Goal: Task Accomplishment & Management: Manage account settings

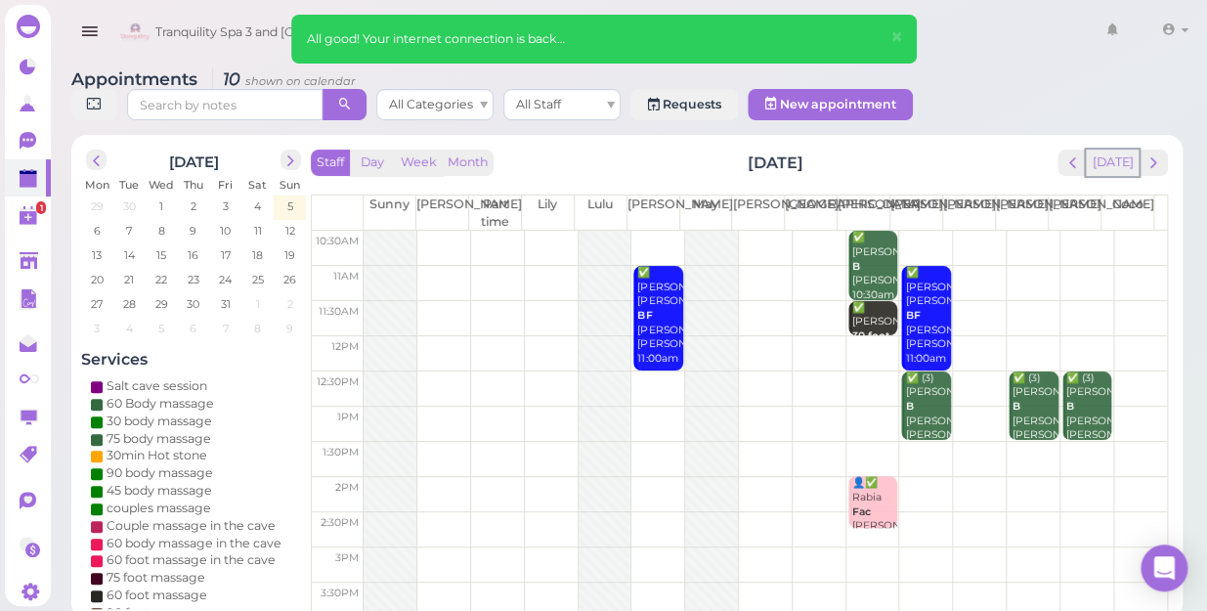
click at [1111, 150] on button "[DATE]" at bounding box center [1112, 163] width 53 height 26
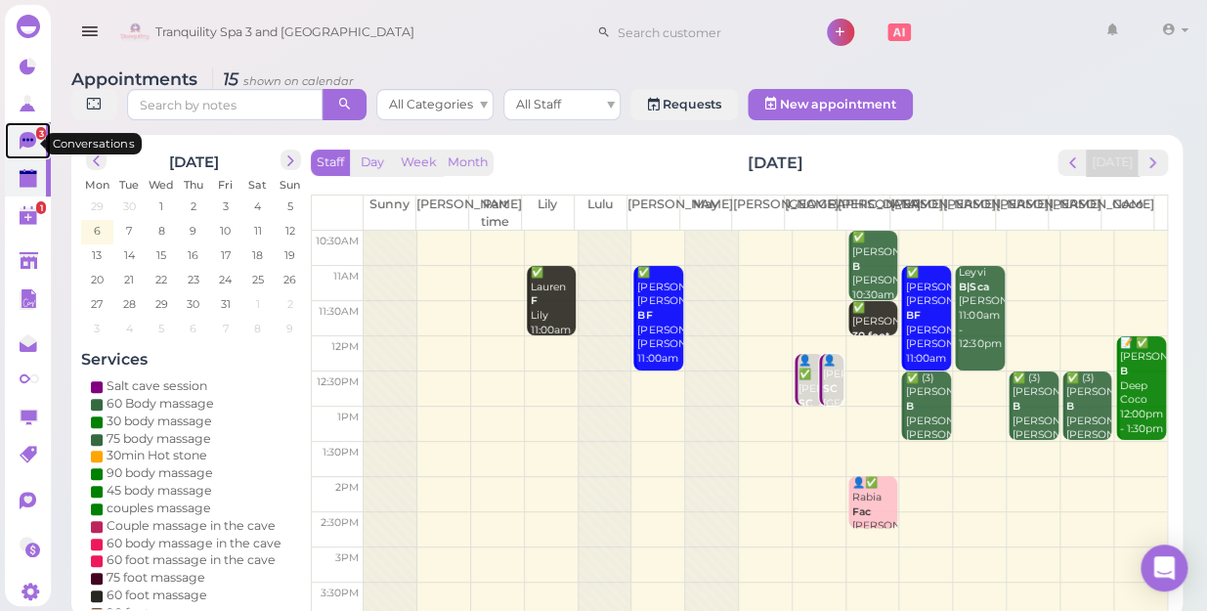
click at [33, 142] on icon at bounding box center [28, 141] width 17 height 18
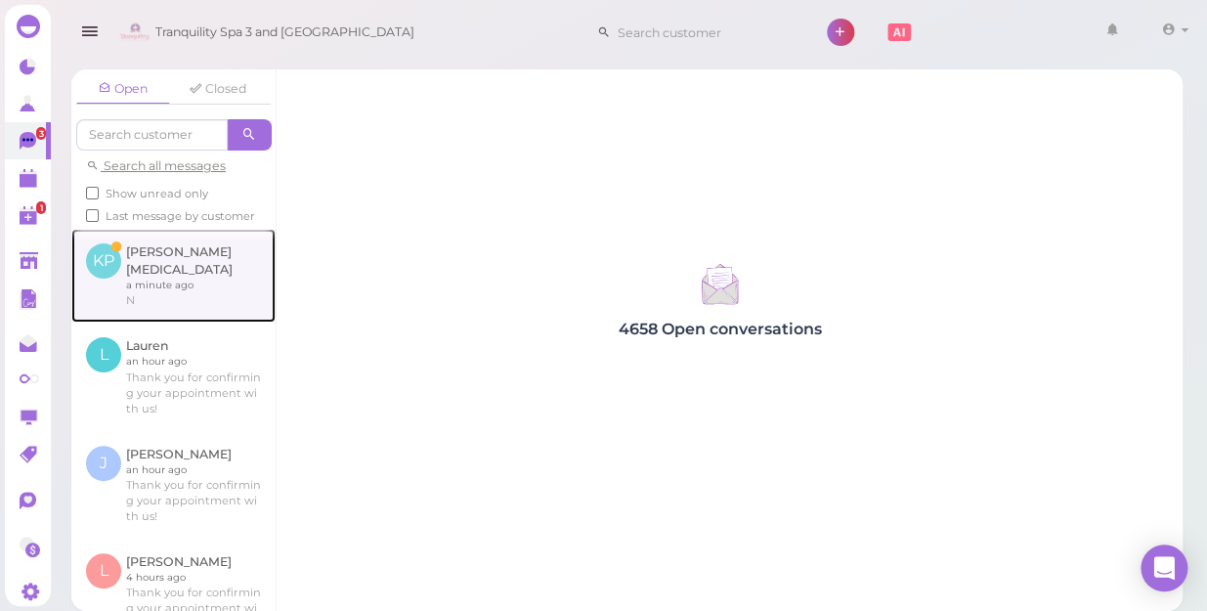
click at [189, 274] on link at bounding box center [173, 276] width 204 height 94
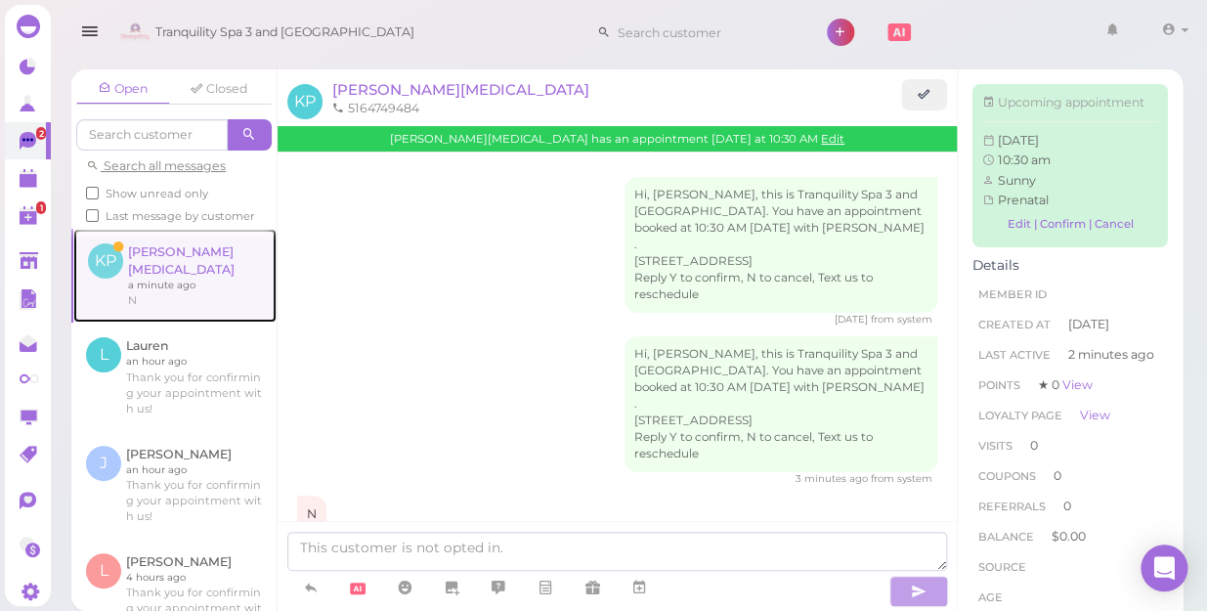
scroll to position [31, 0]
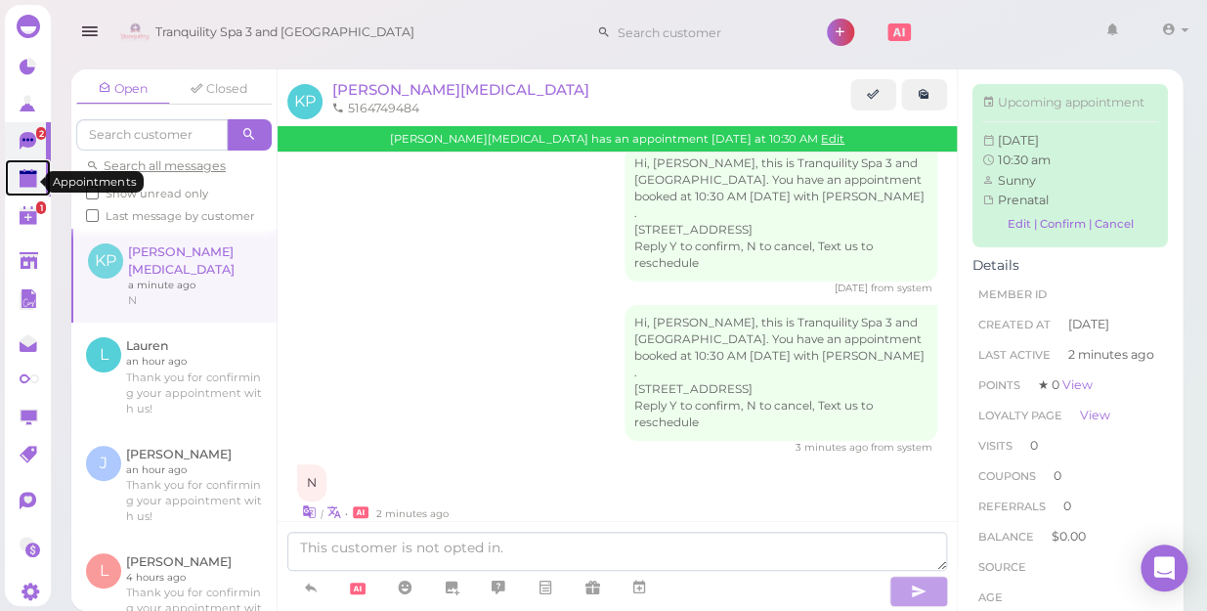
click at [27, 180] on polygon at bounding box center [29, 181] width 18 height 14
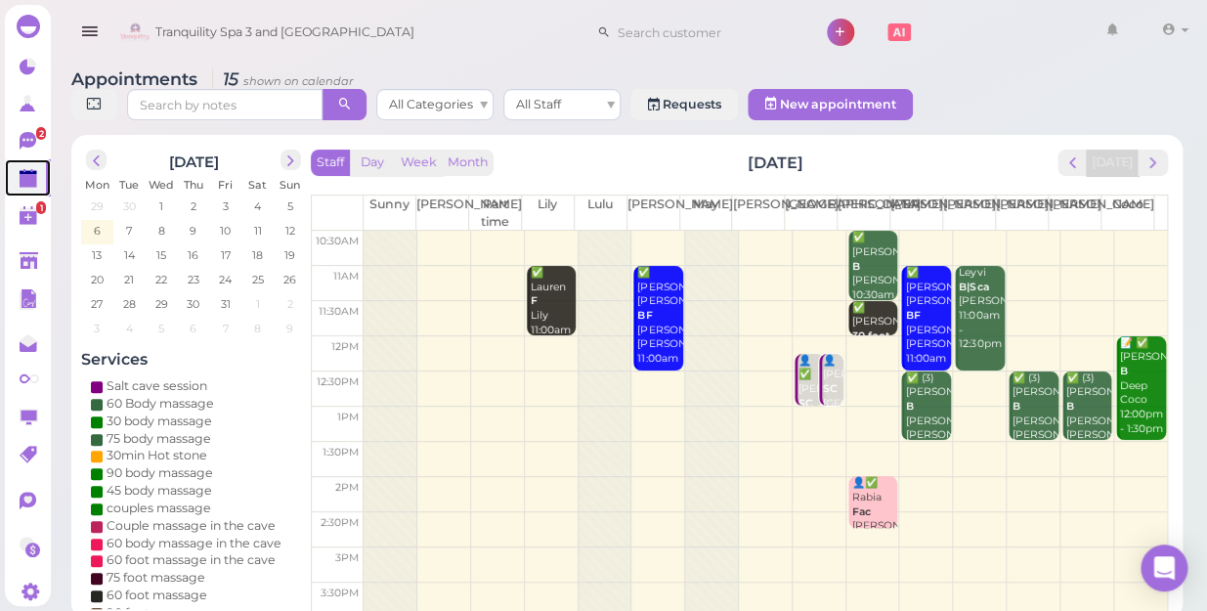
click at [1016, 266] on td at bounding box center [765, 283] width 803 height 35
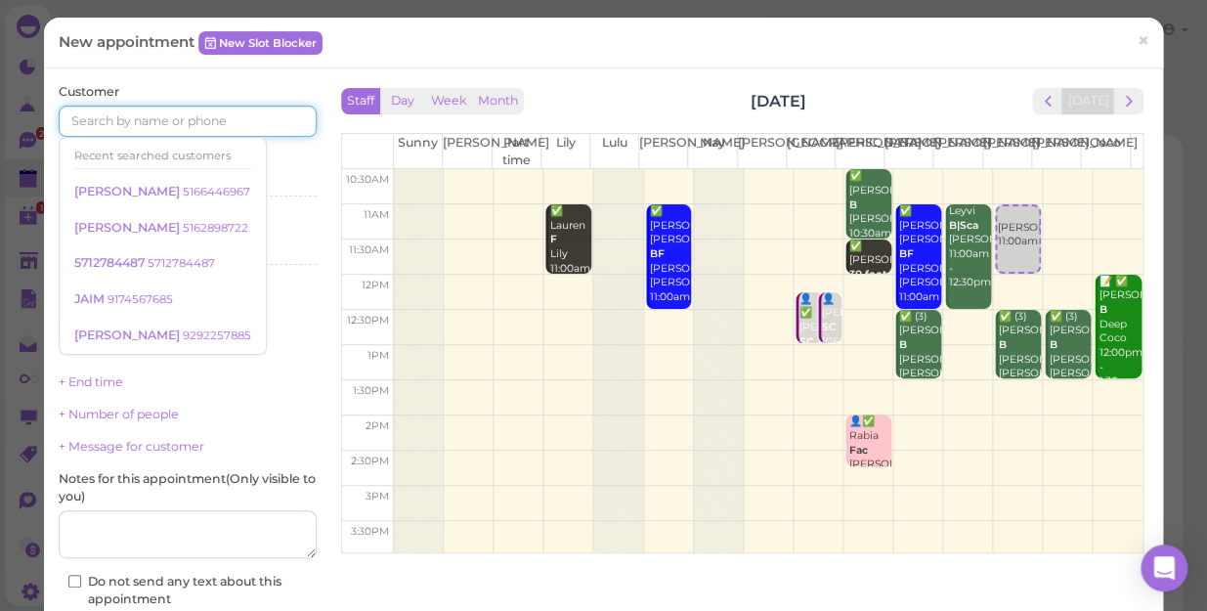
click at [276, 114] on input at bounding box center [188, 121] width 258 height 31
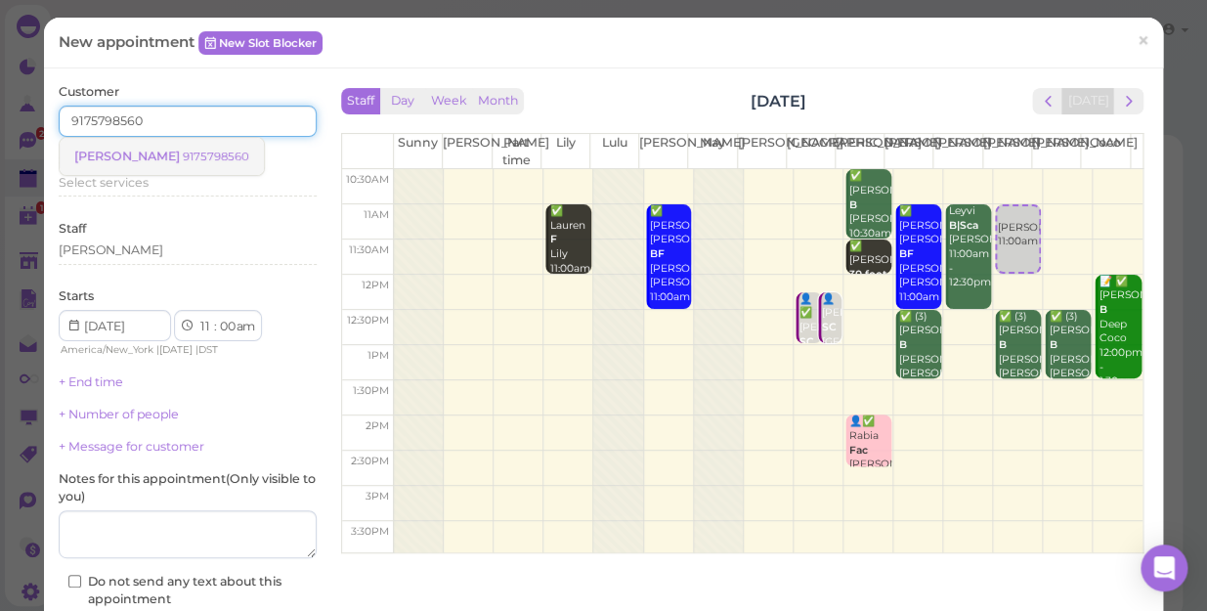
type input "9175798560"
click at [183, 150] on small "9175798560" at bounding box center [216, 157] width 66 height 14
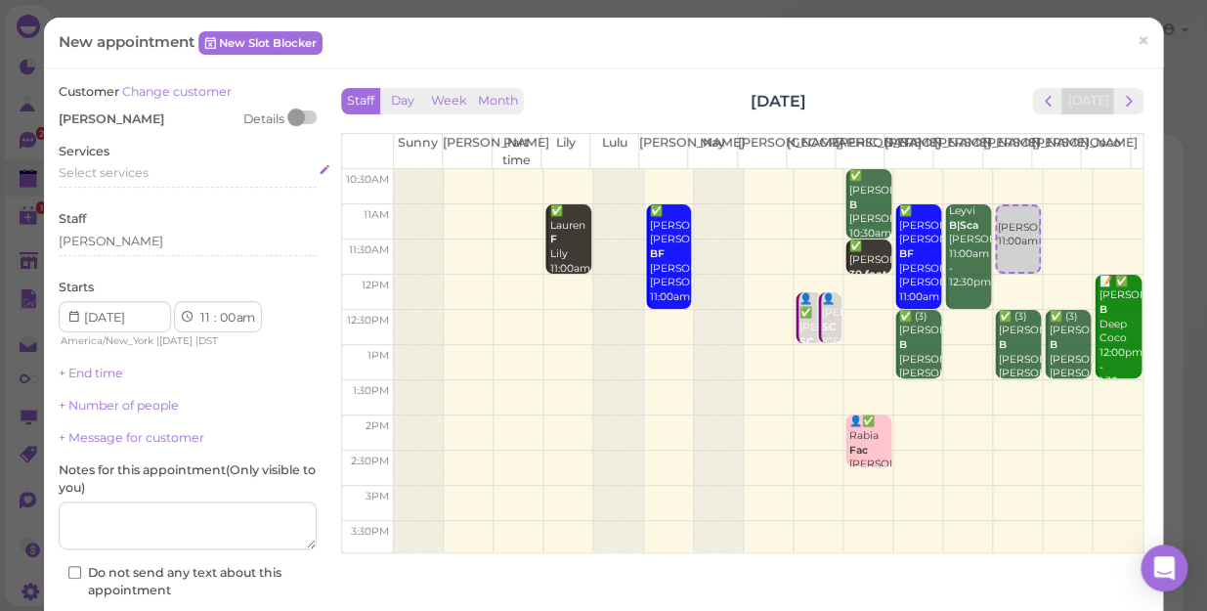
click at [147, 172] on span "Select services" at bounding box center [104, 172] width 90 height 15
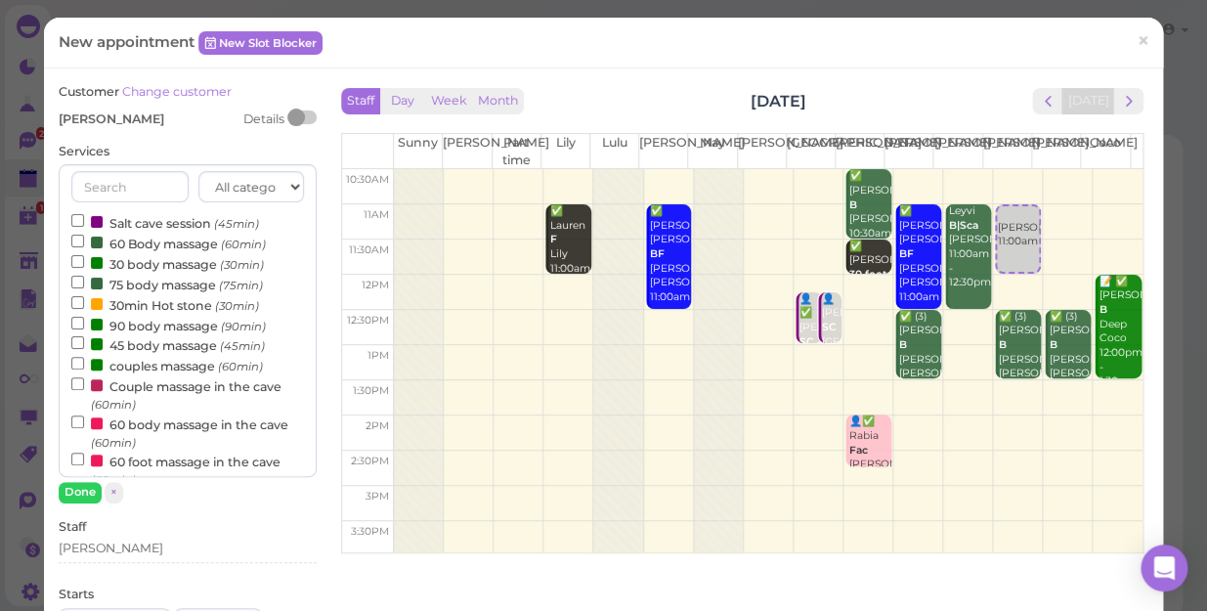
click at [160, 242] on label "60 Body massage (60min)" at bounding box center [168, 243] width 194 height 21
click at [84, 242] on input "60 Body massage (60min)" at bounding box center [77, 241] width 13 height 13
click at [82, 495] on button "Done" at bounding box center [80, 492] width 43 height 21
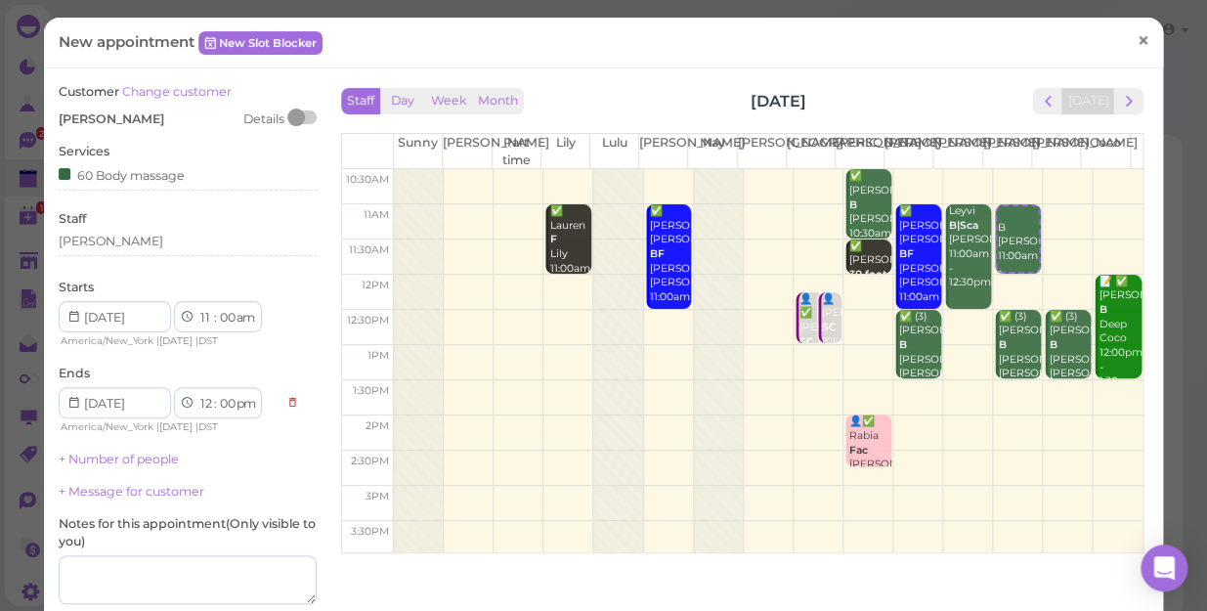
click at [1125, 40] on link "×" at bounding box center [1143, 42] width 36 height 46
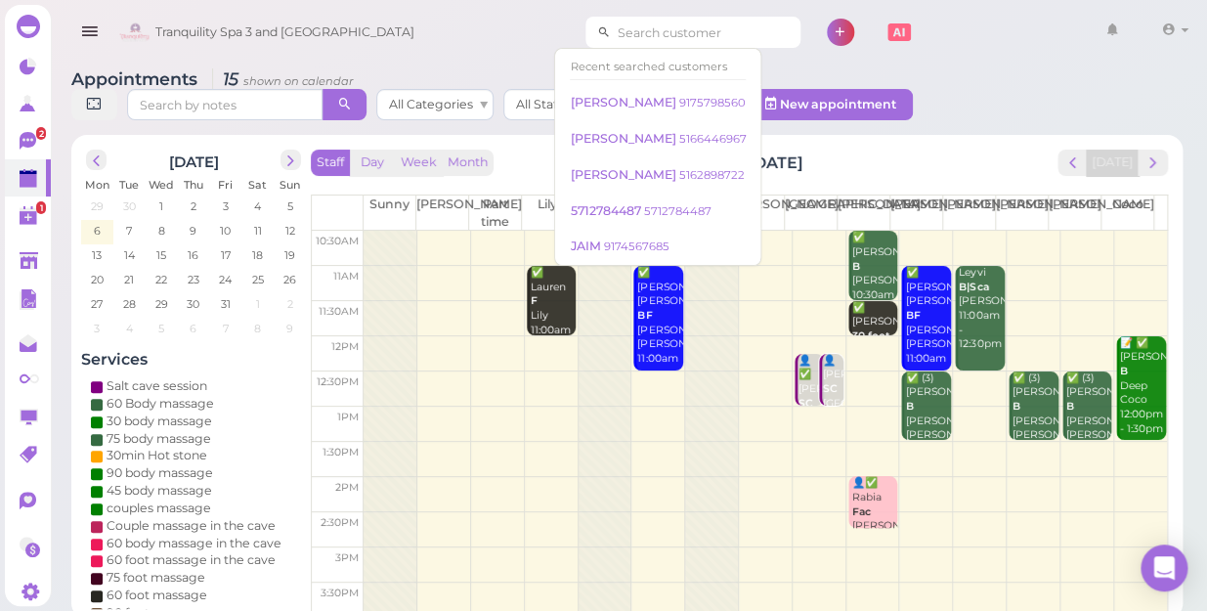
click at [709, 25] on input at bounding box center [706, 32] width 190 height 31
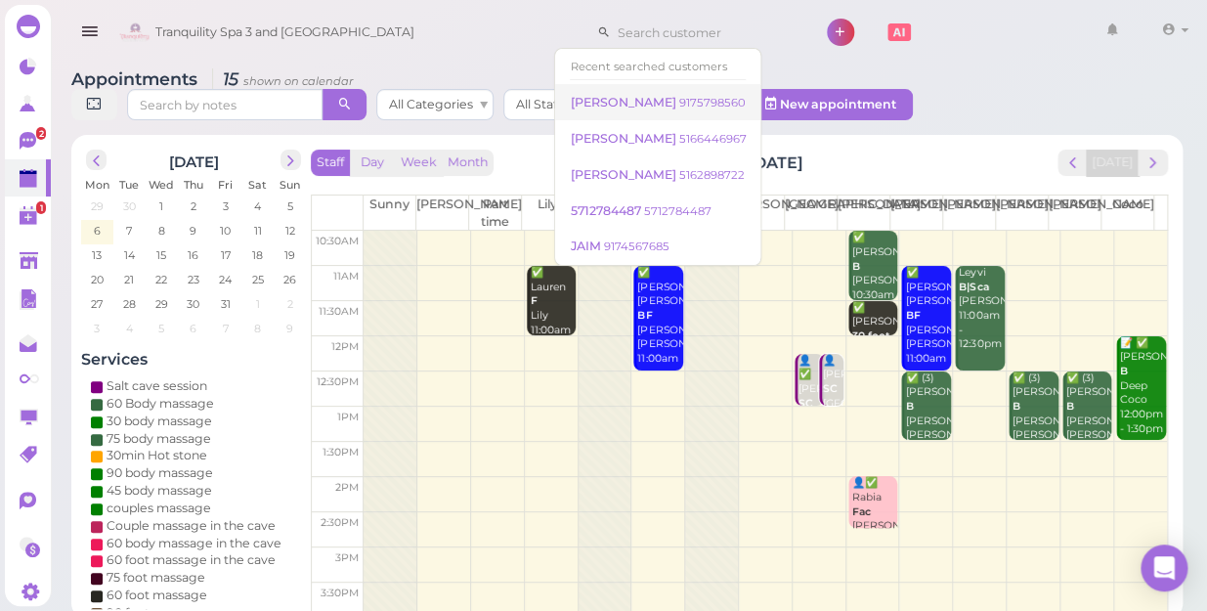
click at [689, 101] on small "9175798560" at bounding box center [711, 103] width 66 height 14
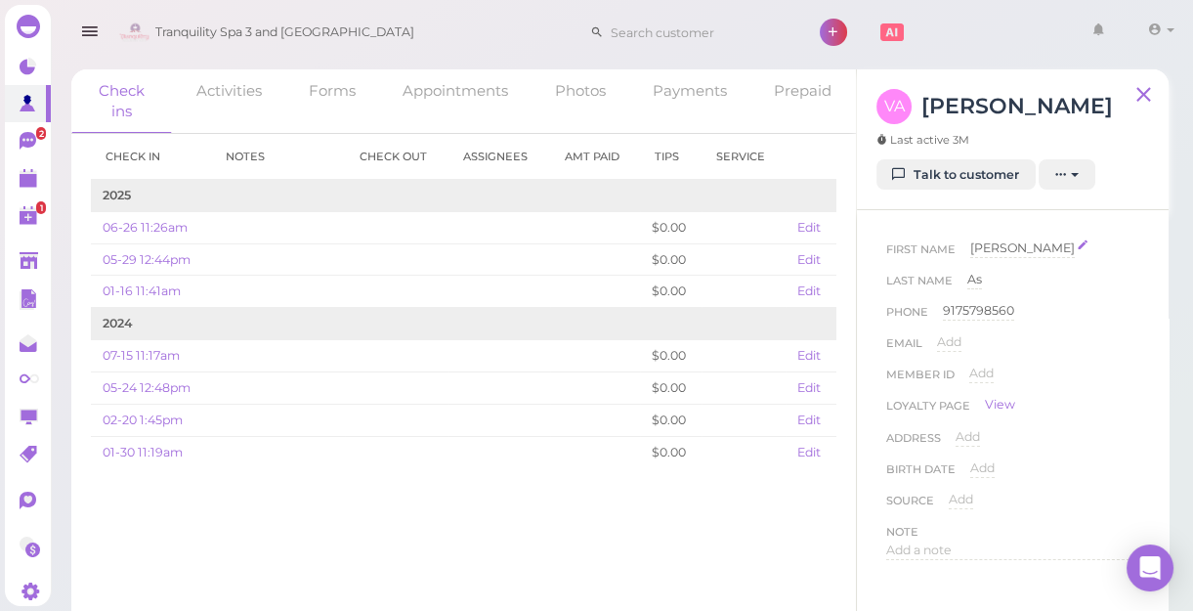
click at [1013, 252] on span "[PERSON_NAME]" at bounding box center [1022, 247] width 105 height 15
type input "Vinny"
click at [992, 280] on button "Done" at bounding box center [993, 283] width 43 height 21
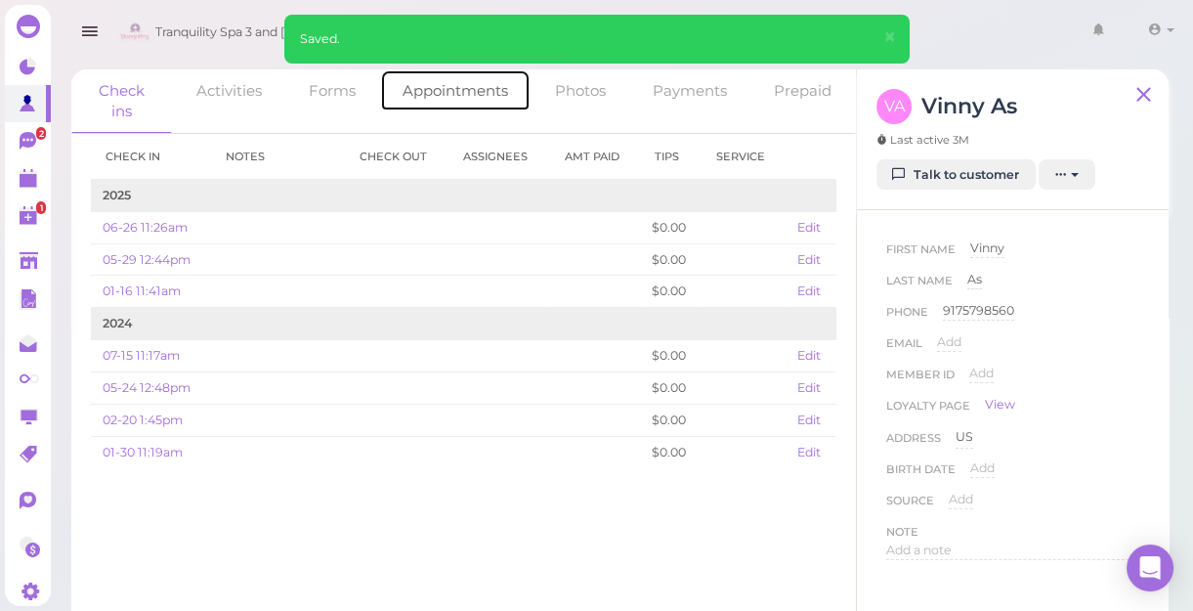
click at [490, 90] on link "Appointments" at bounding box center [455, 90] width 151 height 42
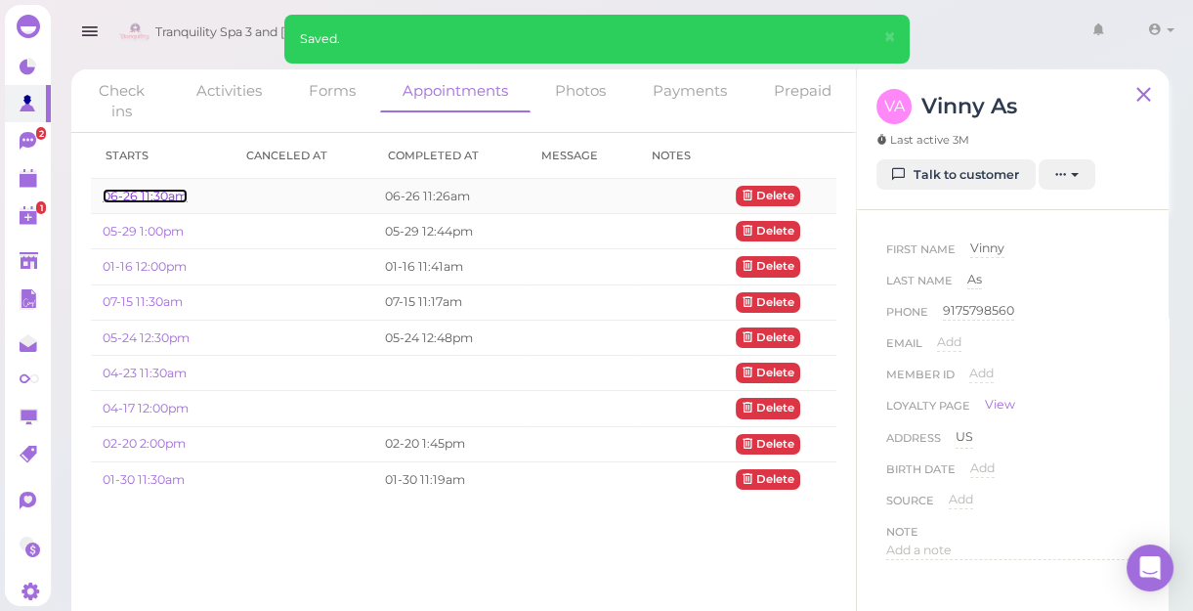
click at [150, 195] on link "06-26 11:30am" at bounding box center [145, 196] width 85 height 15
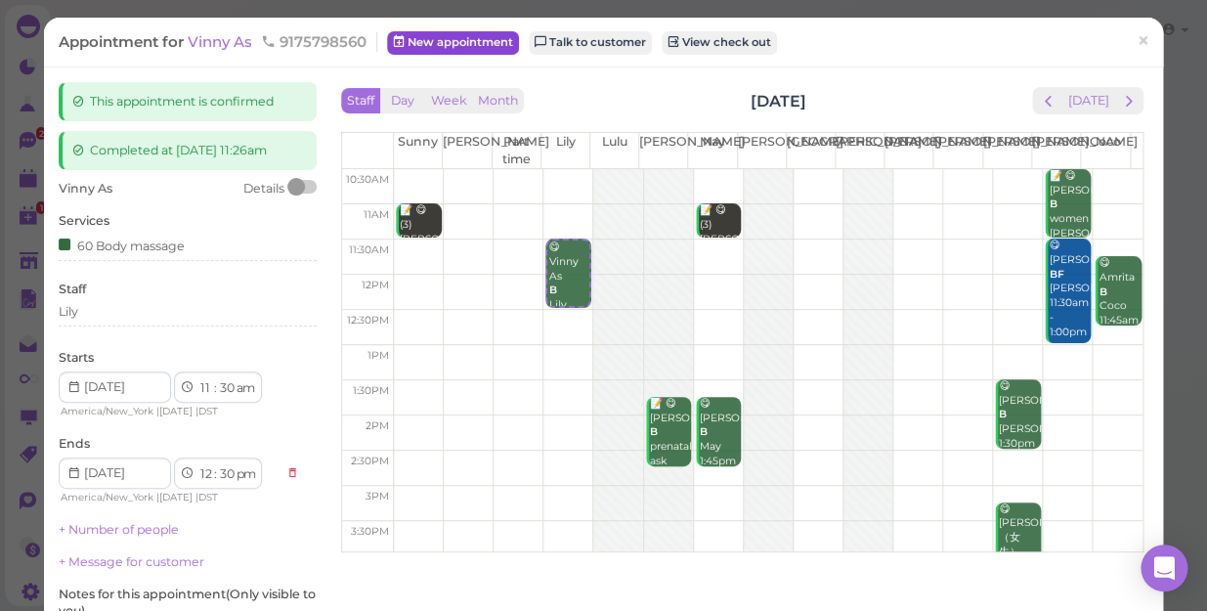
click at [460, 43] on link "New appointment" at bounding box center [453, 42] width 132 height 23
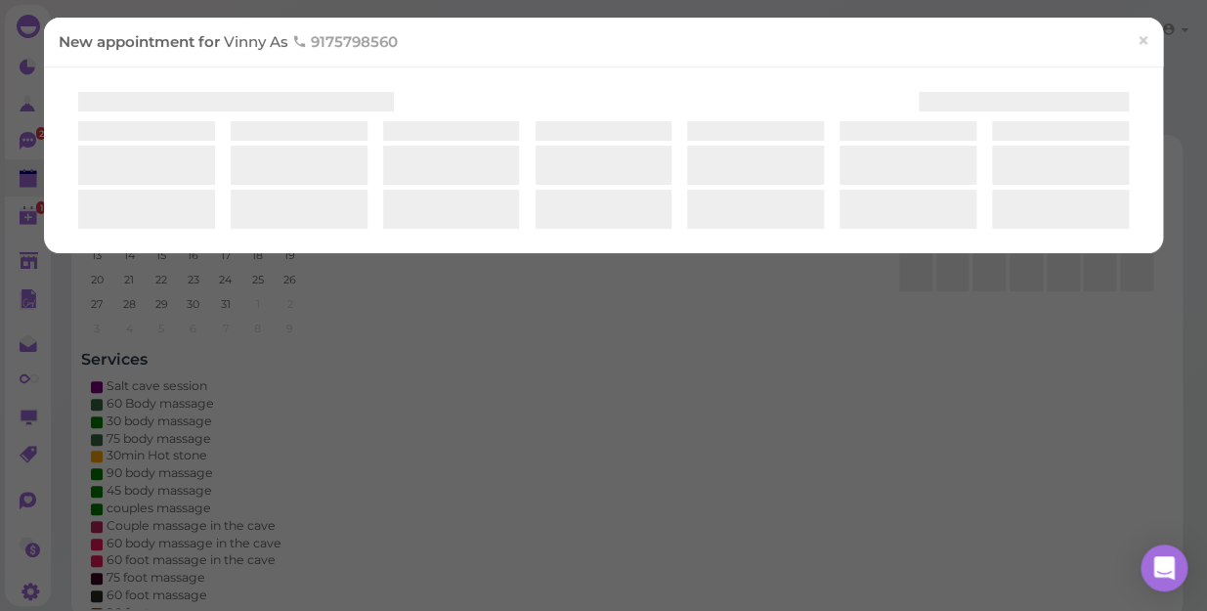
select select "1"
select select "00"
select select "am"
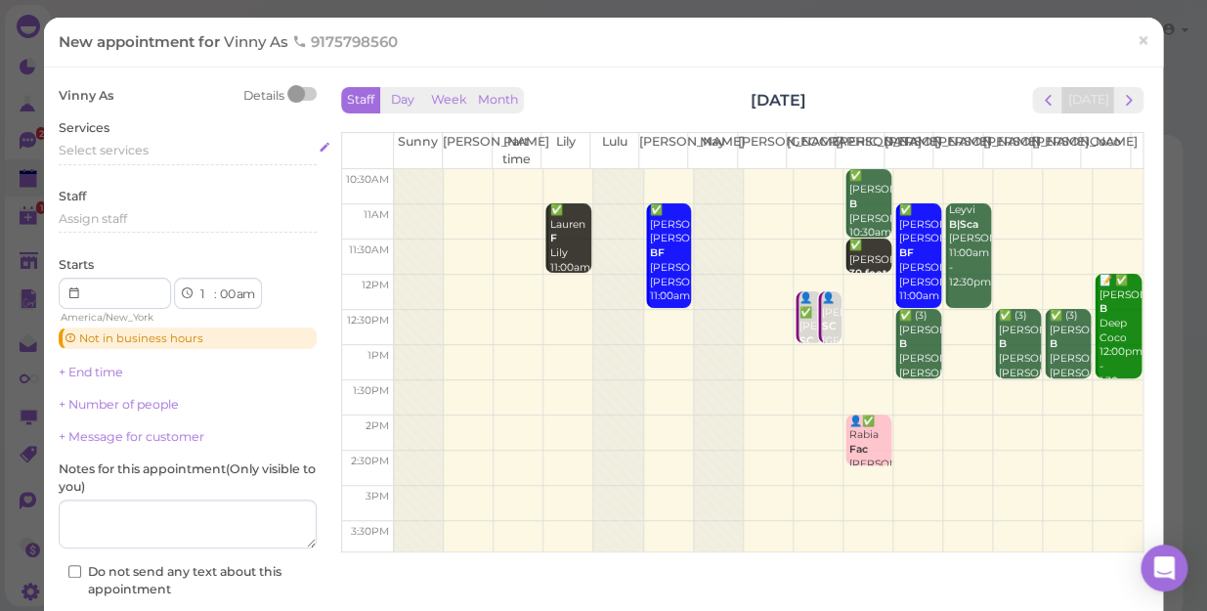
click at [155, 153] on div "Select services" at bounding box center [188, 151] width 258 height 18
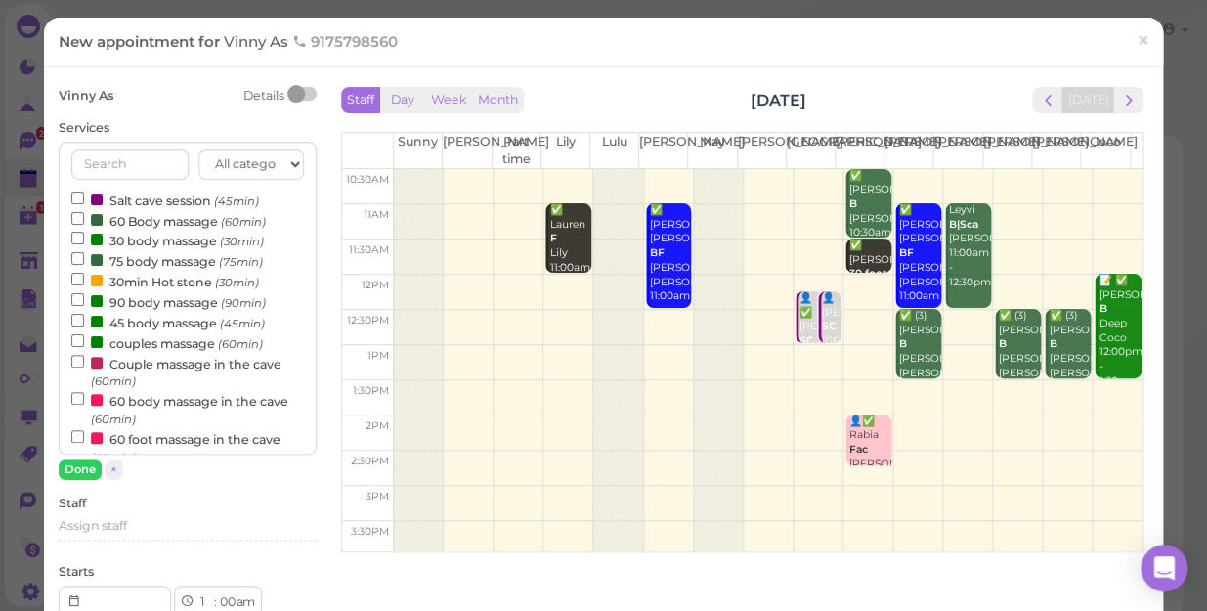
click at [156, 218] on label "60 Body massage (60min)" at bounding box center [168, 220] width 194 height 21
click at [84, 218] on input "60 Body massage (60min)" at bounding box center [77, 218] width 13 height 13
click at [75, 464] on button "Done" at bounding box center [80, 469] width 43 height 21
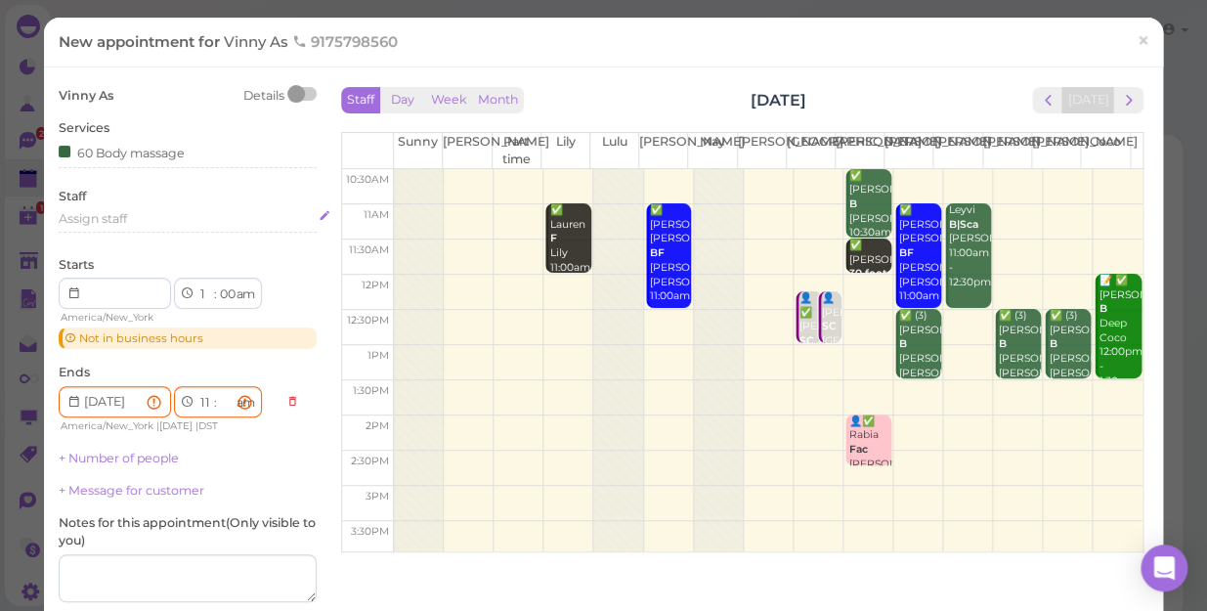
click at [146, 215] on div "Assign staff" at bounding box center [188, 219] width 258 height 18
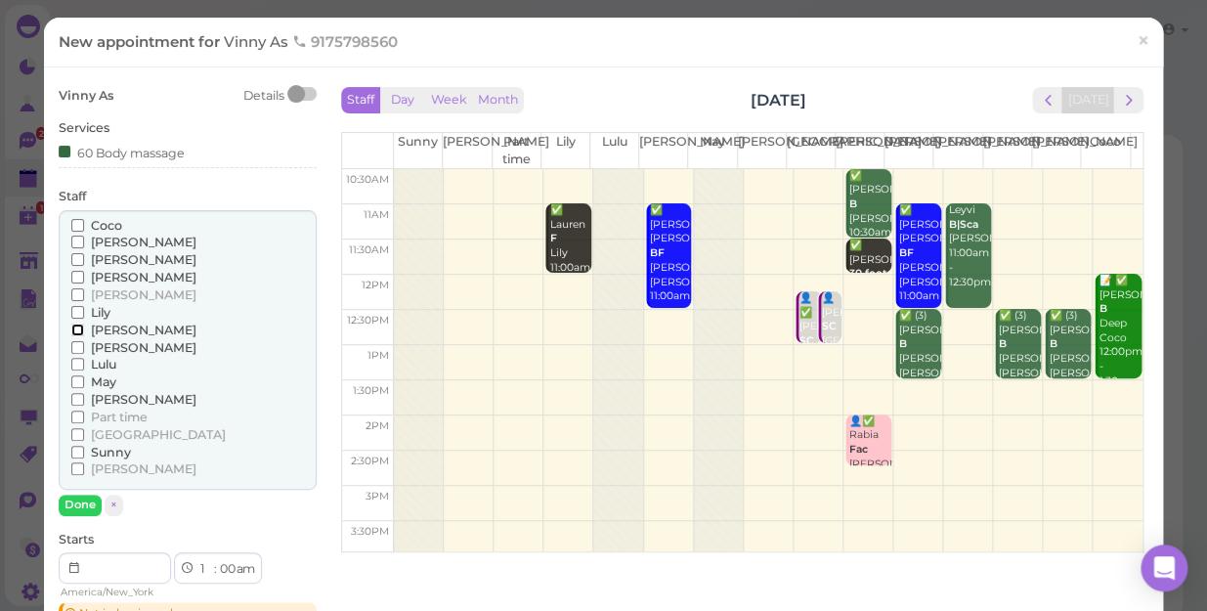
click at [71, 324] on input "[PERSON_NAME]" at bounding box center [77, 329] width 13 height 13
click at [69, 497] on button "Done" at bounding box center [80, 505] width 43 height 21
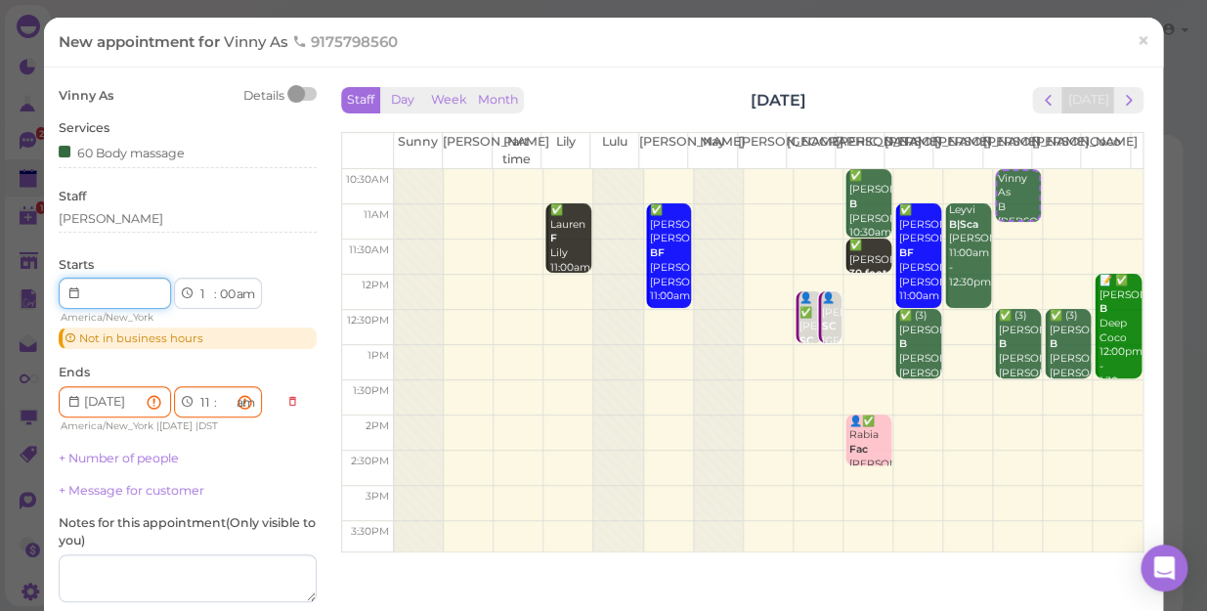
click at [110, 293] on input at bounding box center [115, 293] width 112 height 31
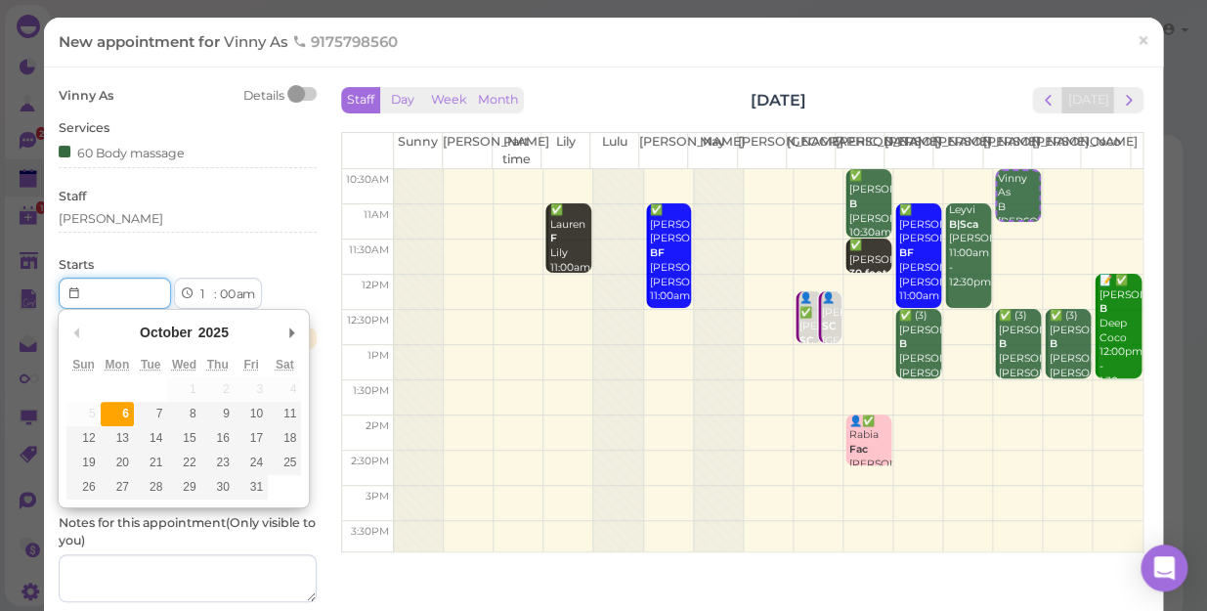
type input "[DATE]"
type input "Invalid date"
select select "00"
select select
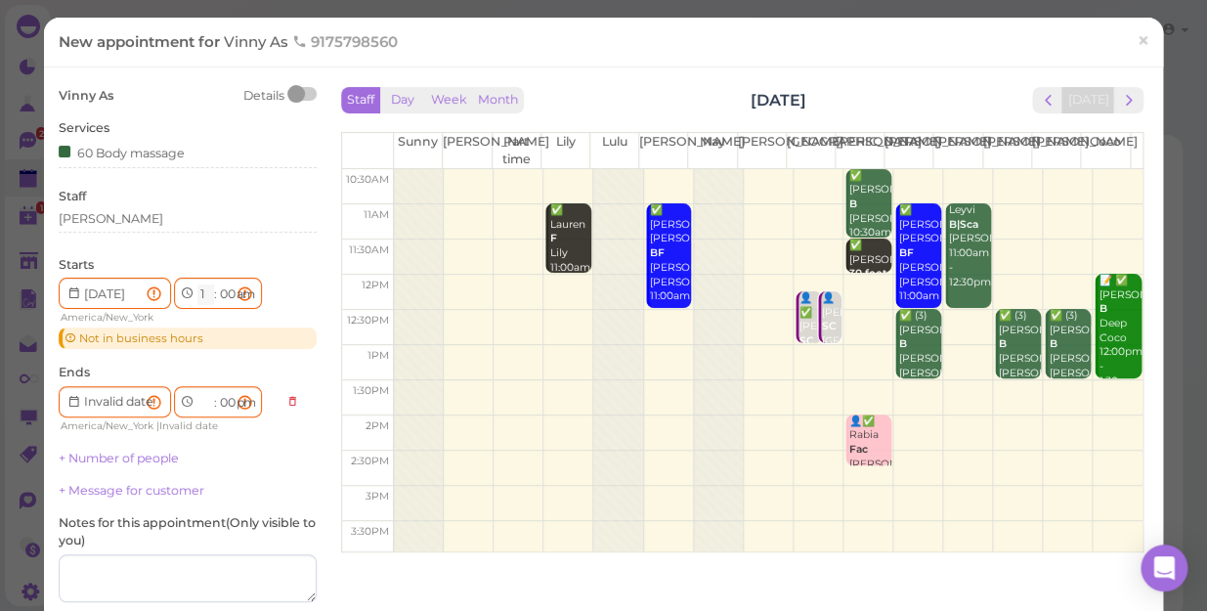
click at [202, 293] on select "1 2 3 4 5 6 7 8 9 10 11 12" at bounding box center [205, 294] width 17 height 21
select select "11"
click at [197, 284] on select "1 2 3 4 5 6 7 8 9 10 11 12" at bounding box center [205, 294] width 17 height 21
type input "[DATE]"
select select "12"
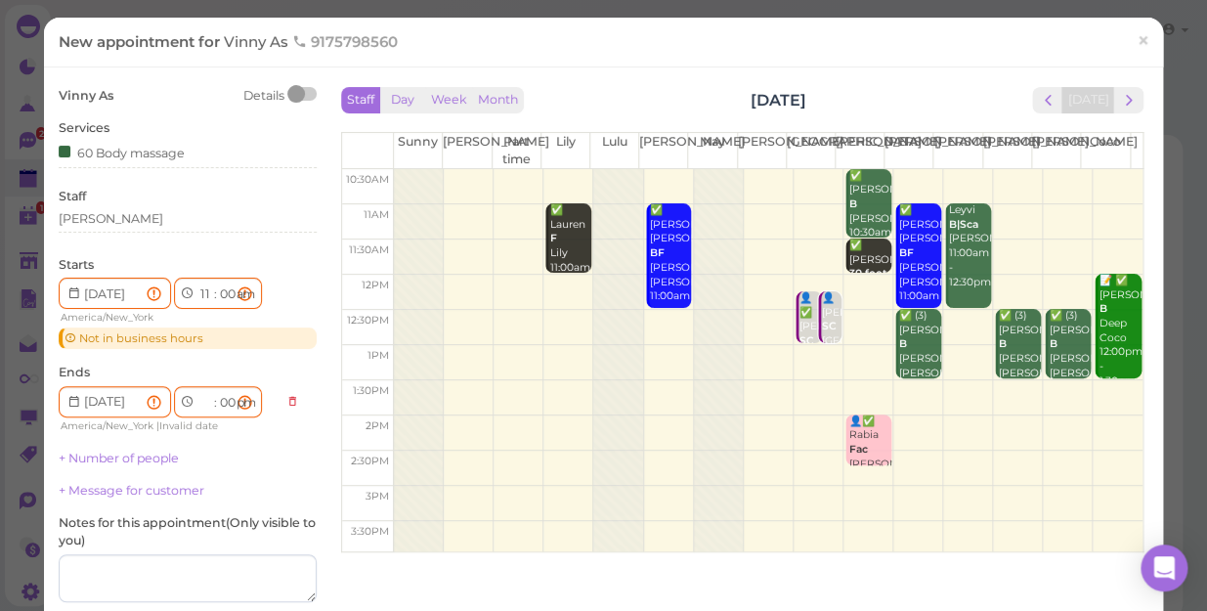
select select "pm"
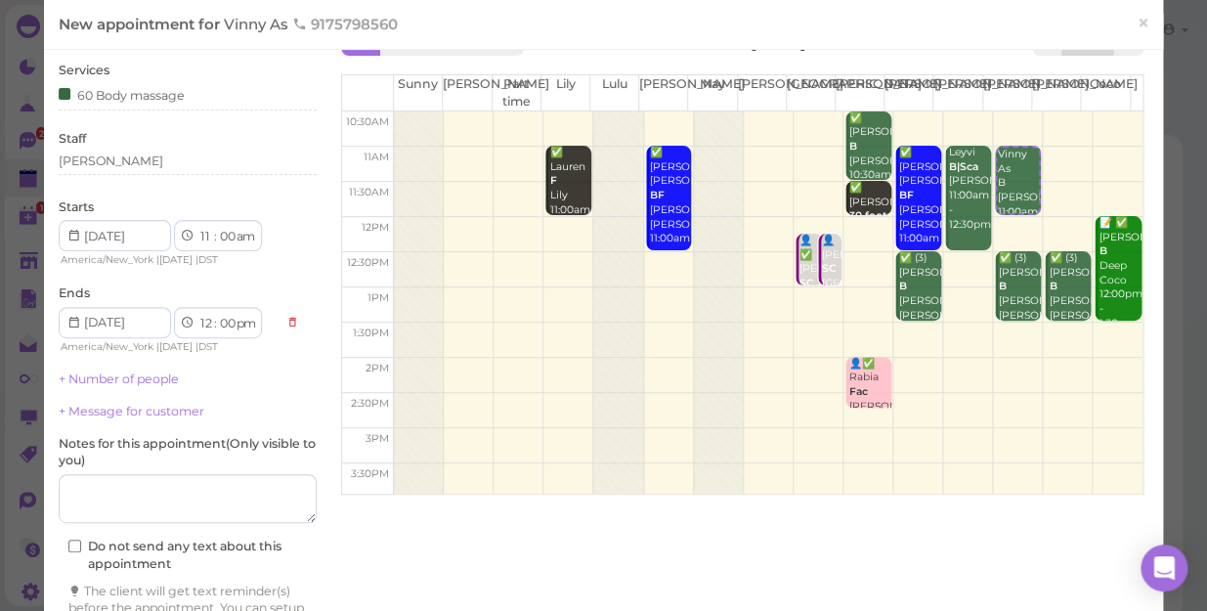
scroll to position [176, 0]
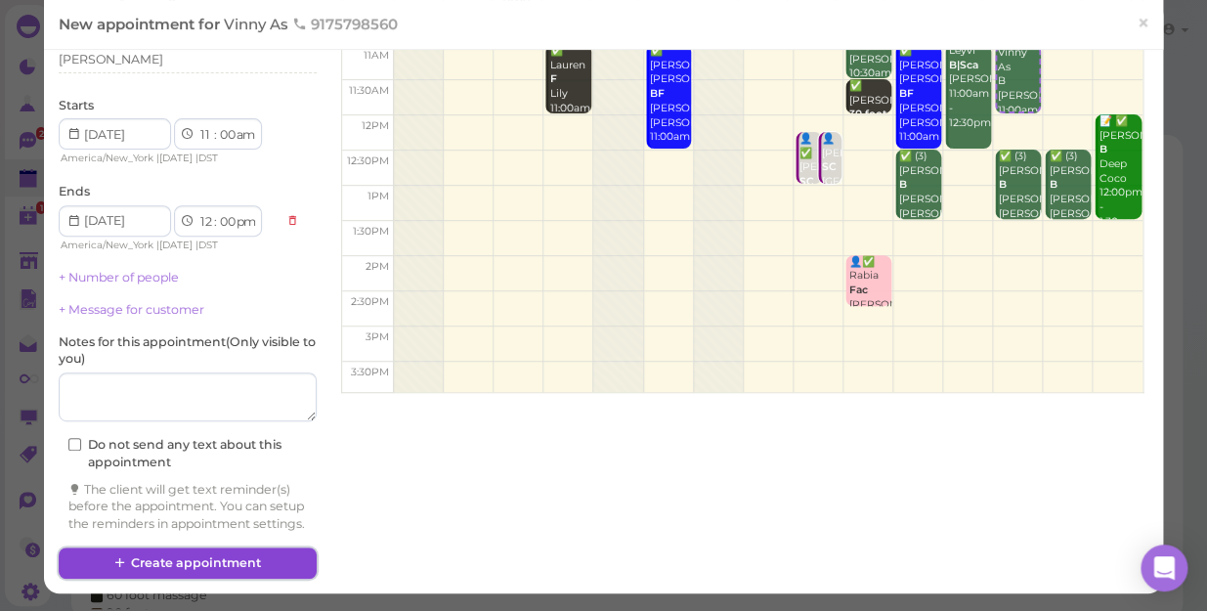
click at [294, 550] on button "Create appointment" at bounding box center [188, 562] width 258 height 31
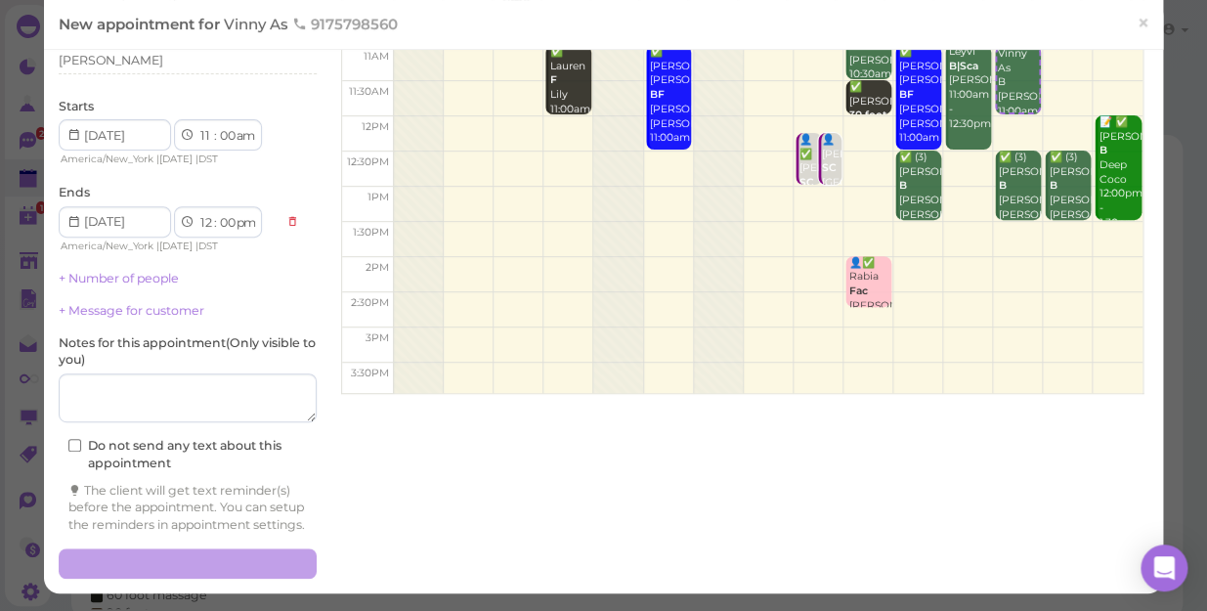
scroll to position [175, 0]
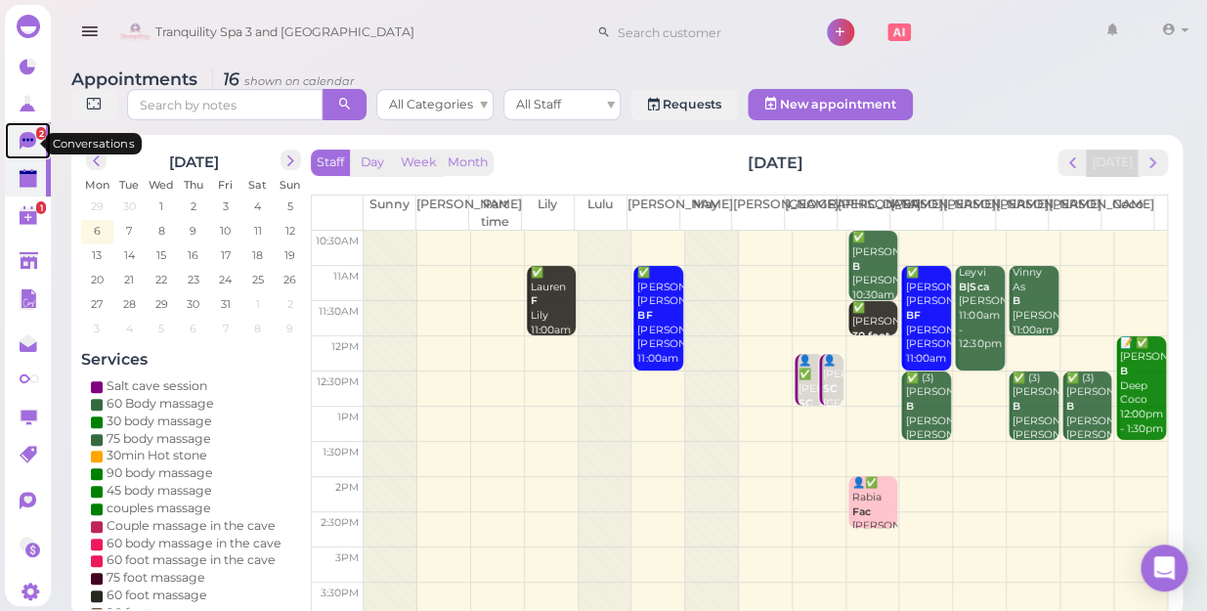
click at [24, 144] on icon at bounding box center [28, 141] width 17 height 18
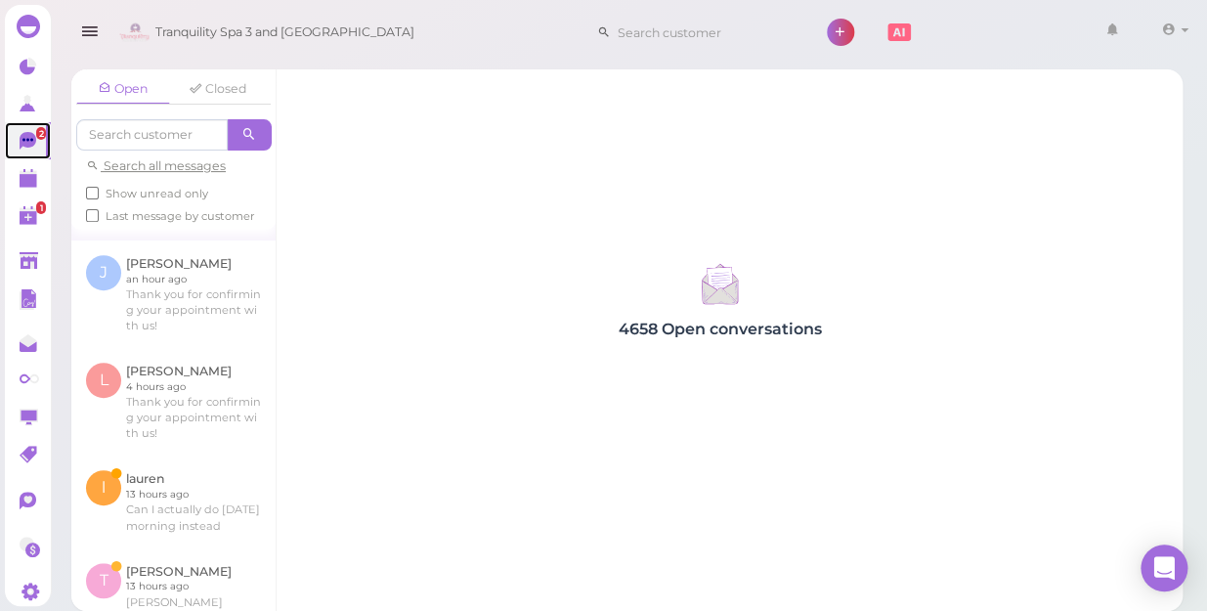
scroll to position [355, 0]
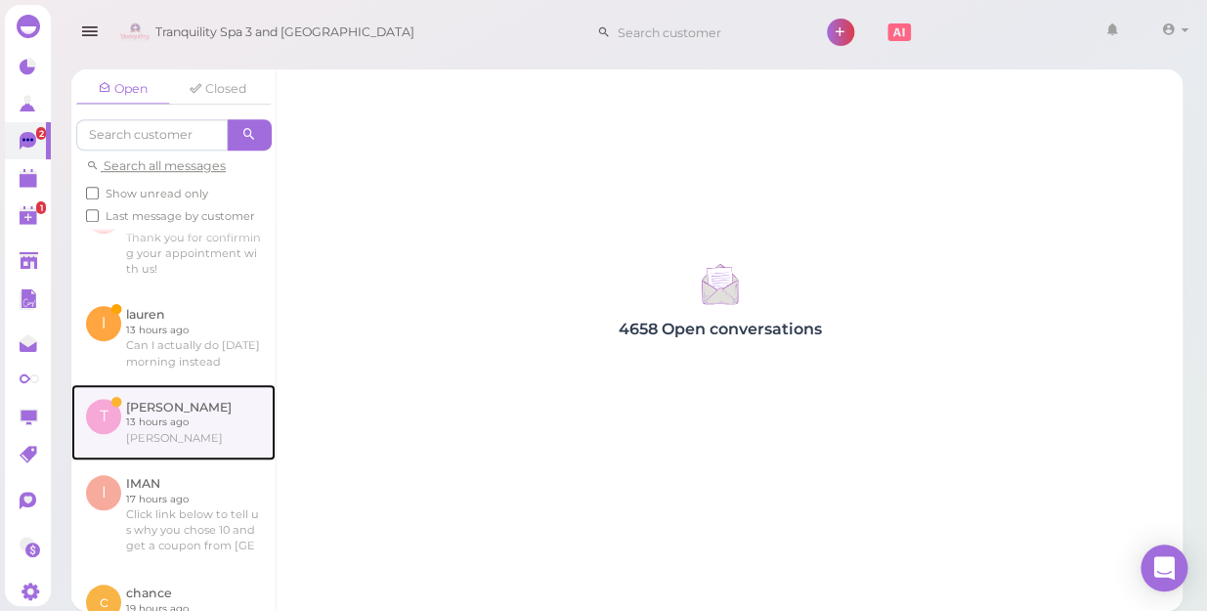
click at [147, 414] on link at bounding box center [173, 422] width 204 height 76
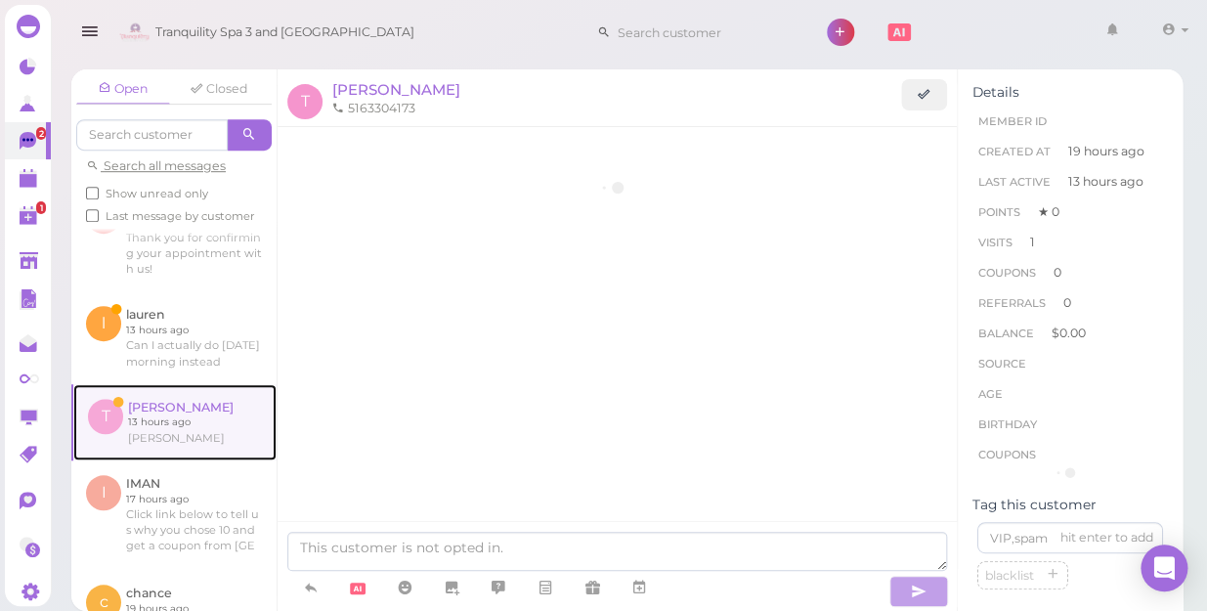
scroll to position [323, 0]
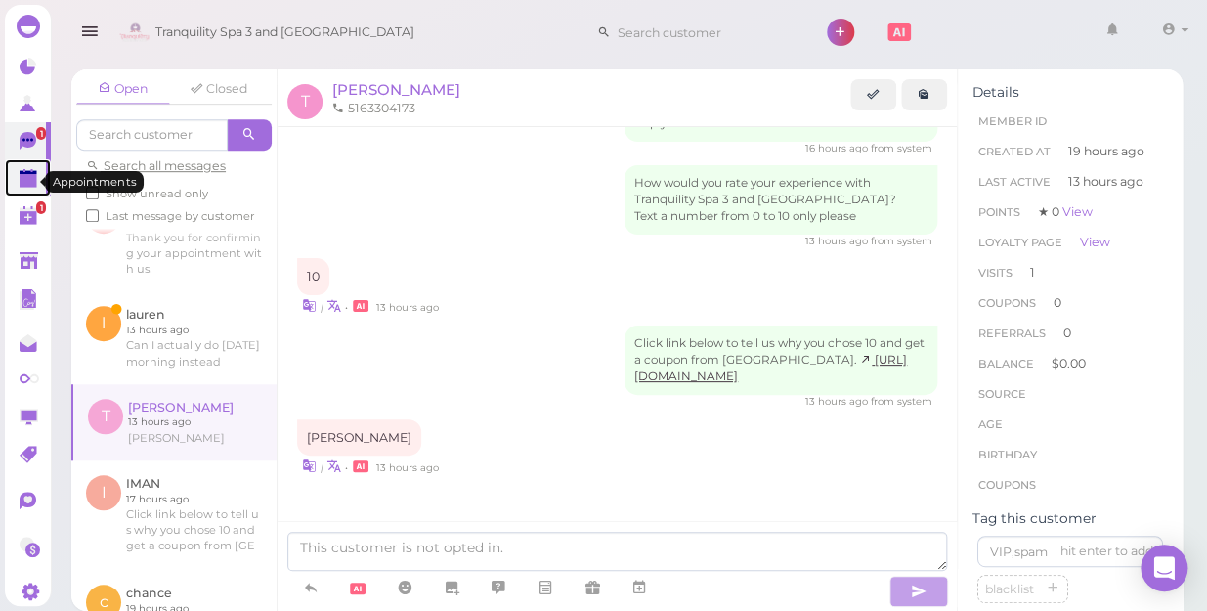
click at [27, 180] on polygon at bounding box center [29, 181] width 18 height 14
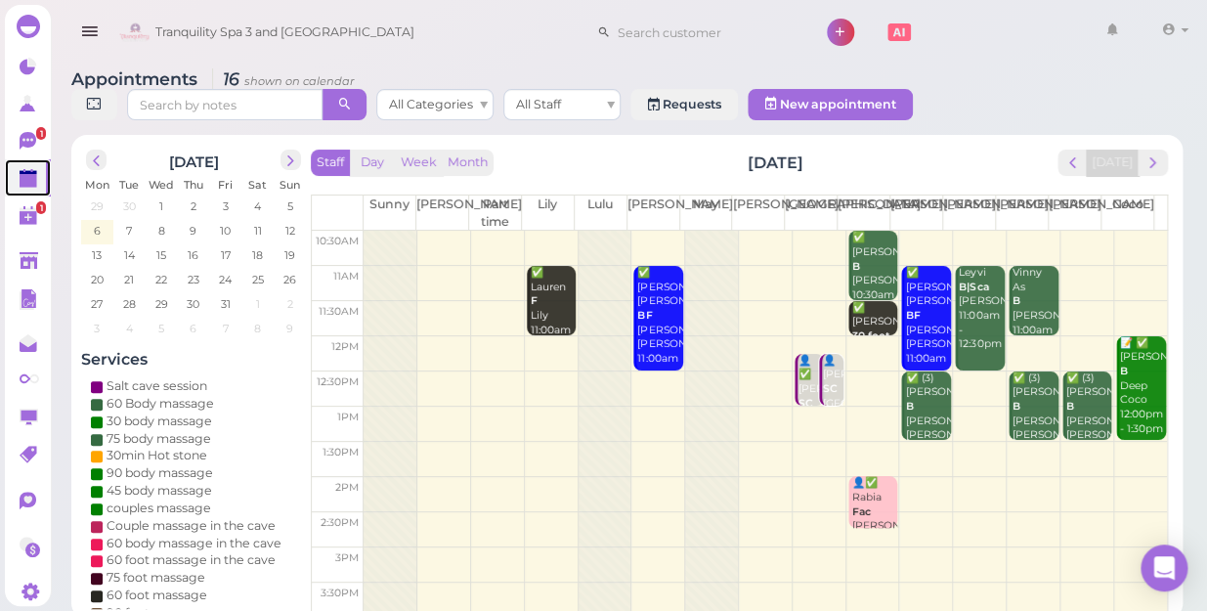
click at [1123, 266] on td at bounding box center [765, 283] width 803 height 35
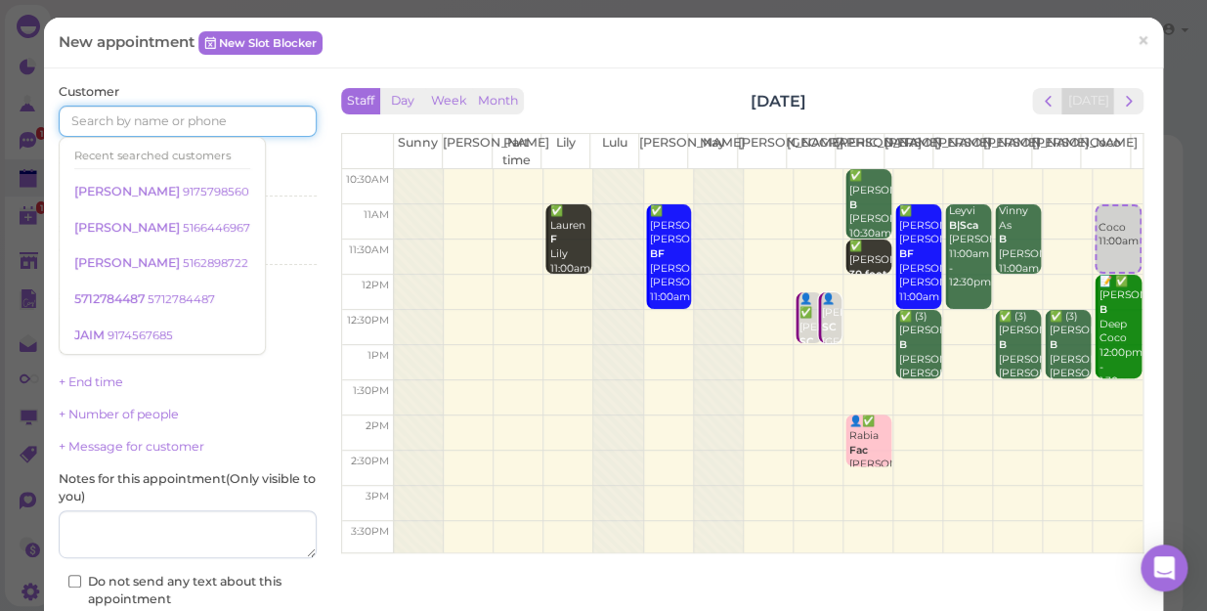
click at [223, 119] on input at bounding box center [188, 121] width 258 height 31
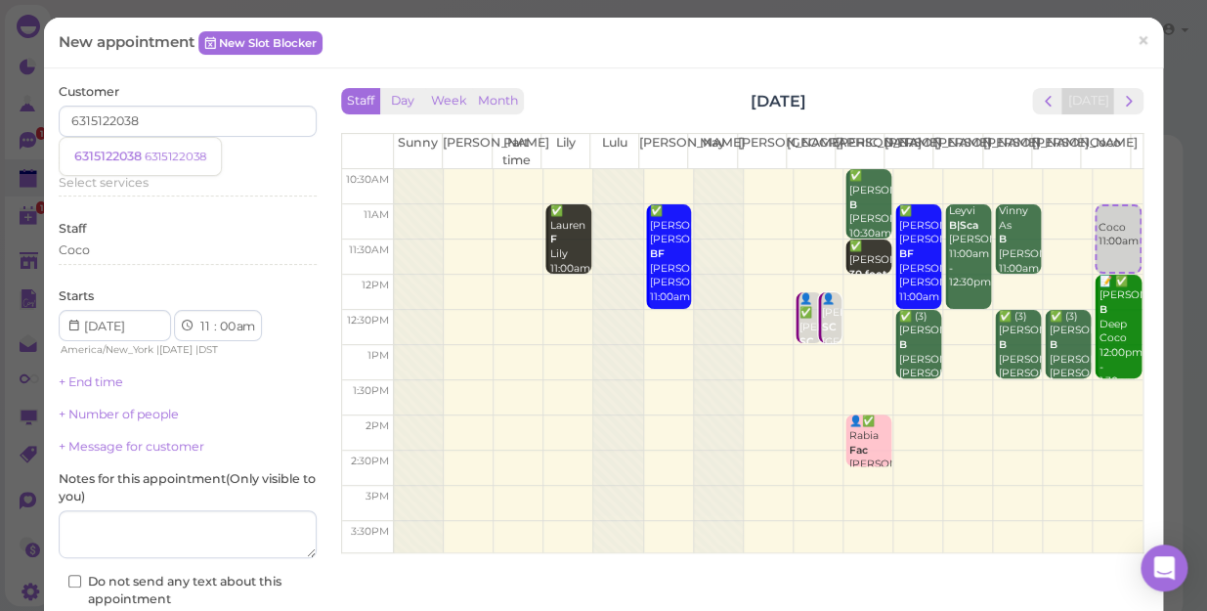
click at [273, 166] on div "Services Select services" at bounding box center [188, 178] width 258 height 54
click at [151, 181] on div "Select services" at bounding box center [188, 183] width 258 height 18
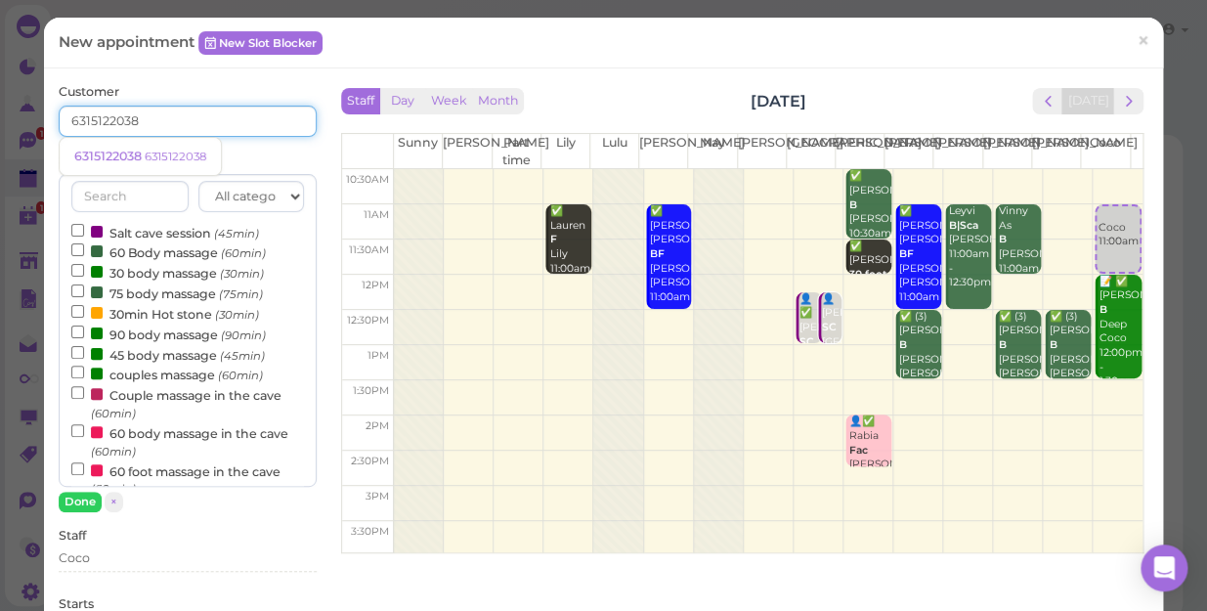
click at [152, 117] on input "6315122038" at bounding box center [188, 121] width 258 height 31
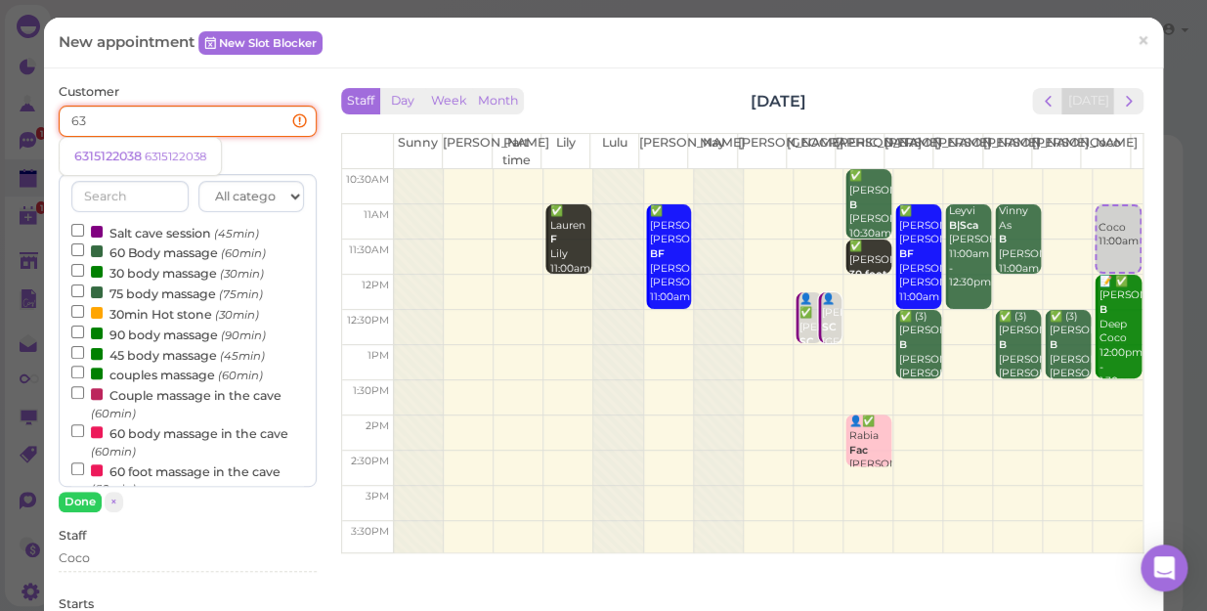
type input "6"
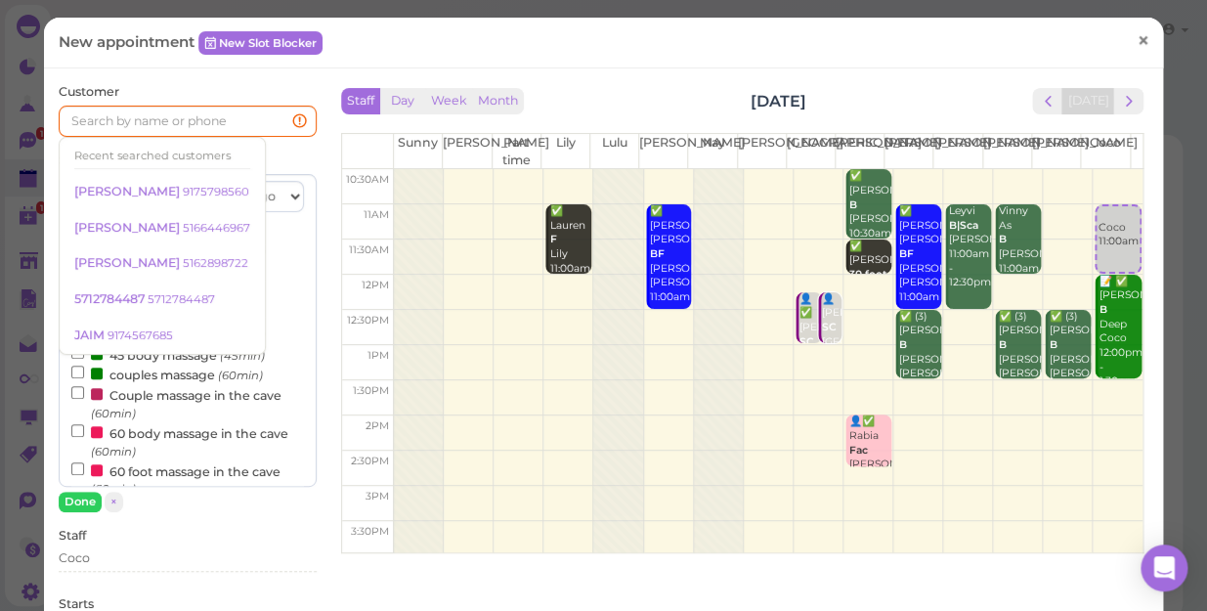
click at [1137, 44] on span "×" at bounding box center [1143, 40] width 13 height 27
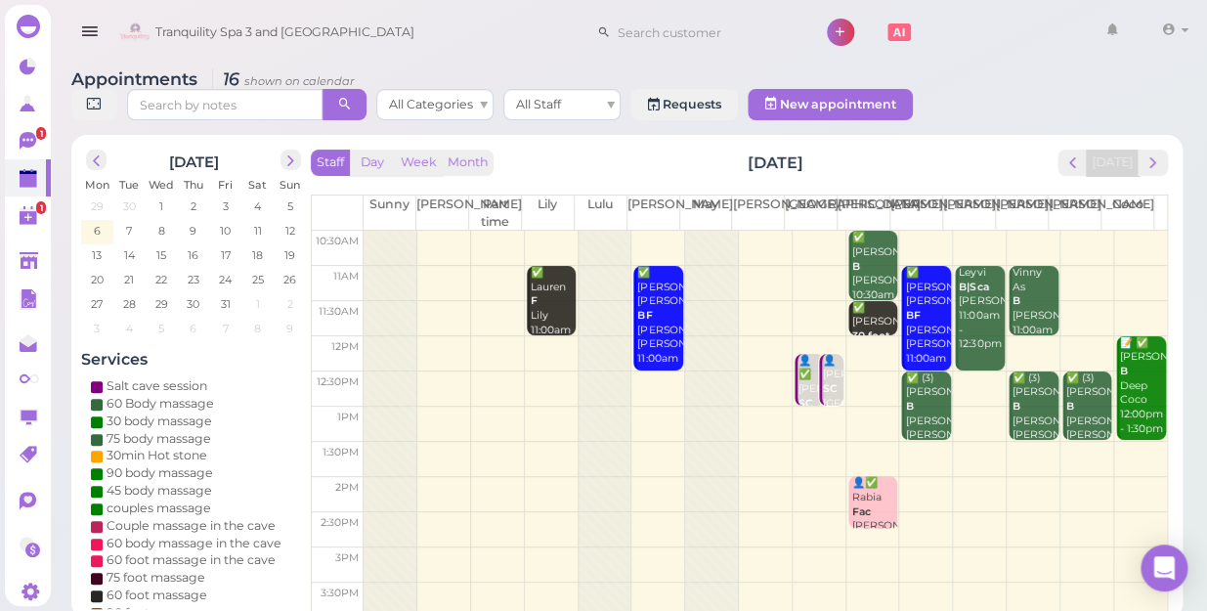
click at [1075, 266] on td at bounding box center [765, 283] width 803 height 35
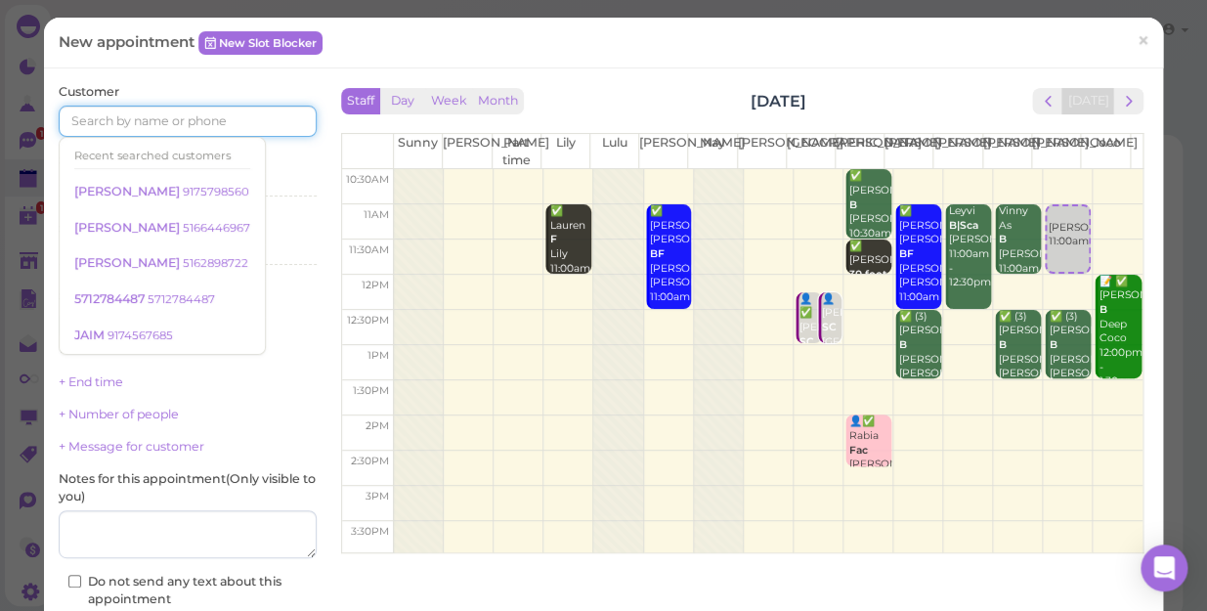
click at [233, 120] on input at bounding box center [188, 121] width 258 height 31
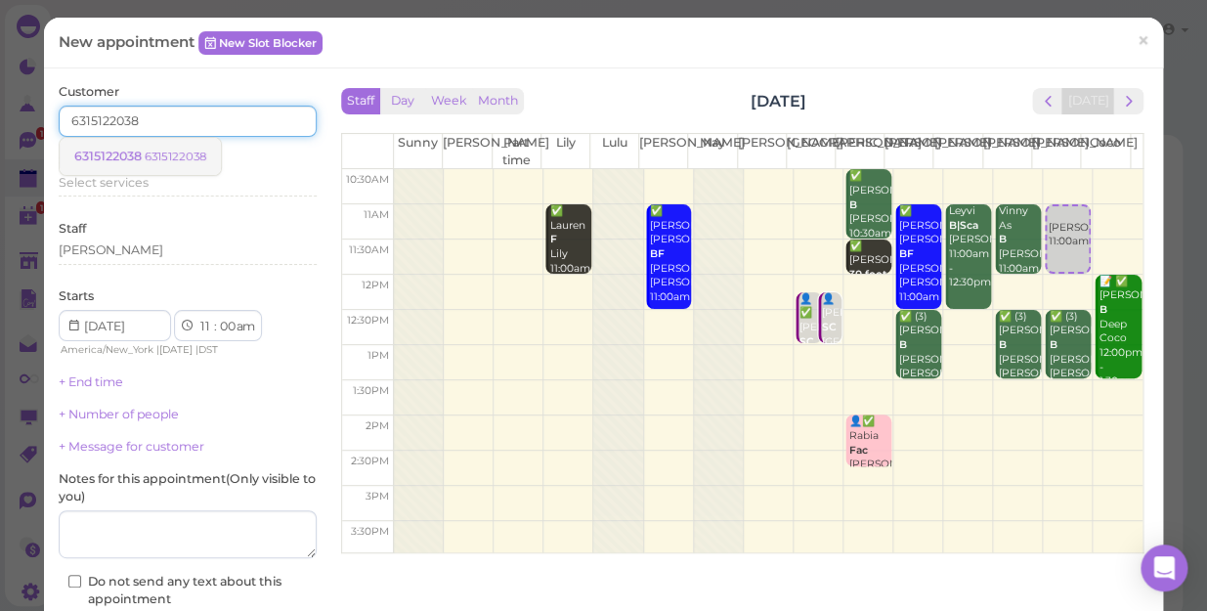
type input "6315122038"
click at [210, 152] on link "6315122038 6315122038" at bounding box center [140, 156] width 161 height 37
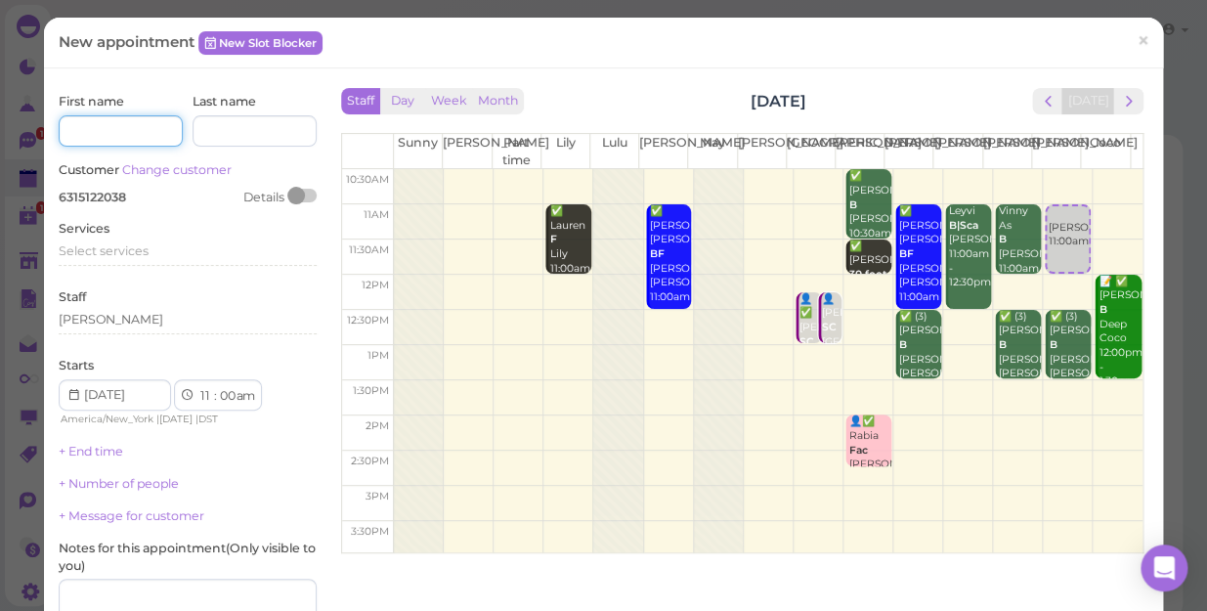
click at [151, 136] on input at bounding box center [121, 130] width 124 height 31
type input "Mia"
click at [152, 252] on div "Select services" at bounding box center [188, 251] width 258 height 18
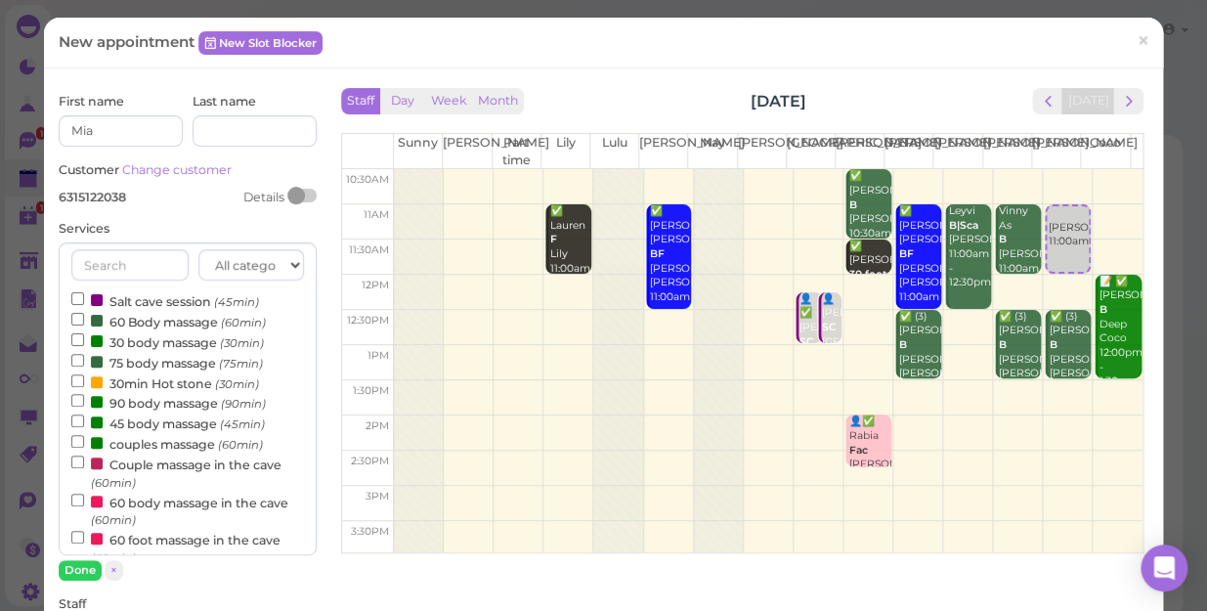
click at [151, 323] on label "60 Body massage (60min)" at bounding box center [168, 321] width 194 height 21
click at [84, 323] on input "60 Body massage (60min)" at bounding box center [77, 319] width 13 height 13
click at [83, 572] on button "Done" at bounding box center [80, 570] width 43 height 21
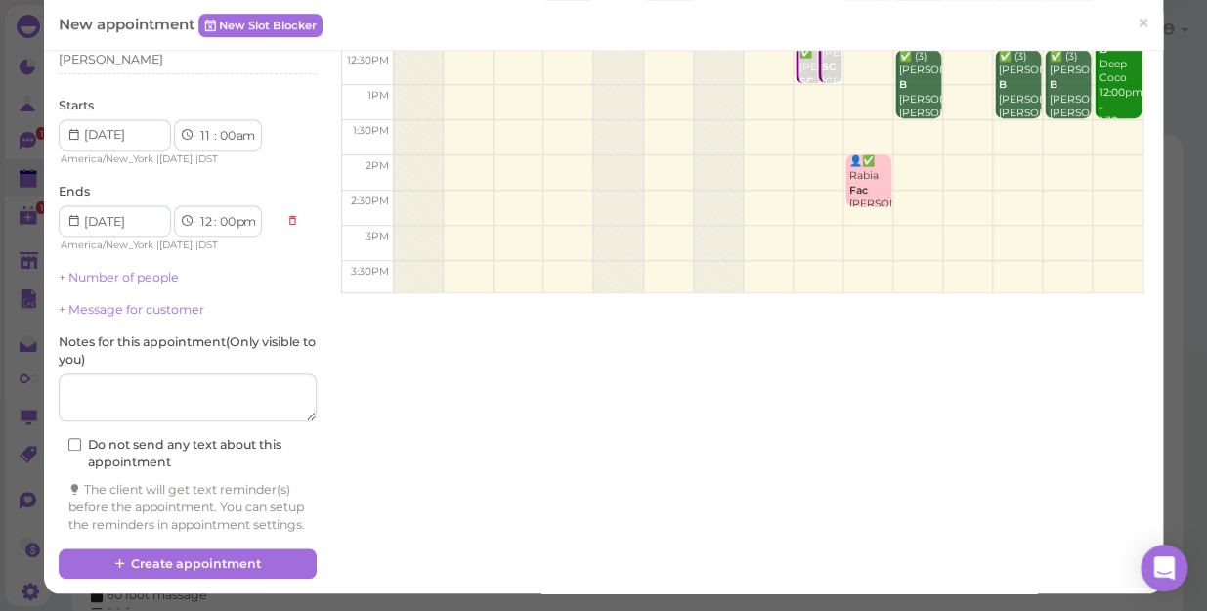
scroll to position [266, 0]
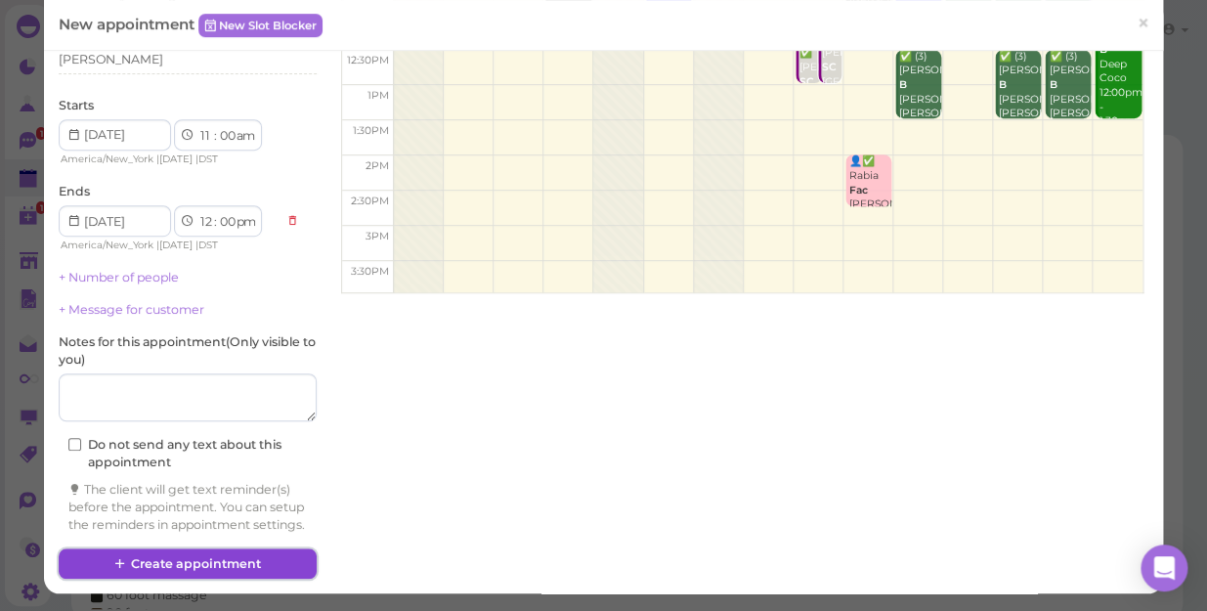
click at [189, 566] on button "Create appointment" at bounding box center [188, 563] width 258 height 31
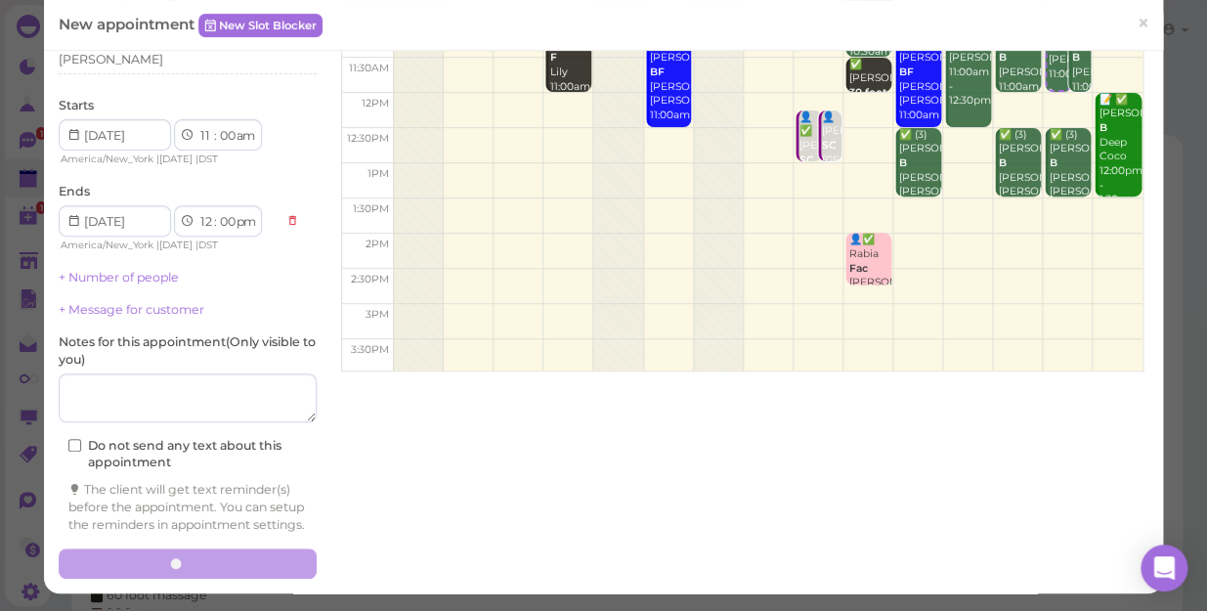
scroll to position [0, 0]
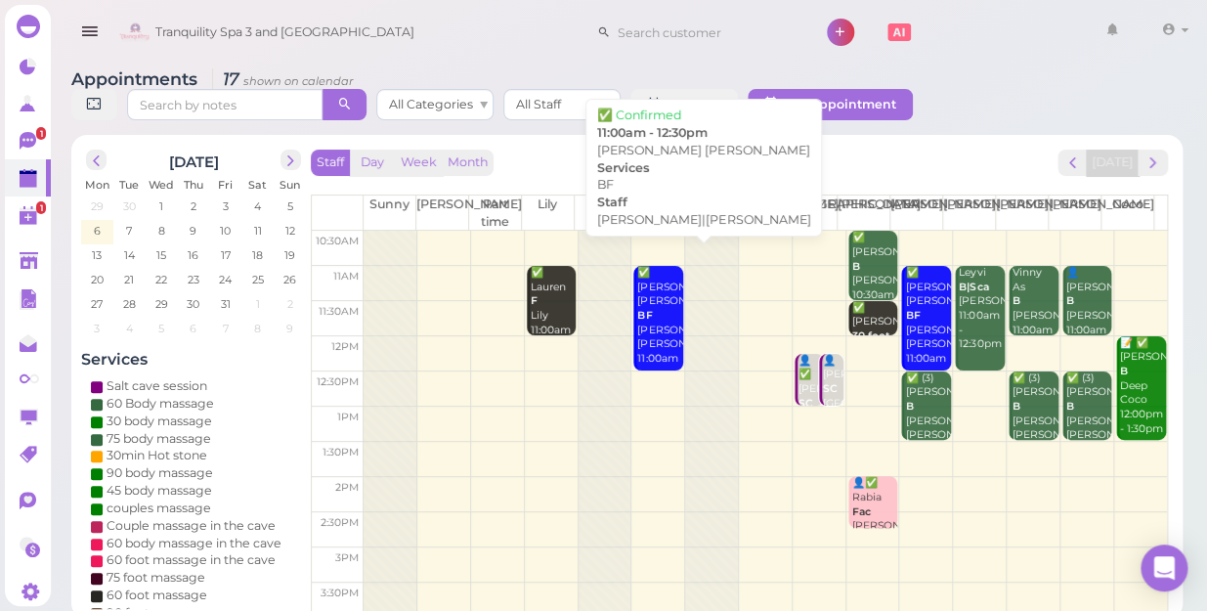
click at [654, 320] on div "✅ [PERSON_NAME] [PERSON_NAME] BF [PERSON_NAME]|[PERSON_NAME] 11:00am - 12:30pm" at bounding box center [659, 330] width 46 height 129
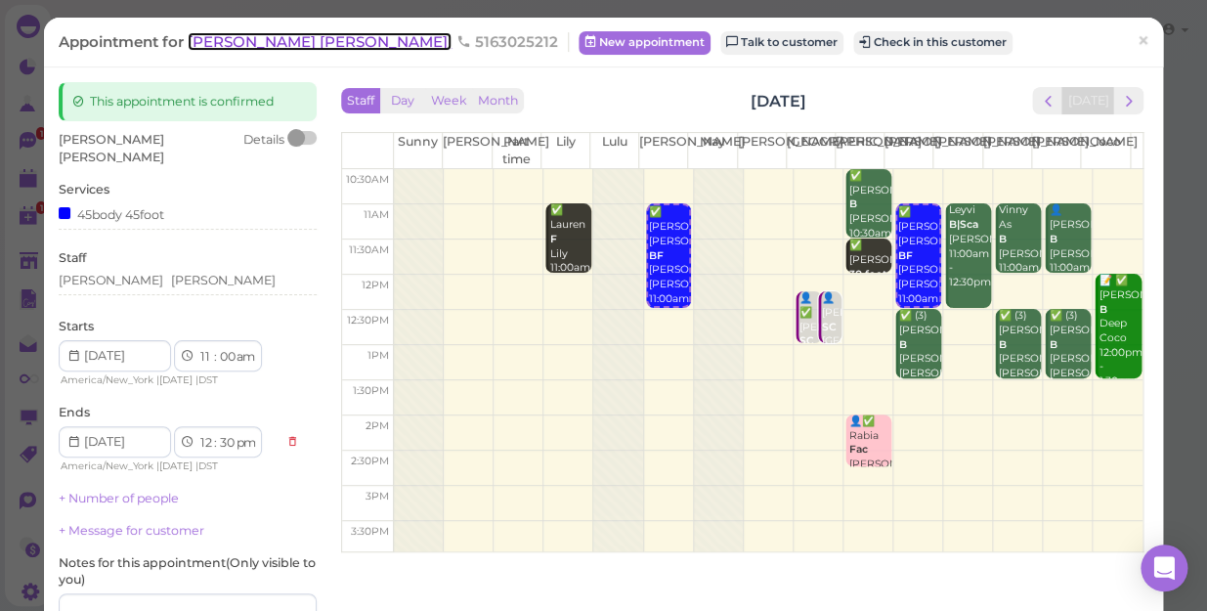
click at [254, 45] on span "[PERSON_NAME] [PERSON_NAME]" at bounding box center [320, 41] width 264 height 19
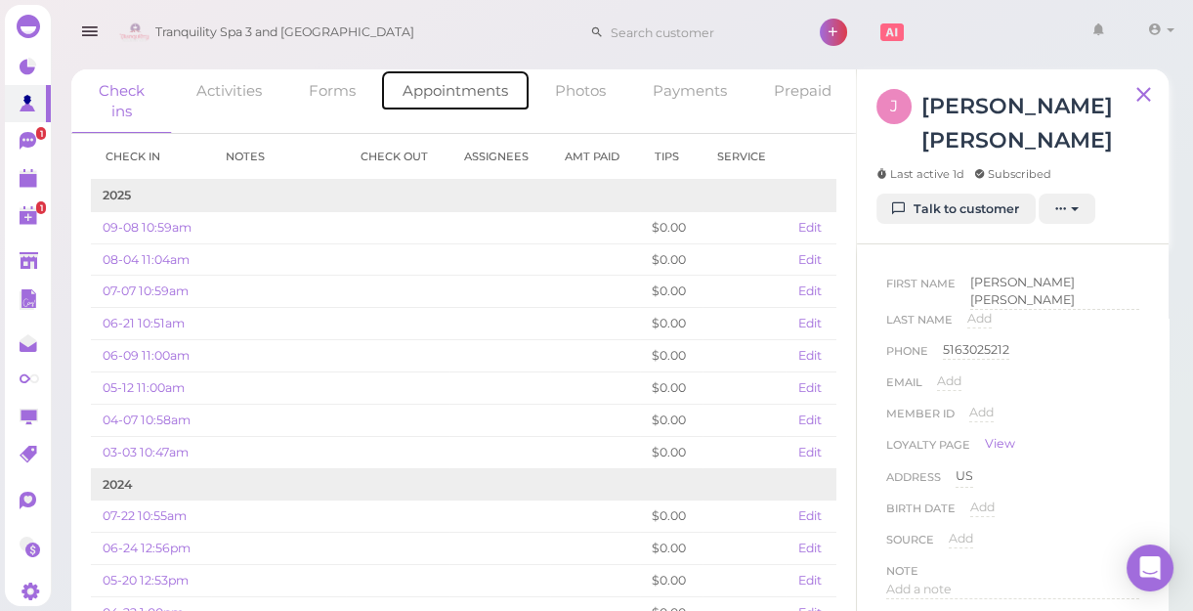
click at [470, 81] on link "Appointments" at bounding box center [455, 90] width 151 height 42
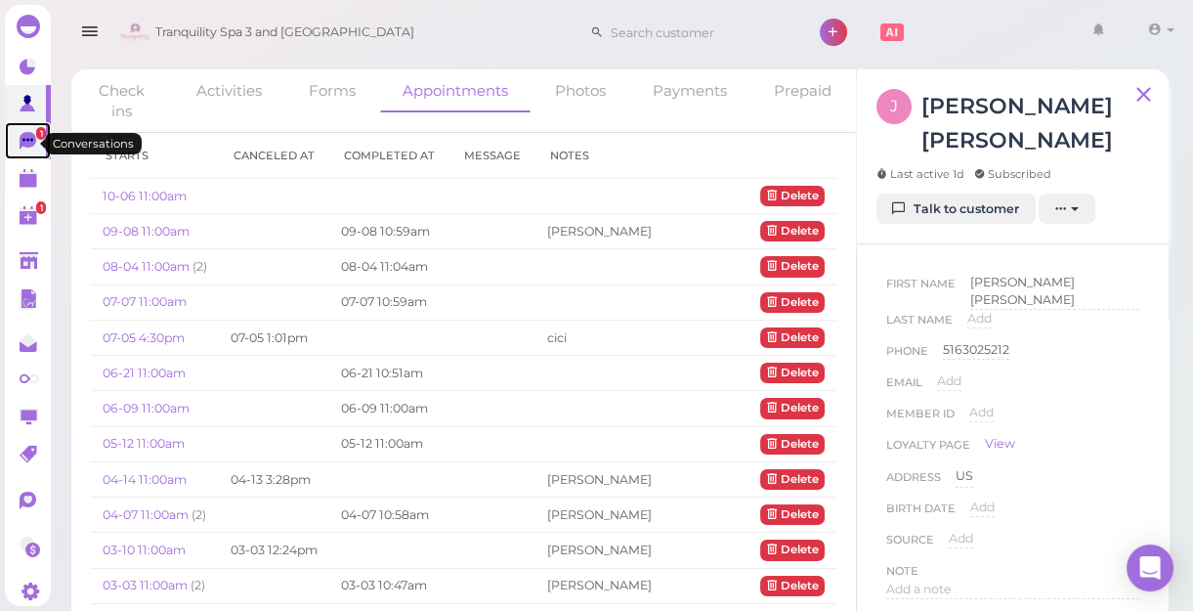
click at [29, 141] on icon at bounding box center [27, 139] width 11 height 3
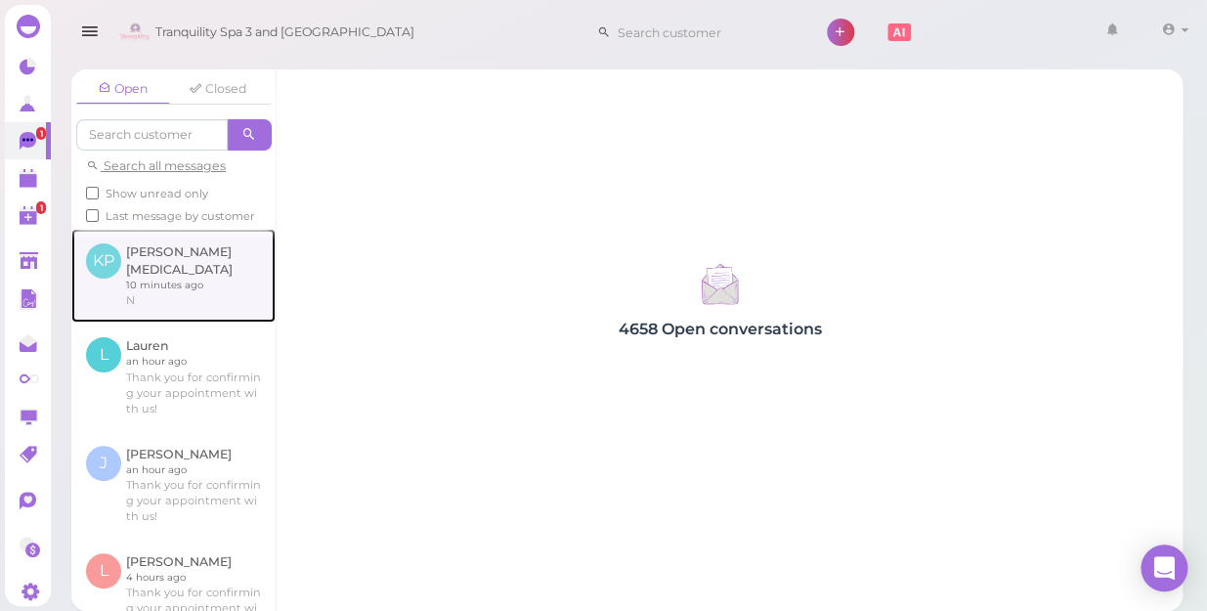
click at [147, 271] on link at bounding box center [173, 276] width 204 height 94
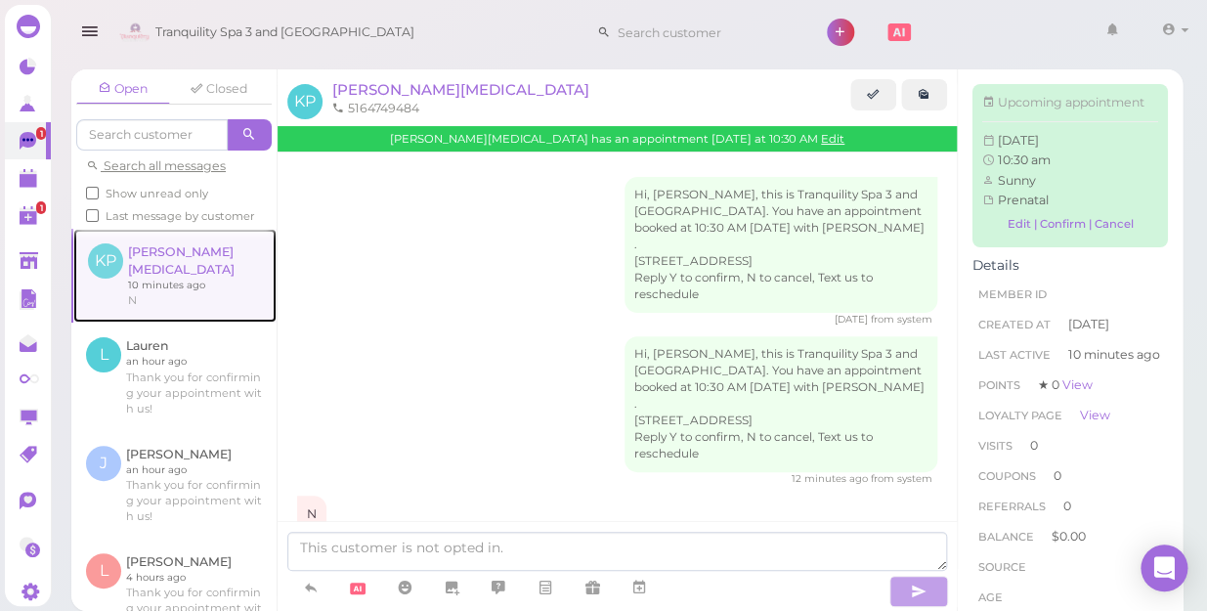
scroll to position [31, 0]
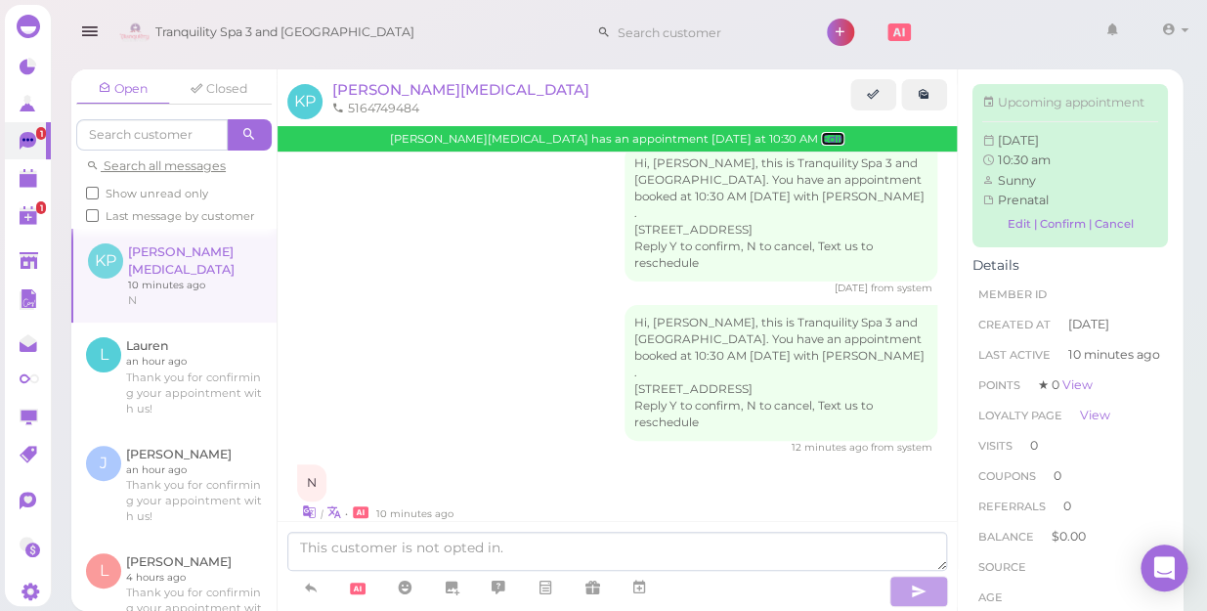
click at [821, 142] on link "Edit" at bounding box center [832, 139] width 23 height 14
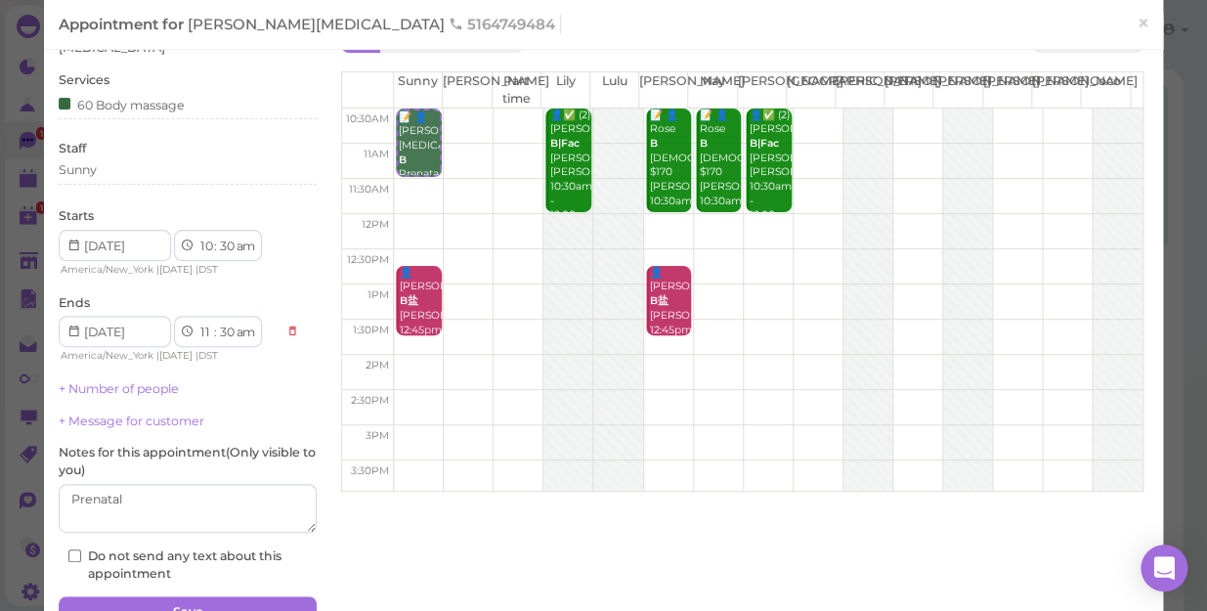
scroll to position [141, 0]
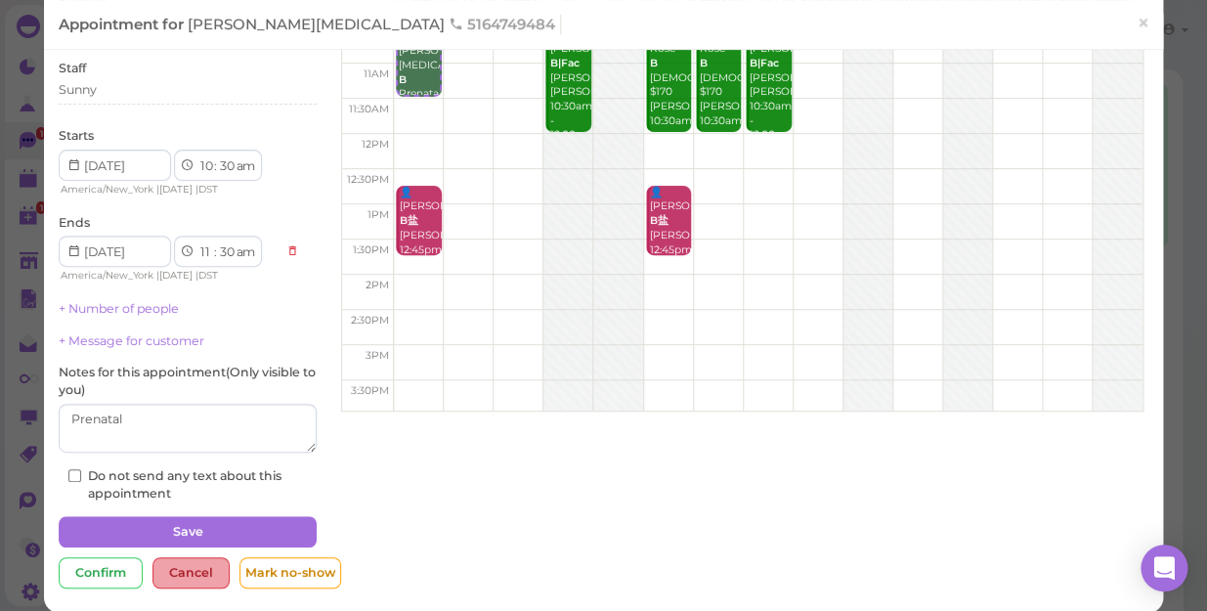
click at [183, 557] on div "Cancel" at bounding box center [190, 572] width 77 height 31
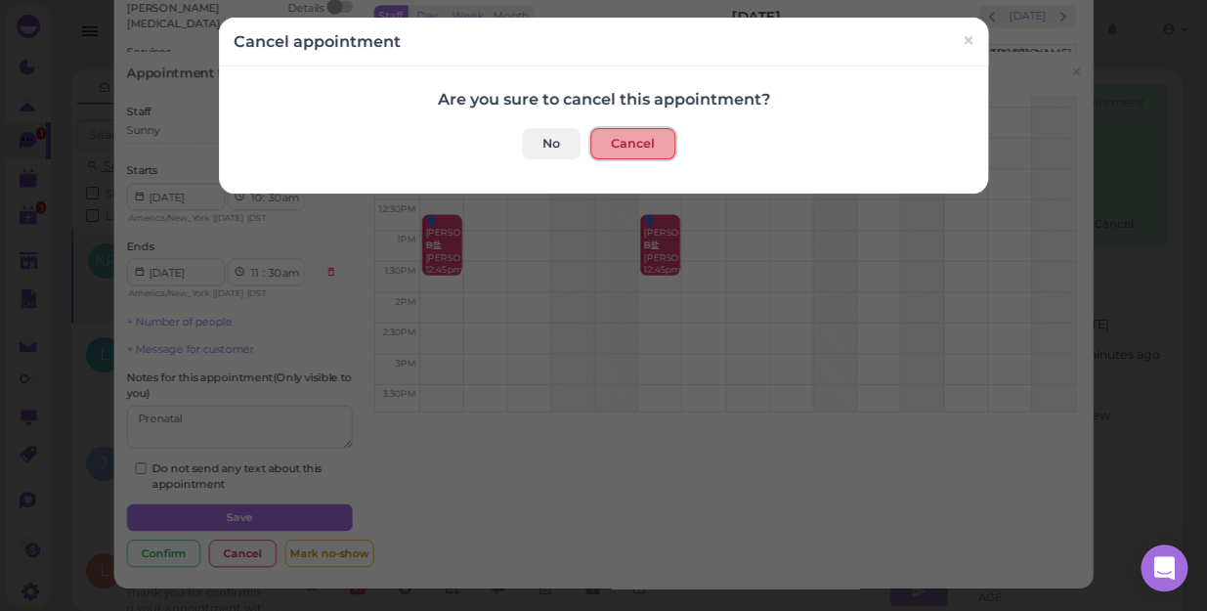
click at [625, 151] on button "Cancel" at bounding box center [632, 143] width 85 height 31
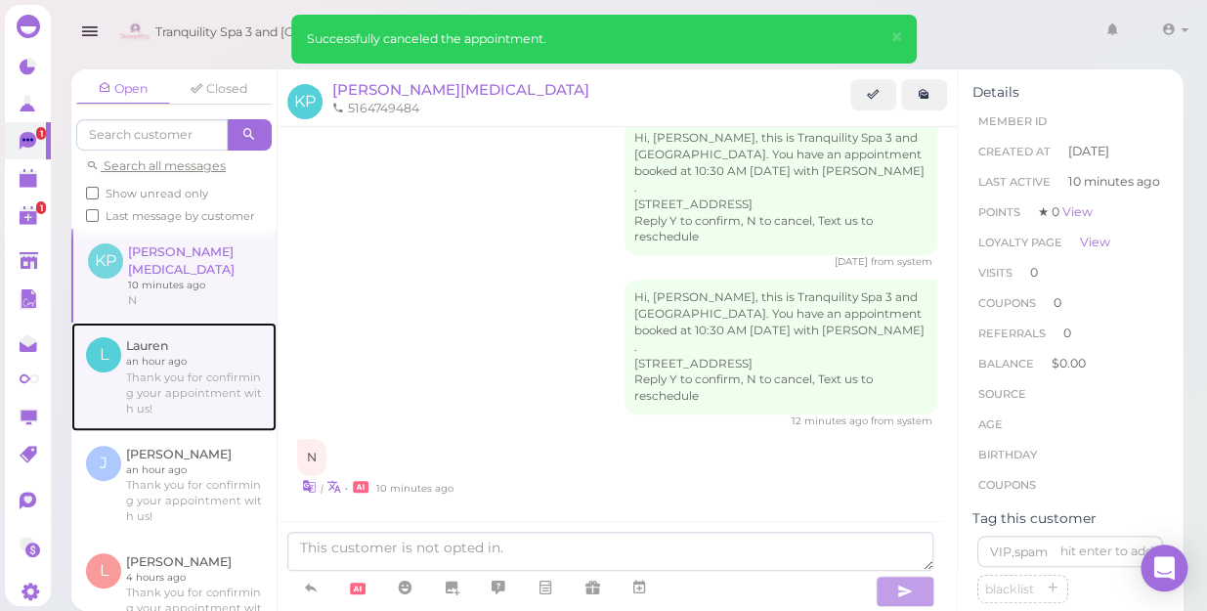
click at [158, 381] on link at bounding box center [173, 377] width 205 height 108
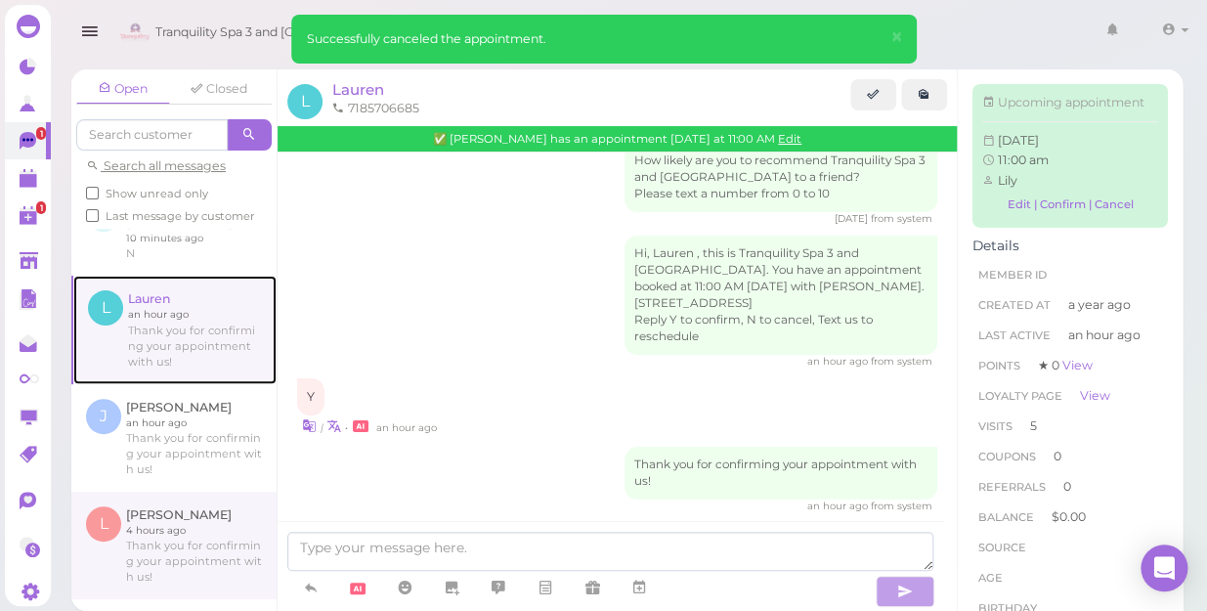
scroll to position [88, 0]
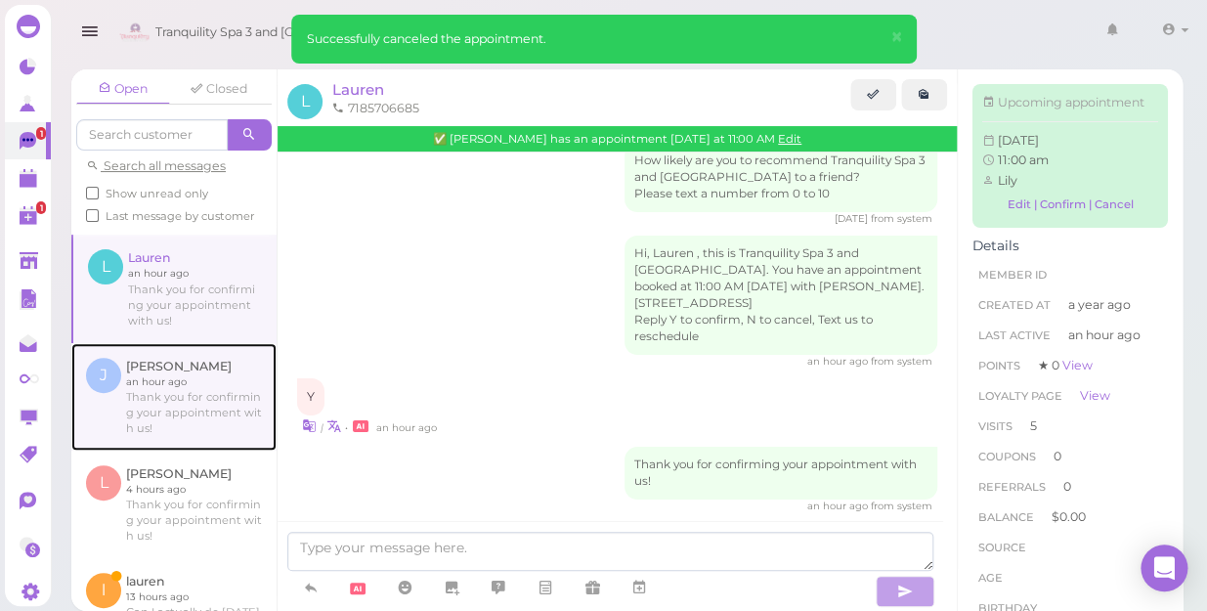
click at [154, 399] on link at bounding box center [173, 397] width 205 height 108
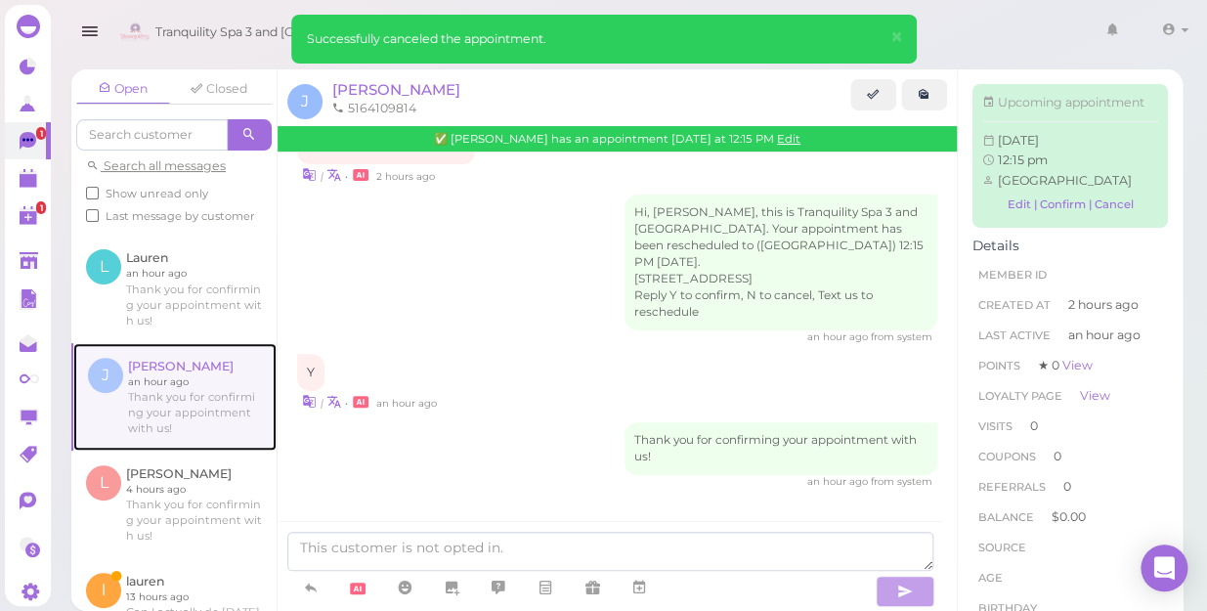
scroll to position [177, 0]
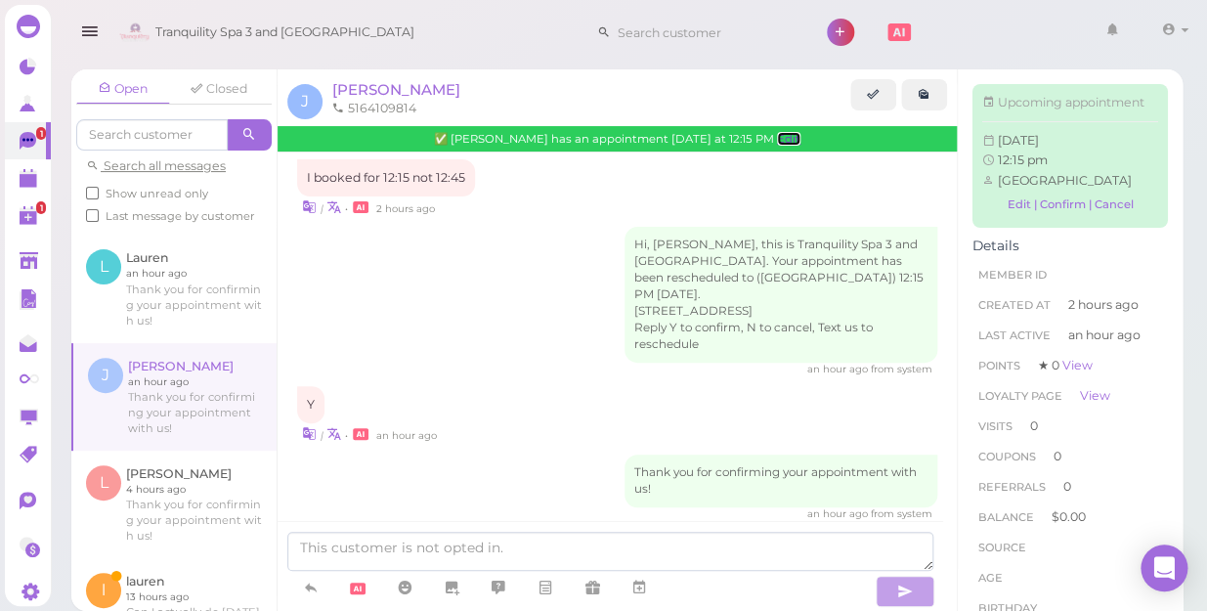
click at [777, 137] on link "Edit" at bounding box center [788, 139] width 23 height 14
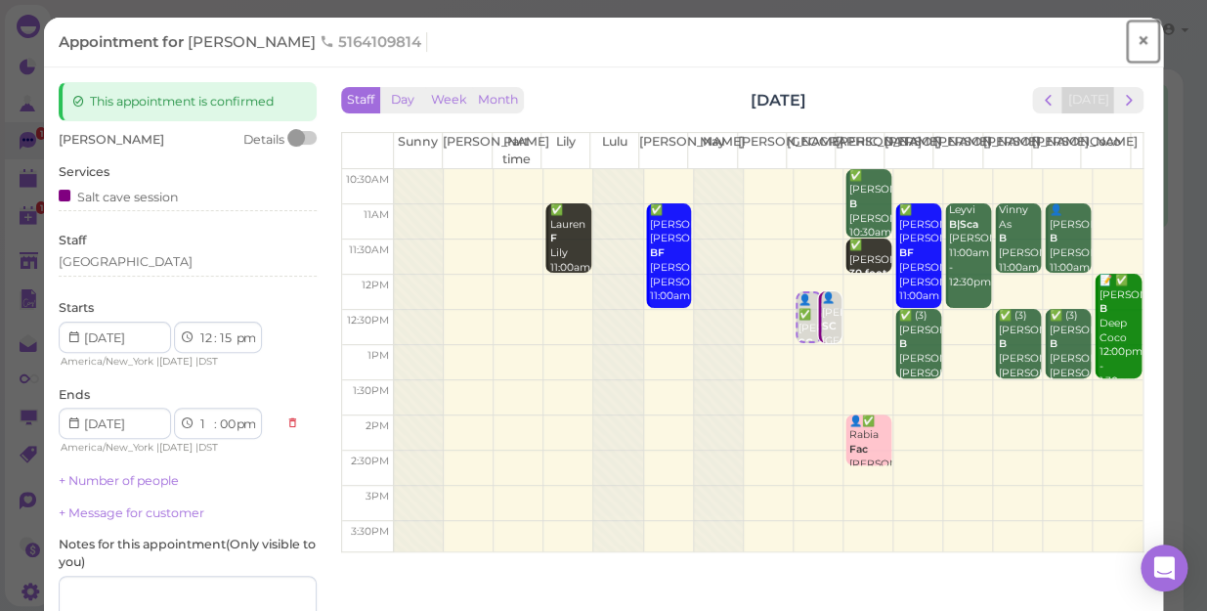
click at [1137, 39] on span "×" at bounding box center [1143, 40] width 13 height 27
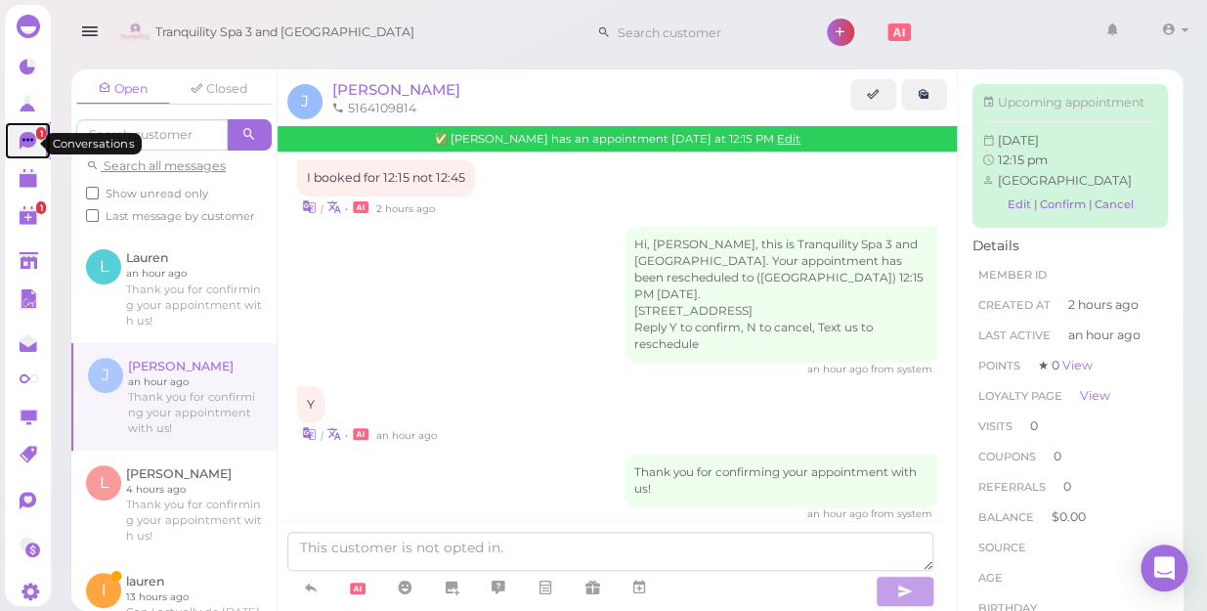
click at [17, 138] on link "1" at bounding box center [28, 140] width 46 height 37
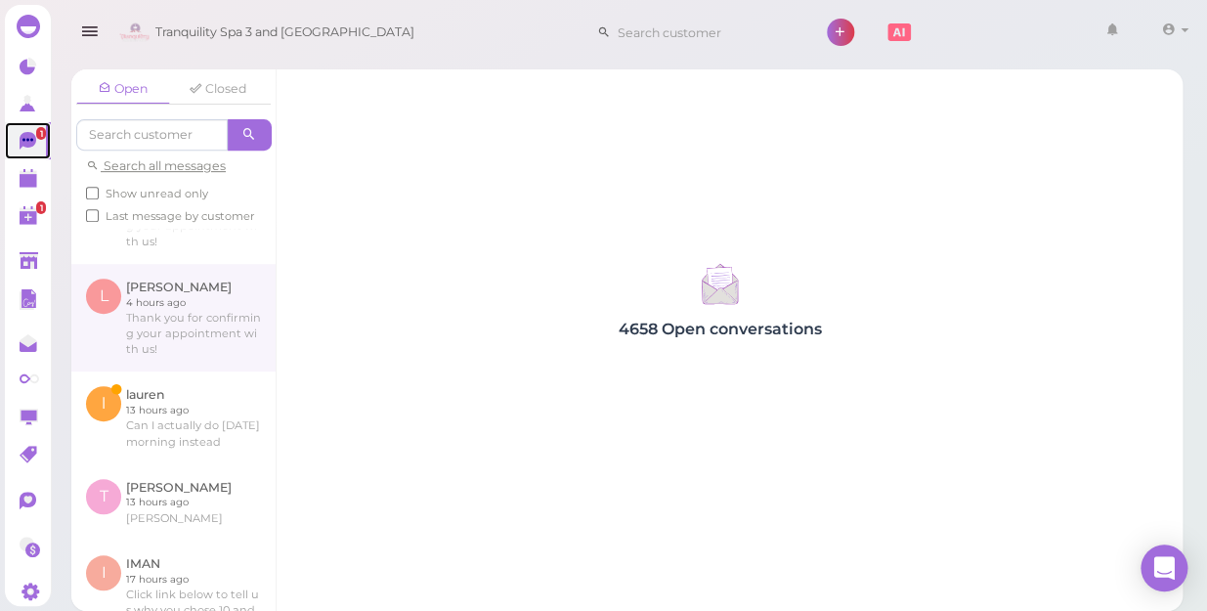
scroll to position [355, 0]
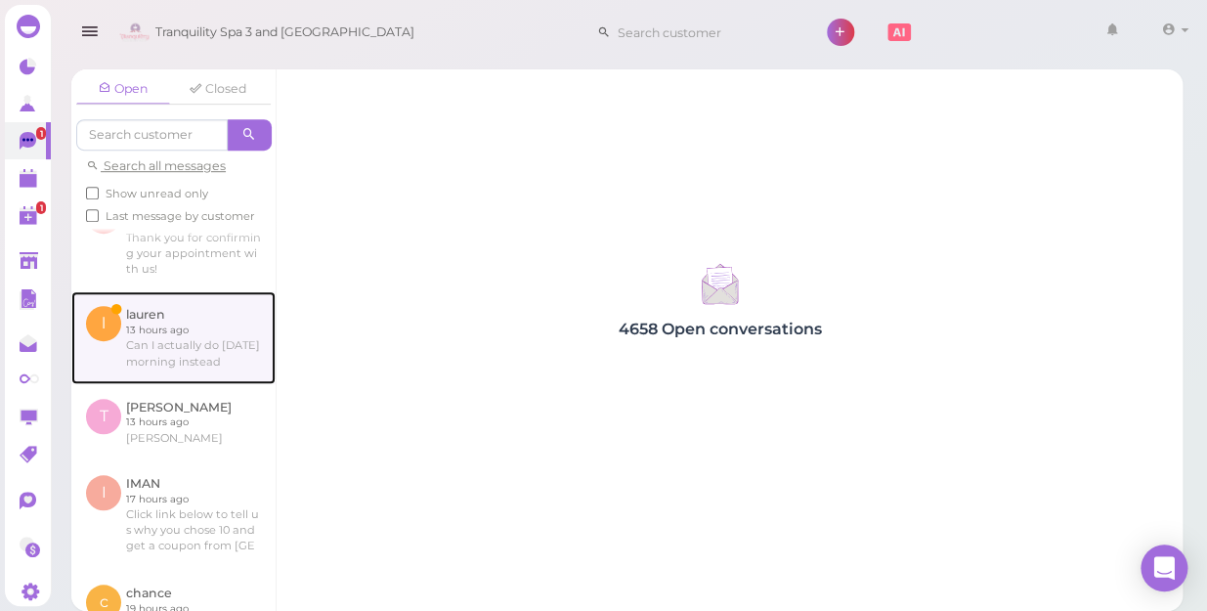
click at [176, 341] on link at bounding box center [173, 337] width 204 height 92
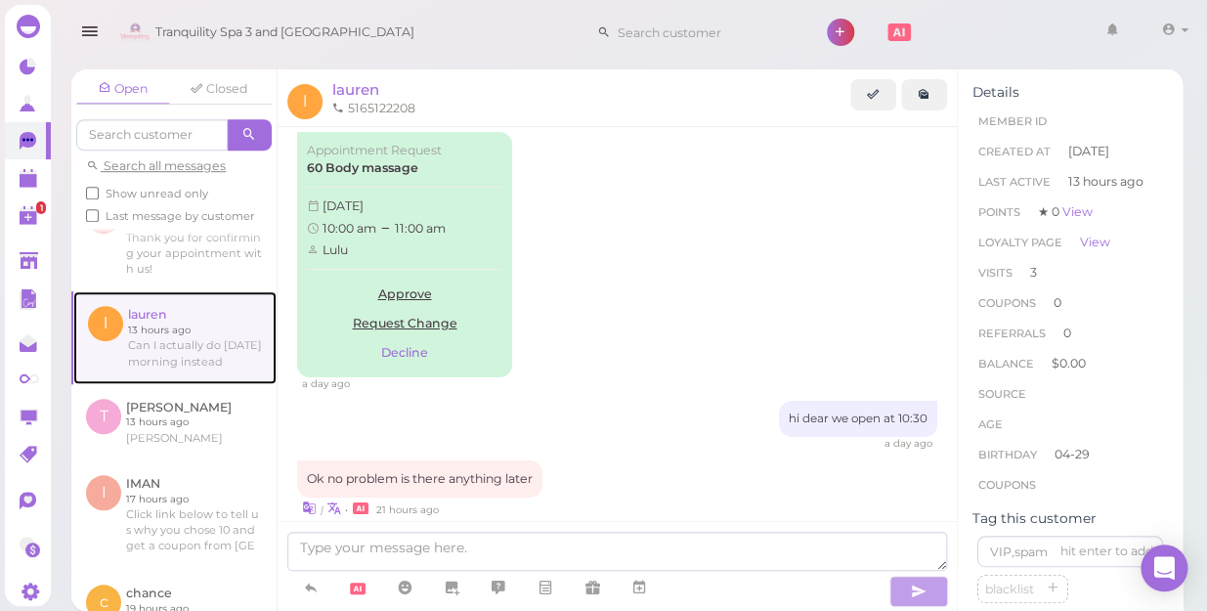
scroll to position [2434, 0]
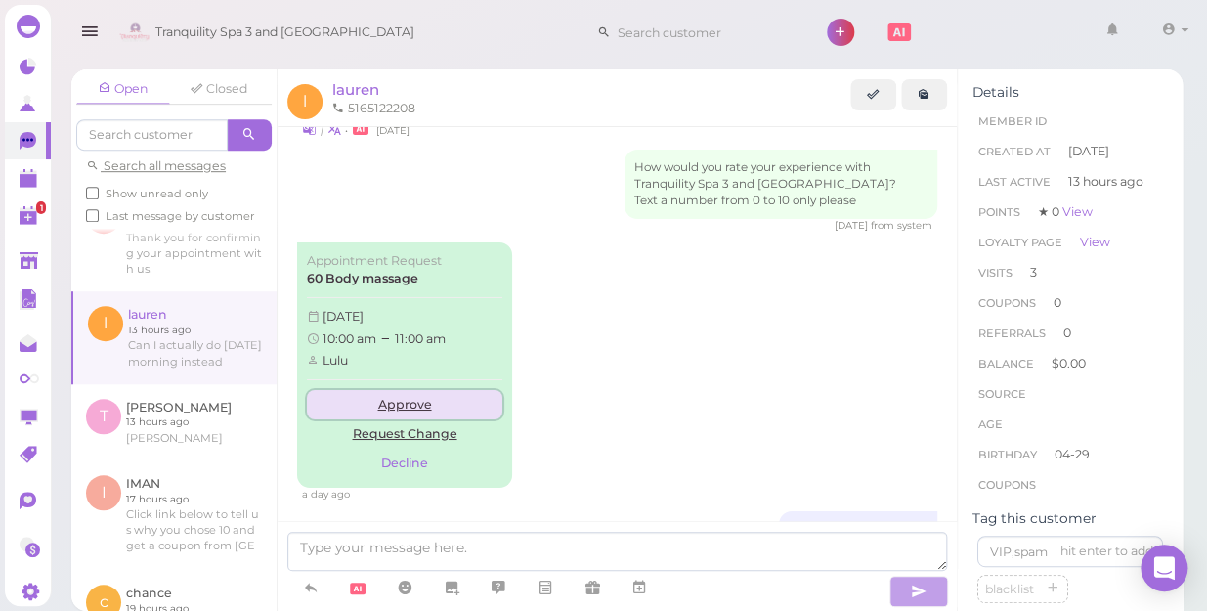
click at [405, 390] on link "Approve" at bounding box center [404, 404] width 195 height 29
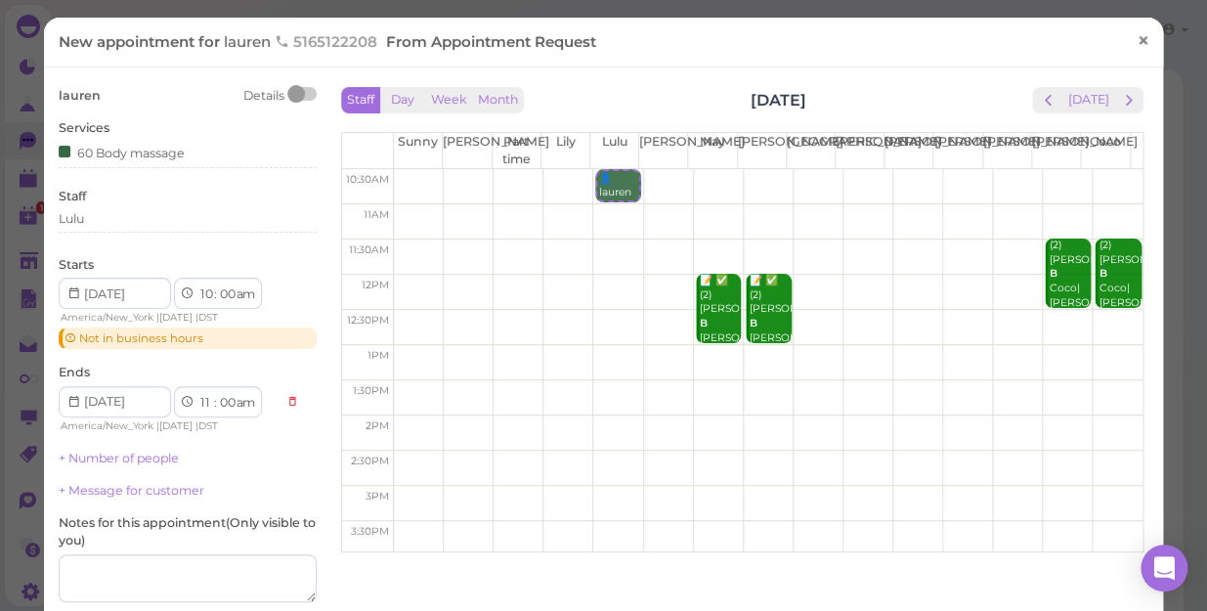
click at [1137, 42] on span "×" at bounding box center [1143, 40] width 13 height 27
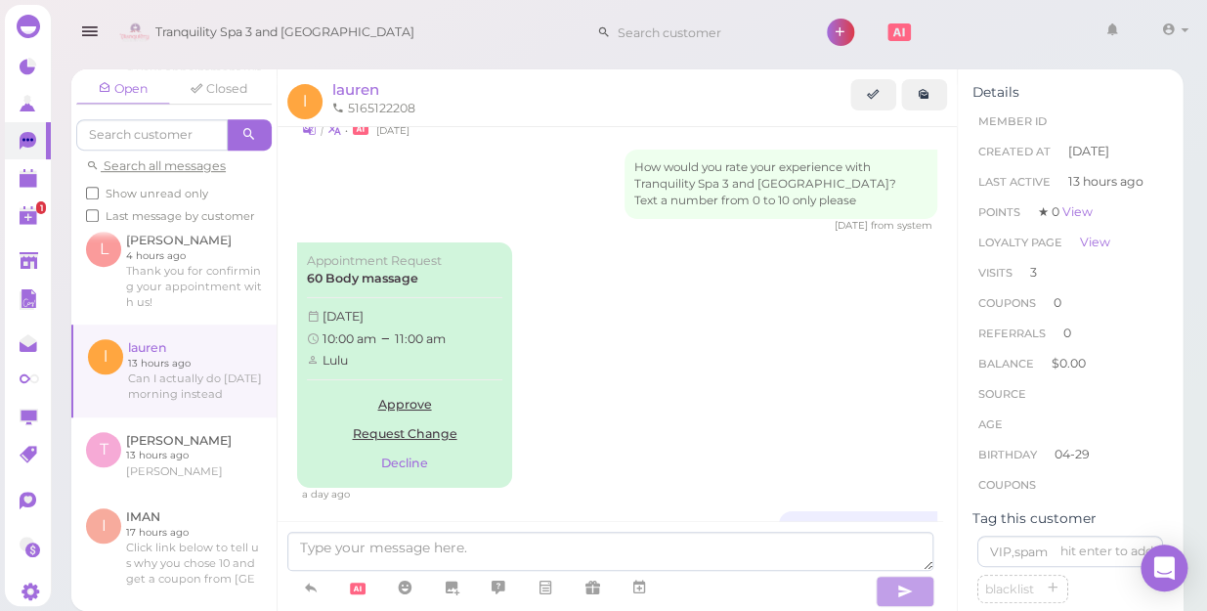
scroll to position [388, 0]
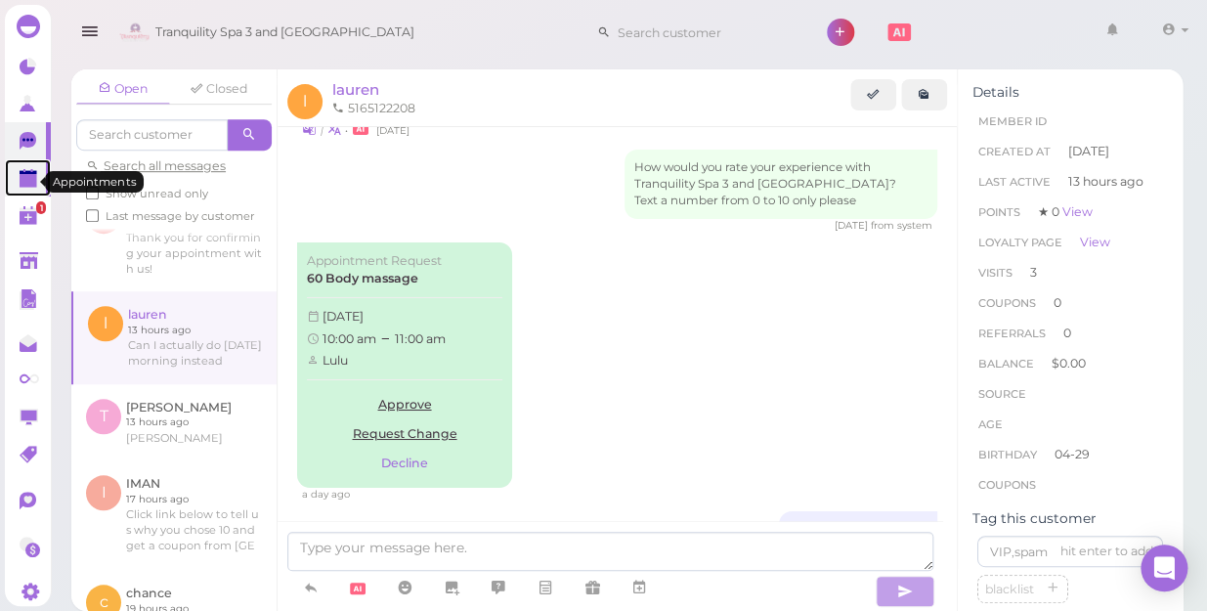
click at [28, 173] on icon at bounding box center [30, 179] width 21 height 21
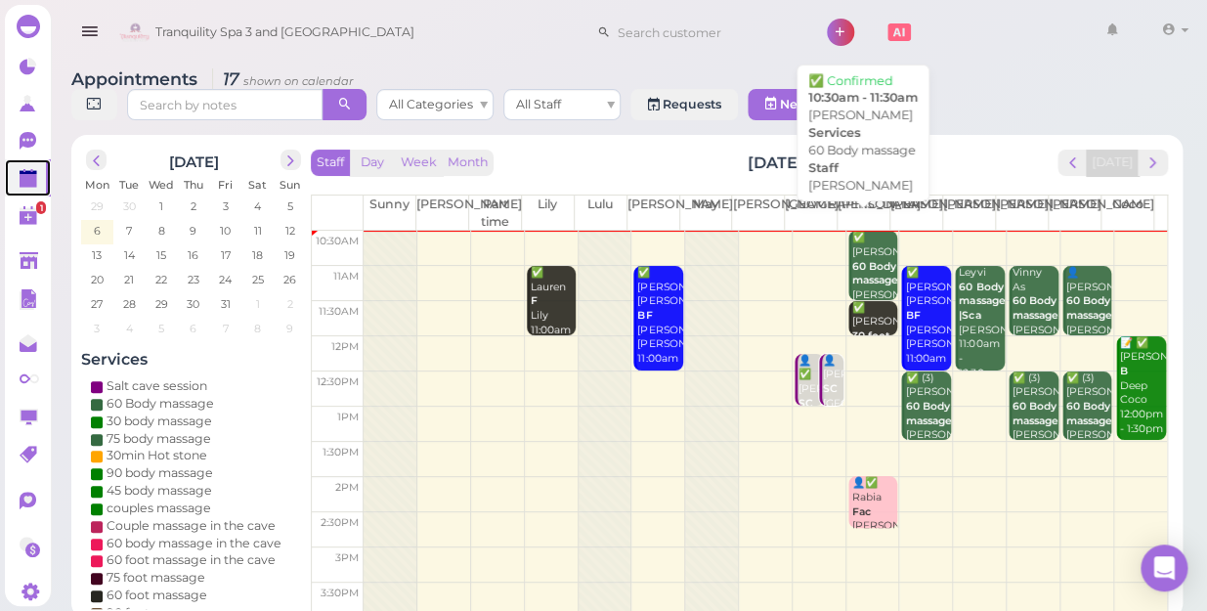
click at [859, 260] on b "60 Body massage" at bounding box center [875, 273] width 46 height 27
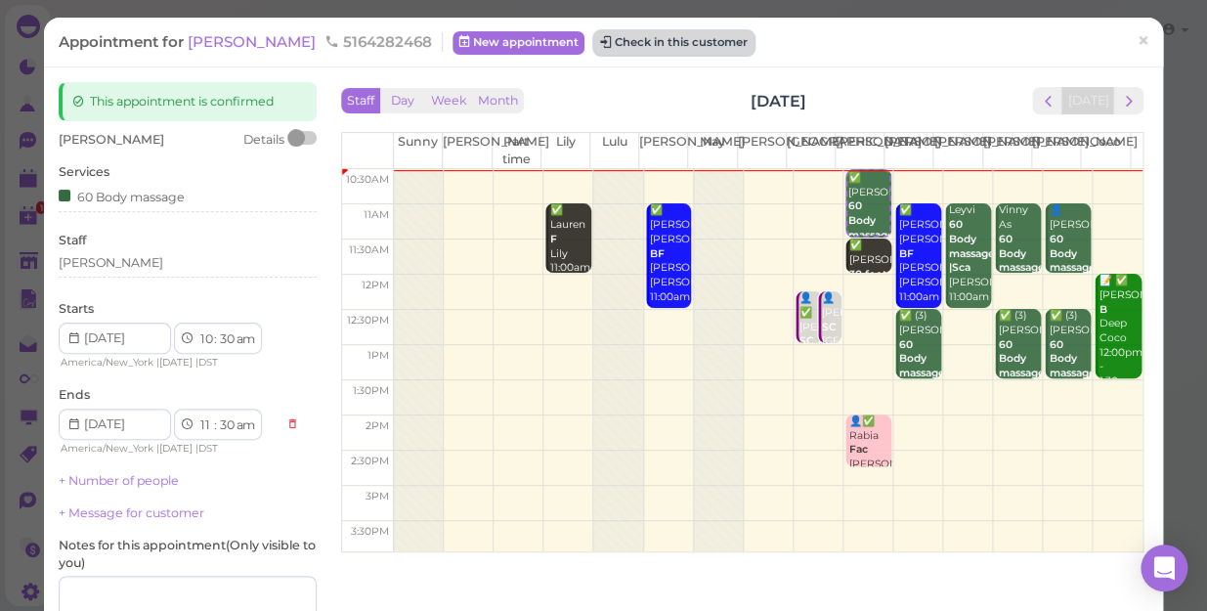
click at [606, 52] on button "Check in this customer" at bounding box center [673, 42] width 159 height 23
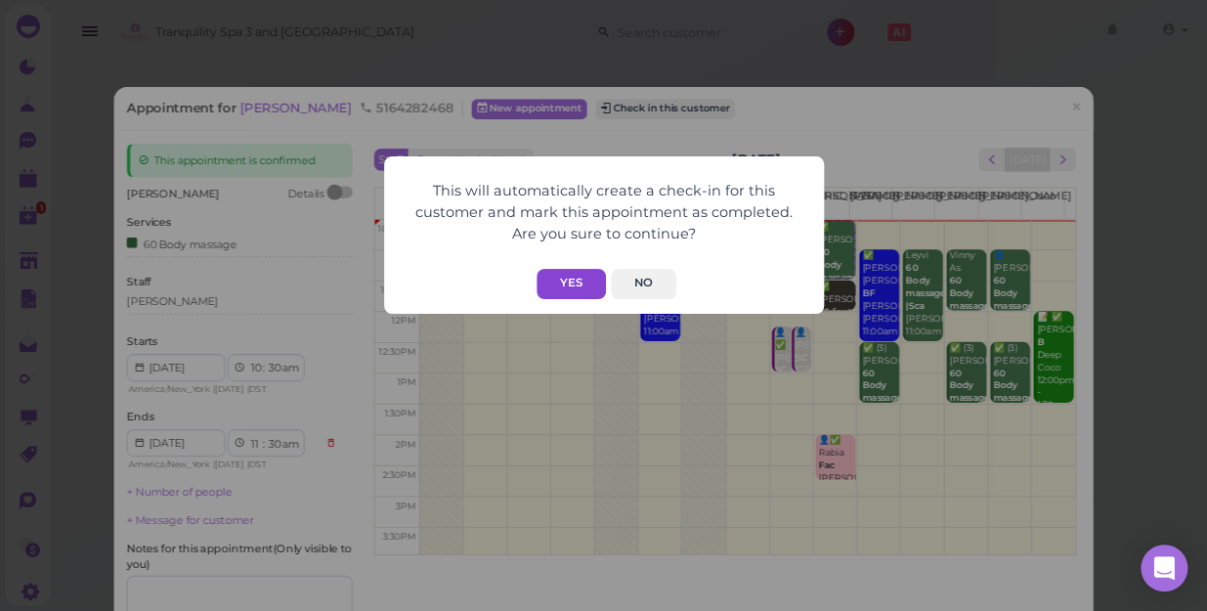
click at [564, 280] on button "Yes" at bounding box center [571, 284] width 69 height 30
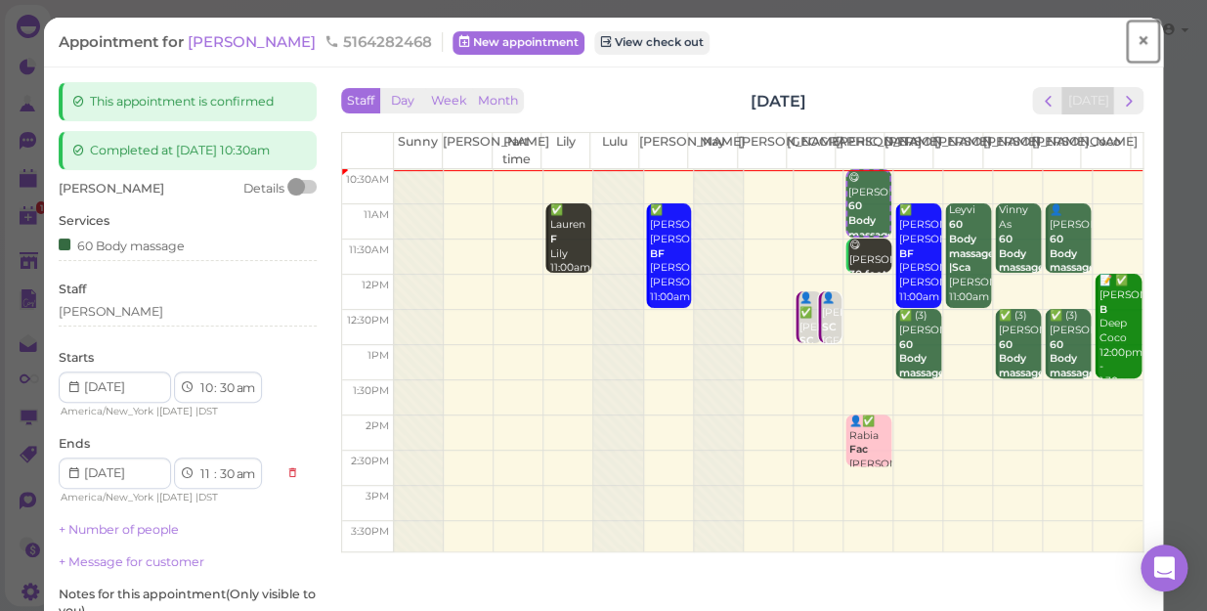
click at [1137, 38] on span "×" at bounding box center [1143, 40] width 13 height 27
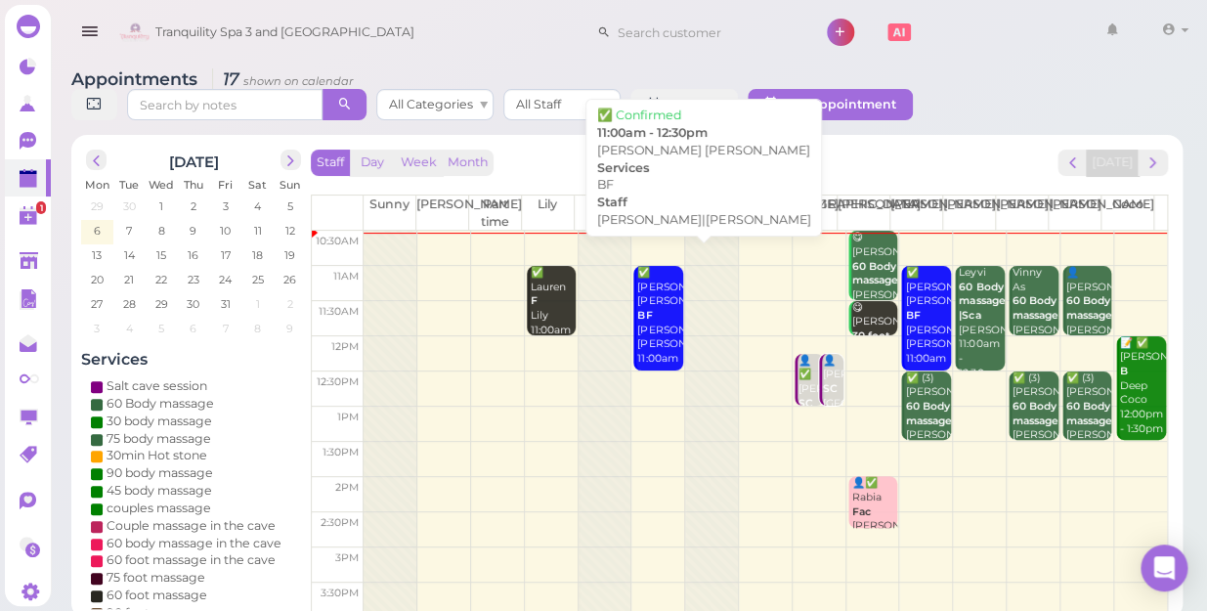
click at [647, 303] on div "✅ [PERSON_NAME] [PERSON_NAME] BF [PERSON_NAME]|[PERSON_NAME] 11:00am - 12:30pm" at bounding box center [659, 330] width 46 height 129
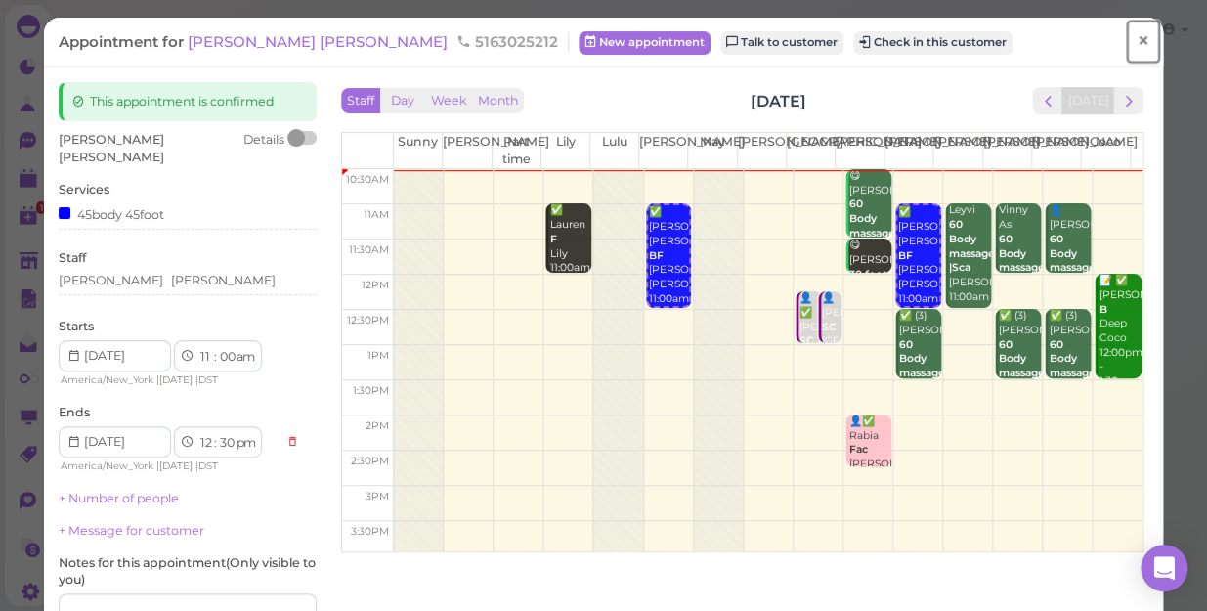
click at [1137, 40] on span "×" at bounding box center [1143, 40] width 13 height 27
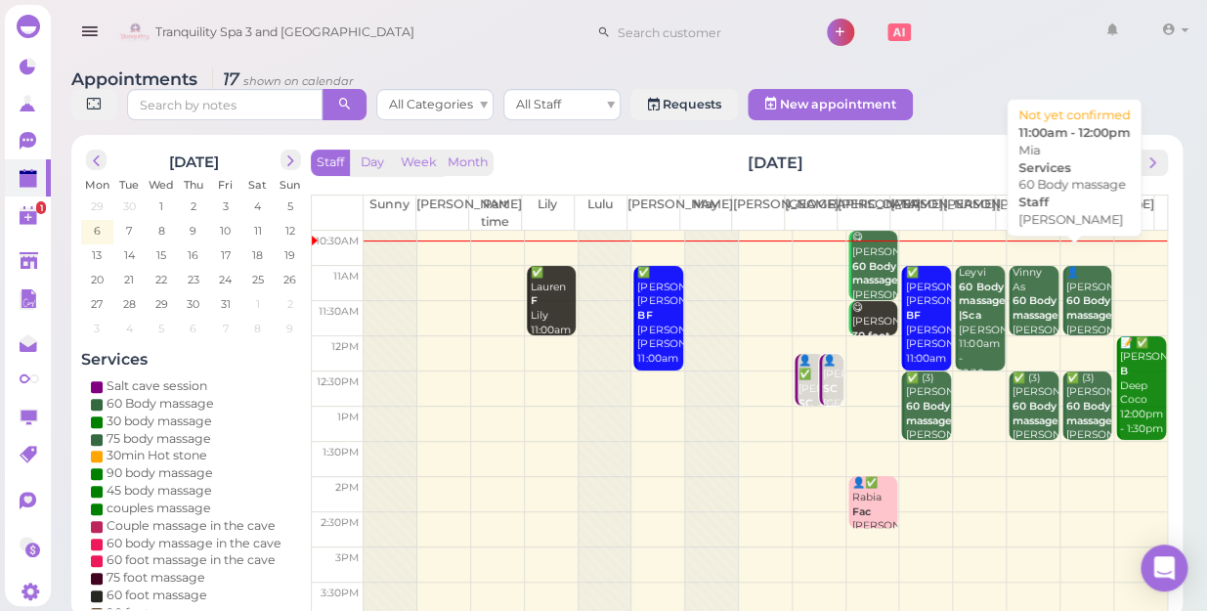
click at [1074, 297] on div "👤Mia 60 Body massage [PERSON_NAME] 11:00am - 12:00pm" at bounding box center [1088, 323] width 46 height 115
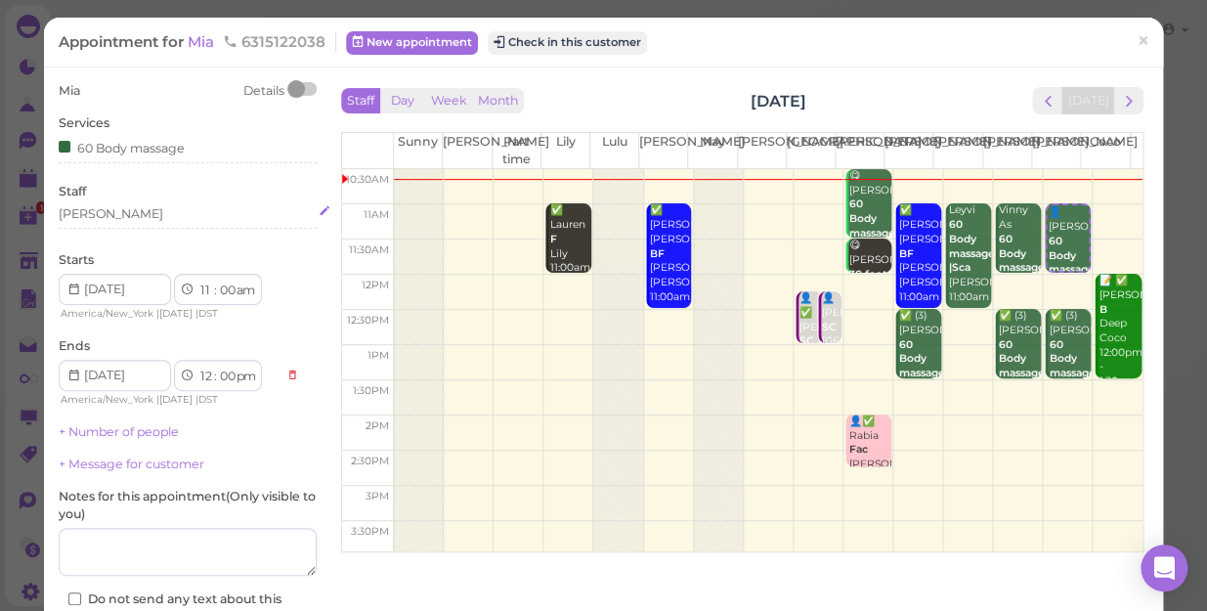
click at [92, 214] on div "[PERSON_NAME]" at bounding box center [188, 214] width 258 height 18
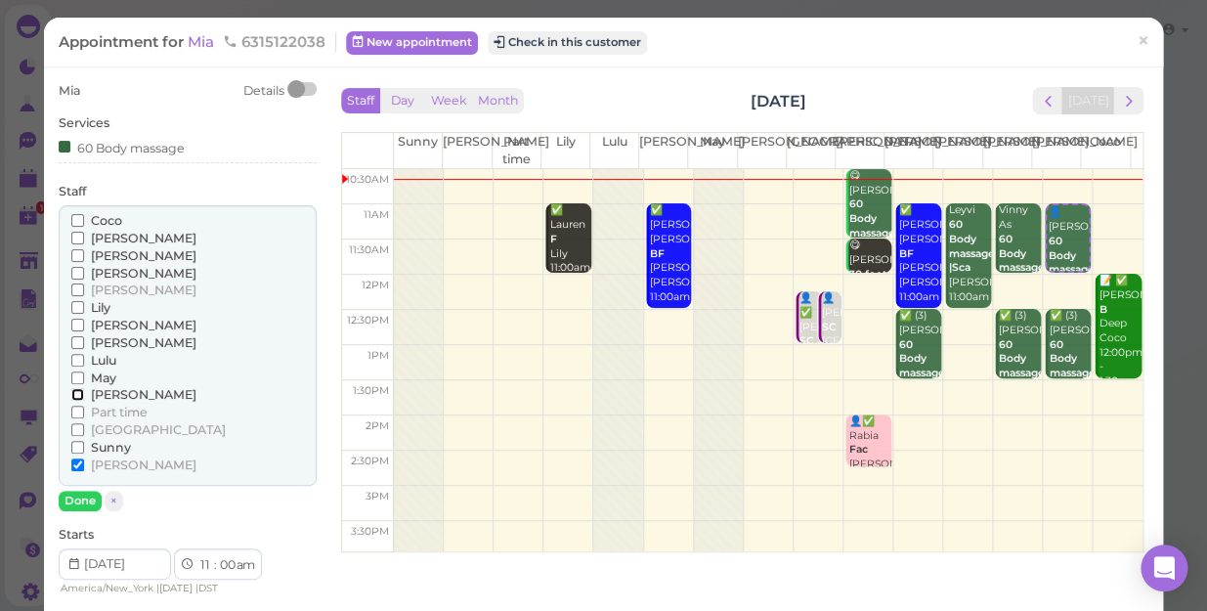
click at [75, 398] on input "[PERSON_NAME]" at bounding box center [77, 394] width 13 height 13
click at [75, 460] on input "[PERSON_NAME]" at bounding box center [77, 464] width 13 height 13
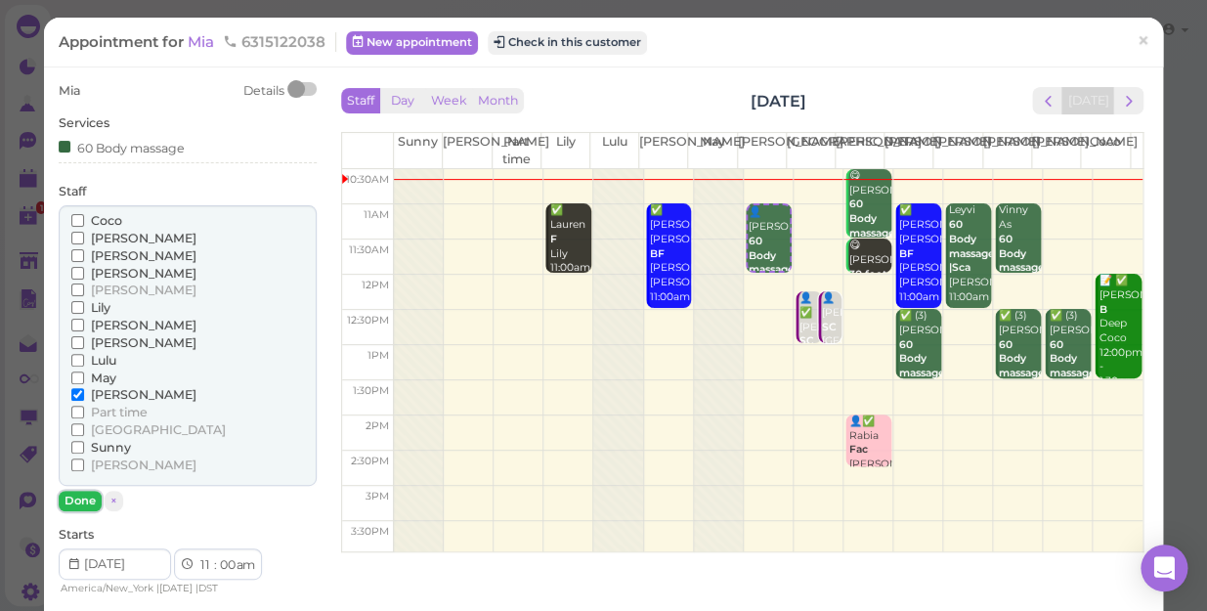
click at [72, 496] on button "Done" at bounding box center [80, 501] width 43 height 21
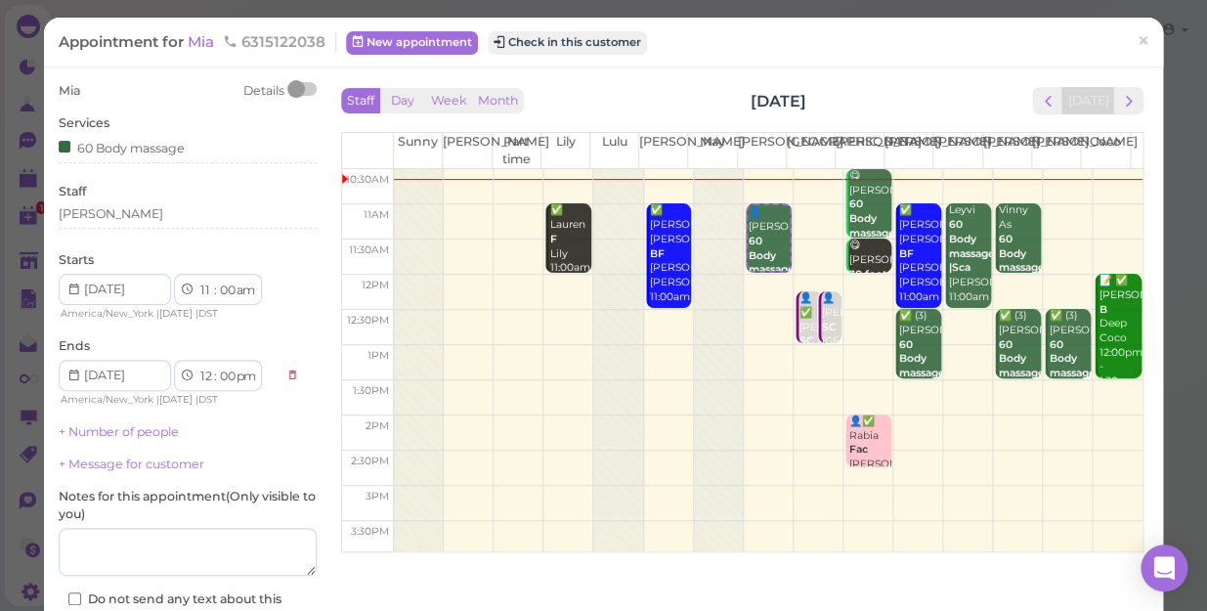
scroll to position [142, 0]
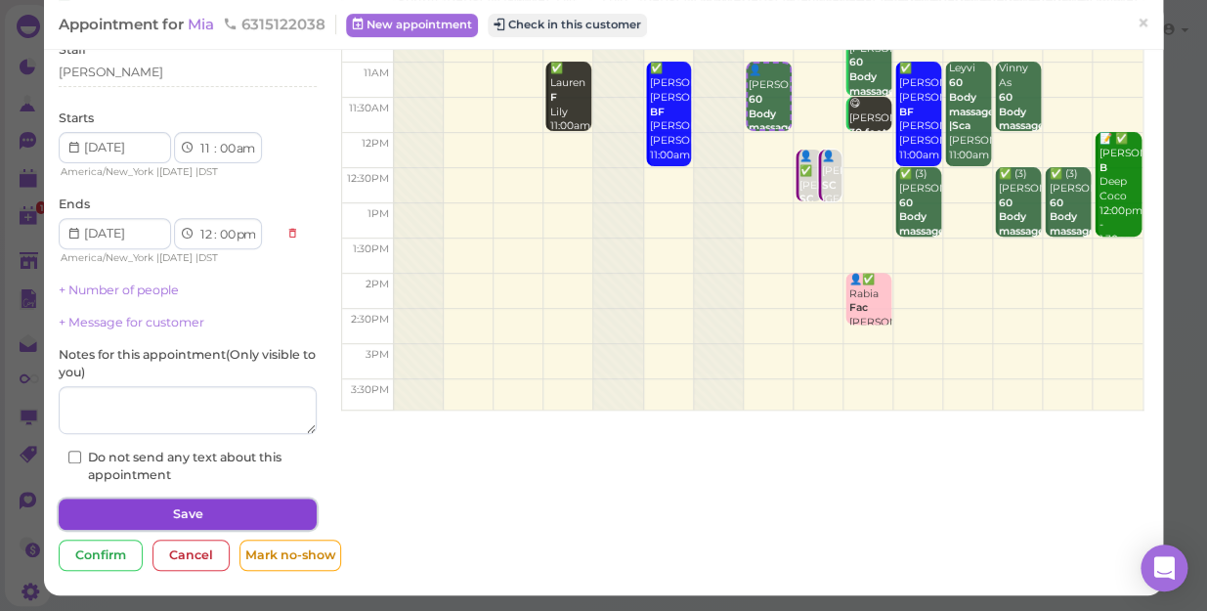
click at [195, 512] on button "Save" at bounding box center [188, 513] width 258 height 31
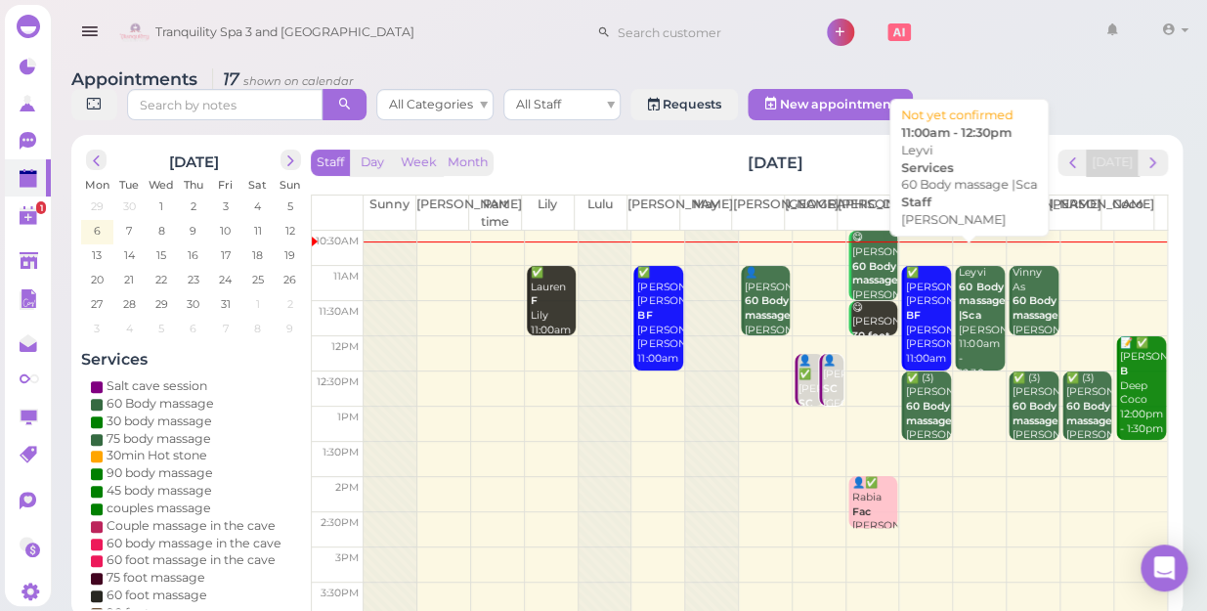
click at [969, 317] on div "Leyvi 60 Body massage |Sca [PERSON_NAME] 11:00am - 12:30pm" at bounding box center [981, 323] width 46 height 115
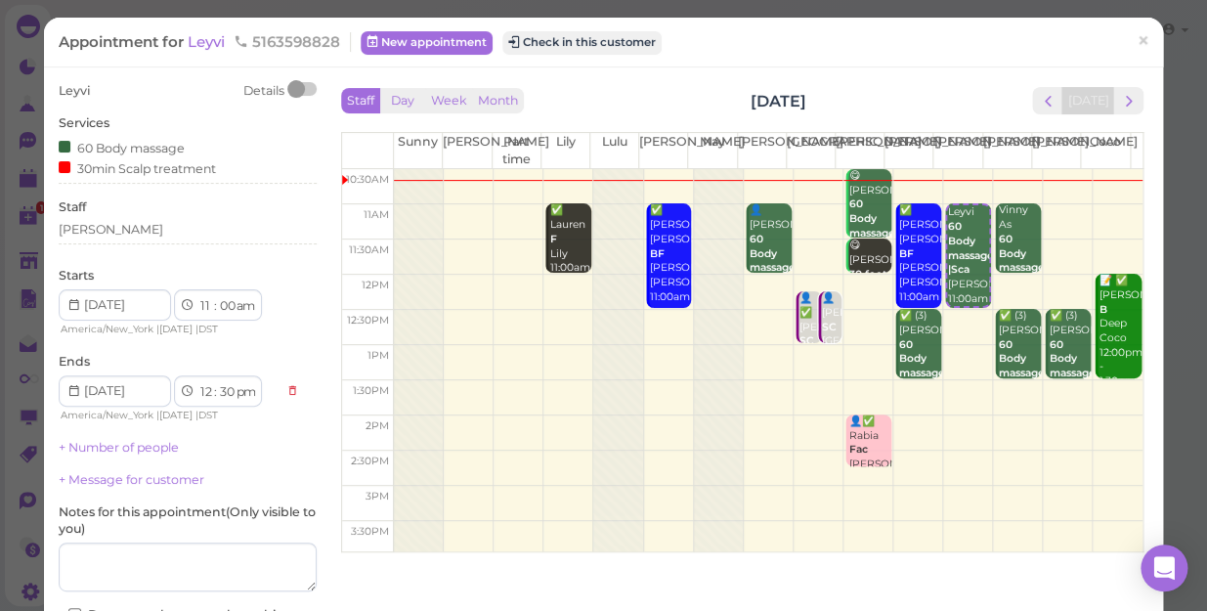
click at [102, 216] on div "Staff [PERSON_NAME]" at bounding box center [188, 225] width 258 height 54
click at [99, 232] on div "[PERSON_NAME]" at bounding box center [188, 230] width 258 height 18
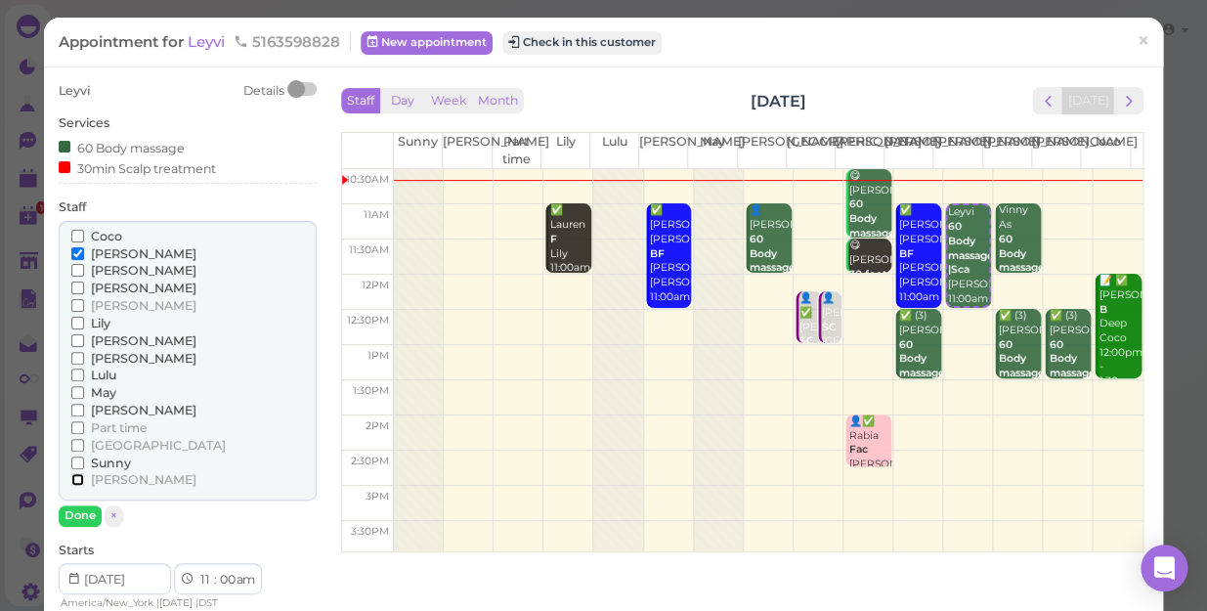
click at [72, 478] on input "[PERSON_NAME]" at bounding box center [77, 479] width 13 height 13
click at [73, 252] on input "[PERSON_NAME]" at bounding box center [77, 253] width 13 height 13
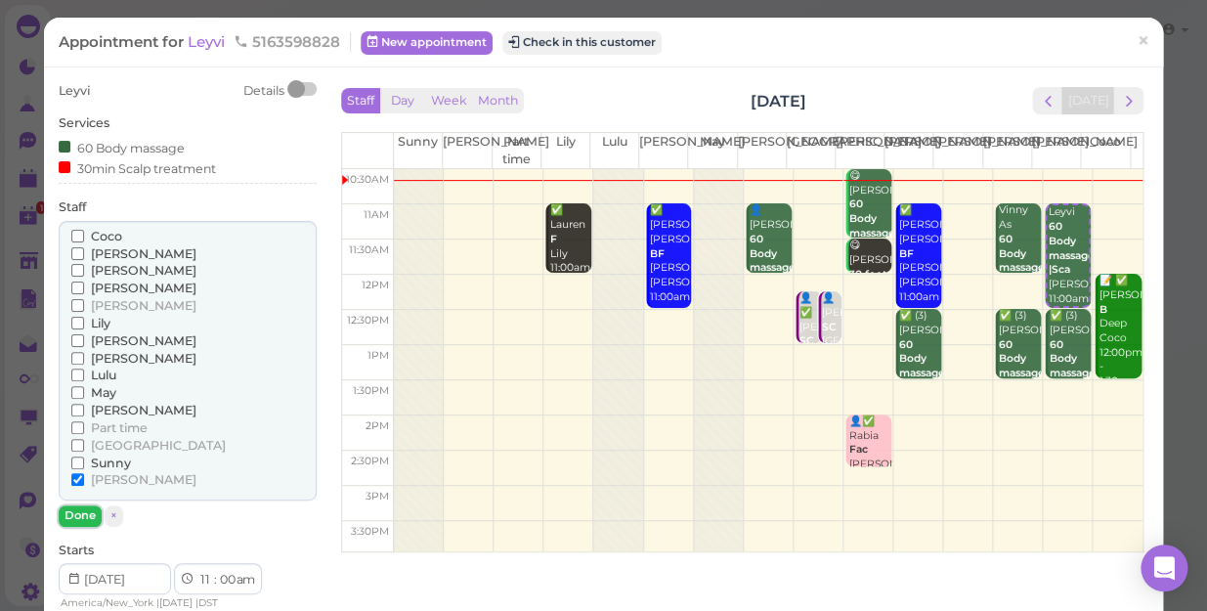
click at [72, 514] on button "Done" at bounding box center [80, 515] width 43 height 21
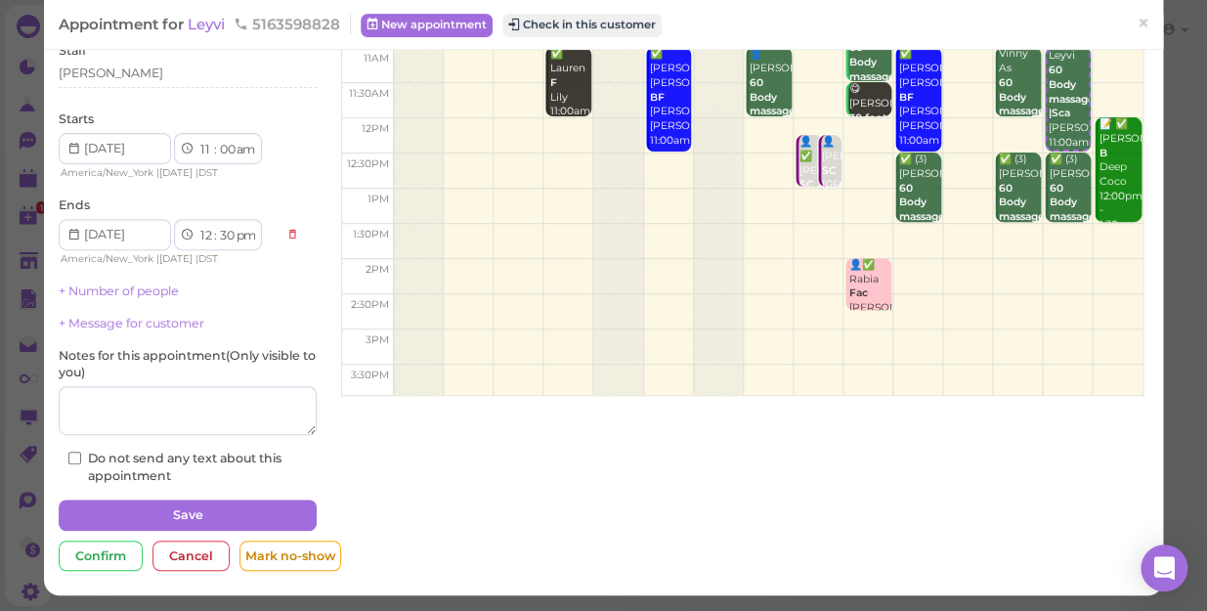
scroll to position [157, 0]
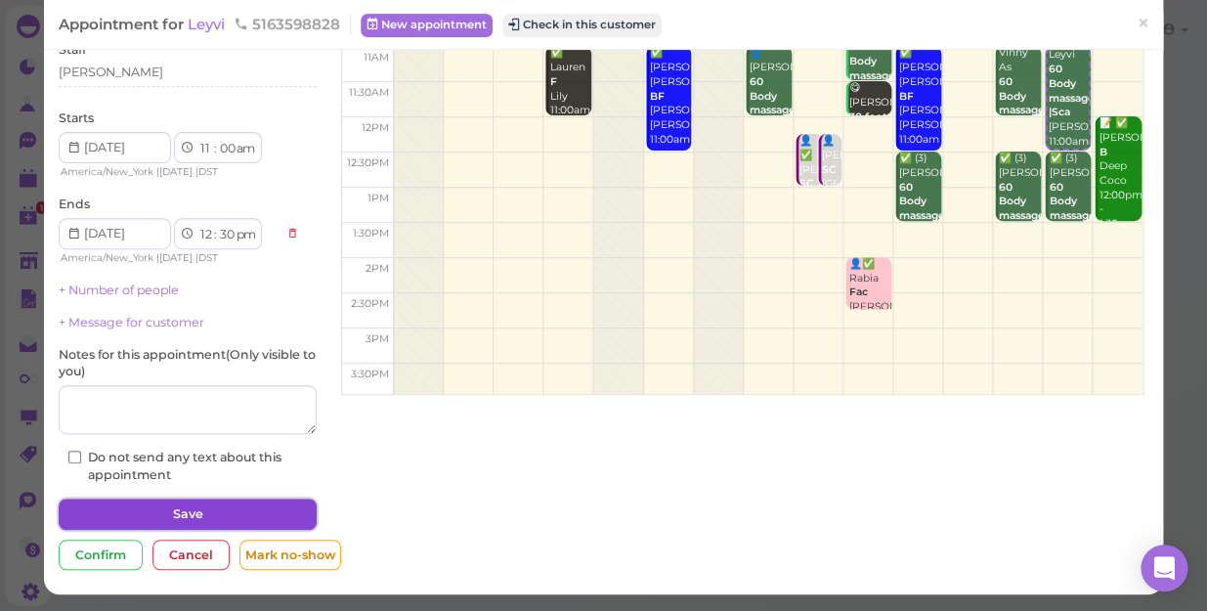
click at [194, 515] on button "Save" at bounding box center [188, 513] width 258 height 31
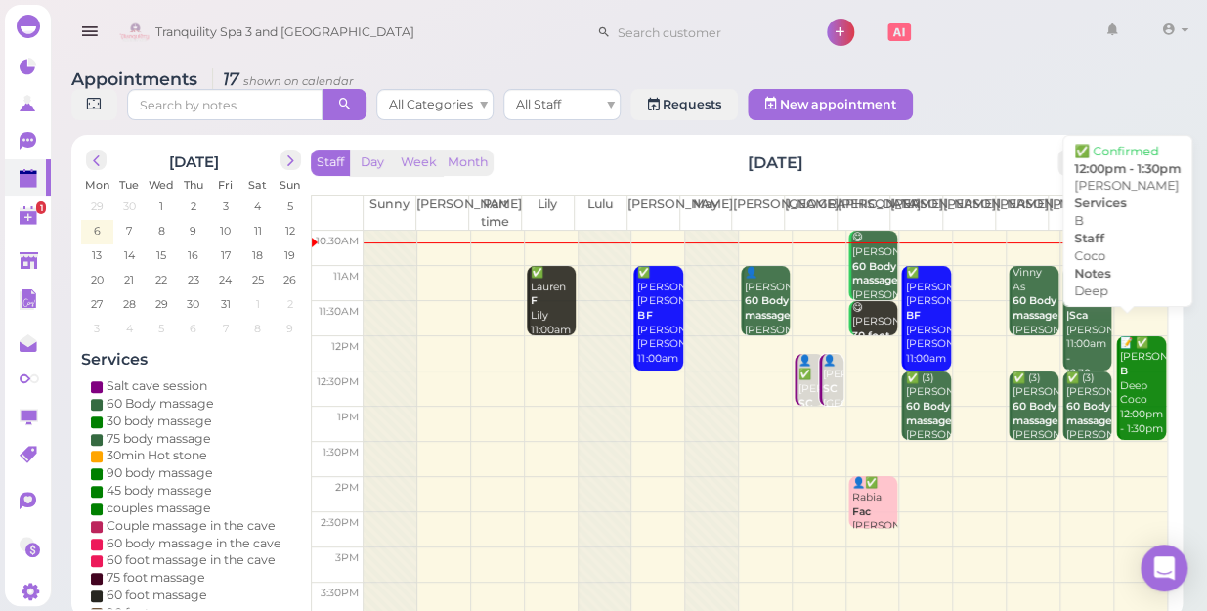
click at [1135, 364] on div "📝 ✅ [PERSON_NAME] Deep Coco 12:00pm - 1:30pm" at bounding box center [1142, 386] width 47 height 101
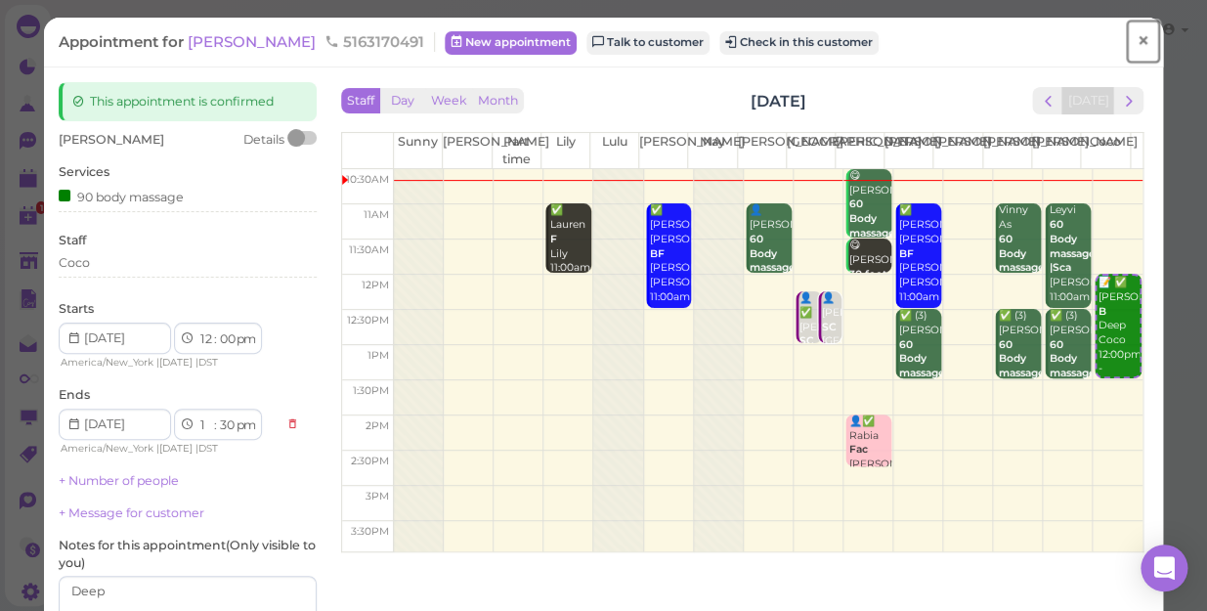
click at [1137, 37] on span "×" at bounding box center [1143, 40] width 13 height 27
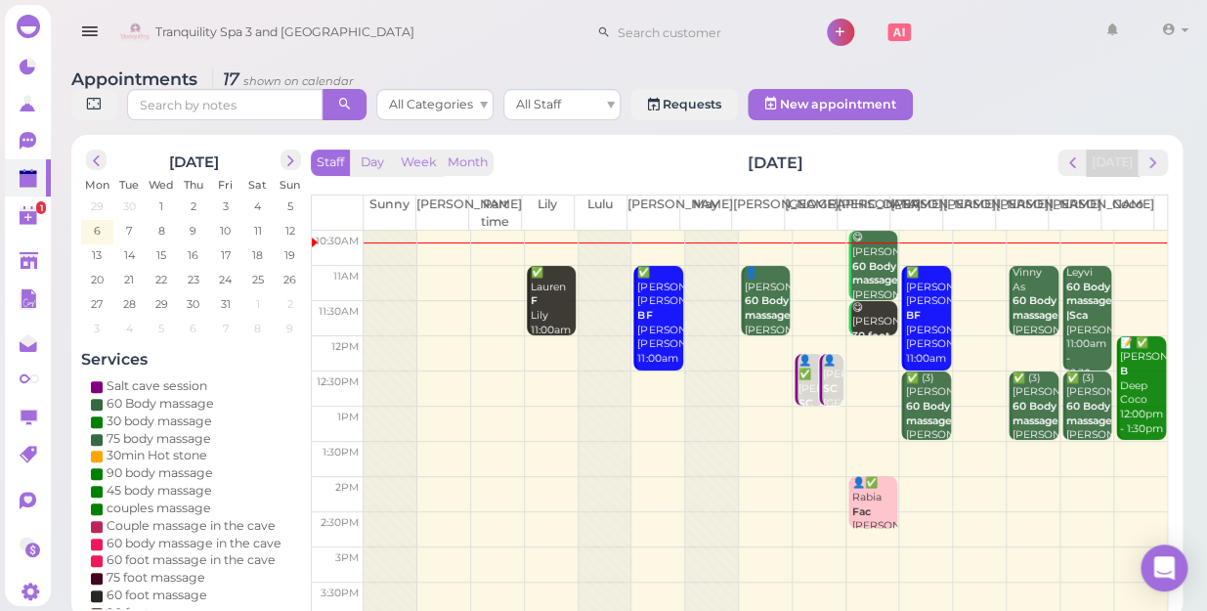
click at [537, 371] on td at bounding box center [765, 388] width 803 height 35
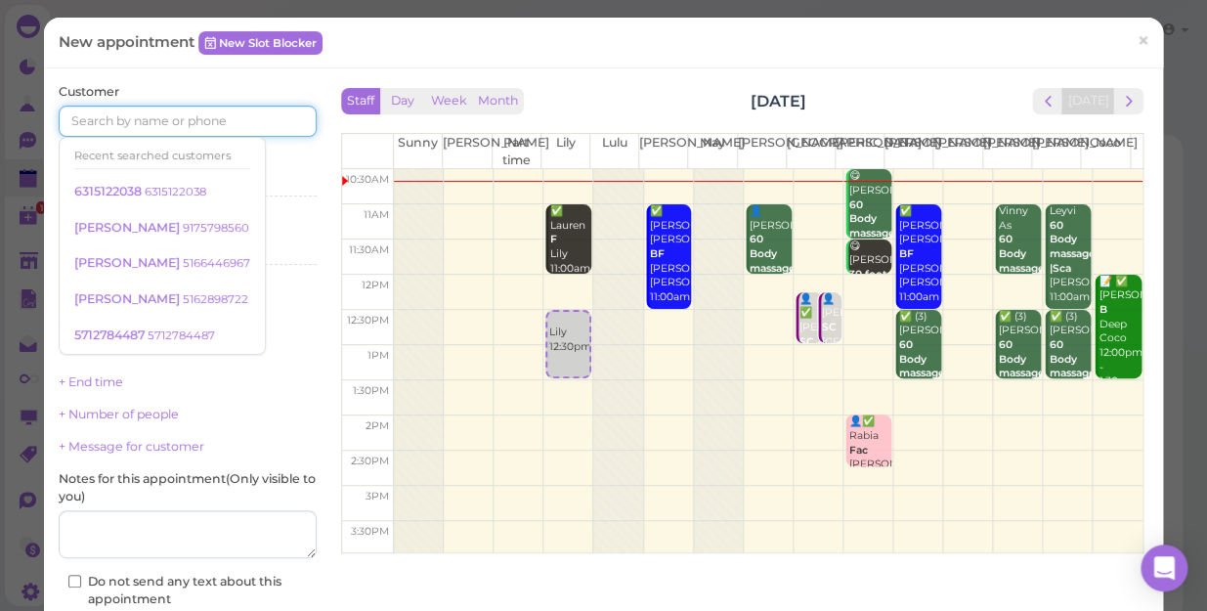
click at [236, 114] on input at bounding box center [188, 121] width 258 height 31
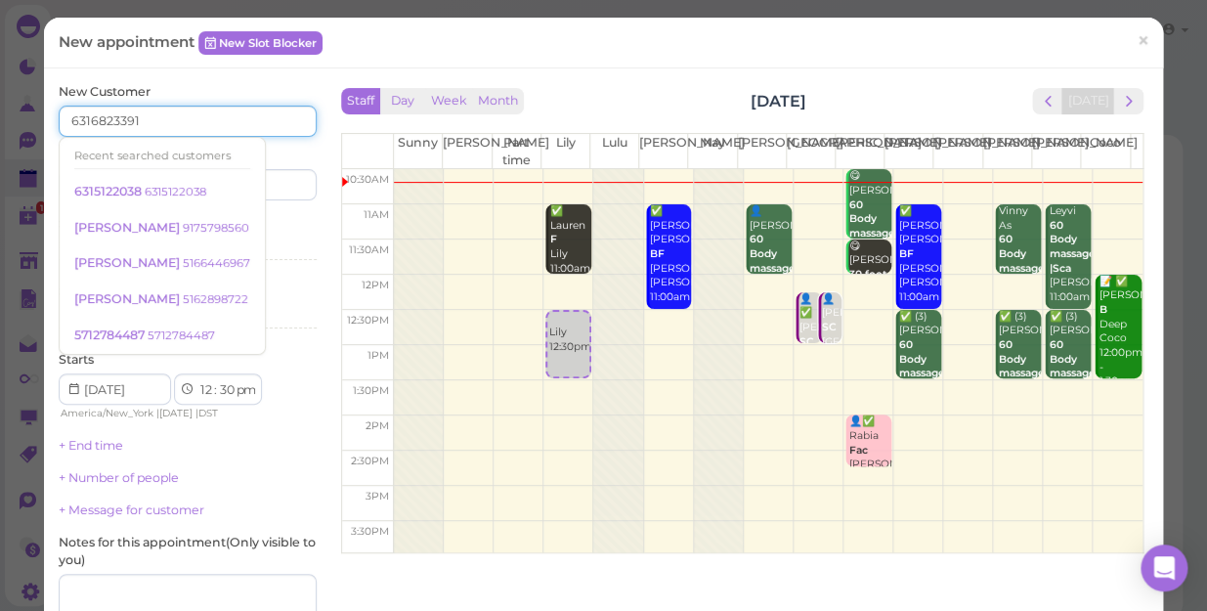
type input "6316823391"
click at [257, 219] on div "Services Select services" at bounding box center [188, 242] width 258 height 54
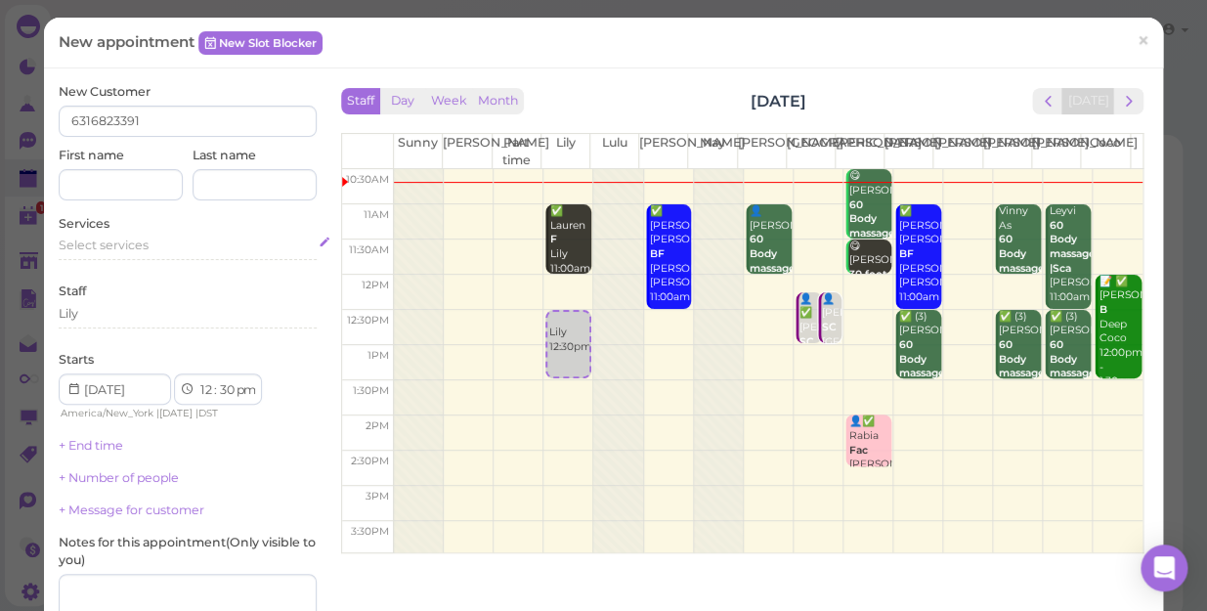
click at [144, 250] on span "Select services" at bounding box center [104, 244] width 90 height 15
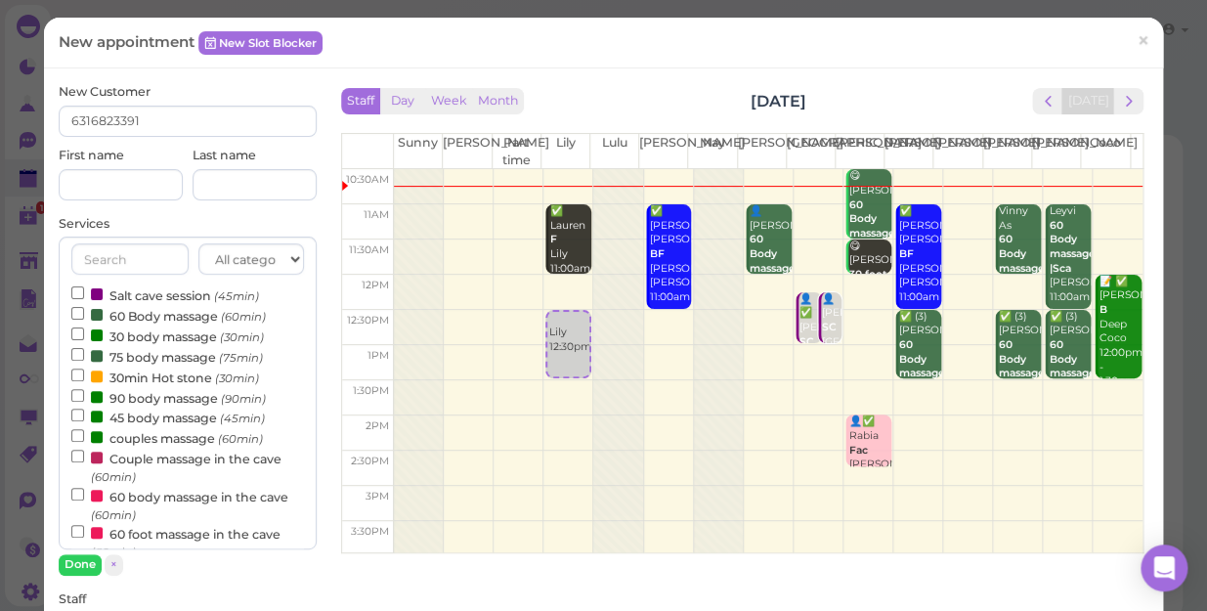
click at [157, 464] on label "Couple massage in the cave (60min)" at bounding box center [187, 467] width 233 height 38
click at [84, 462] on input "Couple massage in the cave (60min)" at bounding box center [77, 456] width 13 height 13
click at [77, 559] on button "Done" at bounding box center [80, 564] width 43 height 21
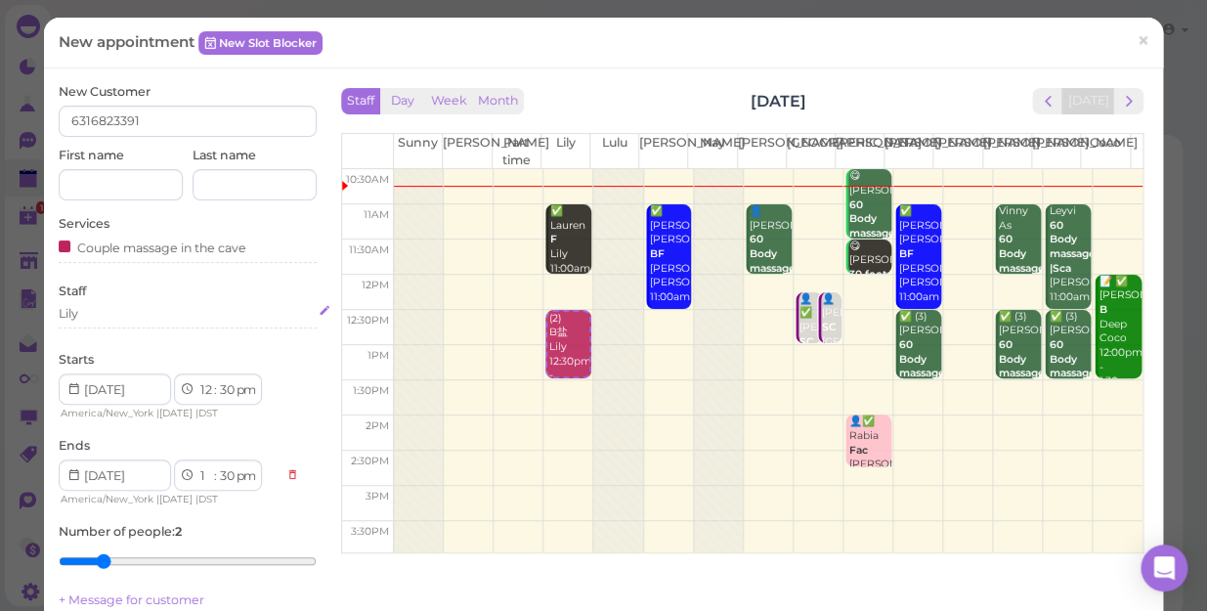
click at [108, 314] on div "Lily" at bounding box center [188, 314] width 258 height 18
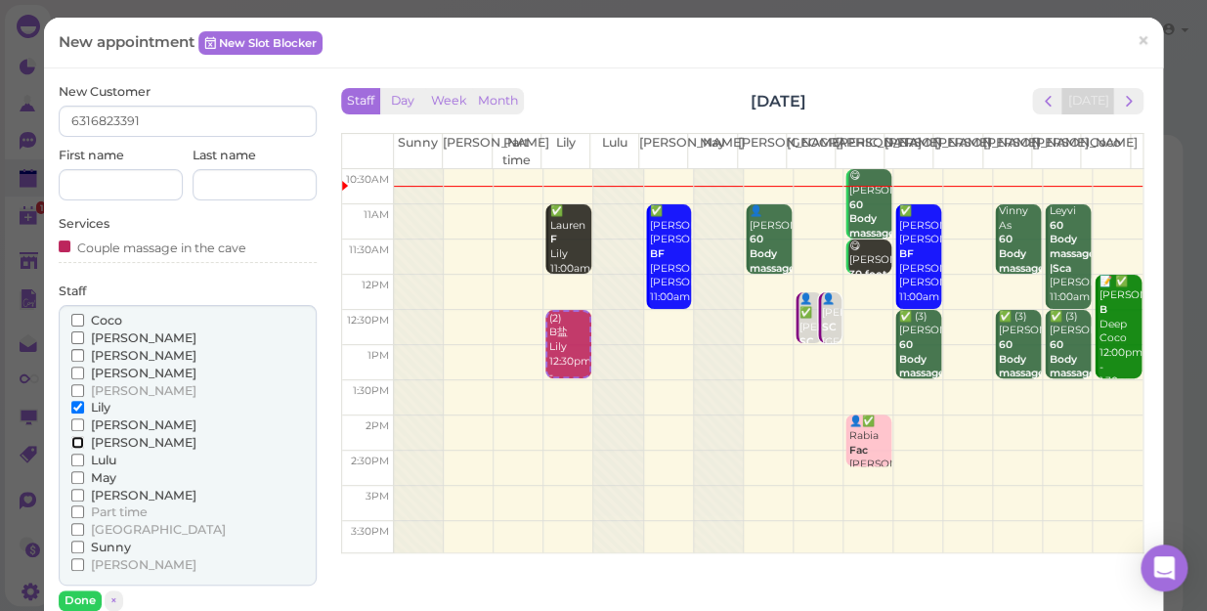
click at [75, 439] on input "[PERSON_NAME]" at bounding box center [77, 442] width 13 height 13
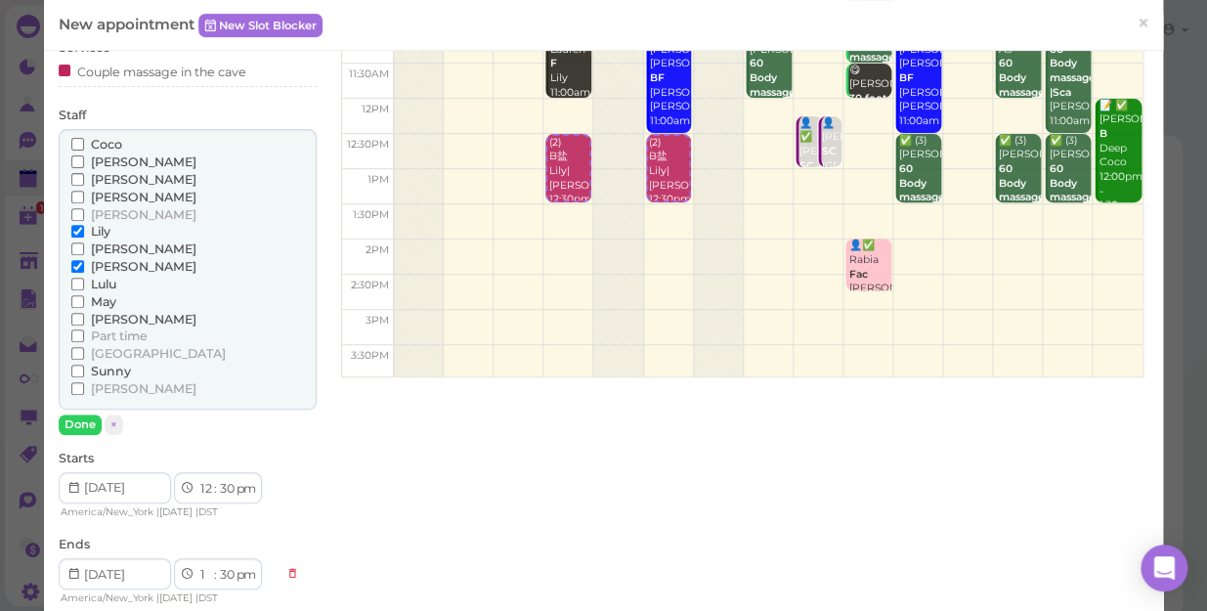
scroll to position [177, 0]
click at [75, 415] on button "Done" at bounding box center [80, 423] width 43 height 21
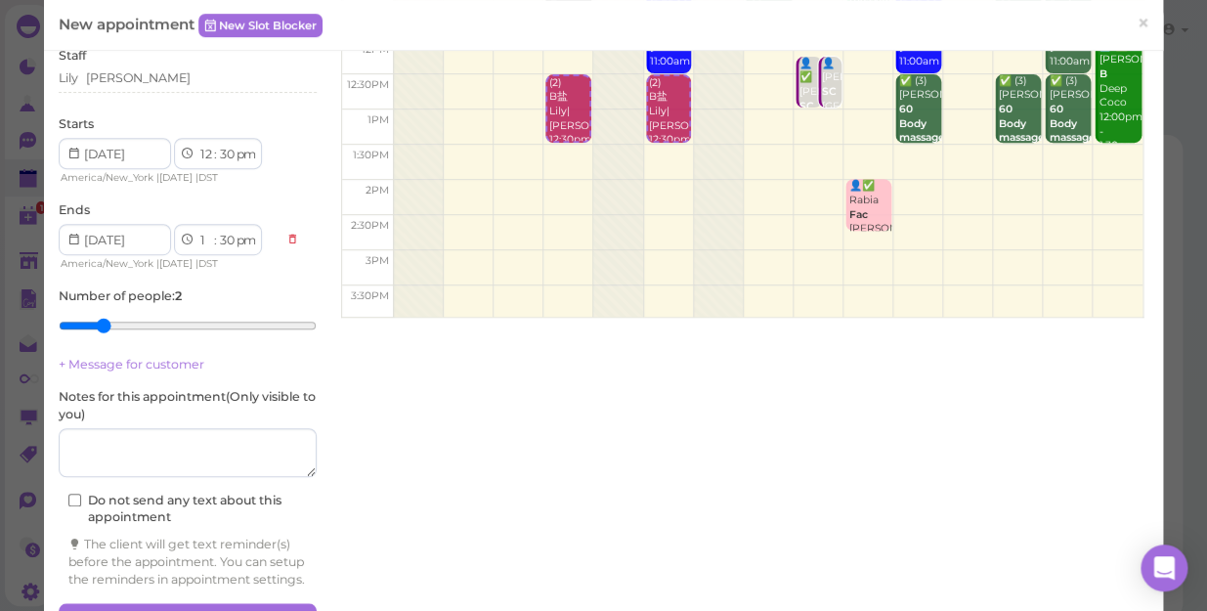
scroll to position [307, 0]
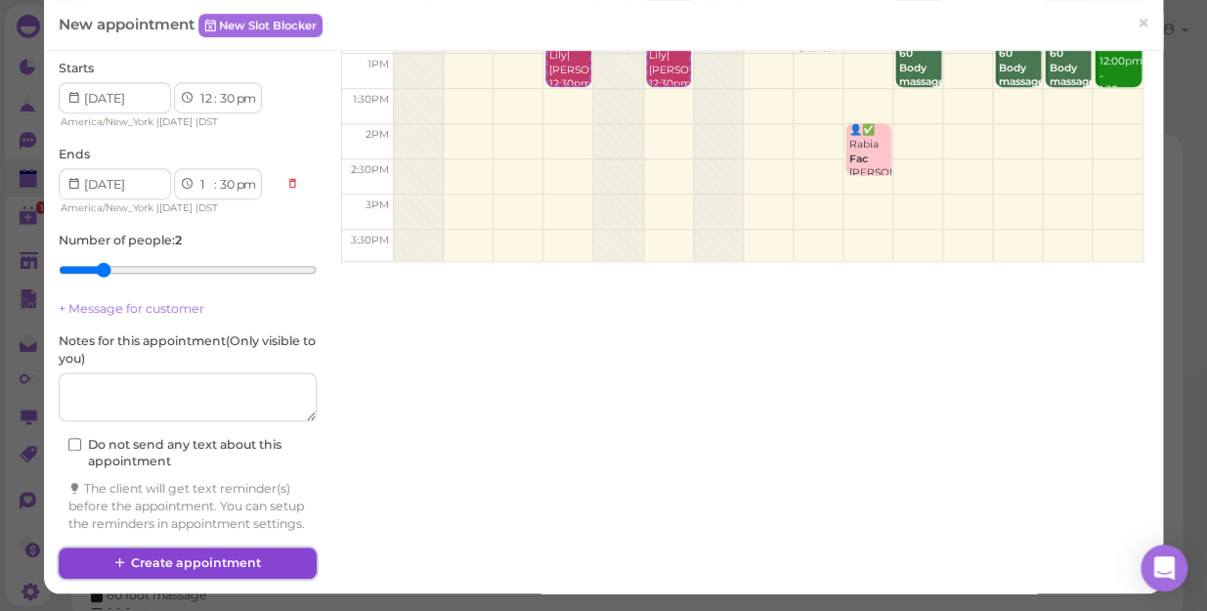
click at [250, 558] on button "Create appointment" at bounding box center [188, 562] width 258 height 31
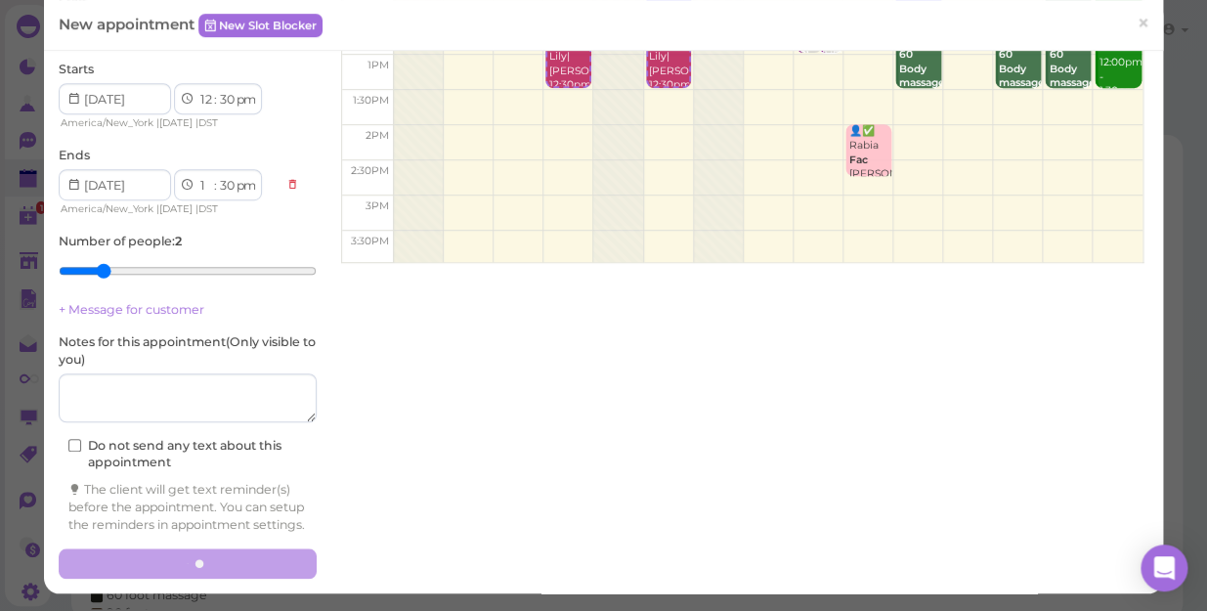
scroll to position [306, 0]
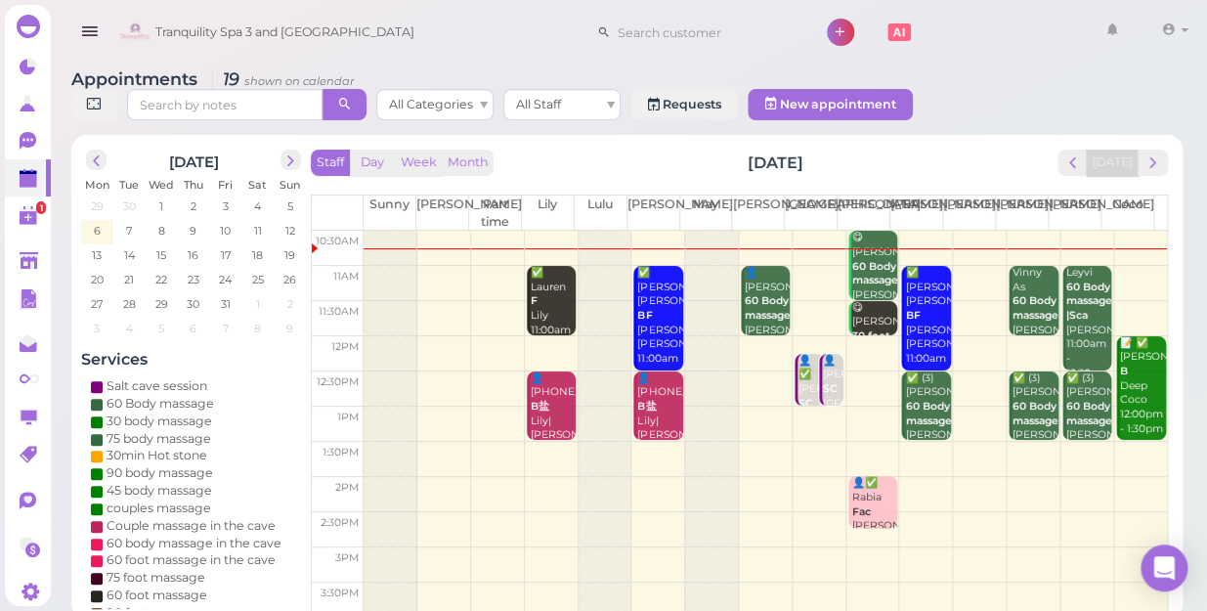
click at [1124, 266] on td at bounding box center [765, 283] width 803 height 35
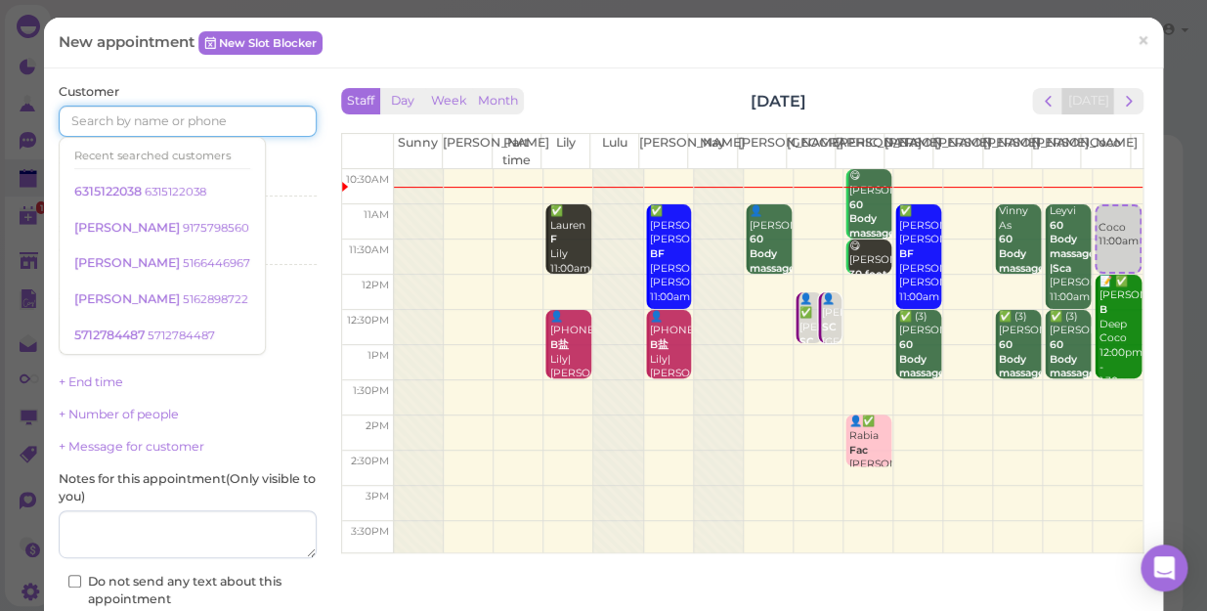
click at [252, 119] on input at bounding box center [188, 121] width 258 height 31
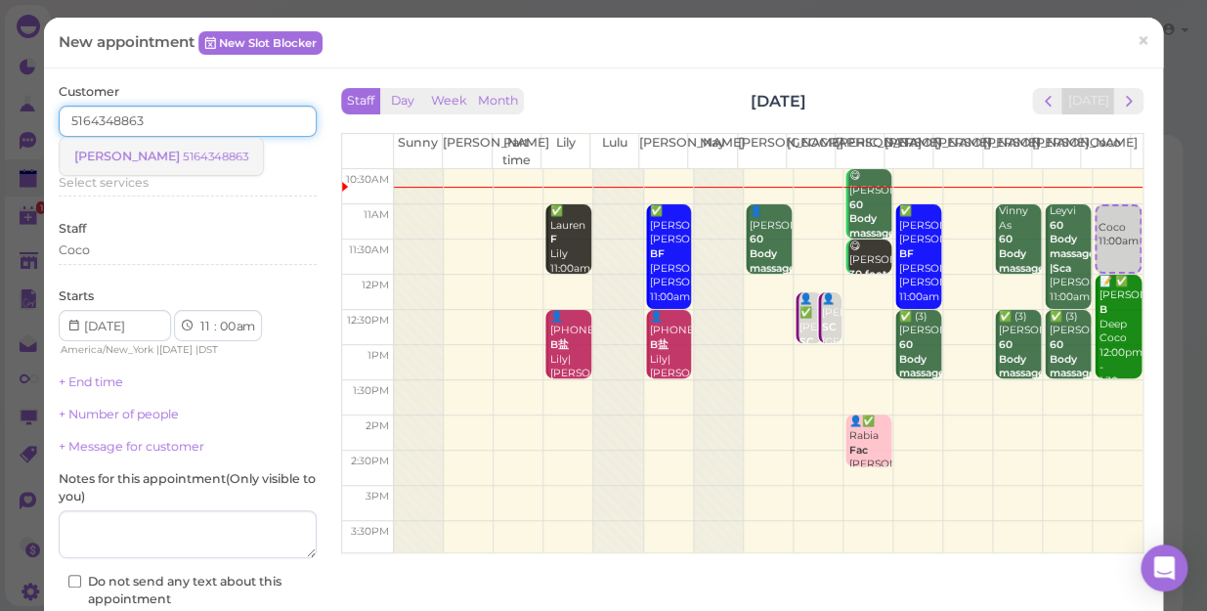
type input "5164348863"
click at [142, 164] on link "[PERSON_NAME] 5164348863" at bounding box center [161, 156] width 203 height 37
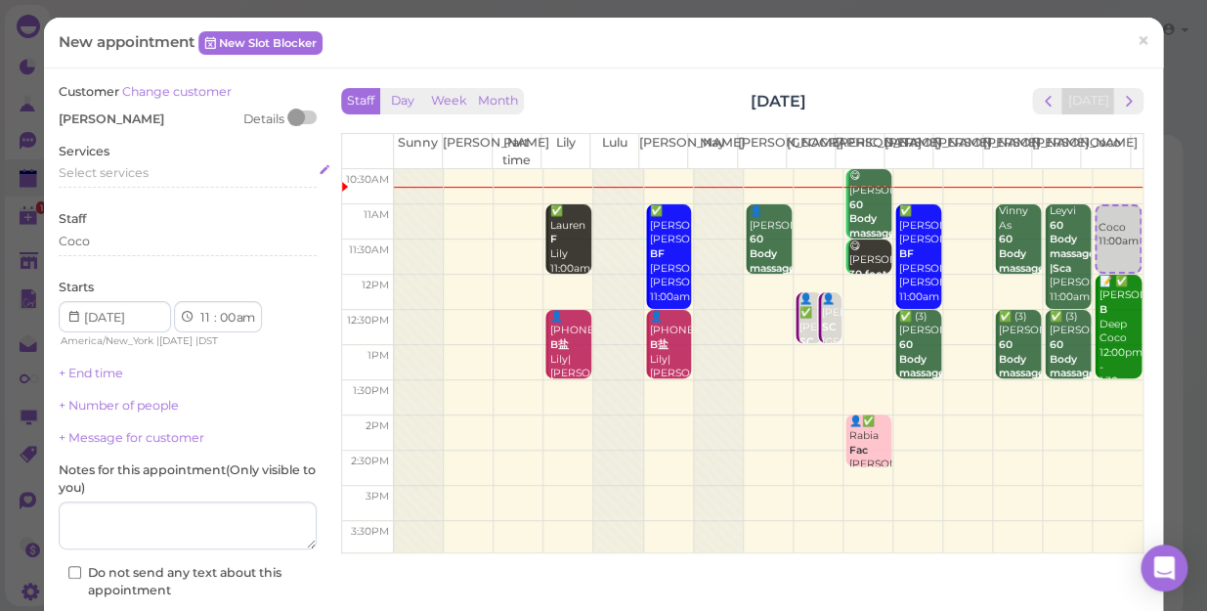
click at [140, 176] on span "Select services" at bounding box center [104, 172] width 90 height 15
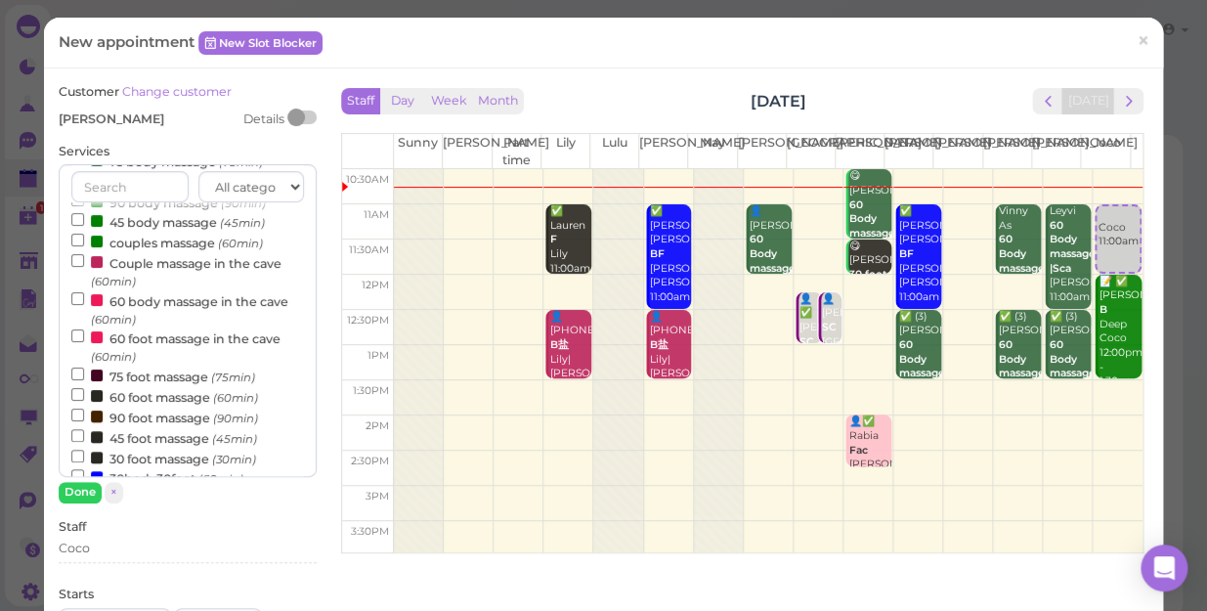
scroll to position [177, 0]
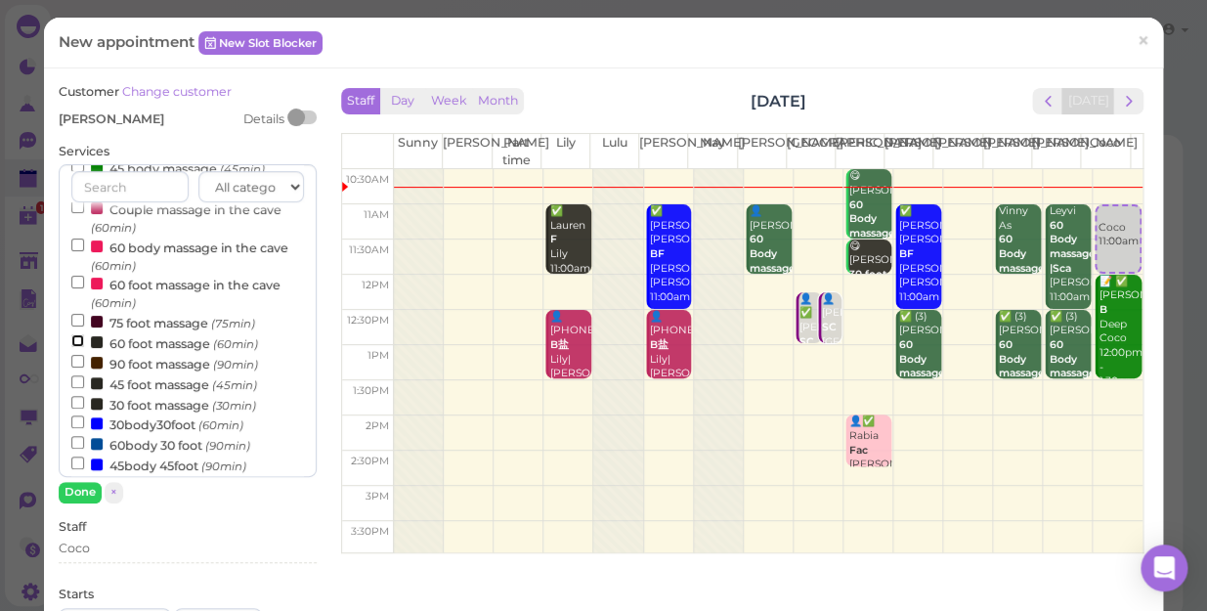
click at [73, 343] on input "60 foot massage (60min)" at bounding box center [77, 340] width 13 height 13
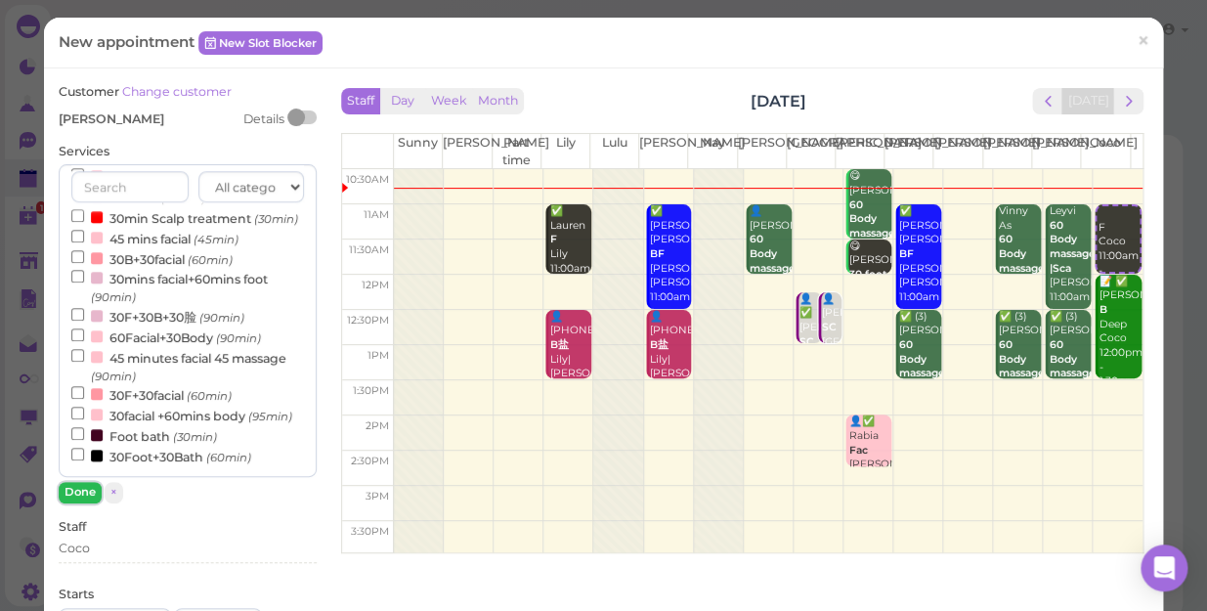
click at [78, 488] on button "Done" at bounding box center [80, 492] width 43 height 21
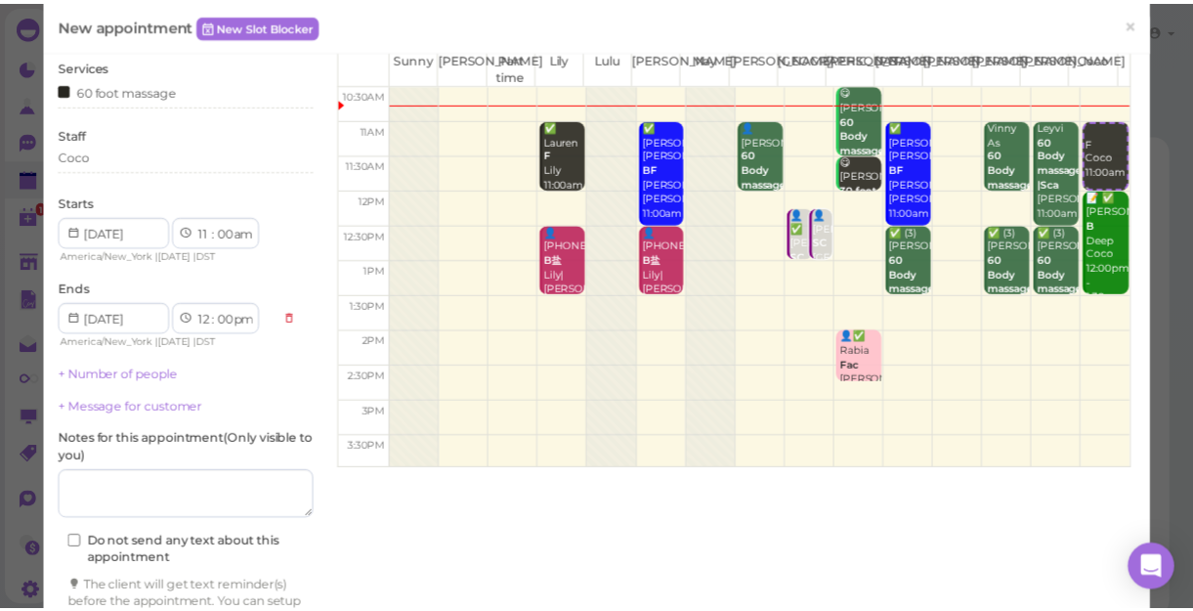
scroll to position [198, 0]
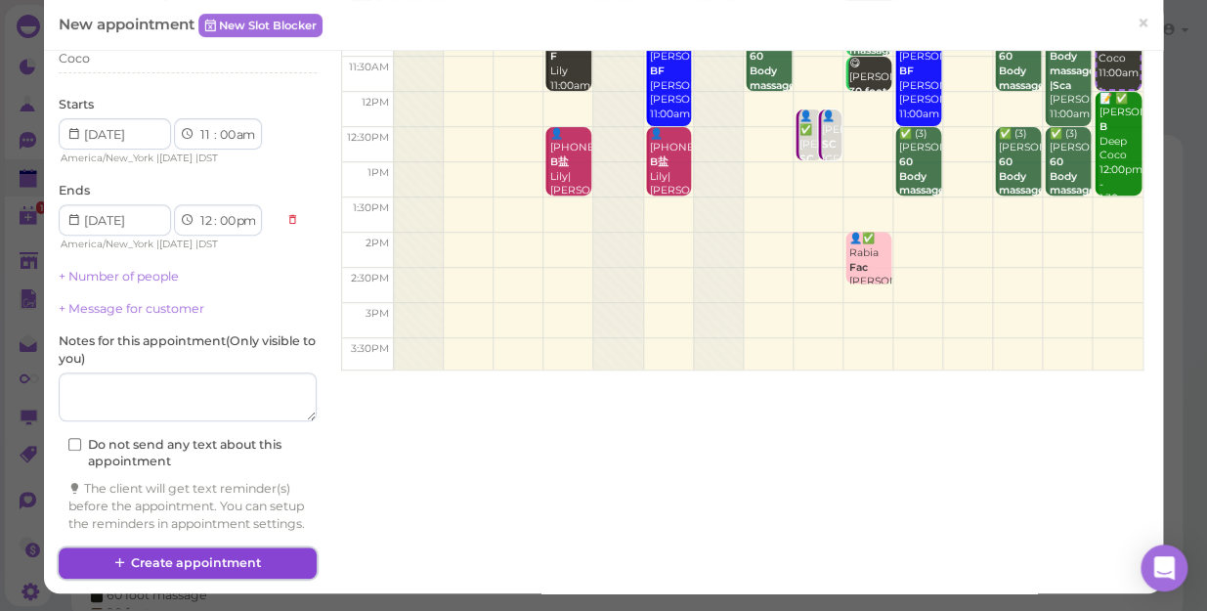
click at [155, 566] on button "Create appointment" at bounding box center [188, 562] width 258 height 31
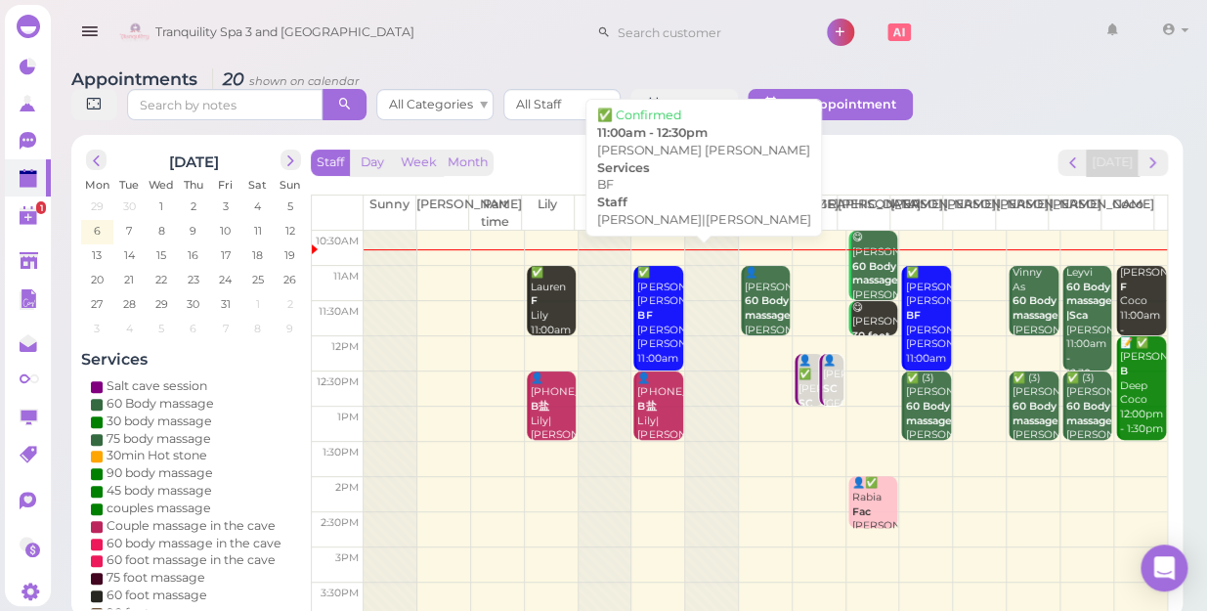
click at [650, 322] on div "✅ [PERSON_NAME] [PERSON_NAME] BF [PERSON_NAME]|[PERSON_NAME] 11:00am - 12:30pm" at bounding box center [659, 330] width 46 height 129
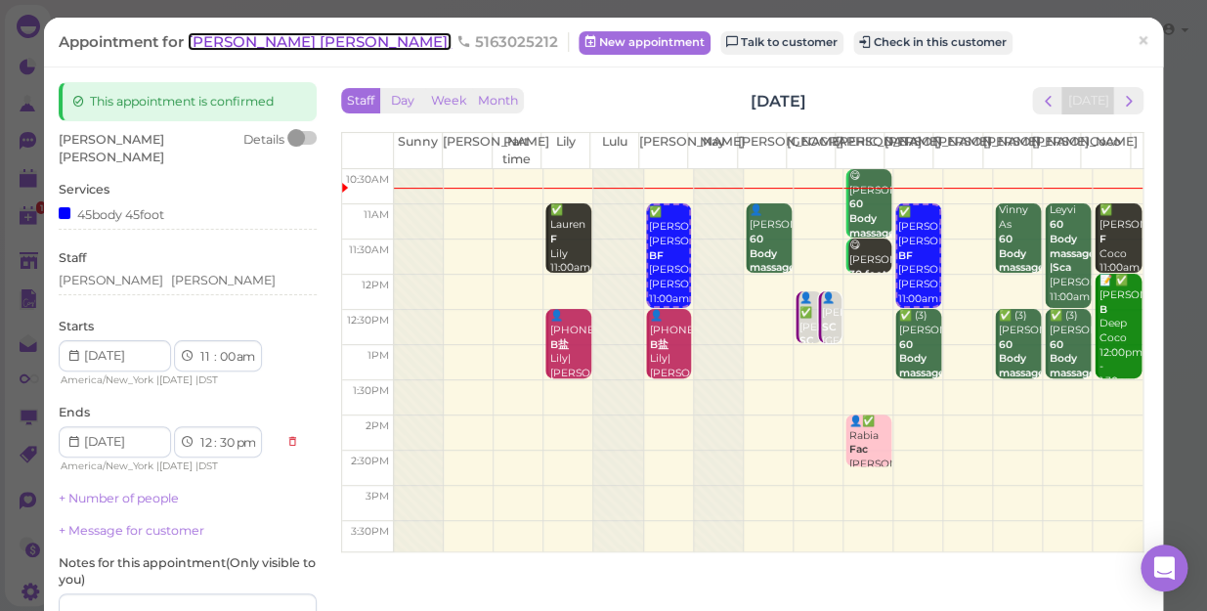
click at [243, 42] on span "[PERSON_NAME] [PERSON_NAME]" at bounding box center [320, 41] width 264 height 19
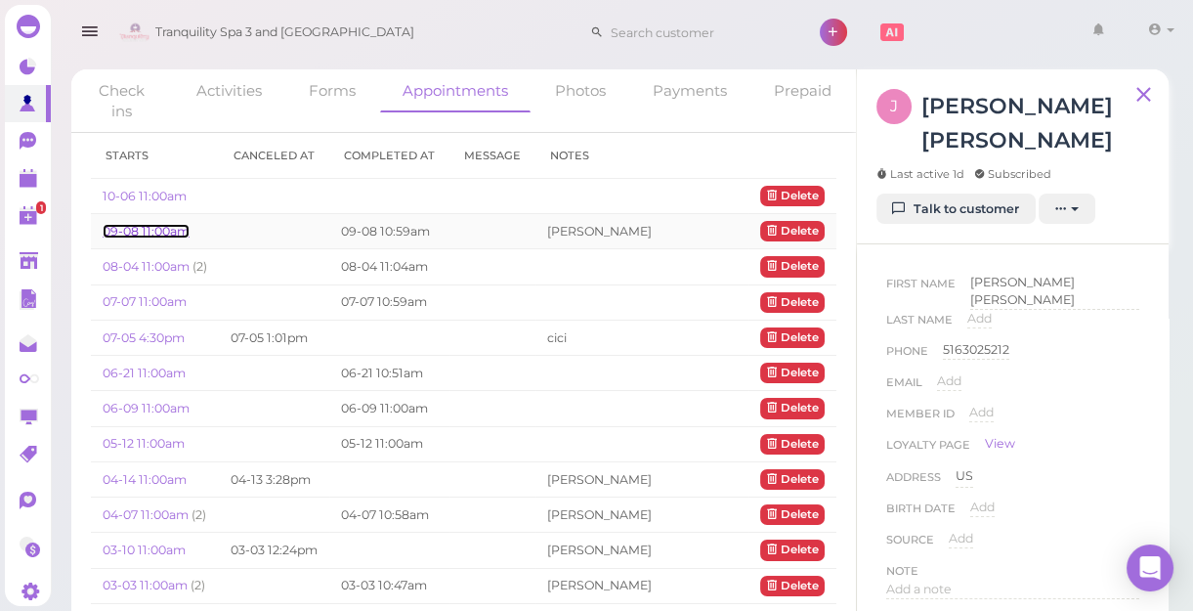
click at [162, 232] on link "09-08 11:00am" at bounding box center [146, 231] width 87 height 15
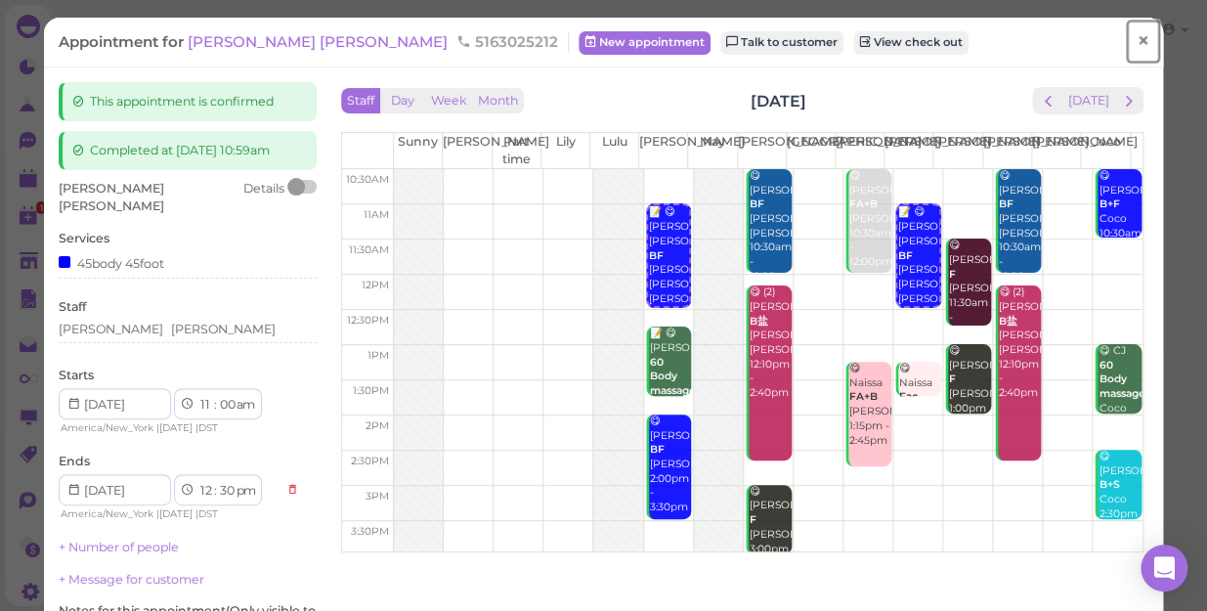
click at [1137, 33] on span "×" at bounding box center [1143, 40] width 13 height 27
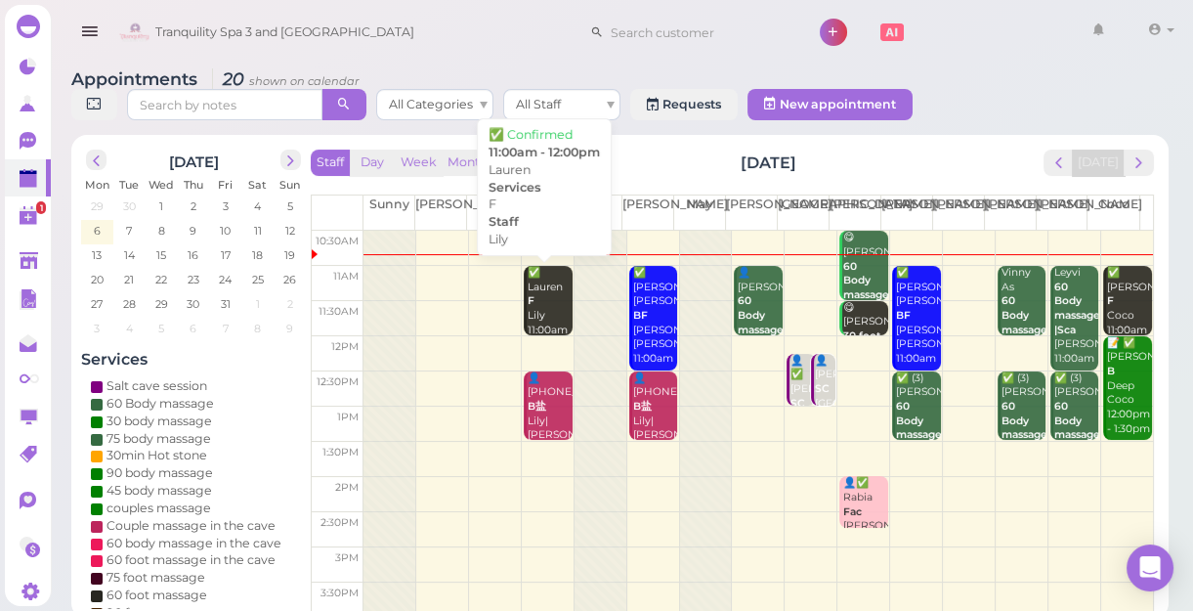
click at [538, 316] on div "✅ [PERSON_NAME] 11:00am - 12:00pm" at bounding box center [550, 316] width 46 height 101
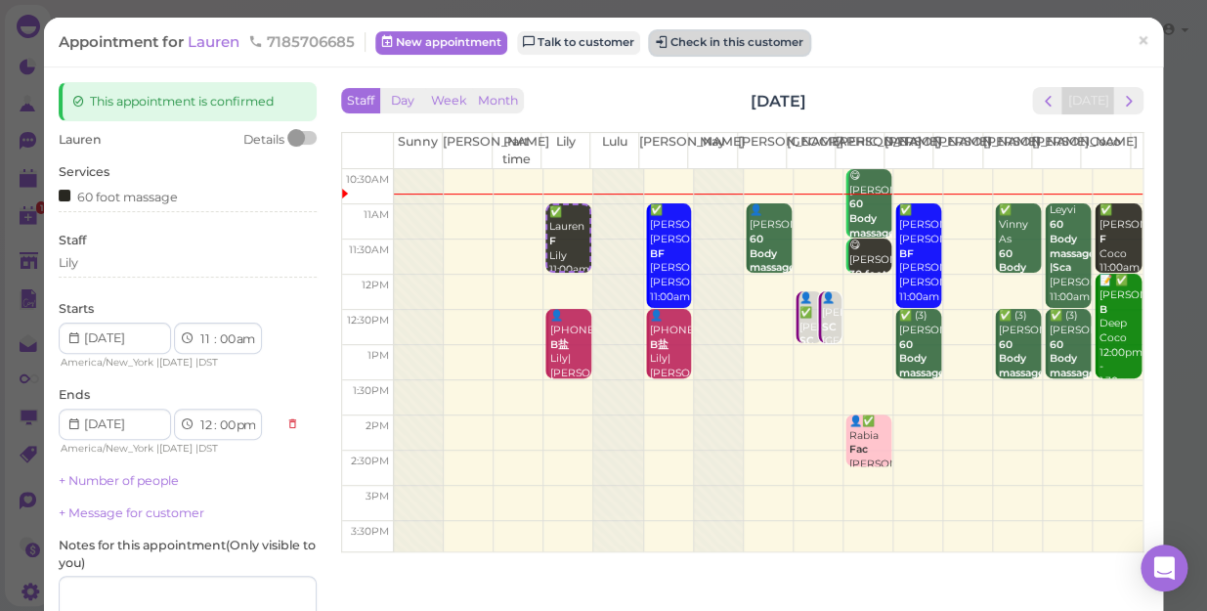
click at [689, 43] on button "Check in this customer" at bounding box center [729, 42] width 159 height 23
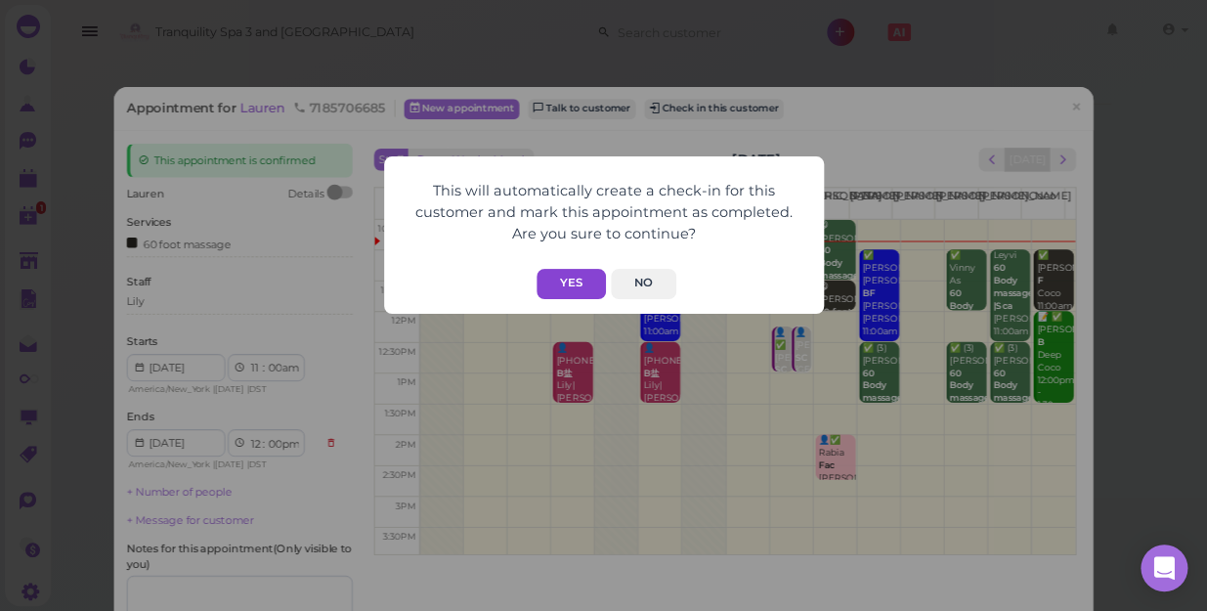
click at [561, 277] on button "Yes" at bounding box center [571, 284] width 69 height 30
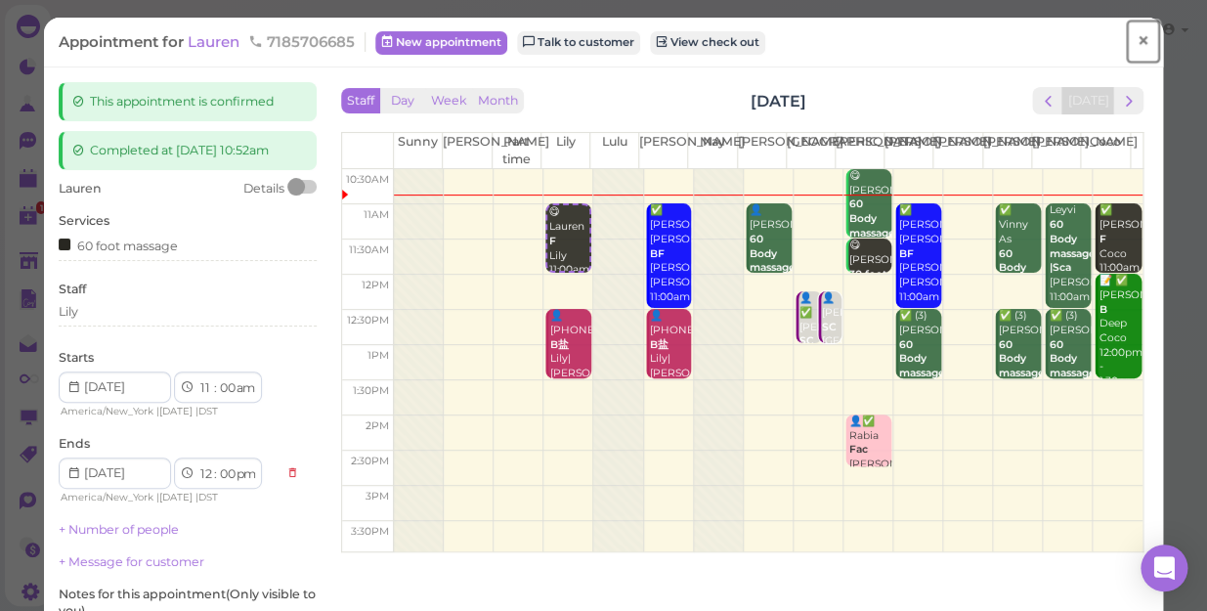
click at [1137, 37] on span "×" at bounding box center [1143, 40] width 13 height 27
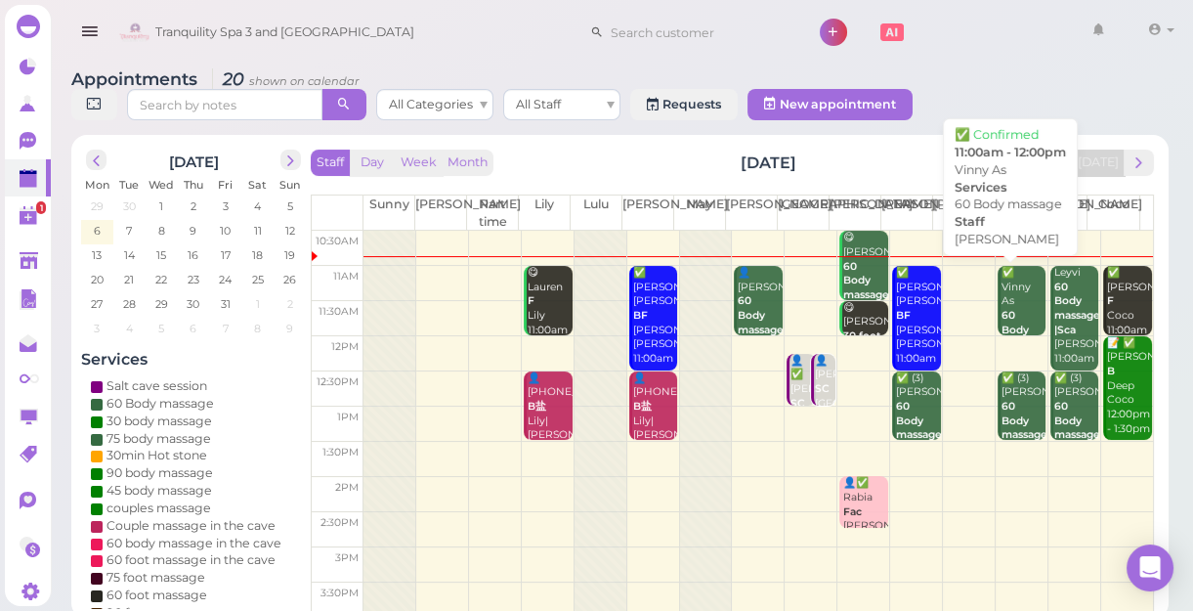
click at [1014, 319] on div "✅ Vinny As 60 Body massage [PERSON_NAME] 11:00am - 12:00pm" at bounding box center [1024, 338] width 46 height 144
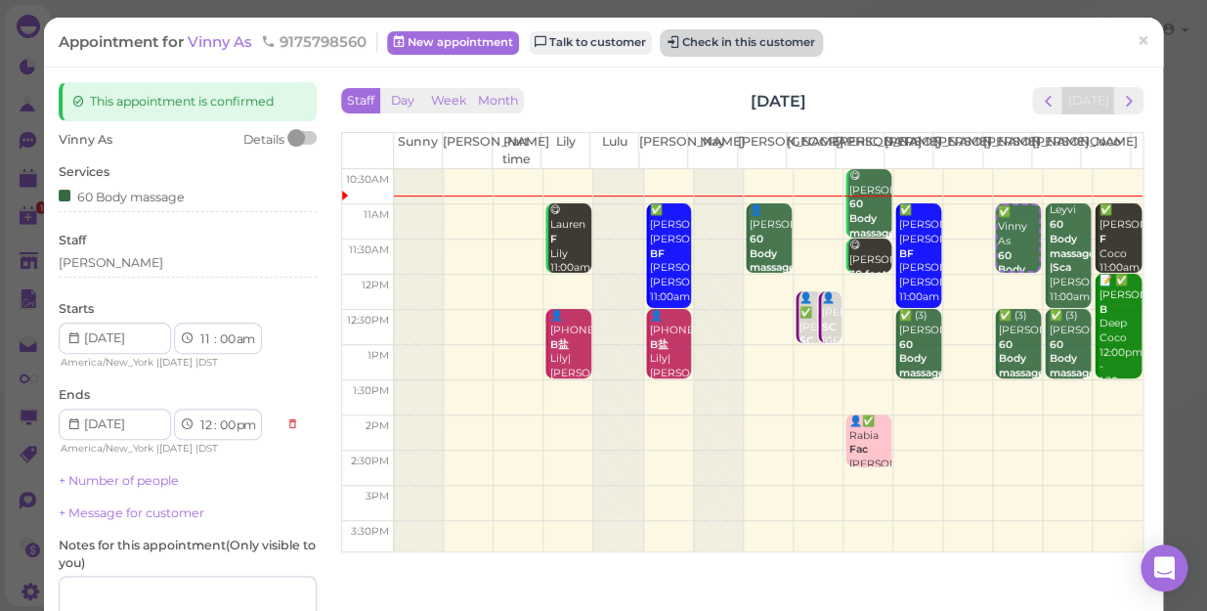
click at [776, 44] on button "Check in this customer" at bounding box center [741, 42] width 159 height 23
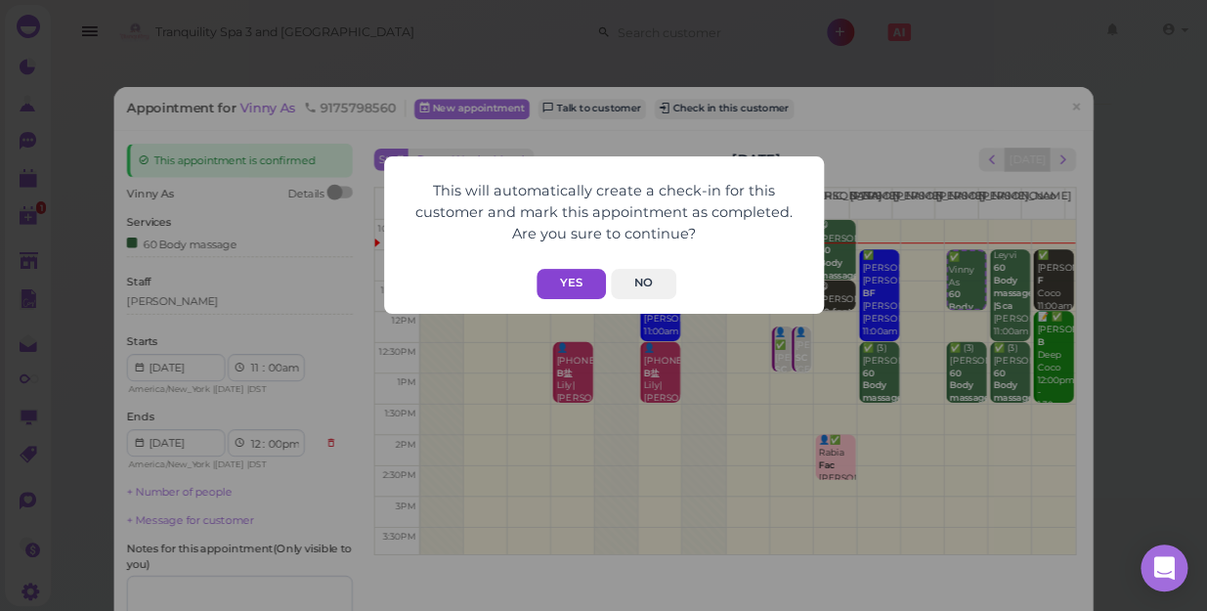
click at [572, 283] on button "Yes" at bounding box center [571, 284] width 69 height 30
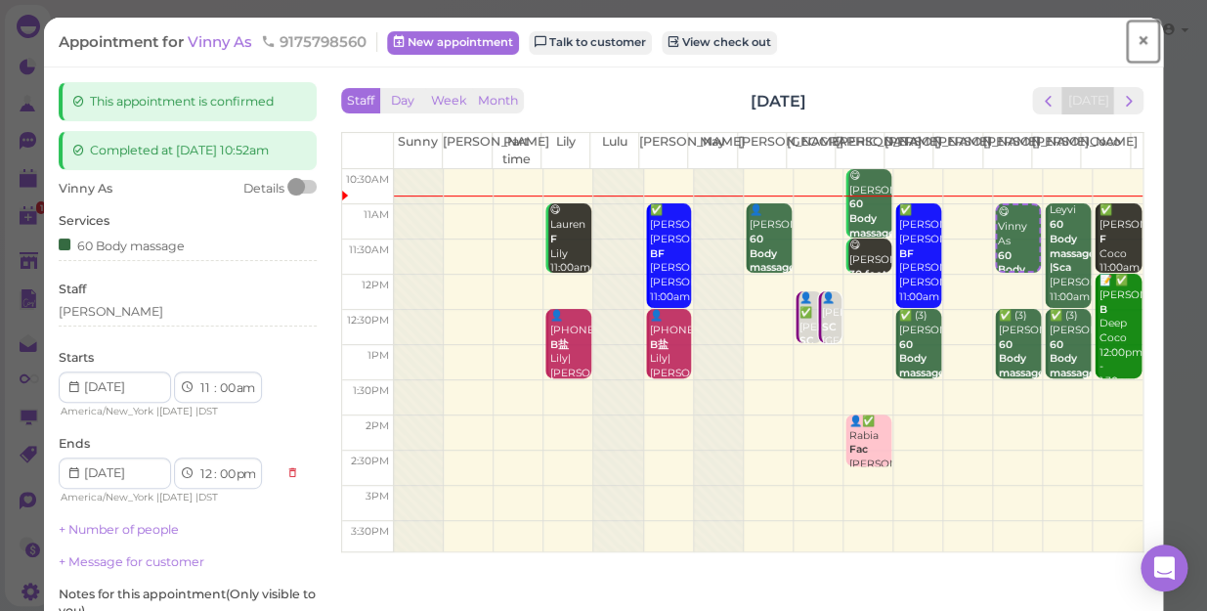
click at [1137, 46] on span "×" at bounding box center [1143, 40] width 13 height 27
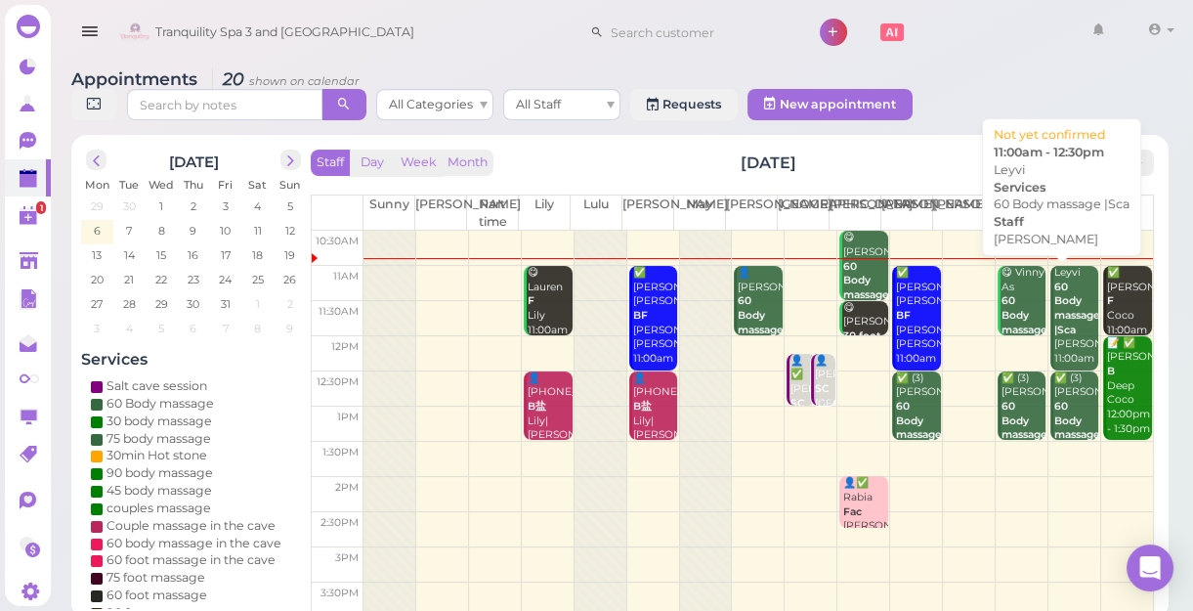
click at [1054, 315] on b "60 Body massage |Sca" at bounding box center [1077, 308] width 46 height 56
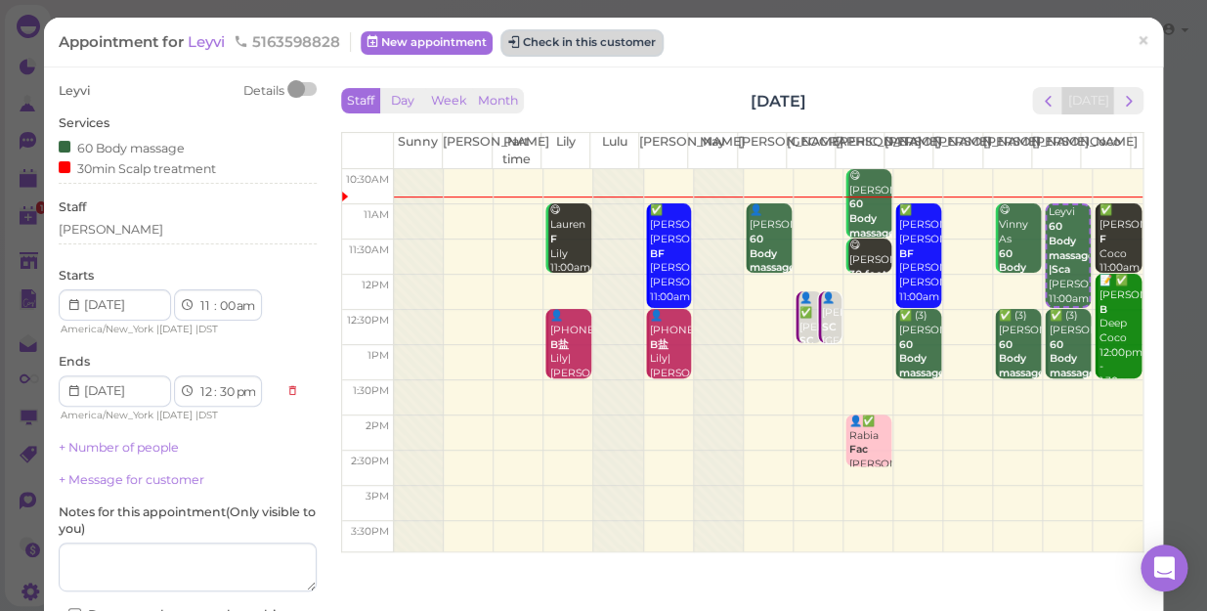
click at [627, 39] on button "Check in this customer" at bounding box center [581, 42] width 159 height 23
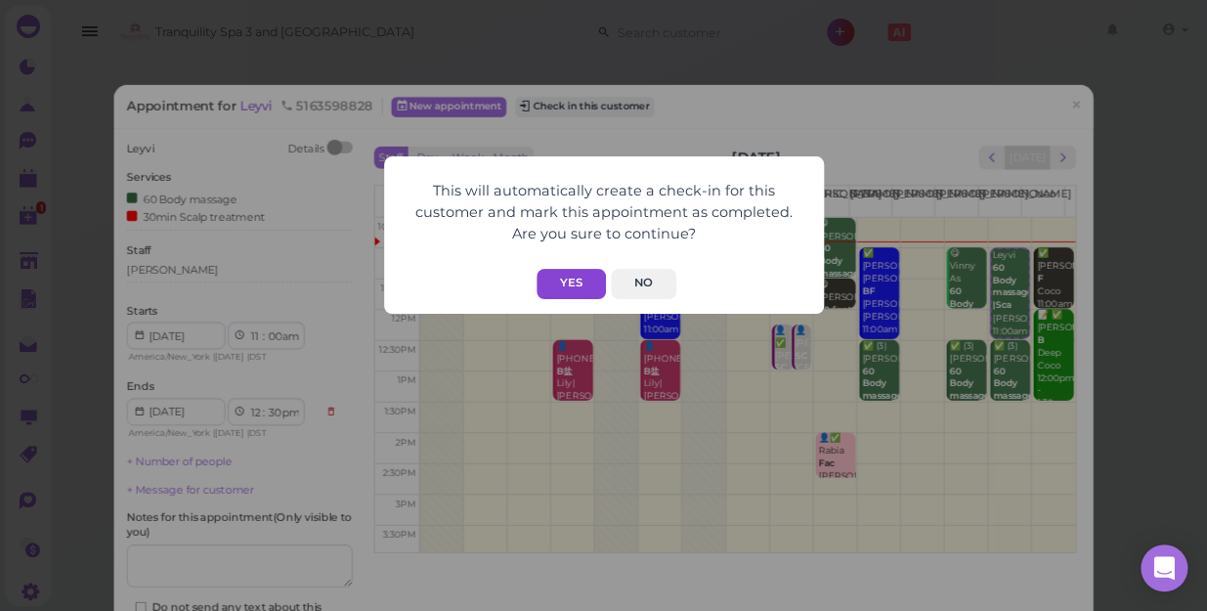
click at [555, 281] on button "Yes" at bounding box center [571, 284] width 69 height 30
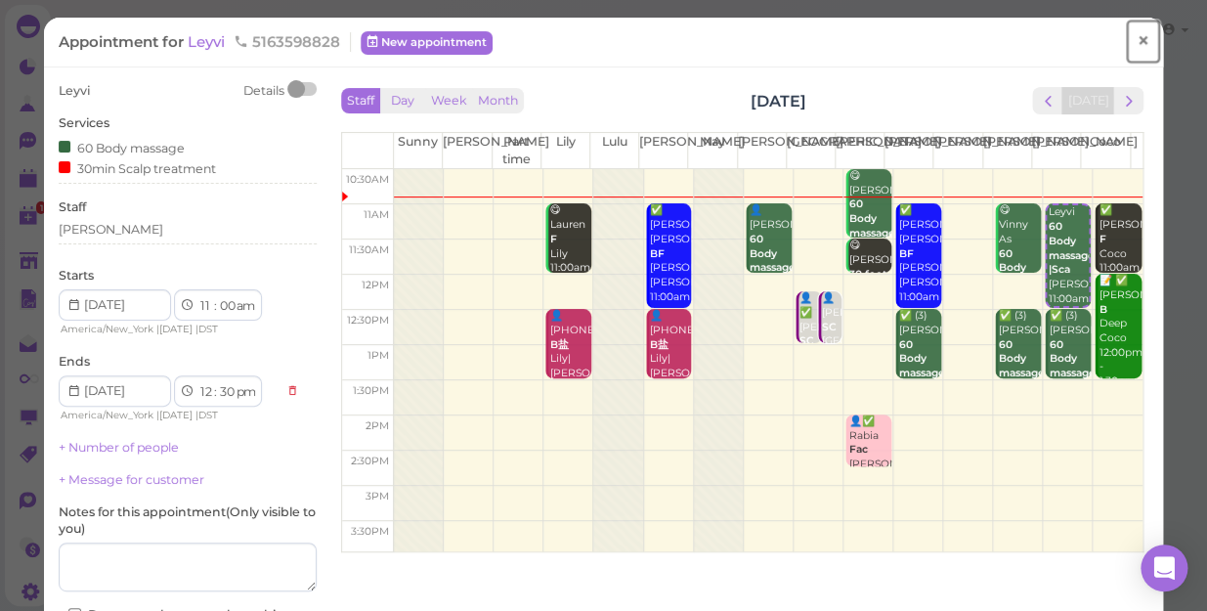
click at [1137, 41] on span "×" at bounding box center [1143, 40] width 13 height 27
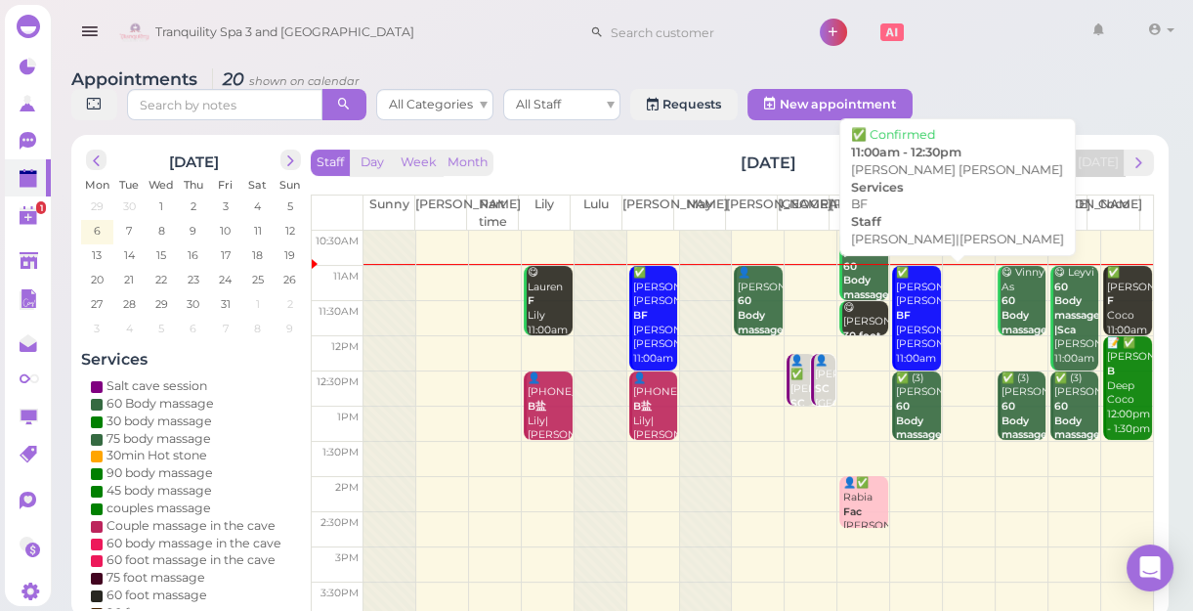
click at [913, 312] on div "✅ [PERSON_NAME] [PERSON_NAME] BF [PERSON_NAME]|[PERSON_NAME] 11:00am - 12:30pm" at bounding box center [918, 330] width 46 height 129
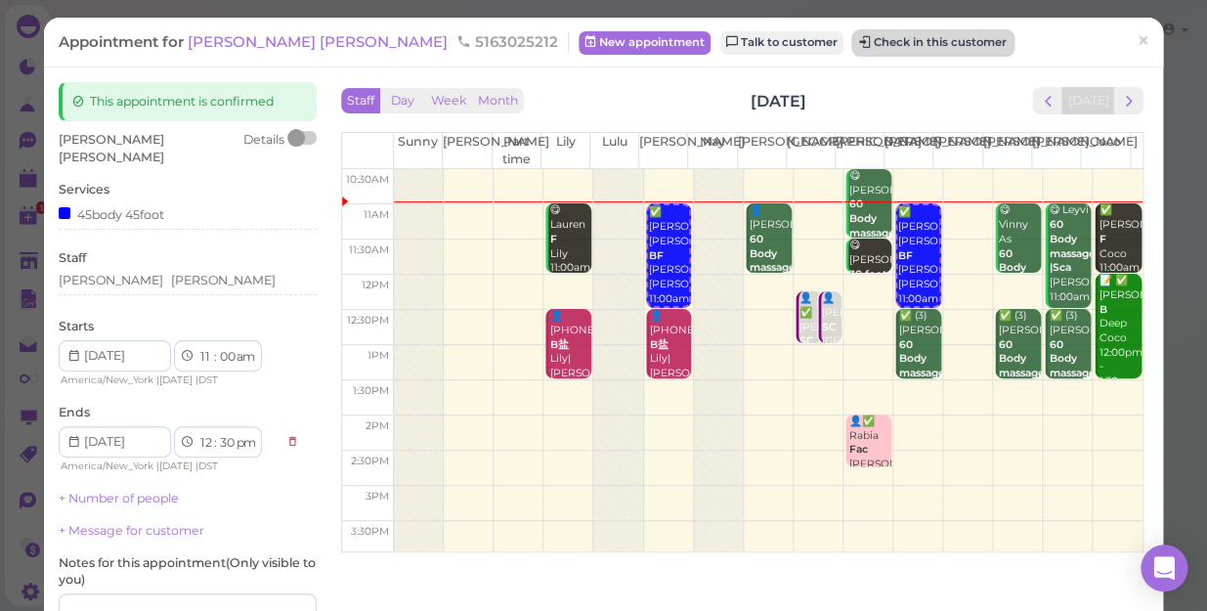
click at [853, 49] on button "Check in this customer" at bounding box center [932, 42] width 159 height 23
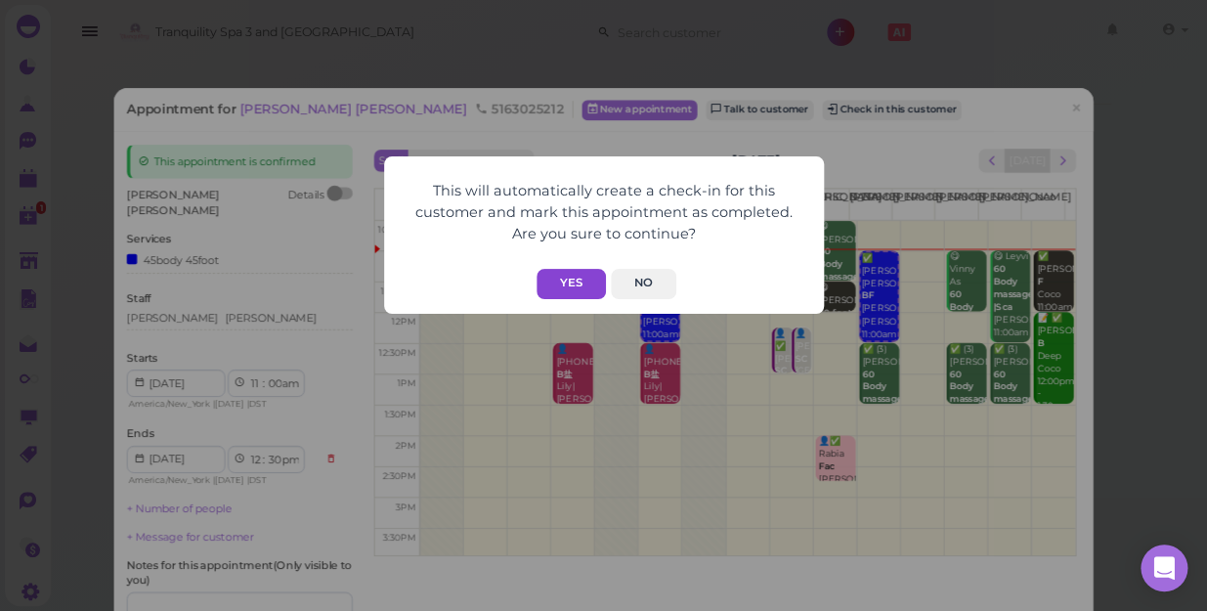
click at [576, 275] on button "Yes" at bounding box center [571, 284] width 69 height 30
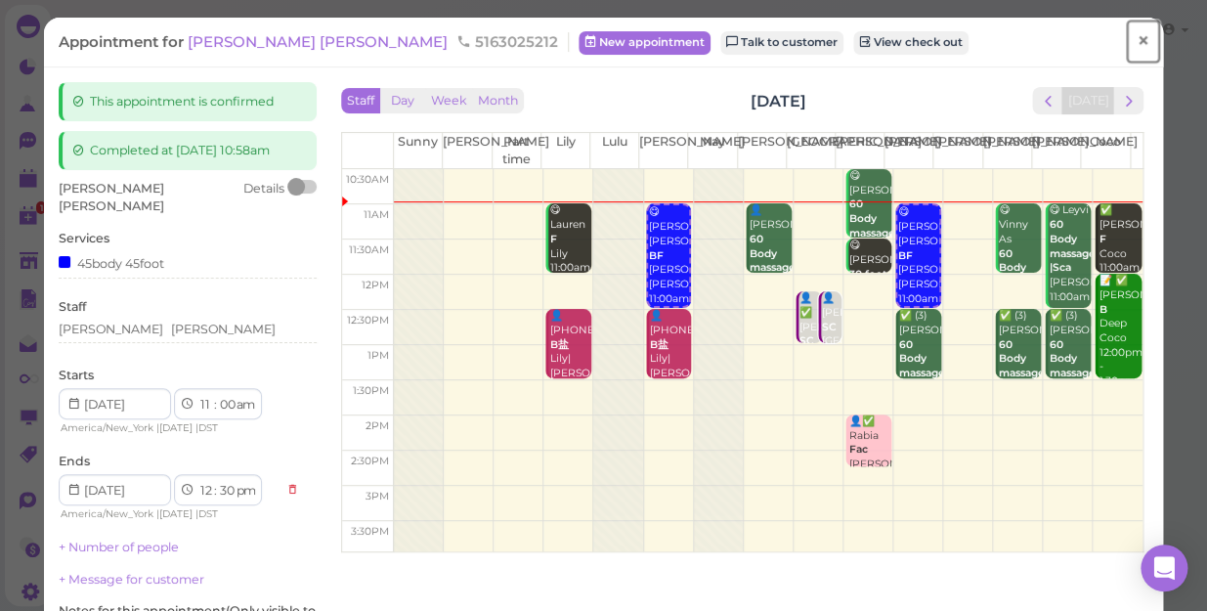
click at [1137, 42] on span "×" at bounding box center [1143, 40] width 13 height 27
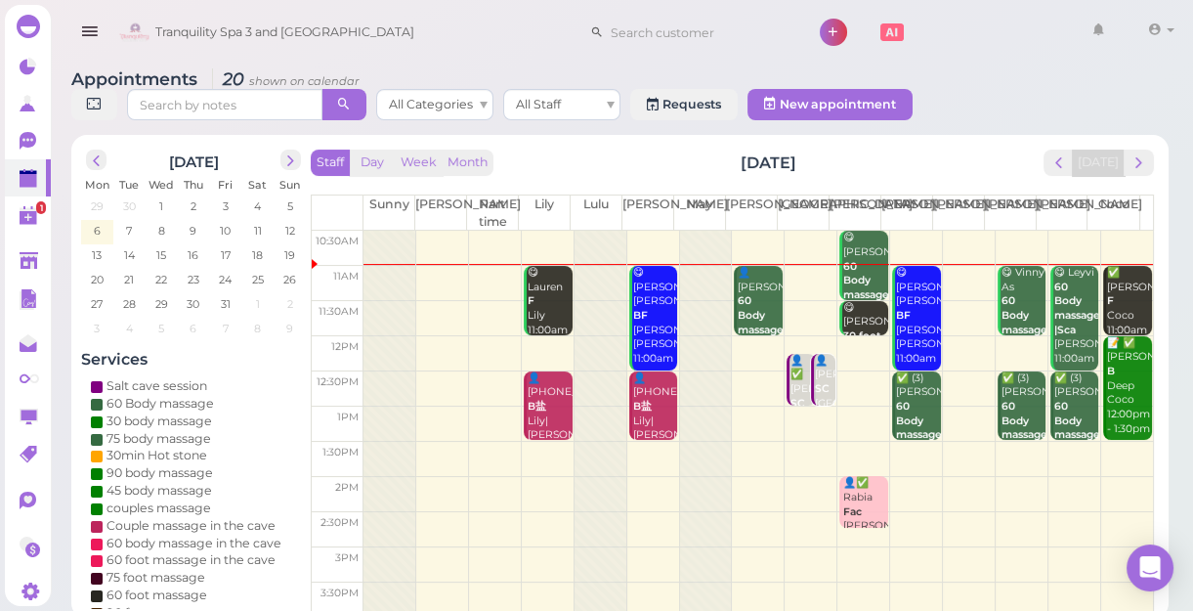
click at [857, 342] on td at bounding box center [759, 353] width 790 height 35
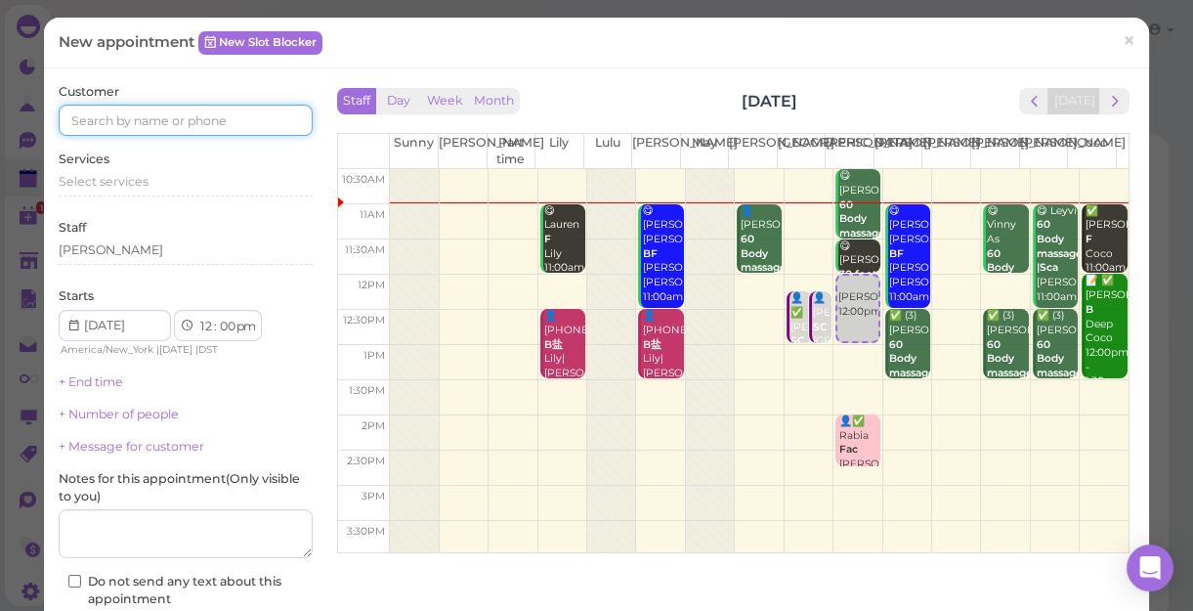
click at [277, 126] on input at bounding box center [186, 120] width 254 height 31
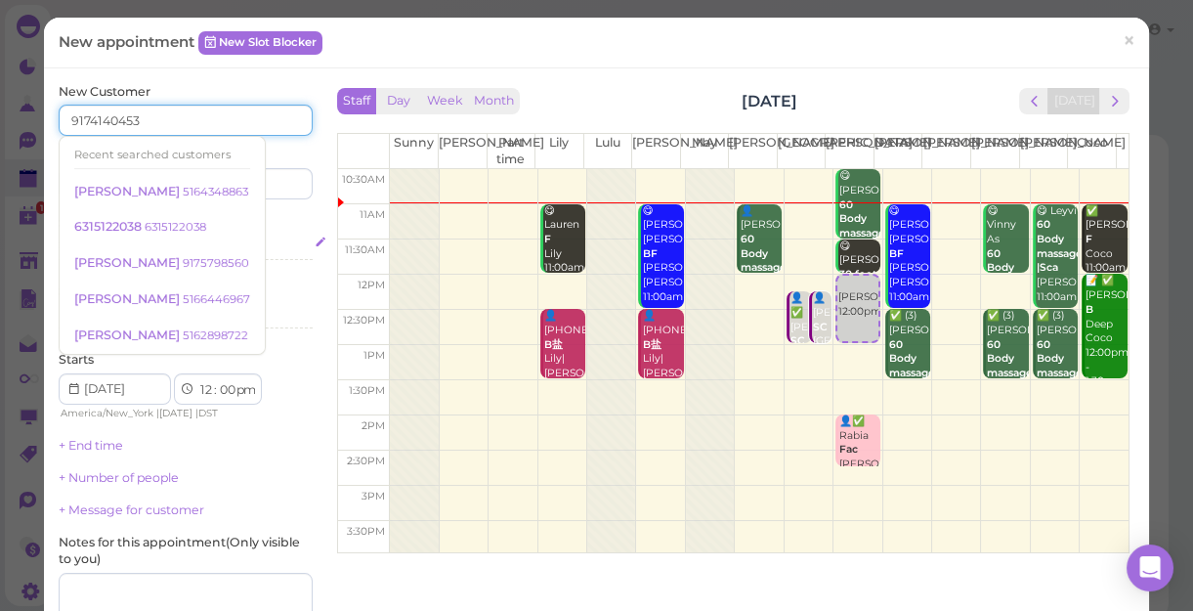
type input "9174140453"
click at [270, 240] on div "Select services" at bounding box center [186, 246] width 254 height 18
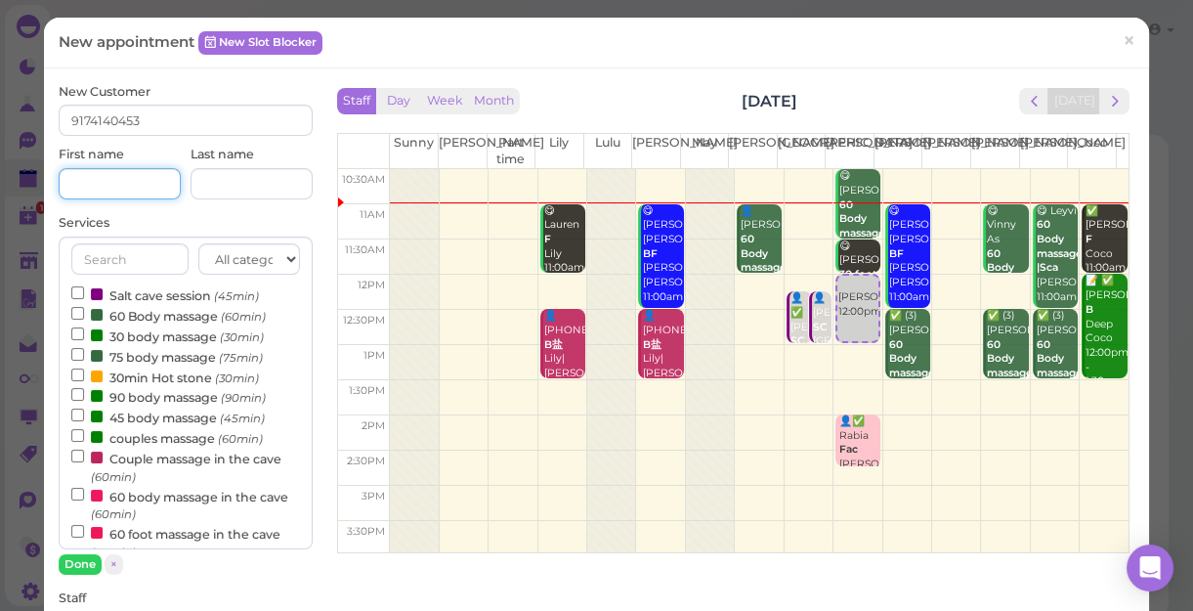
click at [130, 183] on input at bounding box center [120, 183] width 122 height 31
type input "j"
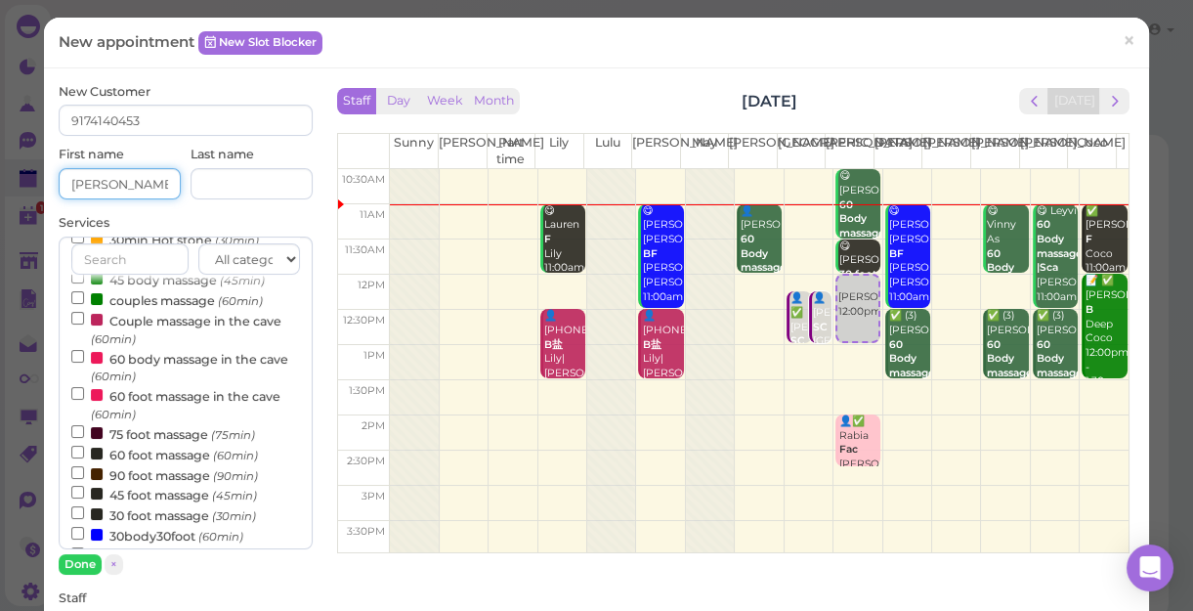
scroll to position [177, 0]
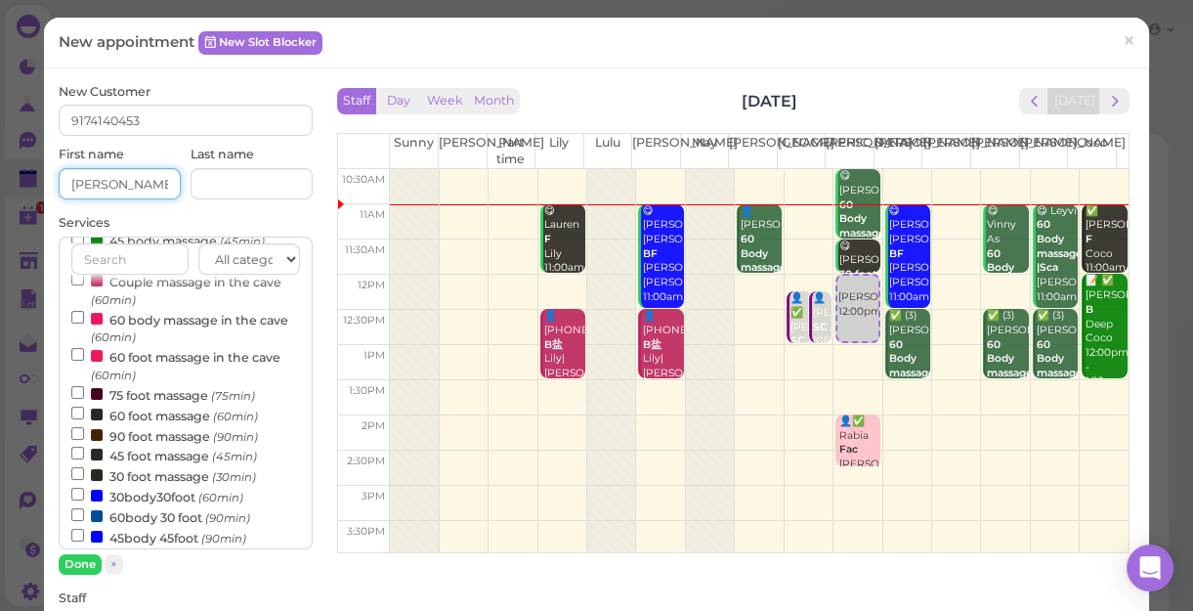
type input "[PERSON_NAME]"
click at [76, 496] on input "30body30foot (60min)" at bounding box center [77, 494] width 13 height 13
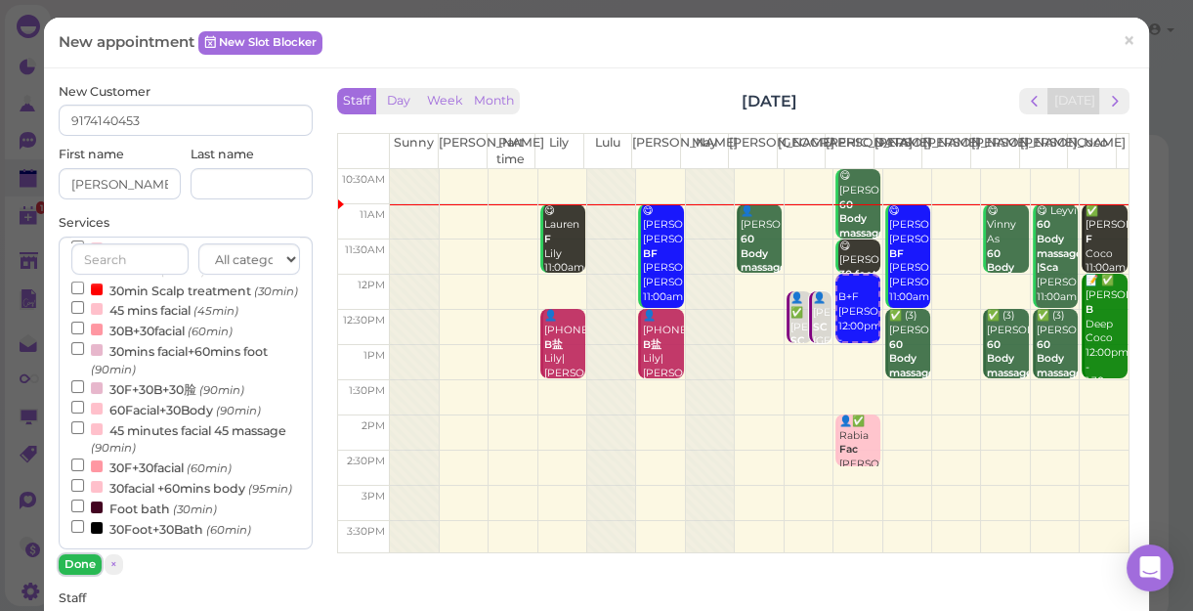
click at [67, 562] on button "Done" at bounding box center [80, 564] width 43 height 21
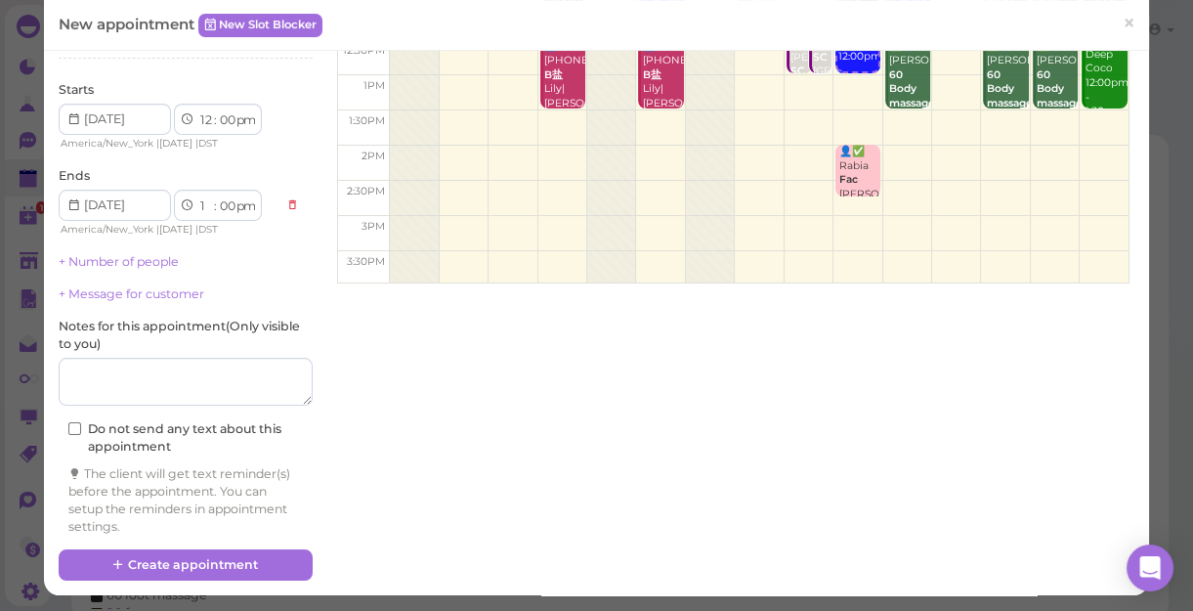
scroll to position [271, 0]
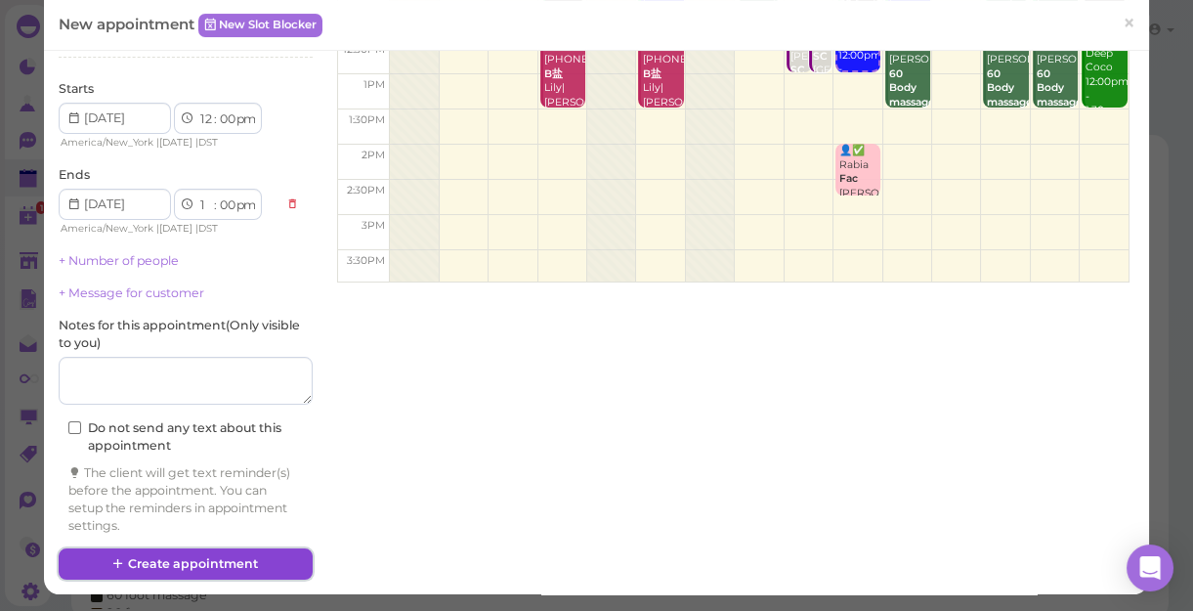
click at [260, 557] on button "Create appointment" at bounding box center [186, 563] width 254 height 31
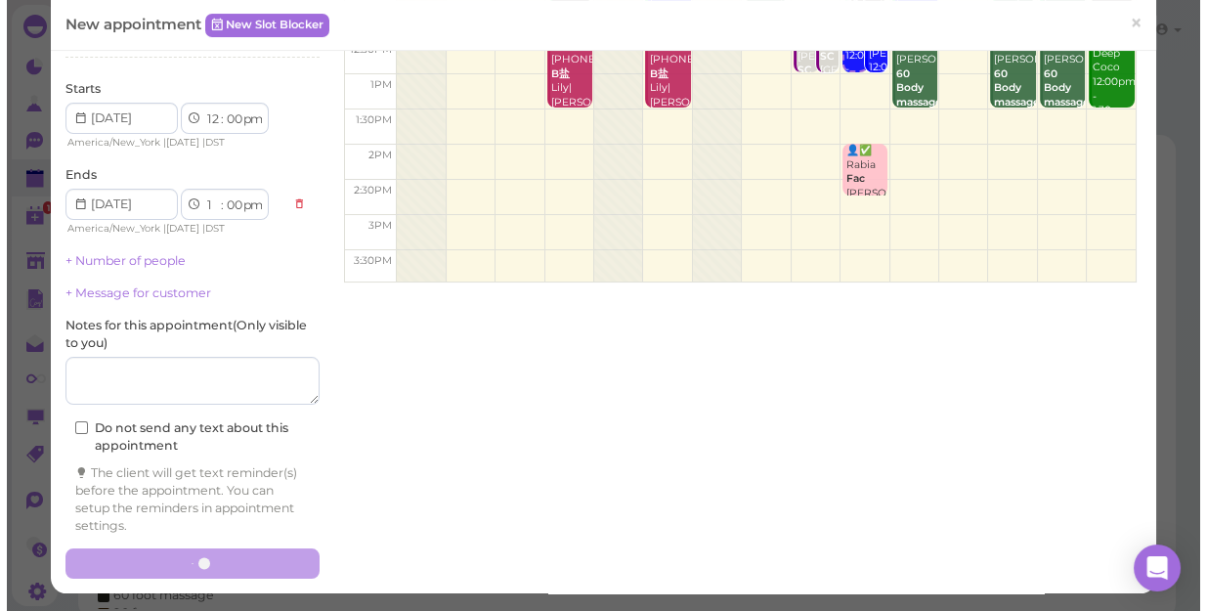
scroll to position [0, 0]
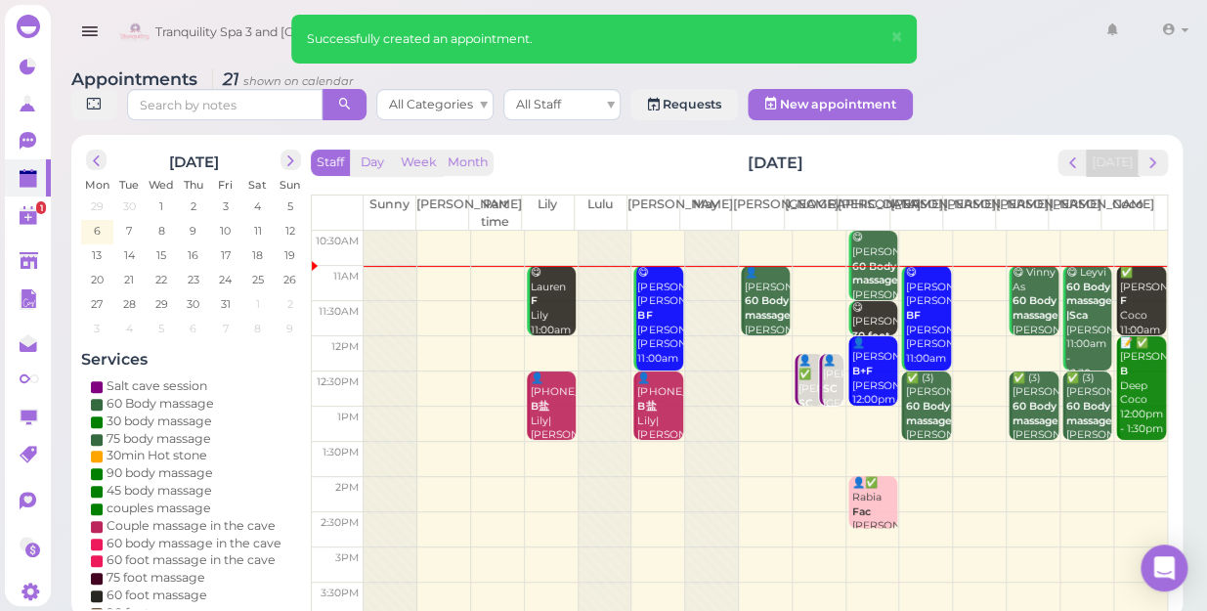
click at [544, 336] on td at bounding box center [765, 353] width 803 height 35
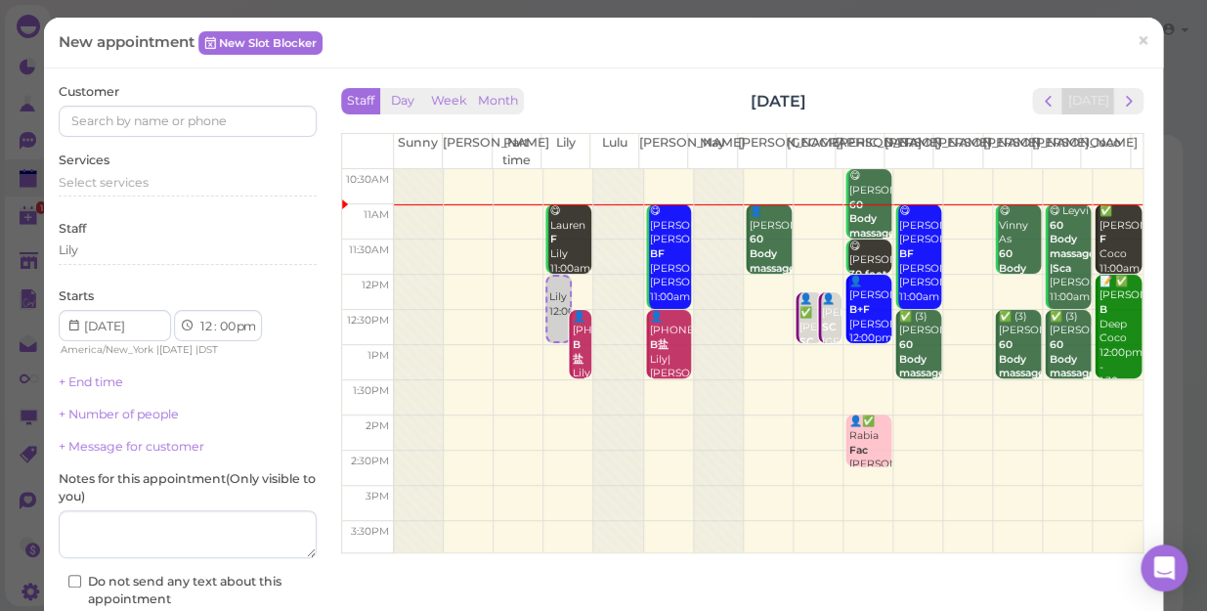
click at [193, 97] on div "Customer" at bounding box center [188, 110] width 258 height 54
click at [186, 118] on input at bounding box center [188, 121] width 258 height 31
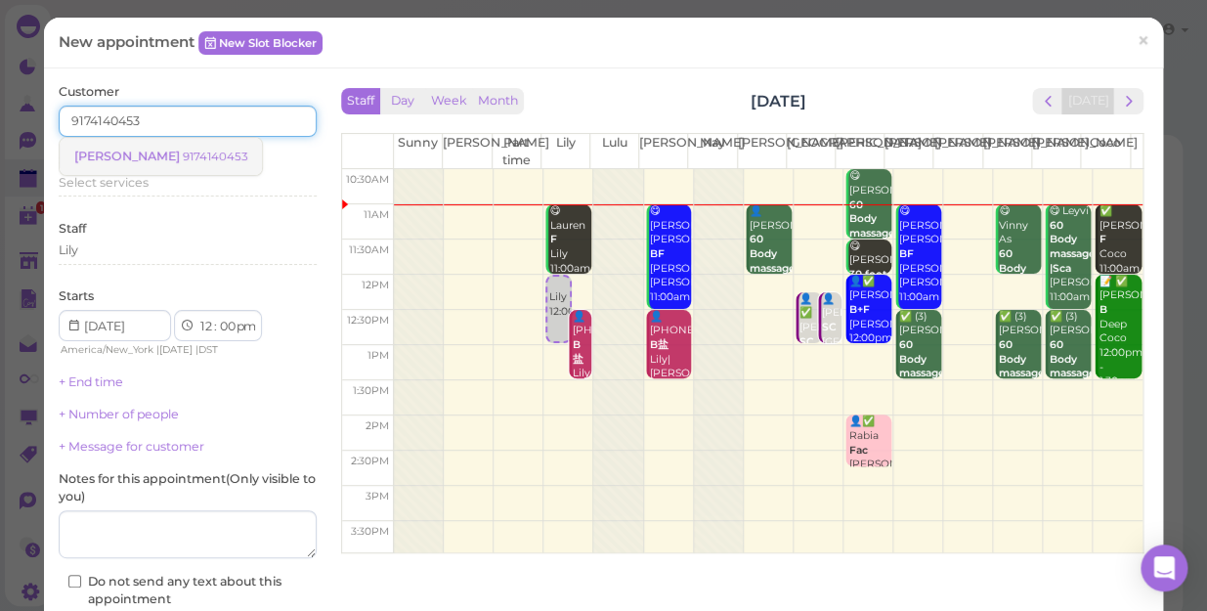
type input "9174140453"
click at [183, 157] on small "9174140453" at bounding box center [215, 157] width 65 height 14
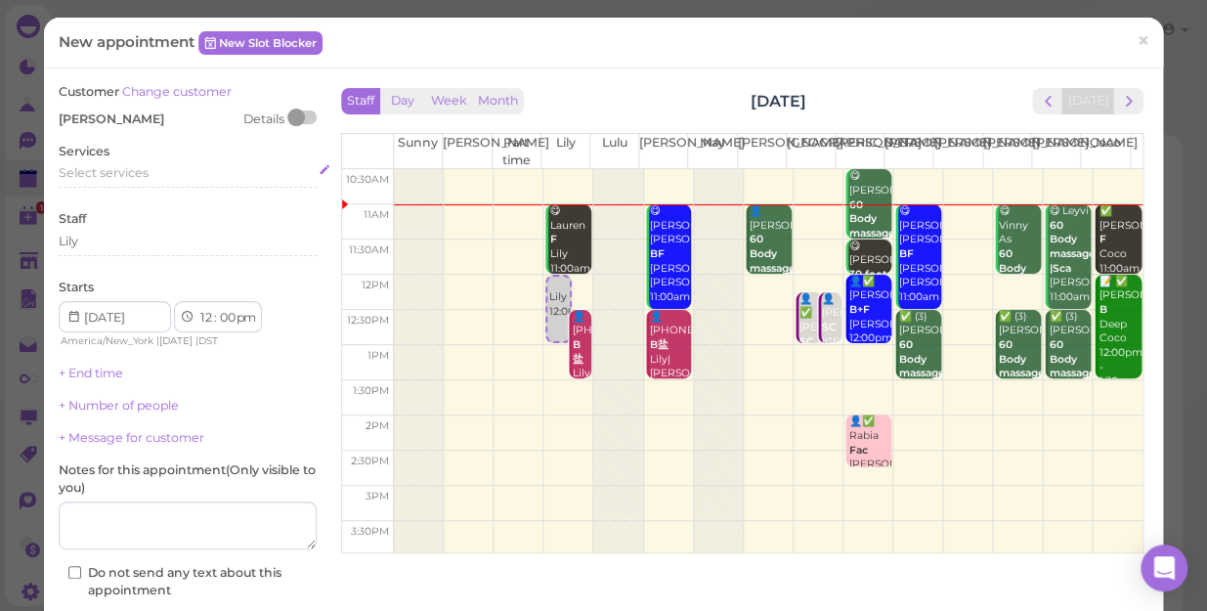
click at [151, 179] on div "Select services" at bounding box center [188, 173] width 258 height 18
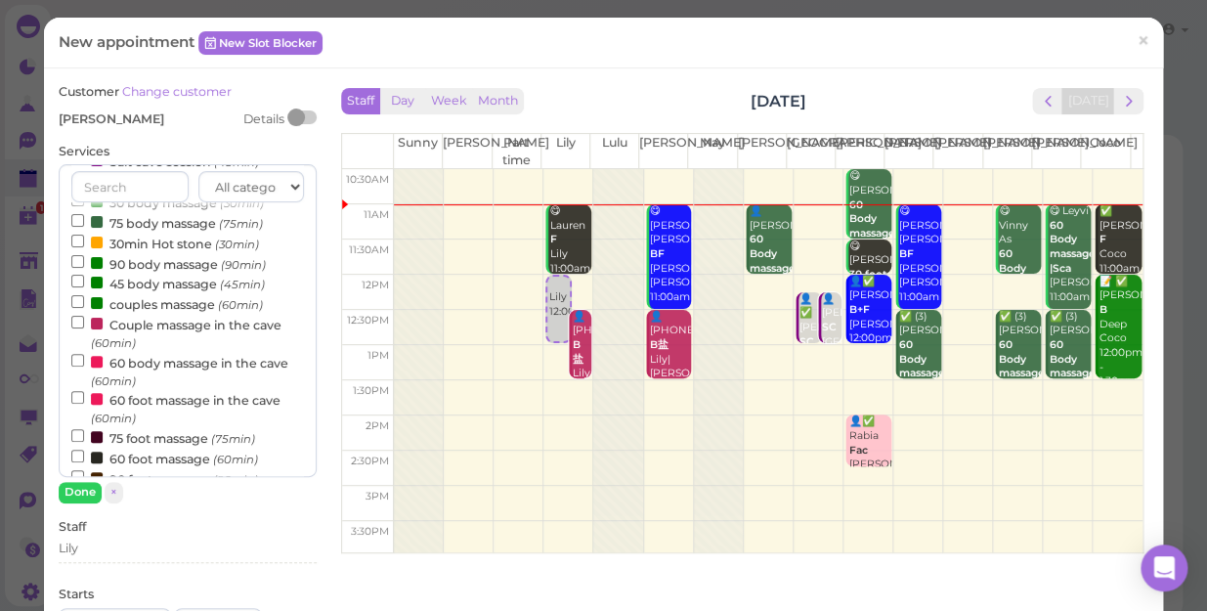
scroll to position [177, 0]
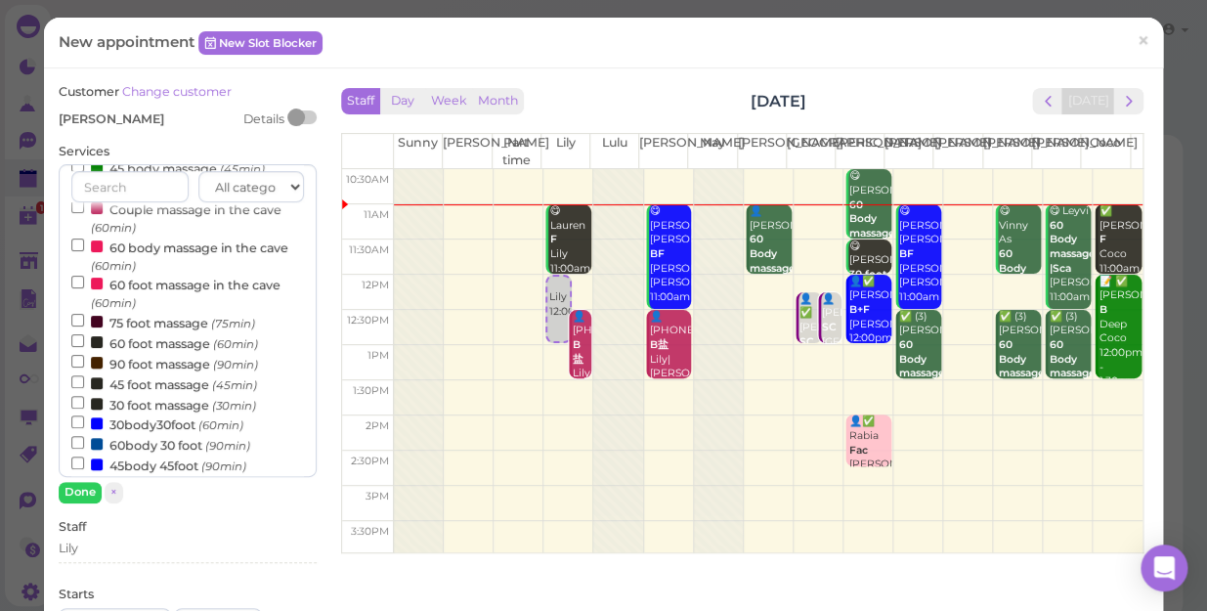
click at [169, 352] on label "60 foot massage (60min)" at bounding box center [164, 342] width 187 height 21
click at [84, 347] on input "60 foot massage (60min)" at bounding box center [77, 340] width 13 height 13
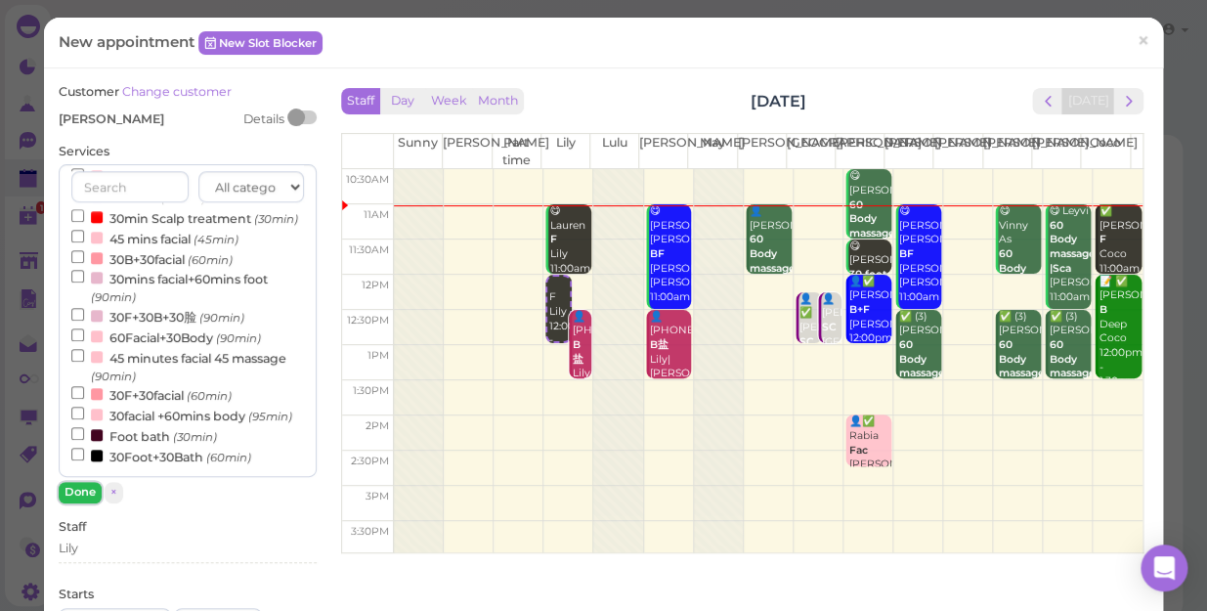
click at [79, 493] on button "Done" at bounding box center [80, 492] width 43 height 21
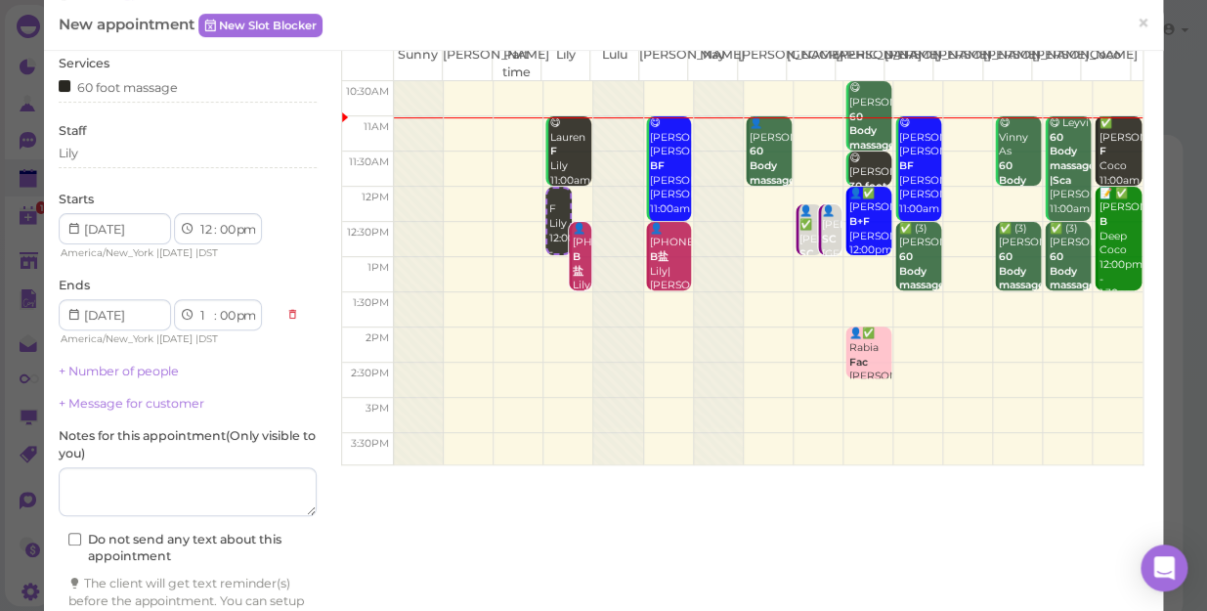
scroll to position [198, 0]
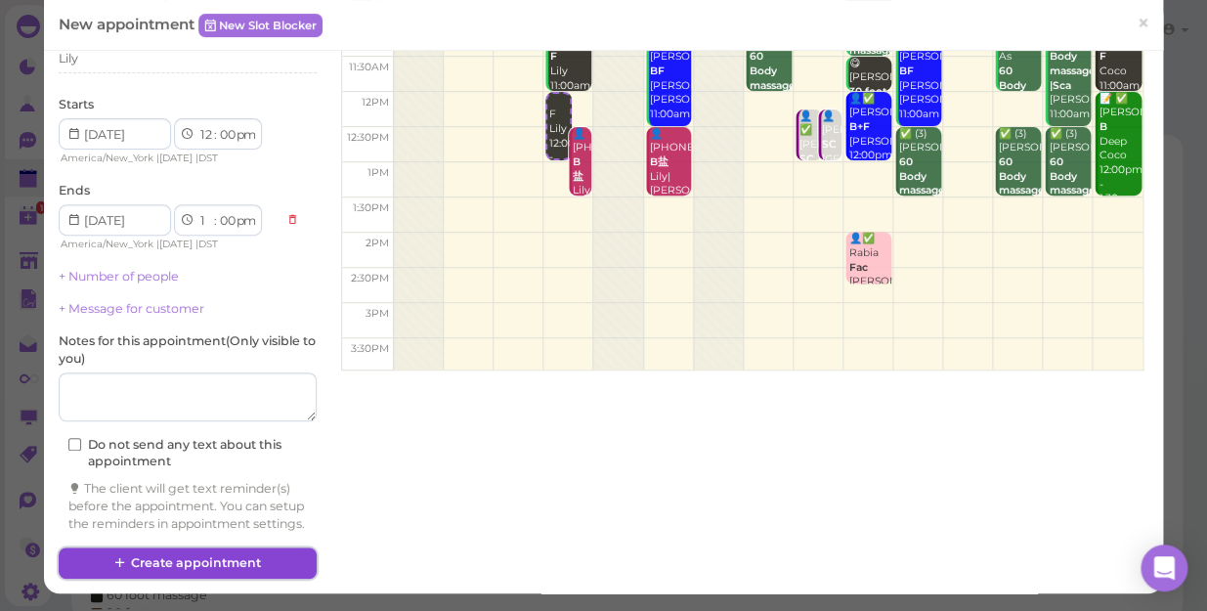
click at [221, 561] on button "Create appointment" at bounding box center [188, 562] width 258 height 31
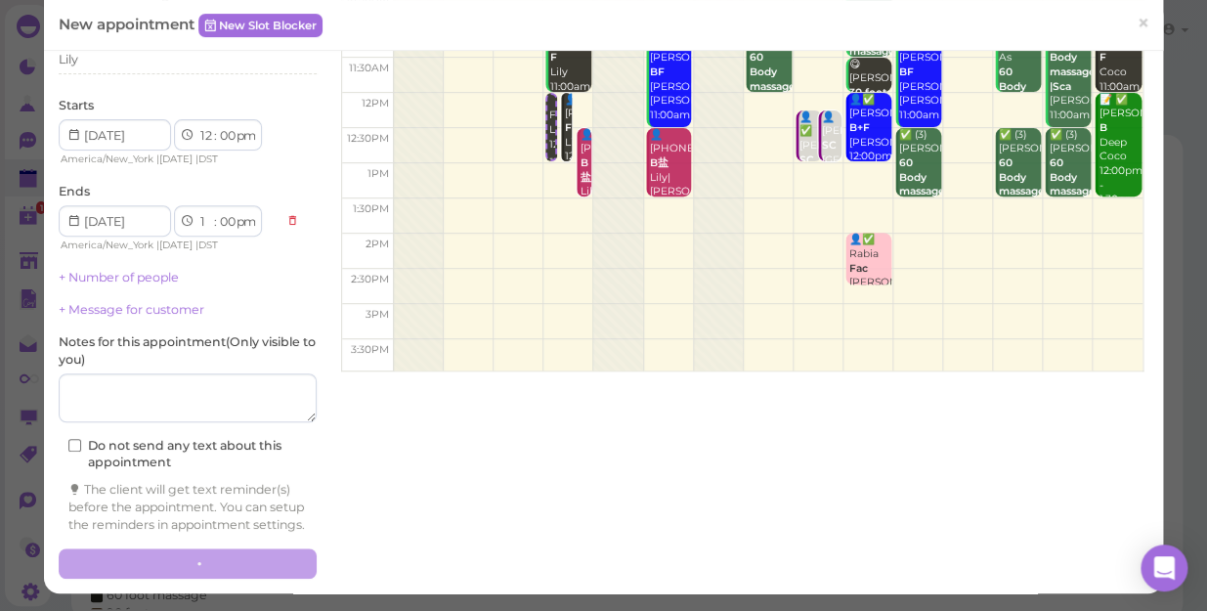
scroll to position [0, 0]
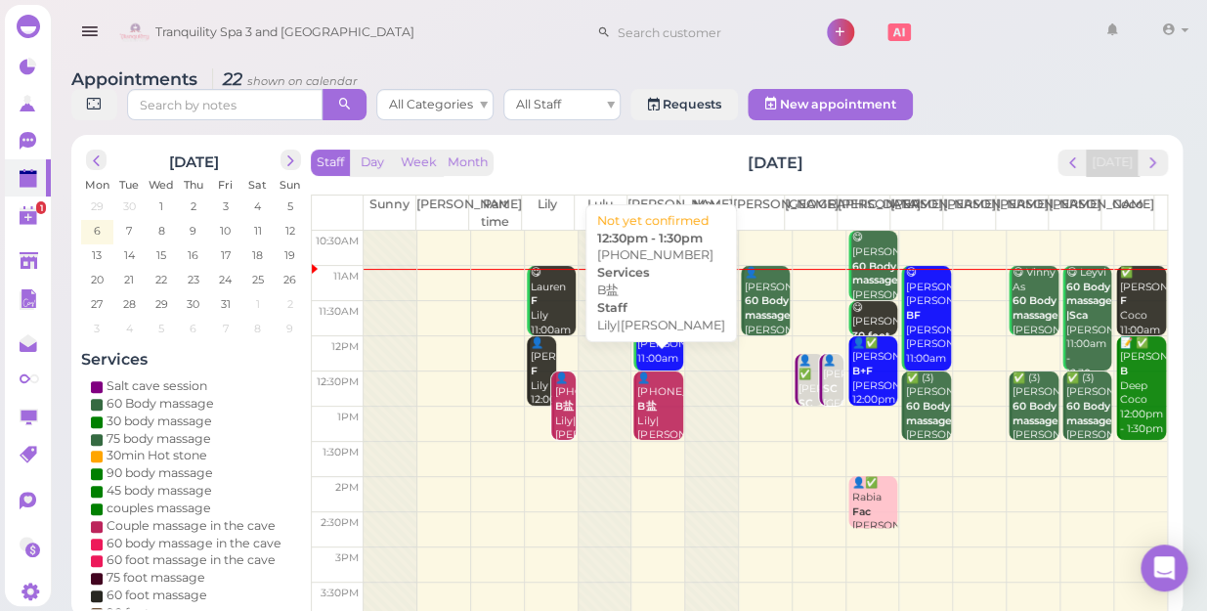
click at [658, 409] on div "👤[PHONE_NUMBER] B盐 Lily|[PERSON_NAME] 12:30pm - 1:30pm" at bounding box center [659, 421] width 46 height 101
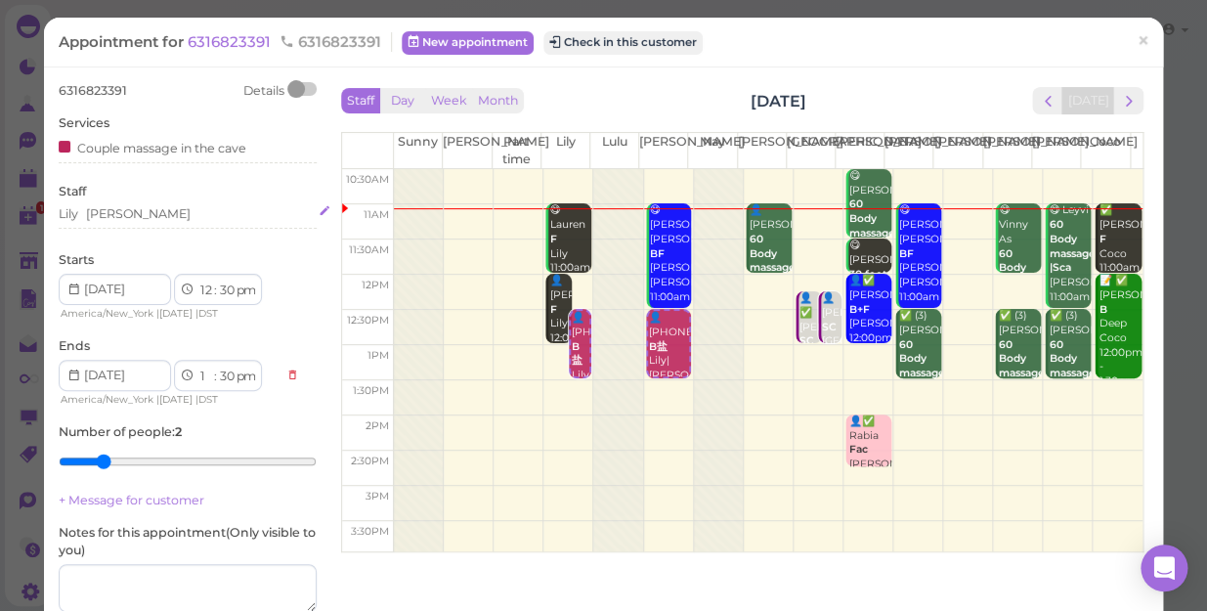
click at [123, 213] on div "Lily [PERSON_NAME]" at bounding box center [188, 214] width 258 height 18
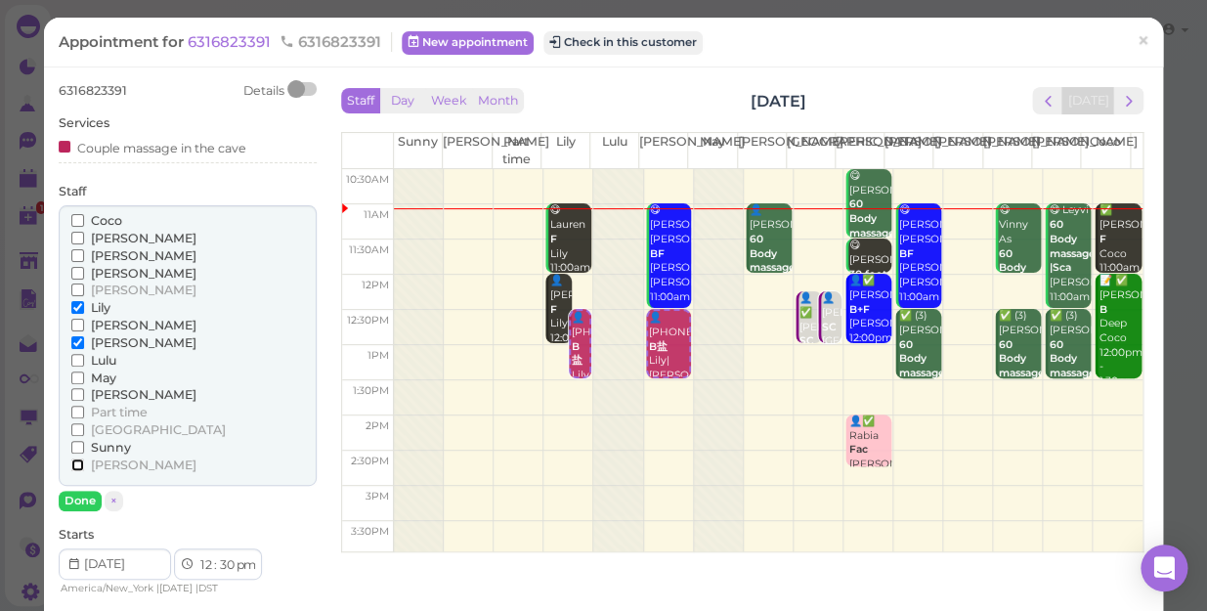
click at [76, 461] on input "[PERSON_NAME]" at bounding box center [77, 464] width 13 height 13
click at [1137, 37] on span "×" at bounding box center [1143, 40] width 13 height 27
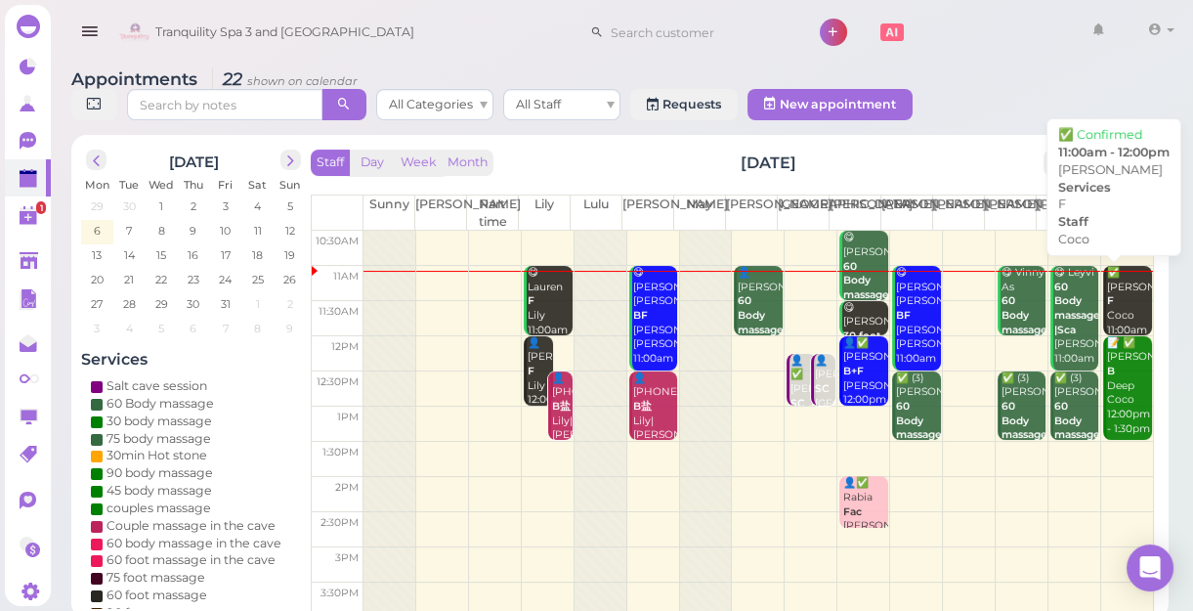
click at [1126, 303] on div "✅ [PERSON_NAME] 11:00am - 12:00pm" at bounding box center [1129, 316] width 46 height 101
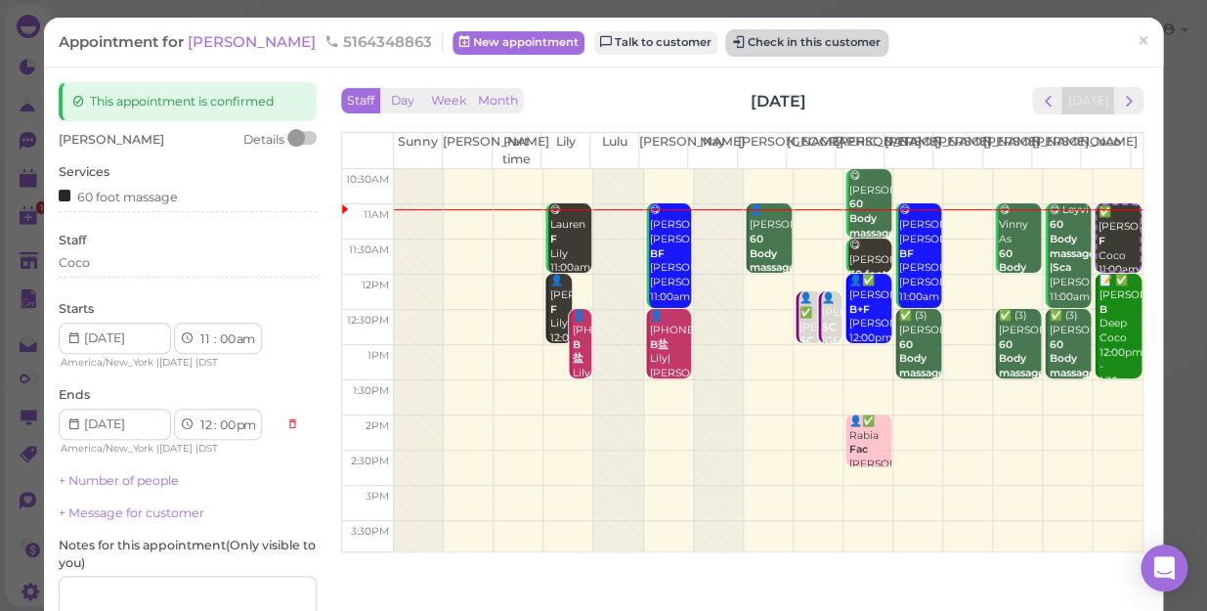
click at [742, 34] on button "Check in this customer" at bounding box center [806, 42] width 159 height 23
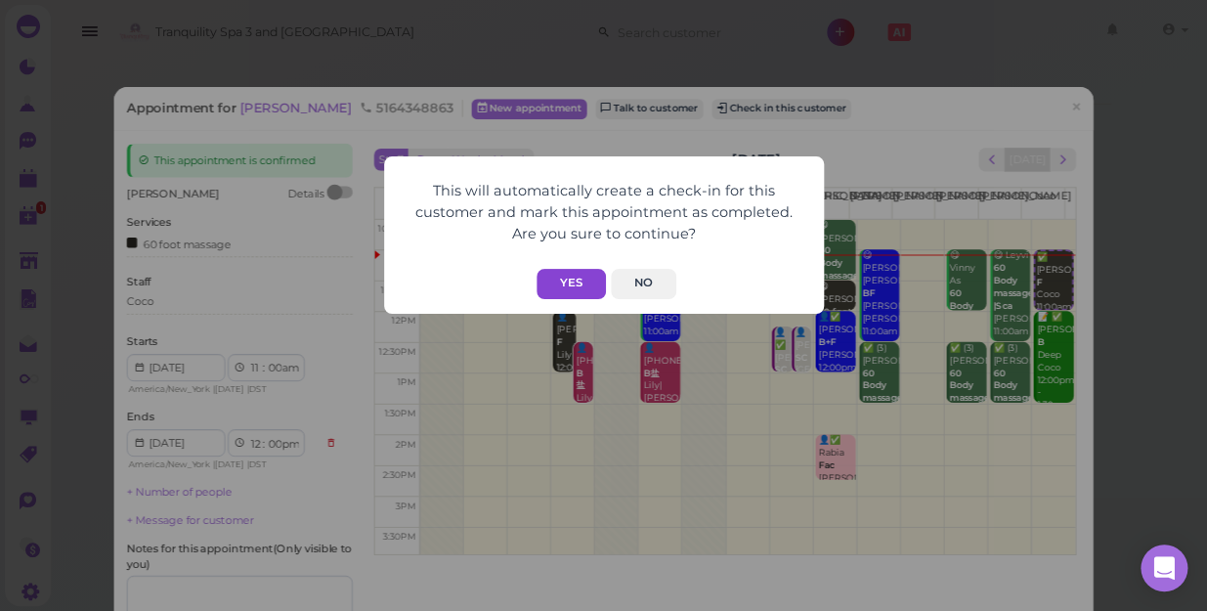
click at [557, 270] on button "Yes" at bounding box center [571, 284] width 69 height 30
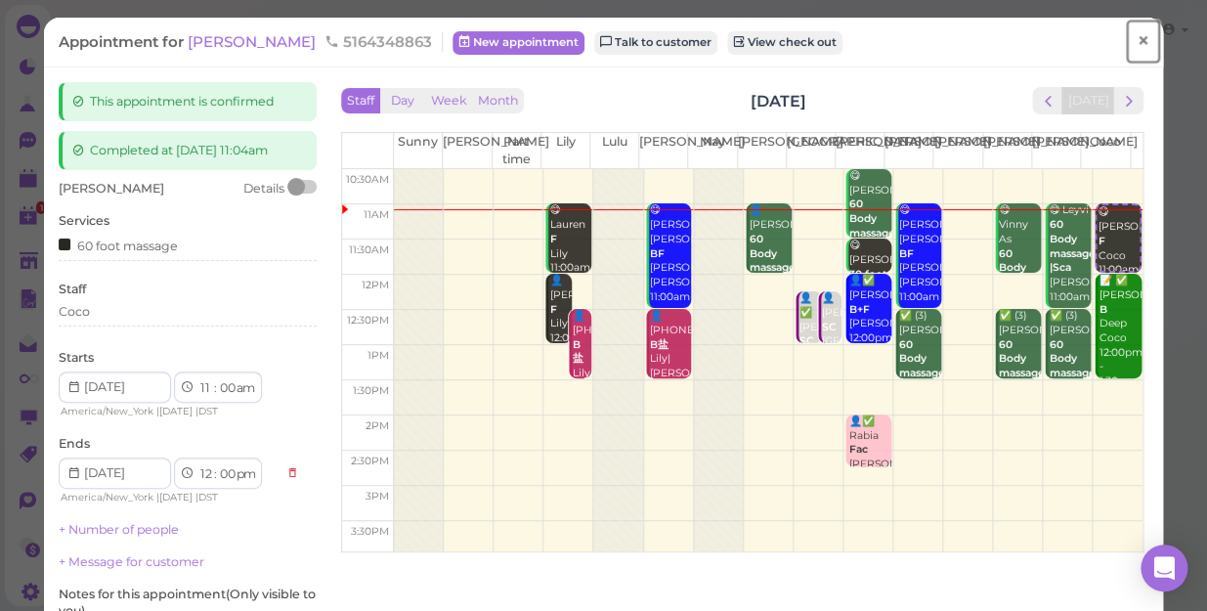
click at [1137, 37] on span "×" at bounding box center [1143, 40] width 13 height 27
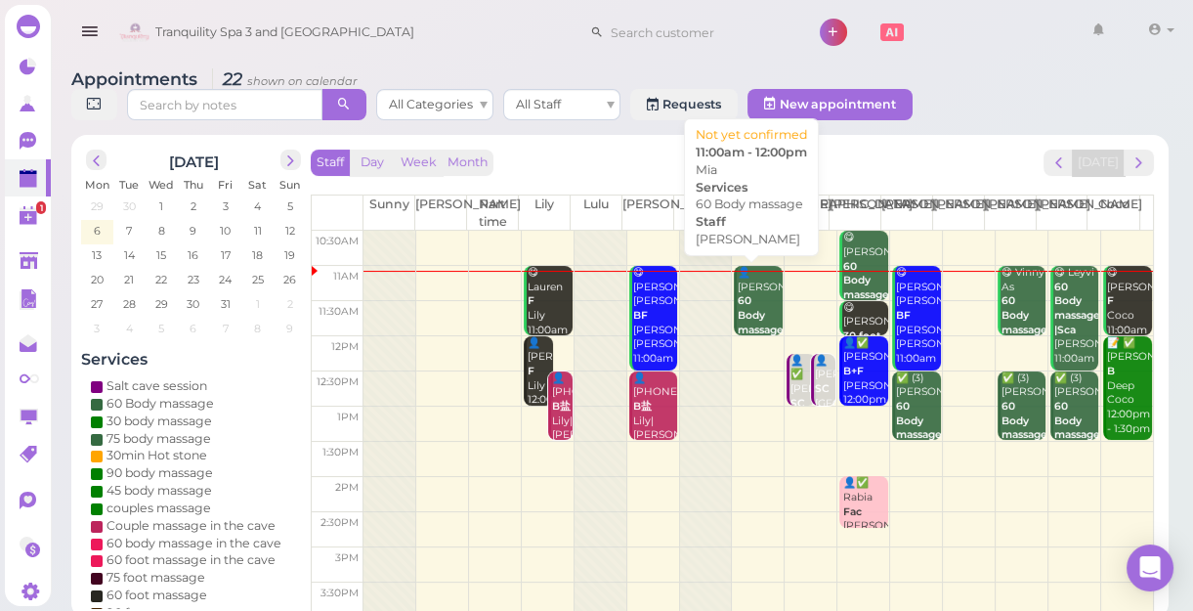
click at [749, 292] on div "👤Mia 60 Body massage [PERSON_NAME] 11:00am - 12:00pm" at bounding box center [760, 330] width 46 height 129
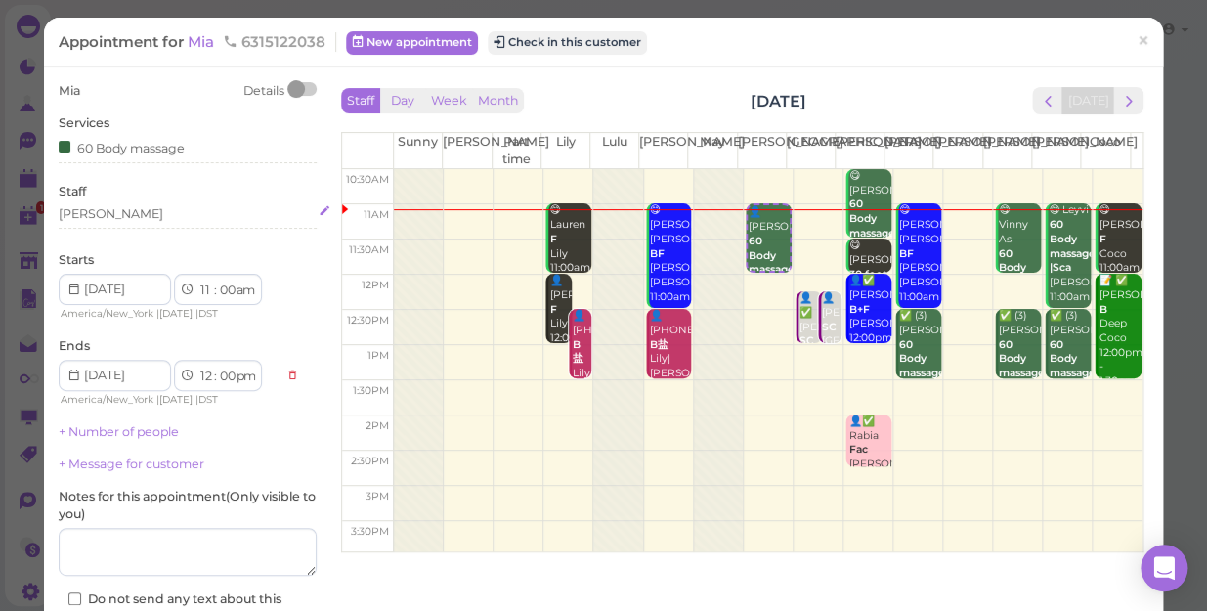
click at [107, 220] on div "[PERSON_NAME]" at bounding box center [188, 214] width 258 height 18
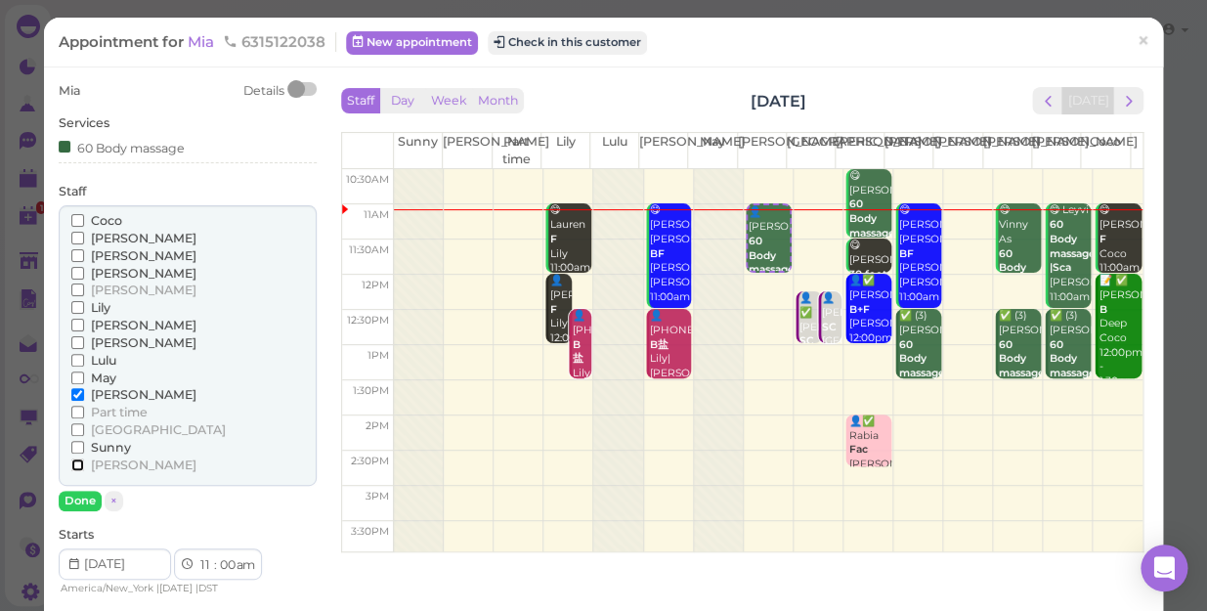
click at [74, 465] on input "[PERSON_NAME]" at bounding box center [77, 464] width 13 height 13
click at [76, 393] on input "[PERSON_NAME]" at bounding box center [77, 394] width 13 height 13
click at [88, 504] on button "Done" at bounding box center [80, 501] width 43 height 21
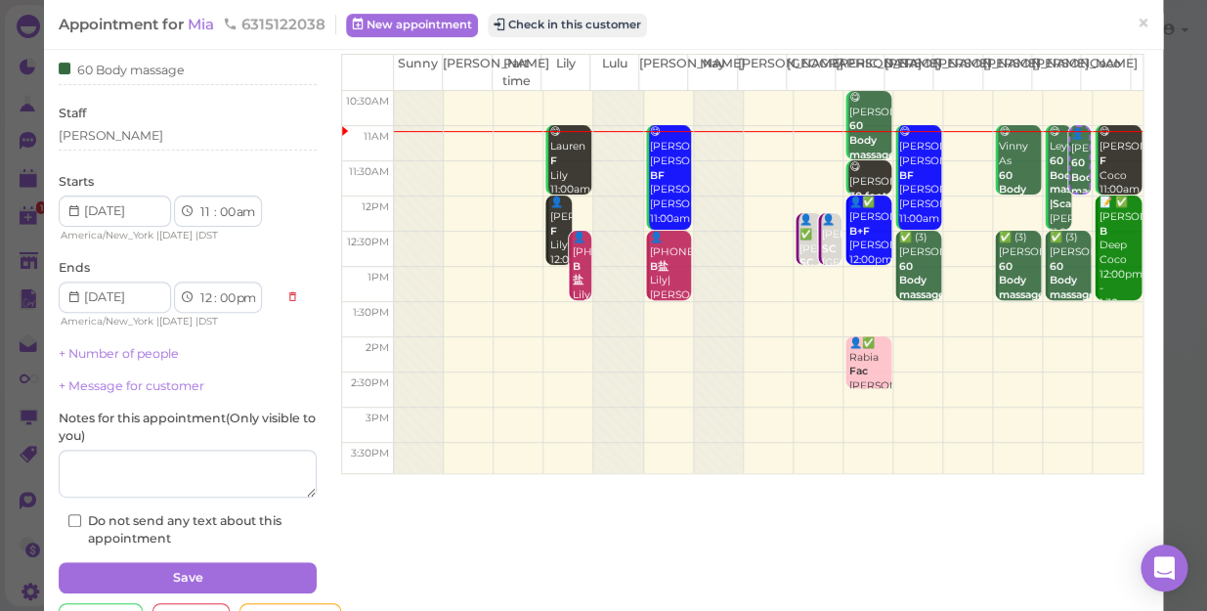
scroll to position [142, 0]
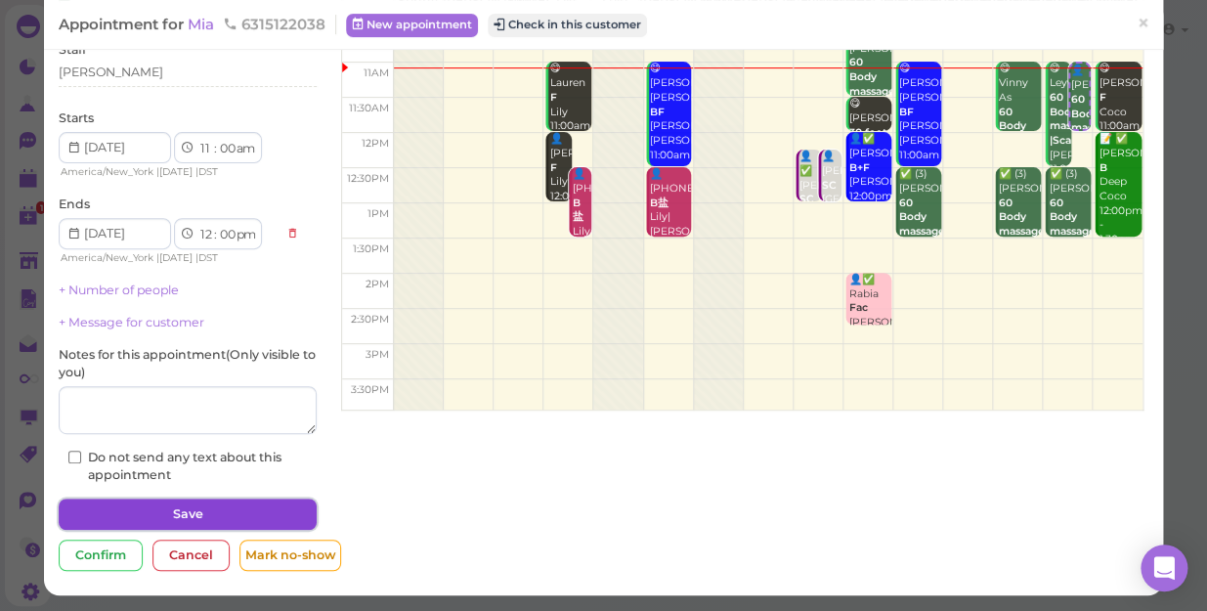
click at [261, 508] on button "Save" at bounding box center [188, 513] width 258 height 31
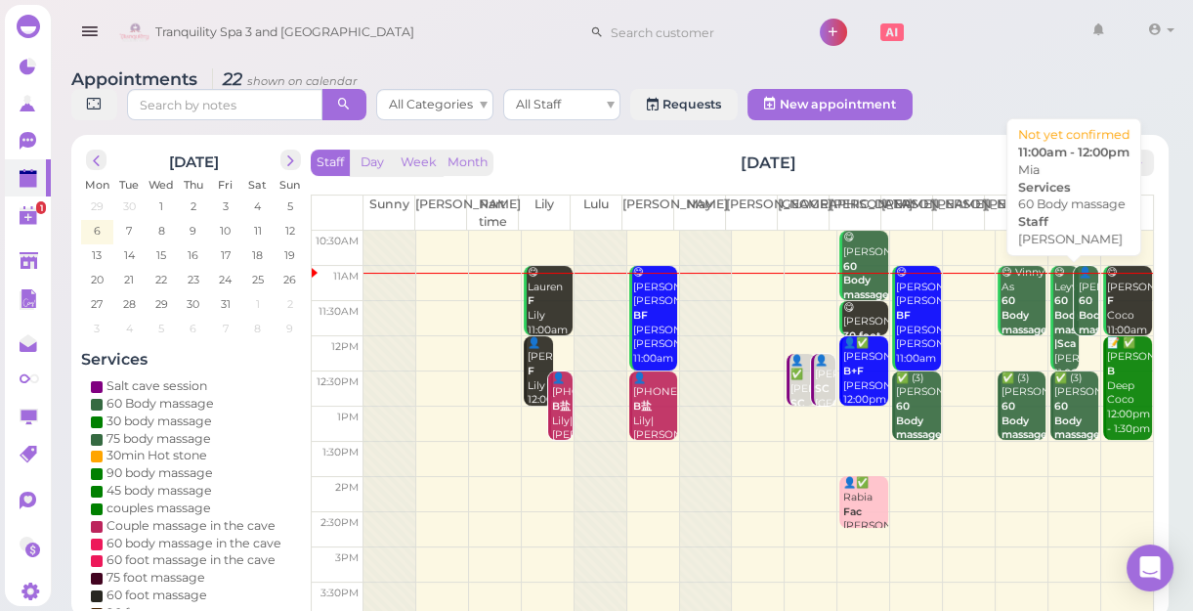
click at [1077, 291] on div "👤Mia 60 Body massage [PERSON_NAME] 11:00am - 12:00pm" at bounding box center [1088, 330] width 22 height 129
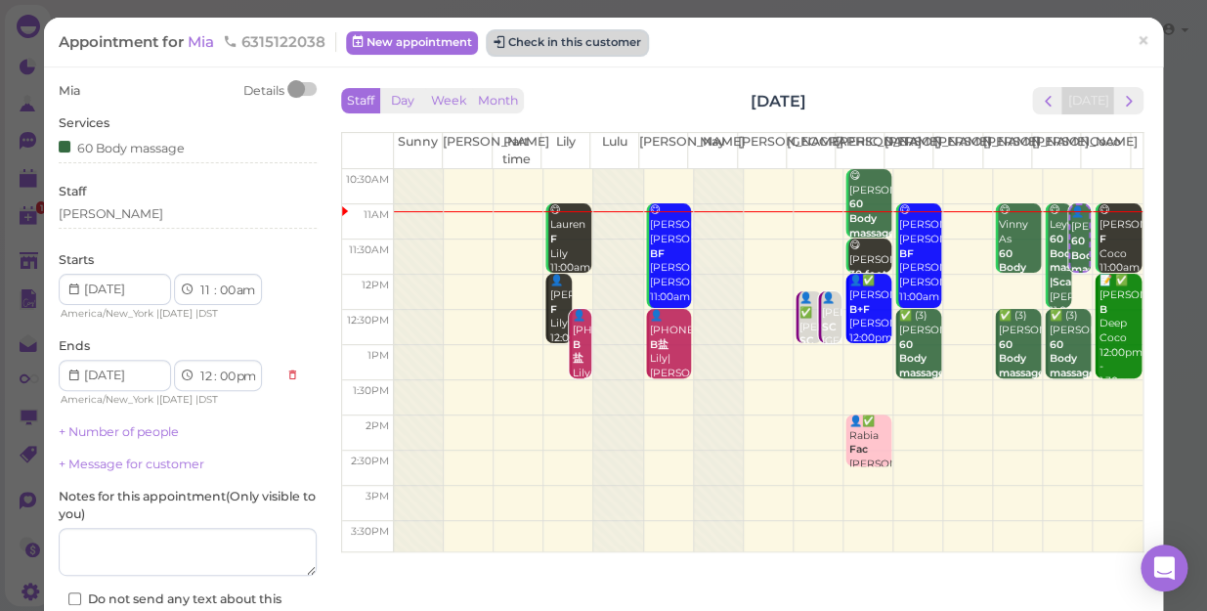
click at [596, 42] on button "Check in this customer" at bounding box center [567, 42] width 159 height 23
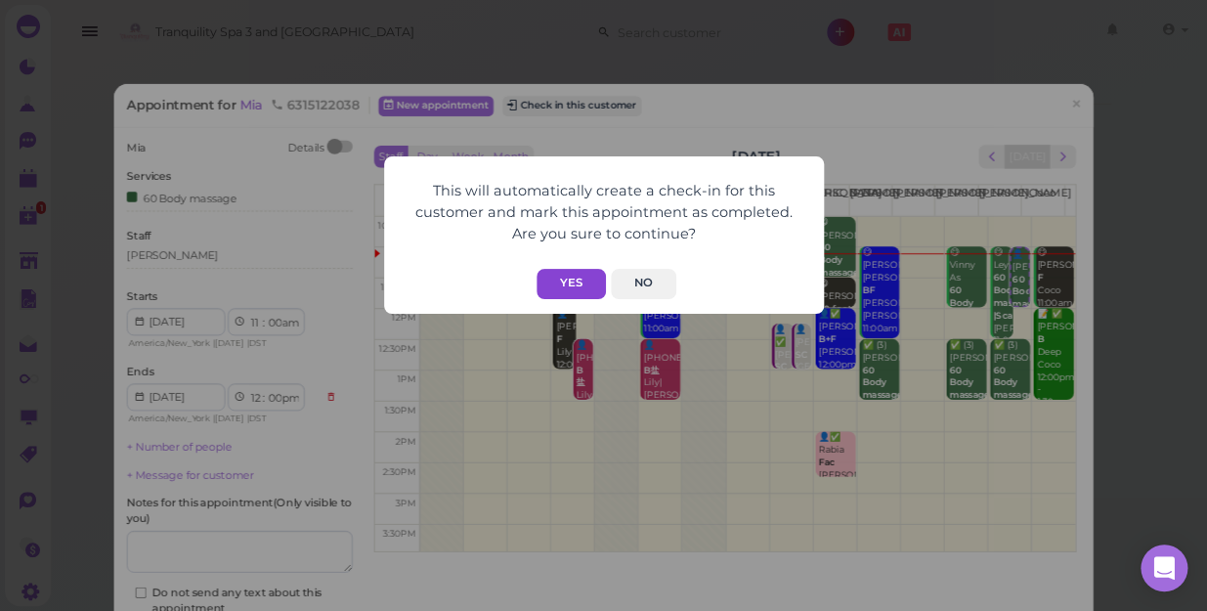
click at [567, 277] on button "Yes" at bounding box center [571, 284] width 69 height 30
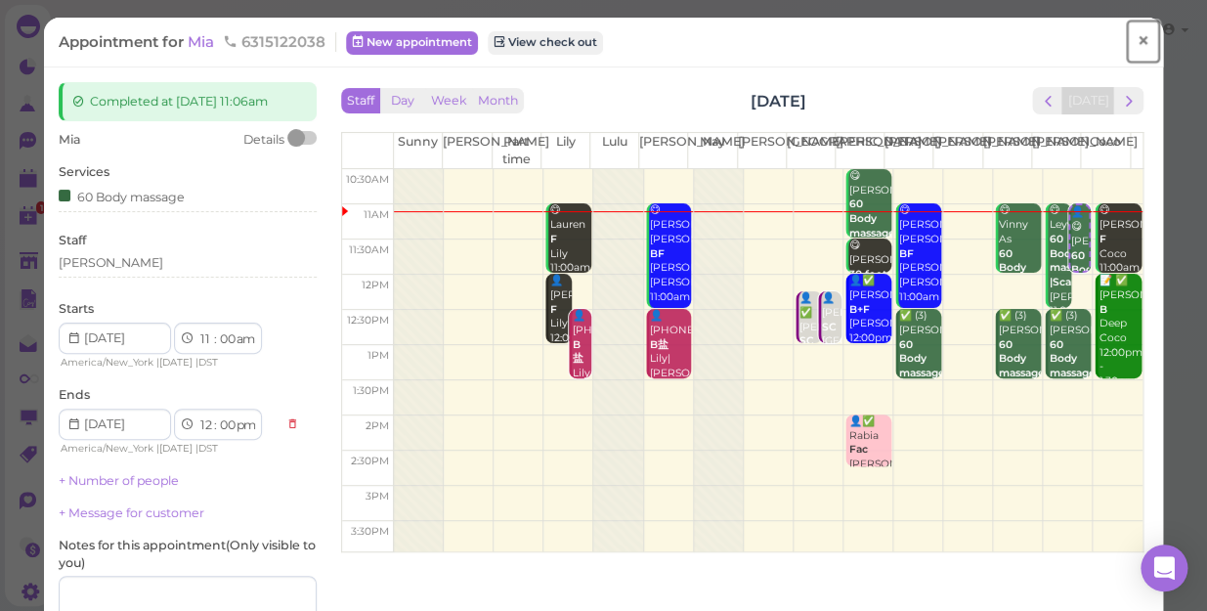
click at [1137, 41] on span "×" at bounding box center [1143, 40] width 13 height 27
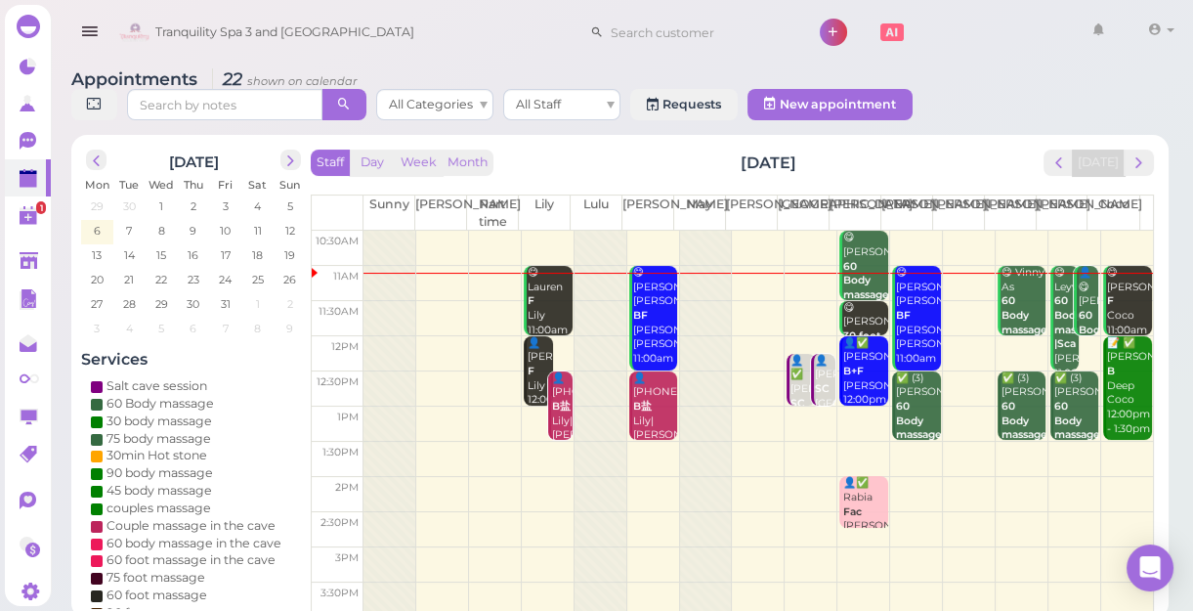
click at [1054, 313] on b "60 Body massage |Sca" at bounding box center [1077, 322] width 46 height 56
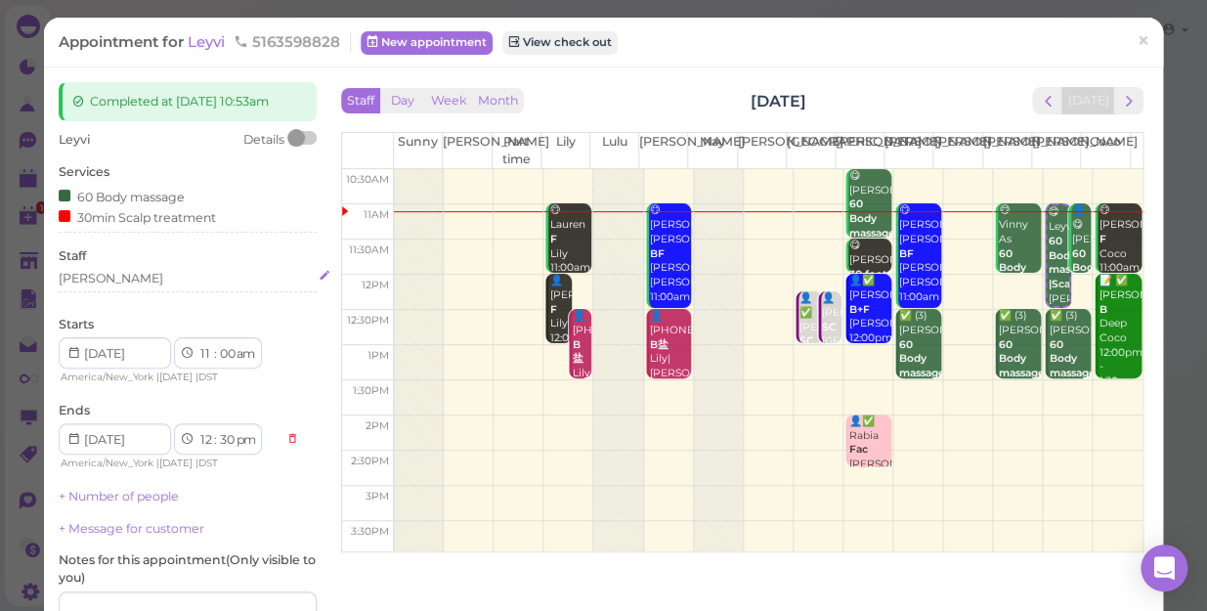
click at [94, 282] on div "[PERSON_NAME]" at bounding box center [188, 279] width 258 height 18
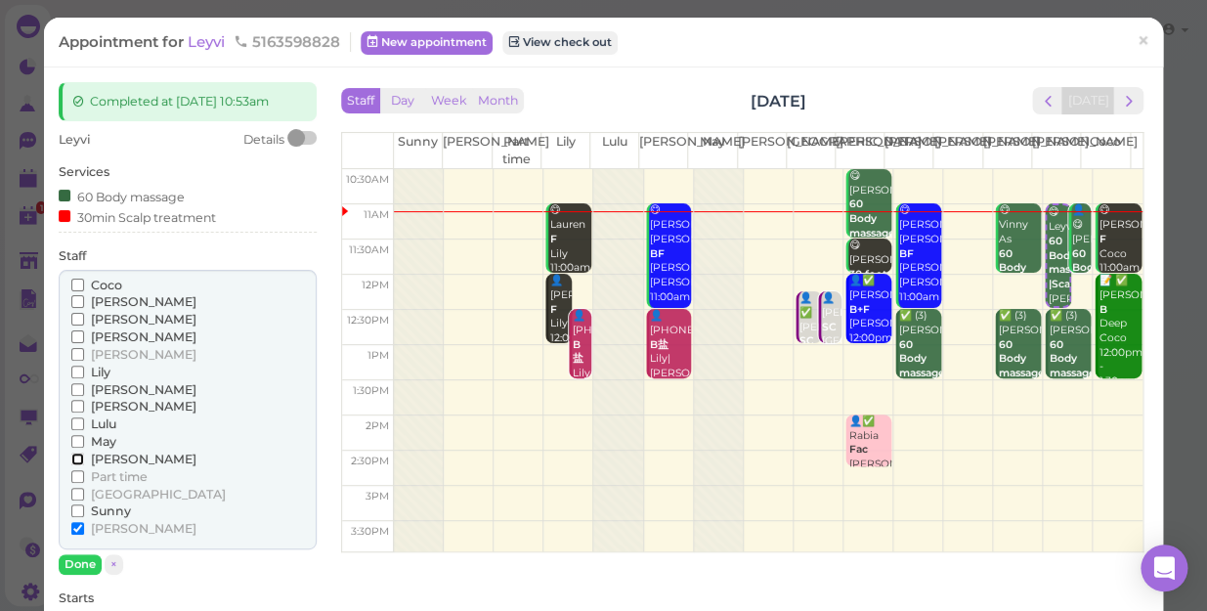
click at [75, 457] on input "[PERSON_NAME]" at bounding box center [77, 458] width 13 height 13
click at [71, 526] on input "[PERSON_NAME]" at bounding box center [77, 528] width 13 height 13
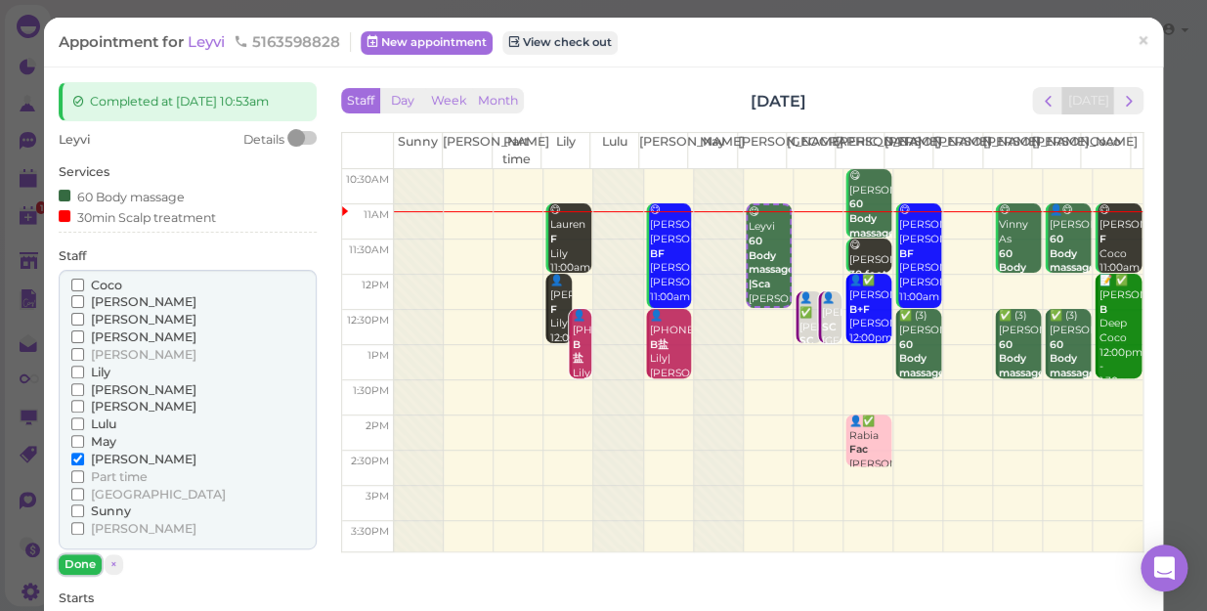
click at [81, 565] on button "Done" at bounding box center [80, 564] width 43 height 21
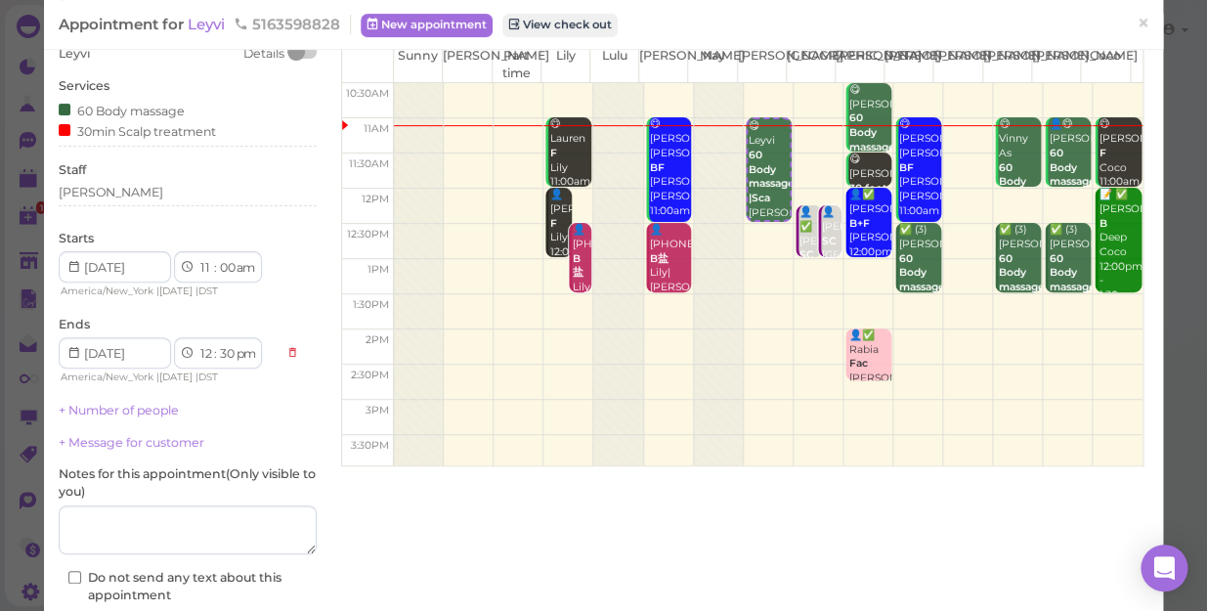
scroll to position [206, 0]
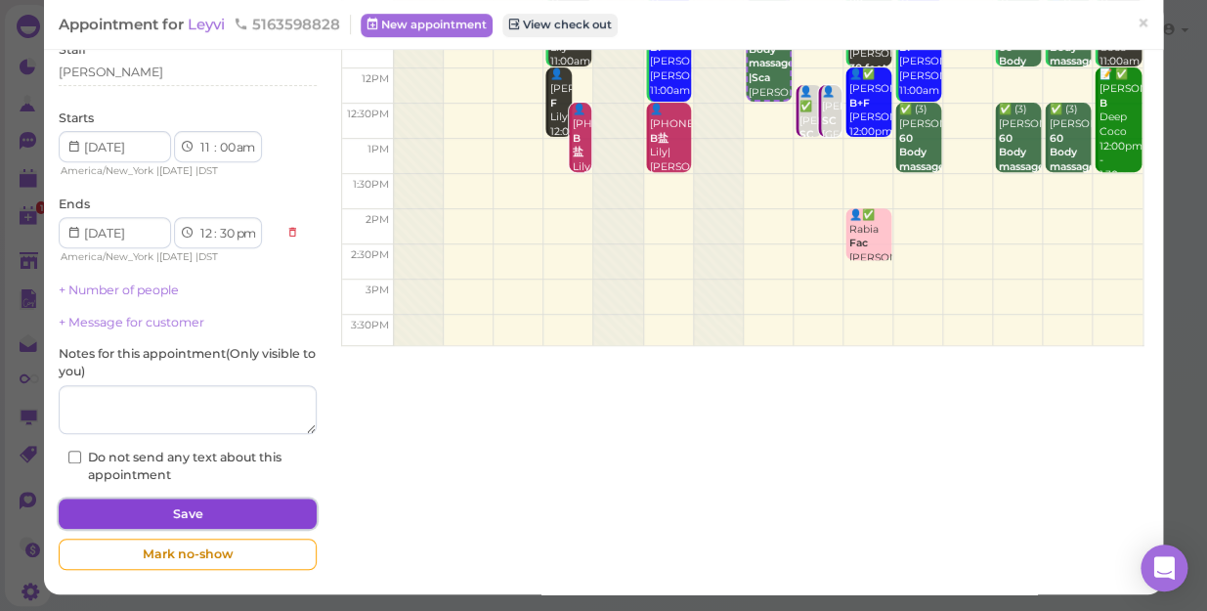
click at [234, 516] on button "Save" at bounding box center [188, 513] width 258 height 31
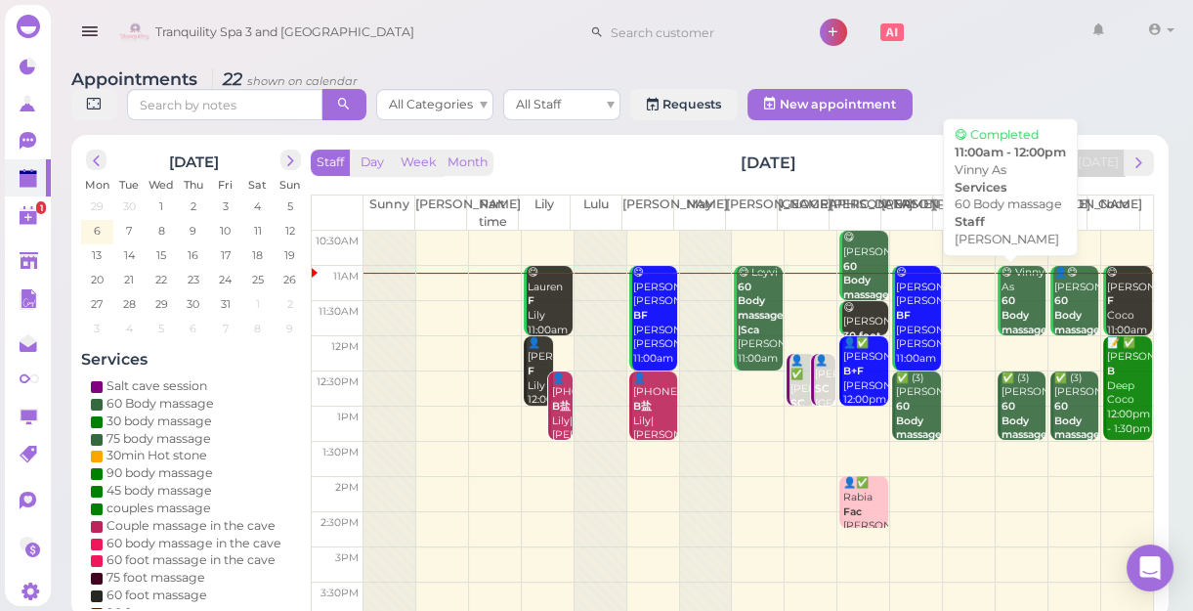
click at [1018, 304] on div "😋 Vinny As 60 Body massage [PERSON_NAME] 11:00am - 12:00pm" at bounding box center [1024, 330] width 46 height 129
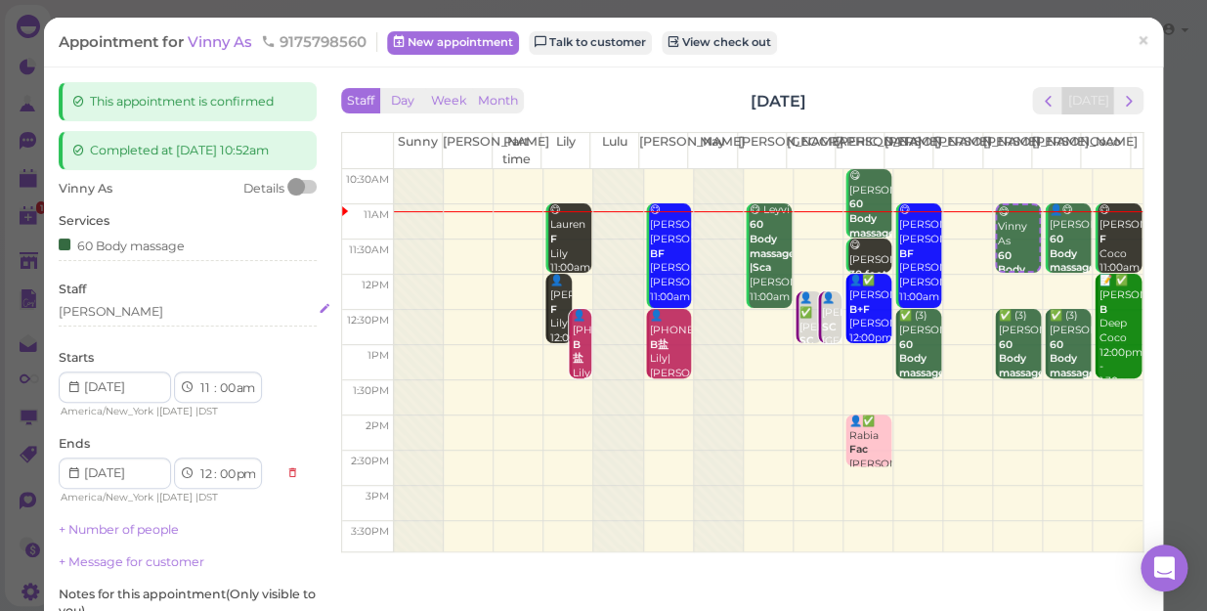
click at [100, 307] on div "[PERSON_NAME]" at bounding box center [188, 312] width 258 height 18
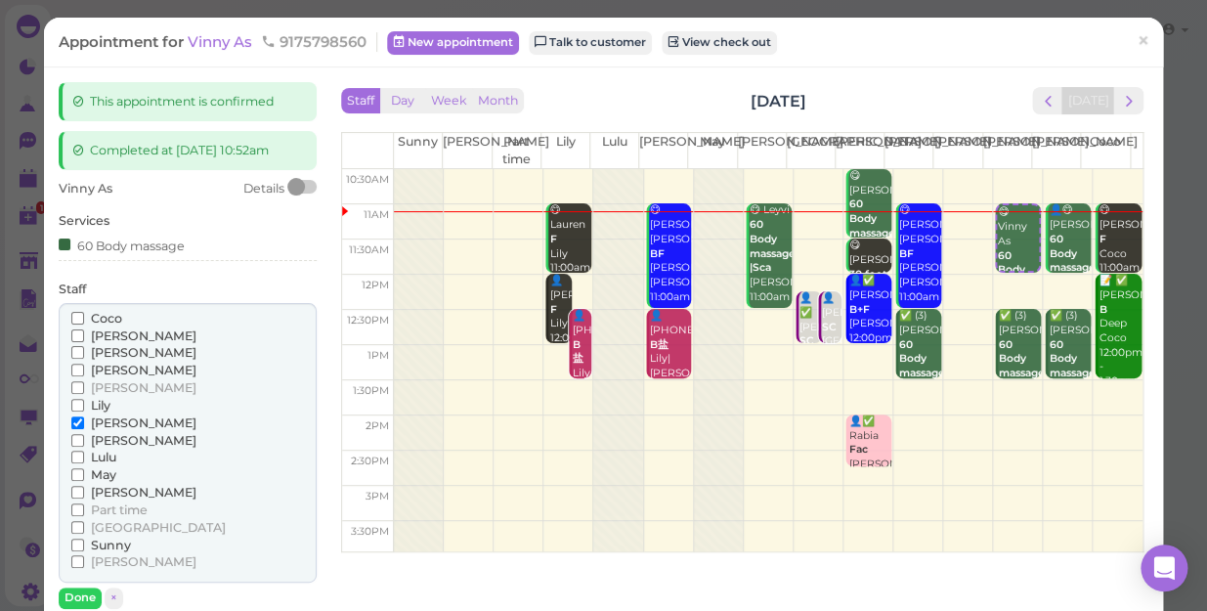
click at [68, 403] on div "[PERSON_NAME] [PERSON_NAME] [PERSON_NAME] [PERSON_NAME] [PERSON_NAME]" at bounding box center [188, 443] width 258 height 280
click at [77, 406] on input "Lily" at bounding box center [77, 405] width 13 height 13
click at [72, 419] on input "[PERSON_NAME]" at bounding box center [77, 422] width 13 height 13
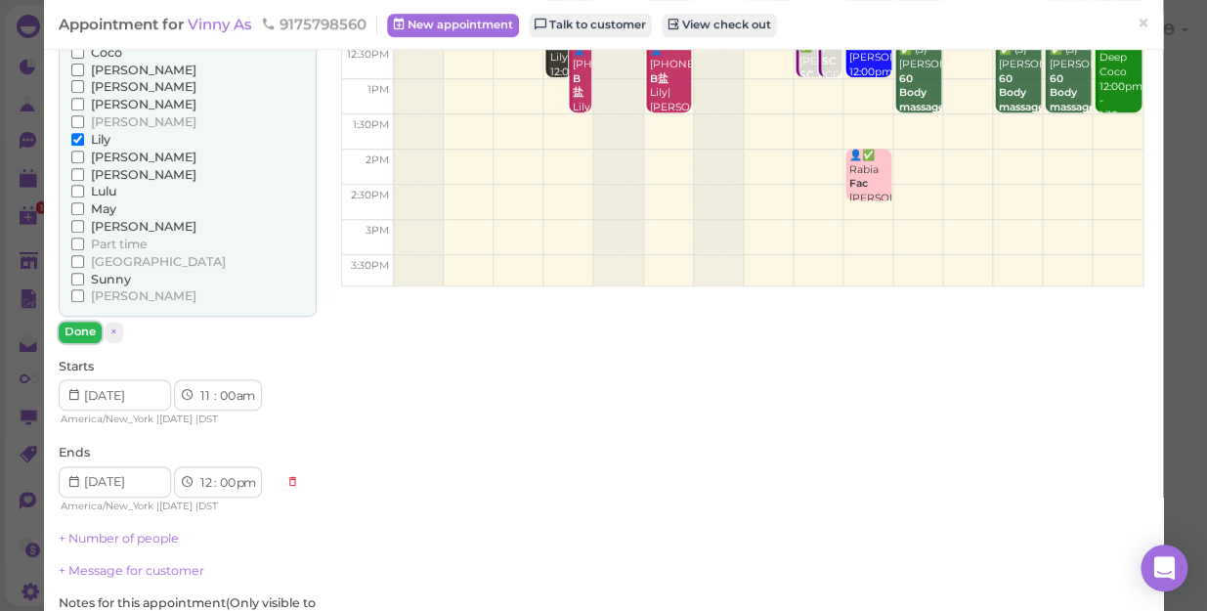
click at [90, 331] on button "Done" at bounding box center [80, 332] width 43 height 21
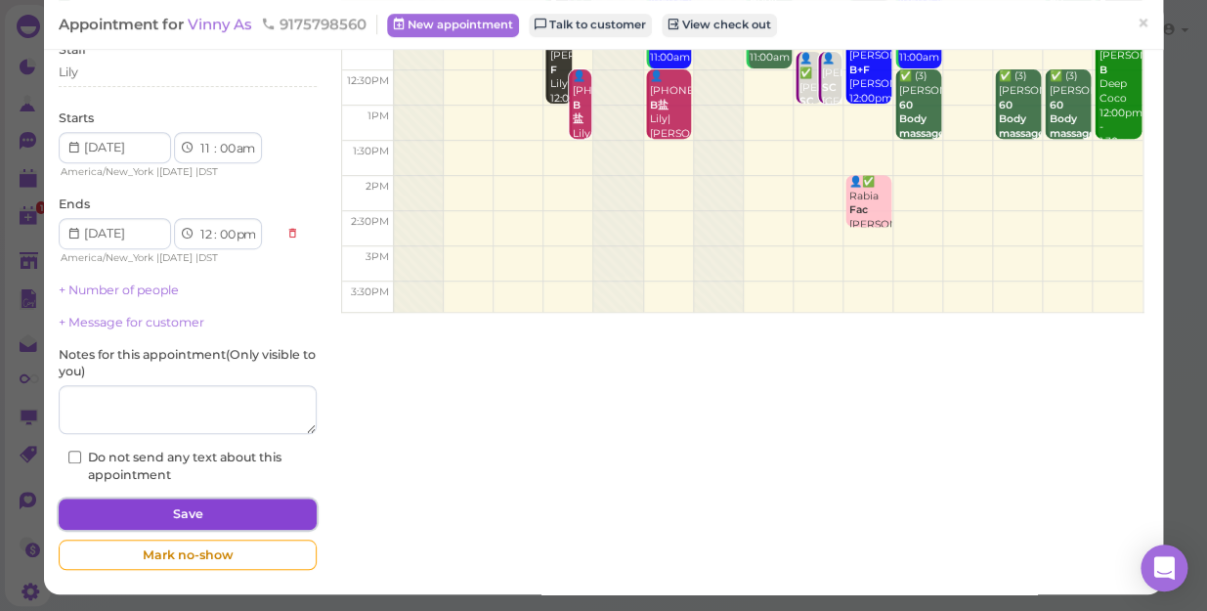
click at [201, 511] on button "Save" at bounding box center [188, 513] width 258 height 31
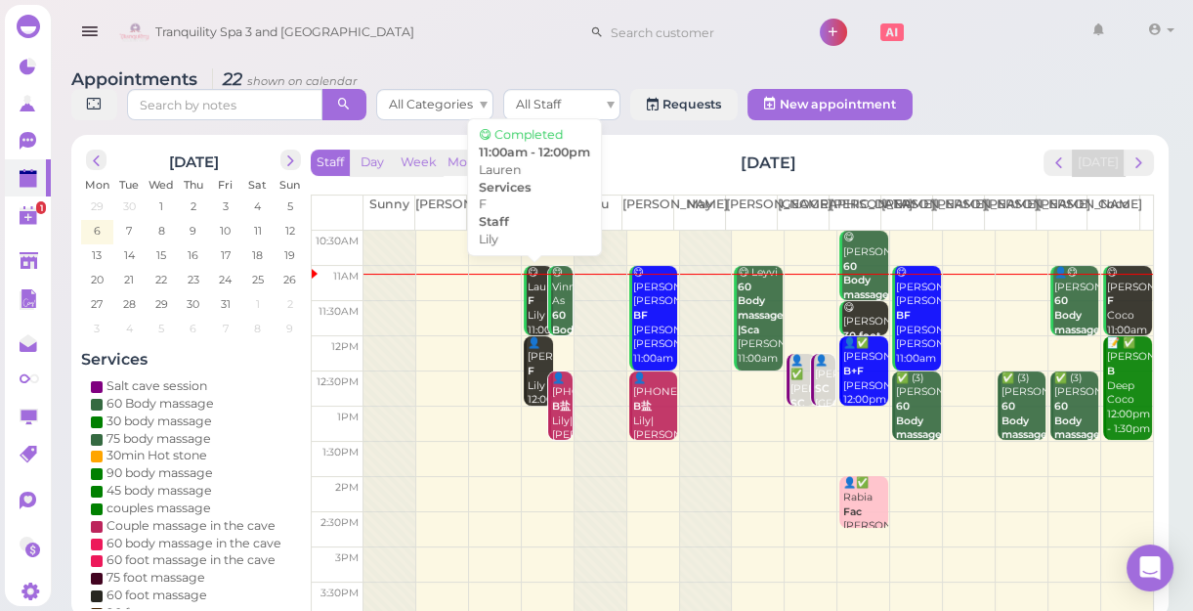
click at [529, 305] on b "F" at bounding box center [531, 300] width 7 height 13
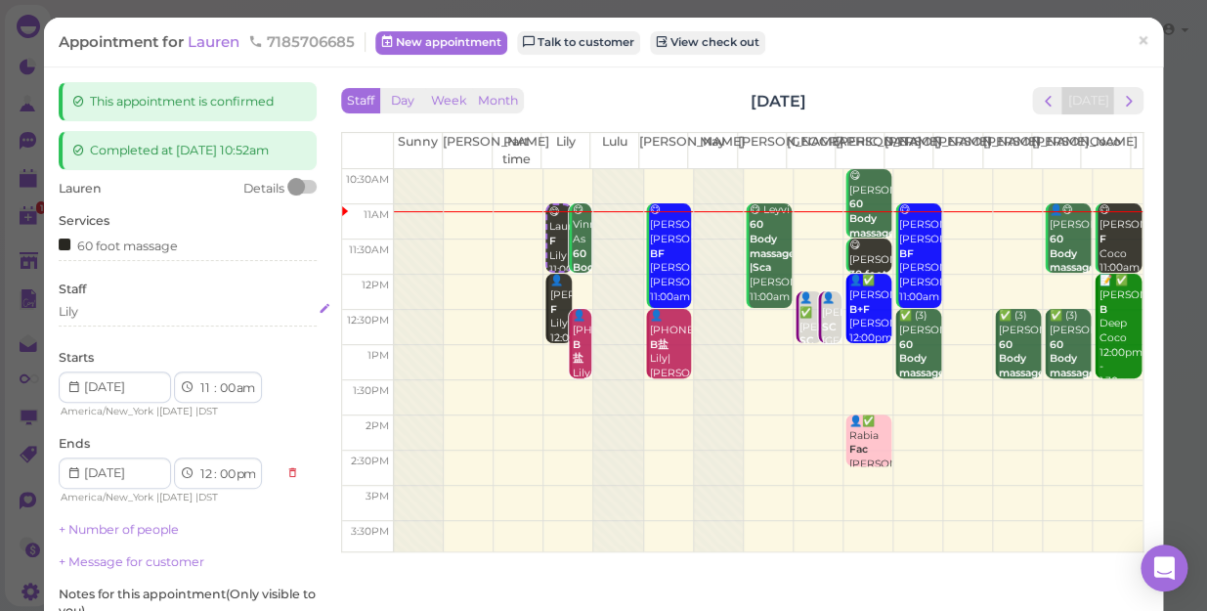
click at [89, 313] on div "Lily" at bounding box center [188, 312] width 258 height 18
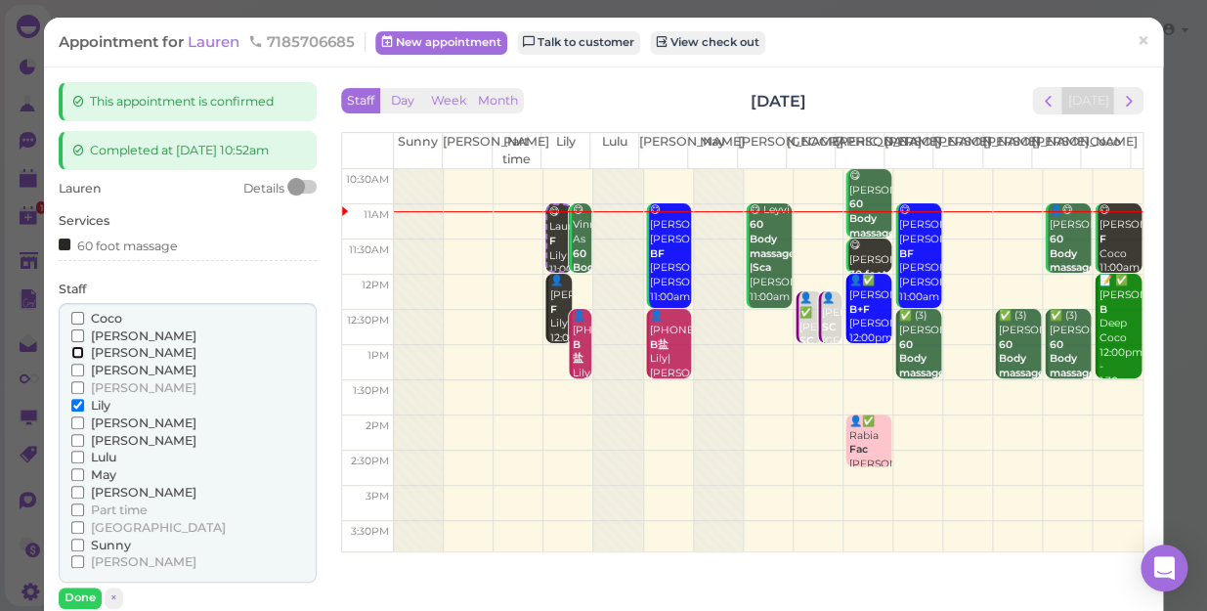
click at [74, 356] on input "[PERSON_NAME]" at bounding box center [77, 352] width 13 height 13
click at [77, 403] on input "Lily" at bounding box center [77, 405] width 13 height 13
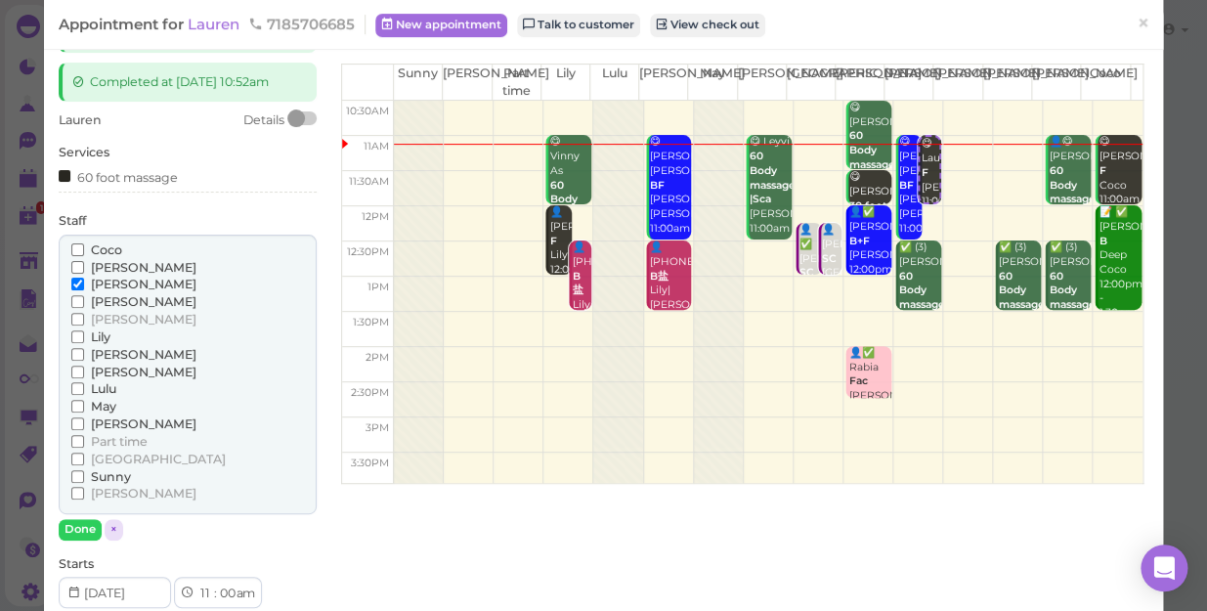
scroll to position [177, 0]
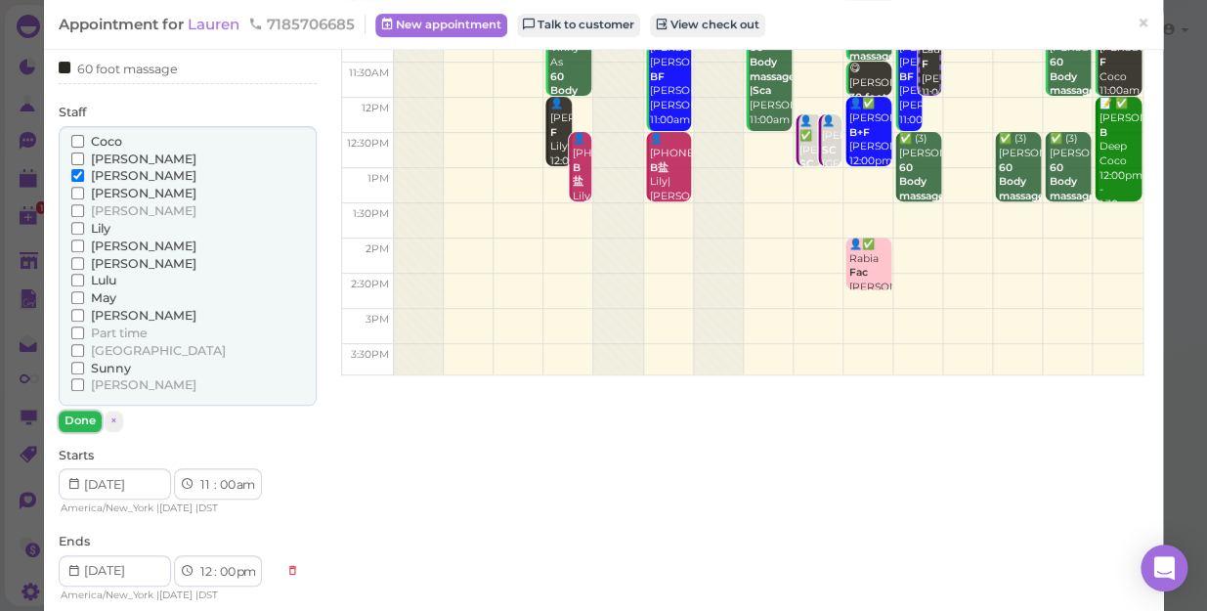
click at [71, 417] on button "Done" at bounding box center [80, 420] width 43 height 21
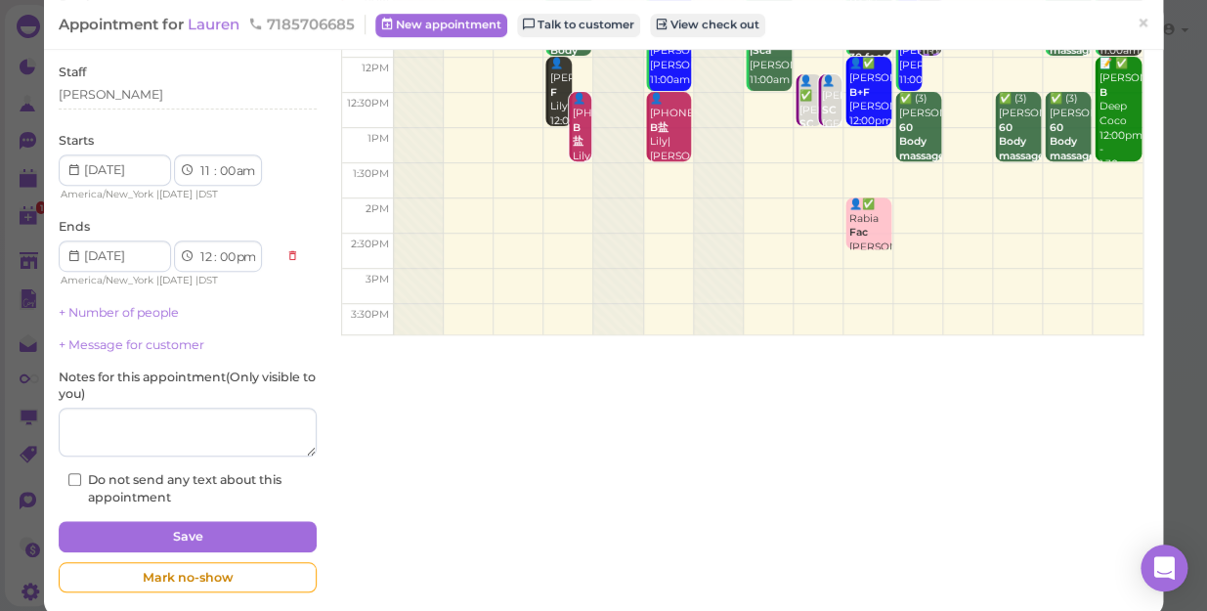
scroll to position [239, 0]
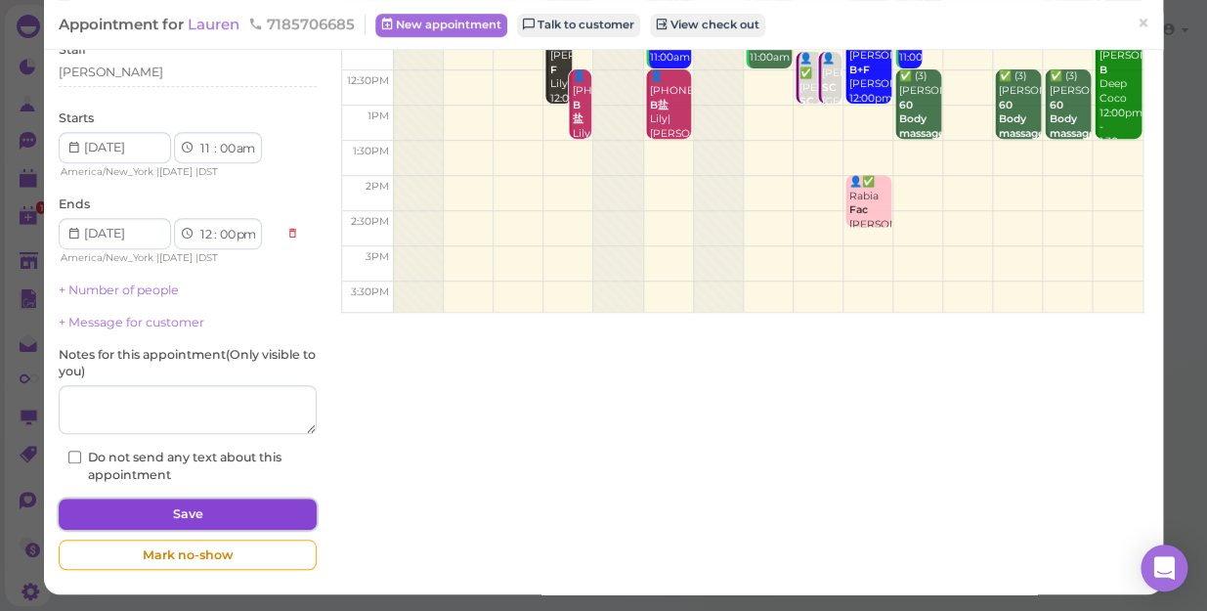
click at [239, 508] on button "Save" at bounding box center [188, 513] width 258 height 31
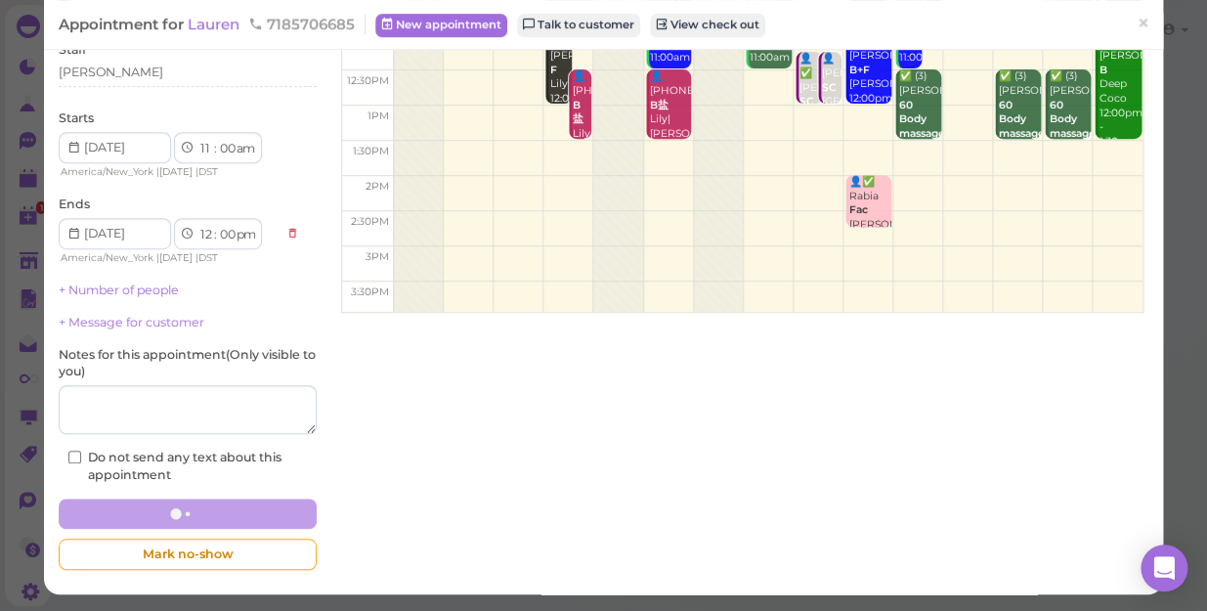
scroll to position [238, 0]
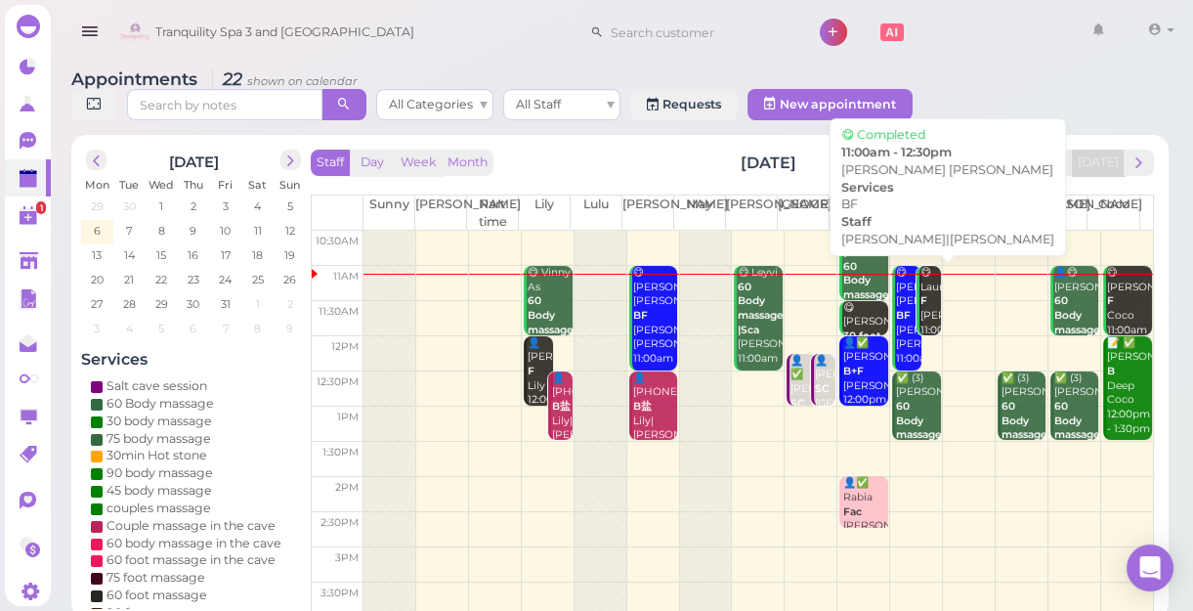
click at [896, 350] on div "😋 [PERSON_NAME] [PERSON_NAME] BF [PERSON_NAME]|[PERSON_NAME] 11:00am - 12:30pm" at bounding box center [908, 330] width 26 height 129
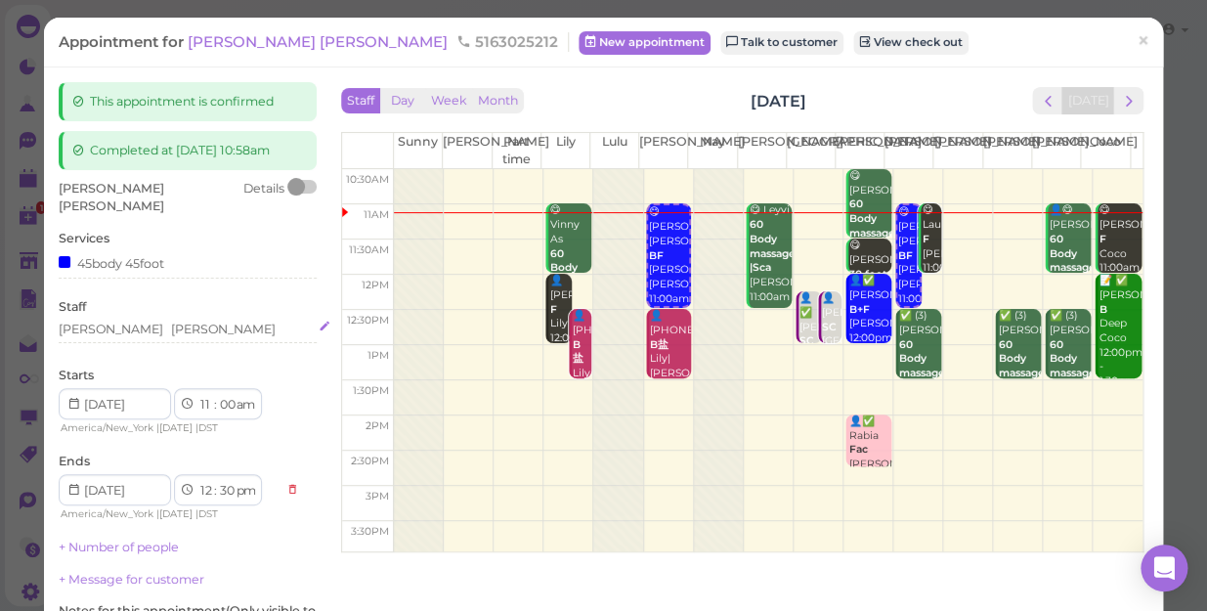
click at [137, 321] on div "[PERSON_NAME] [PERSON_NAME]" at bounding box center [188, 330] width 258 height 18
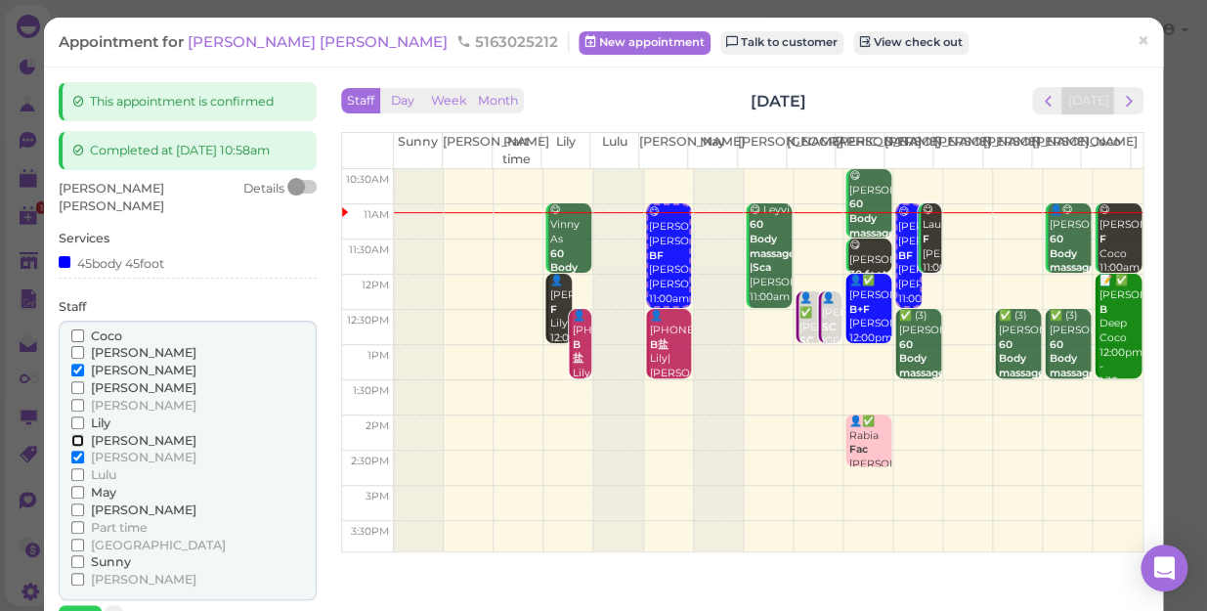
click at [75, 434] on input "[PERSON_NAME]" at bounding box center [77, 440] width 13 height 13
click at [76, 364] on input "[PERSON_NAME]" at bounding box center [77, 370] width 13 height 13
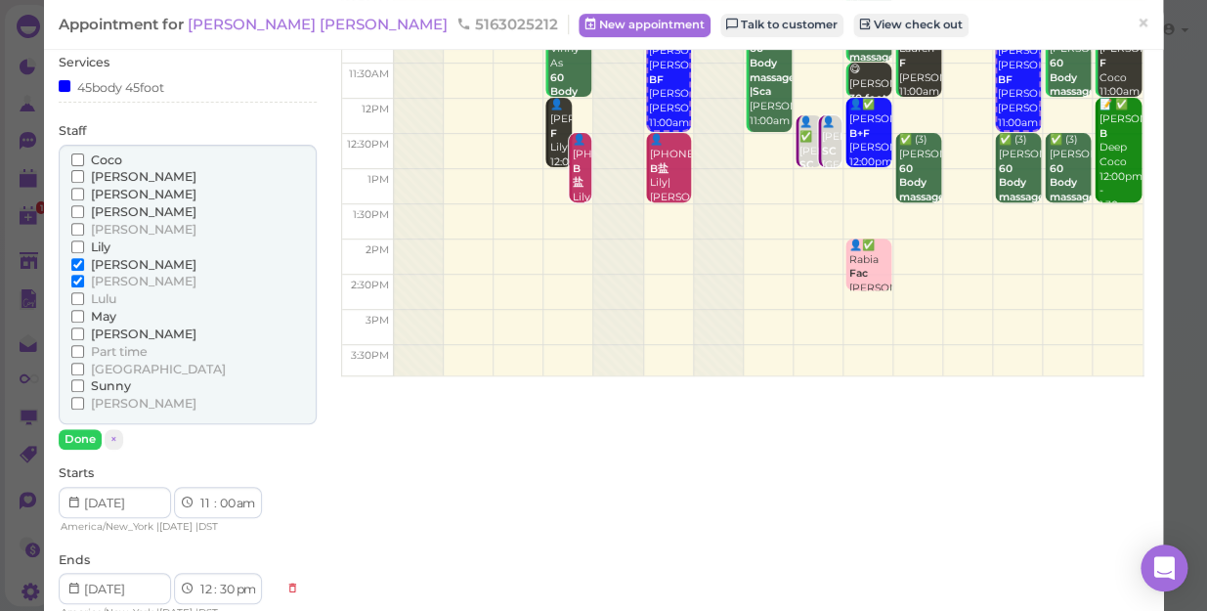
scroll to position [177, 0]
click at [79, 428] on button "Done" at bounding box center [80, 438] width 43 height 21
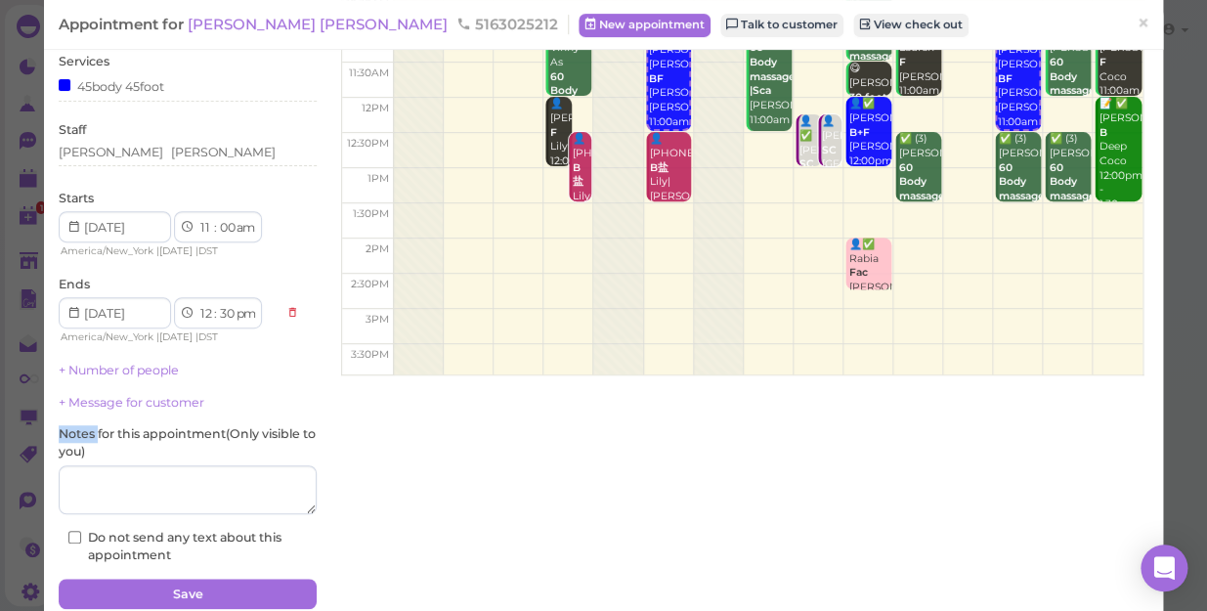
click at [79, 425] on label "Notes for this appointment ( Only visible to you )" at bounding box center [188, 442] width 258 height 35
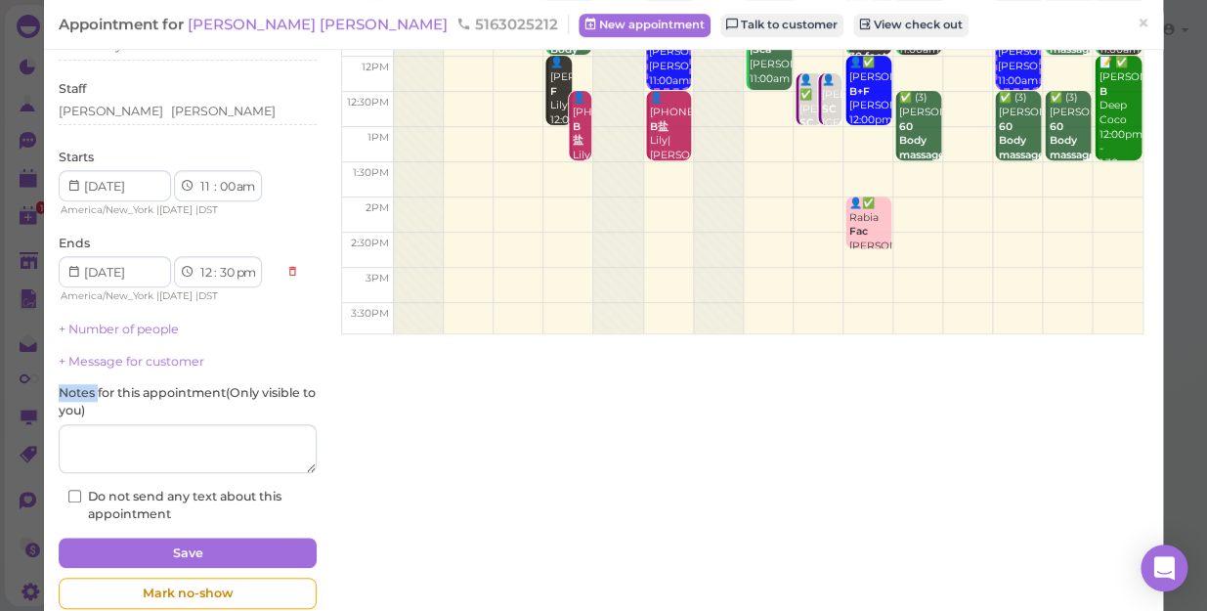
scroll to position [239, 0]
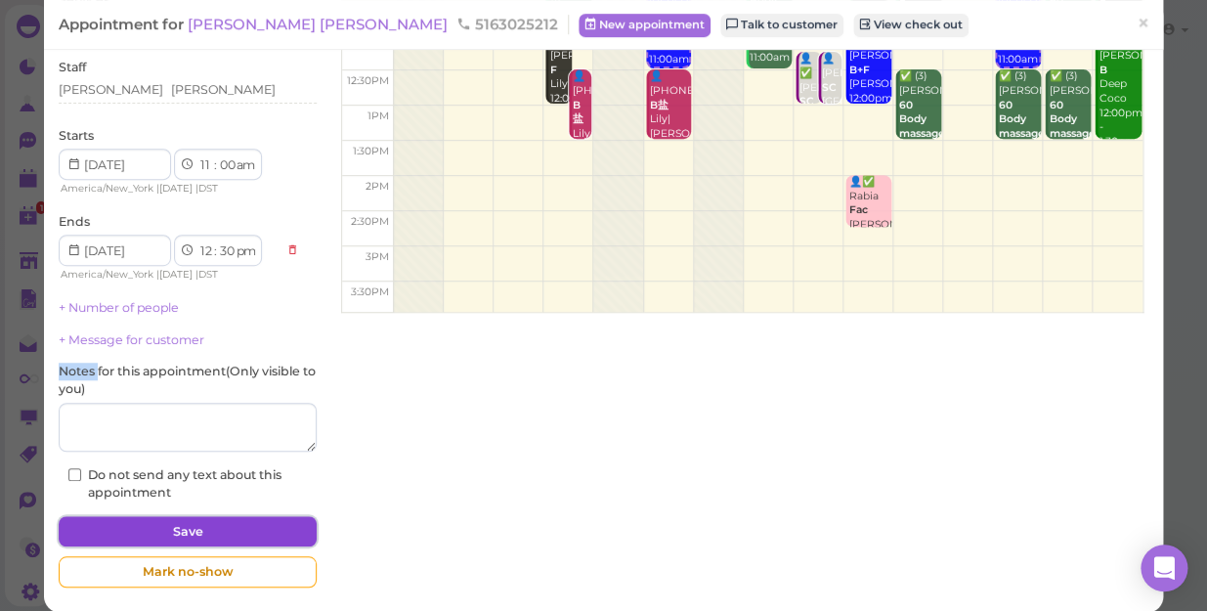
click at [235, 516] on button "Save" at bounding box center [188, 531] width 258 height 31
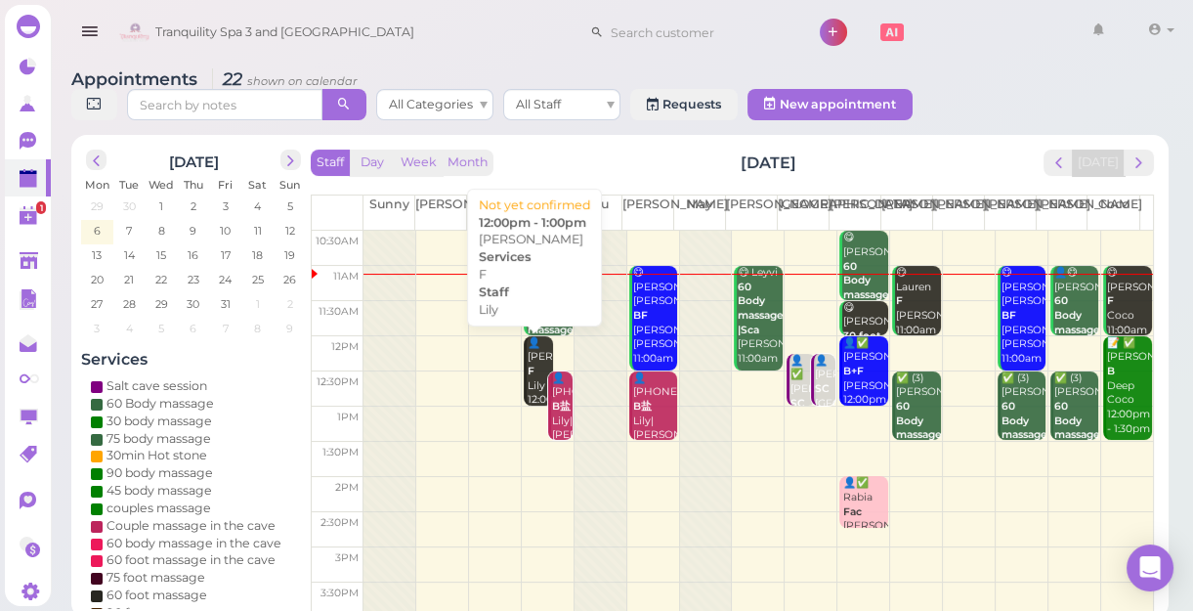
click at [524, 374] on link "👤[PERSON_NAME] 12:00pm - 1:00pm" at bounding box center [538, 370] width 29 height 69
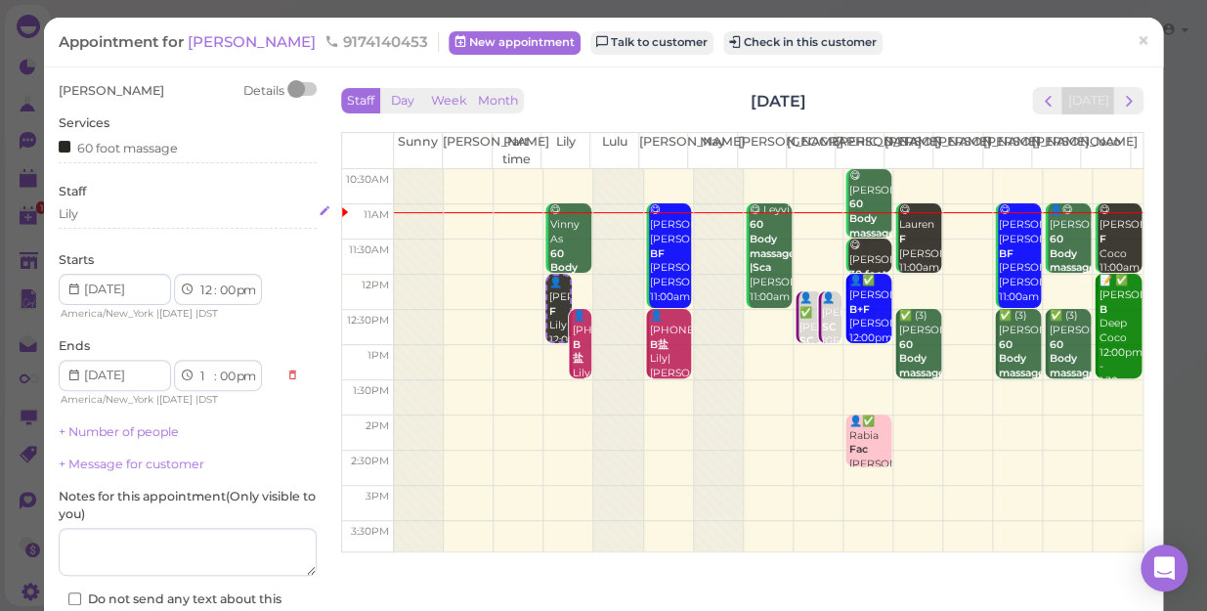
click at [99, 217] on div "Lily" at bounding box center [188, 214] width 258 height 18
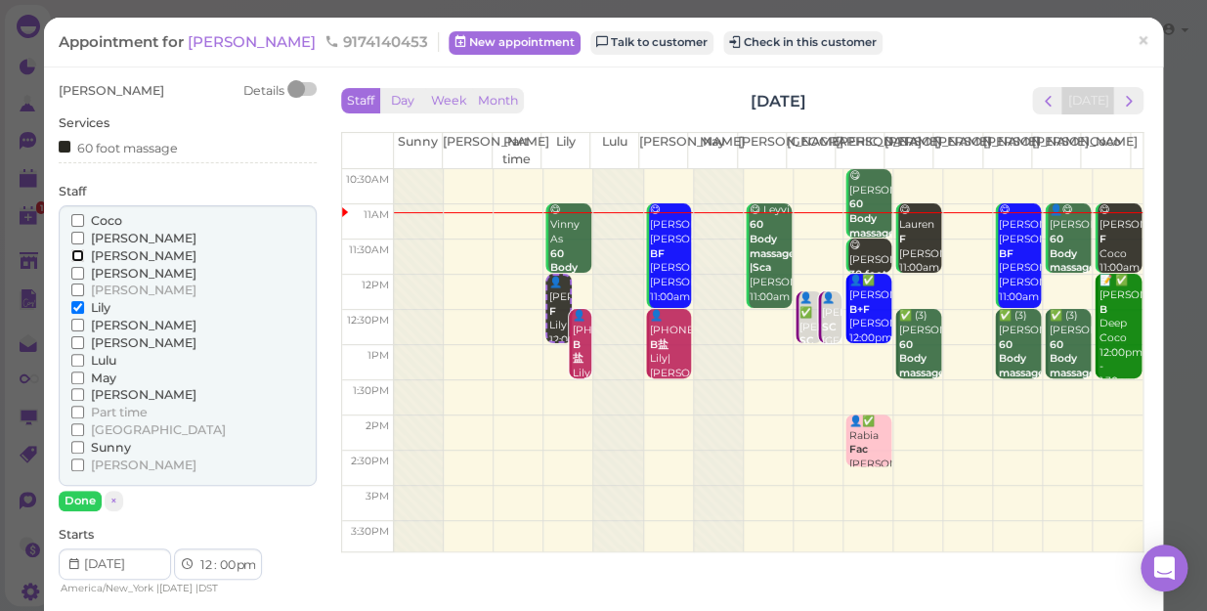
click at [77, 253] on input "[PERSON_NAME]" at bounding box center [77, 255] width 13 height 13
click at [72, 304] on input "Lily" at bounding box center [77, 307] width 13 height 13
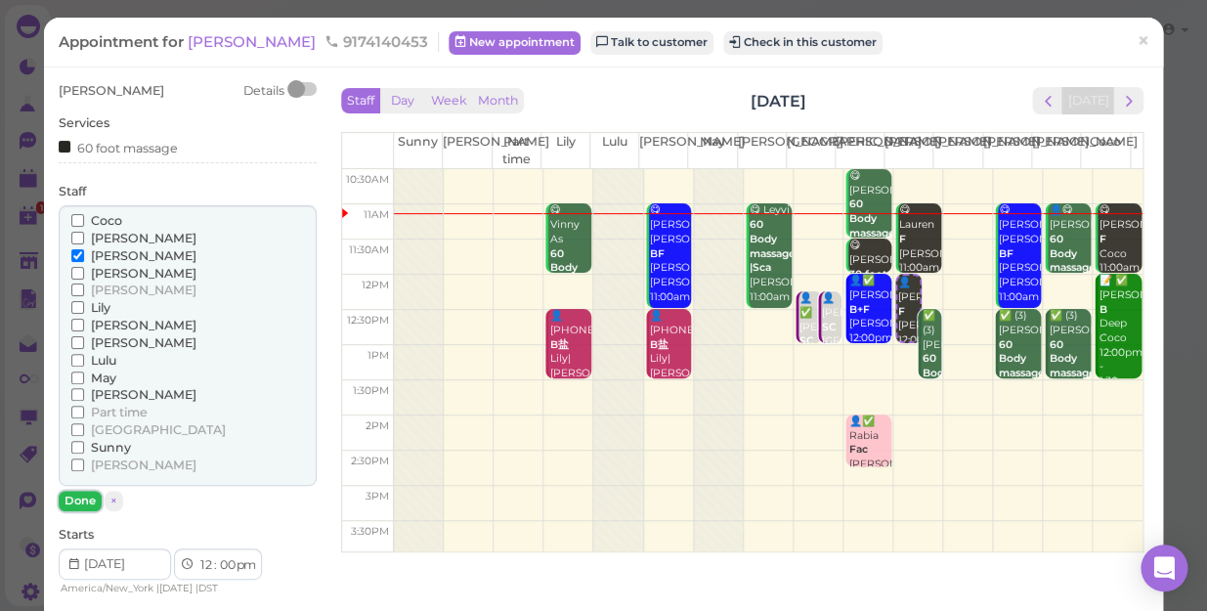
click at [81, 491] on button "Done" at bounding box center [80, 501] width 43 height 21
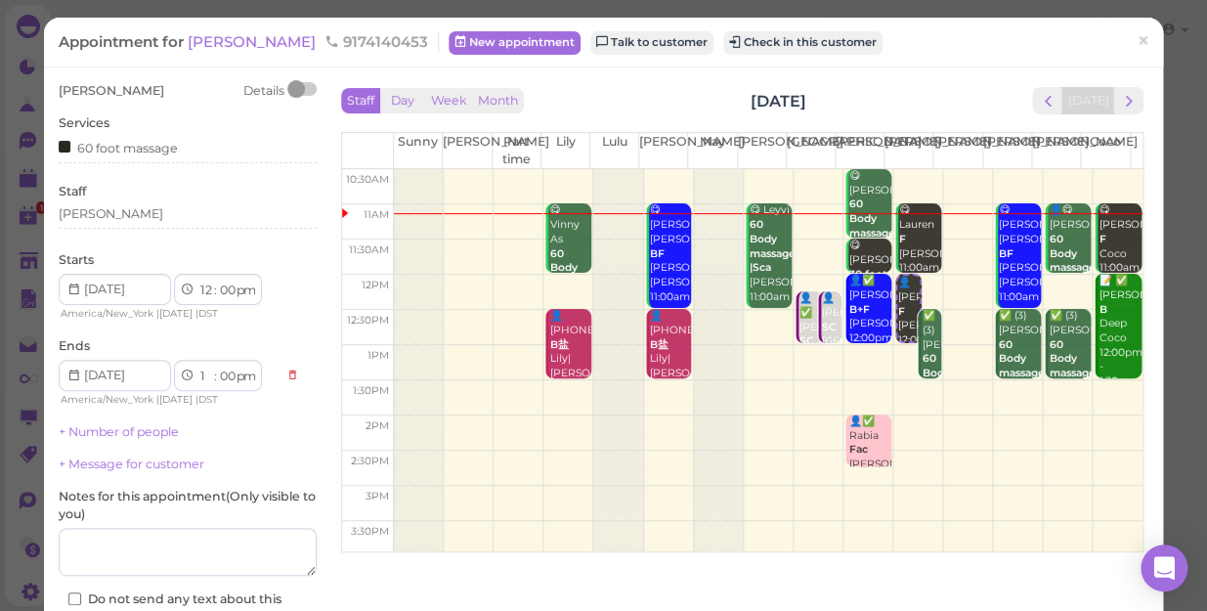
scroll to position [88, 0]
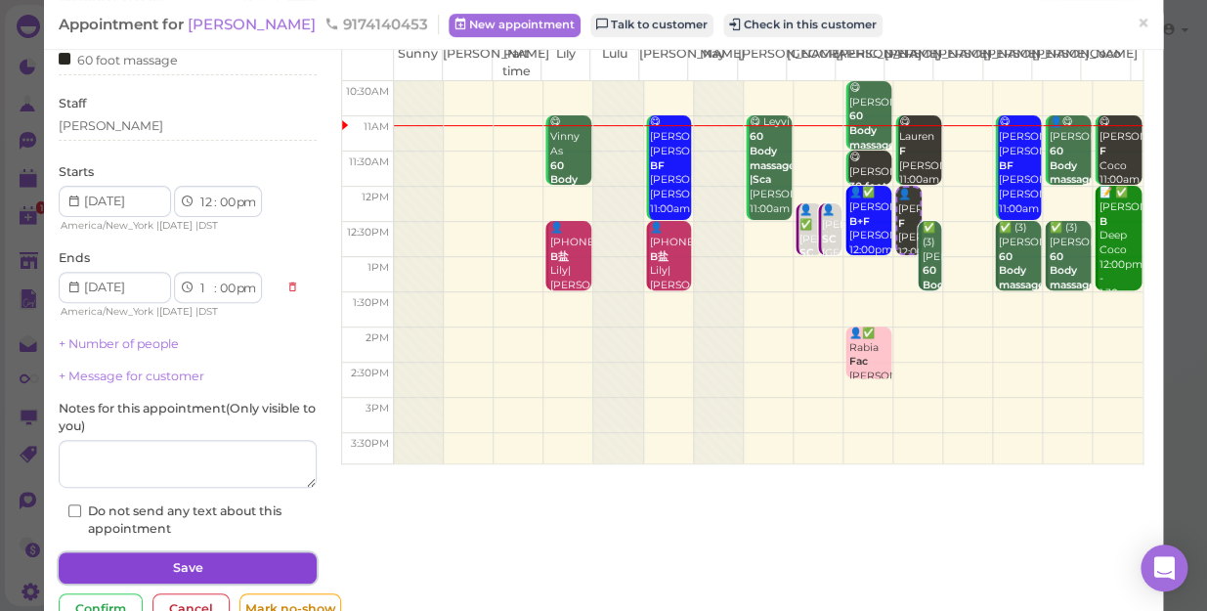
click at [171, 557] on button "Save" at bounding box center [188, 567] width 258 height 31
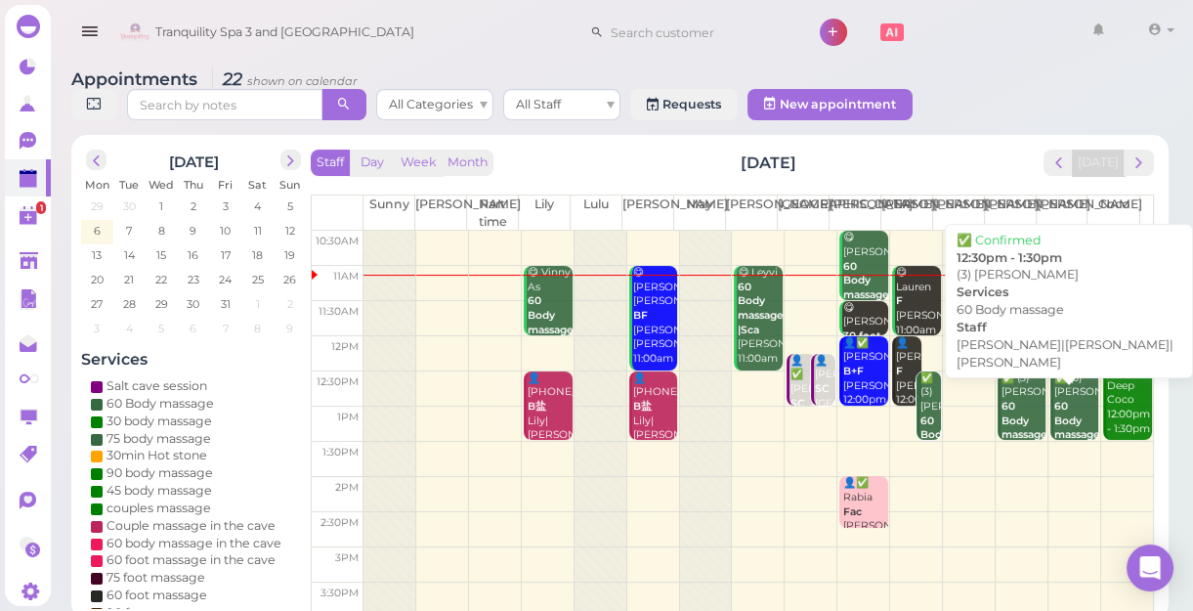
click at [1018, 429] on b "60 Body massage" at bounding box center [1025, 420] width 46 height 41
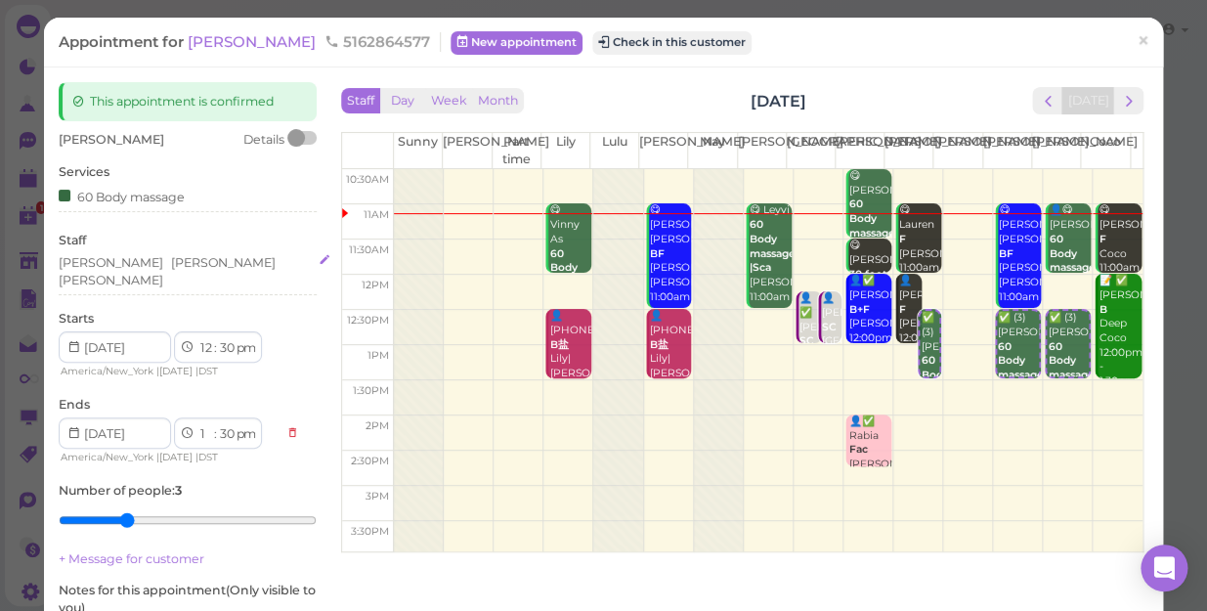
click at [175, 264] on div "[PERSON_NAME] [PERSON_NAME] [PERSON_NAME]" at bounding box center [188, 271] width 258 height 35
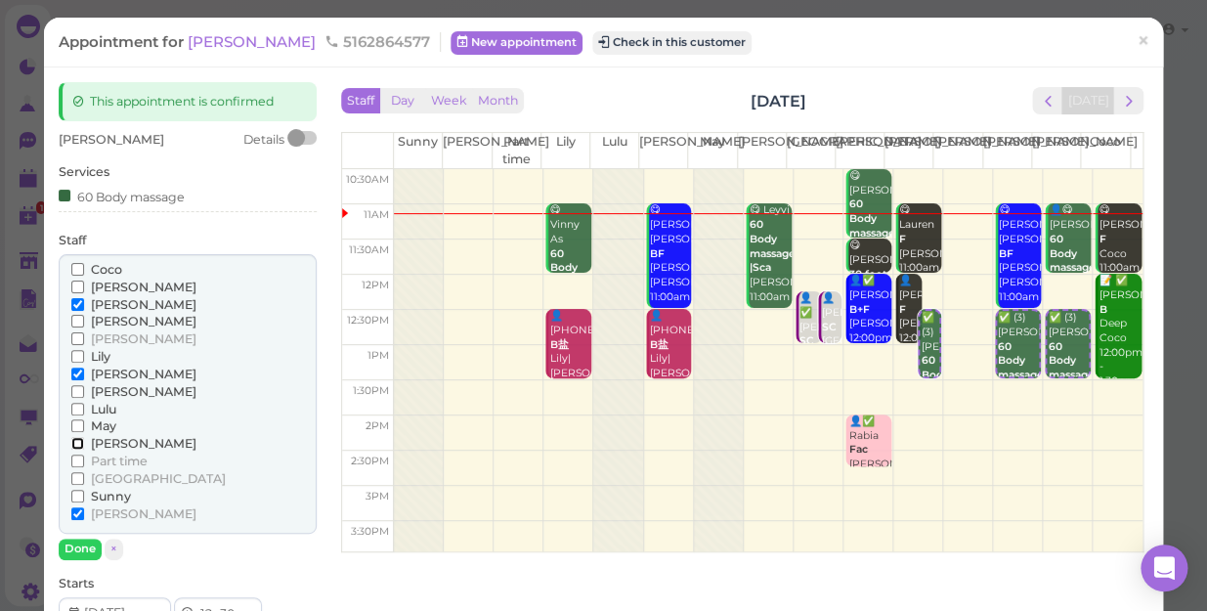
click at [78, 439] on input "[PERSON_NAME]" at bounding box center [77, 443] width 13 height 13
click at [75, 303] on input "[PERSON_NAME]" at bounding box center [77, 304] width 13 height 13
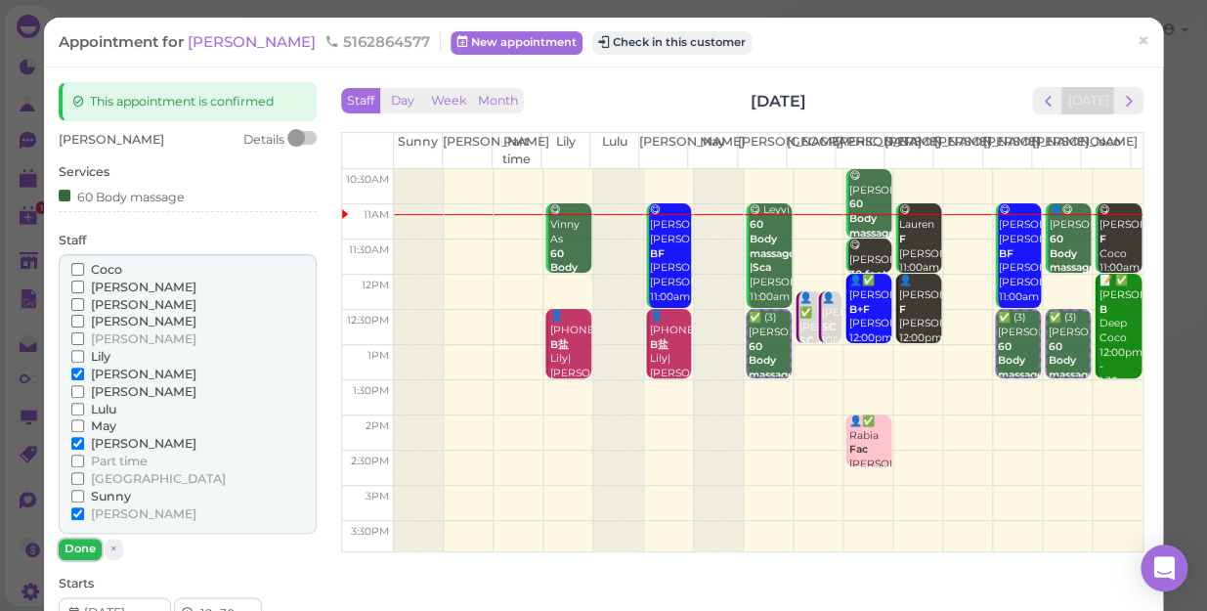
click at [84, 544] on button "Done" at bounding box center [80, 548] width 43 height 21
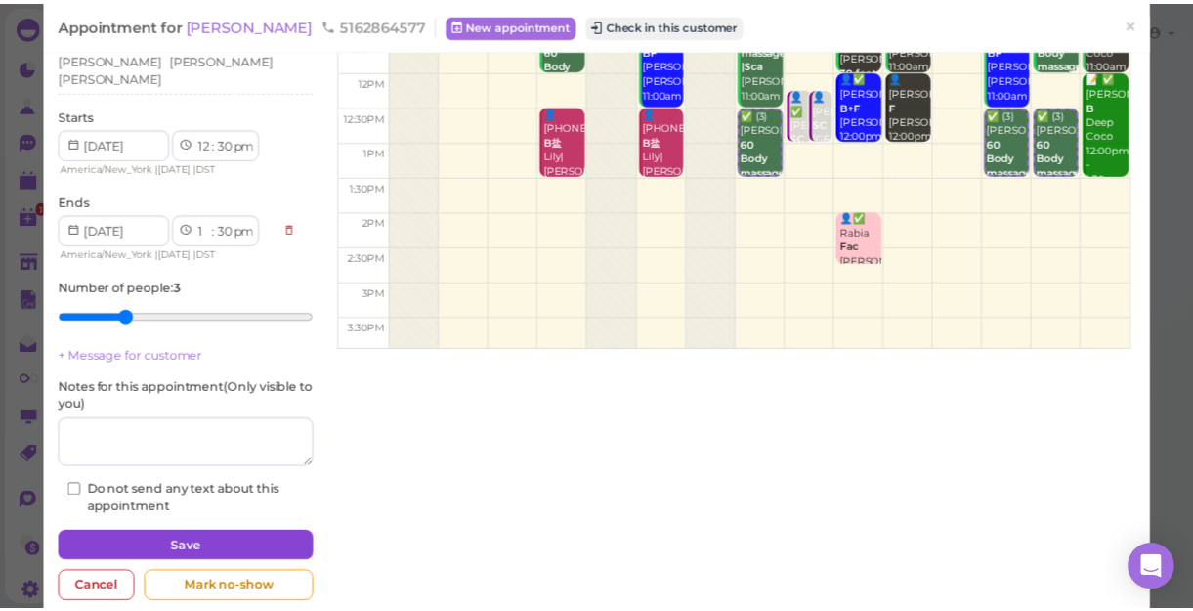
scroll to position [227, 0]
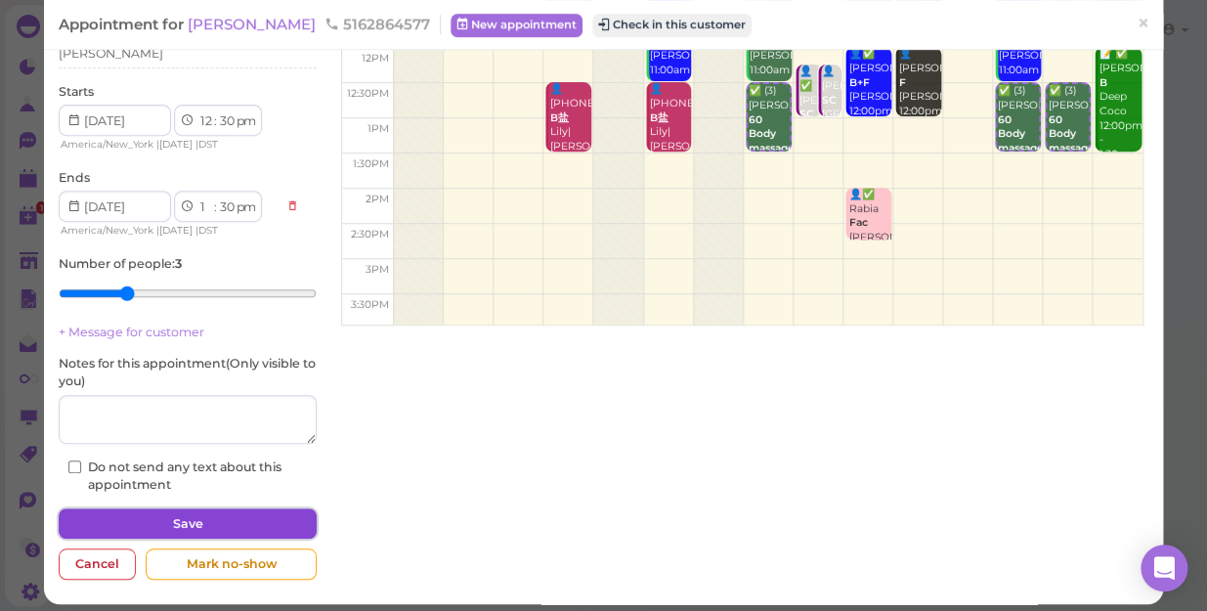
click at [195, 508] on button "Save" at bounding box center [188, 523] width 258 height 31
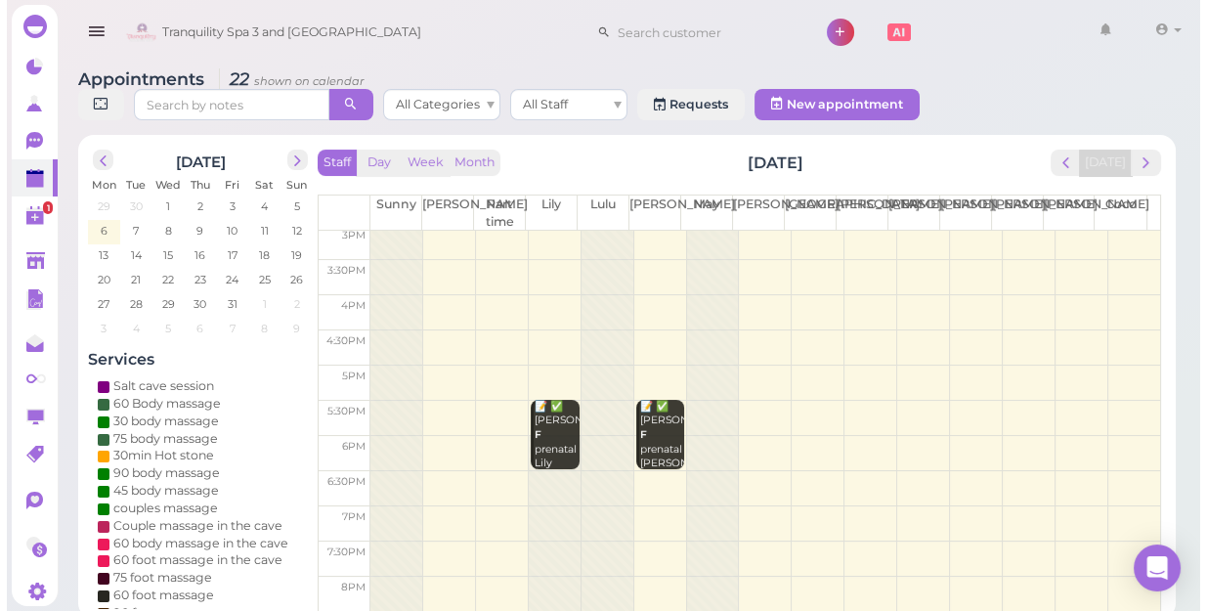
scroll to position [353, 0]
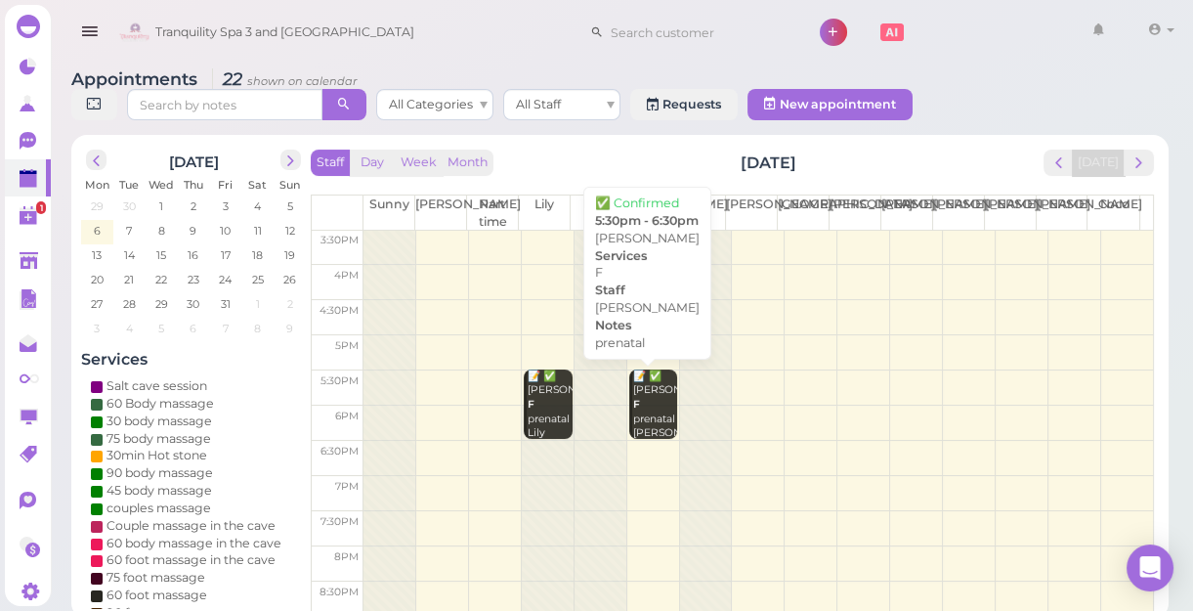
click at [644, 425] on div "📝 ✅ [PERSON_NAME] prenatal [PERSON_NAME] 5:30pm - 6:30pm" at bounding box center [655, 426] width 46 height 115
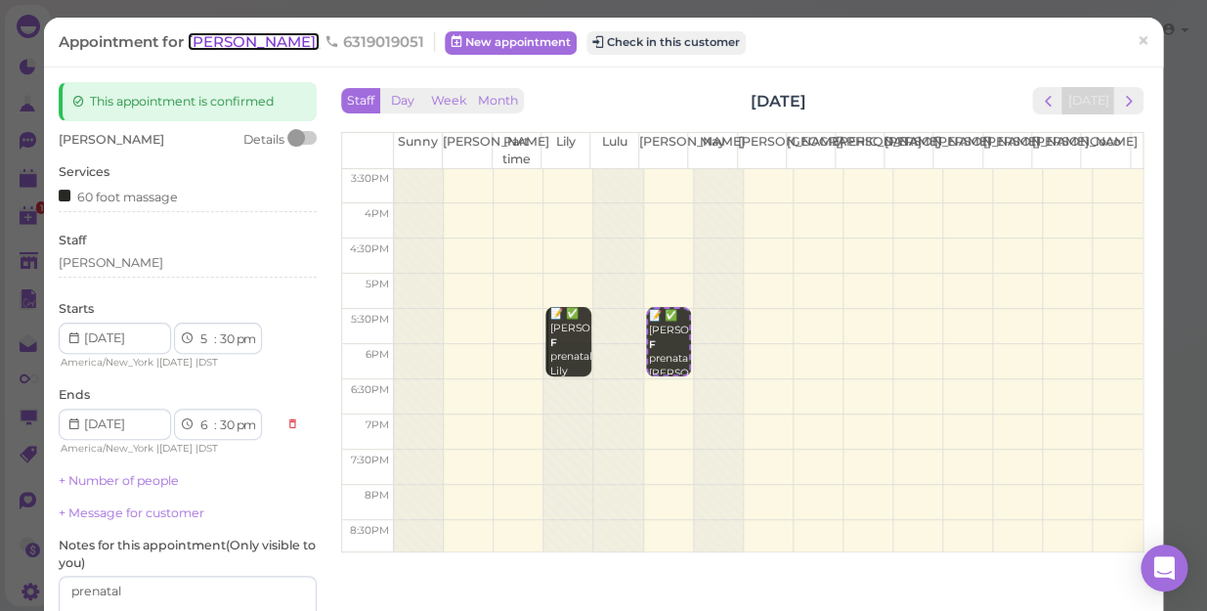
click at [208, 47] on span "[PERSON_NAME]" at bounding box center [254, 41] width 132 height 19
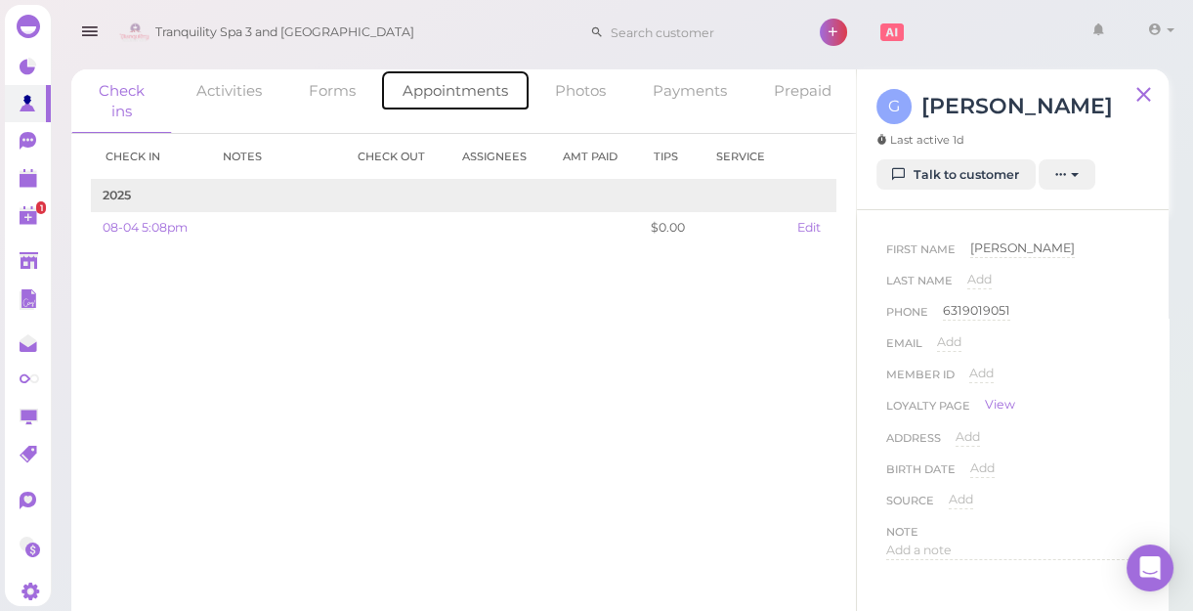
click at [452, 90] on link "Appointments" at bounding box center [455, 90] width 151 height 42
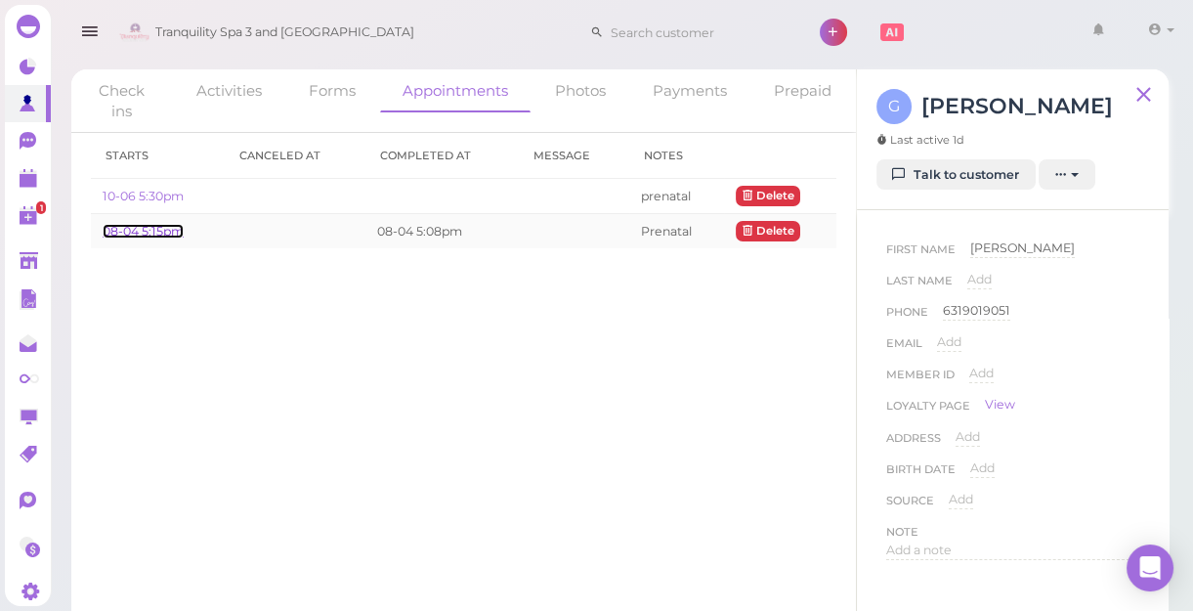
click at [145, 230] on link "08-04 5:15pm" at bounding box center [143, 231] width 81 height 15
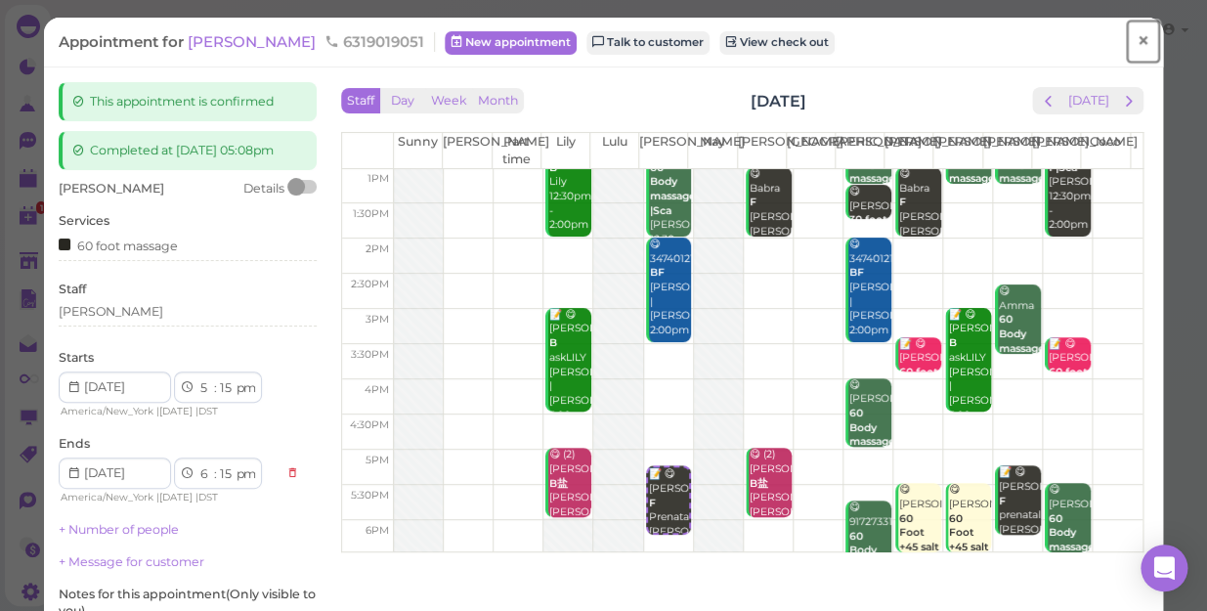
click at [1137, 41] on span "×" at bounding box center [1143, 40] width 13 height 27
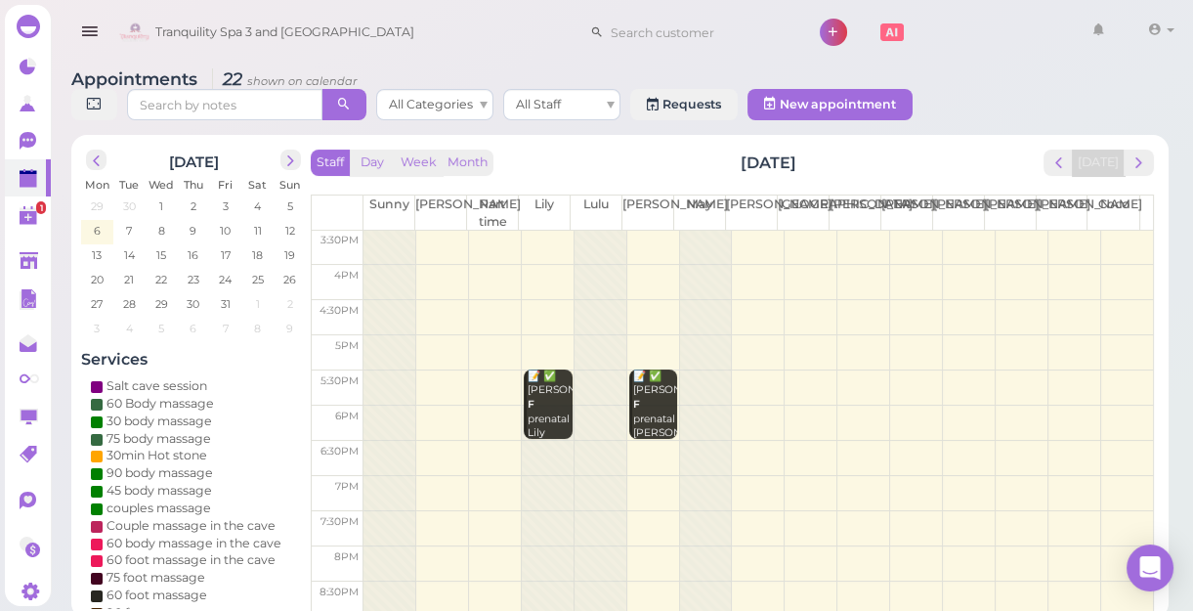
scroll to position [7, 0]
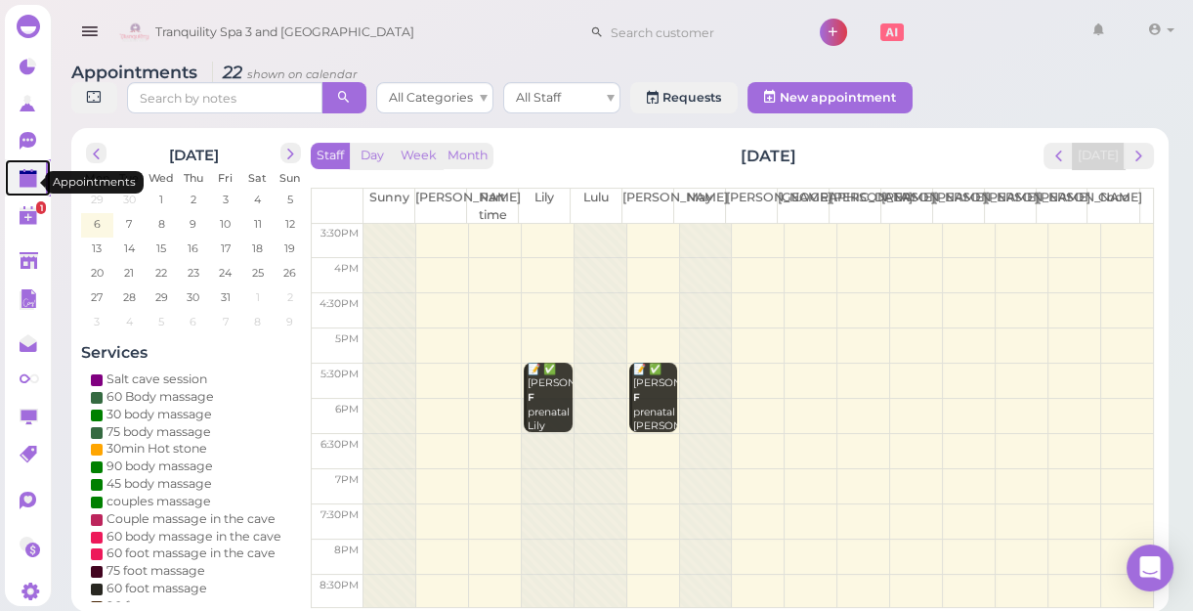
click at [20, 185] on polygon at bounding box center [29, 181] width 18 height 14
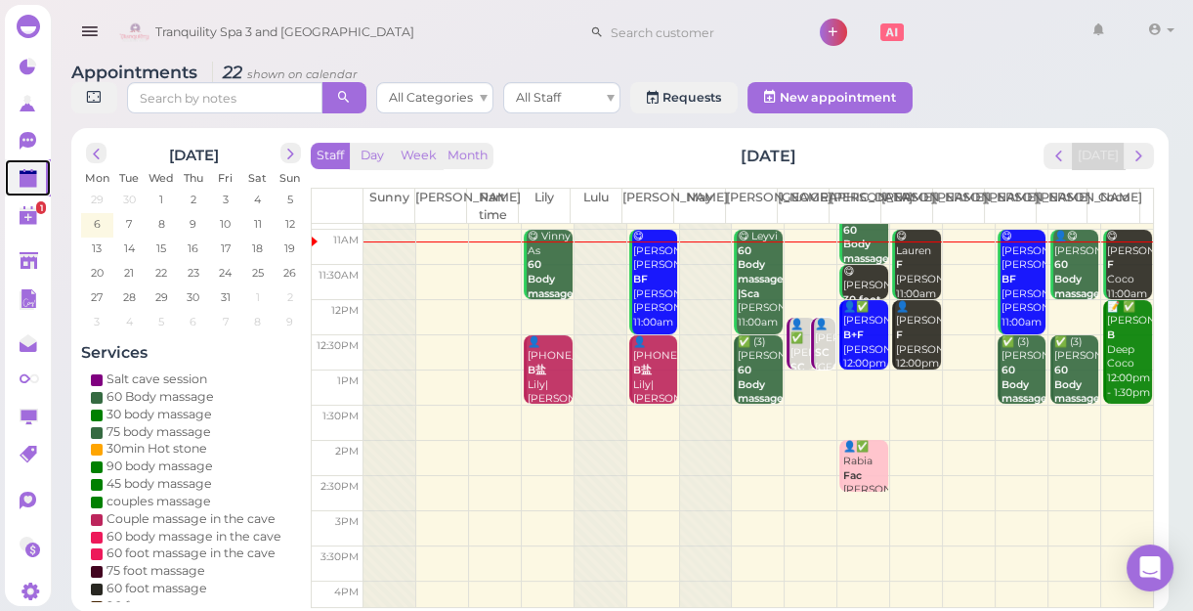
scroll to position [0, 0]
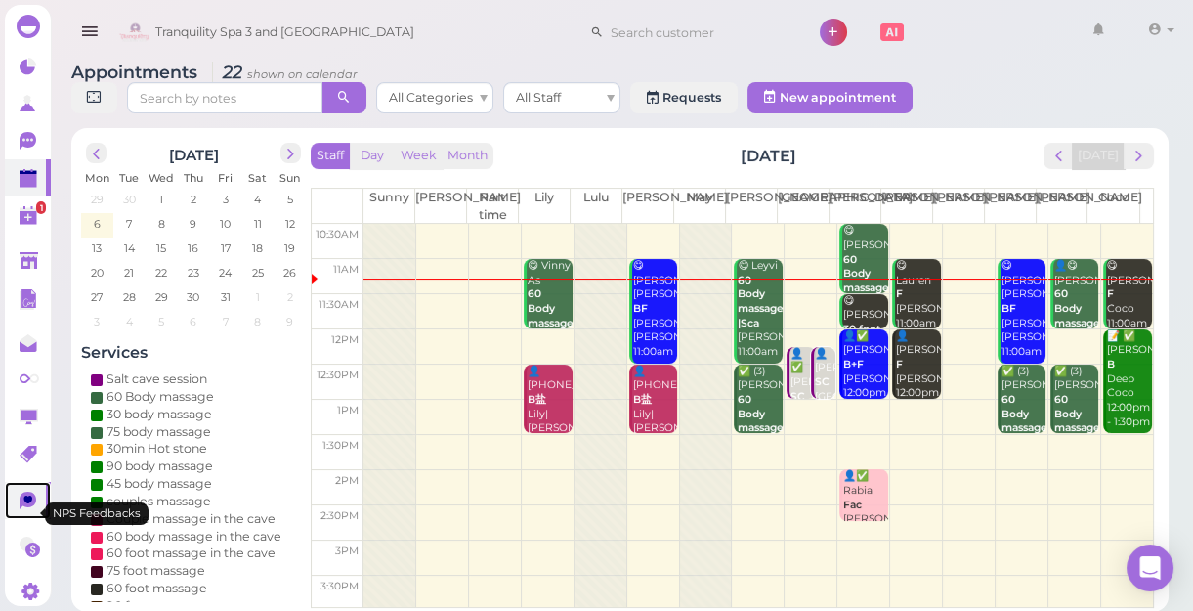
click at [25, 505] on icon at bounding box center [28, 501] width 17 height 18
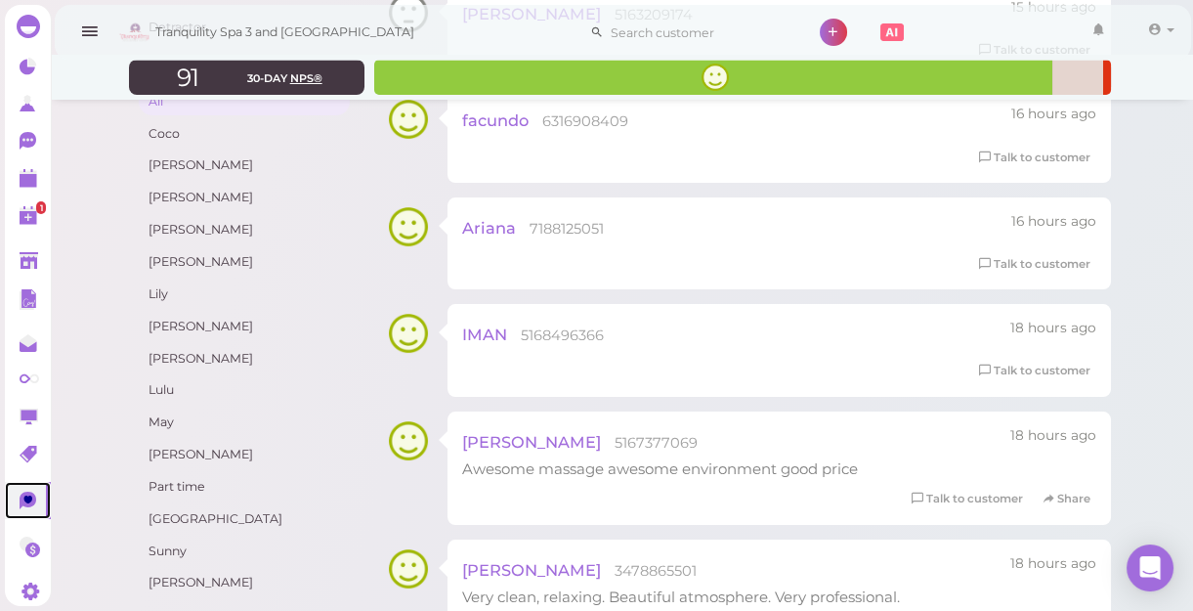
scroll to position [533, 0]
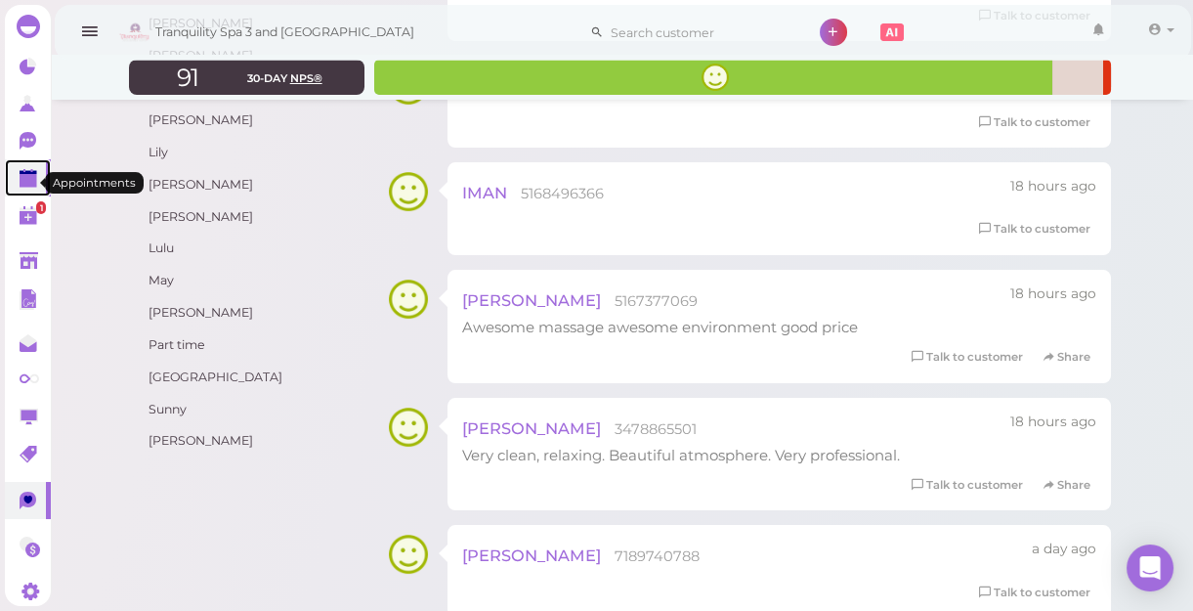
click at [22, 186] on polygon at bounding box center [29, 181] width 18 height 14
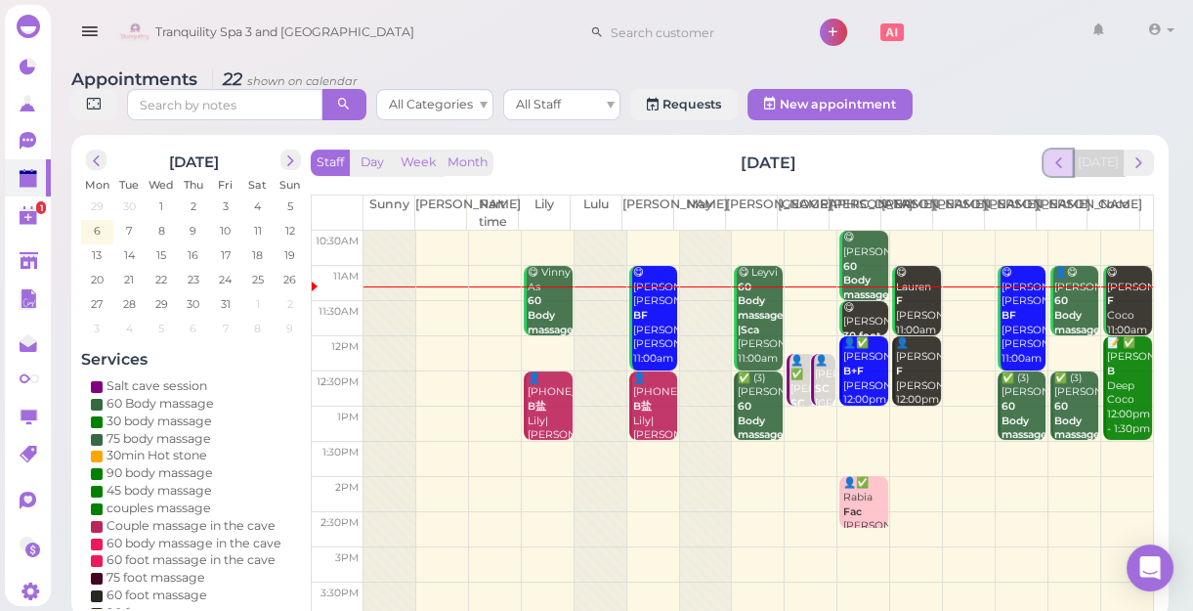
click at [1065, 158] on span "prev" at bounding box center [1059, 162] width 19 height 19
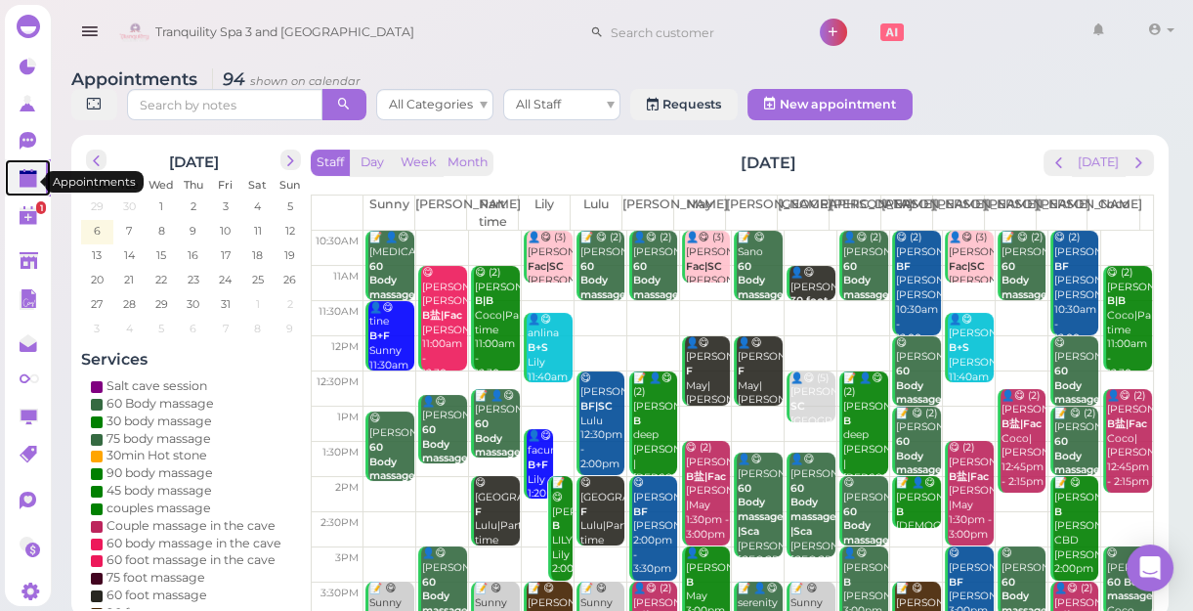
click at [24, 178] on polygon at bounding box center [29, 181] width 18 height 14
click at [1099, 164] on button "[DATE]" at bounding box center [1098, 163] width 53 height 26
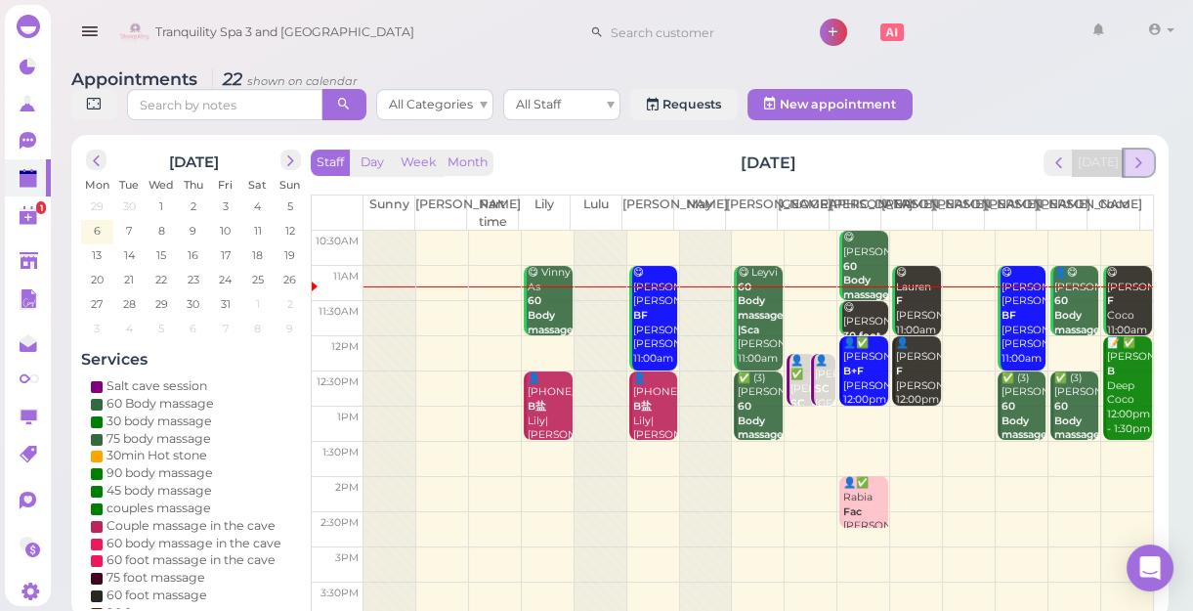
click at [1147, 168] on span "next" at bounding box center [1139, 162] width 19 height 19
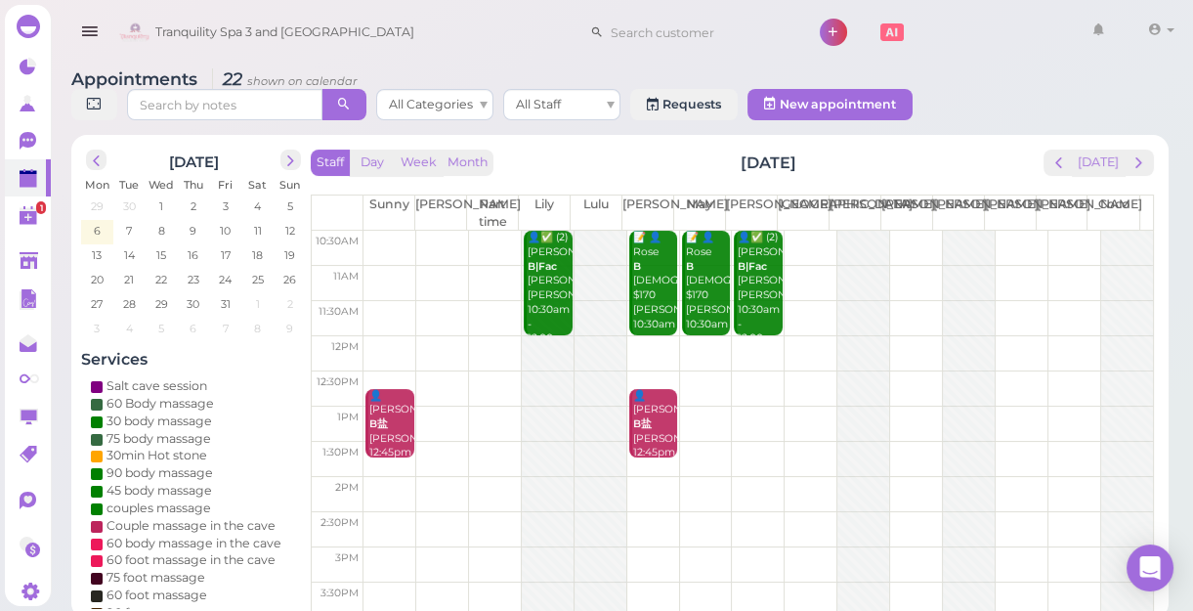
click at [1147, 168] on span "next" at bounding box center [1139, 162] width 19 height 19
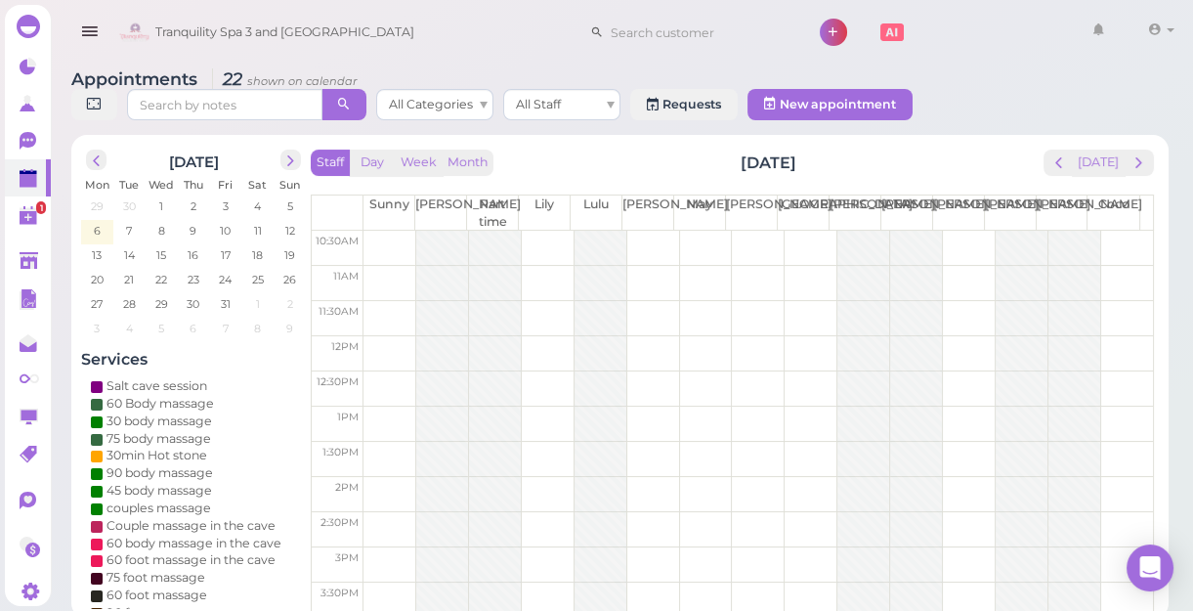
click at [1147, 168] on span "next" at bounding box center [1139, 162] width 19 height 19
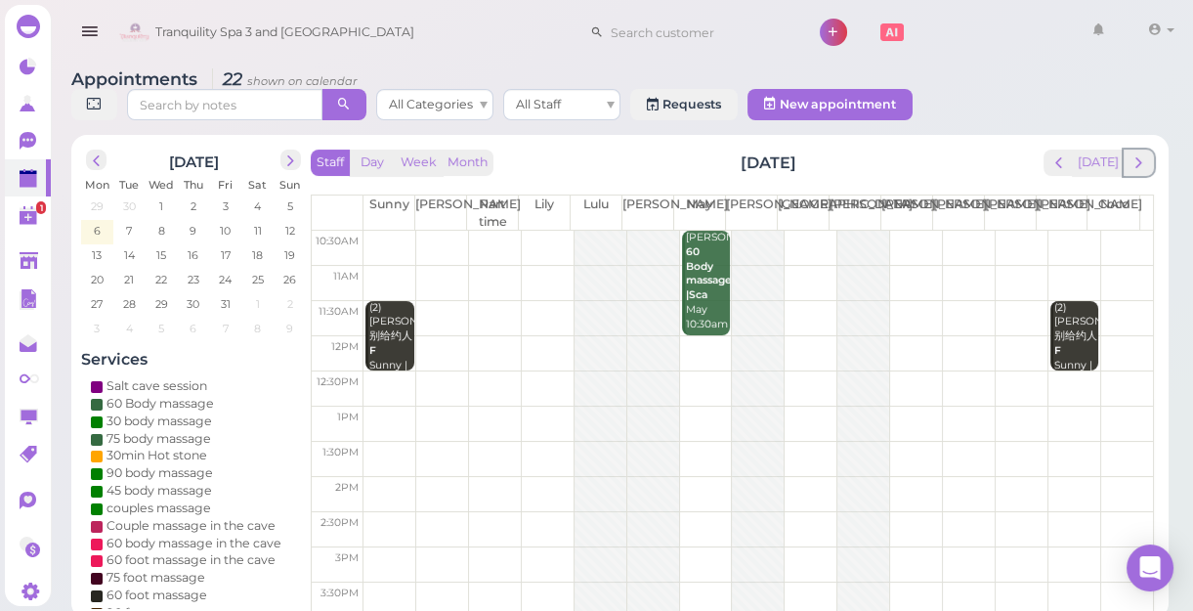
click at [1147, 168] on span "next" at bounding box center [1139, 162] width 19 height 19
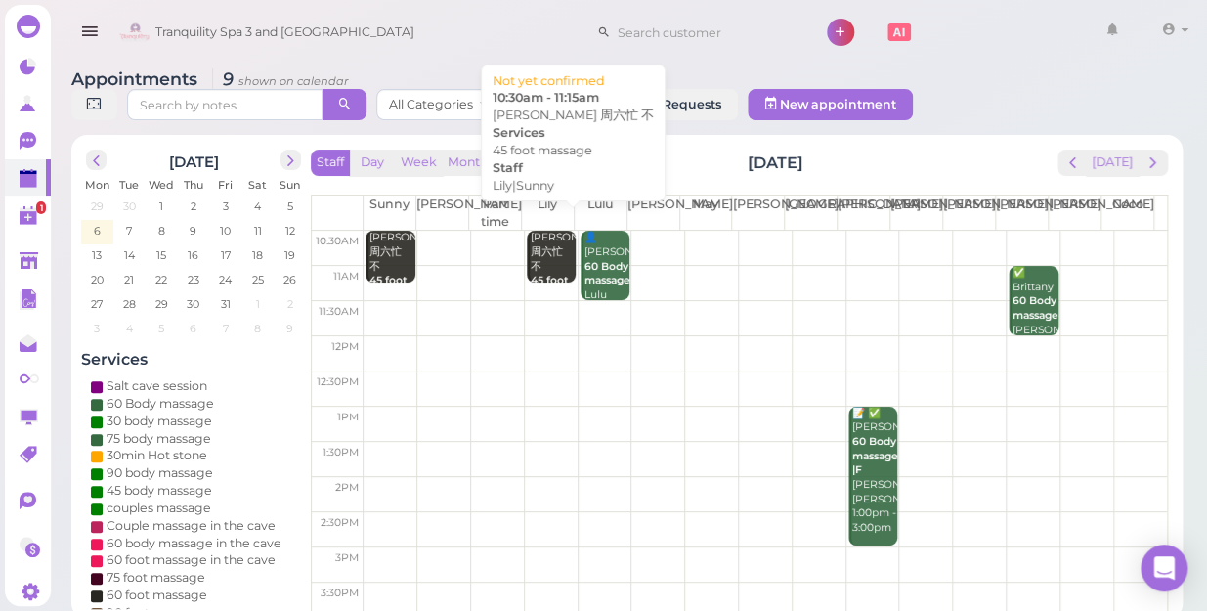
click at [539, 231] on div "[PERSON_NAME]六忙 不 45 foot massage [PERSON_NAME]|Sunny 10:30am - 11:15am" at bounding box center [553, 288] width 46 height 115
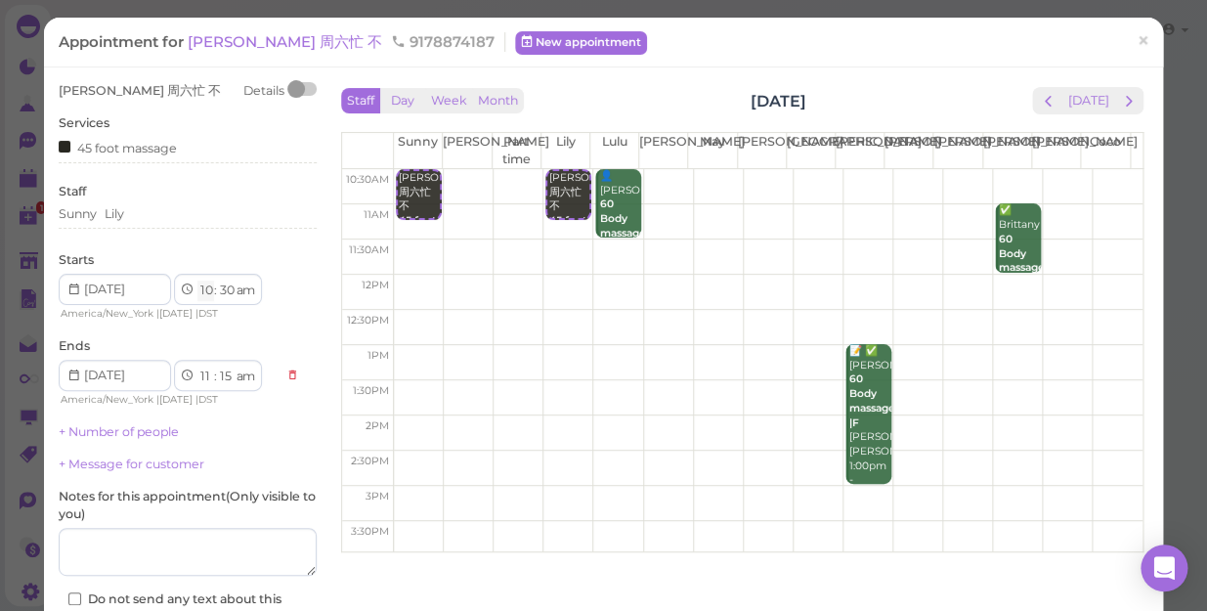
click at [200, 294] on select "1 2 3 4 5 6 7 8 9 10 11 12" at bounding box center [205, 290] width 17 height 21
select select "1"
click at [197, 280] on select "1 2 3 4 5 6 7 8 9 10 11 12" at bounding box center [205, 290] width 17 height 21
select select "pm"
select select "2"
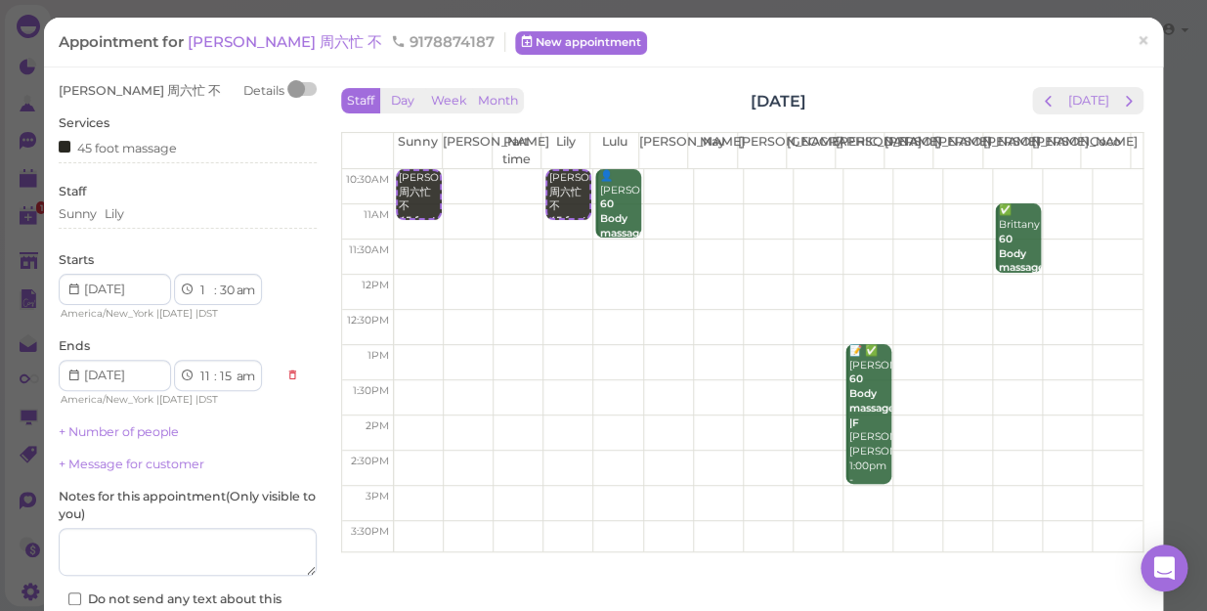
select select "pm"
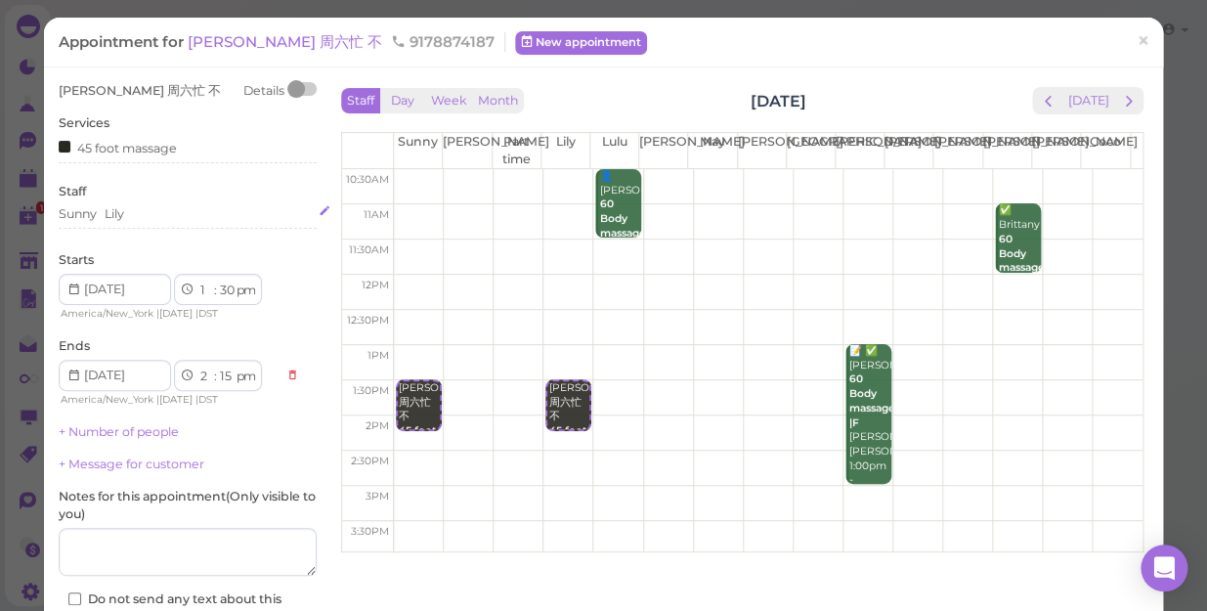
click at [126, 215] on div "Sunny [PERSON_NAME]" at bounding box center [188, 214] width 258 height 18
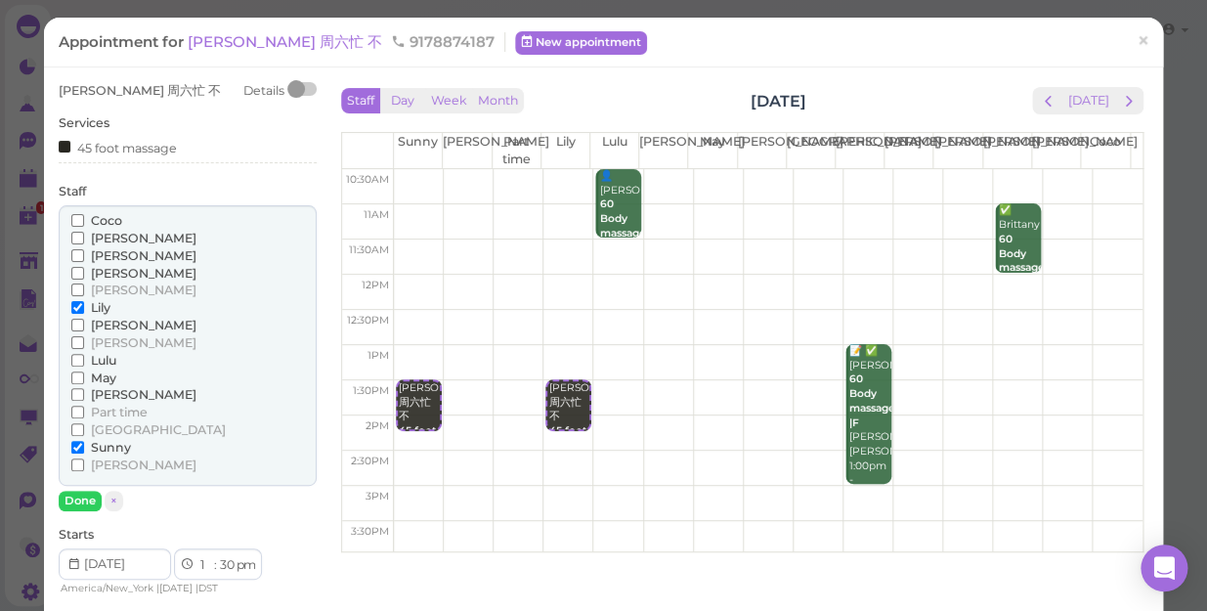
click at [78, 221] on input "Coco" at bounding box center [77, 220] width 13 height 13
click at [78, 317] on label "[PERSON_NAME]" at bounding box center [133, 326] width 125 height 18
click at [78, 319] on input "[PERSON_NAME]" at bounding box center [77, 325] width 13 height 13
click at [71, 459] on input "[PERSON_NAME]" at bounding box center [77, 464] width 13 height 13
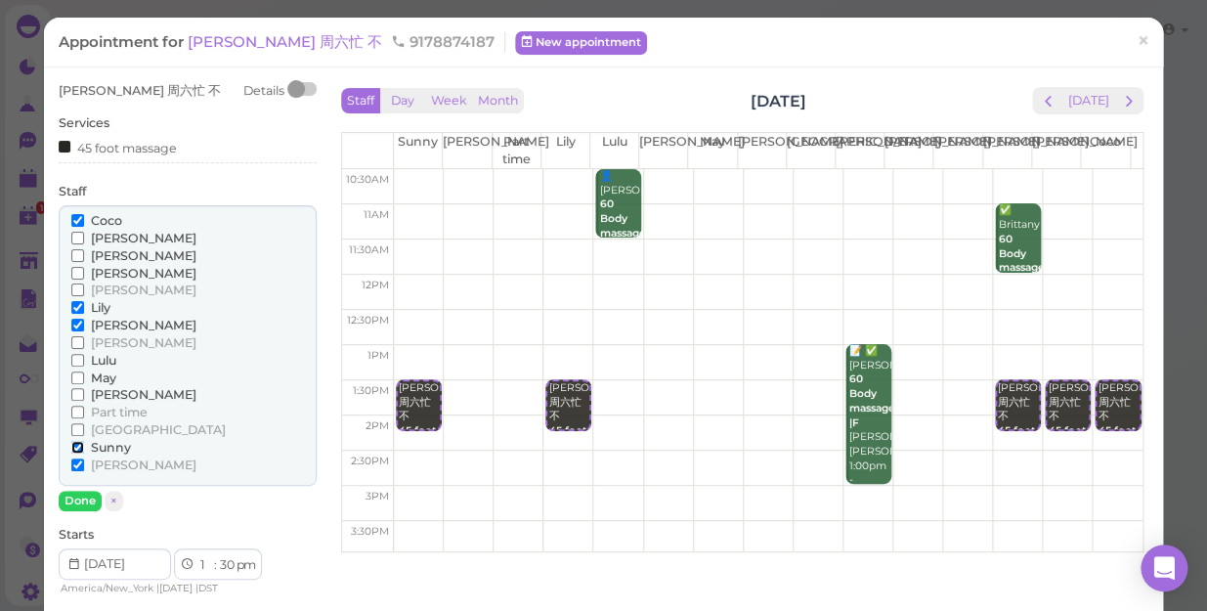
click at [71, 444] on input "Sunny" at bounding box center [77, 447] width 13 height 13
click at [80, 325] on input "[PERSON_NAME]" at bounding box center [77, 325] width 13 height 13
click at [75, 303] on input "Lily" at bounding box center [77, 307] width 13 height 13
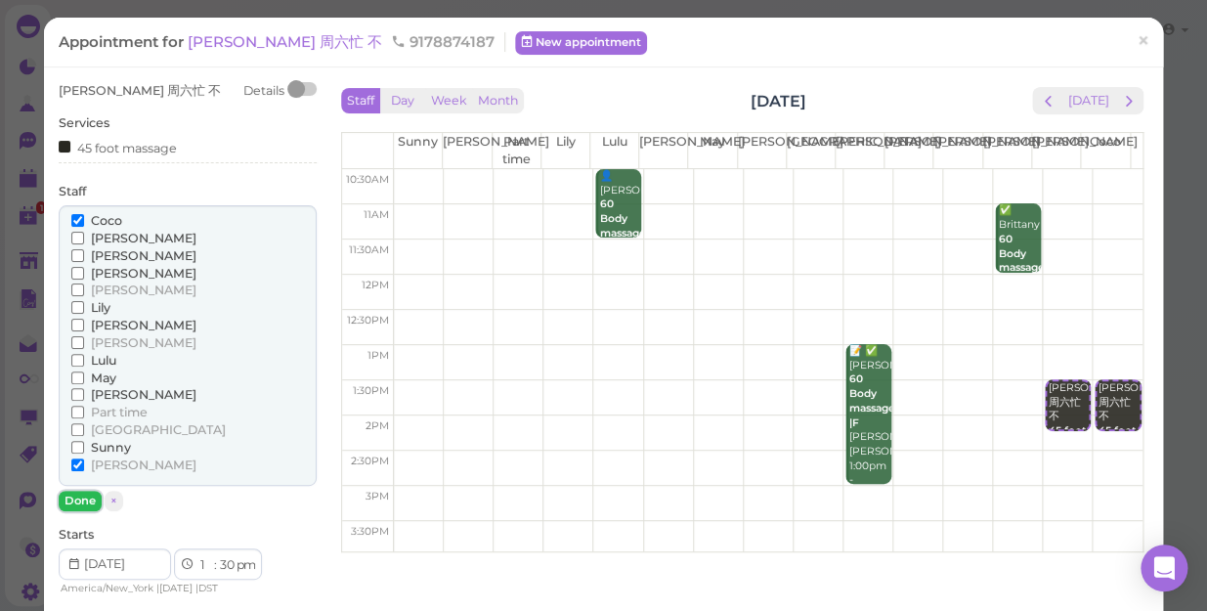
click at [80, 494] on button "Done" at bounding box center [80, 501] width 43 height 21
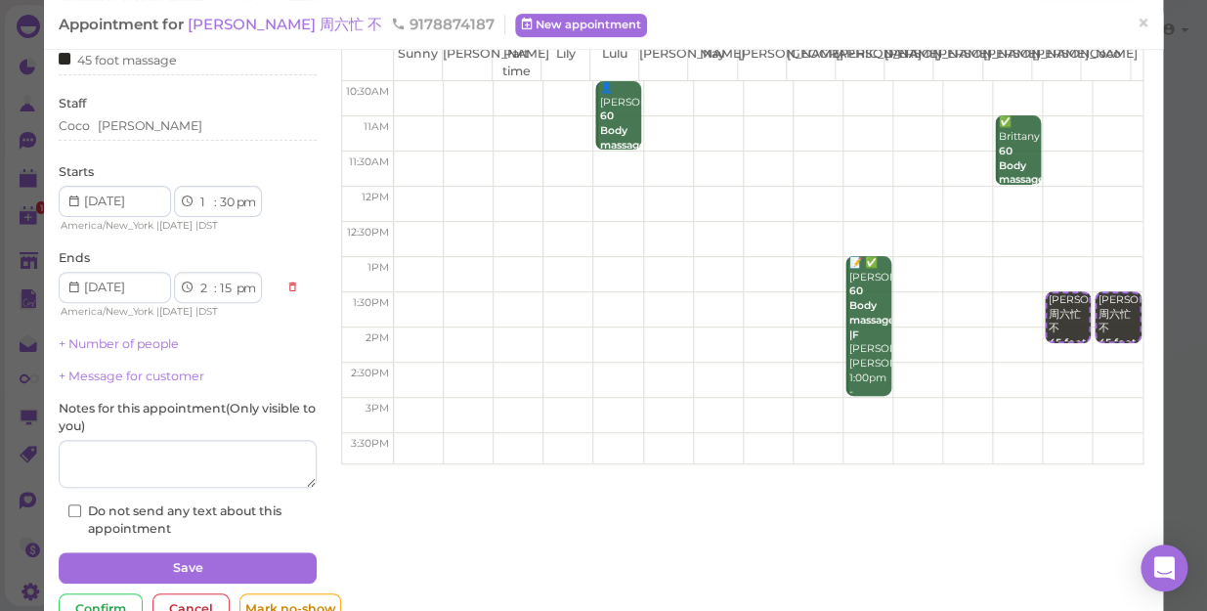
scroll to position [142, 0]
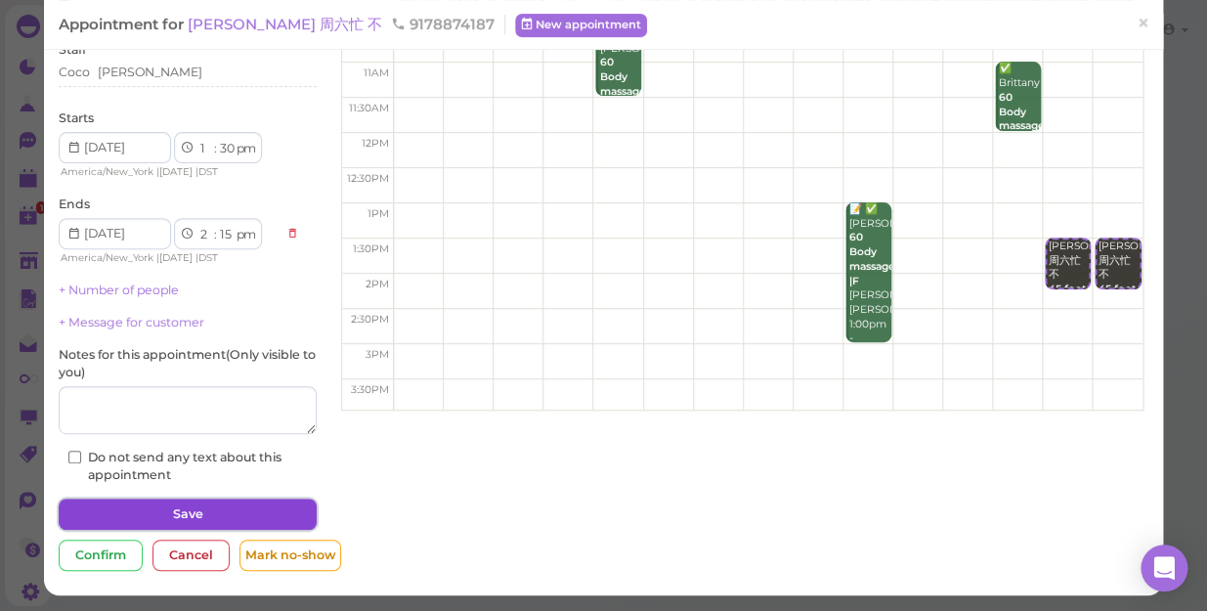
click at [231, 507] on button "Save" at bounding box center [188, 513] width 258 height 31
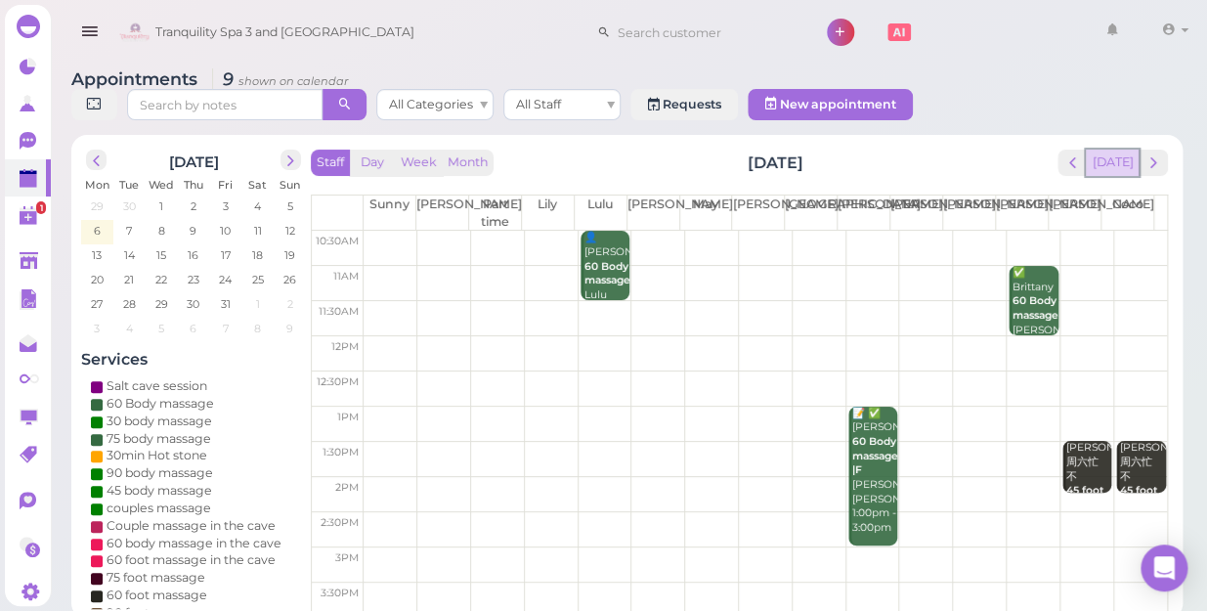
click at [1117, 156] on button "[DATE]" at bounding box center [1112, 163] width 53 height 26
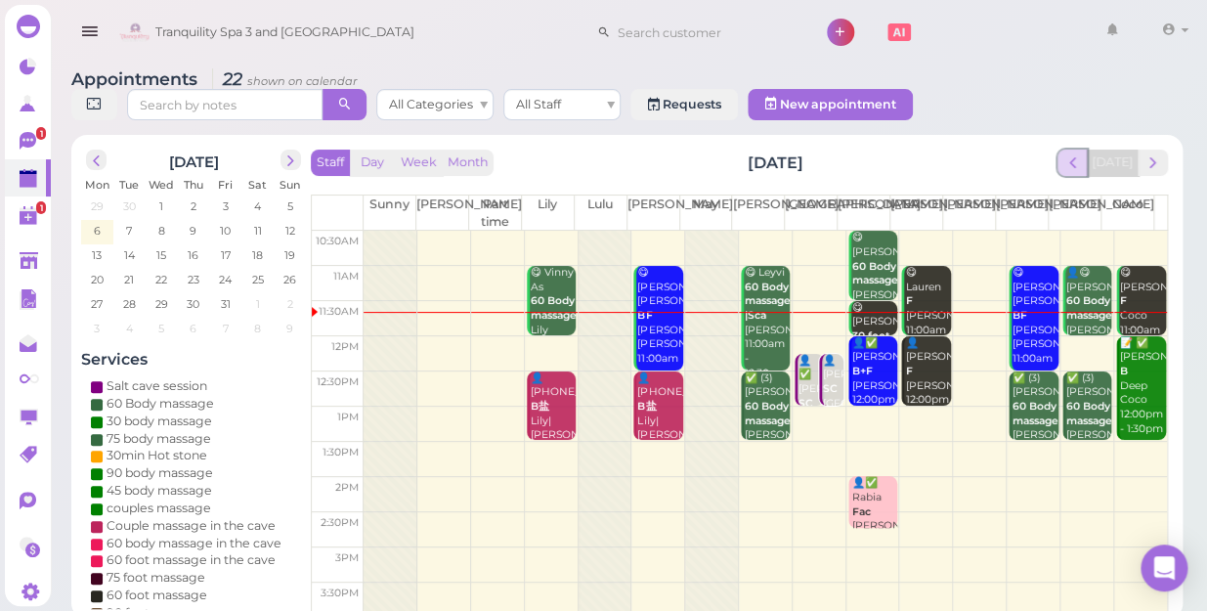
click at [1080, 153] on span "prev" at bounding box center [1072, 162] width 19 height 19
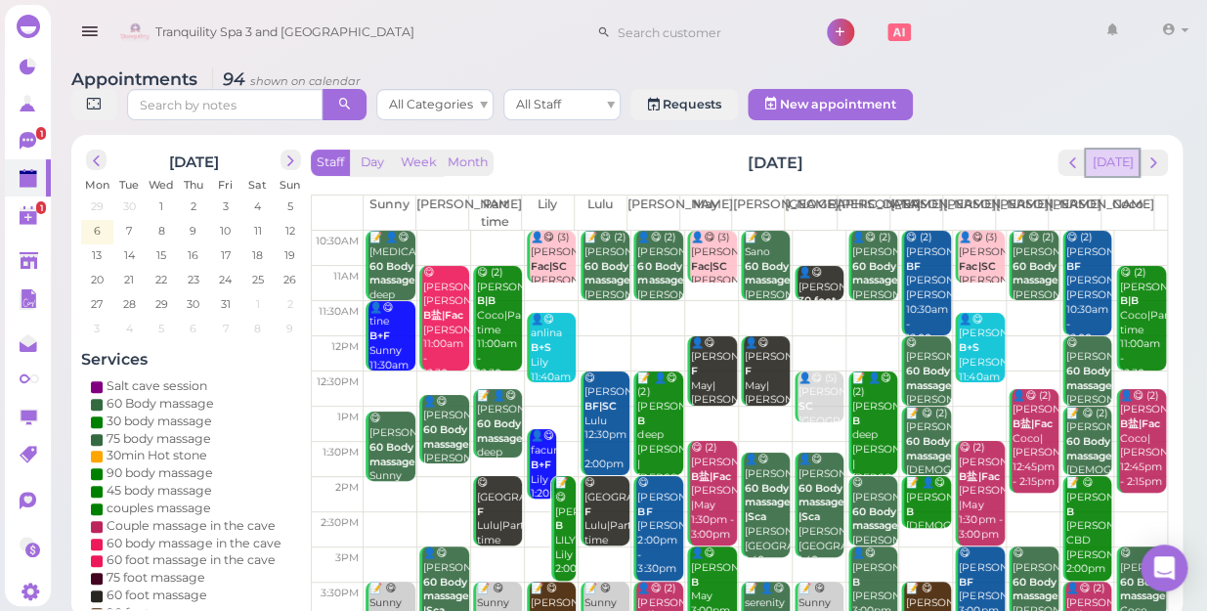
click at [1112, 150] on button "[DATE]" at bounding box center [1112, 163] width 53 height 26
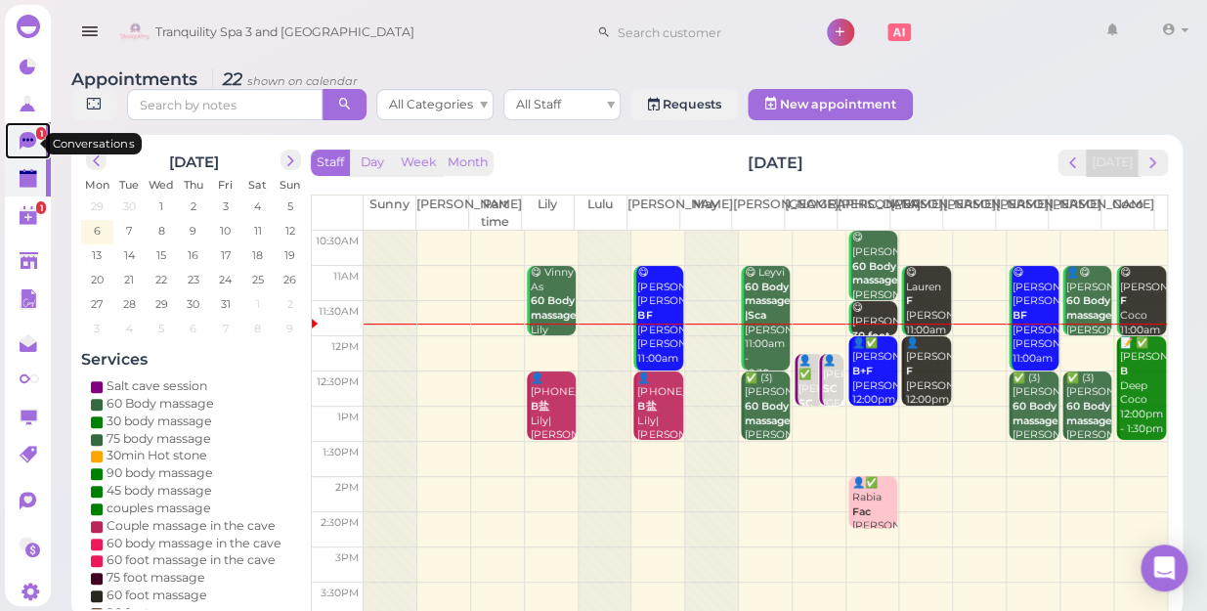
click at [22, 141] on icon at bounding box center [28, 141] width 17 height 18
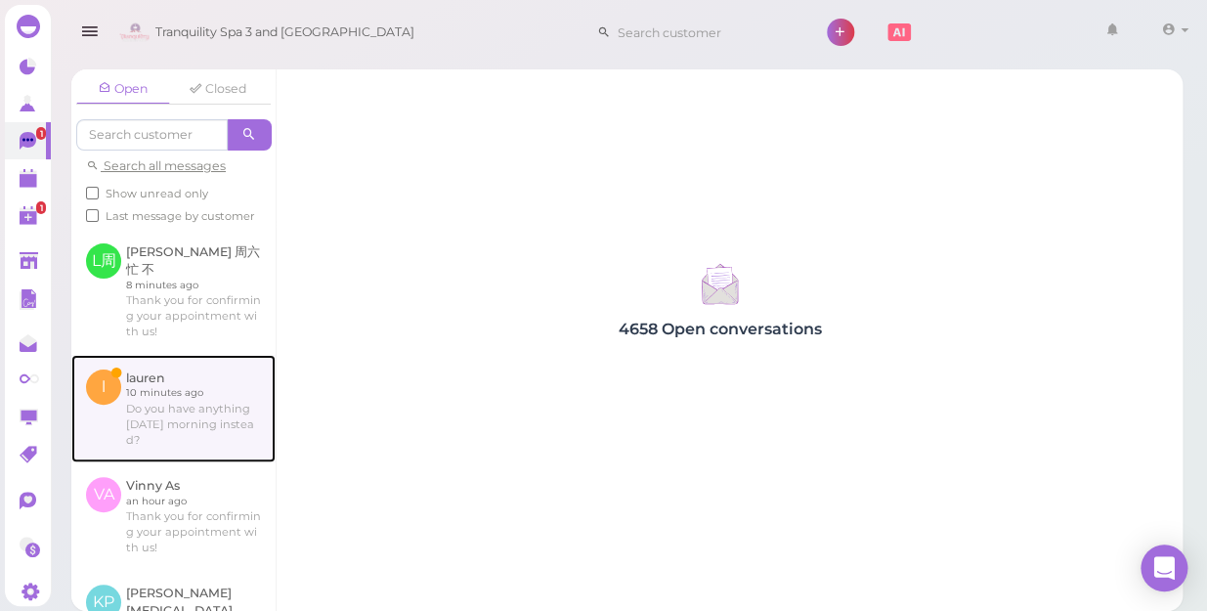
click at [169, 421] on link at bounding box center [173, 409] width 204 height 108
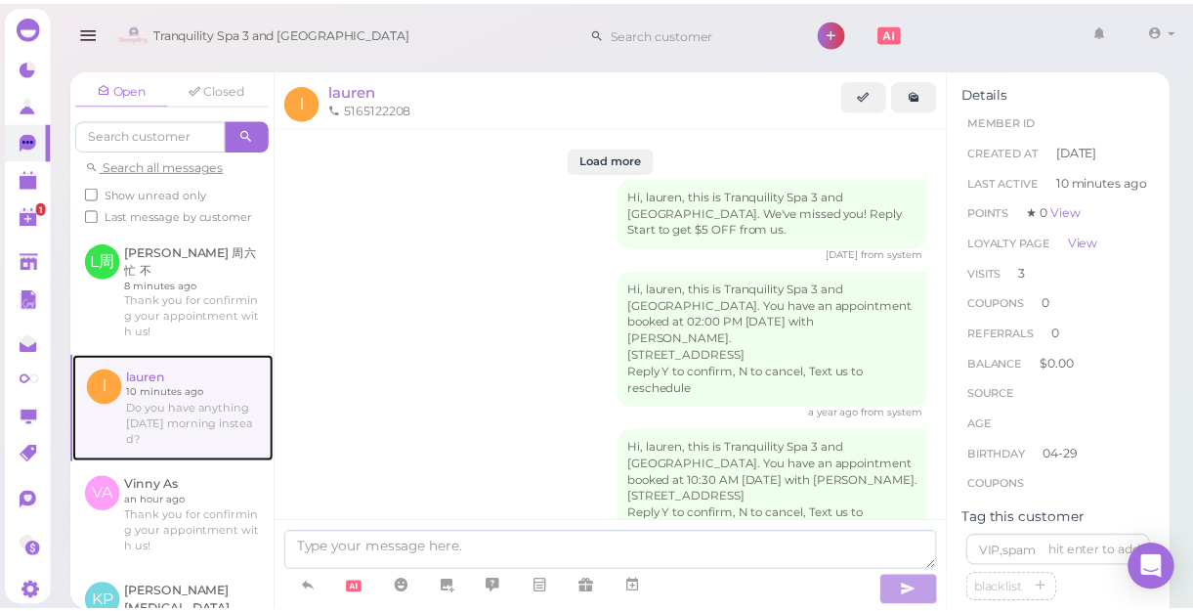
scroll to position [2599, 0]
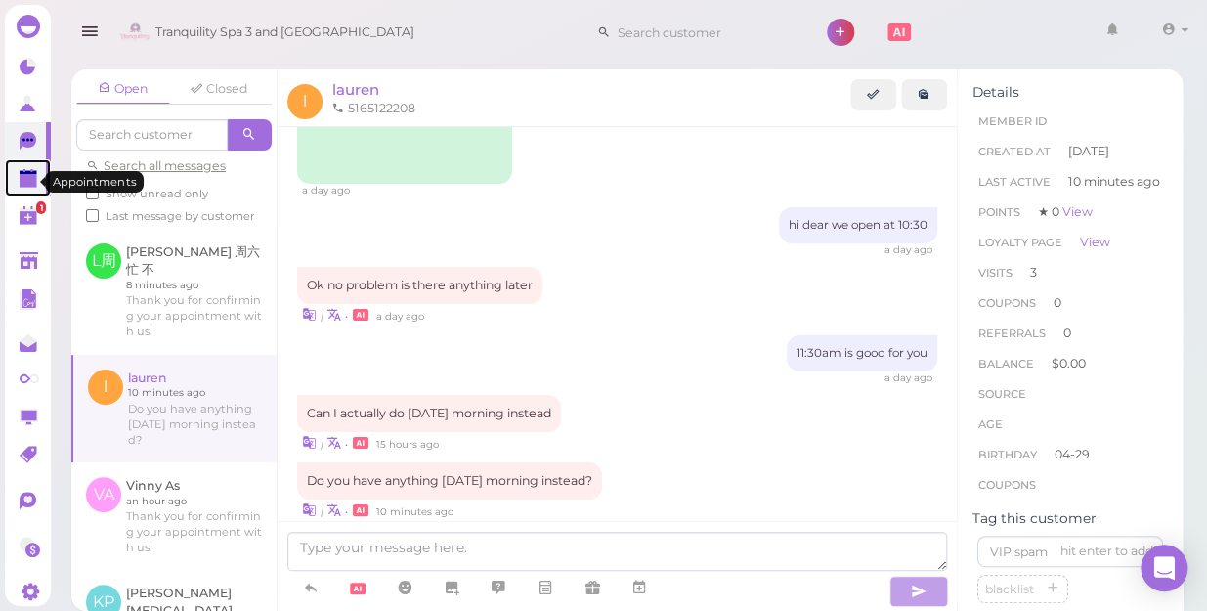
click at [20, 180] on polygon at bounding box center [29, 181] width 18 height 14
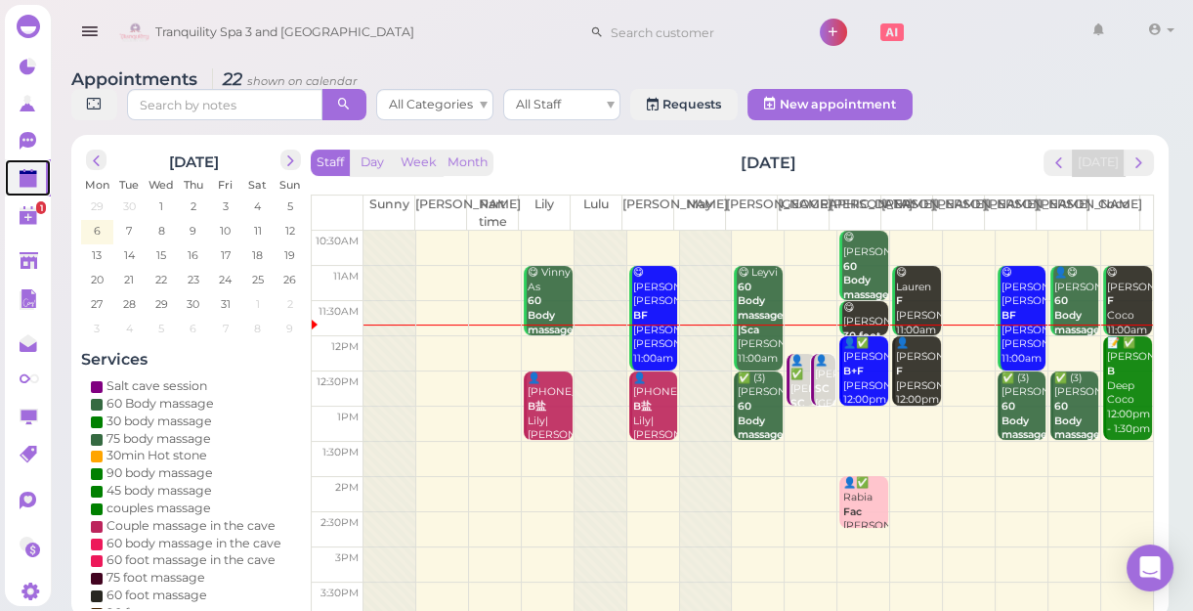
click at [855, 412] on td at bounding box center [759, 424] width 790 height 35
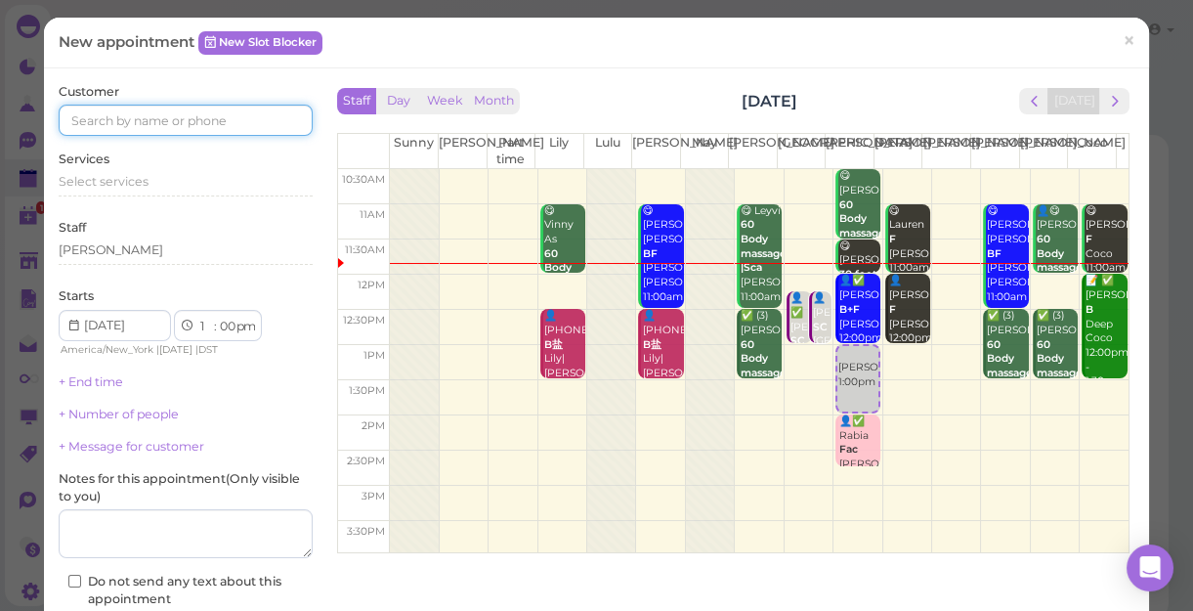
click at [229, 127] on input at bounding box center [186, 120] width 254 height 31
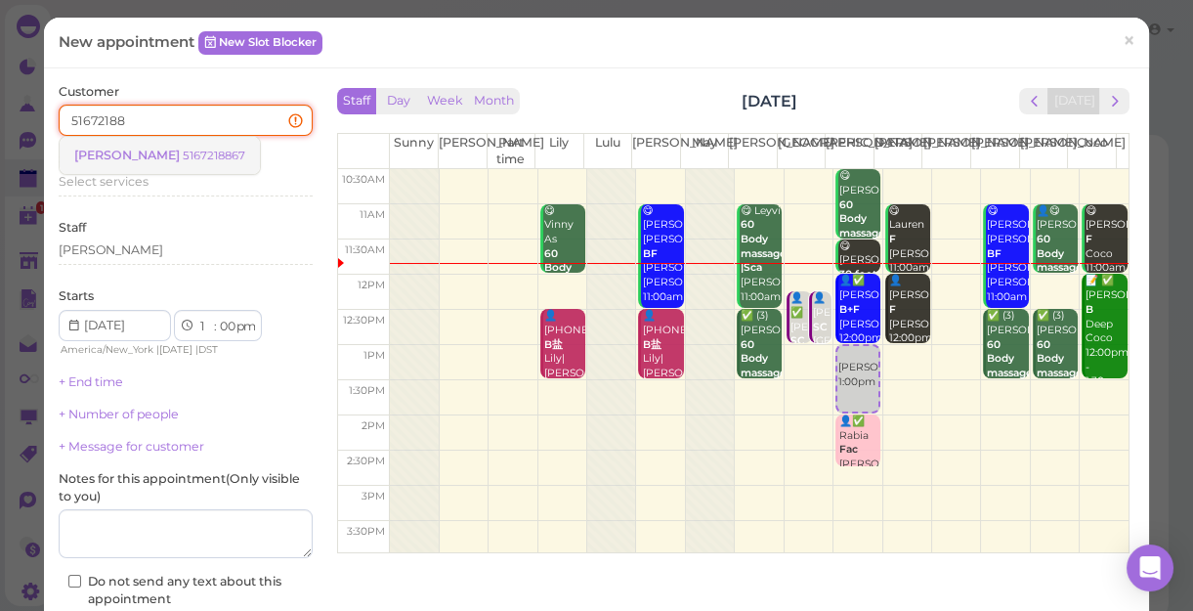
type input "51672188"
click at [183, 156] on small "5167218867" at bounding box center [214, 156] width 63 height 14
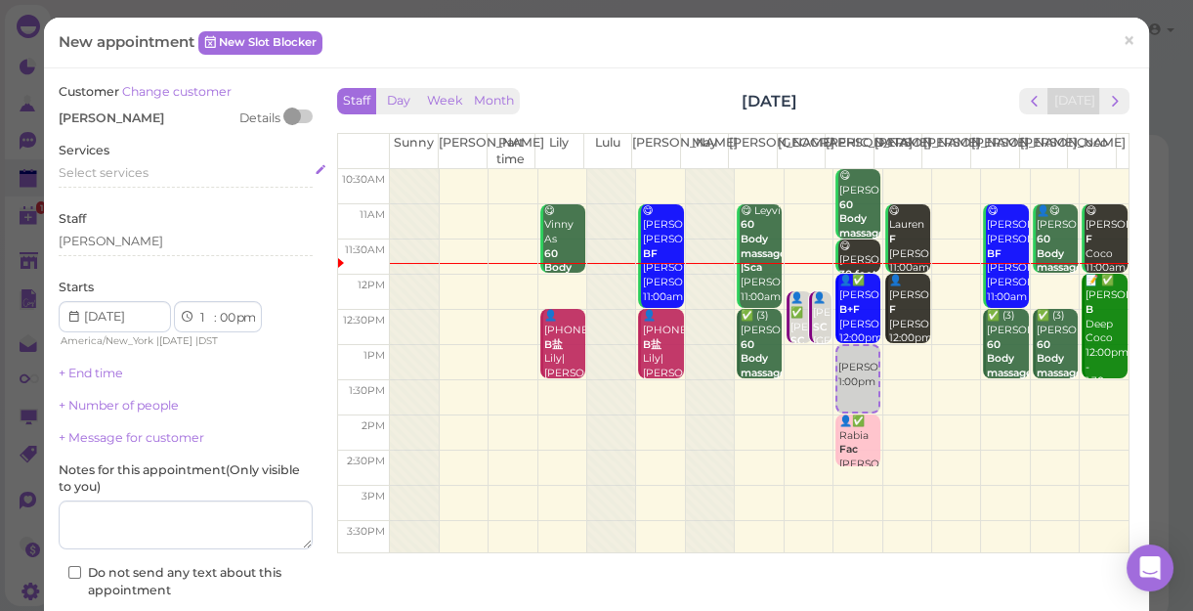
click at [151, 170] on div "Select services" at bounding box center [186, 173] width 254 height 18
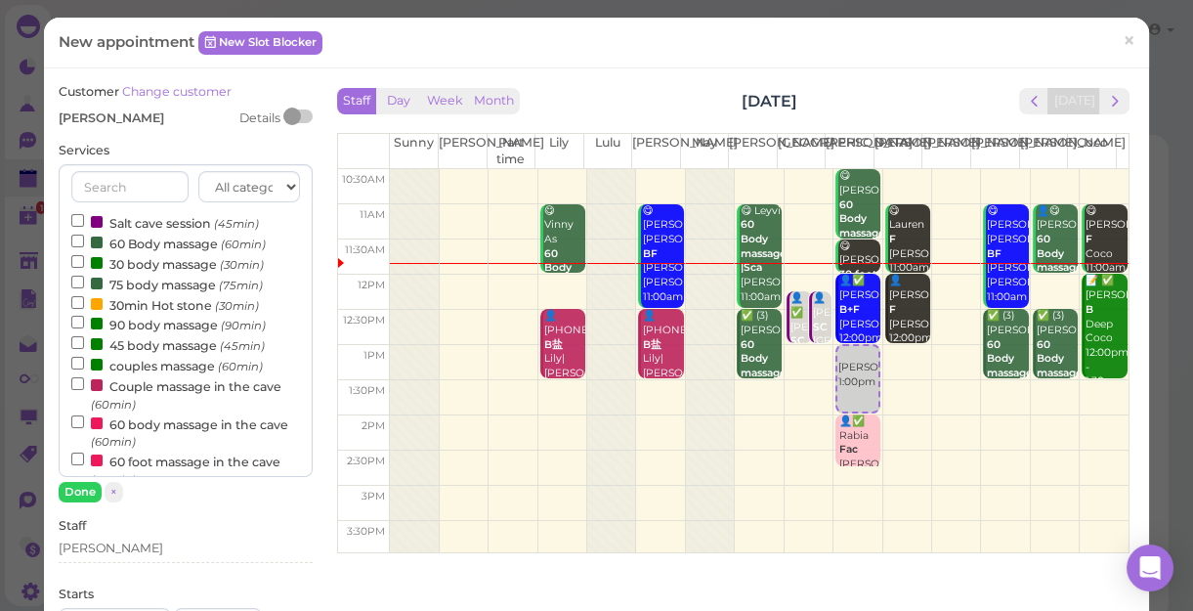
scroll to position [88, 0]
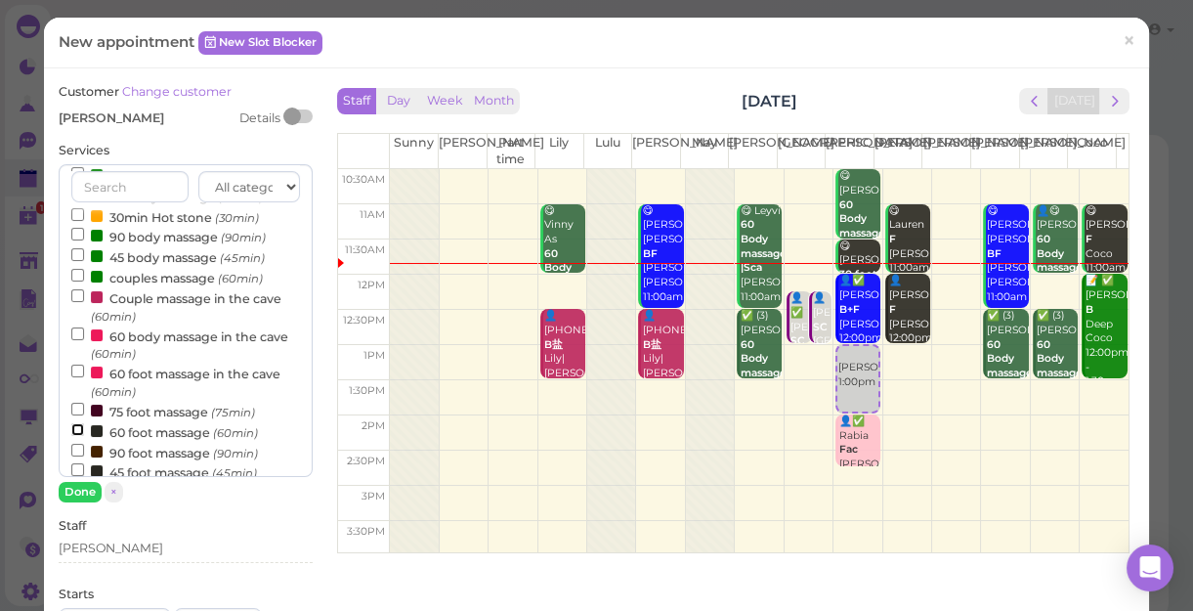
click at [75, 429] on input "60 foot massage (60min)" at bounding box center [77, 429] width 13 height 13
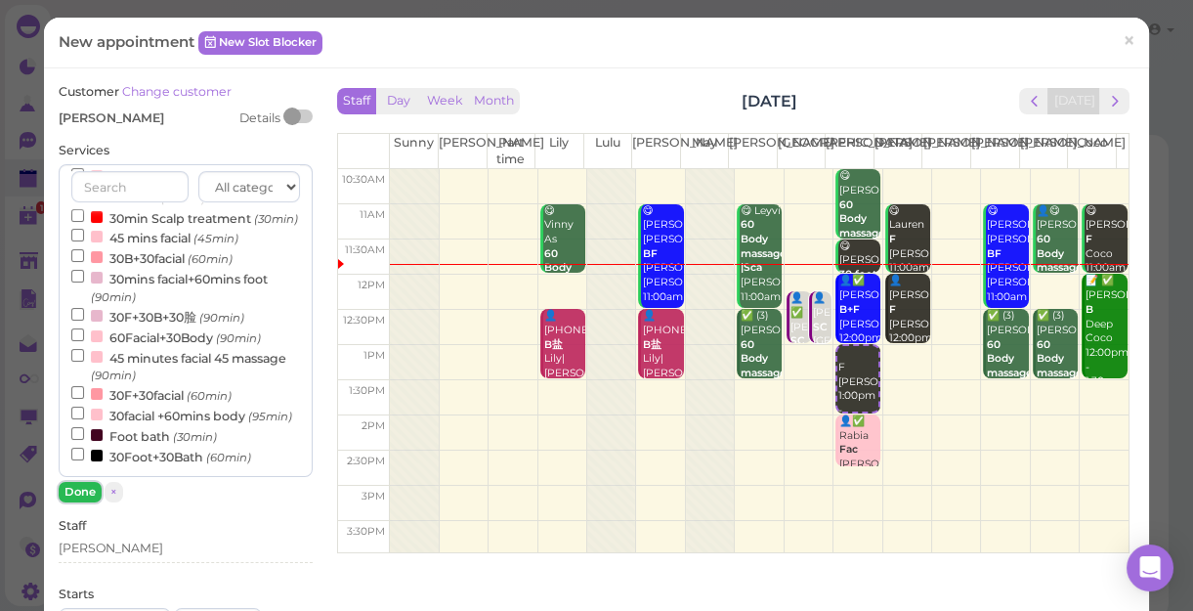
click at [76, 487] on button "Done" at bounding box center [80, 492] width 43 height 21
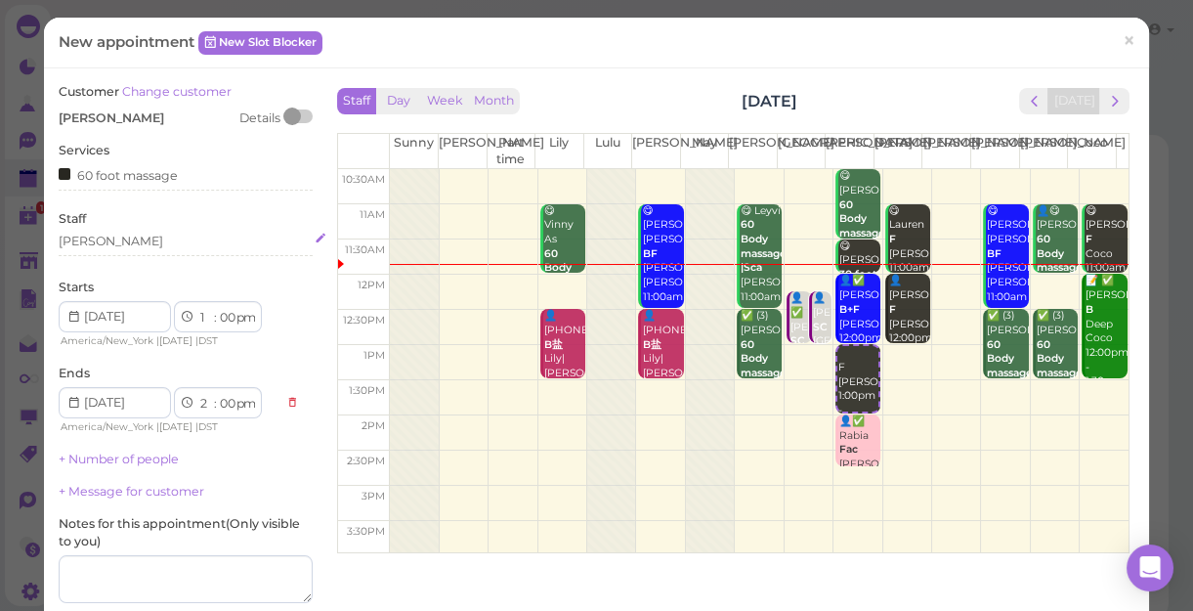
click at [106, 240] on div "[PERSON_NAME]" at bounding box center [186, 242] width 254 height 18
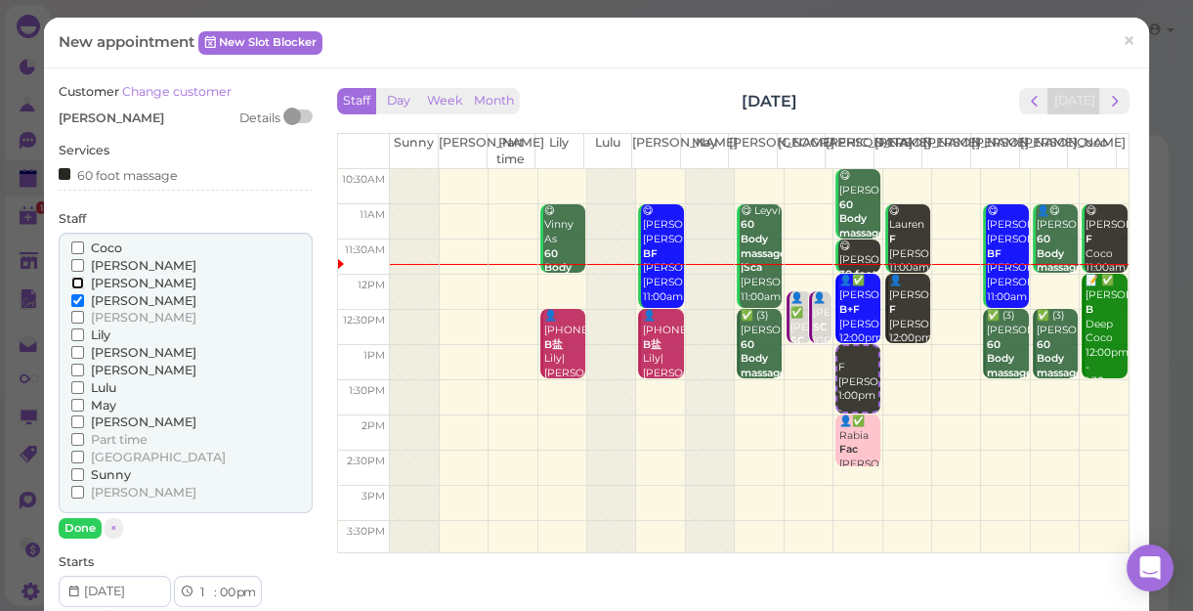
click at [72, 277] on input "[PERSON_NAME]" at bounding box center [77, 283] width 13 height 13
click at [80, 518] on button "Done" at bounding box center [80, 528] width 43 height 21
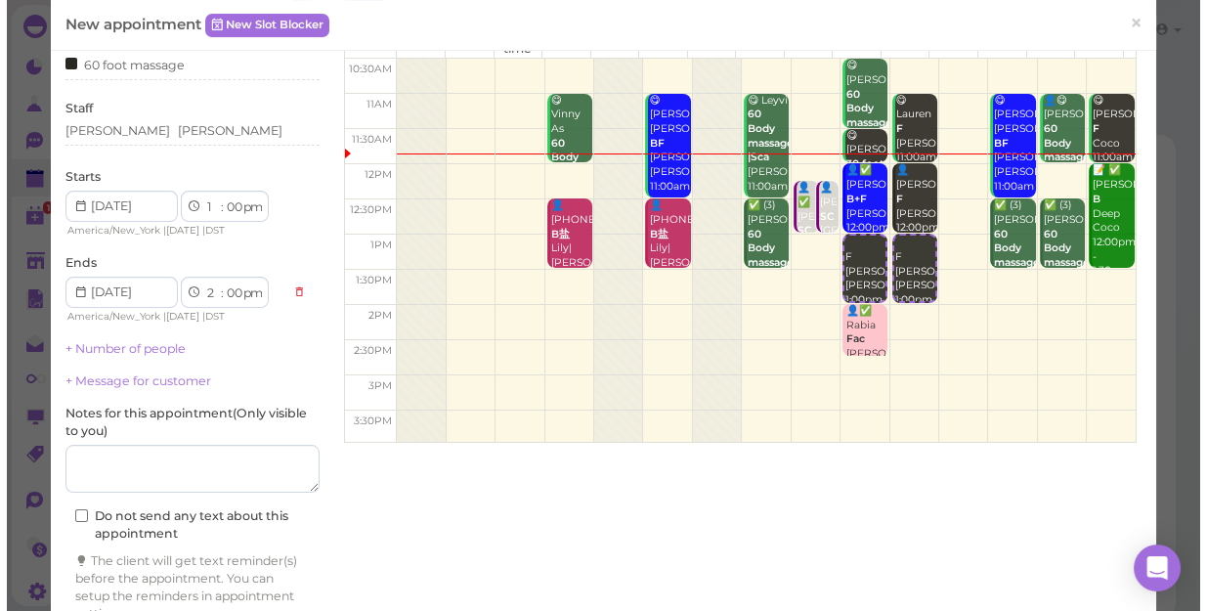
scroll to position [198, 0]
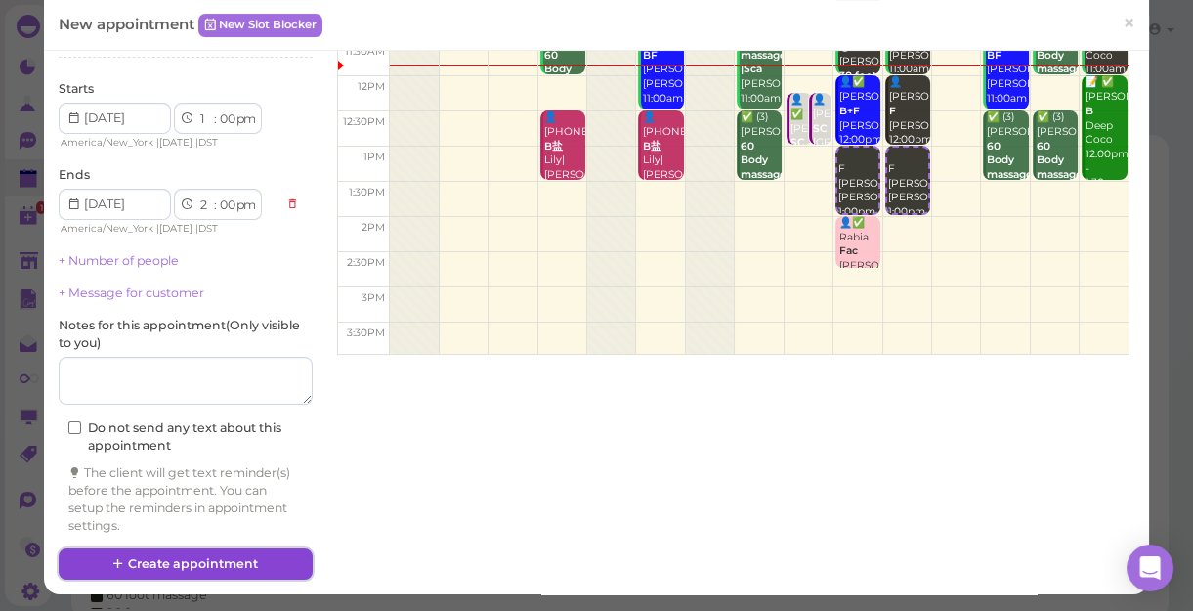
click at [225, 554] on button "Create appointment" at bounding box center [186, 563] width 254 height 31
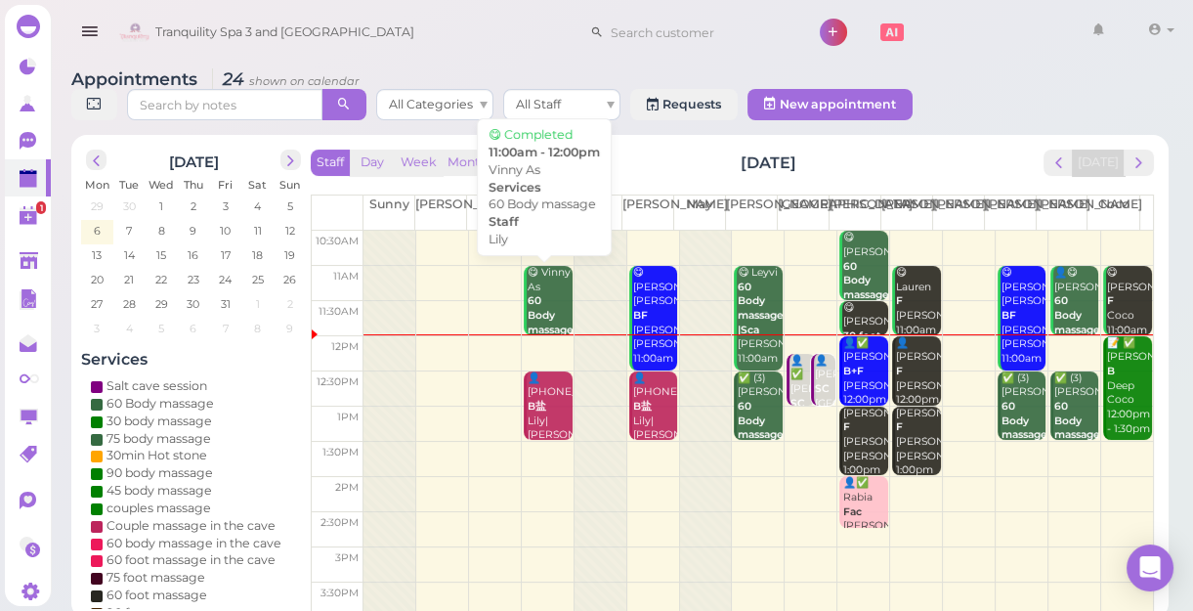
click at [539, 316] on div "😋 Vinny As 60 Body massage Lily 11:00am - 12:00pm" at bounding box center [550, 330] width 46 height 129
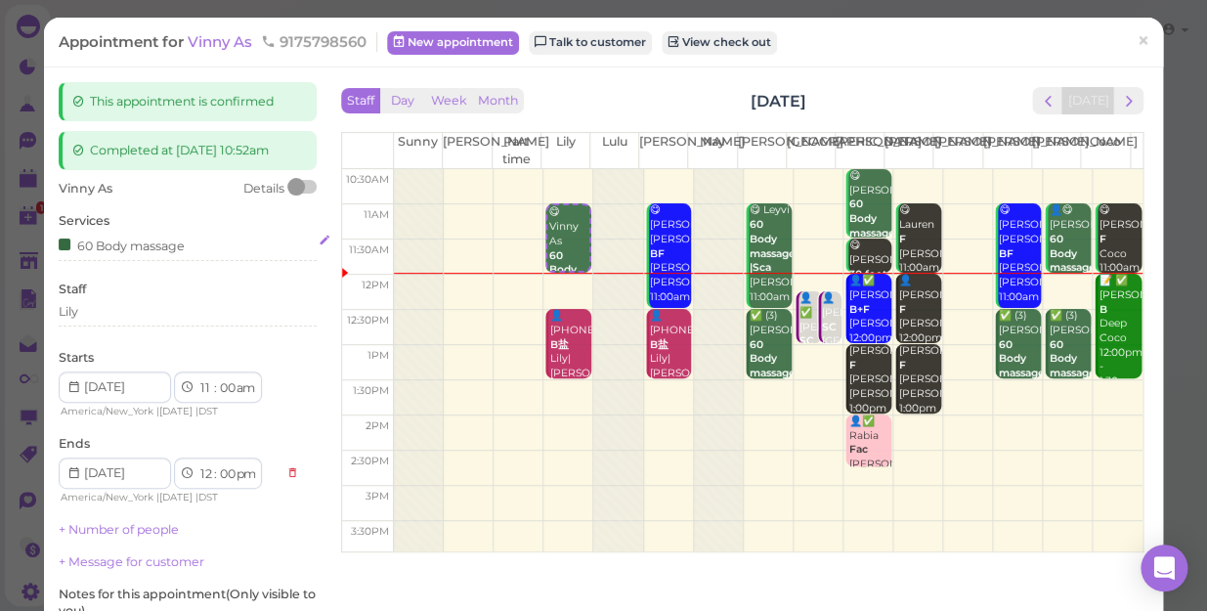
click at [194, 251] on div "60 Body massage" at bounding box center [188, 245] width 258 height 21
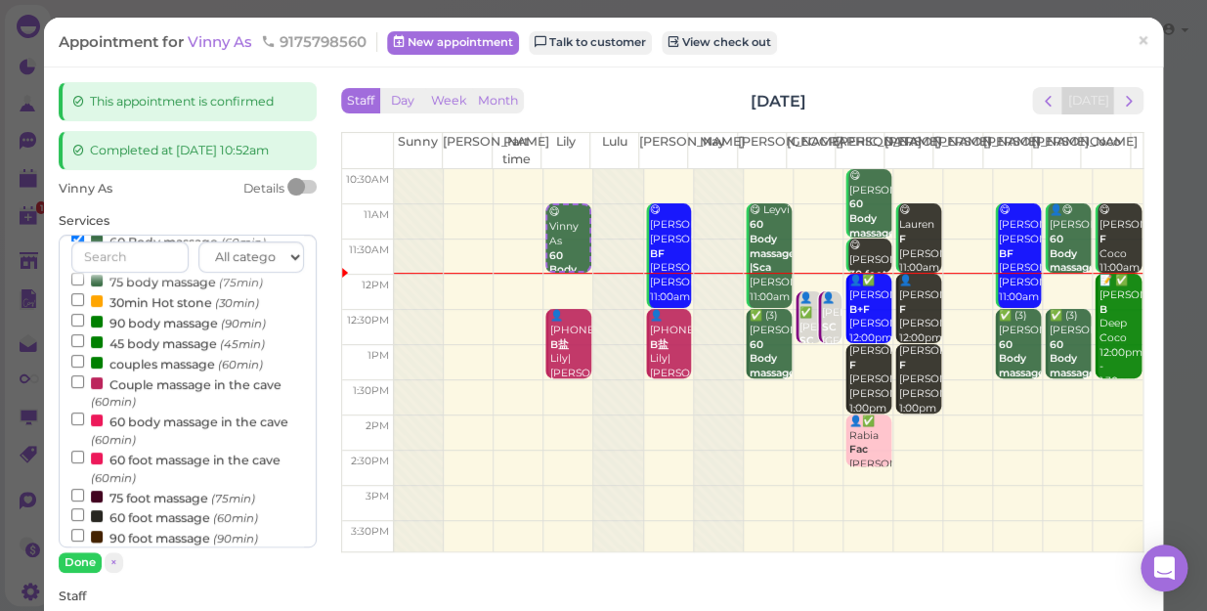
scroll to position [177, 0]
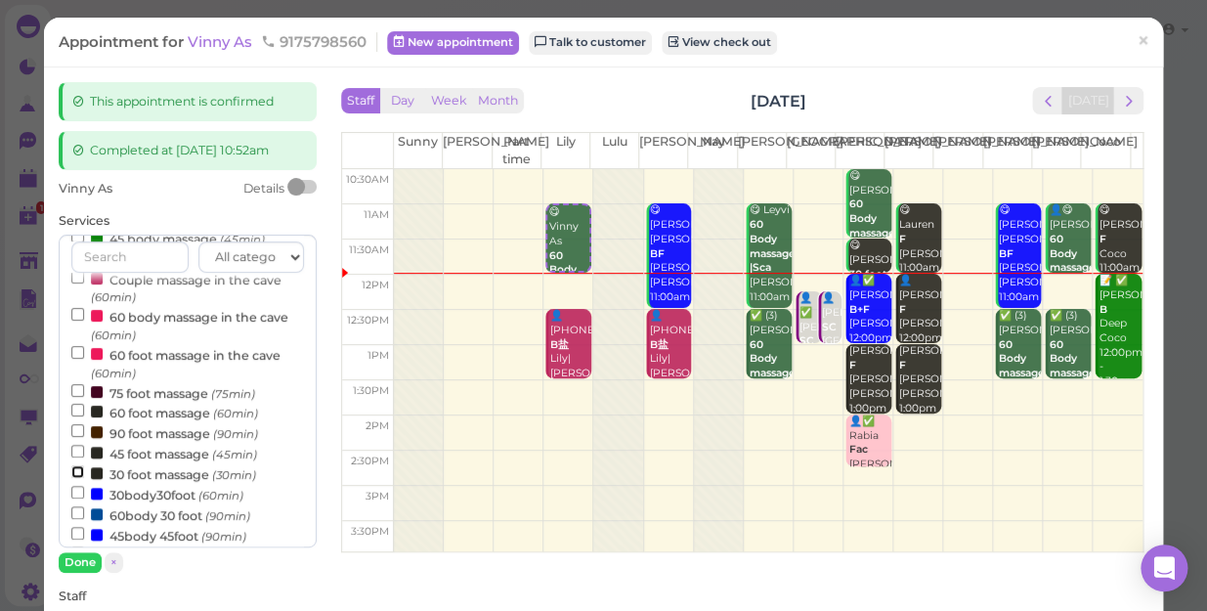
click at [73, 474] on input "30 foot massage (30min)" at bounding box center [77, 471] width 13 height 13
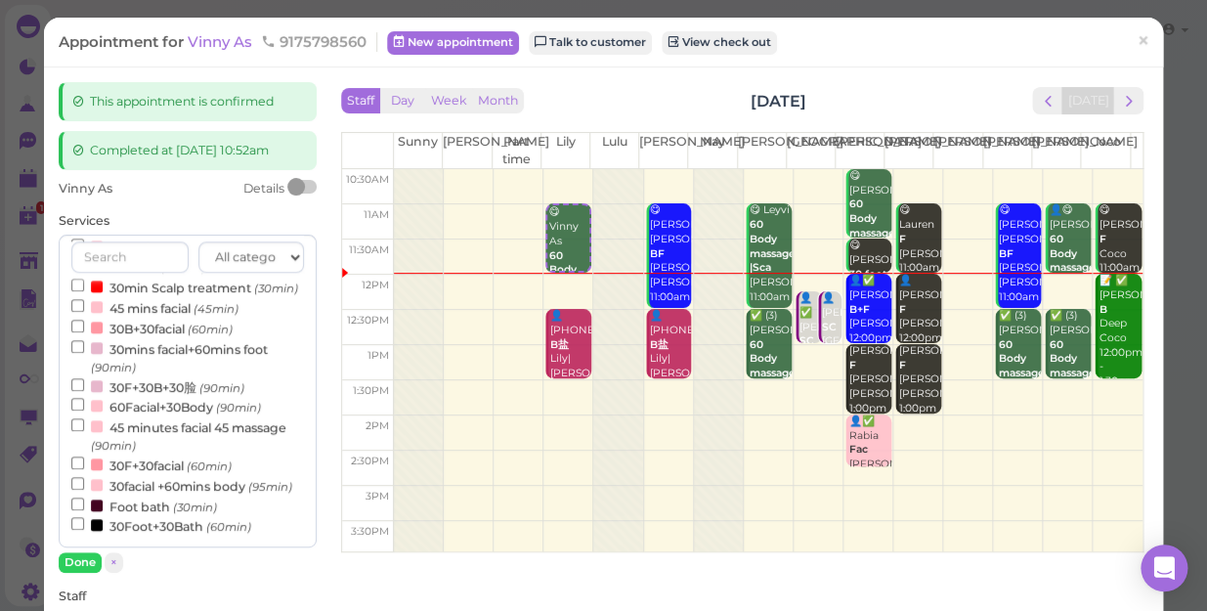
select select "30"
click at [74, 562] on button "Done" at bounding box center [80, 562] width 43 height 21
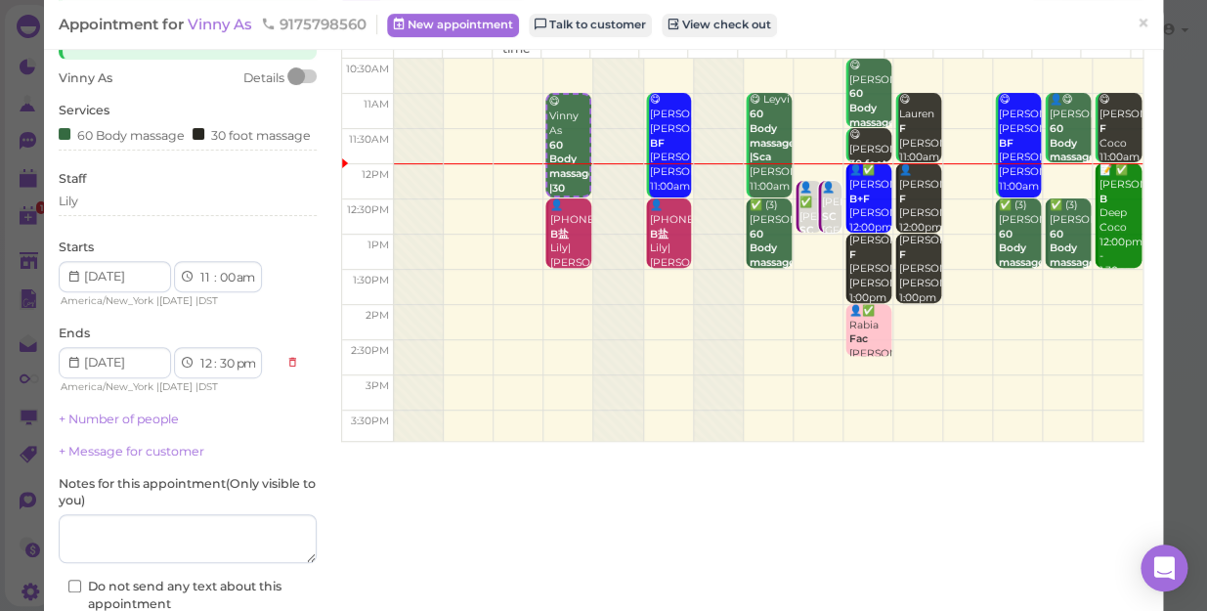
scroll to position [254, 0]
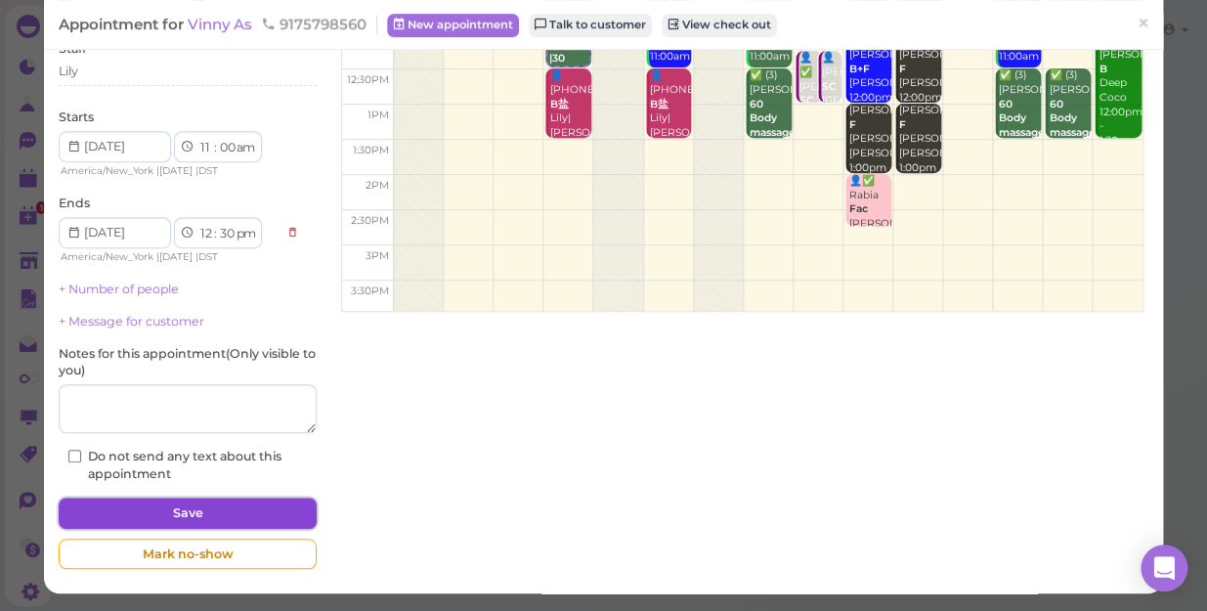
click at [248, 510] on button "Save" at bounding box center [188, 512] width 258 height 31
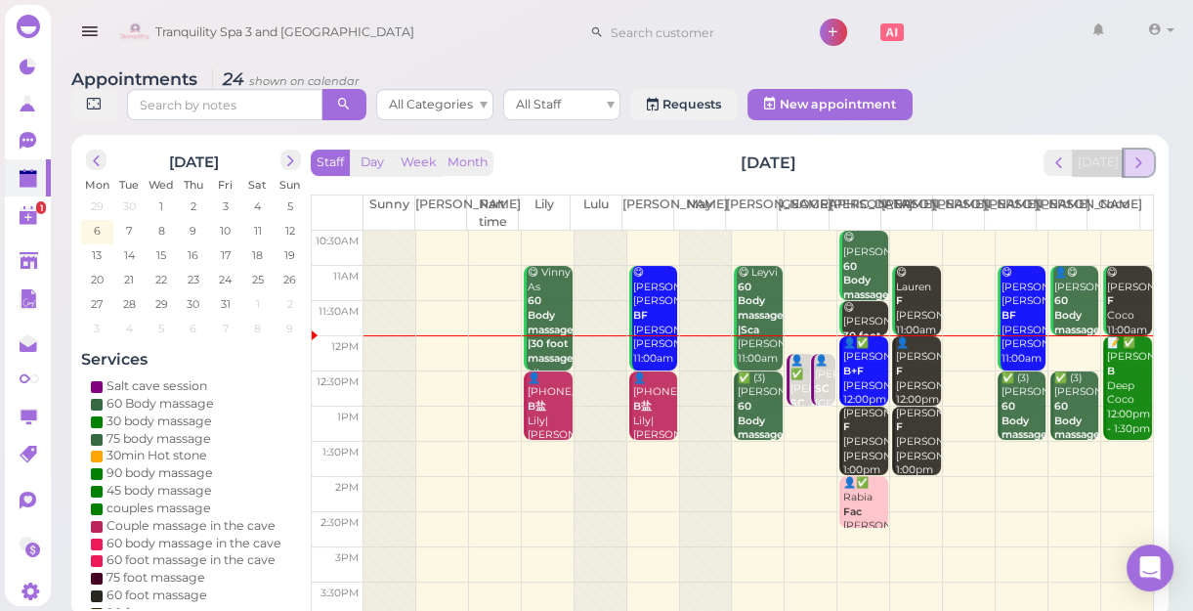
click at [1136, 157] on span "next" at bounding box center [1139, 162] width 19 height 19
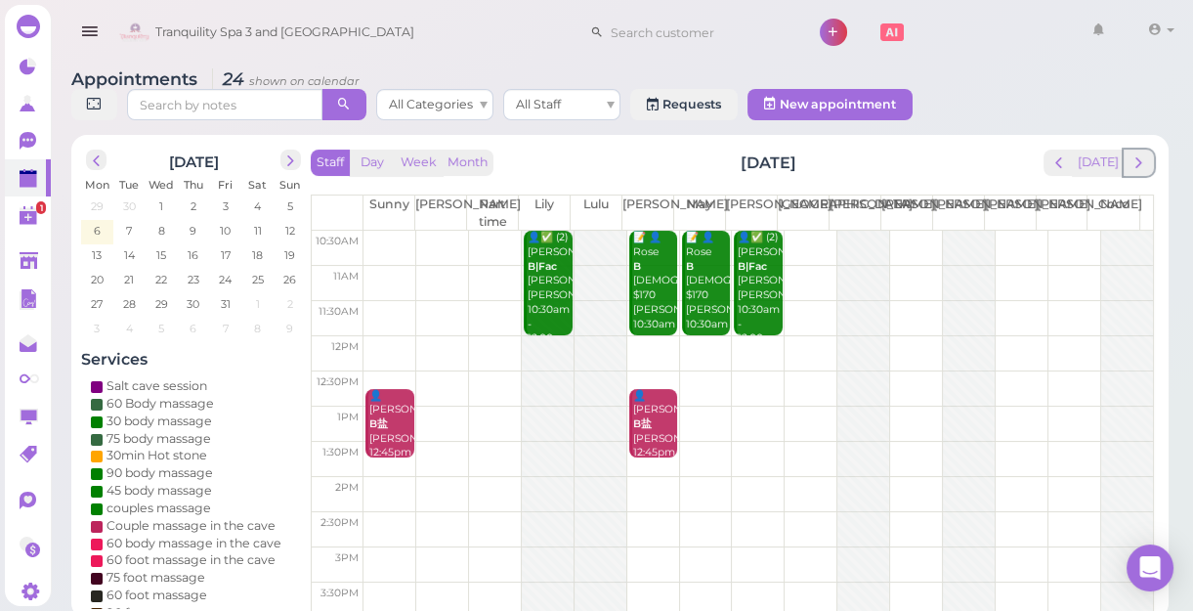
click at [1136, 157] on span "next" at bounding box center [1139, 162] width 19 height 19
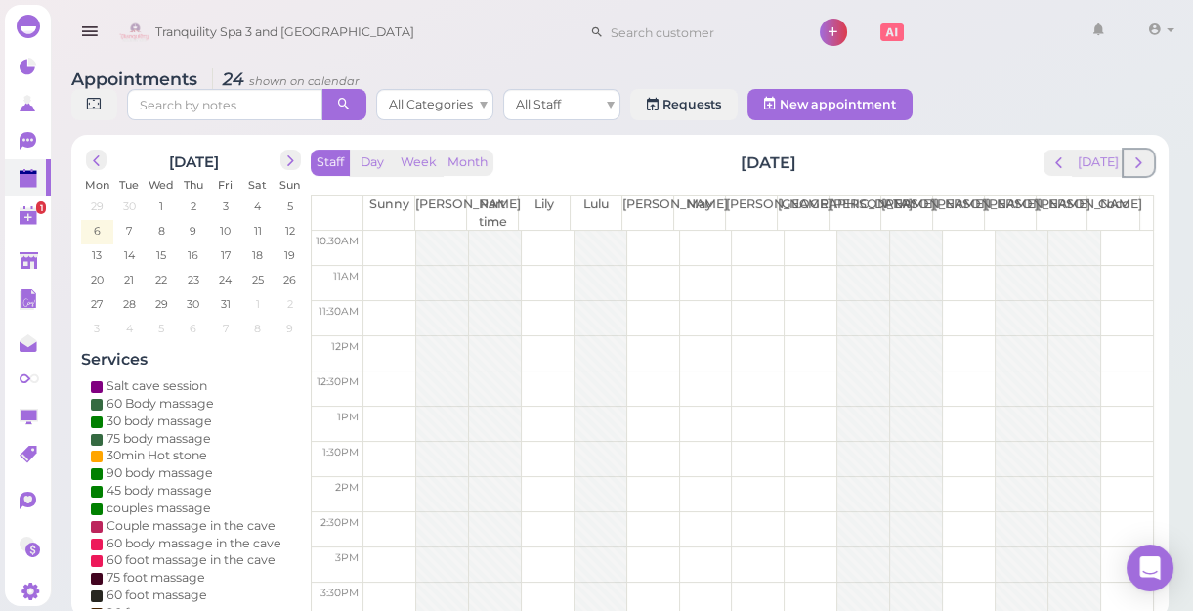
click at [1136, 157] on span "next" at bounding box center [1139, 162] width 19 height 19
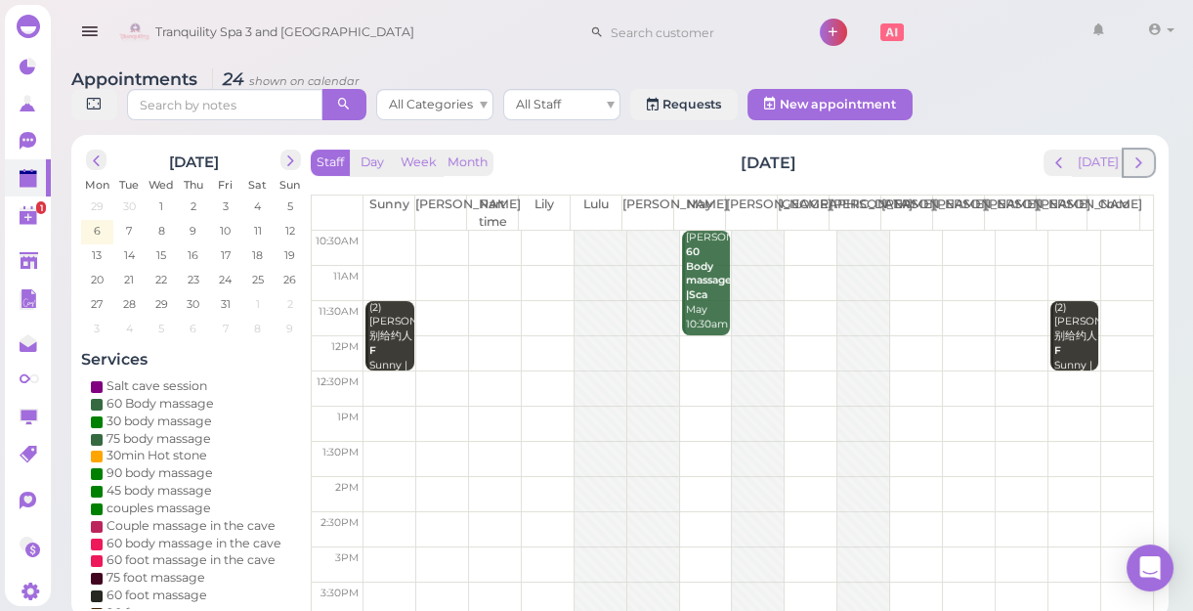
click at [1136, 157] on span "next" at bounding box center [1139, 162] width 19 height 19
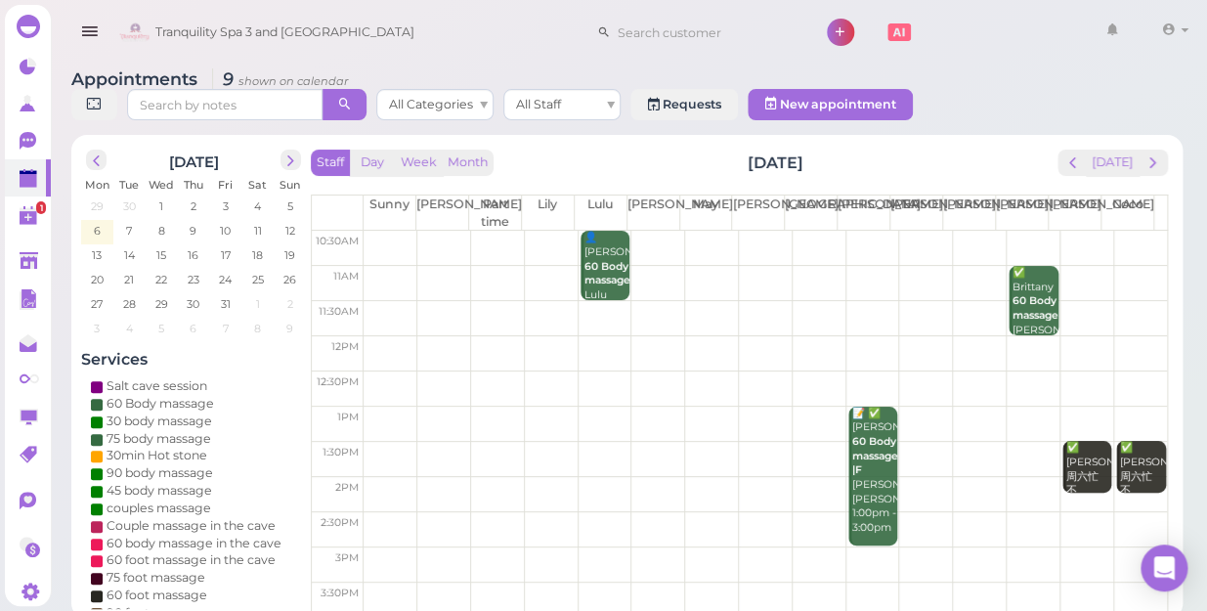
click at [1136, 157] on div "Staff Day Week Month [DATE] [DATE] [PERSON_NAME] Part time [PERSON_NAME] [PERSO…" at bounding box center [739, 382] width 857 height 465
click at [1155, 153] on span "next" at bounding box center [1152, 162] width 19 height 19
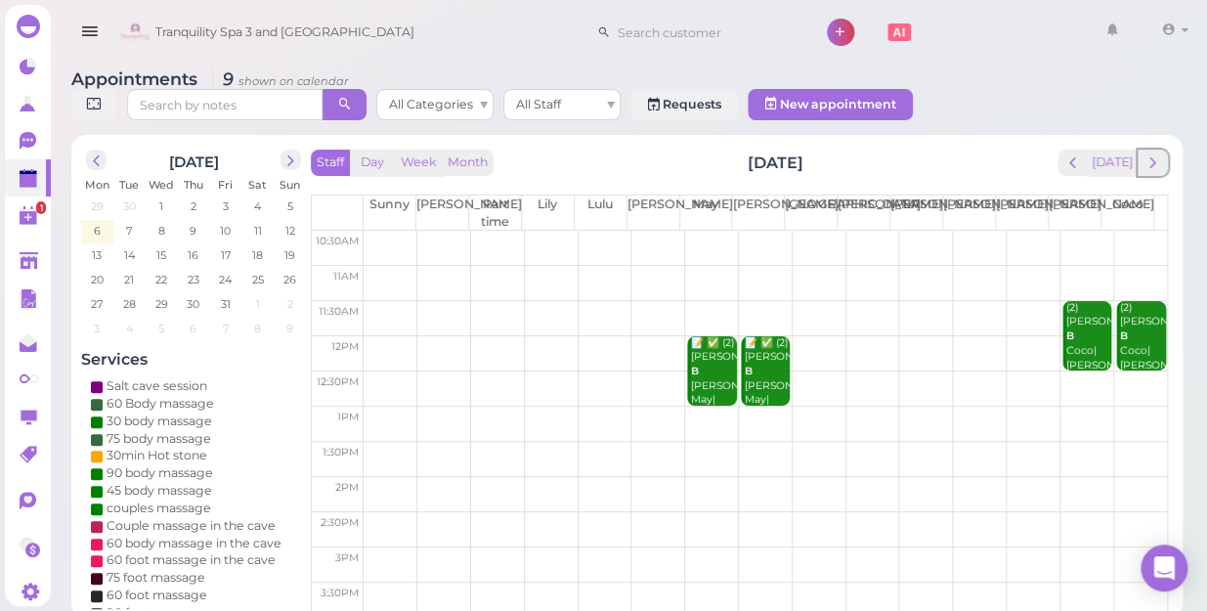
click at [1155, 153] on span "next" at bounding box center [1152, 162] width 19 height 19
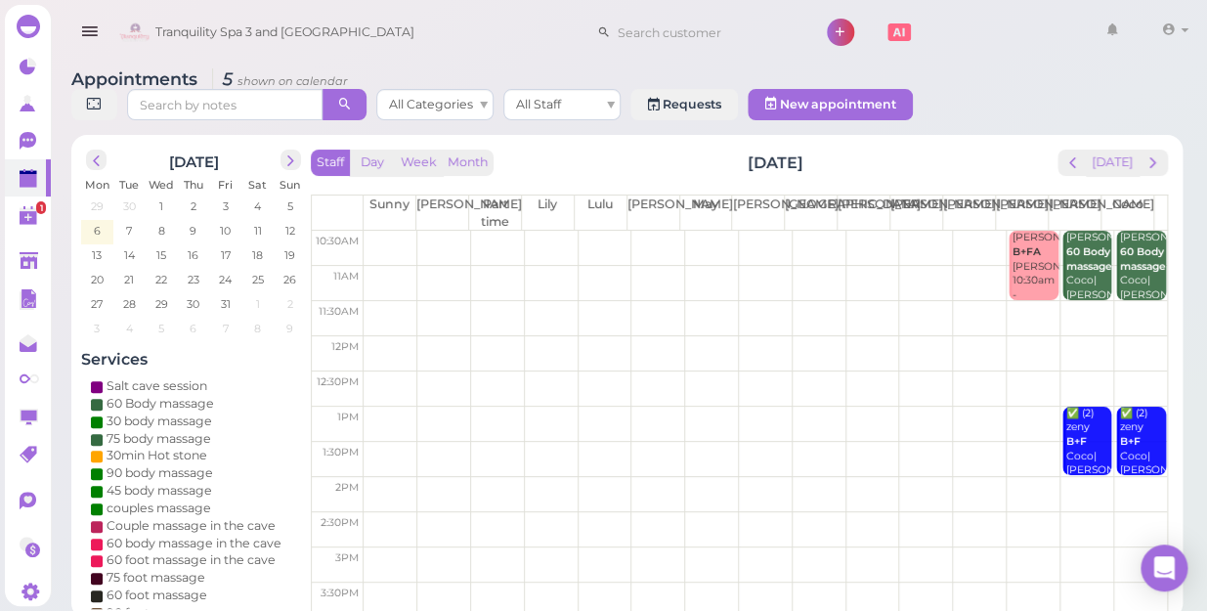
click at [655, 231] on td at bounding box center [765, 248] width 803 height 35
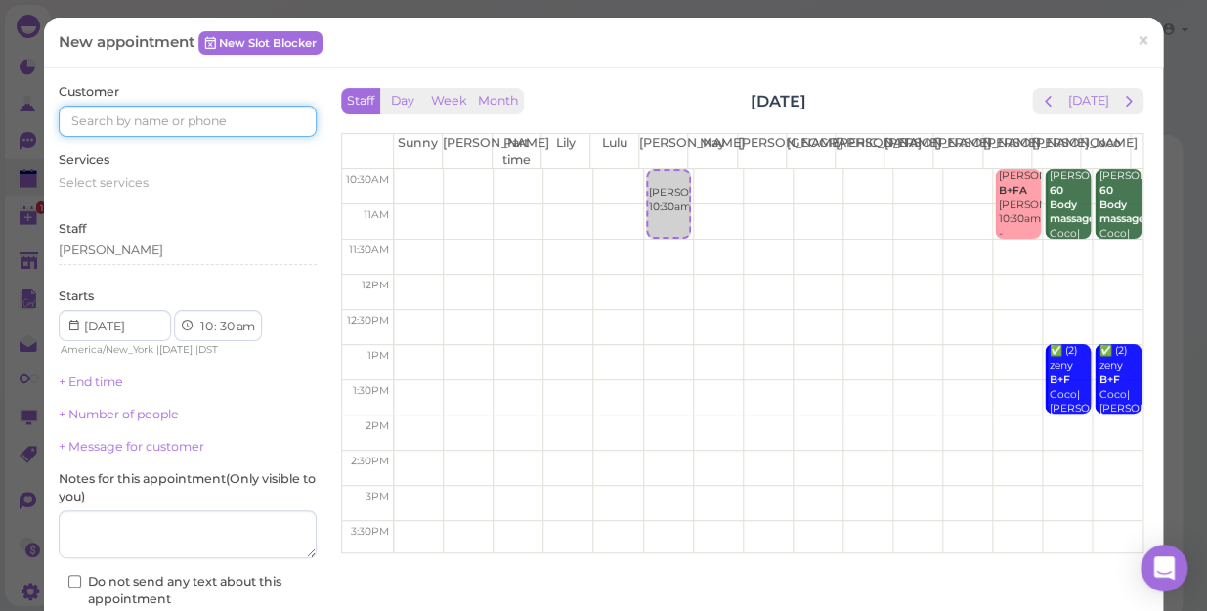
click at [261, 110] on input at bounding box center [188, 121] width 258 height 31
type input "5163170002"
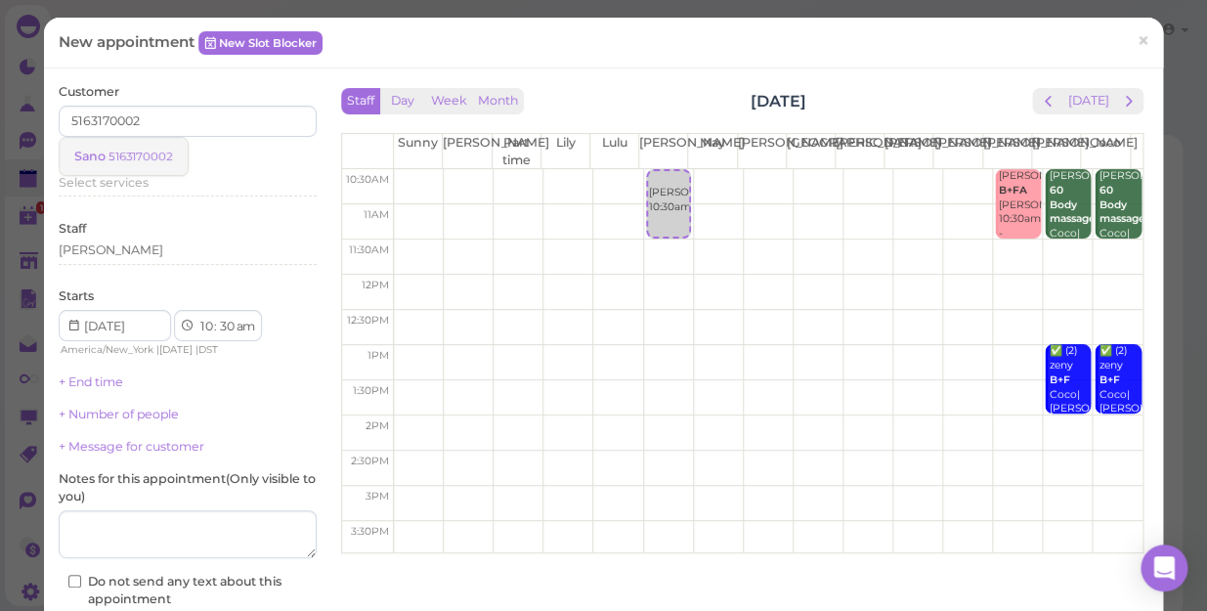
click at [135, 156] on small "5163170002" at bounding box center [140, 157] width 65 height 14
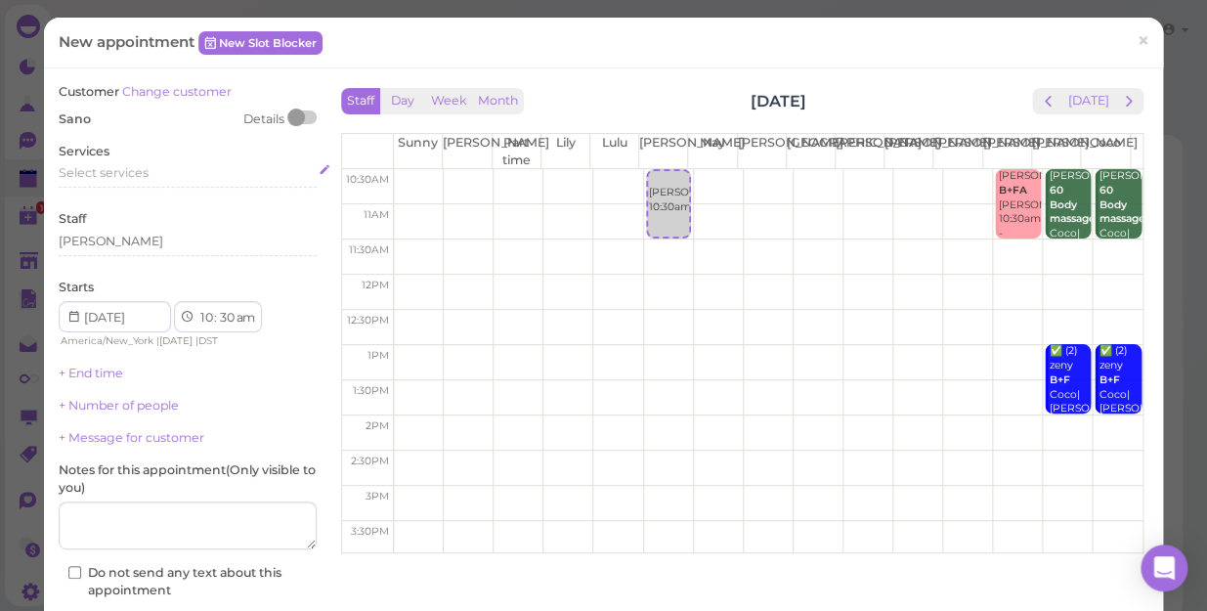
click at [126, 173] on span "Select services" at bounding box center [104, 172] width 90 height 15
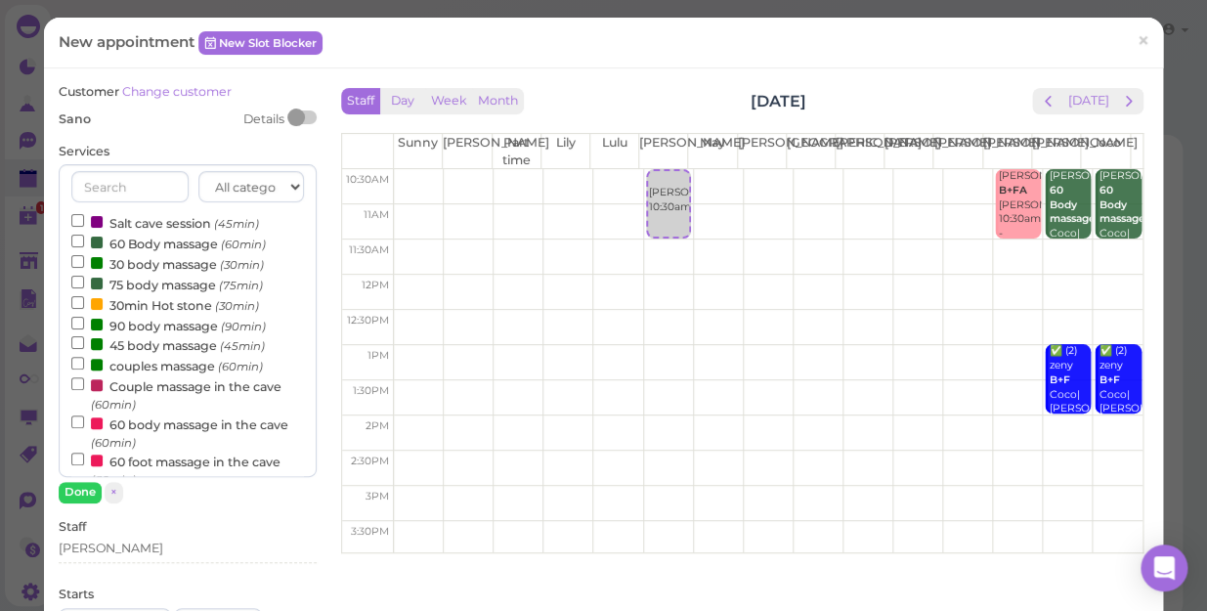
click at [134, 245] on label "60 Body massage (60min)" at bounding box center [168, 243] width 194 height 21
click at [84, 245] on input "60 Body massage (60min)" at bounding box center [77, 241] width 13 height 13
click at [83, 491] on button "Done" at bounding box center [80, 492] width 43 height 21
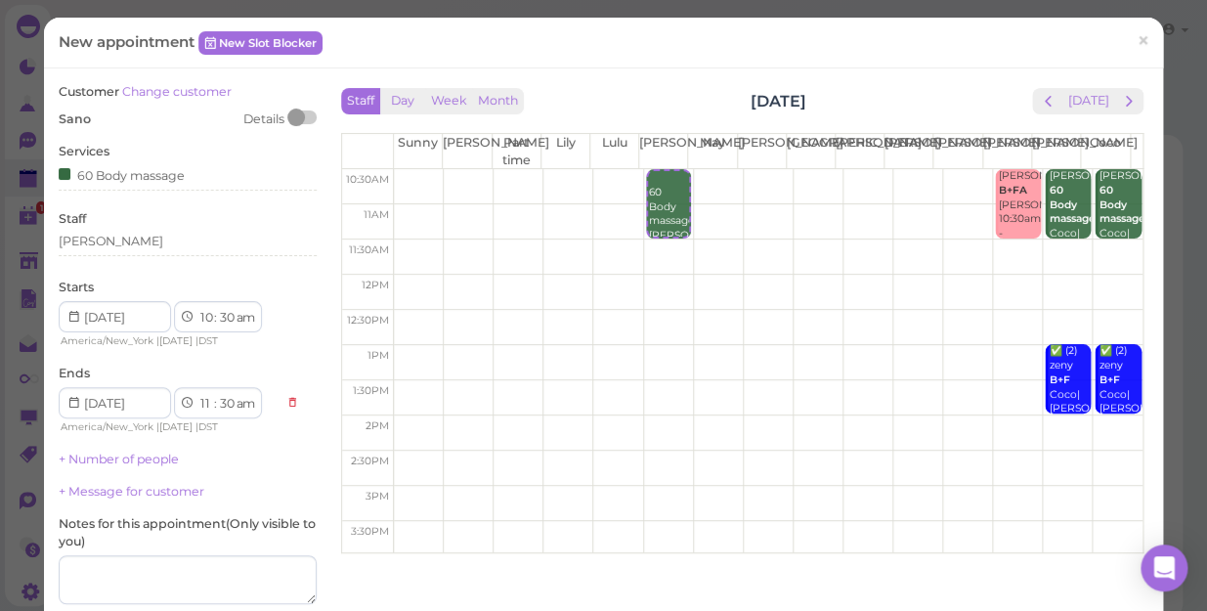
scroll to position [198, 0]
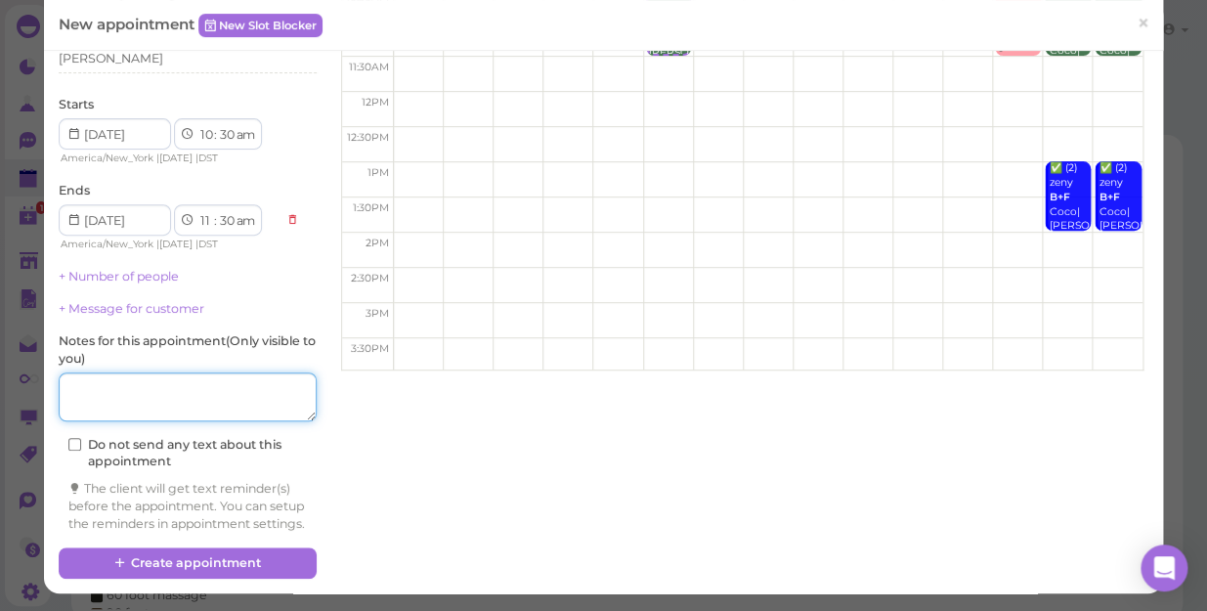
click at [178, 381] on textarea at bounding box center [188, 396] width 258 height 49
type textarea "l"
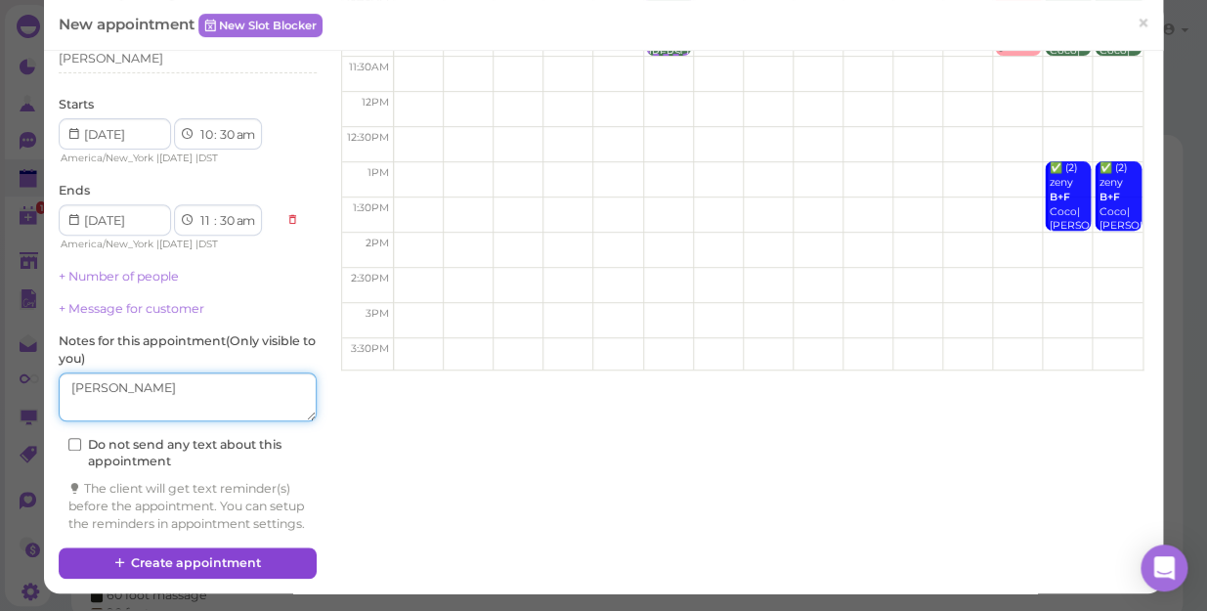
type textarea "[PERSON_NAME]"
click at [205, 559] on button "Create appointment" at bounding box center [188, 562] width 258 height 31
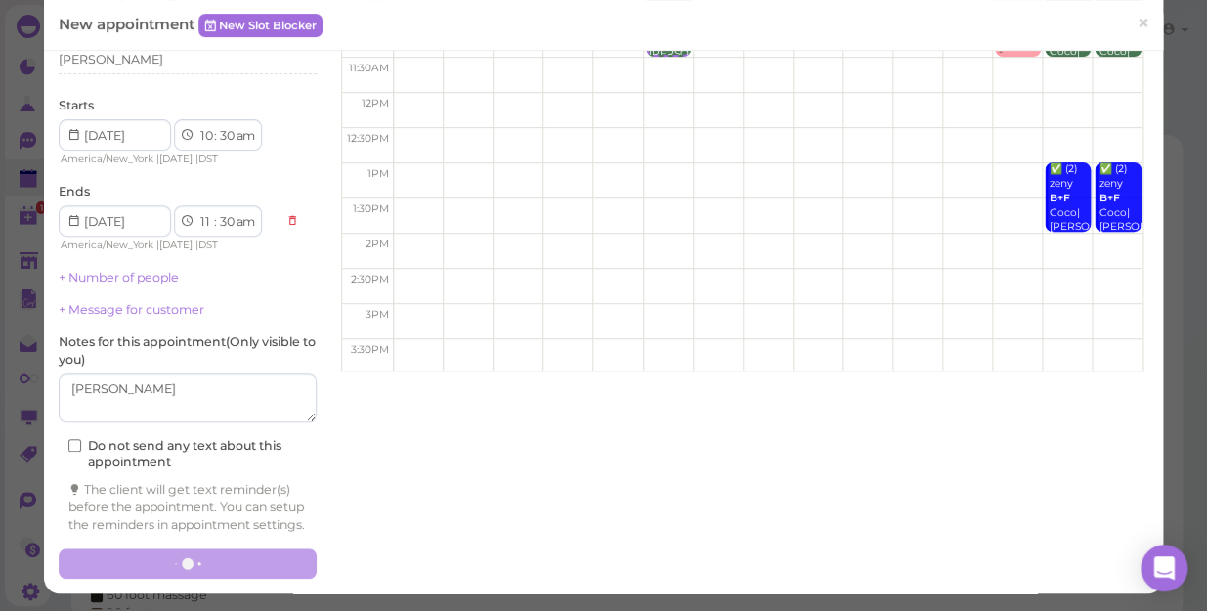
scroll to position [197, 0]
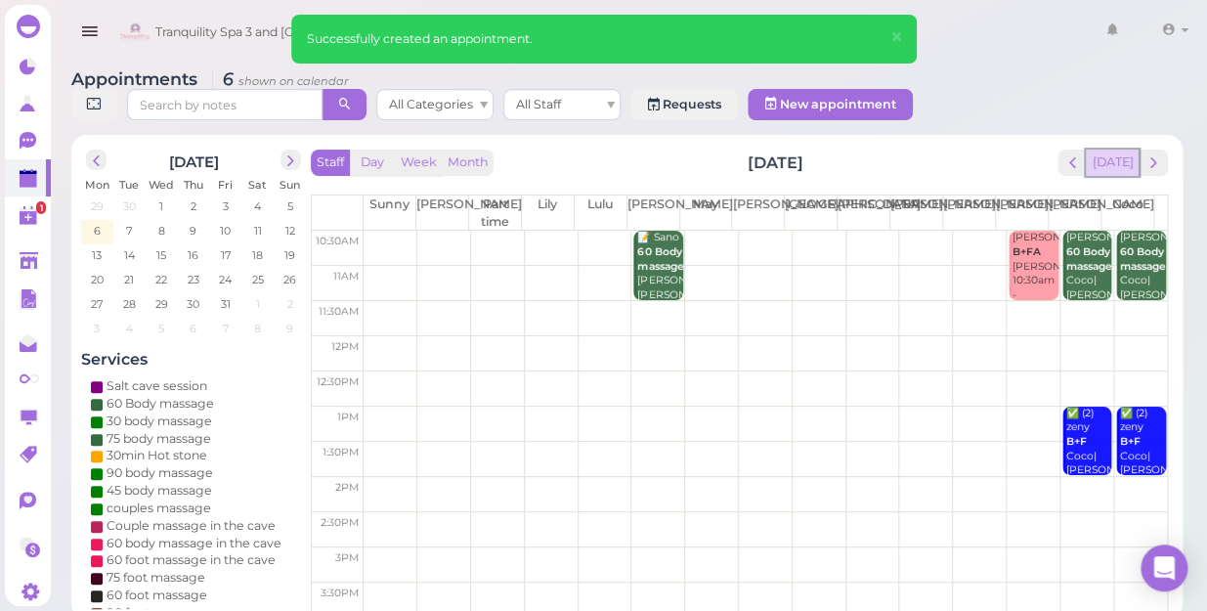
click at [1114, 150] on button "[DATE]" at bounding box center [1112, 163] width 53 height 26
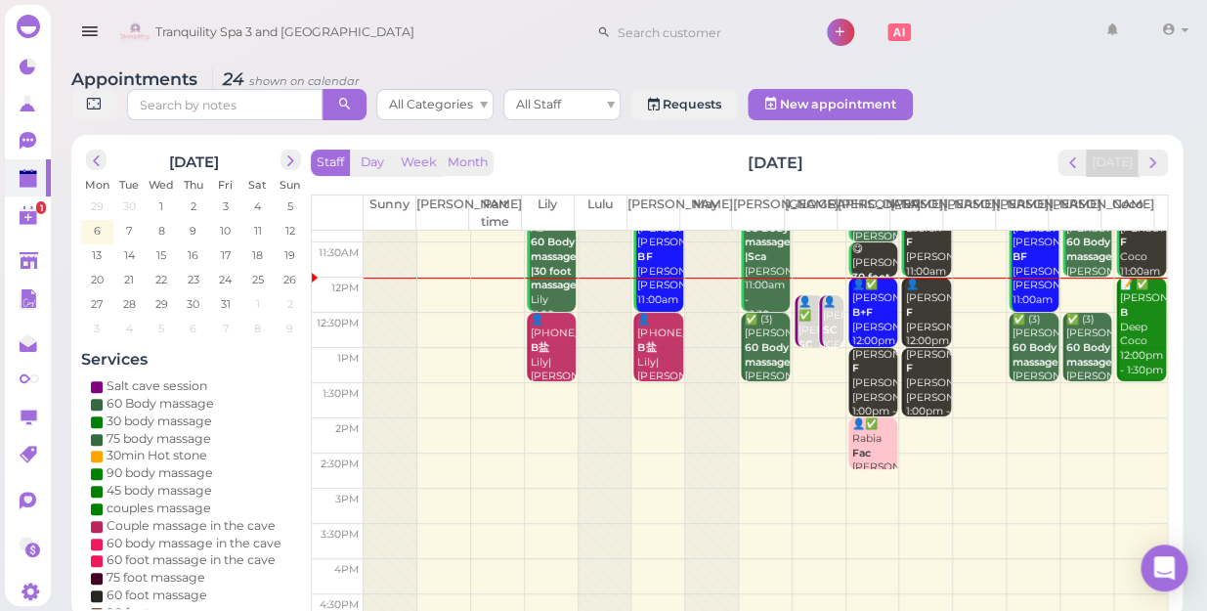
scroll to position [177, 0]
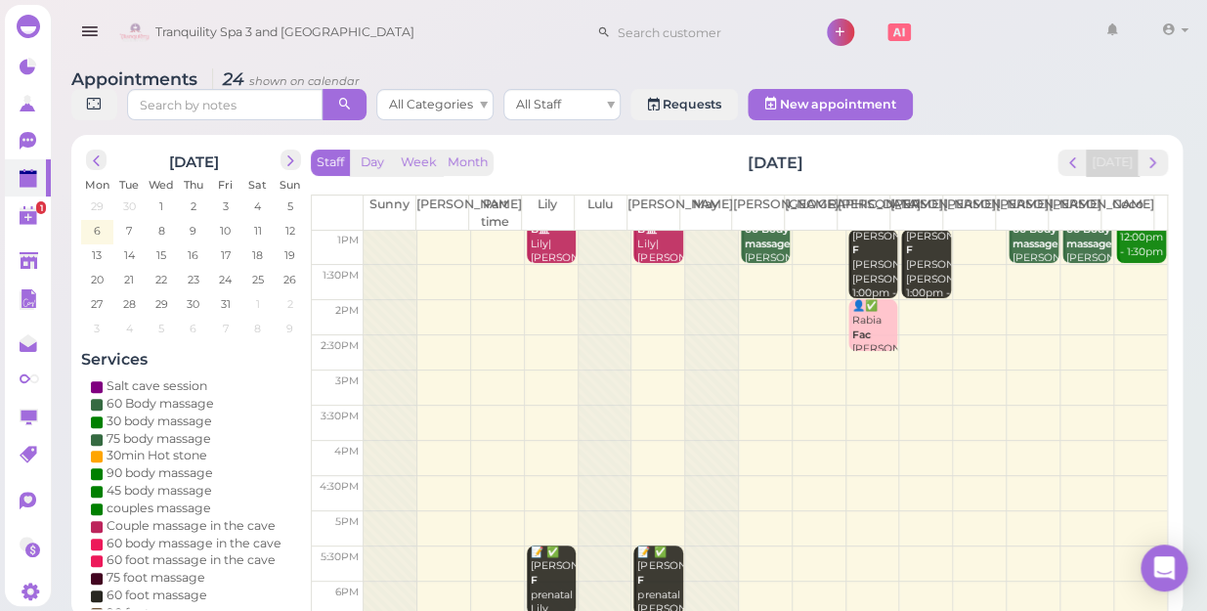
click at [863, 441] on td at bounding box center [765, 458] width 803 height 35
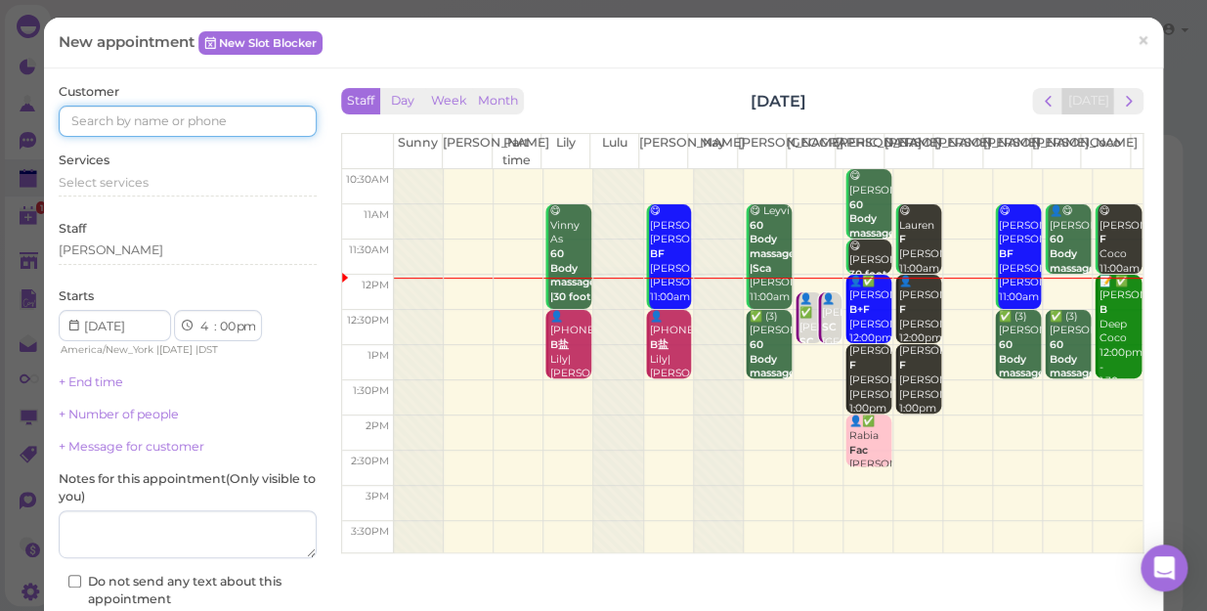
click at [251, 110] on input at bounding box center [188, 121] width 258 height 31
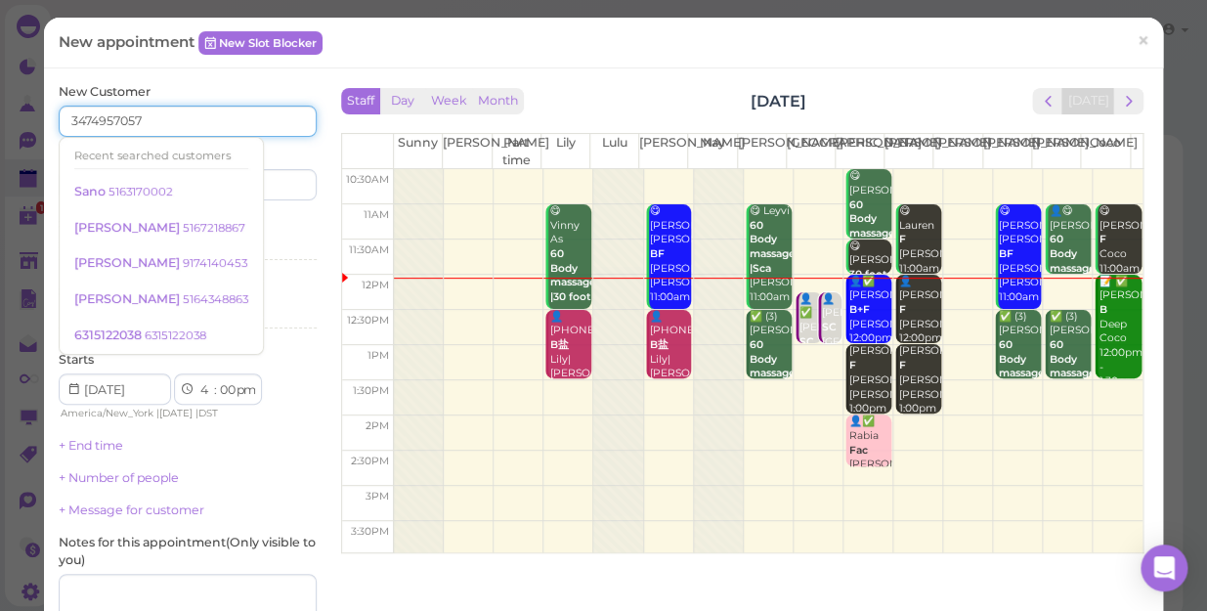
type input "3474957057"
click at [283, 202] on div "New Customer 3474957057 Recent searched customers [GEOGRAPHIC_DATA] 5163170002 …" at bounding box center [188, 408] width 258 height 651
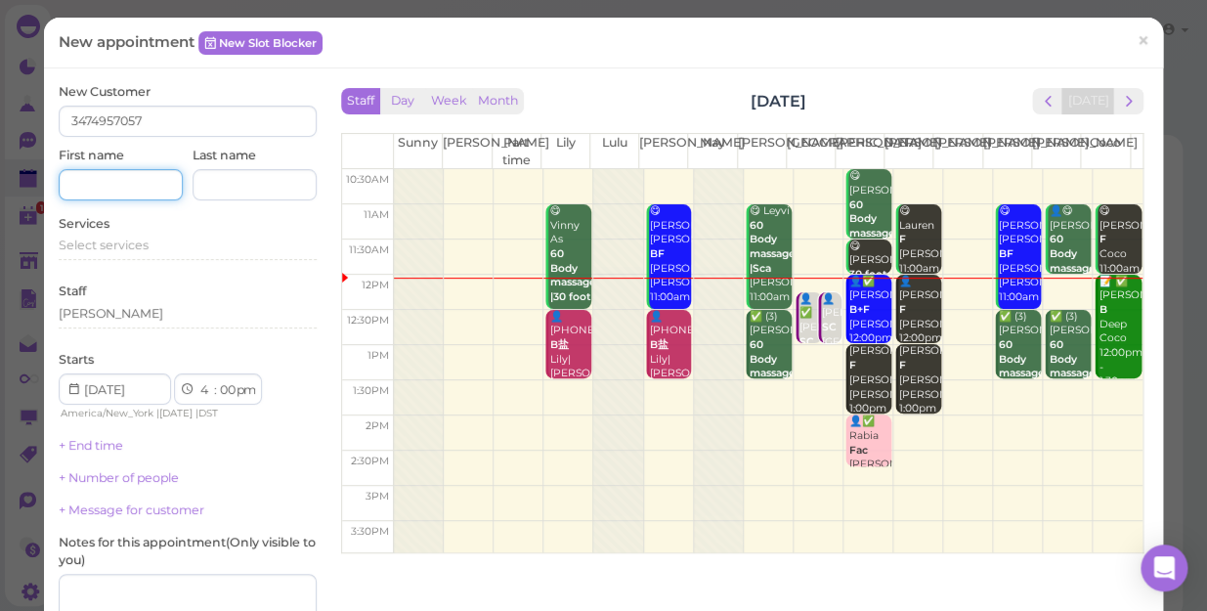
click at [132, 172] on input at bounding box center [121, 184] width 124 height 31
type input "l"
type input "[PERSON_NAME]"
click at [128, 250] on span "Select services" at bounding box center [104, 244] width 90 height 15
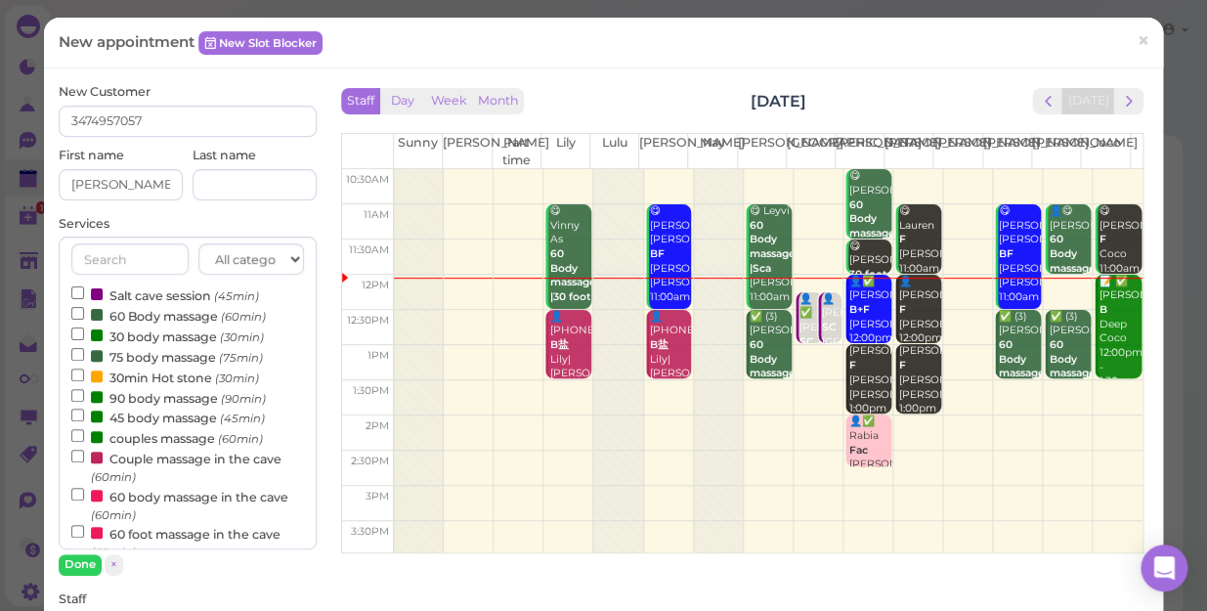
click at [145, 442] on label "couples massage (60min)" at bounding box center [167, 437] width 192 height 21
click at [84, 442] on input "couples massage (60min)" at bounding box center [77, 435] width 13 height 13
click at [78, 565] on button "Done" at bounding box center [80, 564] width 43 height 21
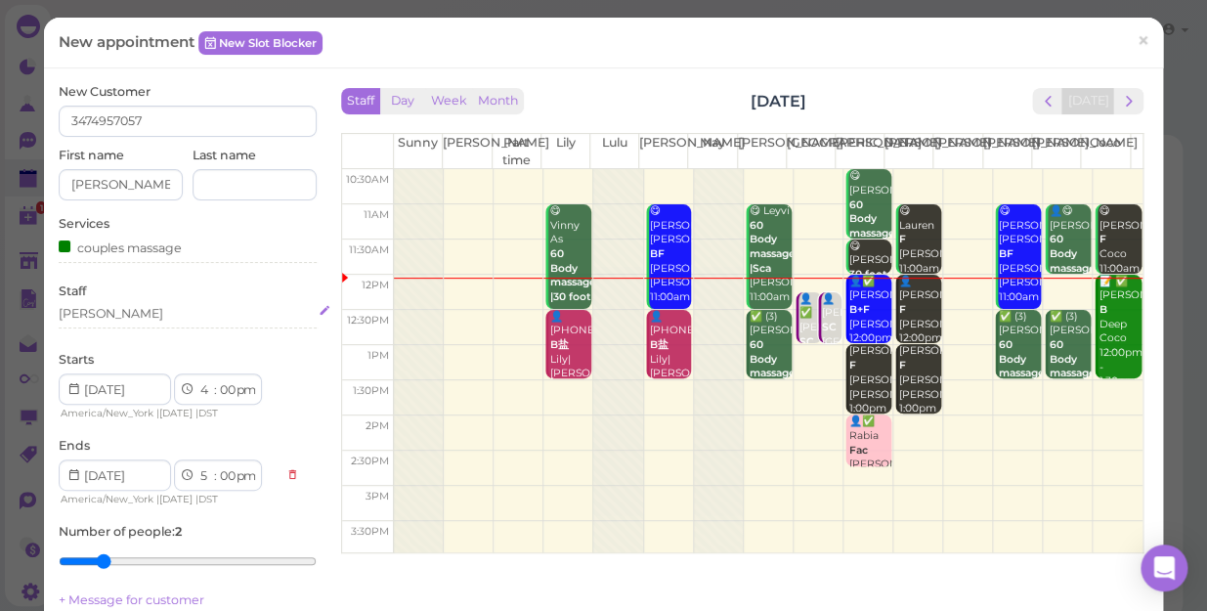
click at [108, 309] on div "[PERSON_NAME]" at bounding box center [188, 314] width 258 height 18
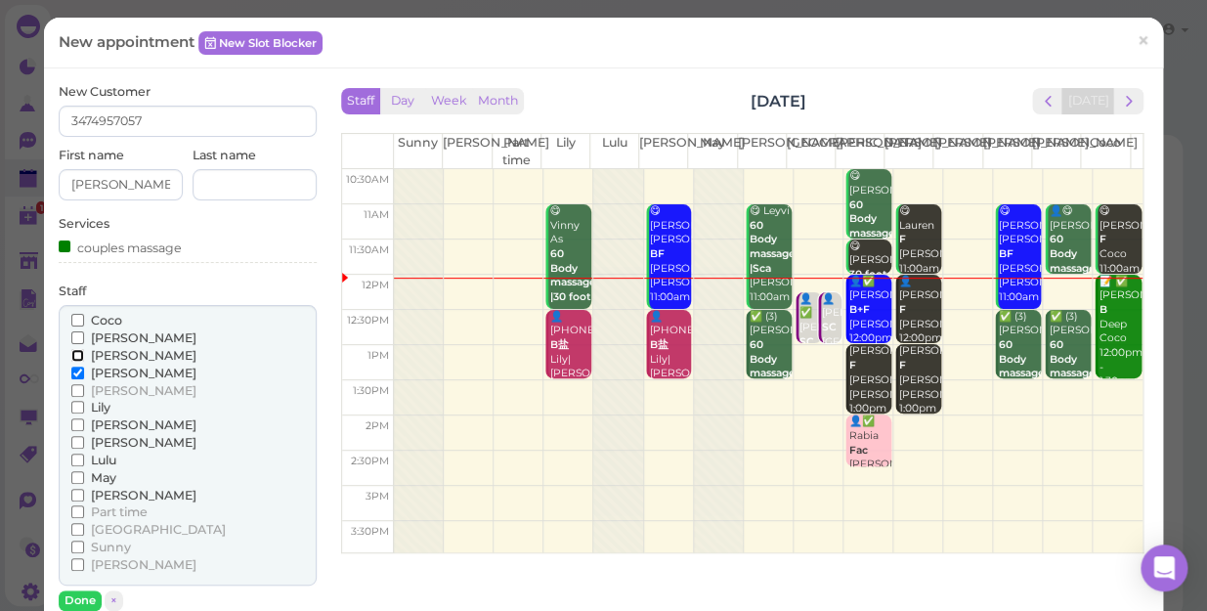
click at [81, 362] on label "[PERSON_NAME]" at bounding box center [133, 356] width 125 height 18
click at [81, 362] on input "[PERSON_NAME]" at bounding box center [77, 355] width 13 height 13
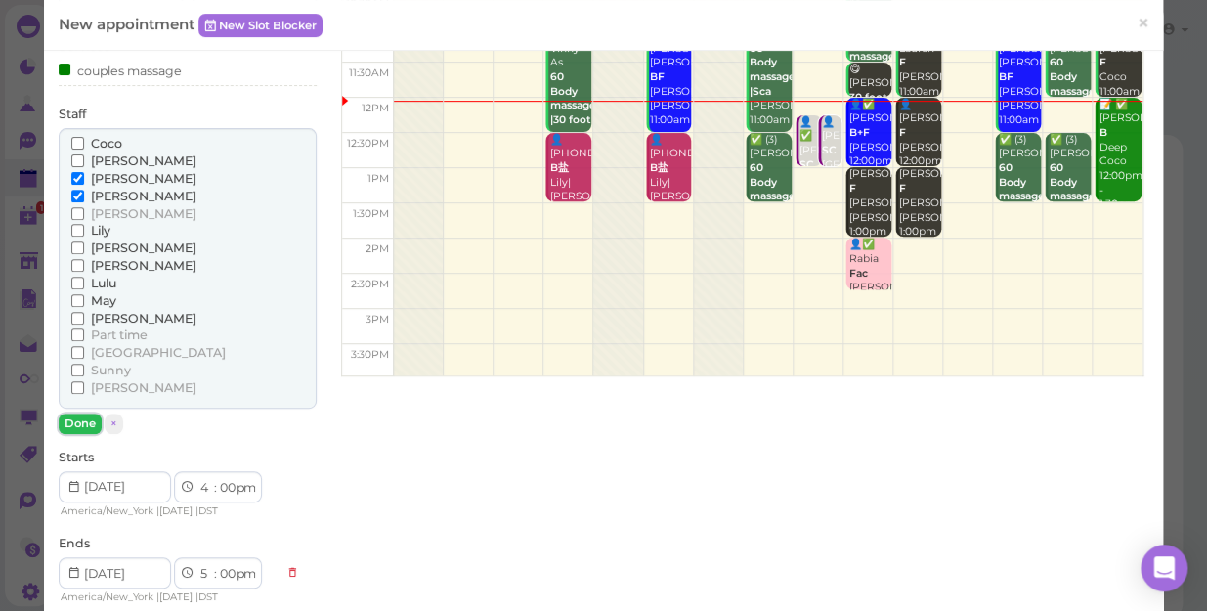
click at [83, 420] on button "Done" at bounding box center [80, 423] width 43 height 21
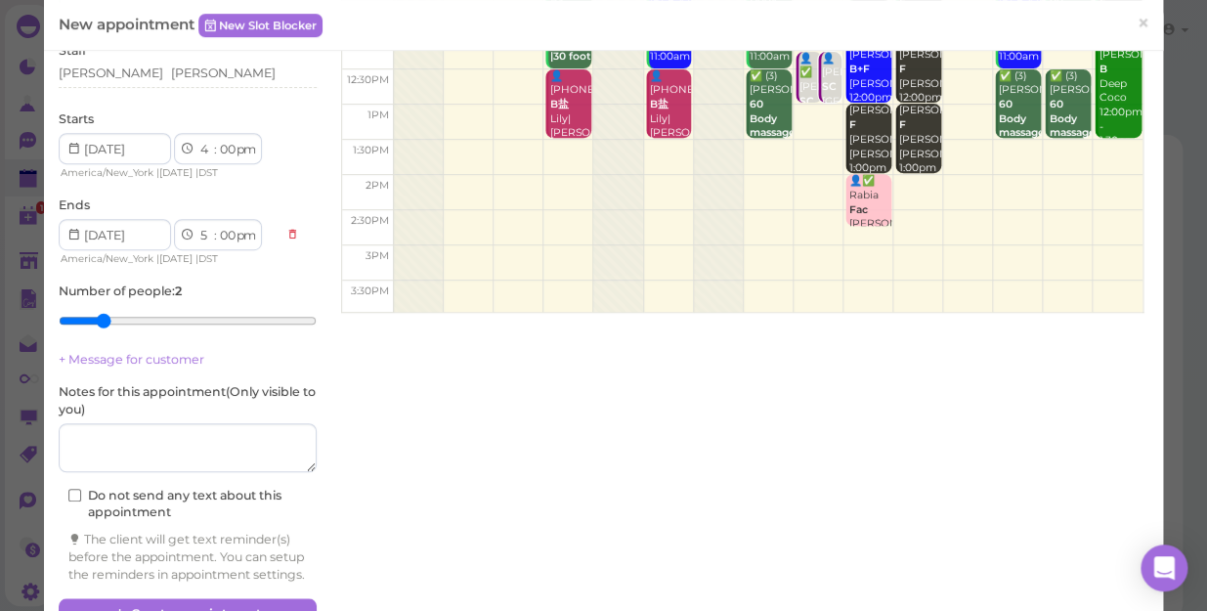
scroll to position [307, 0]
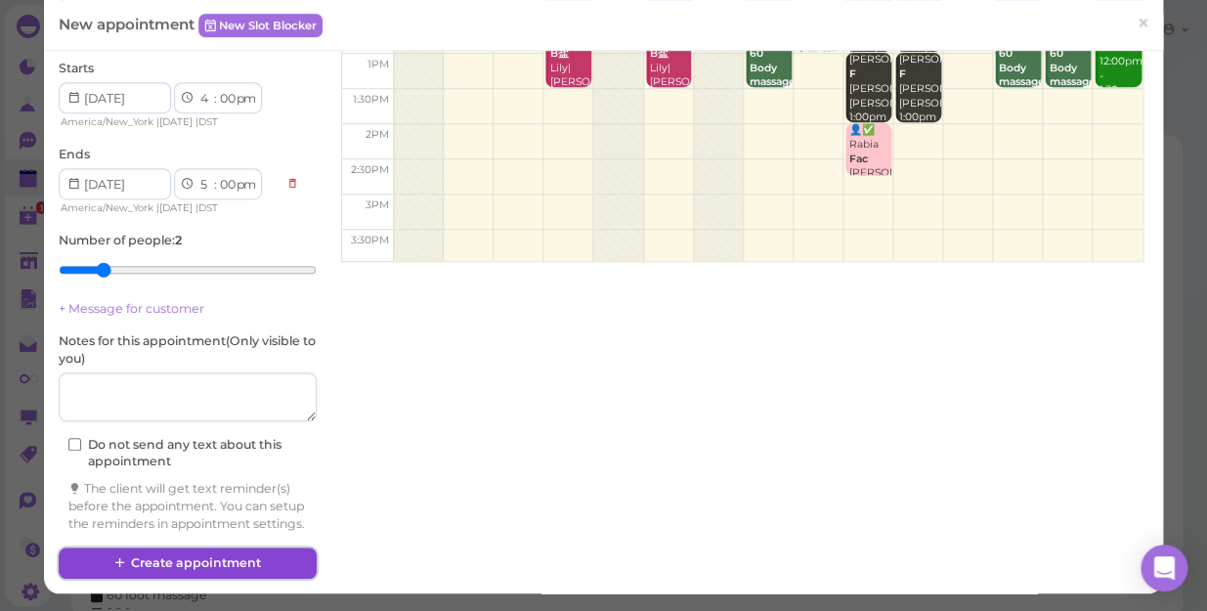
click at [224, 556] on button "Create appointment" at bounding box center [188, 562] width 258 height 31
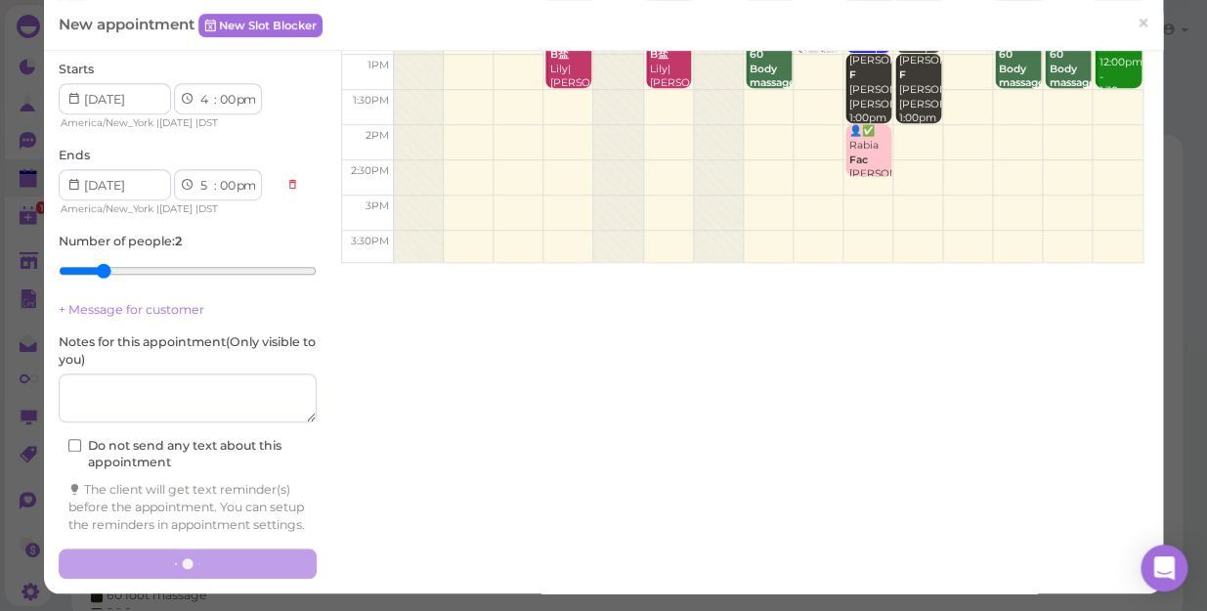
scroll to position [0, 0]
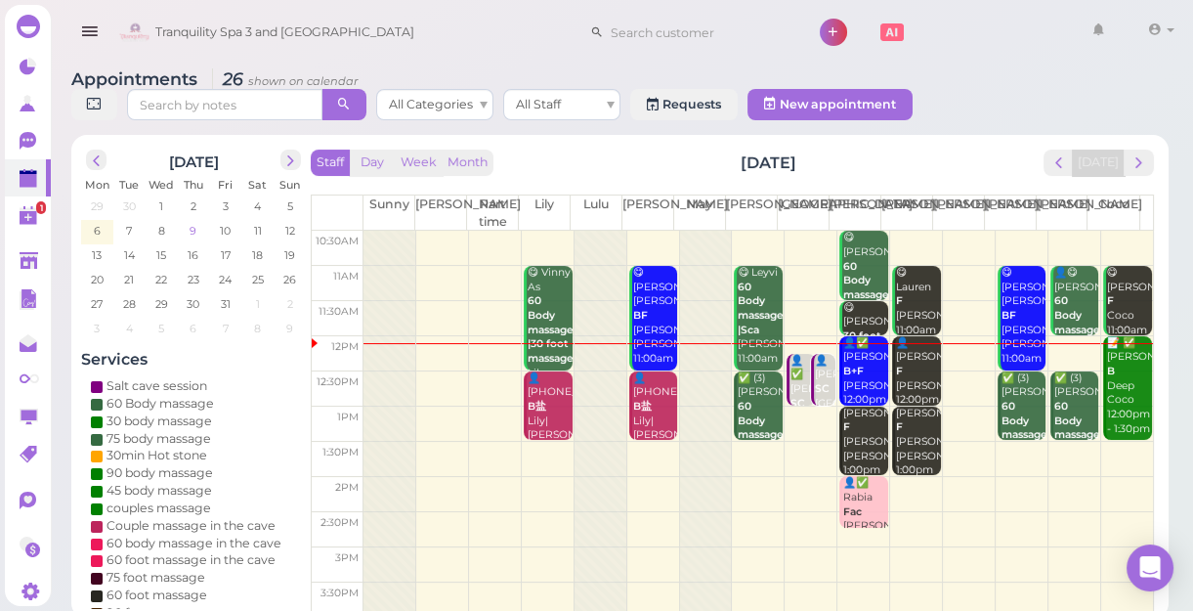
click at [193, 233] on span "9" at bounding box center [193, 231] width 11 height 18
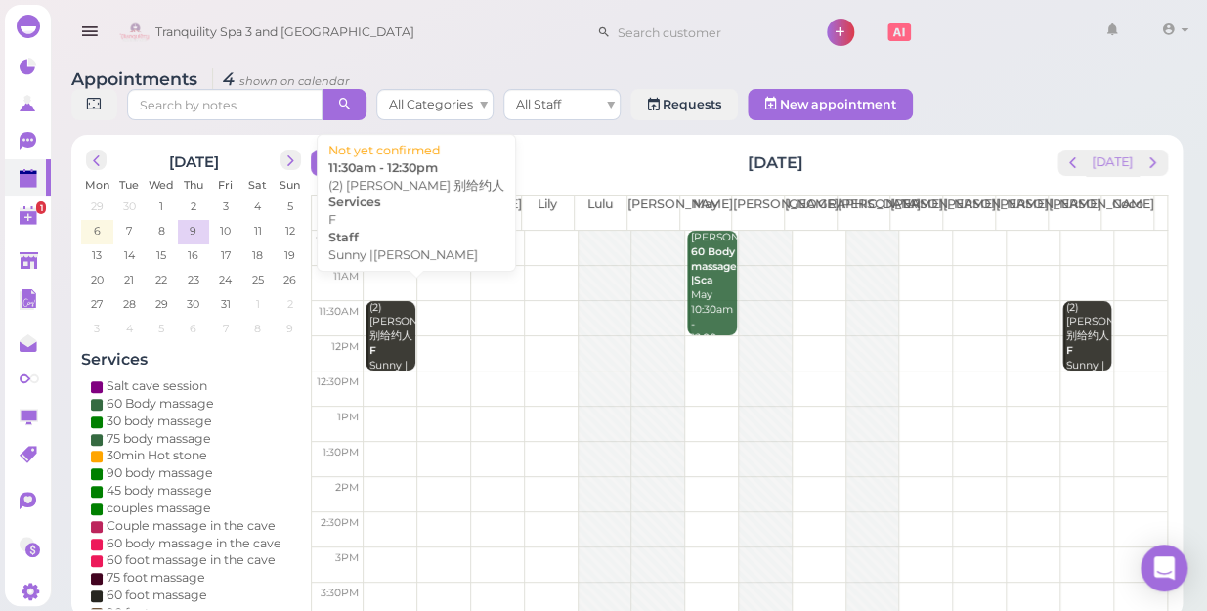
click at [401, 320] on div "(2) [PERSON_NAME] 别给约人 F [PERSON_NAME] |[PERSON_NAME] 11:30am - 12:30pm" at bounding box center [391, 365] width 46 height 129
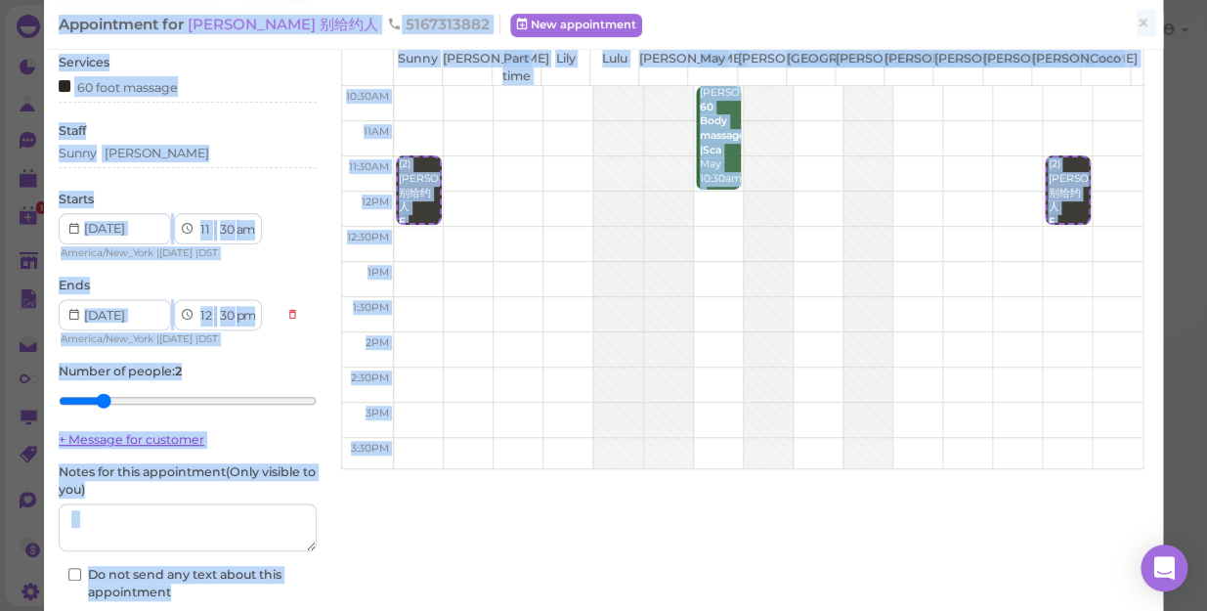
scroll to position [200, 0]
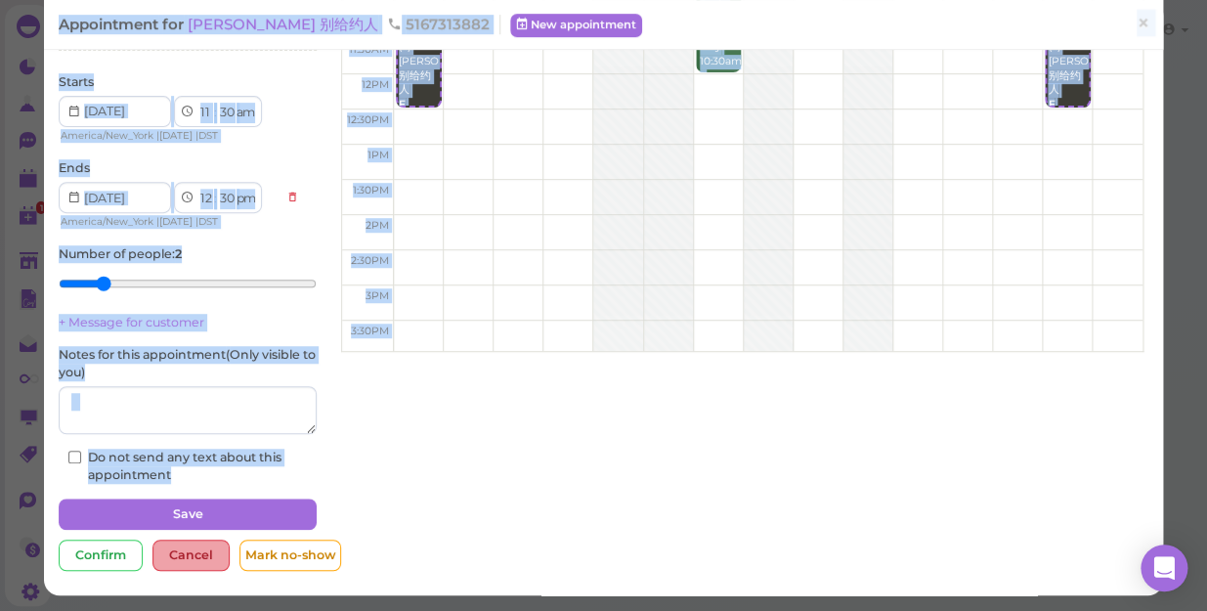
click at [192, 553] on div "Cancel" at bounding box center [190, 554] width 77 height 31
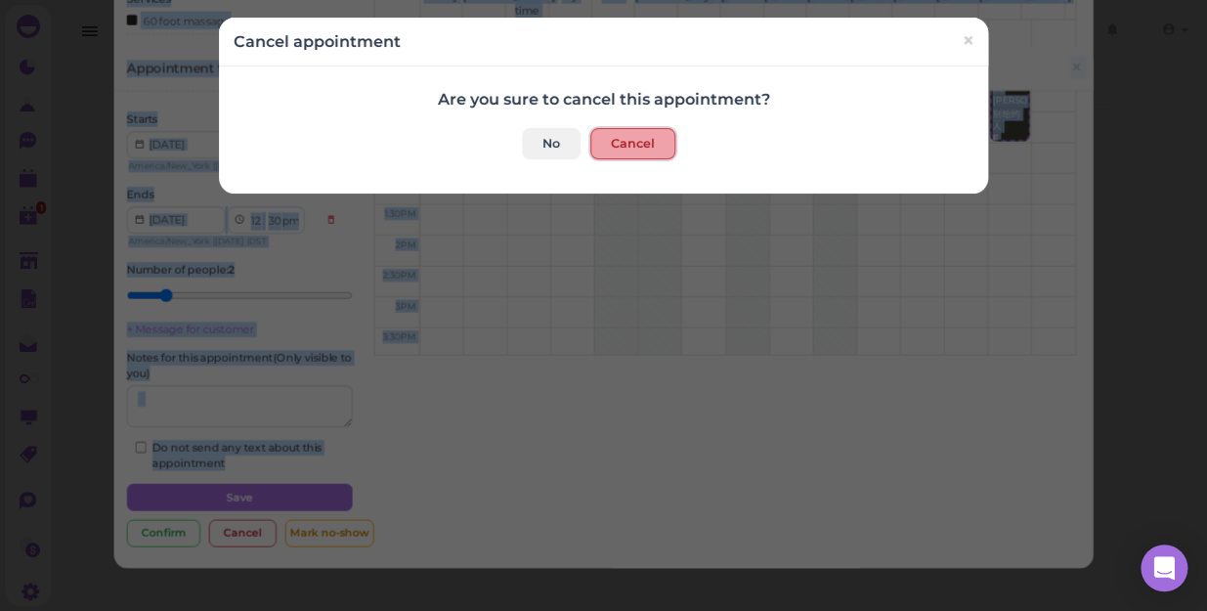
click at [638, 143] on button "Cancel" at bounding box center [632, 143] width 85 height 31
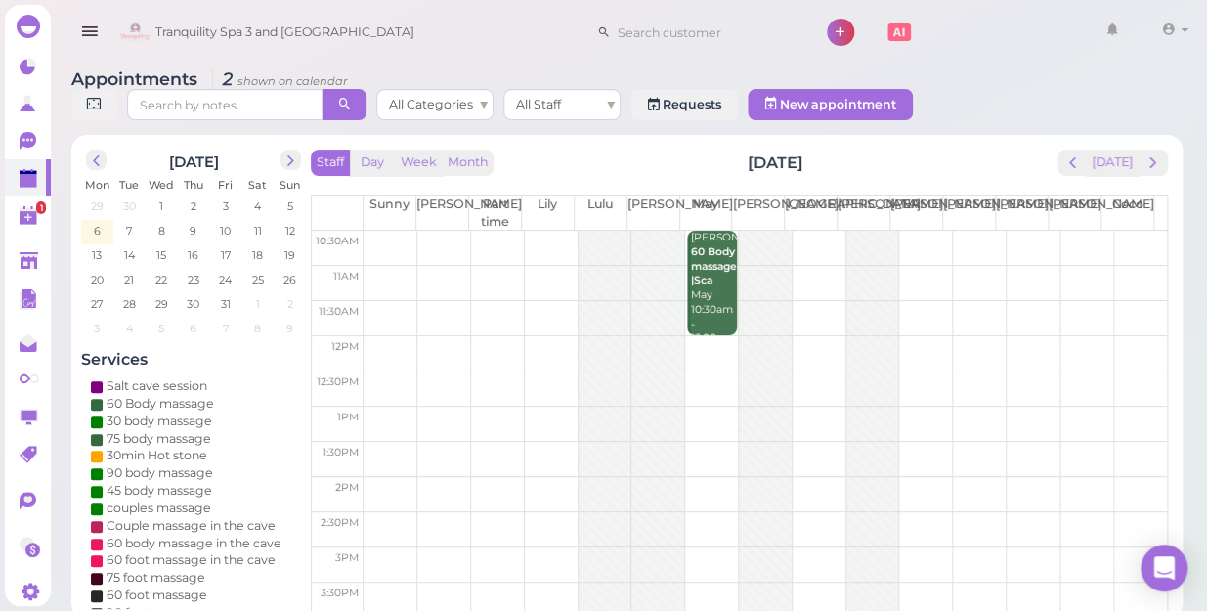
click at [1118, 157] on div "Staff Day Week Month [DATE] [DATE] [PERSON_NAME] Part time [PERSON_NAME] [PERSO…" at bounding box center [739, 382] width 857 height 465
click at [1117, 151] on button "[DATE]" at bounding box center [1112, 163] width 53 height 26
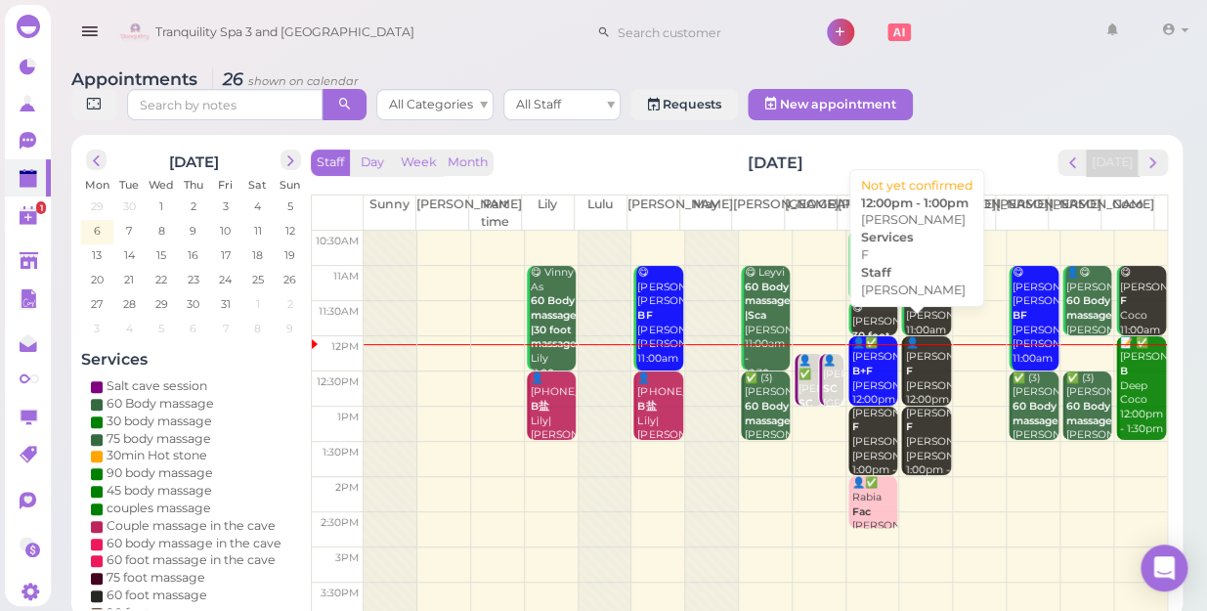
click at [907, 362] on div "👤[PERSON_NAME] F [PERSON_NAME] 12:00pm - 1:00pm" at bounding box center [927, 379] width 46 height 86
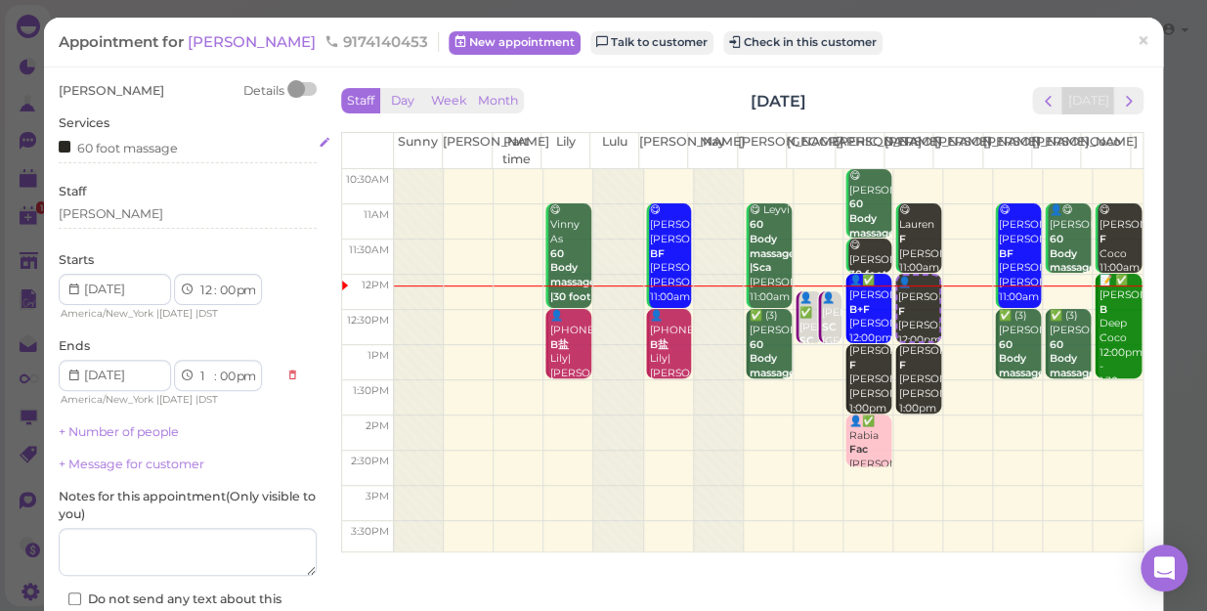
click at [173, 150] on div "60 foot massage" at bounding box center [118, 147] width 119 height 21
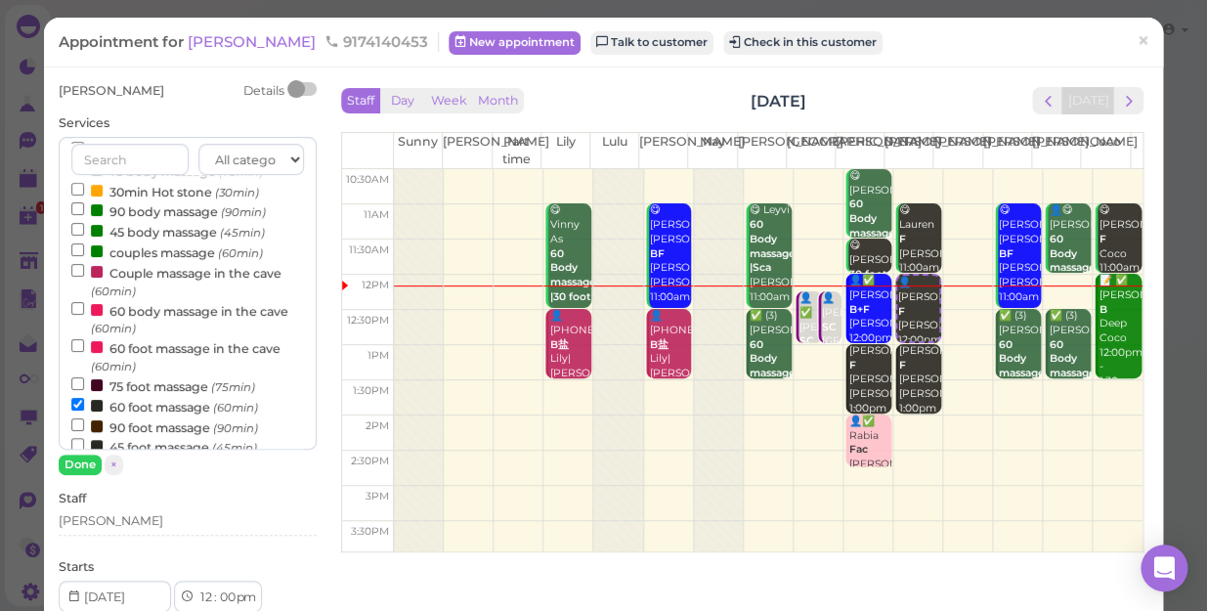
scroll to position [177, 0]
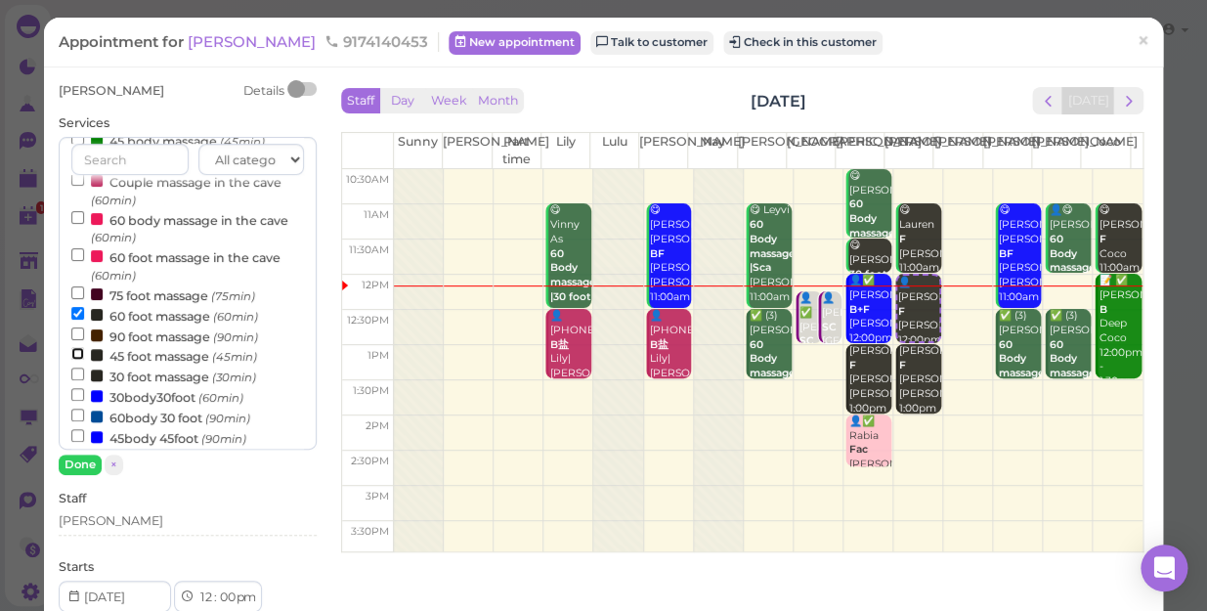
click at [75, 356] on input "45 foot massage (45min)" at bounding box center [77, 353] width 13 height 13
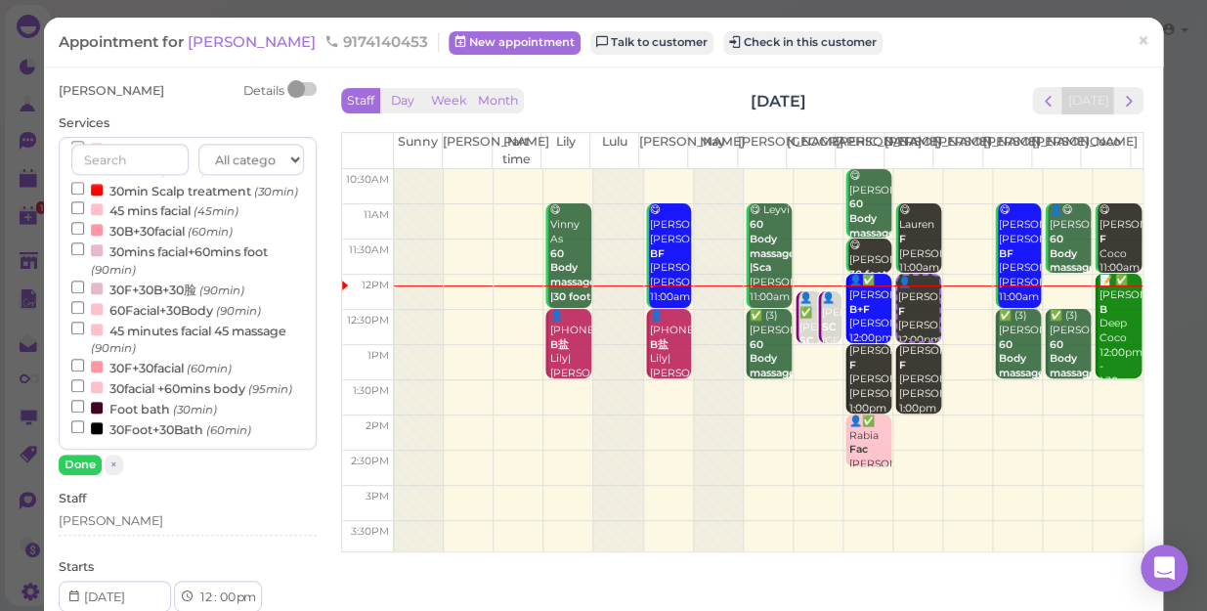
select select "45"
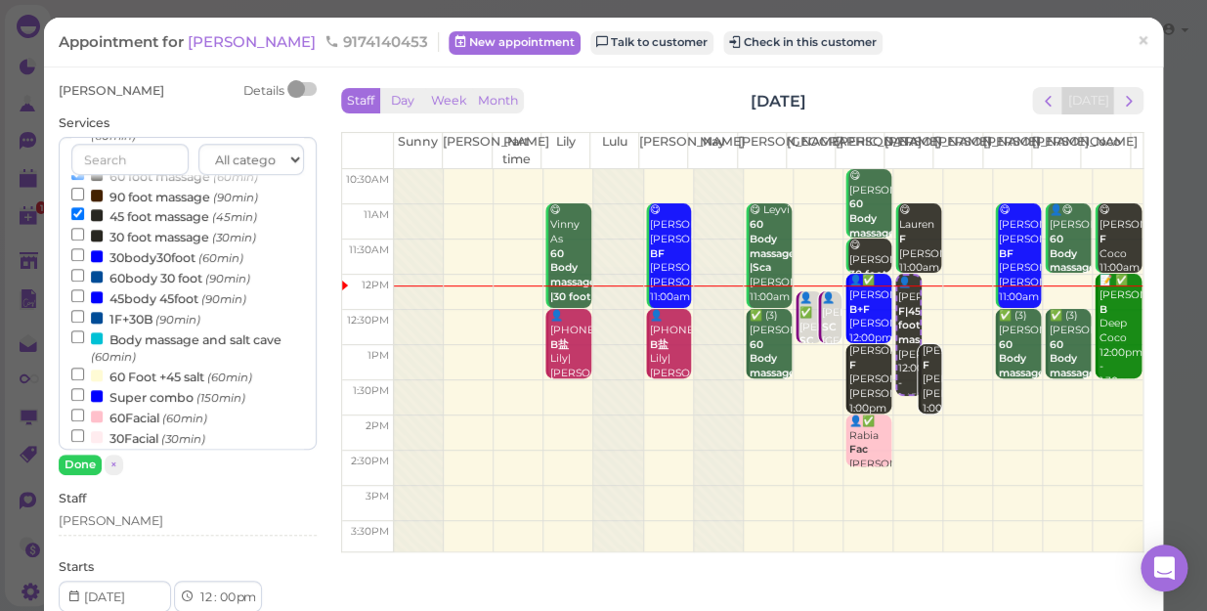
scroll to position [274, 0]
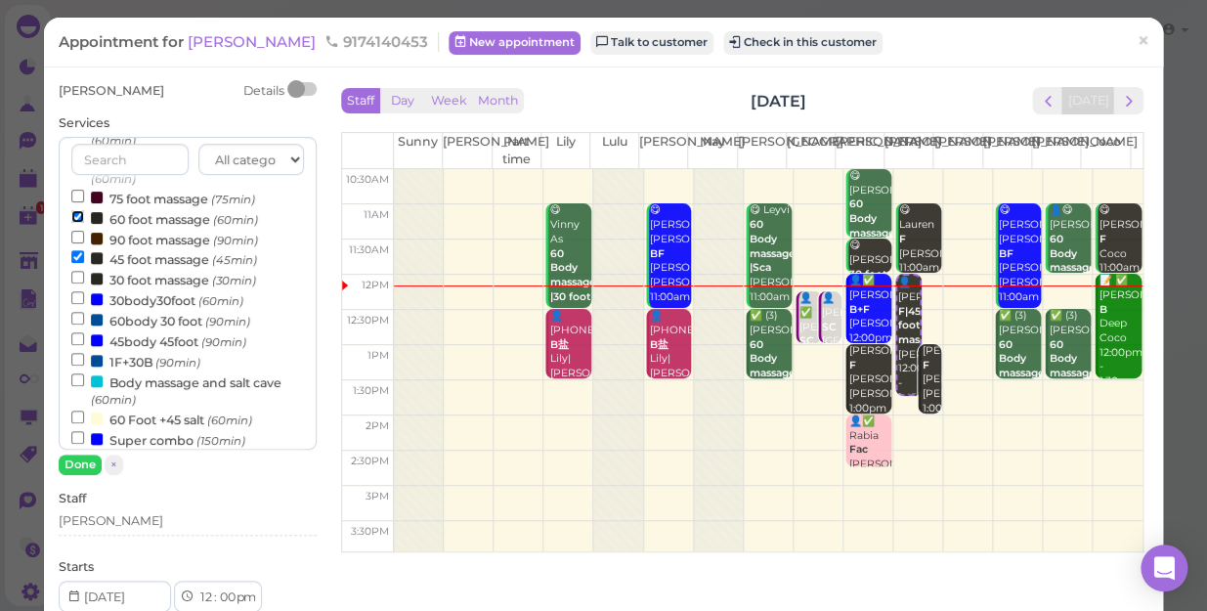
click at [74, 219] on input "60 foot massage (60min)" at bounding box center [77, 216] width 13 height 13
select select "12"
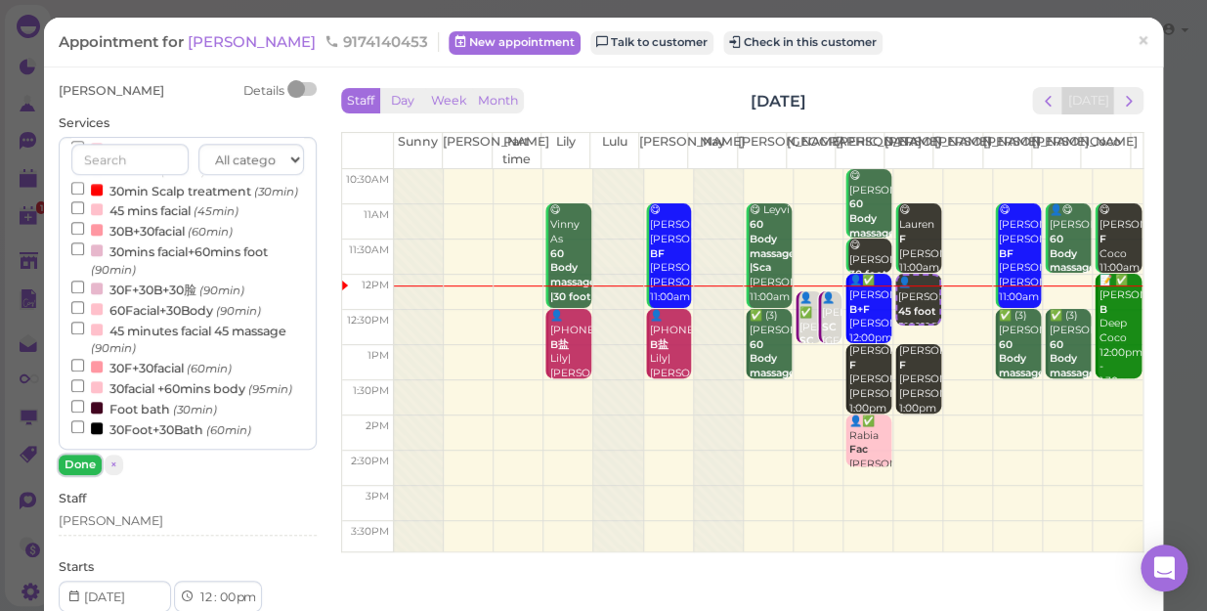
click at [89, 461] on button "Done" at bounding box center [80, 464] width 43 height 21
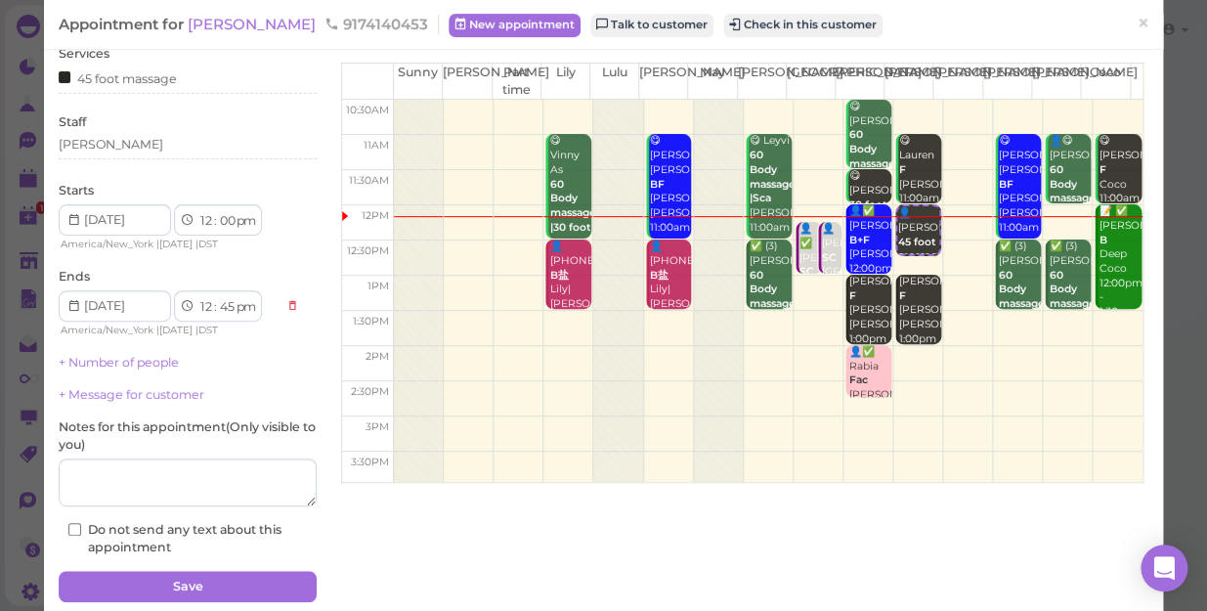
scroll to position [142, 0]
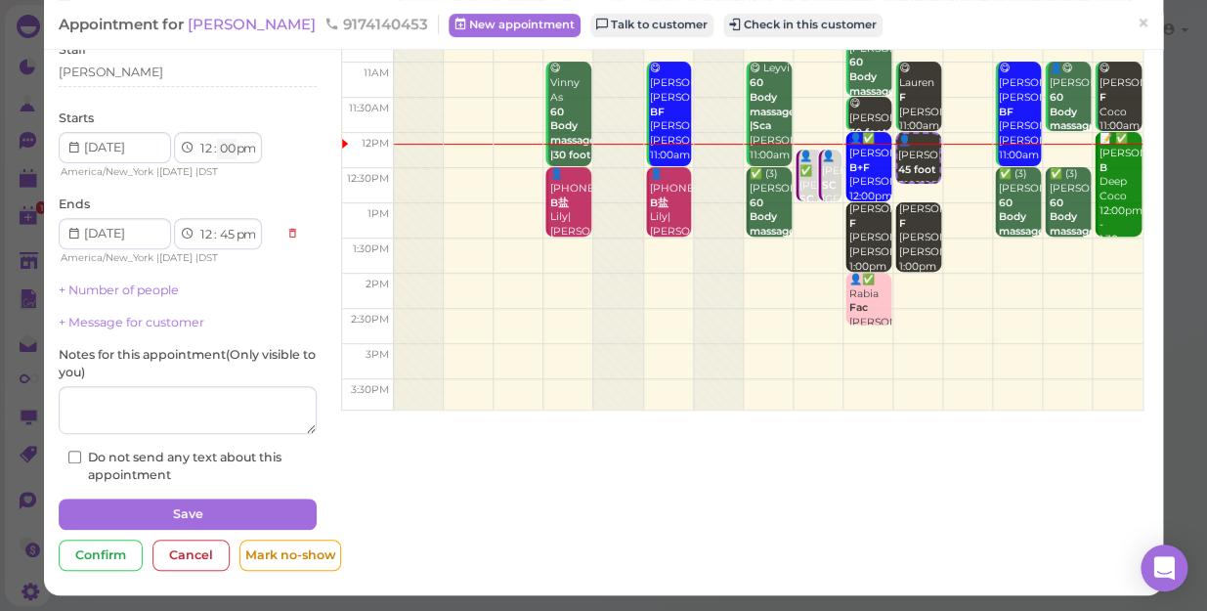
click at [225, 151] on select "00 05 10 15 20 25 30 35 40 45 50 55" at bounding box center [227, 149] width 20 height 21
select select "15"
click at [217, 139] on select "00 05 10 15 20 25 30 35 40 45 50 55" at bounding box center [227, 149] width 20 height 21
select select "1"
select select "00"
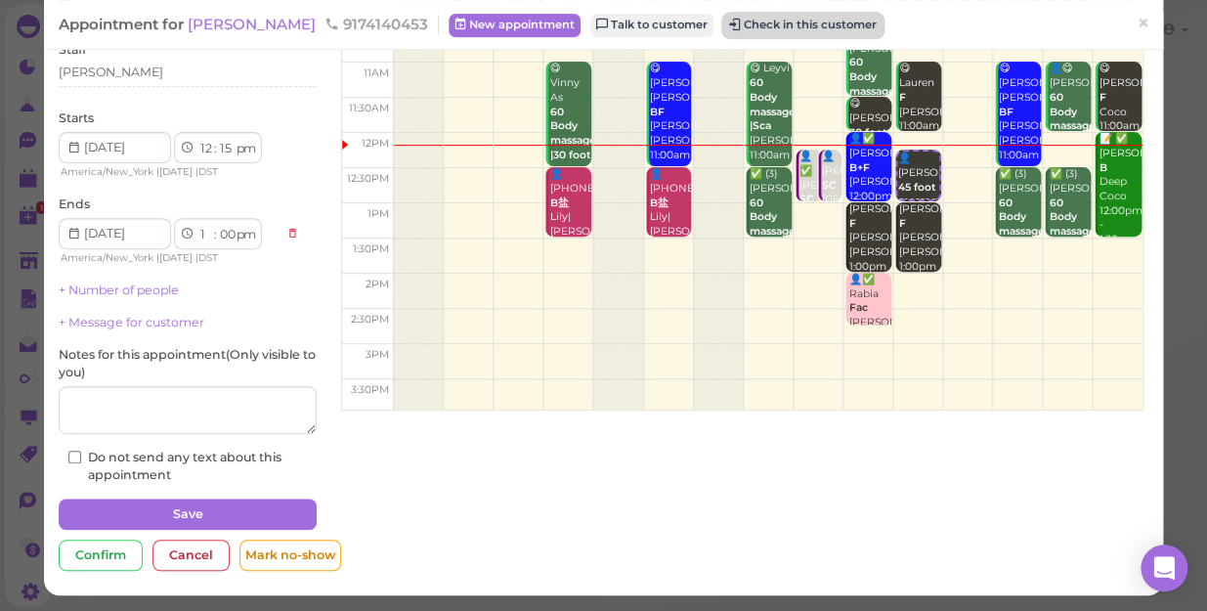
click at [741, 26] on button "Check in this customer" at bounding box center [802, 25] width 159 height 23
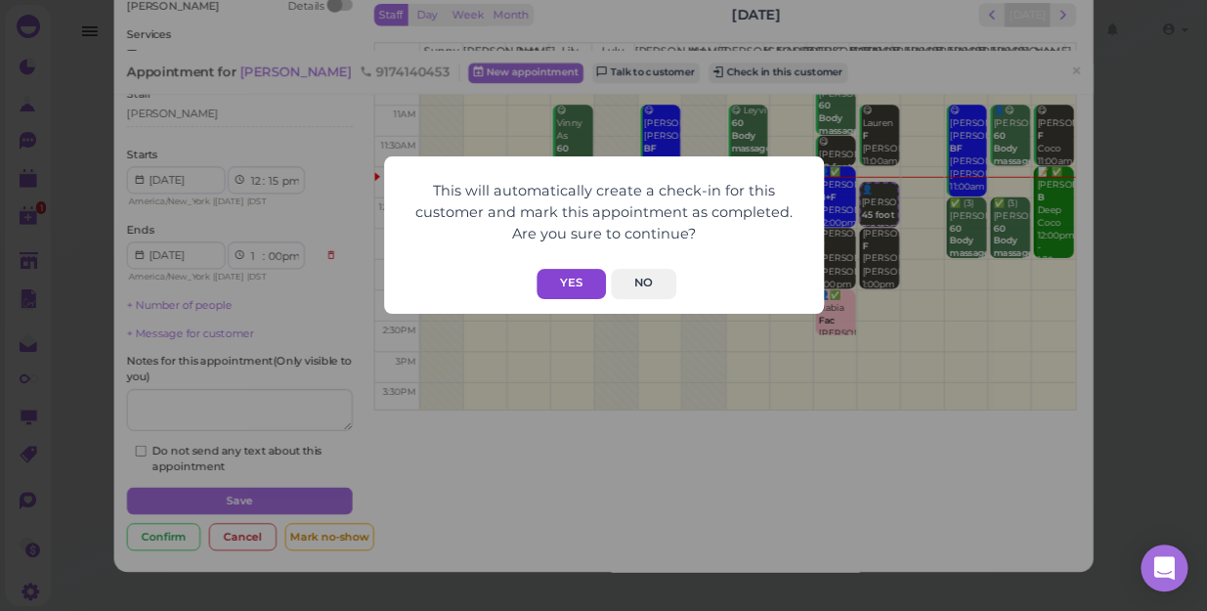
click at [576, 280] on button "Yes" at bounding box center [571, 284] width 69 height 30
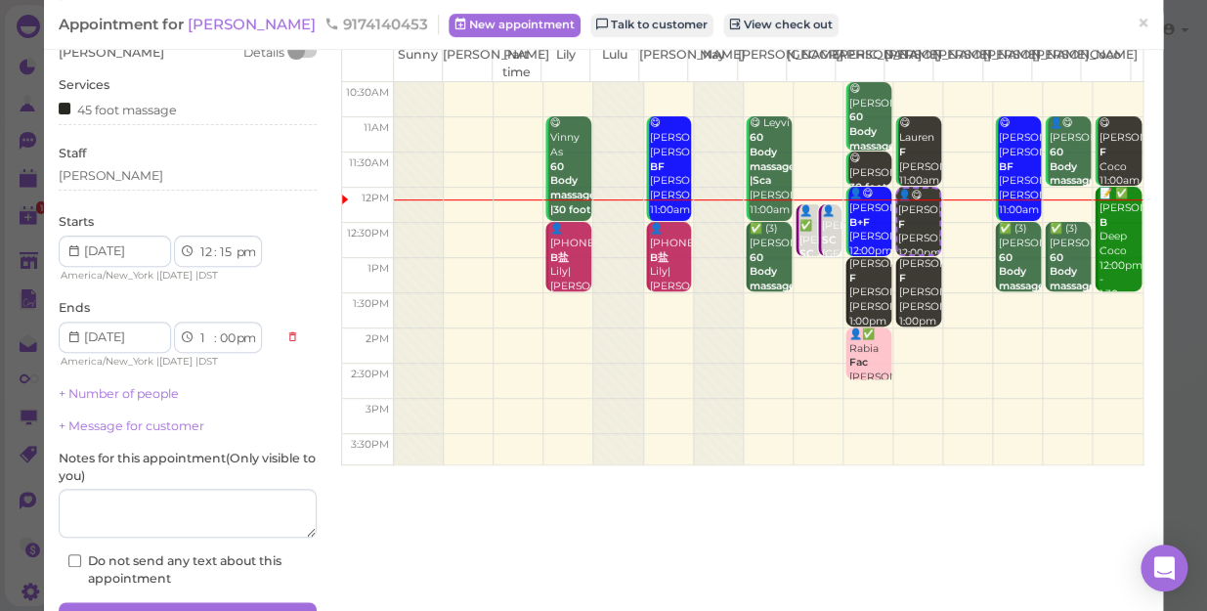
scroll to position [191, 0]
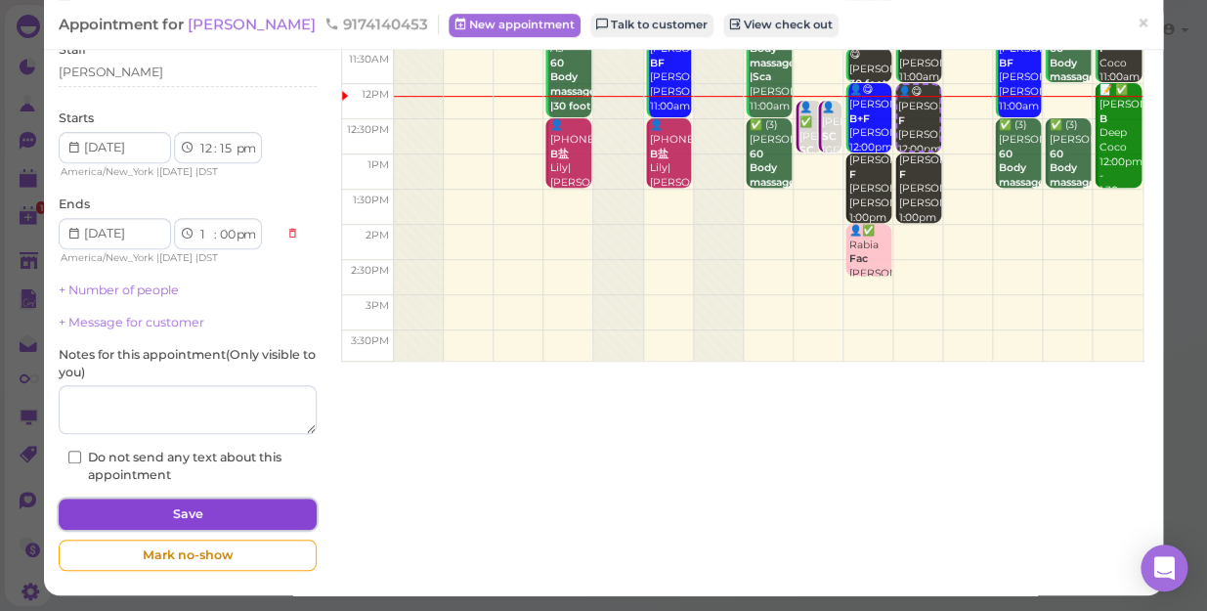
click at [247, 508] on button "Save" at bounding box center [188, 513] width 258 height 31
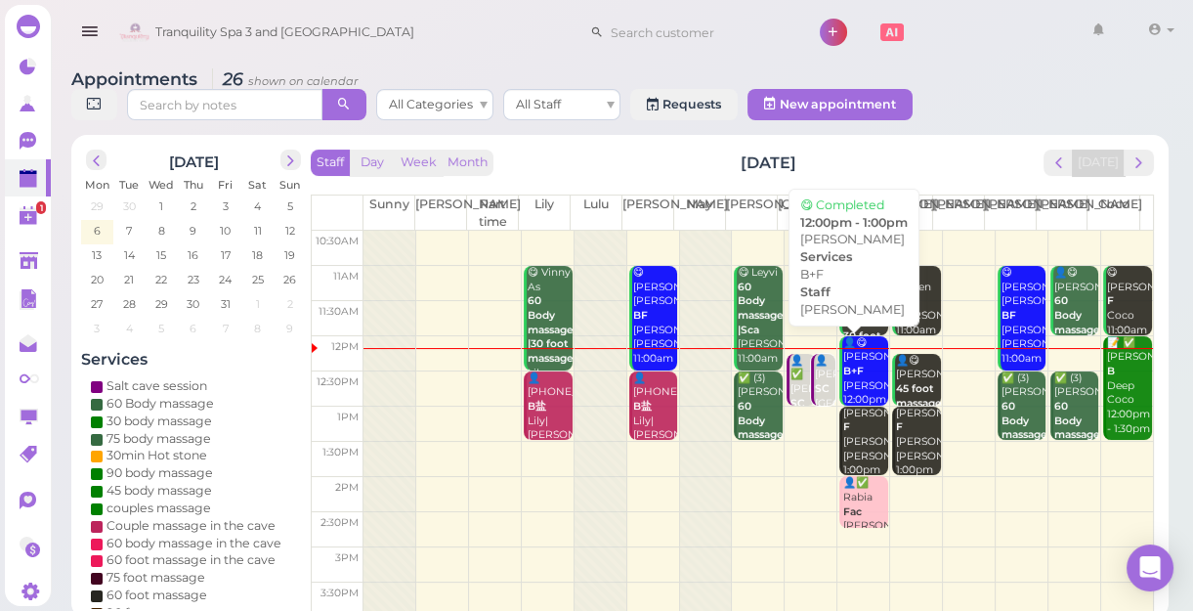
click at [847, 373] on b "B+F" at bounding box center [853, 371] width 21 height 13
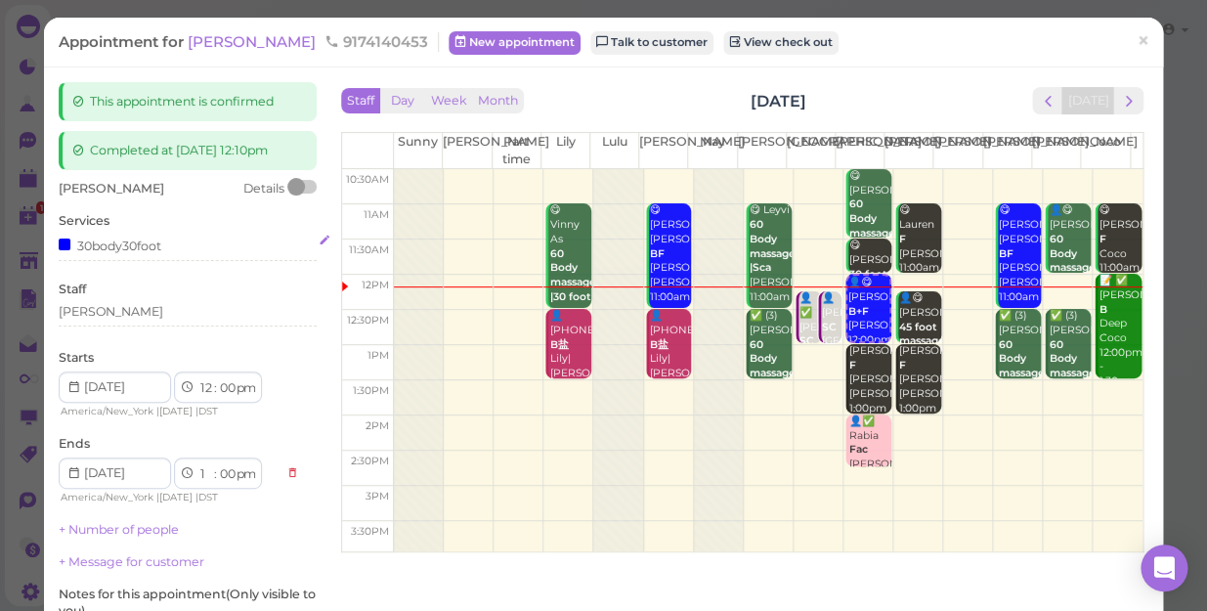
click at [164, 243] on div "30body30foot" at bounding box center [188, 245] width 258 height 21
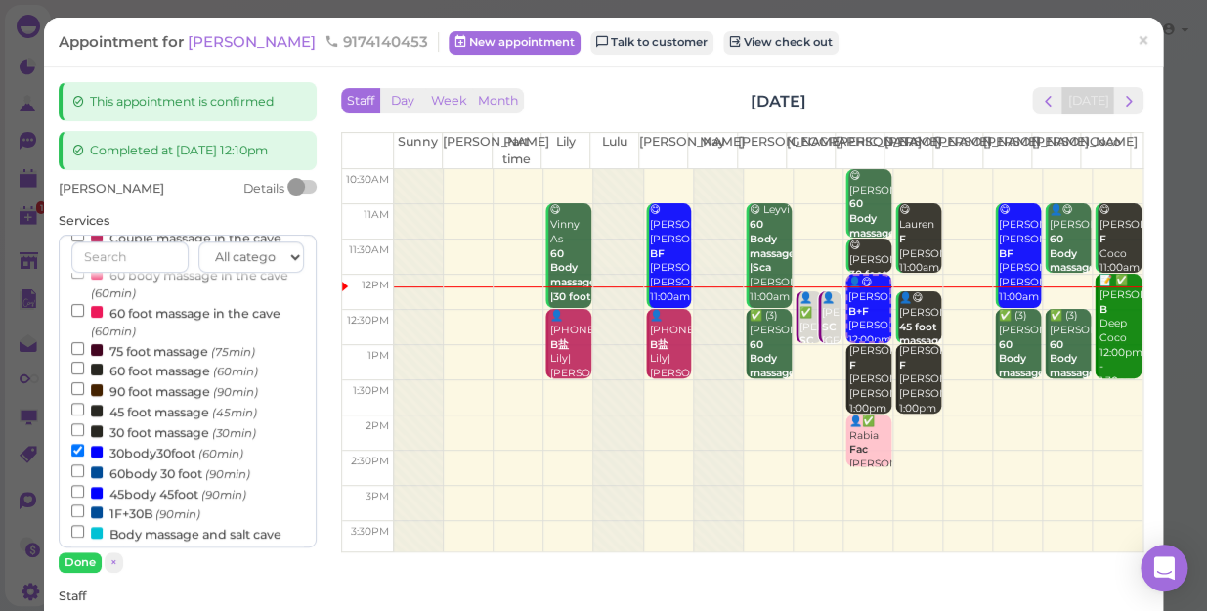
scroll to position [266, 0]
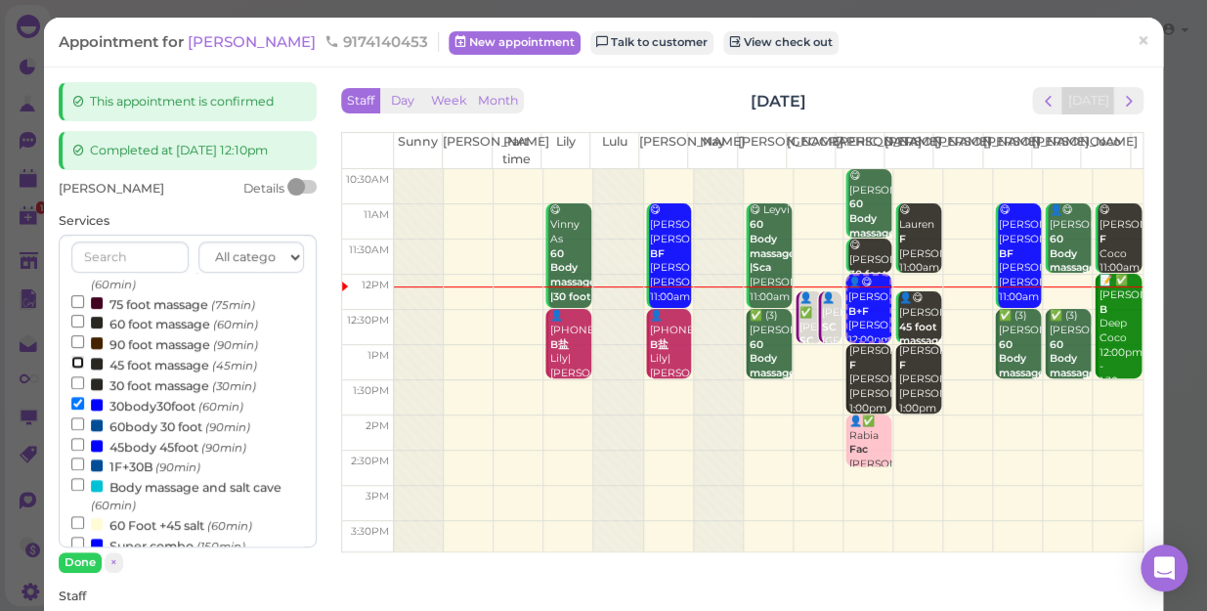
click at [75, 363] on input "45 foot massage (45min)" at bounding box center [77, 362] width 13 height 13
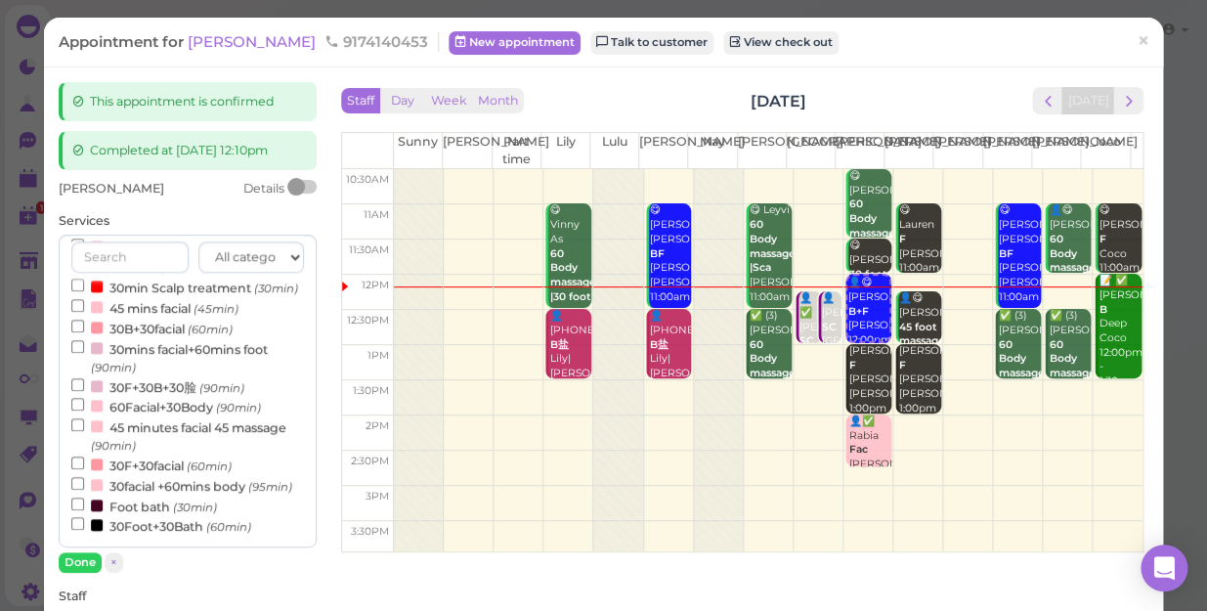
select select "45"
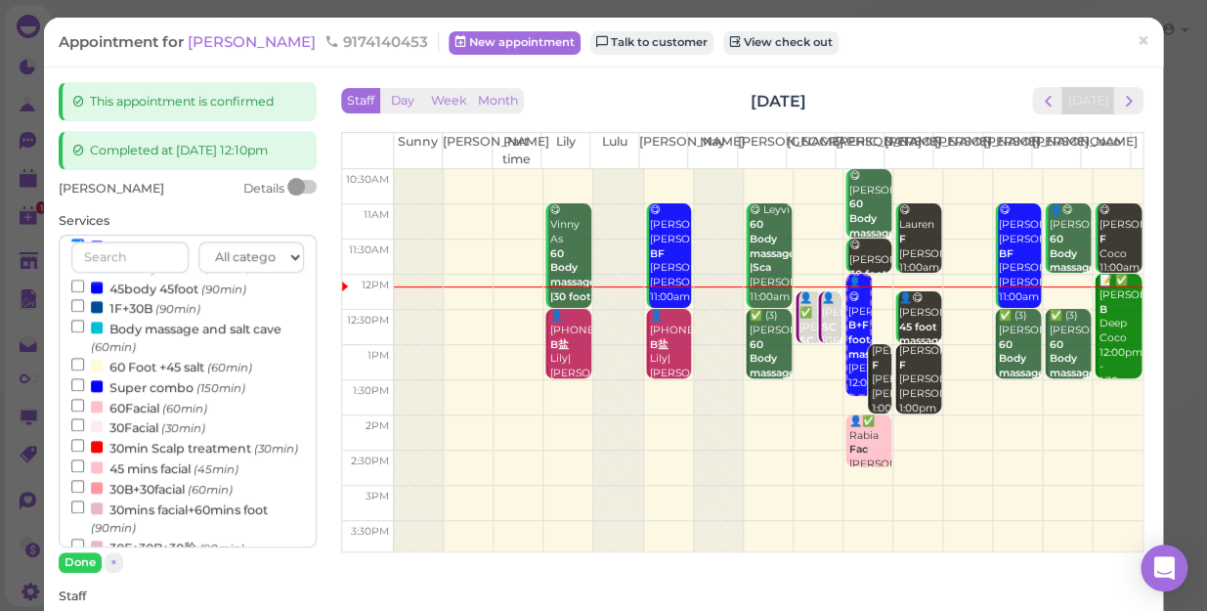
scroll to position [362, 0]
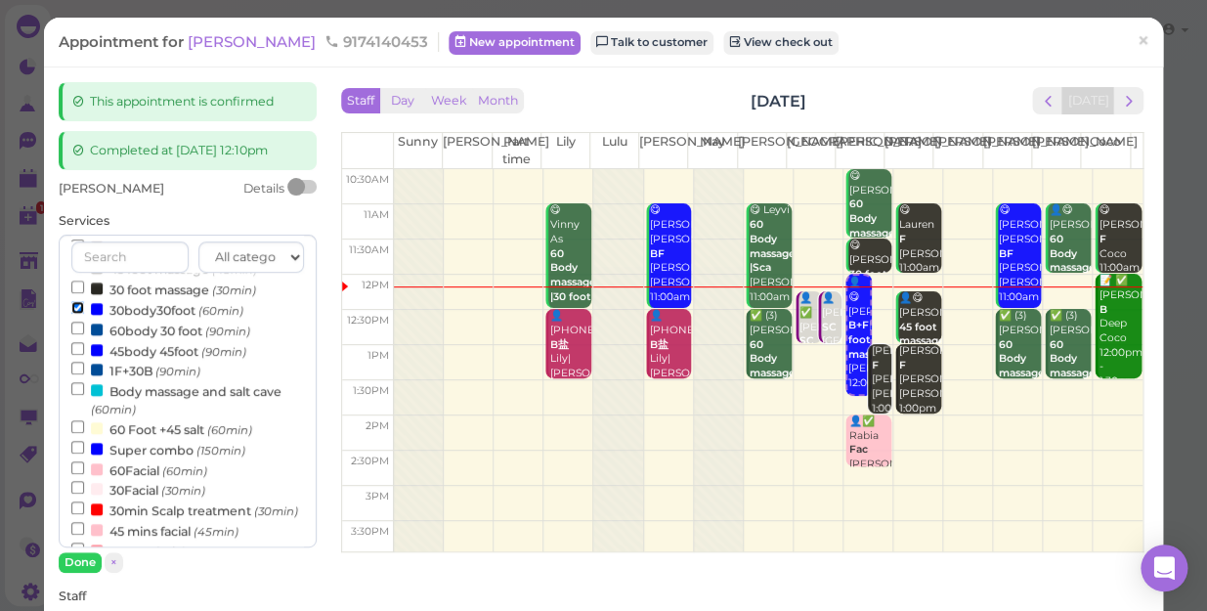
click at [73, 309] on input "30body30foot (60min)" at bounding box center [77, 307] width 13 height 13
select select "12"
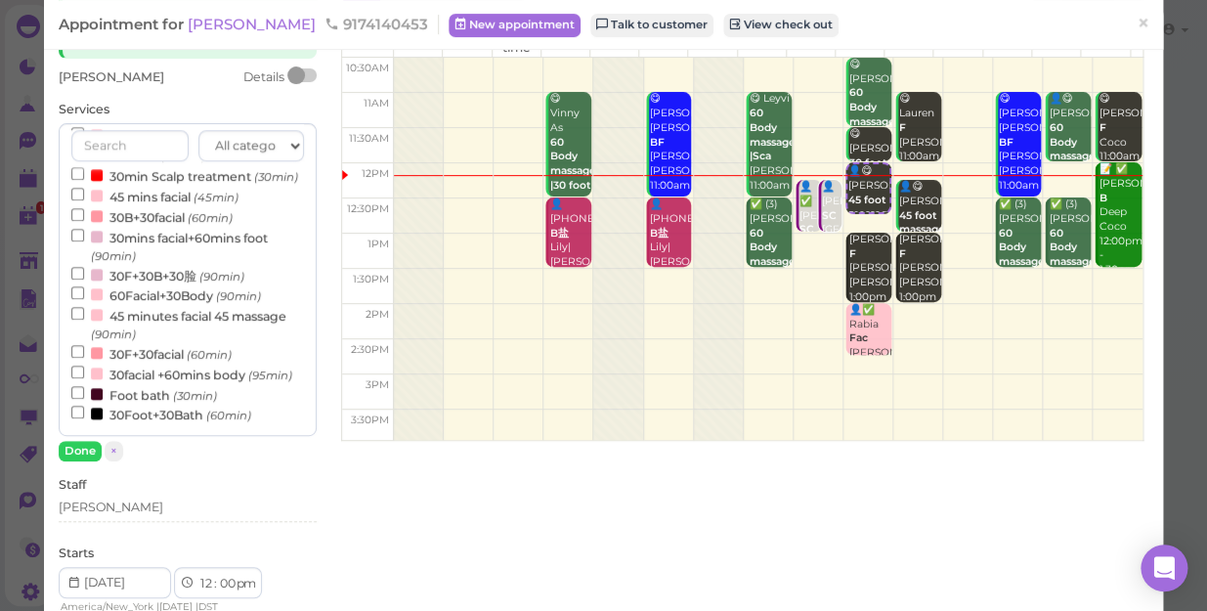
scroll to position [177, 0]
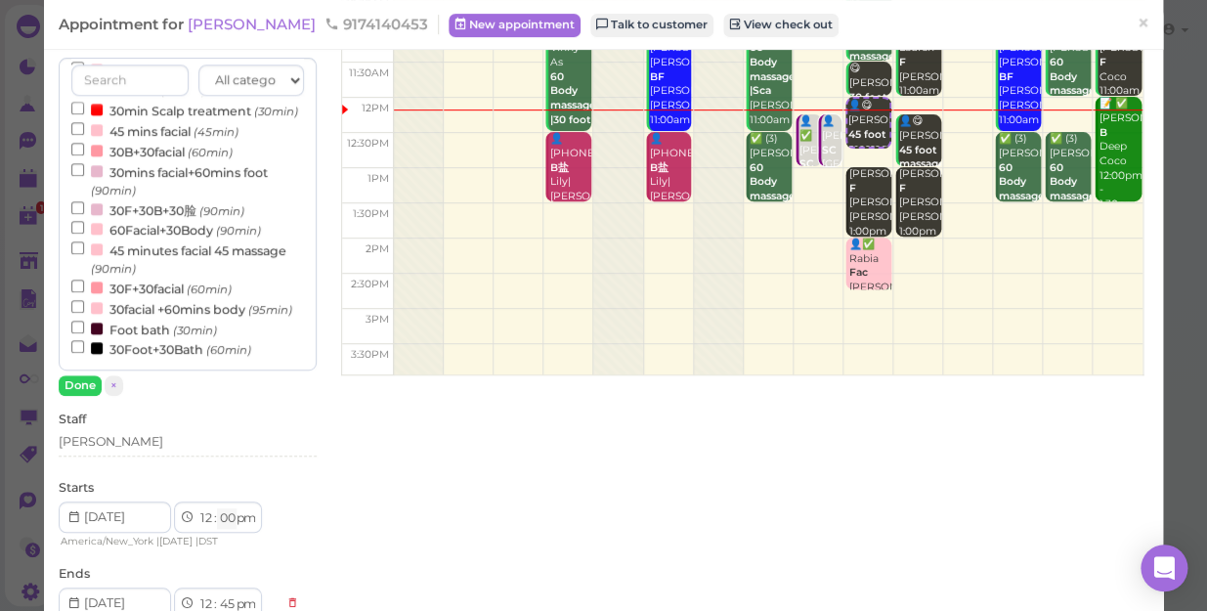
click at [227, 513] on select "00 05 10 15 20 25 30 35 40 45 50 55" at bounding box center [227, 518] width 20 height 21
select select "15"
click at [217, 508] on select "00 05 10 15 20 25 30 35 40 45 50 55" at bounding box center [227, 518] width 20 height 21
select select "1"
select select "00"
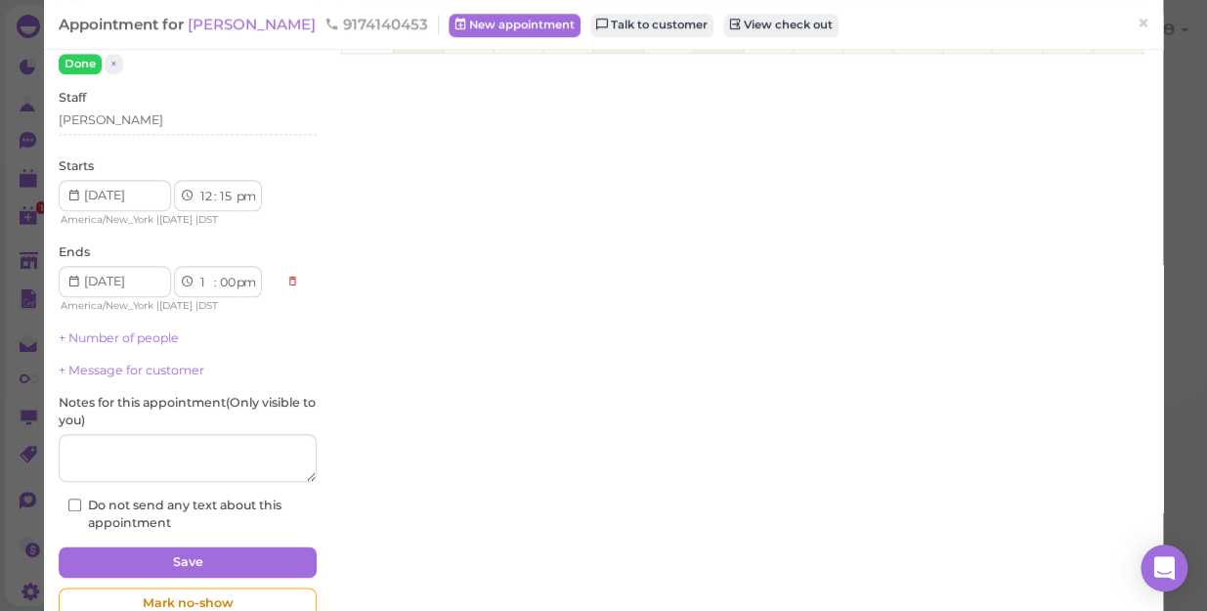
scroll to position [546, 0]
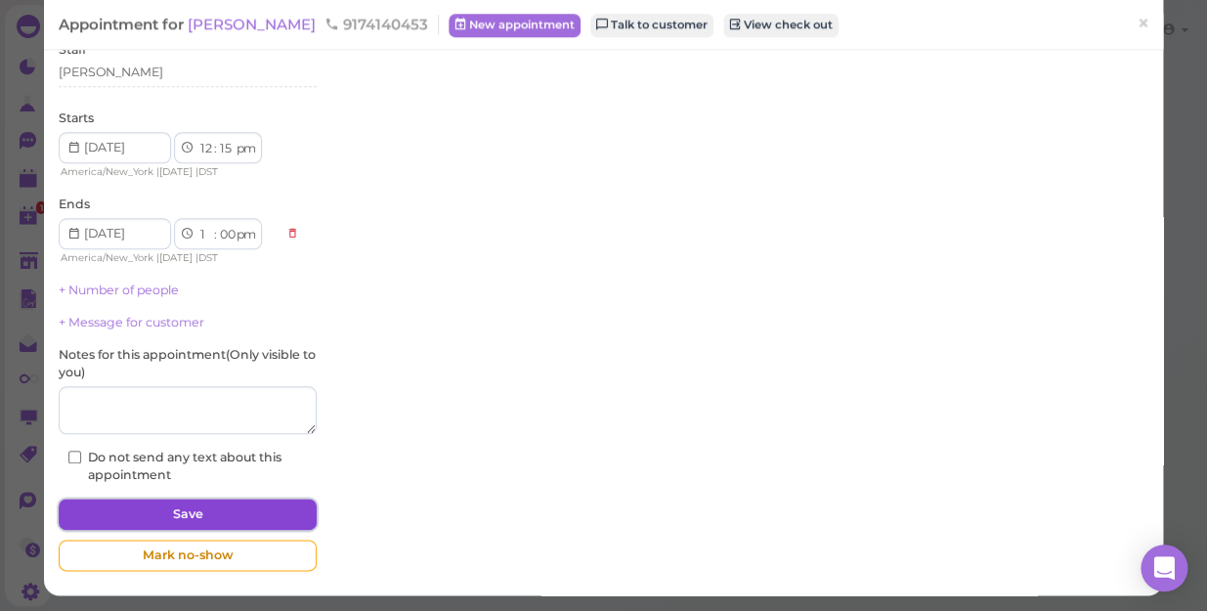
click at [215, 505] on button "Save" at bounding box center [188, 513] width 258 height 31
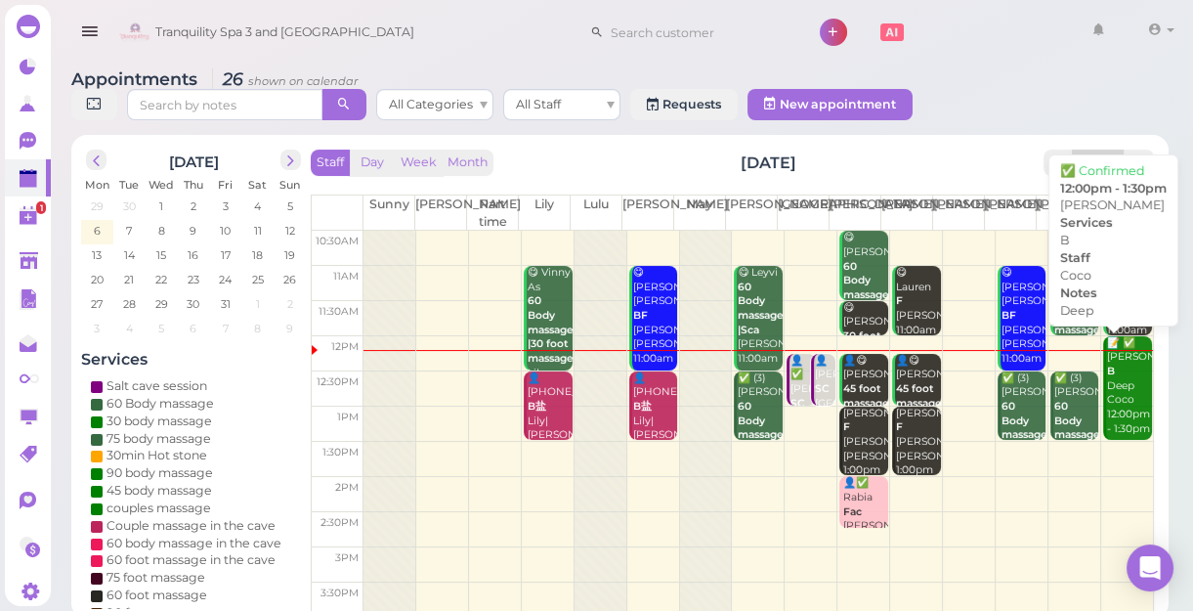
click at [1111, 412] on div "📝 ✅ [PERSON_NAME] Deep Coco 12:00pm - 1:30pm" at bounding box center [1129, 386] width 46 height 101
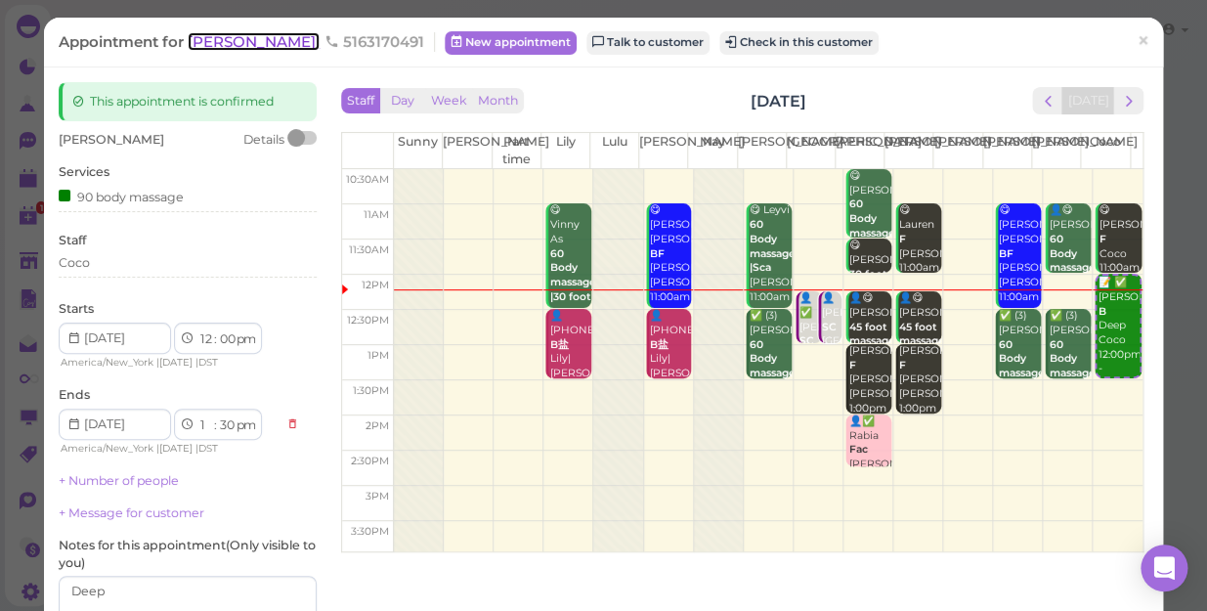
click at [205, 42] on span "[PERSON_NAME]" at bounding box center [254, 41] width 132 height 19
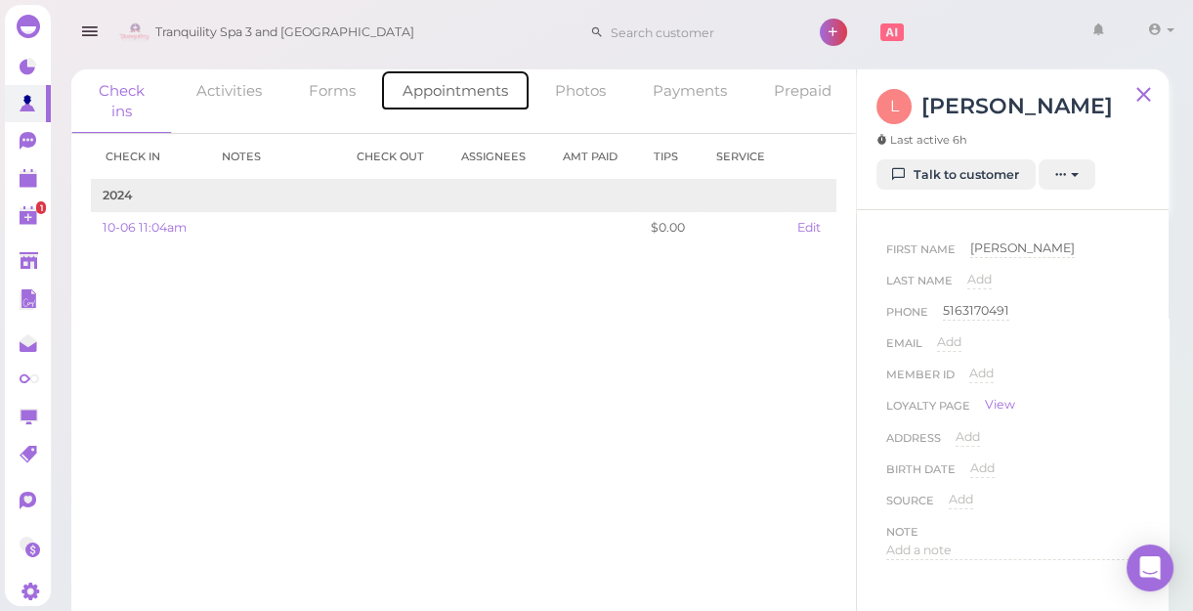
click at [449, 87] on link "Appointments" at bounding box center [455, 90] width 151 height 42
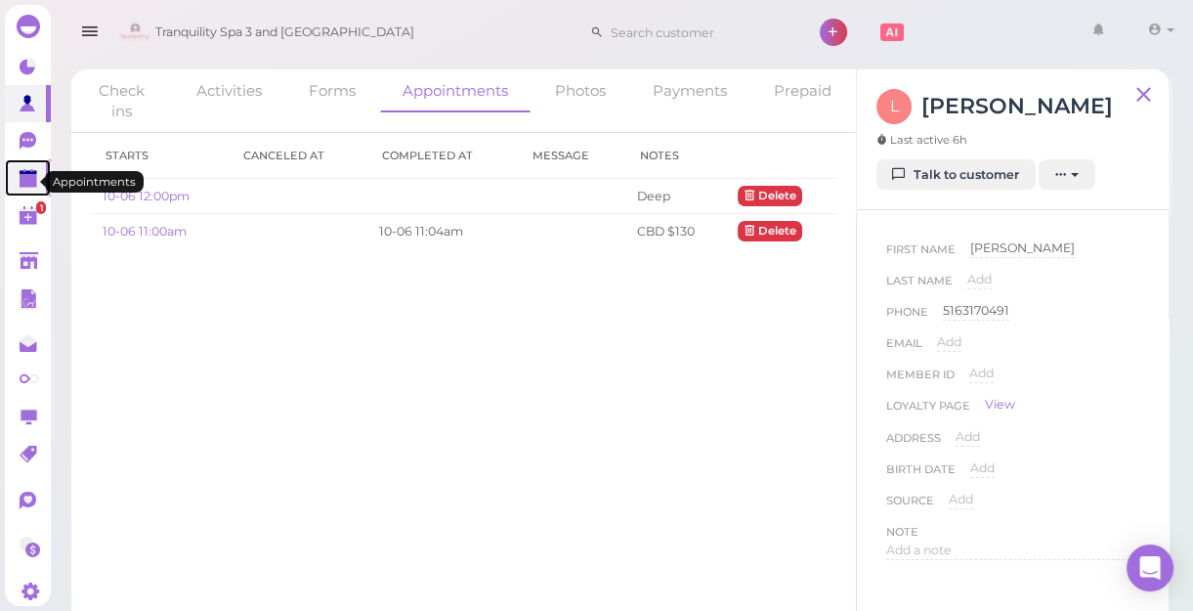
click at [26, 186] on polygon at bounding box center [29, 181] width 18 height 14
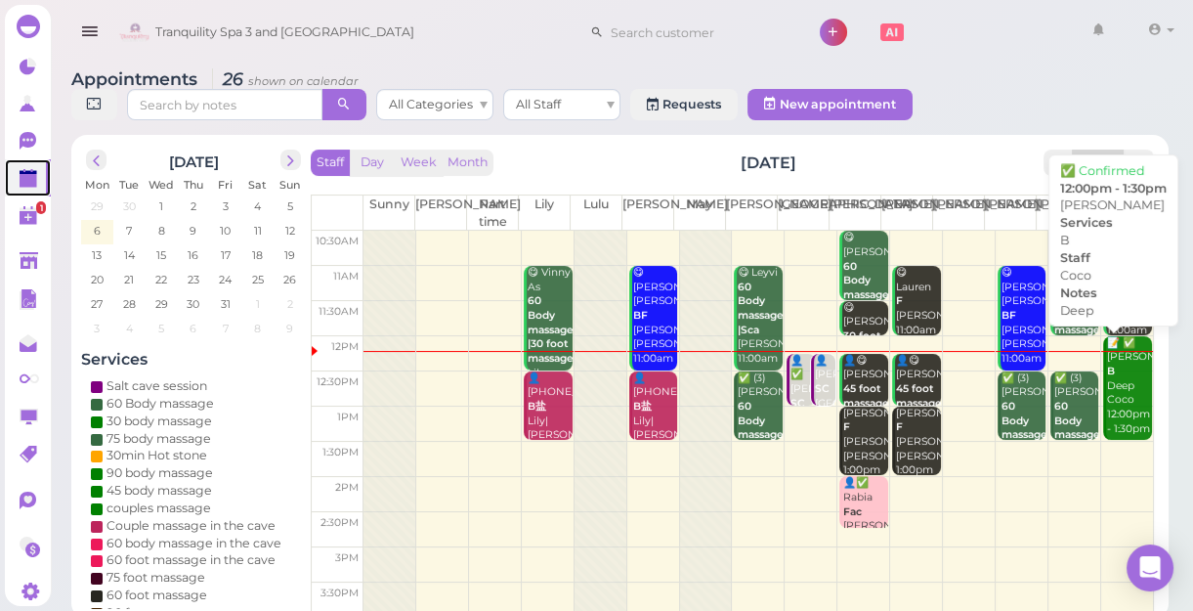
click at [1112, 360] on div "📝 ✅ [PERSON_NAME] Deep Coco 12:00pm - 1:30pm" at bounding box center [1129, 386] width 46 height 101
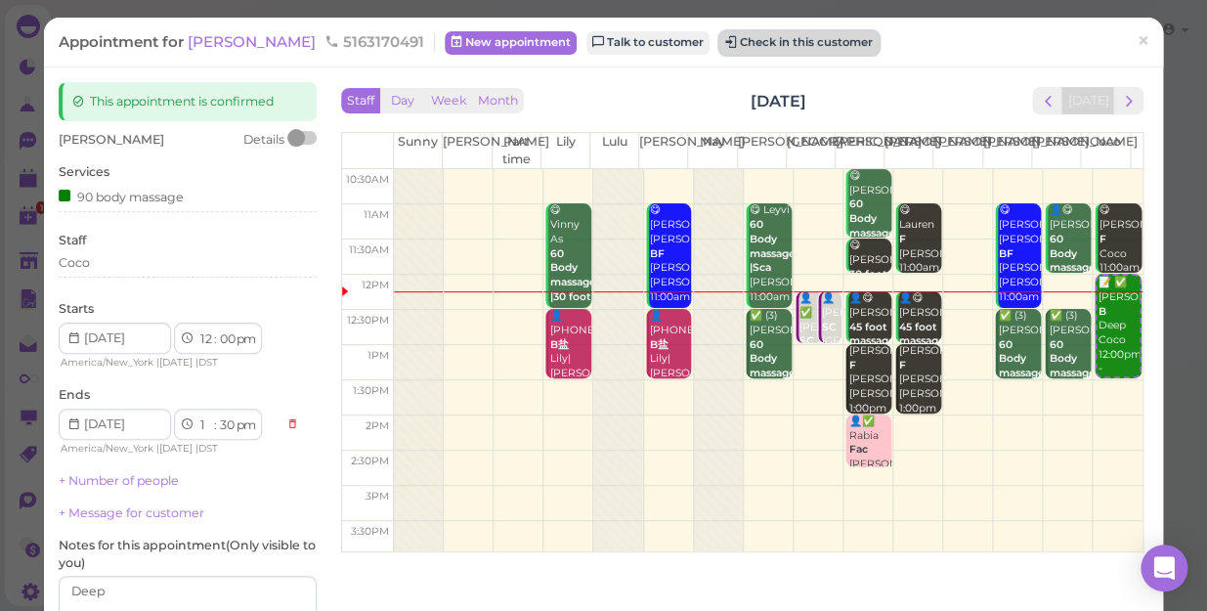
click at [733, 42] on button "Check in this customer" at bounding box center [798, 42] width 159 height 23
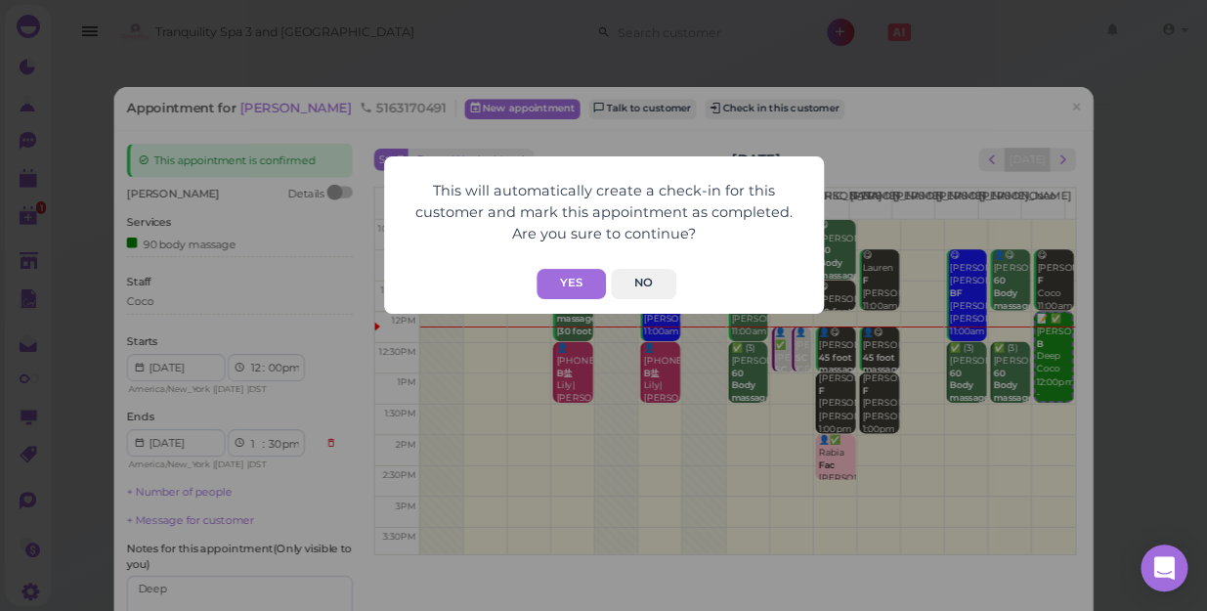
click at [1056, 111] on div "This will automatically create a check-in for this customer and mark this appoi…" at bounding box center [603, 305] width 1207 height 611
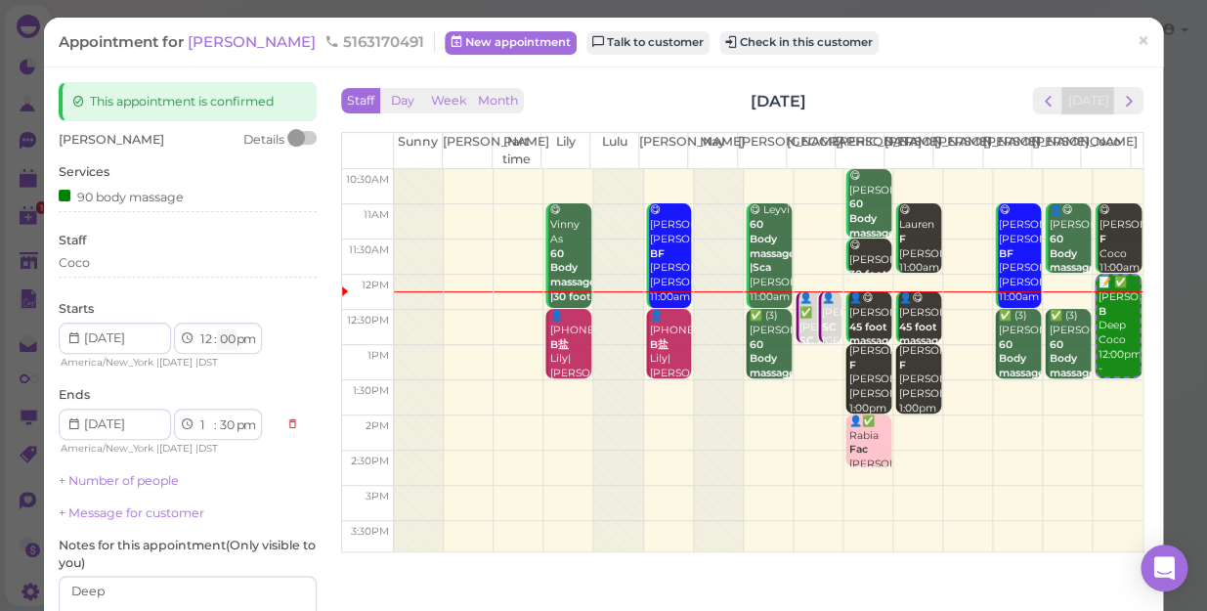
click at [226, 339] on select "00 05 10 15 20 25 30 35 40 45 50 55" at bounding box center [227, 339] width 20 height 21
select select "15"
click at [217, 329] on select "00 05 10 15 20 25 30 35 40 45 50 55" at bounding box center [227, 339] width 20 height 21
select select "45"
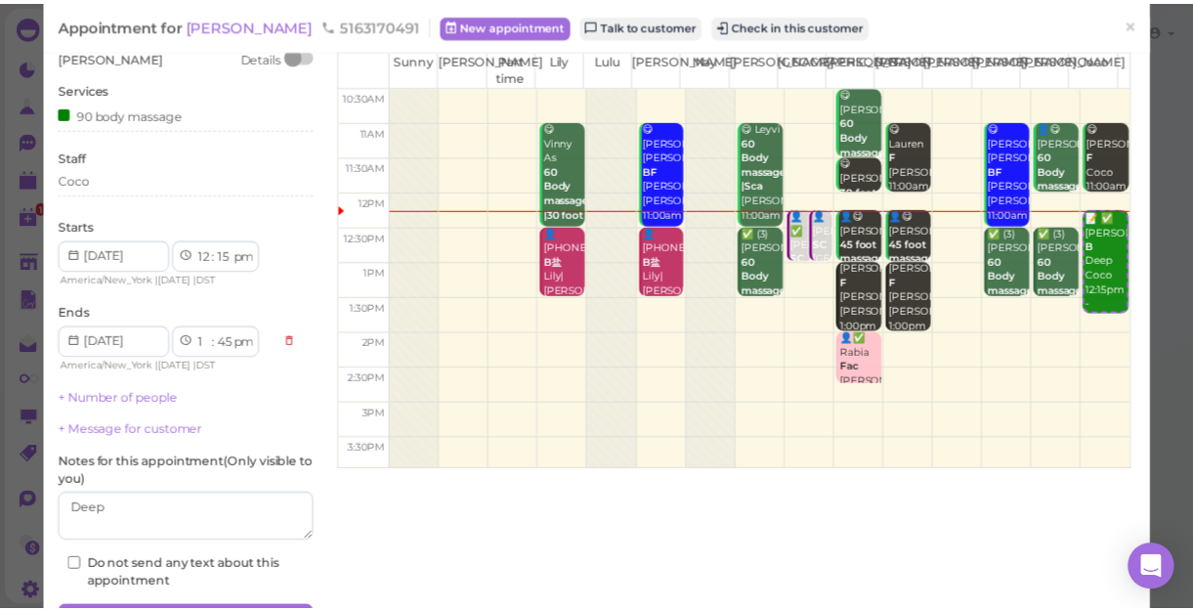
scroll to position [177, 0]
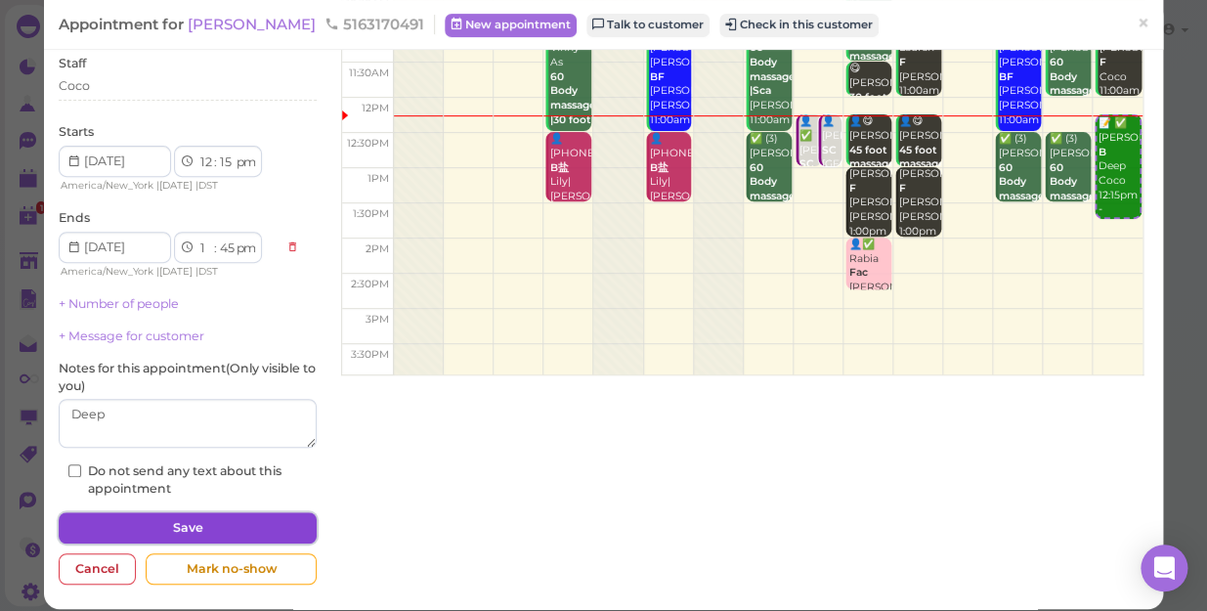
click at [226, 520] on button "Save" at bounding box center [188, 527] width 258 height 31
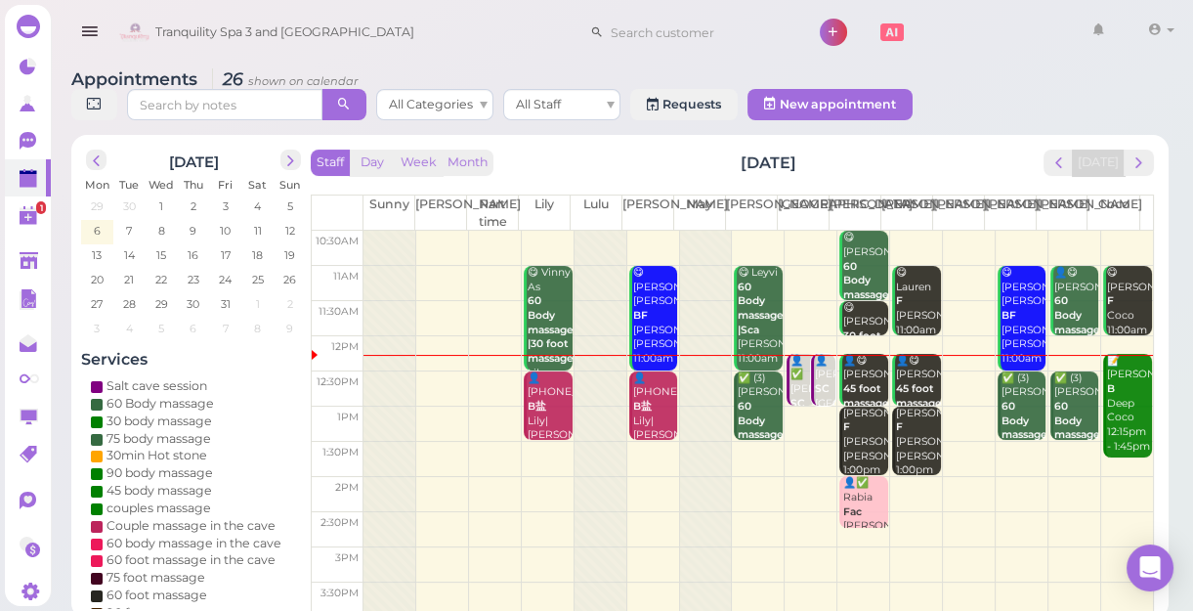
click at [1116, 401] on div "📝 [PERSON_NAME] Deep Coco 12:15pm - 1:45pm" at bounding box center [1129, 404] width 46 height 101
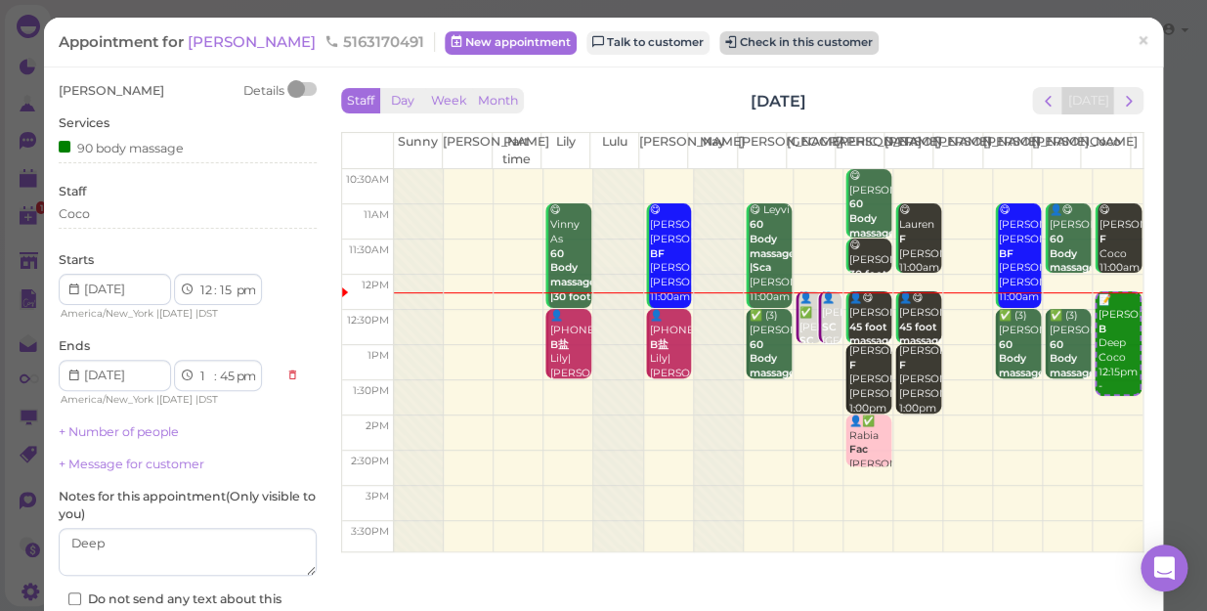
click at [654, 28] on div "Appointment for [PERSON_NAME] 5163170491 New appointment Talk to customer Check…" at bounding box center [603, 43] width 1119 height 50
click at [719, 42] on button "Check in this customer" at bounding box center [798, 42] width 159 height 23
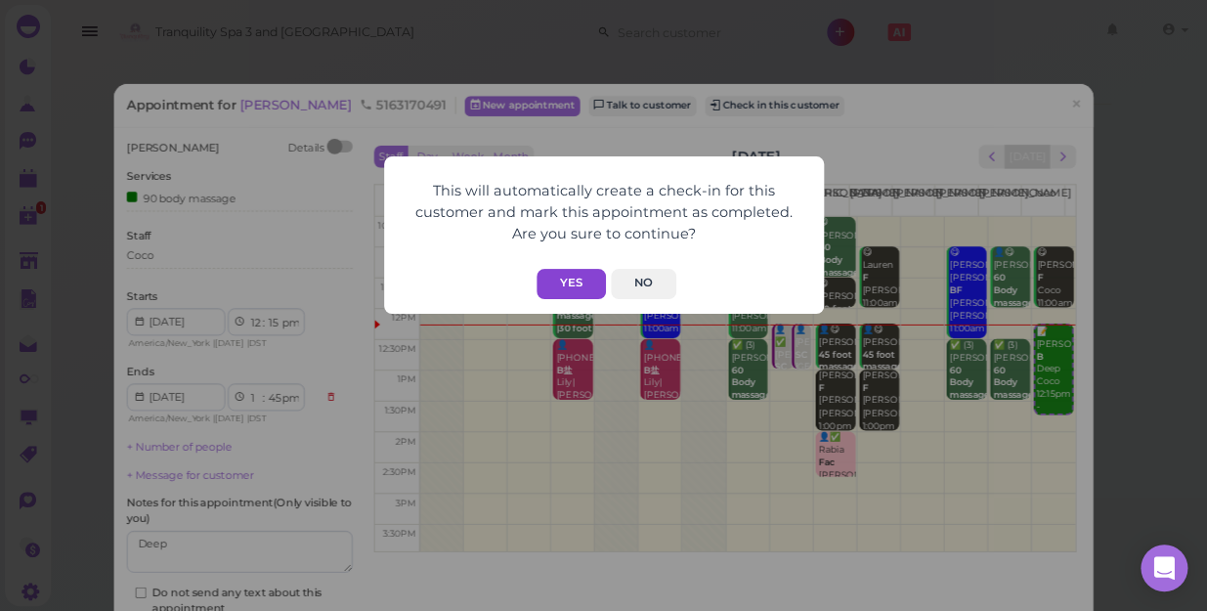
click at [580, 275] on button "Yes" at bounding box center [571, 284] width 69 height 30
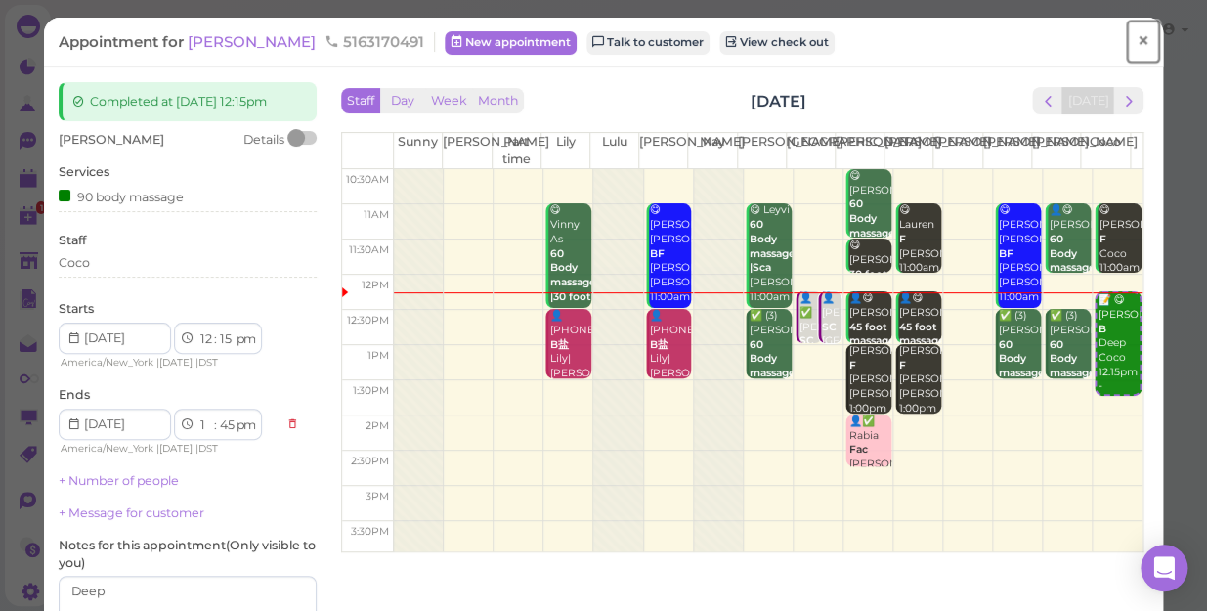
click at [1137, 38] on span "×" at bounding box center [1143, 40] width 13 height 27
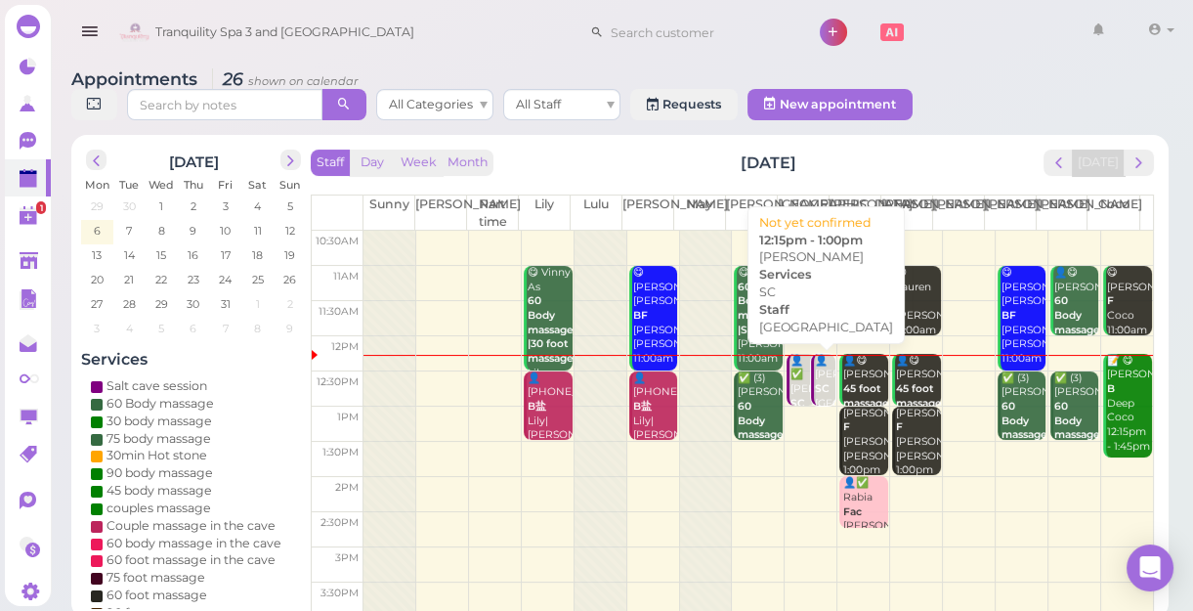
click at [811, 388] on link "👤[PERSON_NAME] SC [GEOGRAPHIC_DATA] 12:15pm - 1:00pm" at bounding box center [823, 380] width 24 height 52
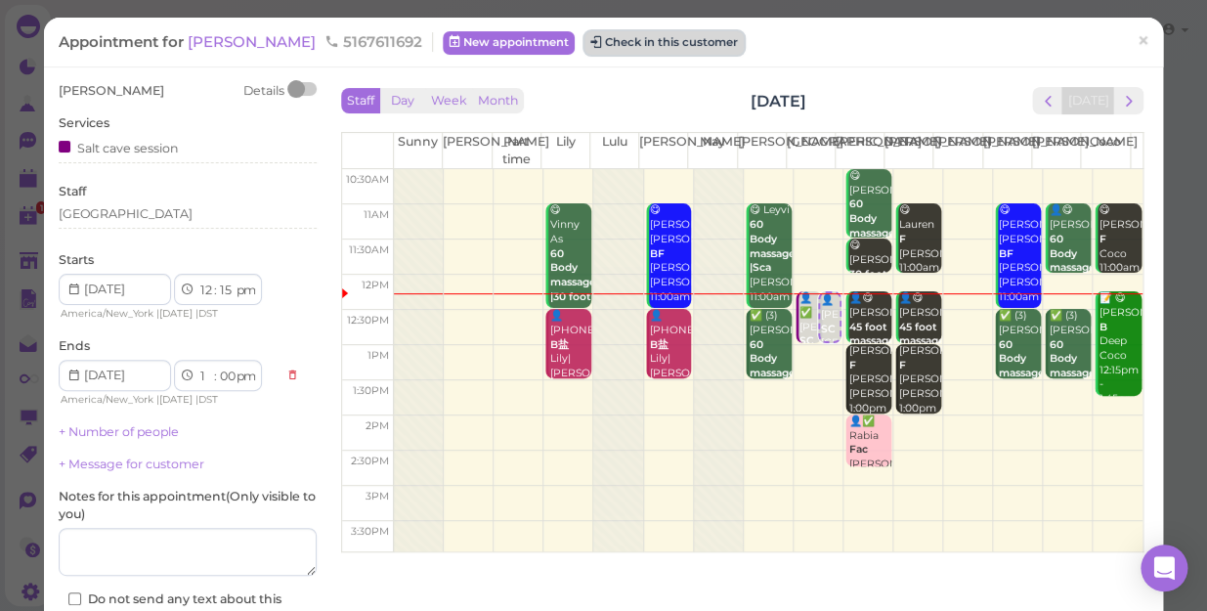
click at [586, 41] on button "Check in this customer" at bounding box center [663, 42] width 159 height 23
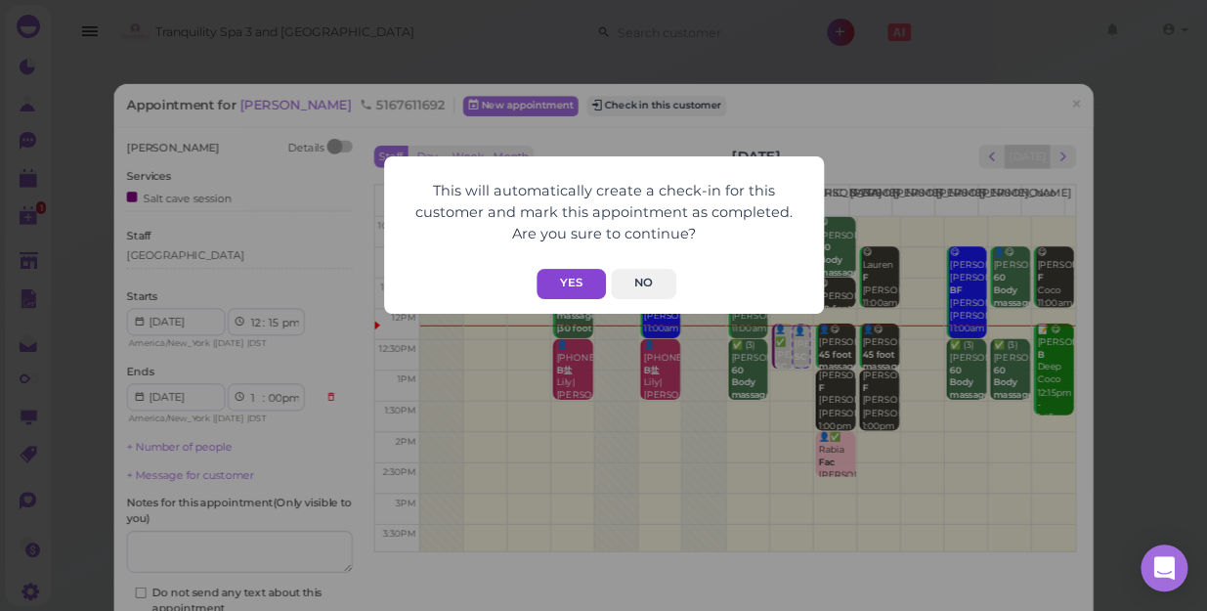
click at [566, 275] on button "Yes" at bounding box center [571, 284] width 69 height 30
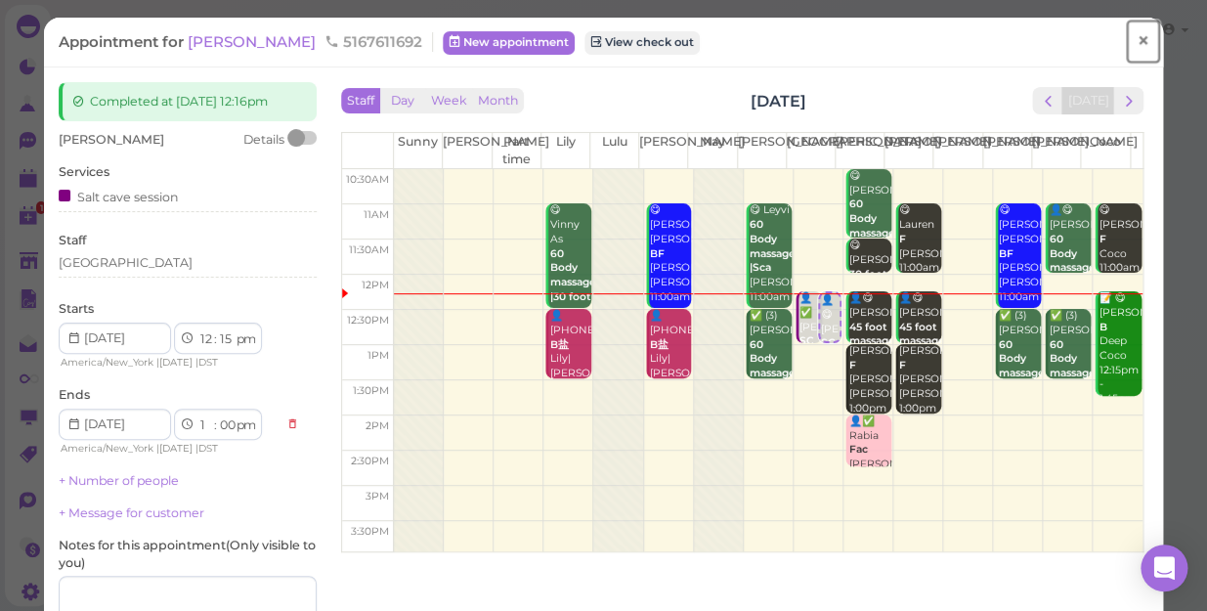
click at [1137, 41] on span "×" at bounding box center [1143, 40] width 13 height 27
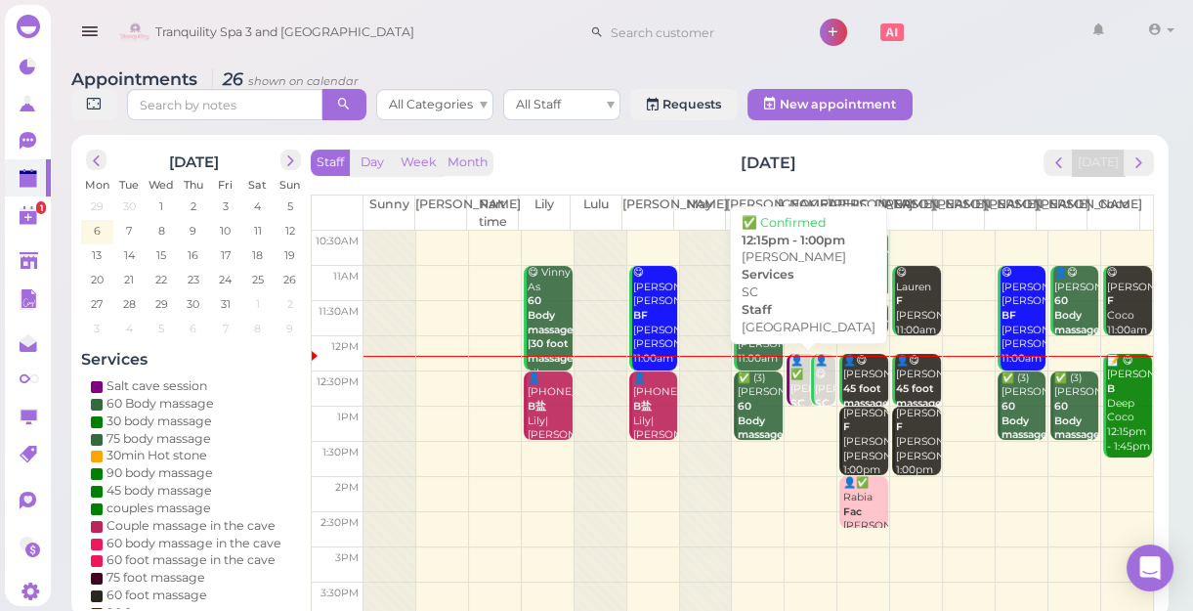
click at [790, 385] on div "👤✅ [PERSON_NAME] SC [GEOGRAPHIC_DATA] 12:15pm - 1:00pm" at bounding box center [803, 411] width 26 height 115
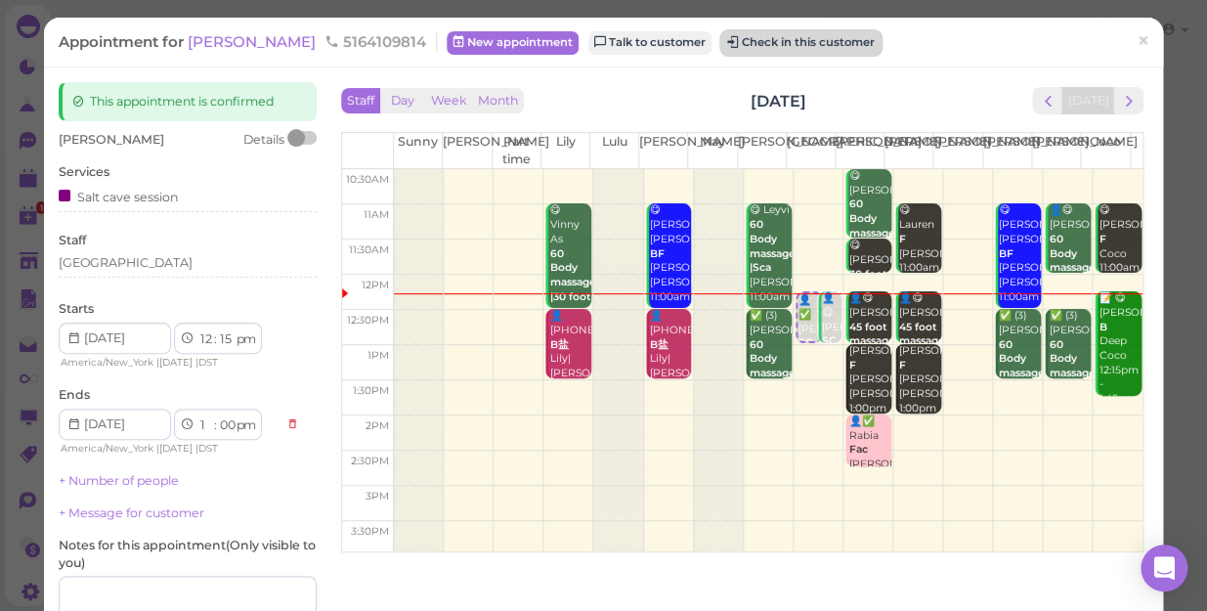
click at [746, 42] on button "Check in this customer" at bounding box center [800, 42] width 159 height 23
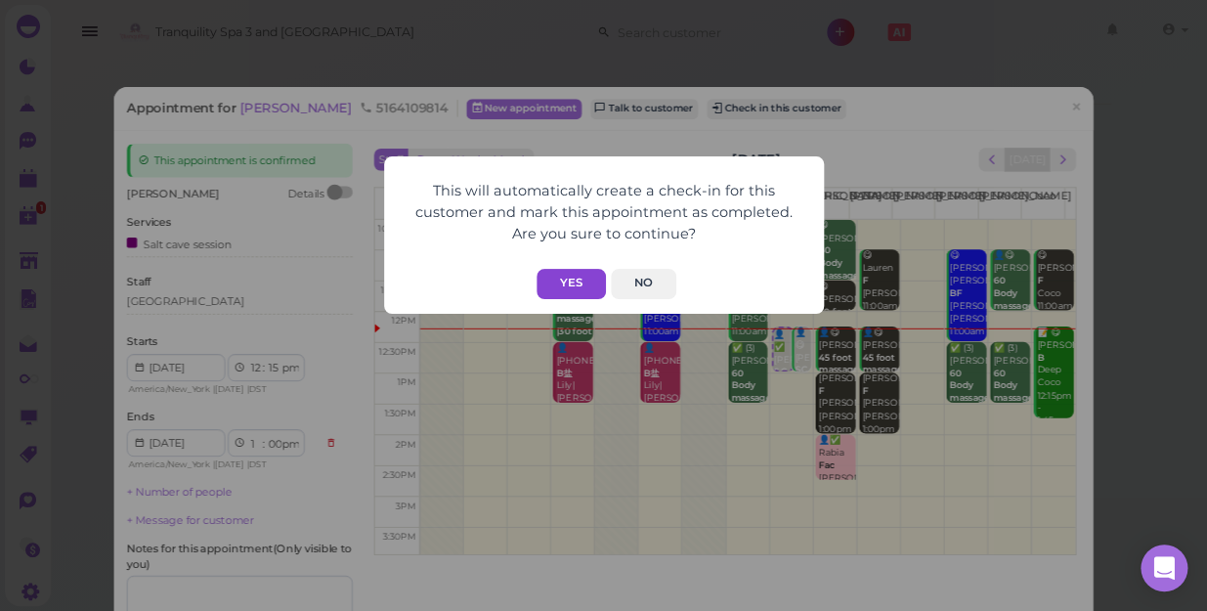
click at [572, 291] on button "Yes" at bounding box center [571, 284] width 69 height 30
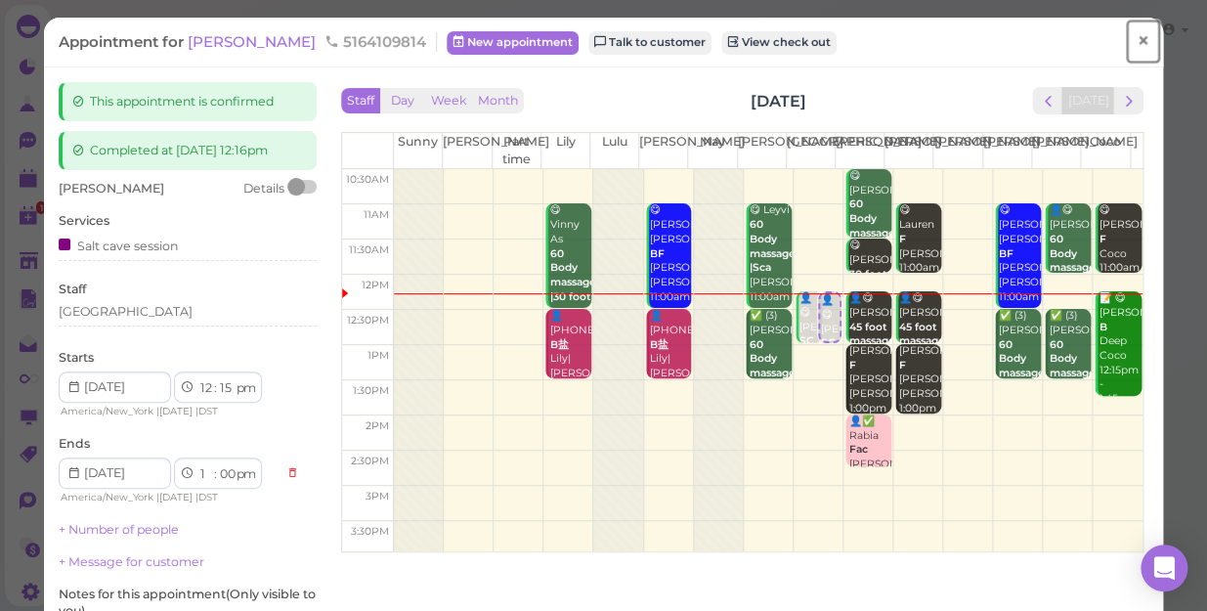
click at [1137, 44] on span "×" at bounding box center [1143, 40] width 13 height 27
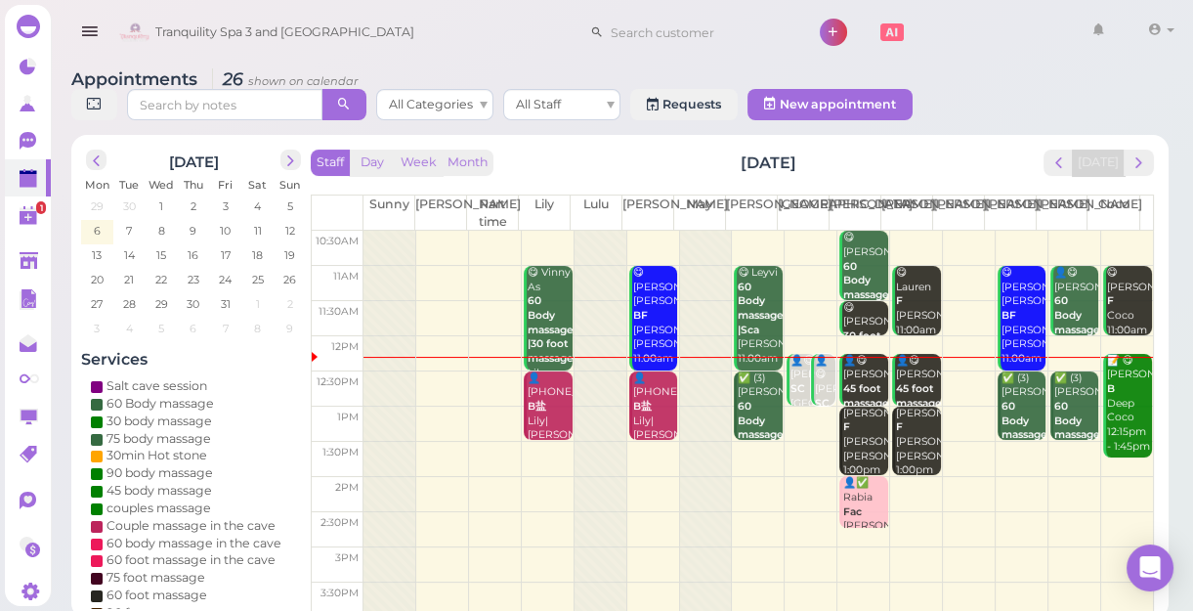
click at [541, 451] on td at bounding box center [759, 459] width 790 height 35
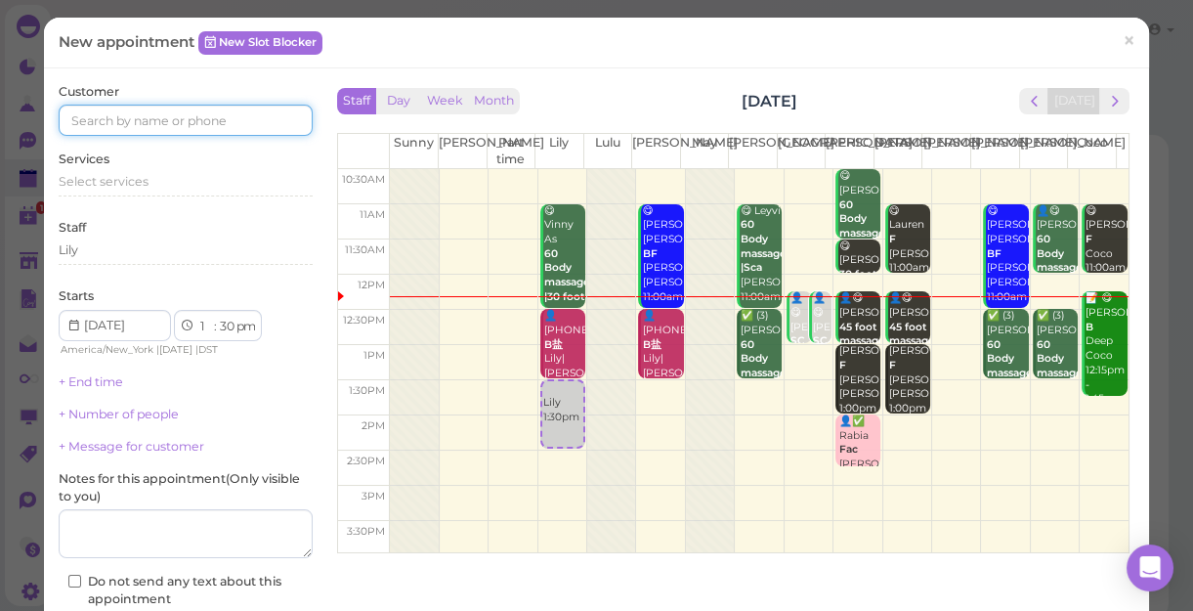
click at [171, 116] on input at bounding box center [186, 120] width 254 height 31
type input "6319744393"
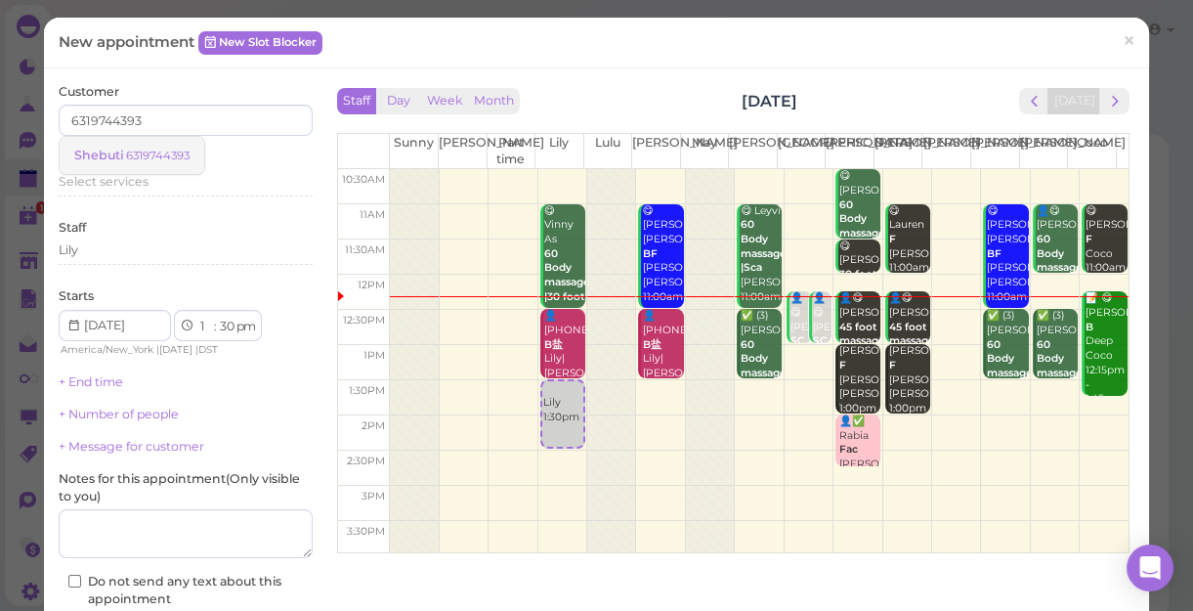
click at [134, 155] on small "6319744393" at bounding box center [158, 156] width 64 height 14
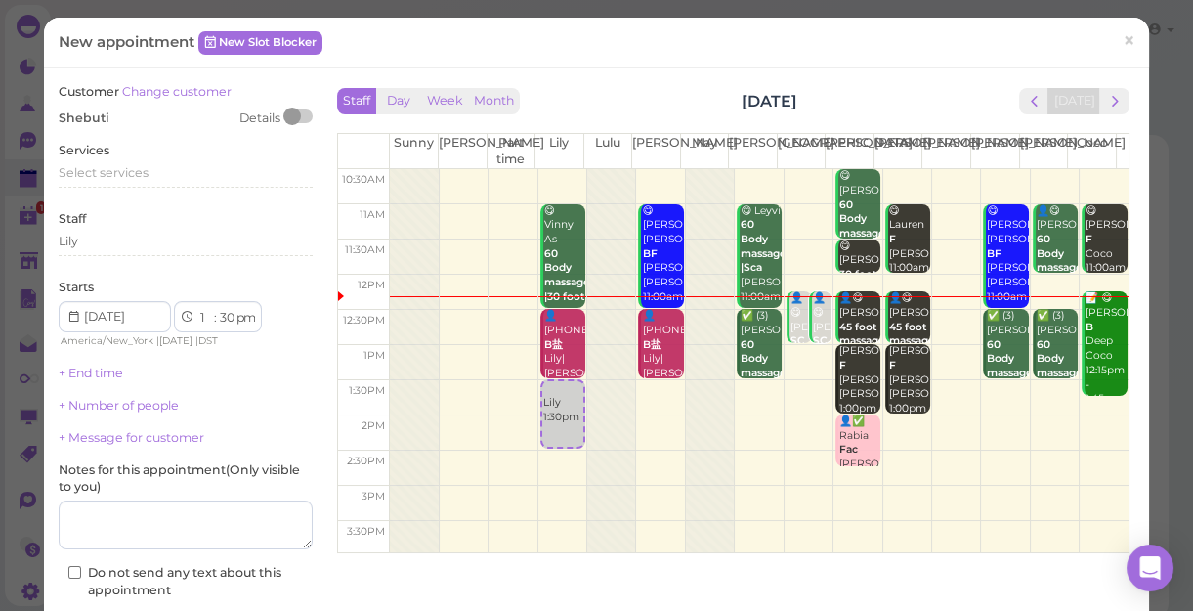
click at [134, 155] on div "Services Select services" at bounding box center [186, 169] width 254 height 54
click at [134, 169] on span "Select services" at bounding box center [104, 172] width 90 height 15
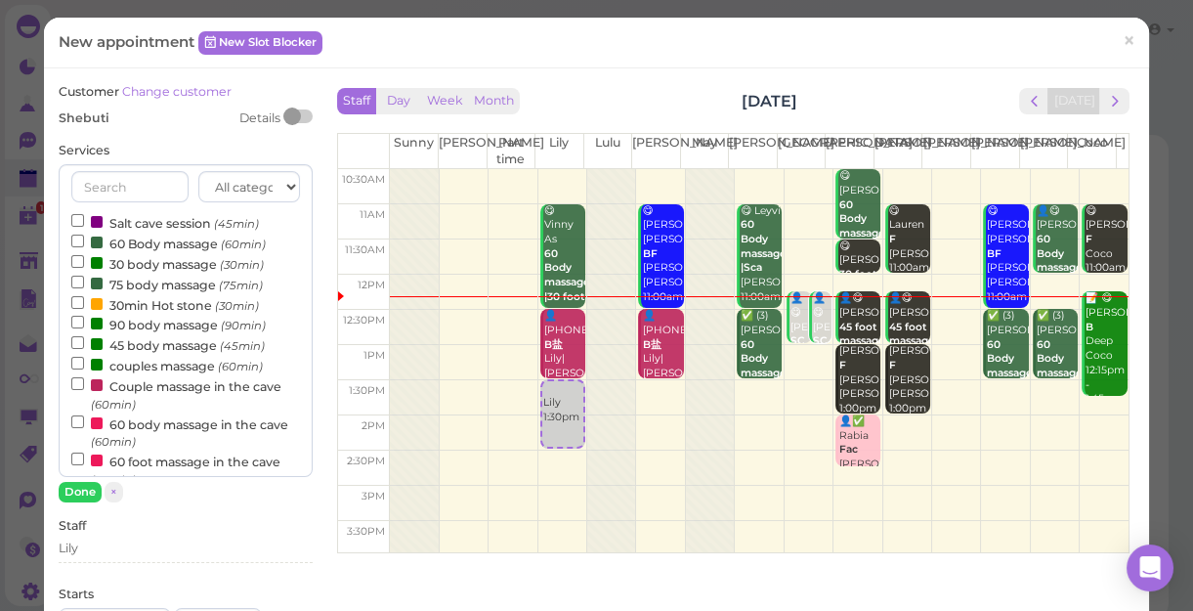
click at [148, 234] on label "60 Body massage (60min)" at bounding box center [168, 243] width 194 height 21
click at [84, 235] on input "60 Body massage (60min)" at bounding box center [77, 241] width 13 height 13
click at [78, 494] on button "Done" at bounding box center [80, 492] width 43 height 21
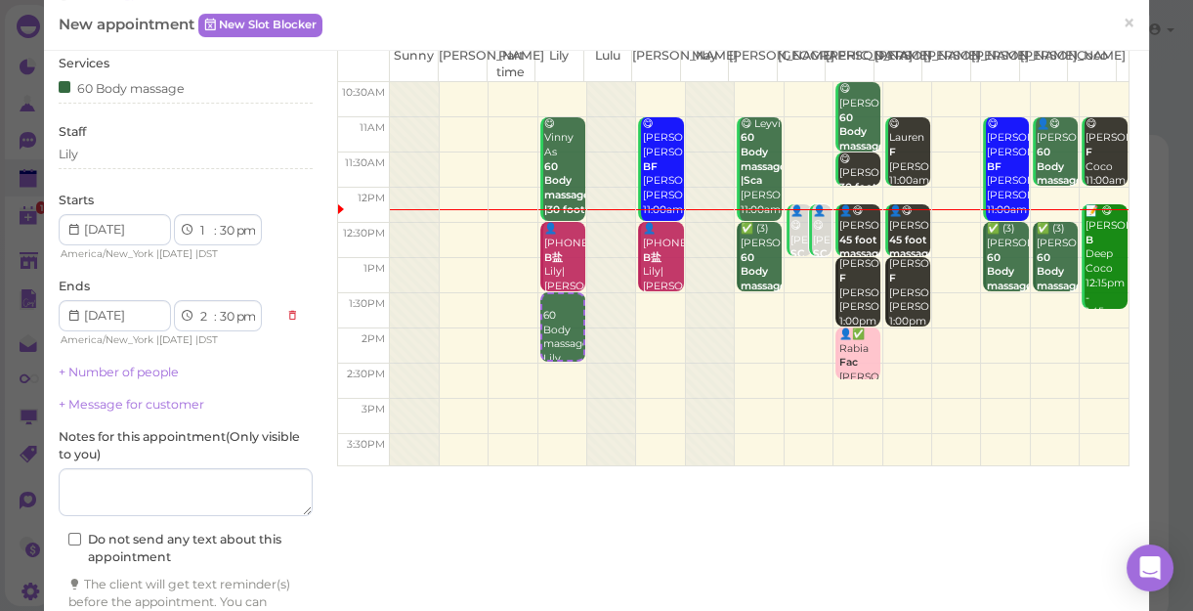
scroll to position [198, 0]
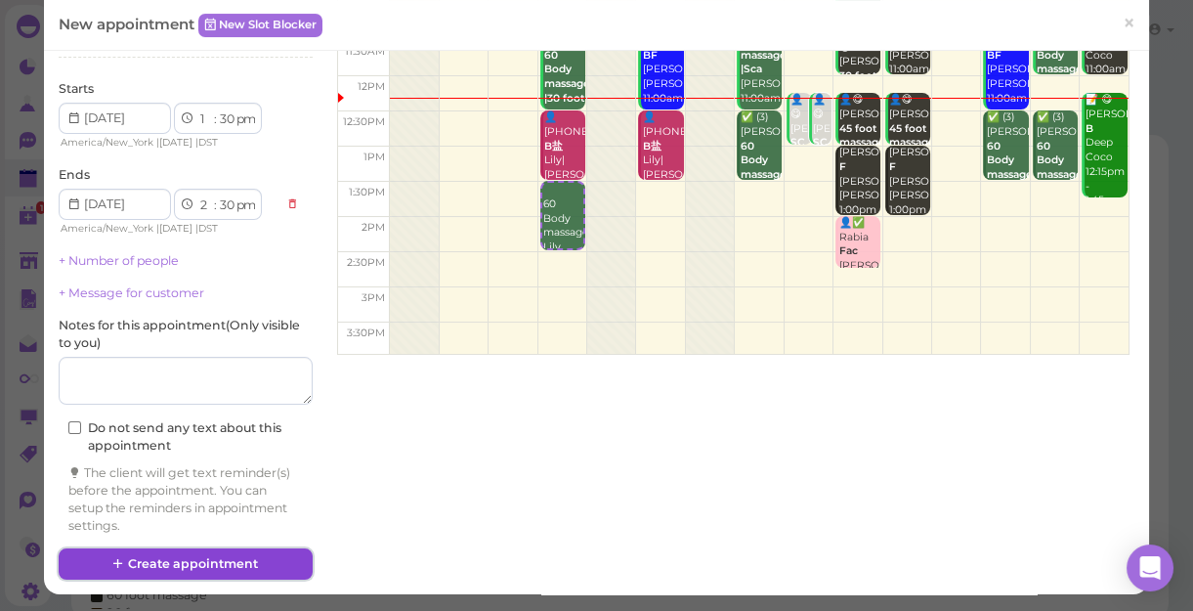
click at [255, 557] on button "Create appointment" at bounding box center [186, 563] width 254 height 31
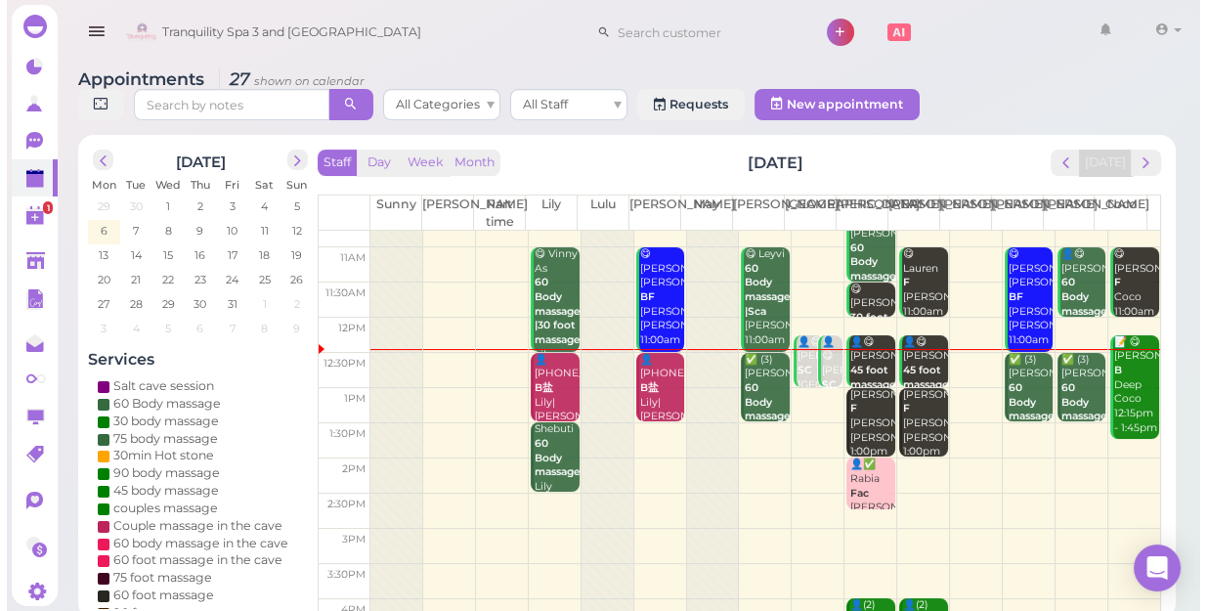
scroll to position [0, 0]
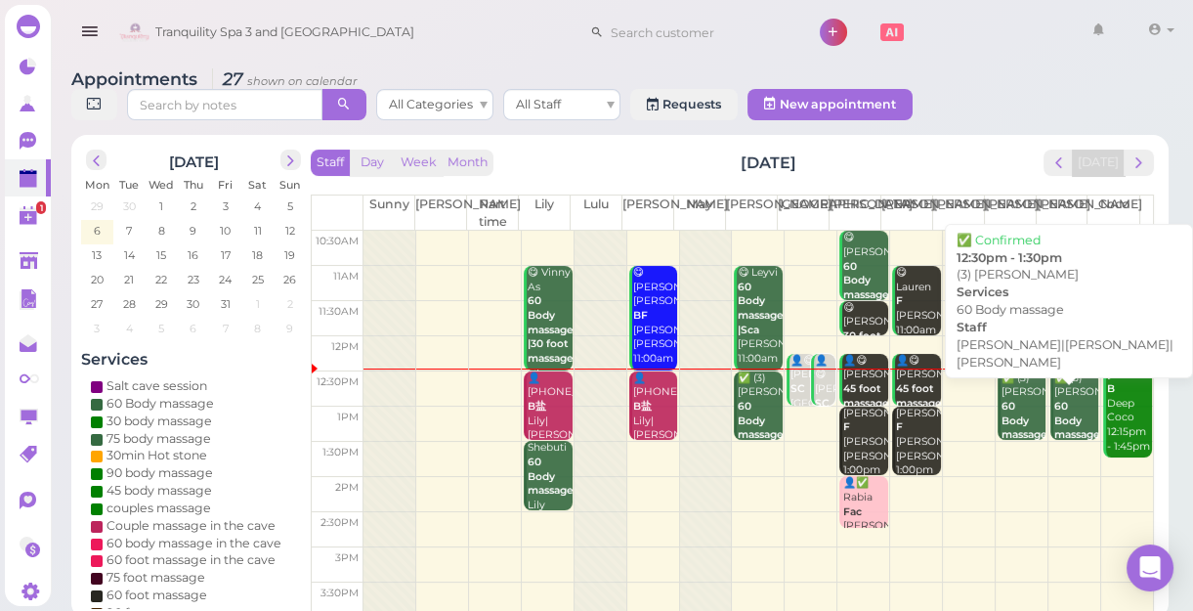
click at [1012, 424] on b "60 Body massage" at bounding box center [1025, 420] width 46 height 41
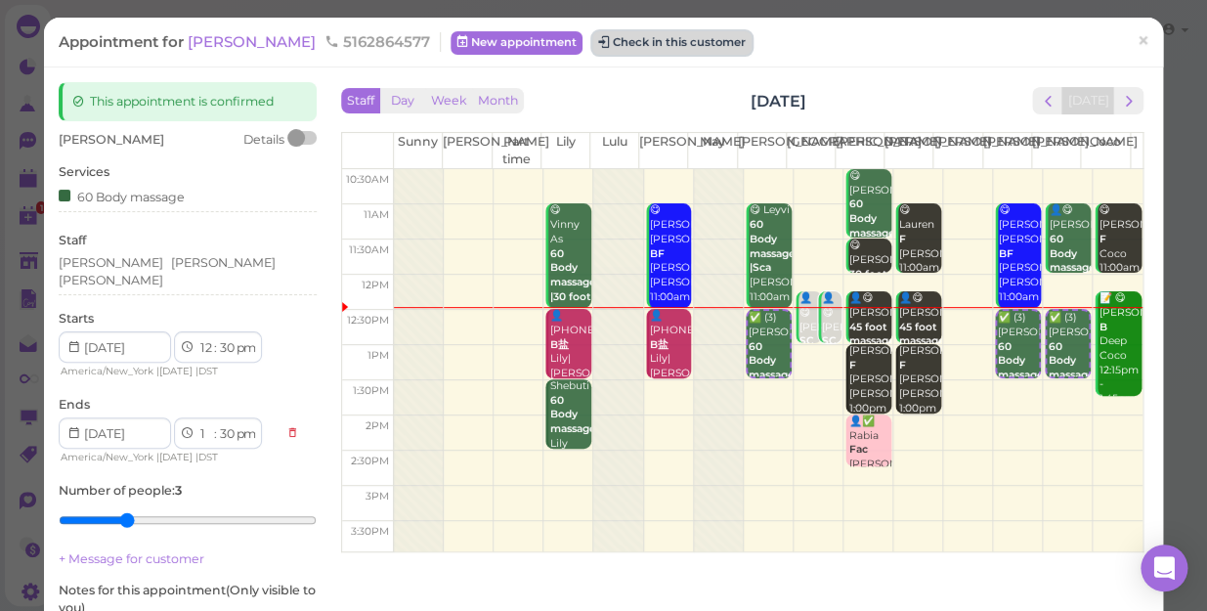
click at [616, 39] on button "Check in this customer" at bounding box center [671, 42] width 159 height 23
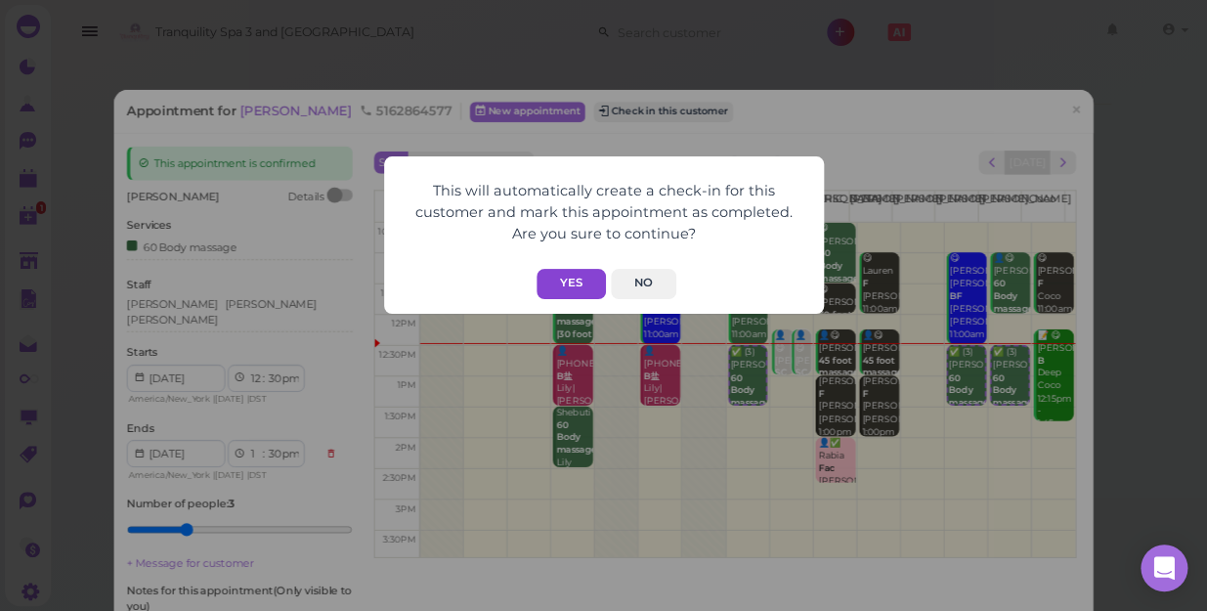
click at [562, 280] on button "Yes" at bounding box center [571, 284] width 69 height 30
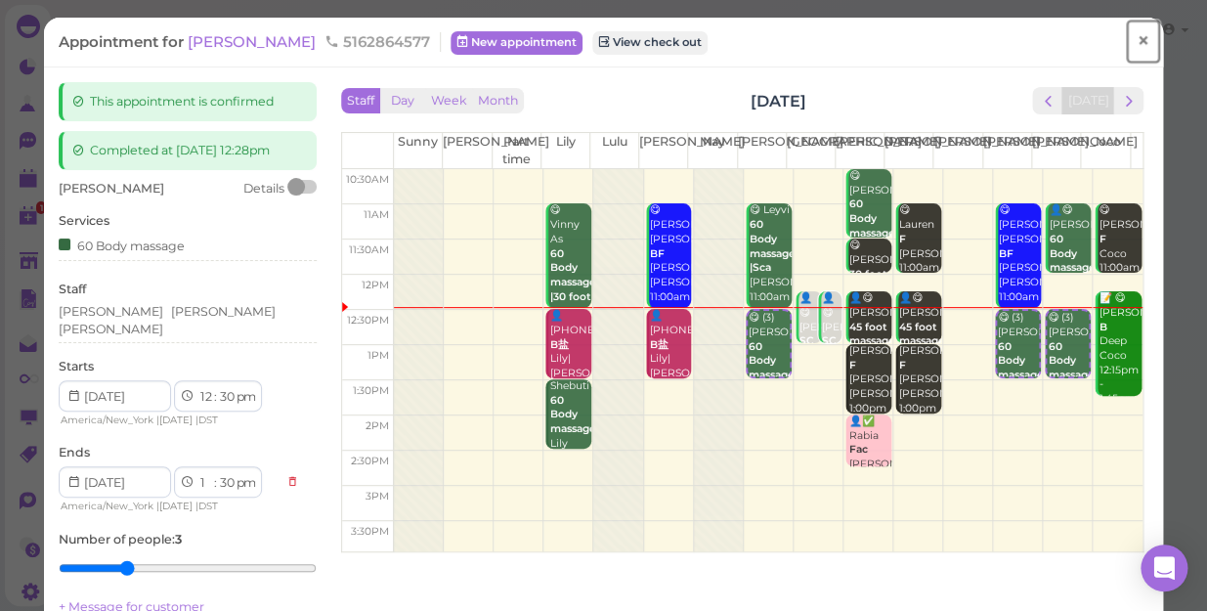
click at [1137, 37] on span "×" at bounding box center [1143, 40] width 13 height 27
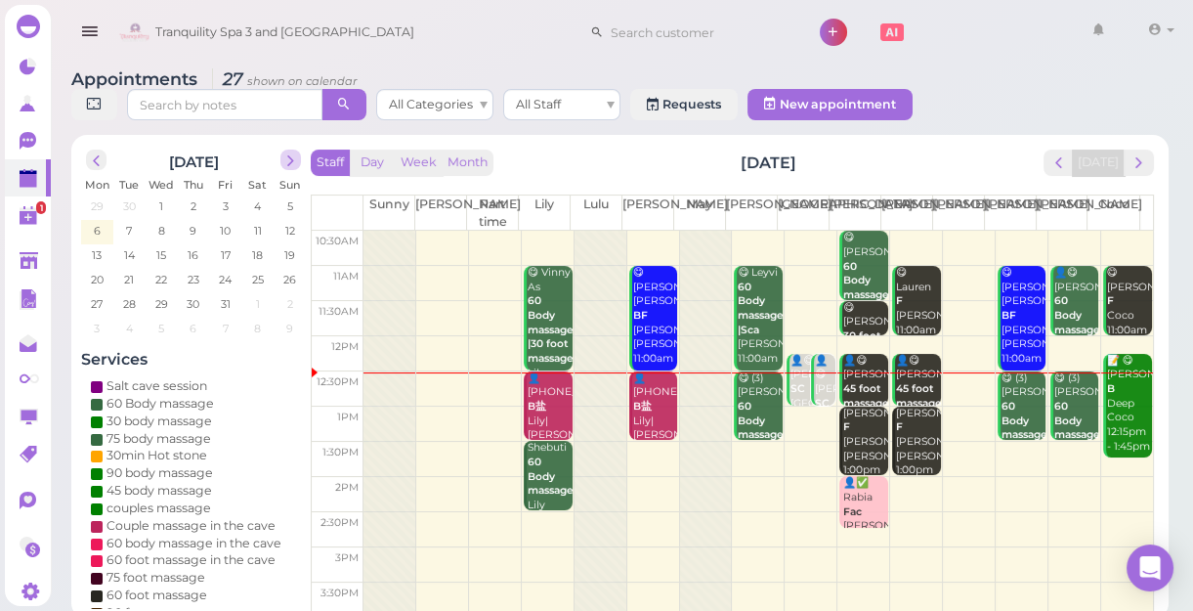
click at [293, 162] on span "next" at bounding box center [290, 160] width 19 height 19
click at [99, 232] on span "3" at bounding box center [97, 231] width 10 height 18
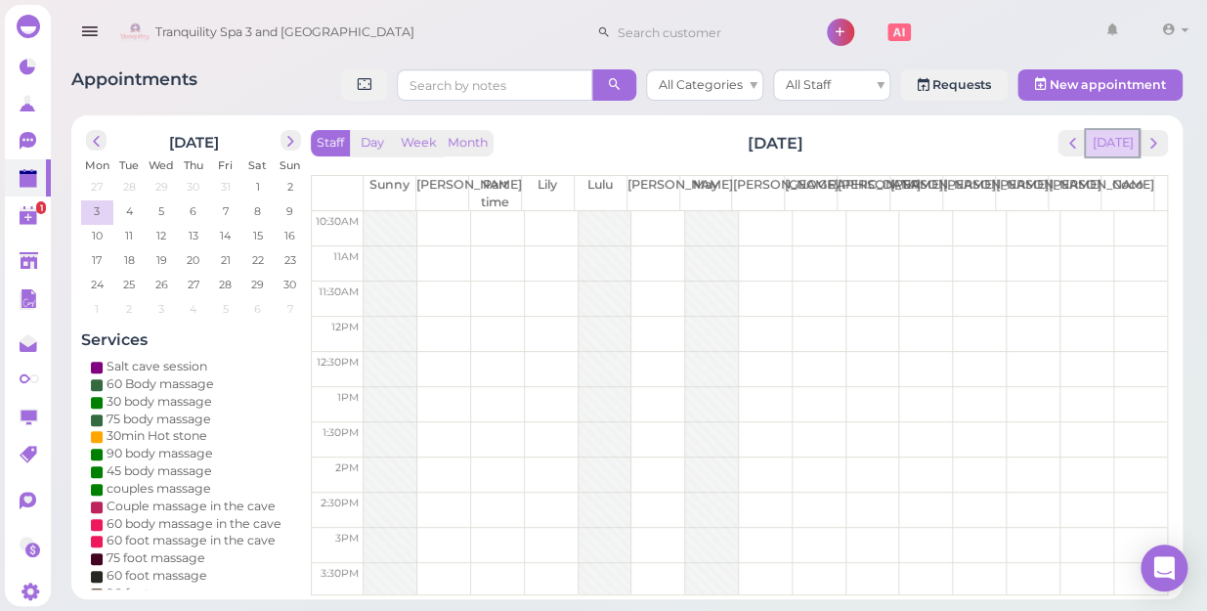
click at [1118, 151] on button "[DATE]" at bounding box center [1112, 143] width 53 height 26
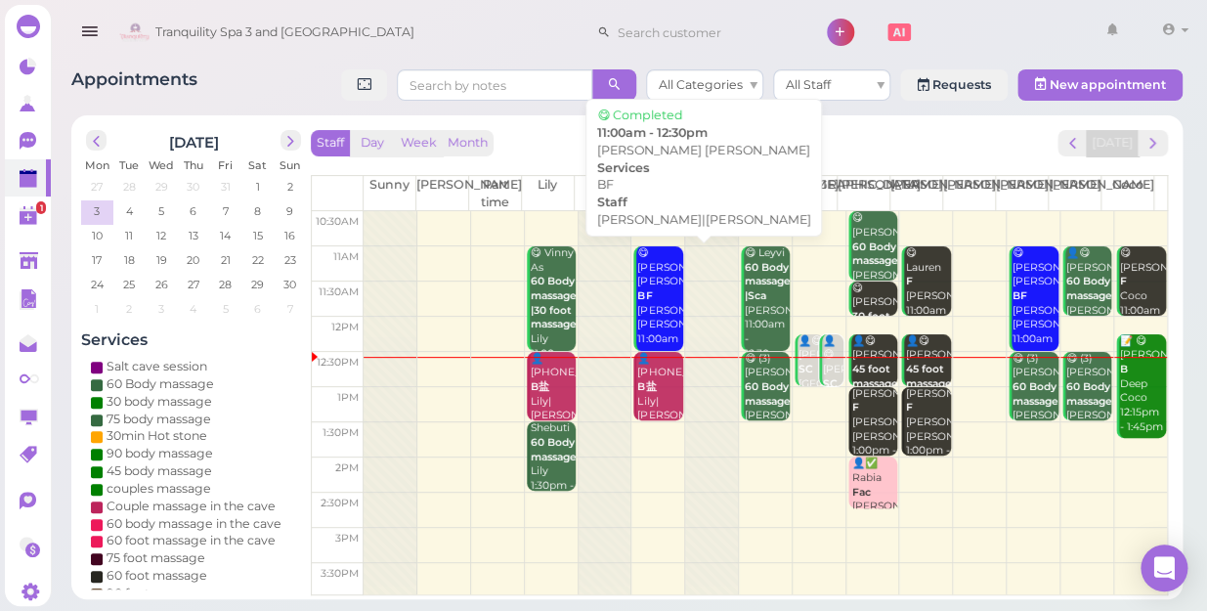
click at [653, 301] on div "😋 [PERSON_NAME] [PERSON_NAME] BF [PERSON_NAME]|[PERSON_NAME] 11:00am - 12:30pm" at bounding box center [659, 310] width 46 height 129
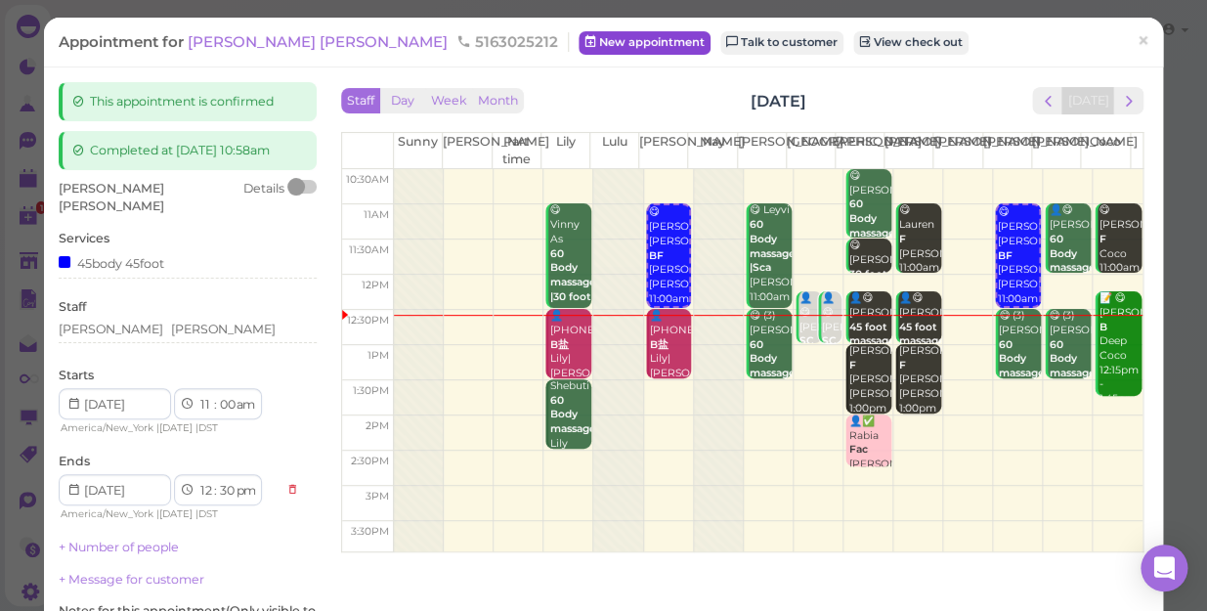
click at [579, 52] on link "New appointment" at bounding box center [645, 42] width 132 height 23
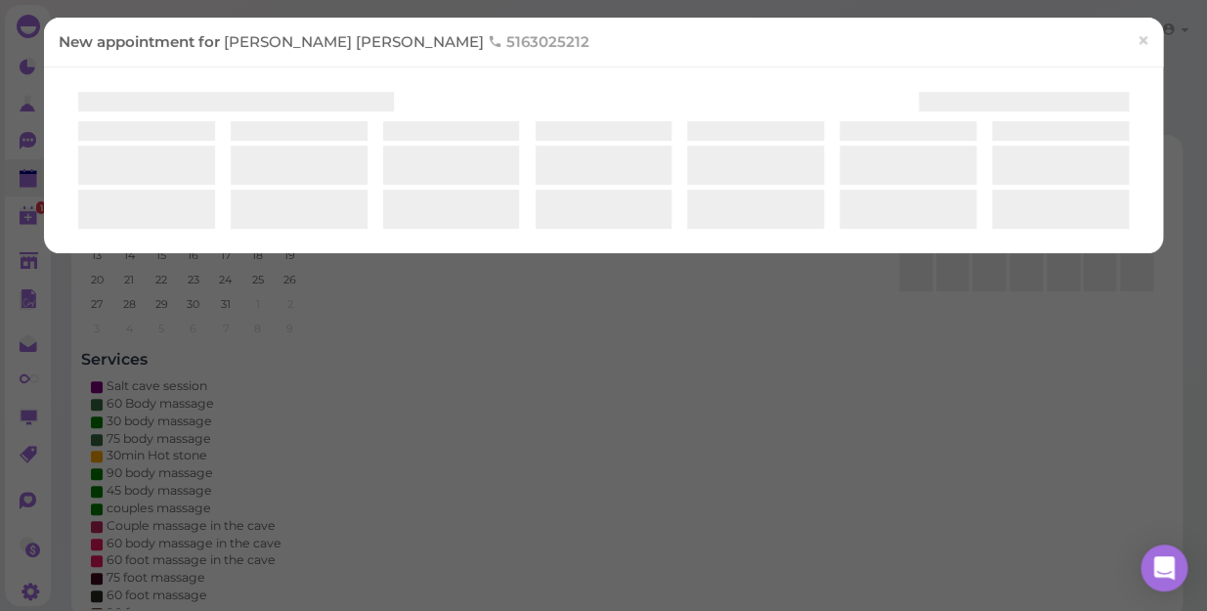
select select "1"
select select "00"
select select "am"
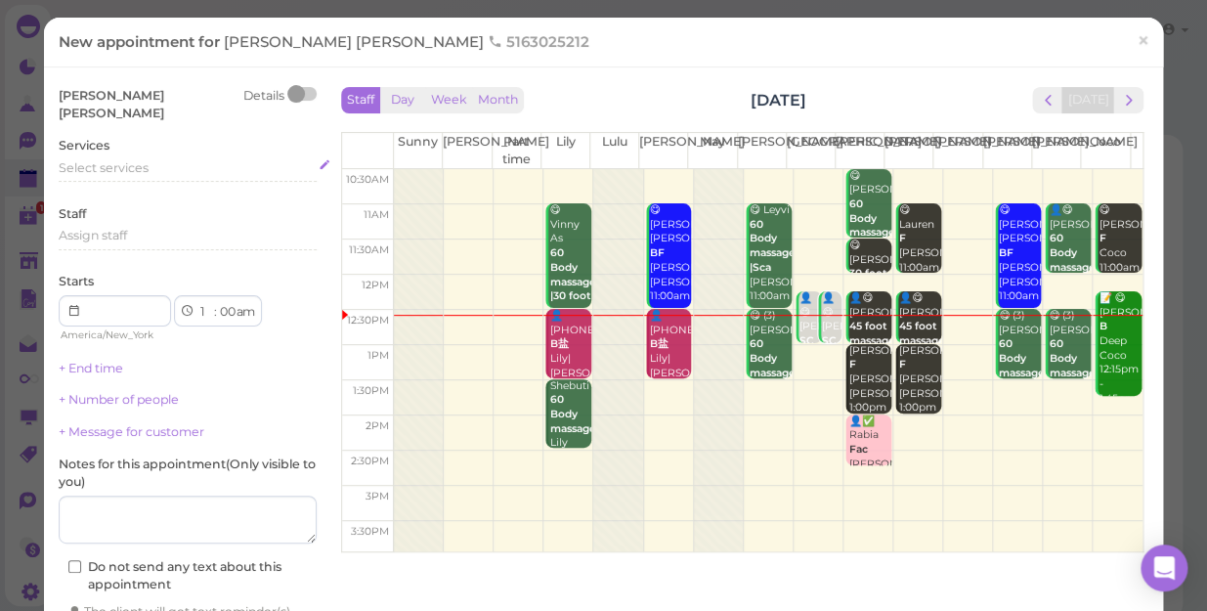
click at [167, 159] on div "Select services" at bounding box center [188, 168] width 258 height 18
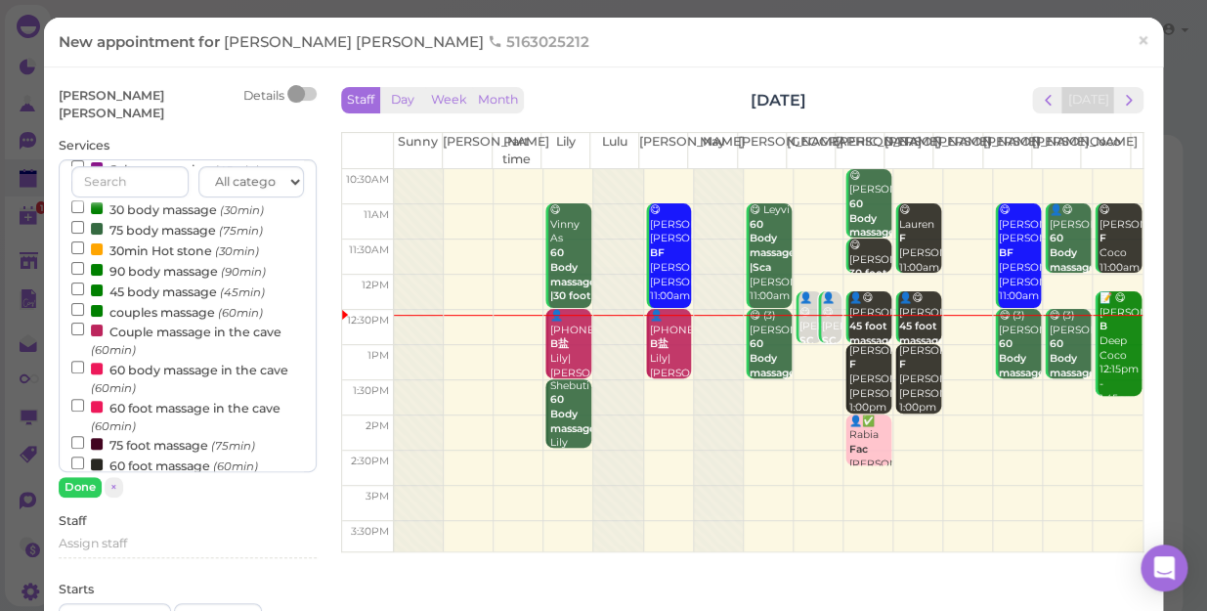
scroll to position [88, 0]
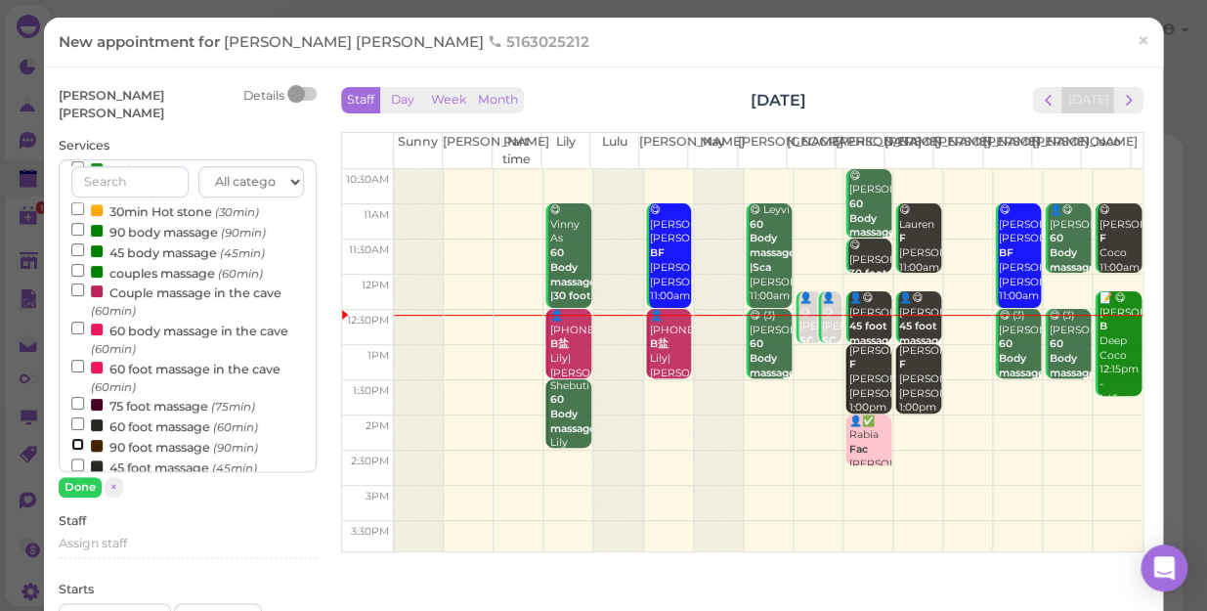
click at [76, 438] on input "90 foot massage (90min)" at bounding box center [77, 444] width 13 height 13
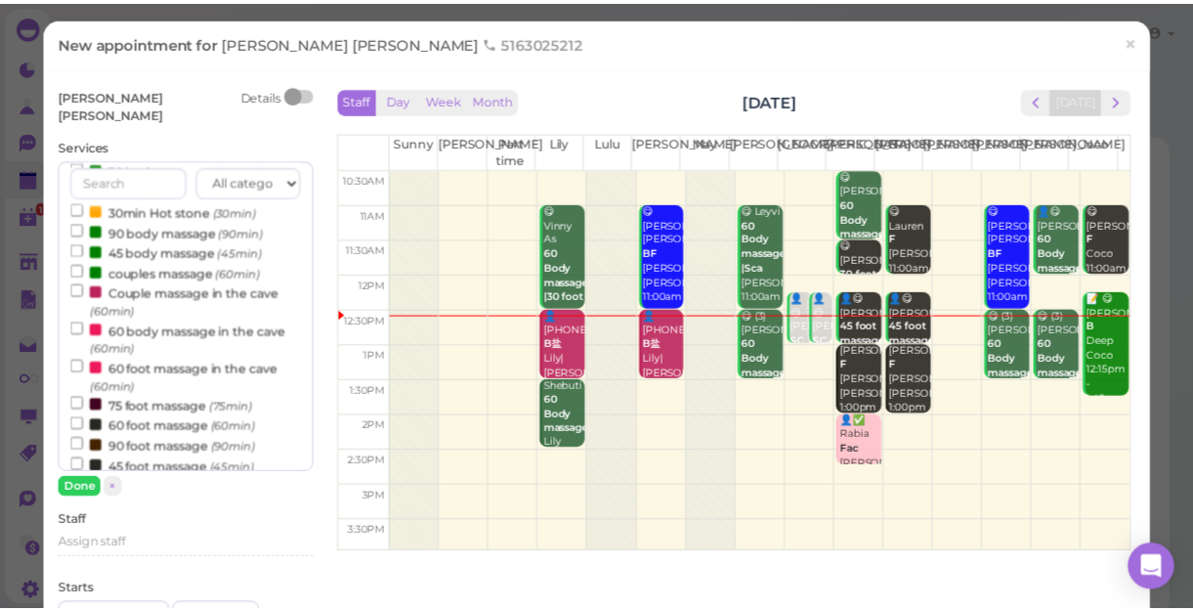
scroll to position [628, 0]
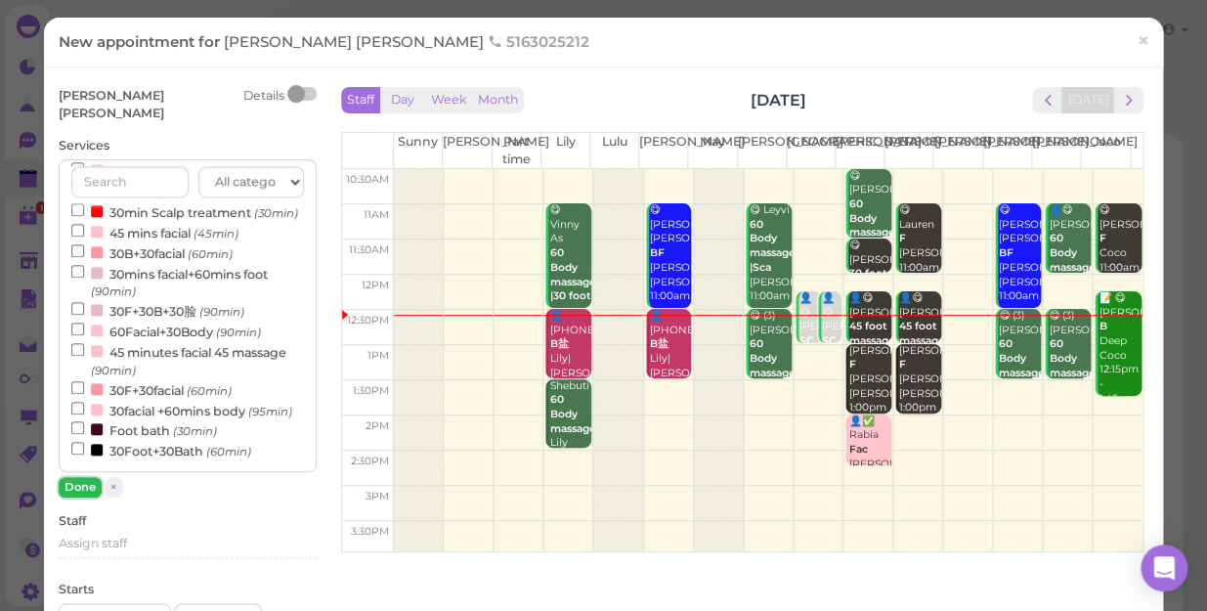
click at [74, 477] on button "Done" at bounding box center [80, 487] width 43 height 21
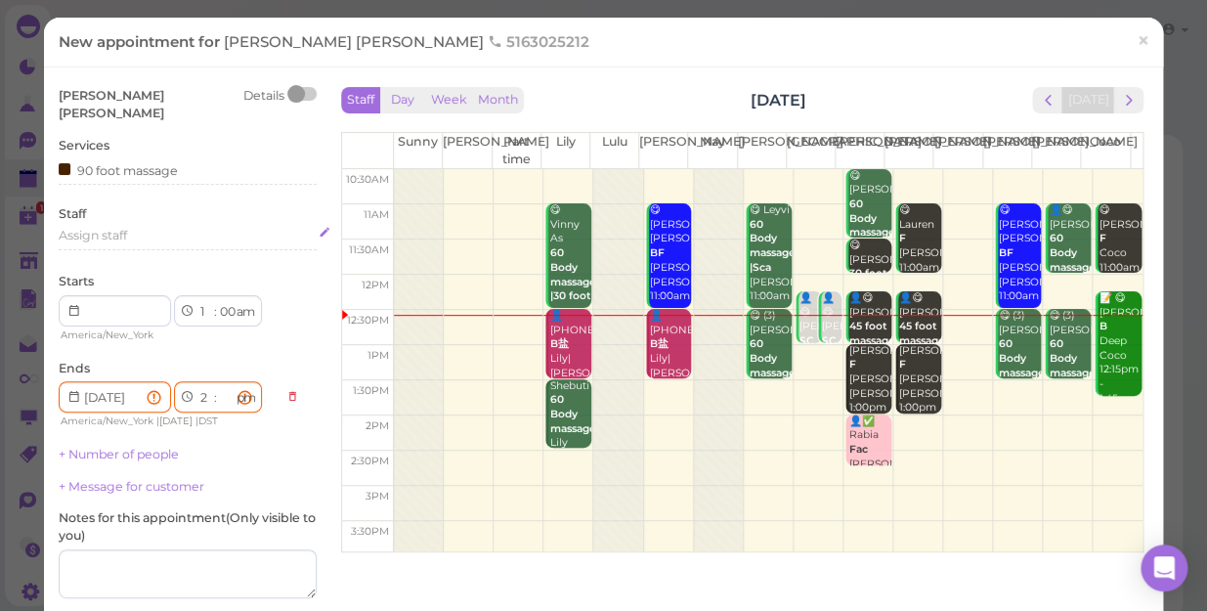
click at [143, 227] on div "Assign staff" at bounding box center [188, 236] width 258 height 18
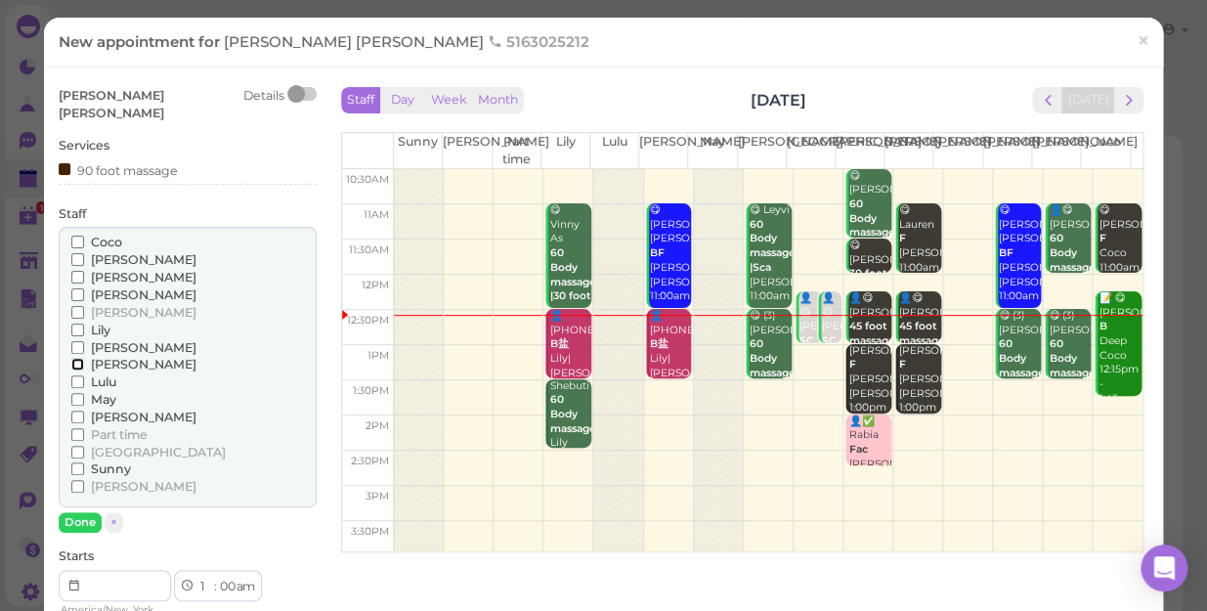
click at [71, 358] on input "[PERSON_NAME]" at bounding box center [77, 364] width 13 height 13
click at [76, 271] on input "[PERSON_NAME]" at bounding box center [77, 277] width 13 height 13
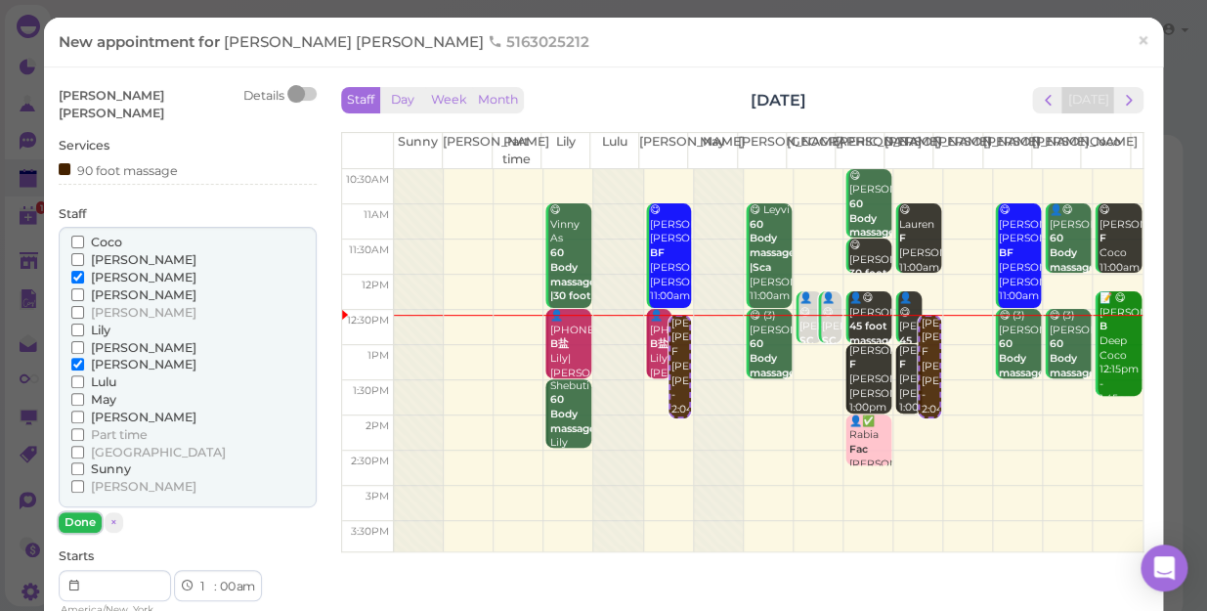
click at [81, 512] on button "Done" at bounding box center [80, 522] width 43 height 21
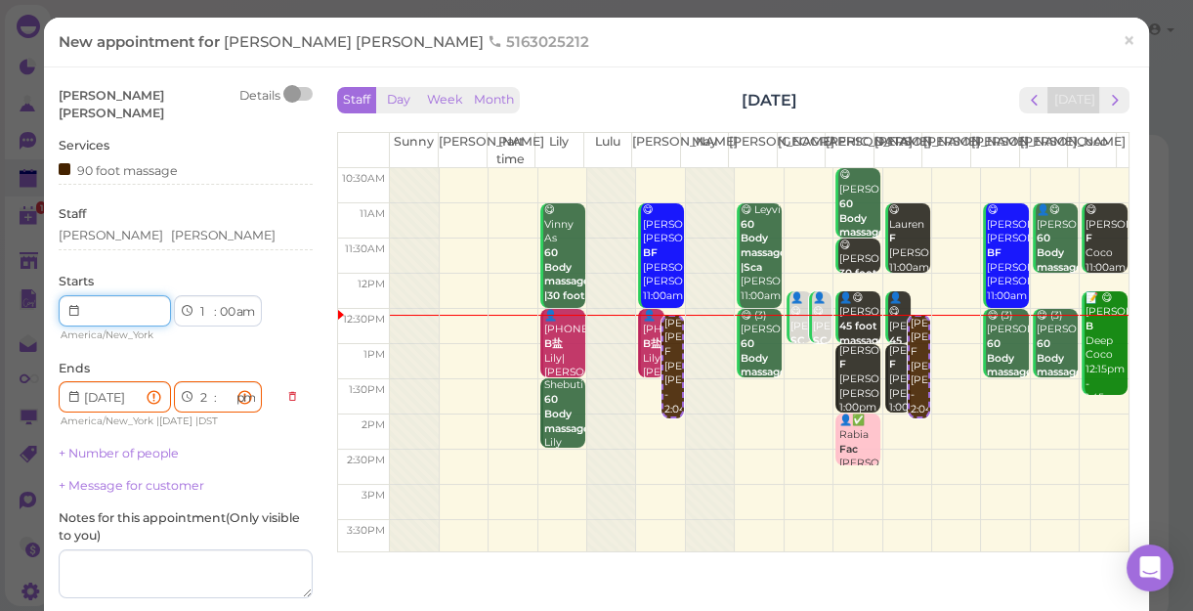
click at [120, 295] on input at bounding box center [115, 310] width 112 height 31
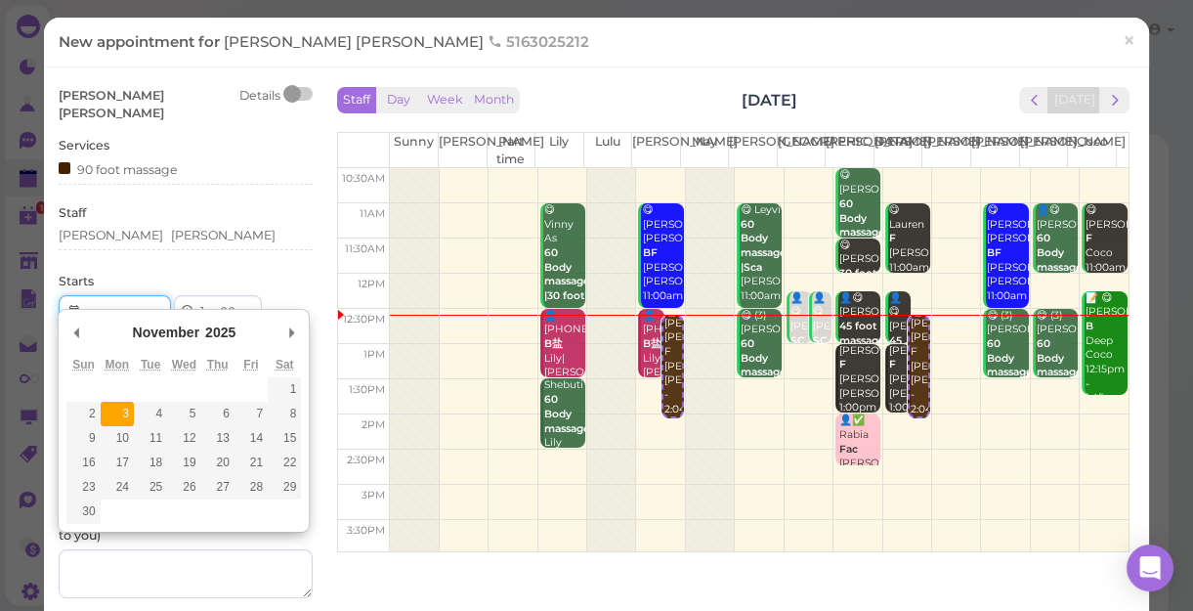
type input "[DATE]"
type input "Invalid date"
select select "00"
select select
select select "am"
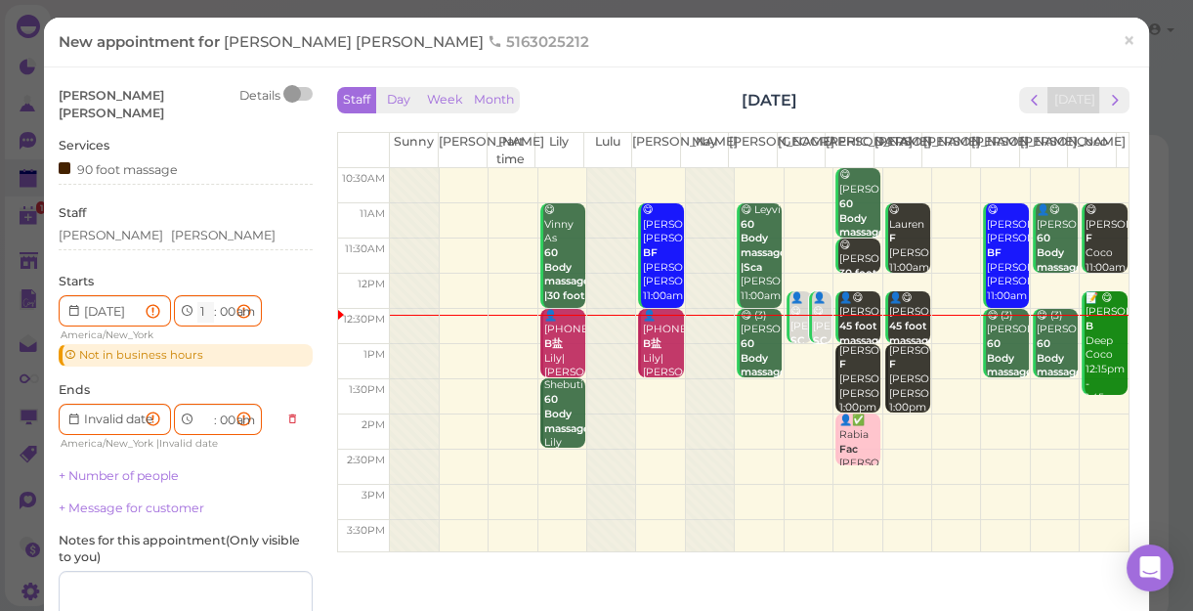
click at [203, 302] on select "1 2 3 4 5 6 7 8 9 10 11 12" at bounding box center [205, 312] width 17 height 21
select select "11"
click at [197, 302] on select "1 2 3 4 5 6 7 8 9 10 11 12" at bounding box center [205, 312] width 17 height 21
type input "[DATE]"
select select "12"
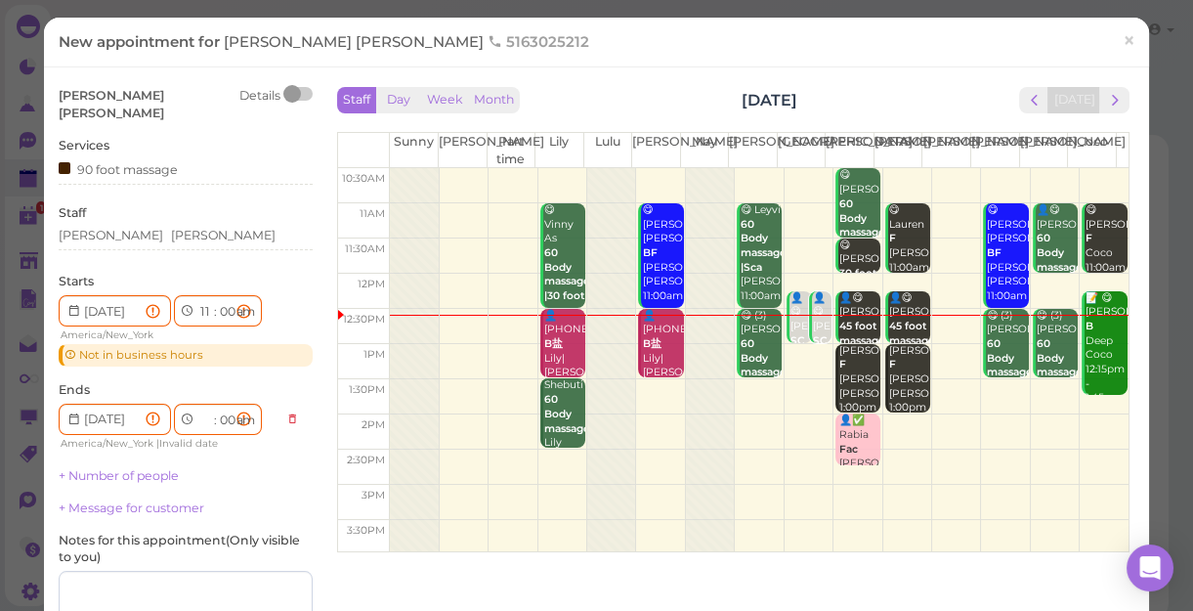
select select "30"
select select "pm"
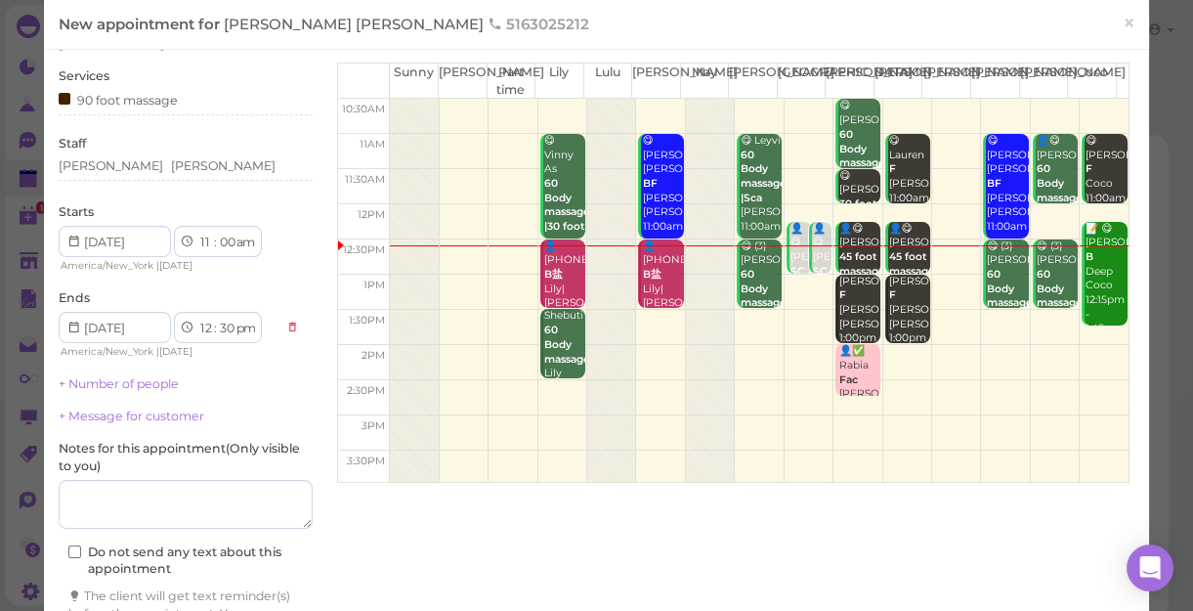
scroll to position [175, 0]
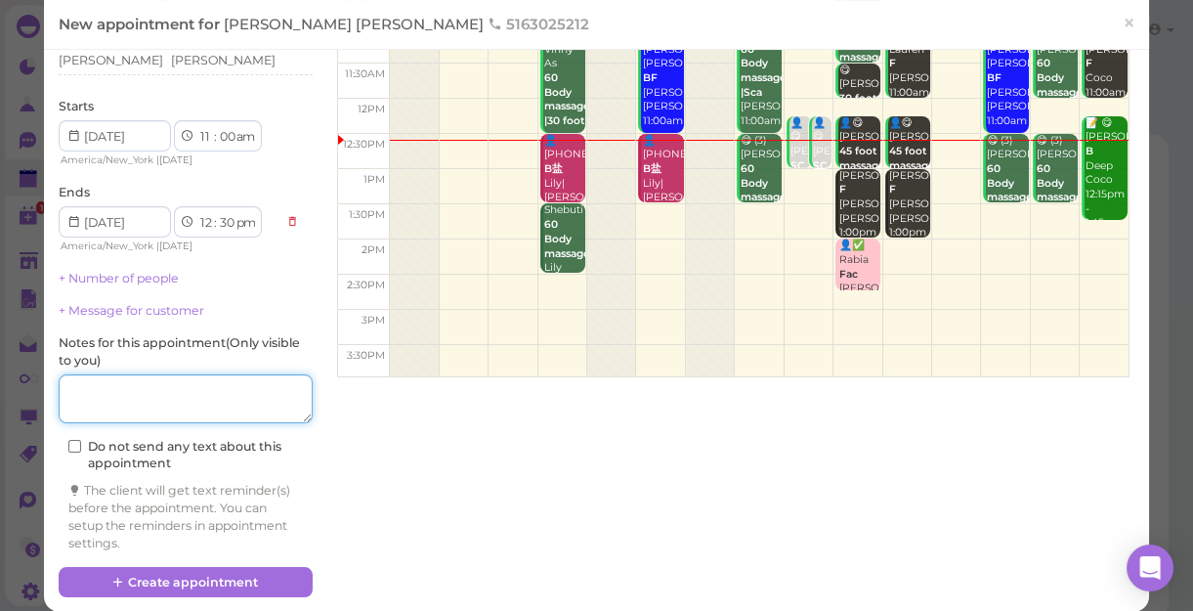
click at [175, 380] on textarea at bounding box center [186, 398] width 254 height 49
click at [94, 374] on textarea at bounding box center [186, 398] width 254 height 49
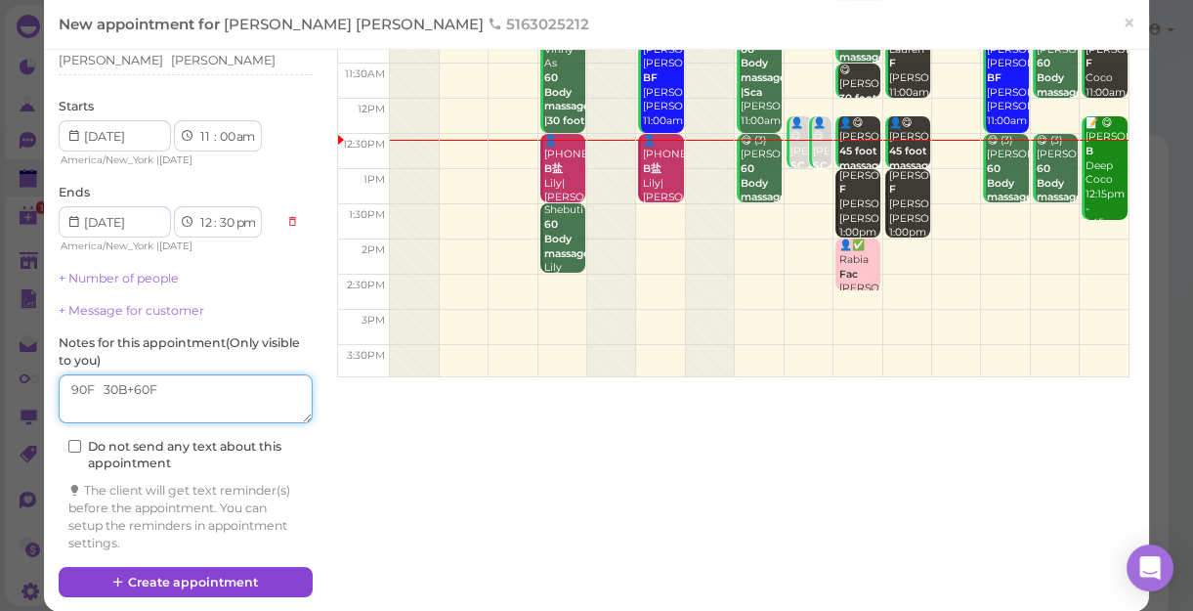
type textarea "90F 30B+60F"
click at [251, 567] on button "Create appointment" at bounding box center [186, 582] width 254 height 31
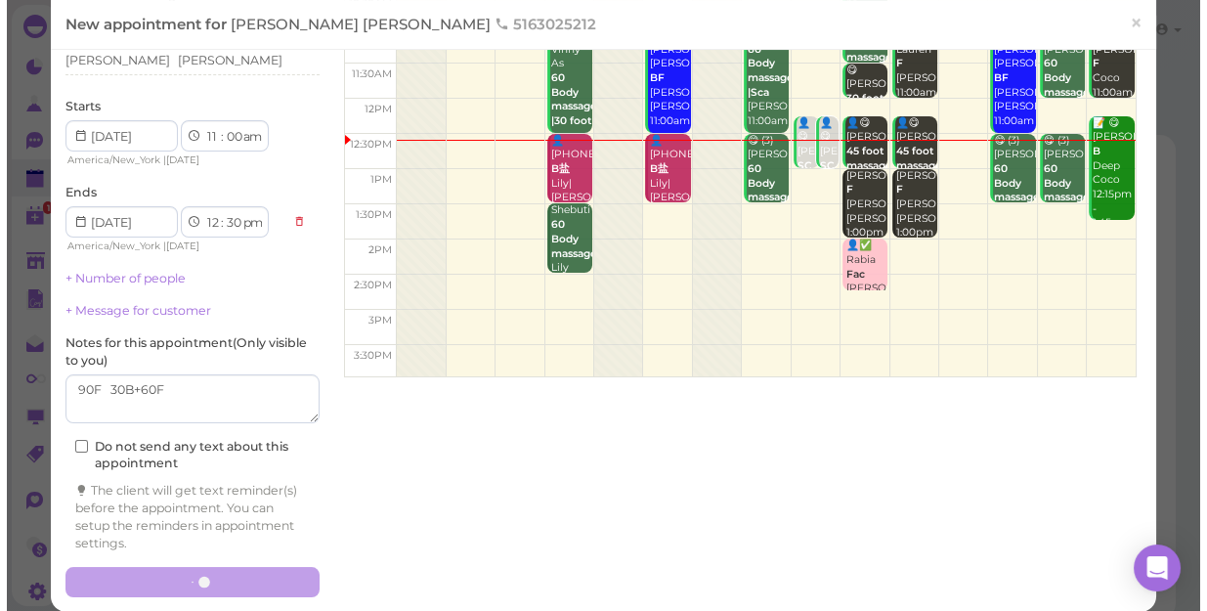
scroll to position [174, 0]
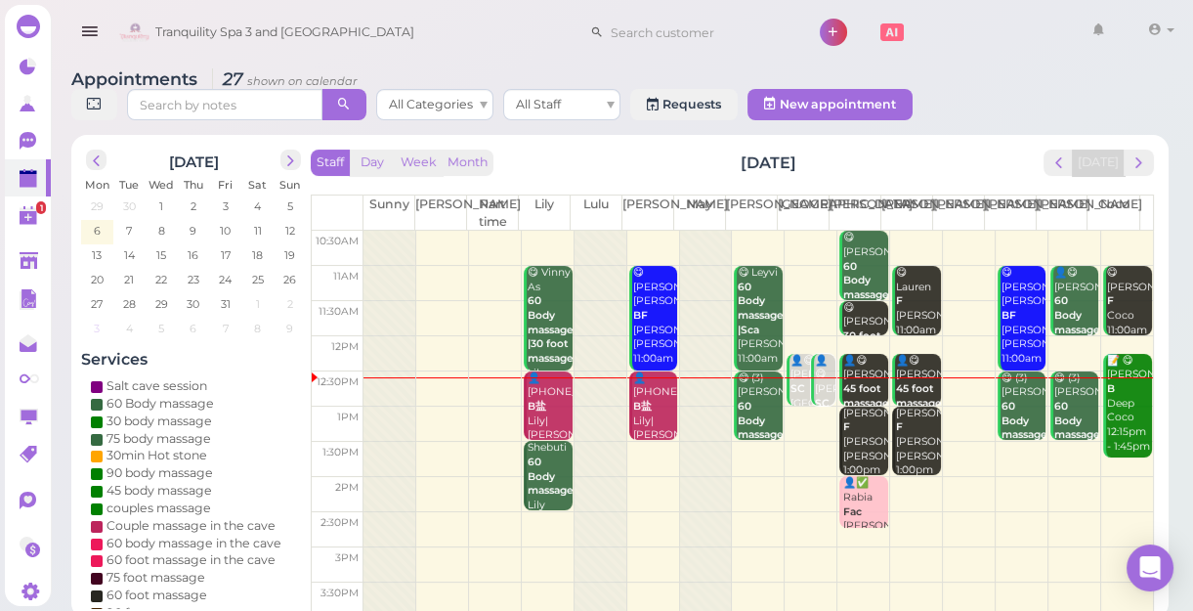
click at [96, 330] on span "3" at bounding box center [97, 329] width 10 height 18
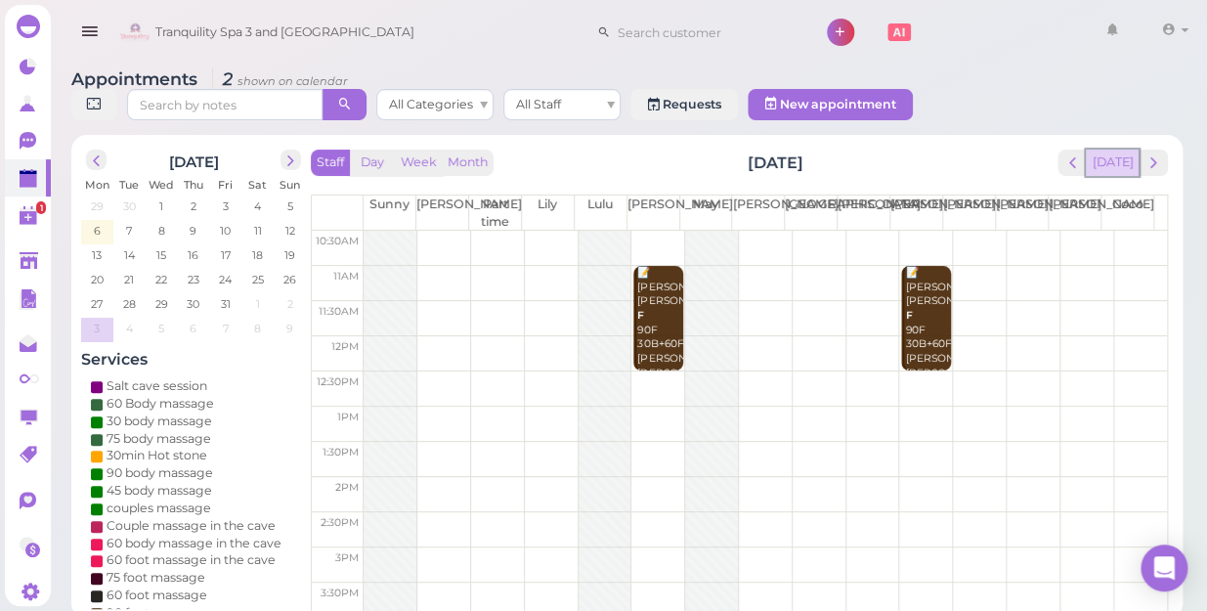
click at [1111, 150] on button "[DATE]" at bounding box center [1112, 163] width 53 height 26
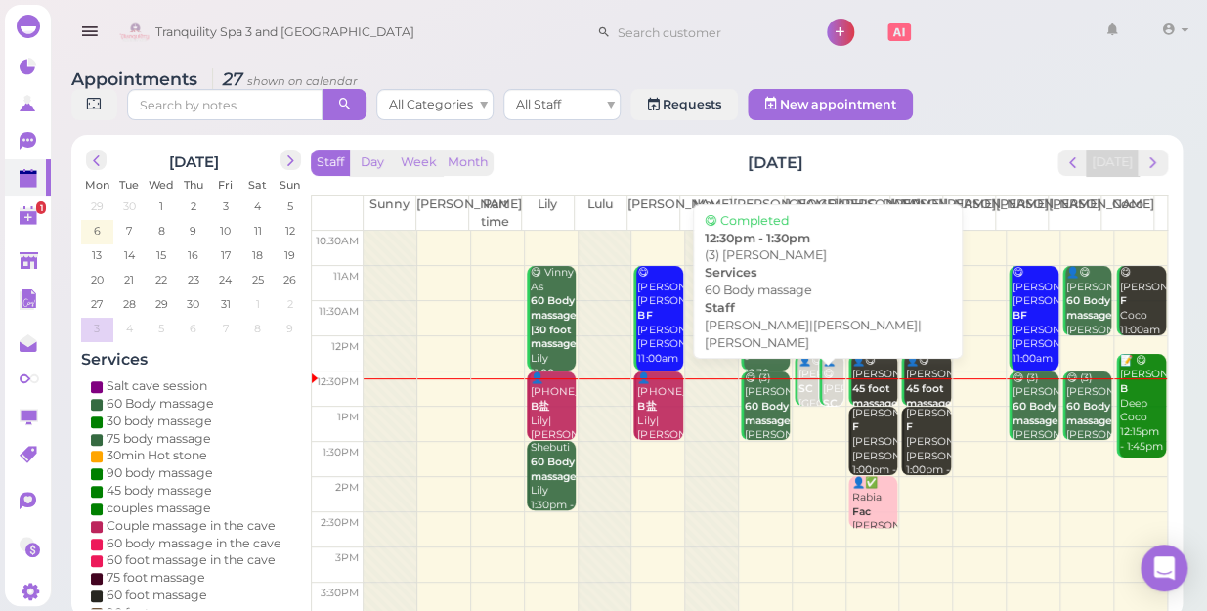
click at [758, 400] on b "60 Body massage" at bounding box center [768, 413] width 46 height 27
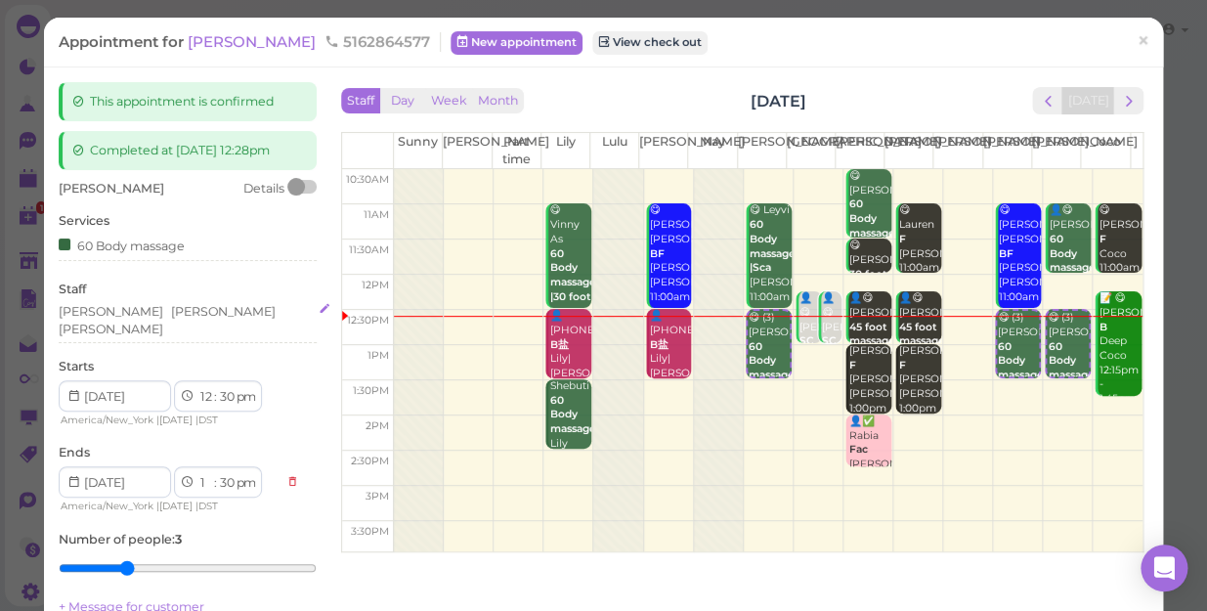
click at [176, 313] on div "[PERSON_NAME] [PERSON_NAME] [PERSON_NAME]" at bounding box center [188, 320] width 258 height 35
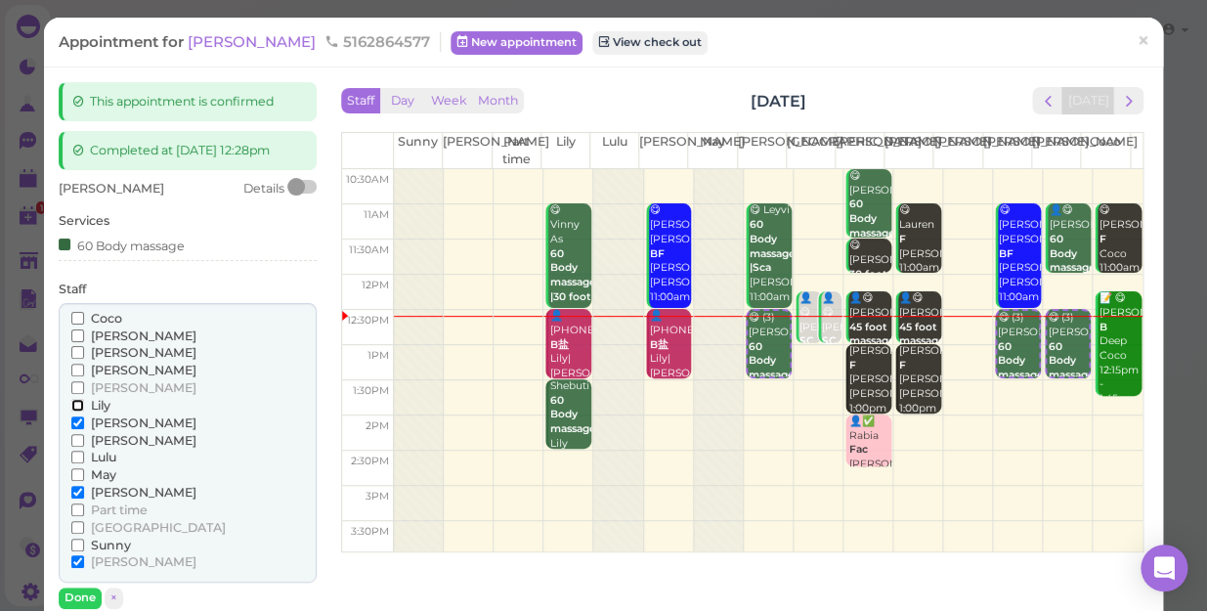
click at [76, 404] on input "Lily" at bounding box center [77, 405] width 13 height 13
click at [76, 419] on input "[PERSON_NAME]" at bounding box center [77, 422] width 13 height 13
click at [71, 439] on input "[PERSON_NAME]" at bounding box center [77, 440] width 13 height 13
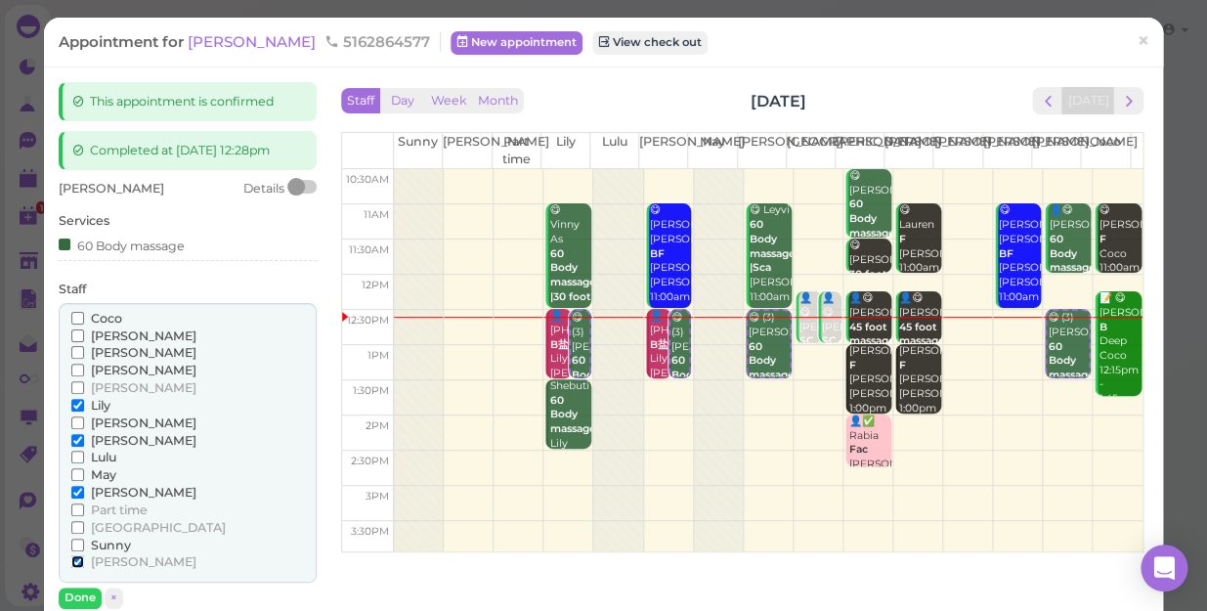
click at [78, 557] on input "[PERSON_NAME]" at bounding box center [77, 561] width 13 height 13
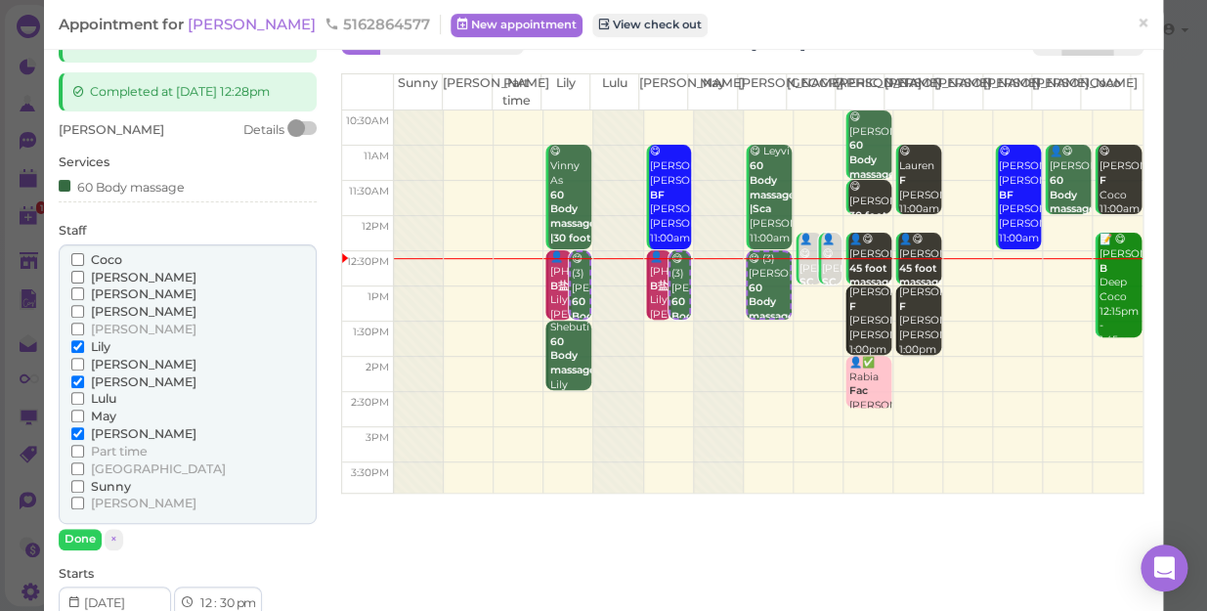
scroll to position [88, 0]
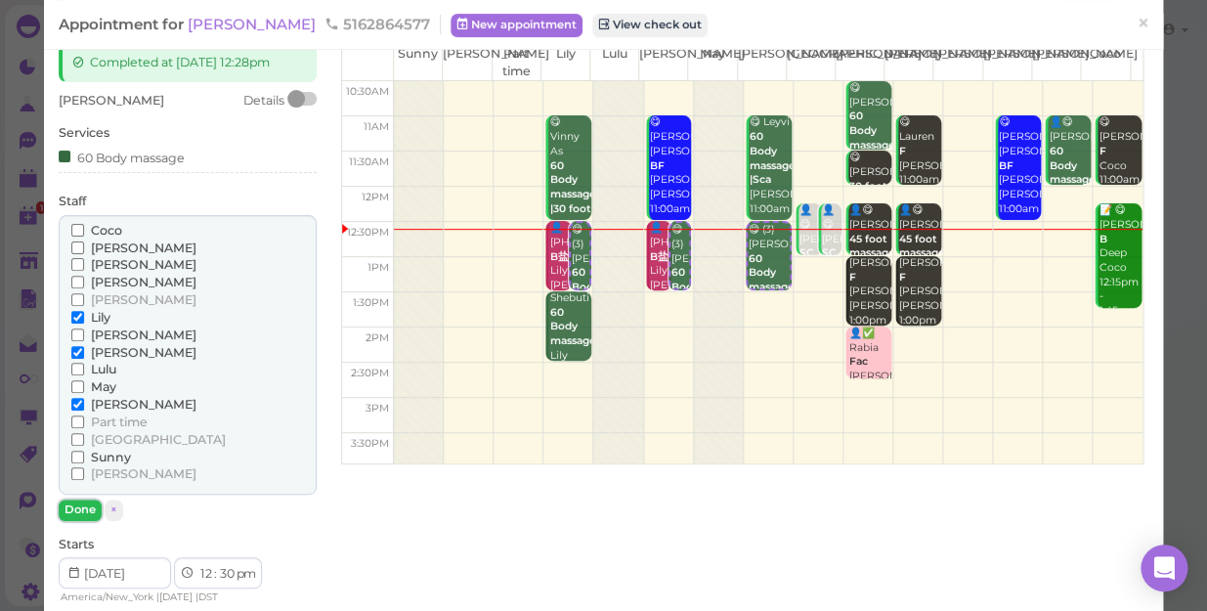
click at [78, 509] on button "Done" at bounding box center [80, 509] width 43 height 21
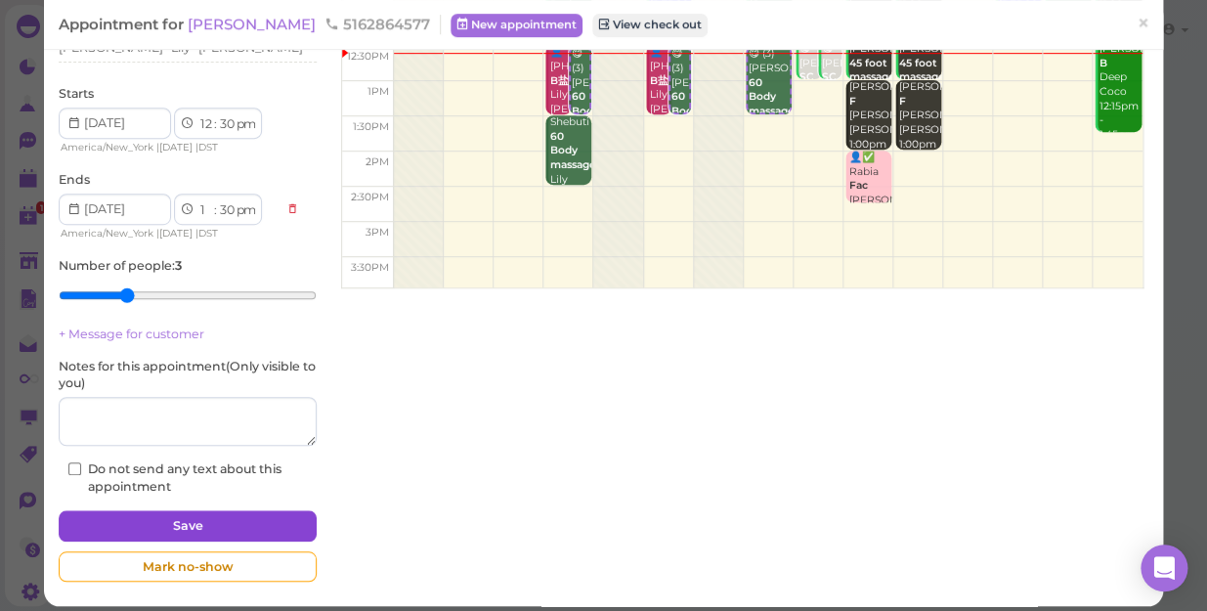
scroll to position [275, 0]
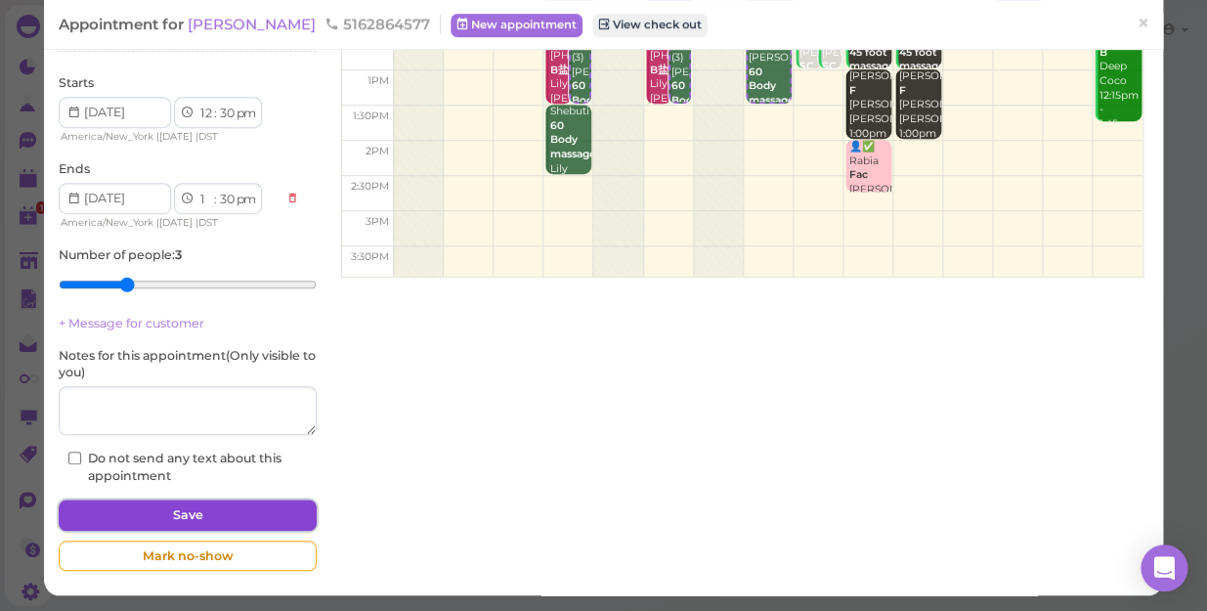
click at [185, 509] on button "Save" at bounding box center [188, 514] width 258 height 31
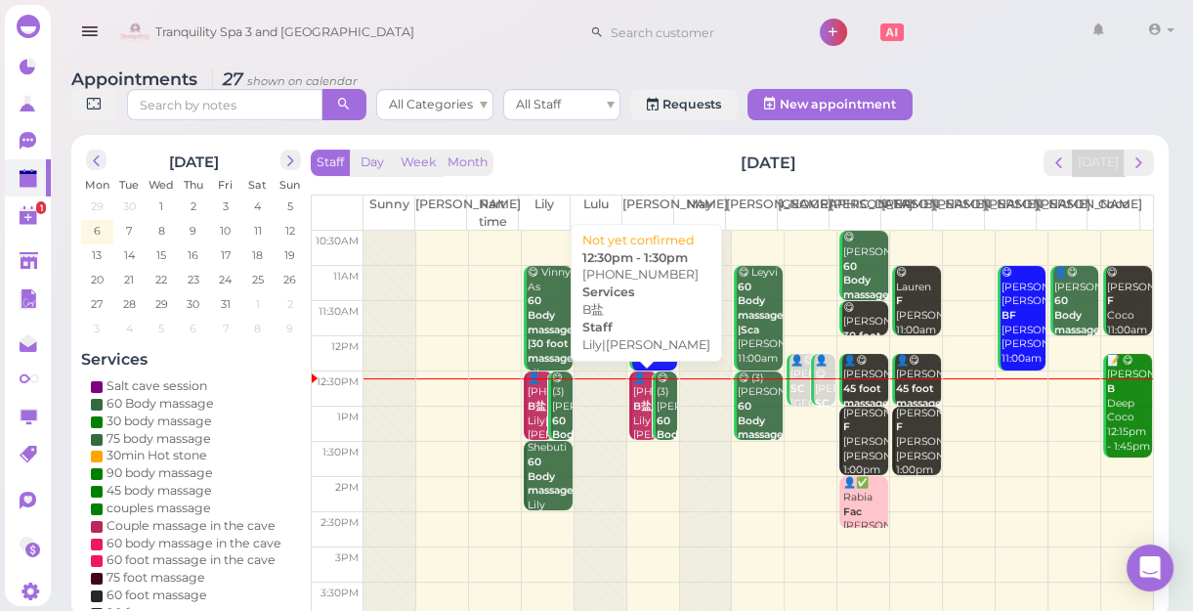
click at [641, 412] on b "B盐" at bounding box center [642, 406] width 19 height 13
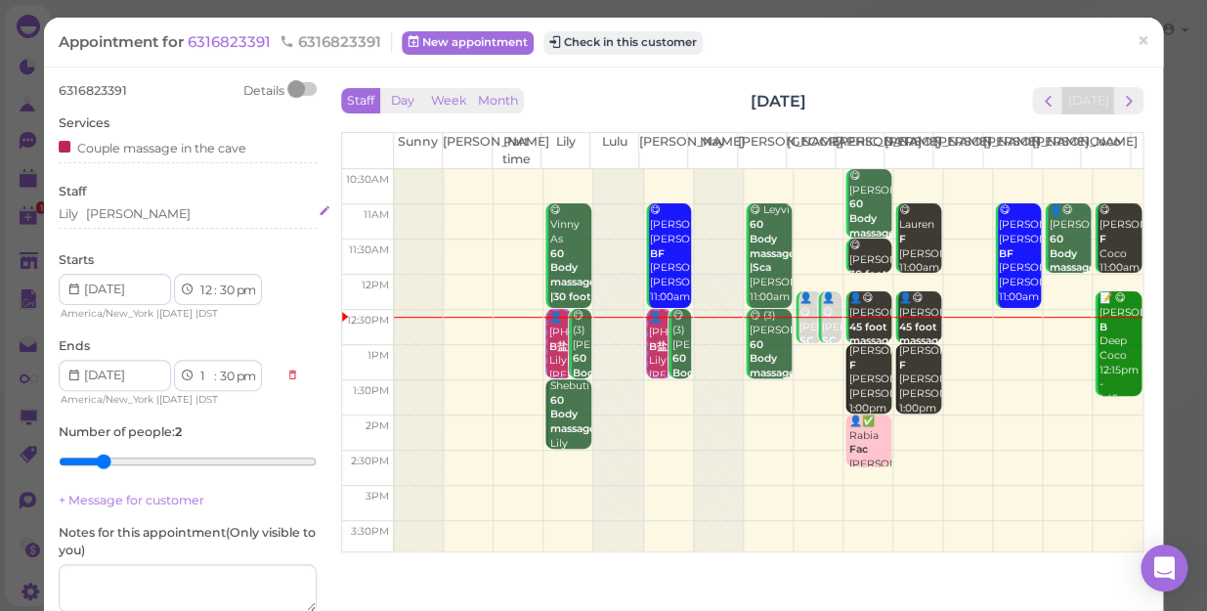
click at [122, 218] on div "Lily [PERSON_NAME]" at bounding box center [188, 214] width 258 height 18
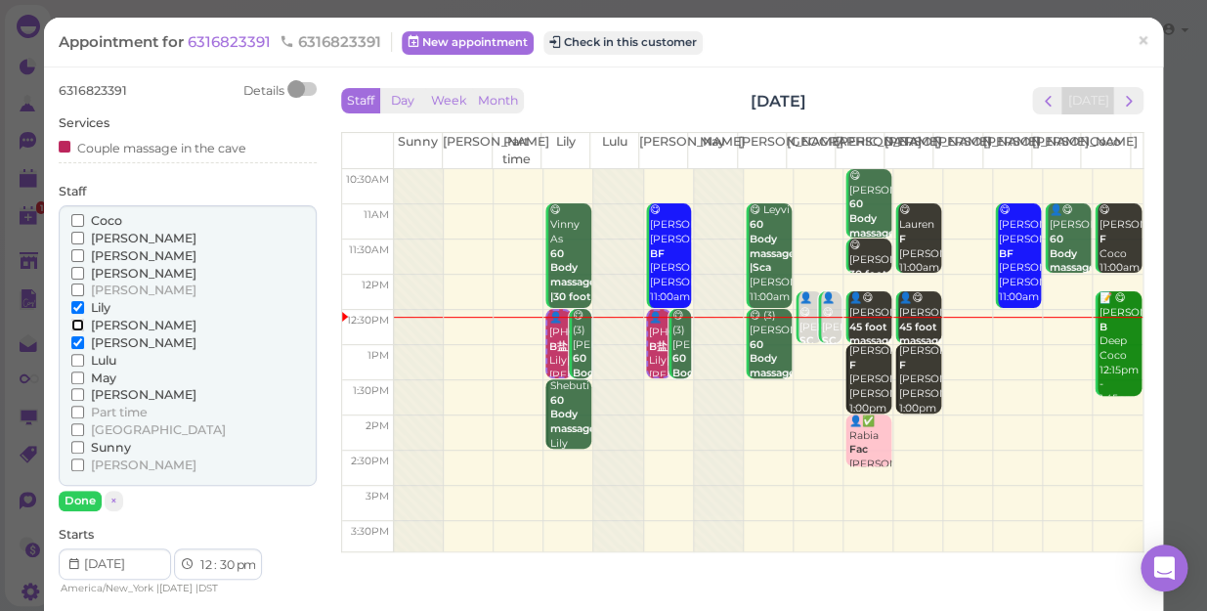
click at [73, 322] on input "[PERSON_NAME]" at bounding box center [77, 325] width 13 height 13
click at [72, 309] on input "Lily" at bounding box center [77, 307] width 13 height 13
click at [74, 341] on input "[PERSON_NAME]" at bounding box center [77, 342] width 13 height 13
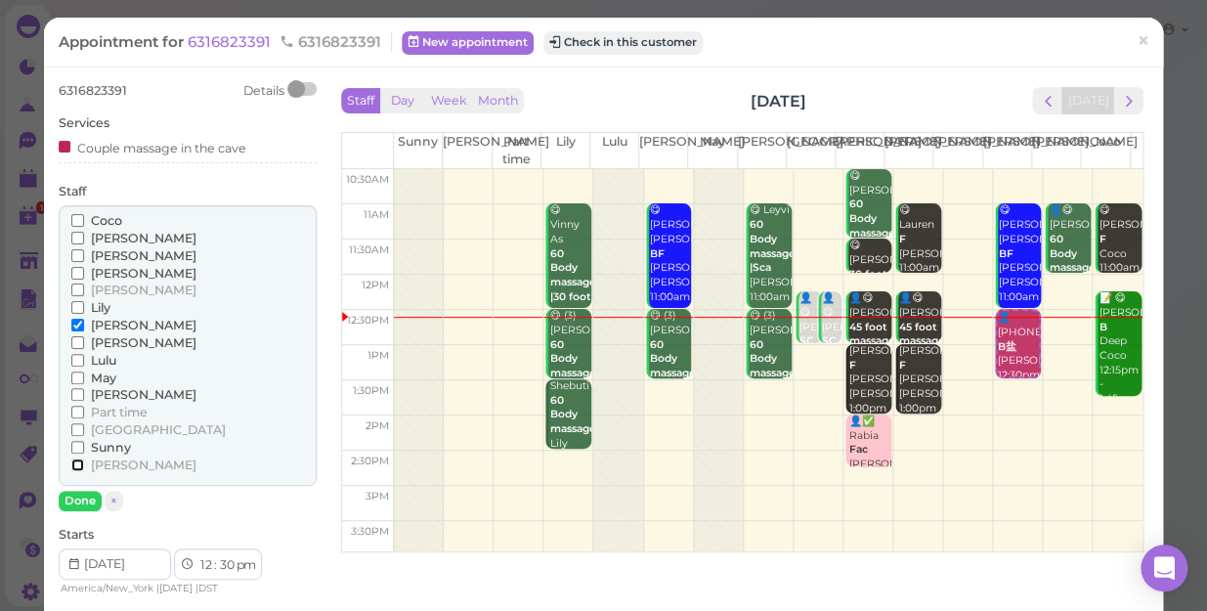
click at [77, 460] on input "[PERSON_NAME]" at bounding box center [77, 464] width 13 height 13
click at [77, 495] on button "Done" at bounding box center [80, 501] width 43 height 21
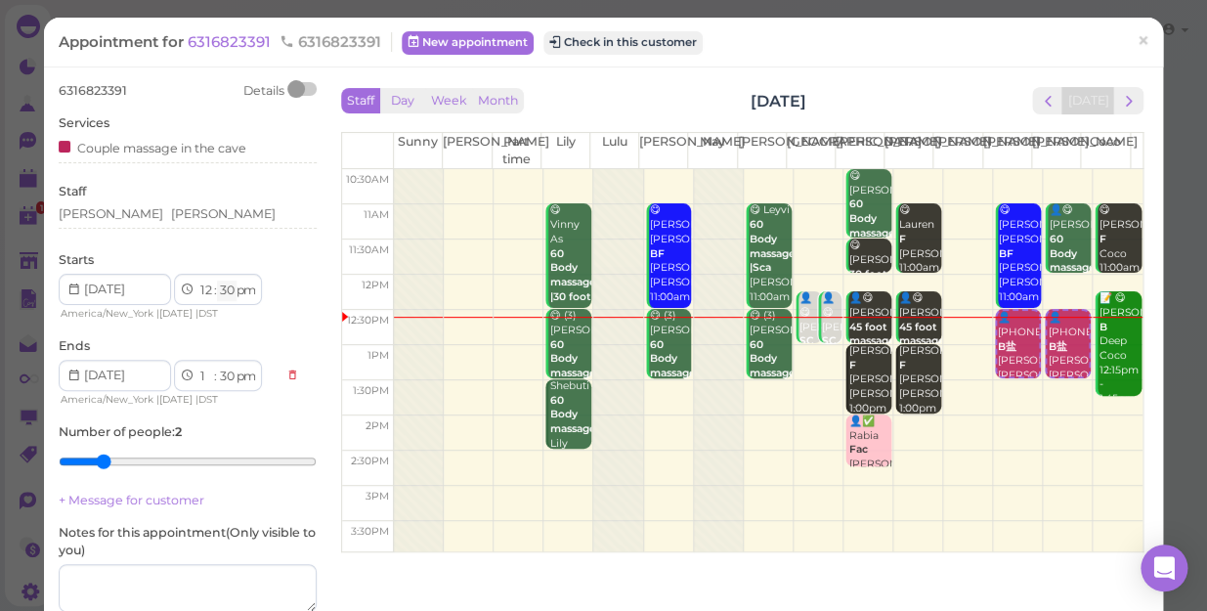
click at [230, 295] on select "00 05 10 15 20 25 30 35 40 45 50 55" at bounding box center [227, 290] width 20 height 21
select select "40"
click at [217, 280] on select "00 05 10 15 20 25 30 35 40 45 50 55" at bounding box center [227, 290] width 20 height 21
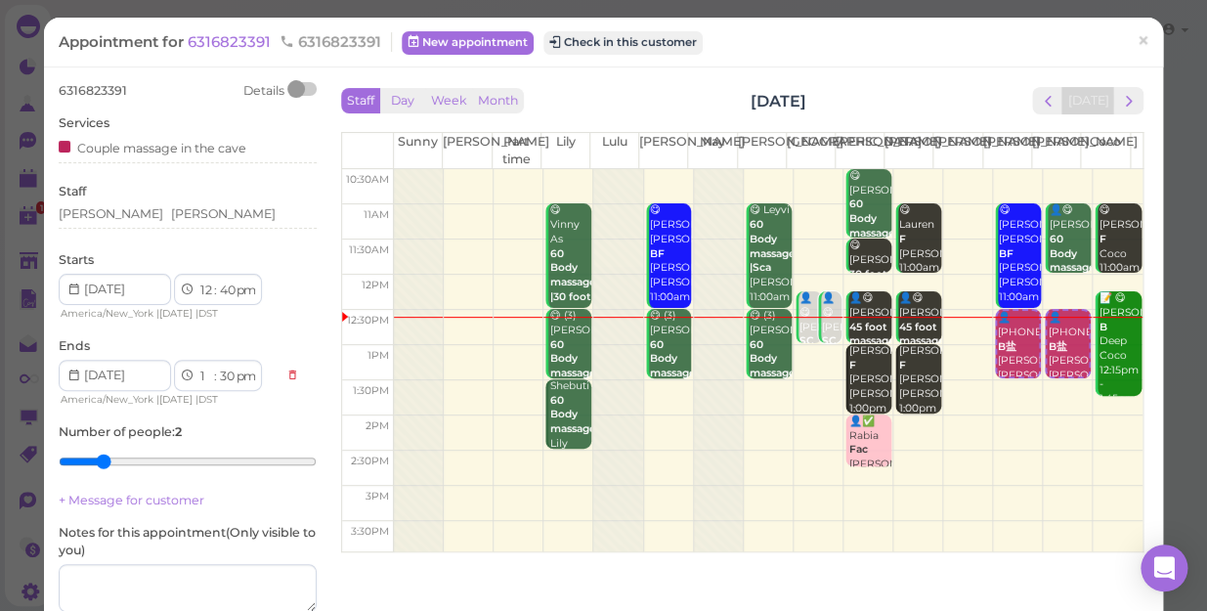
select select "40"
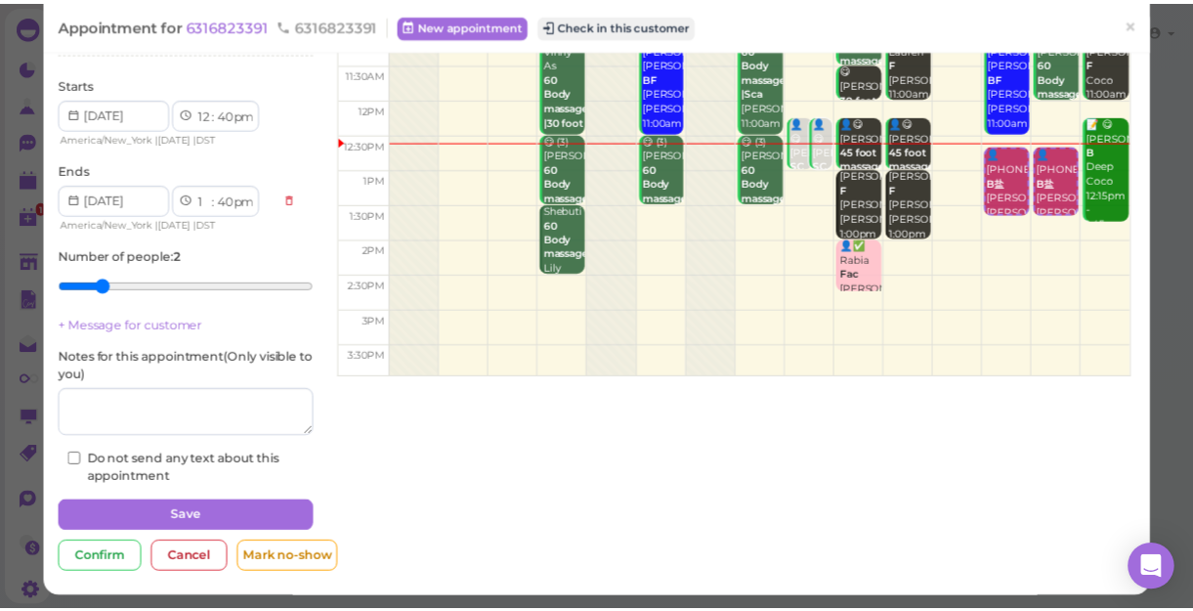
scroll to position [178, 0]
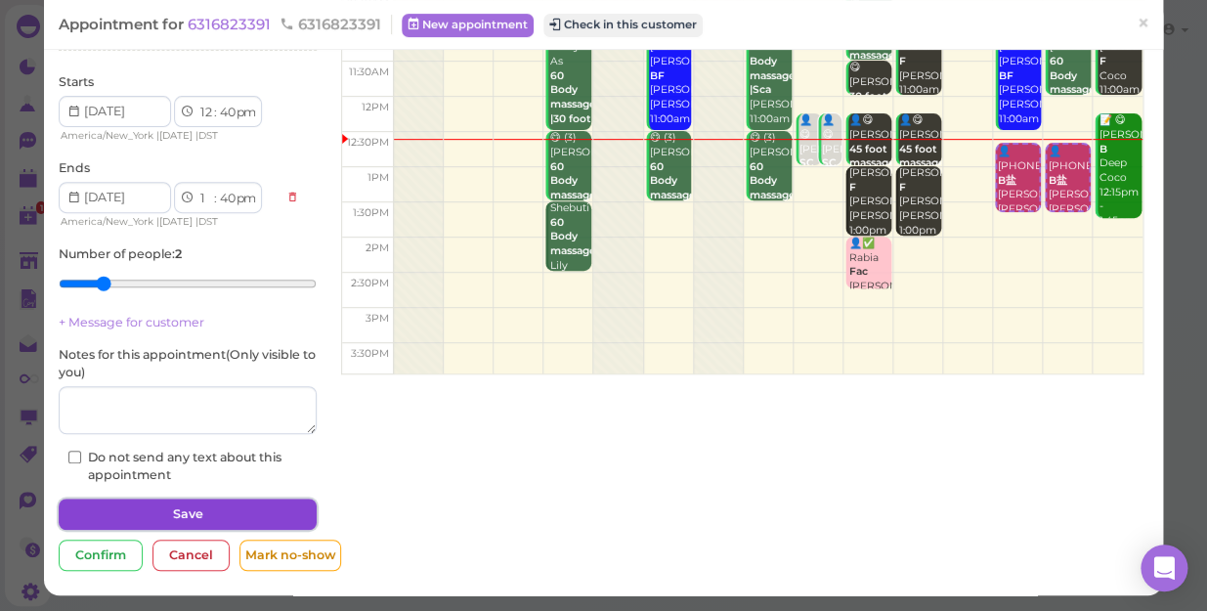
click at [236, 505] on button "Save" at bounding box center [188, 513] width 258 height 31
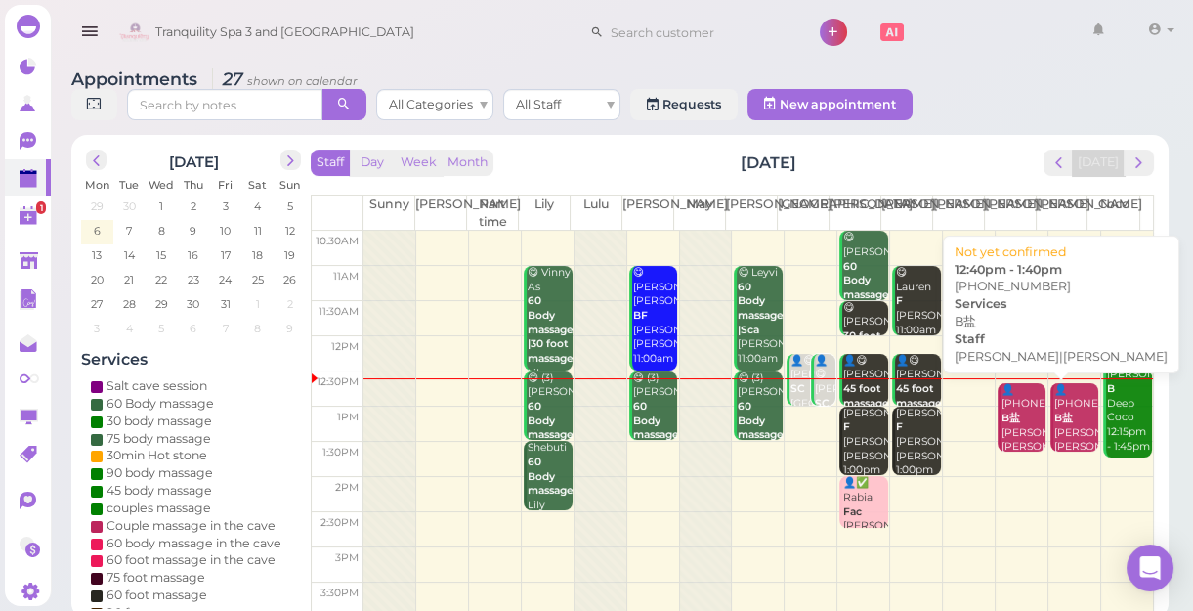
click at [1005, 407] on div "👤[PHONE_NUMBER] B盐 [PERSON_NAME]|[PERSON_NAME] 12:40pm - 1:40pm" at bounding box center [1024, 440] width 46 height 115
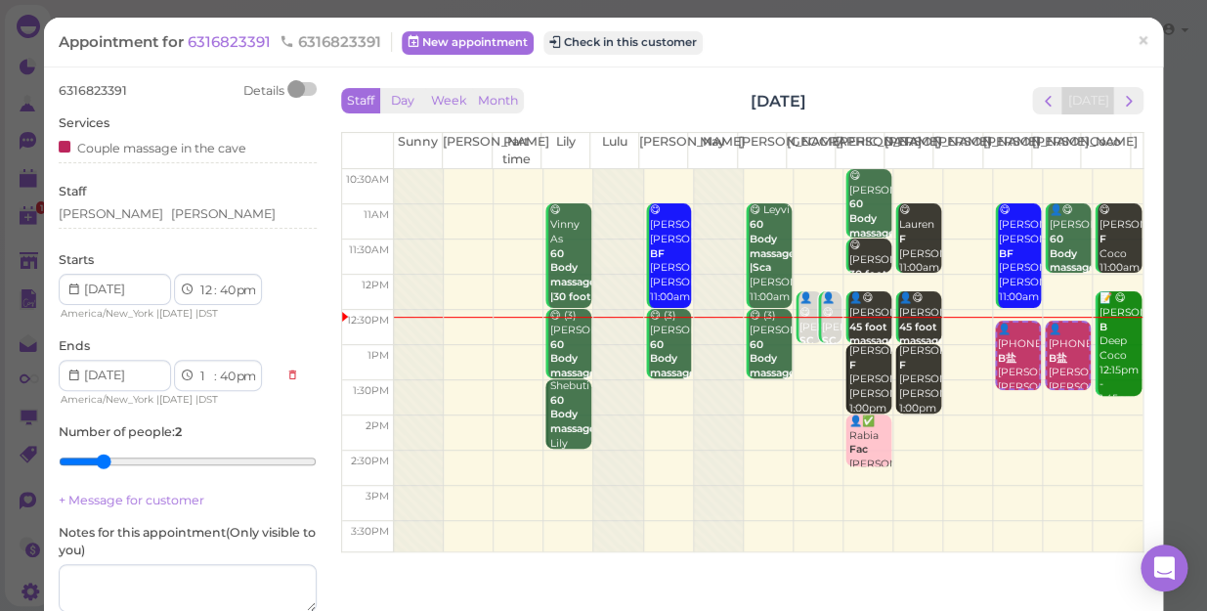
click at [637, 63] on div "Appointment for 6316823391 6316823391 New appointment Check in this customer ×" at bounding box center [603, 43] width 1119 height 50
click at [626, 45] on button "Check in this customer" at bounding box center [622, 42] width 159 height 23
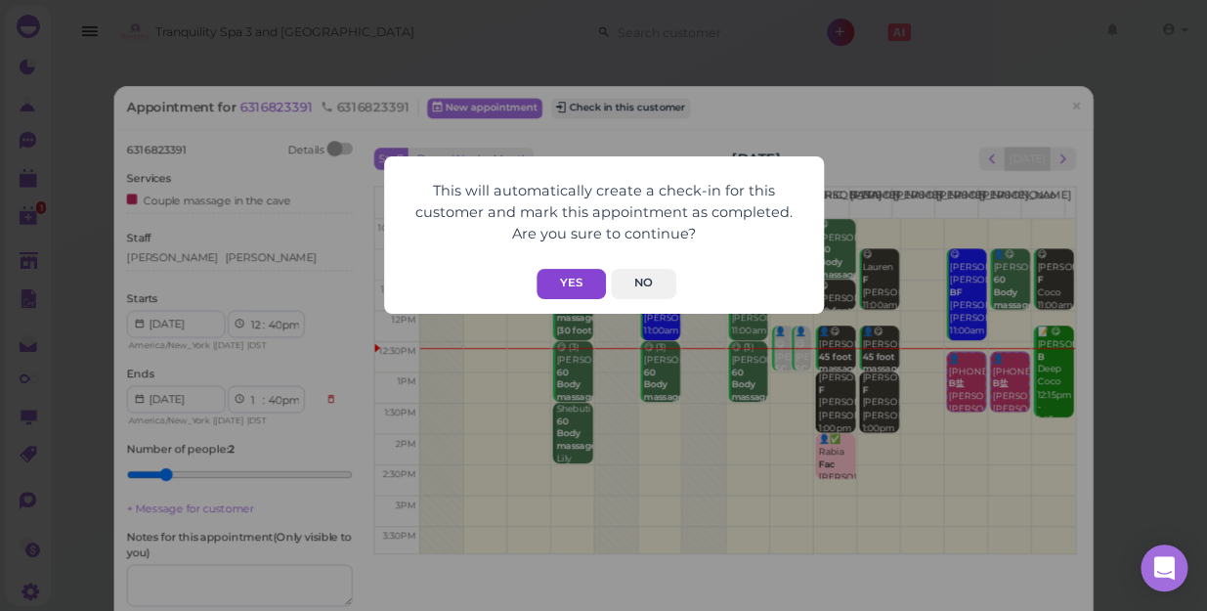
click at [581, 275] on button "Yes" at bounding box center [571, 284] width 69 height 30
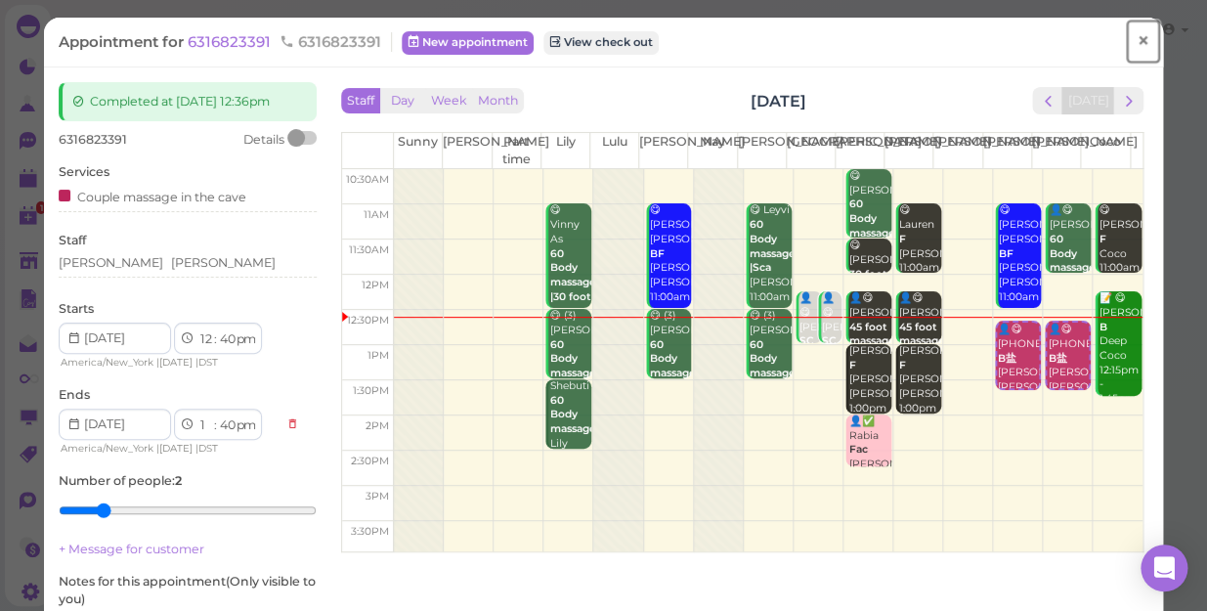
click at [1137, 41] on span "×" at bounding box center [1143, 40] width 13 height 27
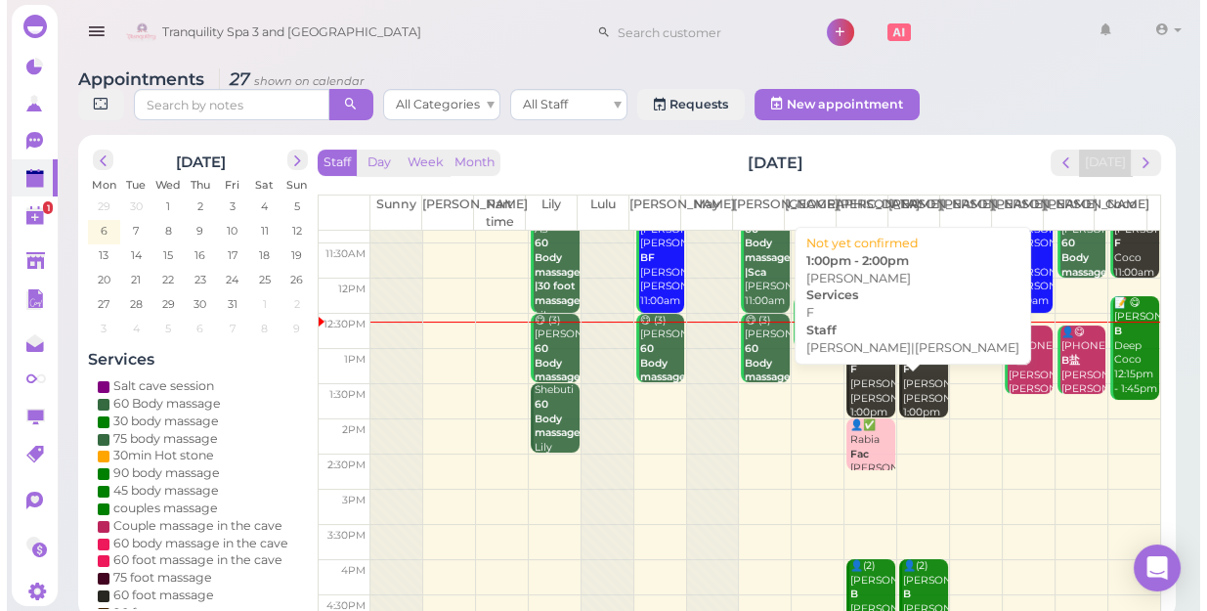
scroll to position [88, 0]
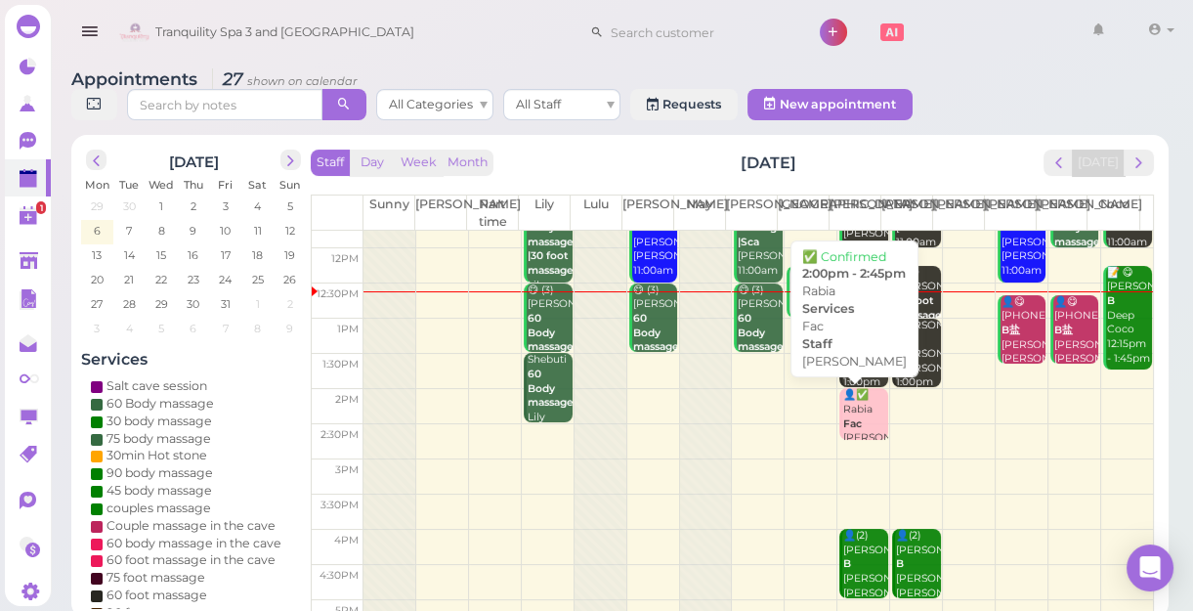
click at [848, 420] on b "Fac" at bounding box center [852, 423] width 19 height 13
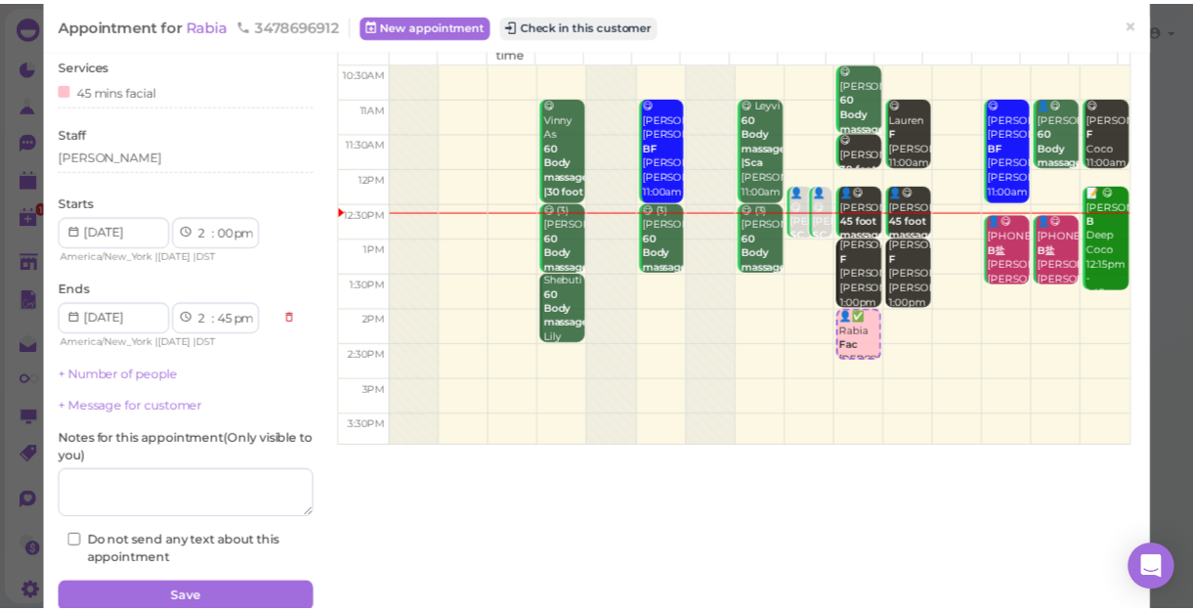
scroll to position [13, 0]
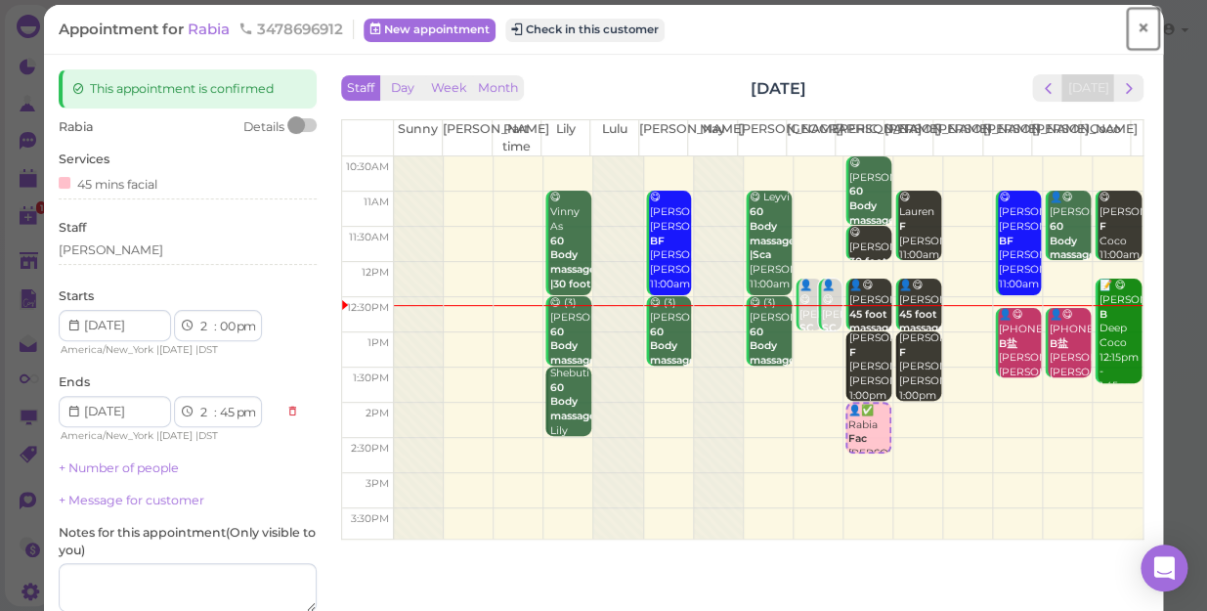
click at [1137, 29] on span "×" at bounding box center [1143, 28] width 13 height 27
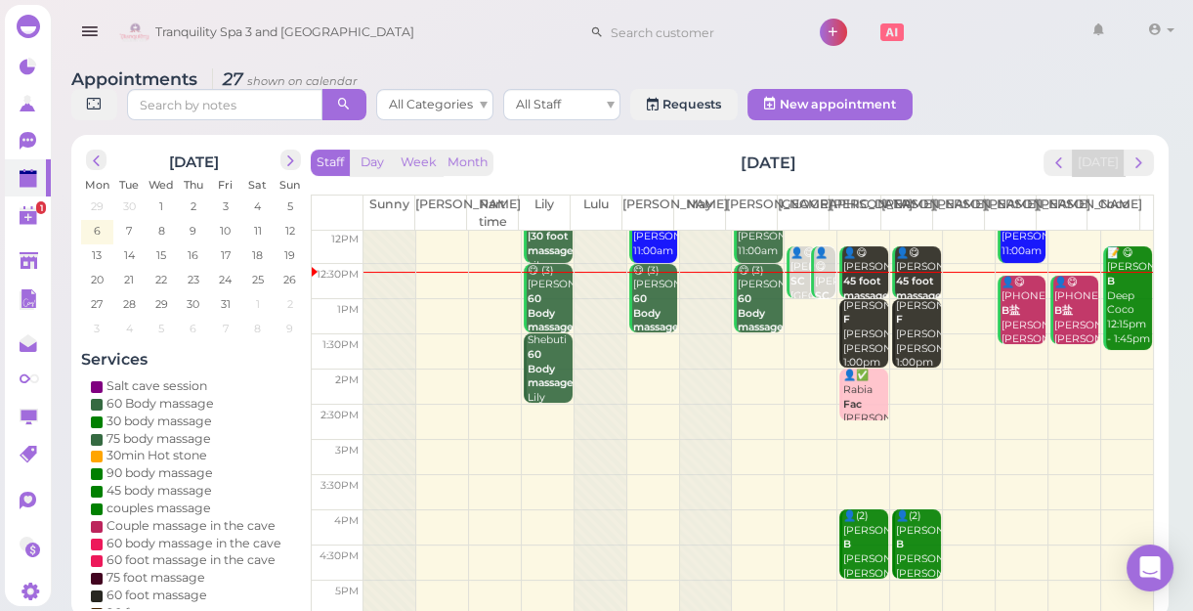
scroll to position [88, 0]
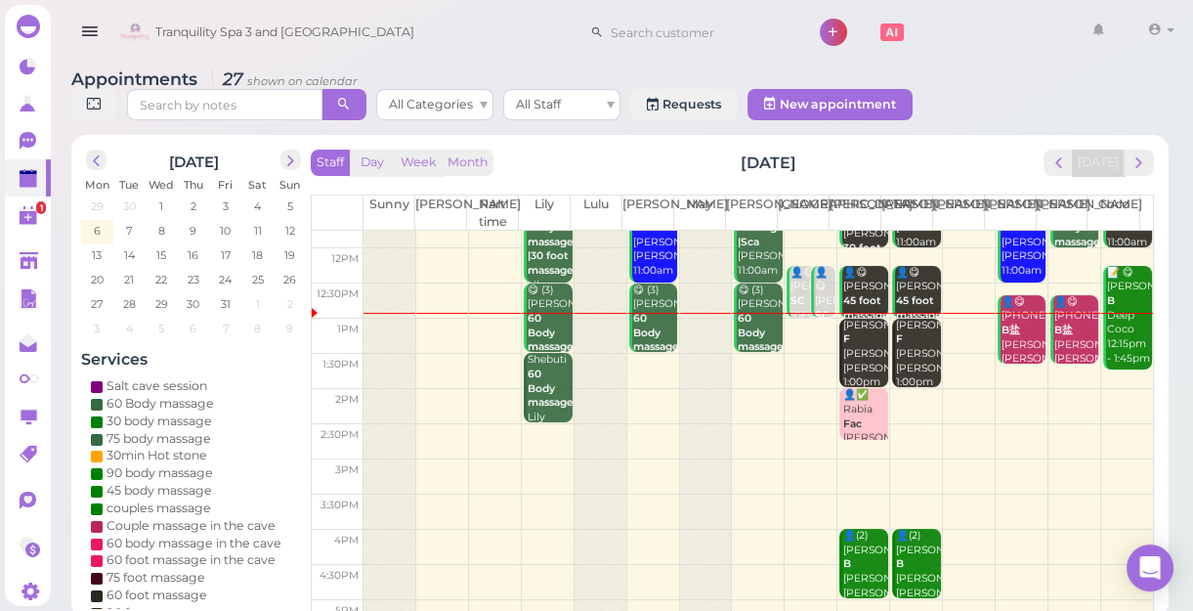
click at [654, 354] on td at bounding box center [759, 371] width 790 height 35
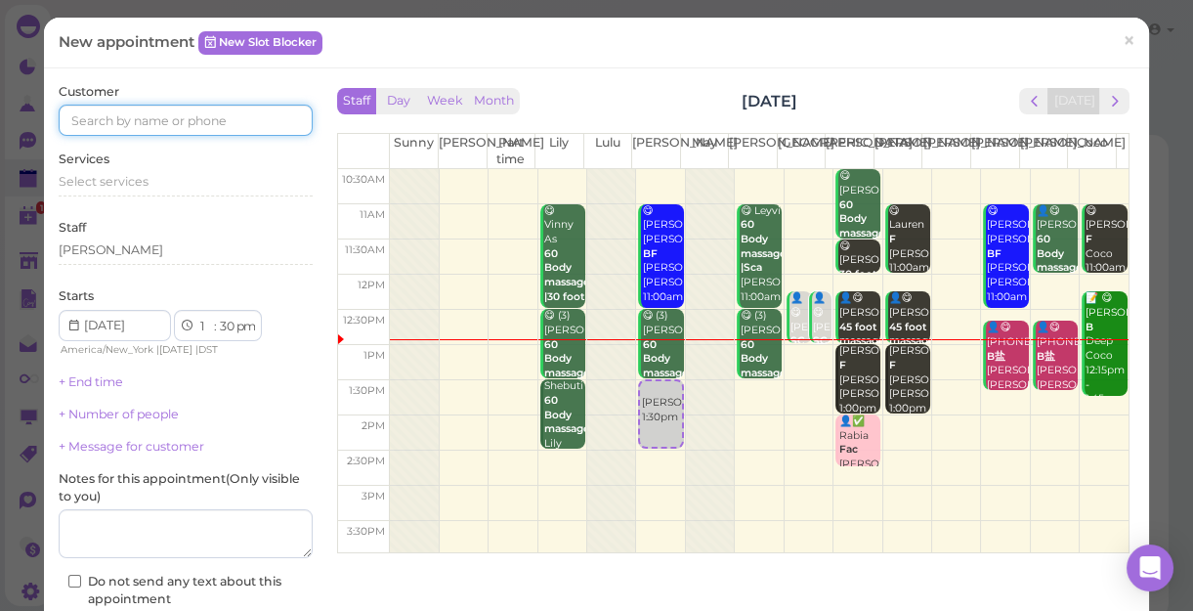
click at [239, 117] on input at bounding box center [186, 120] width 254 height 31
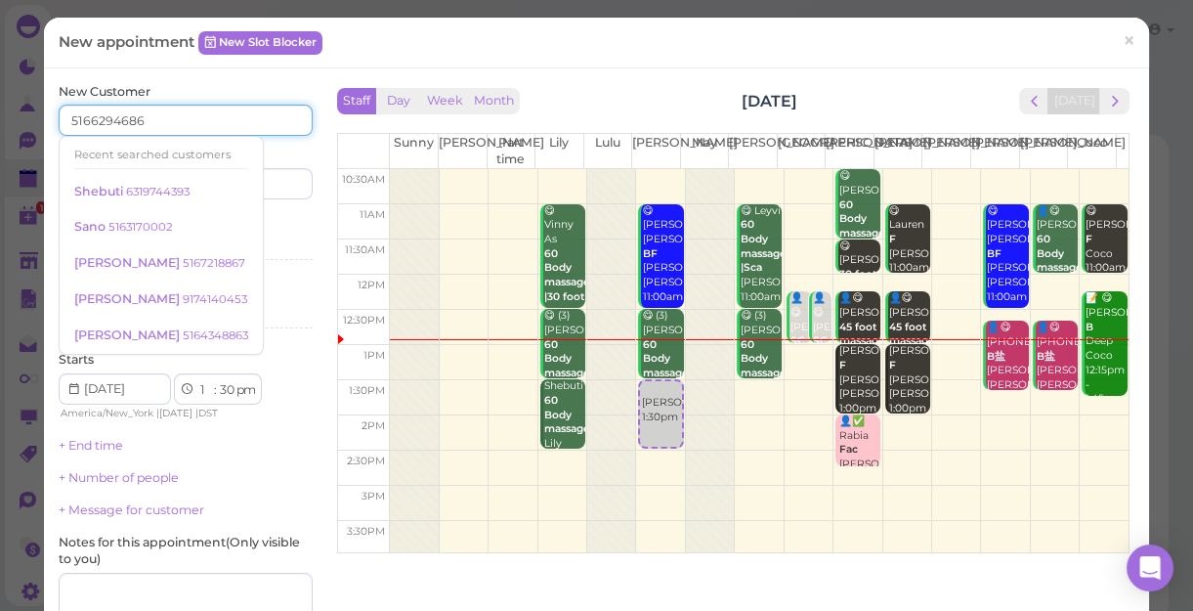
type input "5166294686"
click at [262, 220] on div "Services Select services" at bounding box center [186, 241] width 254 height 54
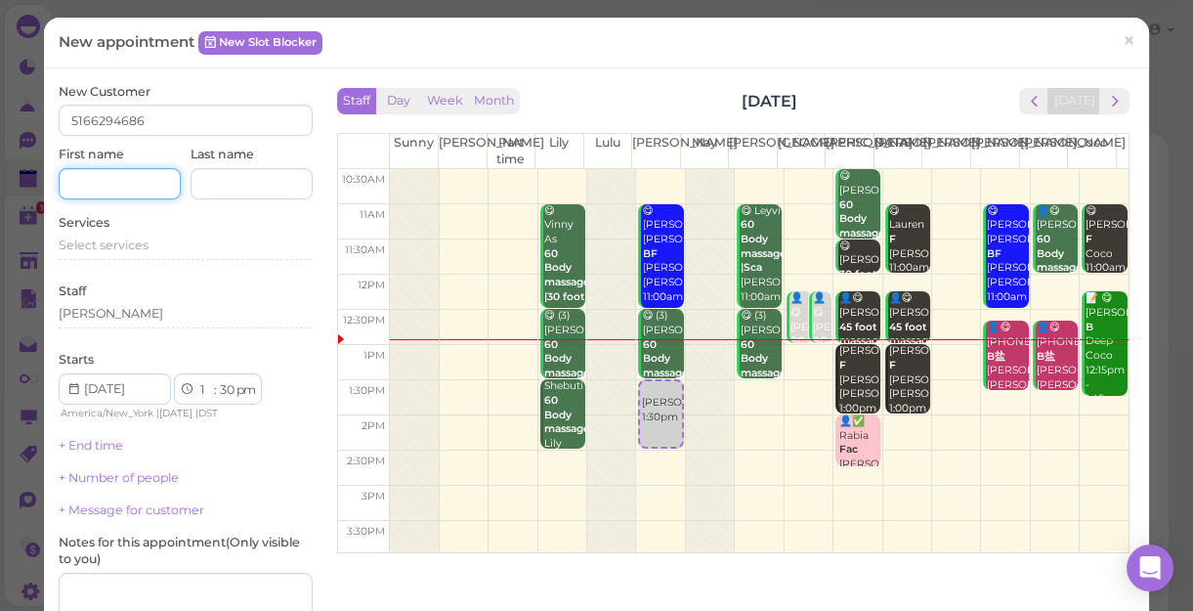
click at [151, 174] on input at bounding box center [120, 183] width 122 height 31
type input "n"
type input "Natali"
click at [151, 252] on div "Select services" at bounding box center [186, 246] width 254 height 18
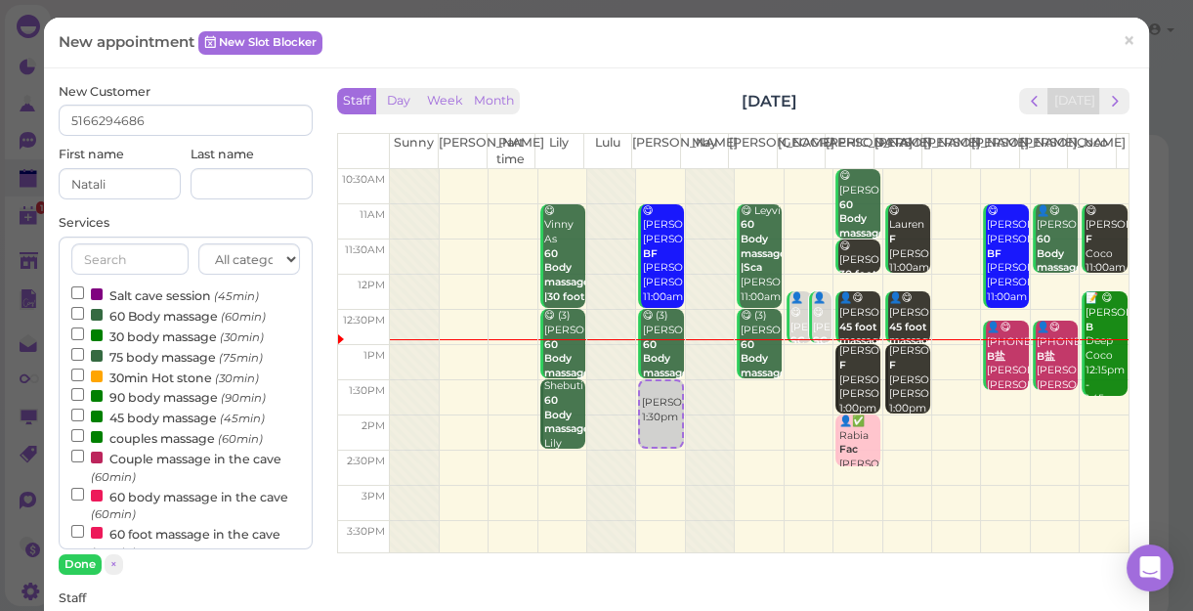
click at [142, 320] on label "60 Body massage (60min)" at bounding box center [168, 315] width 194 height 21
click at [84, 320] on input "60 Body massage (60min)" at bounding box center [77, 313] width 13 height 13
click at [80, 565] on button "Done" at bounding box center [80, 564] width 43 height 21
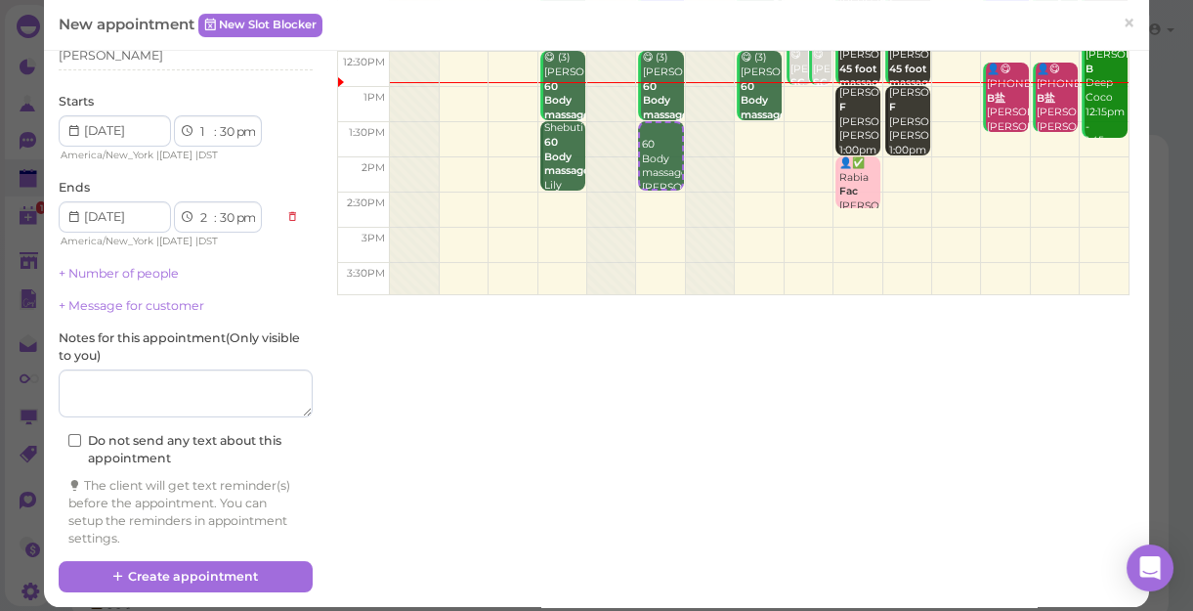
scroll to position [271, 0]
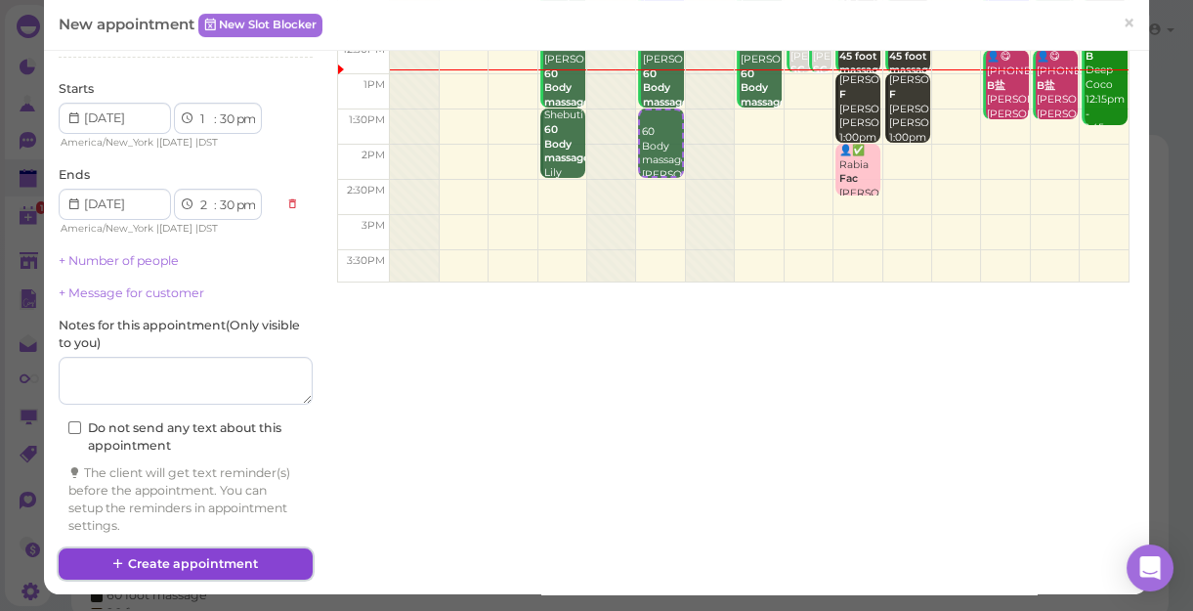
click at [250, 558] on button "Create appointment" at bounding box center [186, 563] width 254 height 31
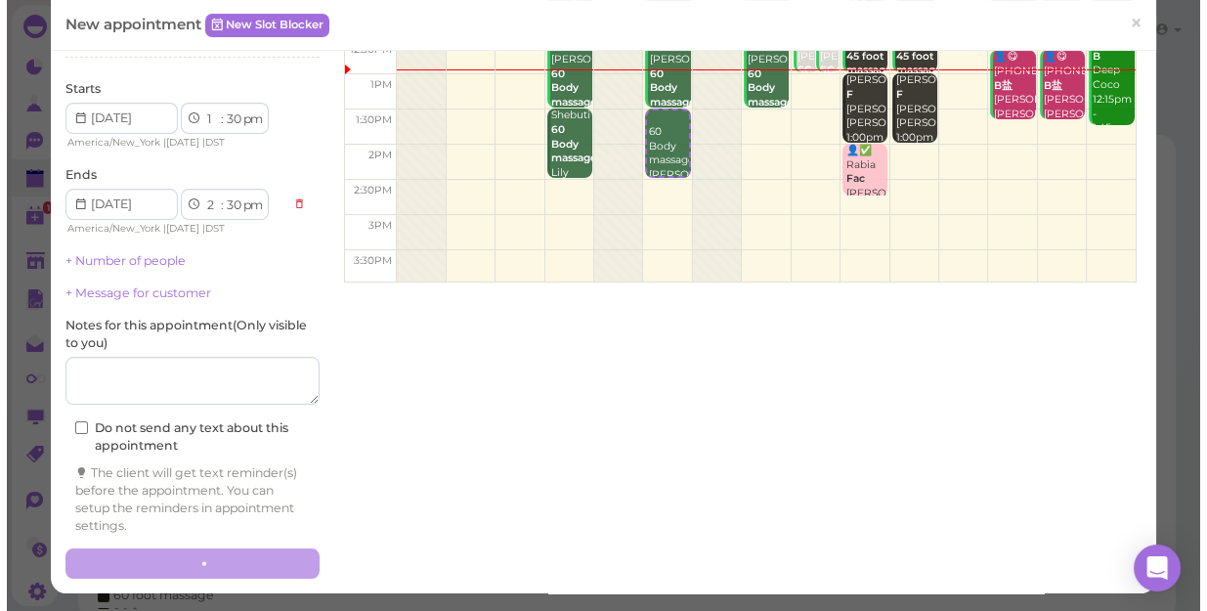
scroll to position [270, 0]
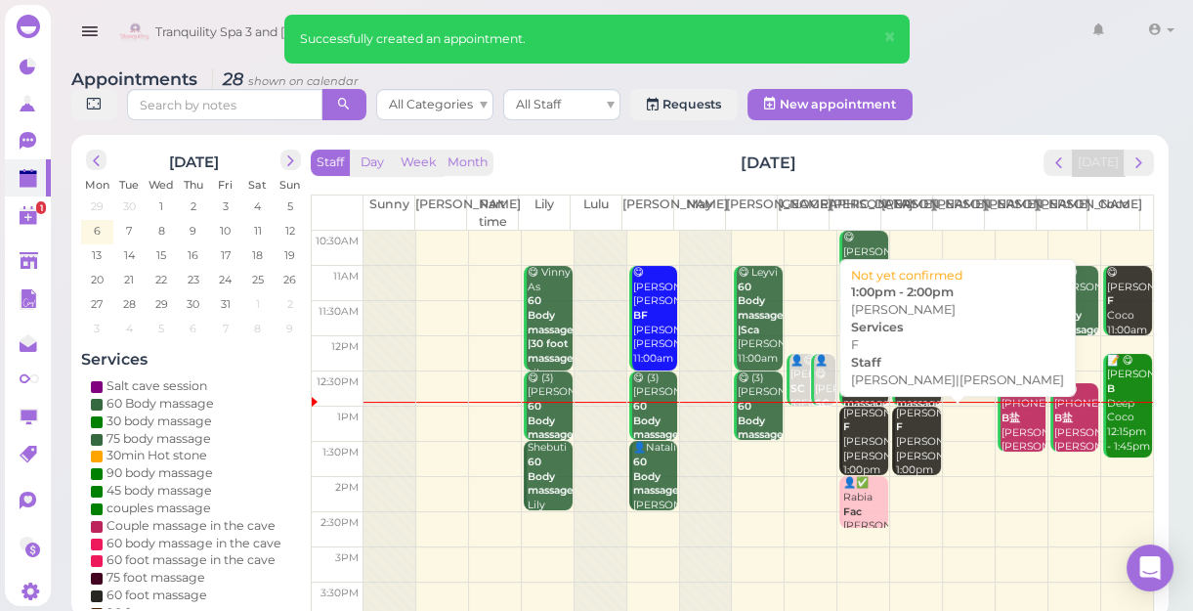
click at [902, 441] on div "[PERSON_NAME] F [PERSON_NAME]|[PERSON_NAME] 1:00pm - 2:00pm" at bounding box center [918, 457] width 46 height 101
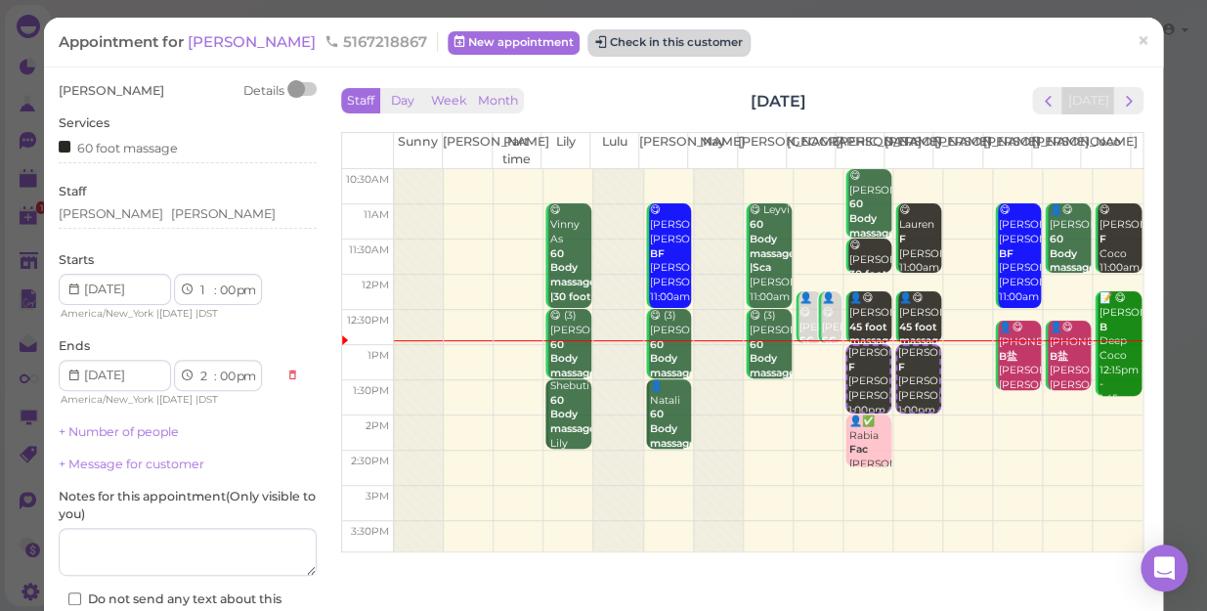
click at [595, 43] on button "Check in this customer" at bounding box center [668, 42] width 159 height 23
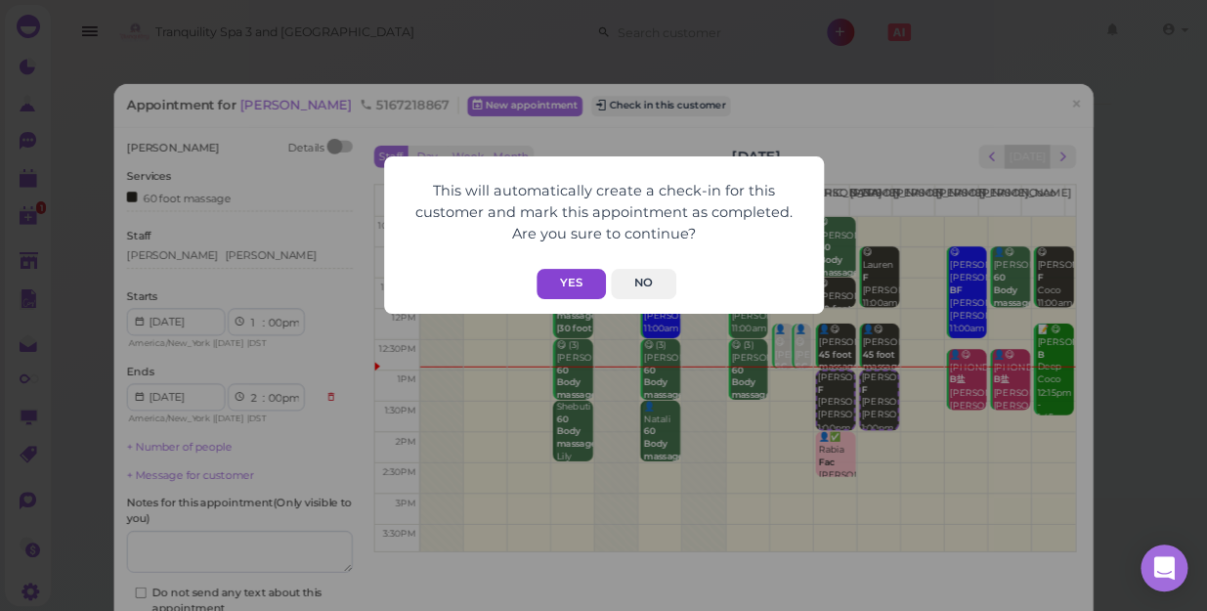
click at [576, 285] on button "Yes" at bounding box center [571, 284] width 69 height 30
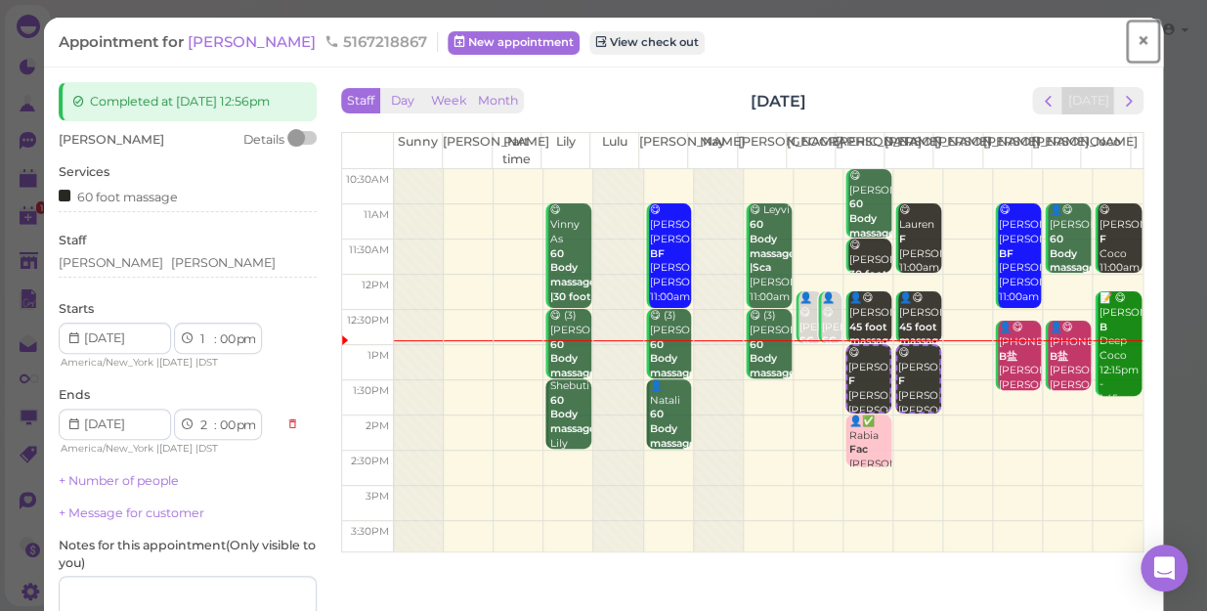
click at [1137, 43] on span "×" at bounding box center [1143, 40] width 13 height 27
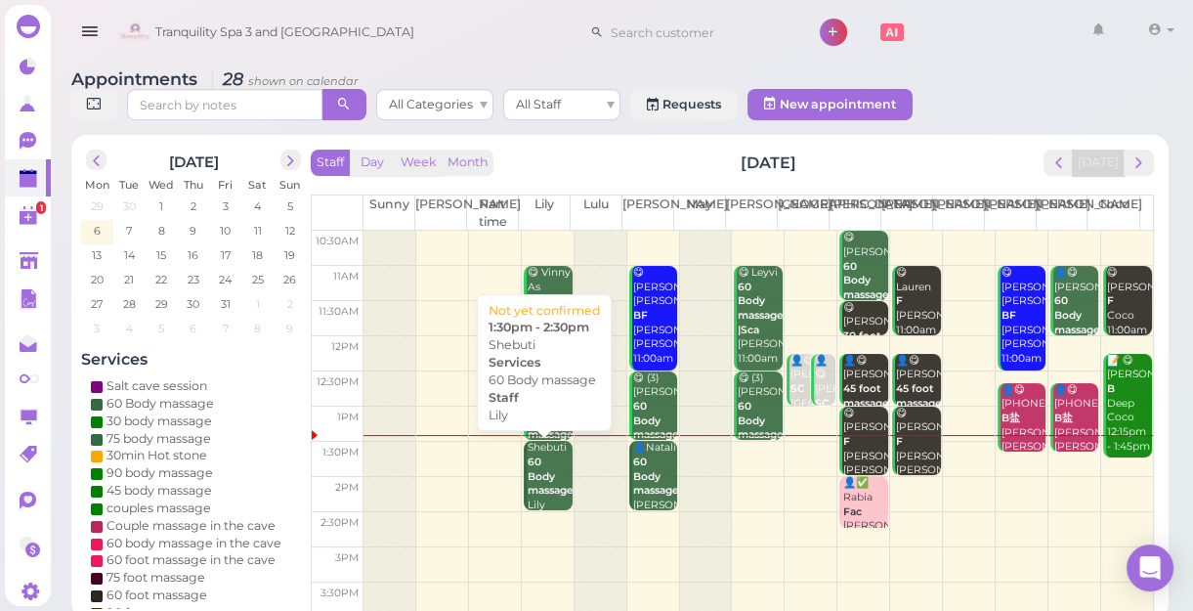
click at [534, 480] on b "60 Body massage" at bounding box center [551, 475] width 46 height 41
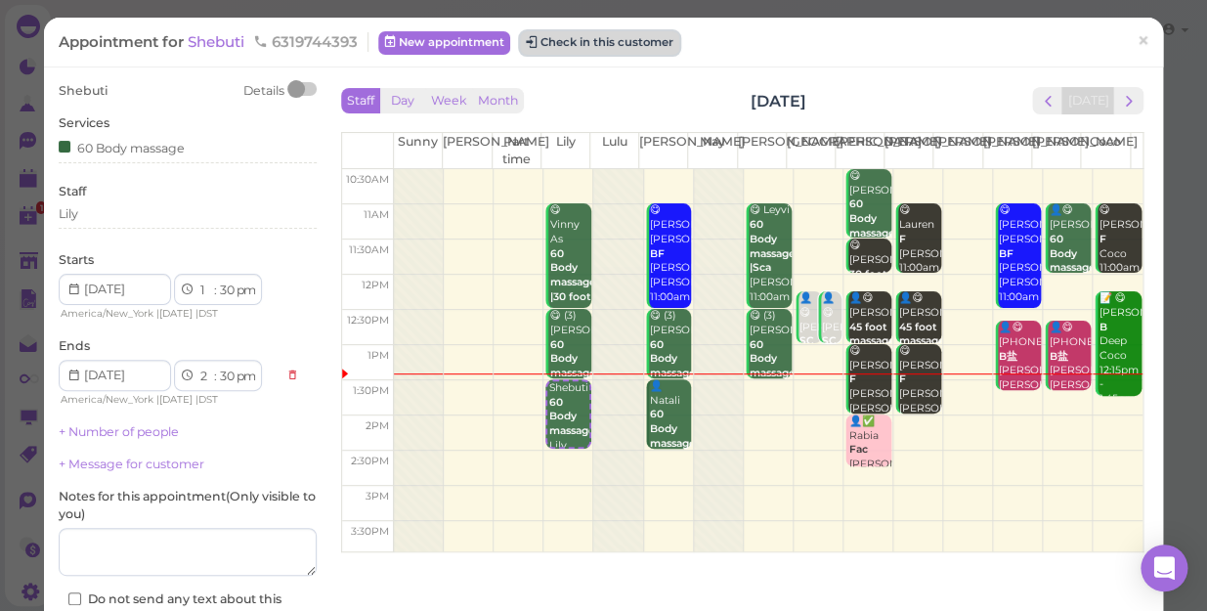
click at [604, 44] on button "Check in this customer" at bounding box center [599, 42] width 159 height 23
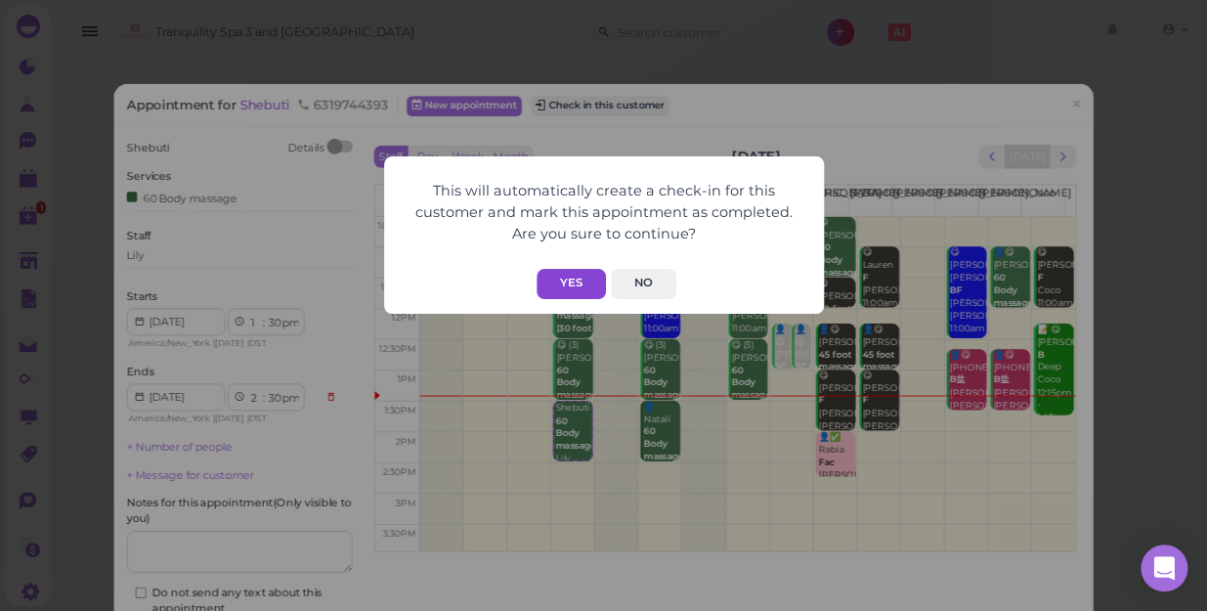
click at [575, 283] on button "Yes" at bounding box center [571, 284] width 69 height 30
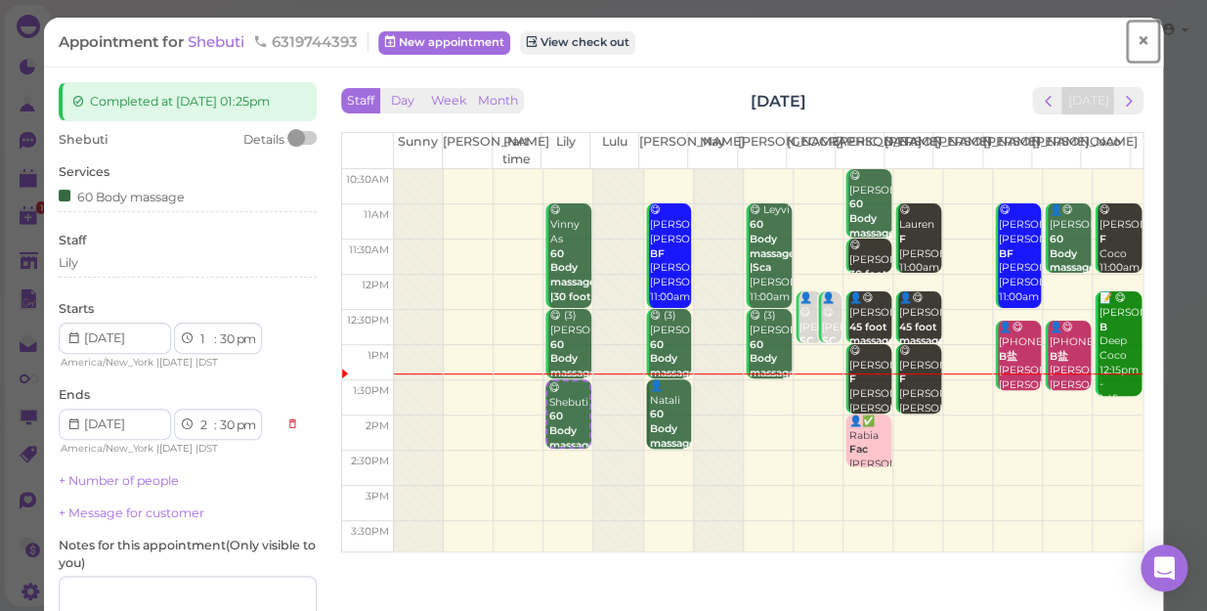
click at [1137, 46] on span "×" at bounding box center [1143, 40] width 13 height 27
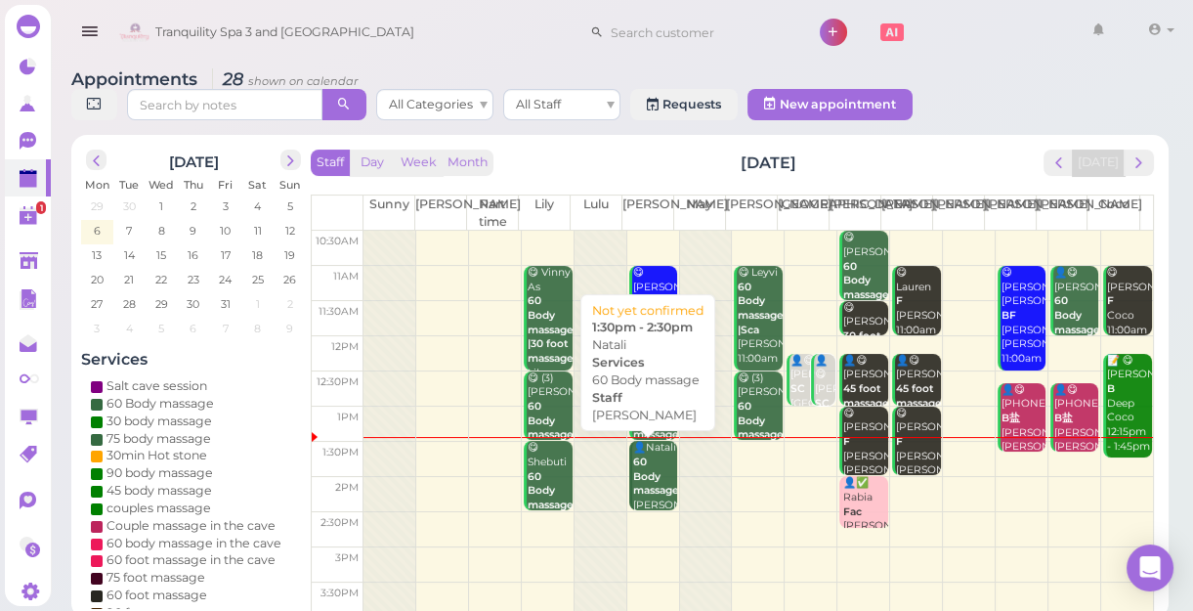
click at [648, 478] on div "👤Natali 60 Body massage [PERSON_NAME] 1:30pm - 2:30pm" at bounding box center [655, 491] width 46 height 101
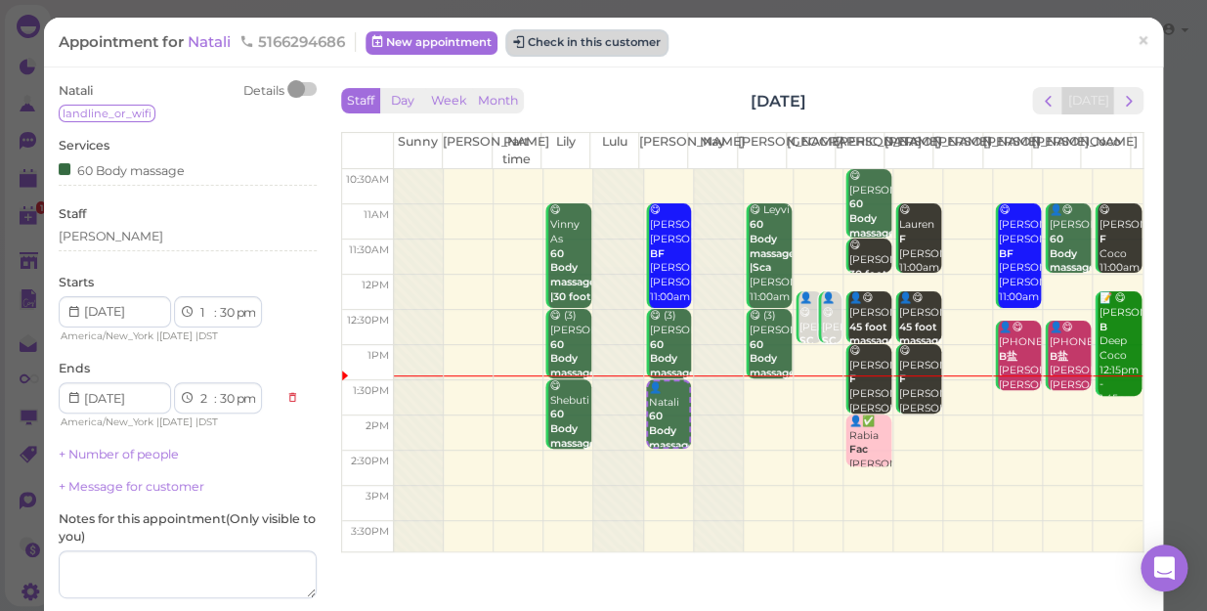
click at [597, 37] on button "Check in this customer" at bounding box center [586, 42] width 159 height 23
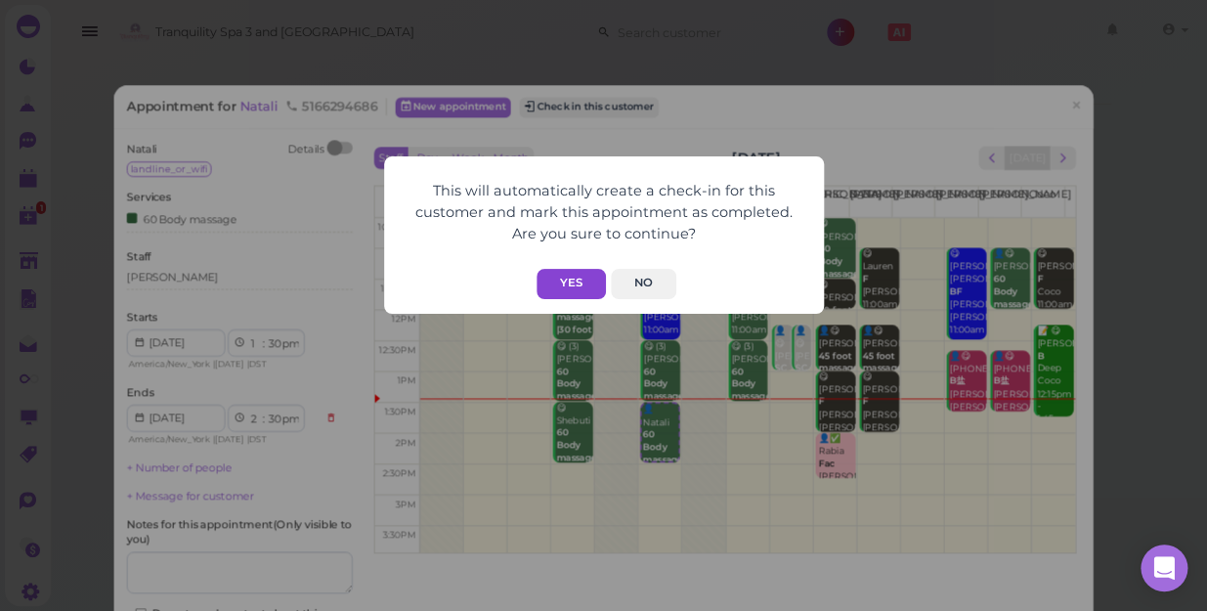
click at [569, 284] on button "Yes" at bounding box center [571, 284] width 69 height 30
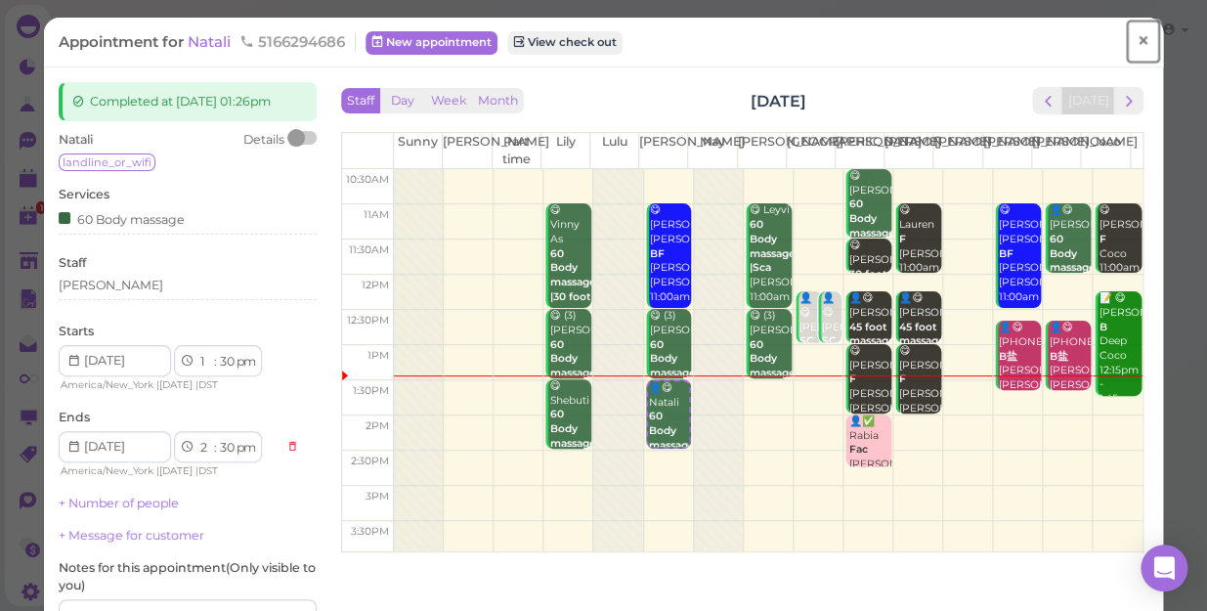
click at [1137, 49] on span "×" at bounding box center [1143, 40] width 13 height 27
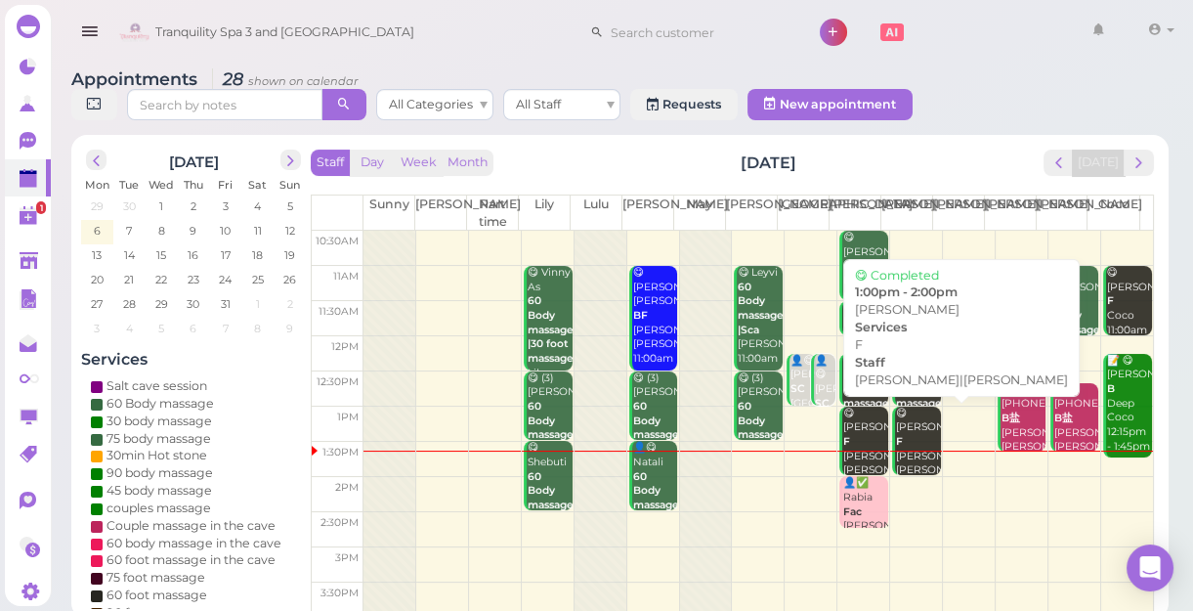
click at [897, 436] on div "😋 [PERSON_NAME] F [PERSON_NAME]|[PERSON_NAME] 1:00pm - 2:00pm" at bounding box center [918, 464] width 46 height 115
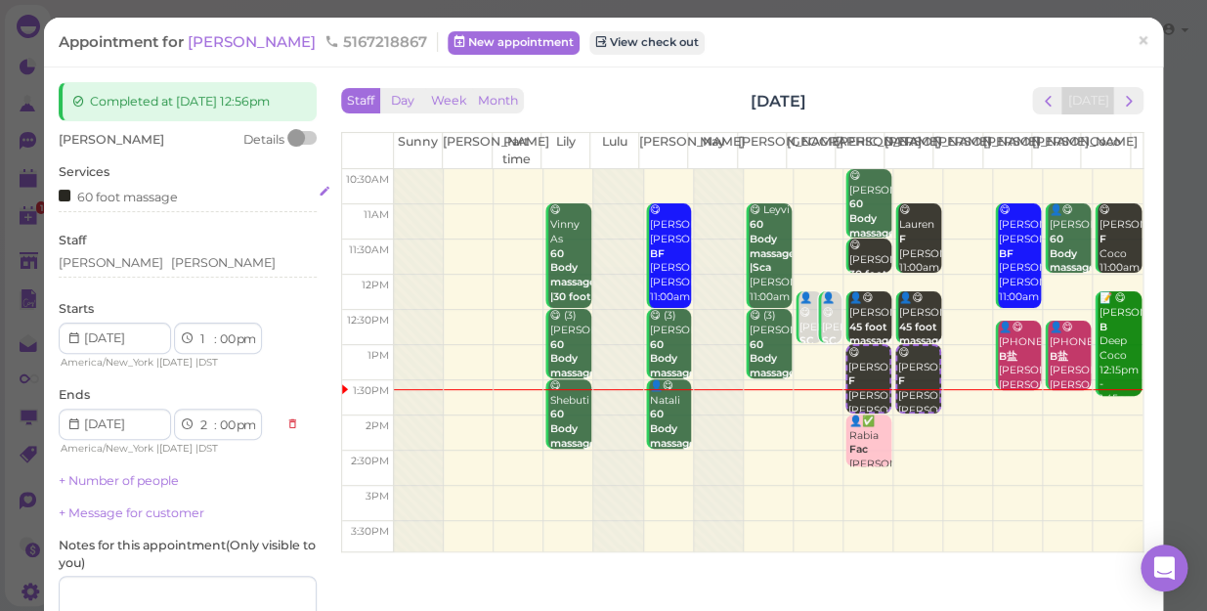
click at [174, 196] on div "60 foot massage" at bounding box center [118, 196] width 119 height 21
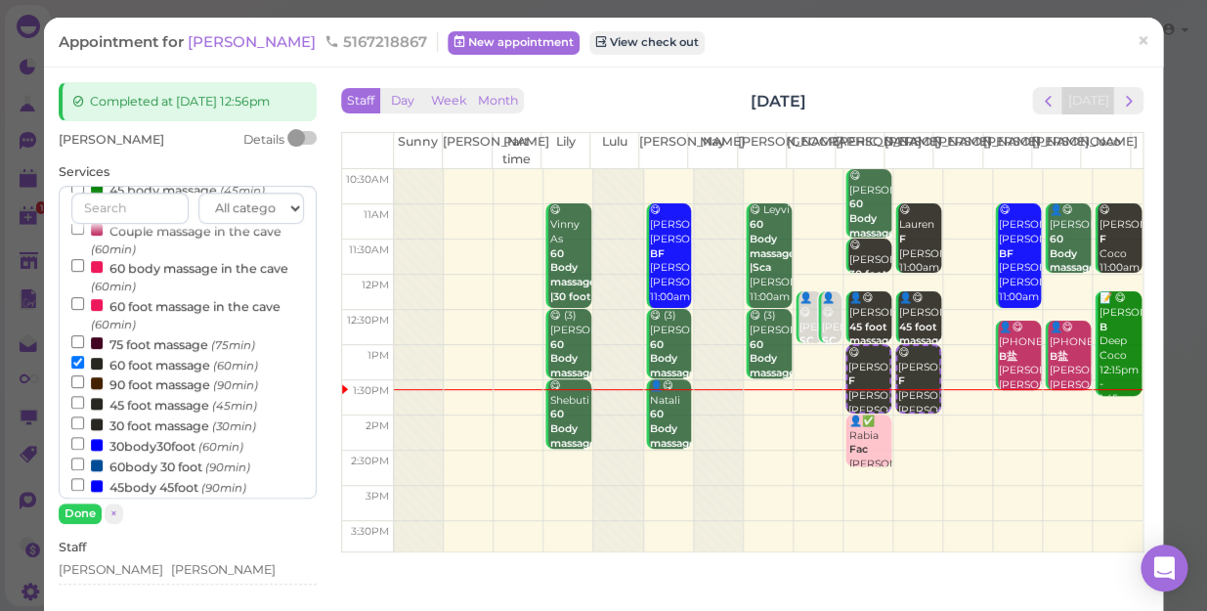
click at [140, 366] on label "60 foot massage (60min)" at bounding box center [164, 364] width 187 height 21
click at [84, 366] on input "60 foot massage (60min)" at bounding box center [77, 362] width 13 height 13
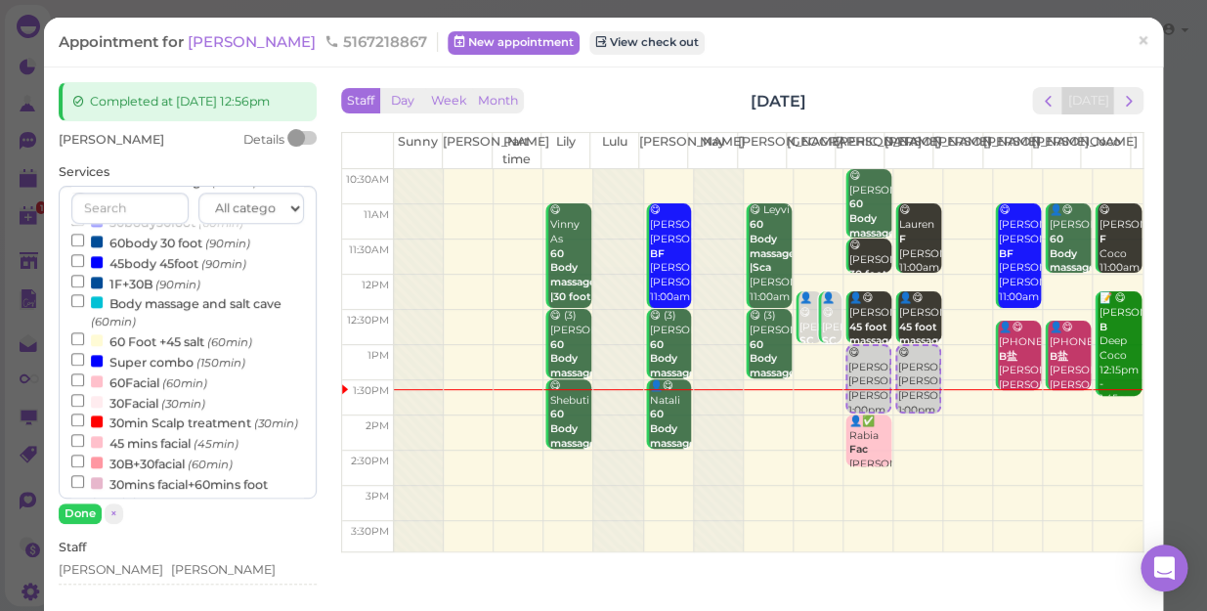
scroll to position [362, 0]
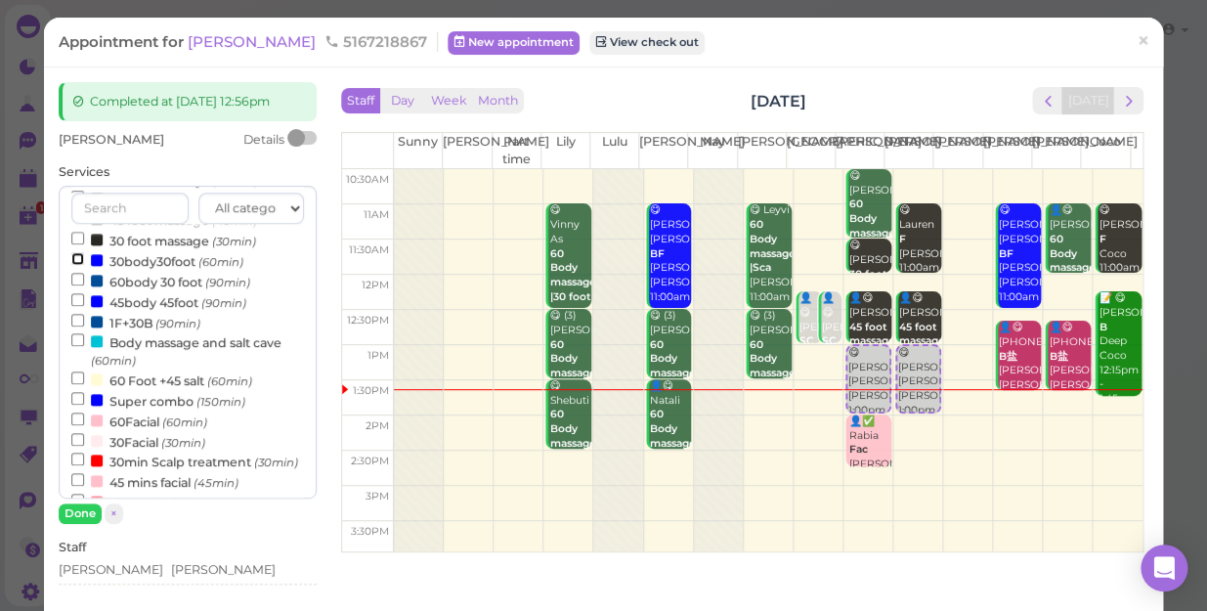
click at [78, 262] on input "30body30foot (60min)" at bounding box center [77, 258] width 13 height 13
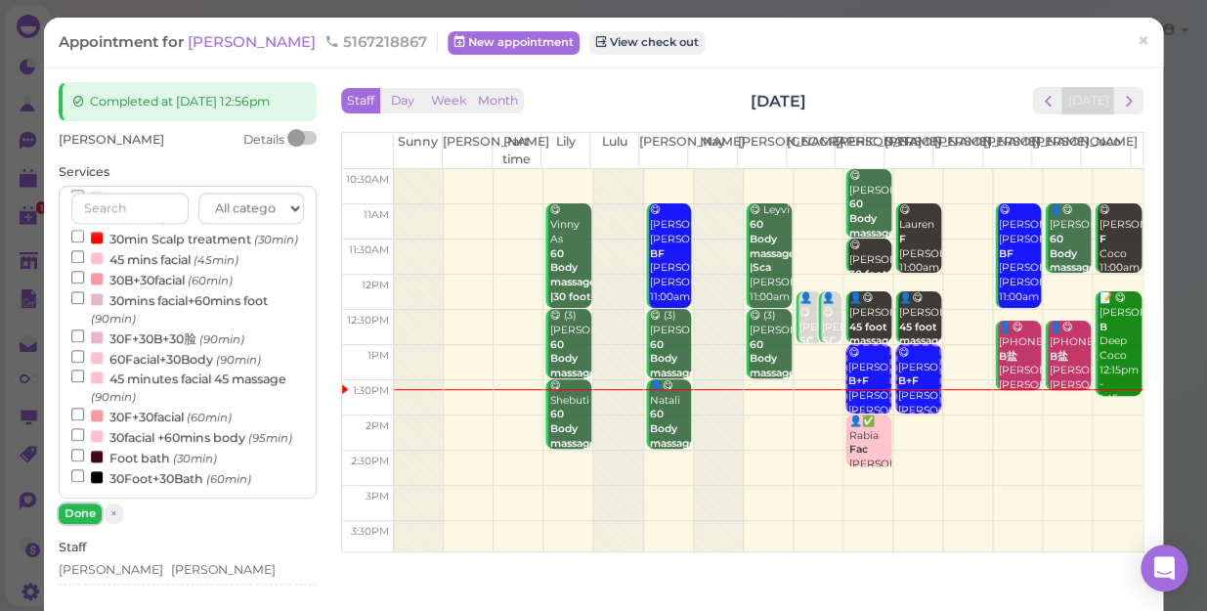
click at [84, 513] on button "Done" at bounding box center [80, 513] width 43 height 21
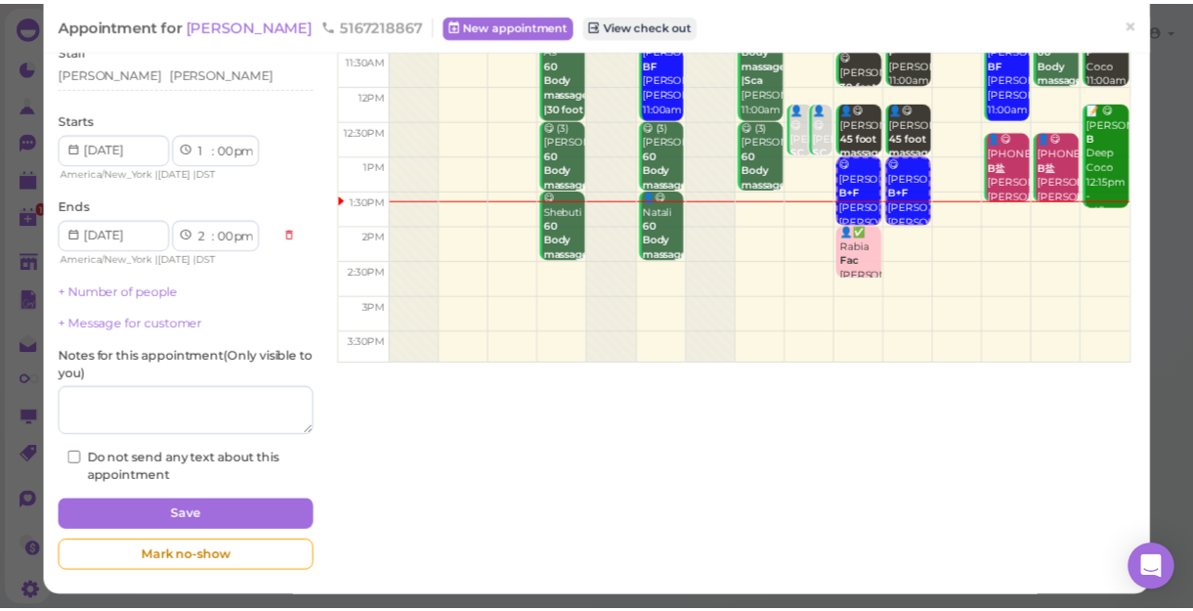
scroll to position [191, 0]
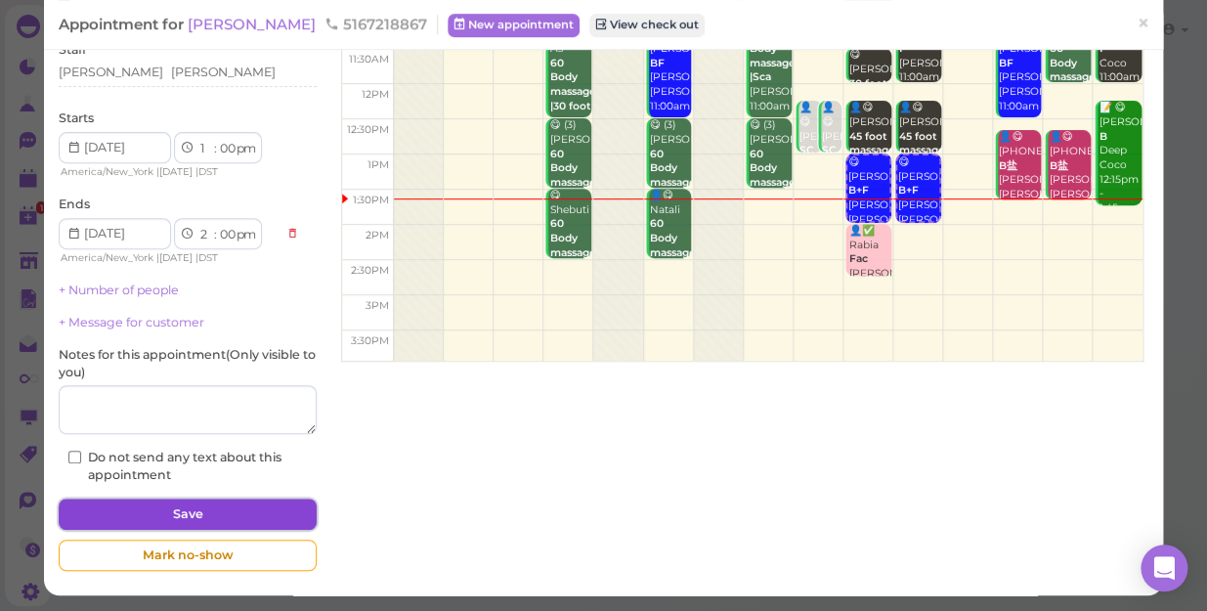
click at [187, 507] on button "Save" at bounding box center [188, 513] width 258 height 31
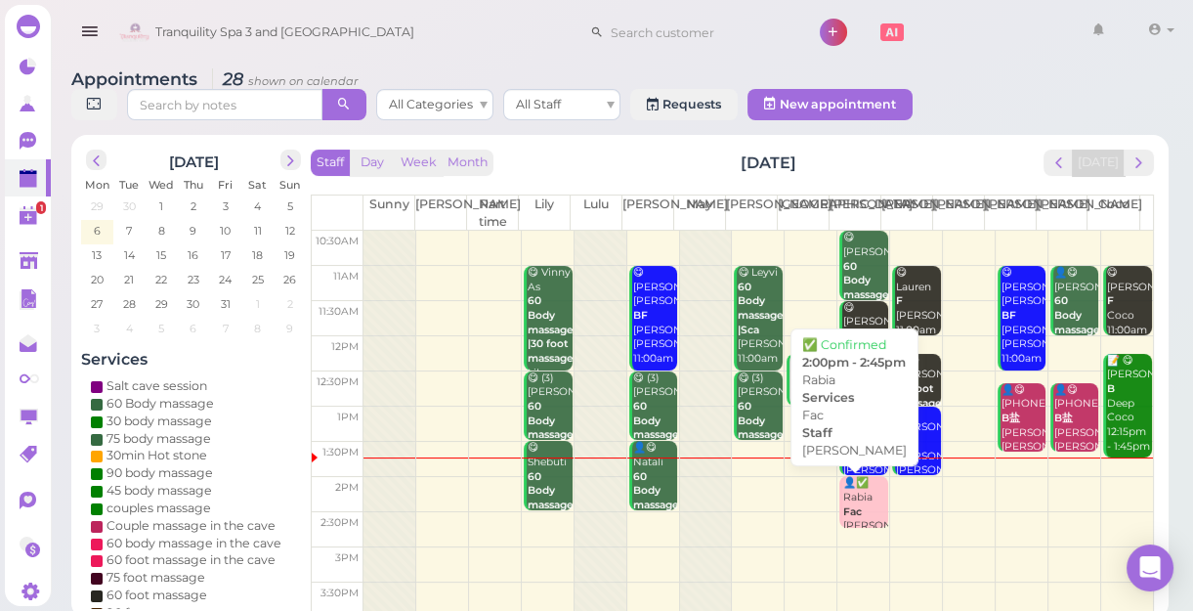
click at [845, 516] on b "Fac" at bounding box center [852, 511] width 19 height 13
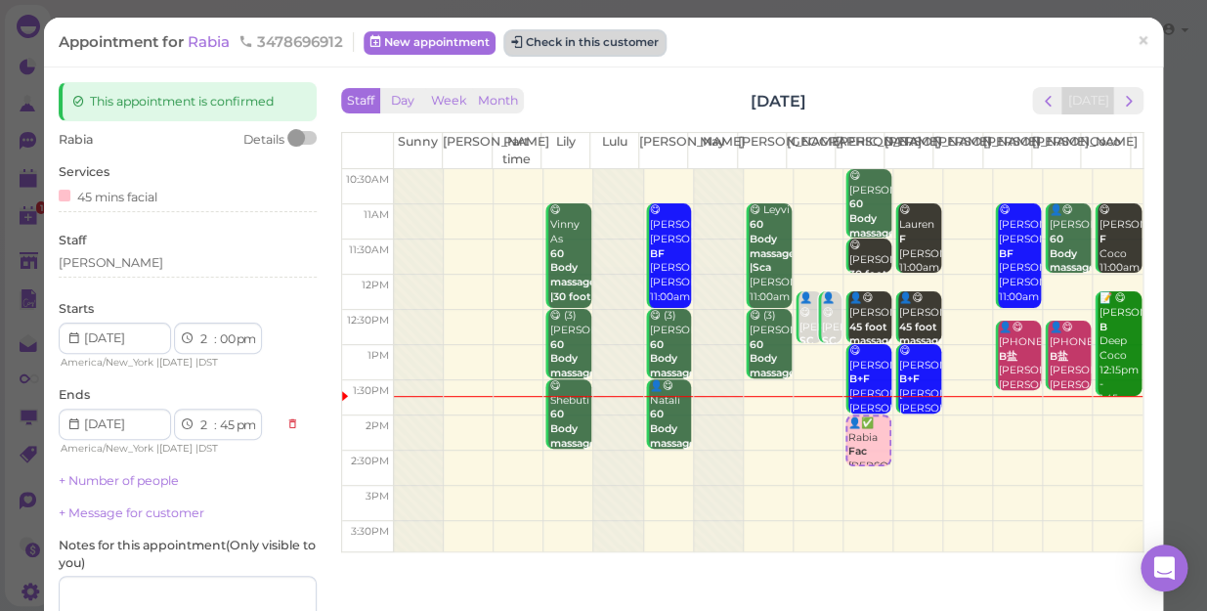
click at [612, 49] on button "Check in this customer" at bounding box center [584, 42] width 159 height 23
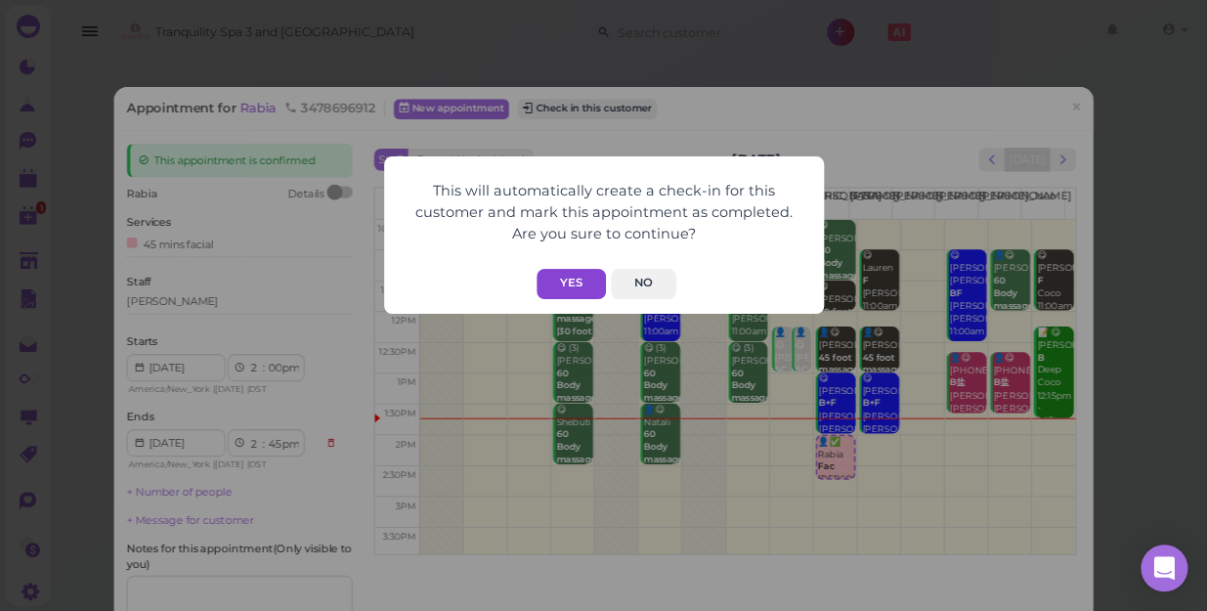
click at [567, 281] on button "Yes" at bounding box center [571, 284] width 69 height 30
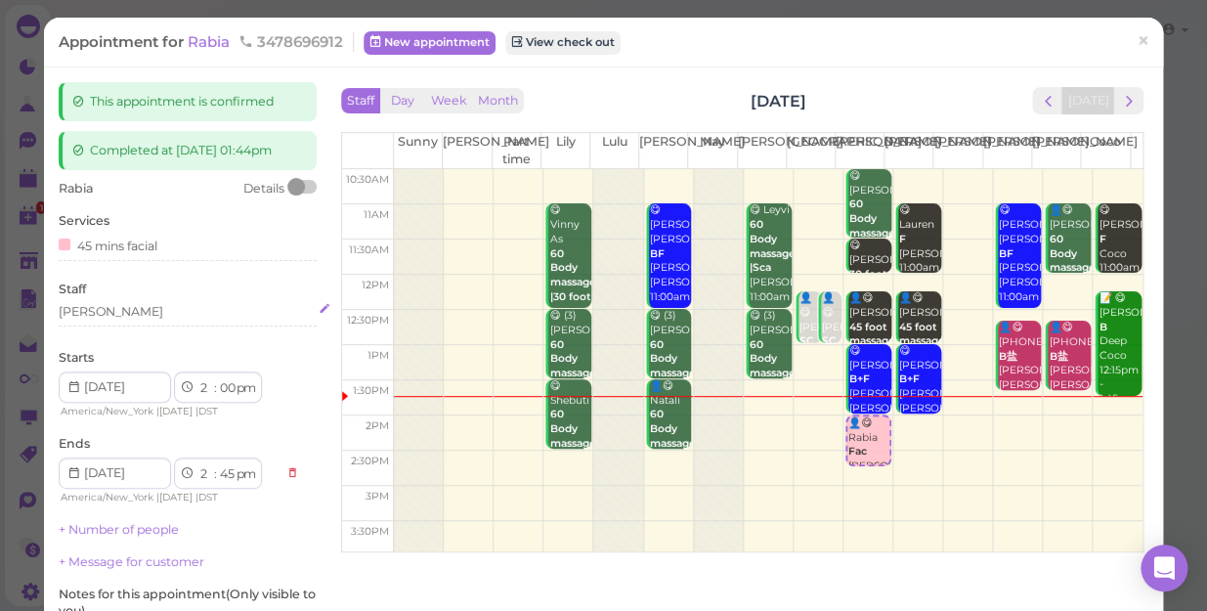
click at [110, 315] on div "[PERSON_NAME]" at bounding box center [188, 312] width 258 height 18
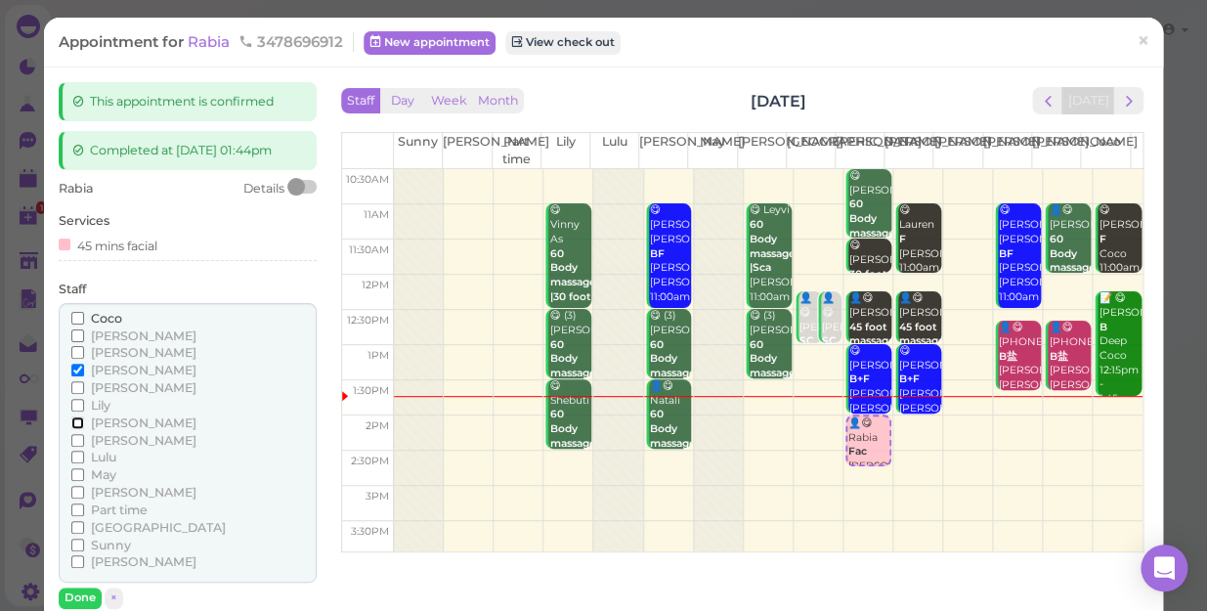
click at [71, 420] on input "[PERSON_NAME]" at bounding box center [77, 422] width 13 height 13
click at [75, 369] on input "[PERSON_NAME]" at bounding box center [77, 370] width 13 height 13
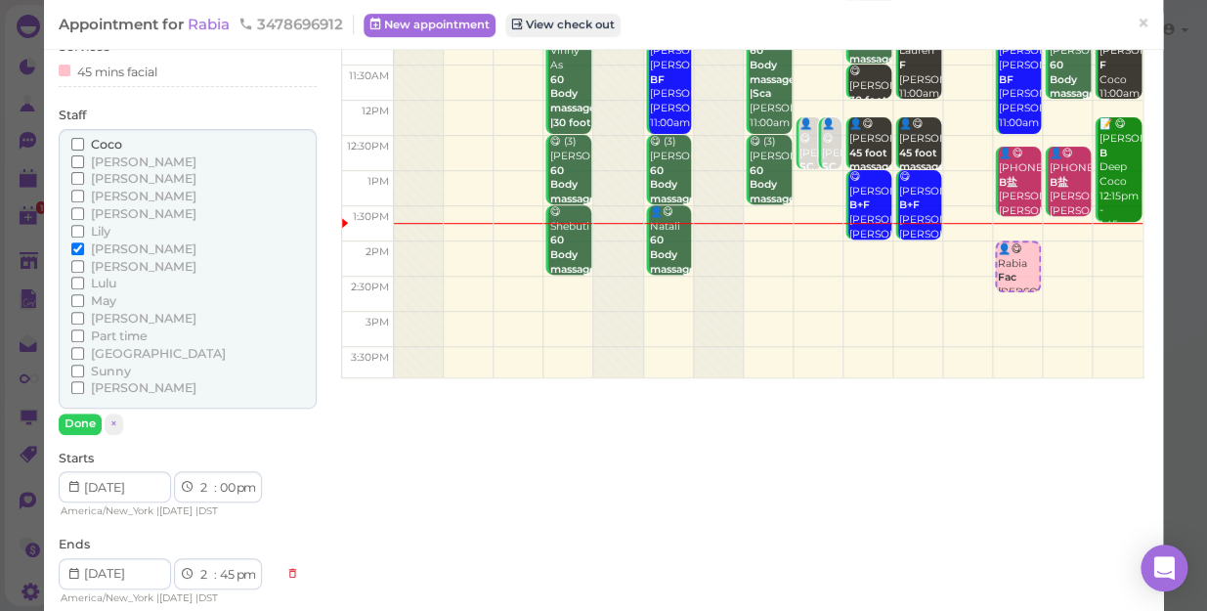
scroll to position [177, 0]
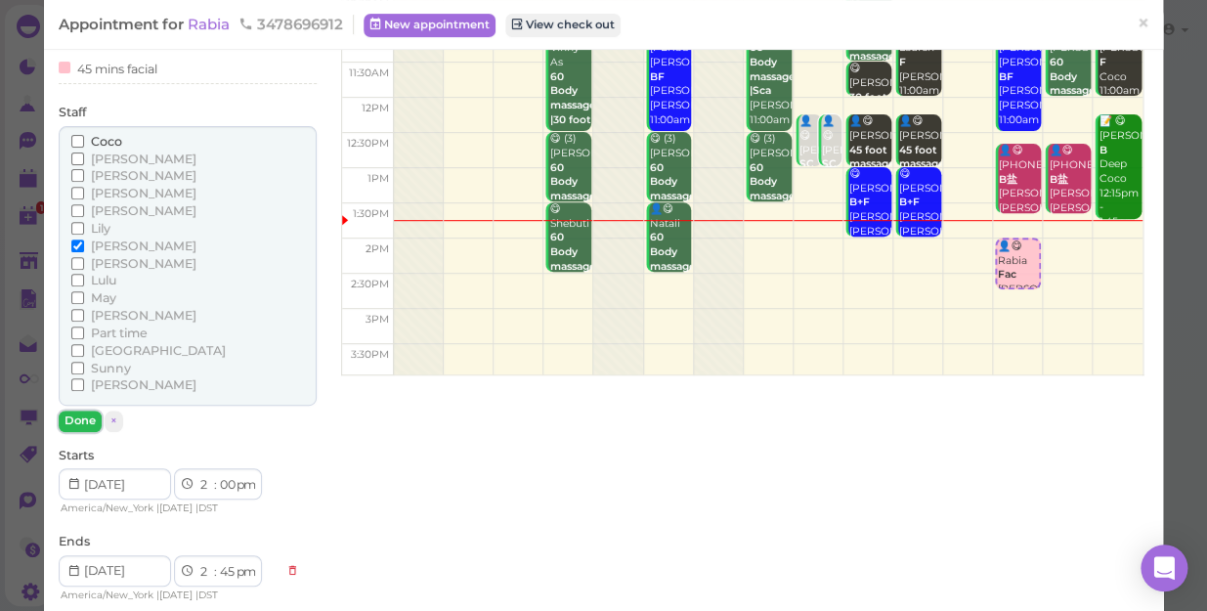
click at [83, 415] on button "Done" at bounding box center [80, 420] width 43 height 21
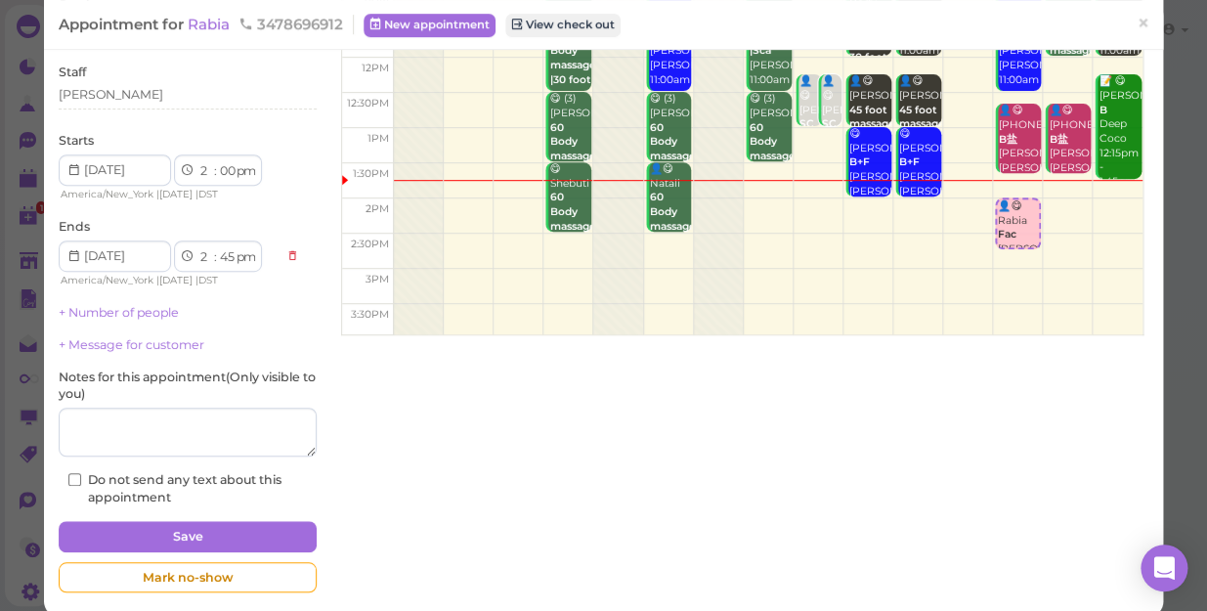
scroll to position [239, 0]
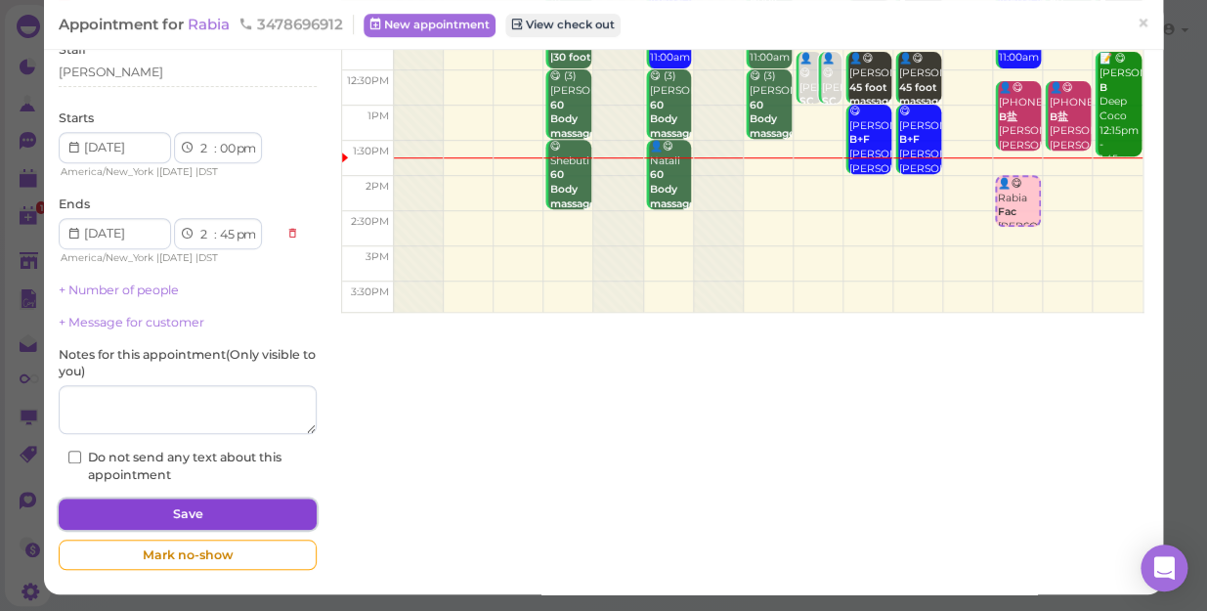
click at [193, 511] on button "Save" at bounding box center [188, 513] width 258 height 31
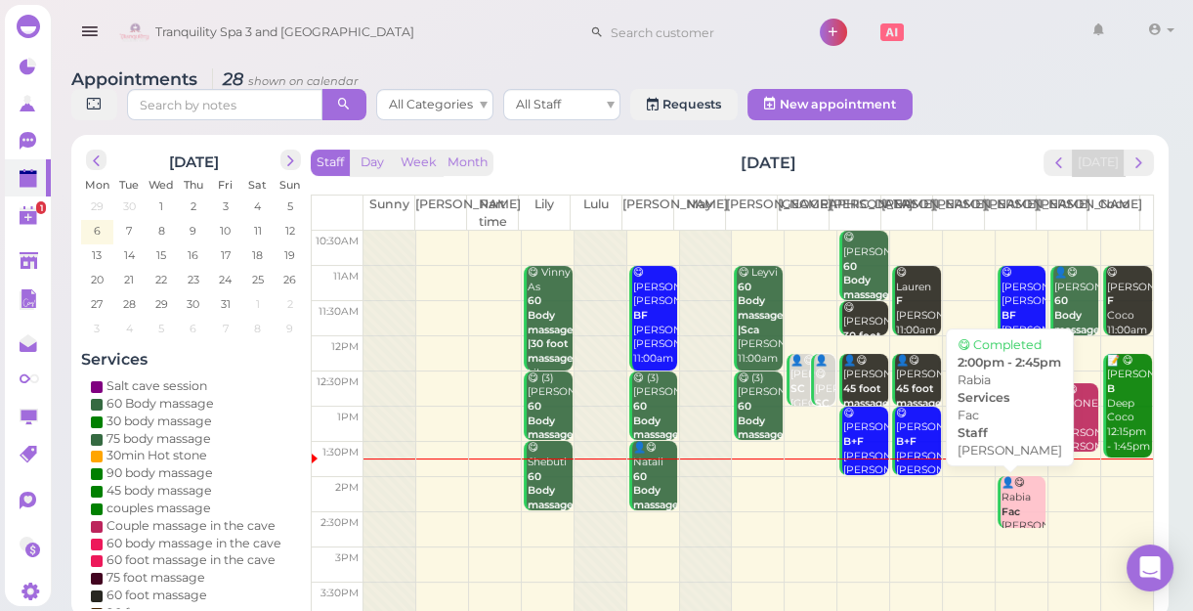
click at [1002, 514] on b "Fac" at bounding box center [1011, 511] width 19 height 13
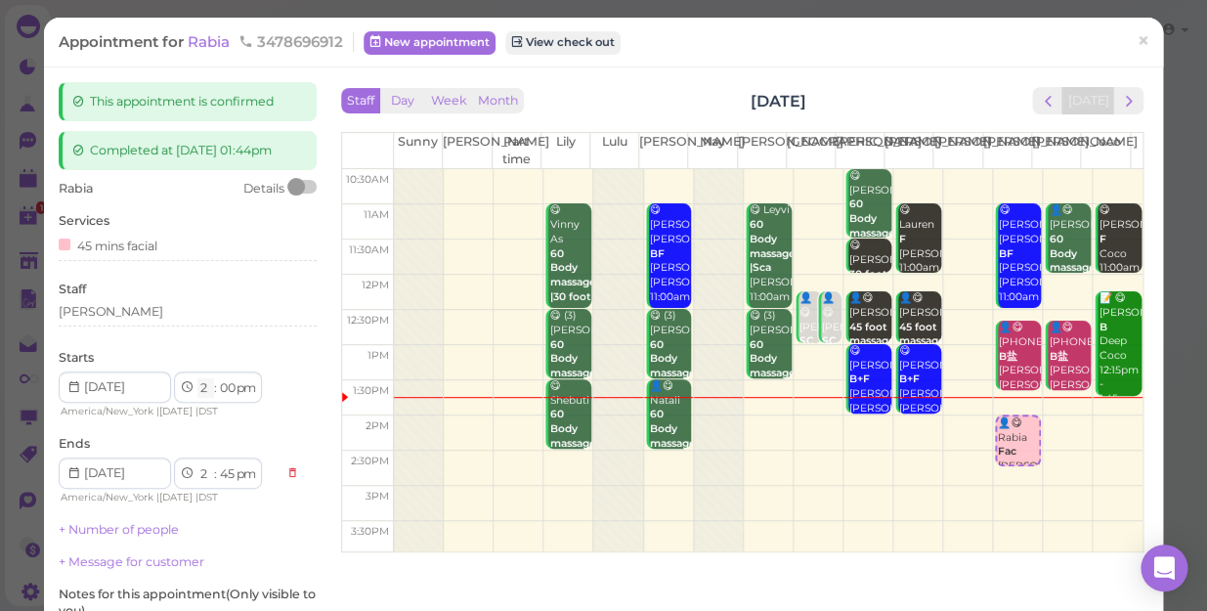
click at [204, 386] on select "1 2 3 4 5 6 7 8 9 10 11 12" at bounding box center [205, 388] width 17 height 21
select select "1"
click at [197, 378] on select "1 2 3 4 5 6 7 8 9 10 11 12" at bounding box center [205, 388] width 17 height 21
select select "1"
click at [228, 390] on select "00 05 10 15 20 25 30 35 40 45 50 55" at bounding box center [227, 388] width 20 height 21
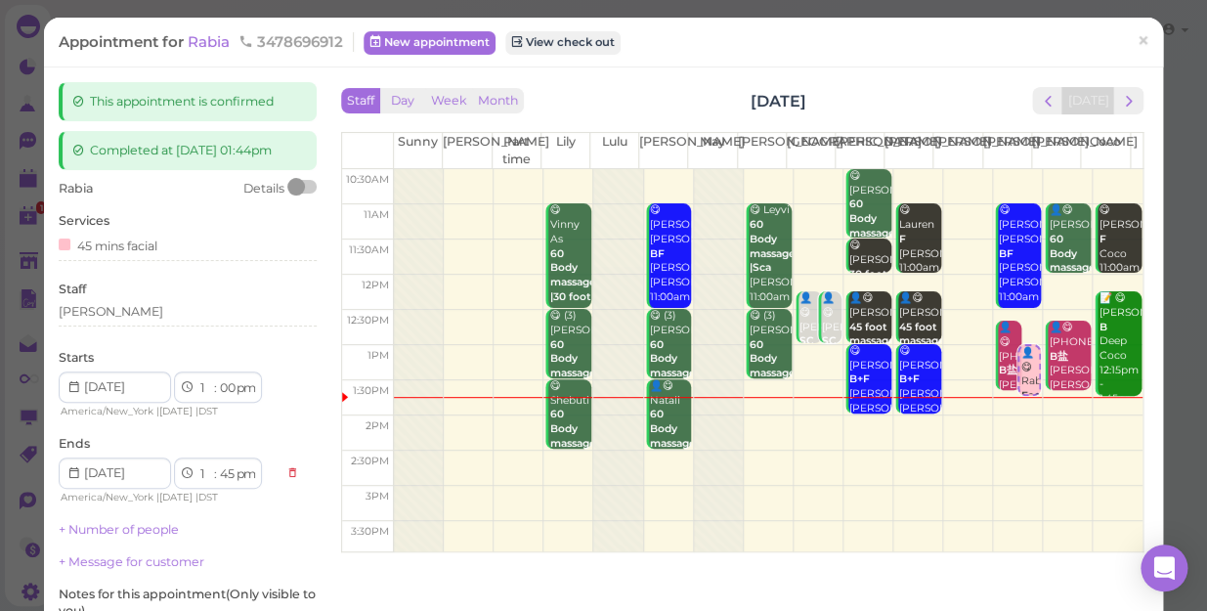
select select "45"
click at [217, 378] on select "00 05 10 15 20 25 30 35 40 45 50 55" at bounding box center [227, 388] width 20 height 21
select select "2"
select select "30"
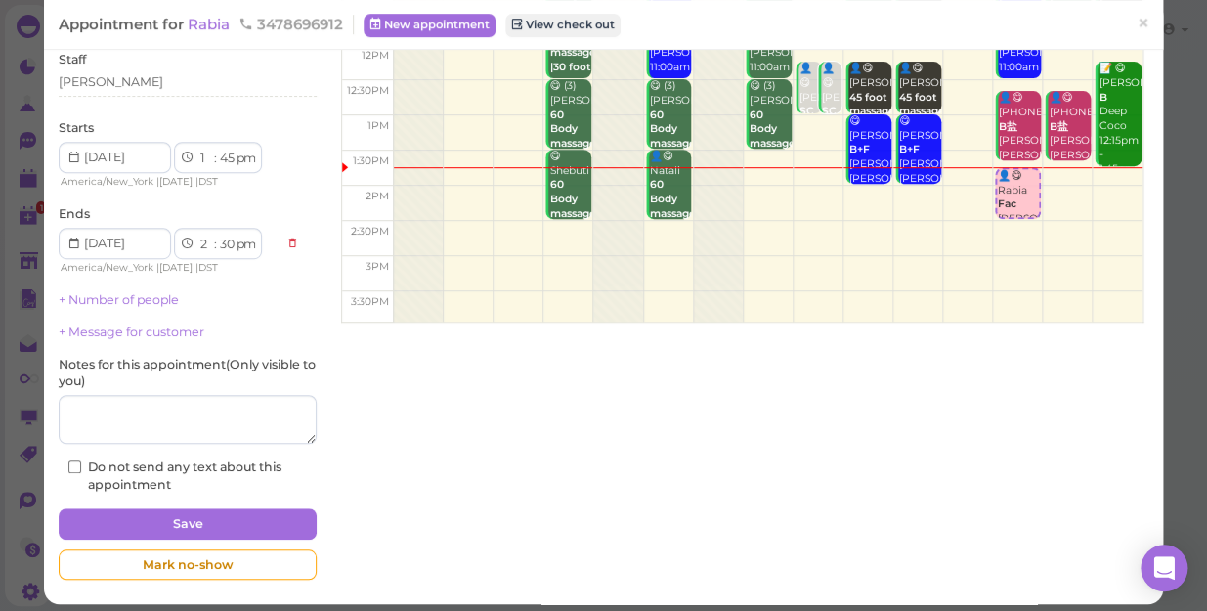
scroll to position [239, 0]
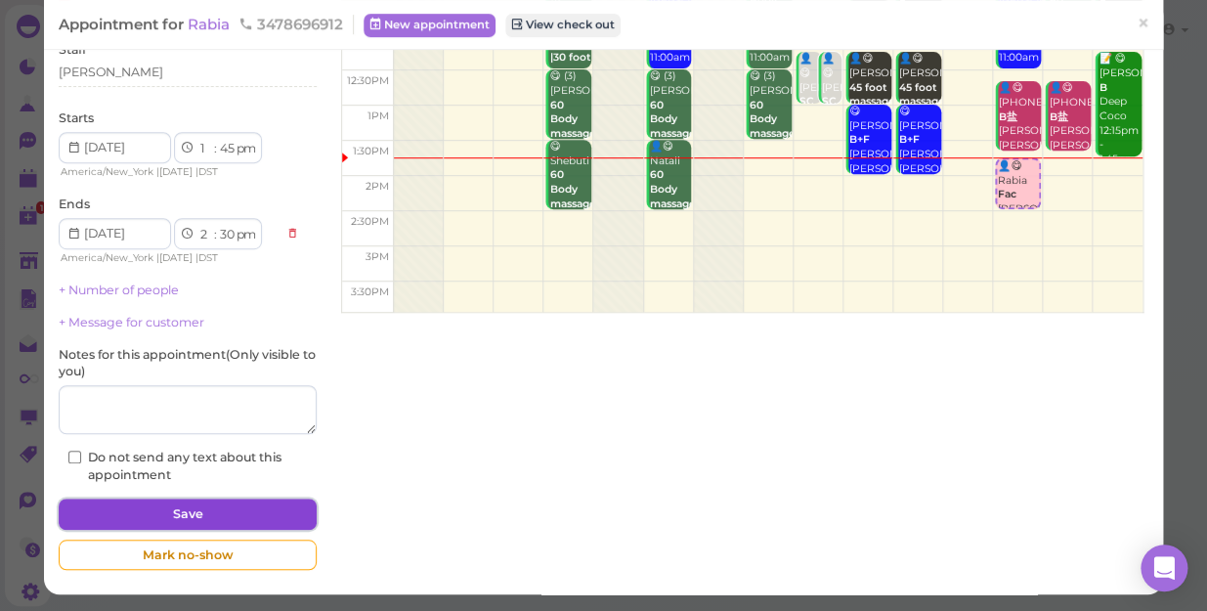
click at [247, 508] on button "Save" at bounding box center [188, 513] width 258 height 31
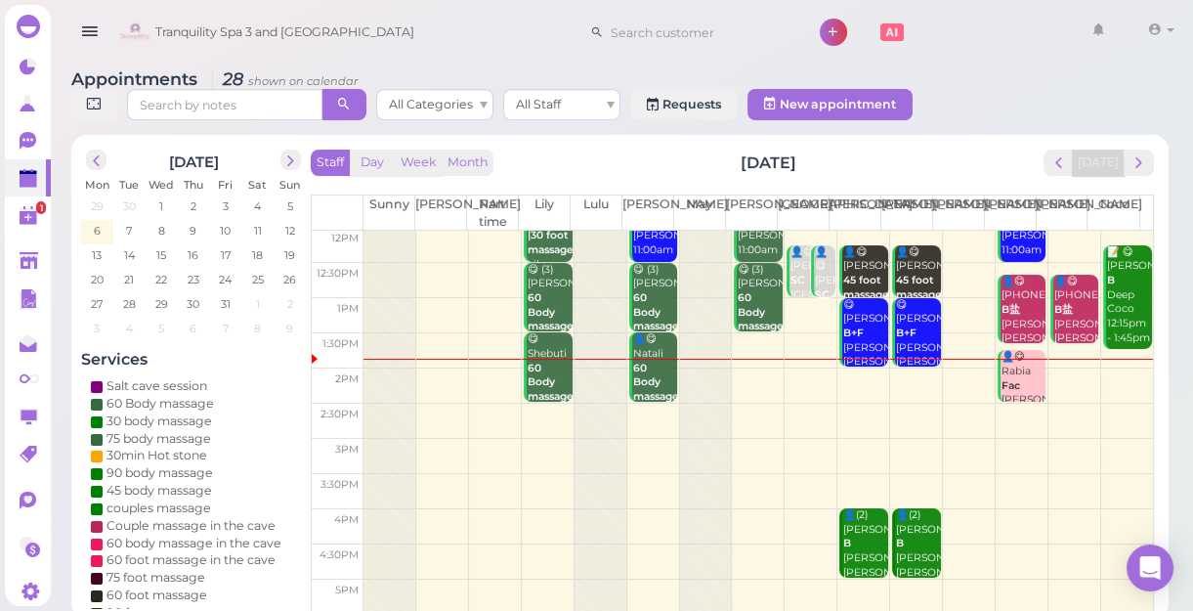
scroll to position [88, 0]
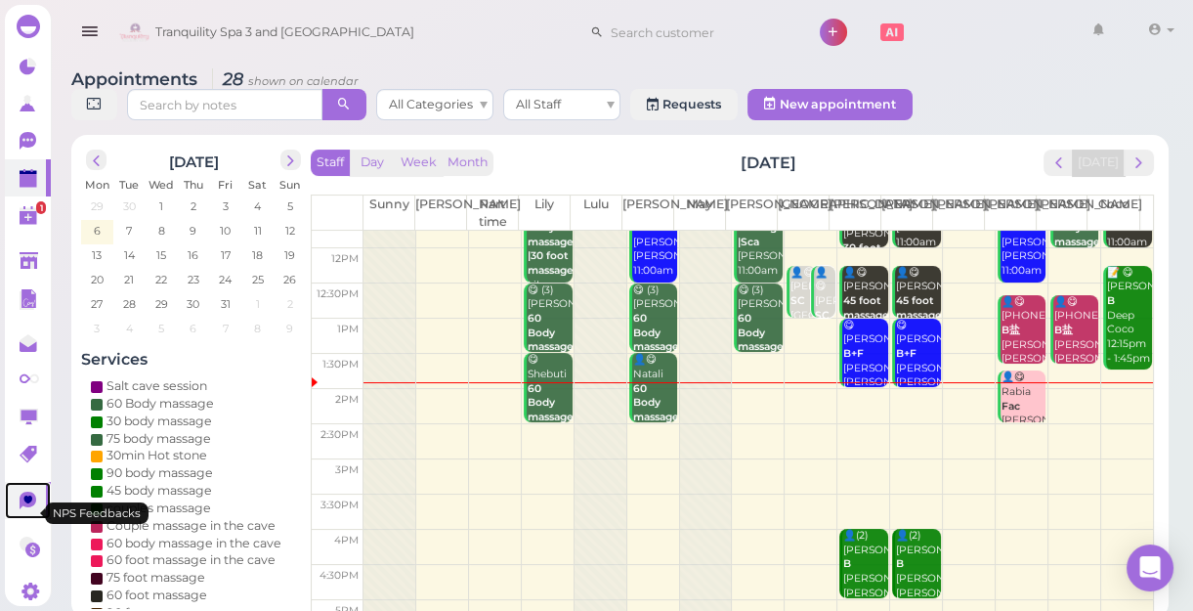
click at [28, 503] on icon at bounding box center [28, 499] width 9 height 8
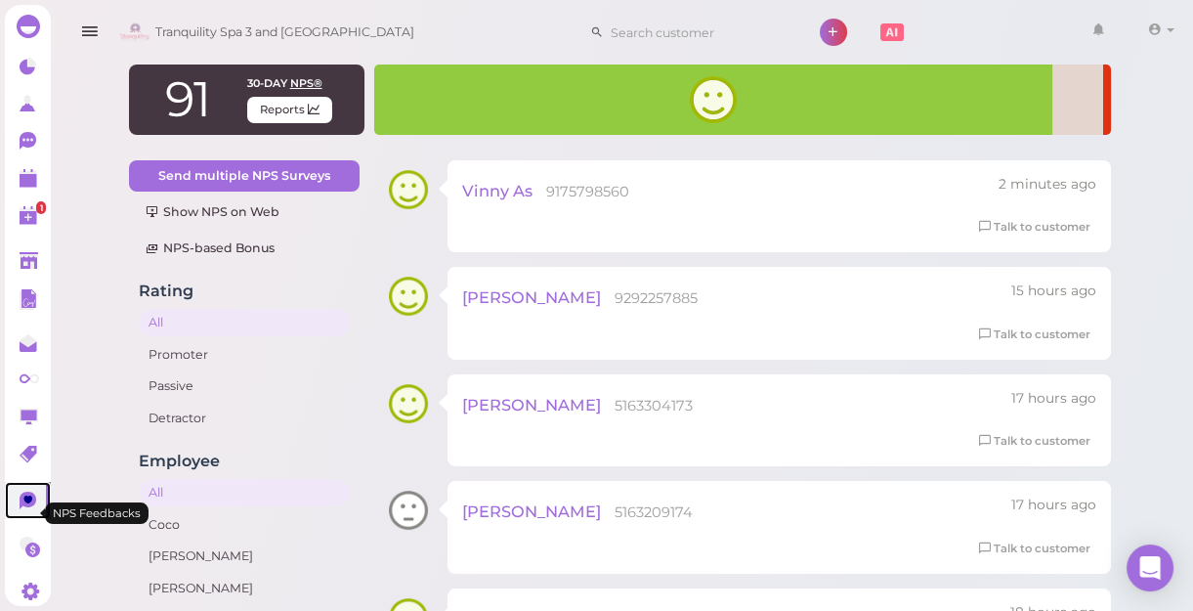
click at [28, 503] on icon at bounding box center [28, 499] width 9 height 8
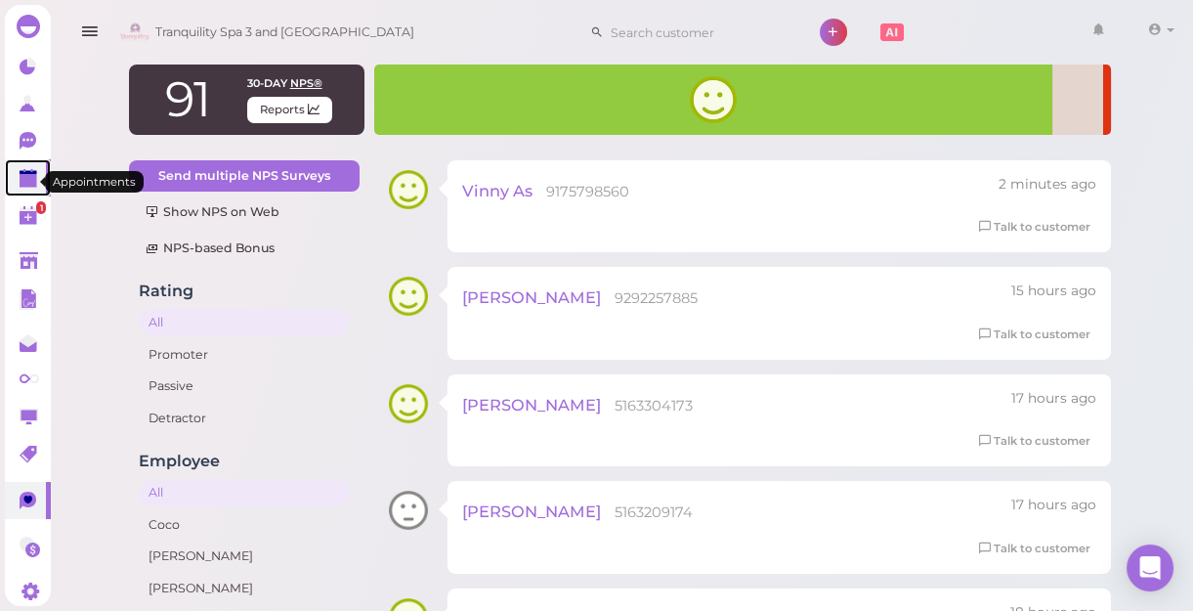
click at [25, 178] on polygon at bounding box center [29, 181] width 18 height 14
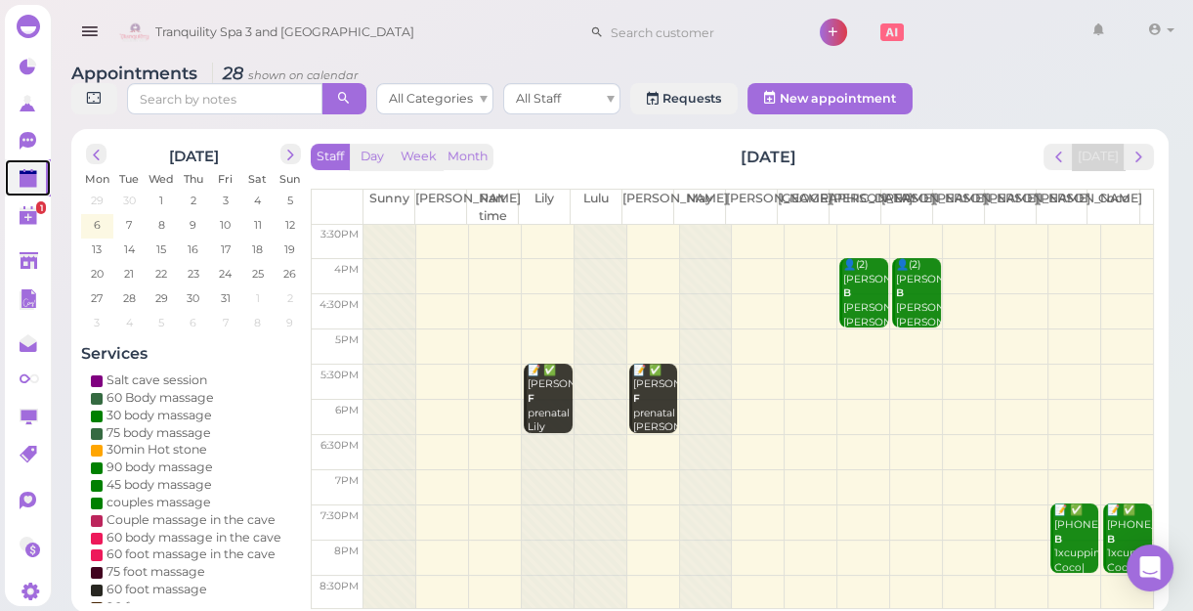
scroll to position [7, 0]
click at [544, 474] on div at bounding box center [548, 503] width 52 height 210
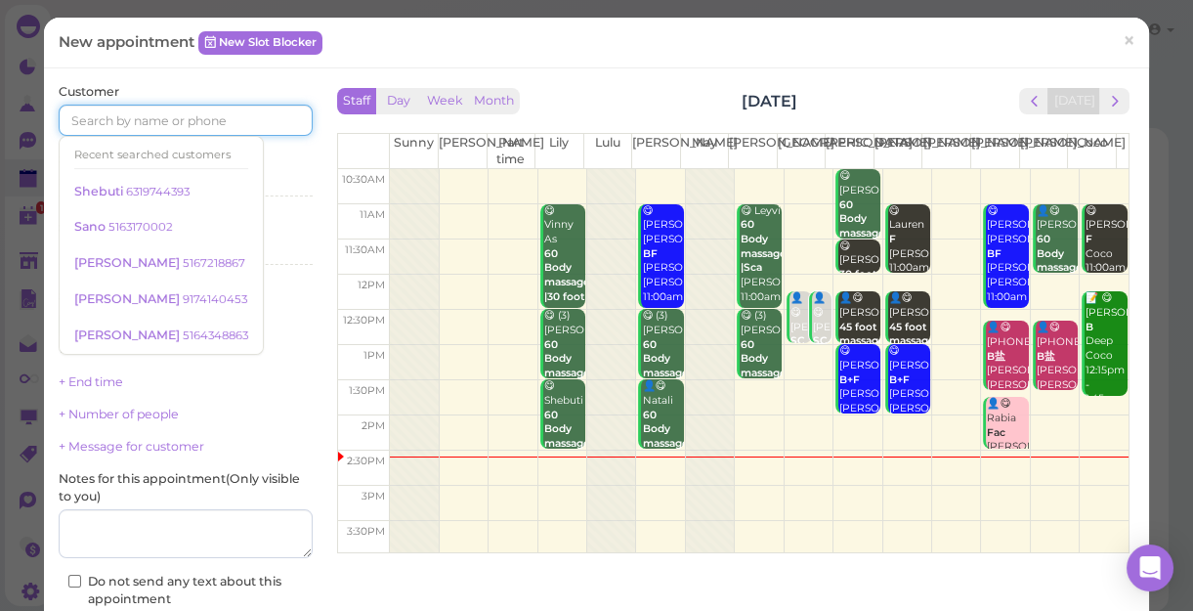
click at [198, 124] on input at bounding box center [186, 120] width 254 height 31
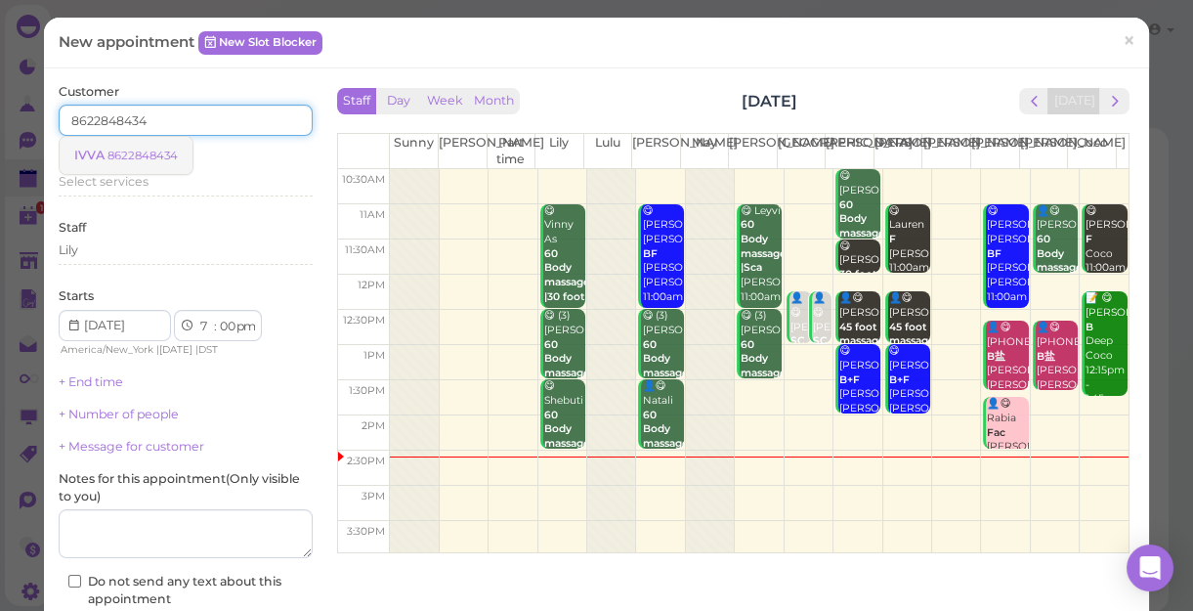
type input "8622848434"
click at [153, 152] on small "8622848434" at bounding box center [143, 156] width 70 height 14
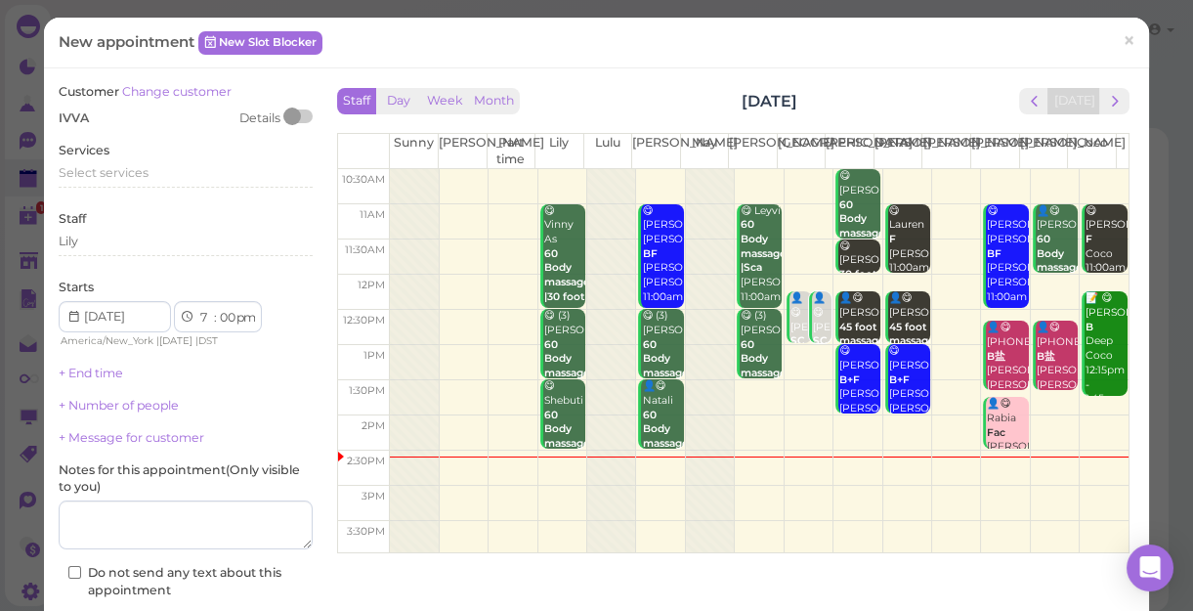
click at [149, 162] on div "Services Select services" at bounding box center [186, 169] width 254 height 54
click at [151, 168] on div "Select services" at bounding box center [186, 173] width 254 height 18
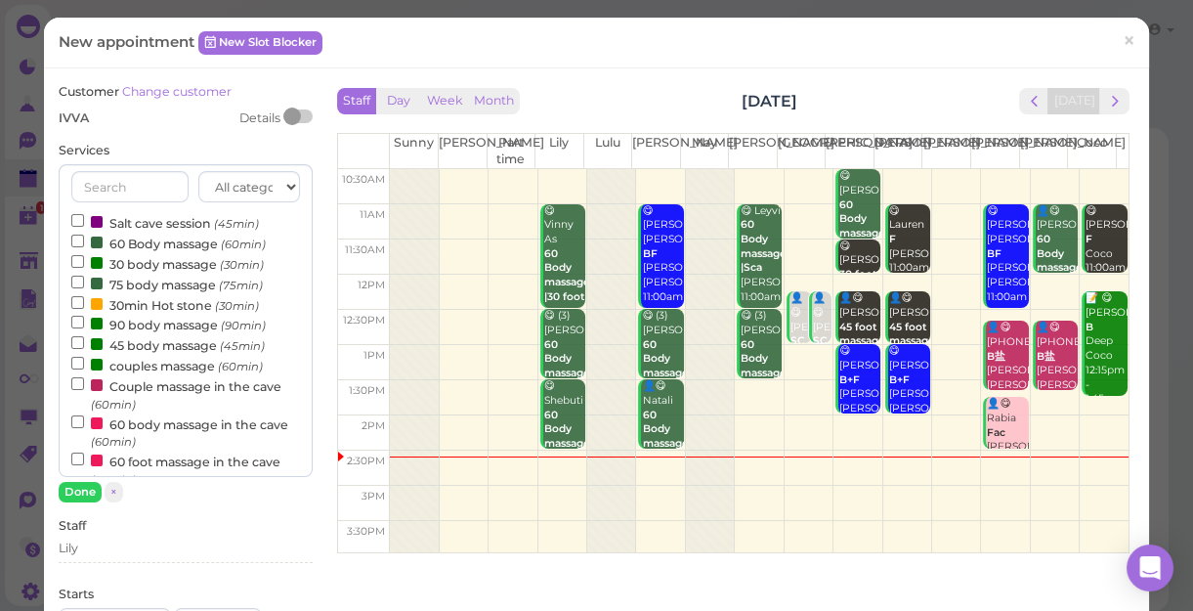
click at [155, 245] on label "60 Body massage (60min)" at bounding box center [168, 243] width 194 height 21
click at [84, 245] on input "60 Body massage (60min)" at bounding box center [77, 241] width 13 height 13
click at [71, 495] on button "Done" at bounding box center [80, 492] width 43 height 21
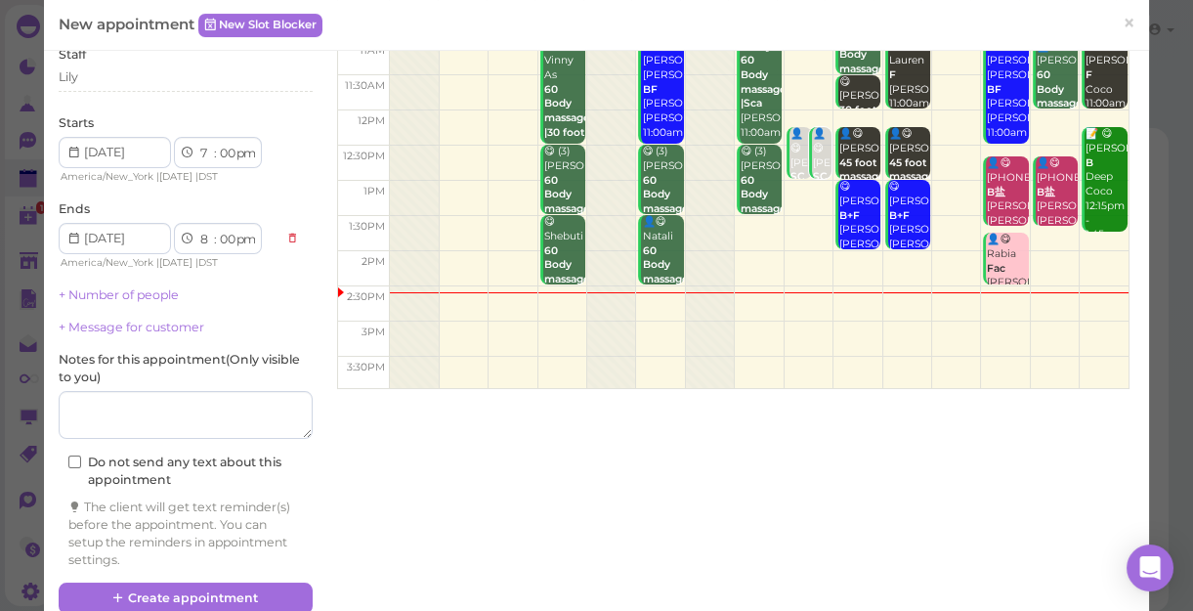
scroll to position [198, 0]
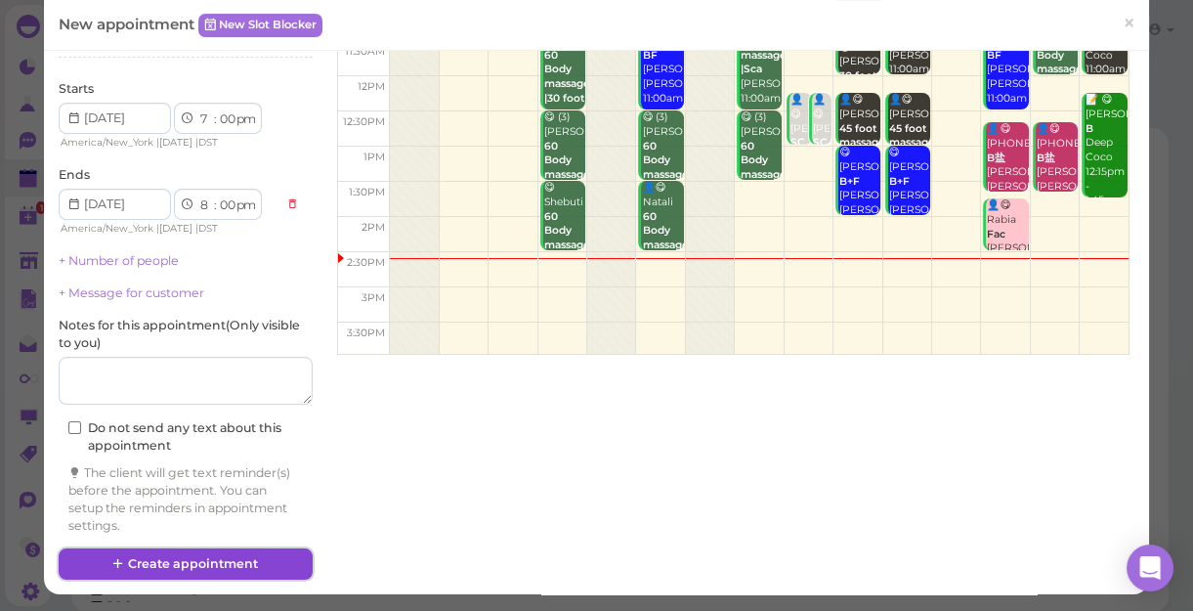
click at [261, 553] on button "Create appointment" at bounding box center [186, 563] width 254 height 31
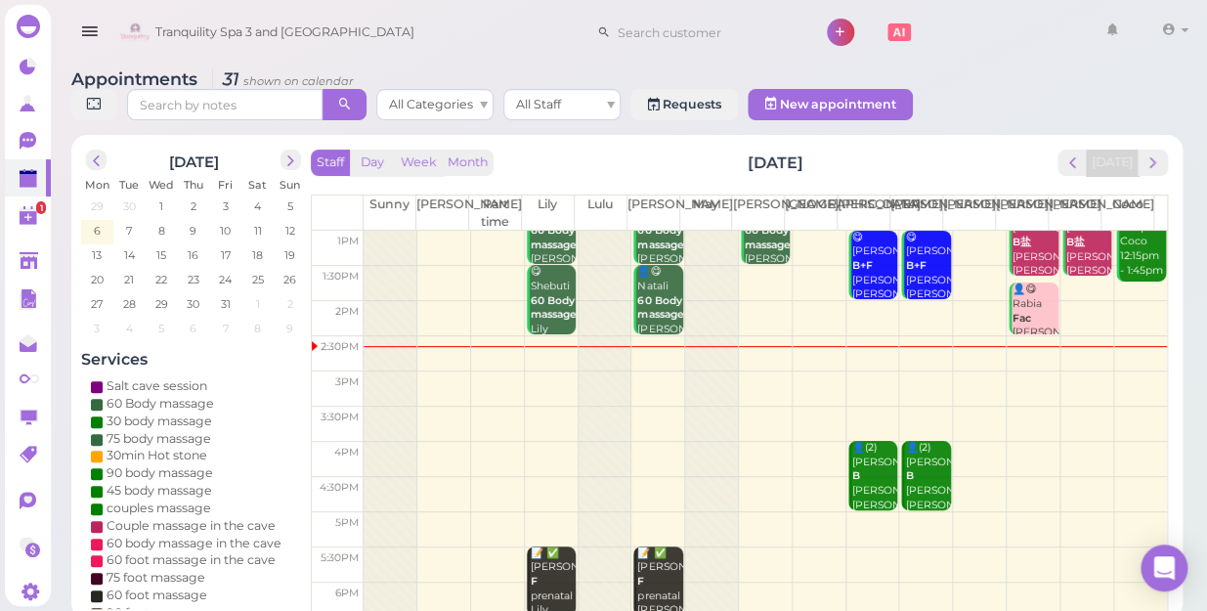
scroll to position [264, 0]
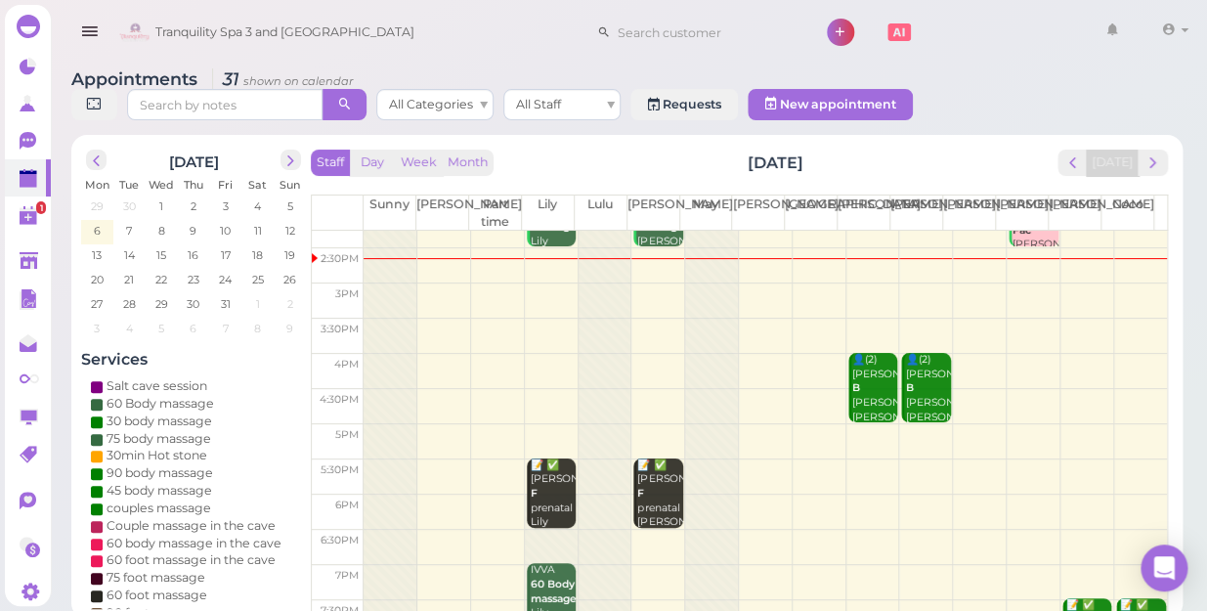
click at [860, 424] on td at bounding box center [765, 441] width 803 height 35
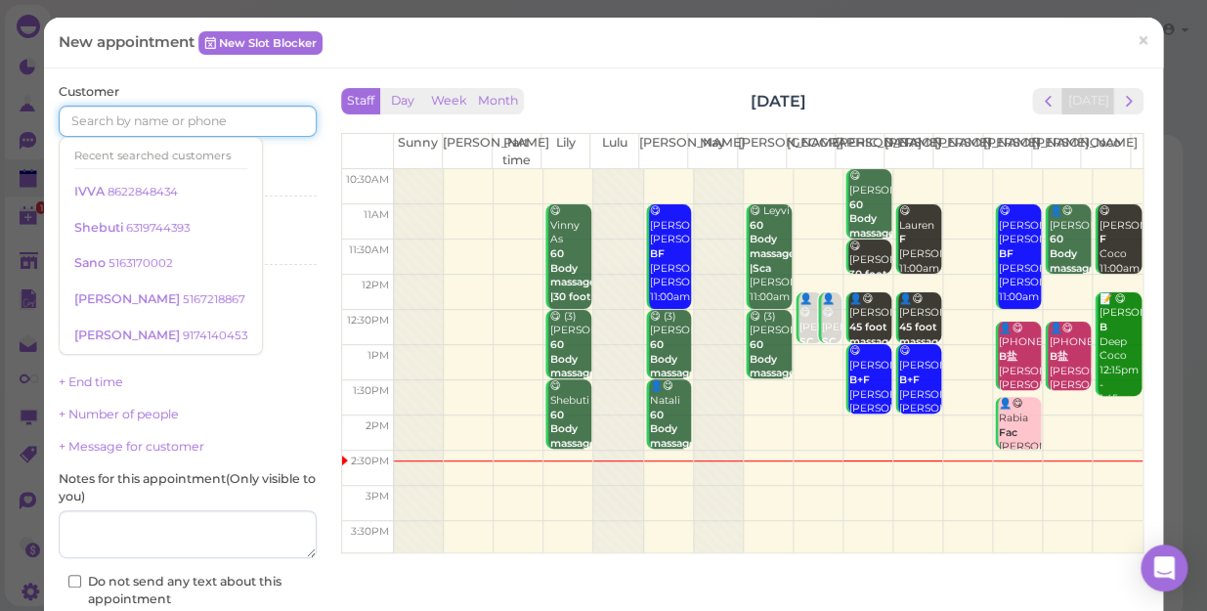
click at [237, 118] on input at bounding box center [188, 121] width 258 height 31
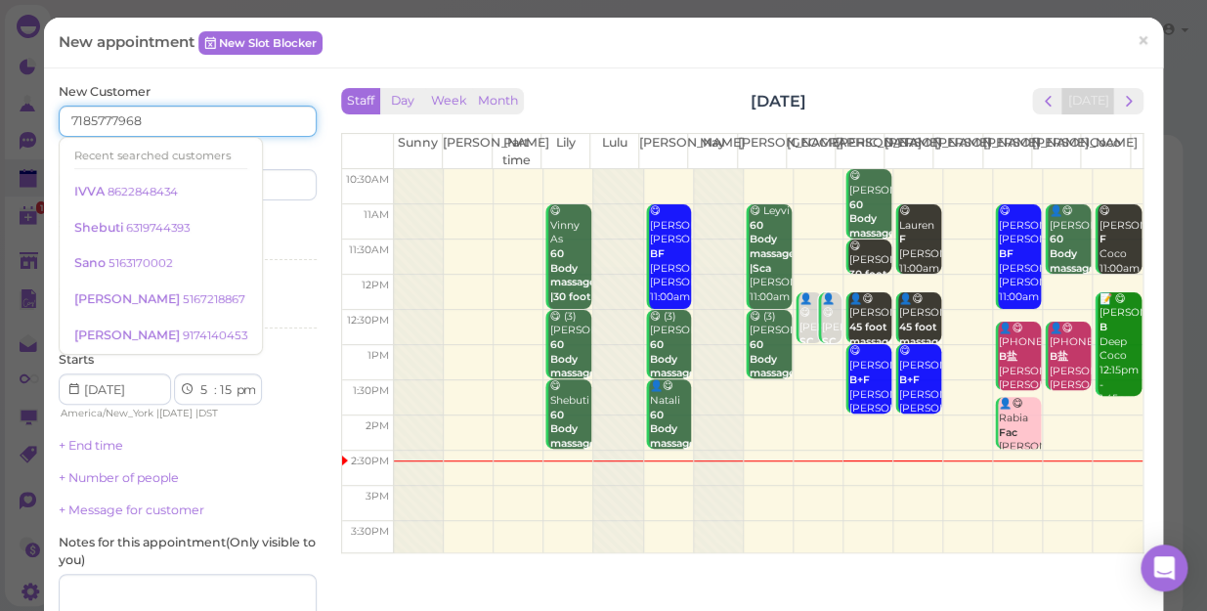
type input "7185777968"
click at [275, 222] on div "Services Select services" at bounding box center [188, 242] width 258 height 54
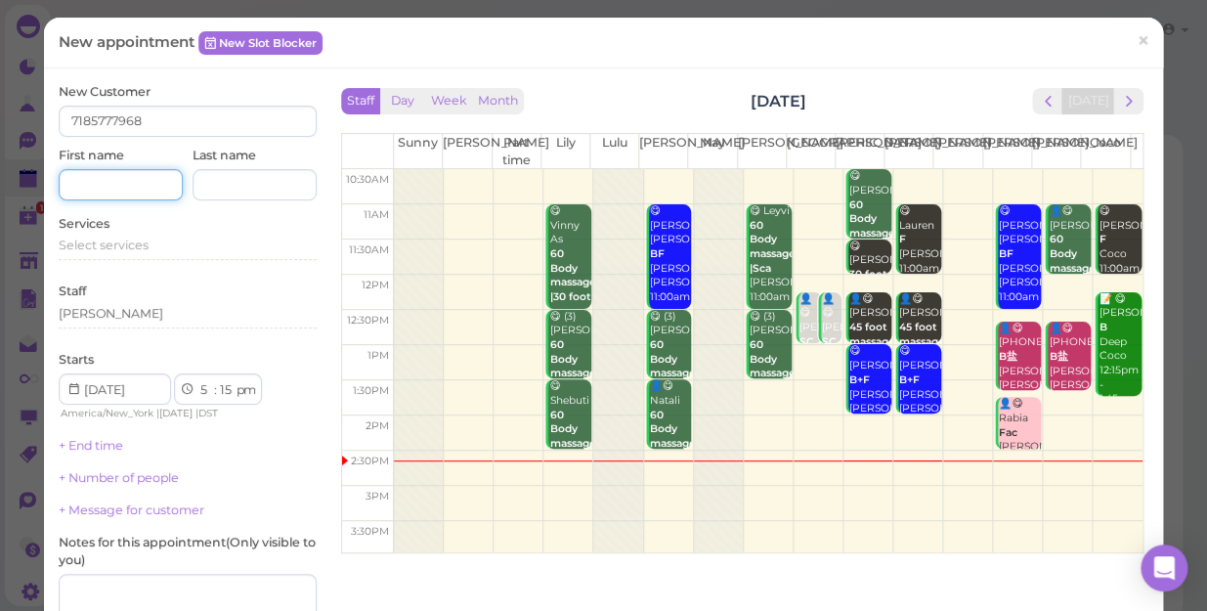
drag, startPoint x: 134, startPoint y: 185, endPoint x: 163, endPoint y: 203, distance: 34.7
click at [163, 202] on div "New Customer 7185777968 First name Last name Services Select services Staff [PE…" at bounding box center [188, 408] width 258 height 651
type input "m"
type input "[PERSON_NAME]"
click at [154, 249] on div "Select services" at bounding box center [188, 246] width 258 height 18
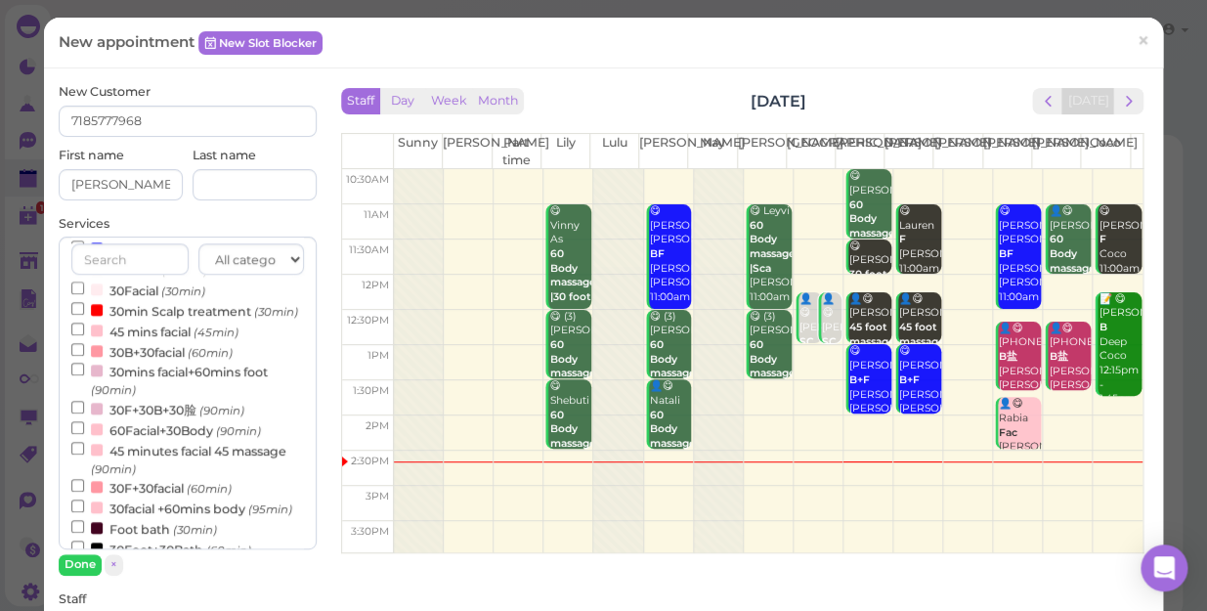
scroll to position [533, 0]
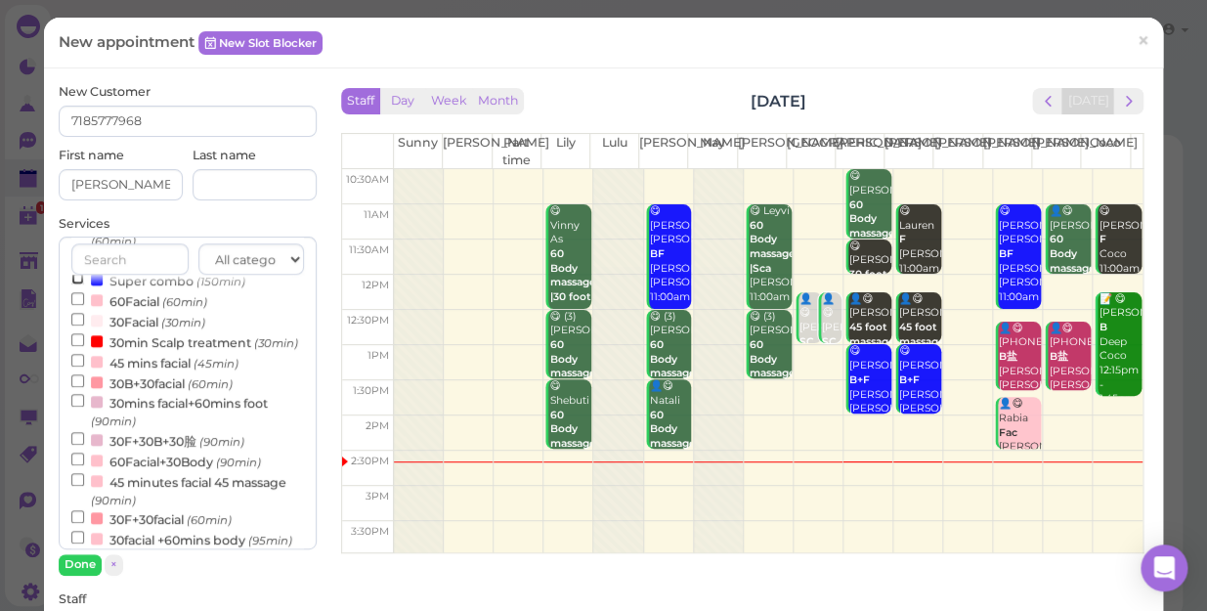
click at [77, 283] on input "Super combo (150min)" at bounding box center [77, 278] width 13 height 13
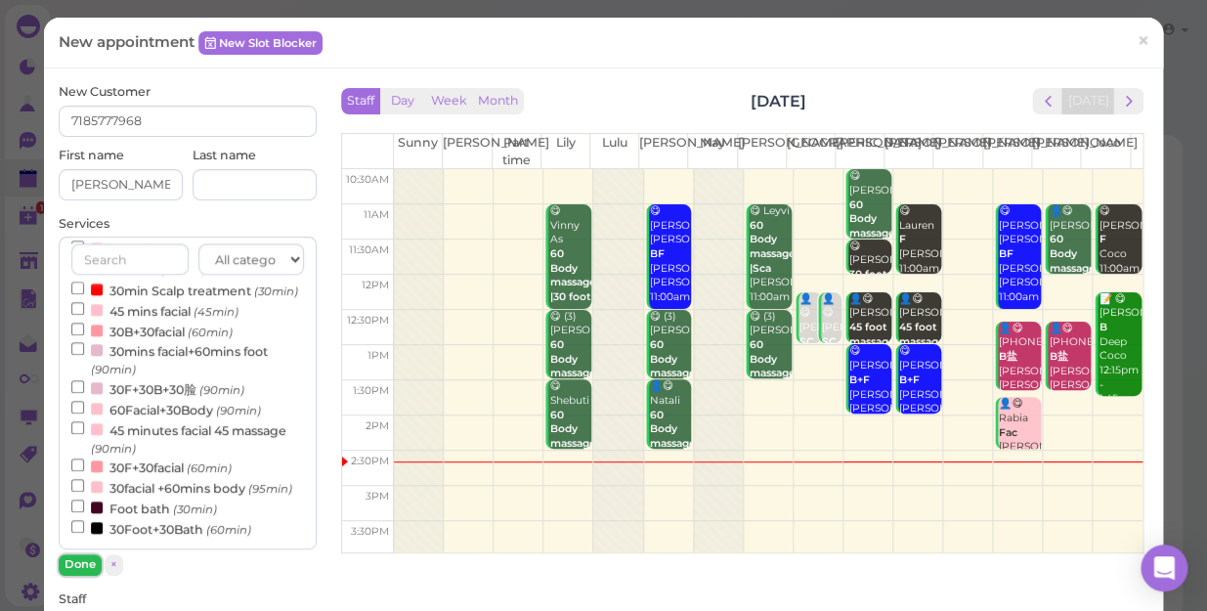
click at [74, 564] on button "Done" at bounding box center [80, 564] width 43 height 21
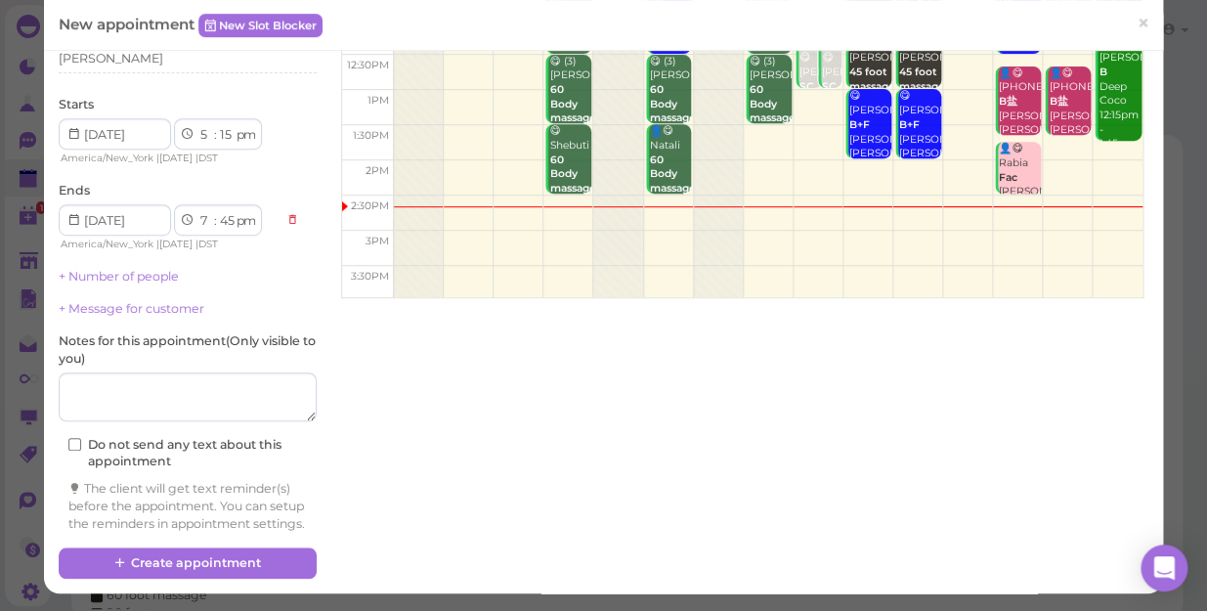
scroll to position [271, 0]
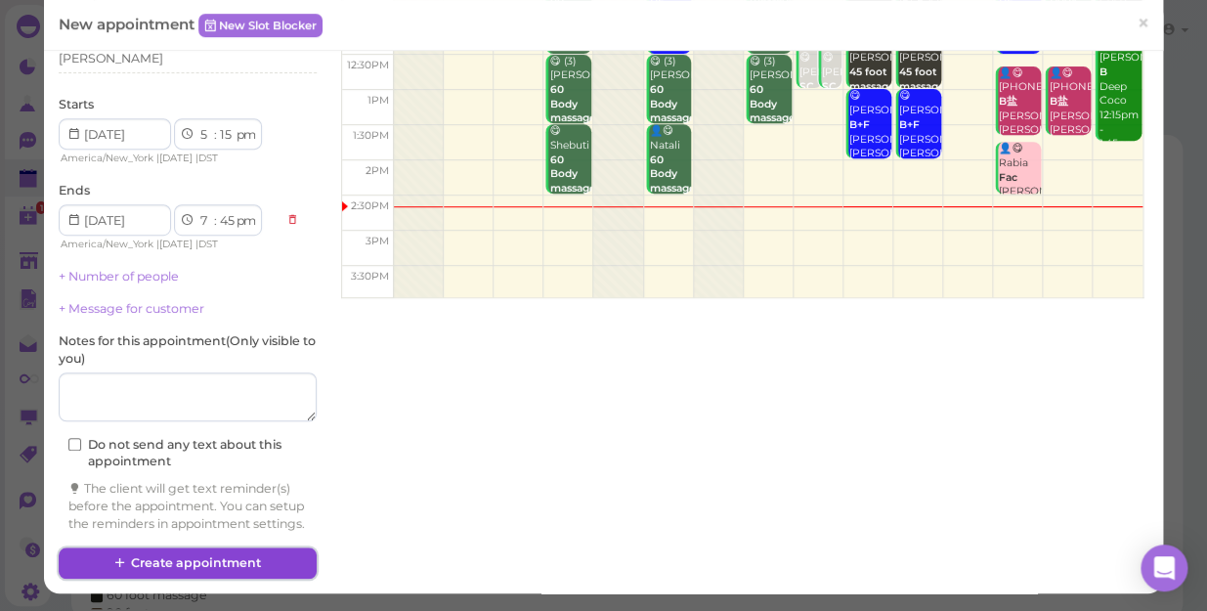
click at [222, 561] on button "Create appointment" at bounding box center [188, 562] width 258 height 31
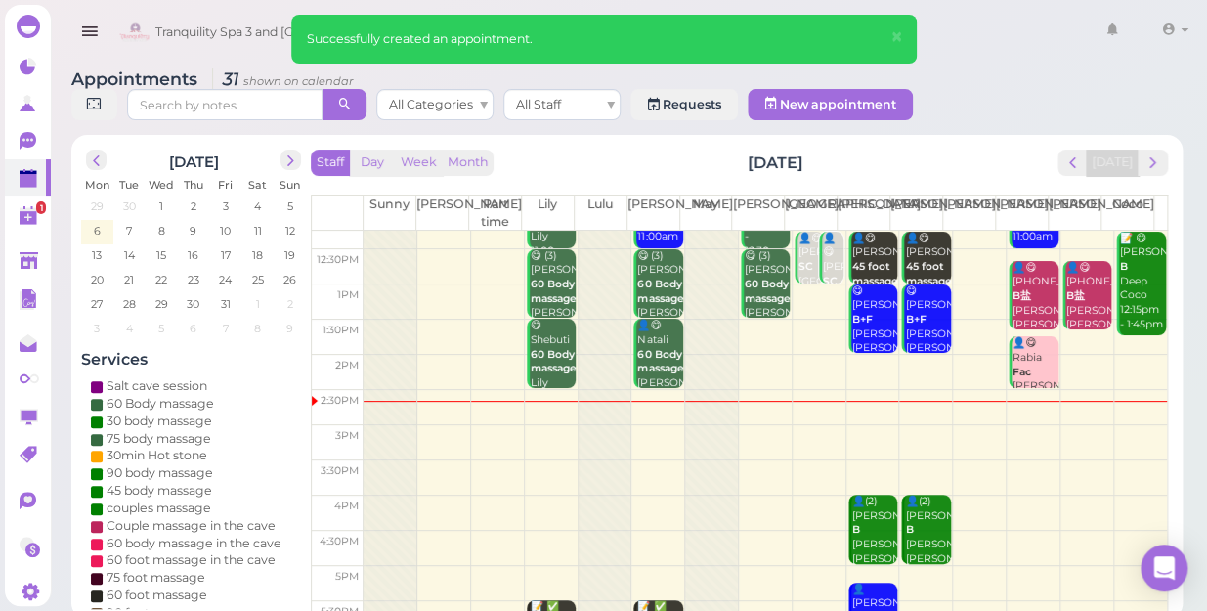
scroll to position [266, 0]
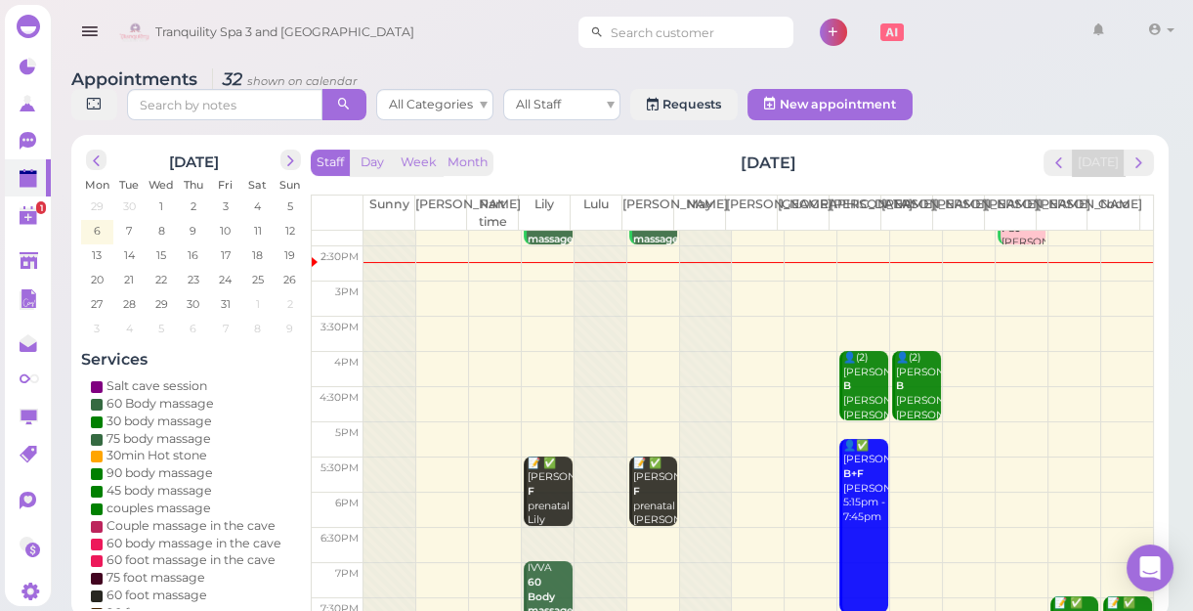
click at [673, 43] on input at bounding box center [699, 32] width 190 height 31
type input "5163681924"
click at [678, 68] on small "5163681924" at bounding box center [709, 68] width 63 height 14
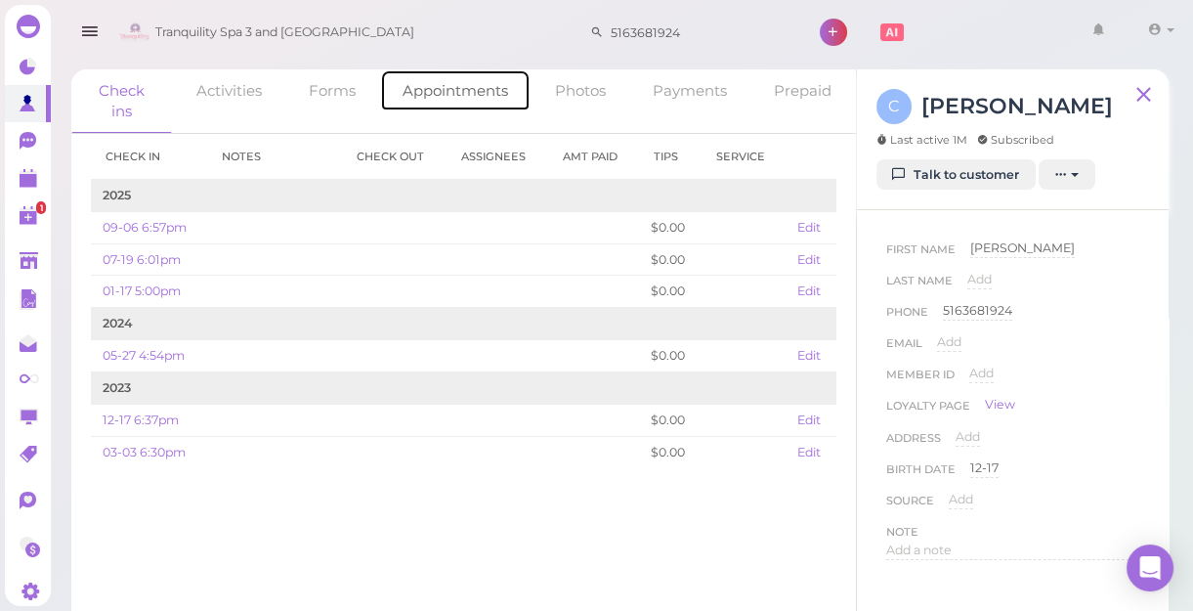
click at [458, 94] on link "Appointments" at bounding box center [455, 90] width 151 height 42
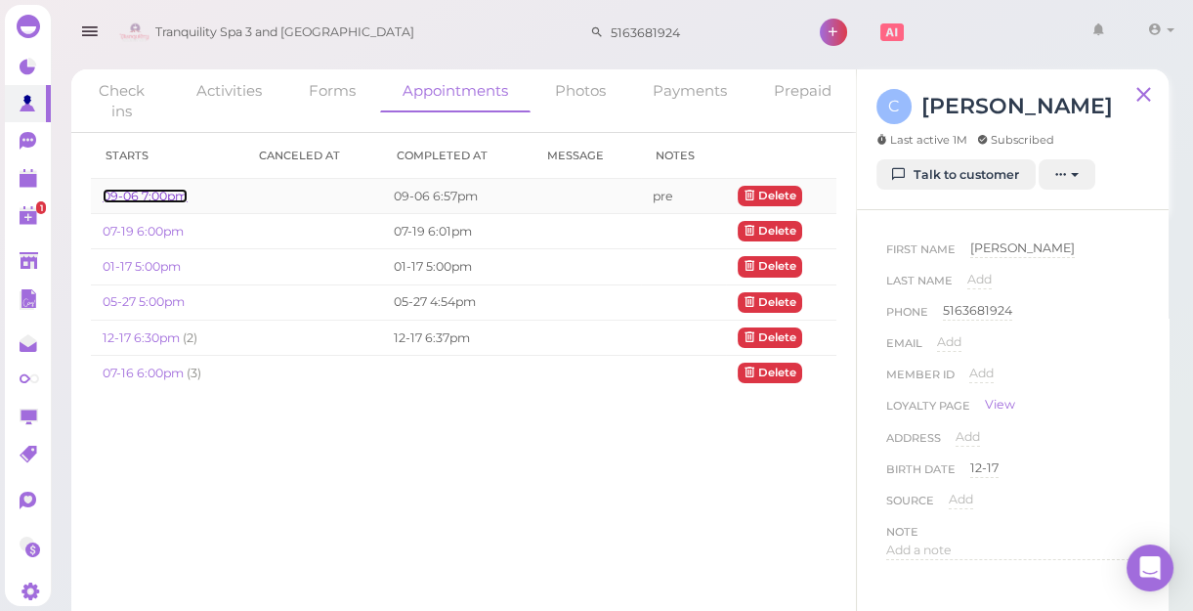
click at [148, 192] on link "09-06 7:00pm" at bounding box center [145, 196] width 85 height 15
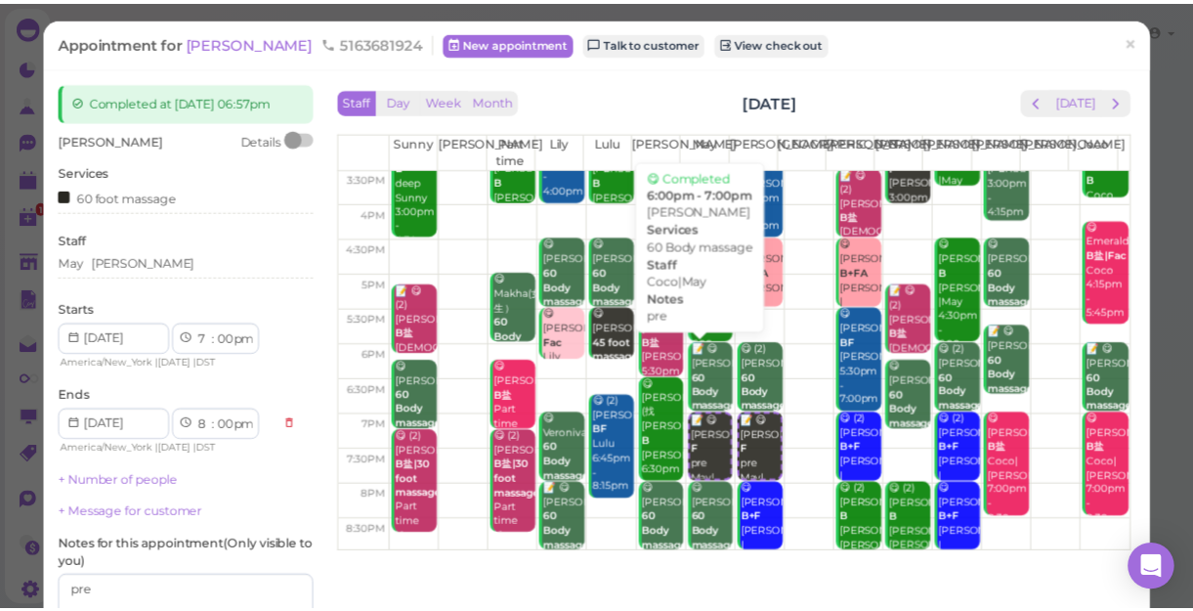
scroll to position [88, 0]
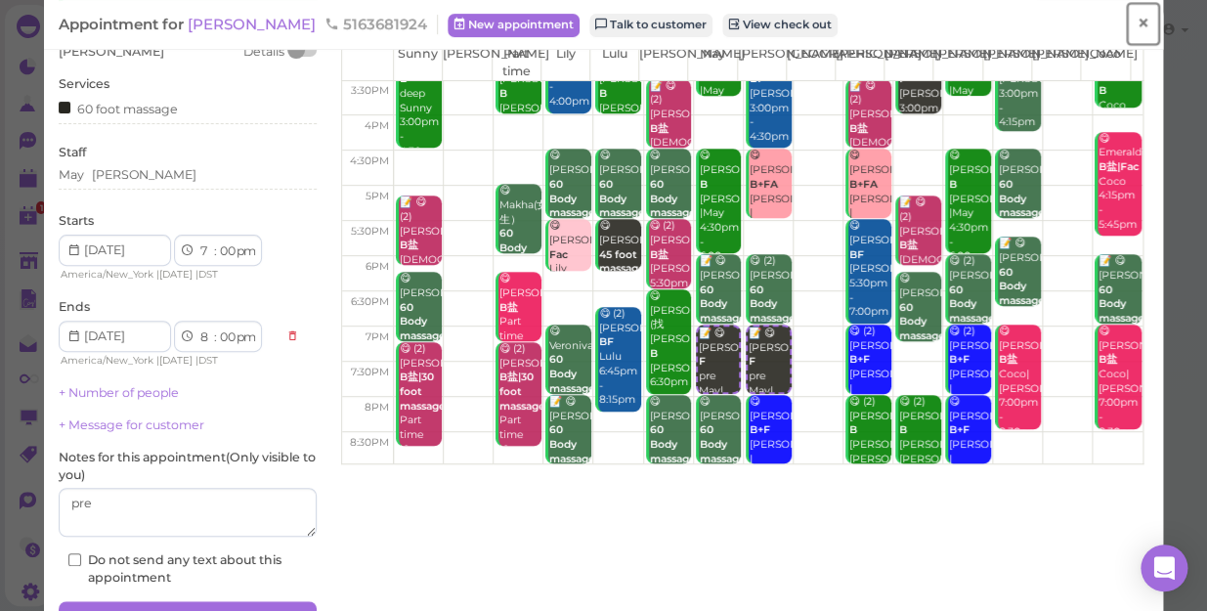
click at [1137, 23] on span "×" at bounding box center [1143, 23] width 13 height 27
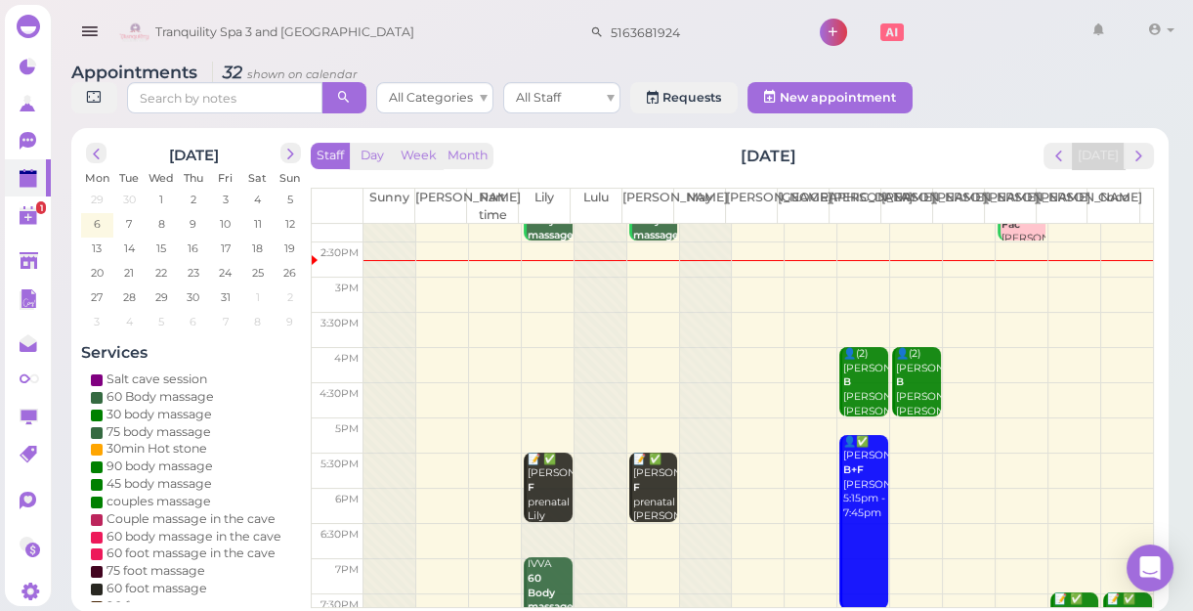
scroll to position [266, 0]
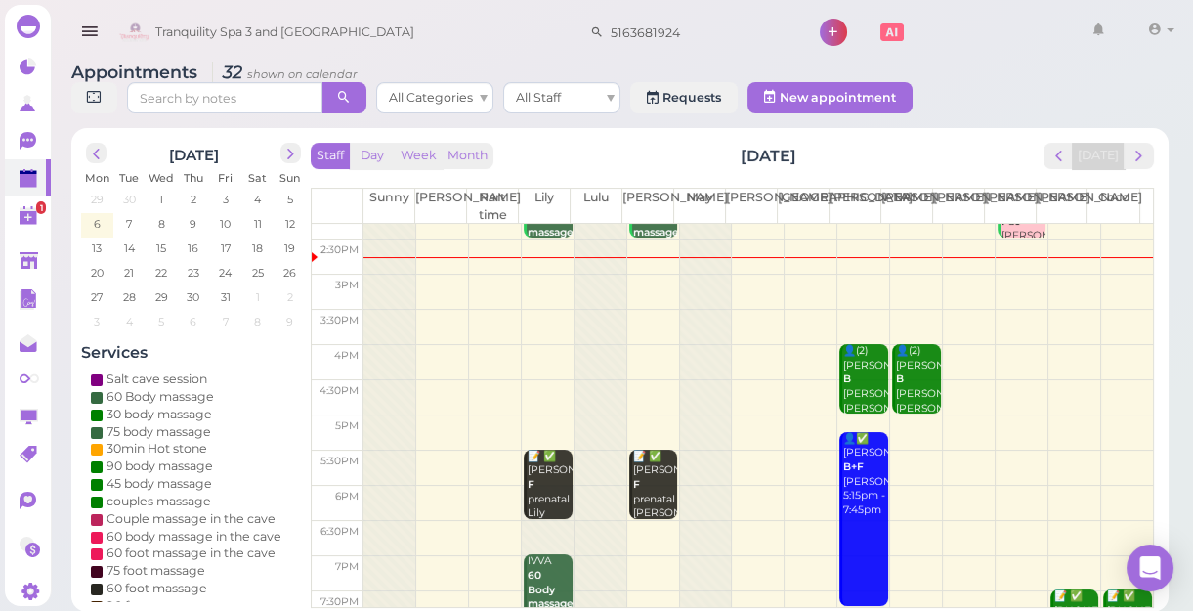
click at [647, 384] on td at bounding box center [759, 397] width 790 height 35
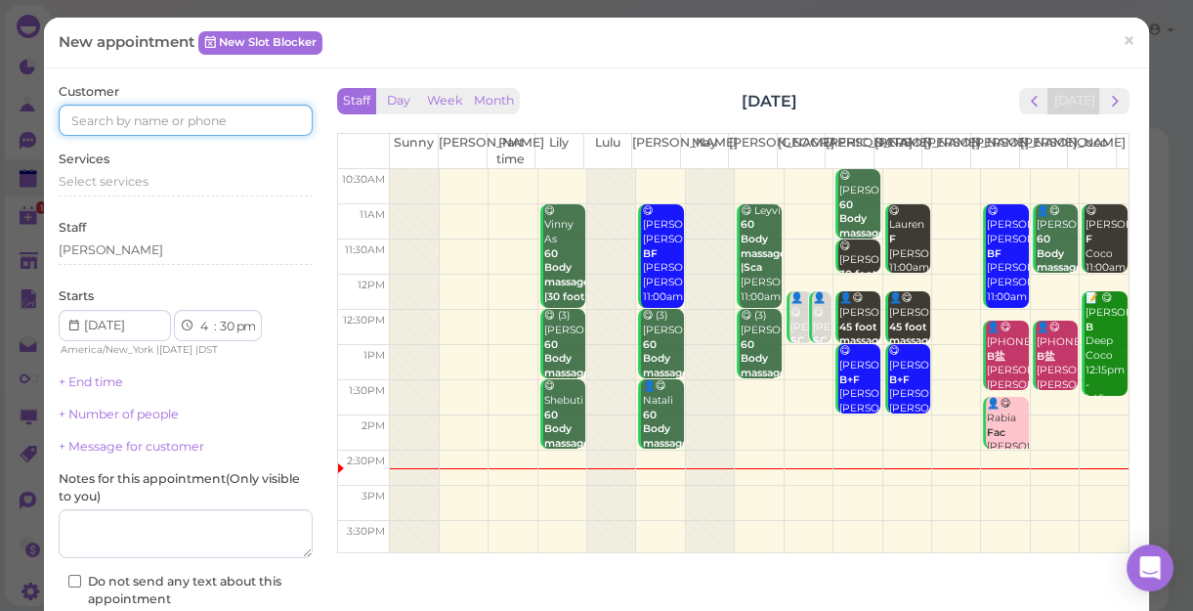
click at [265, 115] on input at bounding box center [186, 120] width 254 height 31
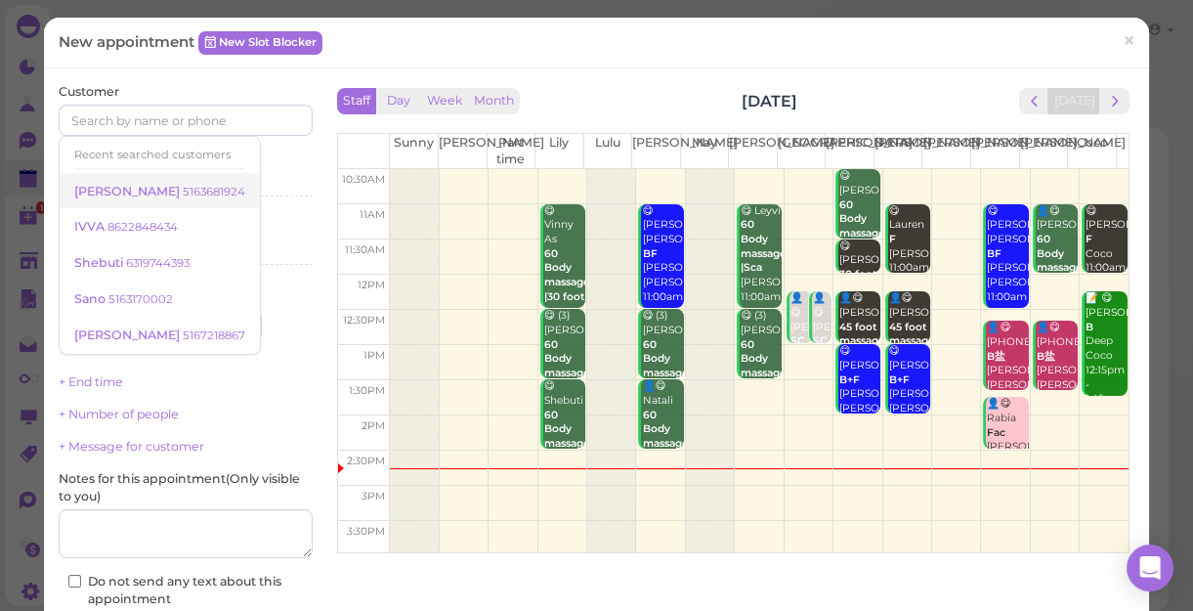
click at [183, 194] on small "5163681924" at bounding box center [214, 192] width 63 height 14
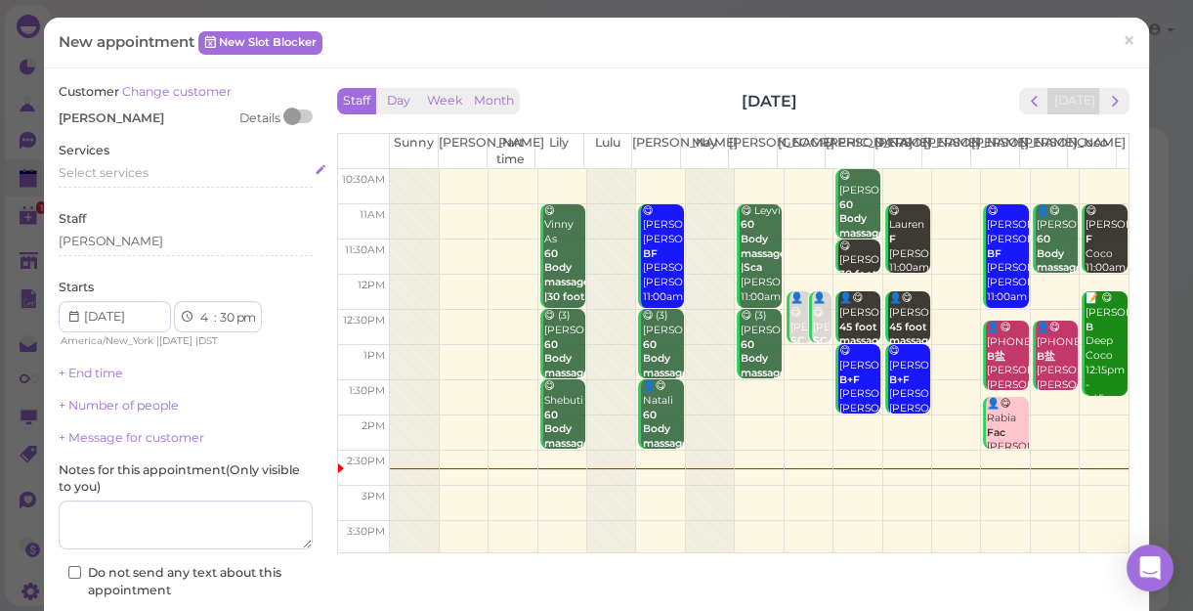
click at [153, 172] on div "Select services" at bounding box center [186, 173] width 254 height 18
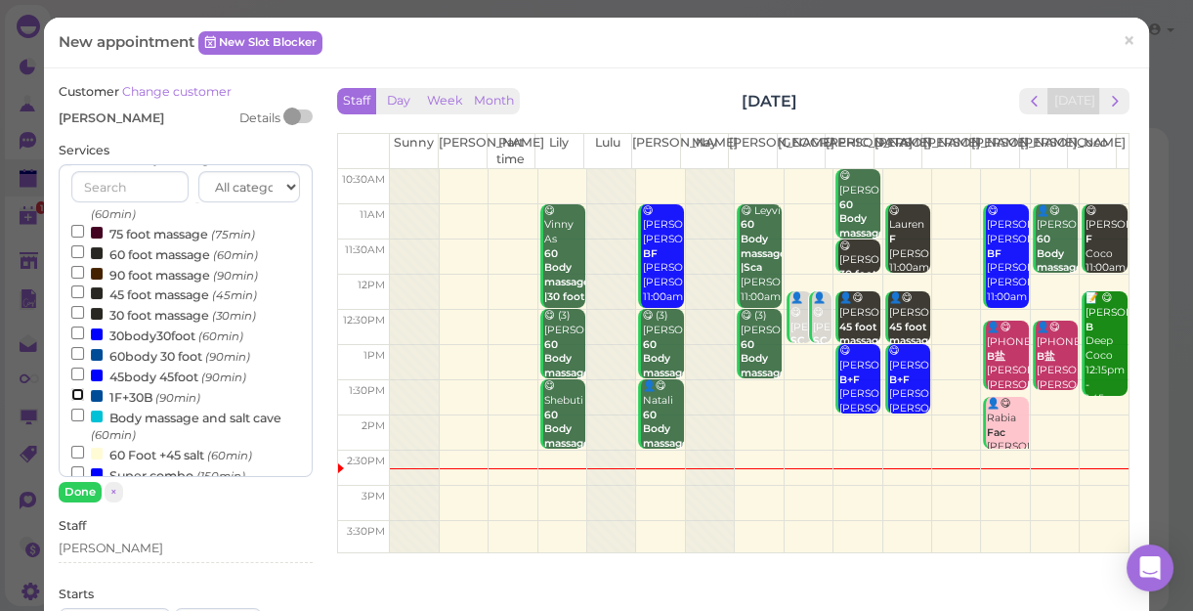
click at [75, 394] on input "1F+30B (90min)" at bounding box center [77, 394] width 13 height 13
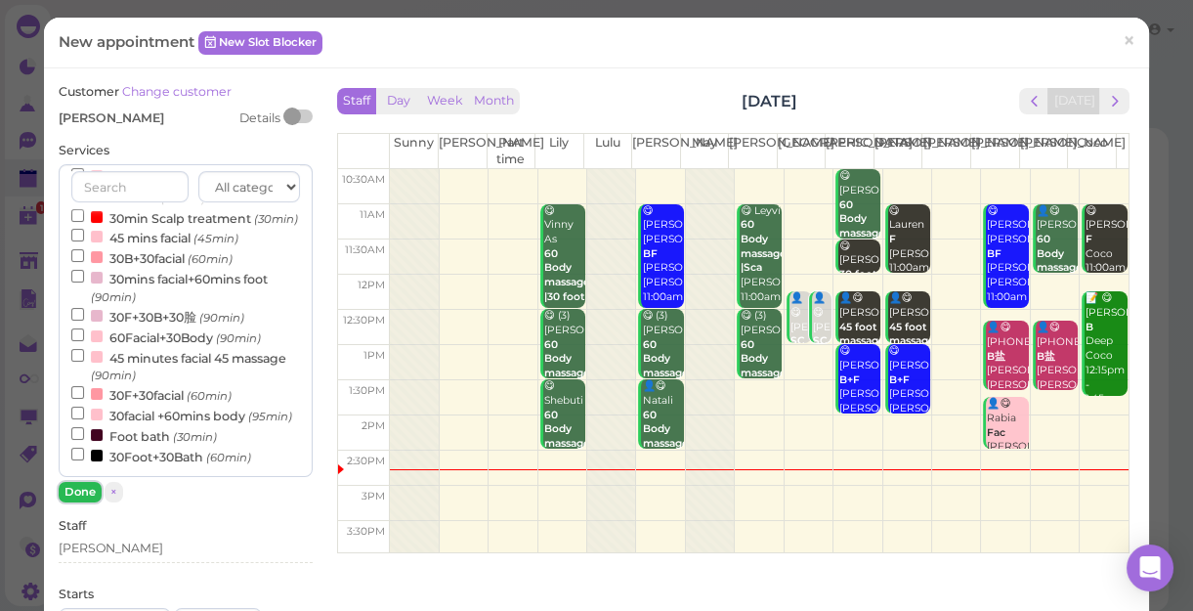
click at [83, 499] on button "Done" at bounding box center [80, 492] width 43 height 21
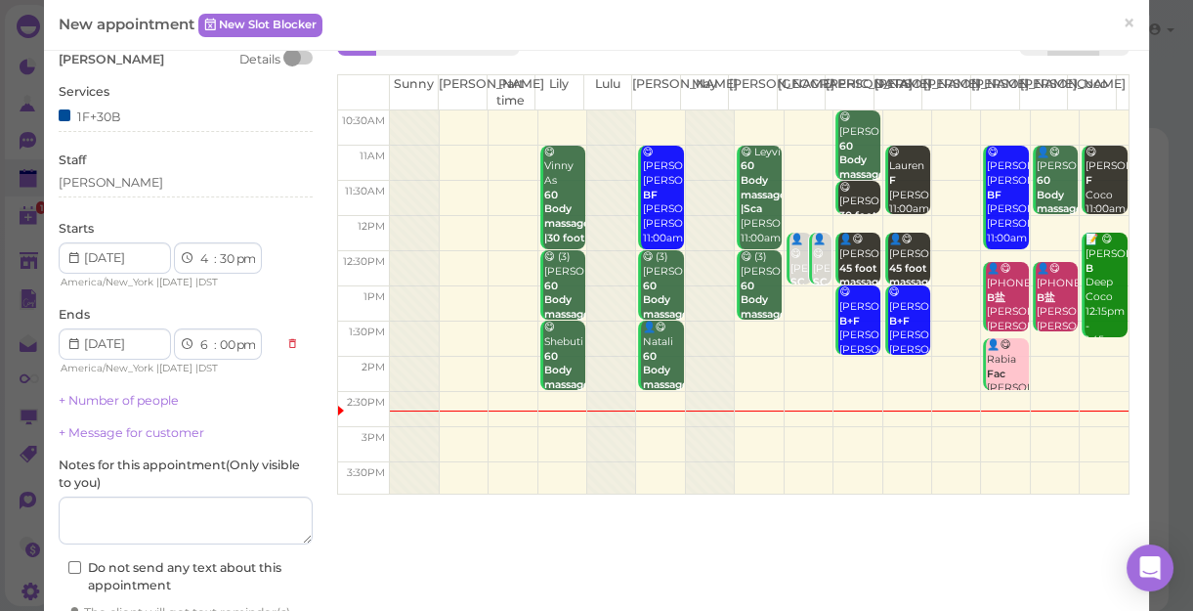
scroll to position [177, 0]
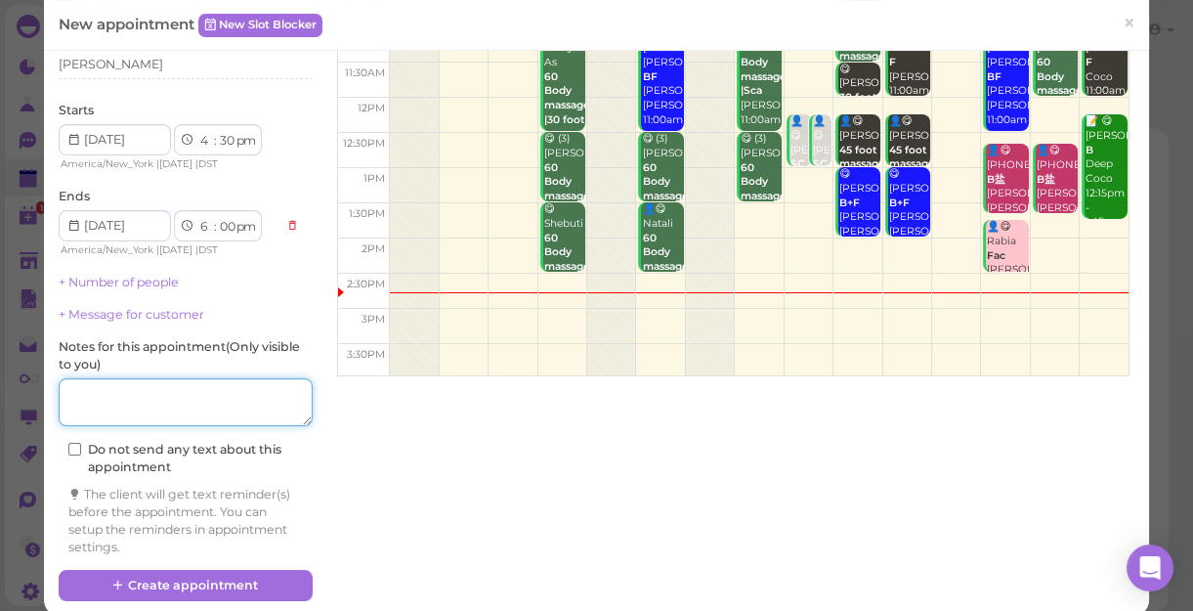
drag, startPoint x: 171, startPoint y: 402, endPoint x: 194, endPoint y: 435, distance: 40.7
click at [194, 434] on div "Customer Change customer [PERSON_NAME] Details Services 1F+30B Staff [PERSON_NA…" at bounding box center [186, 231] width 254 height 650
type textarea "l"
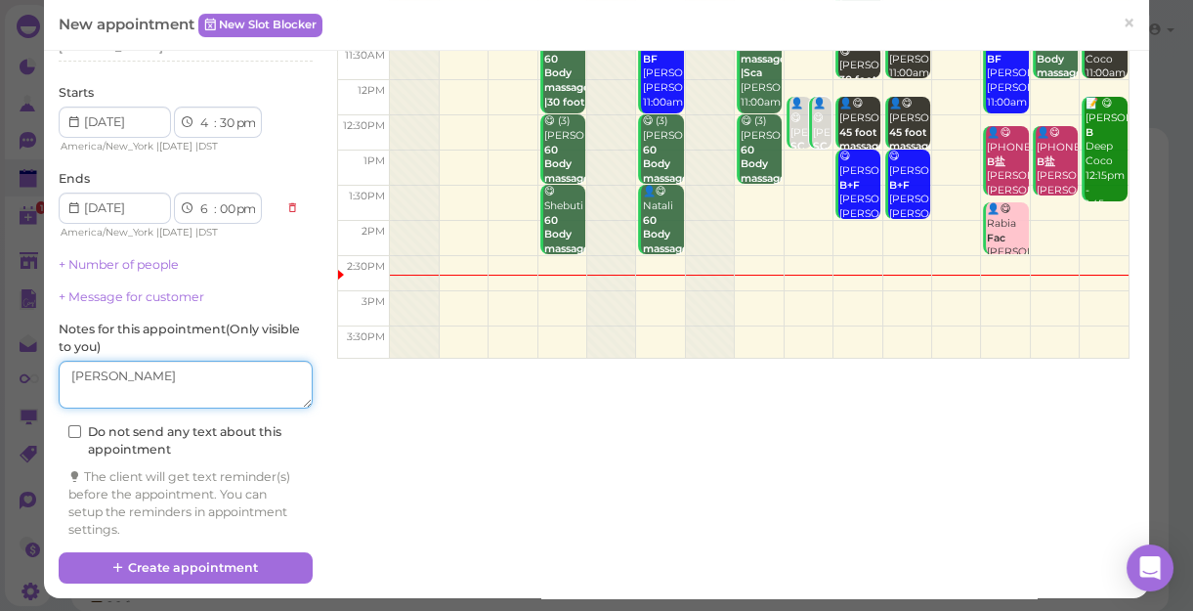
scroll to position [198, 0]
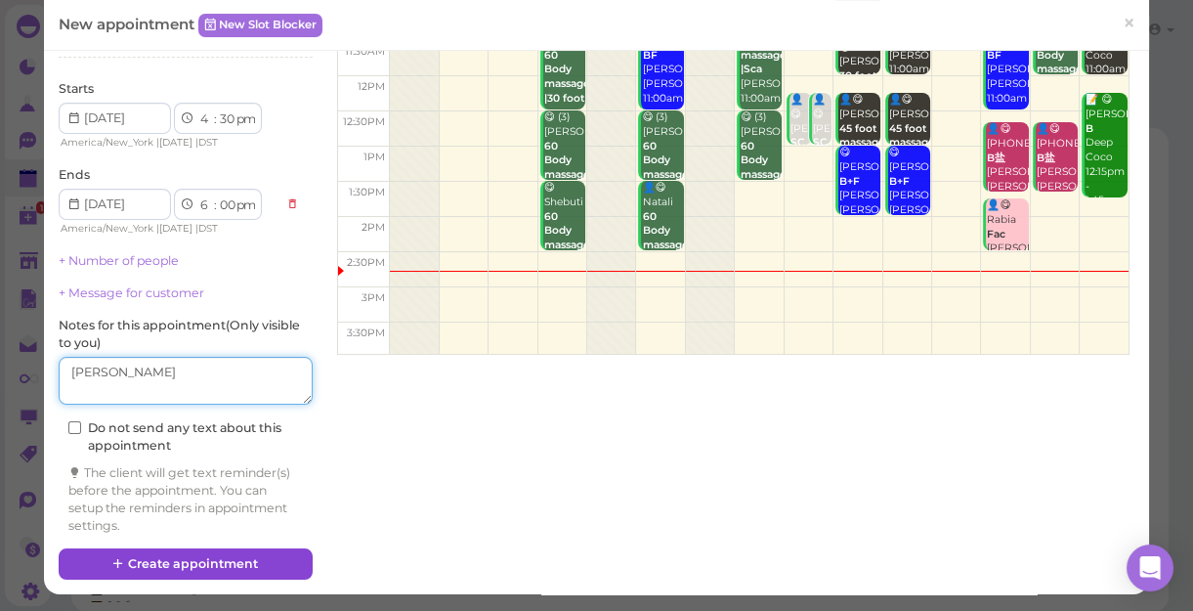
type textarea "[PERSON_NAME]"
click at [224, 556] on button "Create appointment" at bounding box center [186, 563] width 254 height 31
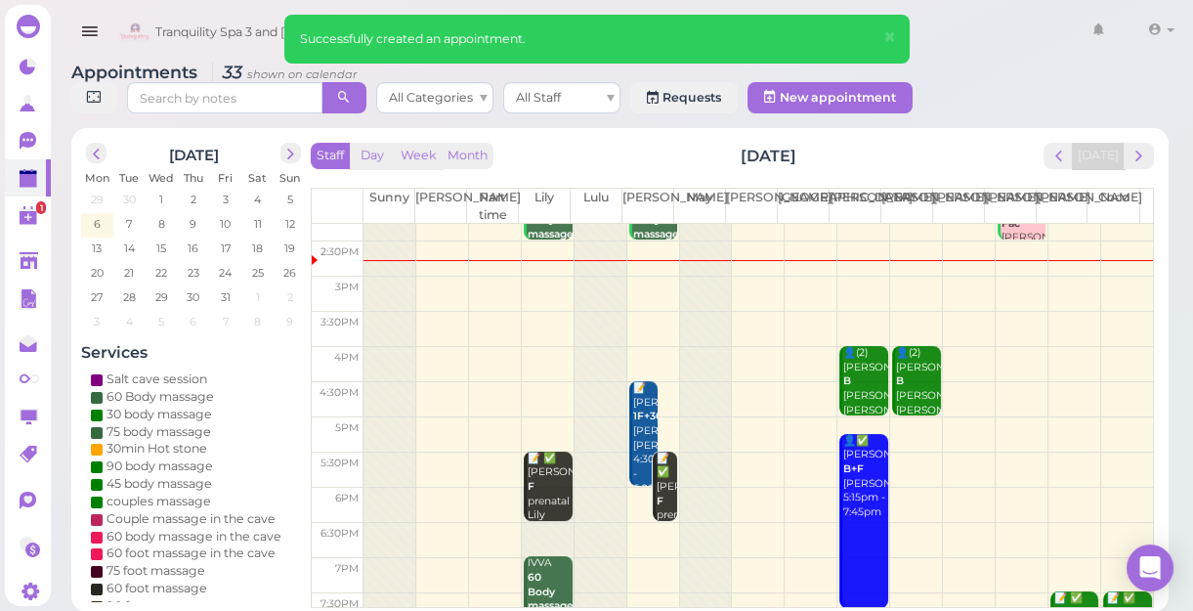
scroll to position [266, 0]
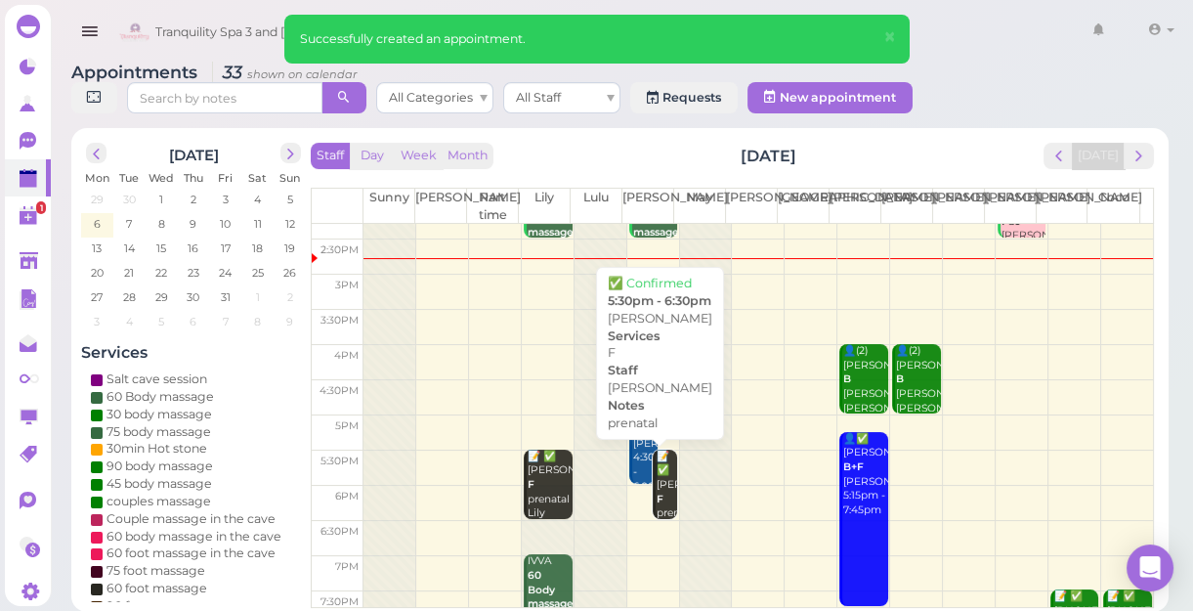
click at [665, 497] on div "📝 ✅ [PERSON_NAME] prenatal [PERSON_NAME] 5:30pm - 6:30pm" at bounding box center [667, 514] width 22 height 129
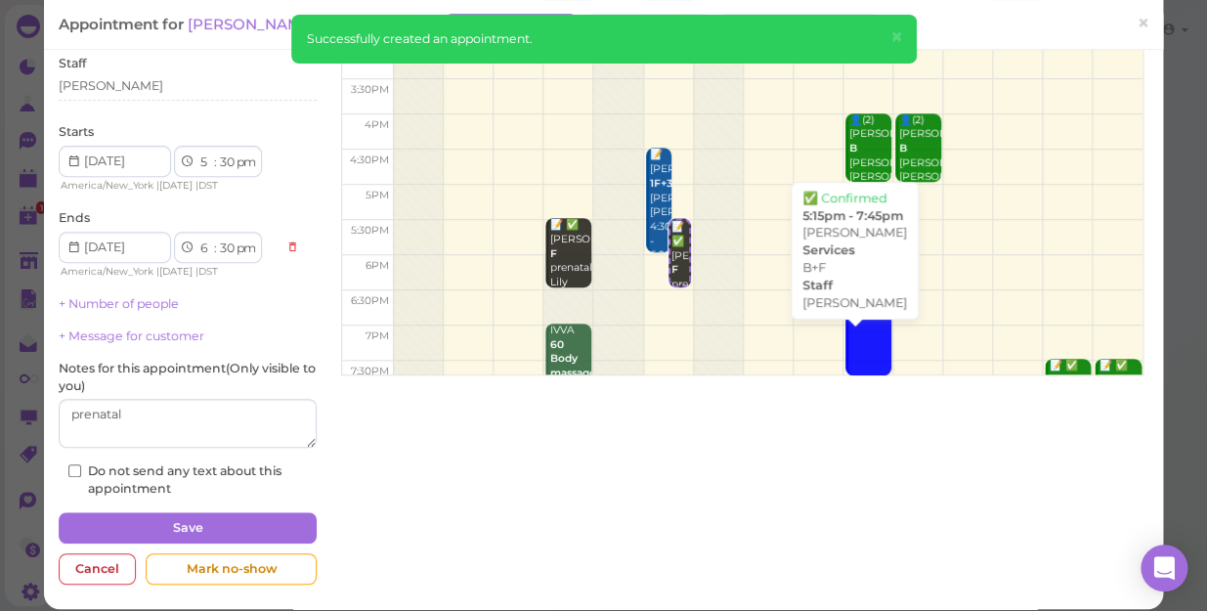
scroll to position [266, 0]
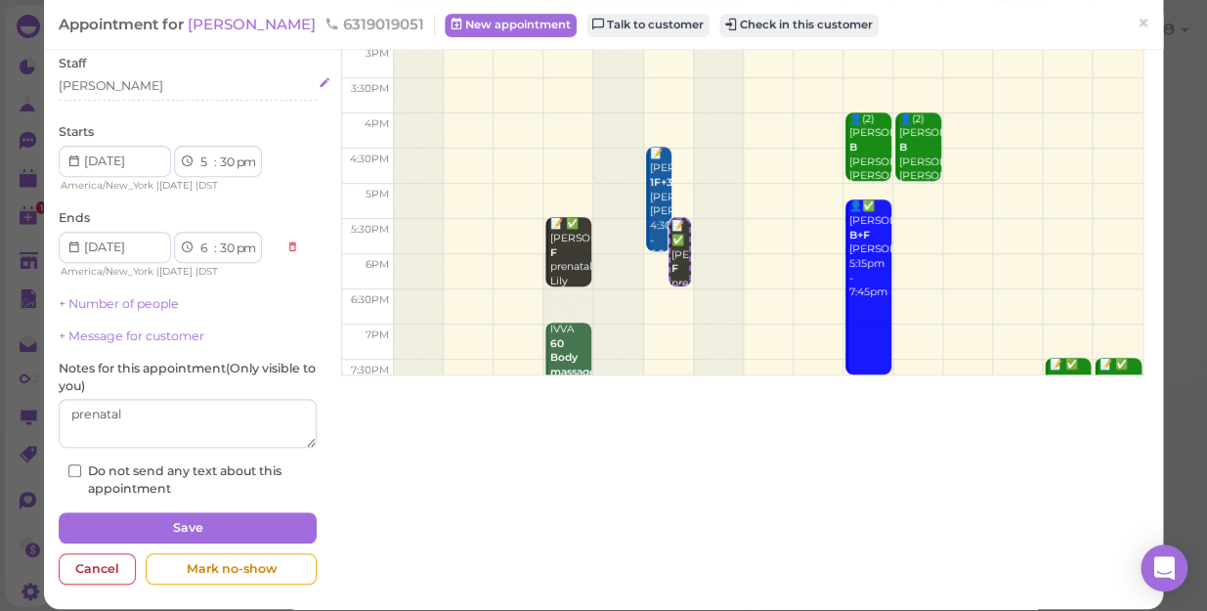
click at [95, 87] on div "[PERSON_NAME]" at bounding box center [188, 86] width 258 height 18
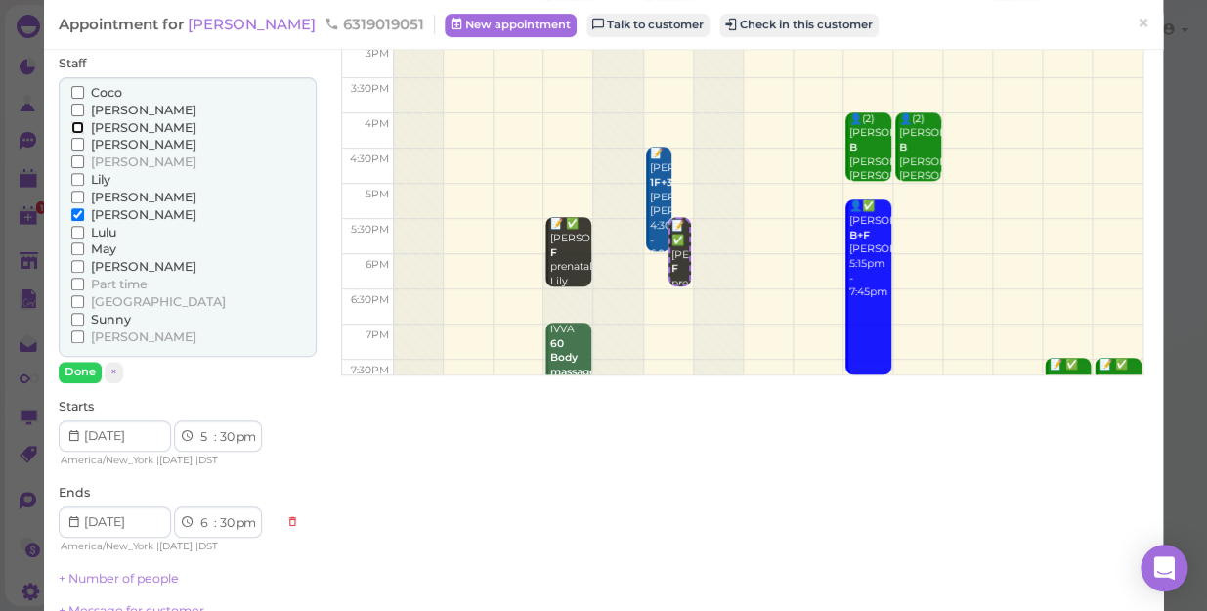
click at [75, 122] on input "[PERSON_NAME]" at bounding box center [77, 127] width 13 height 13
click at [72, 217] on input "[PERSON_NAME]" at bounding box center [77, 214] width 13 height 13
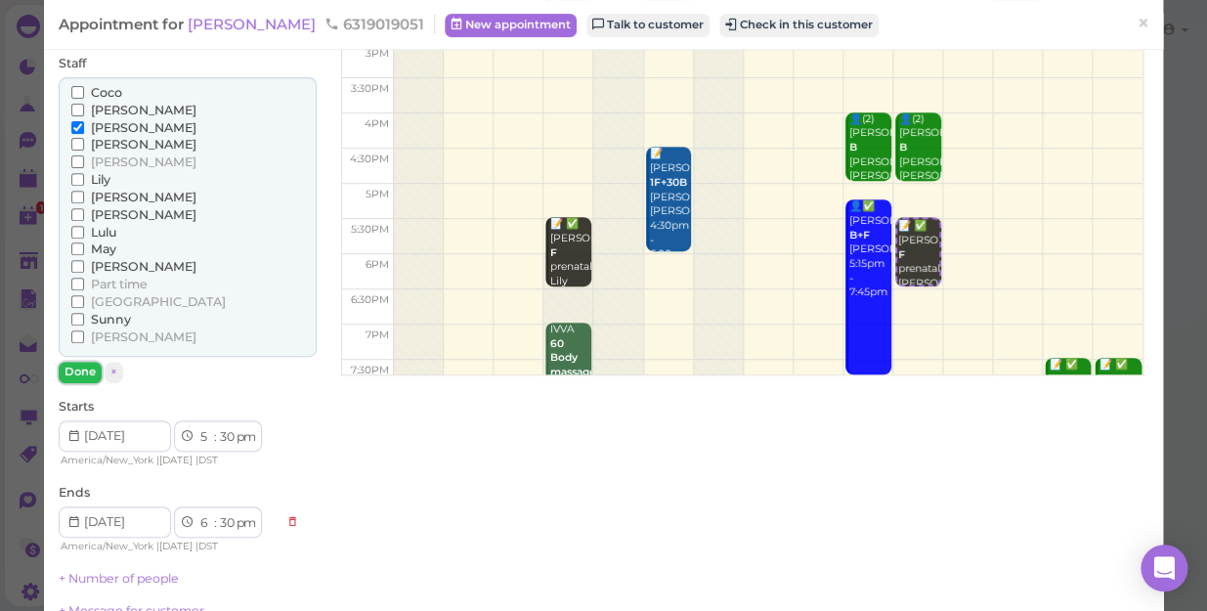
click at [82, 371] on button "Done" at bounding box center [80, 372] width 43 height 21
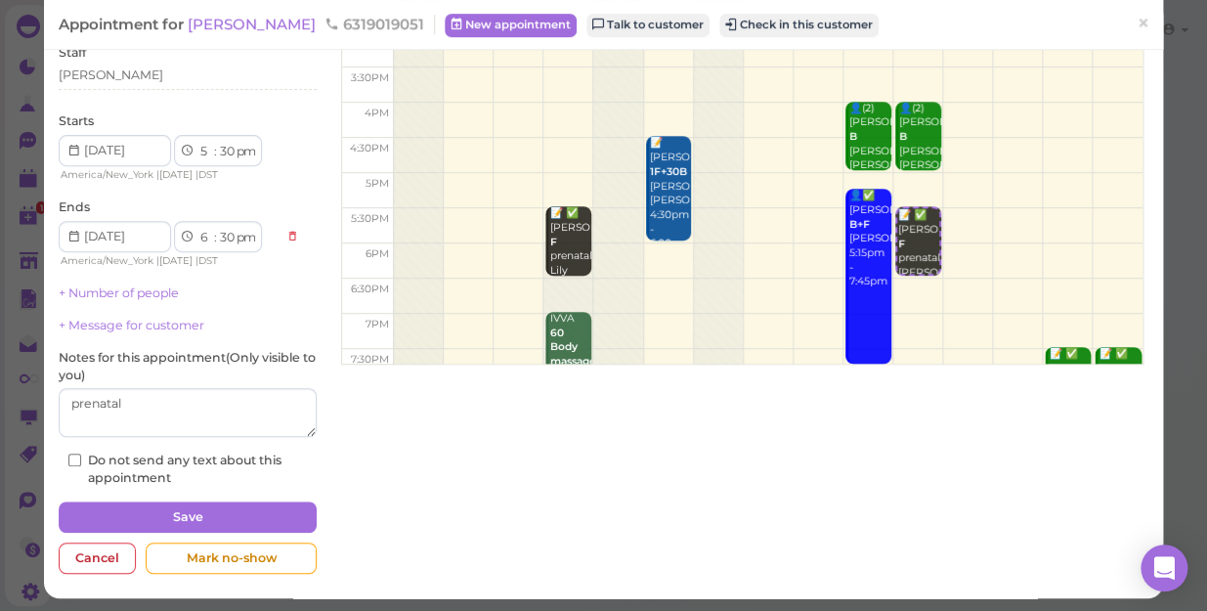
scroll to position [191, 0]
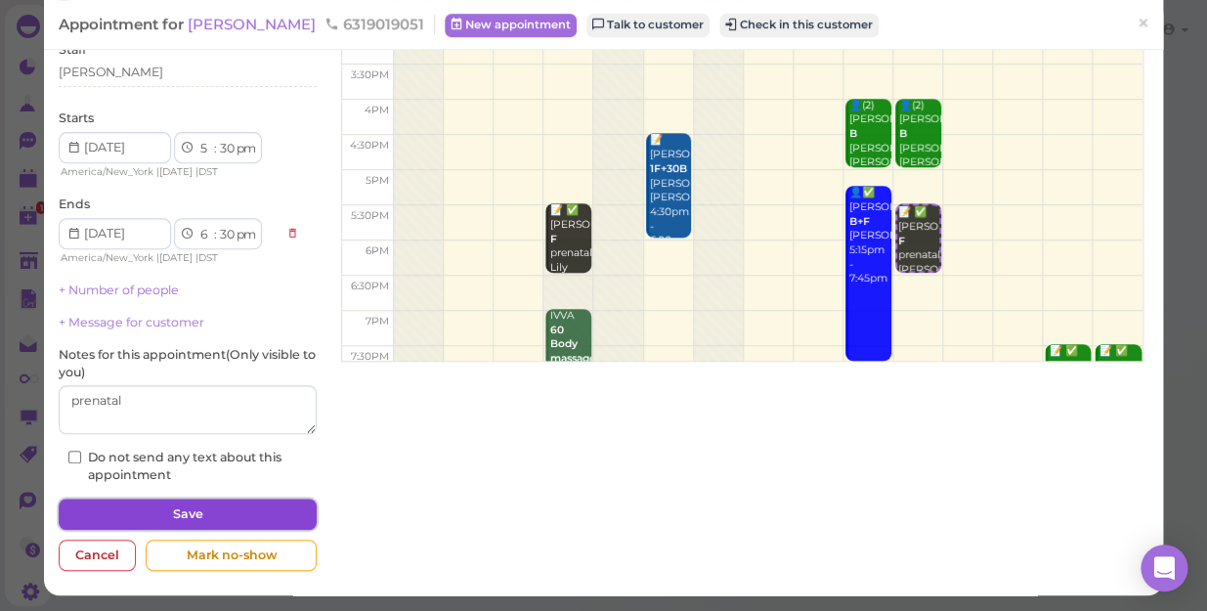
click at [193, 509] on button "Save" at bounding box center [188, 513] width 258 height 31
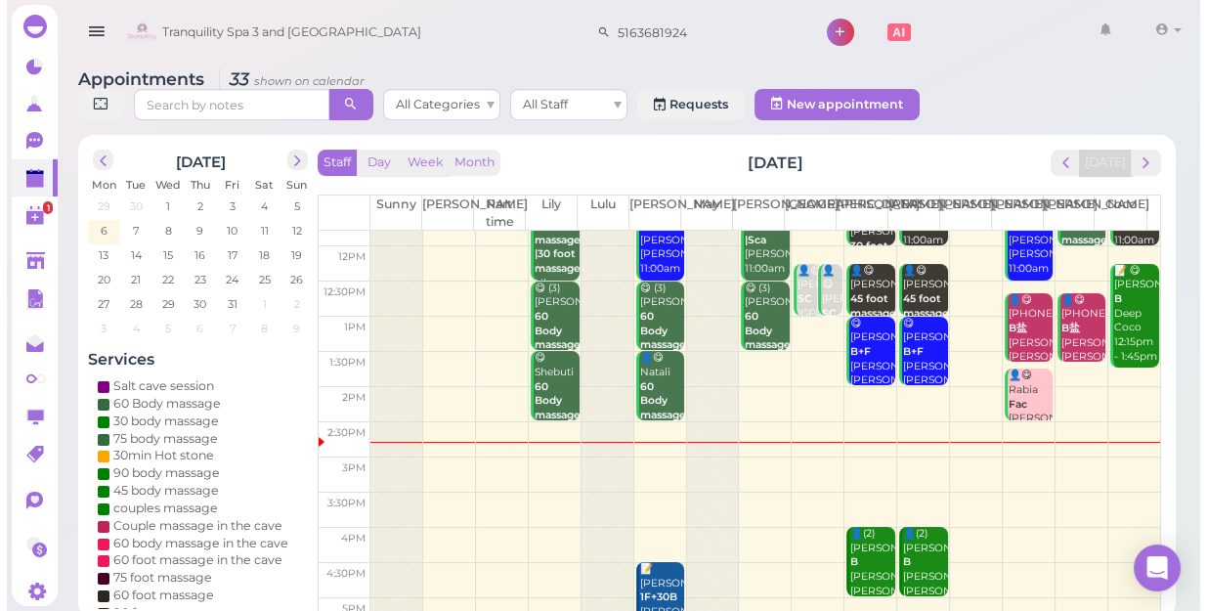
scroll to position [266, 0]
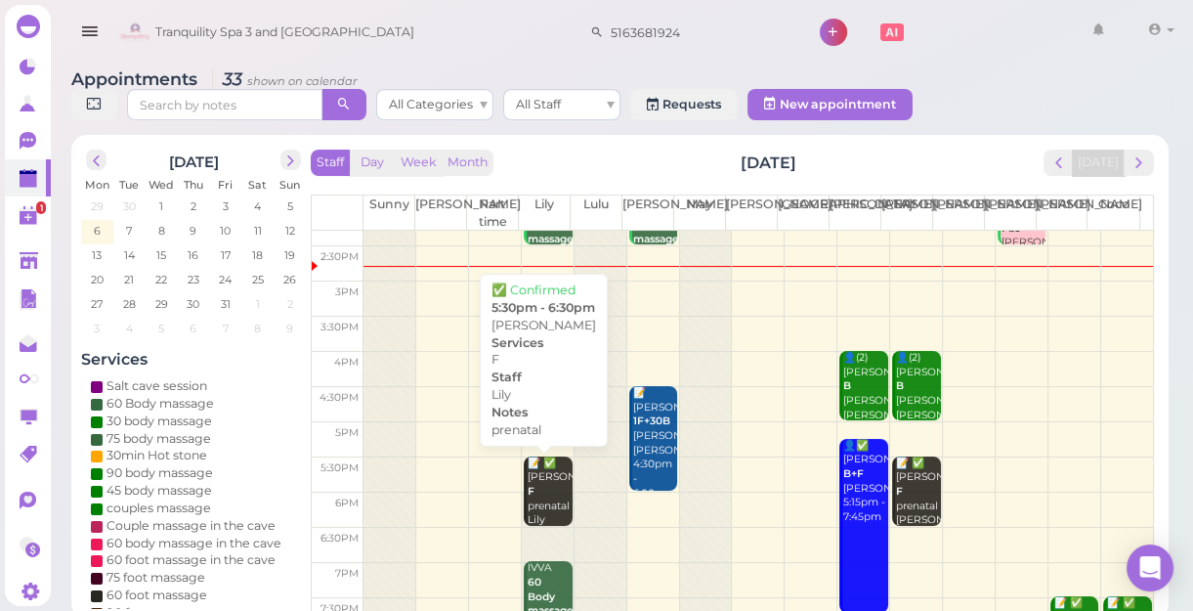
click at [532, 487] on div "📝 ✅ [PERSON_NAME] F prenatal Lily 5:30pm - 6:30pm" at bounding box center [550, 513] width 46 height 115
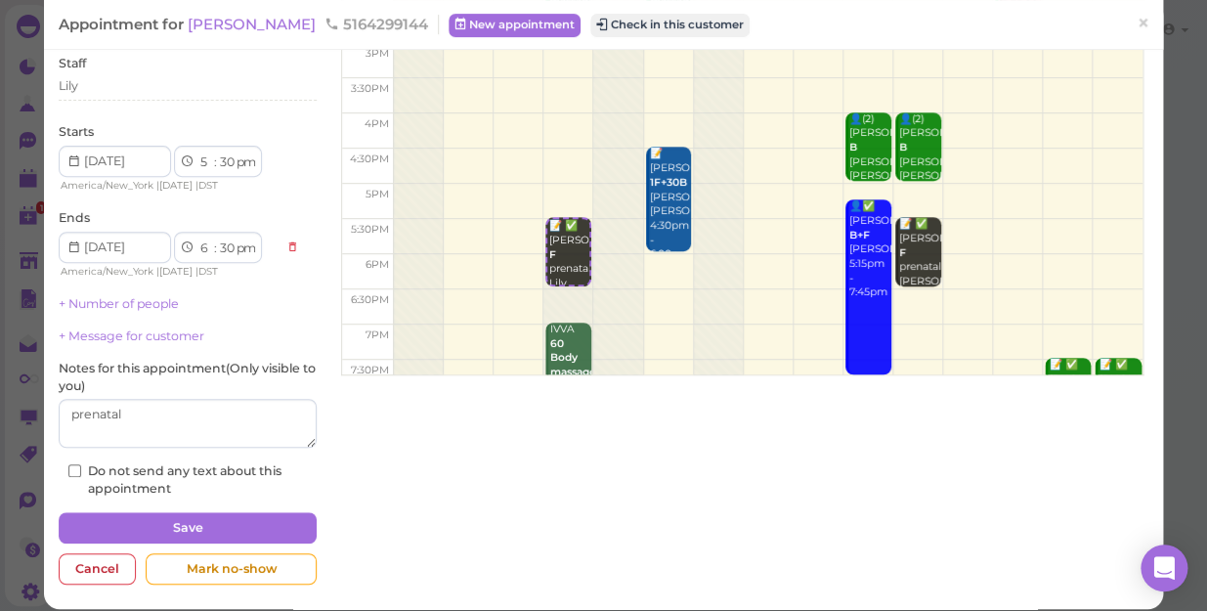
scroll to position [353, 0]
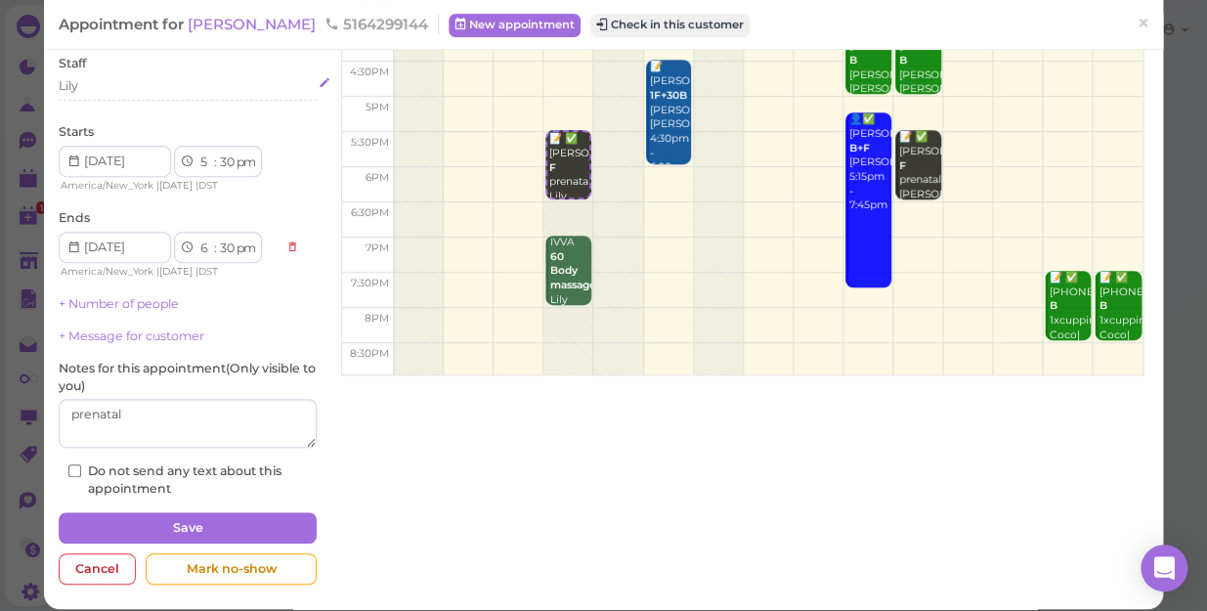
click at [92, 80] on div "Lily" at bounding box center [188, 86] width 258 height 18
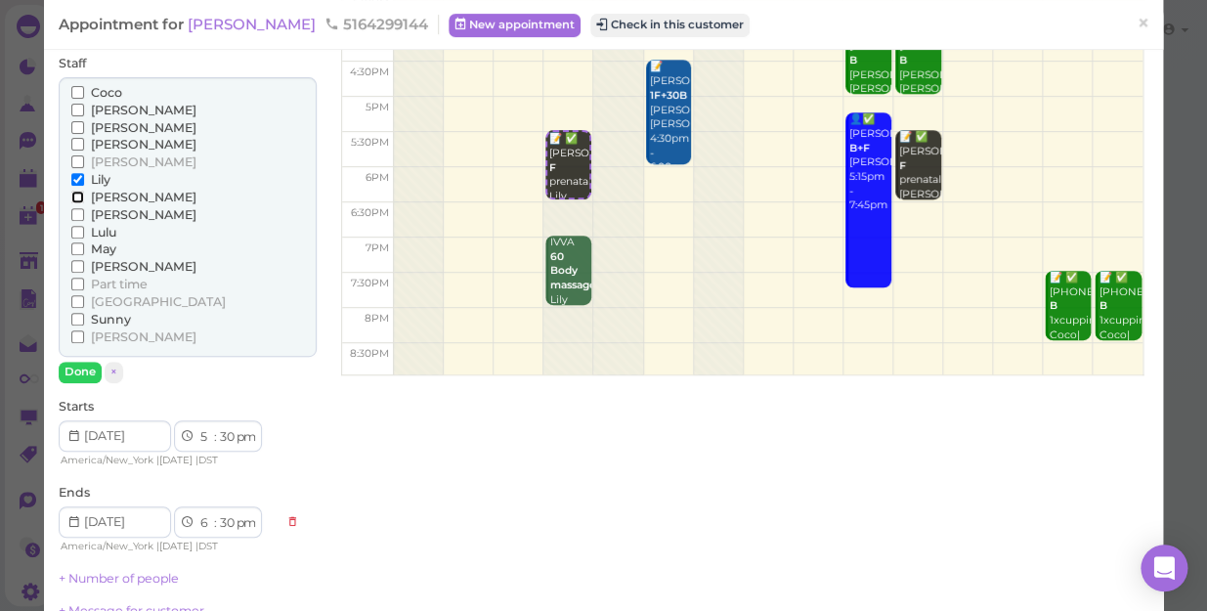
click at [74, 195] on input "[PERSON_NAME]" at bounding box center [77, 197] width 13 height 13
click at [75, 178] on input "Lily" at bounding box center [77, 179] width 13 height 13
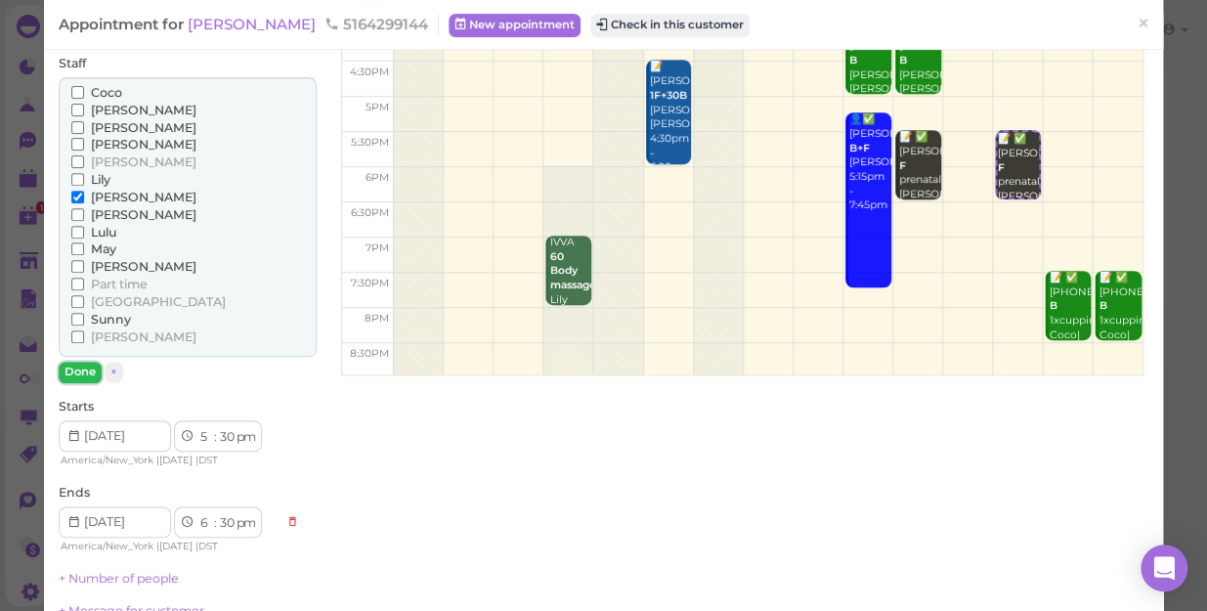
click at [84, 371] on button "Done" at bounding box center [80, 372] width 43 height 21
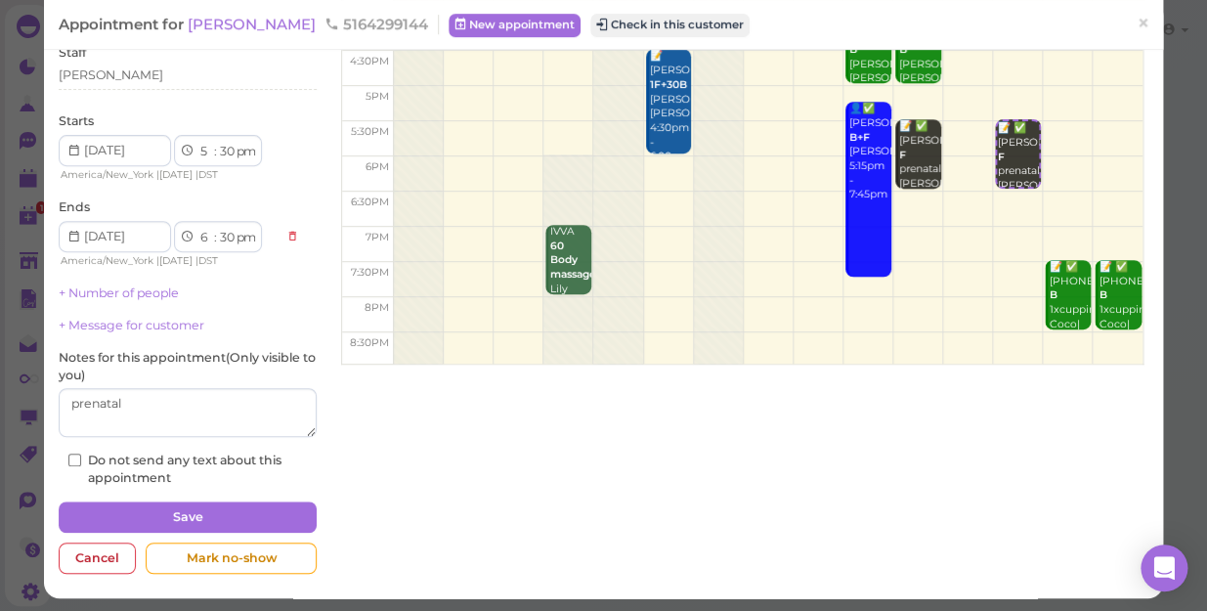
scroll to position [191, 0]
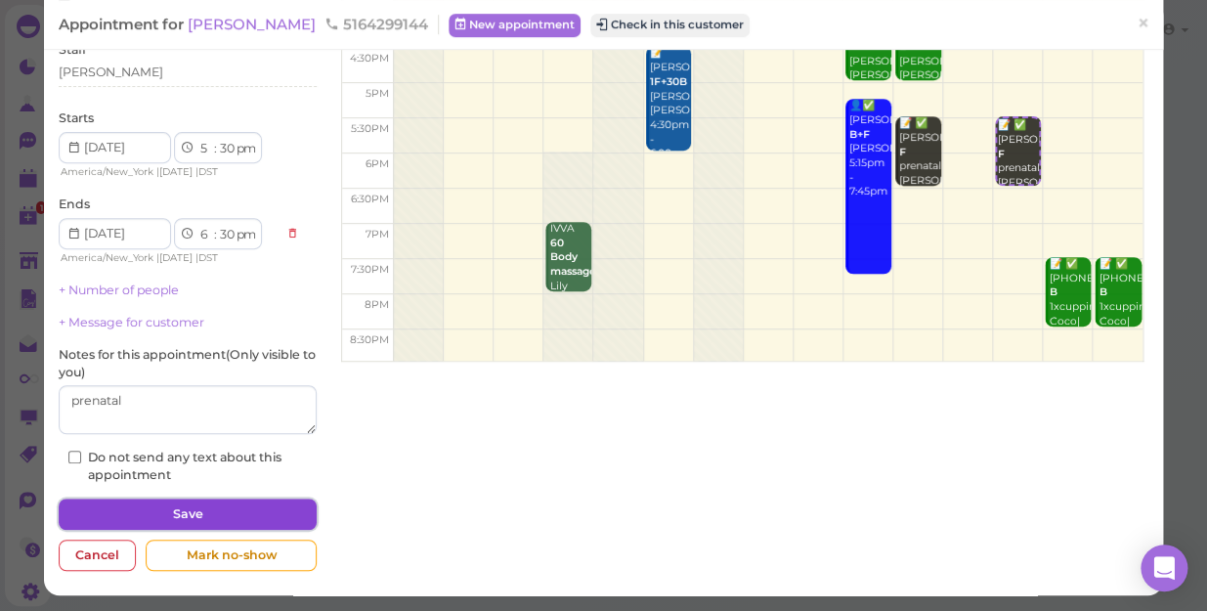
click at [181, 519] on button "Save" at bounding box center [188, 513] width 258 height 31
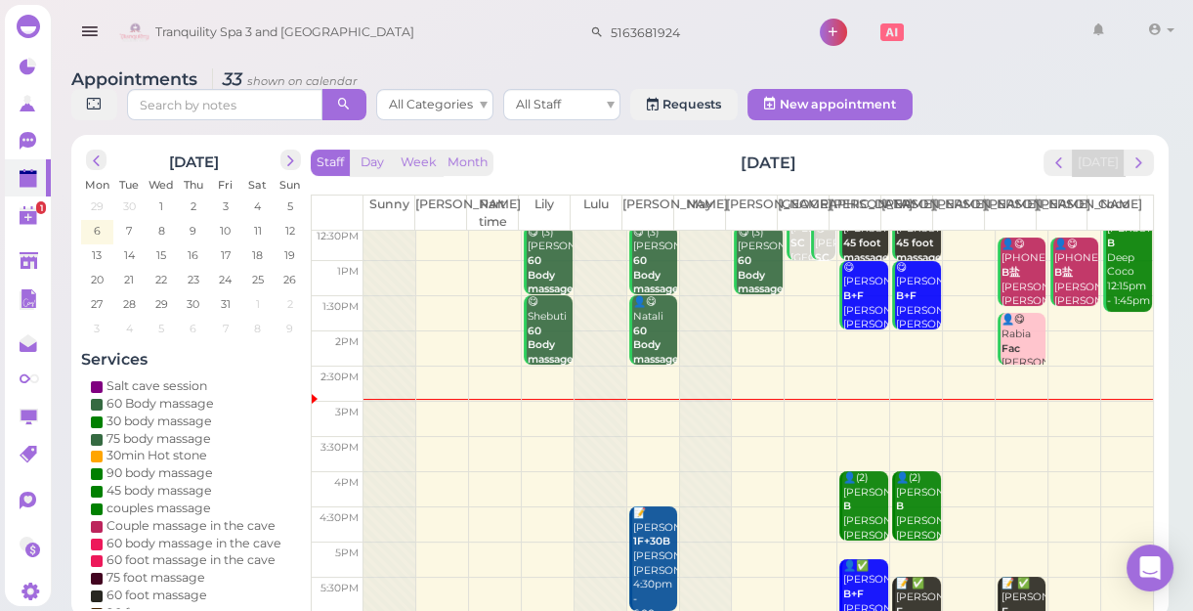
scroll to position [177, 0]
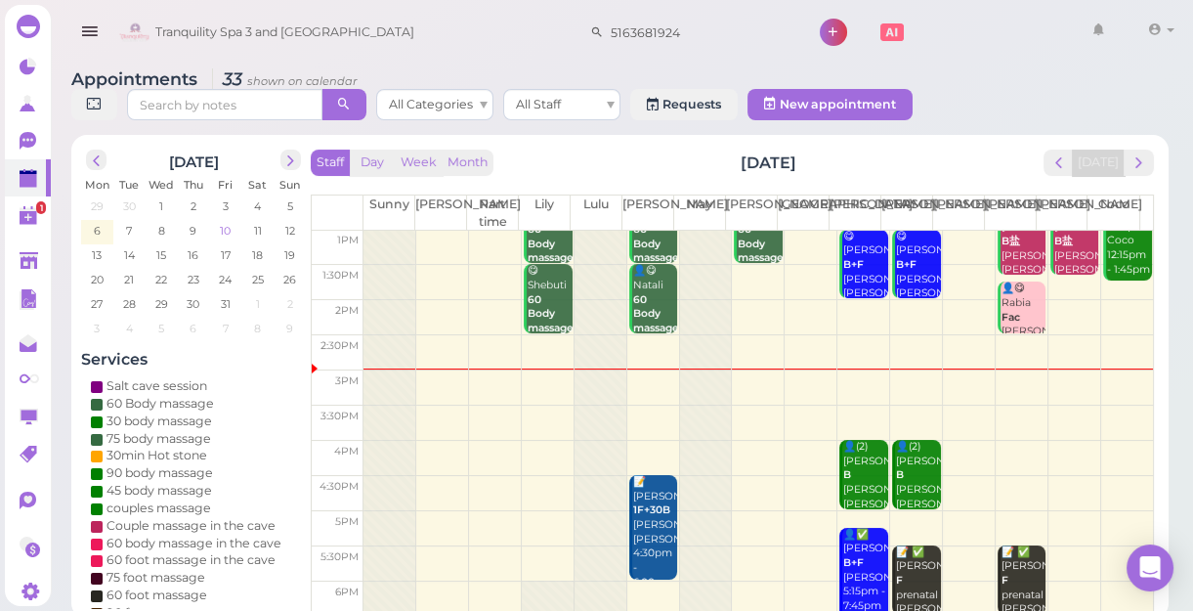
click at [224, 227] on span "10" at bounding box center [225, 231] width 15 height 18
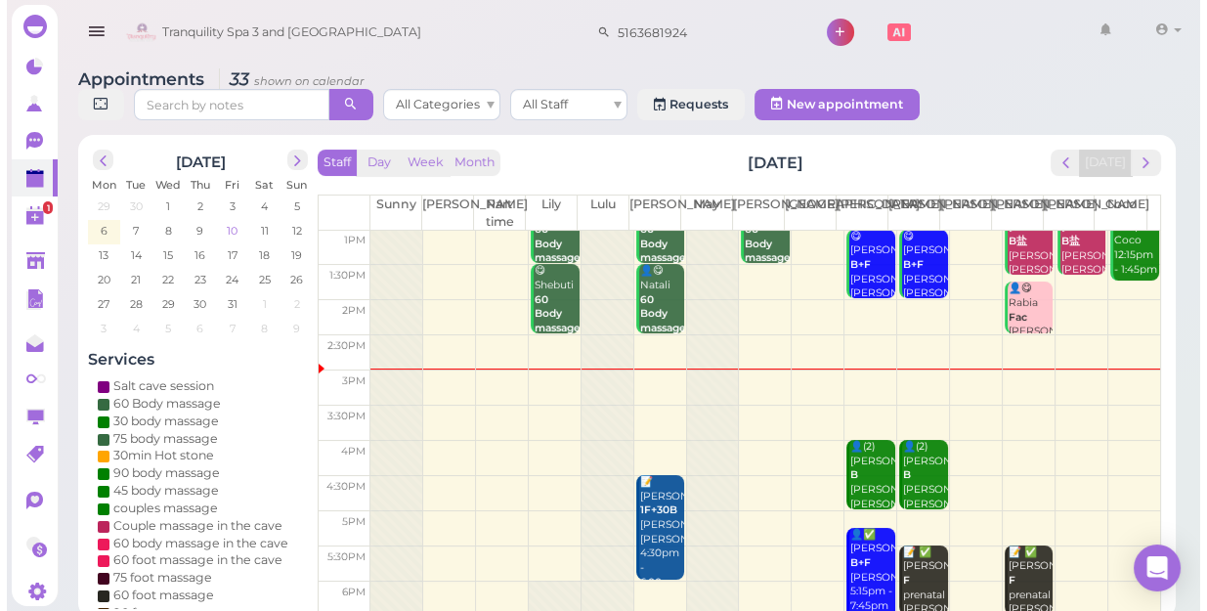
scroll to position [0, 0]
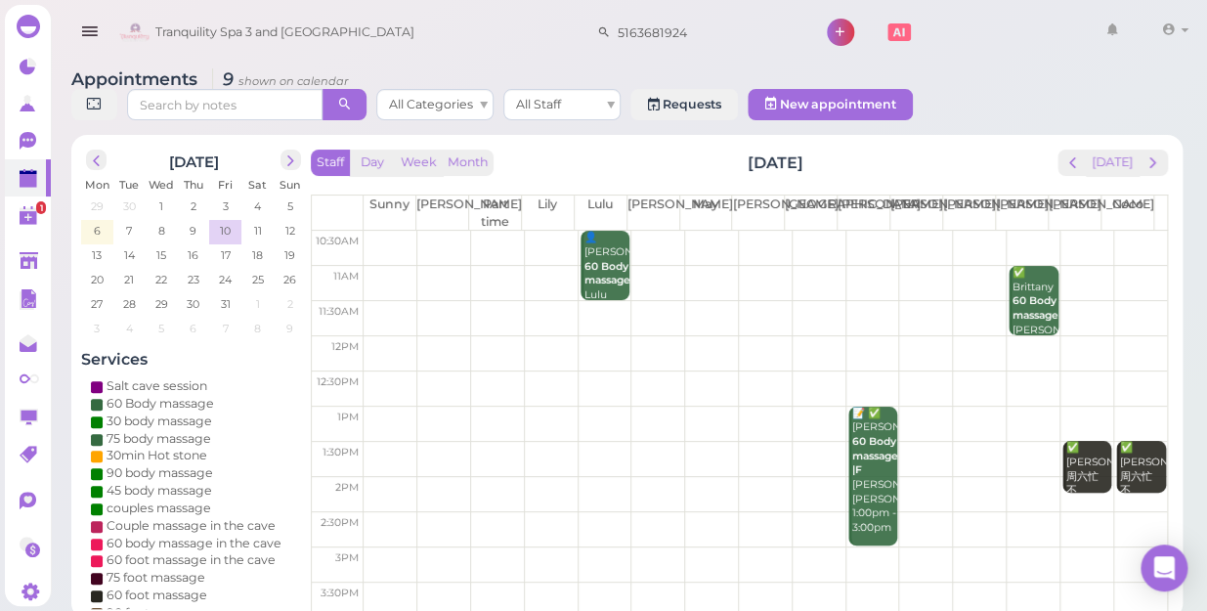
click at [653, 231] on td at bounding box center [765, 248] width 803 height 35
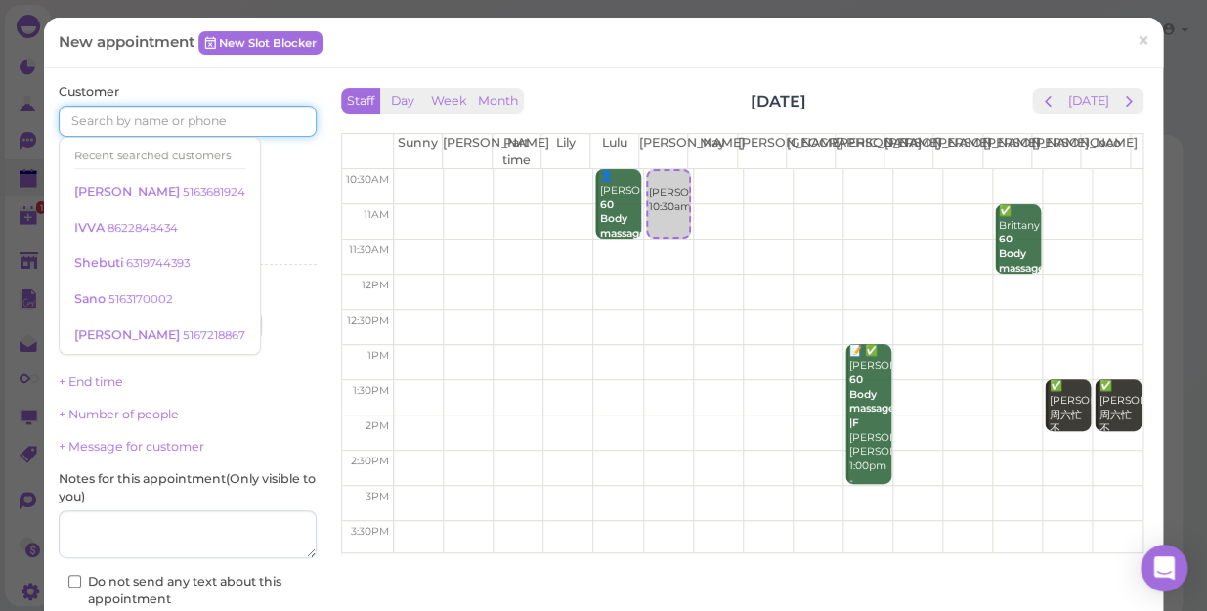
click at [210, 121] on input at bounding box center [188, 121] width 258 height 31
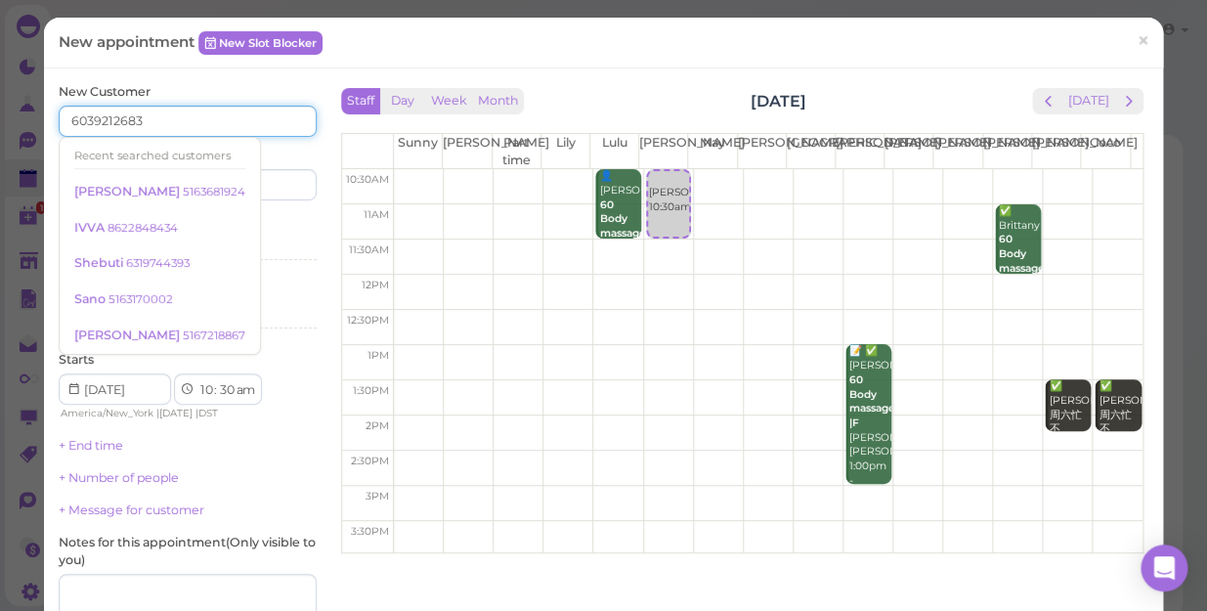
type input "6039212683"
click at [289, 235] on div "Services Select services" at bounding box center [188, 242] width 258 height 54
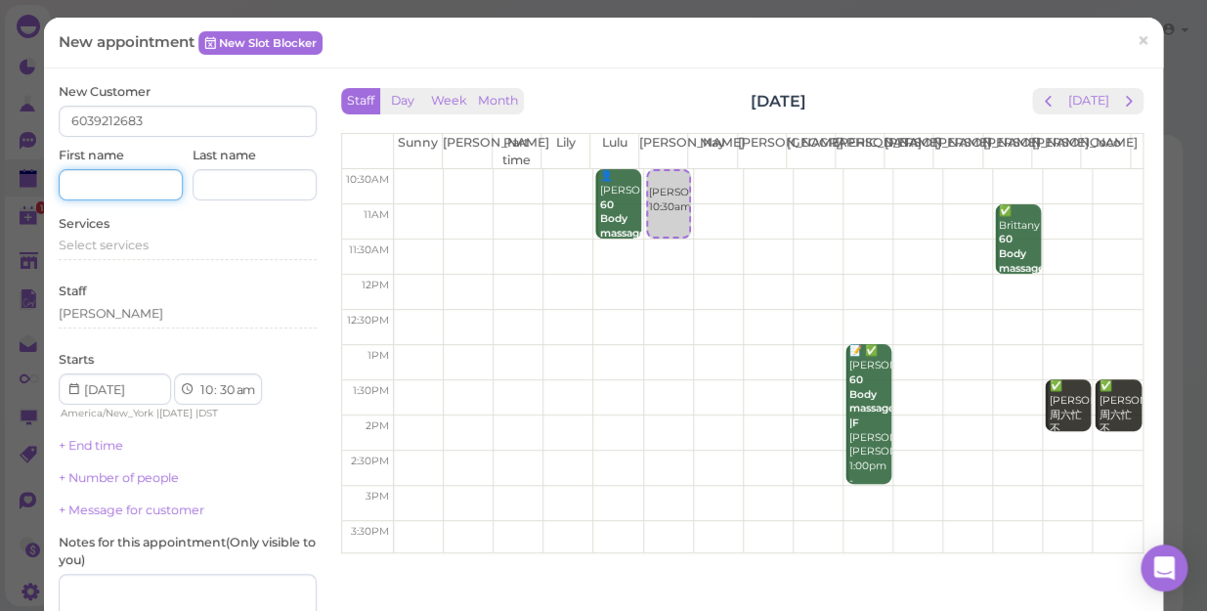
click at [137, 187] on input at bounding box center [121, 184] width 124 height 31
type input "[PERSON_NAME]"
click at [142, 251] on span "Select services" at bounding box center [104, 244] width 90 height 15
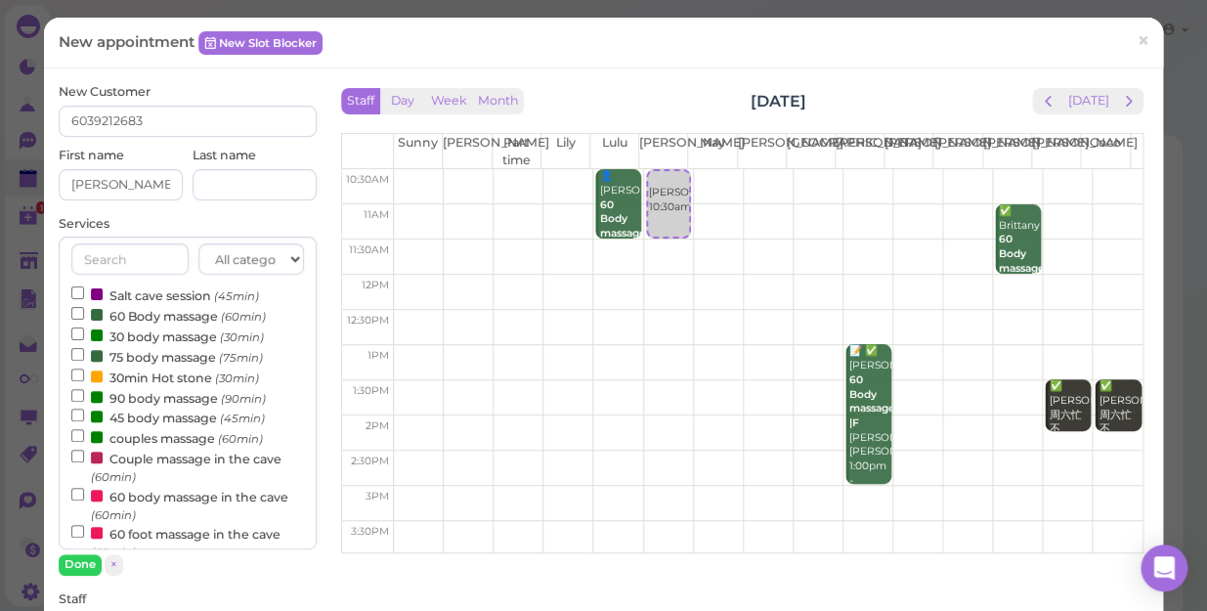
click at [136, 398] on label "90 body massage (90min)" at bounding box center [168, 397] width 194 height 21
click at [84, 398] on input "90 body massage (90min)" at bounding box center [77, 395] width 13 height 13
click at [78, 559] on button "Done" at bounding box center [80, 564] width 43 height 21
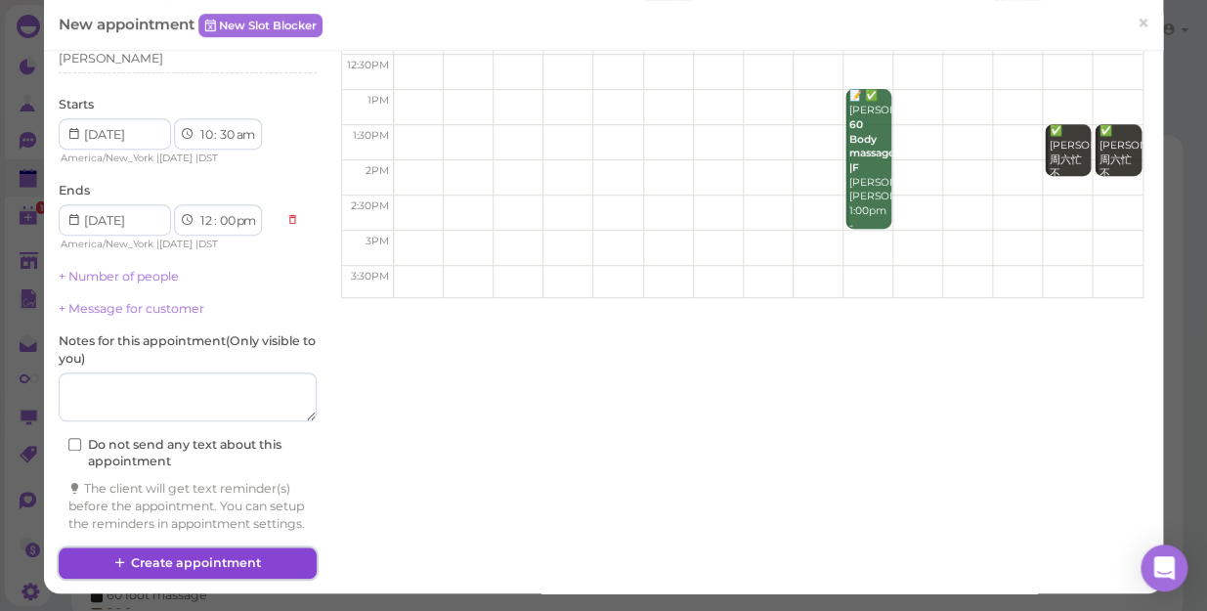
click at [145, 551] on button "Create appointment" at bounding box center [188, 562] width 258 height 31
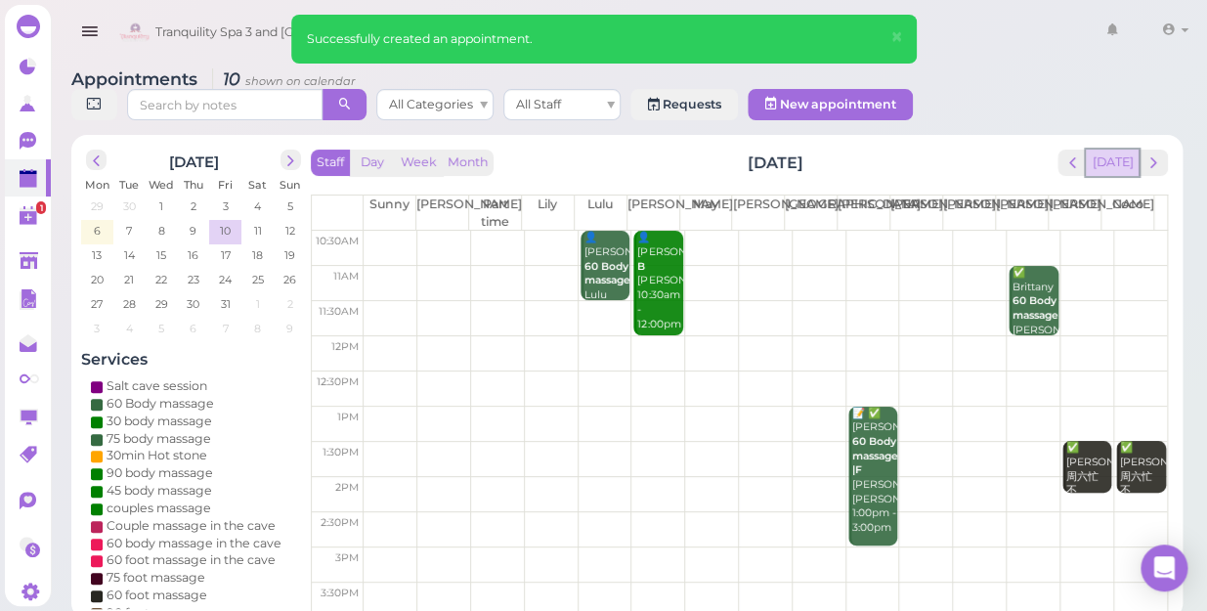
click at [1125, 150] on button "[DATE]" at bounding box center [1112, 163] width 53 height 26
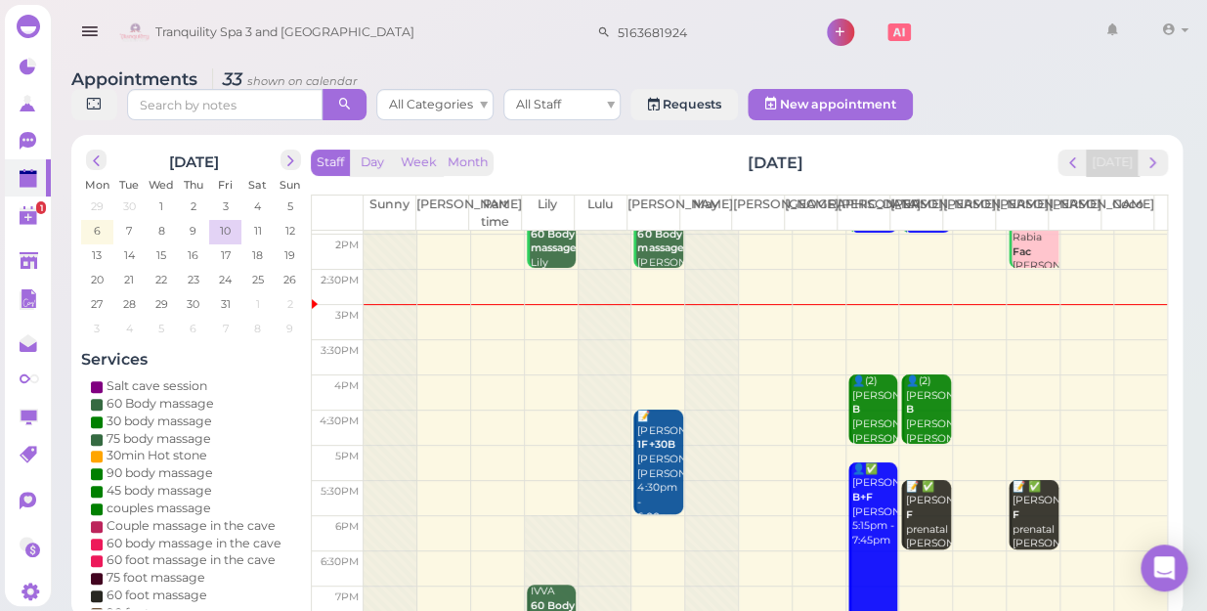
scroll to position [266, 0]
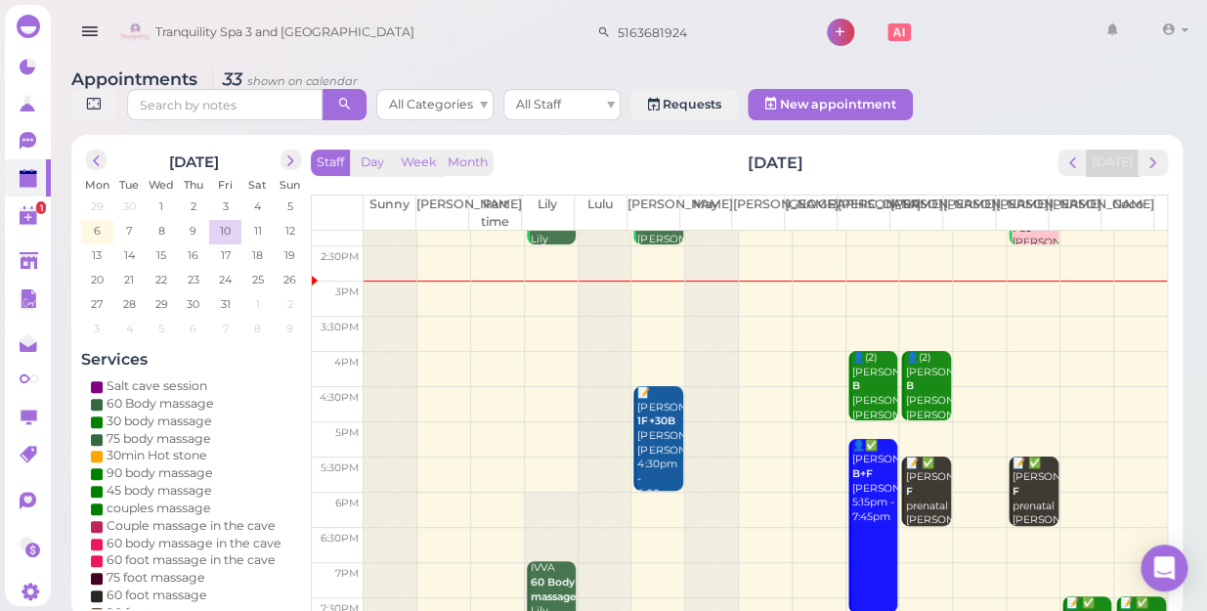
click at [1074, 457] on td at bounding box center [765, 474] width 803 height 35
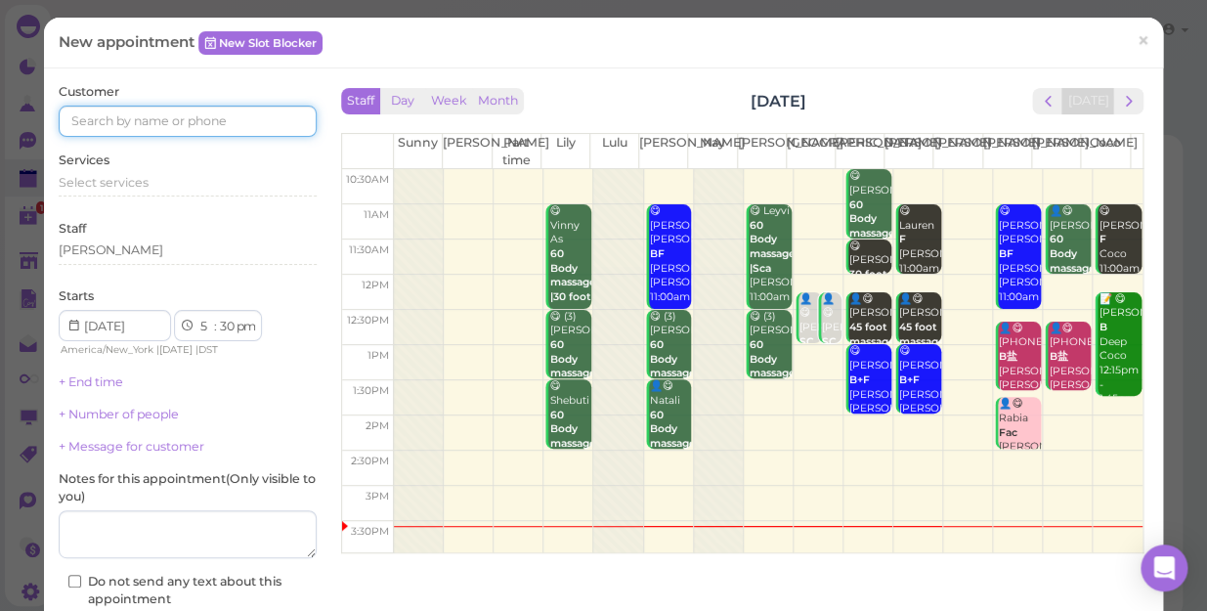
click at [253, 125] on input at bounding box center [188, 121] width 258 height 31
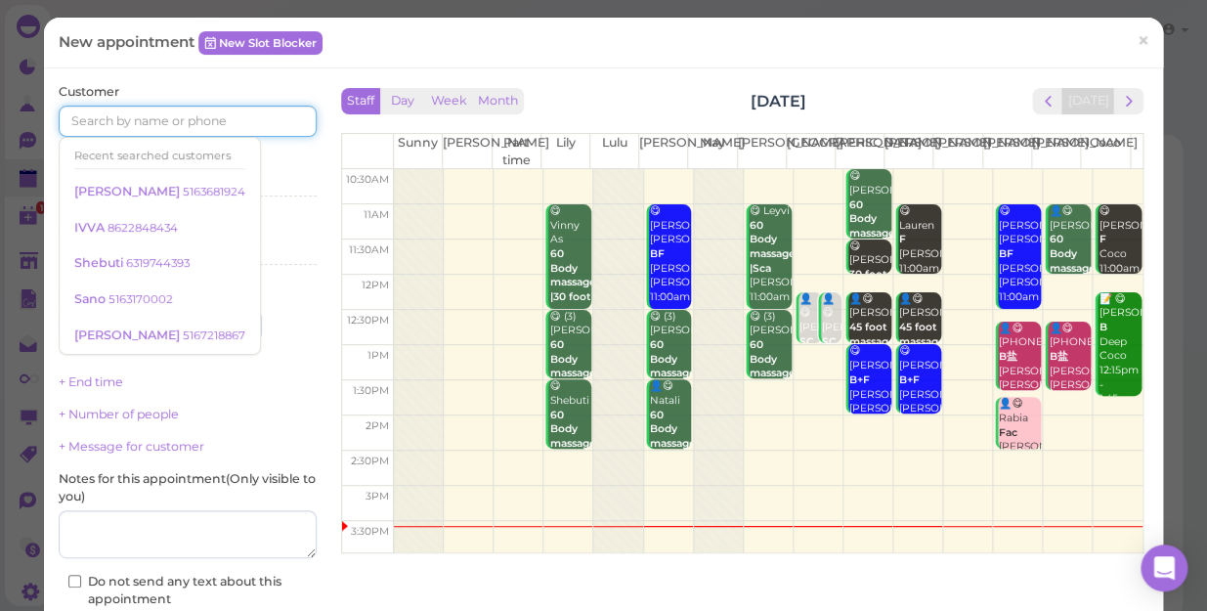
click at [253, 125] on input at bounding box center [188, 121] width 258 height 31
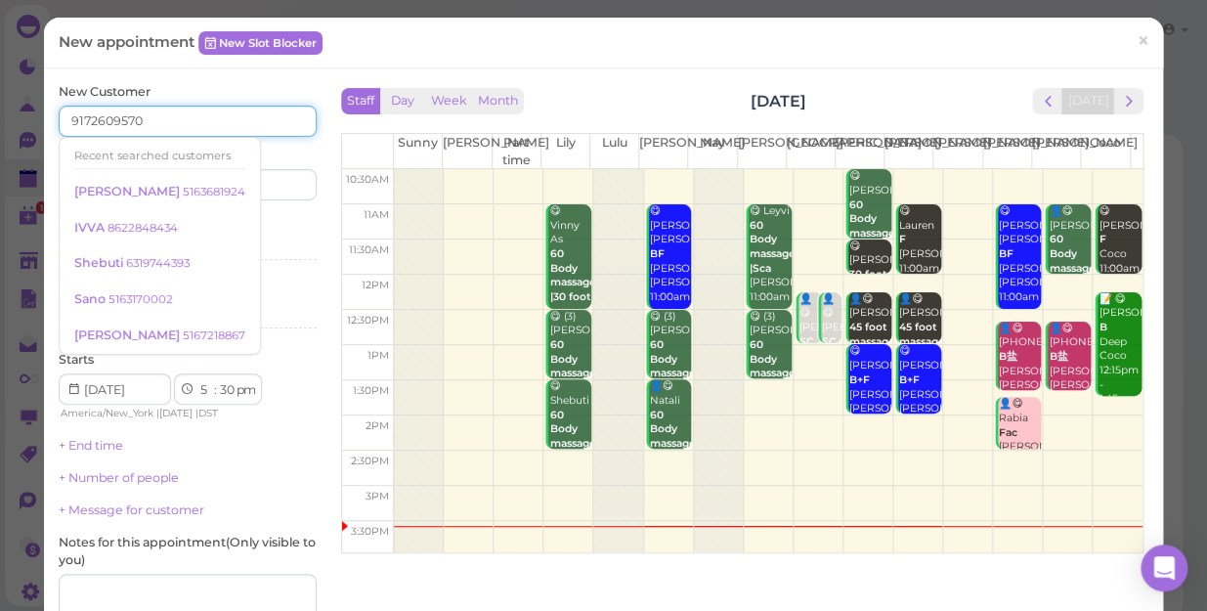
type input "9172609570"
click at [283, 215] on div "Services Select services" at bounding box center [188, 242] width 258 height 54
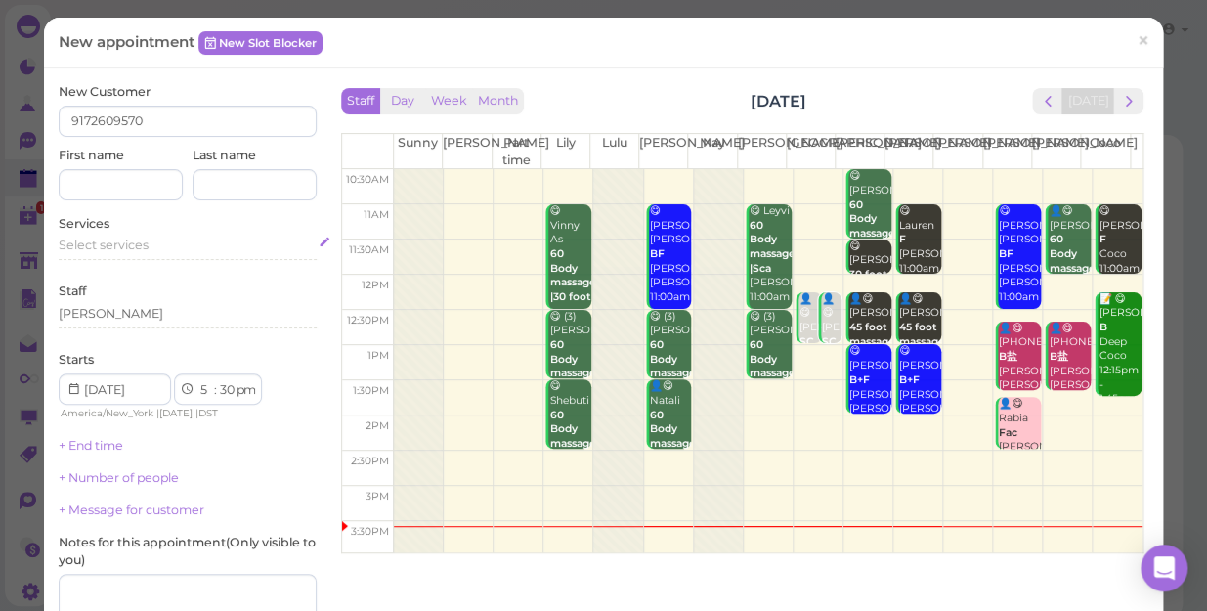
click at [147, 243] on span "Select services" at bounding box center [104, 244] width 90 height 15
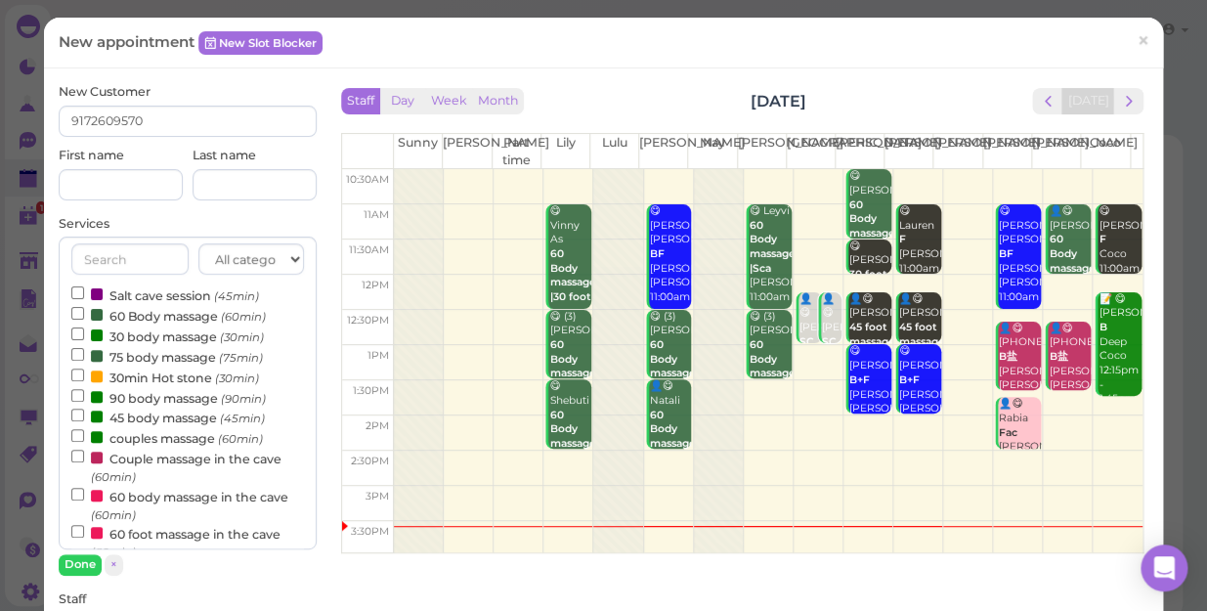
click at [163, 439] on label "couples massage (60min)" at bounding box center [167, 437] width 192 height 21
click at [84, 439] on input "couples massage (60min)" at bounding box center [77, 435] width 13 height 13
click at [82, 559] on button "Done" at bounding box center [80, 564] width 43 height 21
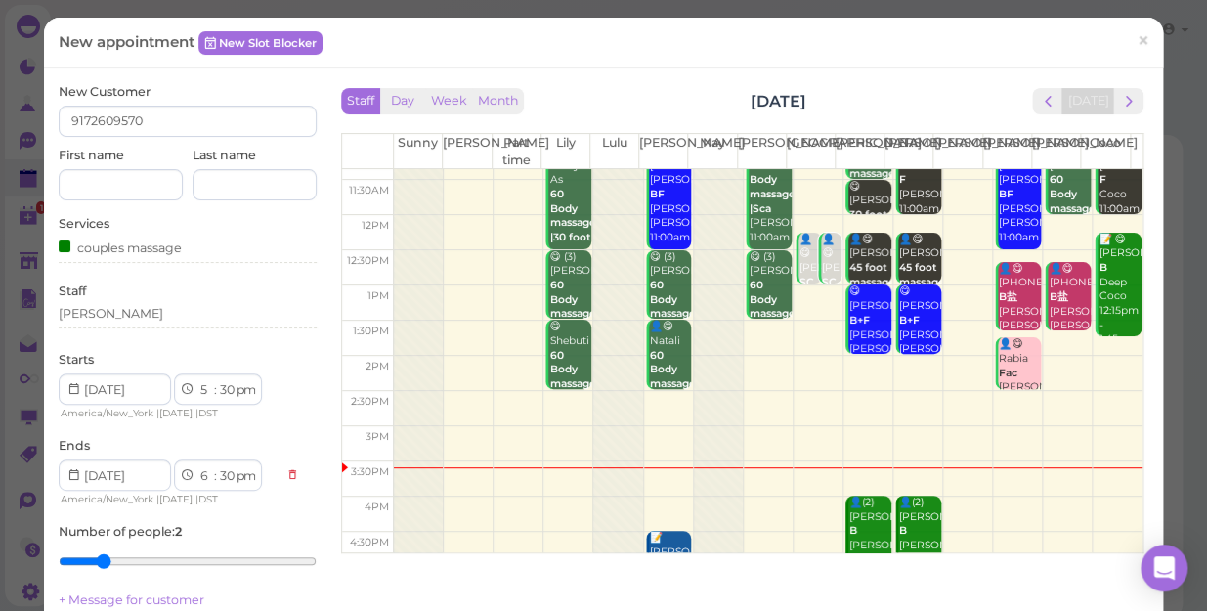
scroll to position [177, 0]
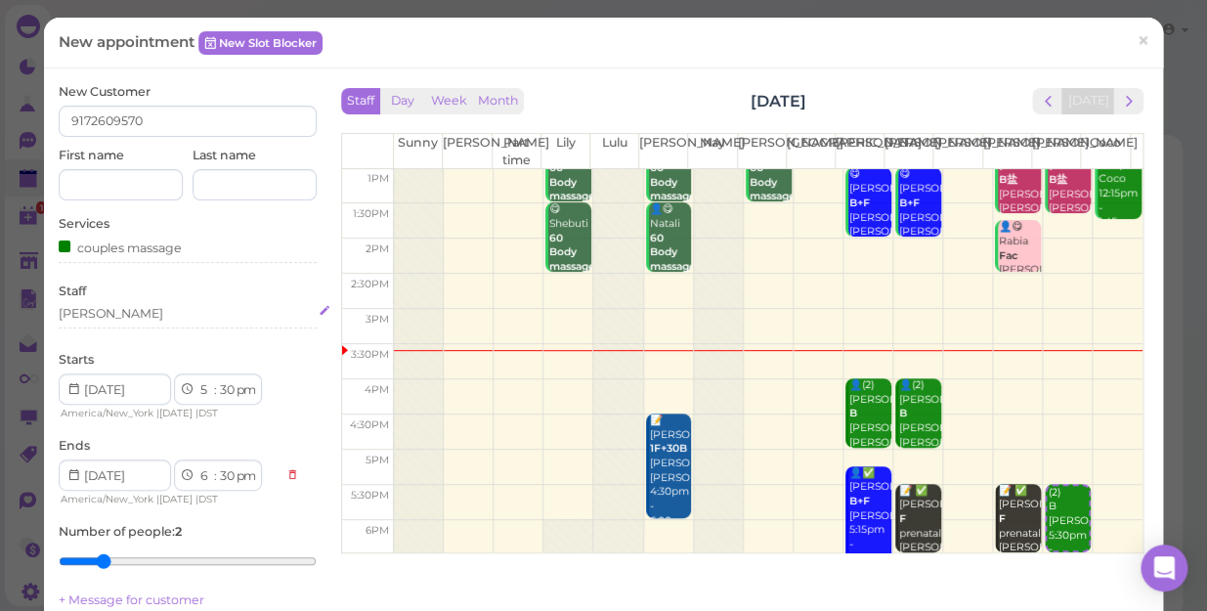
click at [99, 311] on div "[PERSON_NAME]" at bounding box center [188, 314] width 258 height 18
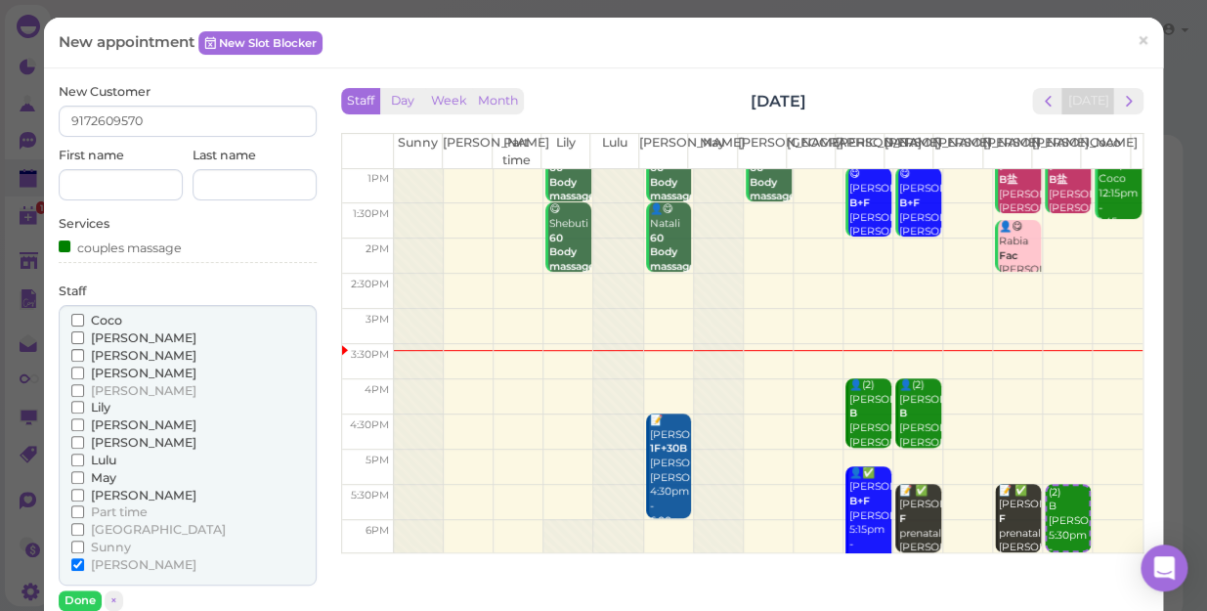
click at [78, 319] on input "Coco" at bounding box center [77, 320] width 13 height 13
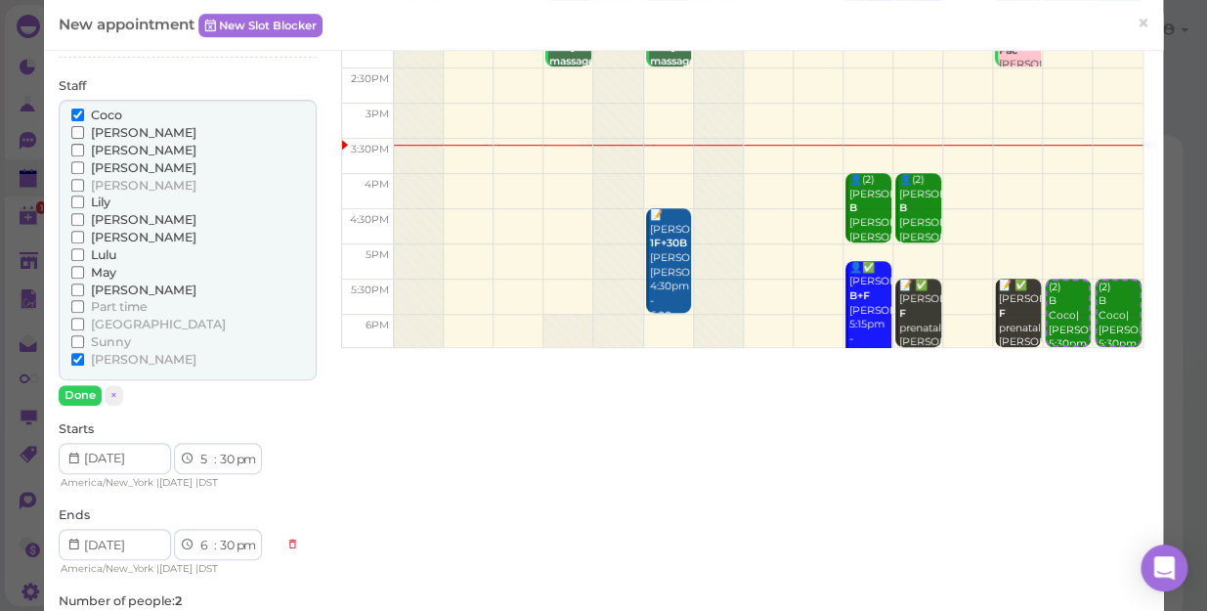
scroll to position [266, 0]
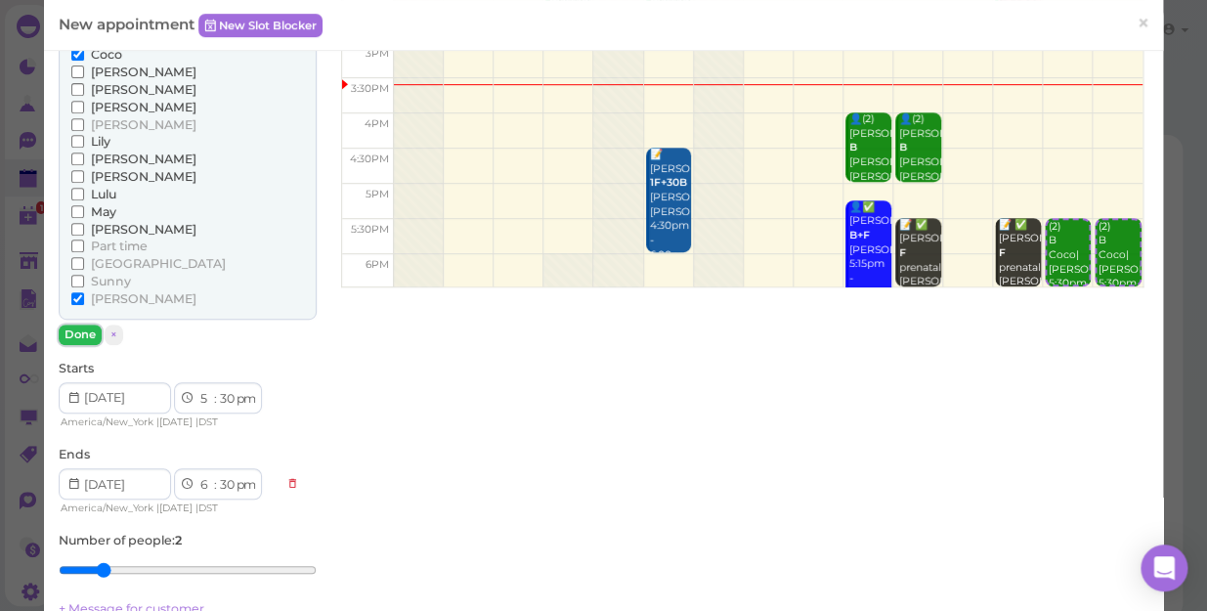
click at [71, 332] on button "Done" at bounding box center [80, 334] width 43 height 21
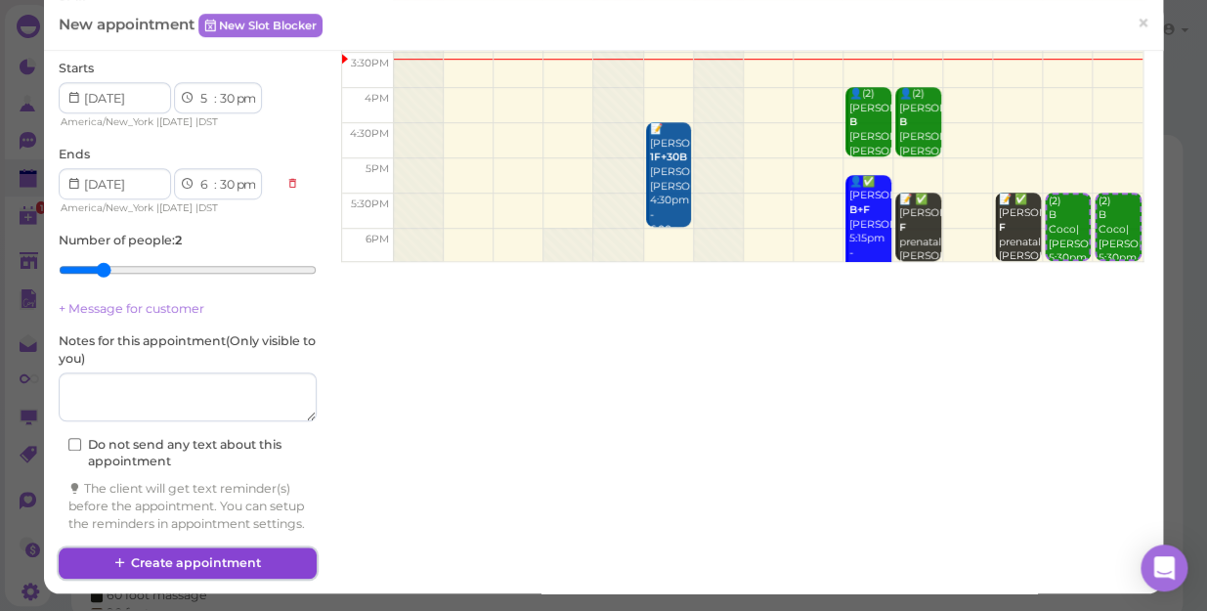
click at [231, 563] on button "Create appointment" at bounding box center [188, 562] width 258 height 31
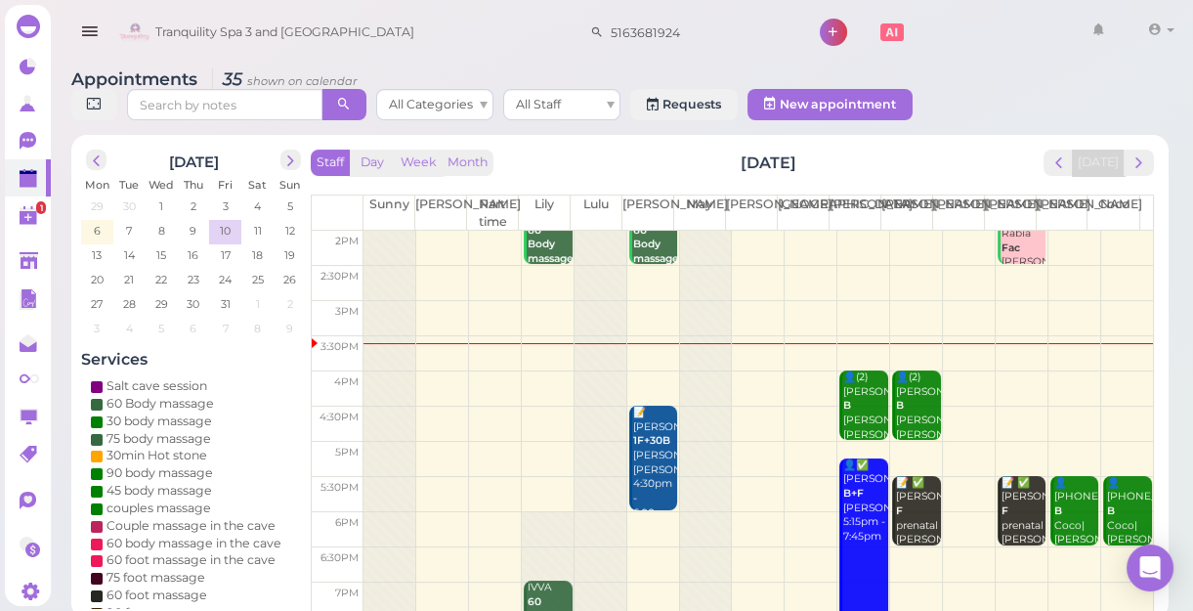
scroll to position [353, 0]
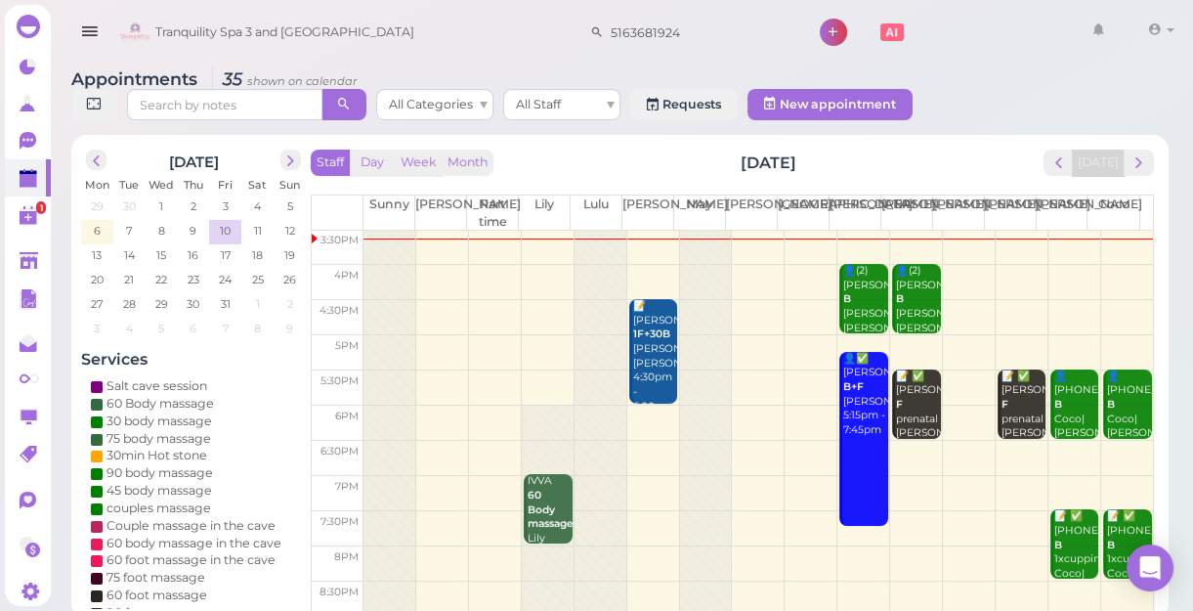
click at [1065, 306] on td at bounding box center [759, 317] width 790 height 35
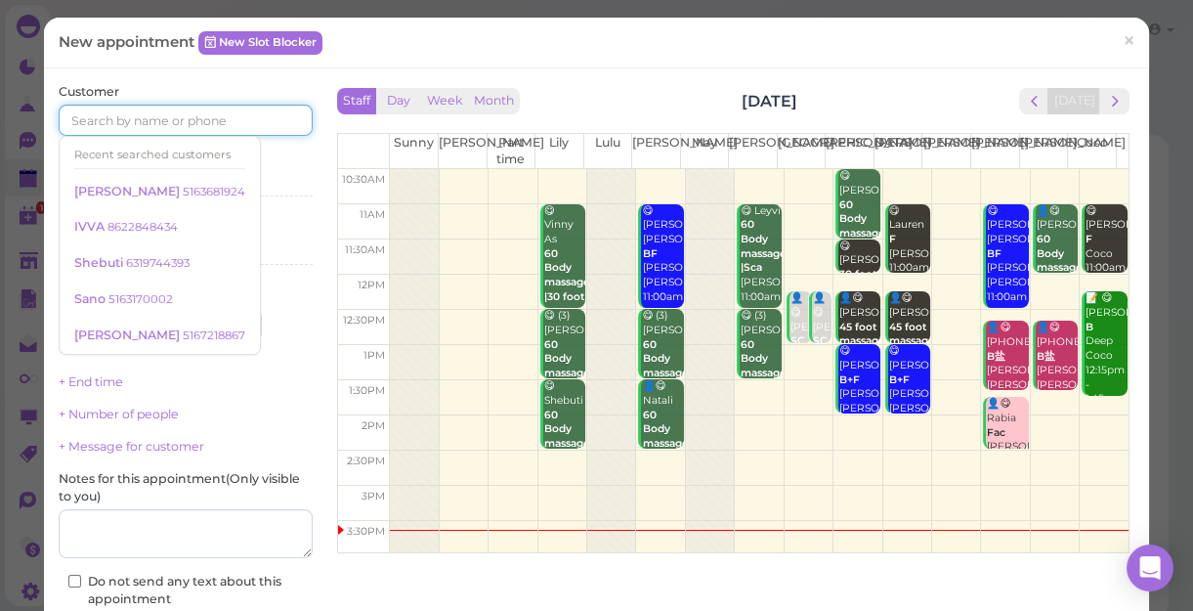
click at [220, 121] on input at bounding box center [186, 120] width 254 height 31
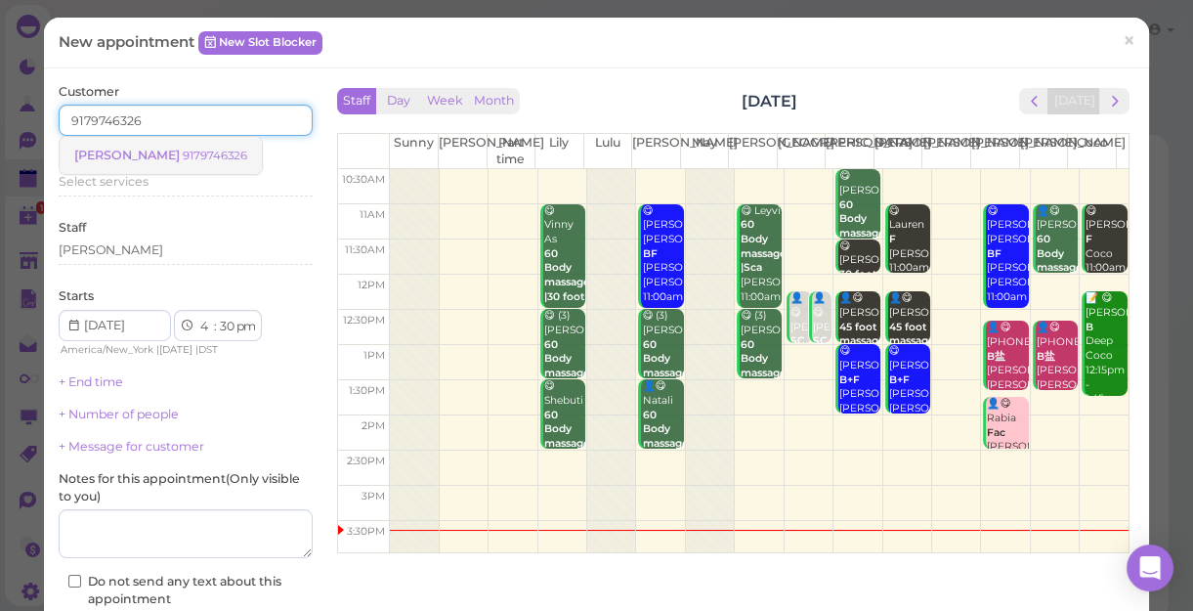
type input "9179746326"
click at [183, 156] on small "9179746326" at bounding box center [215, 156] width 65 height 14
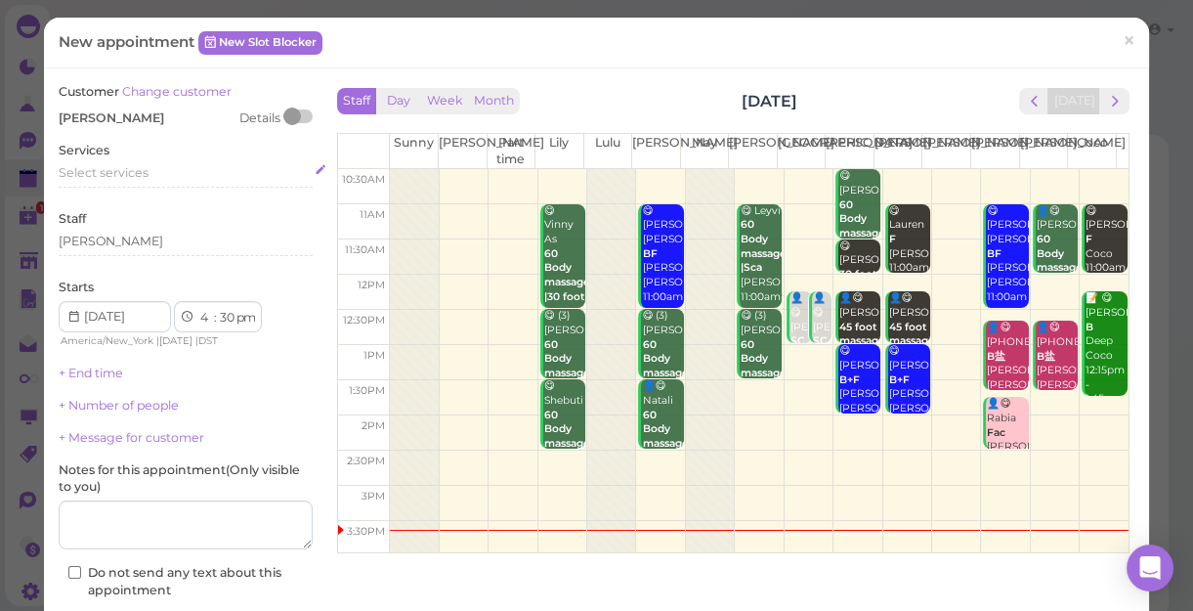
click at [156, 170] on div "Select services" at bounding box center [186, 173] width 254 height 18
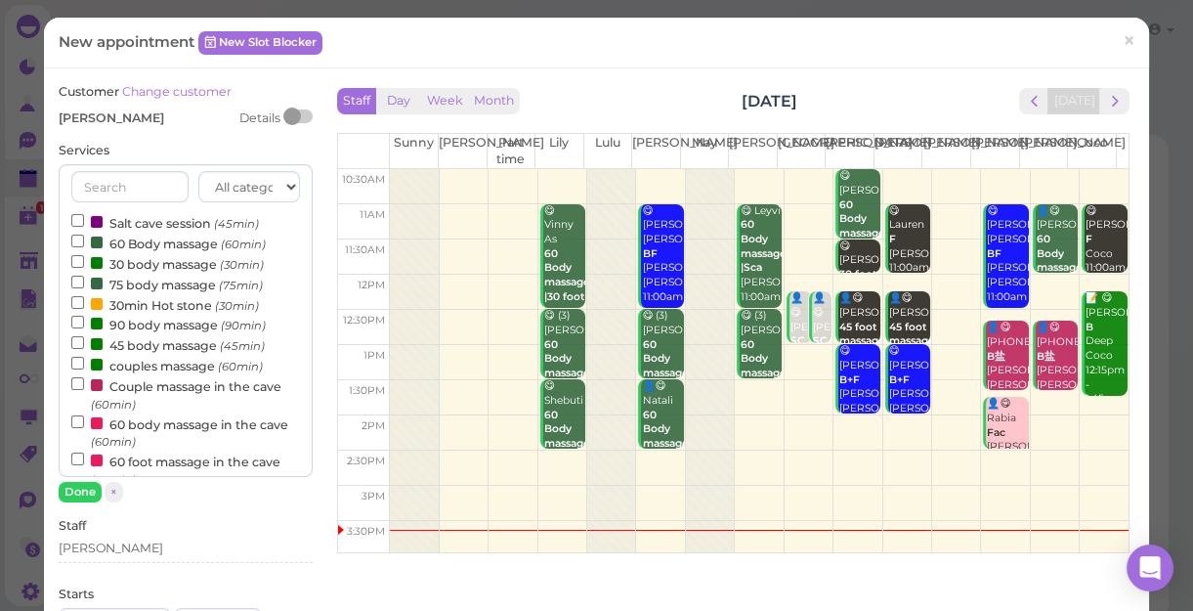
click at [190, 243] on label "60 Body massage (60min)" at bounding box center [168, 243] width 194 height 21
click at [84, 243] on input "60 Body massage (60min)" at bounding box center [77, 241] width 13 height 13
click at [72, 488] on button "Done" at bounding box center [80, 492] width 43 height 21
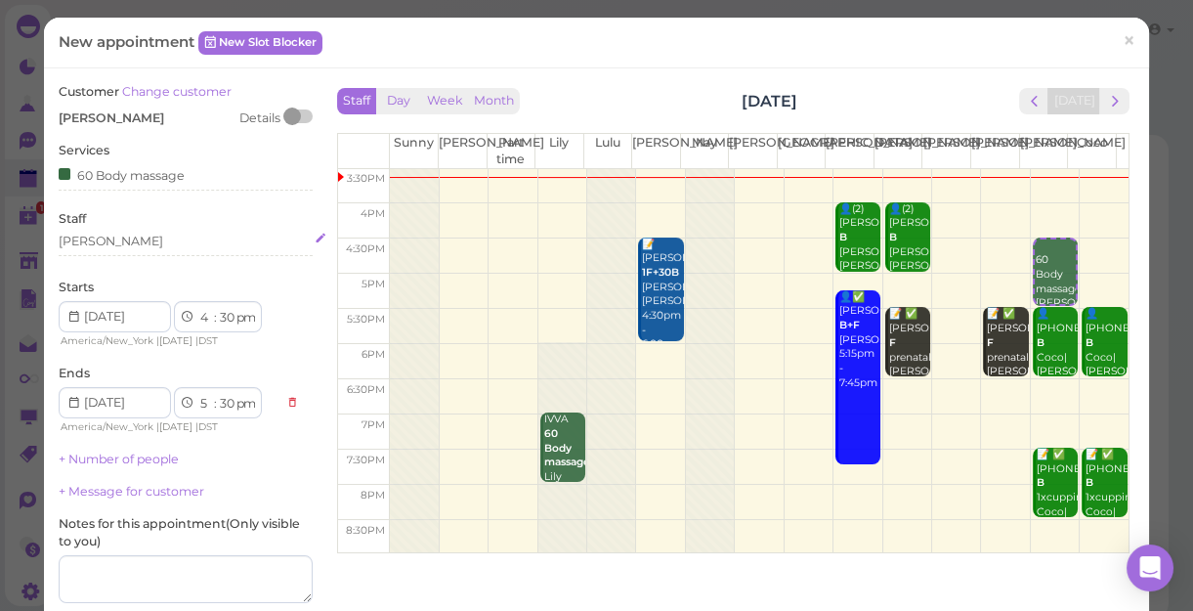
click at [104, 240] on div "[PERSON_NAME]" at bounding box center [186, 242] width 254 height 18
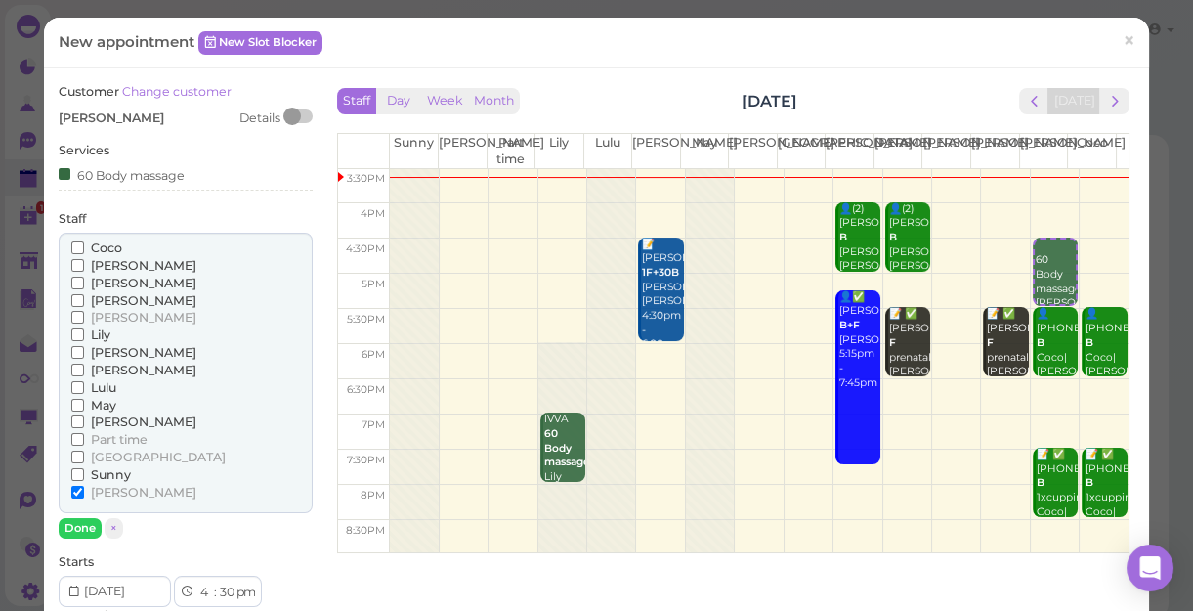
click at [71, 242] on input "Coco" at bounding box center [77, 247] width 13 height 13
click at [78, 526] on button "Done" at bounding box center [80, 528] width 43 height 21
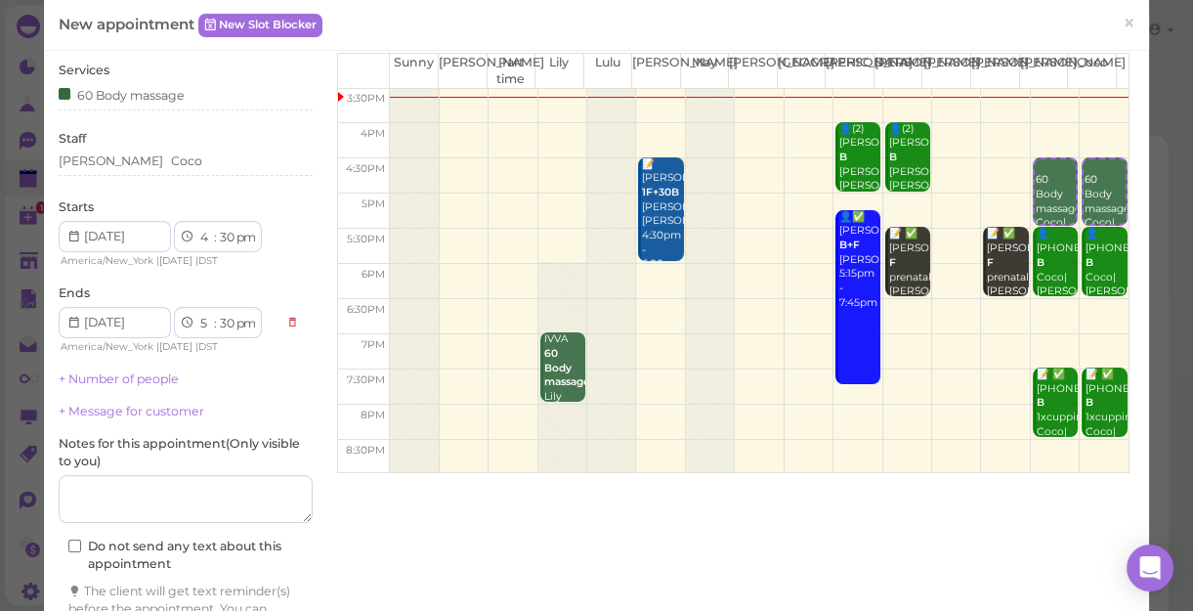
scroll to position [198, 0]
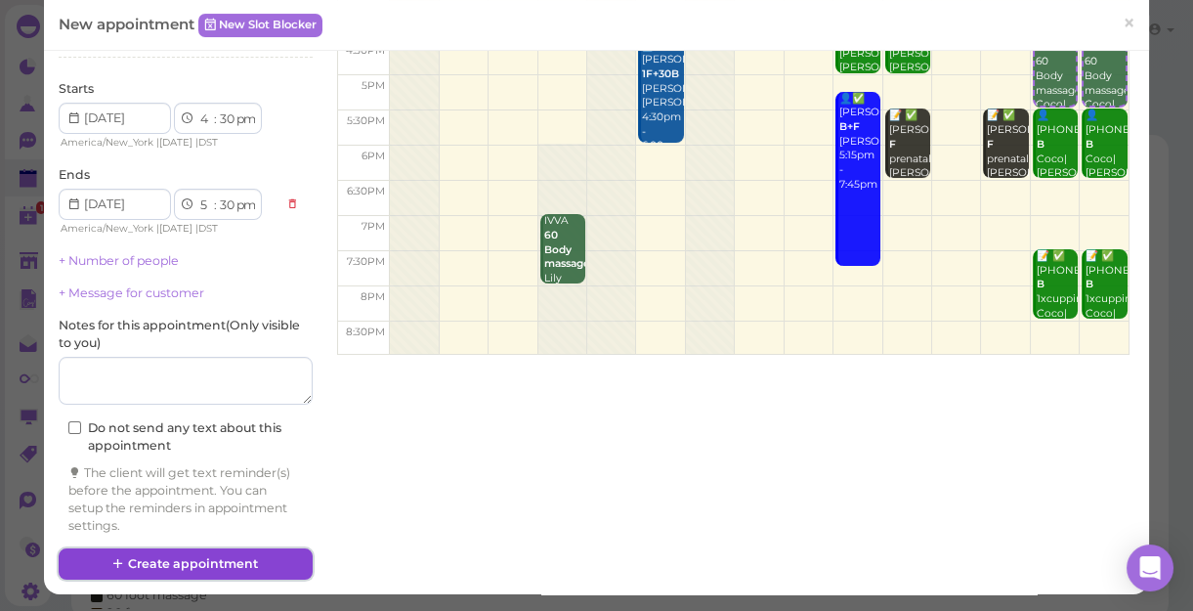
click at [260, 557] on button "Create appointment" at bounding box center [186, 563] width 254 height 31
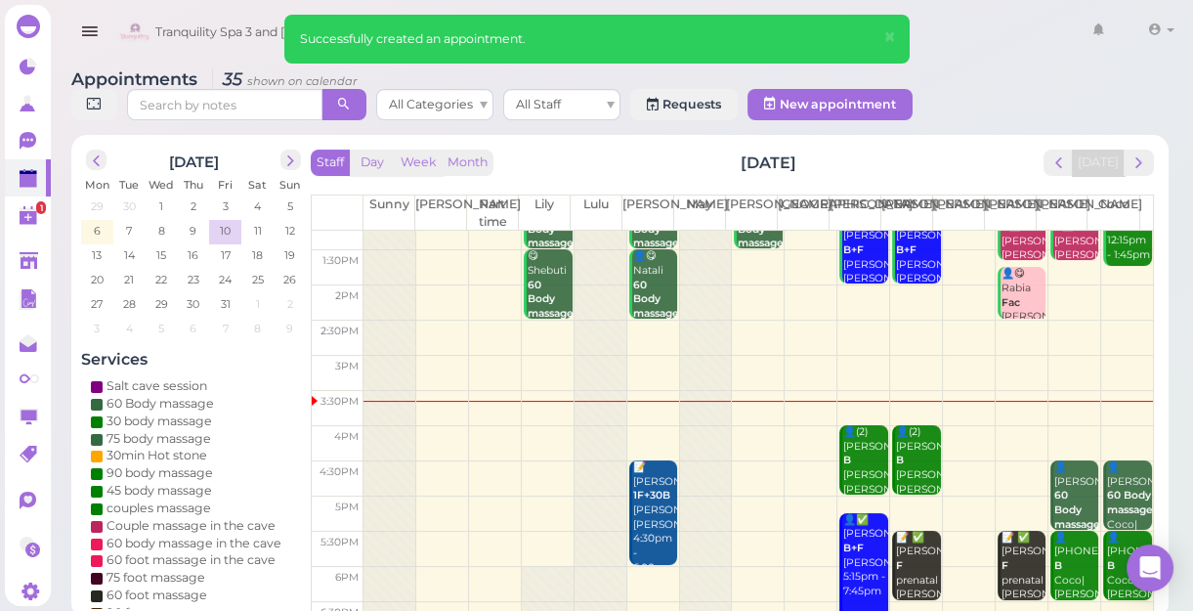
scroll to position [353, 0]
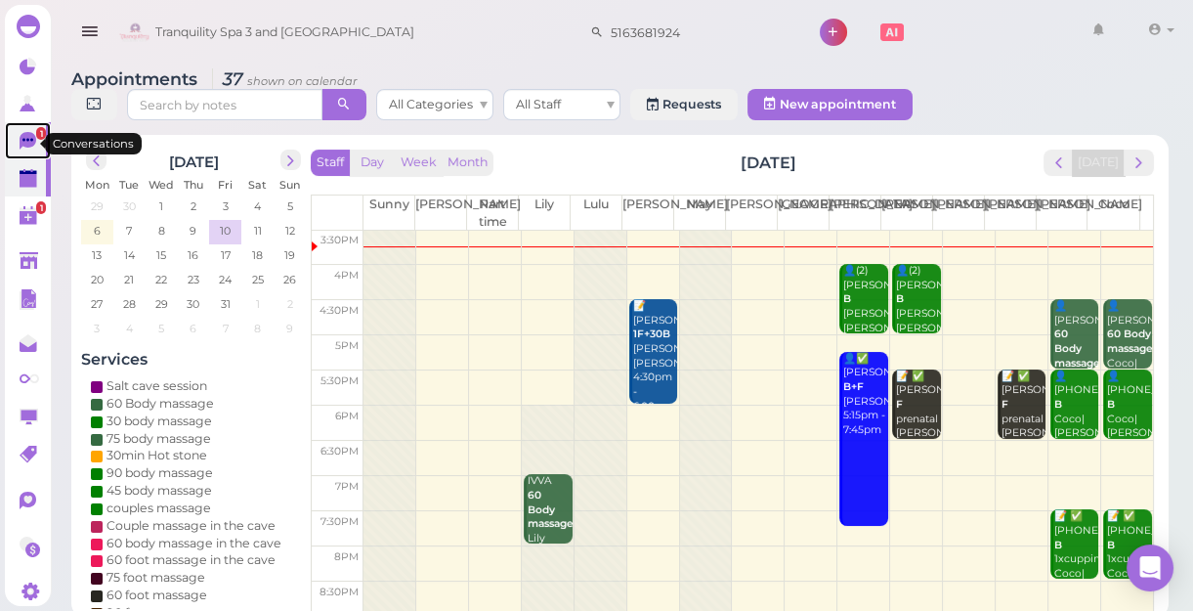
click at [32, 146] on icon at bounding box center [28, 141] width 17 height 18
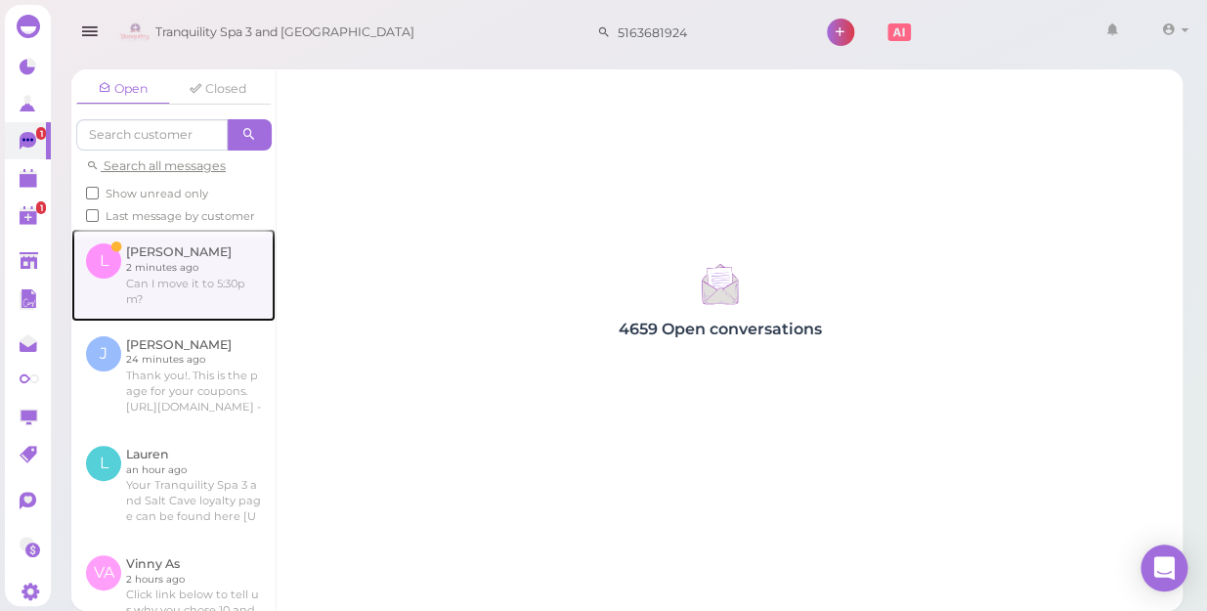
click at [202, 314] on link at bounding box center [173, 275] width 204 height 92
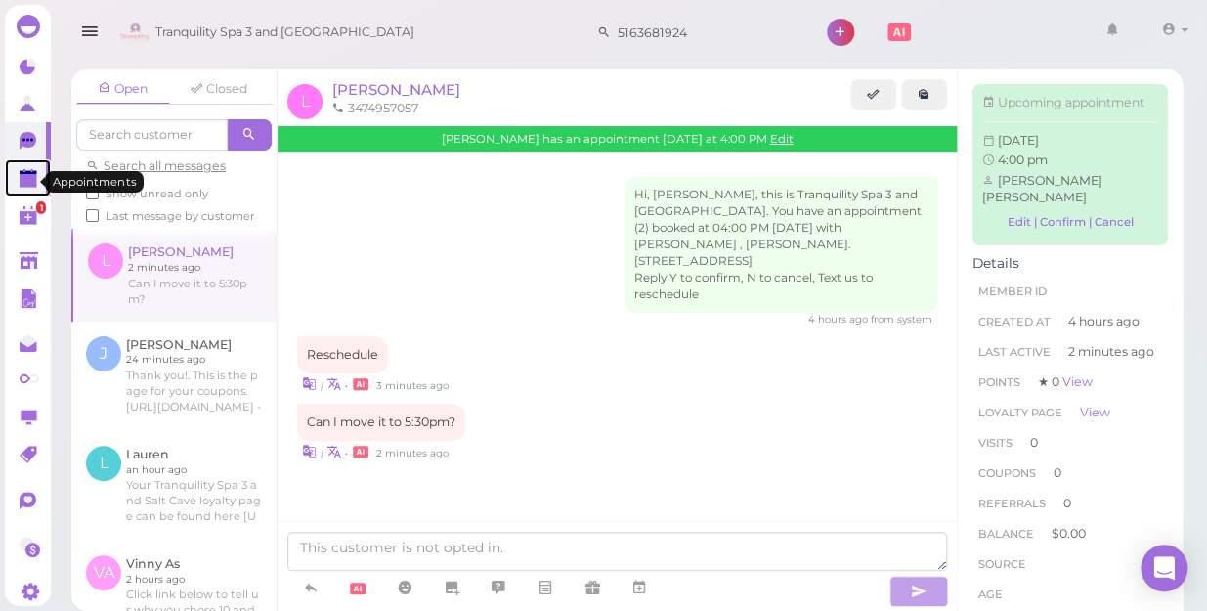
click at [25, 184] on polygon at bounding box center [29, 181] width 18 height 14
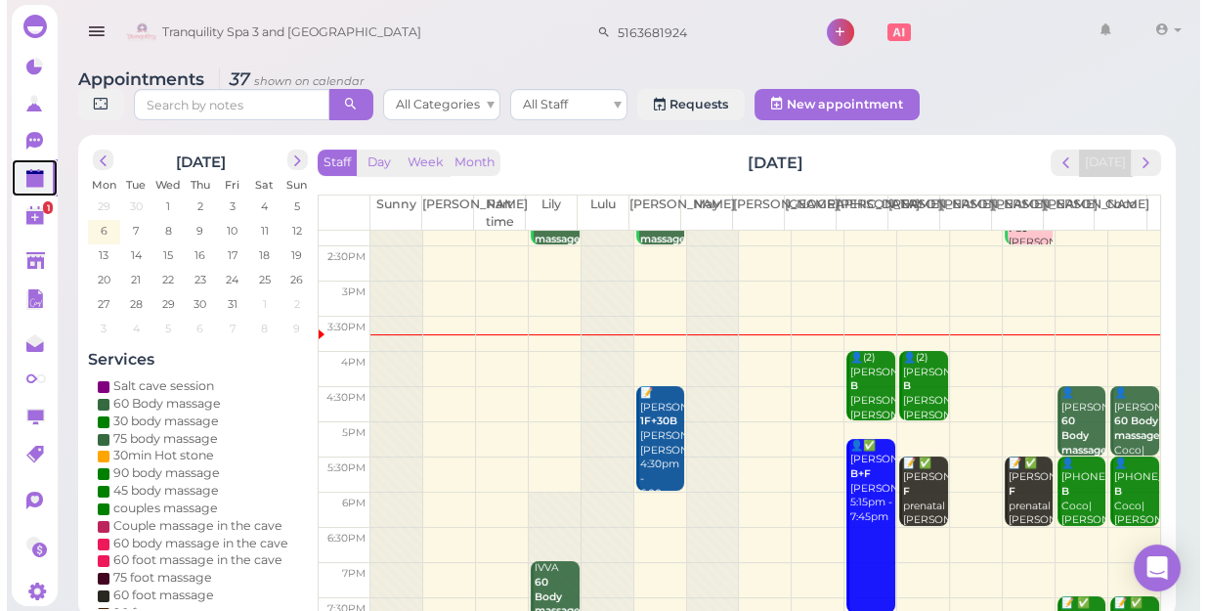
scroll to position [353, 0]
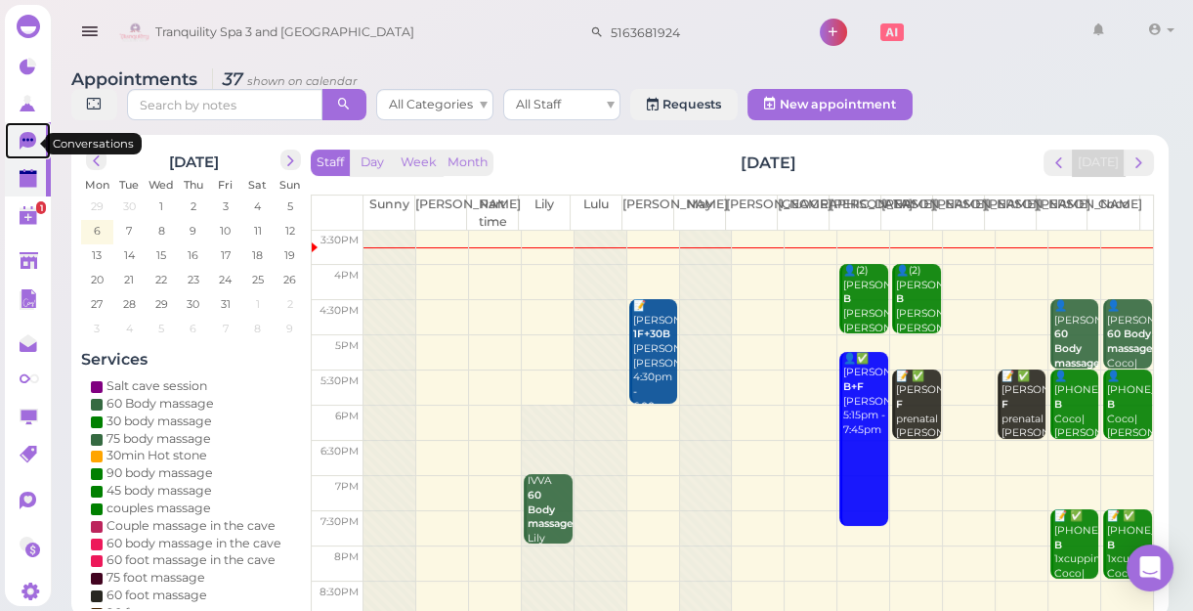
click at [23, 145] on icon at bounding box center [28, 141] width 17 height 18
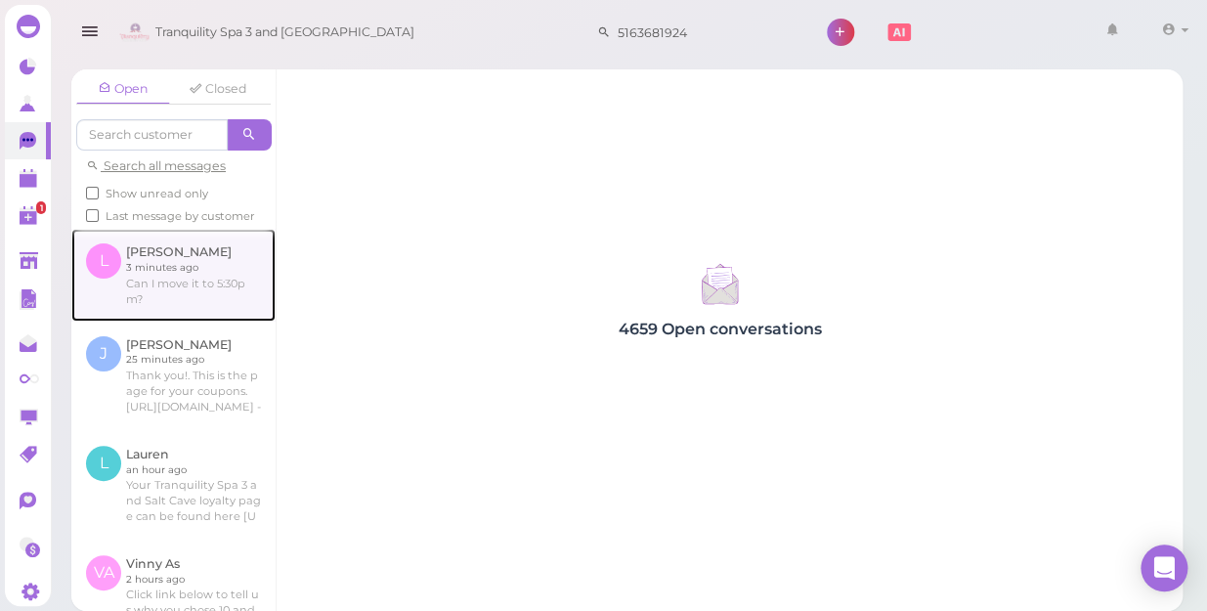
click at [184, 293] on link at bounding box center [173, 275] width 204 height 92
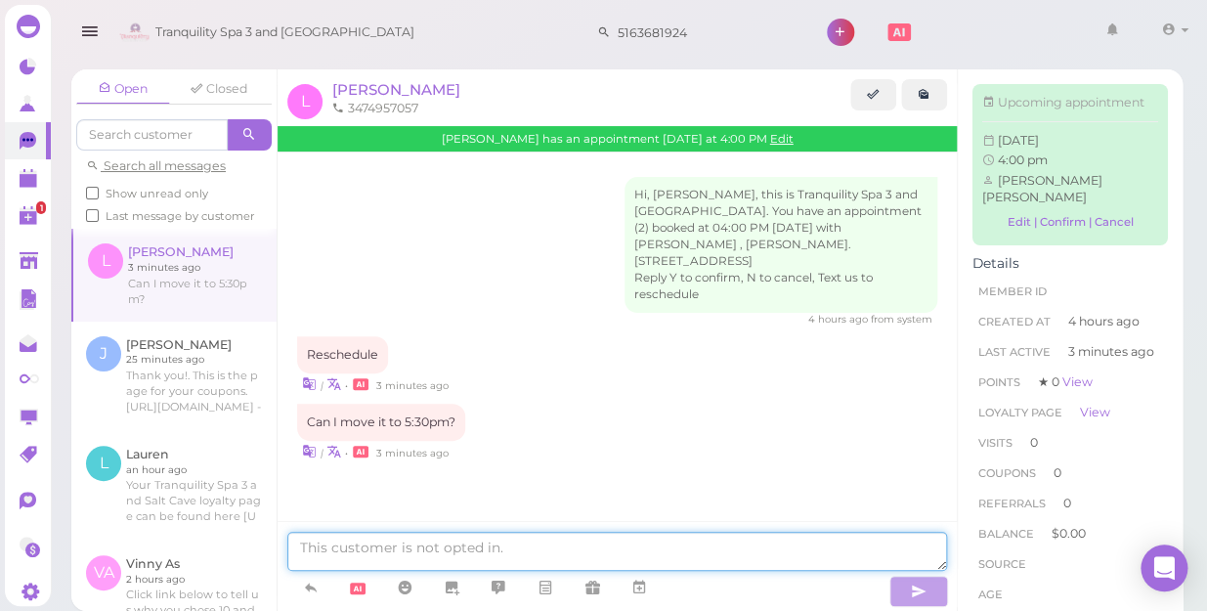
click at [594, 554] on textarea at bounding box center [617, 551] width 660 height 39
type textarea "h"
type textarea "How about 6:30?"
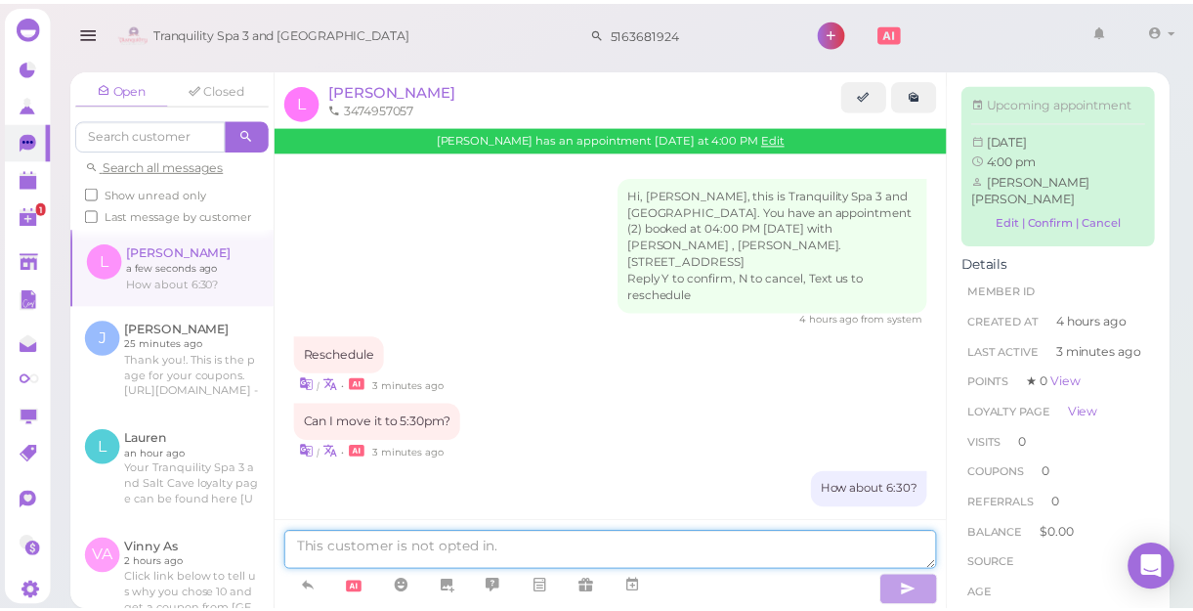
scroll to position [4, 0]
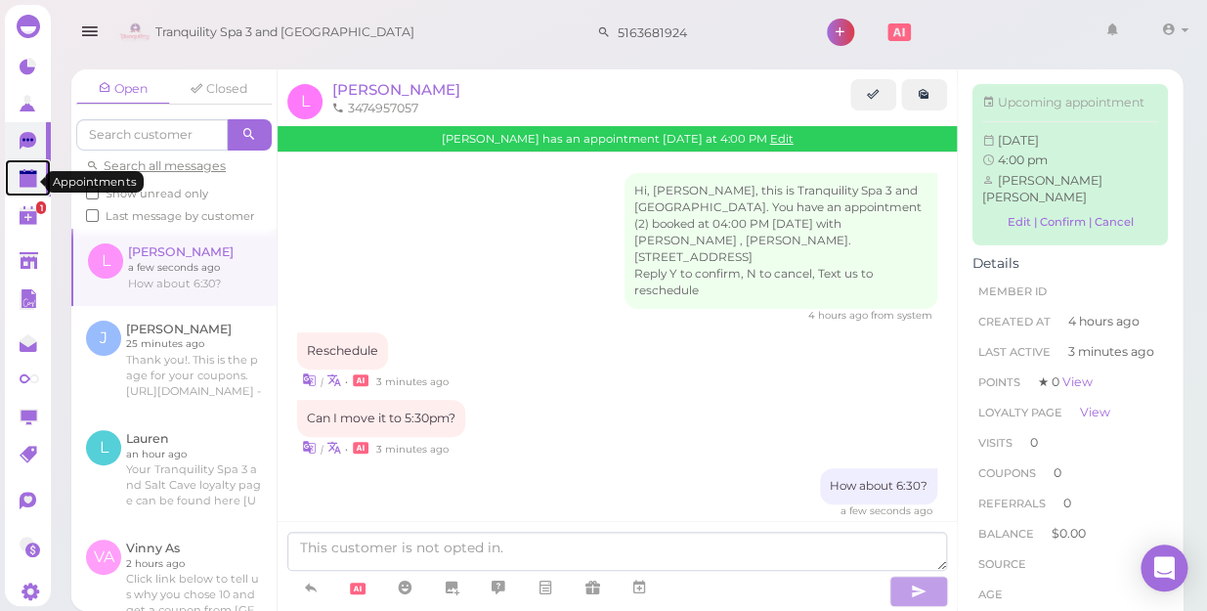
click at [31, 175] on polygon at bounding box center [29, 173] width 18 height 4
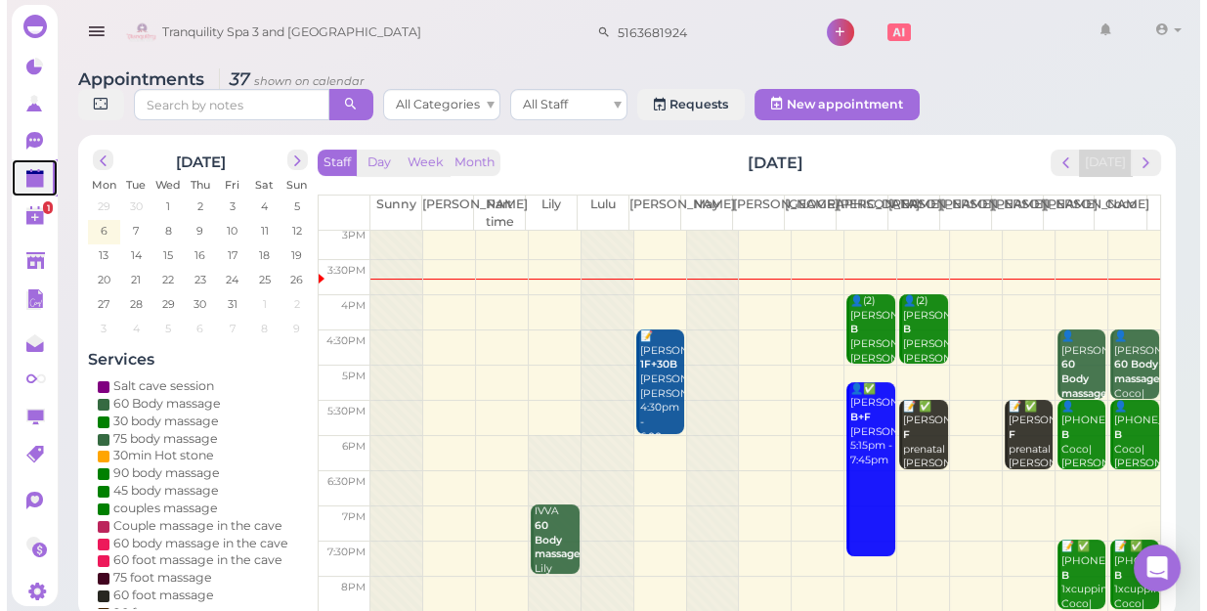
scroll to position [353, 0]
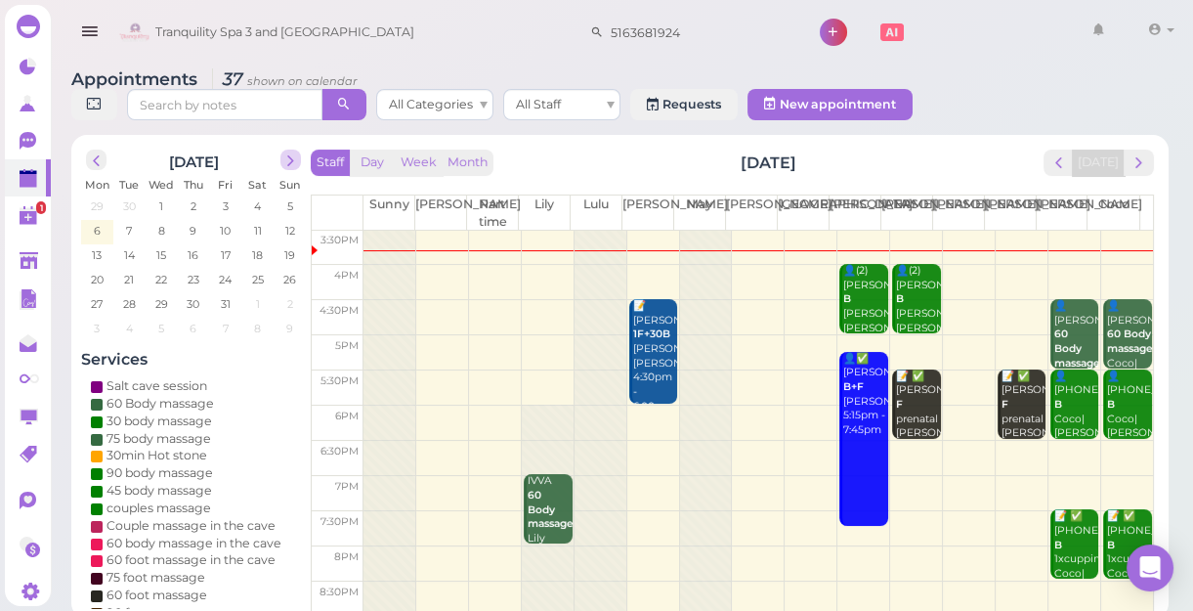
click at [286, 161] on span "next" at bounding box center [290, 160] width 19 height 19
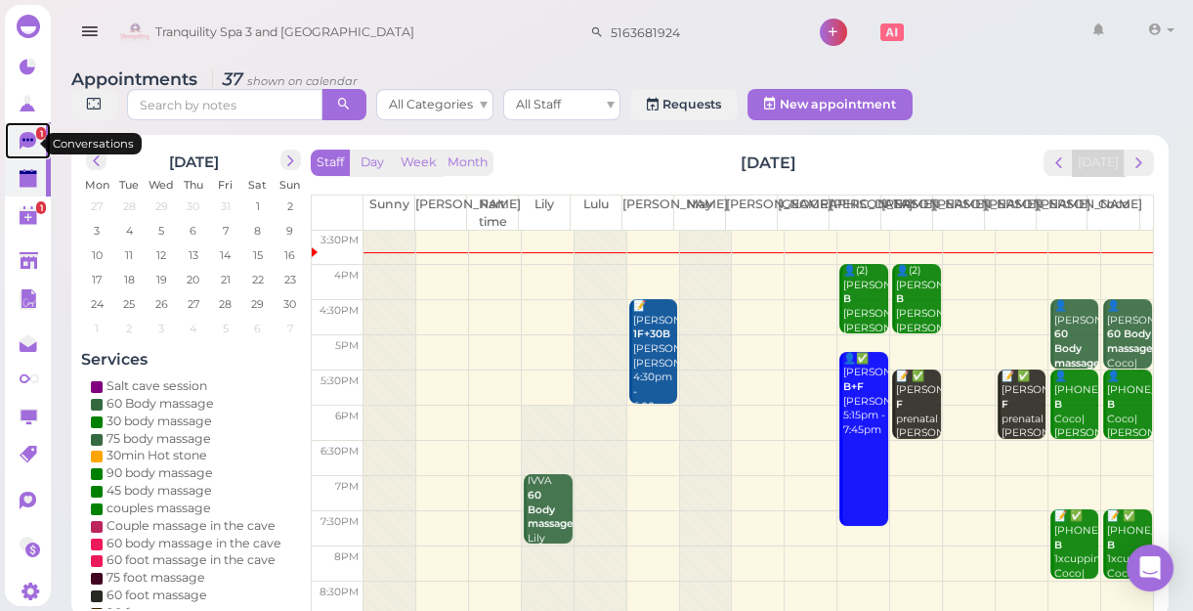
click at [18, 137] on link "1" at bounding box center [28, 140] width 46 height 37
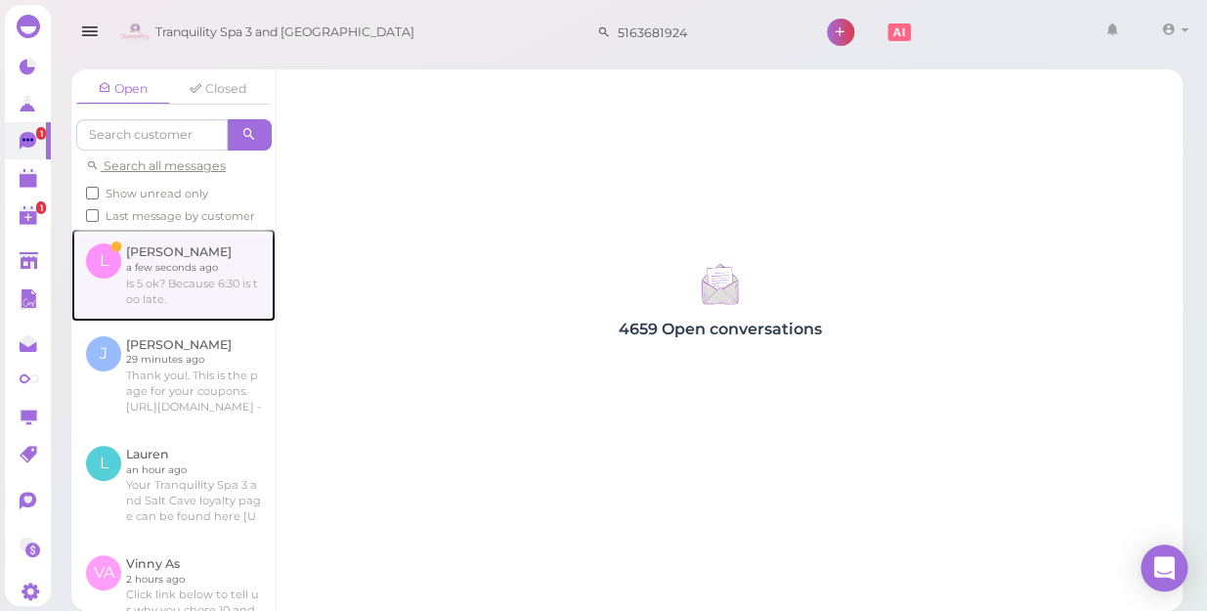
click at [189, 300] on link at bounding box center [173, 275] width 204 height 92
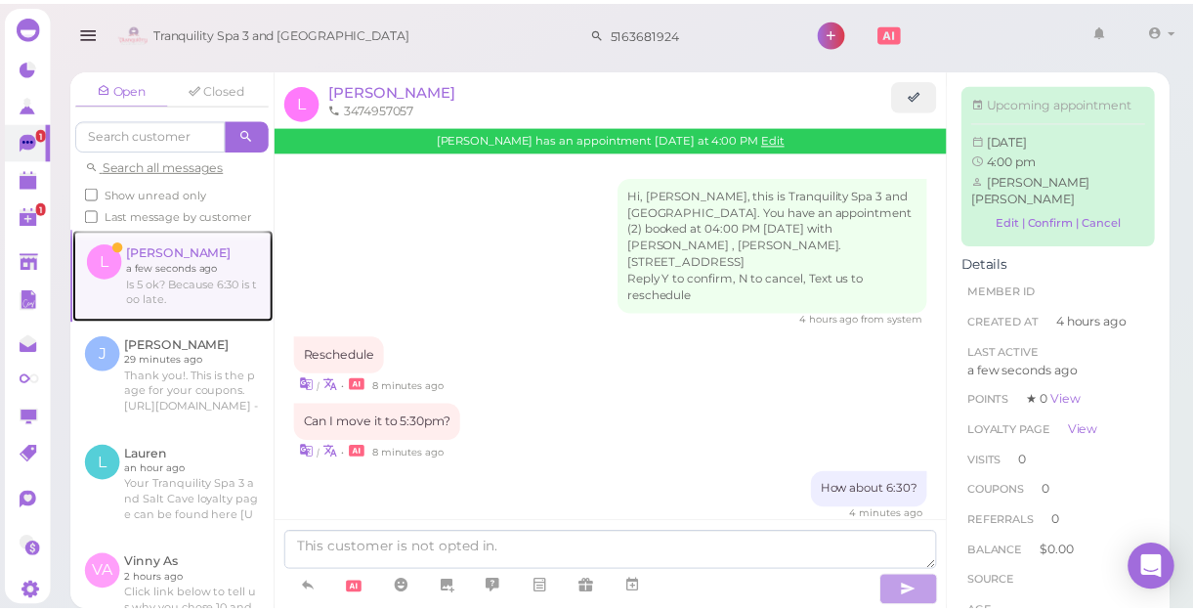
scroll to position [87, 0]
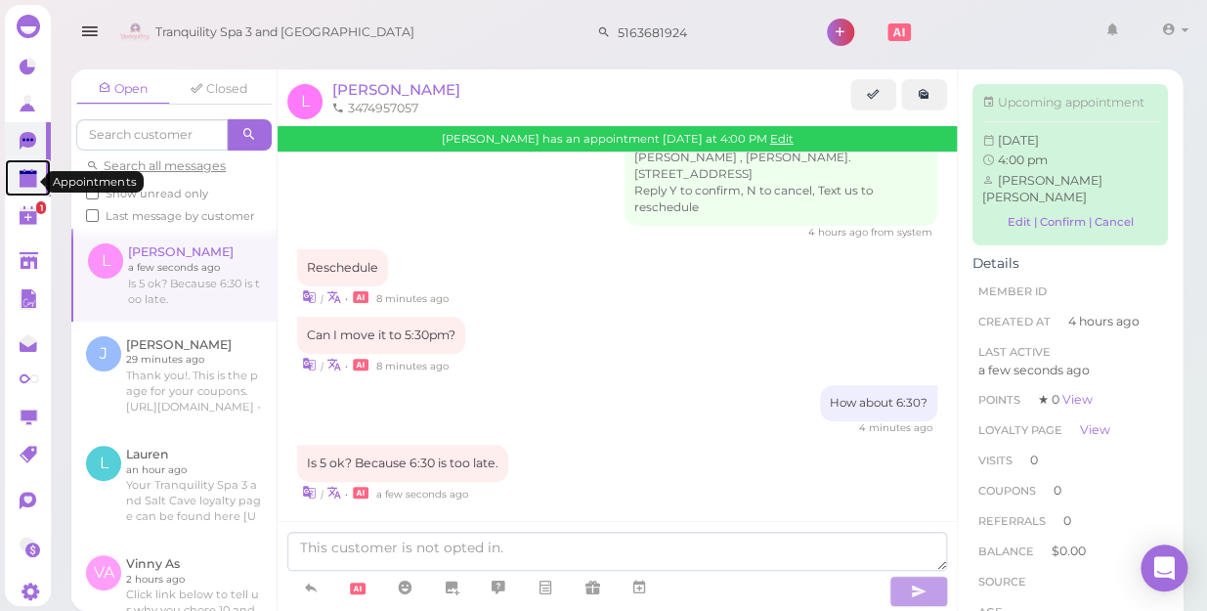
click at [25, 180] on polygon at bounding box center [29, 181] width 18 height 14
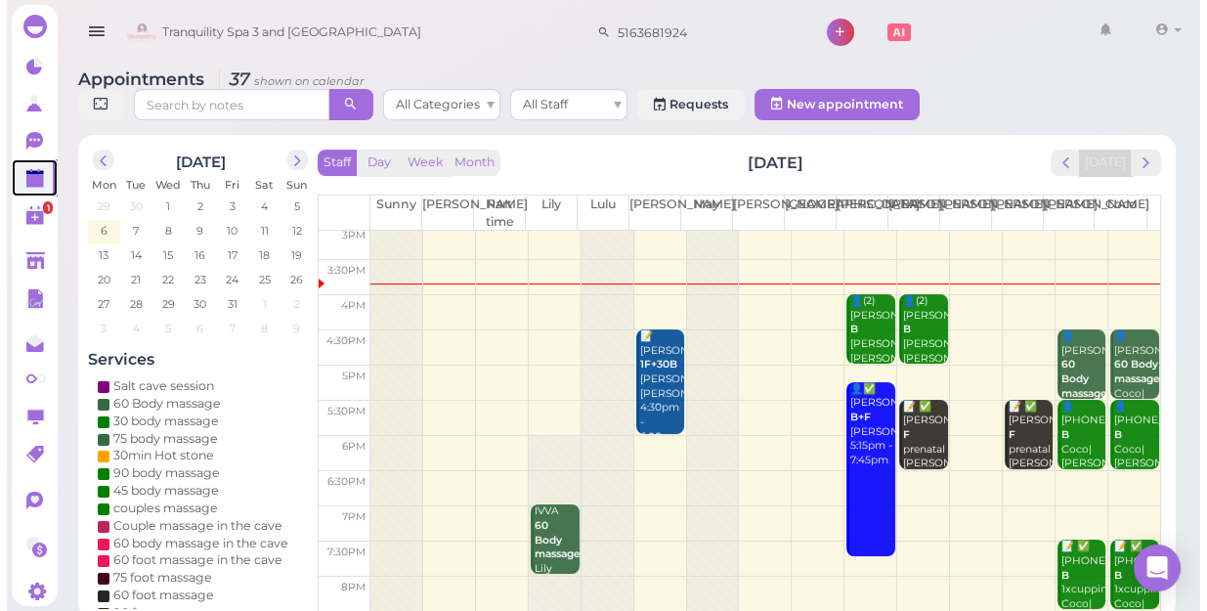
scroll to position [353, 0]
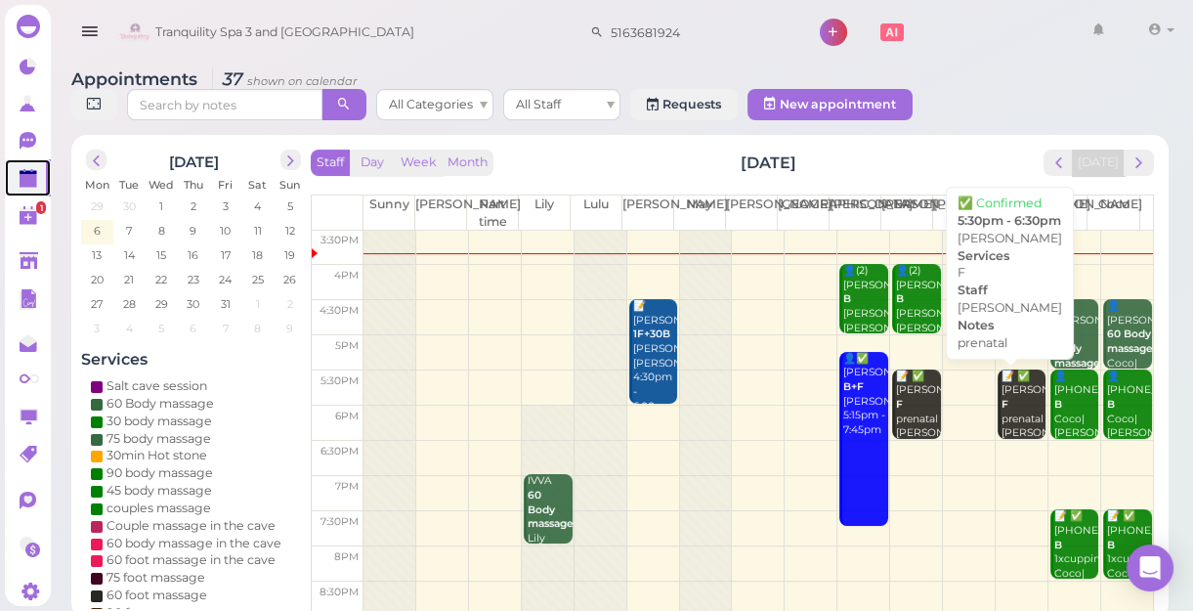
click at [1003, 424] on div "📝 ✅ [PERSON_NAME] F prenatal [PERSON_NAME] 5:30pm - 6:30pm" at bounding box center [1024, 426] width 46 height 115
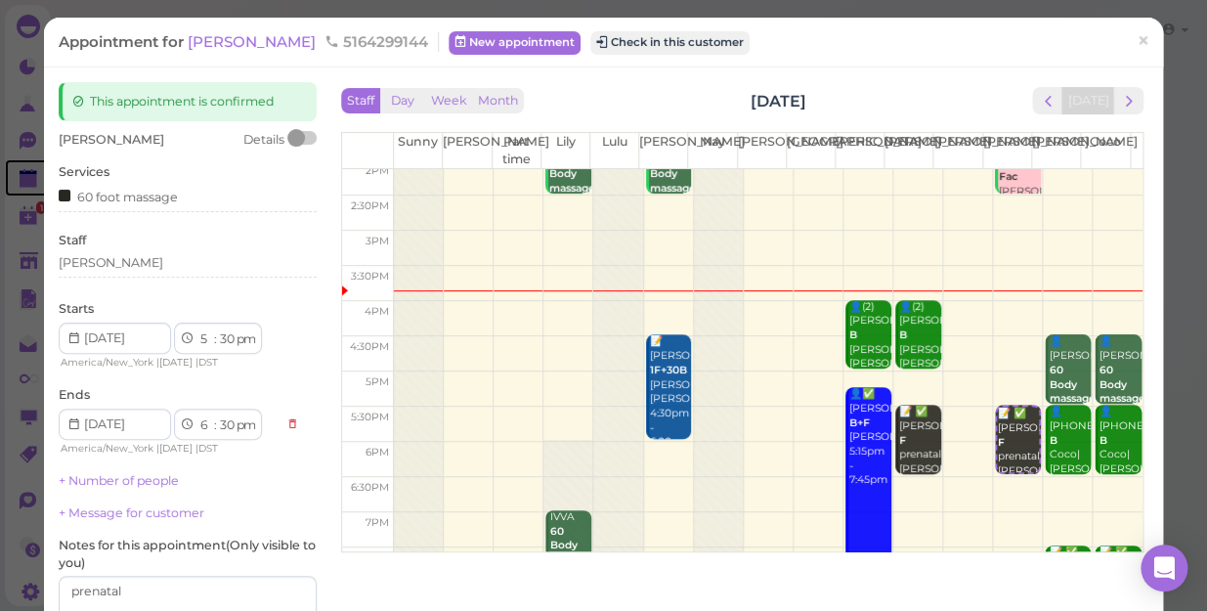
scroll to position [266, 0]
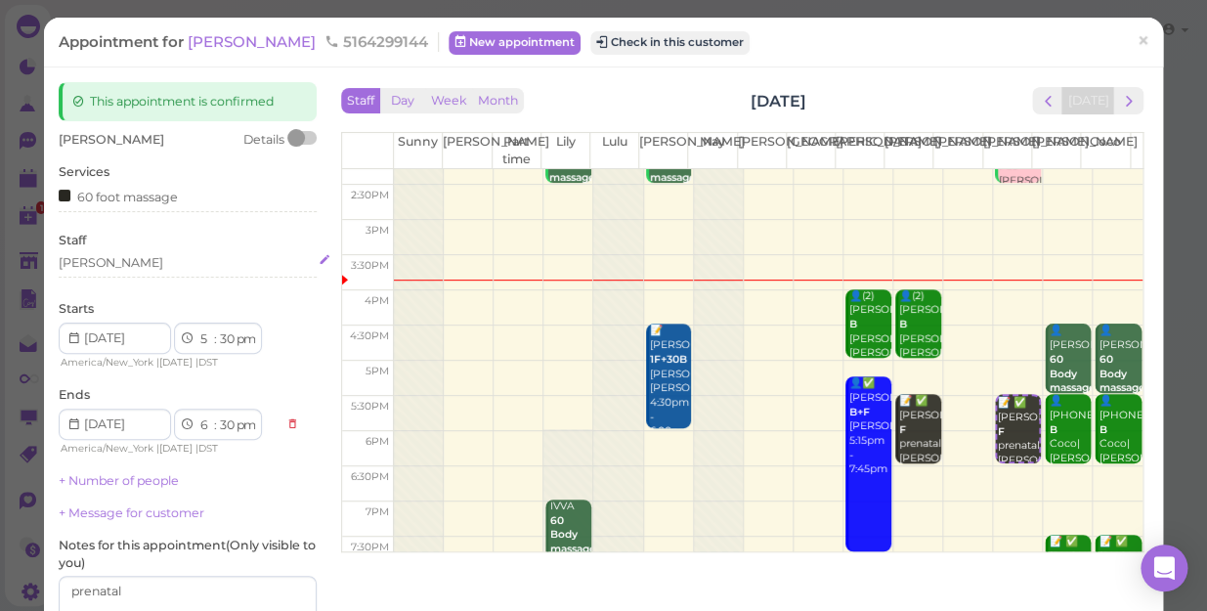
click at [93, 271] on div "[PERSON_NAME]" at bounding box center [188, 263] width 258 height 18
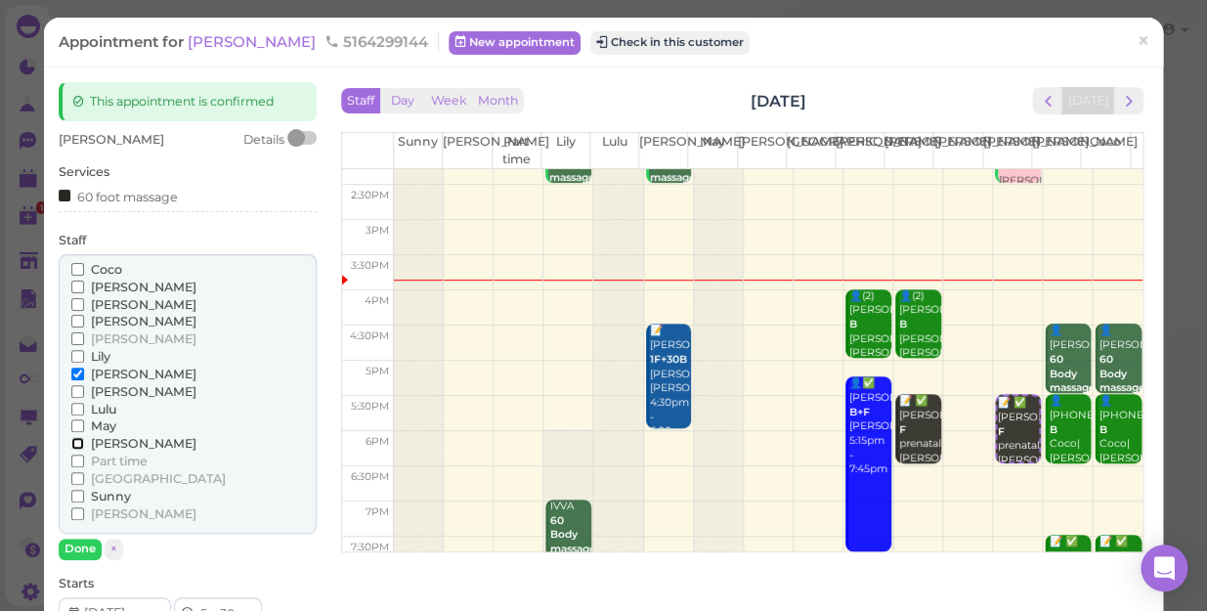
click at [73, 438] on input "[PERSON_NAME]" at bounding box center [77, 443] width 13 height 13
click at [77, 367] on input "[PERSON_NAME]" at bounding box center [77, 373] width 13 height 13
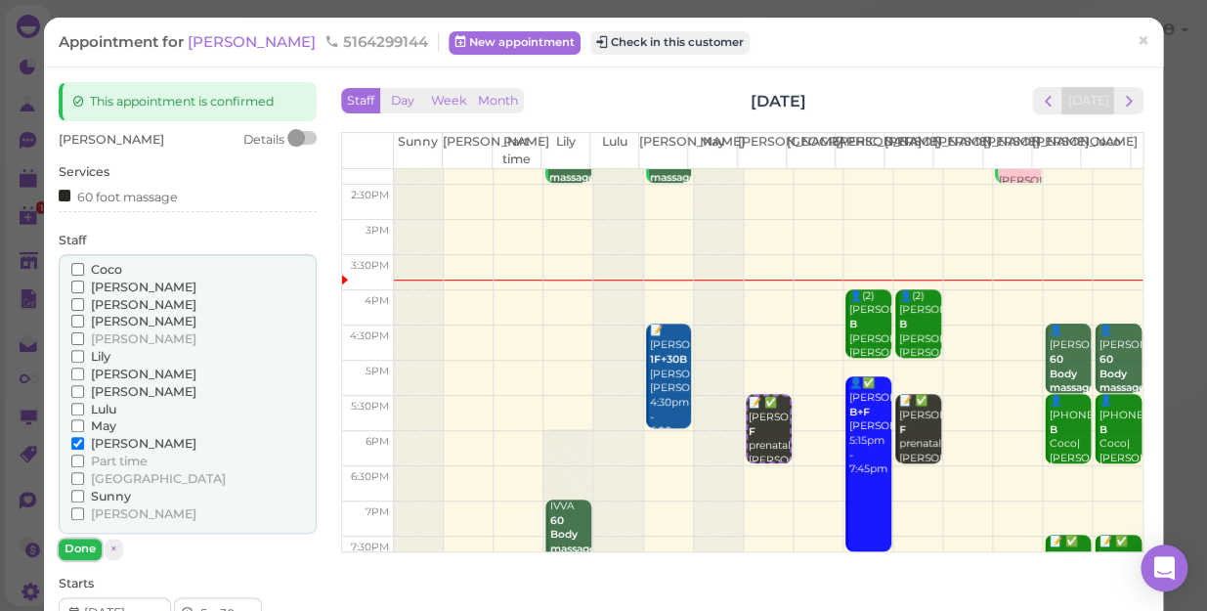
click at [80, 547] on button "Done" at bounding box center [80, 548] width 43 height 21
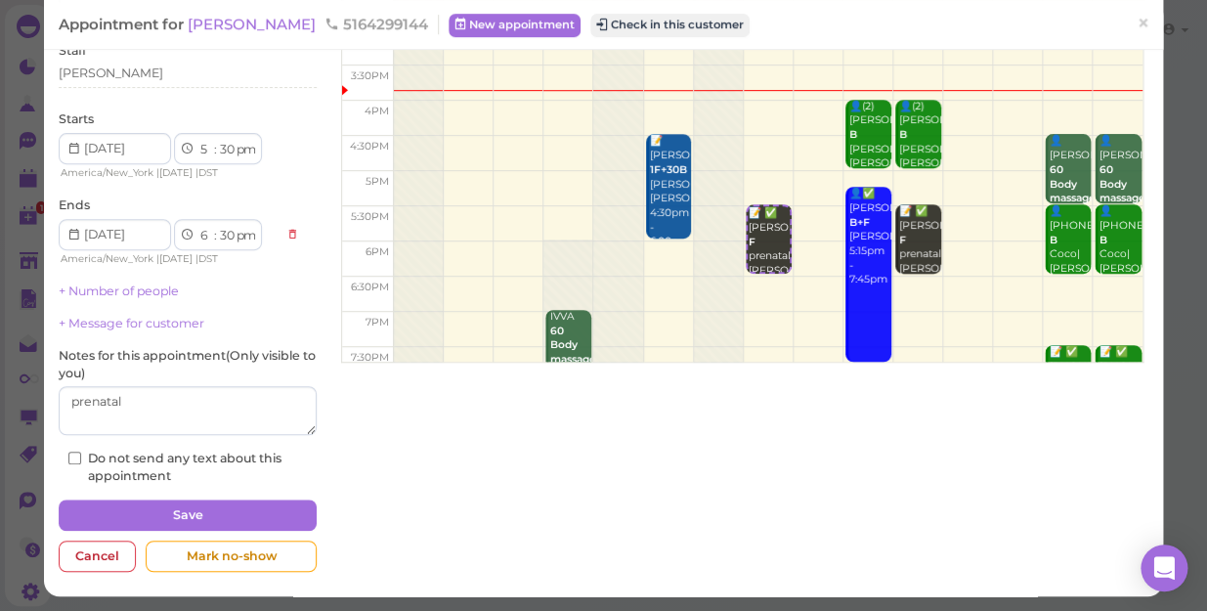
scroll to position [191, 0]
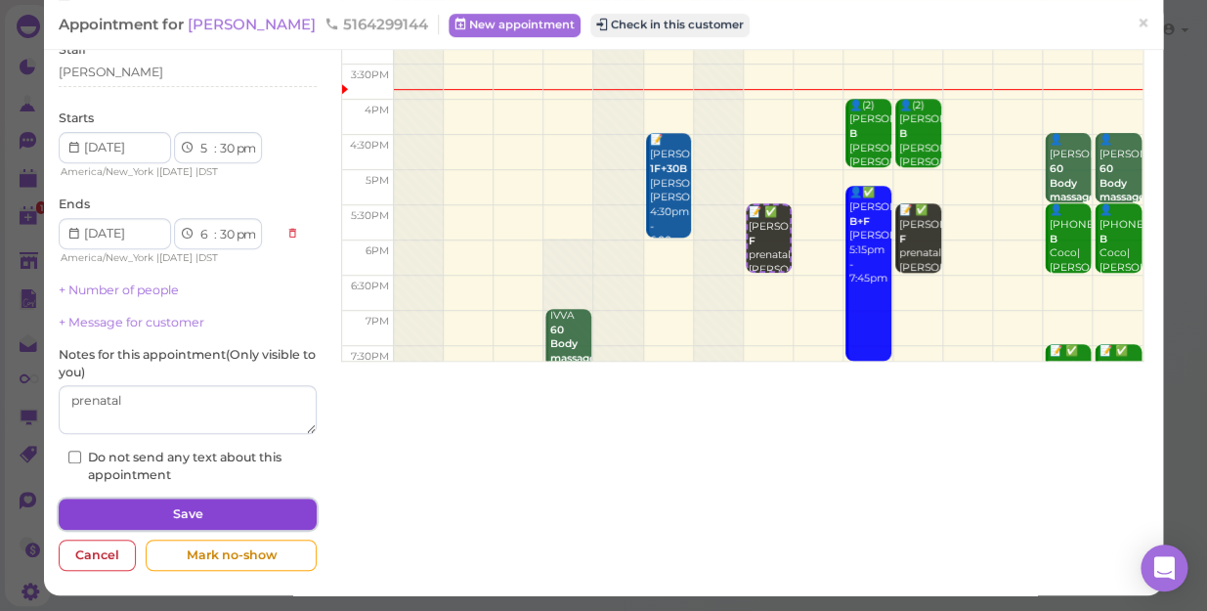
click at [152, 509] on button "Save" at bounding box center [188, 513] width 258 height 31
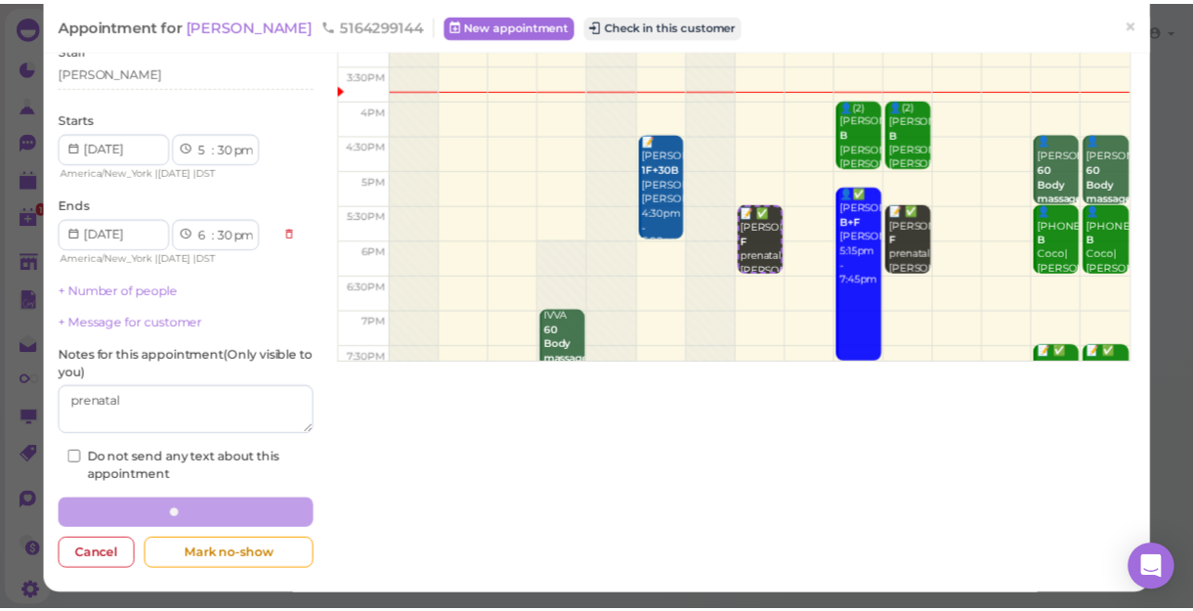
scroll to position [190, 0]
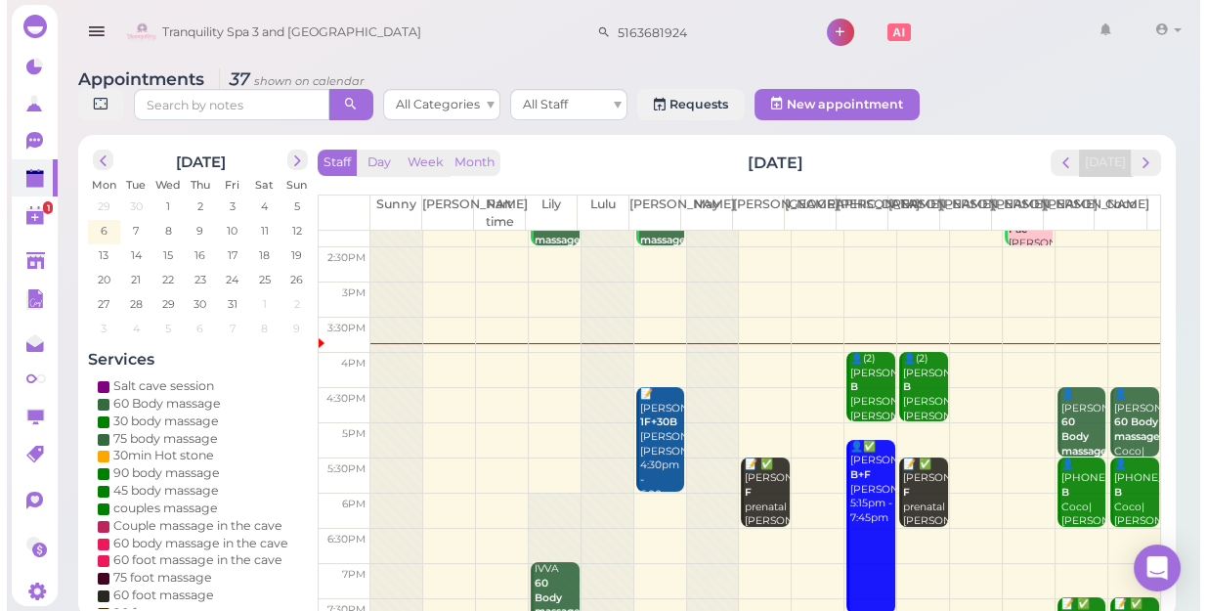
scroll to position [266, 0]
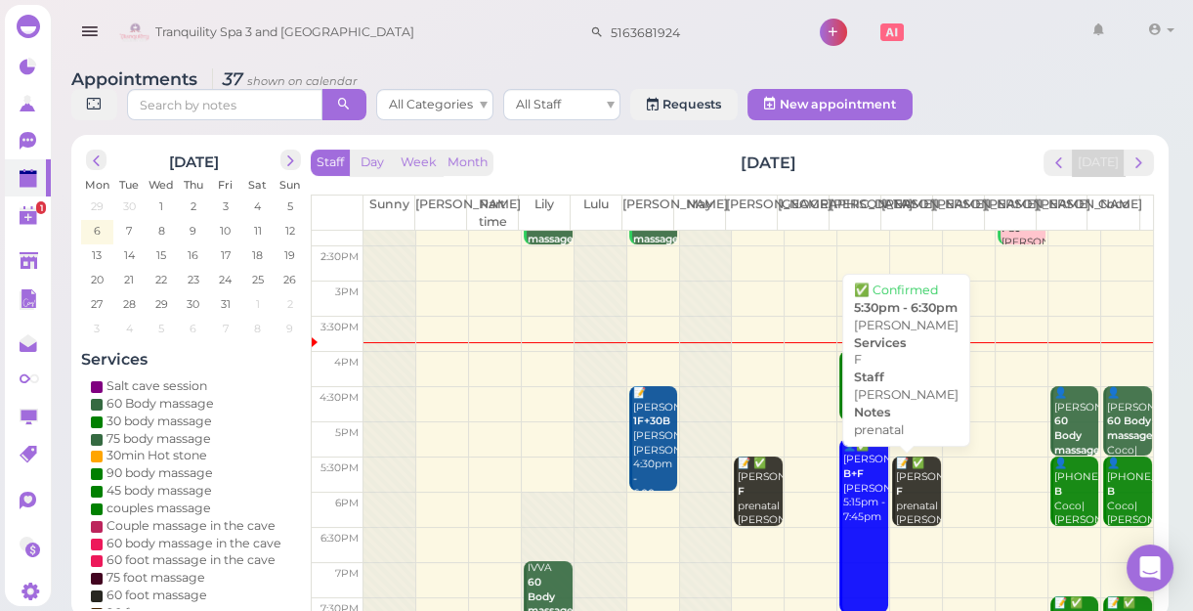
click at [899, 498] on div "📝 ✅ [PERSON_NAME] prenatal [PERSON_NAME] 5:30pm - 6:30pm" at bounding box center [918, 513] width 46 height 115
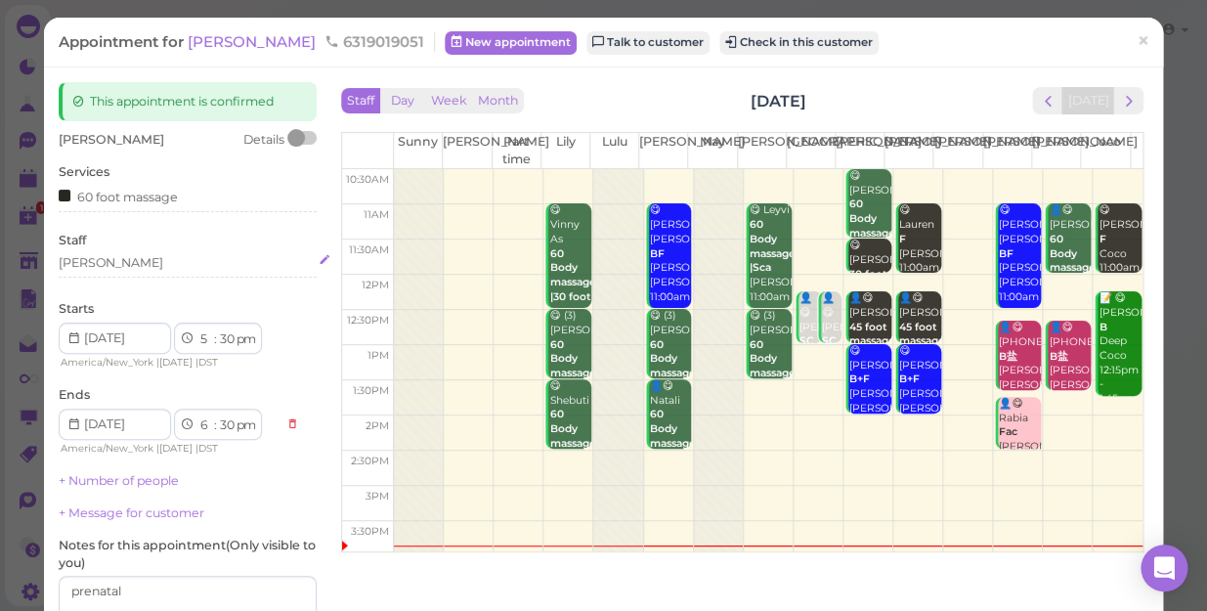
click at [104, 265] on div "[PERSON_NAME]" at bounding box center [188, 263] width 258 height 18
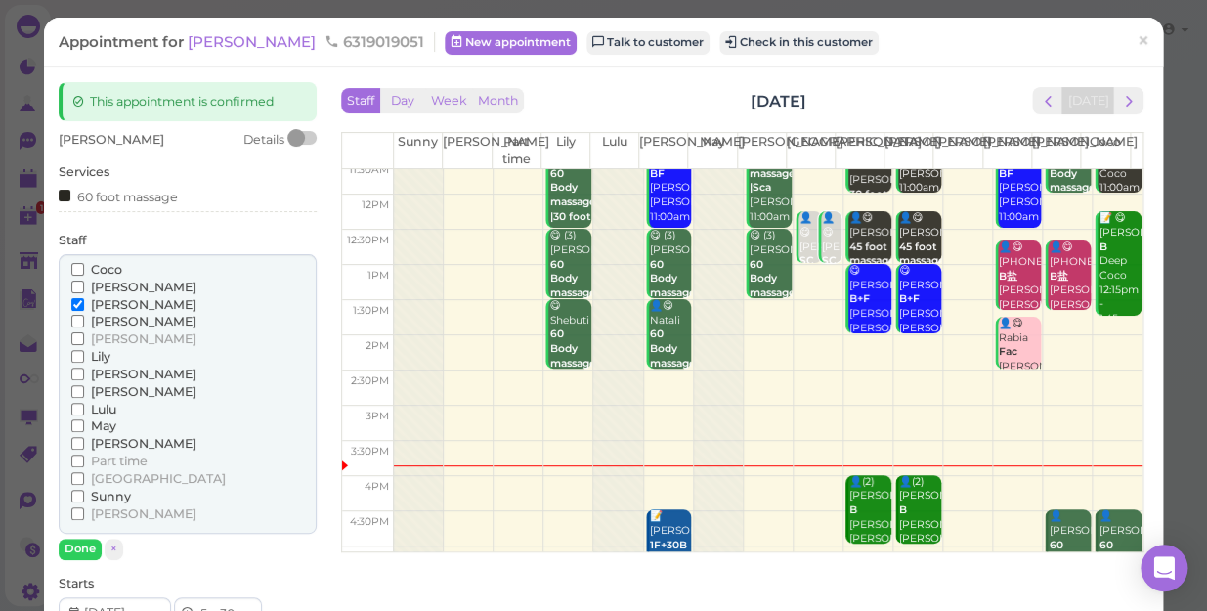
scroll to position [177, 0]
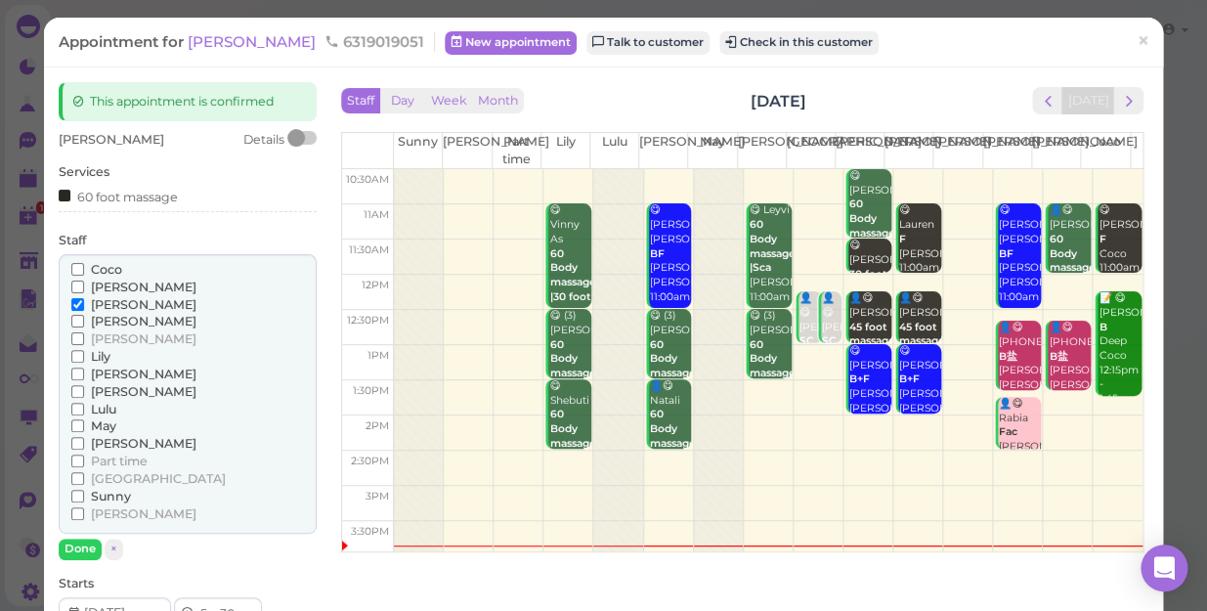
scroll to position [177, 0]
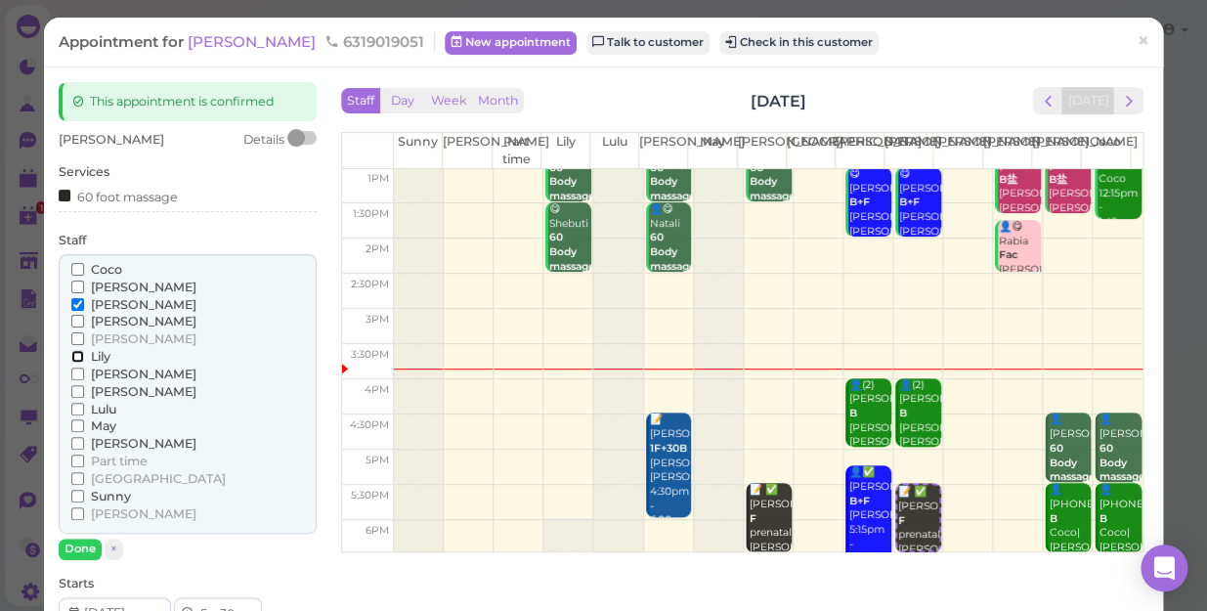
click at [78, 355] on input "Lily" at bounding box center [77, 356] width 13 height 13
click at [75, 303] on input "[PERSON_NAME]" at bounding box center [77, 304] width 13 height 13
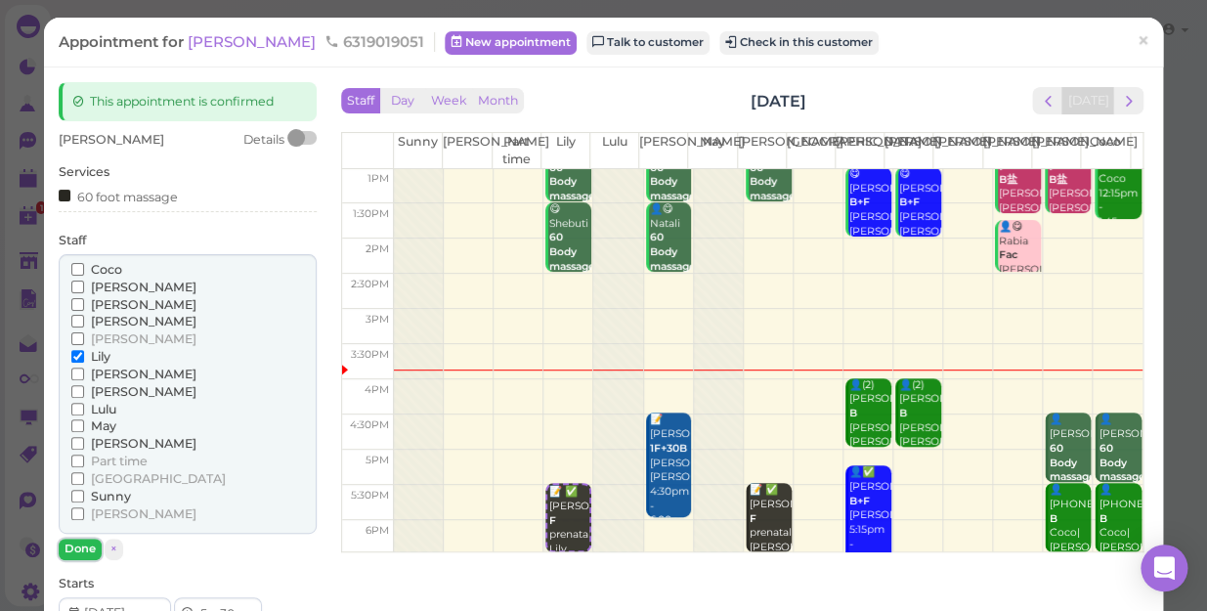
click at [85, 547] on button "Done" at bounding box center [80, 548] width 43 height 21
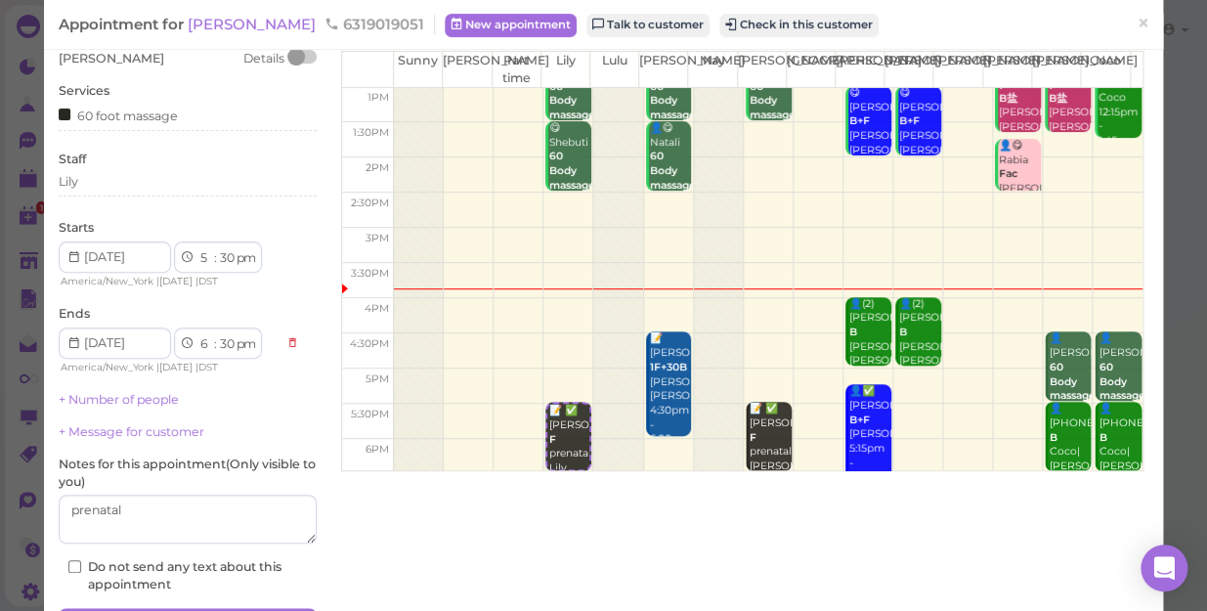
scroll to position [191, 0]
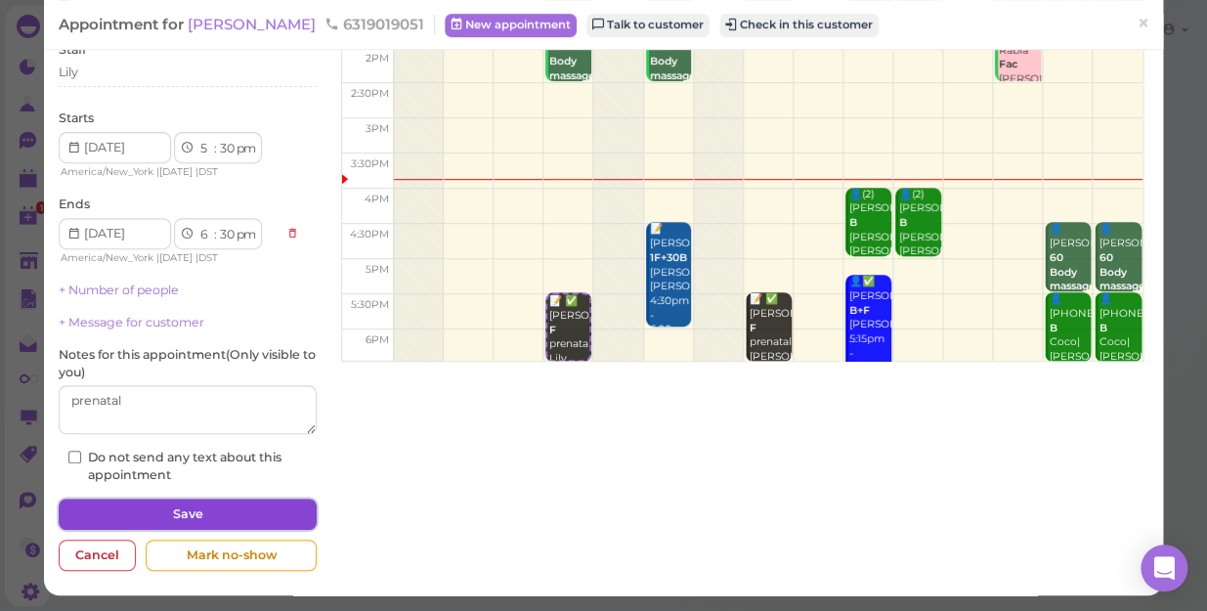
click at [139, 512] on button "Save" at bounding box center [188, 513] width 258 height 31
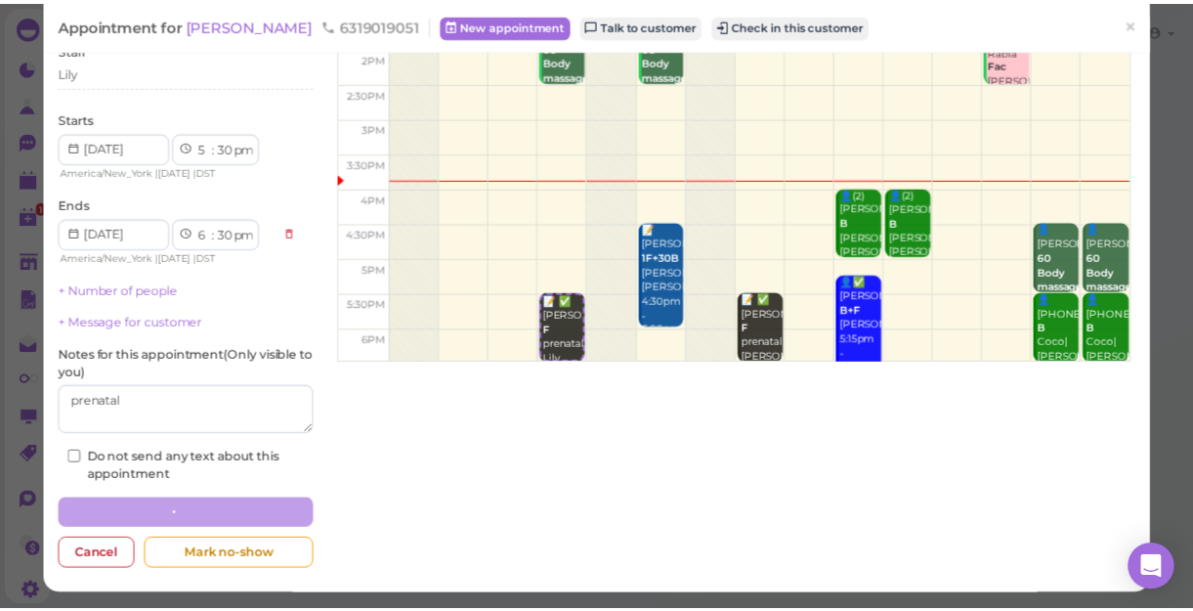
scroll to position [190, 0]
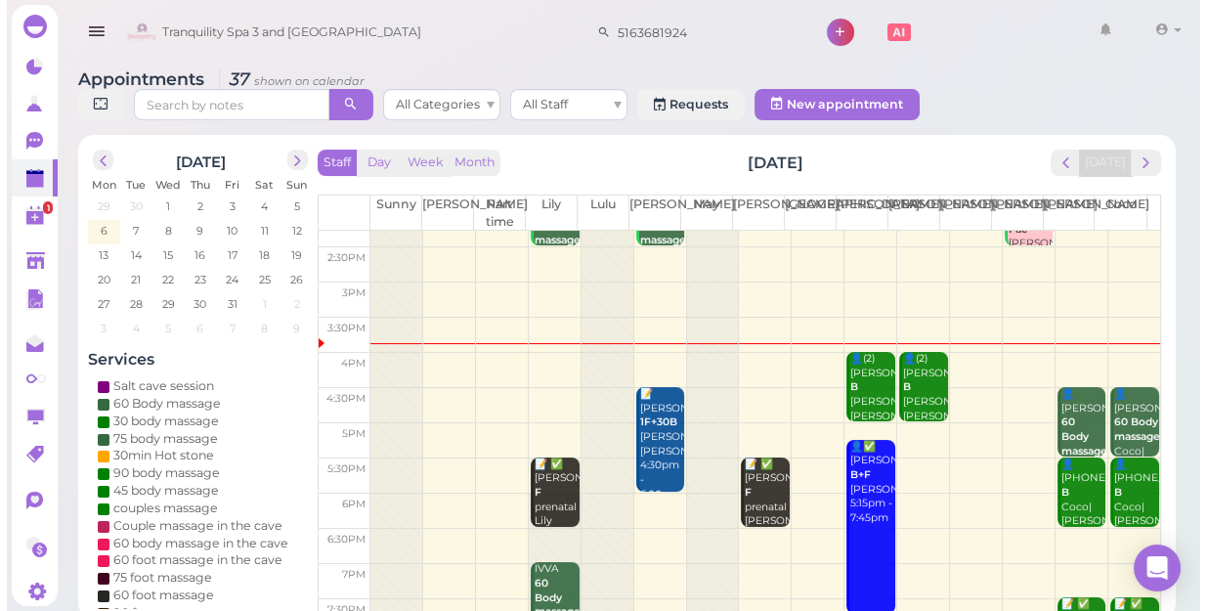
scroll to position [266, 0]
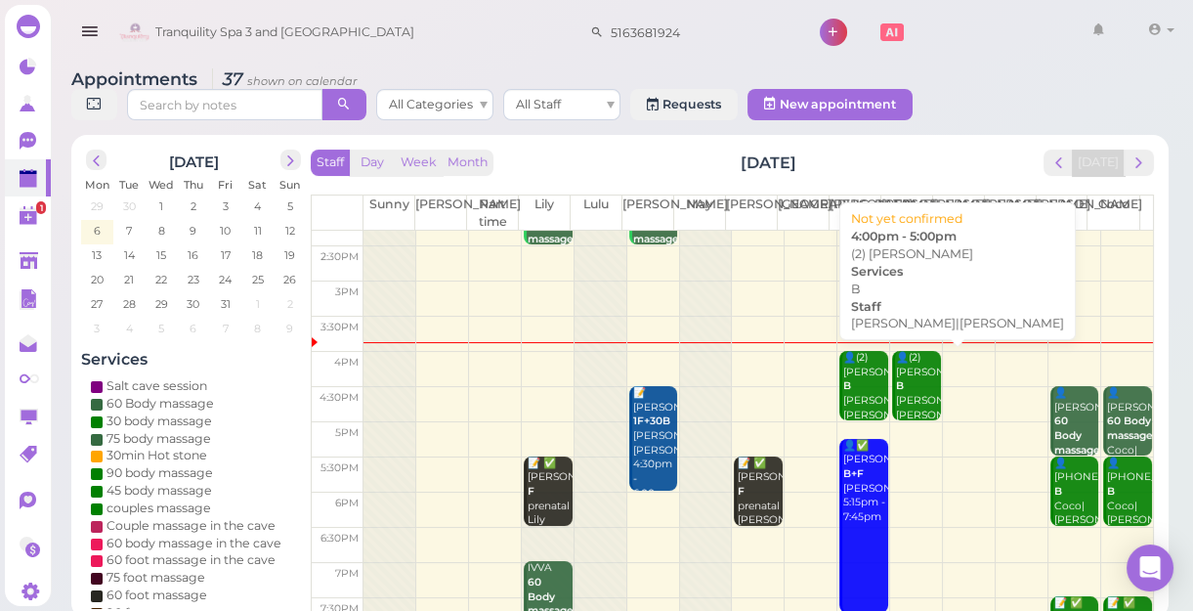
click at [900, 371] on div "👤(2) Luis B Helen|Jessica 4:00pm - 5:00pm" at bounding box center [918, 408] width 46 height 115
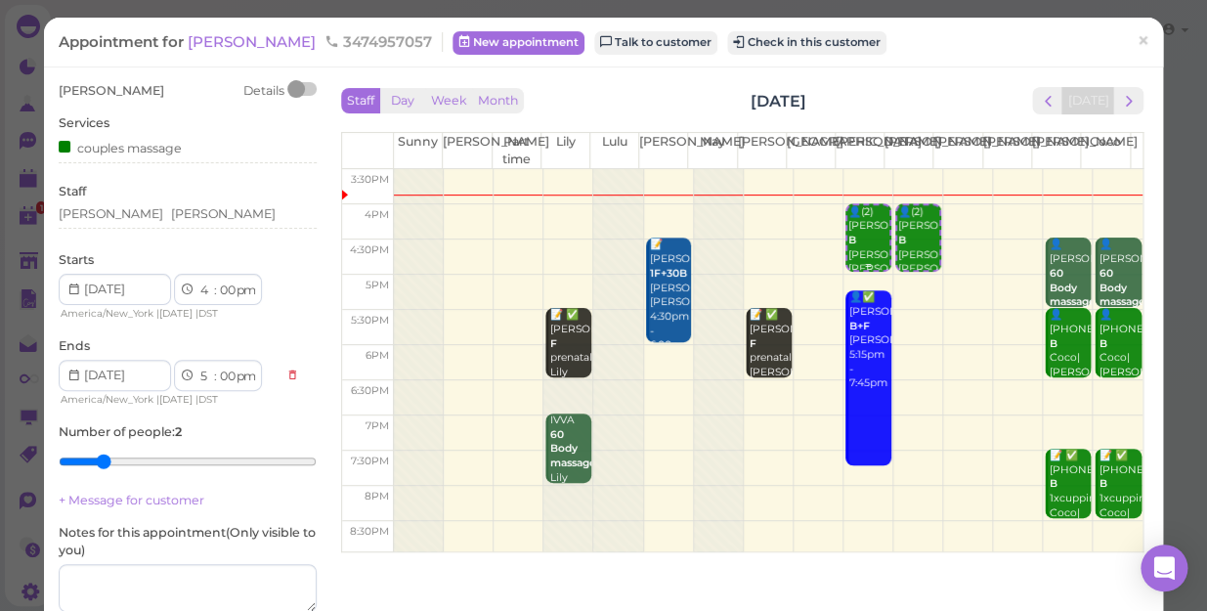
scroll to position [353, 0]
click at [140, 204] on div "Staff Jessica Helen" at bounding box center [188, 210] width 258 height 54
click at [147, 214] on div "Jessica Helen" at bounding box center [188, 214] width 258 height 18
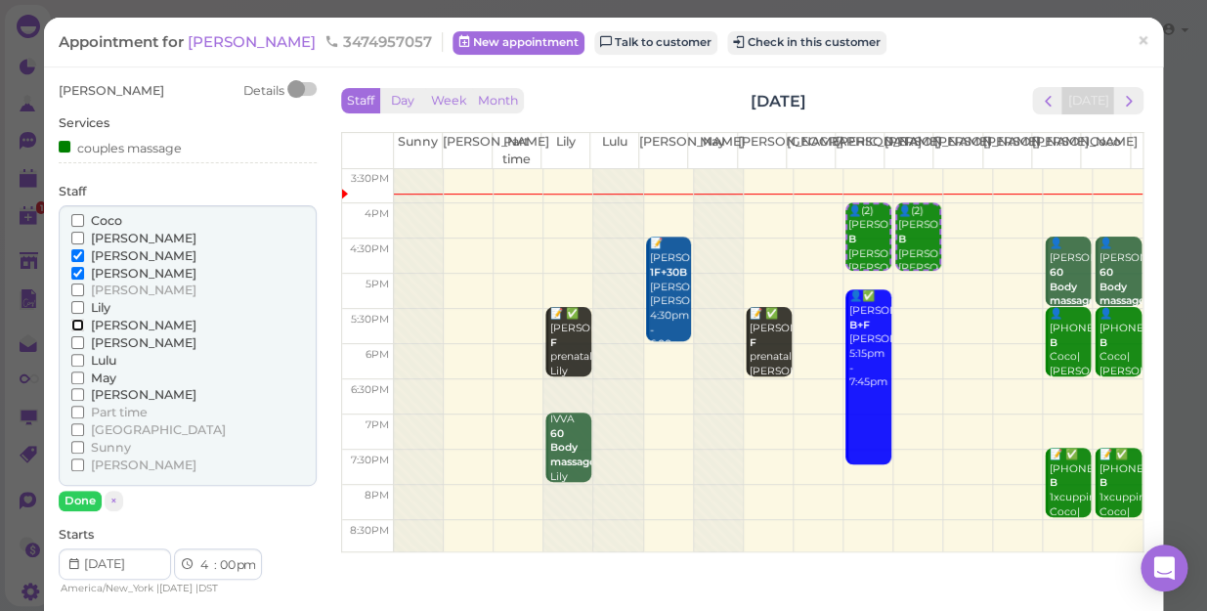
click at [71, 323] on input "[PERSON_NAME]" at bounding box center [77, 325] width 13 height 13
click at [80, 269] on input "[PERSON_NAME]" at bounding box center [77, 273] width 13 height 13
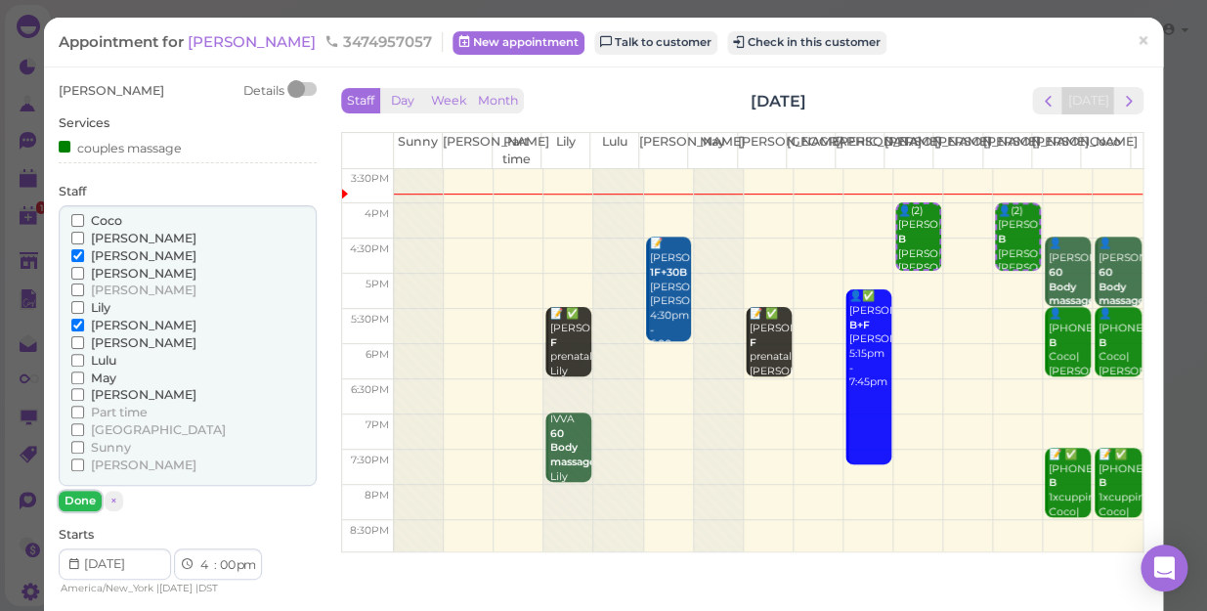
click at [84, 495] on button "Done" at bounding box center [80, 501] width 43 height 21
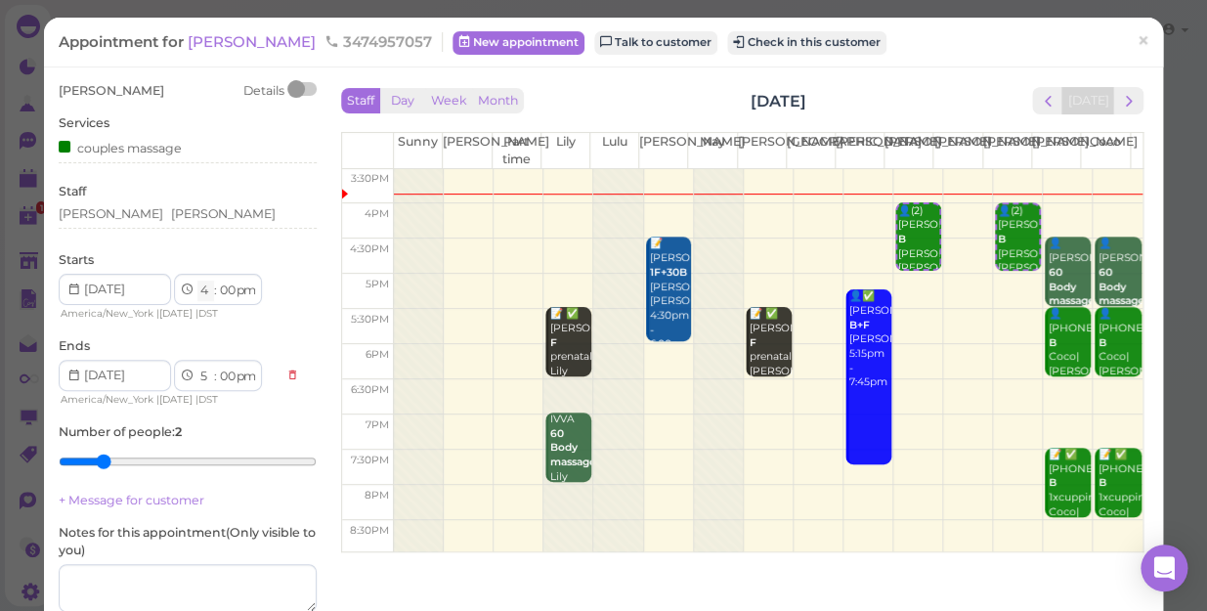
click at [198, 293] on select "1 2 3 4 5 6 7 8 9 10 11 12" at bounding box center [205, 290] width 17 height 21
select select "5"
click at [197, 280] on select "1 2 3 4 5 6 7 8 9 10 11 12" at bounding box center [205, 290] width 17 height 21
select select "6"
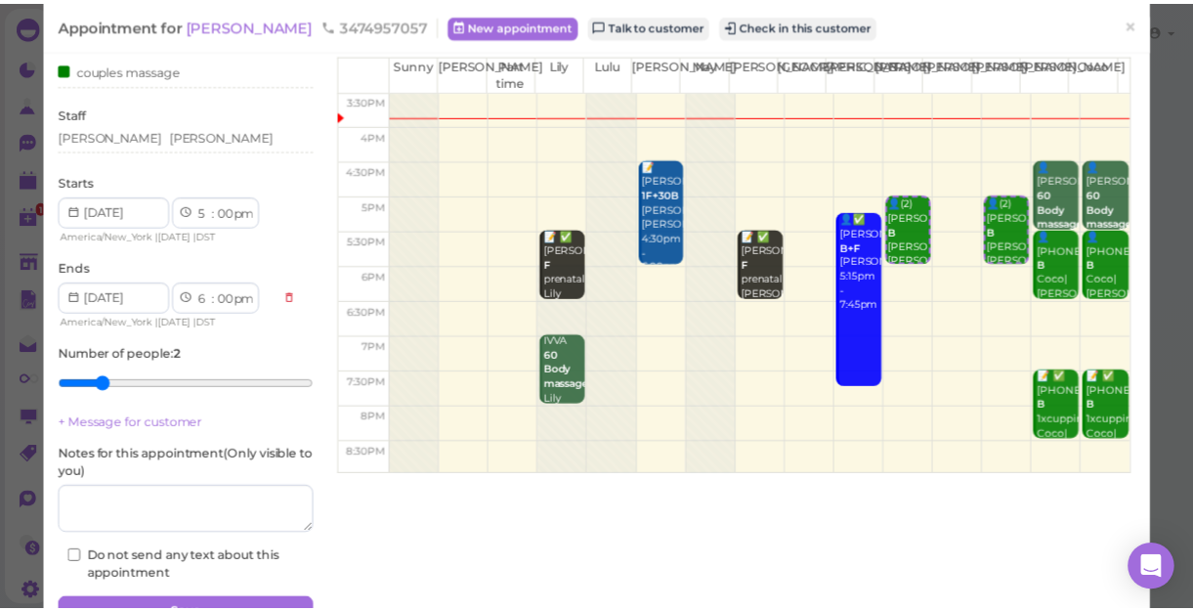
scroll to position [178, 0]
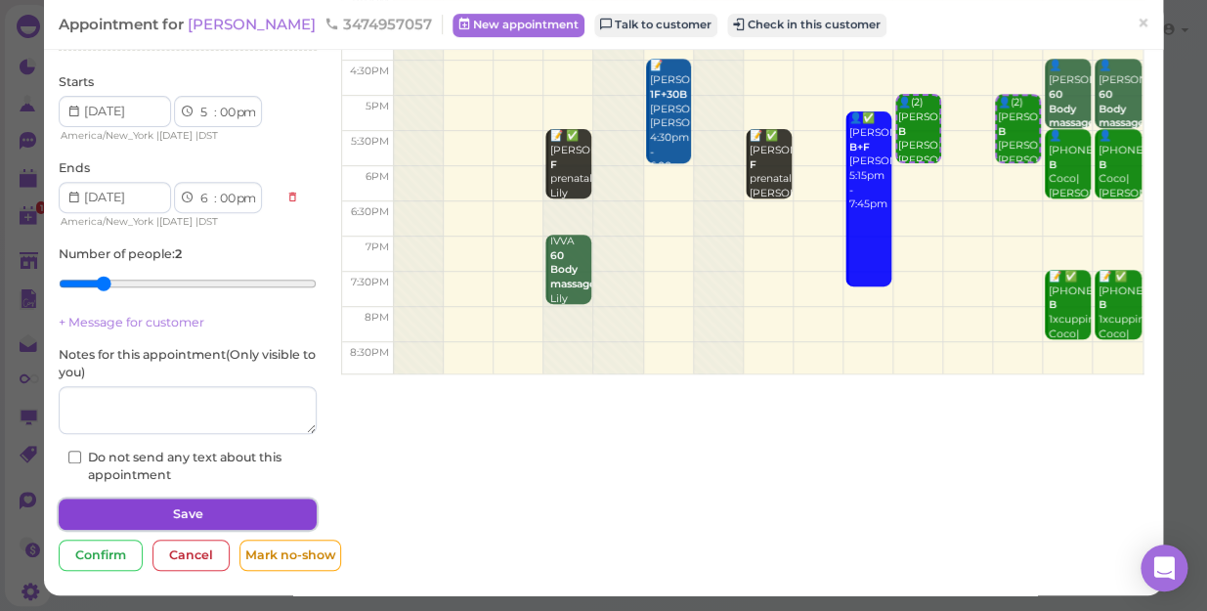
click at [195, 507] on button "Save" at bounding box center [188, 513] width 258 height 31
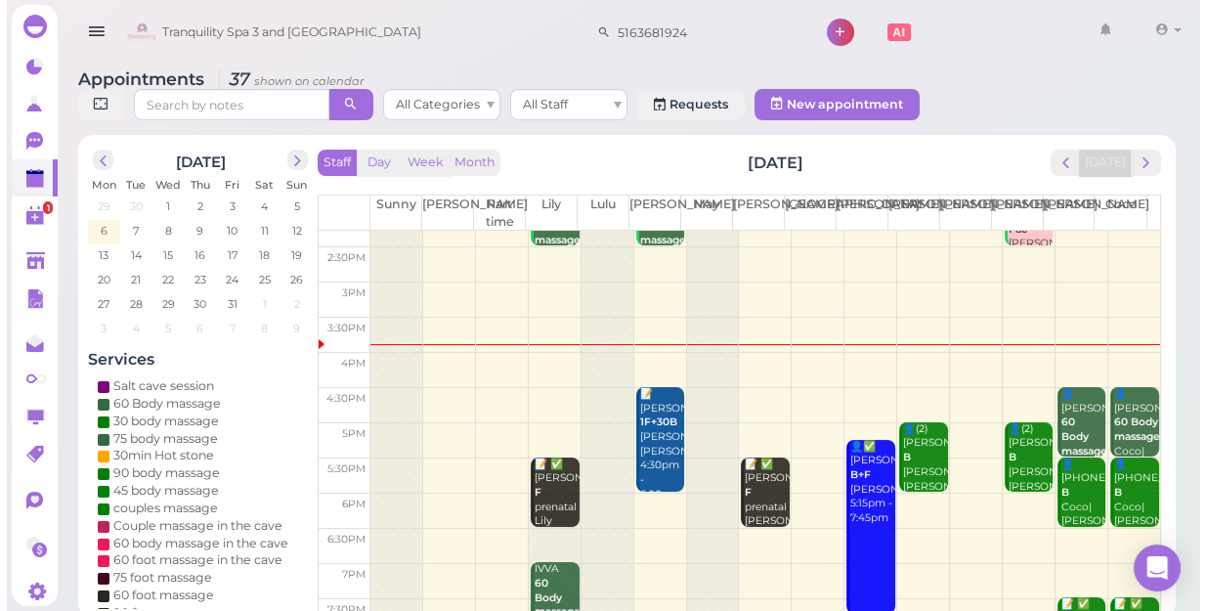
scroll to position [266, 0]
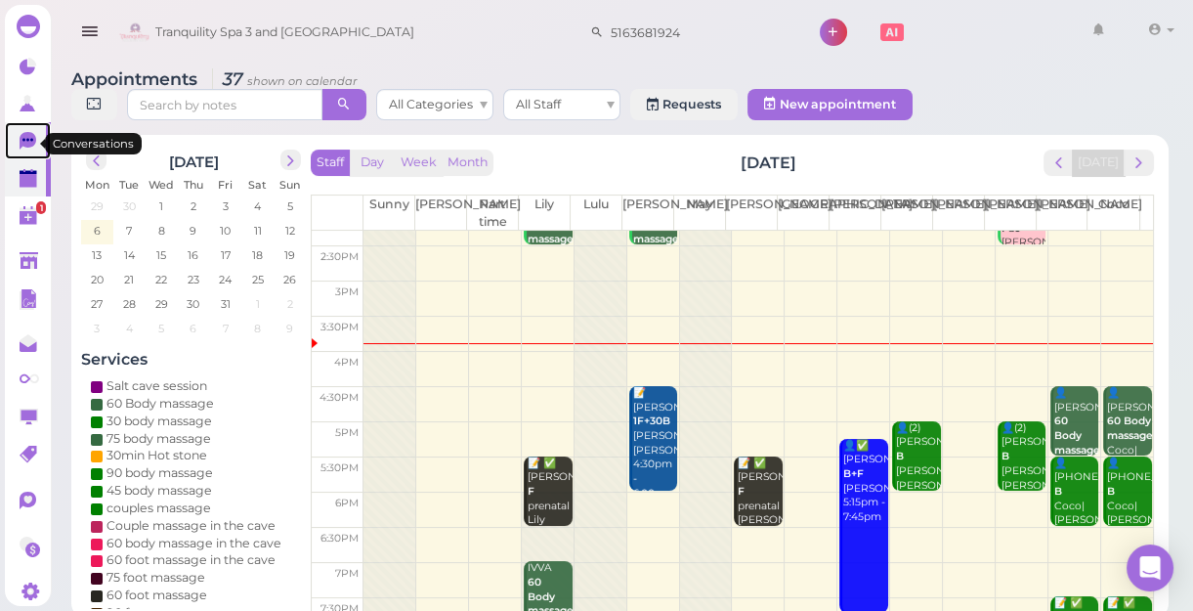
click at [23, 145] on icon at bounding box center [28, 141] width 17 height 18
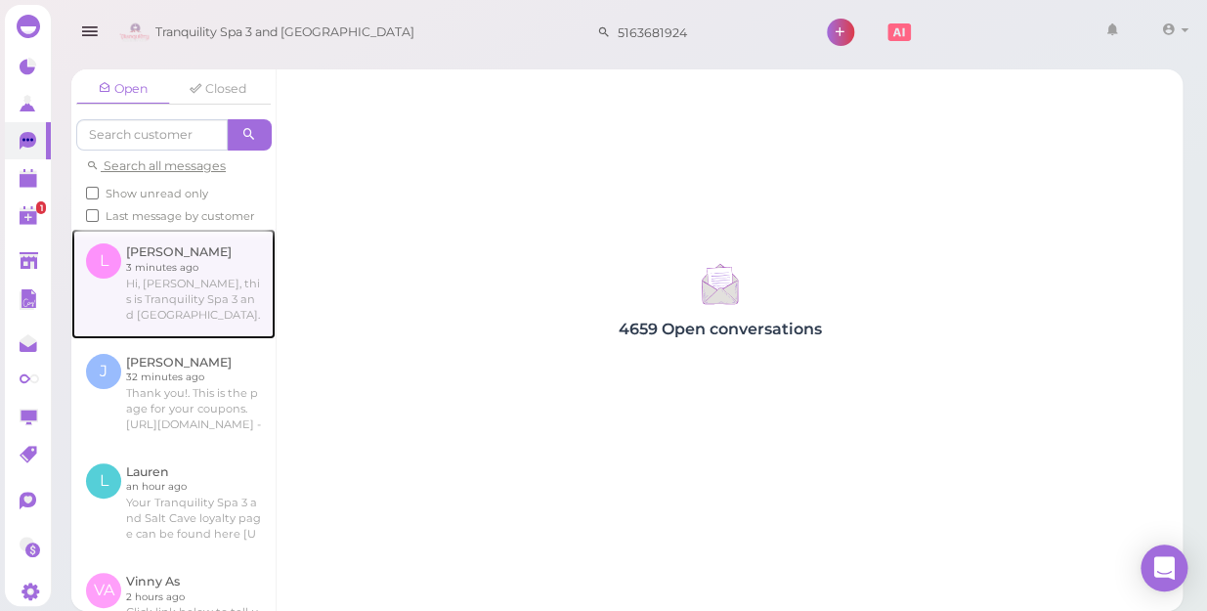
click at [173, 303] on link at bounding box center [173, 283] width 204 height 109
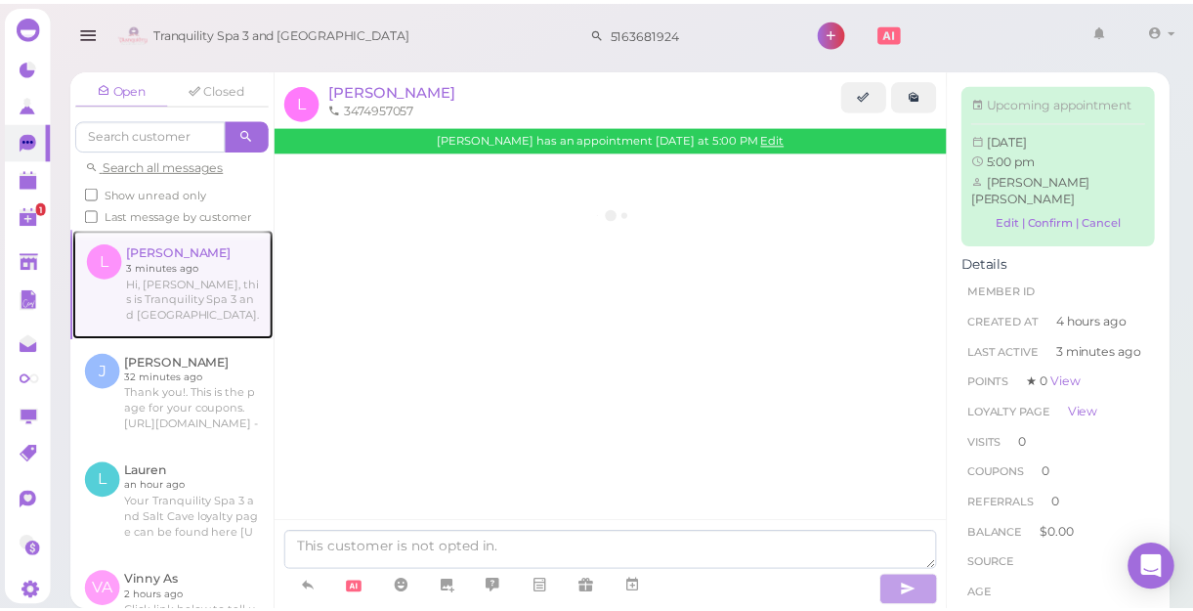
scroll to position [229, 0]
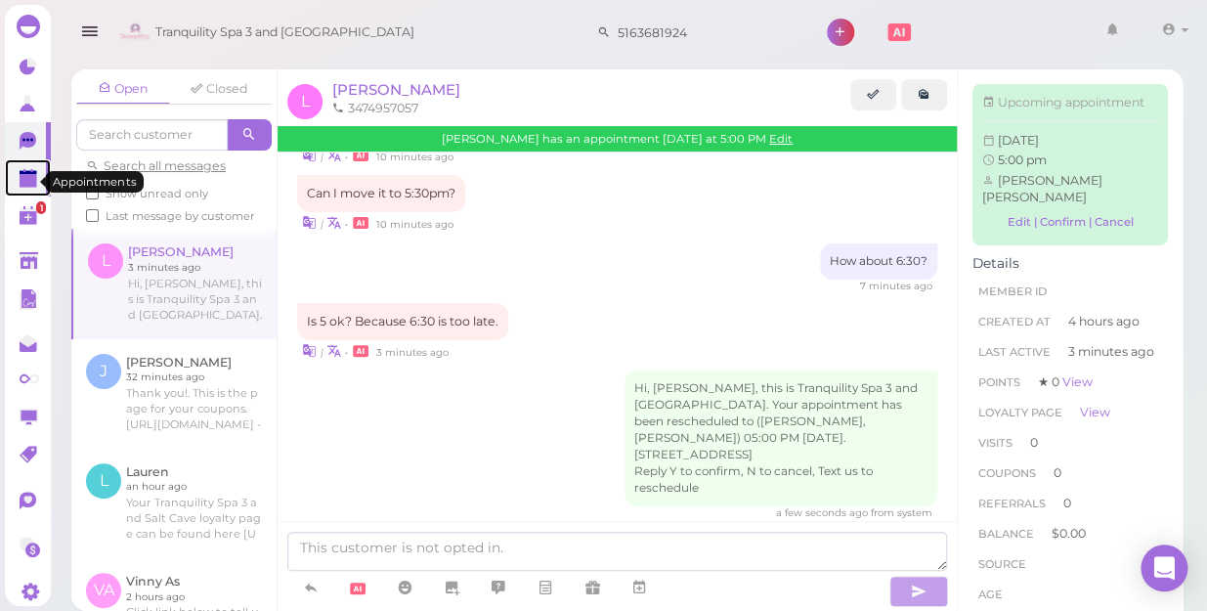
click at [29, 186] on polygon at bounding box center [29, 181] width 18 height 14
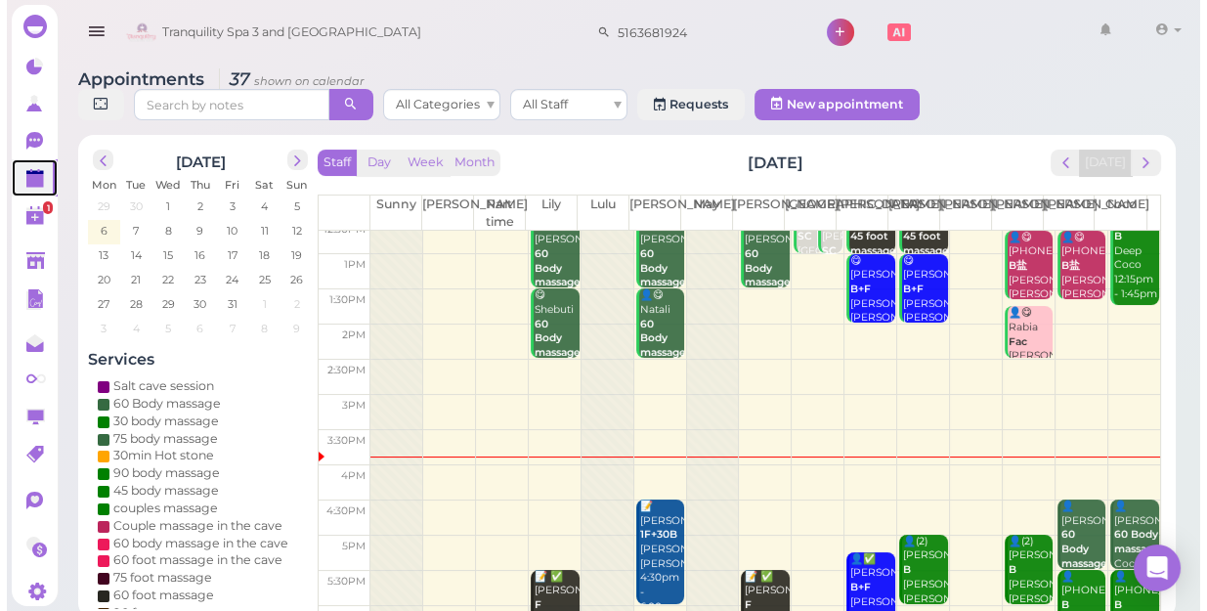
scroll to position [353, 0]
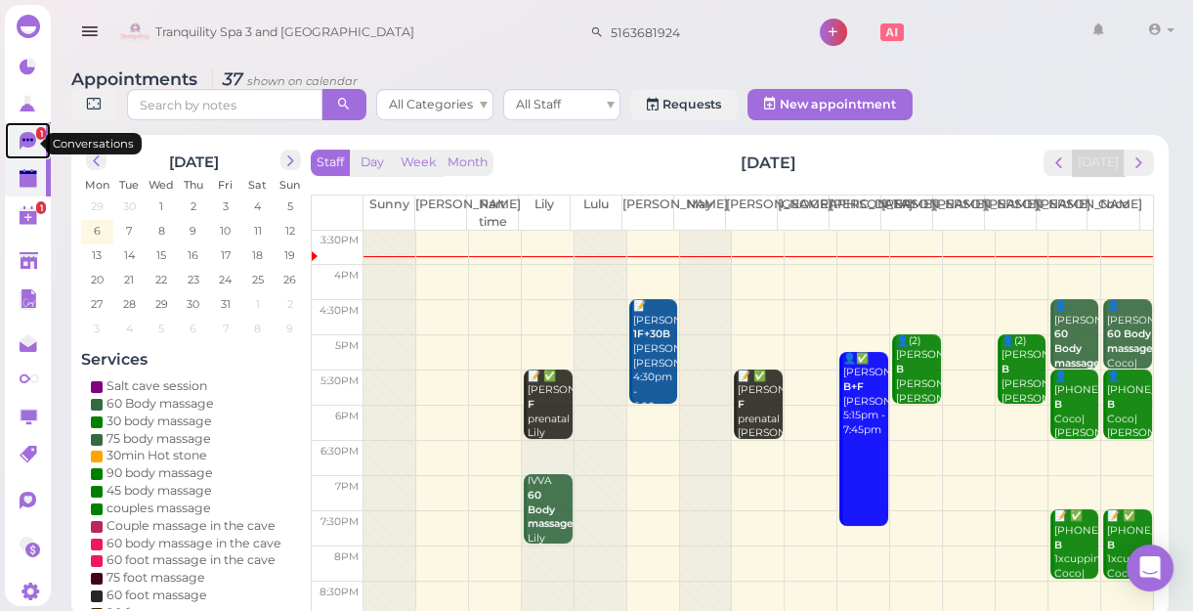
click at [20, 136] on icon at bounding box center [30, 142] width 21 height 21
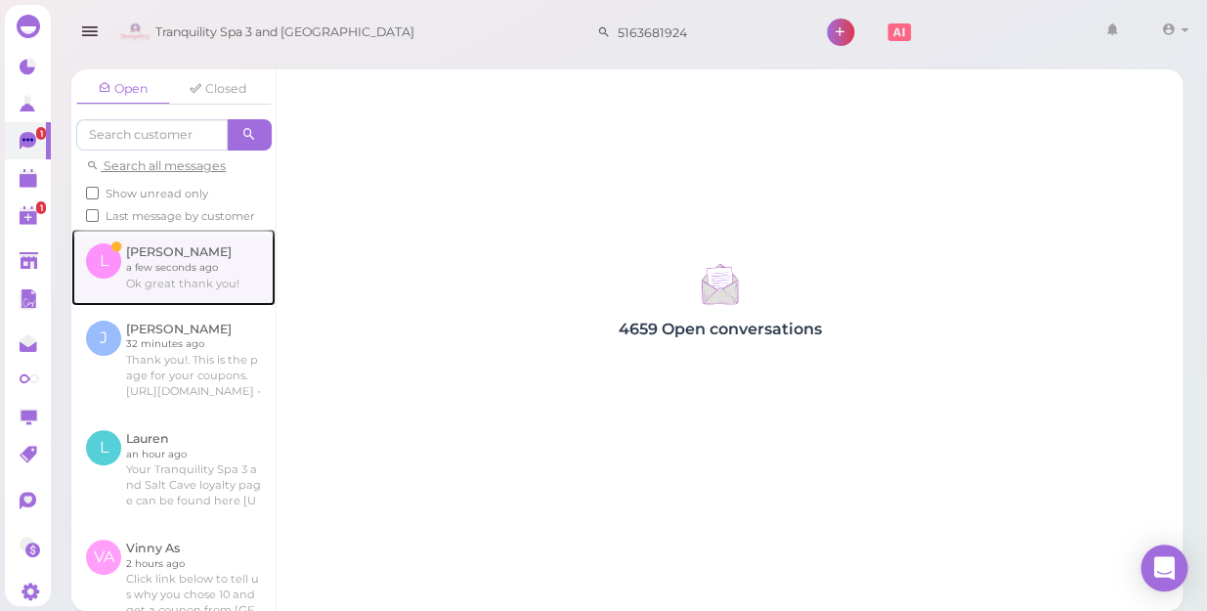
click at [157, 297] on link at bounding box center [173, 267] width 204 height 76
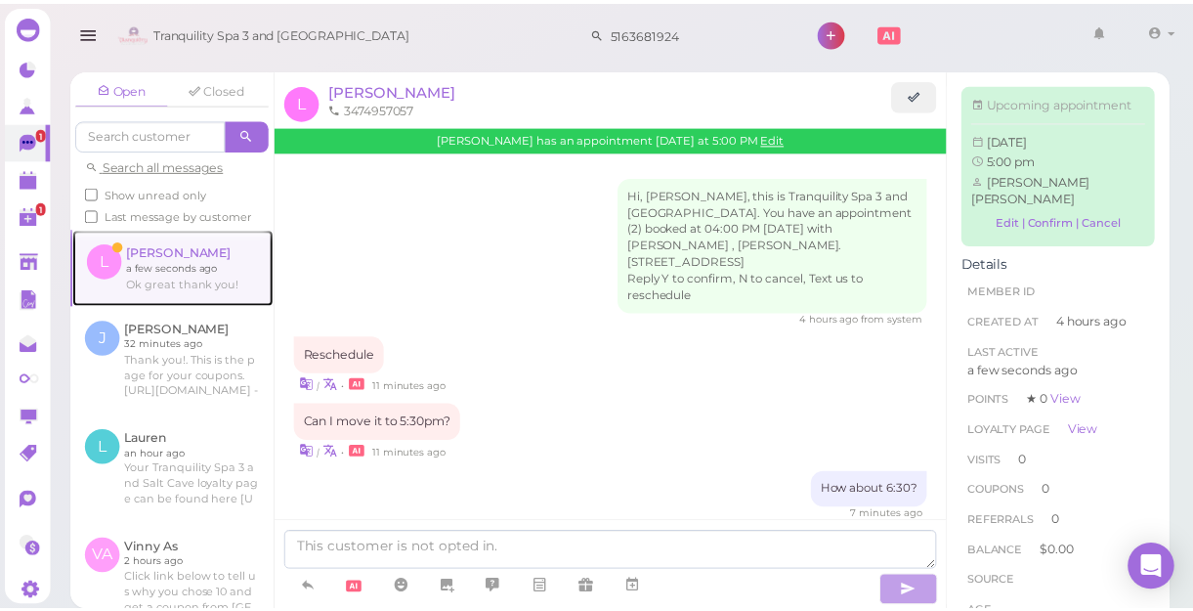
scroll to position [297, 0]
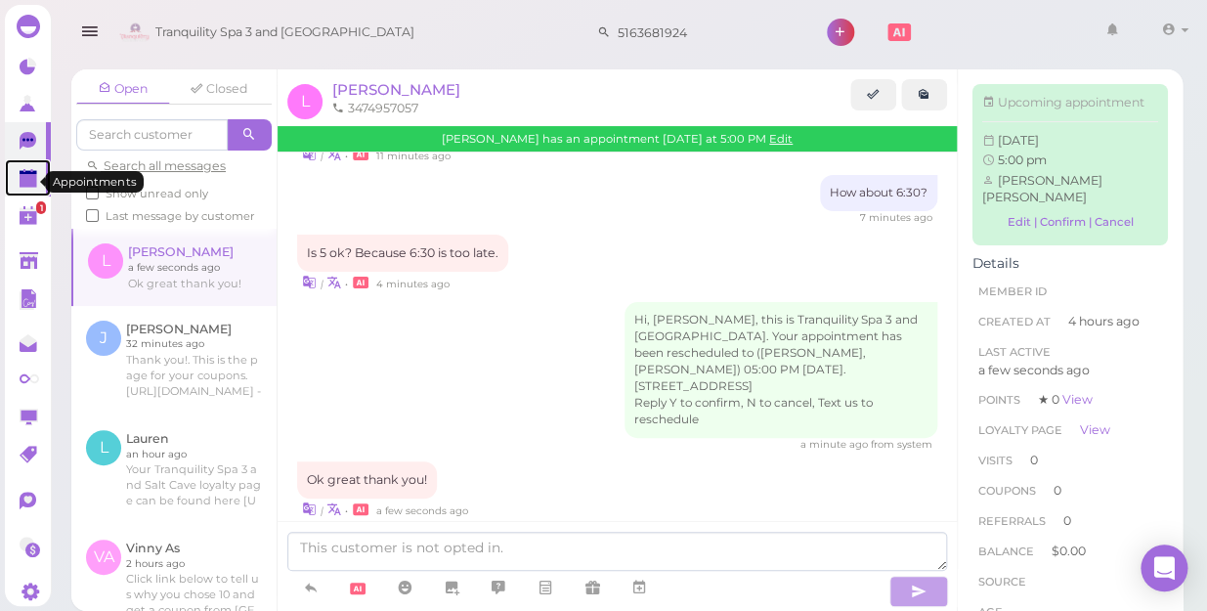
click at [22, 180] on polygon at bounding box center [29, 181] width 18 height 14
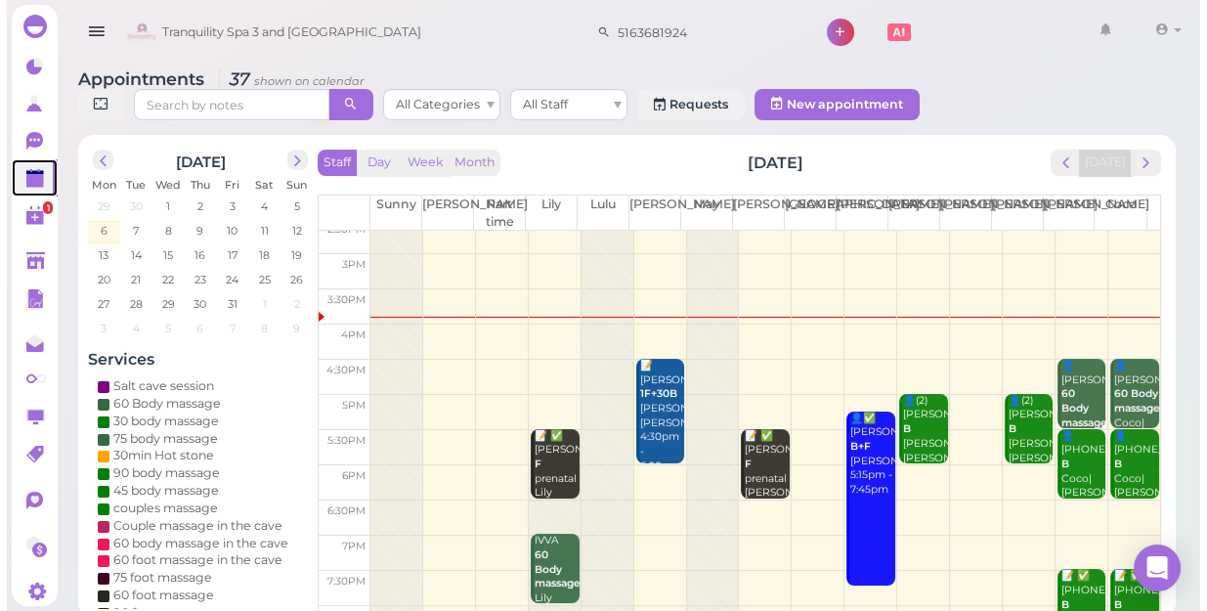
scroll to position [353, 0]
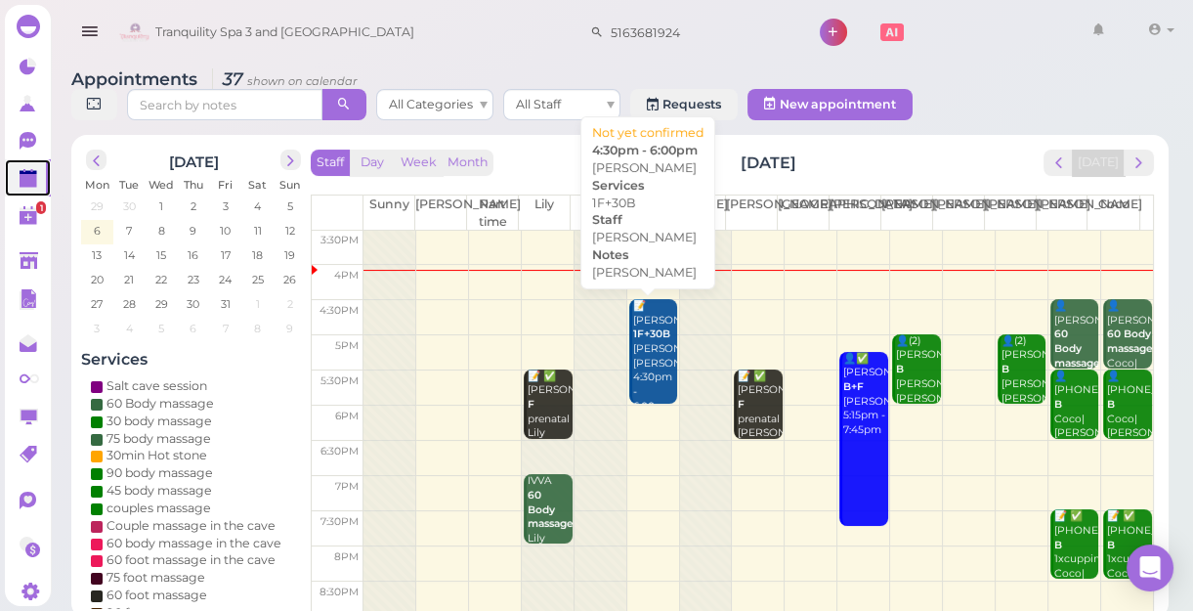
click at [658, 339] on b "1F+30B" at bounding box center [651, 333] width 37 height 13
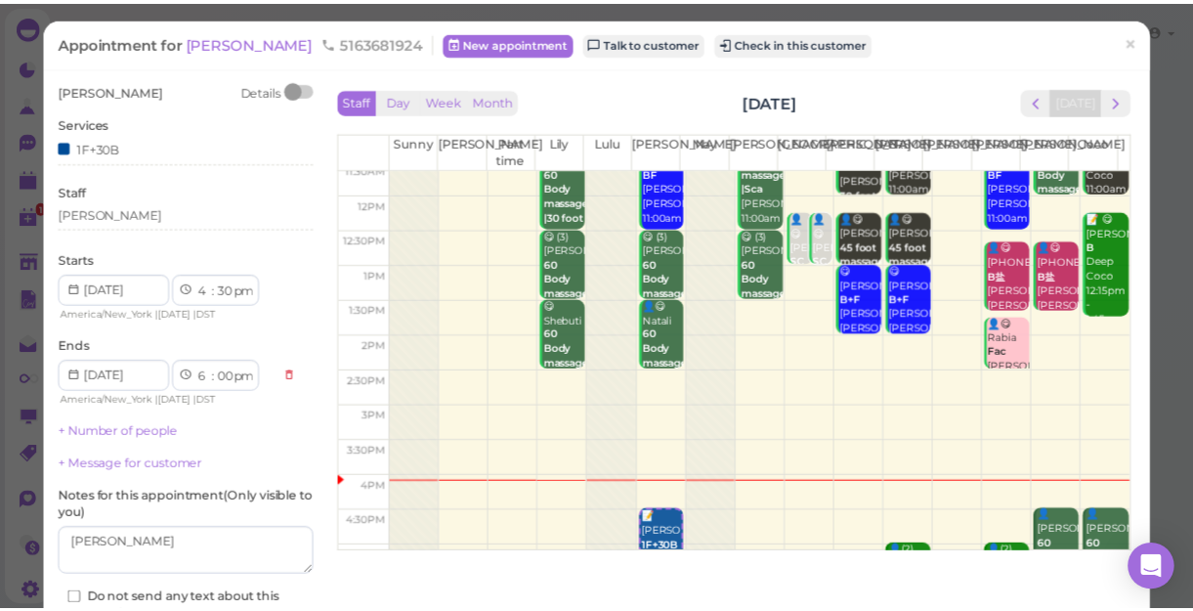
scroll to position [177, 0]
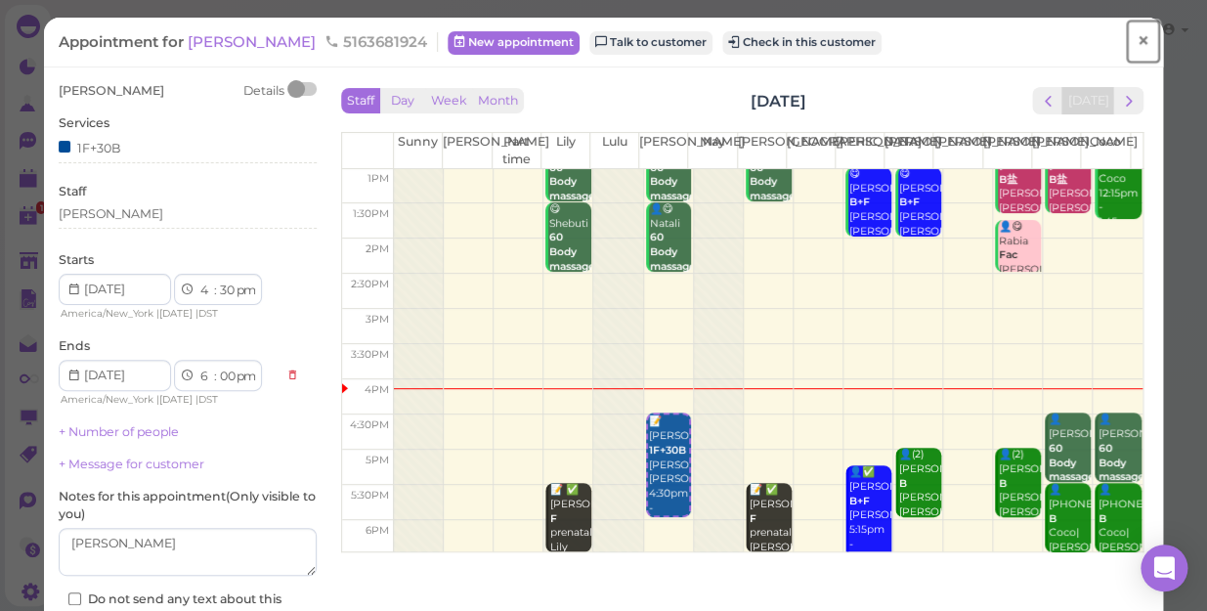
click at [1137, 42] on span "×" at bounding box center [1143, 40] width 13 height 27
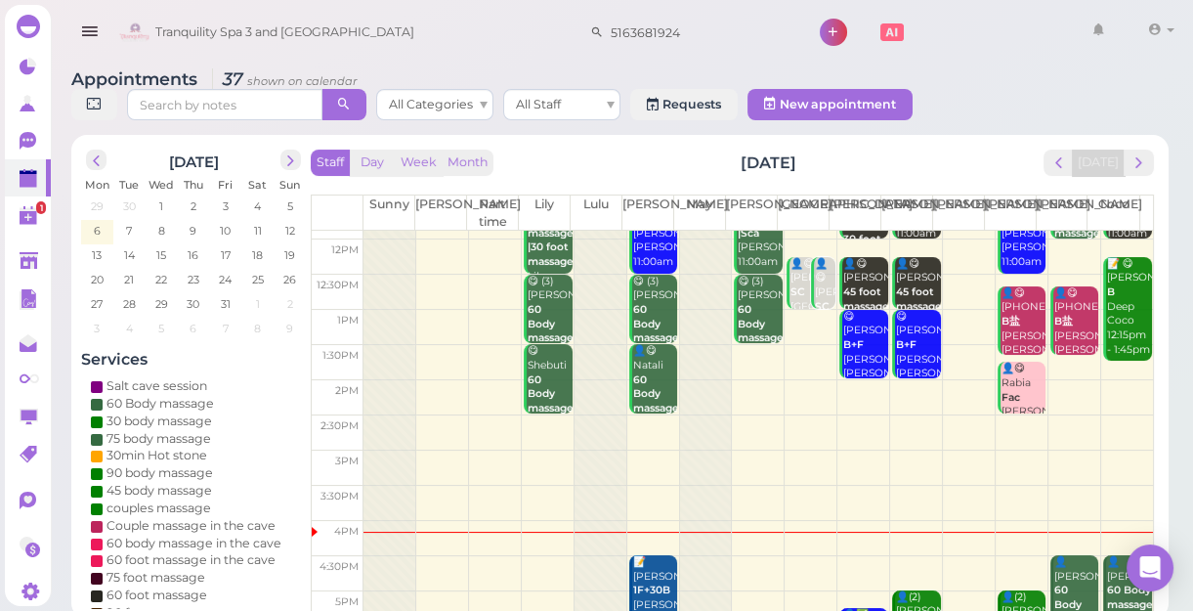
scroll to position [266, 0]
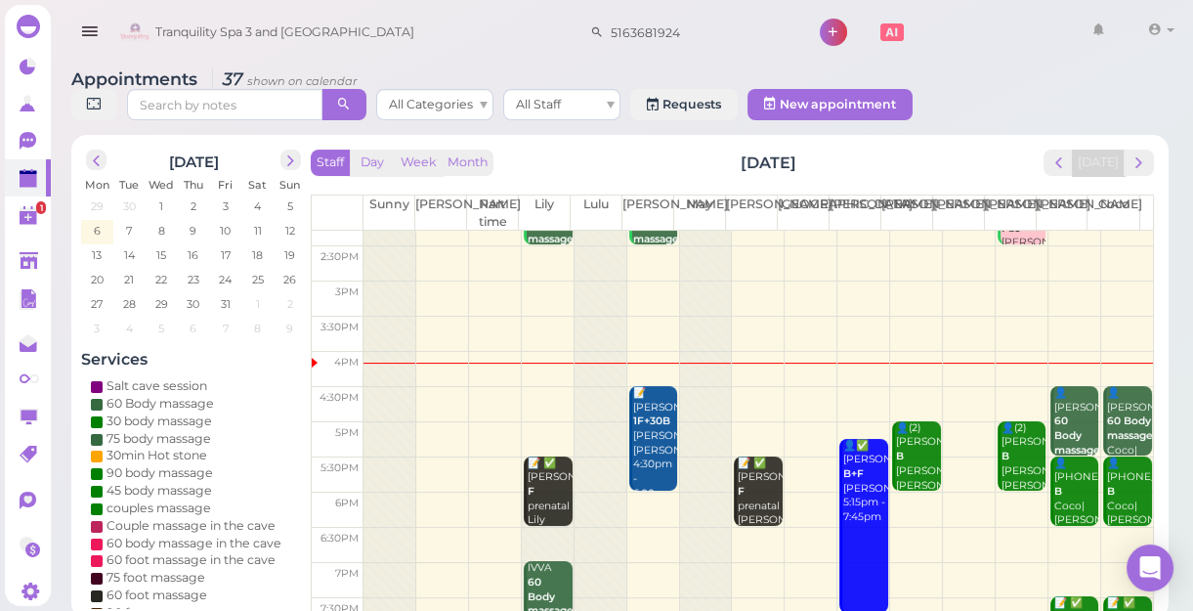
click at [550, 388] on td at bounding box center [759, 404] width 790 height 35
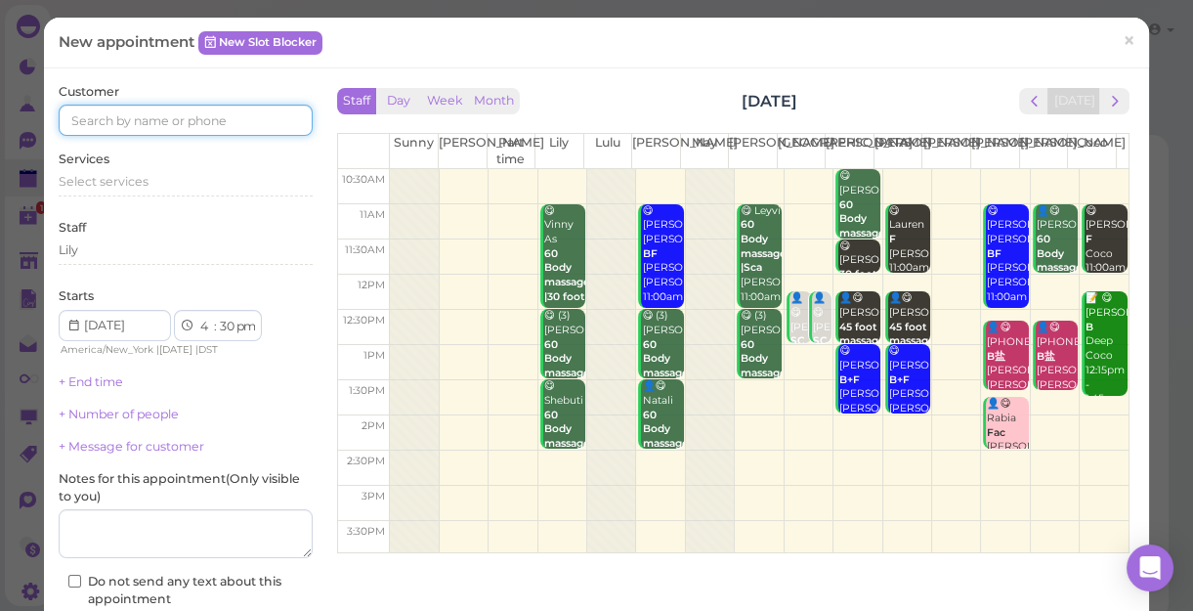
click at [253, 121] on input at bounding box center [186, 120] width 254 height 31
type input "5163681924"
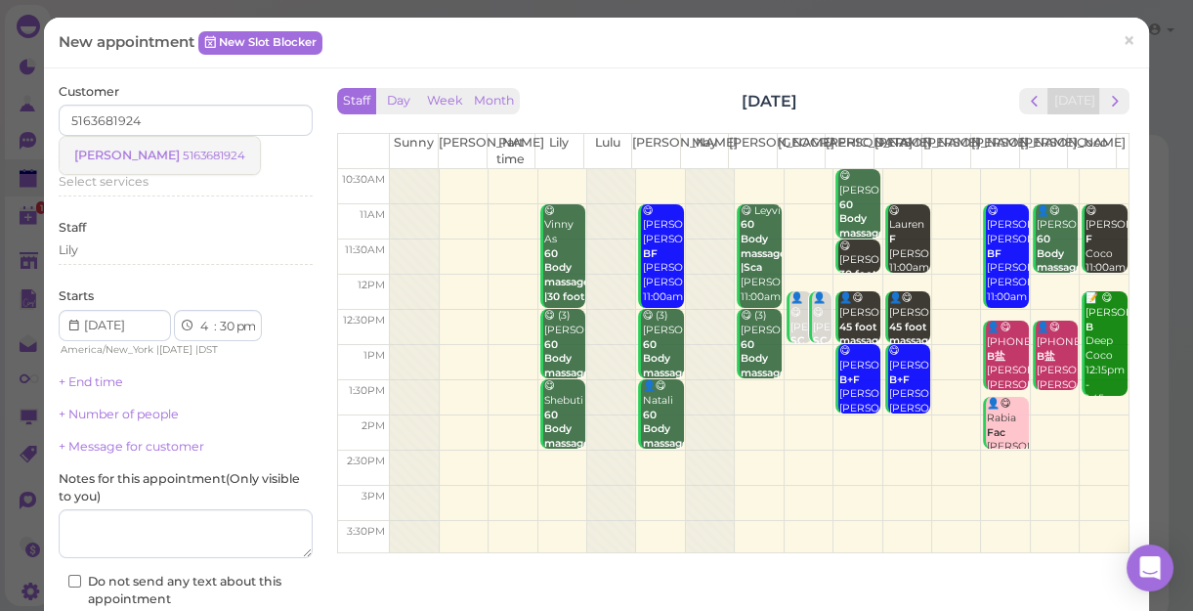
click at [195, 159] on link "Christine 5163681924" at bounding box center [160, 155] width 200 height 37
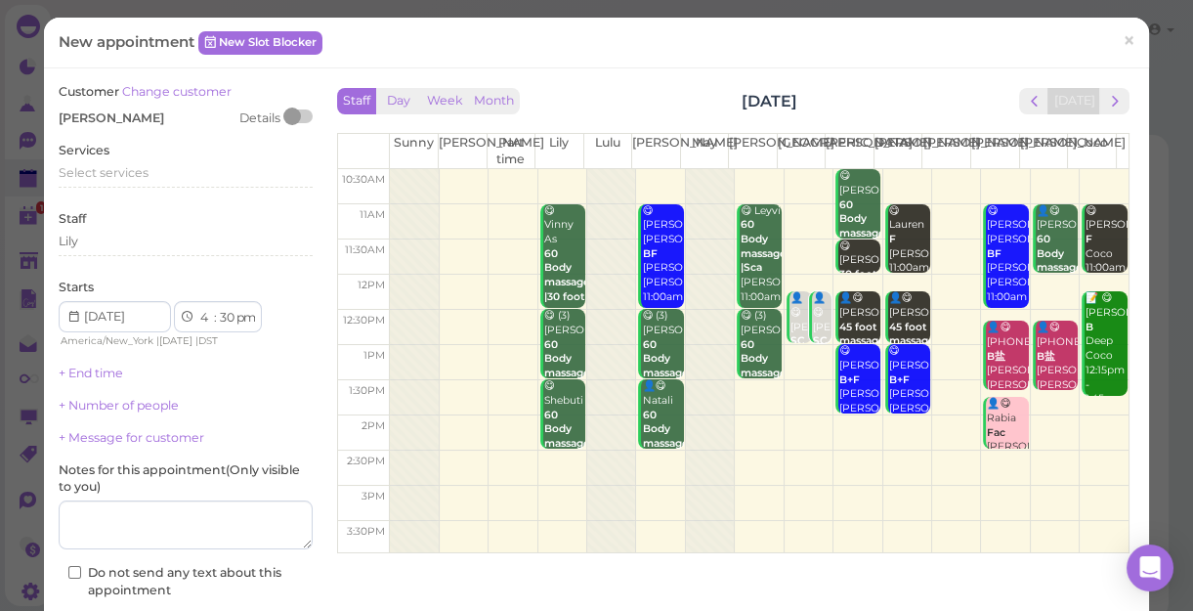
click at [195, 159] on div "Services Select services" at bounding box center [186, 169] width 254 height 54
click at [149, 177] on div "Select services" at bounding box center [186, 173] width 254 height 18
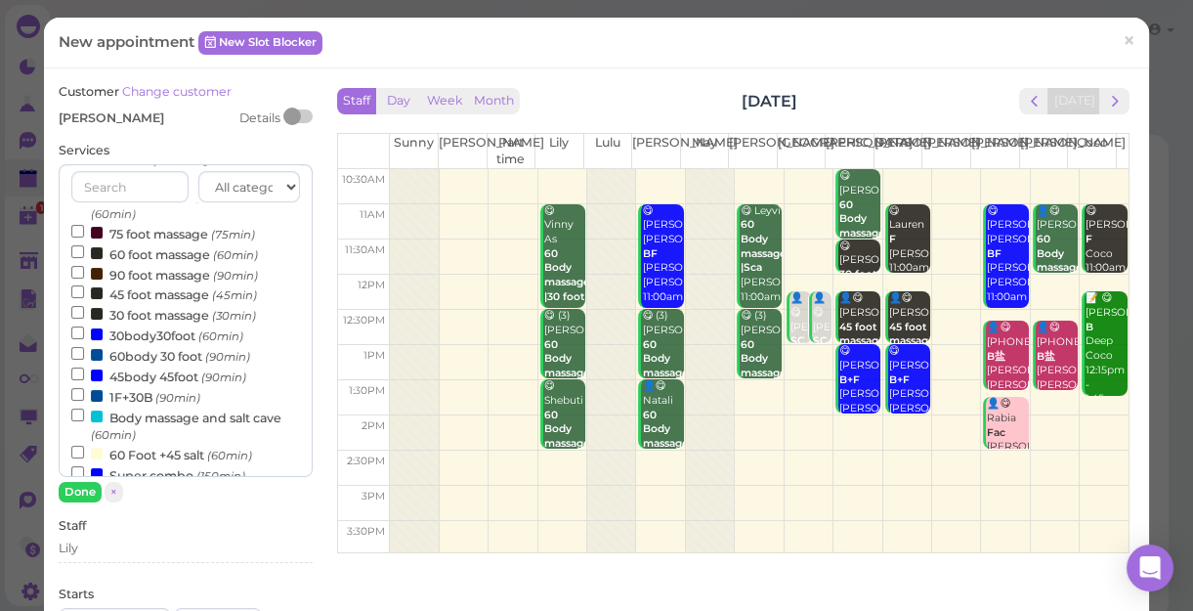
click at [155, 259] on label "60 foot massage (60min)" at bounding box center [164, 253] width 187 height 21
click at [84, 258] on input "60 foot massage (60min)" at bounding box center [77, 251] width 13 height 13
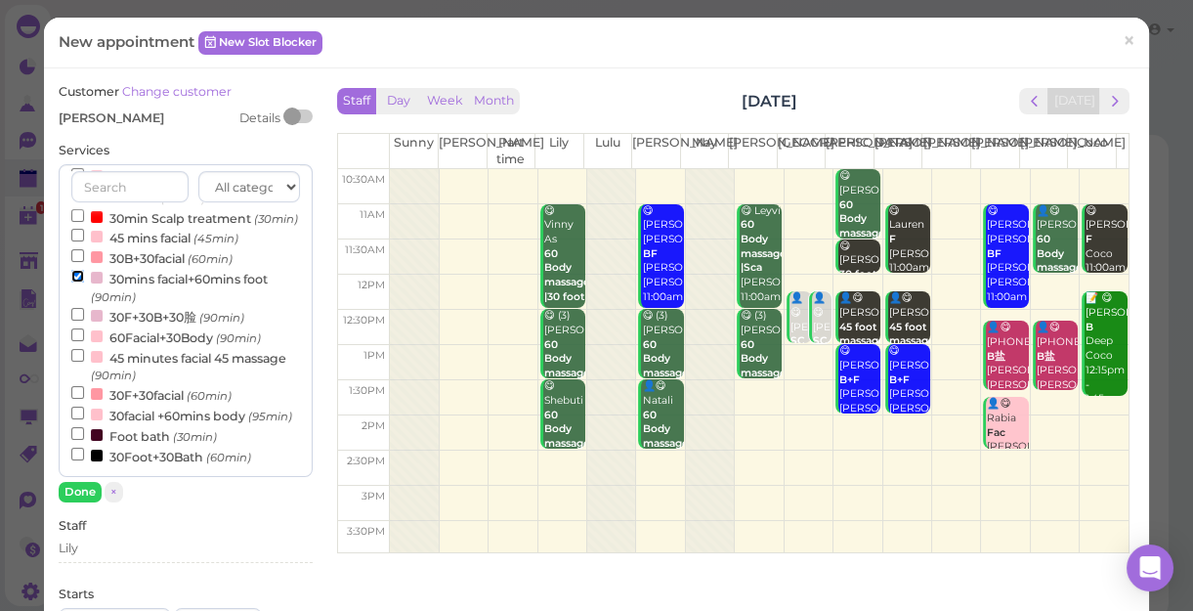
click at [71, 270] on input "30mins facial+60mins foot (90min)" at bounding box center [77, 276] width 13 height 13
select select "5"
select select "30"
click at [72, 491] on button "Done" at bounding box center [80, 492] width 43 height 21
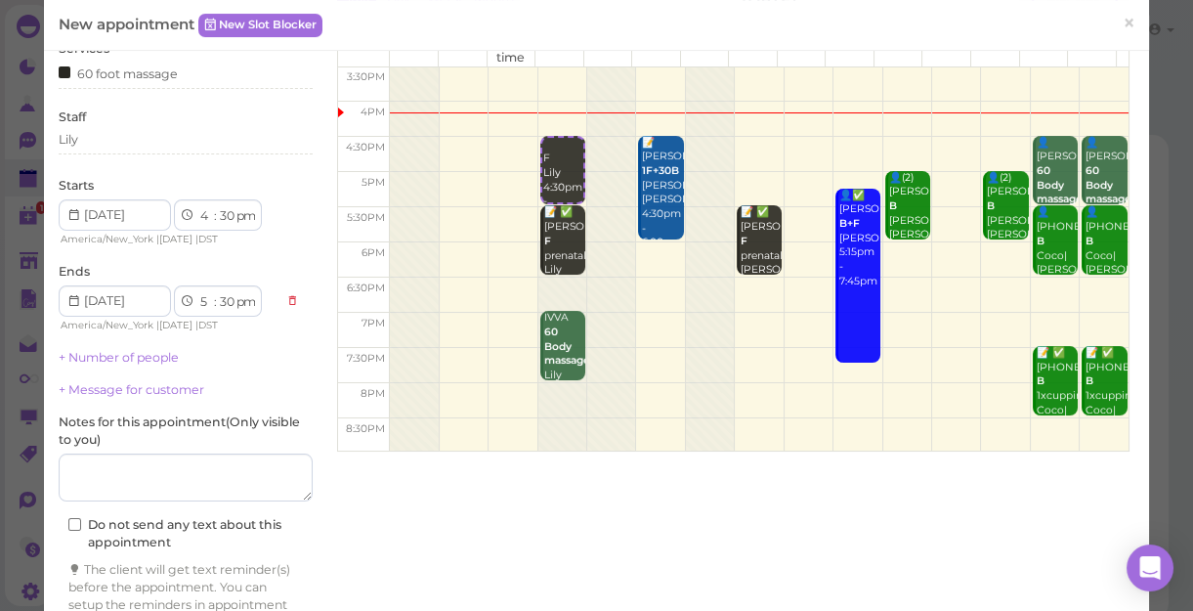
scroll to position [198, 0]
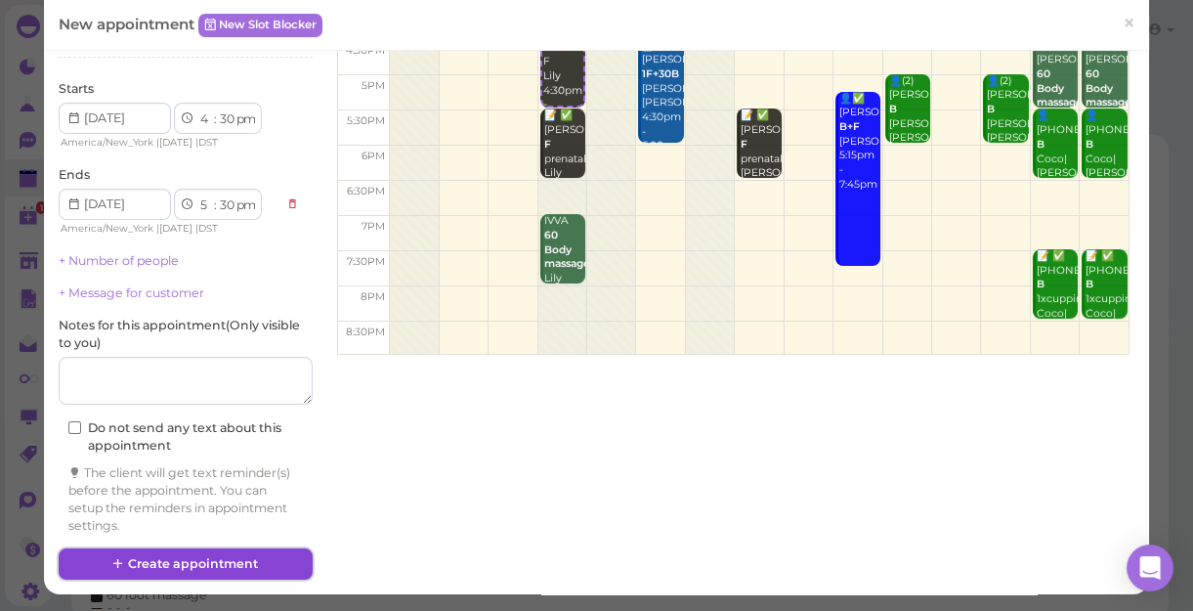
click at [197, 559] on button "Create appointment" at bounding box center [186, 563] width 254 height 31
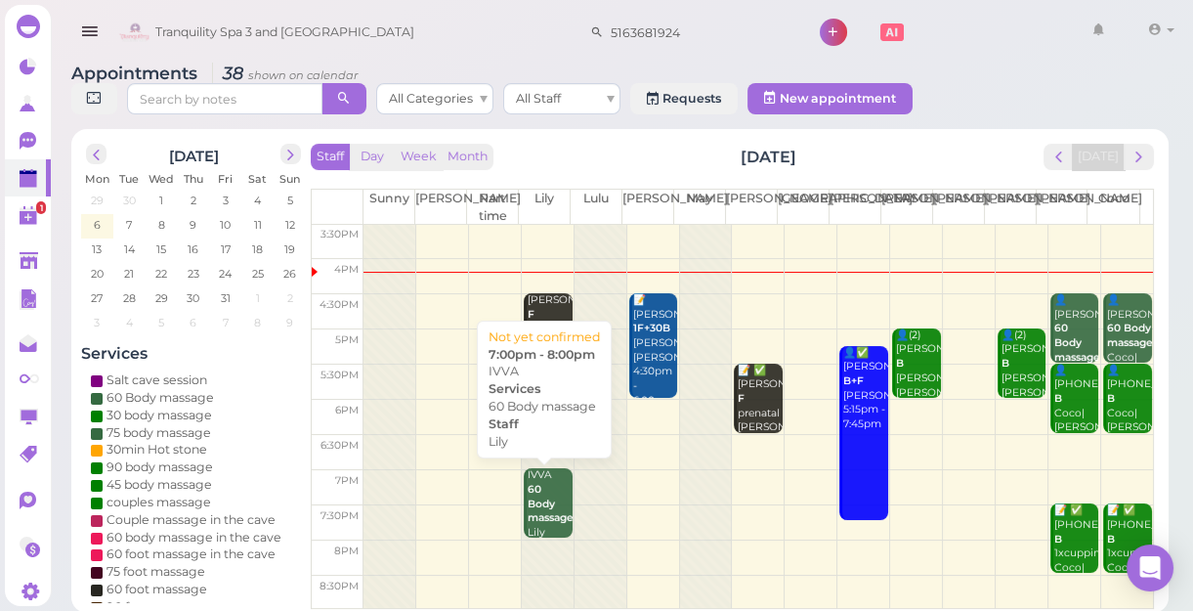
scroll to position [7, 0]
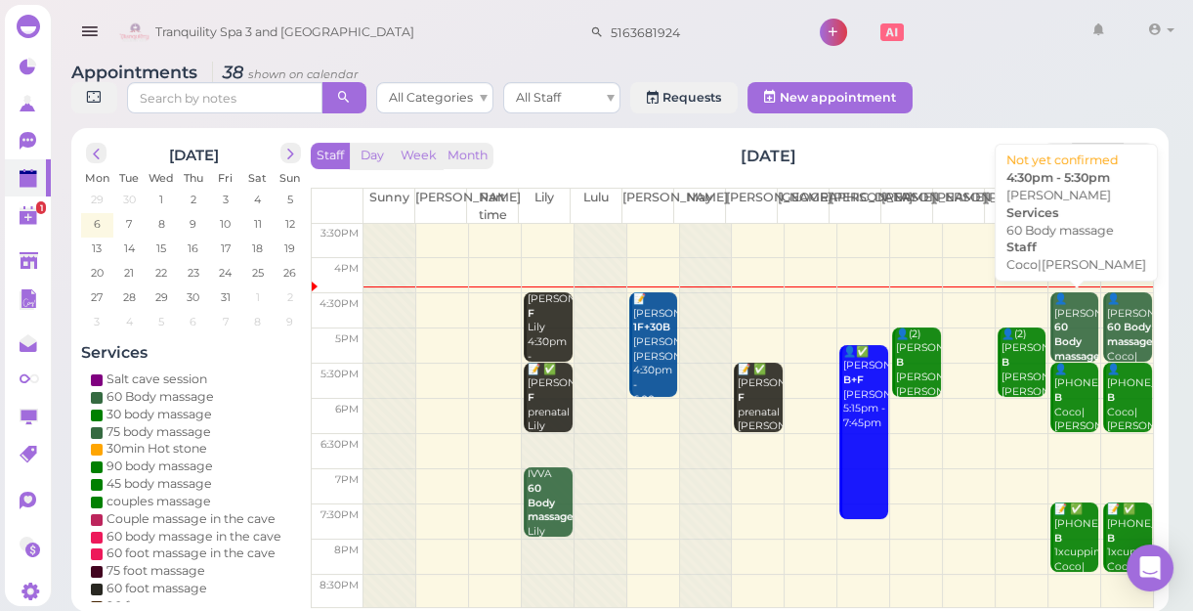
click at [1067, 310] on div "👤Paula 60 Body massage Coco|Tina 4:30pm - 5:30pm" at bounding box center [1077, 364] width 46 height 144
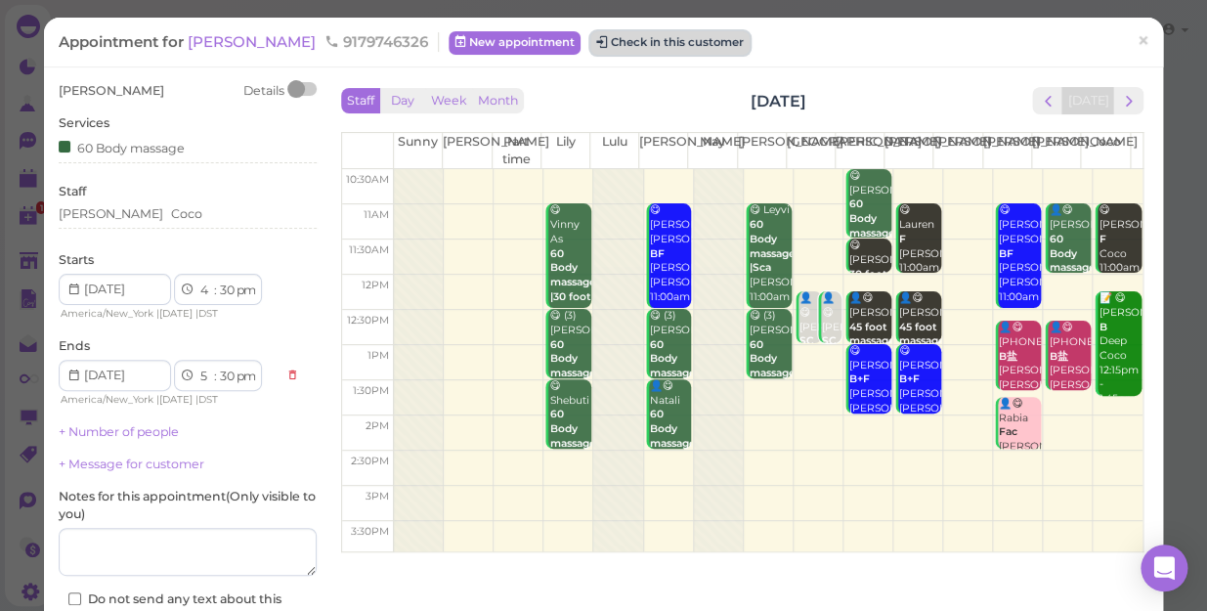
click at [590, 38] on button "Check in this customer" at bounding box center [669, 42] width 159 height 23
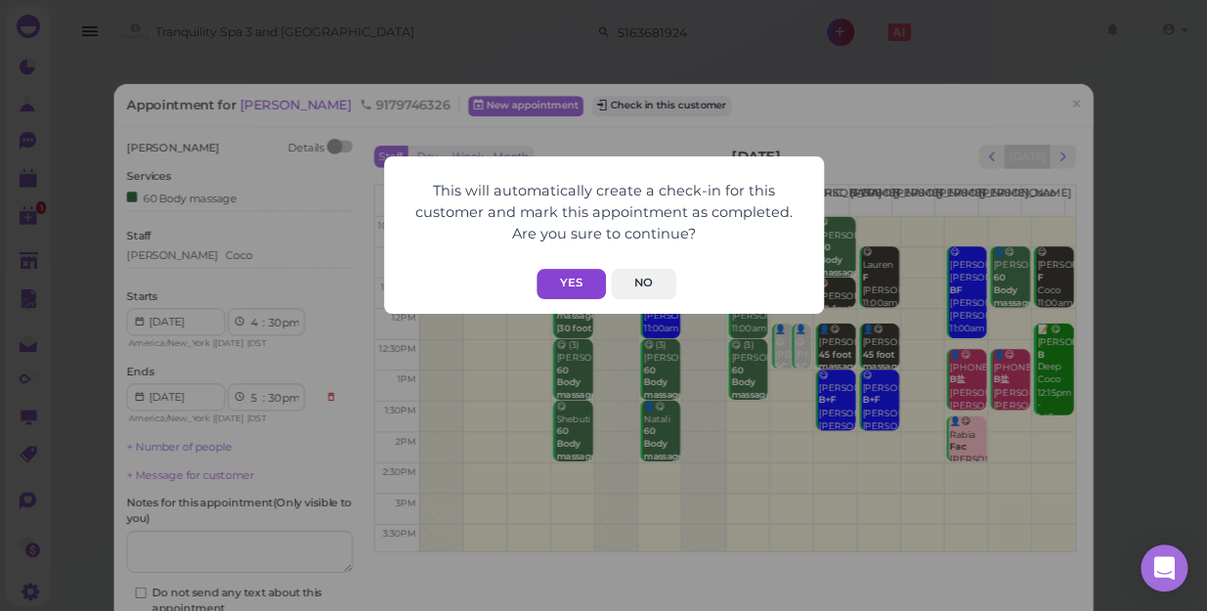
click at [560, 278] on button "Yes" at bounding box center [571, 284] width 69 height 30
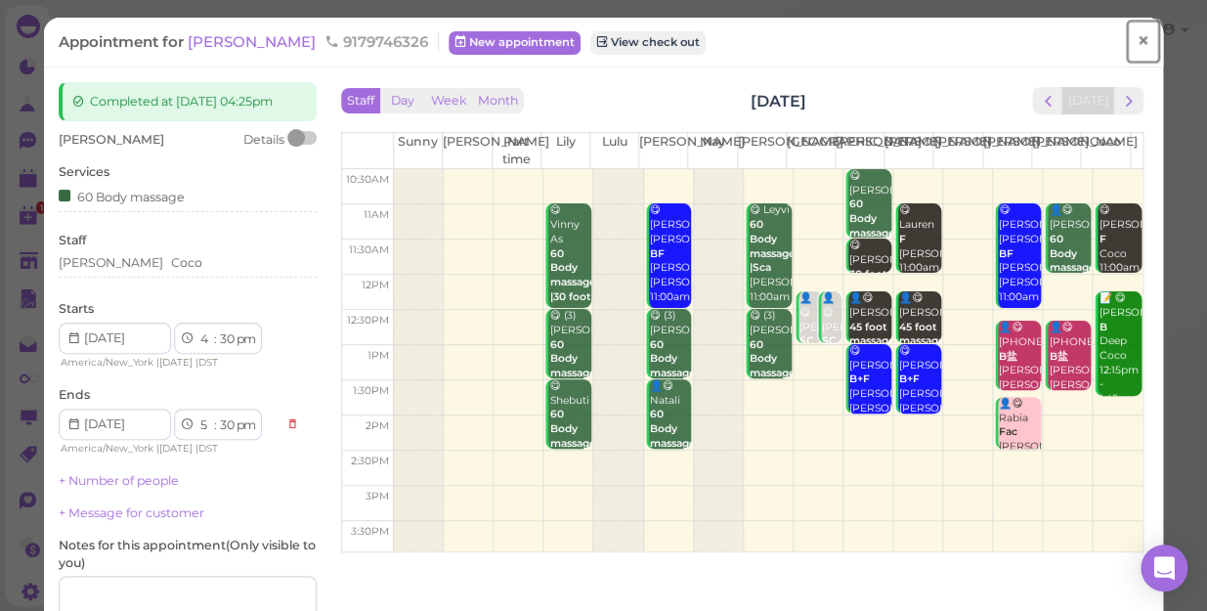
click at [1139, 44] on link "×" at bounding box center [1143, 42] width 36 height 46
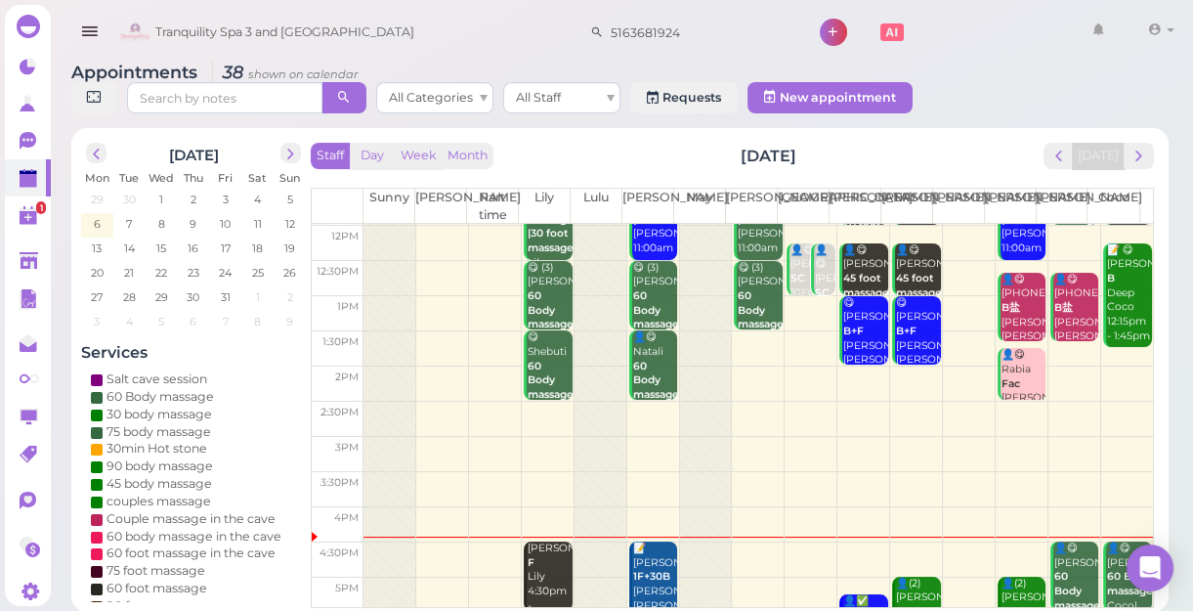
scroll to position [266, 0]
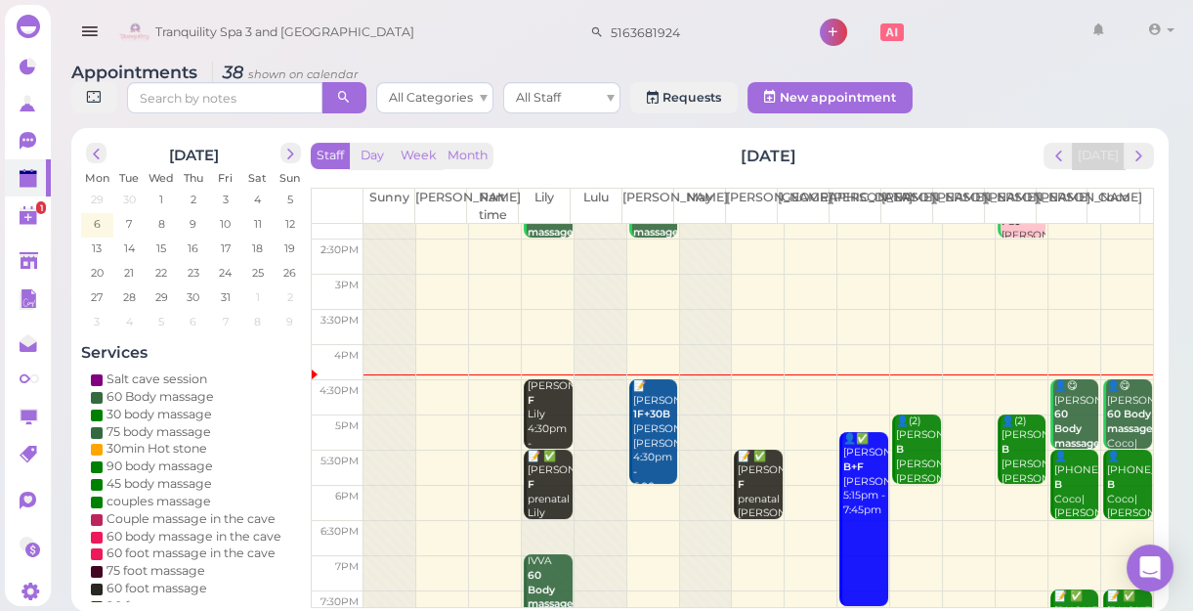
click at [1060, 398] on div "👤😋 Paula 60 Body massage Coco|Tina 4:30pm - 5:30pm" at bounding box center [1077, 451] width 46 height 144
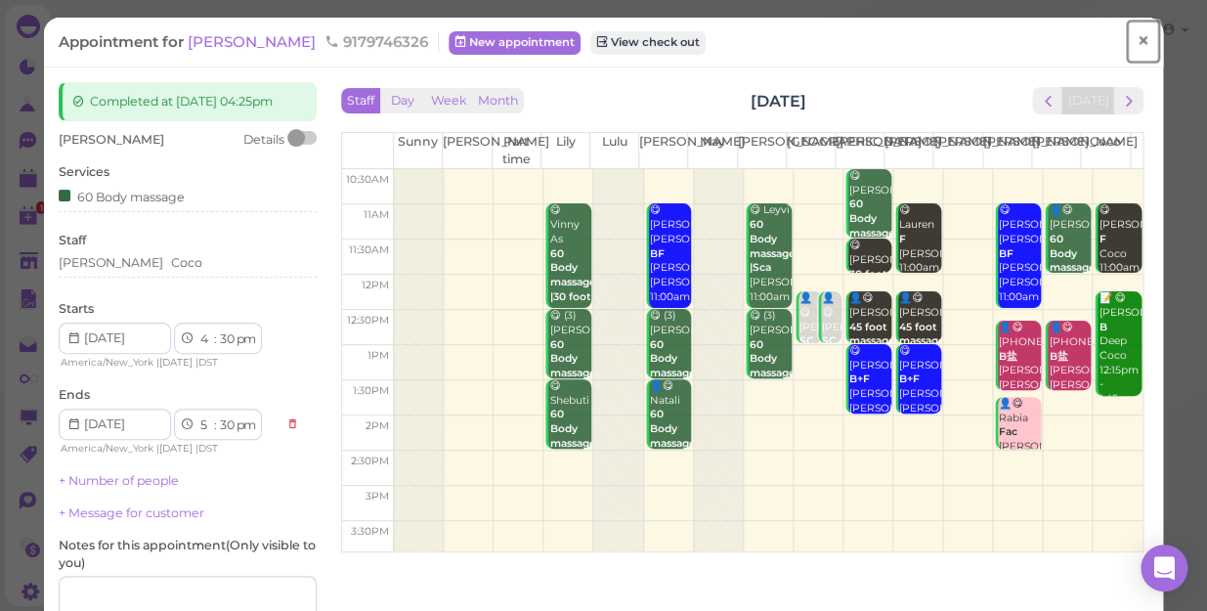
click at [1137, 39] on span "×" at bounding box center [1143, 40] width 13 height 27
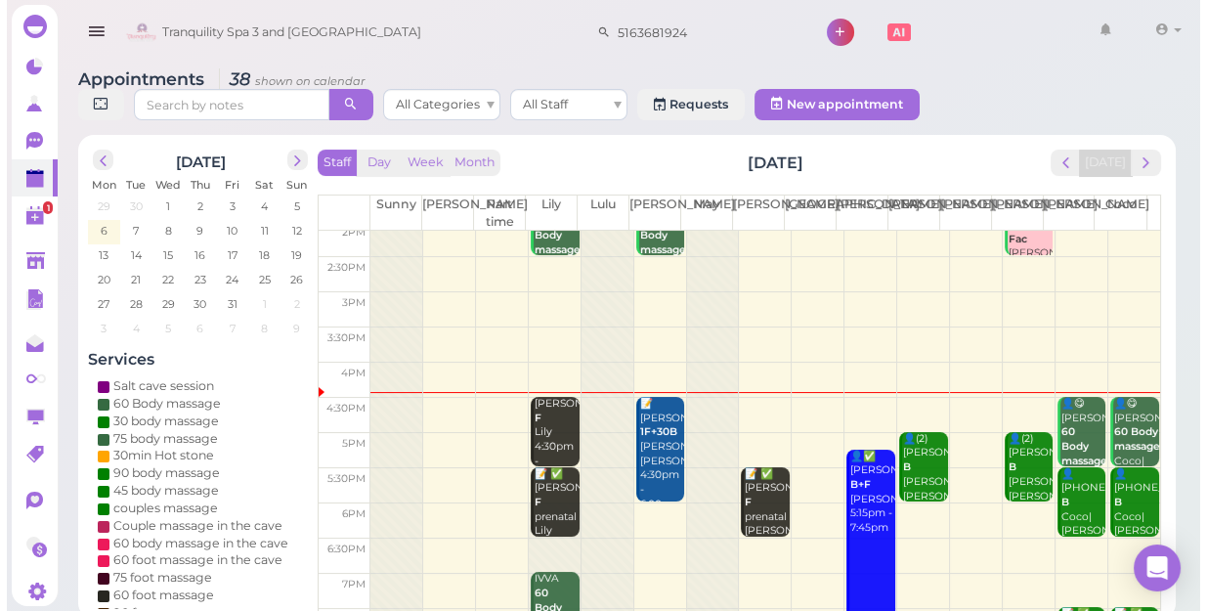
scroll to position [266, 0]
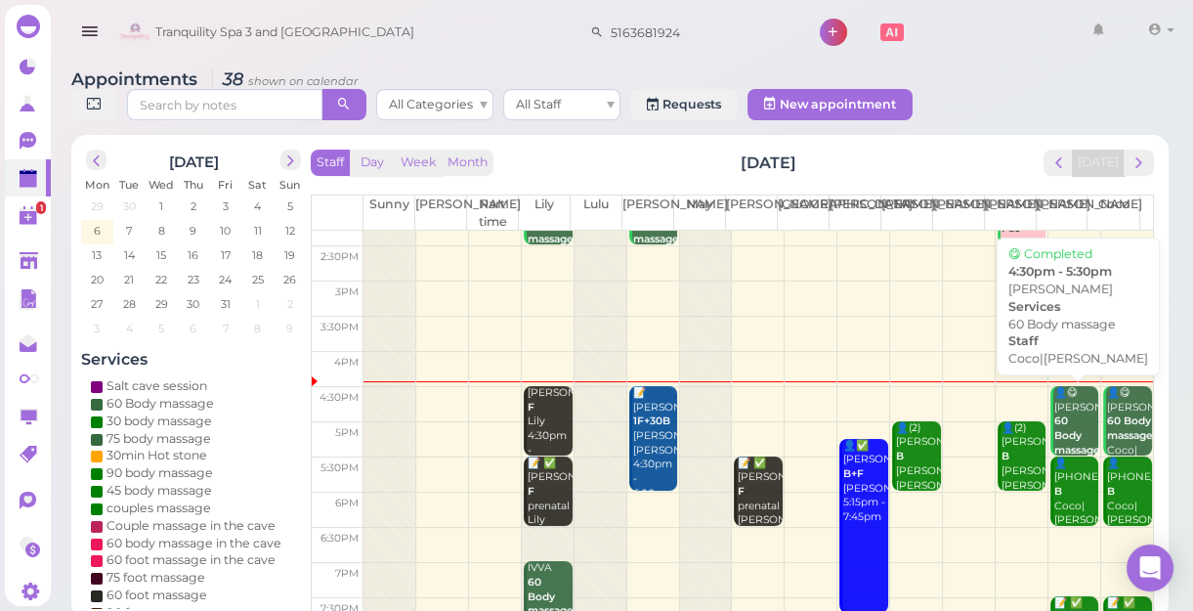
click at [1054, 403] on div "👤😋 Paula 60 Body massage Coco|Tina 4:30pm - 5:30pm" at bounding box center [1077, 458] width 46 height 144
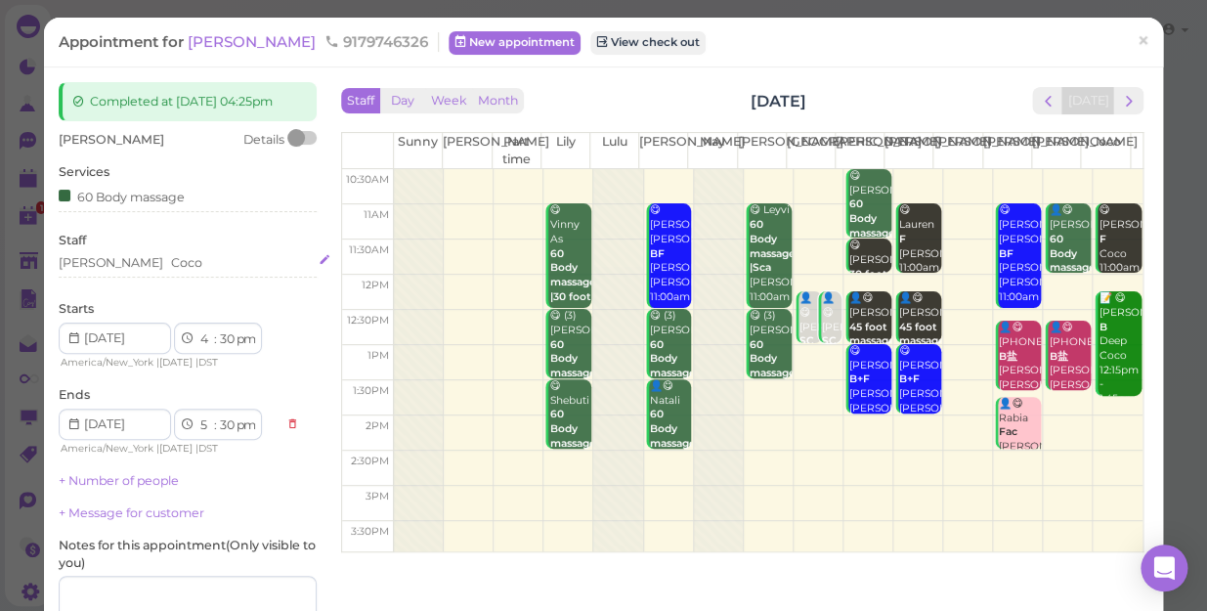
click at [151, 262] on div "Tina Coco" at bounding box center [188, 263] width 258 height 18
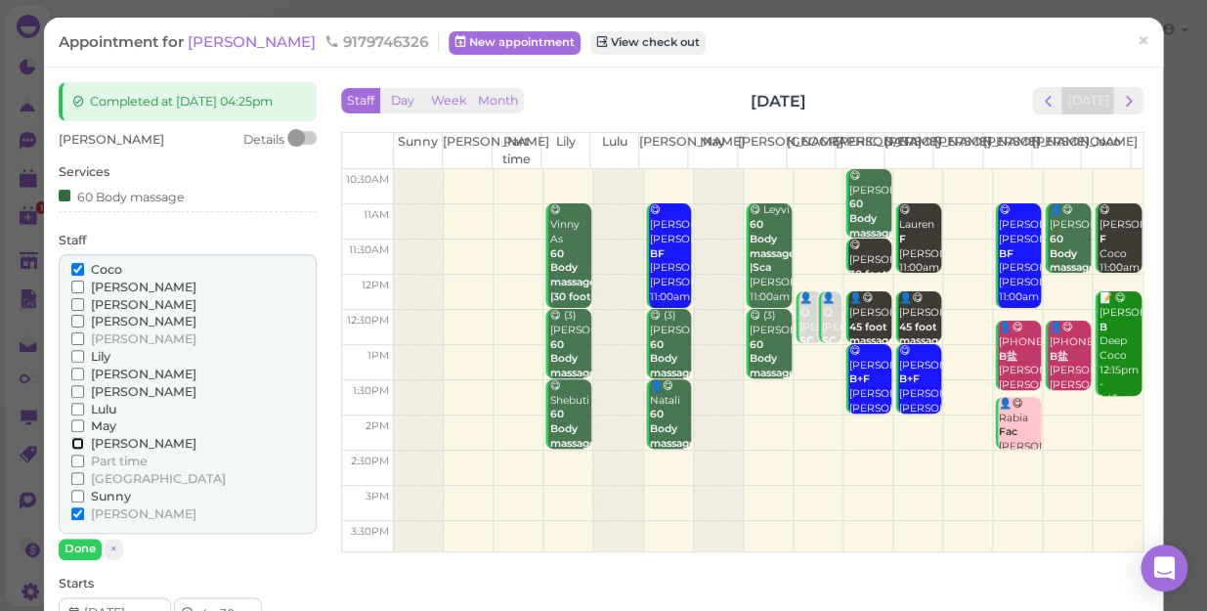
click at [74, 443] on input "[PERSON_NAME]" at bounding box center [77, 443] width 13 height 13
click at [75, 266] on input "Coco" at bounding box center [77, 269] width 13 height 13
click at [72, 546] on button "Done" at bounding box center [80, 548] width 43 height 21
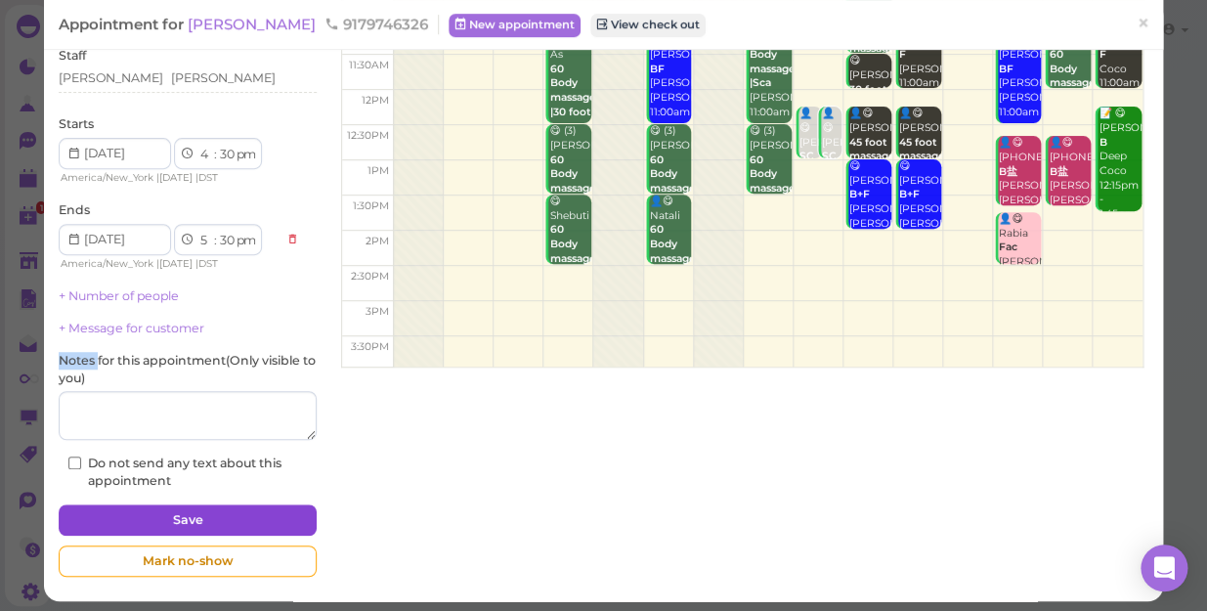
scroll to position [191, 0]
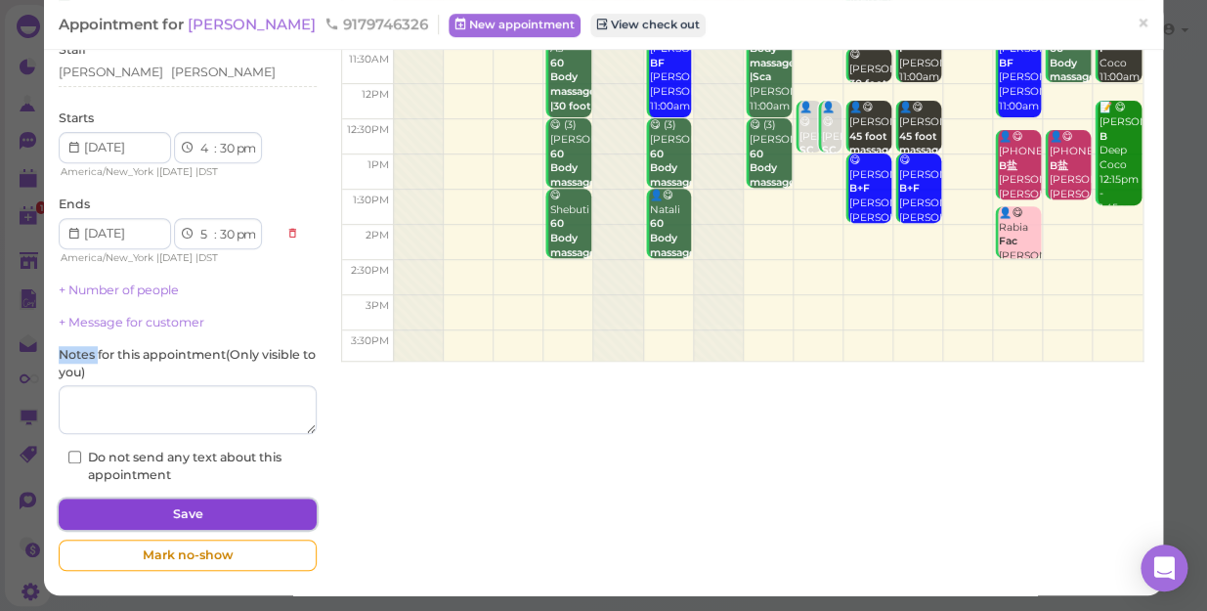
click at [198, 518] on button "Save" at bounding box center [188, 513] width 258 height 31
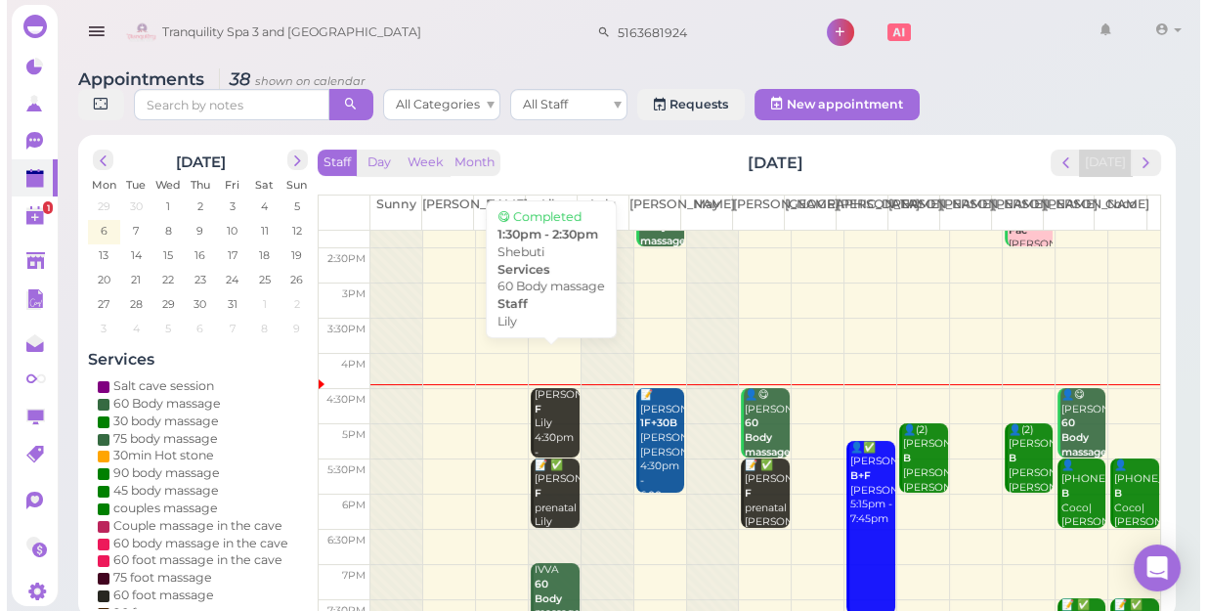
scroll to position [266, 0]
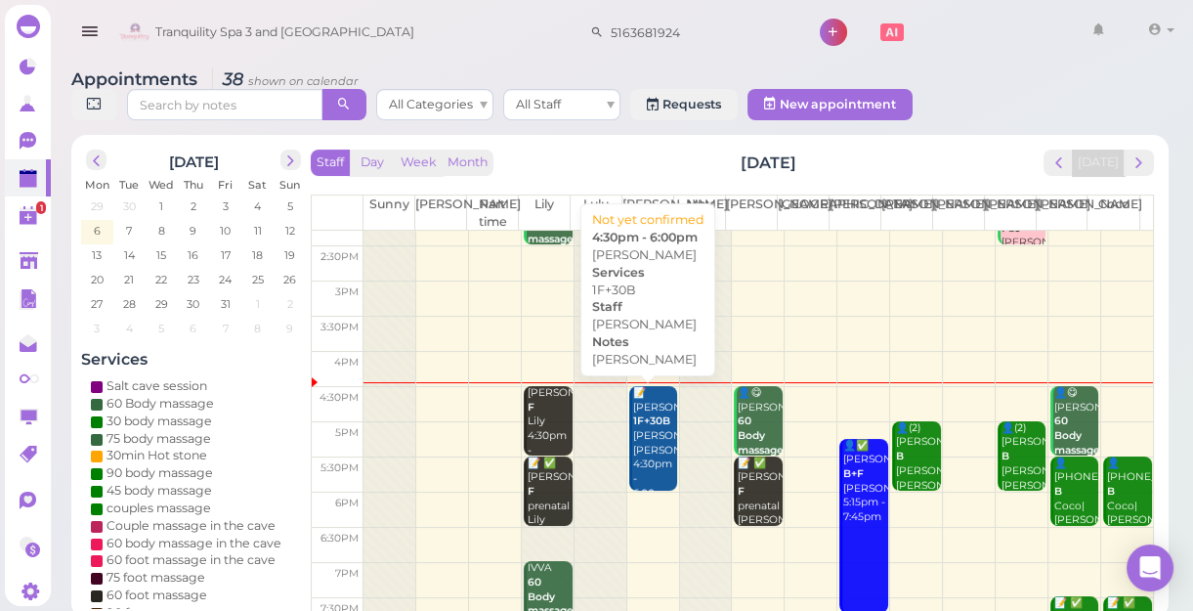
click at [655, 442] on div "📝 Christine 1F+30B LISA Lisa 4:30pm - 6:00pm" at bounding box center [655, 443] width 46 height 115
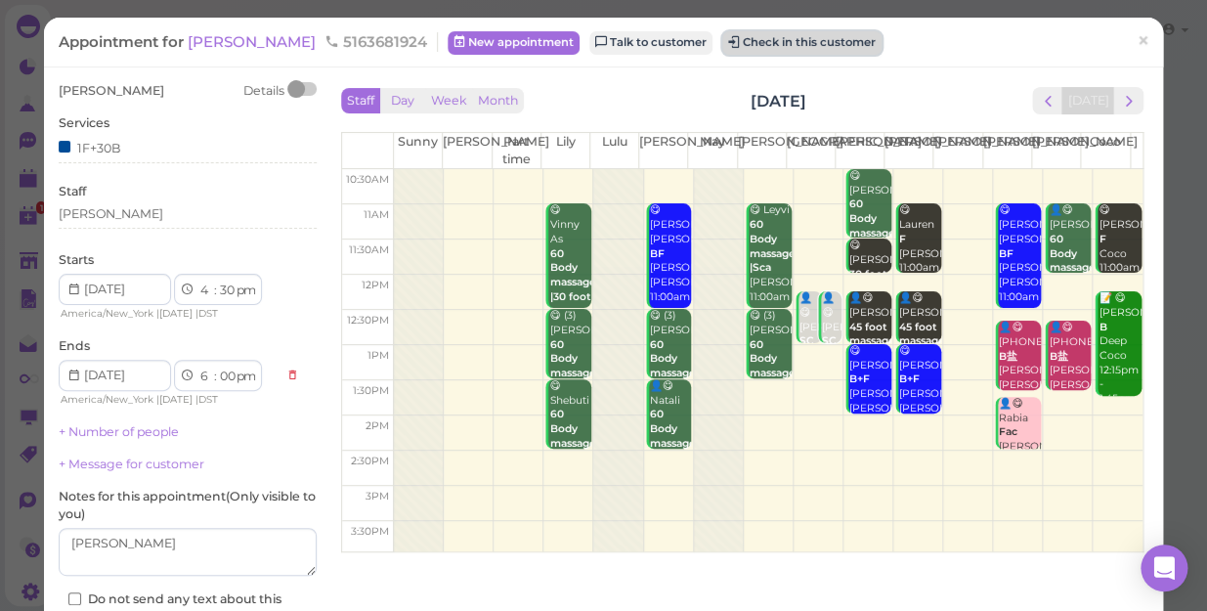
click at [722, 44] on button "Check in this customer" at bounding box center [801, 42] width 159 height 23
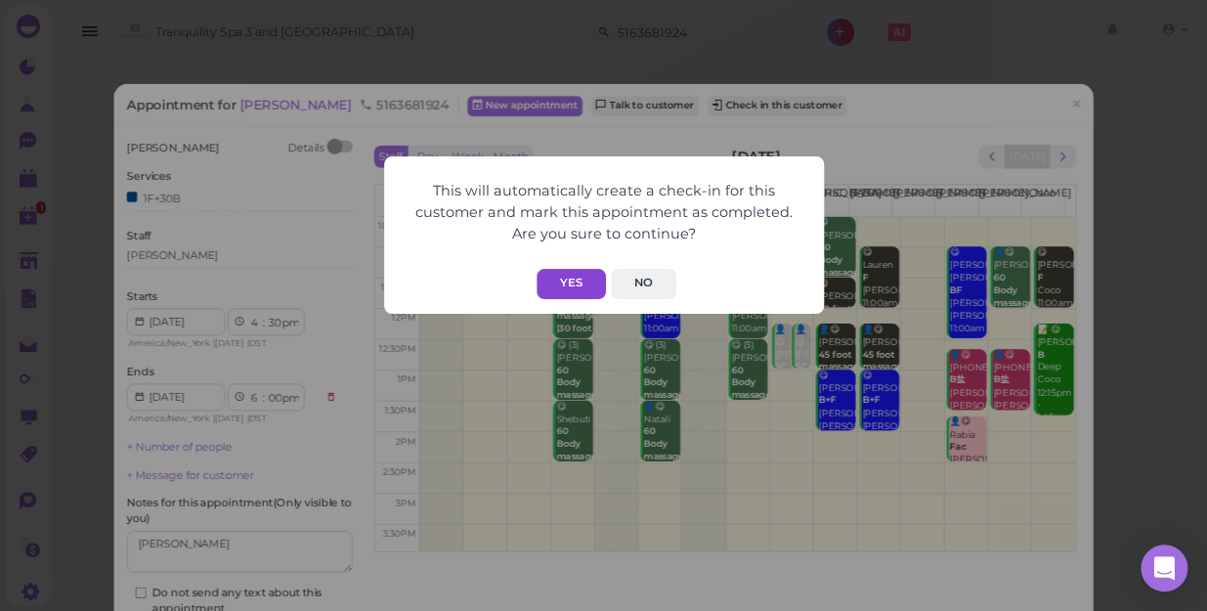
click at [581, 283] on button "Yes" at bounding box center [571, 284] width 69 height 30
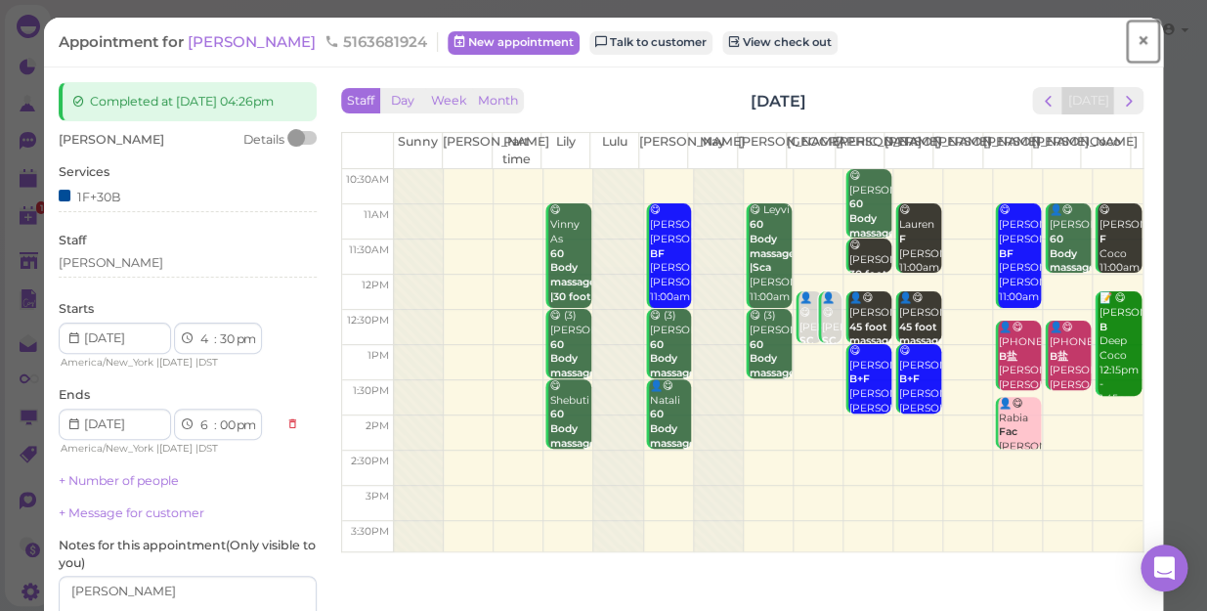
click at [1137, 39] on span "×" at bounding box center [1143, 40] width 13 height 27
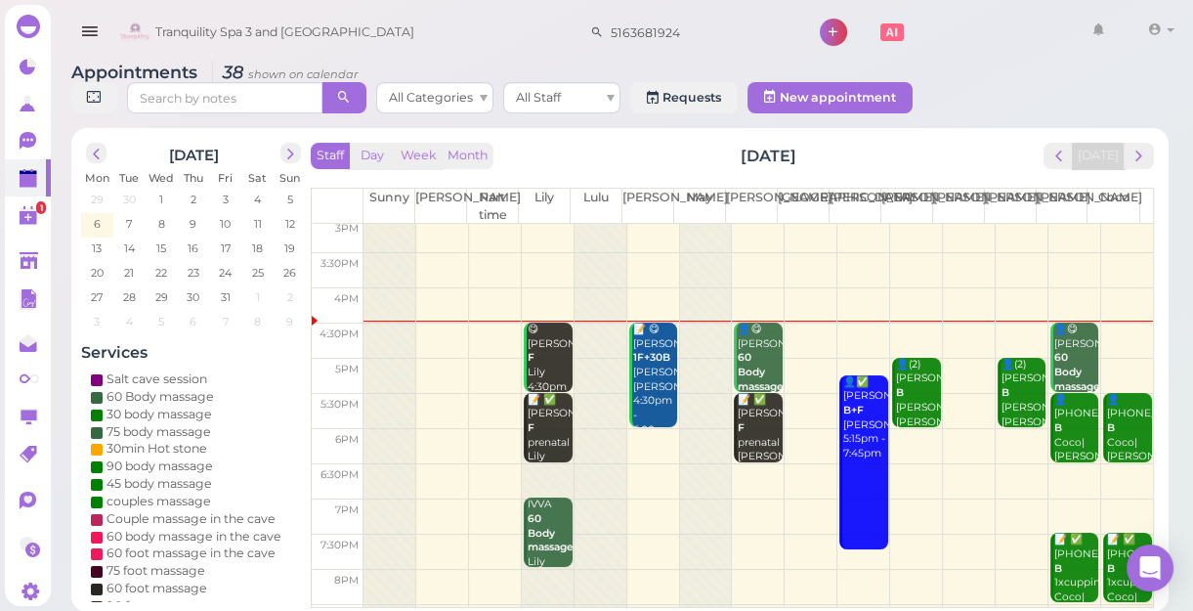
scroll to position [353, 0]
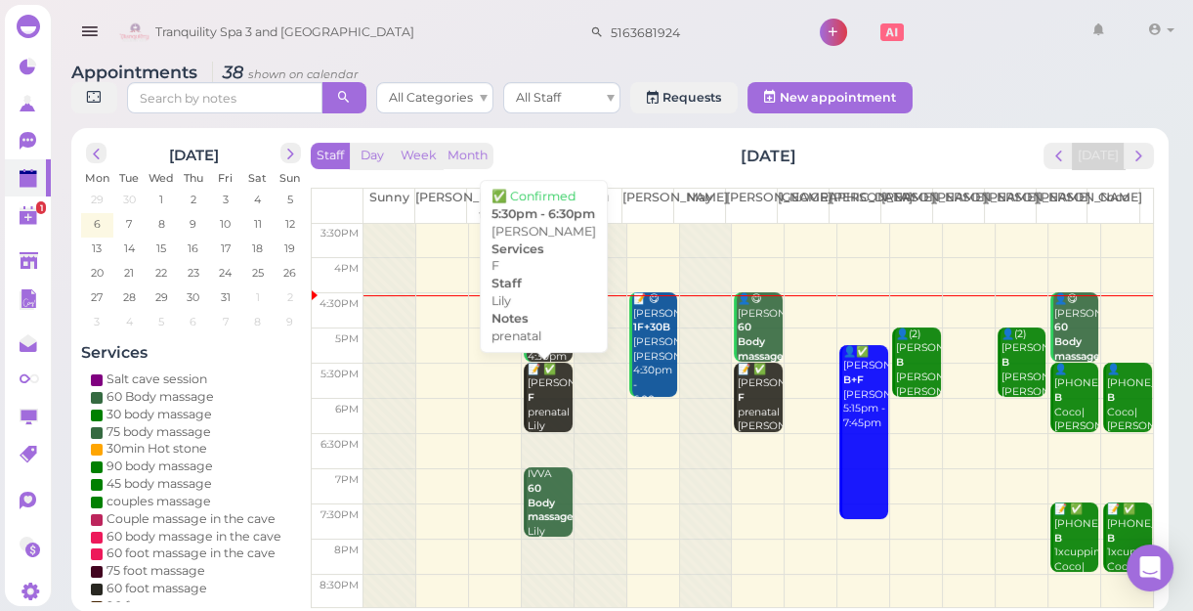
click at [544, 410] on div "📝 ✅ Gina F prenatal Lily 5:30pm - 6:30pm" at bounding box center [550, 420] width 46 height 115
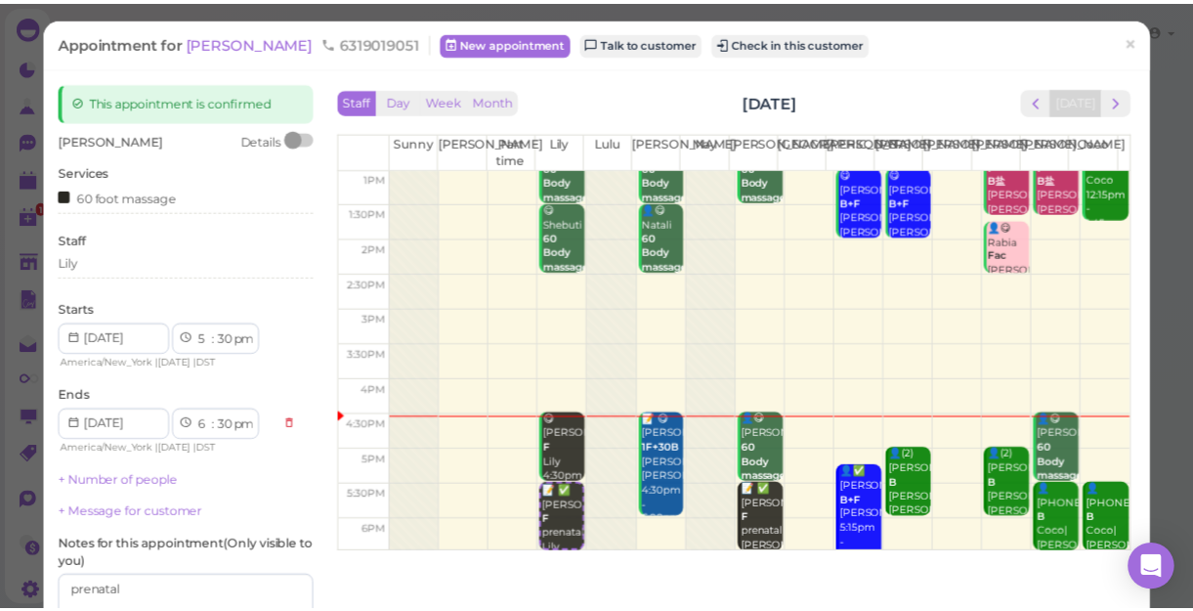
scroll to position [88, 0]
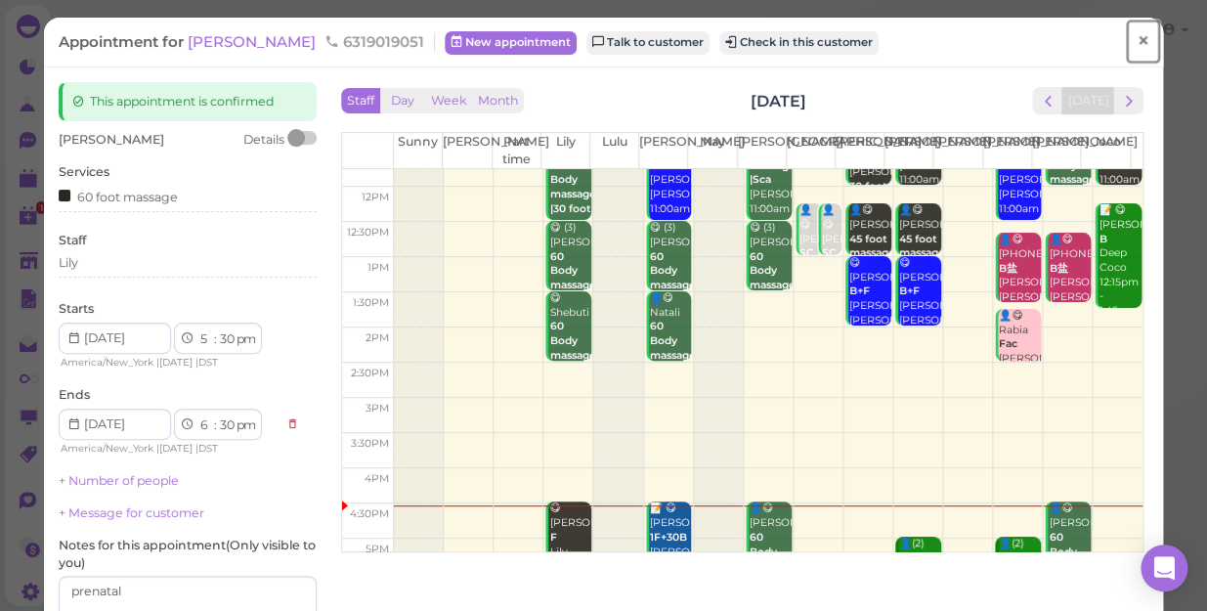
click at [1137, 39] on span "×" at bounding box center [1143, 40] width 13 height 27
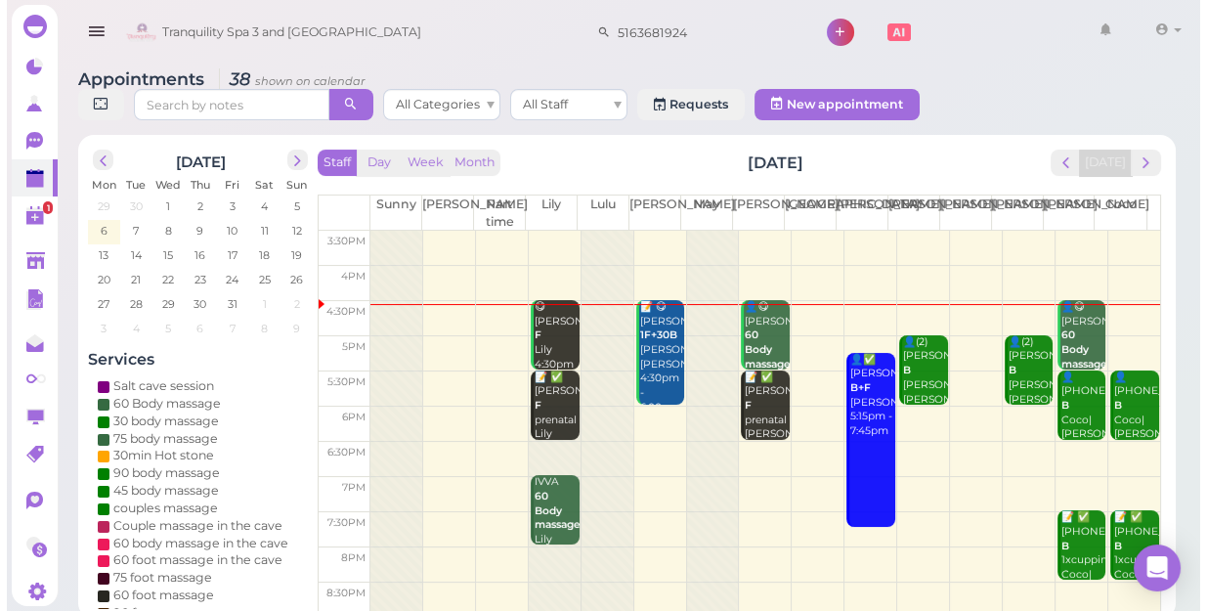
scroll to position [353, 0]
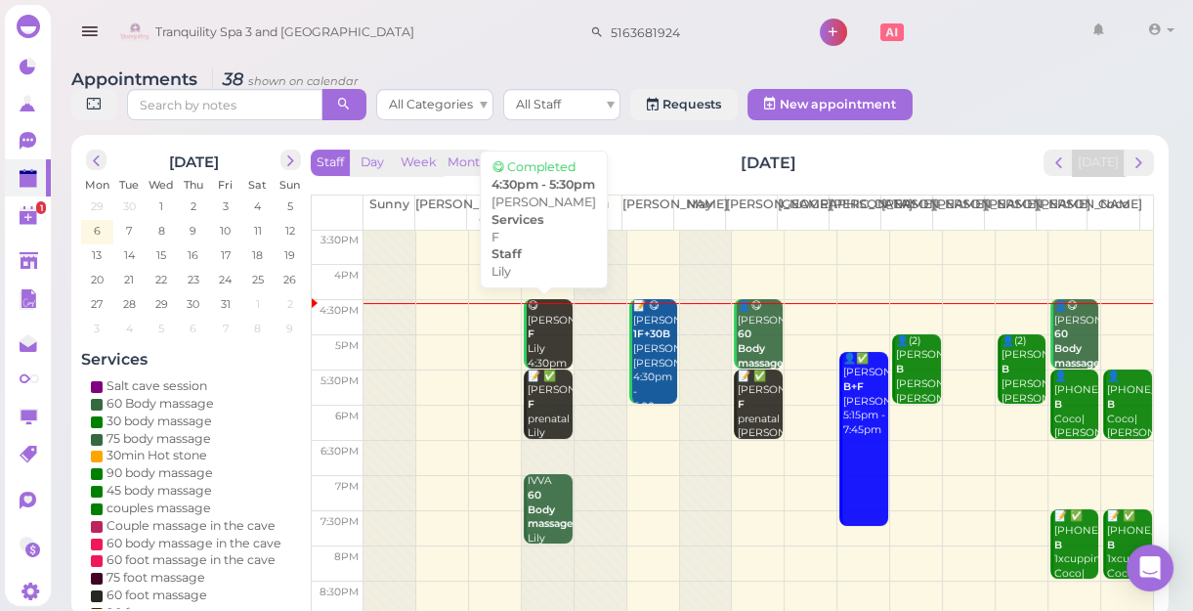
click at [533, 344] on div "😋 Christine F Lily 4:30pm - 5:30pm" at bounding box center [550, 349] width 46 height 101
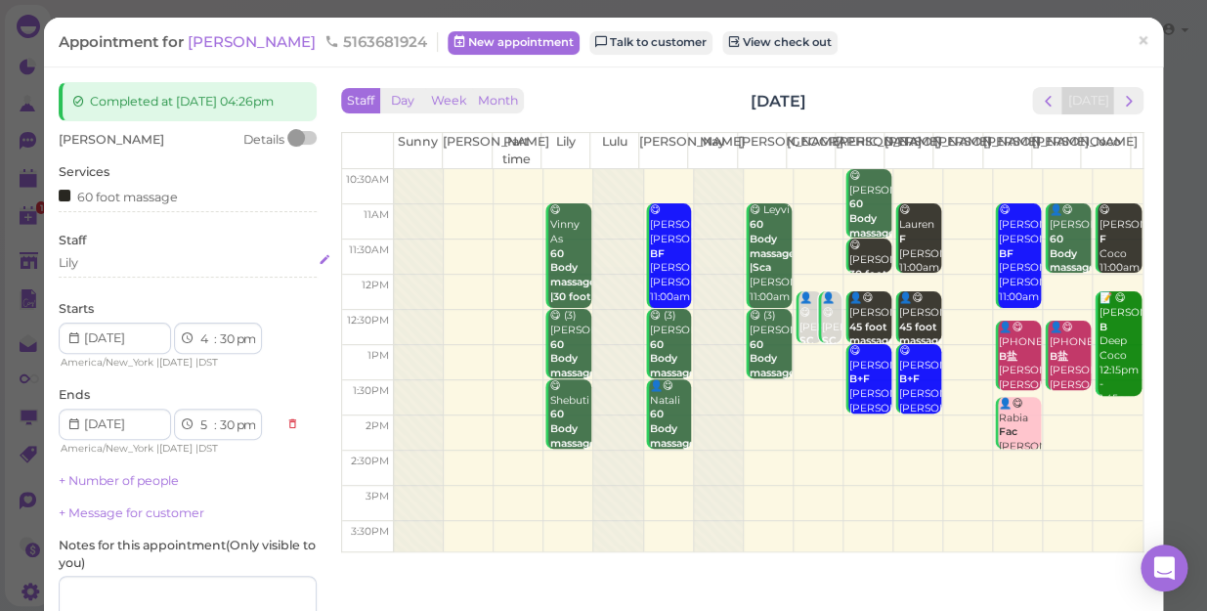
click at [98, 268] on div "Lily" at bounding box center [188, 263] width 258 height 18
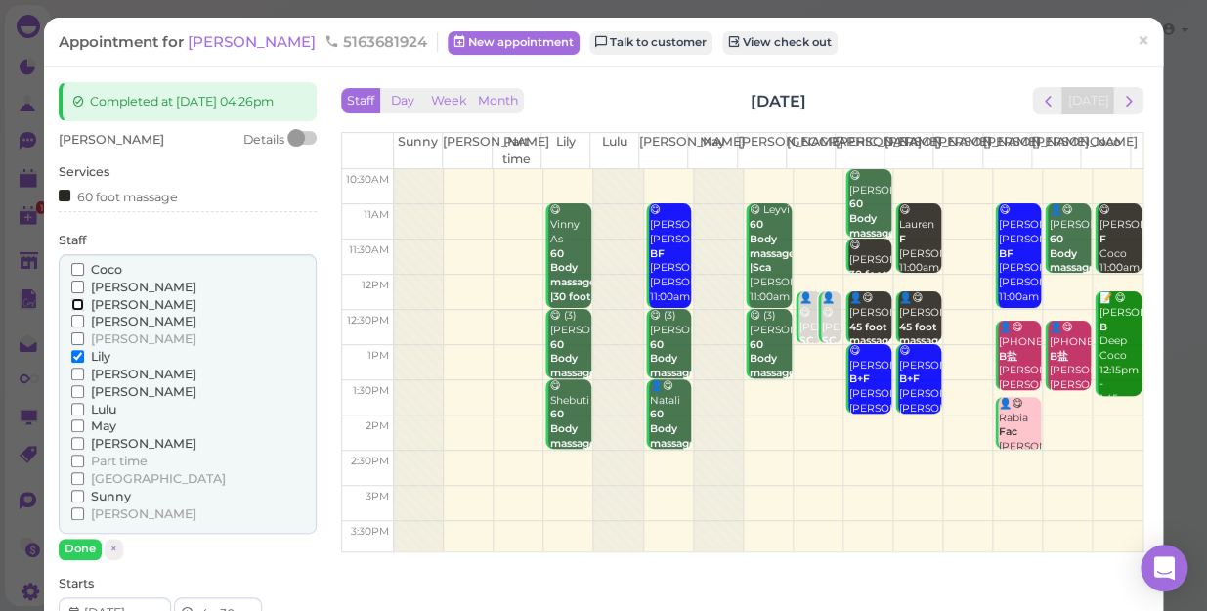
click at [74, 302] on input "[PERSON_NAME]" at bounding box center [77, 304] width 13 height 13
click at [75, 353] on input "Lily" at bounding box center [77, 356] width 13 height 13
click at [84, 555] on button "Done" at bounding box center [80, 548] width 43 height 21
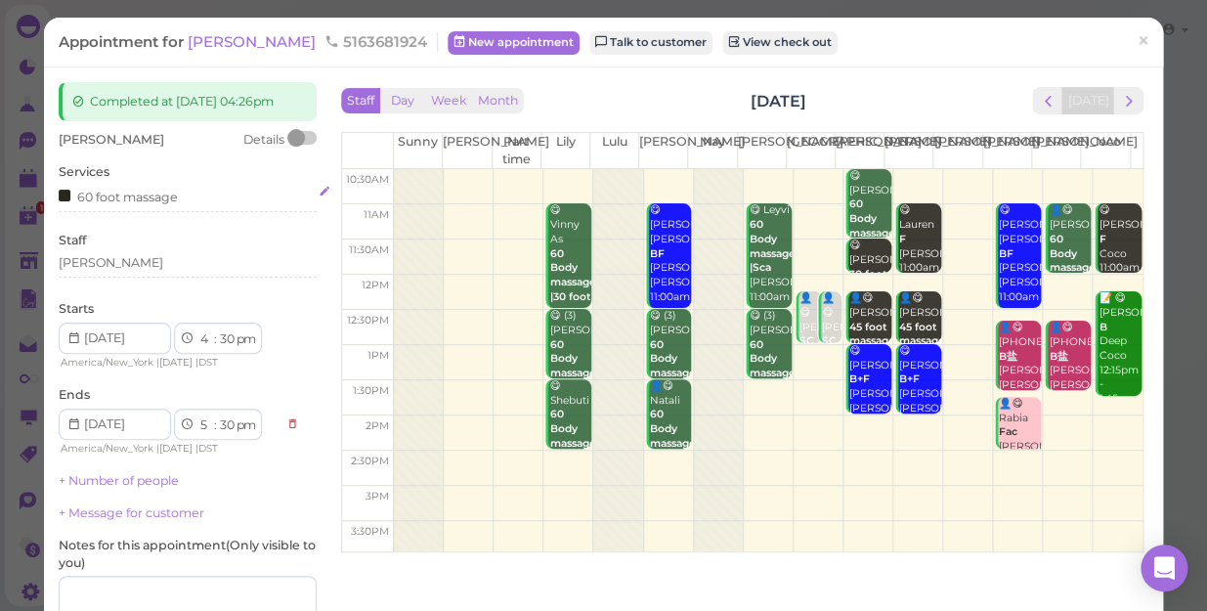
click at [190, 203] on div "60 foot massage" at bounding box center [188, 196] width 258 height 21
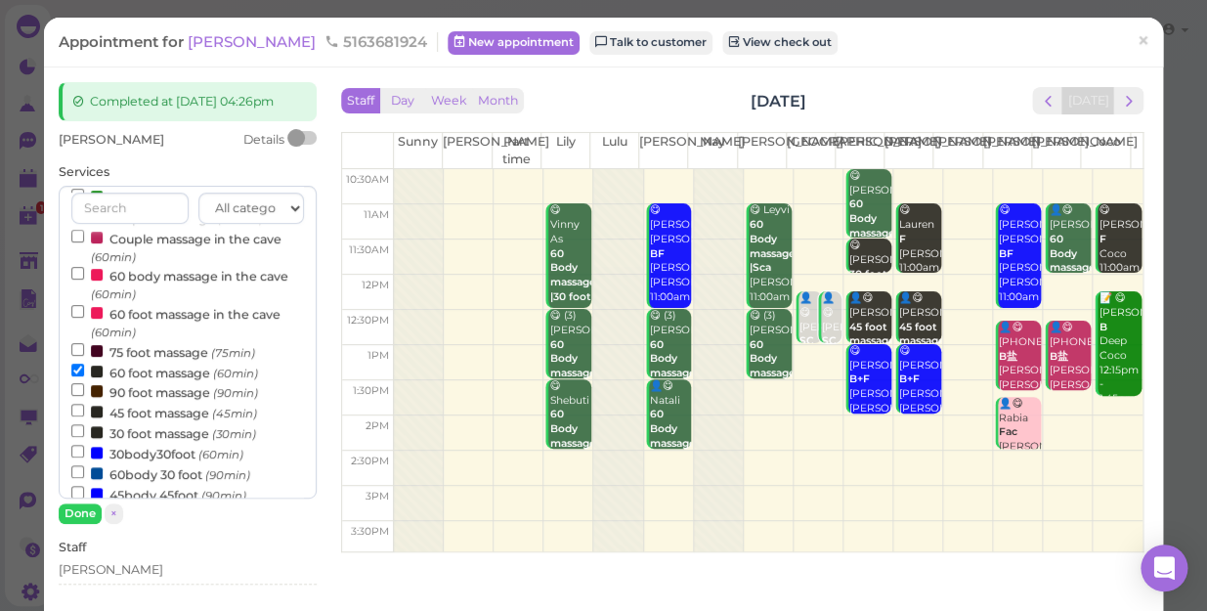
scroll to position [177, 0]
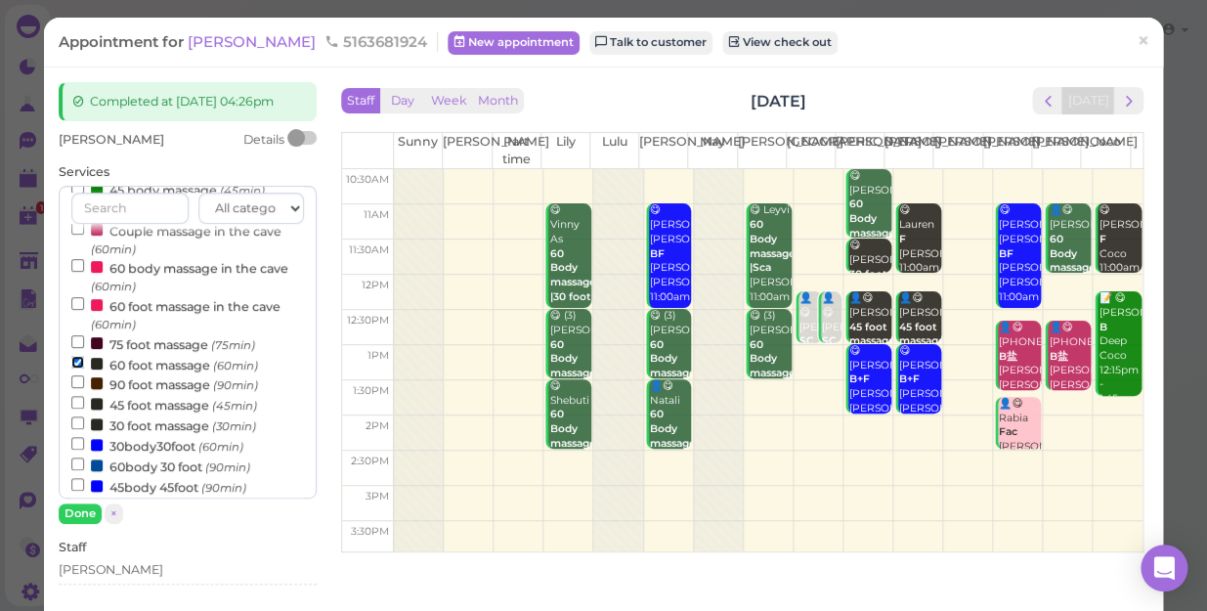
click at [74, 361] on input "60 foot massage (60min)" at bounding box center [77, 362] width 13 height 13
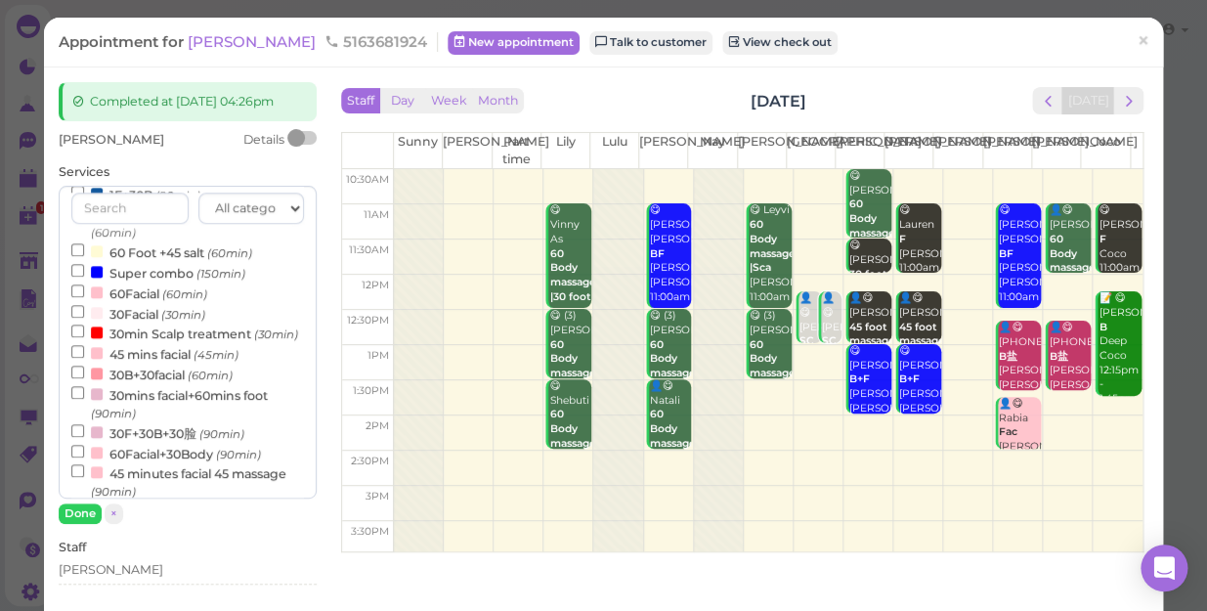
scroll to position [451, 0]
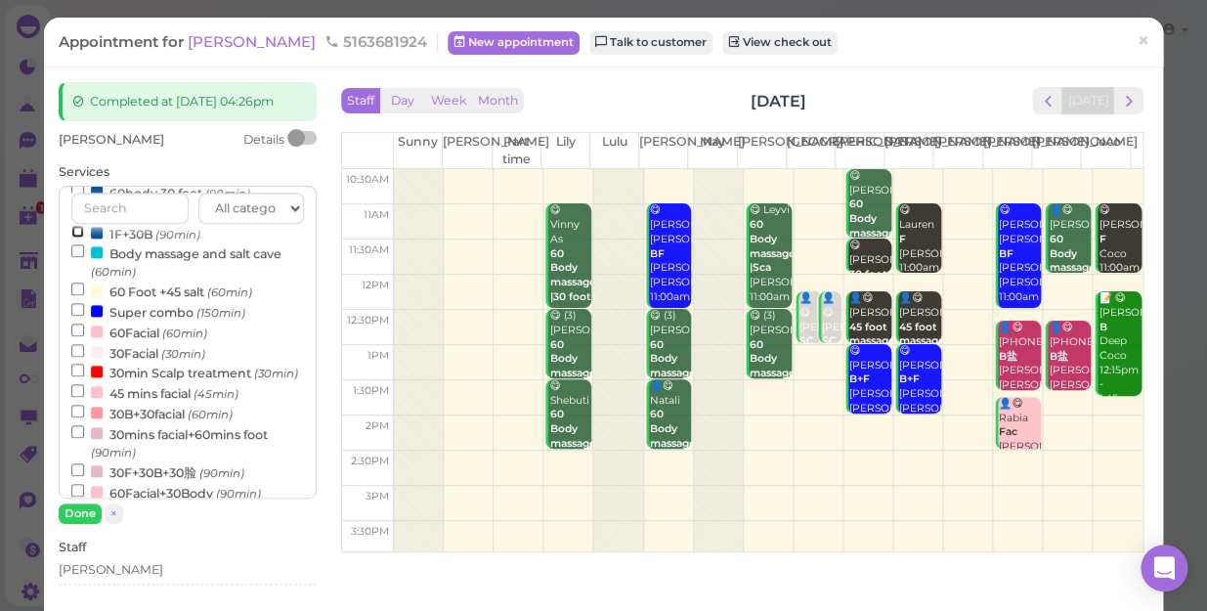
click at [75, 234] on input "1F+30B (90min)" at bounding box center [77, 231] width 13 height 13
select select "6"
select select "00"
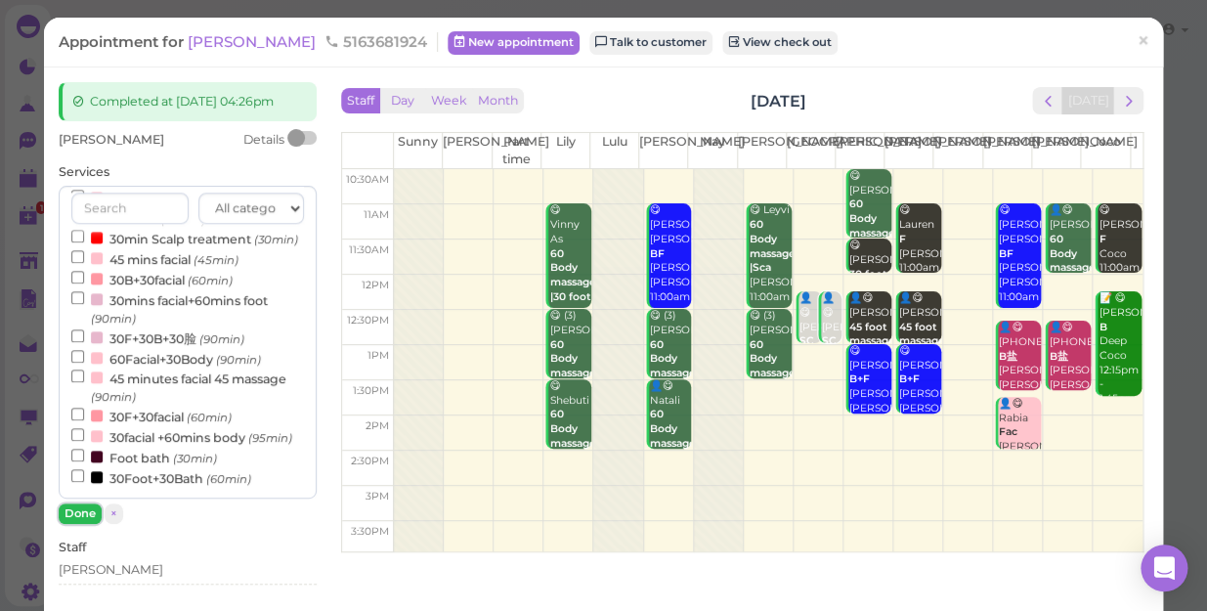
click at [88, 506] on button "Done" at bounding box center [80, 513] width 43 height 21
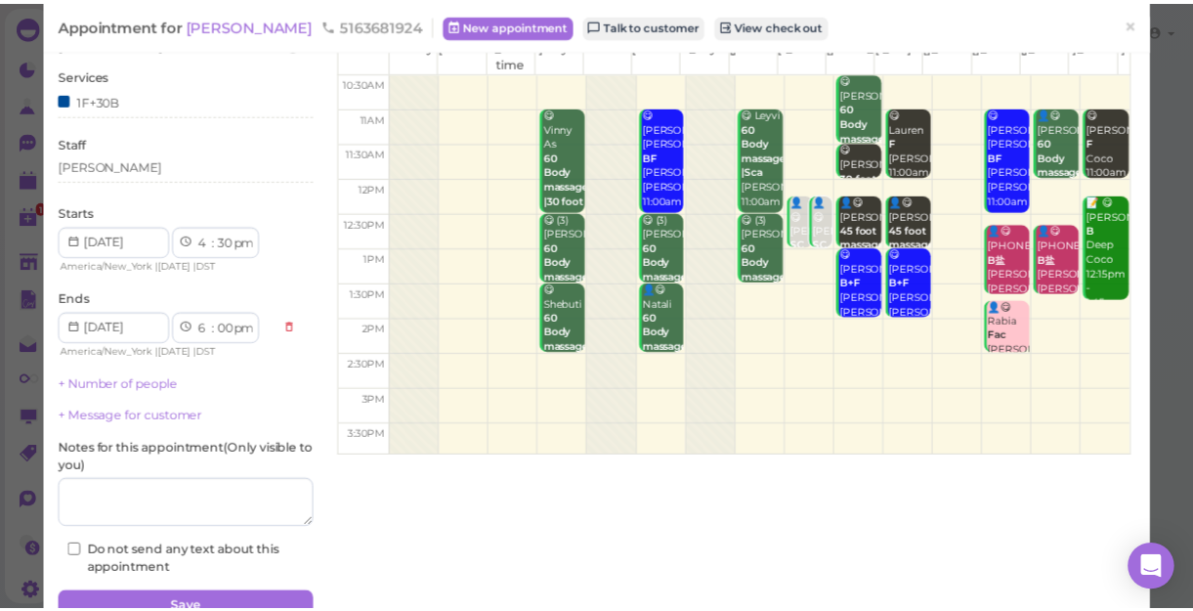
scroll to position [191, 0]
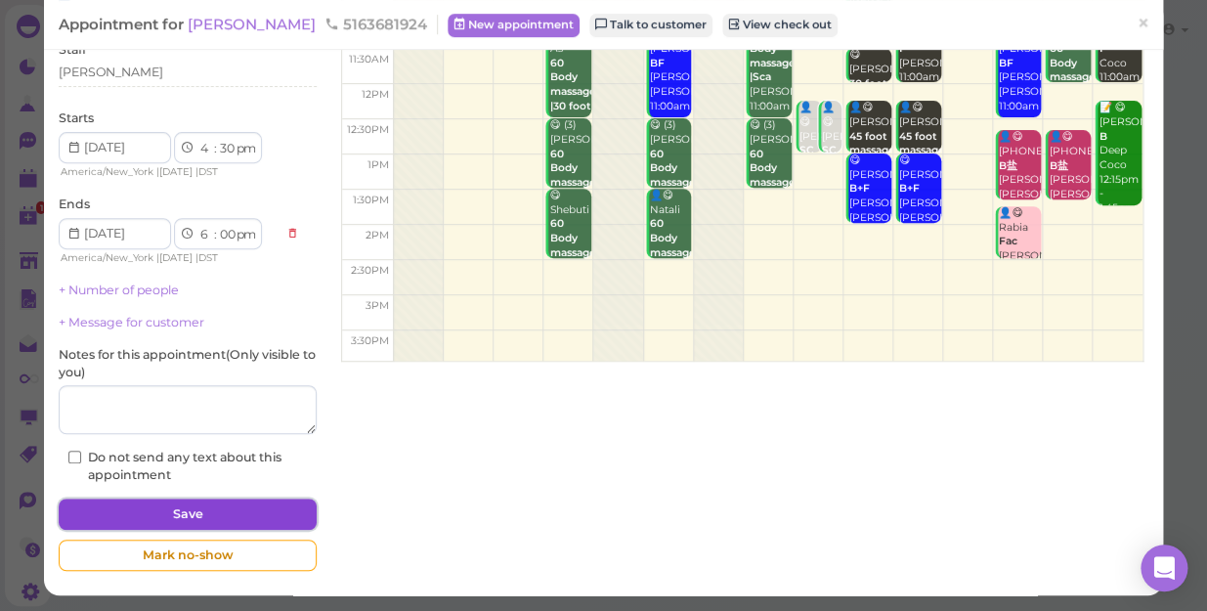
click at [194, 511] on button "Save" at bounding box center [188, 513] width 258 height 31
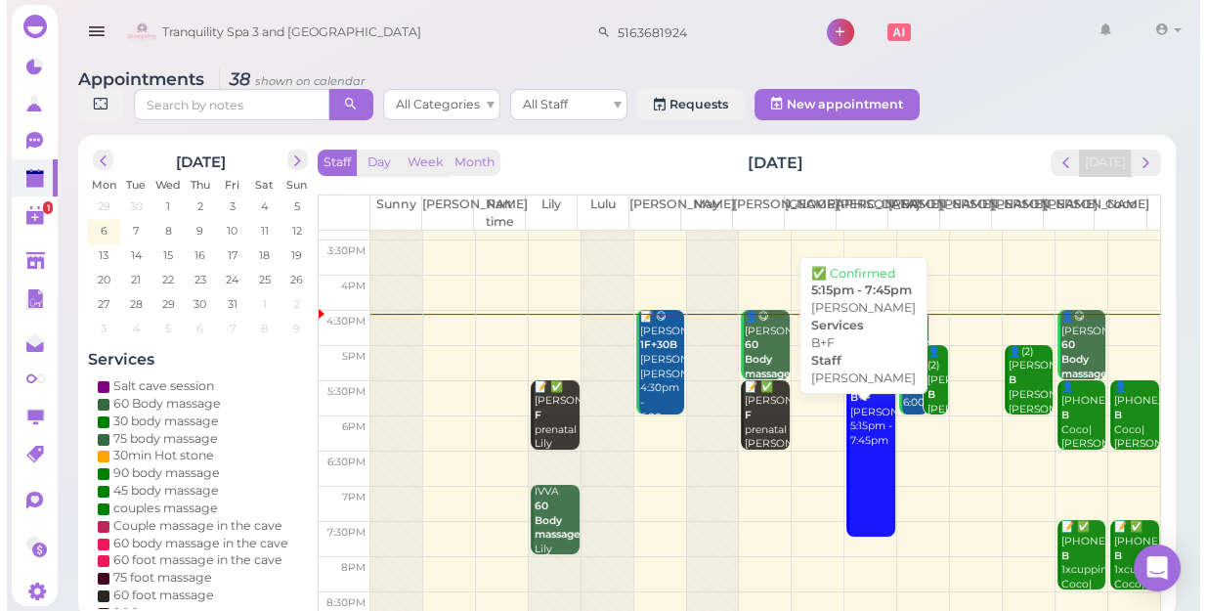
scroll to position [353, 0]
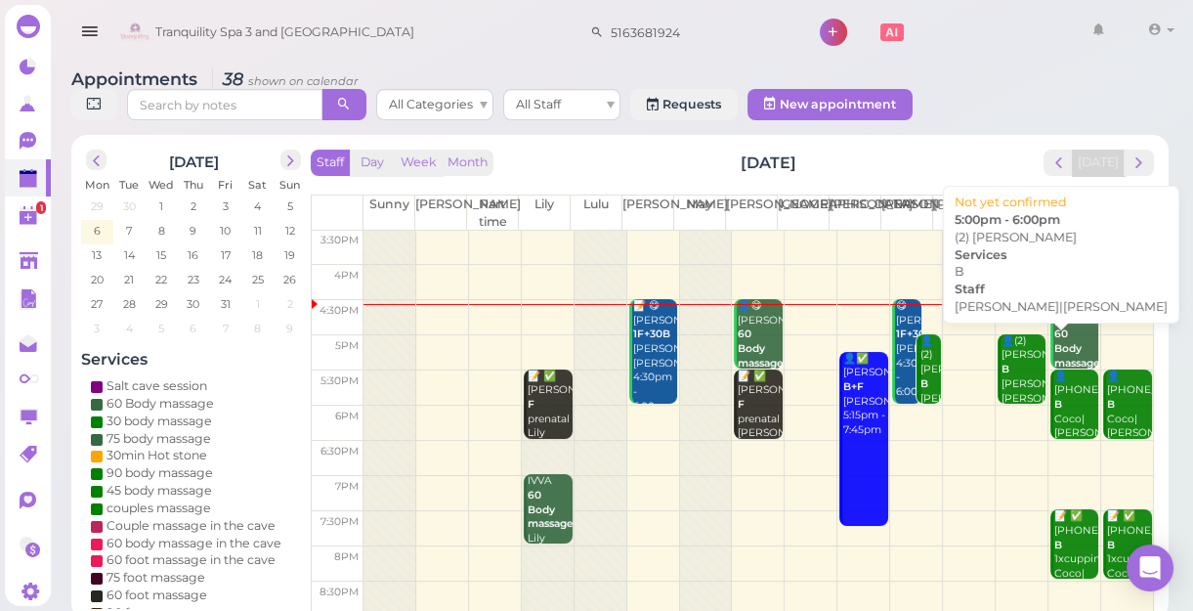
click at [1004, 371] on div "👤(2) Luis B Helen|Linda 5:00pm - 6:00pm" at bounding box center [1024, 391] width 46 height 115
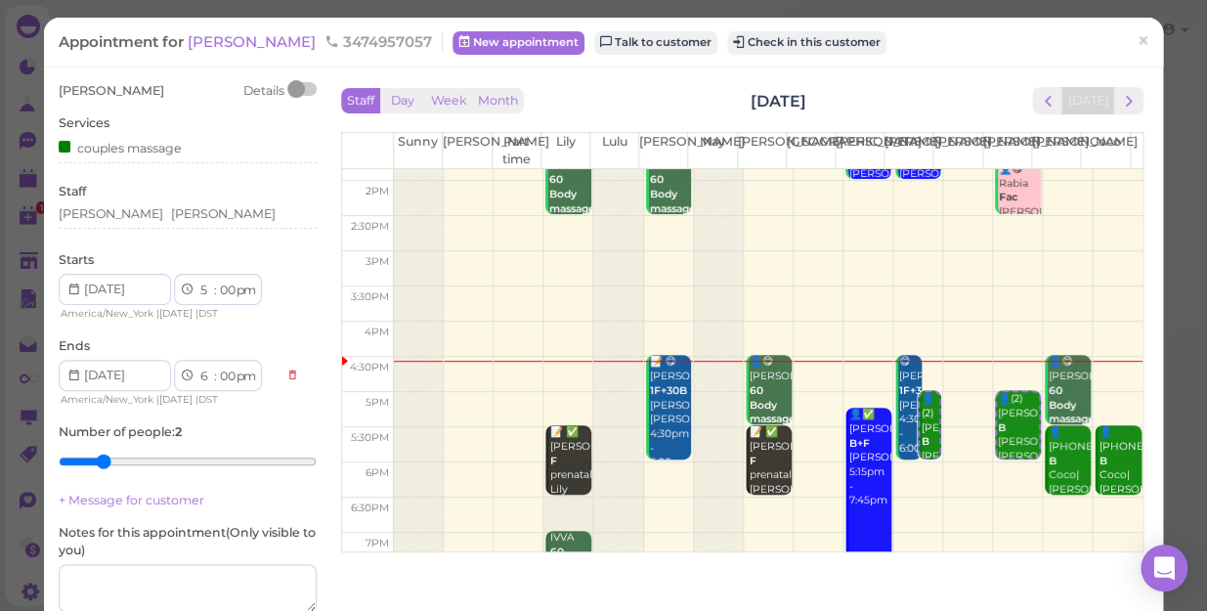
scroll to position [266, 0]
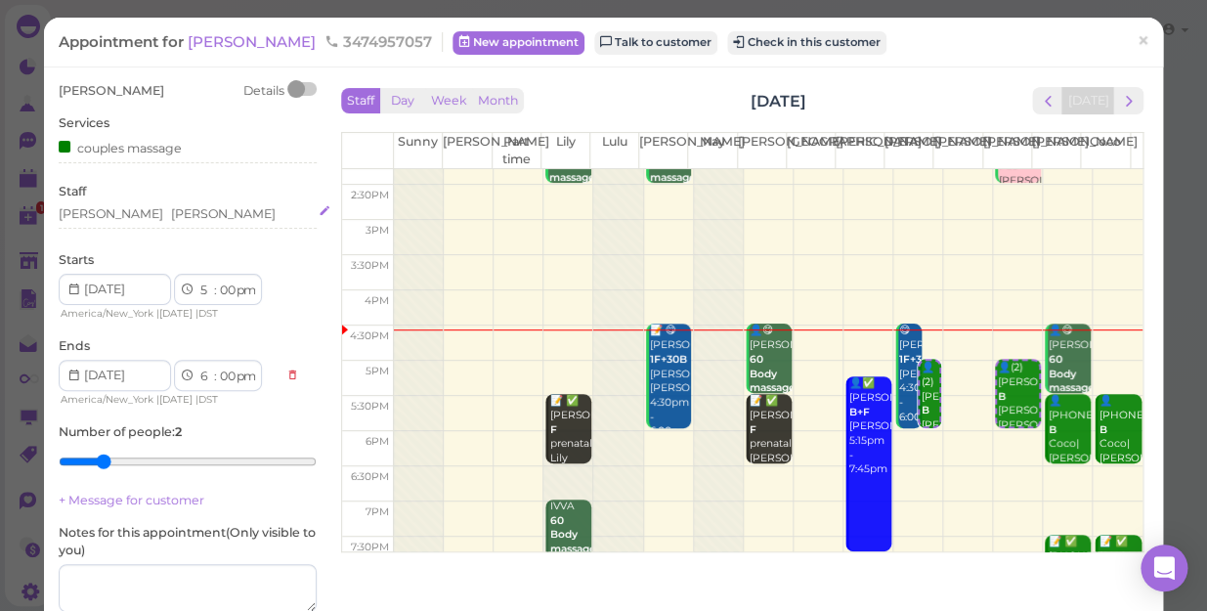
click at [149, 212] on div "Helen Linda" at bounding box center [188, 214] width 258 height 18
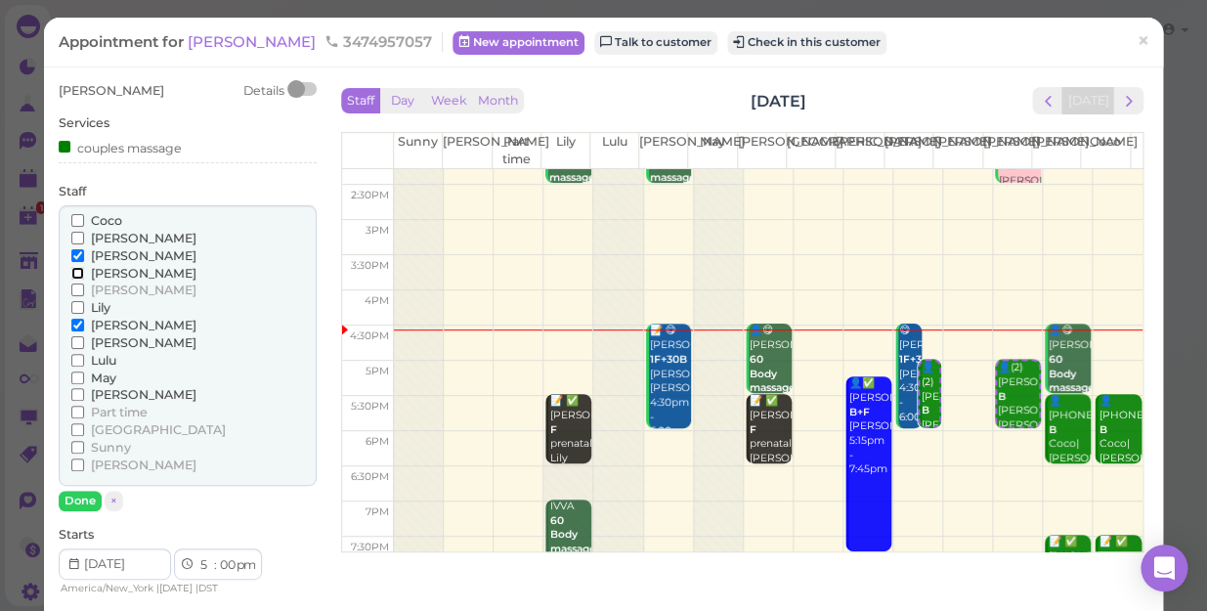
click at [73, 271] on input "[PERSON_NAME]" at bounding box center [77, 273] width 13 height 13
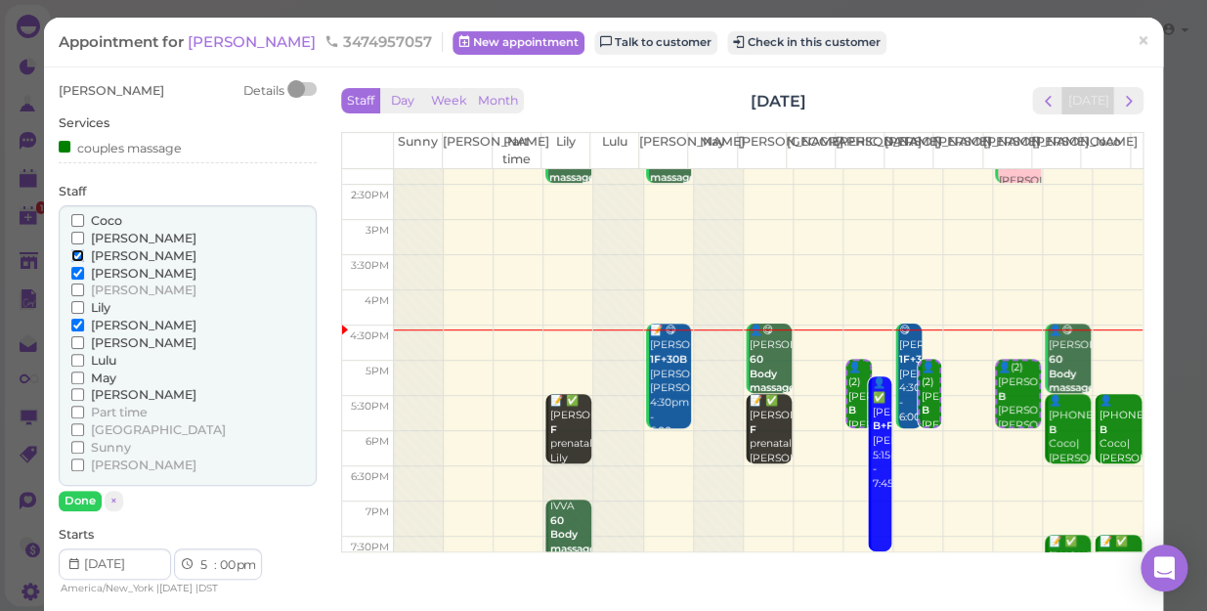
click at [73, 250] on input "[PERSON_NAME]" at bounding box center [77, 255] width 13 height 13
click at [87, 497] on button "Done" at bounding box center [80, 501] width 43 height 21
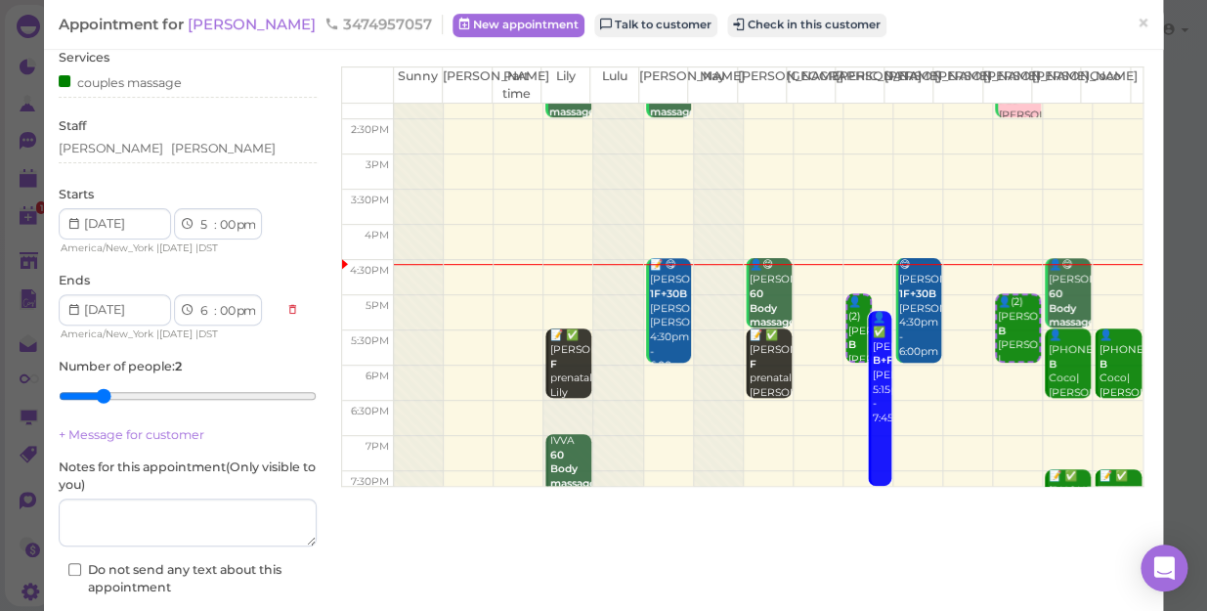
scroll to position [178, 0]
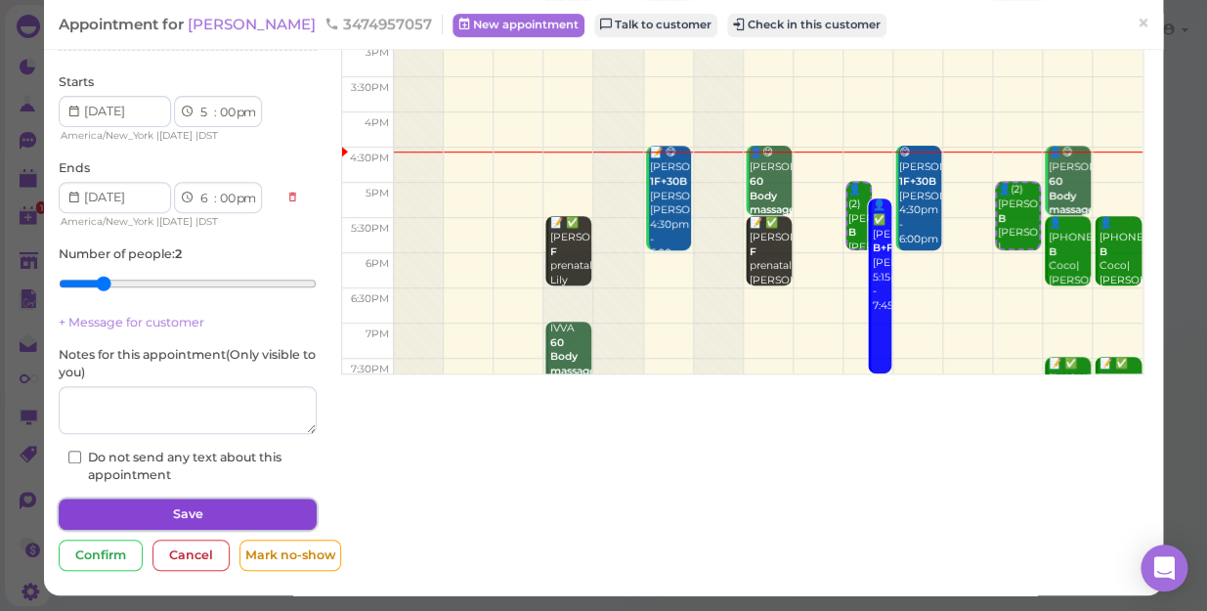
click at [238, 510] on button "Save" at bounding box center [188, 513] width 258 height 31
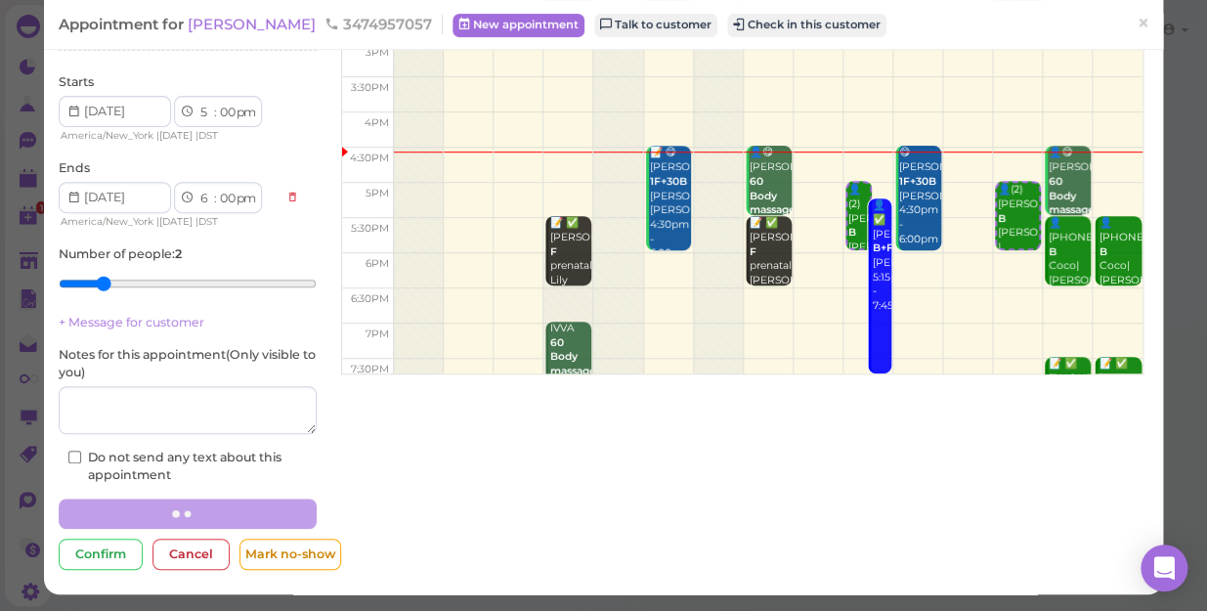
scroll to position [177, 0]
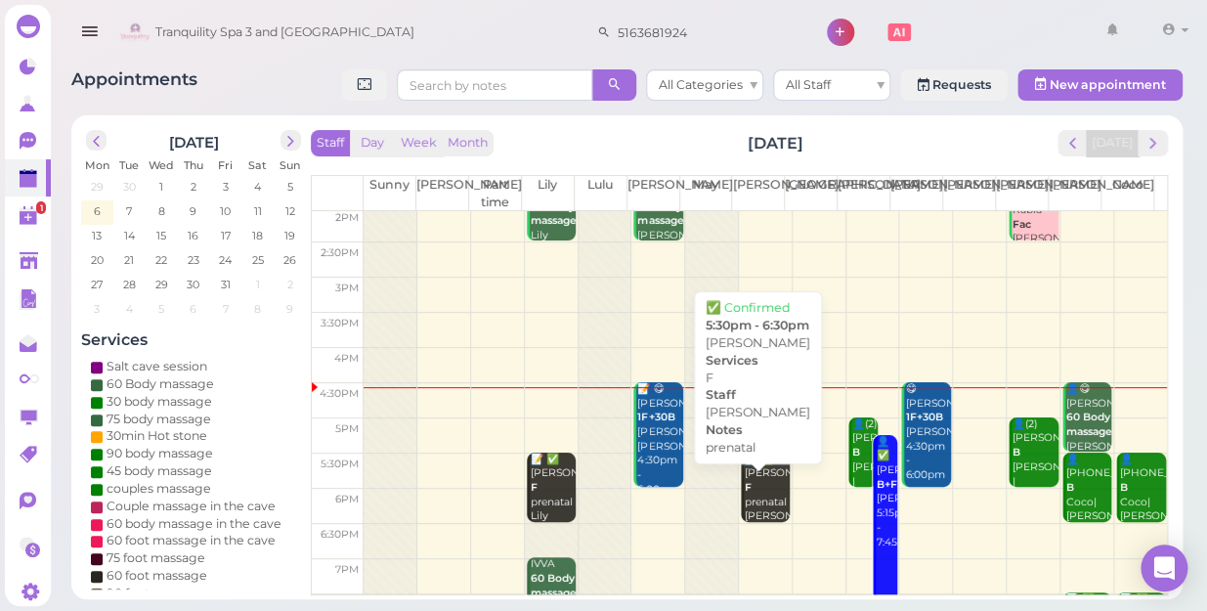
scroll to position [266, 0]
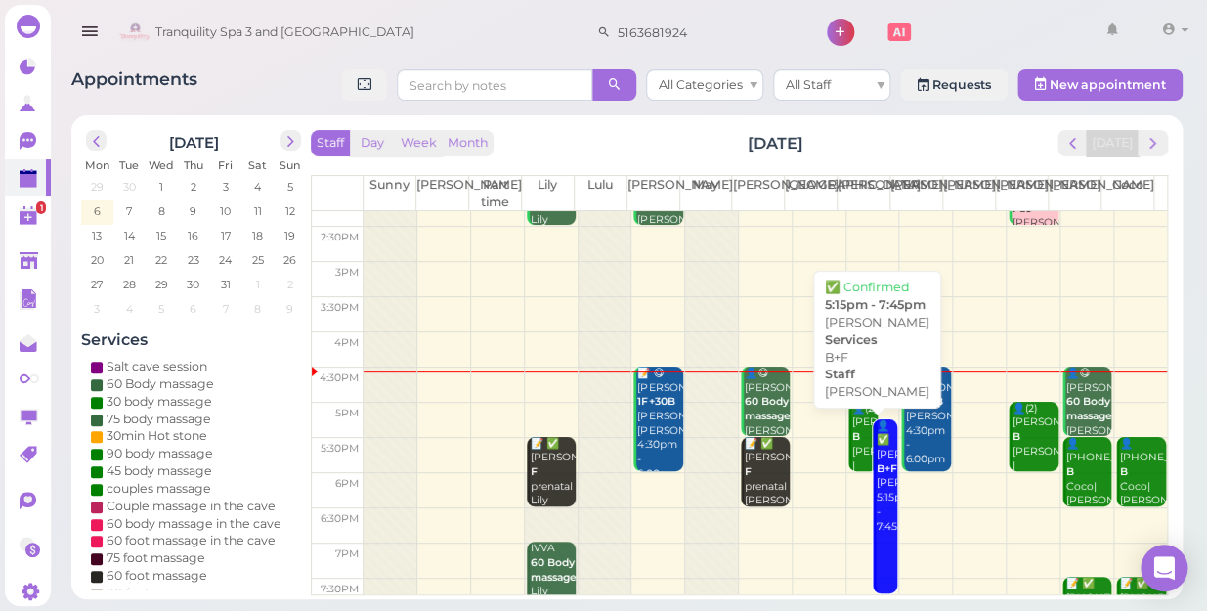
click at [876, 530] on div "👤✅ Mona B+F Jessica 5:15pm - 7:45pm" at bounding box center [887, 476] width 22 height 115
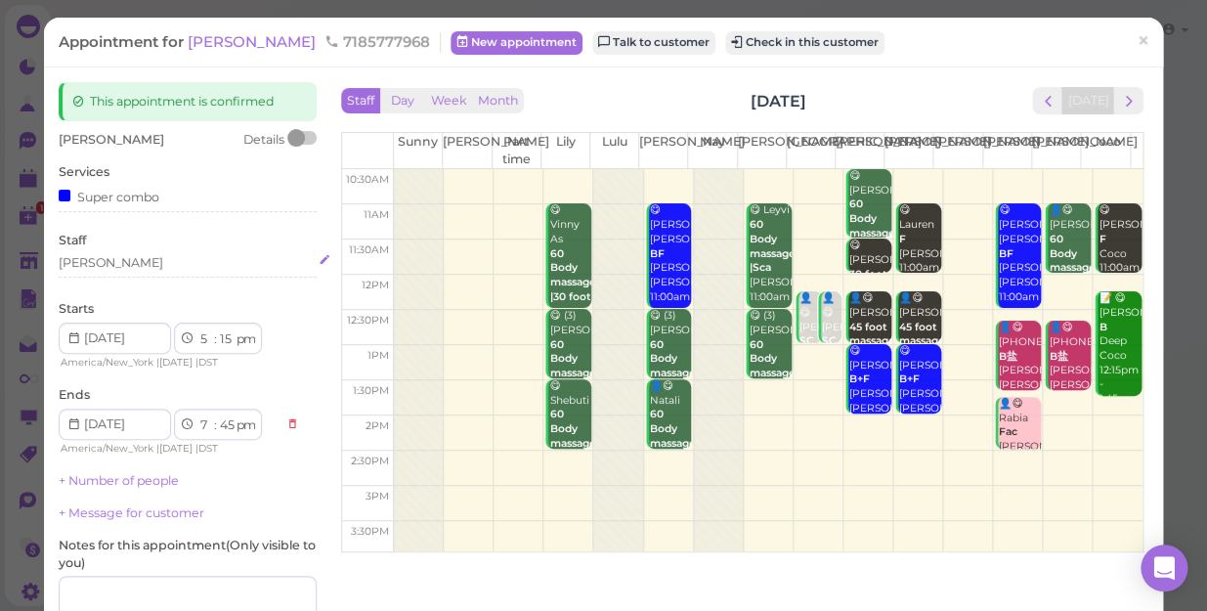
click at [116, 260] on div "[PERSON_NAME]" at bounding box center [188, 263] width 258 height 18
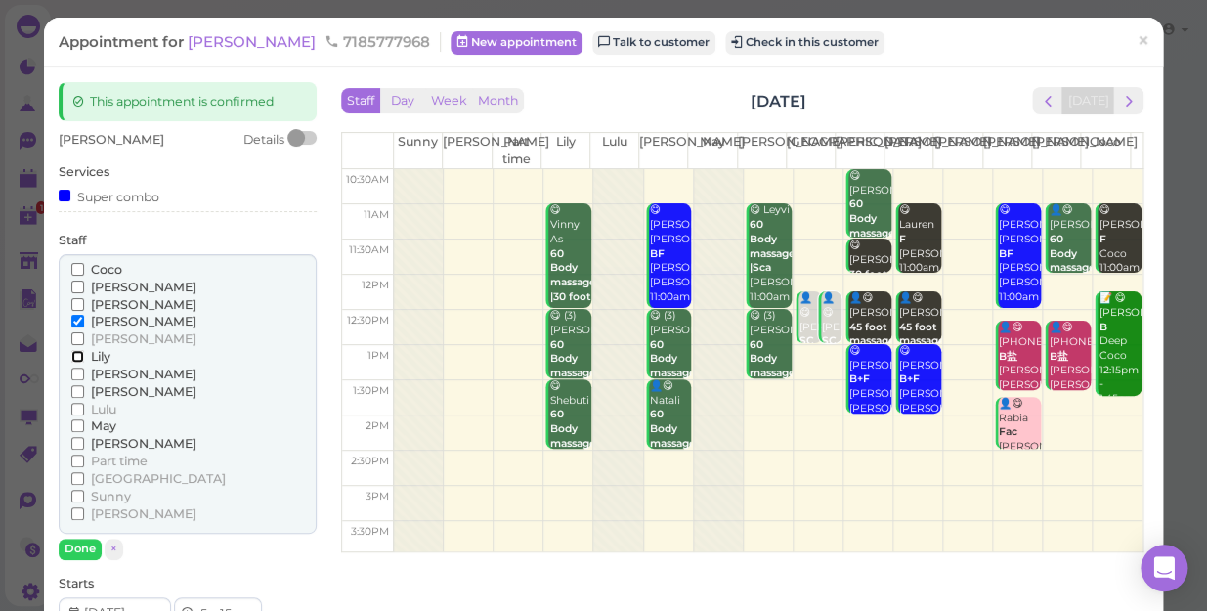
click at [74, 352] on input "Lily" at bounding box center [77, 356] width 13 height 13
click at [73, 315] on input "[PERSON_NAME]" at bounding box center [77, 321] width 13 height 13
click at [79, 547] on button "Done" at bounding box center [80, 548] width 43 height 21
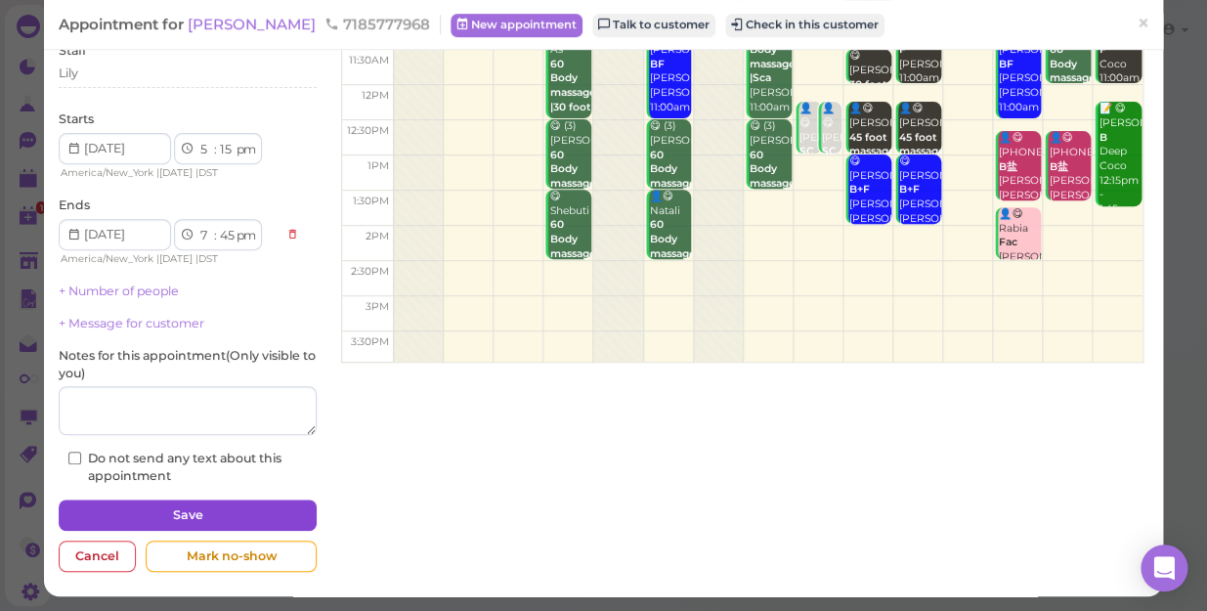
scroll to position [191, 0]
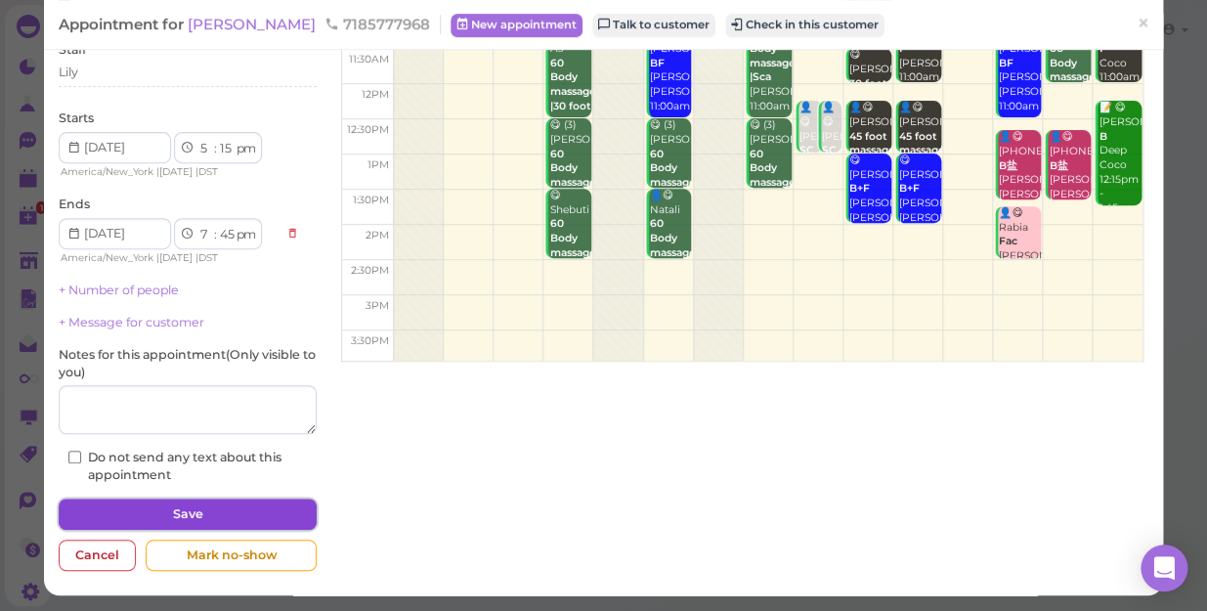
click at [239, 508] on button "Save" at bounding box center [188, 513] width 258 height 31
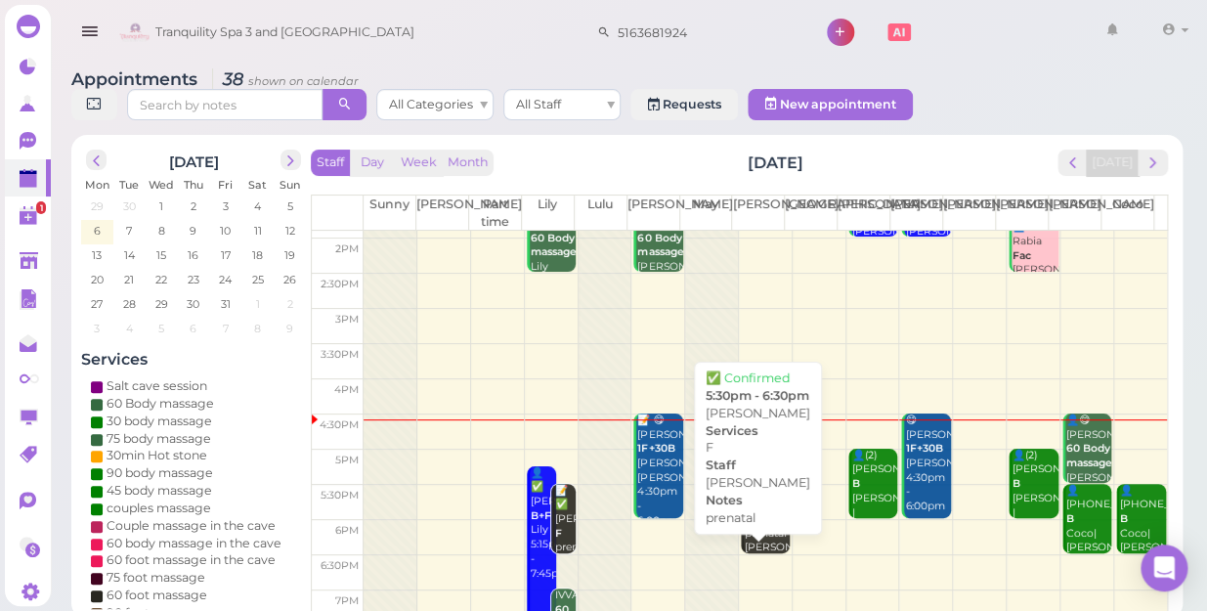
scroll to position [266, 0]
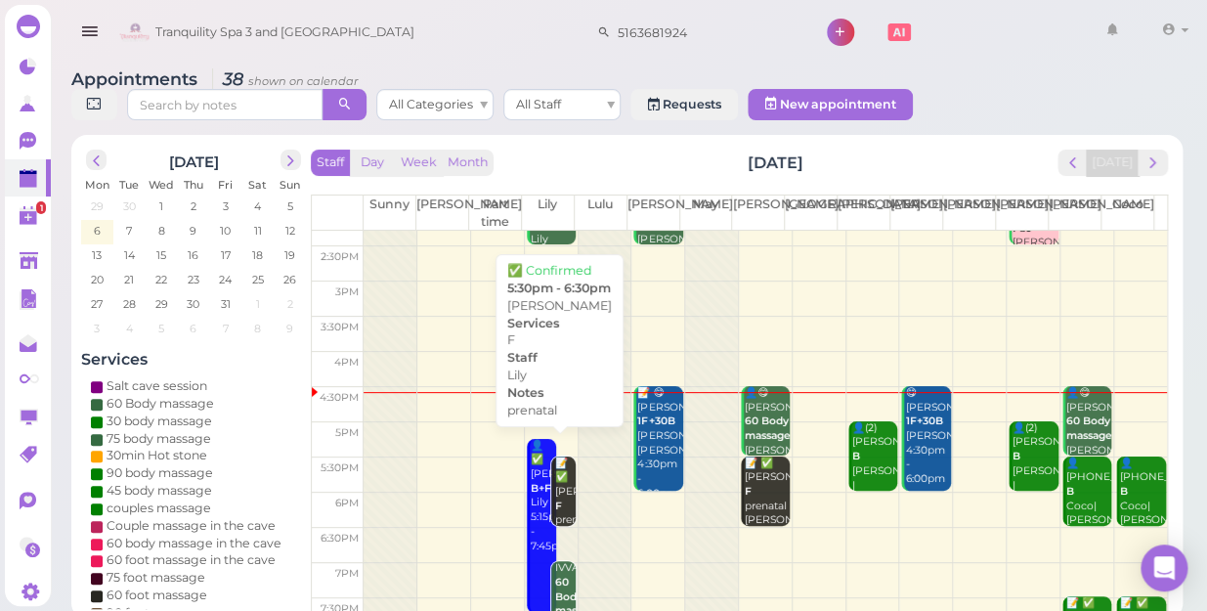
click at [562, 476] on div "📝 ✅ Gina F prenatal Lily 5:30pm - 6:30pm" at bounding box center [565, 520] width 22 height 129
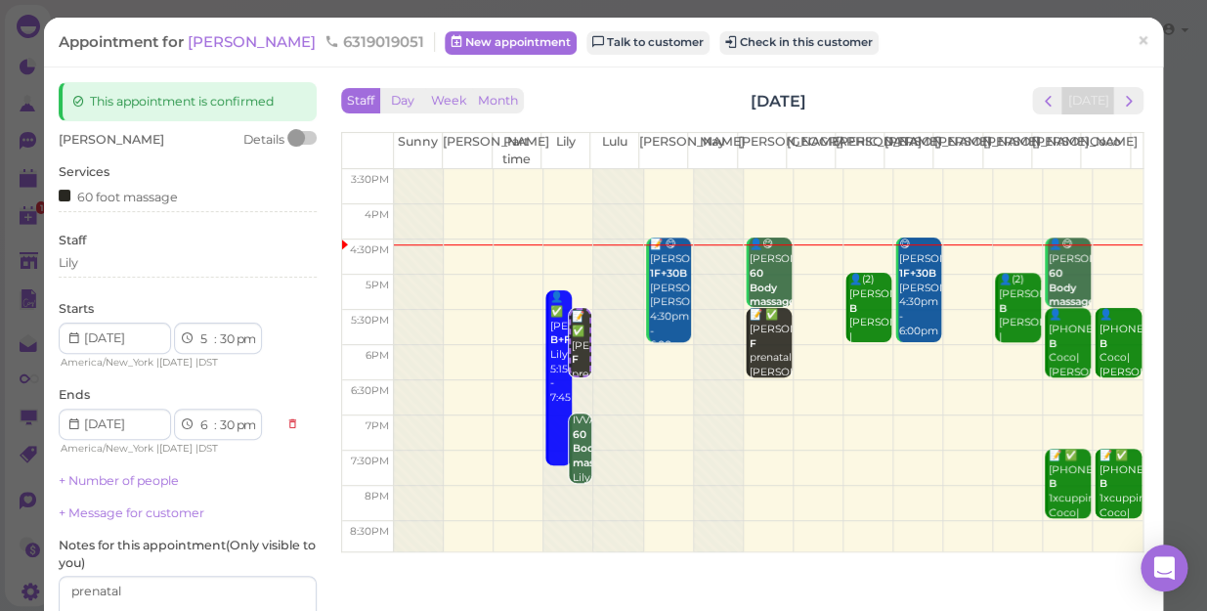
scroll to position [353, 0]
click at [110, 261] on div "Lily" at bounding box center [188, 263] width 258 height 18
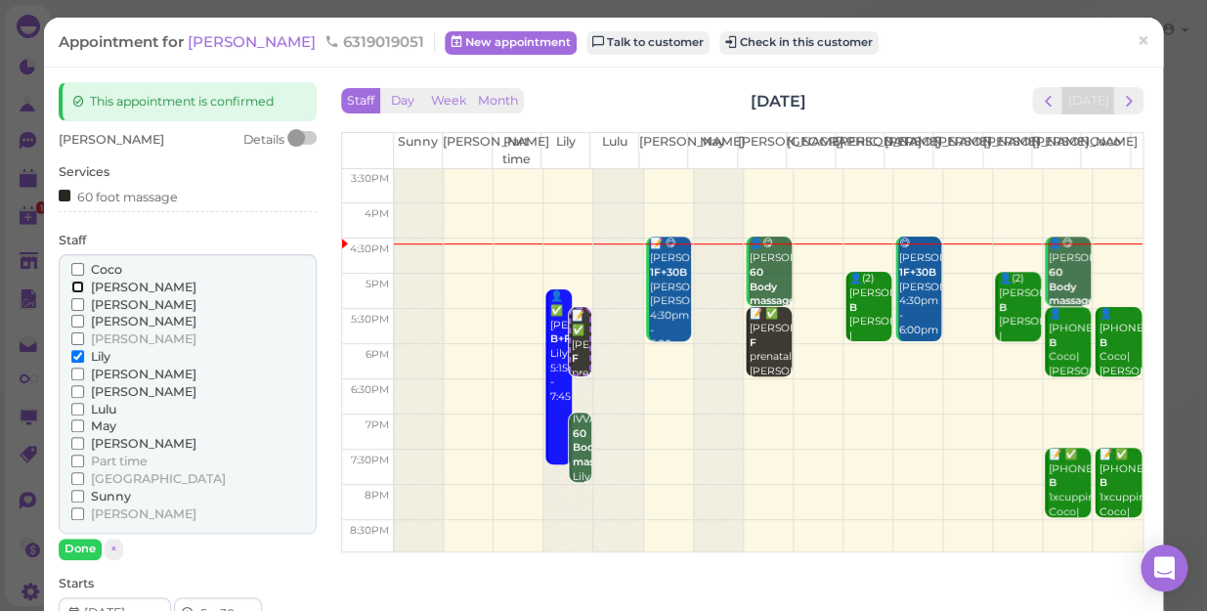
click at [73, 282] on input "[PERSON_NAME]" at bounding box center [77, 286] width 13 height 13
click at [73, 354] on input "Lily" at bounding box center [77, 356] width 13 height 13
click at [87, 543] on button "Done" at bounding box center [80, 548] width 43 height 21
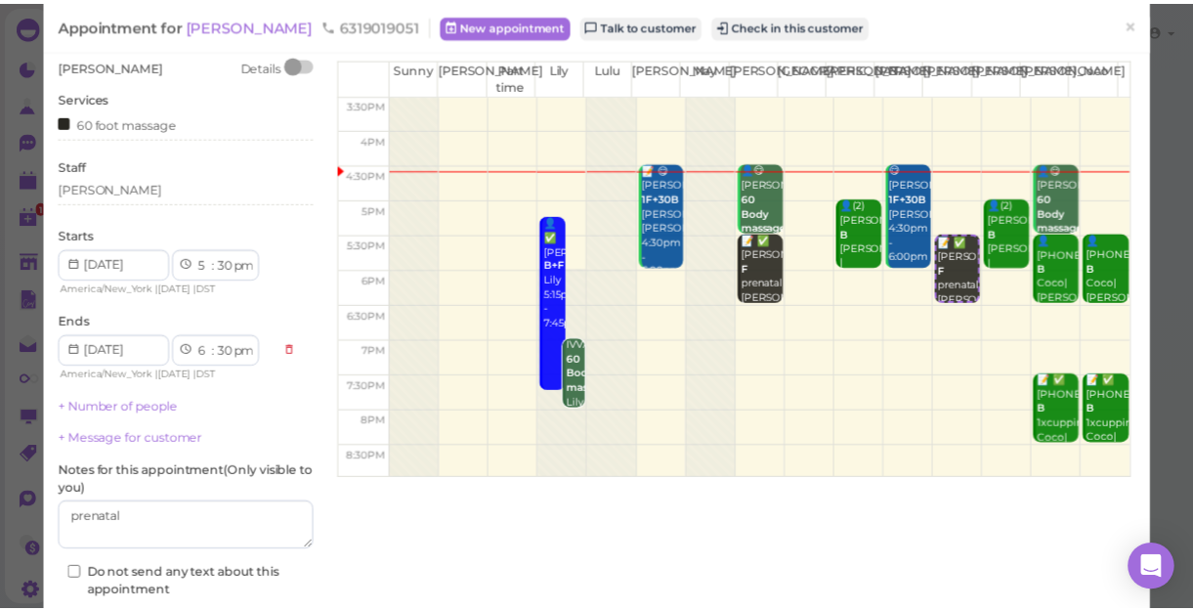
scroll to position [177, 0]
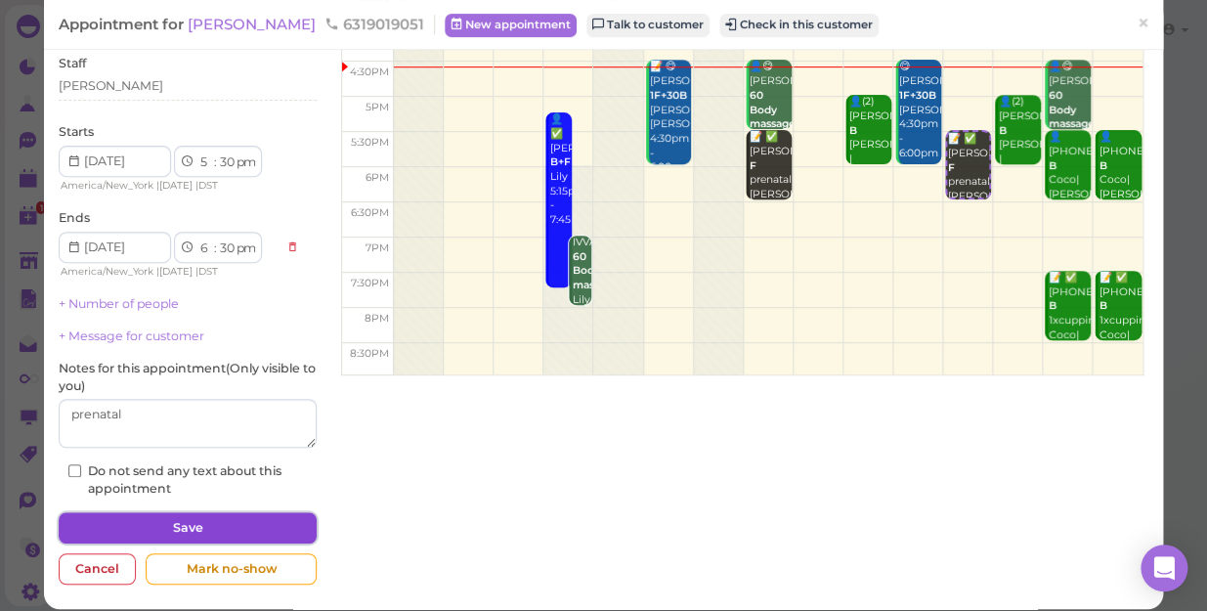
click at [154, 524] on button "Save" at bounding box center [188, 527] width 258 height 31
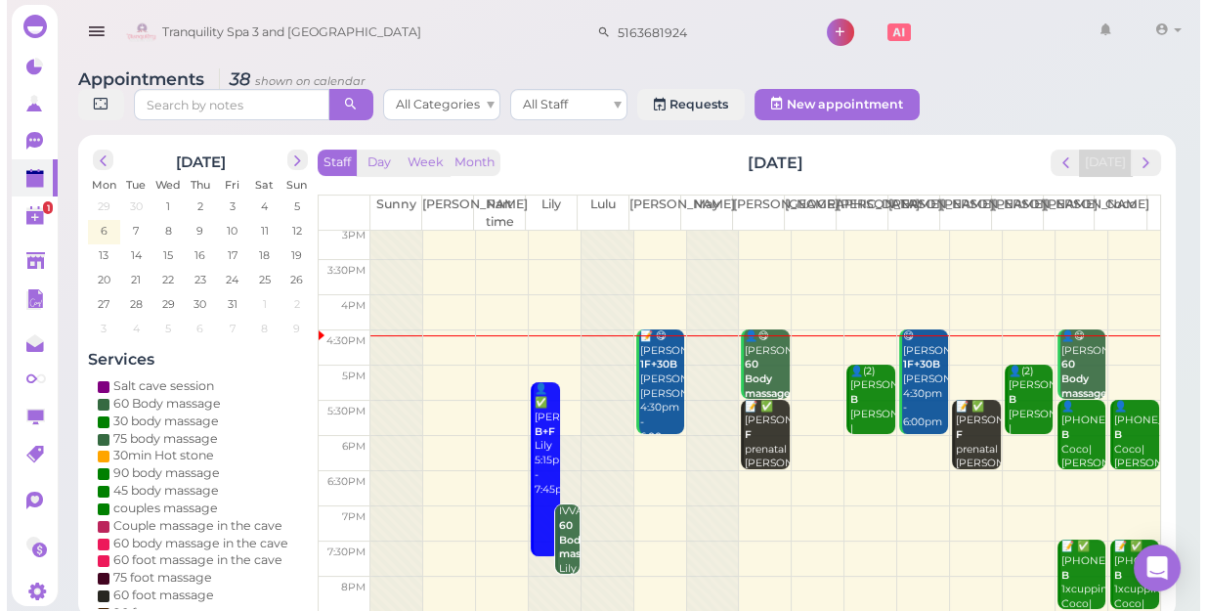
scroll to position [353, 0]
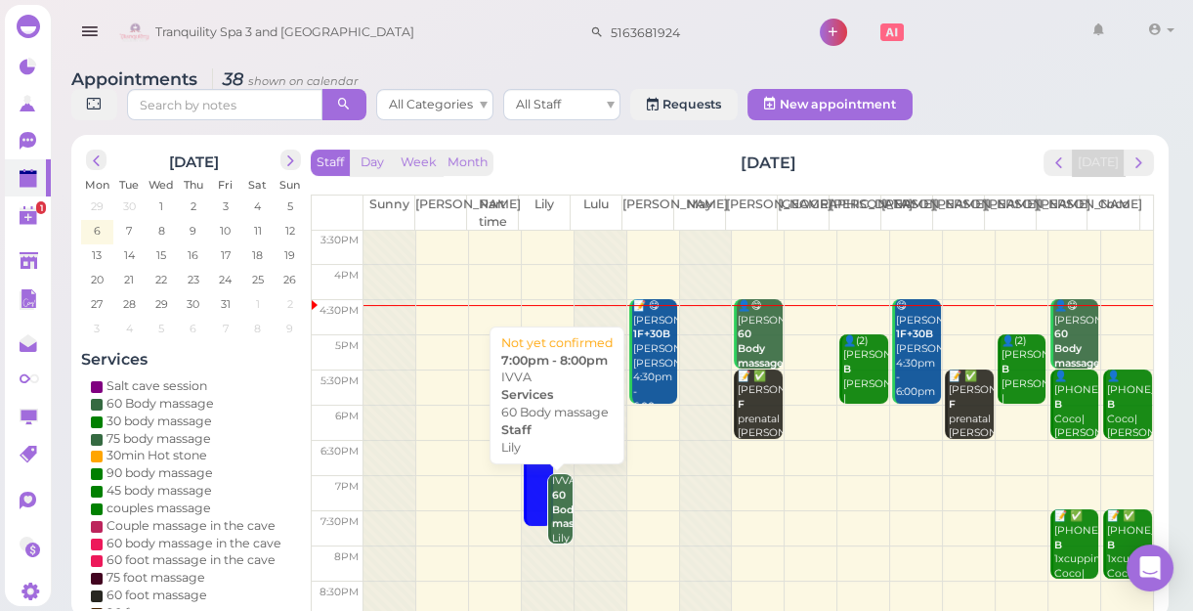
click at [557, 502] on b "60 Body massage" at bounding box center [575, 509] width 46 height 41
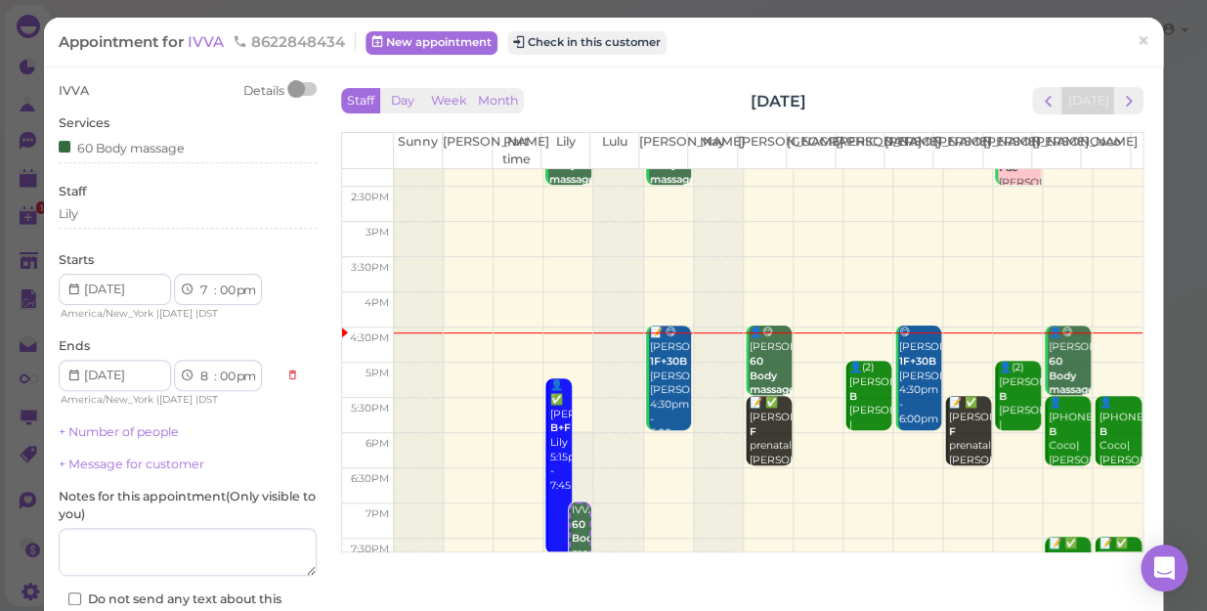
scroll to position [266, 0]
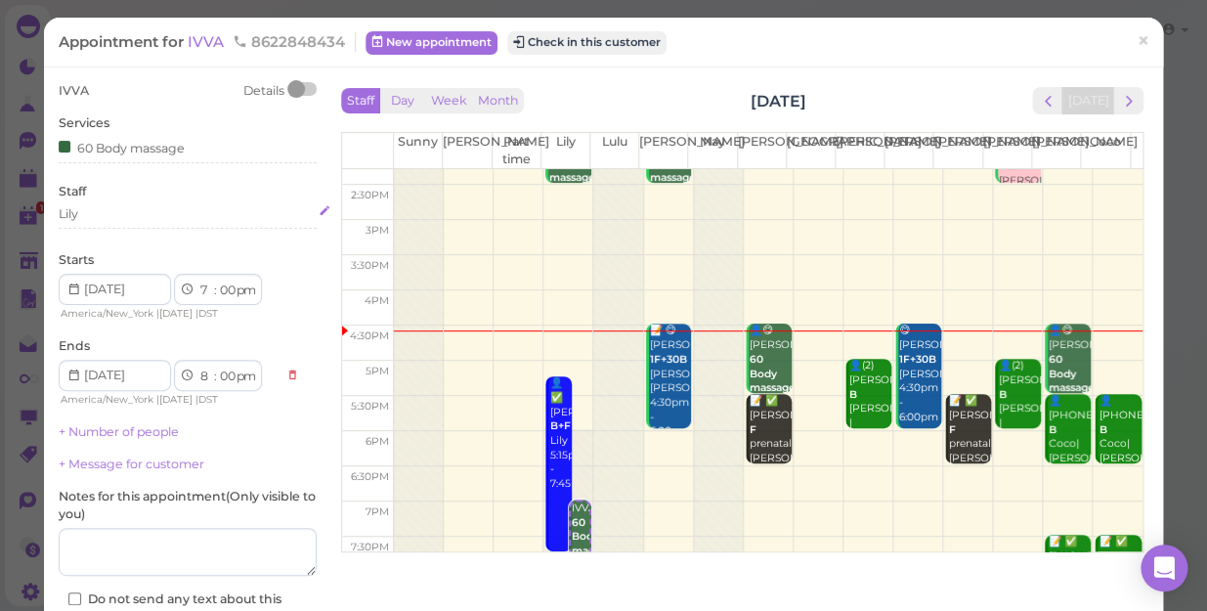
click at [94, 214] on div "Lily" at bounding box center [188, 214] width 258 height 18
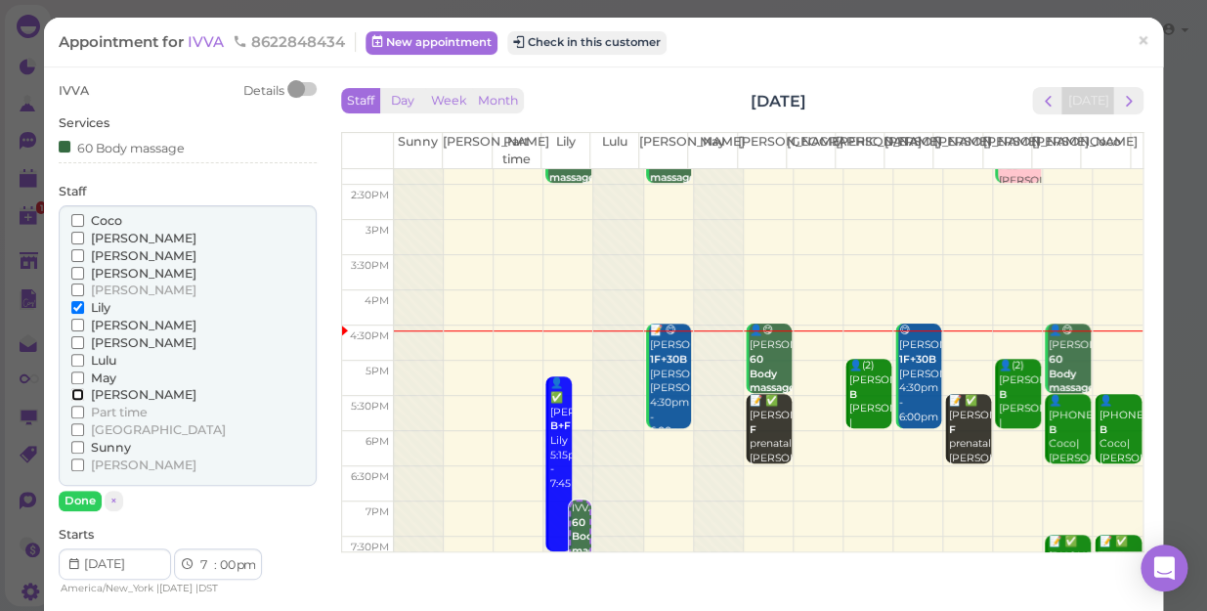
click at [73, 392] on input "[PERSON_NAME]" at bounding box center [77, 394] width 13 height 13
click at [74, 307] on input "Lily" at bounding box center [77, 307] width 13 height 13
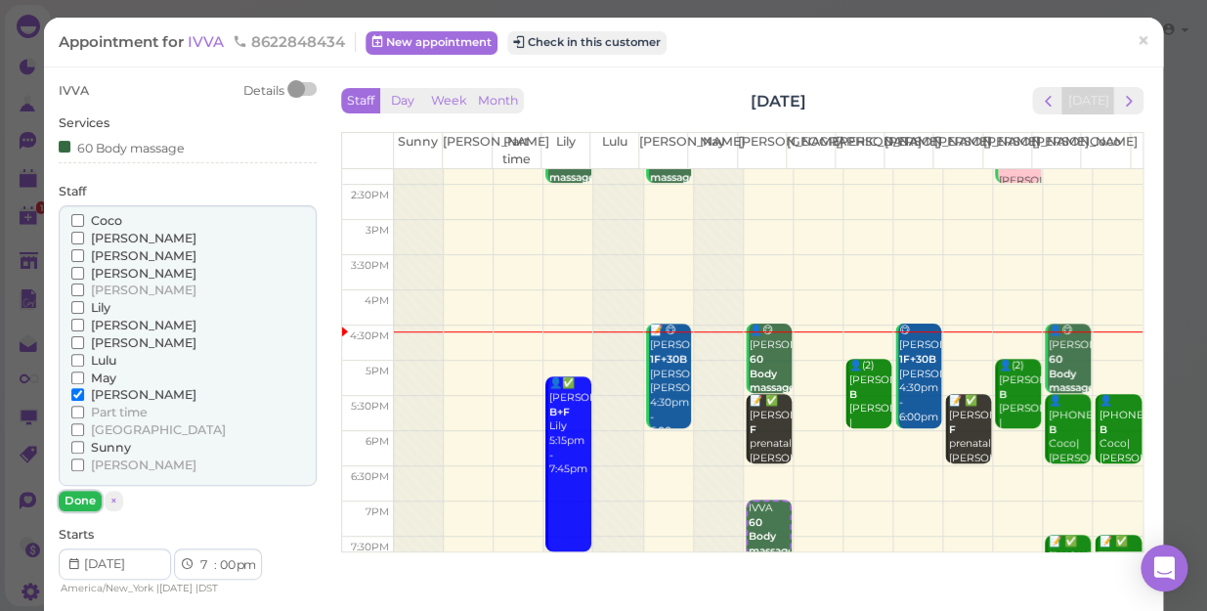
click at [84, 505] on button "Done" at bounding box center [80, 501] width 43 height 21
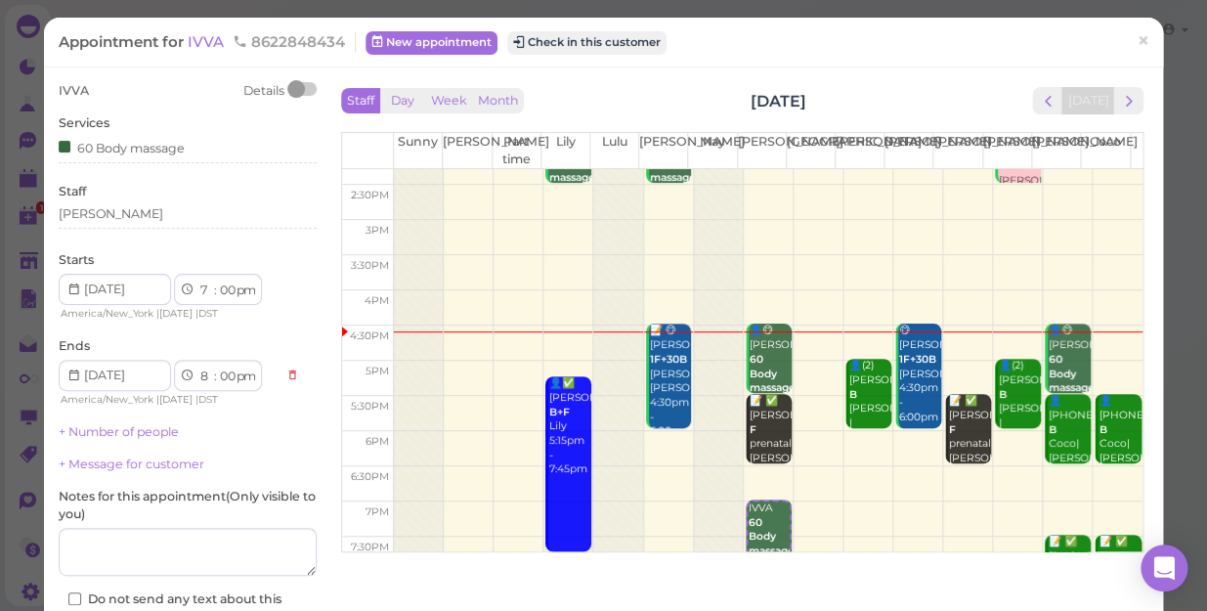
scroll to position [142, 0]
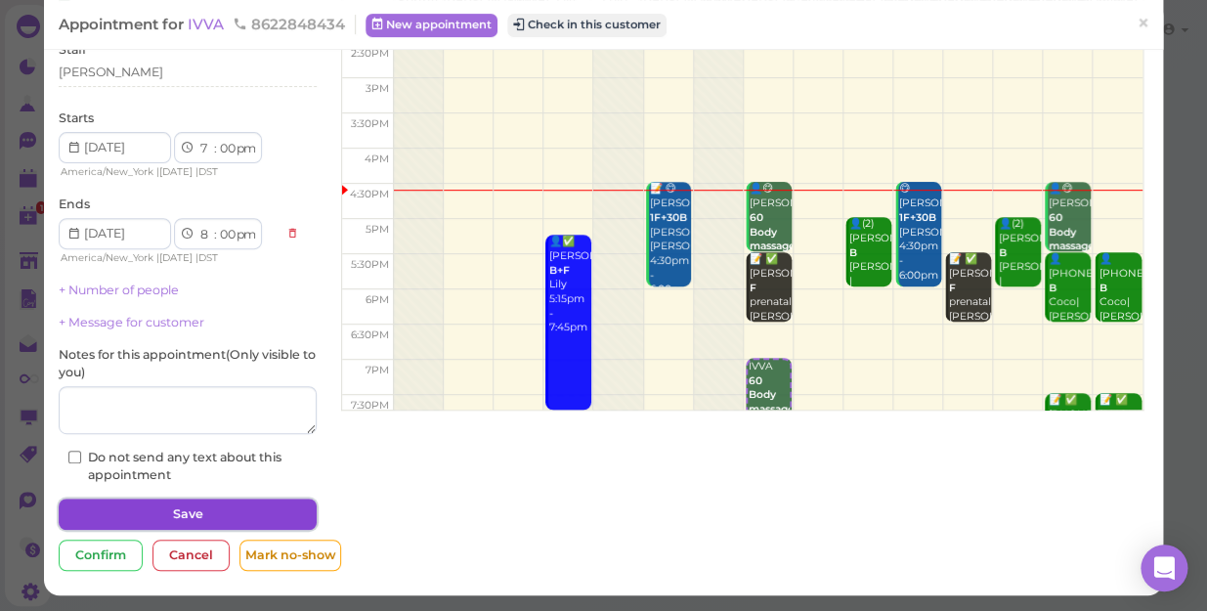
click at [264, 513] on button "Save" at bounding box center [188, 513] width 258 height 31
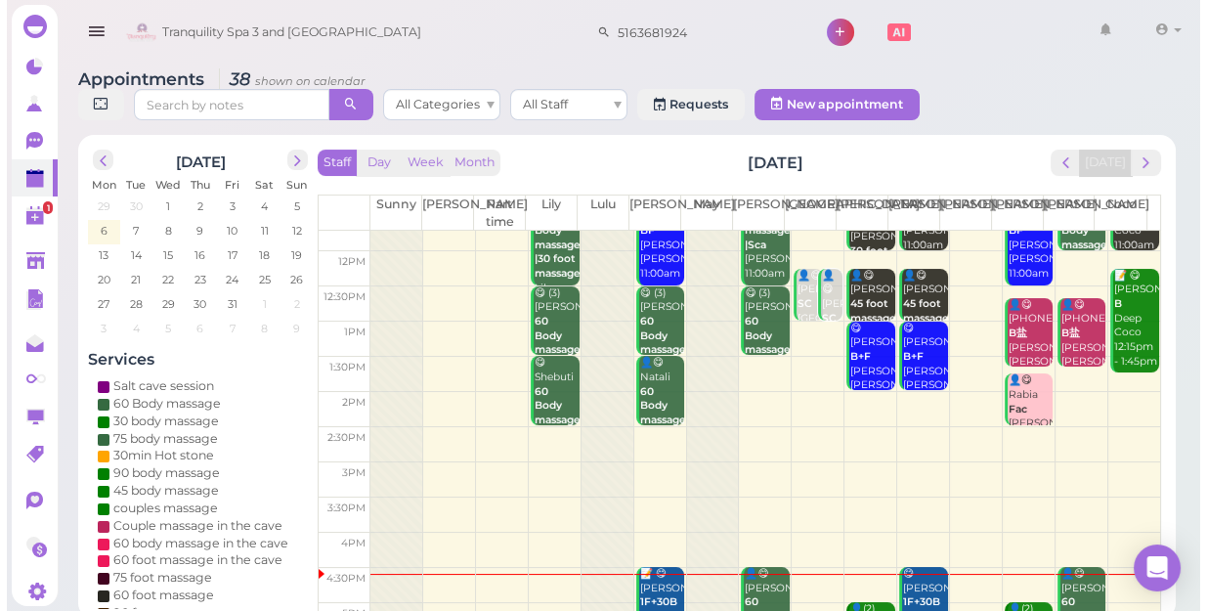
scroll to position [266, 0]
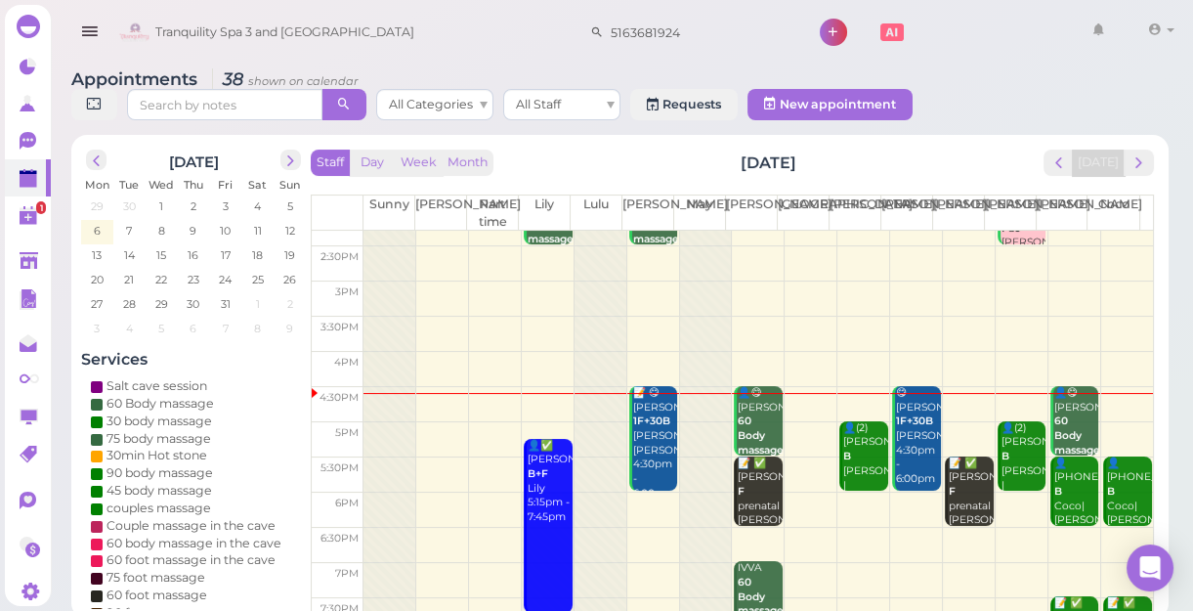
click at [643, 543] on td at bounding box center [759, 545] width 790 height 35
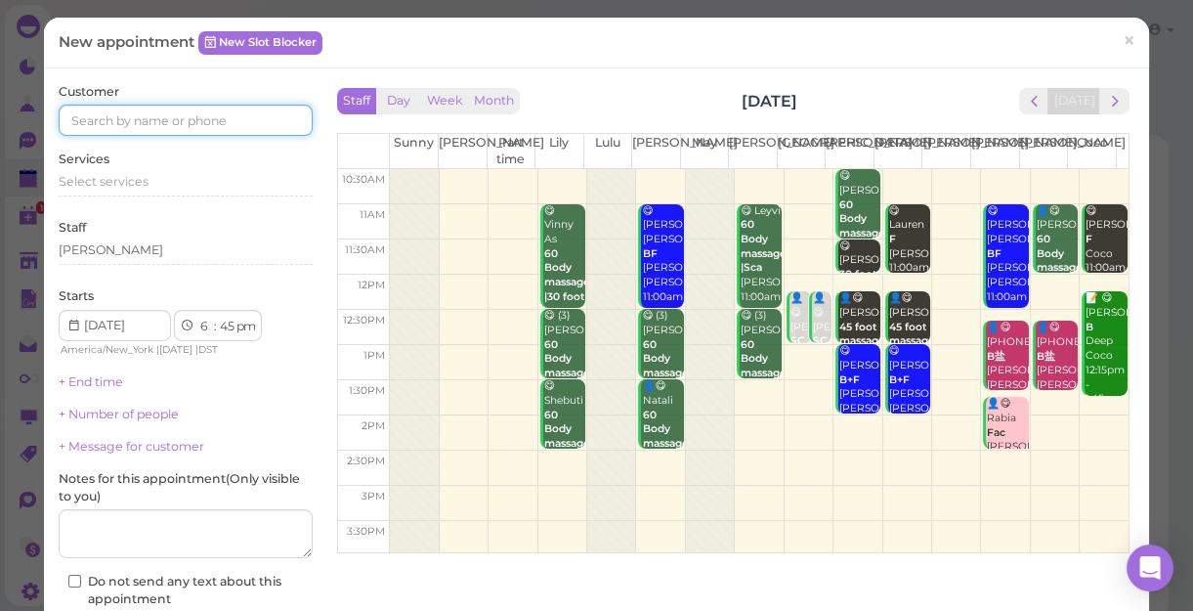
click at [243, 122] on input at bounding box center [186, 120] width 254 height 31
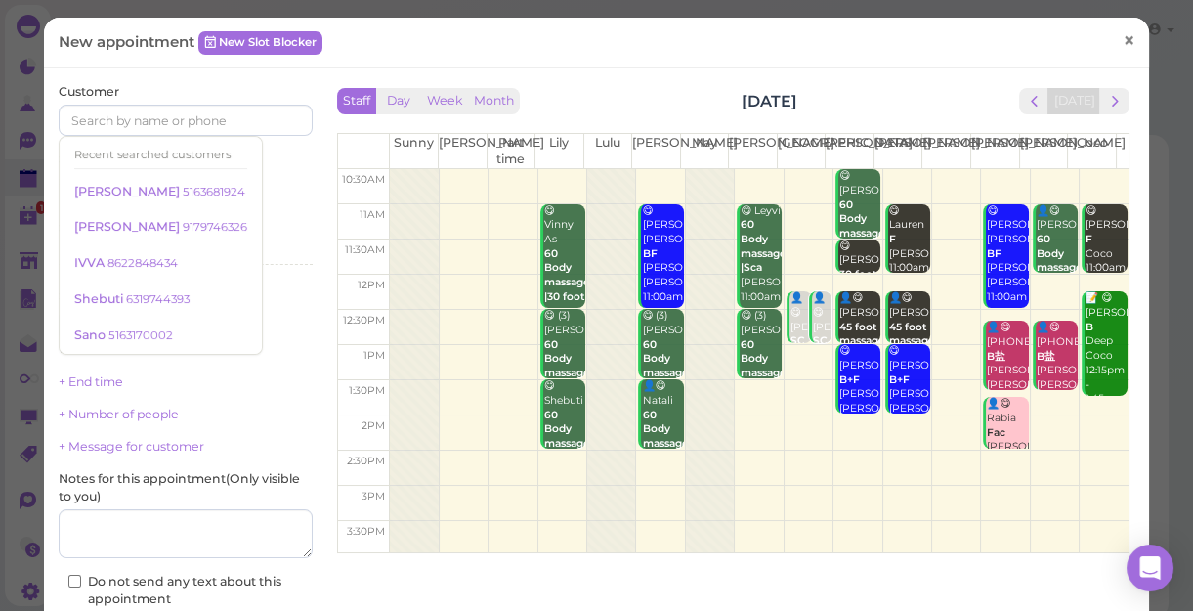
click at [1123, 41] on span "×" at bounding box center [1129, 39] width 13 height 27
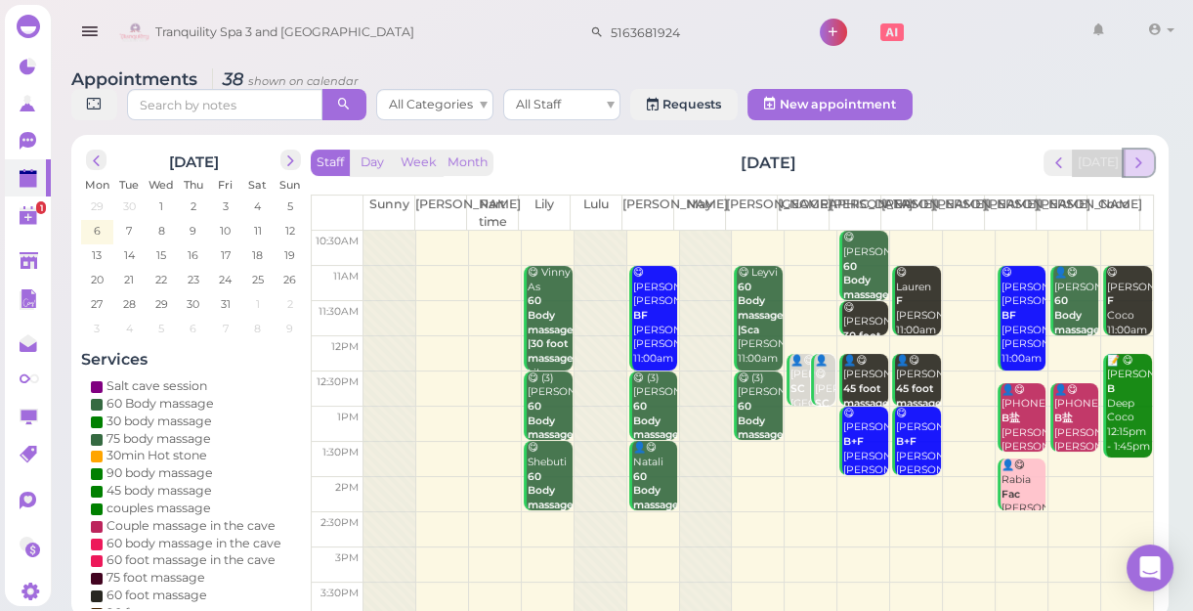
click at [1137, 165] on span "next" at bounding box center [1139, 162] width 19 height 19
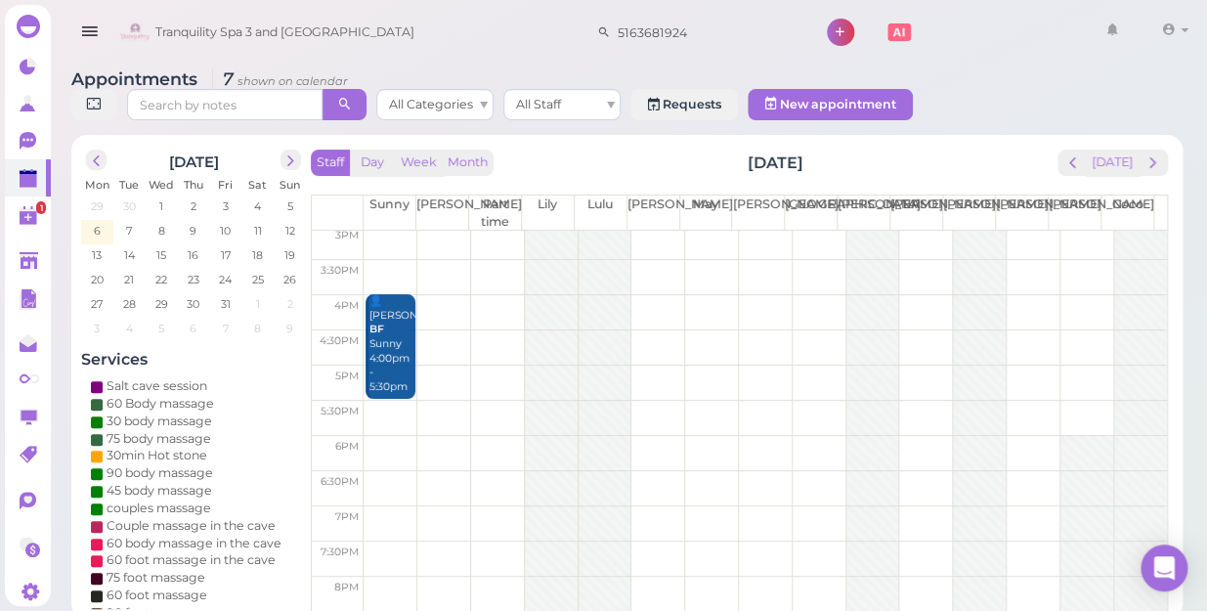
scroll to position [353, 0]
click at [645, 441] on td at bounding box center [765, 458] width 803 height 35
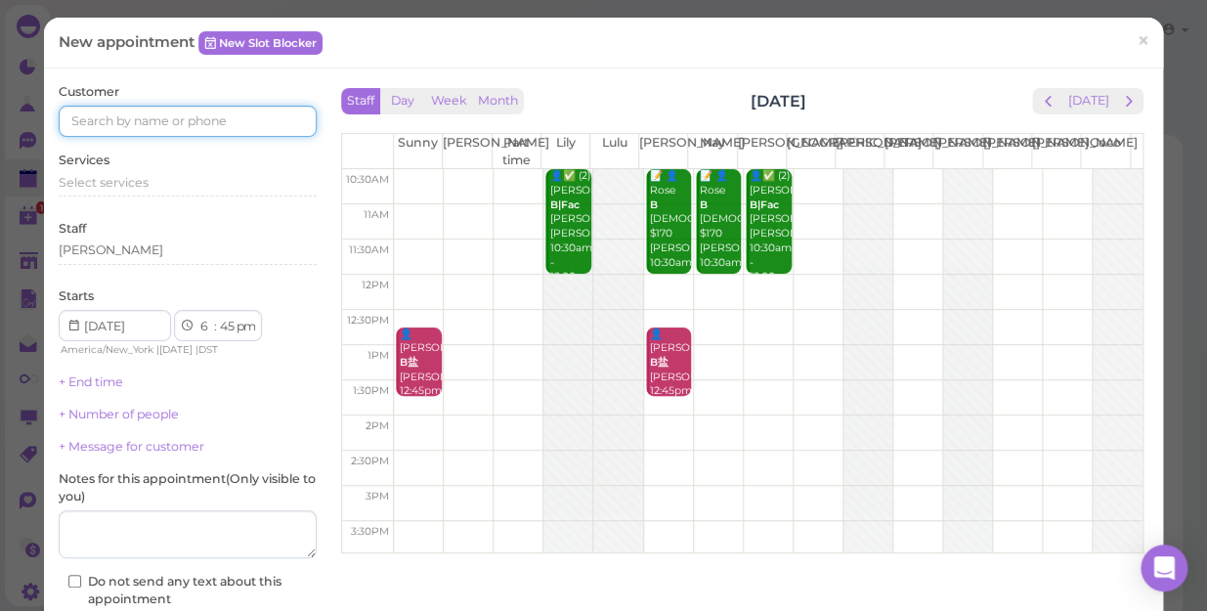
click at [220, 115] on input at bounding box center [188, 121] width 258 height 31
type input "6318063291"
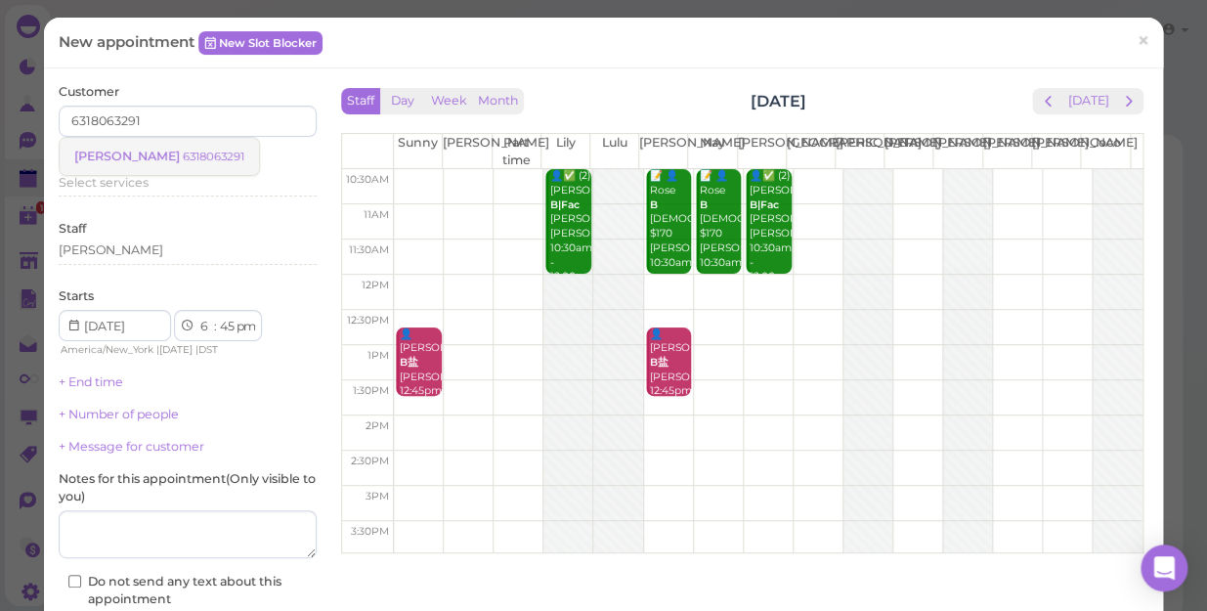
click at [183, 157] on small "6318063291" at bounding box center [214, 157] width 62 height 14
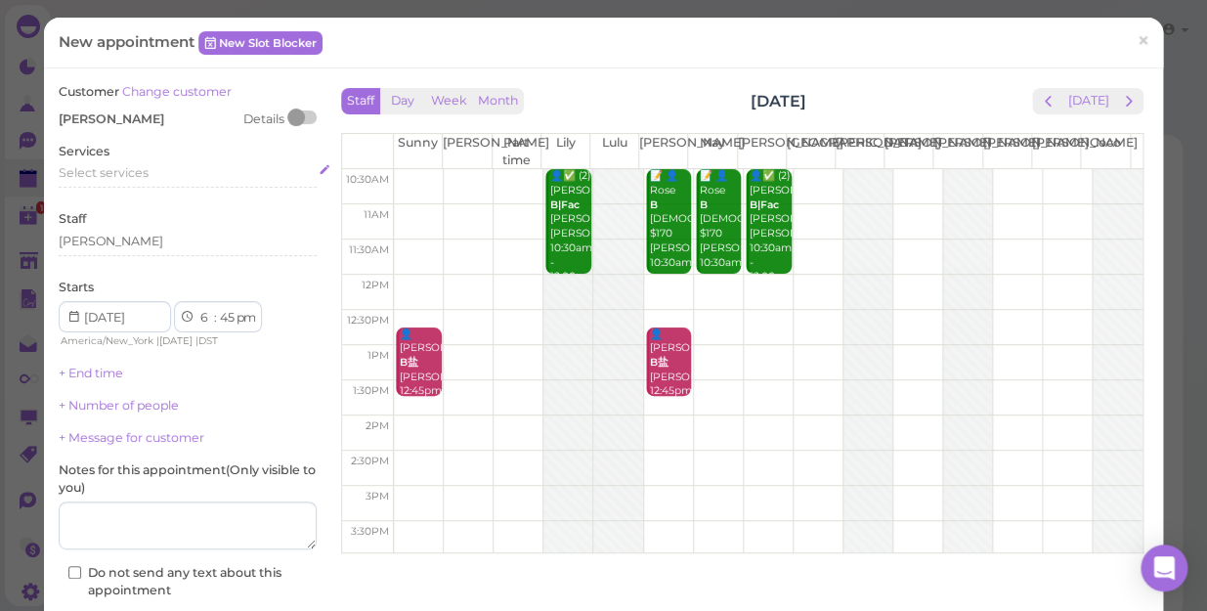
click at [160, 169] on div "Select services" at bounding box center [188, 173] width 258 height 18
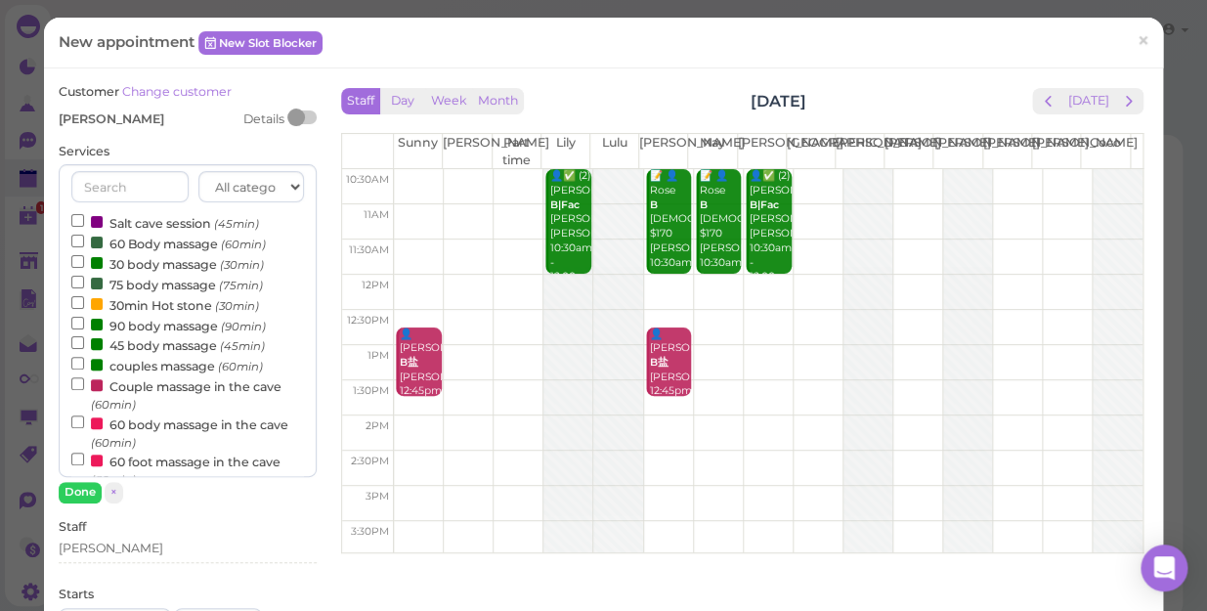
scroll to position [266, 0]
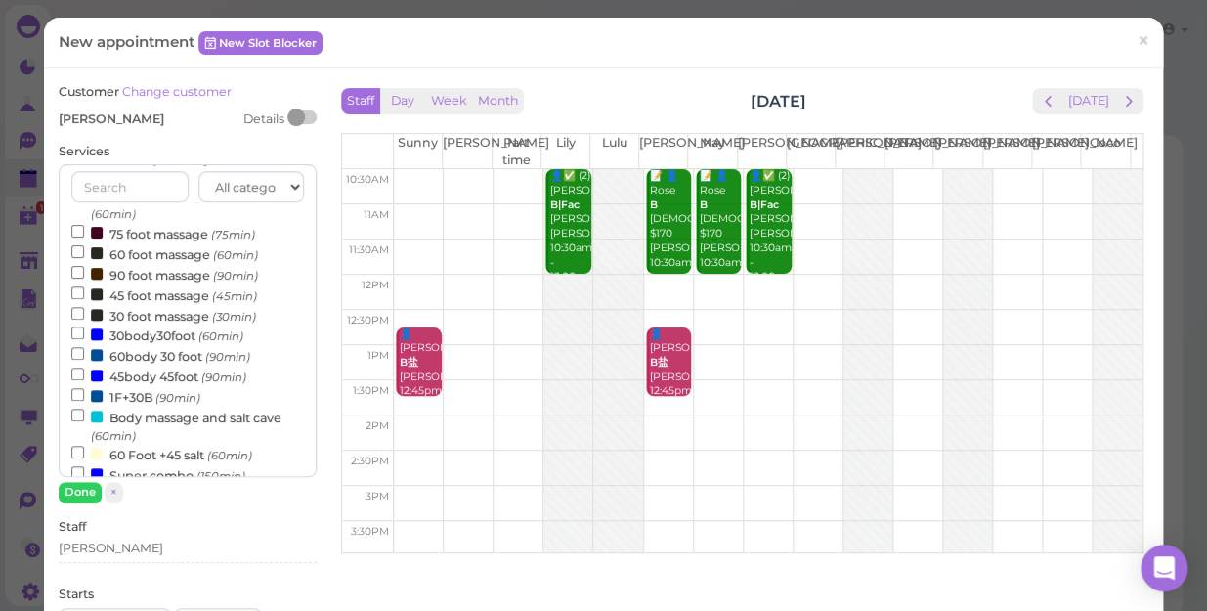
click at [161, 356] on label "60body 30 foot (90min)" at bounding box center [160, 355] width 179 height 21
click at [84, 356] on input "60body 30 foot (90min)" at bounding box center [77, 353] width 13 height 13
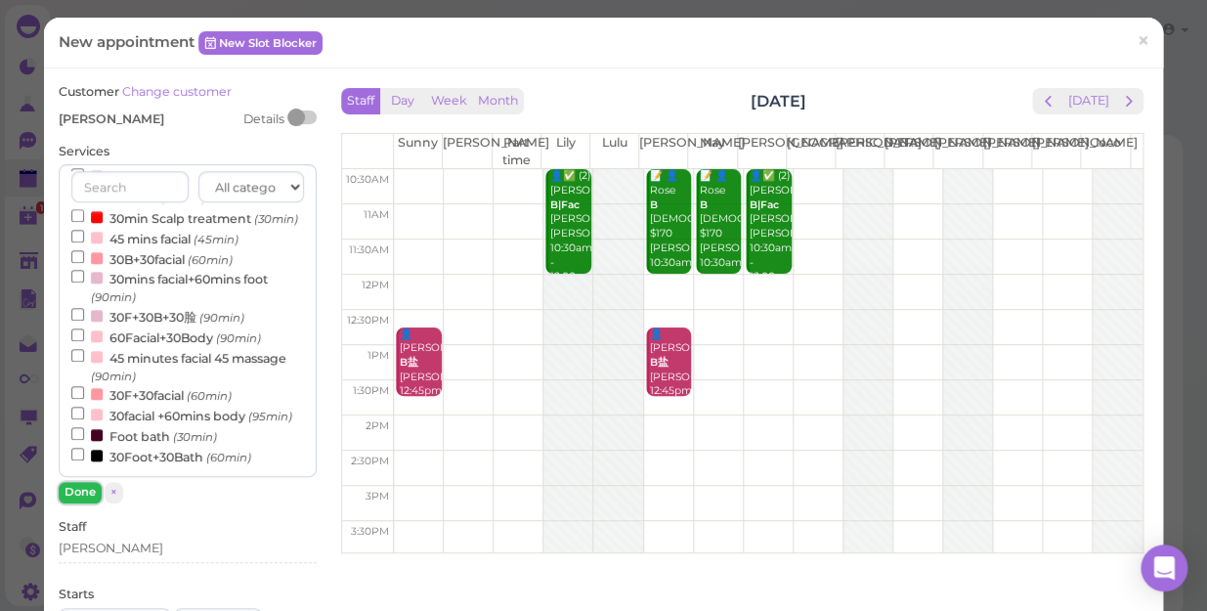
click at [88, 487] on button "Done" at bounding box center [80, 492] width 43 height 21
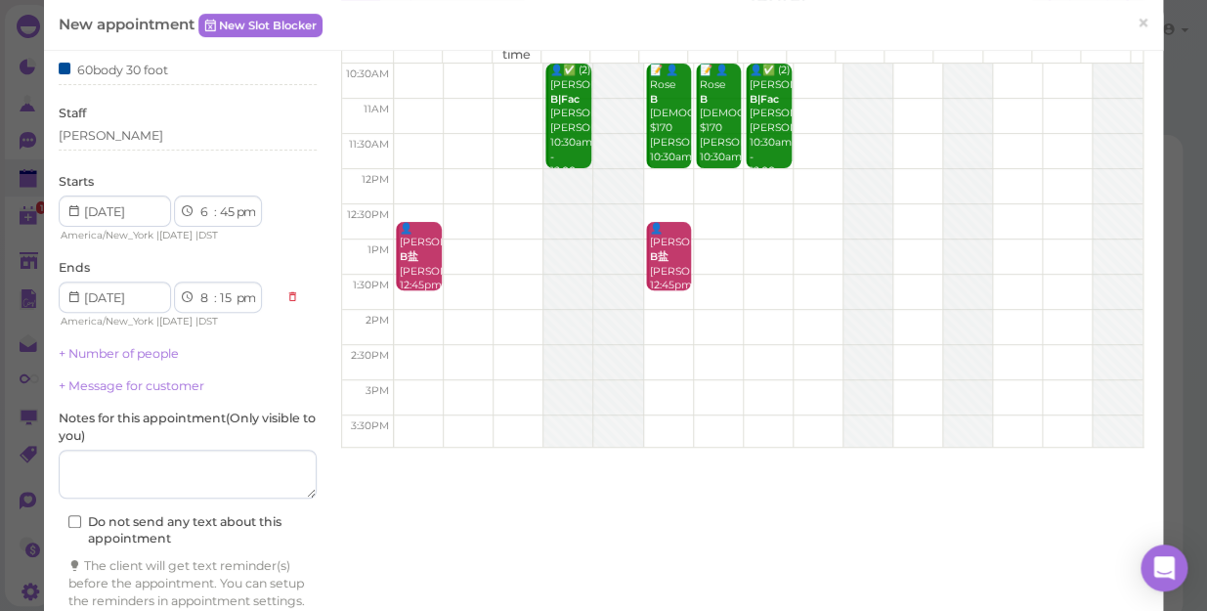
scroll to position [198, 0]
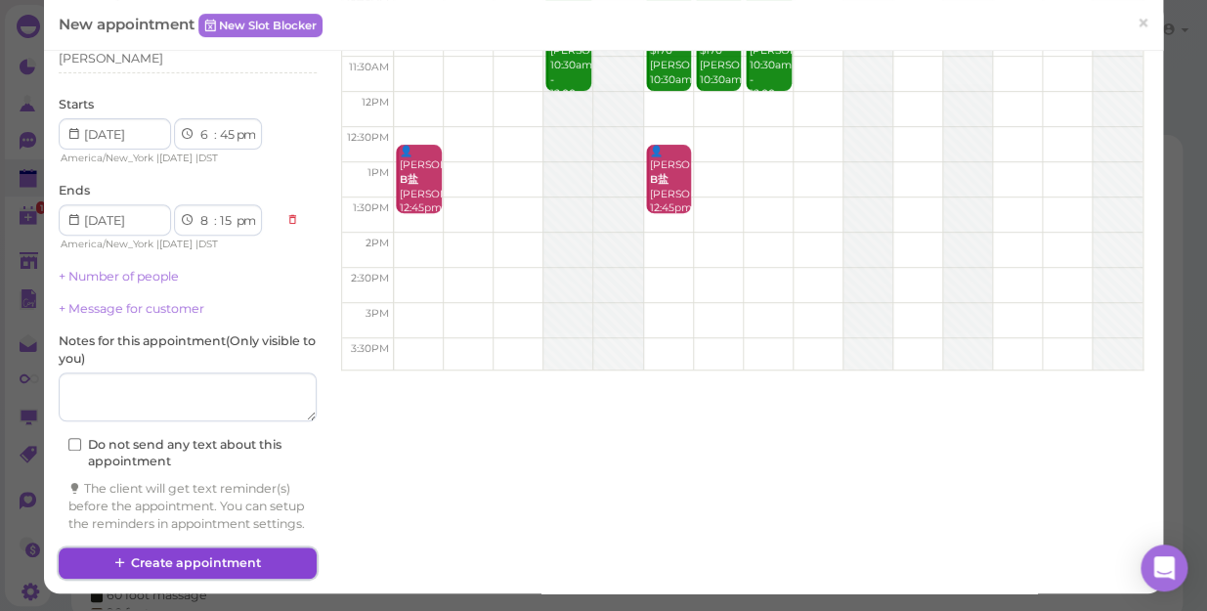
click at [239, 552] on button "Create appointment" at bounding box center [188, 562] width 258 height 31
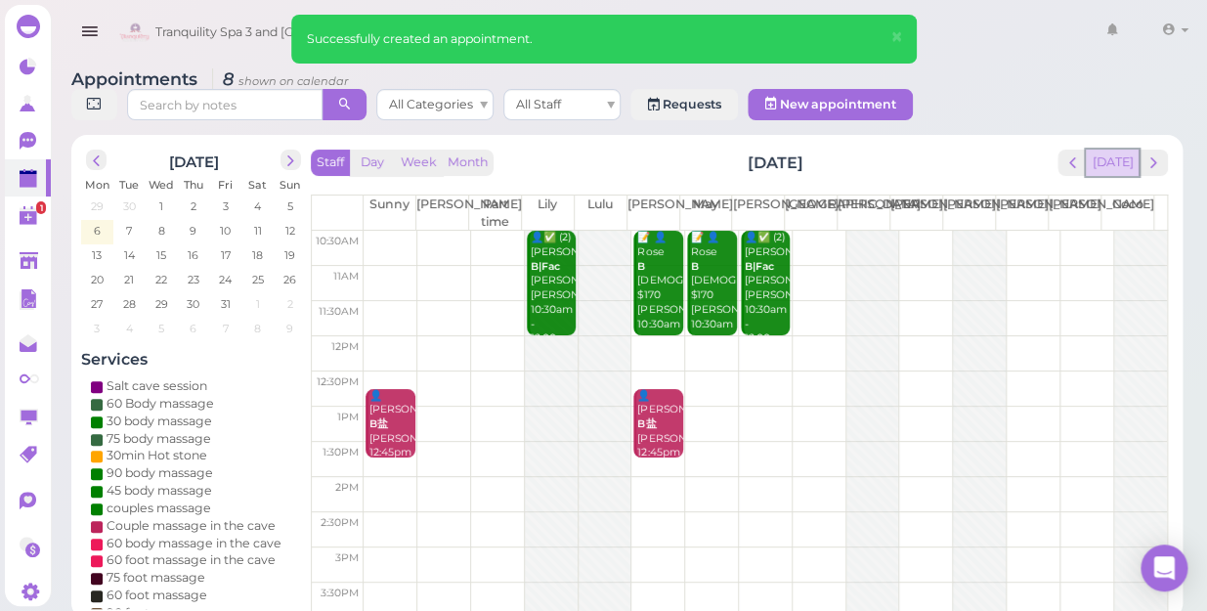
click at [1112, 150] on button "[DATE]" at bounding box center [1112, 163] width 53 height 26
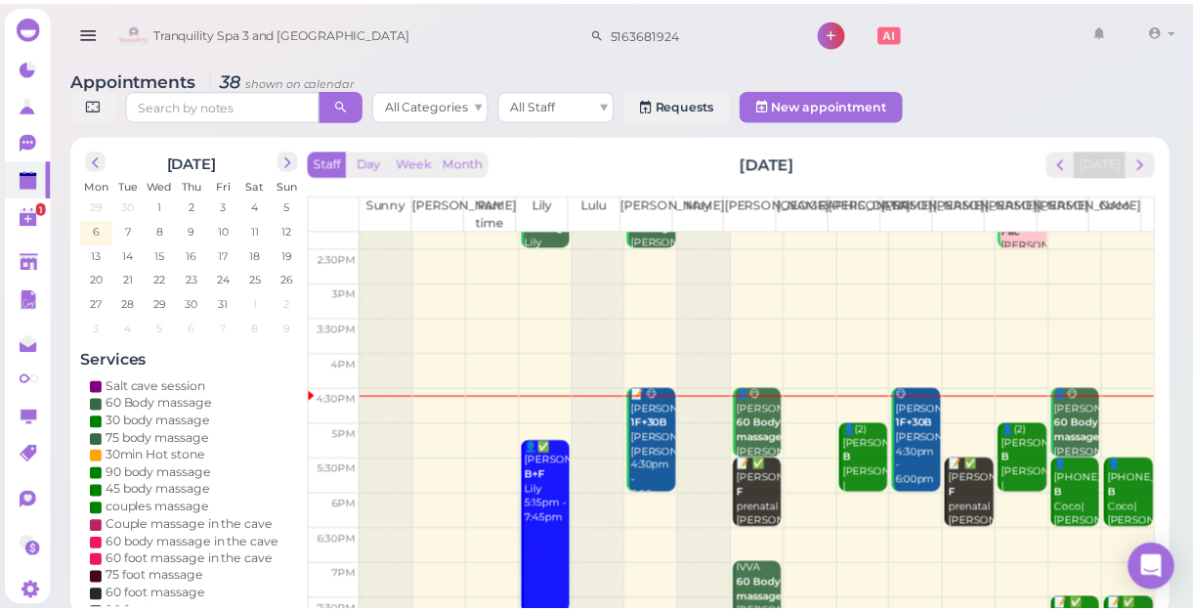
scroll to position [353, 0]
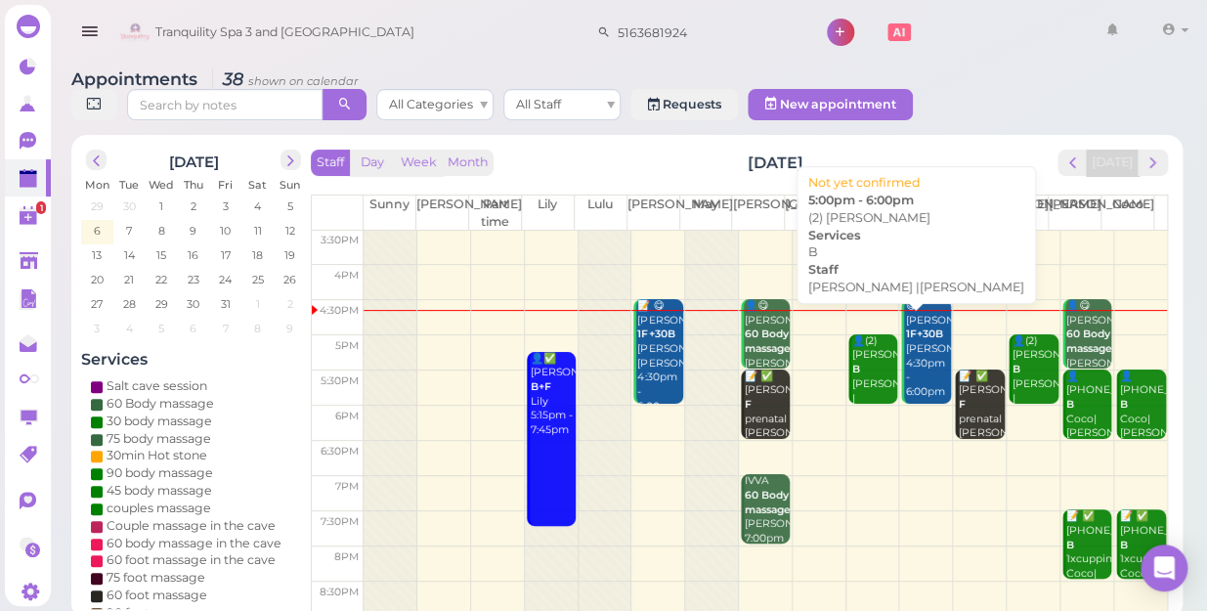
click at [854, 342] on div "👤(2) Luis B Jessica |Linda 5:00pm - 6:00pm" at bounding box center [874, 398] width 46 height 129
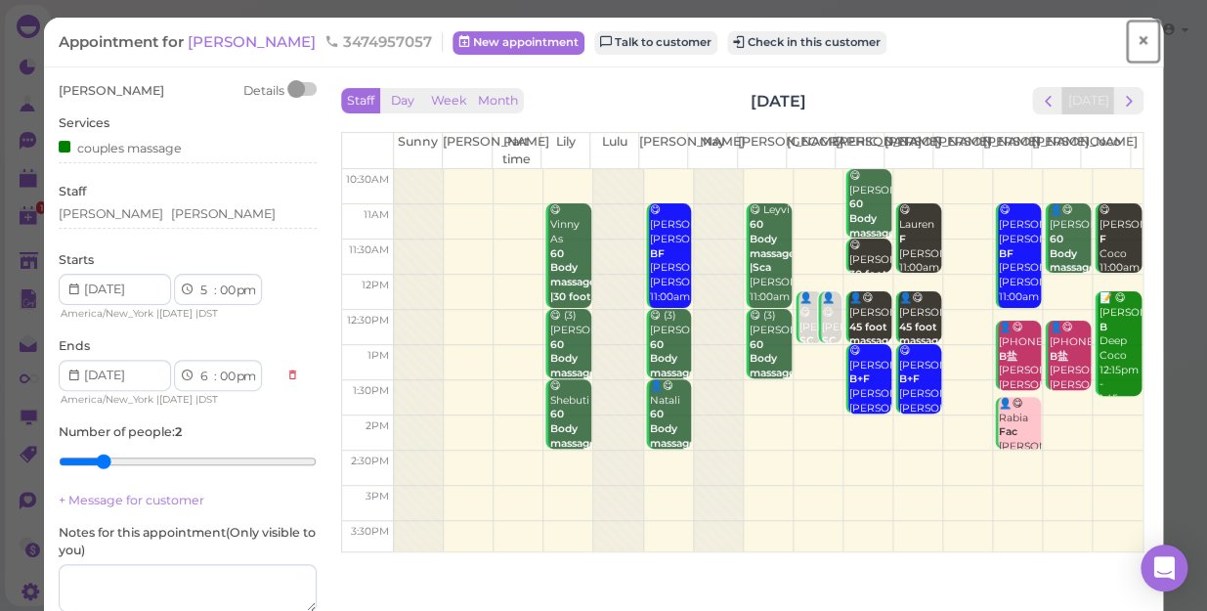
click at [1137, 45] on span "×" at bounding box center [1143, 40] width 13 height 27
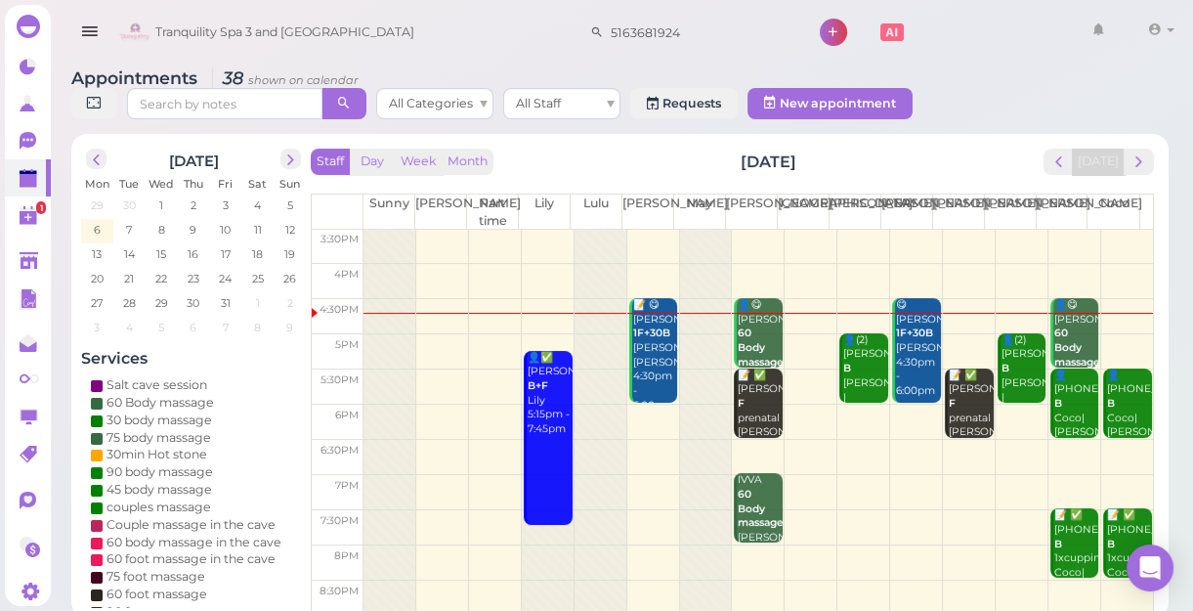
scroll to position [7, 0]
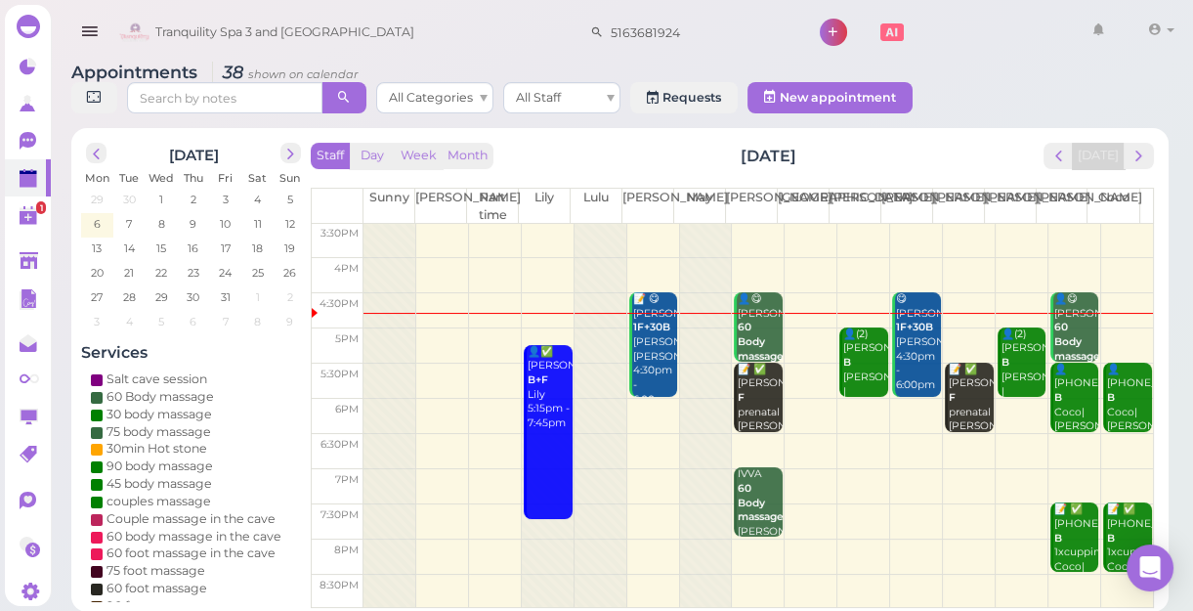
click at [643, 400] on td at bounding box center [759, 416] width 790 height 35
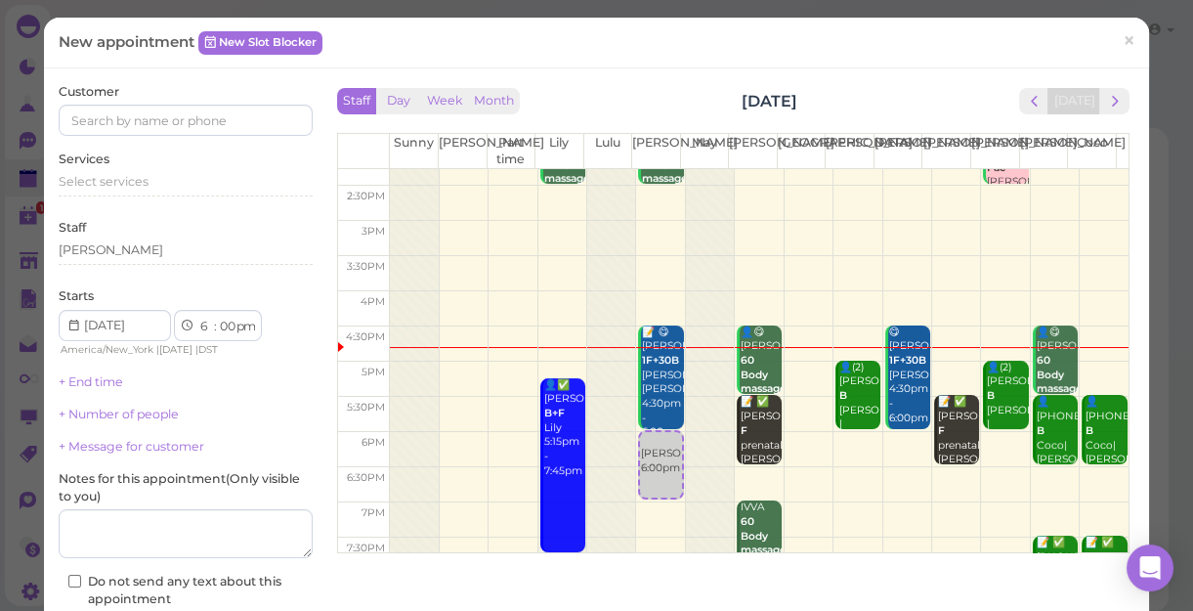
scroll to position [266, 0]
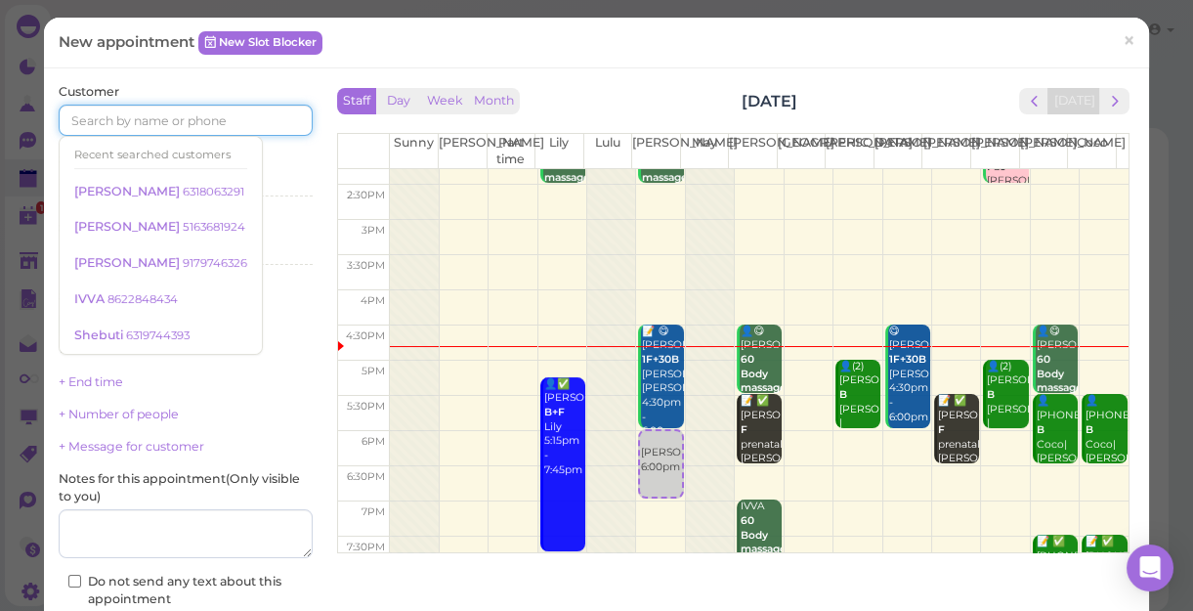
click at [232, 119] on input at bounding box center [186, 120] width 254 height 31
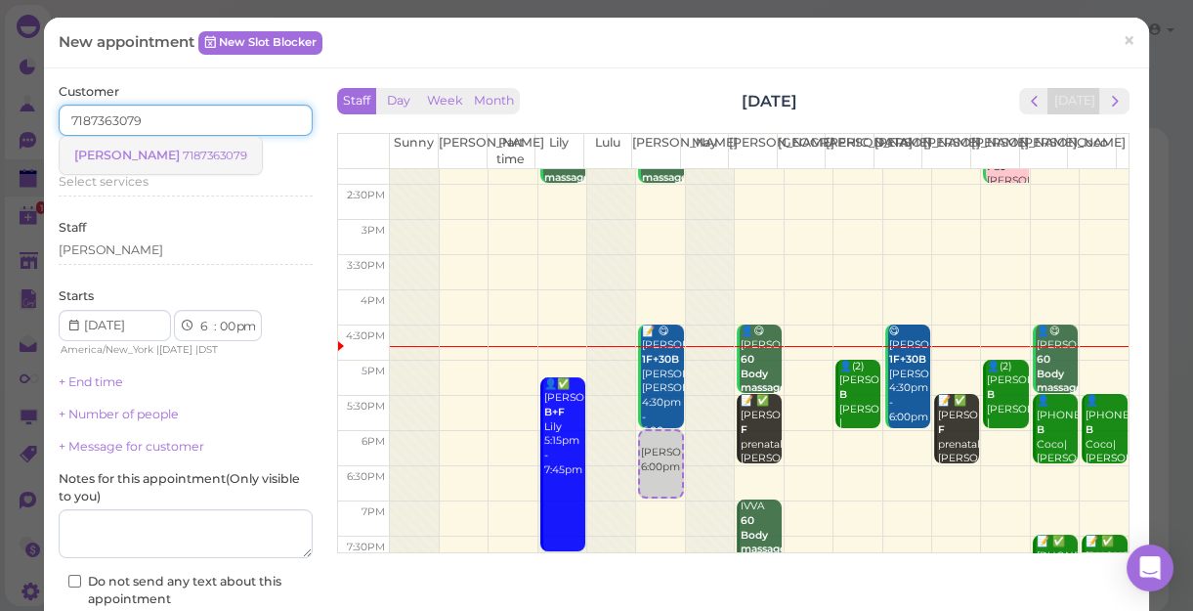
type input "7187363079"
click at [183, 156] on small "7187363079" at bounding box center [215, 156] width 65 height 14
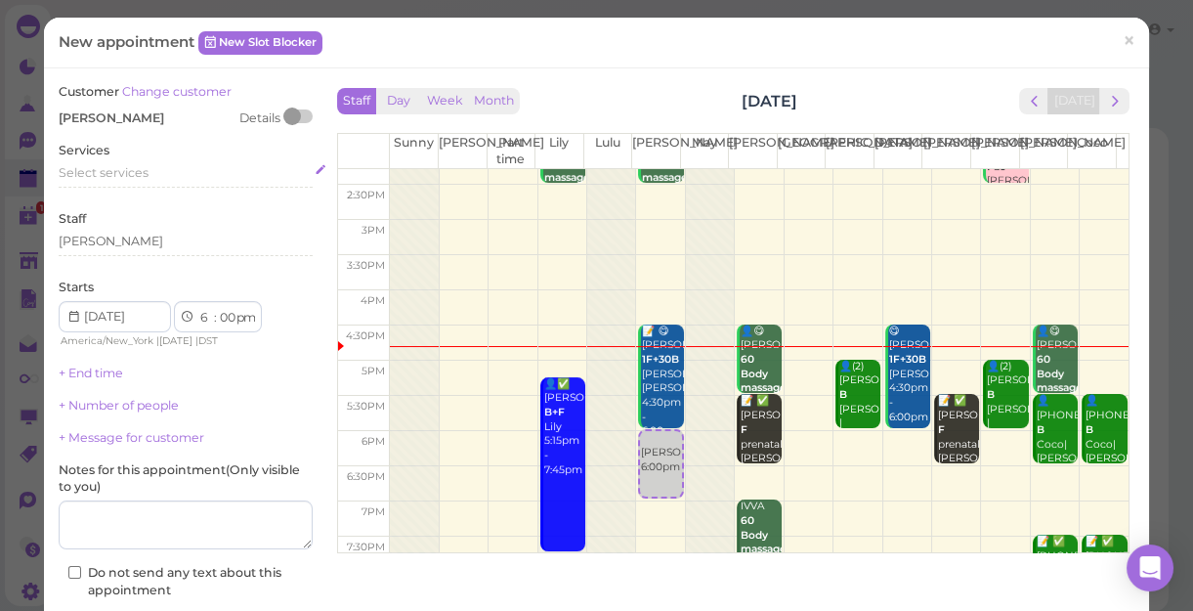
click at [147, 169] on div "Select services" at bounding box center [186, 173] width 254 height 18
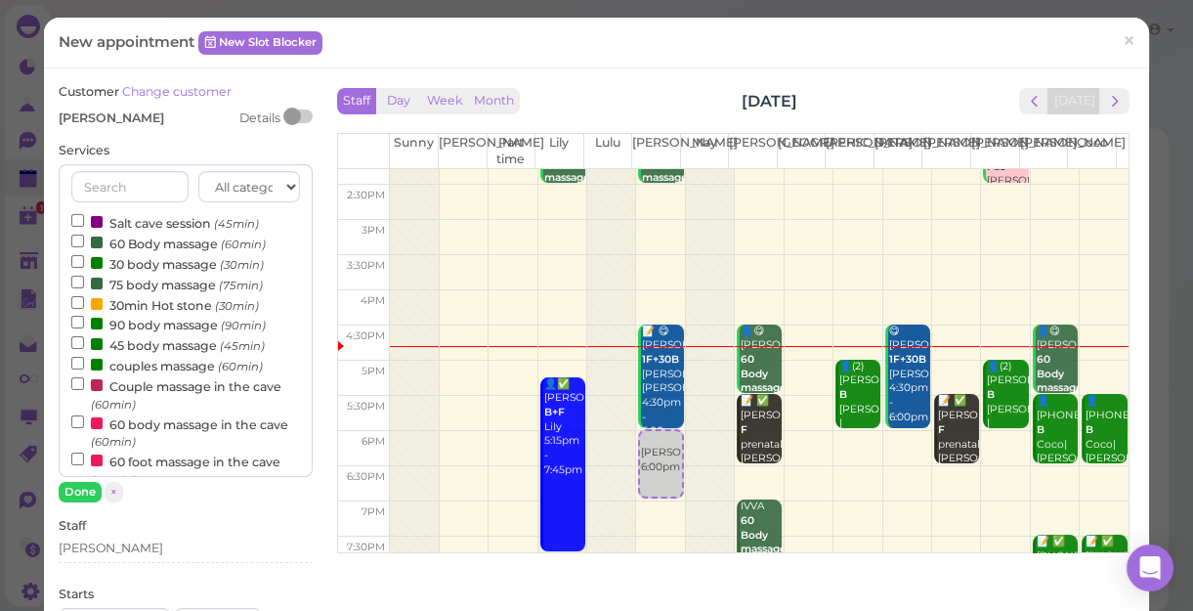
click at [150, 364] on label "couples massage (60min)" at bounding box center [167, 365] width 192 height 21
click at [84, 364] on input "couples massage (60min)" at bounding box center [77, 363] width 13 height 13
click at [71, 483] on button "Done" at bounding box center [80, 492] width 43 height 21
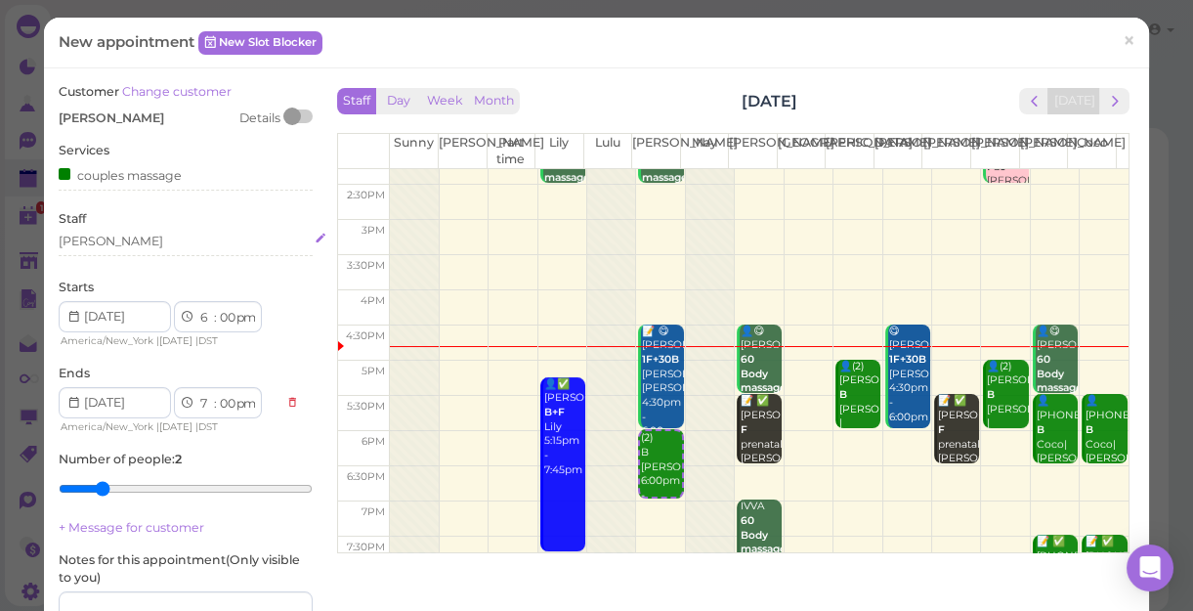
click at [89, 243] on div "[PERSON_NAME]" at bounding box center [186, 242] width 254 height 18
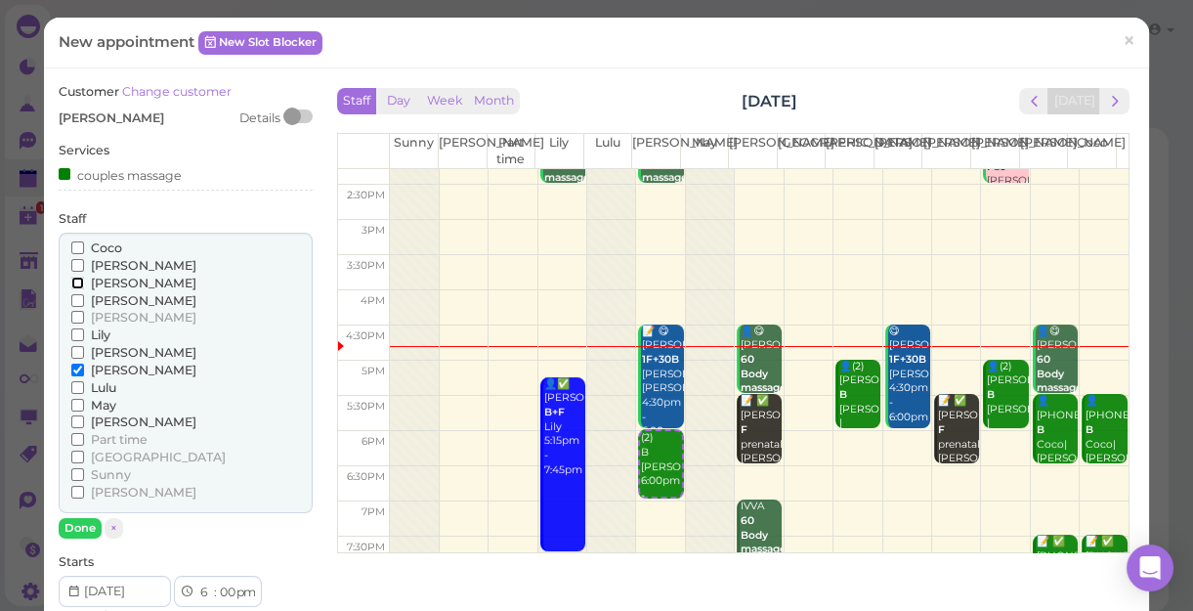
click at [78, 283] on input "[PERSON_NAME]" at bounding box center [77, 283] width 13 height 13
click at [89, 525] on button "Done" at bounding box center [80, 528] width 43 height 21
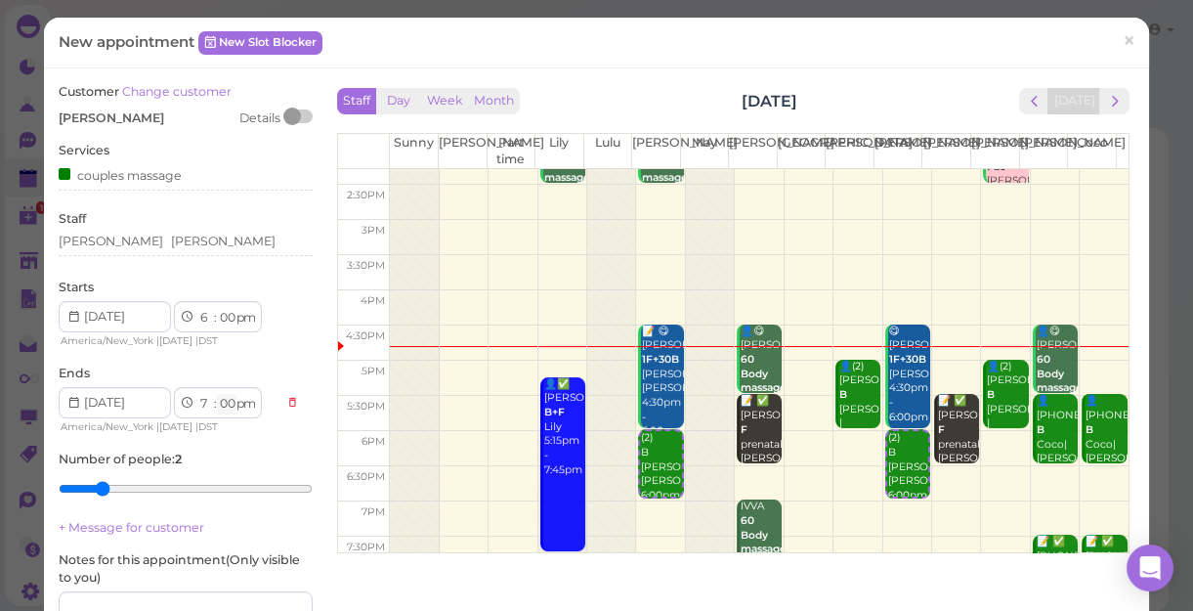
click at [226, 406] on select "00 05 10 15 20 25 30 35 40 45 50 55" at bounding box center [227, 404] width 20 height 21
click at [217, 394] on select "00 05 10 15 20 25 30 35 40 45 50 55" at bounding box center [227, 404] width 20 height 21
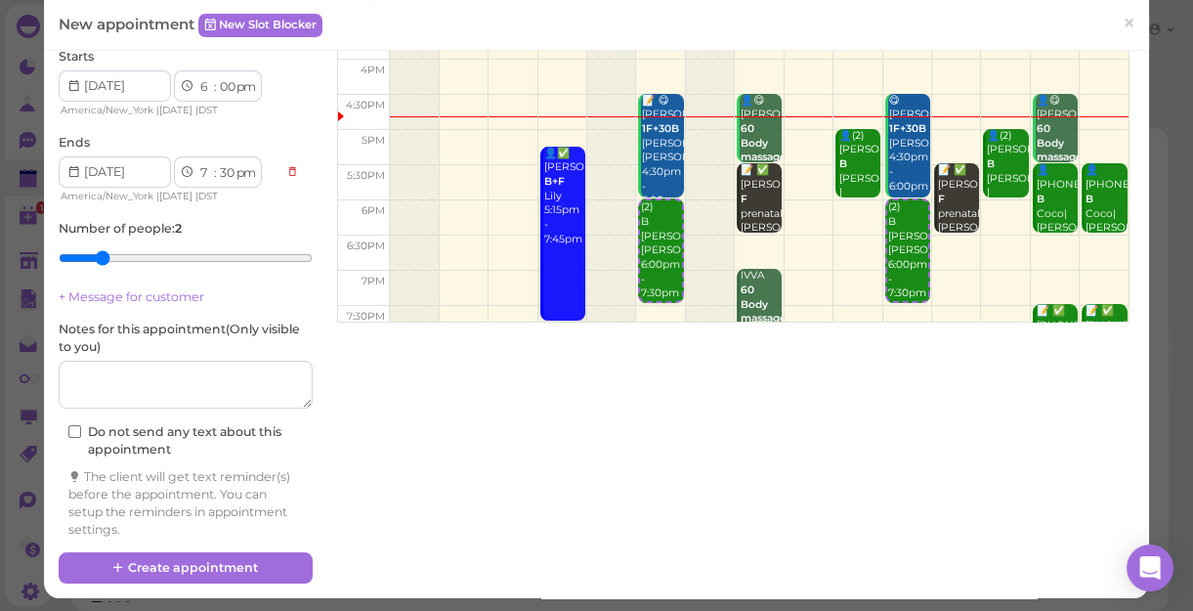
scroll to position [235, 0]
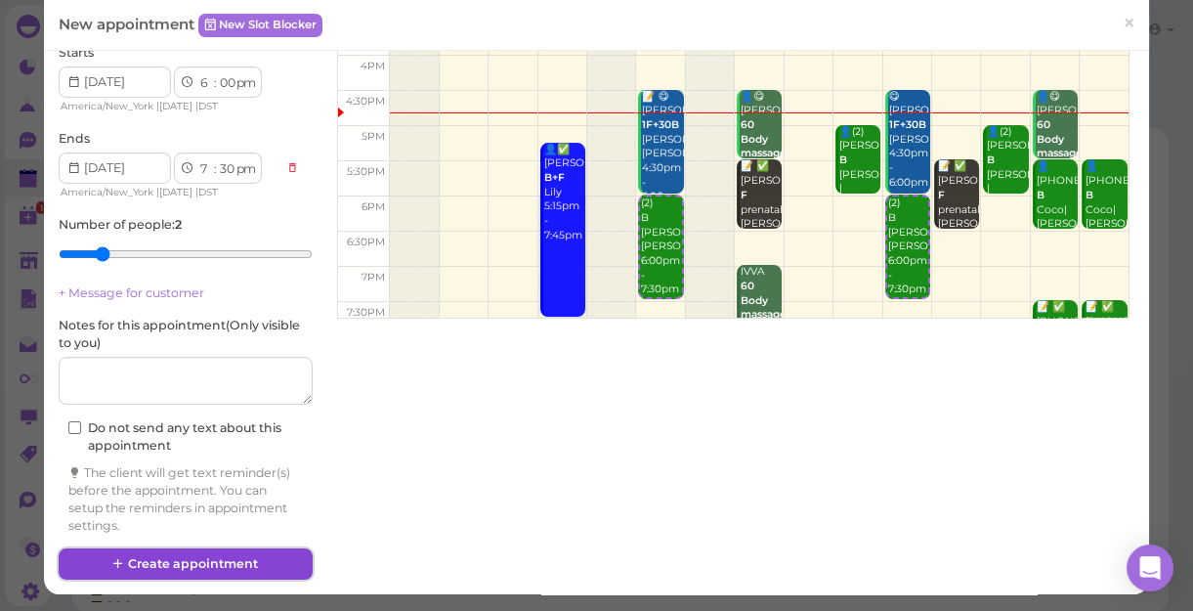
click at [254, 557] on button "Create appointment" at bounding box center [186, 563] width 254 height 31
select select "00"
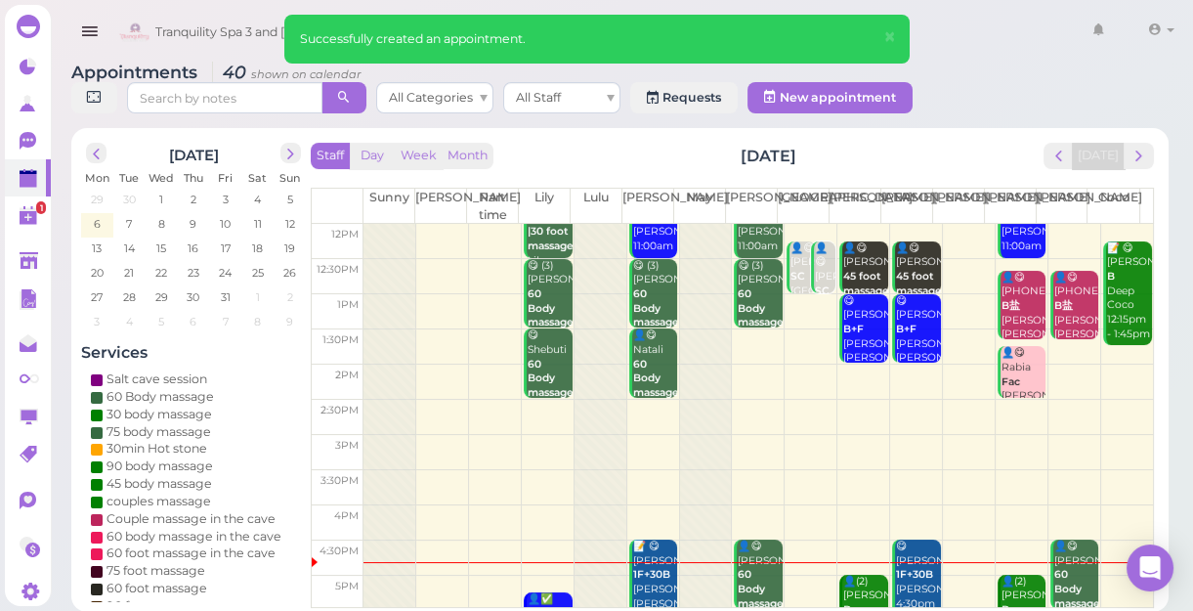
scroll to position [353, 0]
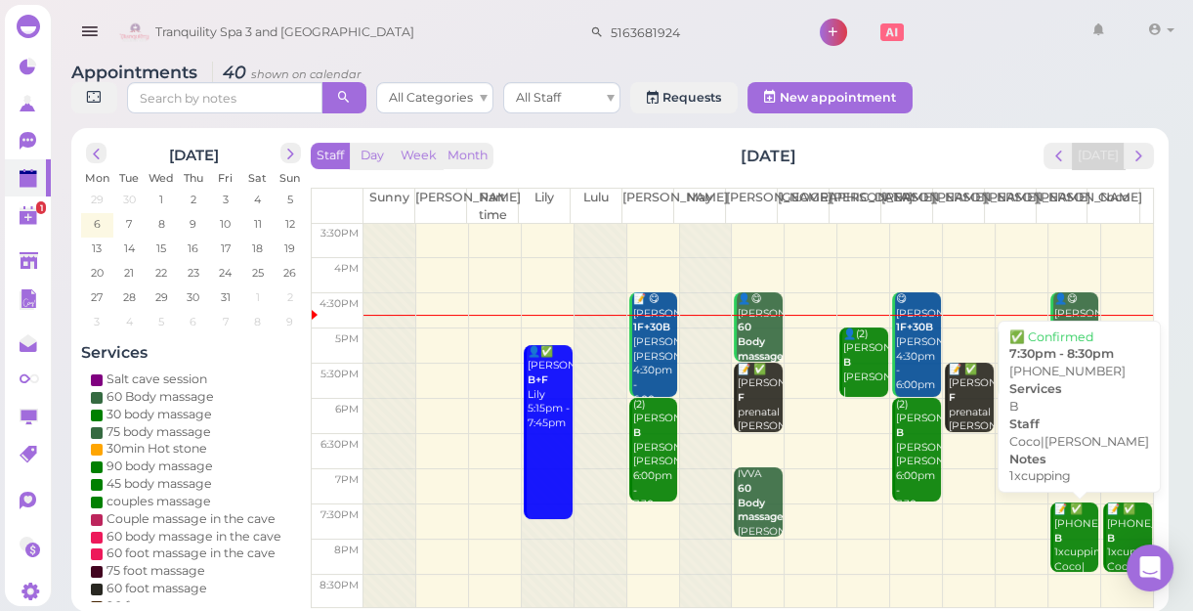
click at [1059, 553] on div "📝 ✅ (2) 5163512310 B 1xcupping Coco|Tina 7:30pm - 8:30pm" at bounding box center [1077, 566] width 46 height 129
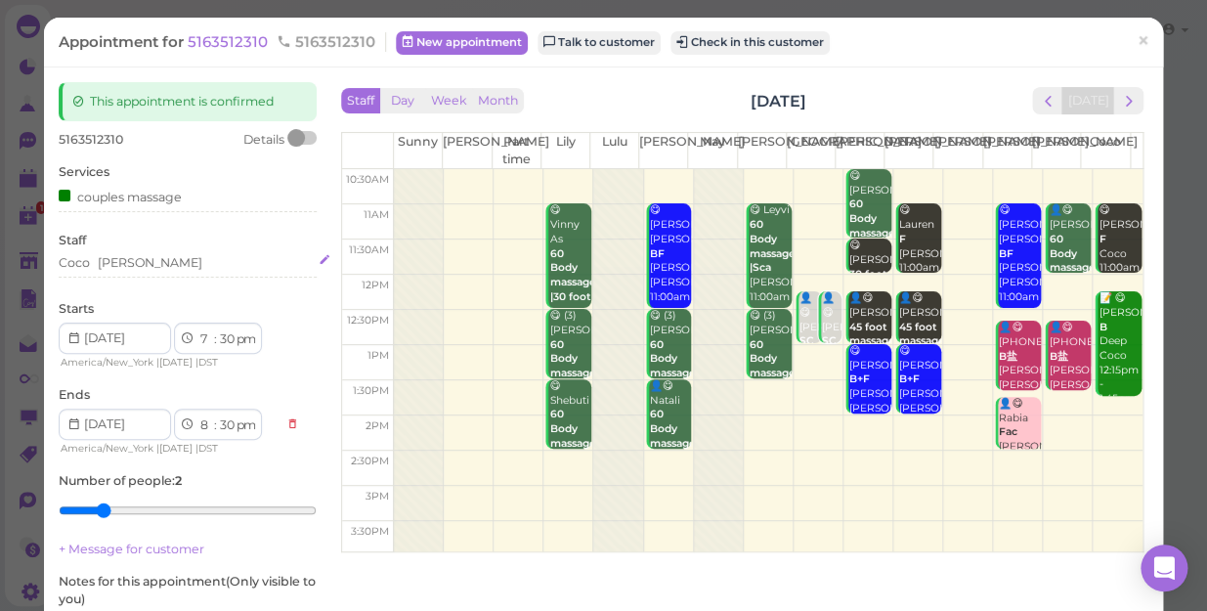
click at [137, 267] on div "Coco Tina" at bounding box center [188, 263] width 258 height 18
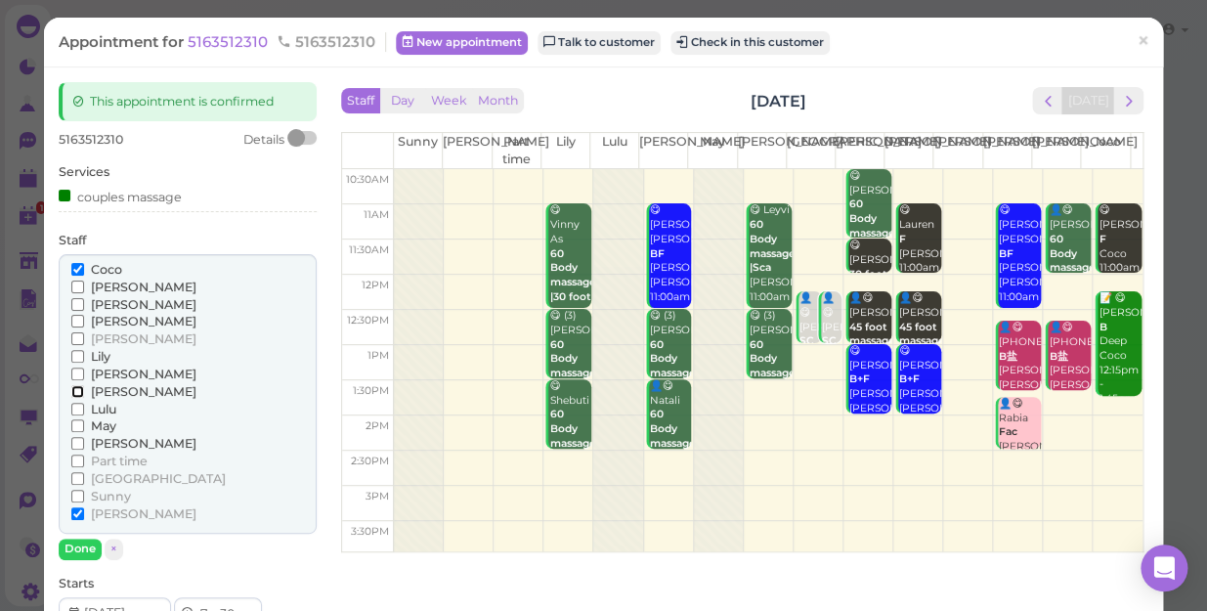
click at [71, 391] on input "[PERSON_NAME]" at bounding box center [77, 391] width 13 height 13
click at [74, 303] on input "[PERSON_NAME]" at bounding box center [77, 304] width 13 height 13
click at [78, 268] on input "Coco" at bounding box center [77, 269] width 13 height 13
click at [78, 508] on input "[PERSON_NAME]" at bounding box center [77, 513] width 13 height 13
click at [83, 547] on button "Done" at bounding box center [80, 548] width 43 height 21
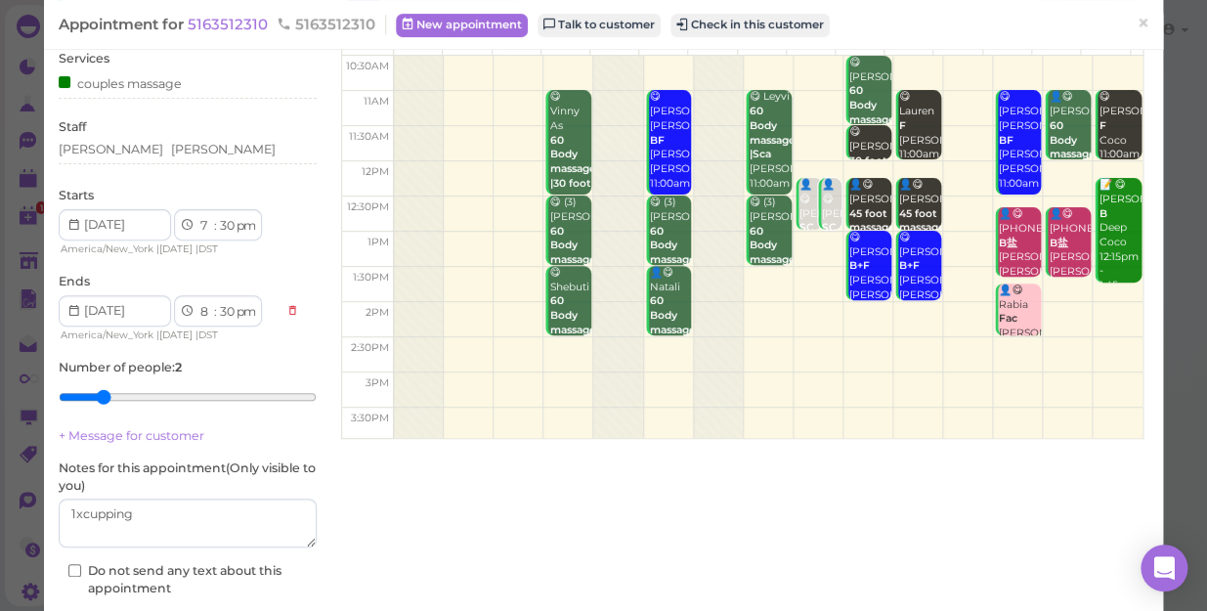
scroll to position [227, 0]
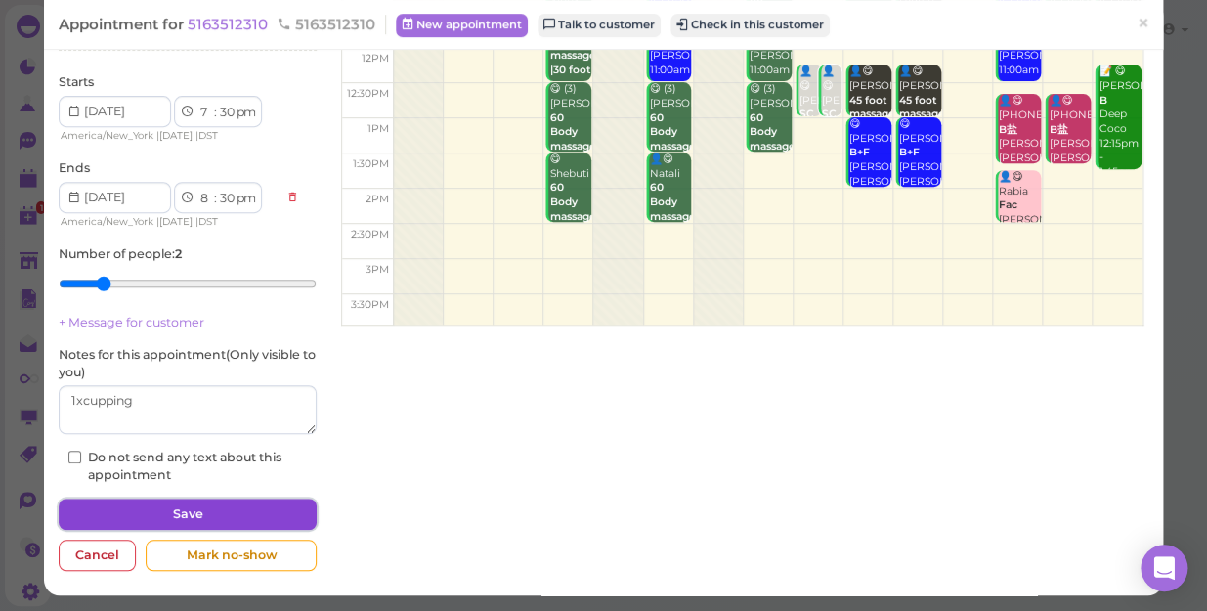
click at [200, 506] on button "Save" at bounding box center [188, 513] width 258 height 31
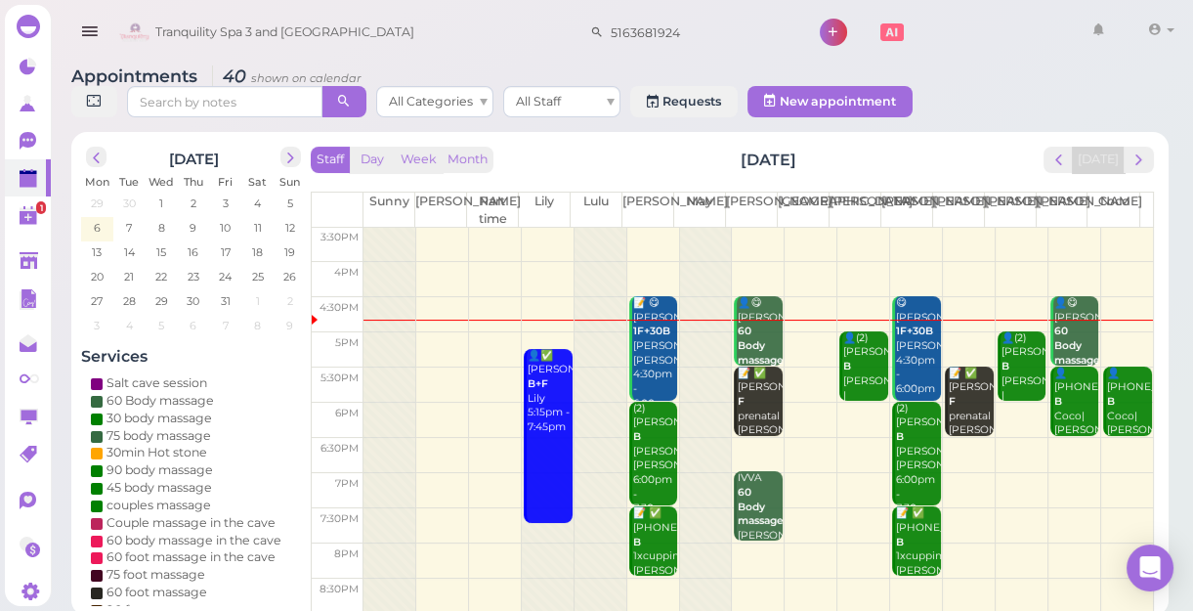
scroll to position [7, 0]
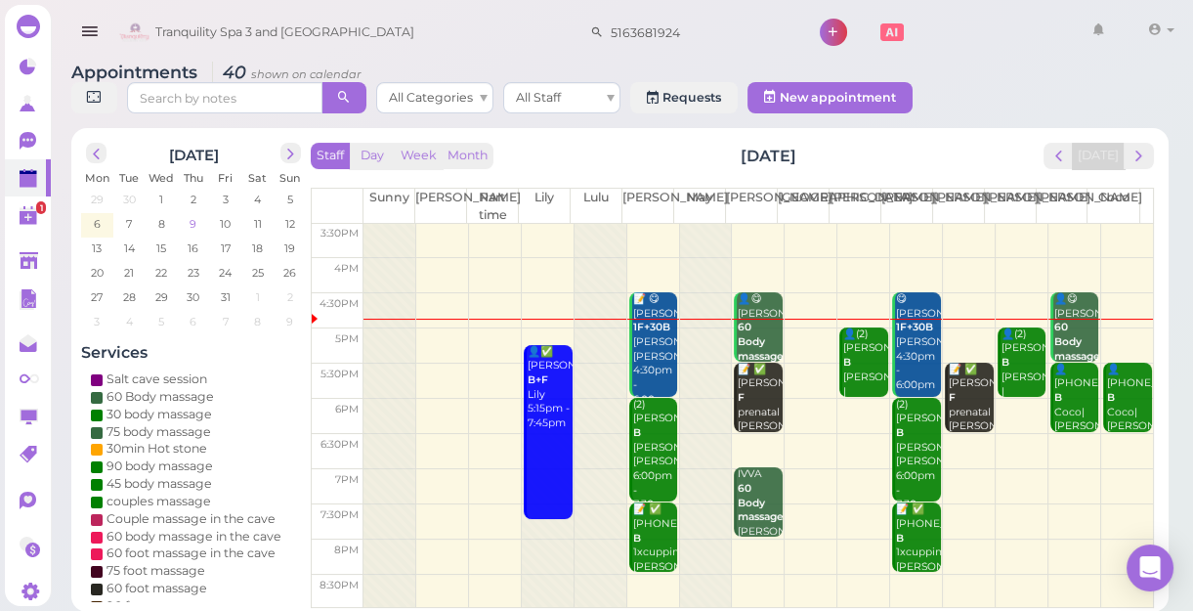
click at [189, 220] on span "9" at bounding box center [193, 224] width 11 height 18
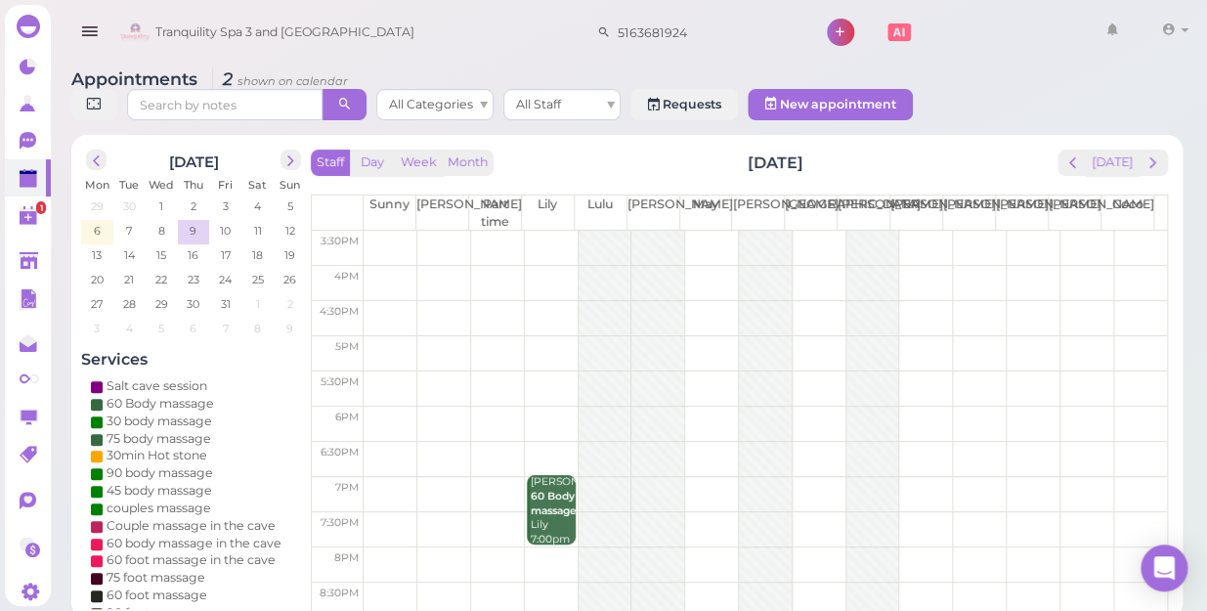
scroll to position [353, 0]
click at [923, 441] on td at bounding box center [765, 458] width 803 height 35
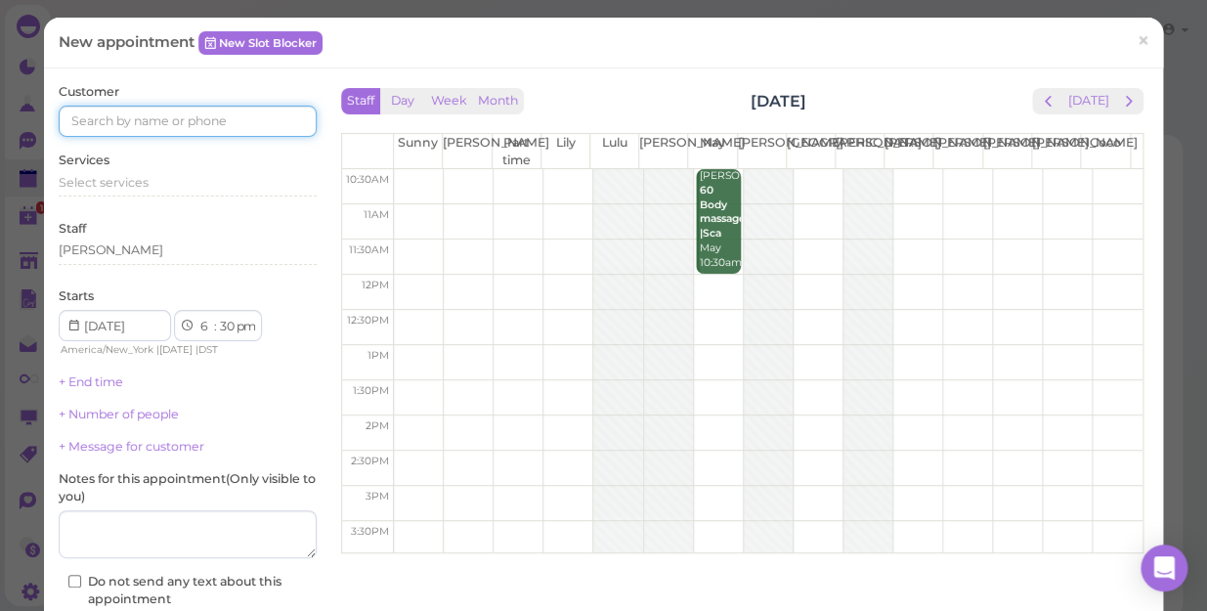
click at [273, 112] on input at bounding box center [188, 121] width 258 height 31
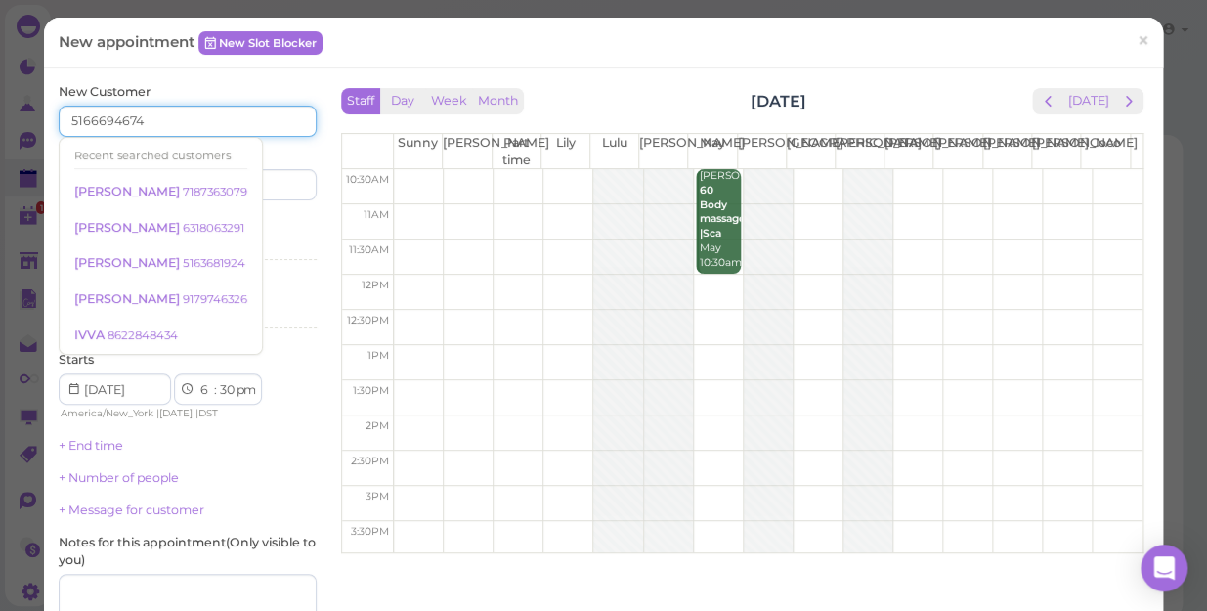
type input "5166694674"
click at [266, 219] on div "Services Select services" at bounding box center [188, 242] width 258 height 54
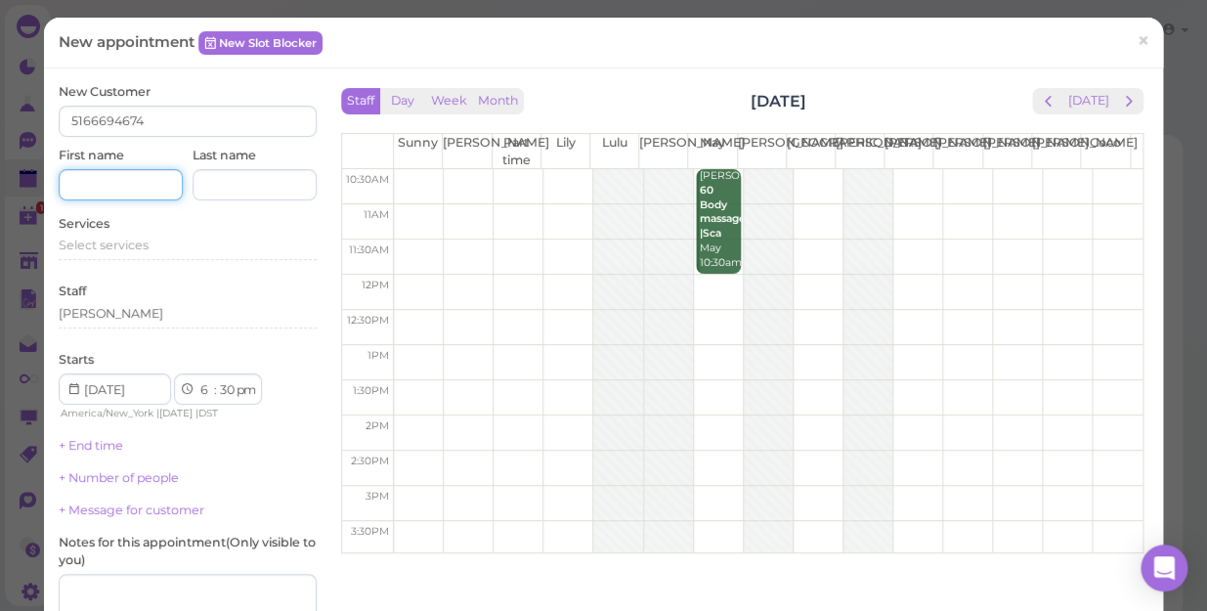
click at [133, 175] on input at bounding box center [121, 184] width 124 height 31
type input "[PERSON_NAME]"
click at [79, 247] on span "Select services" at bounding box center [104, 244] width 90 height 15
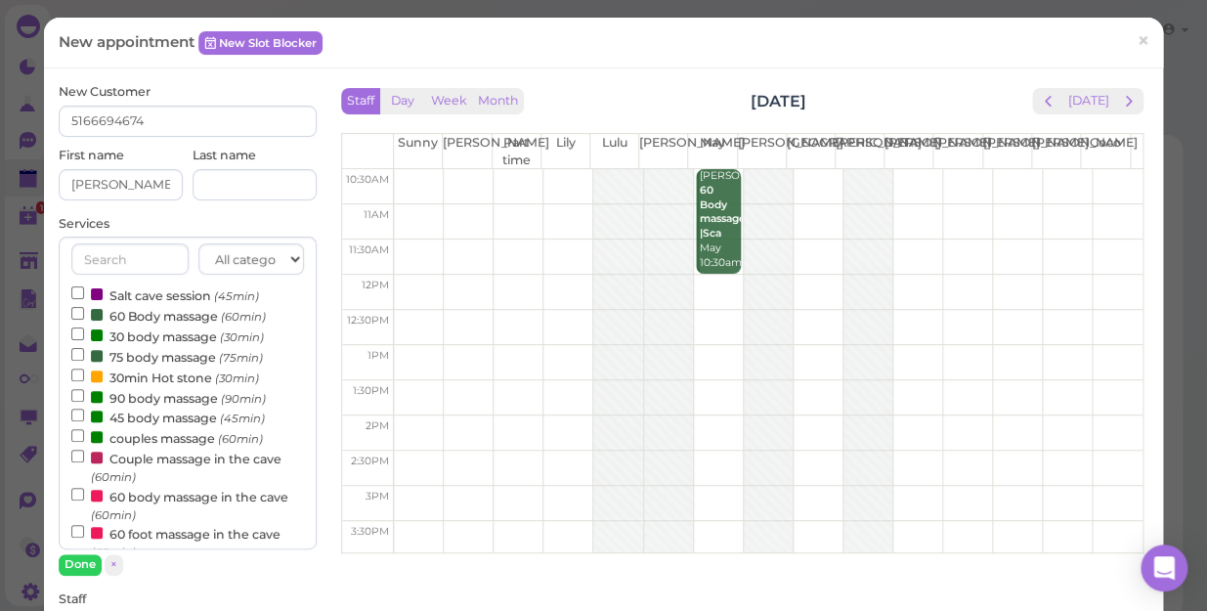
click at [144, 321] on label "60 Body massage (60min)" at bounding box center [168, 315] width 194 height 21
click at [84, 320] on input "60 Body massage (60min)" at bounding box center [77, 313] width 13 height 13
click at [82, 557] on button "Done" at bounding box center [80, 564] width 43 height 21
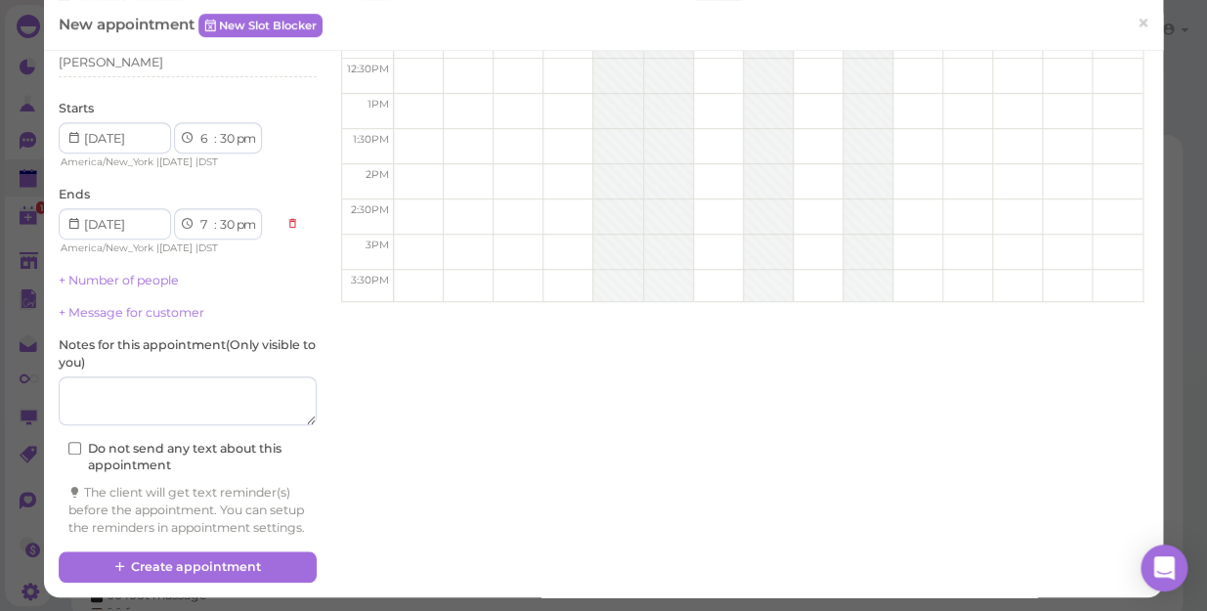
scroll to position [266, 0]
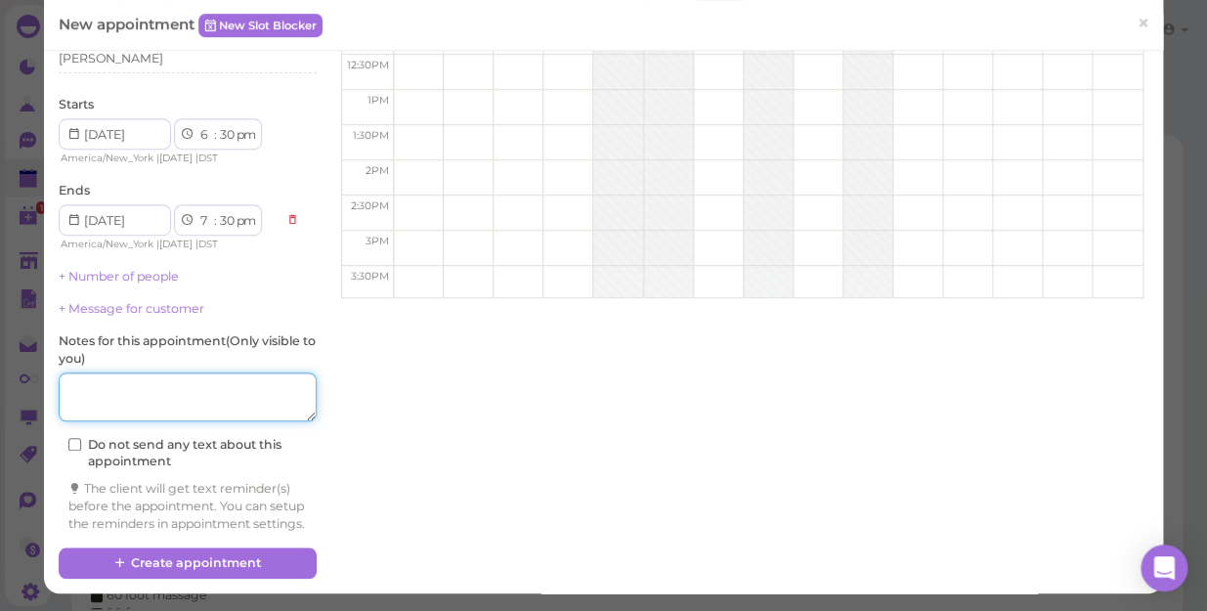
click at [173, 383] on textarea at bounding box center [188, 396] width 258 height 49
type textarea "deep"
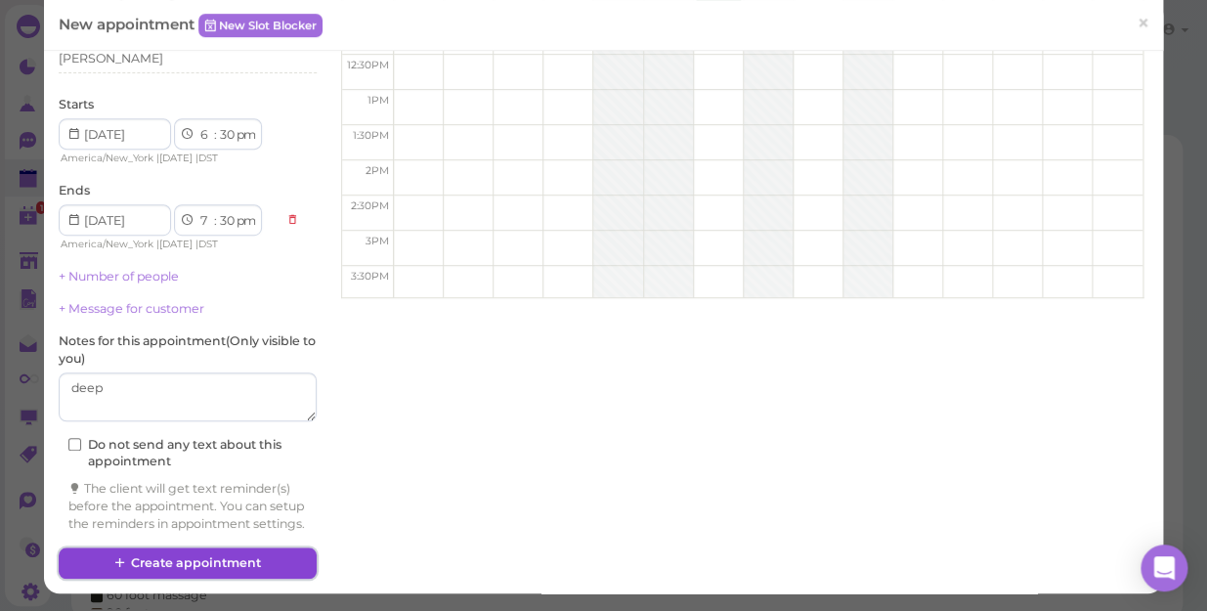
click at [232, 563] on button "Create appointment" at bounding box center [188, 562] width 258 height 31
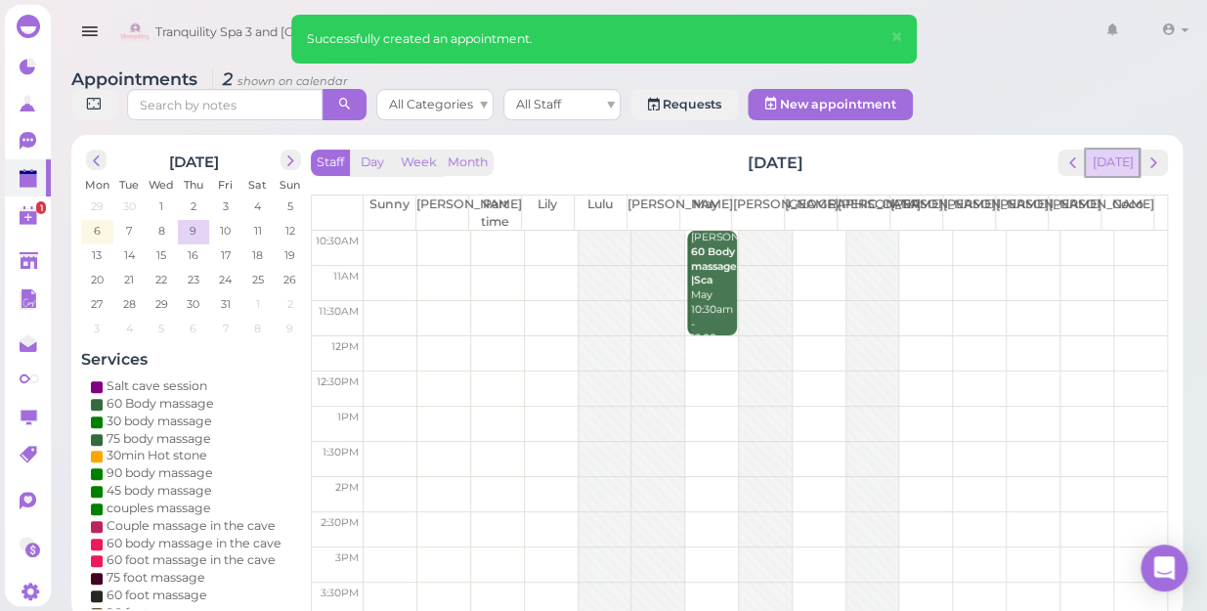
click at [1121, 150] on button "[DATE]" at bounding box center [1112, 163] width 53 height 26
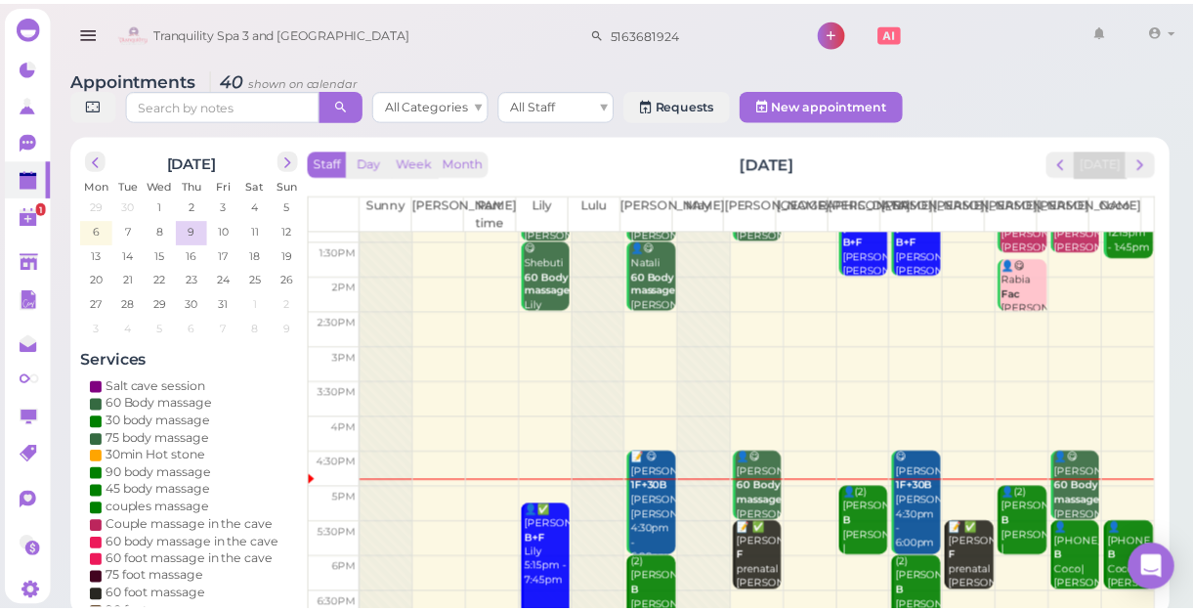
scroll to position [353, 0]
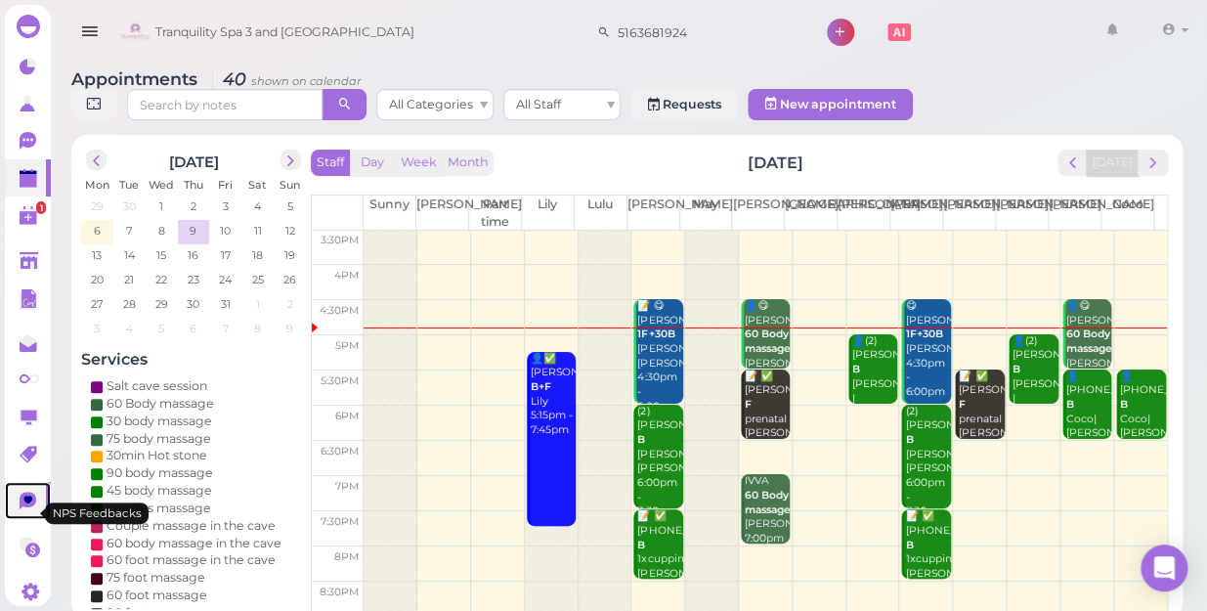
click at [24, 509] on icon at bounding box center [28, 501] width 17 height 18
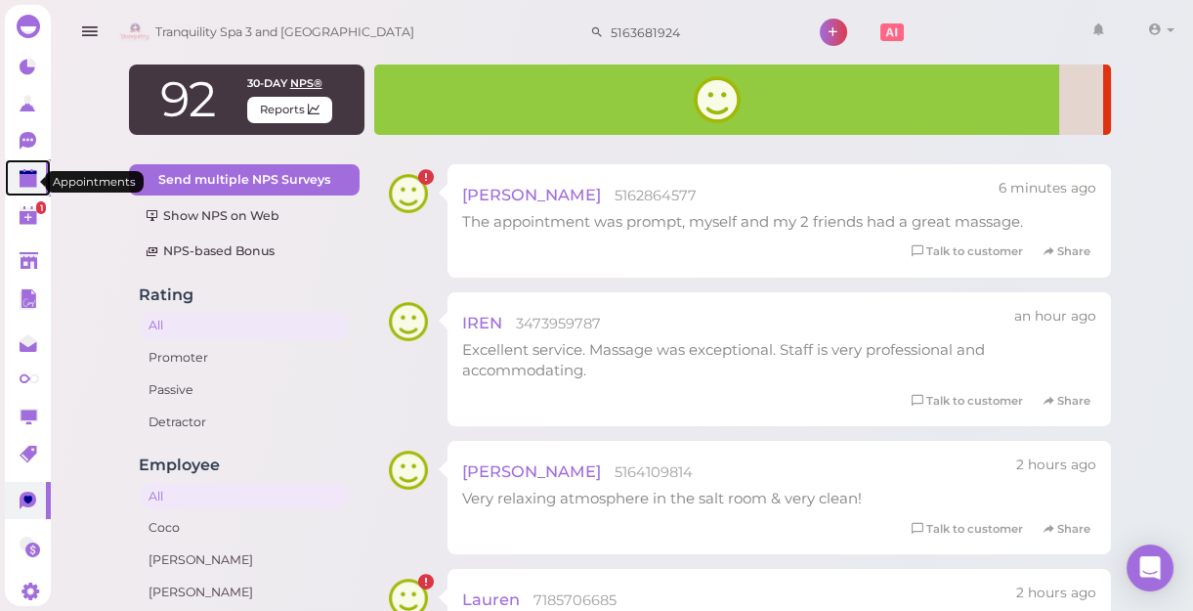
click at [22, 185] on polygon at bounding box center [29, 181] width 18 height 14
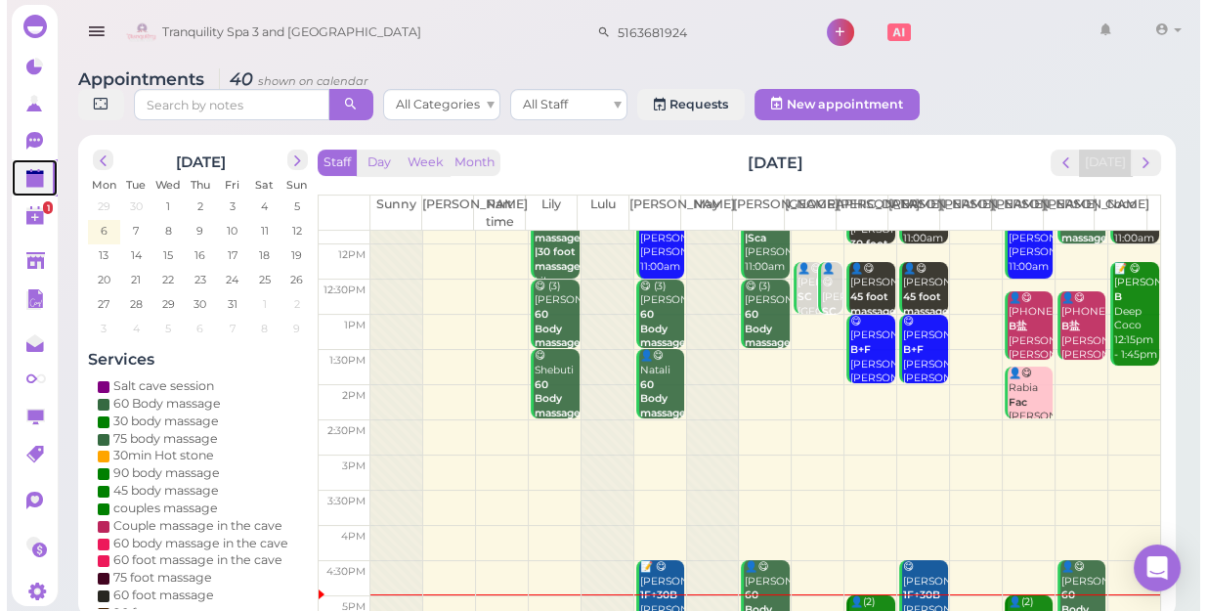
scroll to position [266, 0]
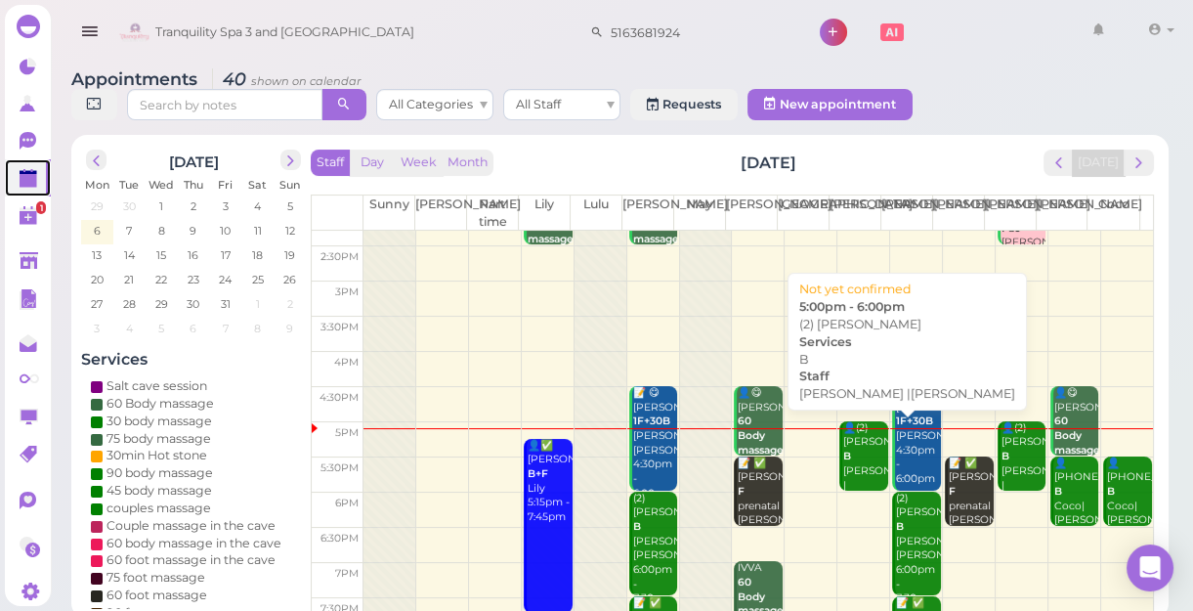
click at [852, 451] on div "👤(2) Luis B Jessica |Linda 5:00pm - 6:00pm" at bounding box center [865, 485] width 46 height 129
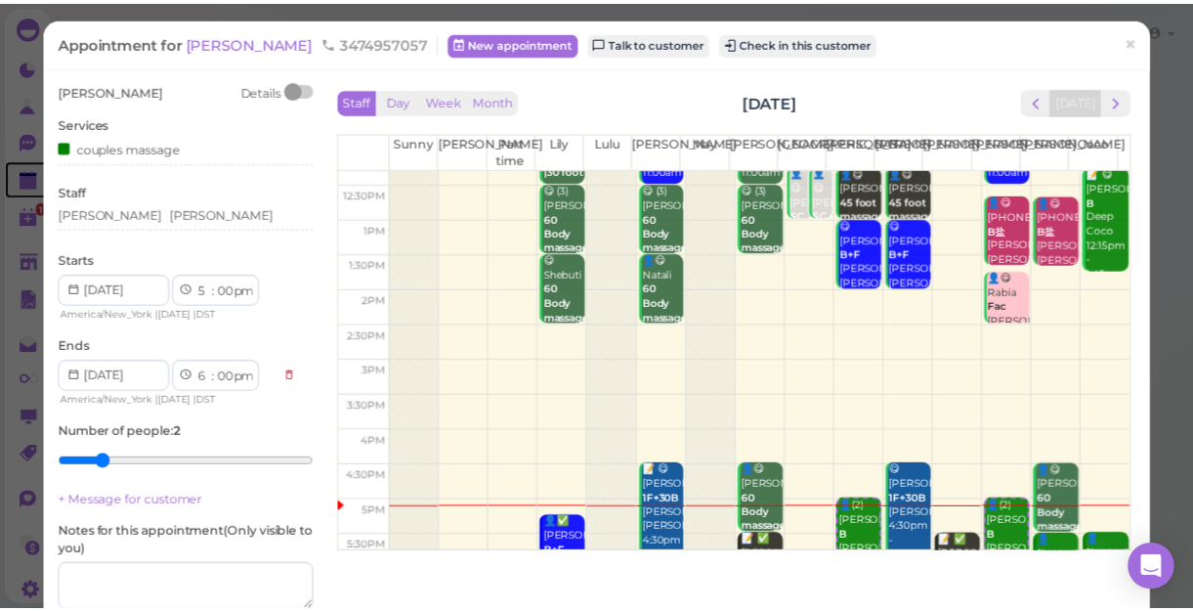
scroll to position [353, 0]
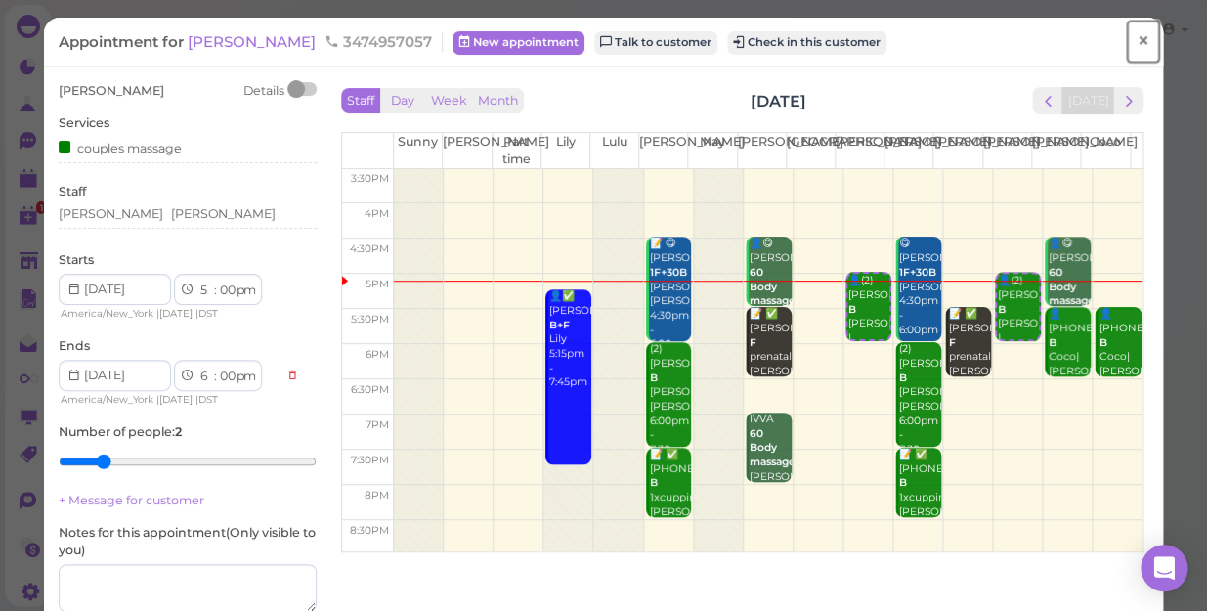
click at [1125, 46] on link "×" at bounding box center [1143, 42] width 36 height 46
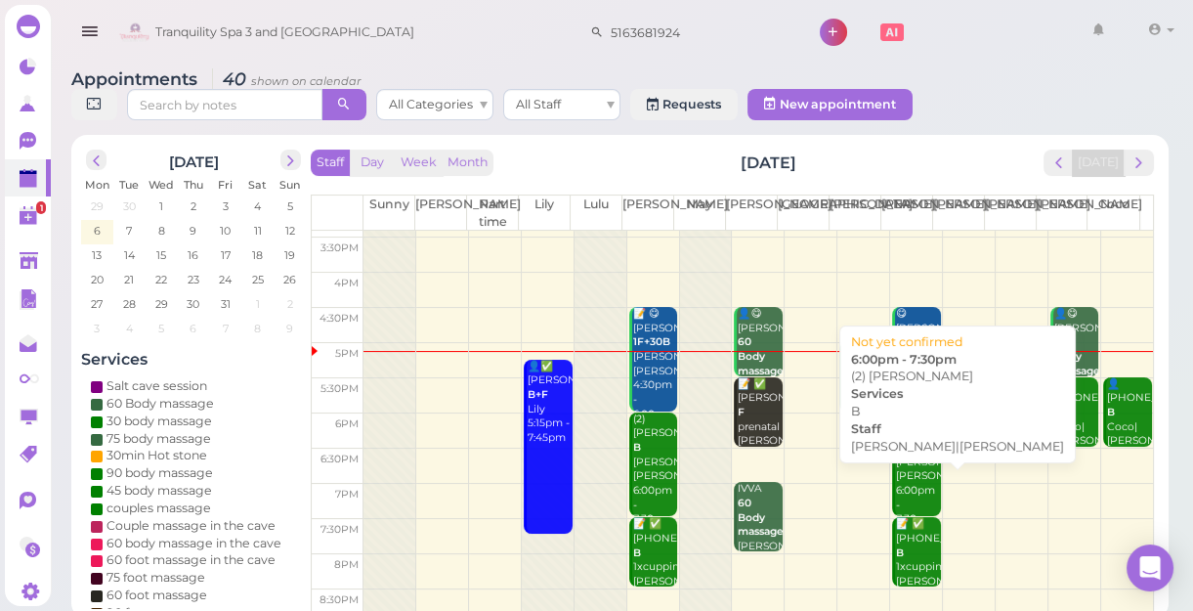
scroll to position [353, 0]
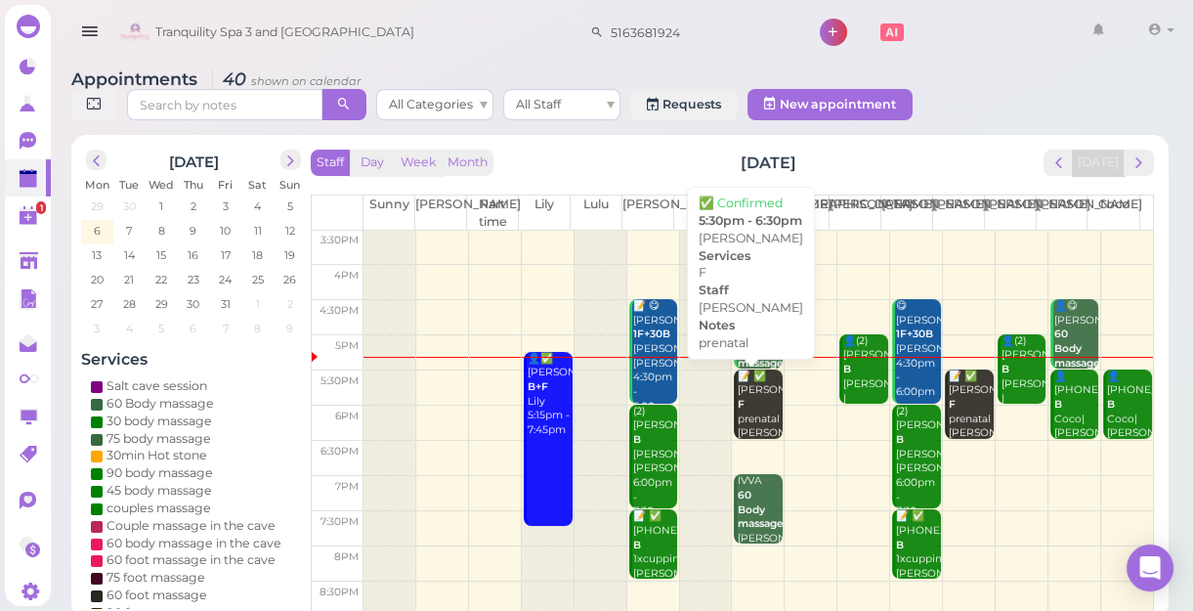
click at [739, 403] on div "📝 ✅ Taylor F prenatal Mike 5:30pm - 6:30pm" at bounding box center [760, 426] width 46 height 115
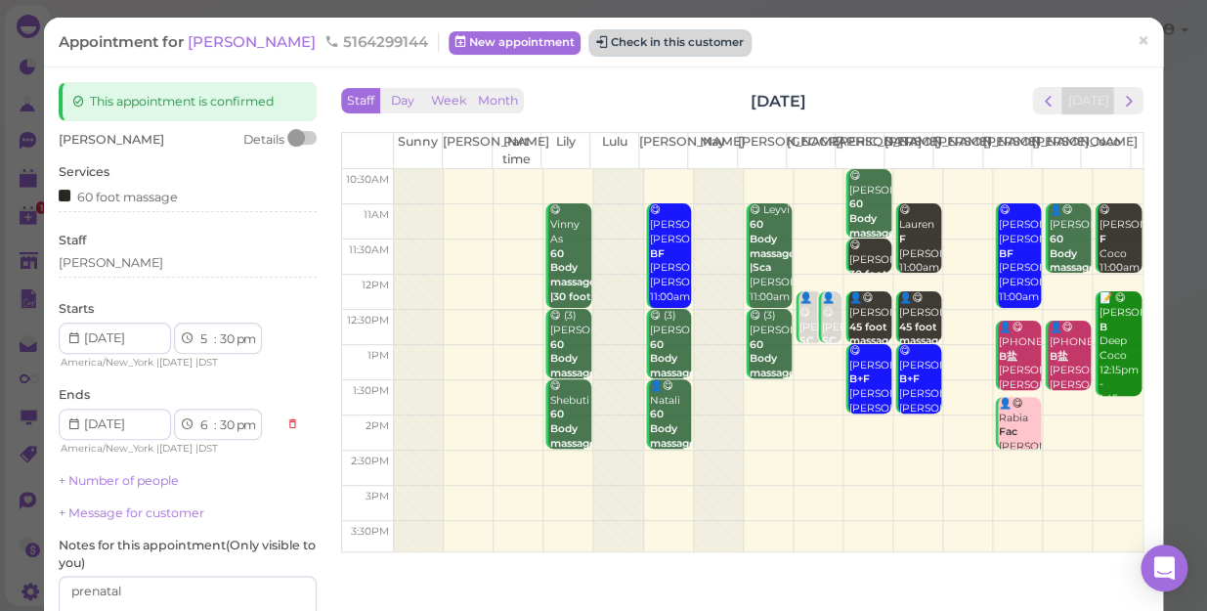
click at [600, 41] on button "Check in this customer" at bounding box center [669, 42] width 159 height 23
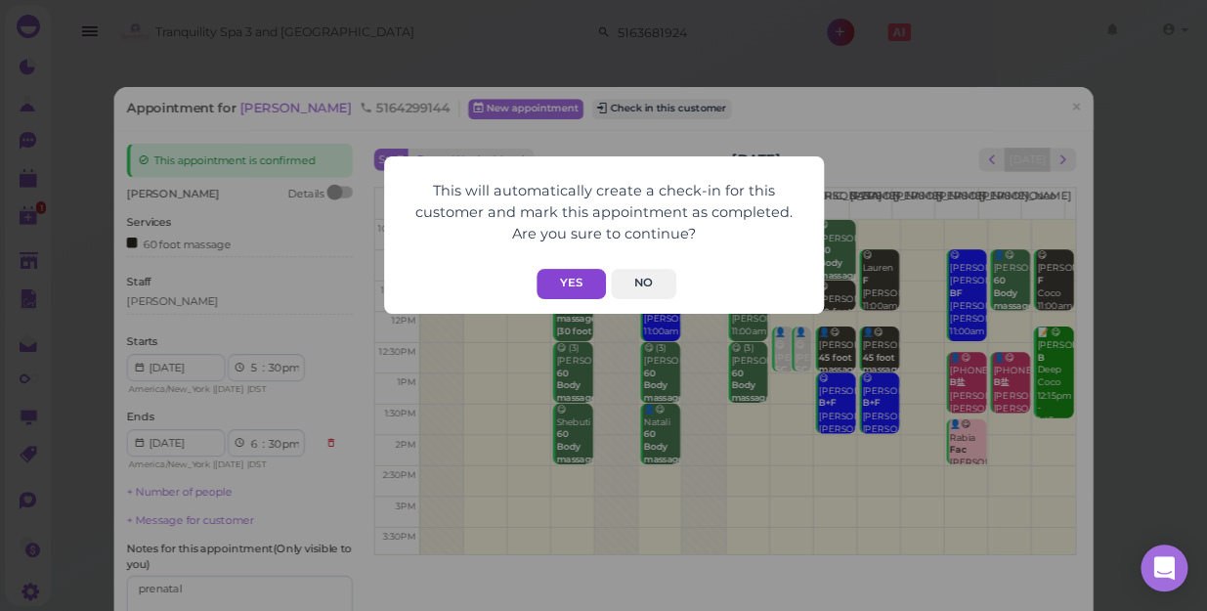
click at [571, 281] on button "Yes" at bounding box center [571, 284] width 69 height 30
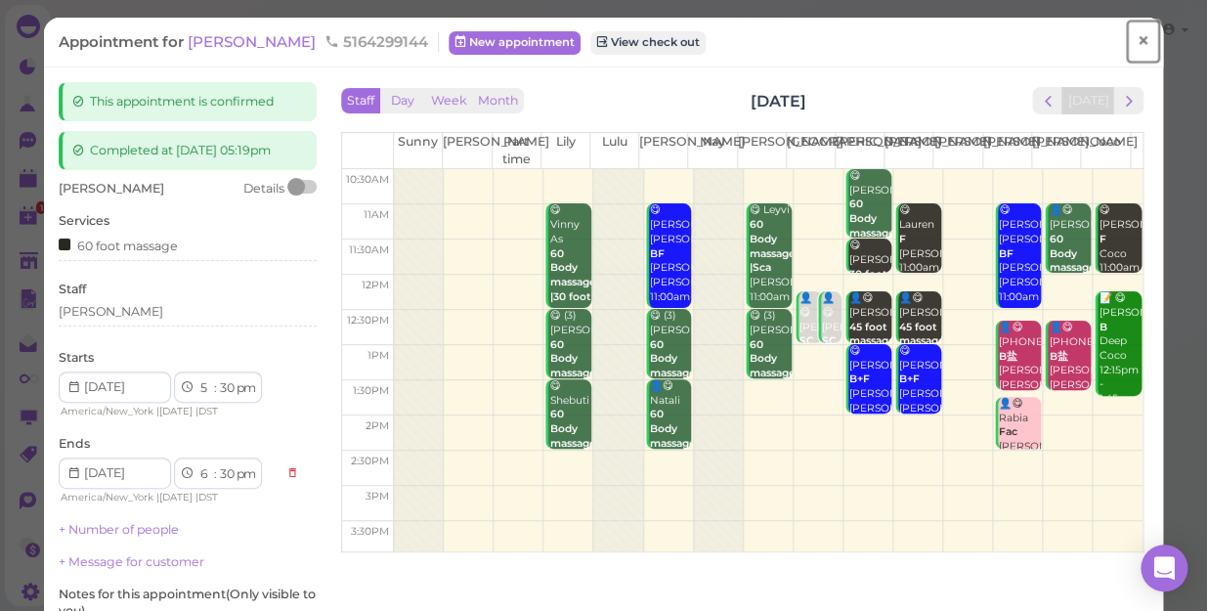
click at [1137, 40] on span "×" at bounding box center [1143, 40] width 13 height 27
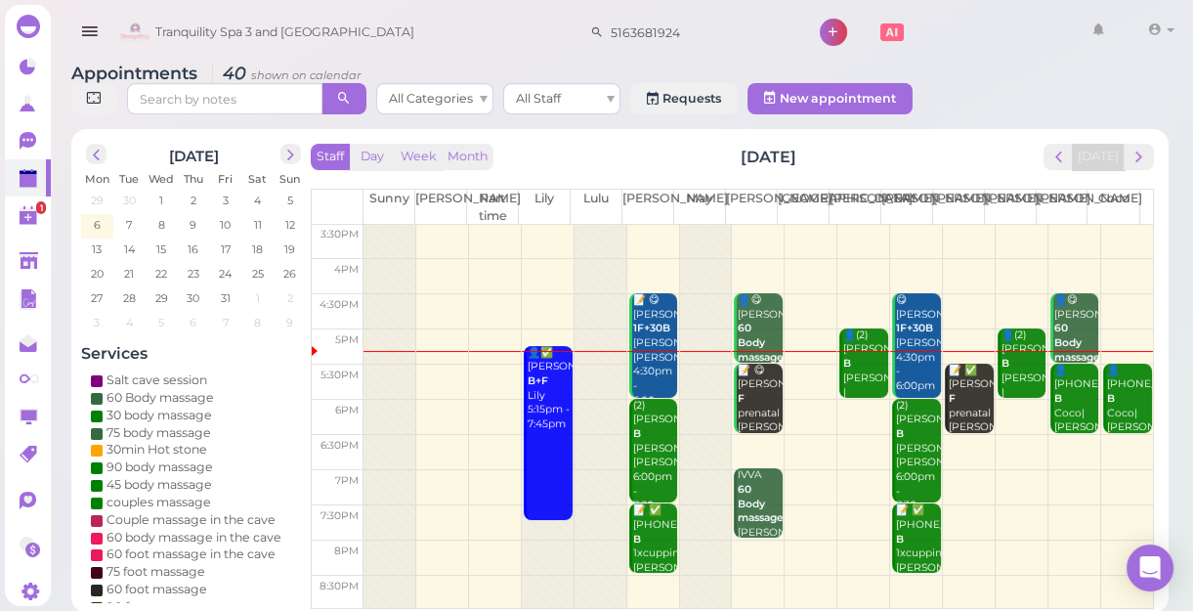
scroll to position [7, 0]
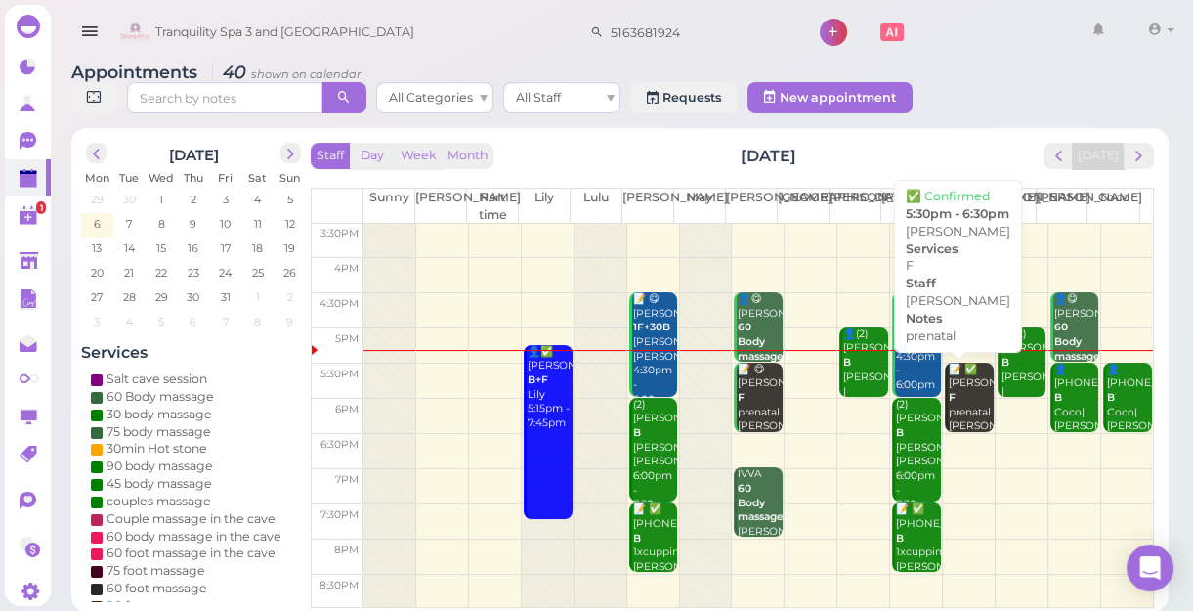
click at [953, 382] on div "📝 ✅ Gina F prenatal Emily 5:30pm - 6:30pm" at bounding box center [971, 420] width 46 height 115
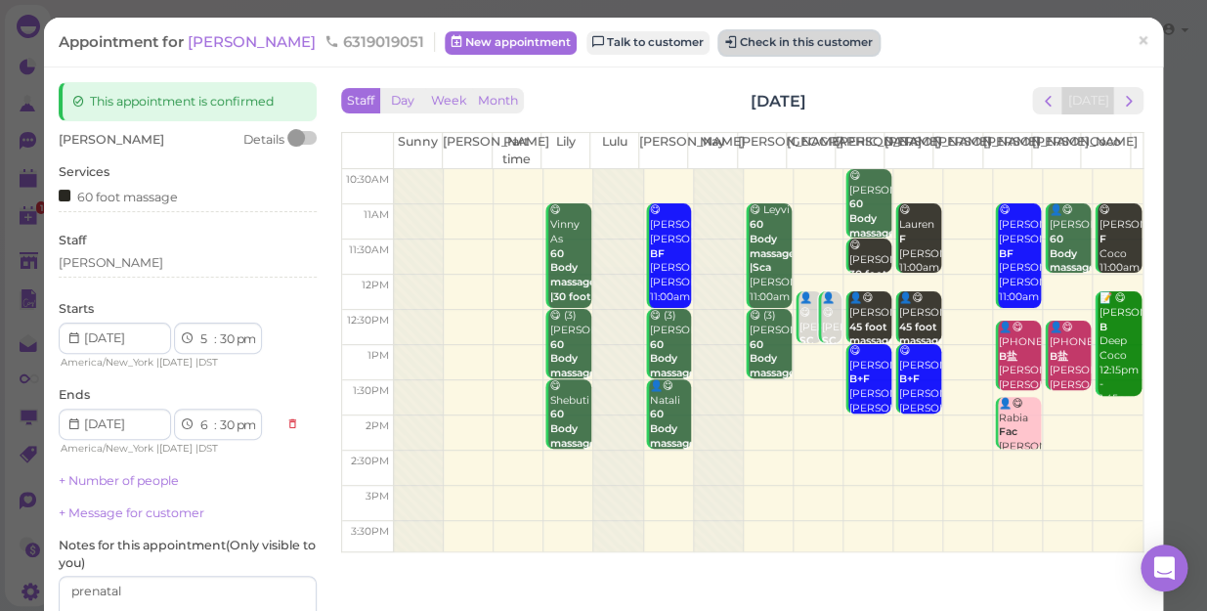
click at [723, 43] on button "Check in this customer" at bounding box center [798, 42] width 159 height 23
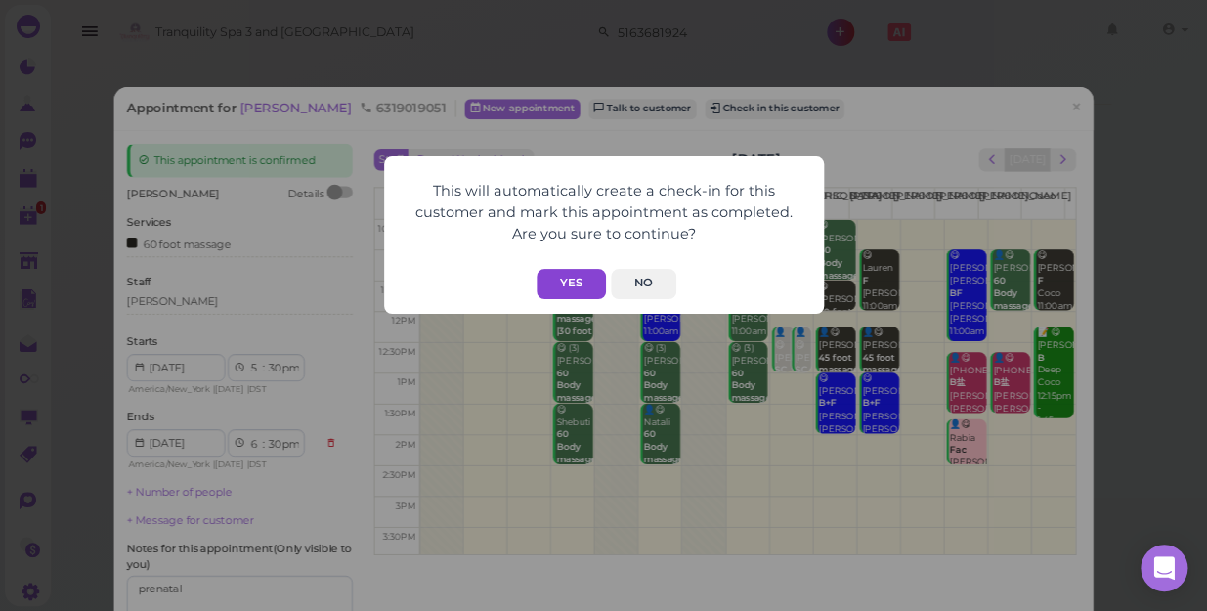
click at [569, 278] on button "Yes" at bounding box center [571, 284] width 69 height 30
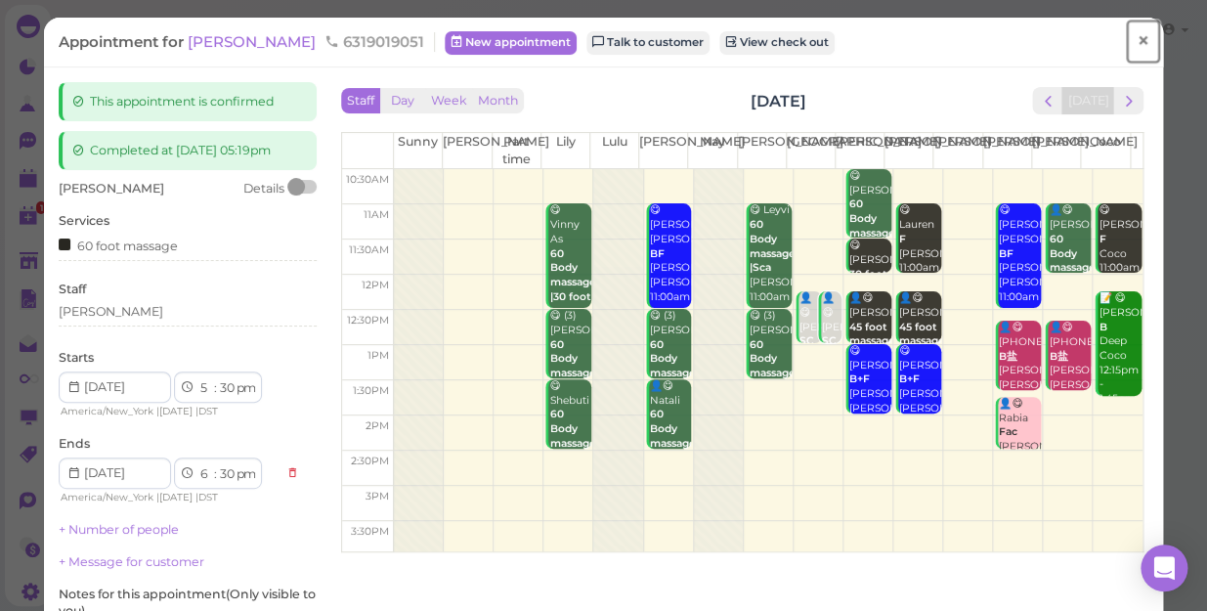
click at [1137, 44] on span "×" at bounding box center [1143, 40] width 13 height 27
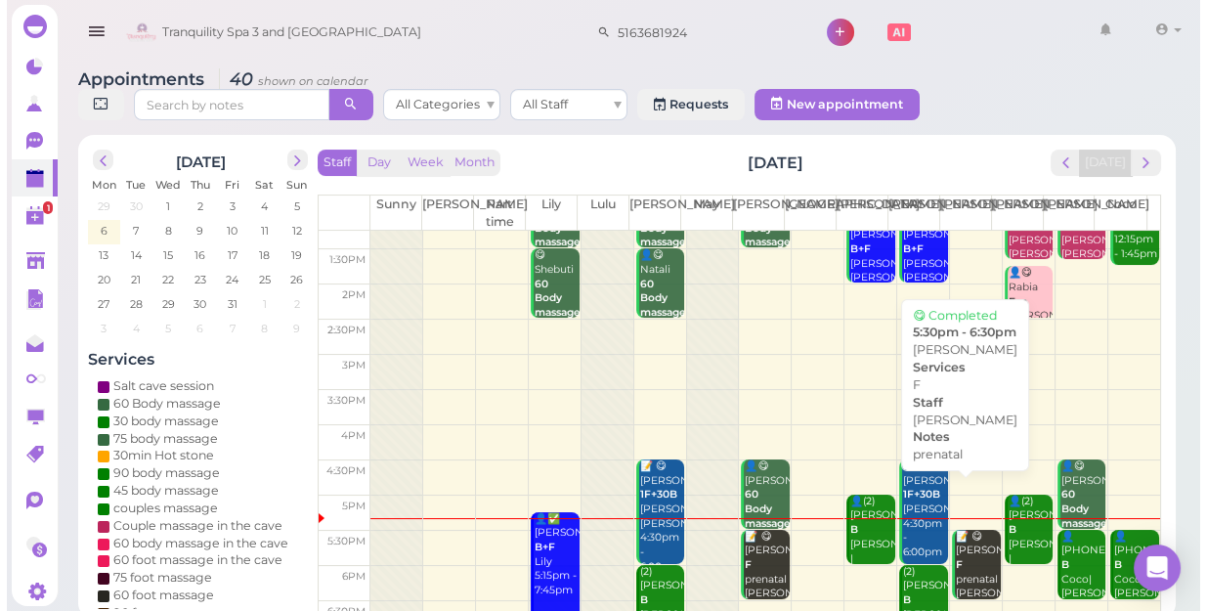
scroll to position [266, 0]
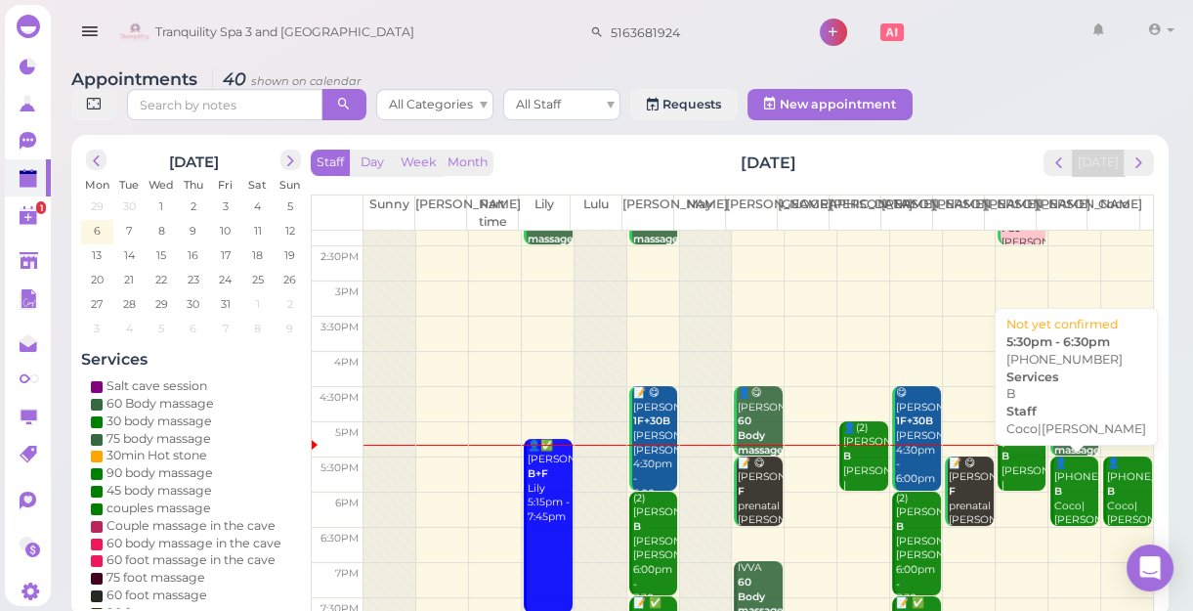
click at [1061, 501] on div "👤(2) 9172609570 B Coco|Tina 5:30pm - 6:30pm" at bounding box center [1077, 513] width 46 height 115
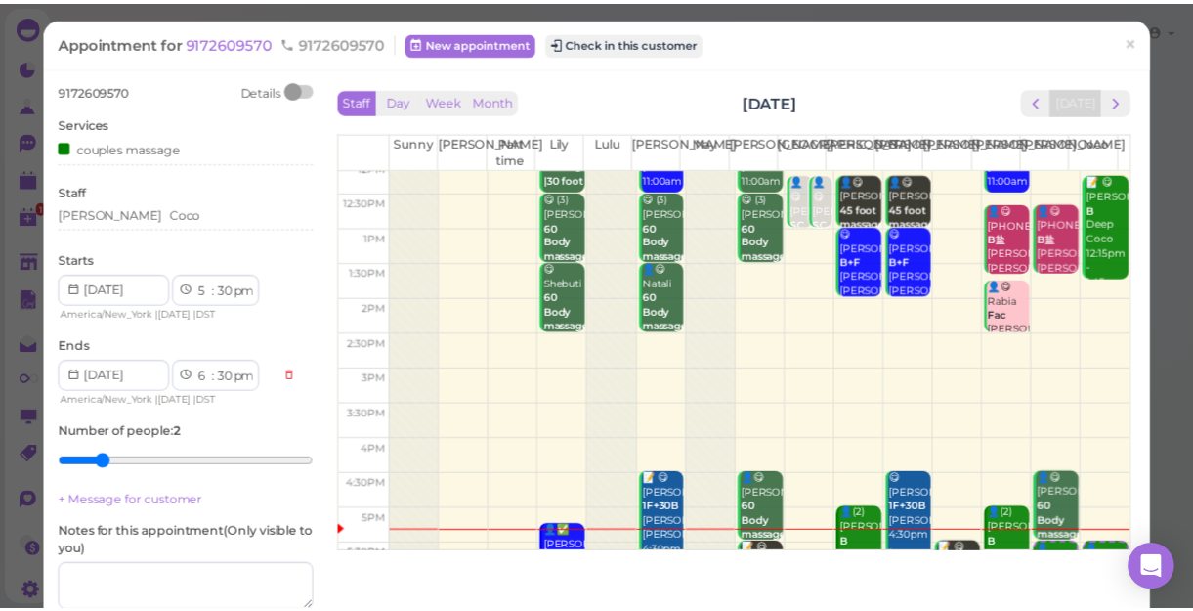
scroll to position [266, 0]
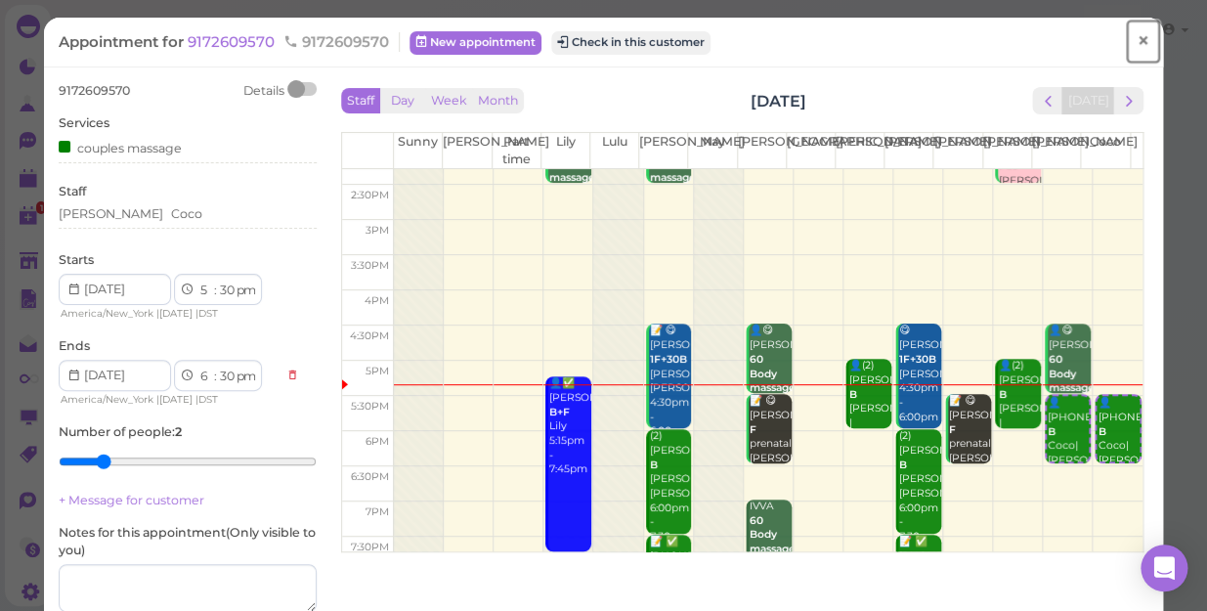
click at [1137, 39] on span "×" at bounding box center [1143, 40] width 13 height 27
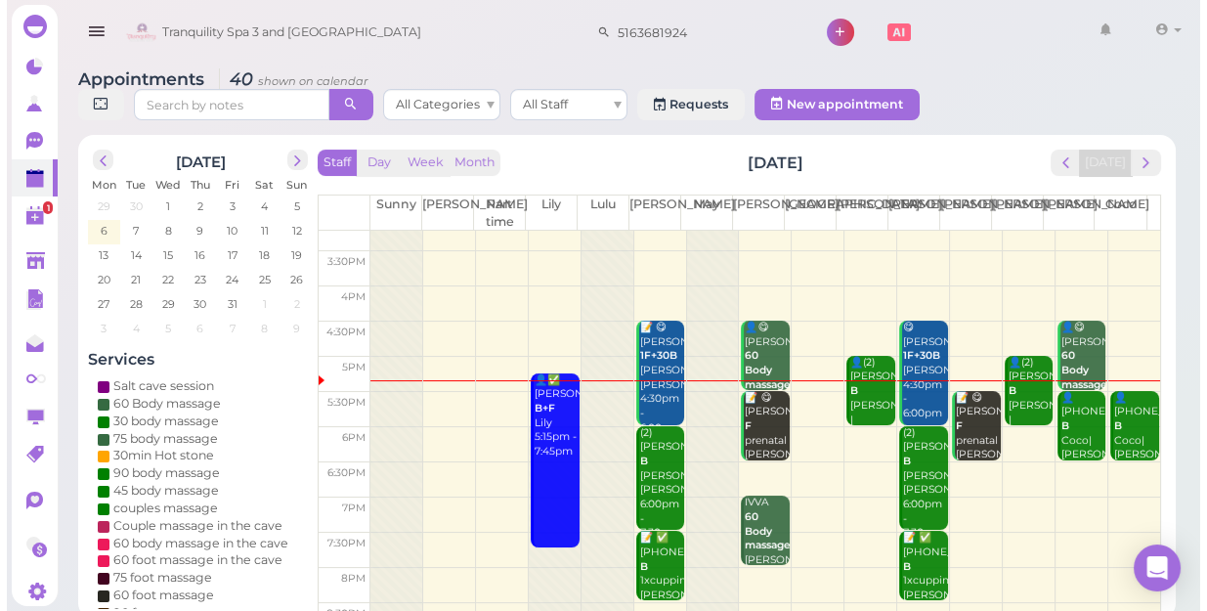
scroll to position [353, 0]
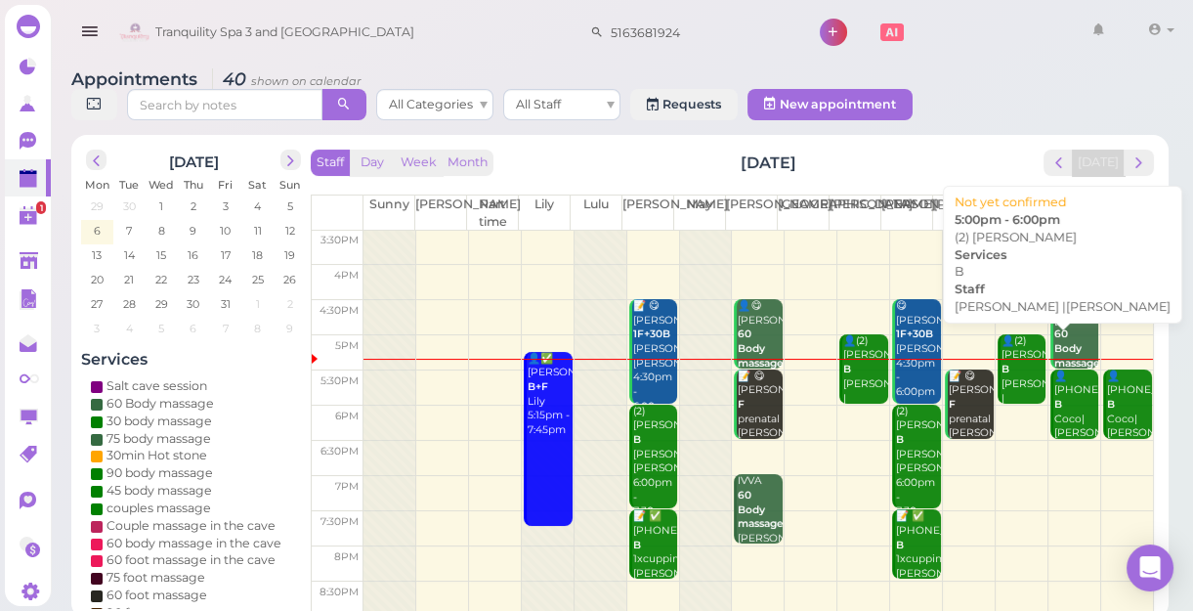
click at [1005, 386] on div "👤(2) Luis B Jessica |Linda 5:00pm - 6:00pm" at bounding box center [1024, 398] width 46 height 129
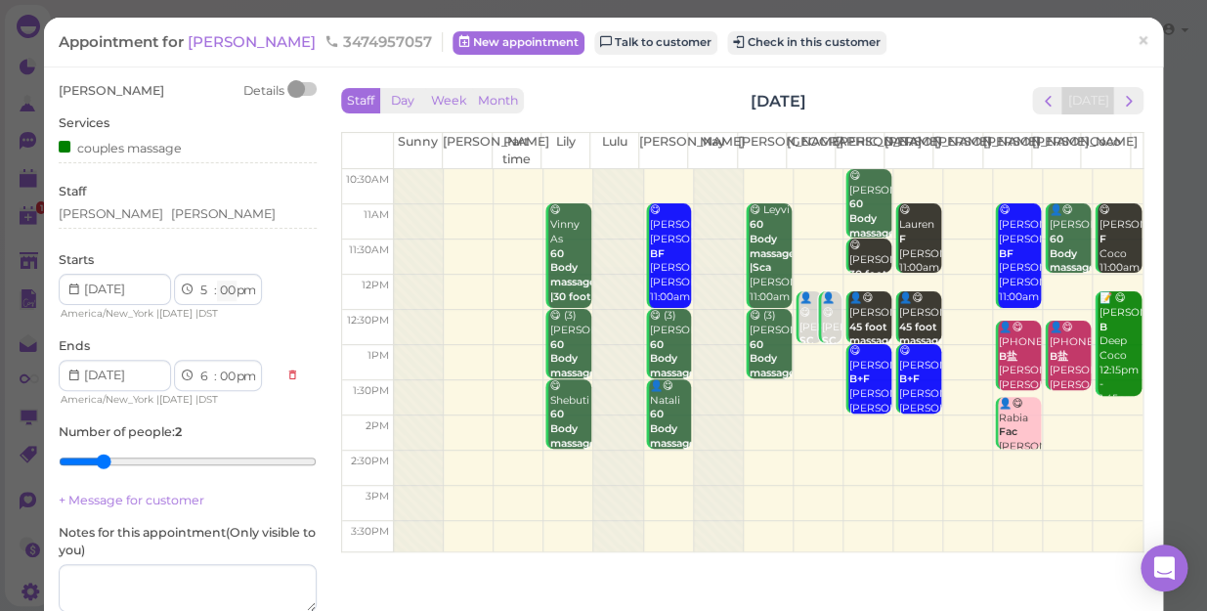
click at [226, 290] on select "00 05 10 15 20 25 30 35 40 45 50 55" at bounding box center [227, 290] width 20 height 21
click at [727, 47] on button "Check in this customer" at bounding box center [806, 42] width 159 height 23
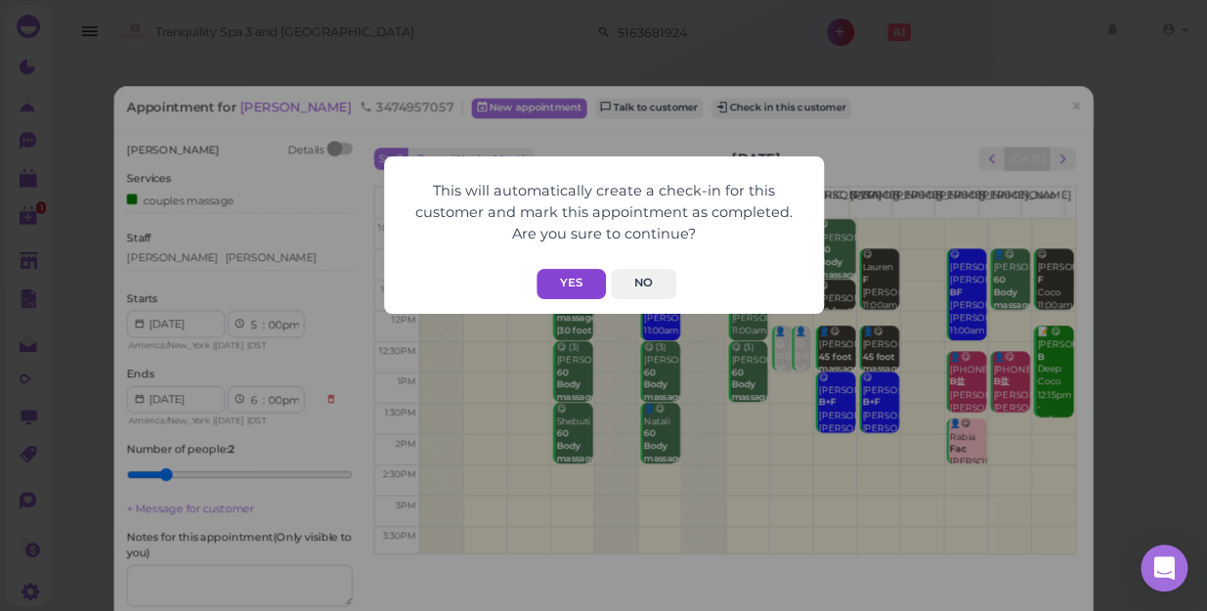
click at [566, 280] on button "Yes" at bounding box center [571, 284] width 69 height 30
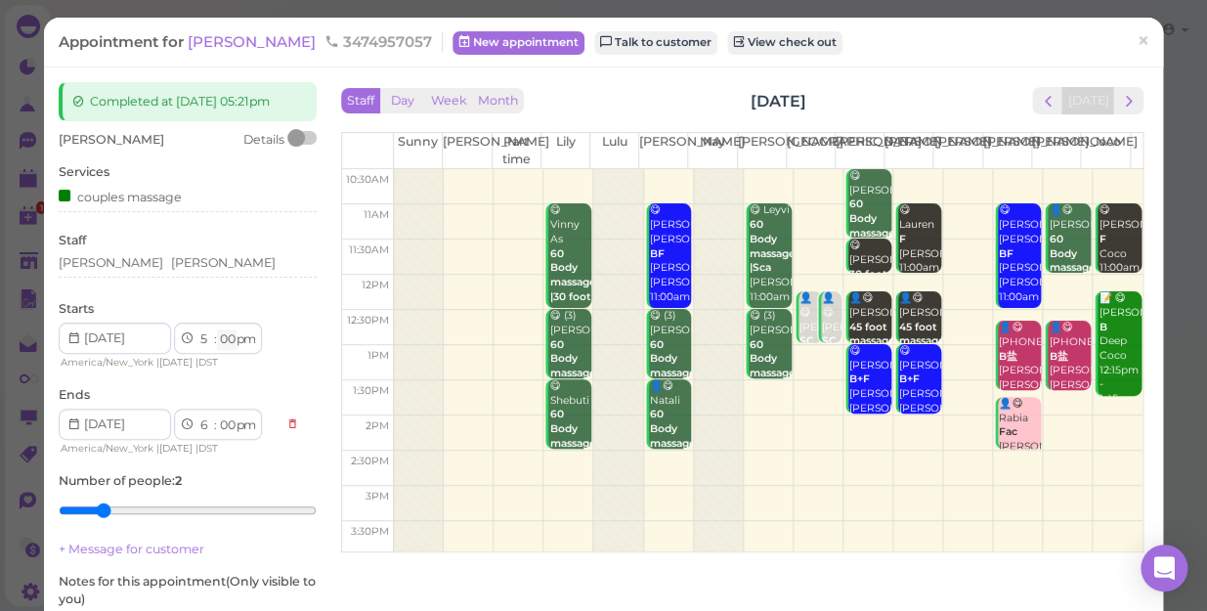
click at [228, 338] on select "00 05 10 15 20 25 30 35 40 45 50 55" at bounding box center [227, 339] width 20 height 21
select select "20"
click at [217, 329] on select "00 05 10 15 20 25 30 35 40 45 50 55" at bounding box center [227, 339] width 20 height 21
select select "20"
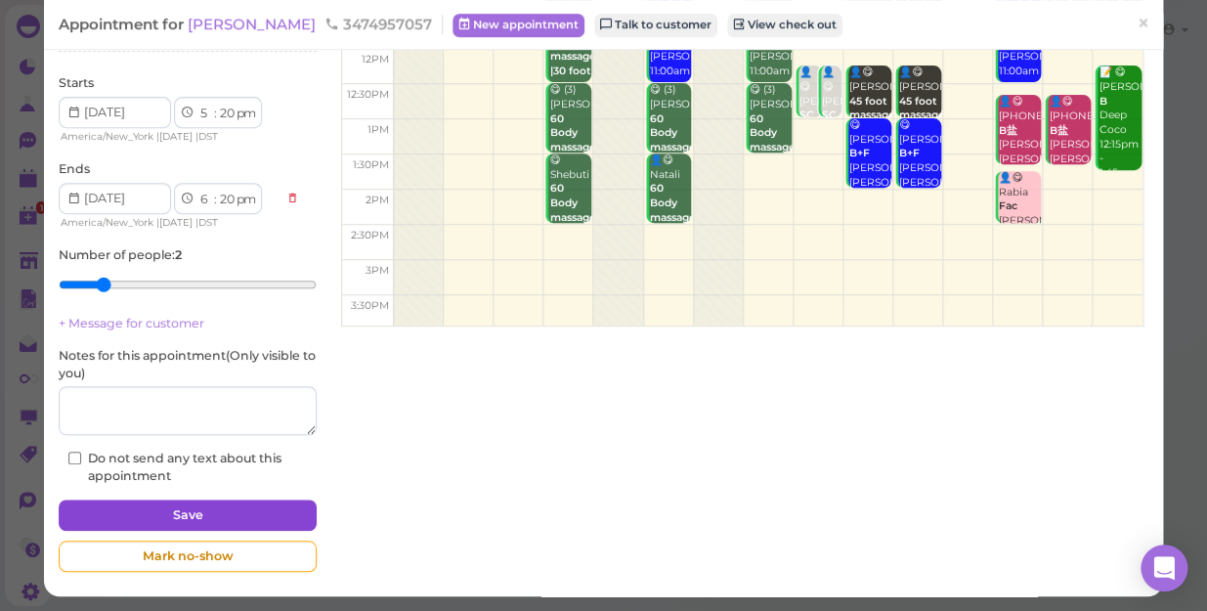
scroll to position [227, 0]
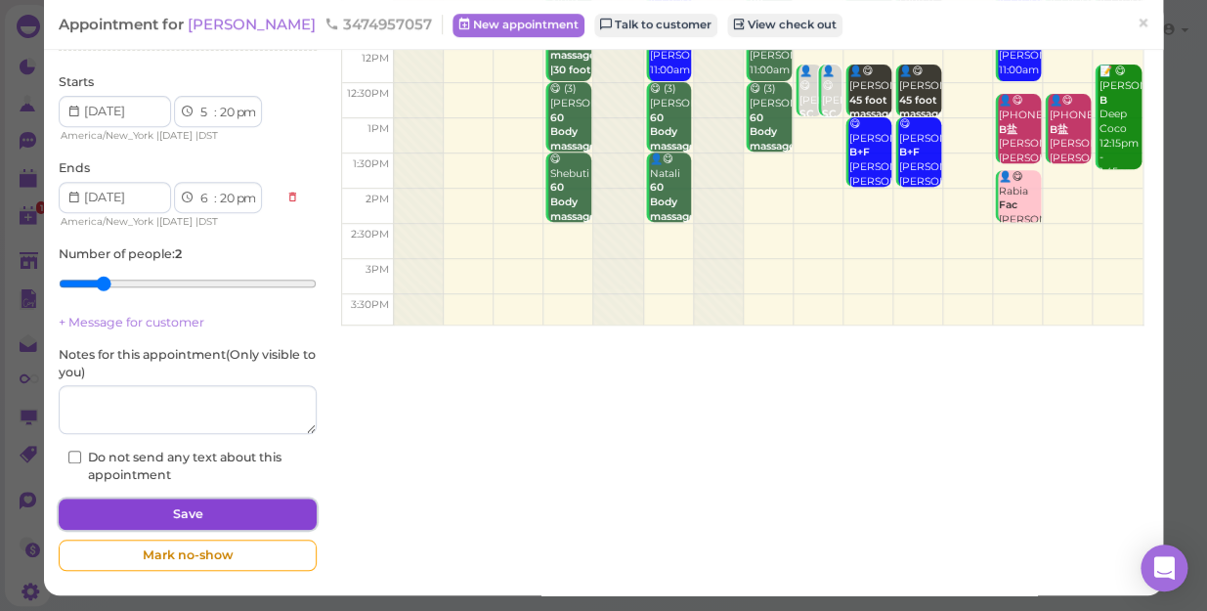
click at [259, 512] on button "Save" at bounding box center [188, 513] width 258 height 31
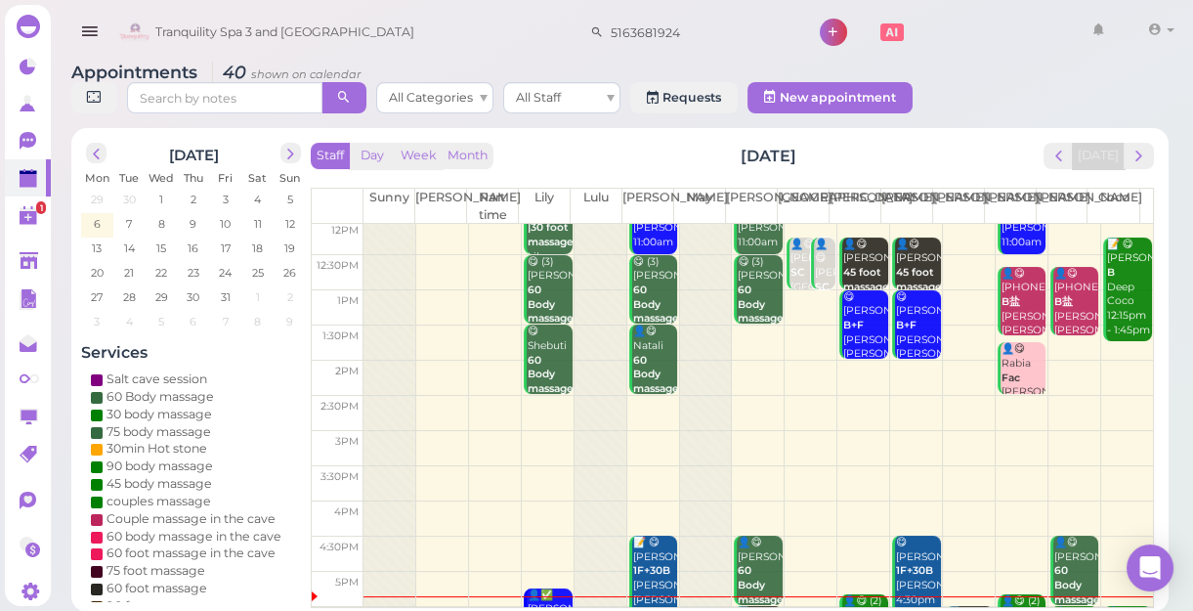
scroll to position [266, 0]
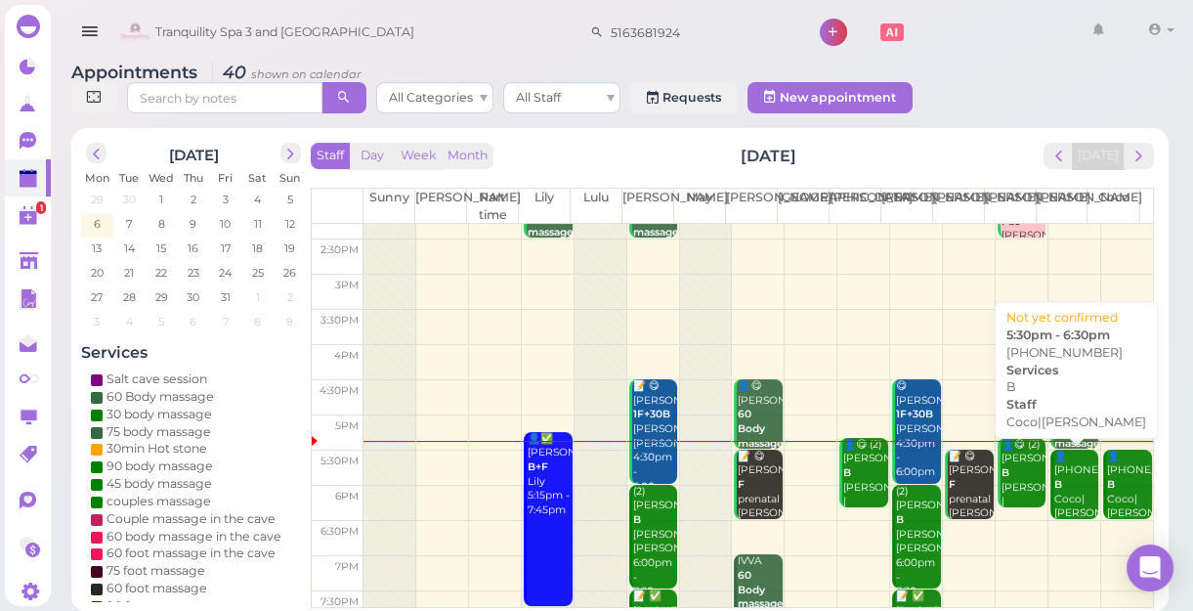
click at [1058, 502] on div "👤(2) 9172609570 B Coco|Tina 5:30pm - 6:30pm" at bounding box center [1077, 507] width 46 height 115
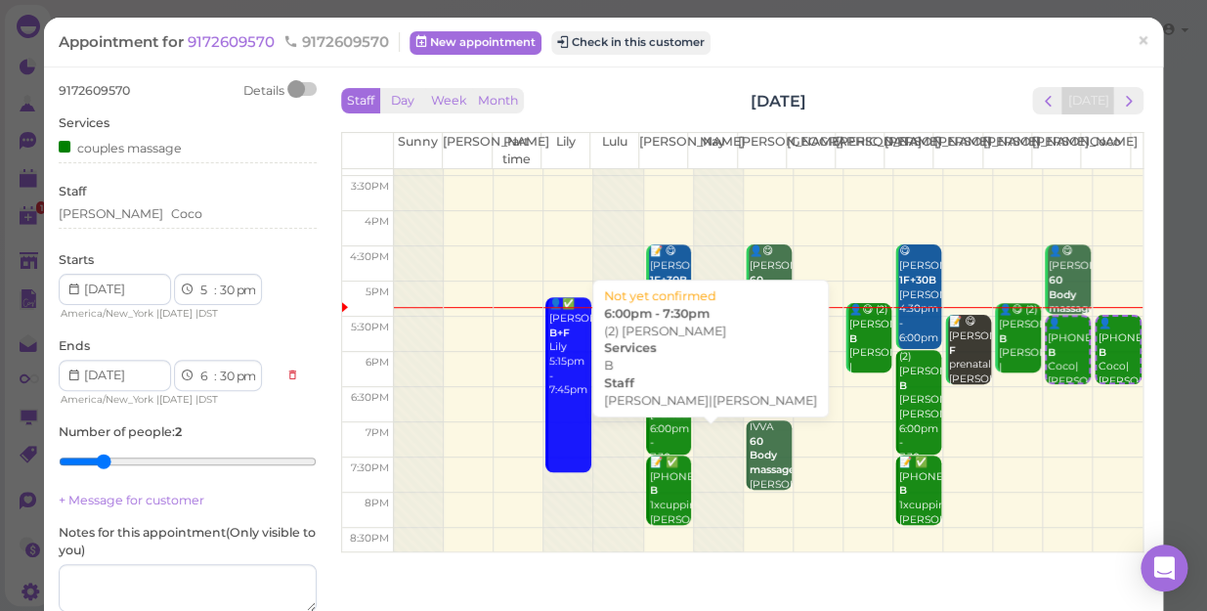
scroll to position [353, 0]
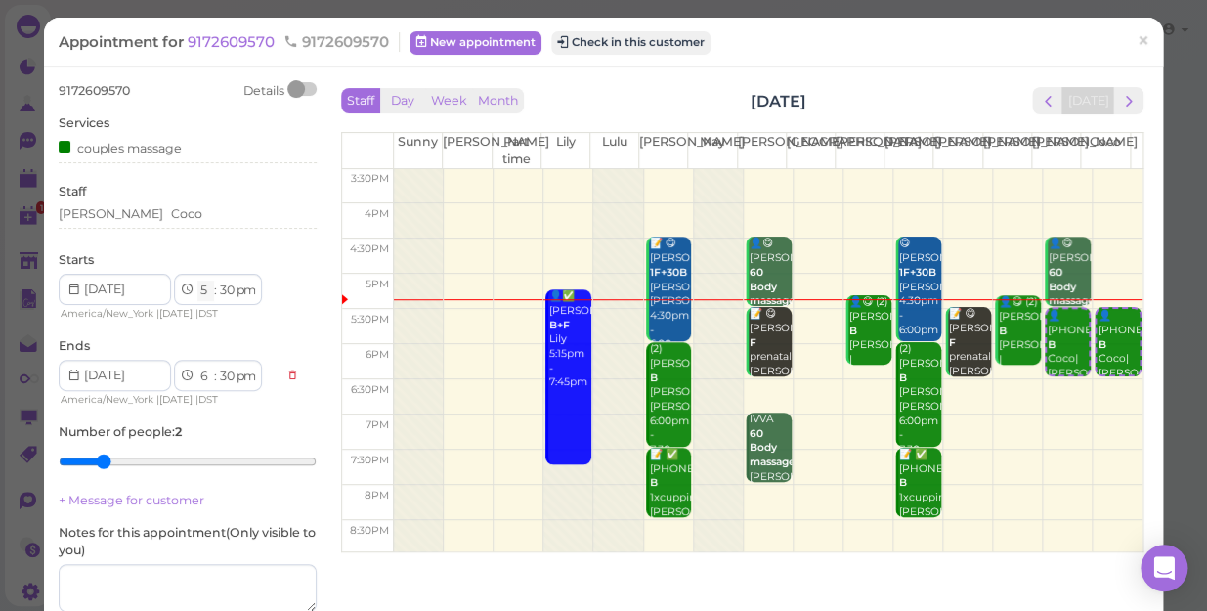
click at [199, 295] on select "1 2 3 4 5 6 7 8 9 10 11 12" at bounding box center [205, 290] width 17 height 21
select select "6"
click at [197, 280] on select "1 2 3 4 5 6 7 8 9 10 11 12" at bounding box center [205, 290] width 17 height 21
select select "7"
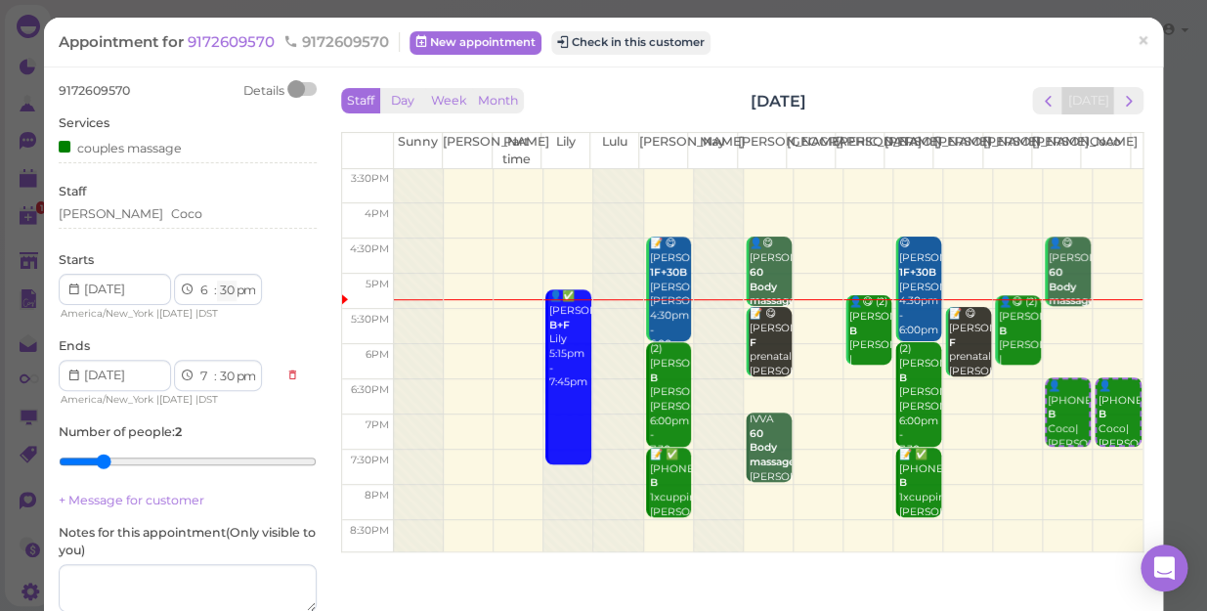
click at [222, 293] on select "00 05 10 15 20 25 30 35 40 45 50 55" at bounding box center [227, 290] width 20 height 21
select select "00"
click at [217, 280] on select "00 05 10 15 20 25 30 35 40 45 50 55" at bounding box center [227, 290] width 20 height 21
select select "00"
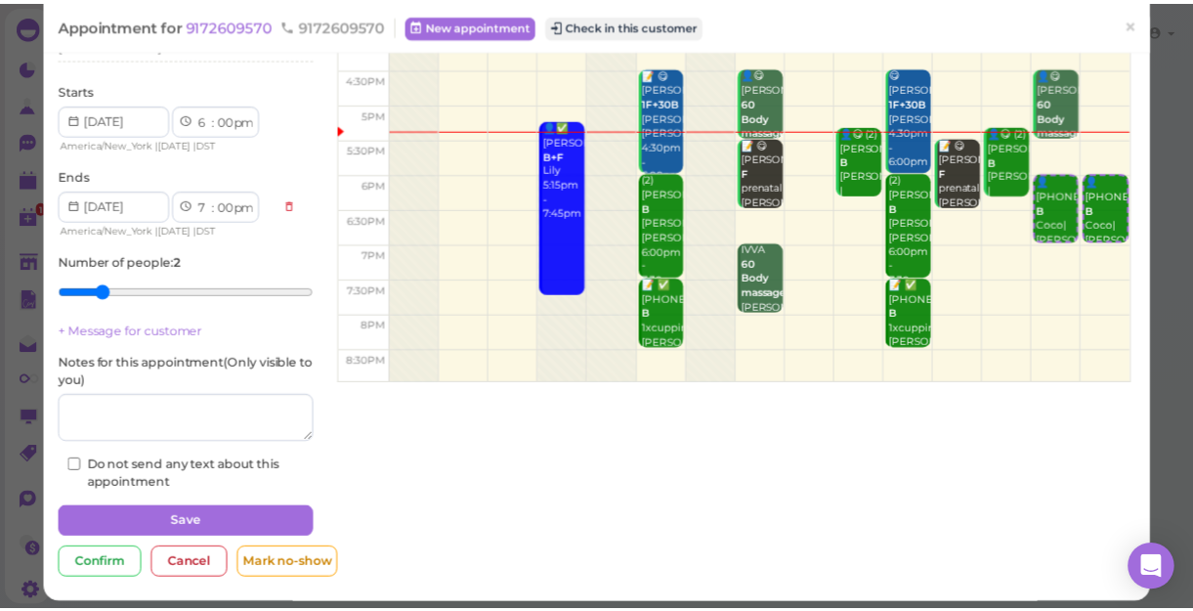
scroll to position [177, 0]
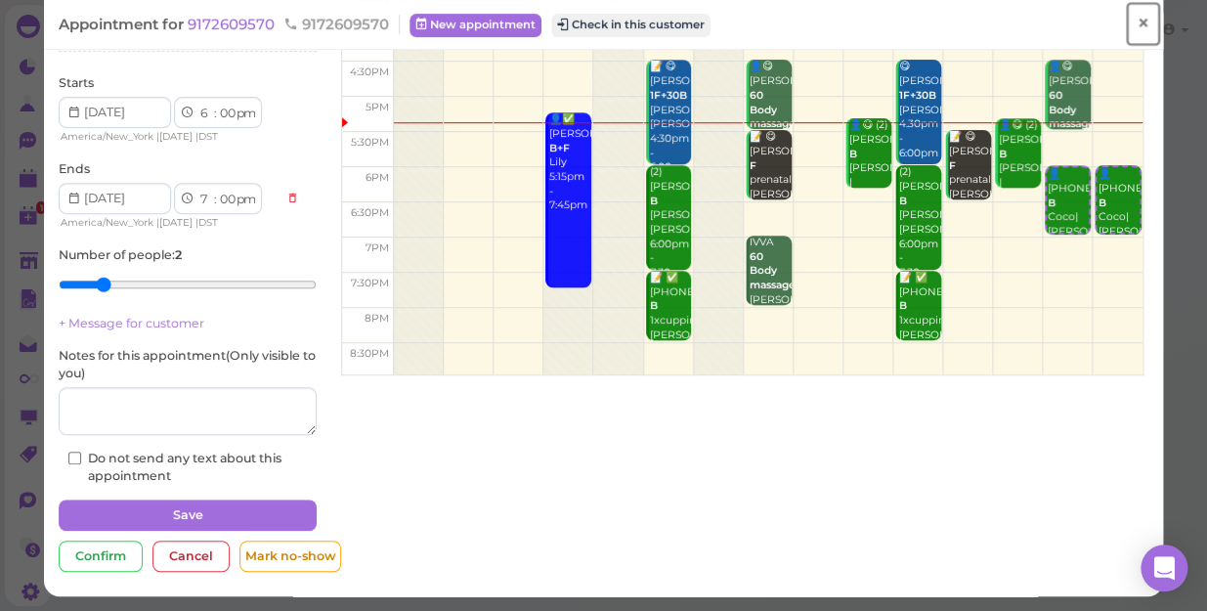
click at [1137, 24] on link "×" at bounding box center [1143, 24] width 36 height 46
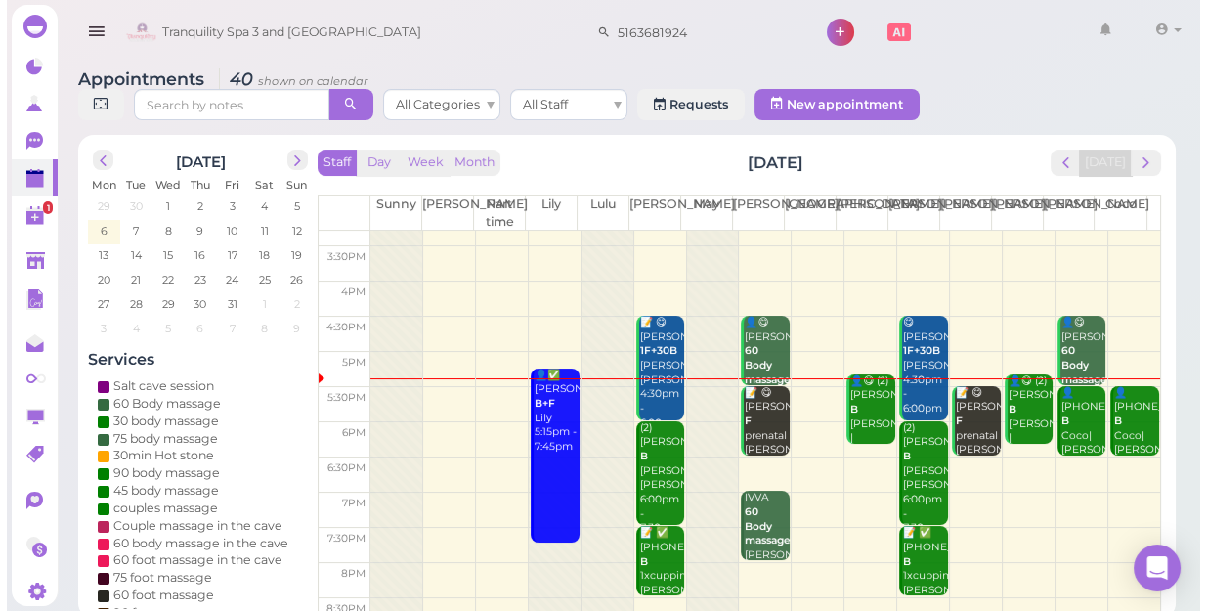
scroll to position [353, 0]
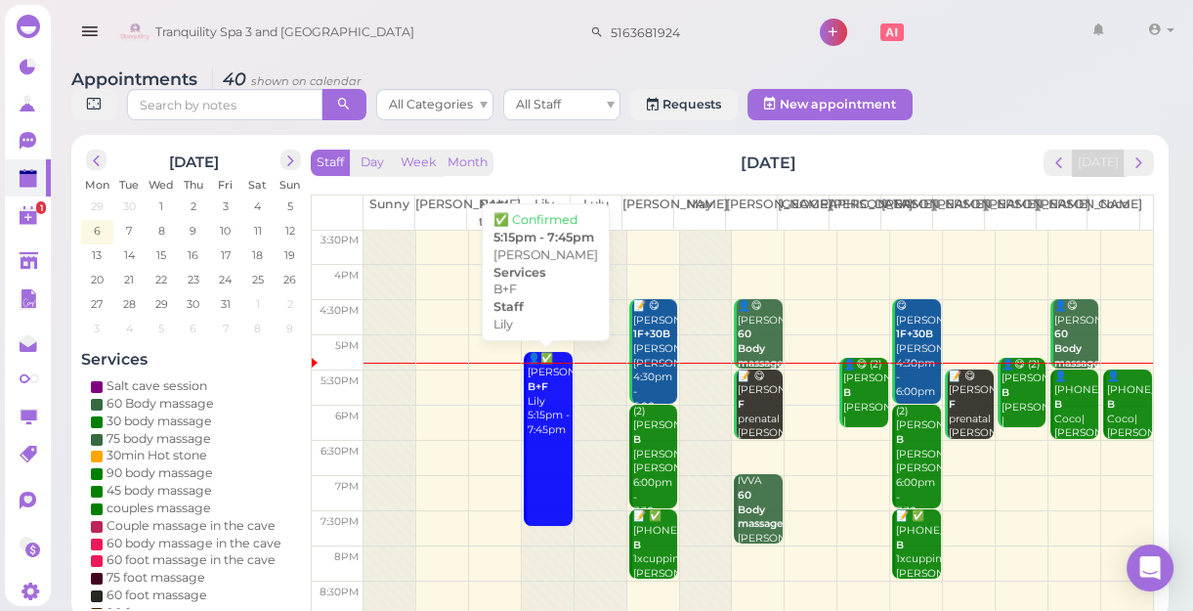
click at [549, 483] on link "👤✅ Mona B+F Lily 5:15pm - 7:45pm" at bounding box center [548, 439] width 49 height 175
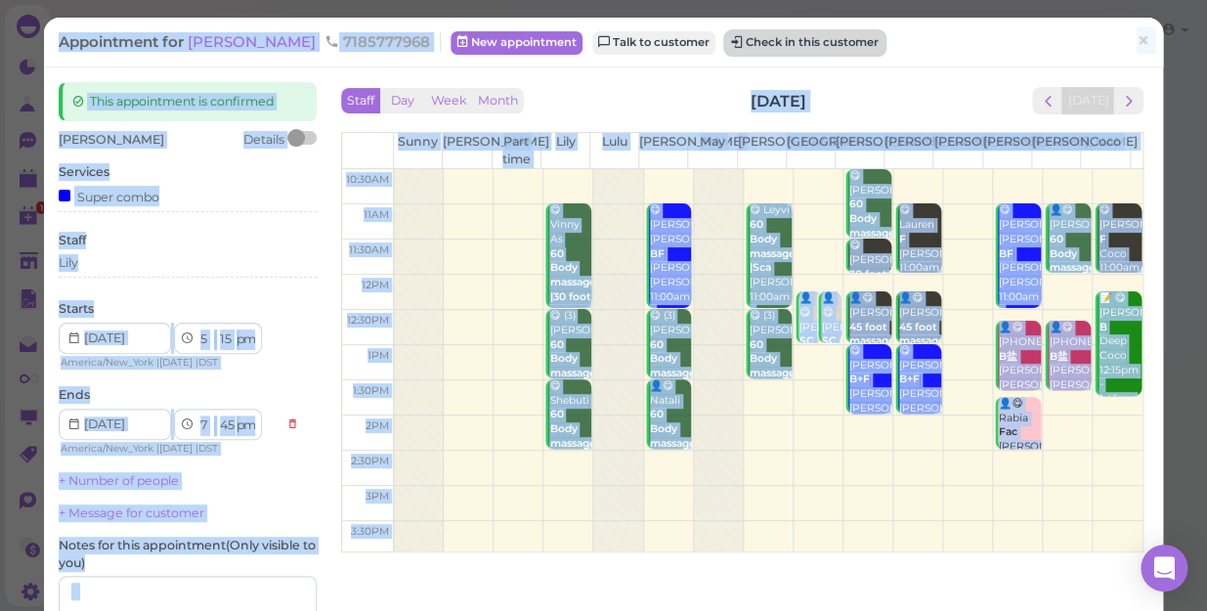
click at [753, 42] on button "Check in this customer" at bounding box center [804, 42] width 159 height 23
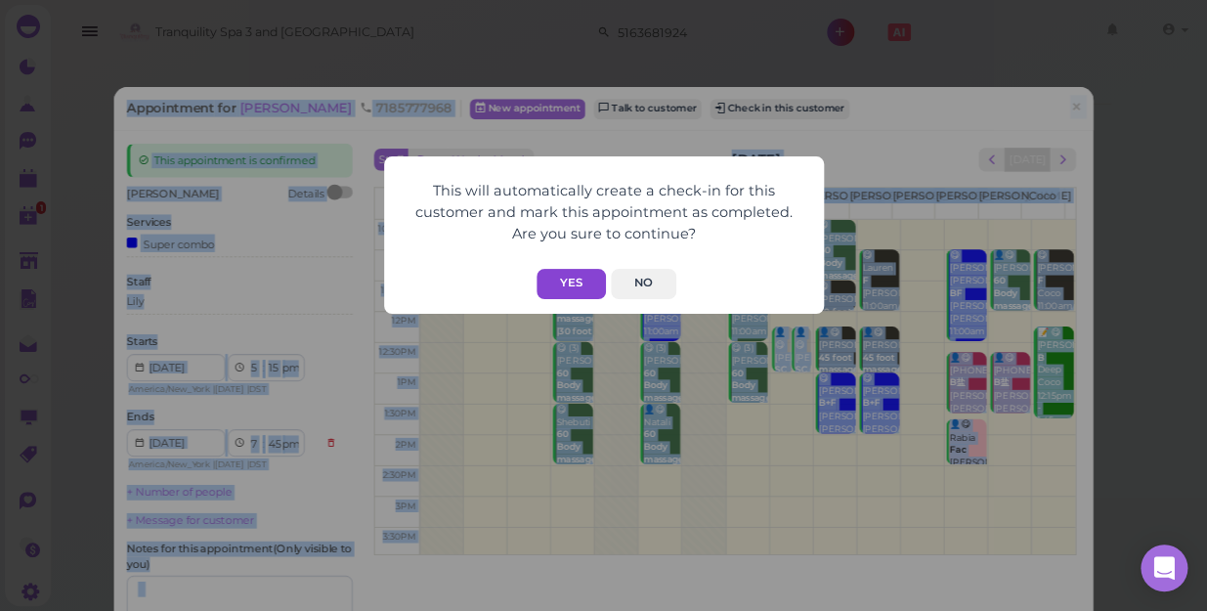
click at [573, 279] on button "Yes" at bounding box center [571, 284] width 69 height 30
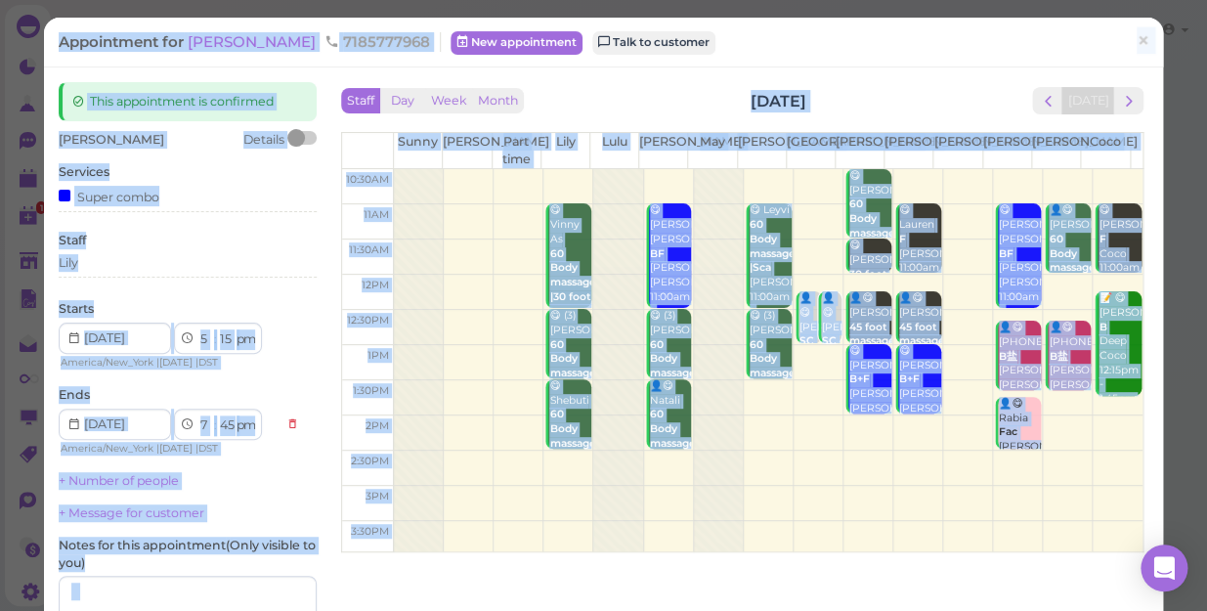
click at [224, 342] on div "Mona Details Services Super combo Staff Lily Starts 1 2 3 4 5 6 7 8 9 10 11 12 …" at bounding box center [188, 402] width 258 height 543
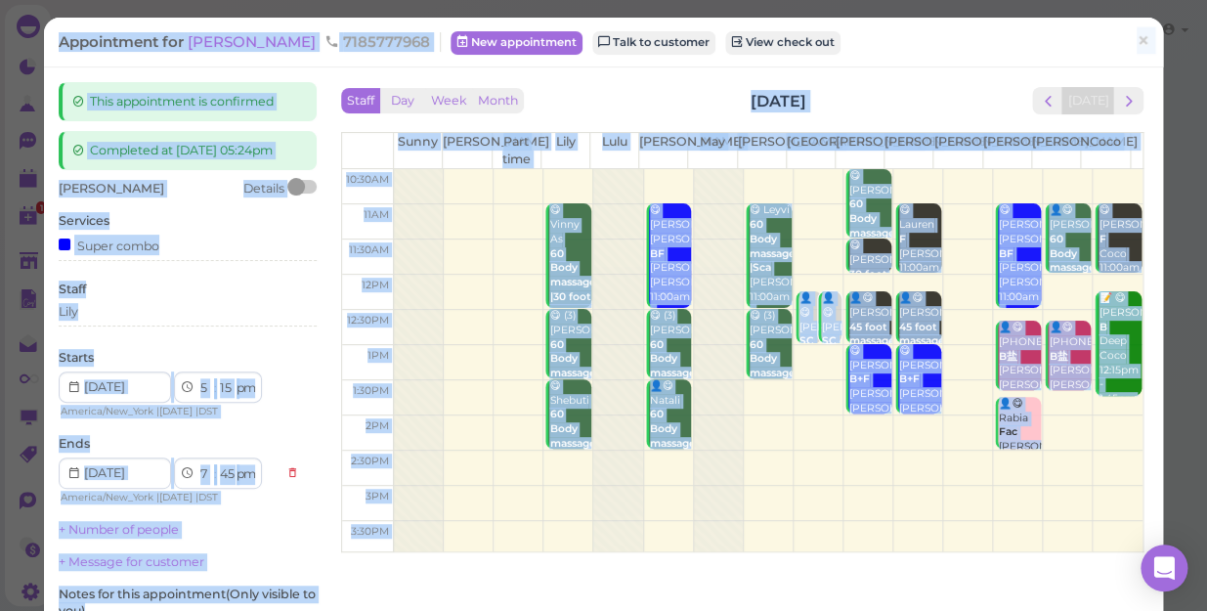
select select "30"
click at [217, 378] on select "00 05 10 15 20 25 30 35 40 45 50 55" at bounding box center [227, 388] width 20 height 21
select select "8"
select select "00"
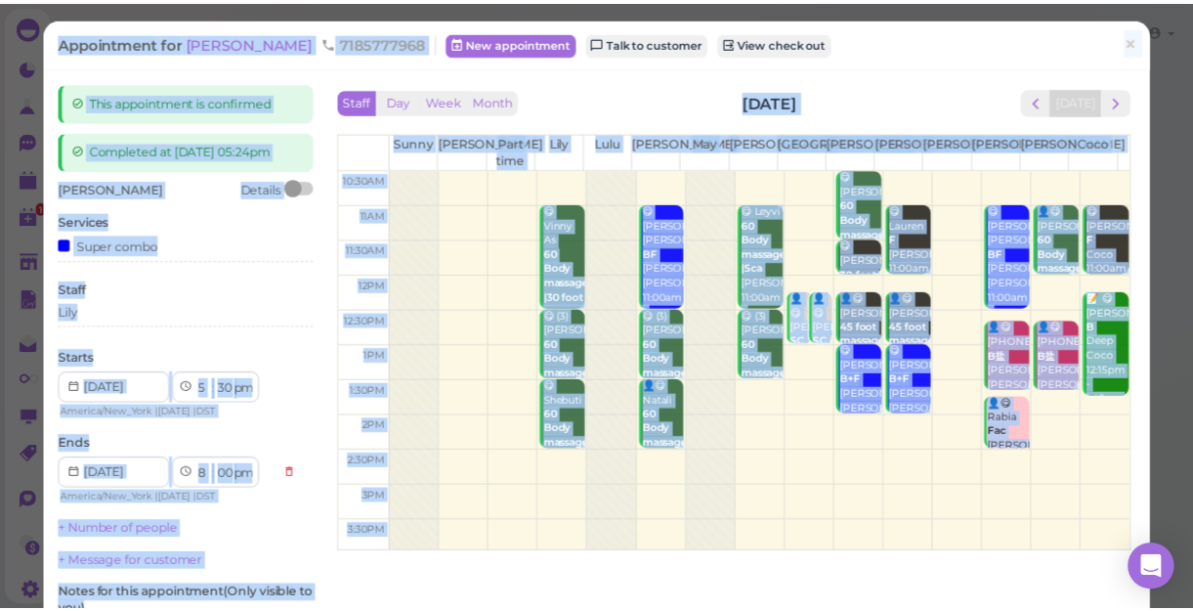
scroll to position [239, 0]
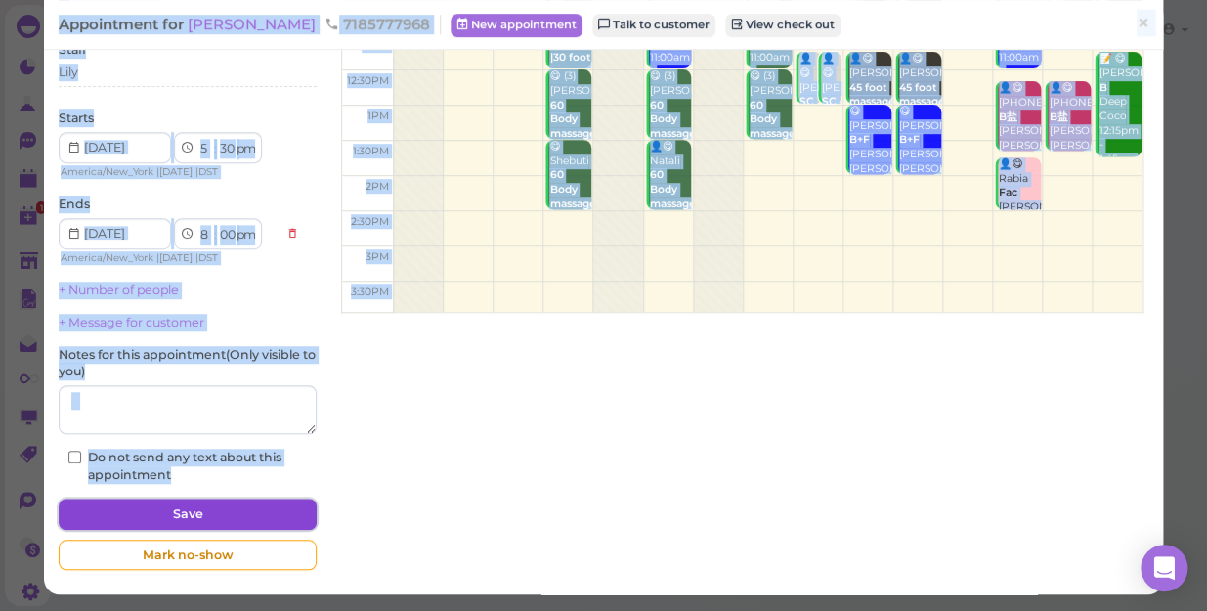
click at [273, 518] on button "Save" at bounding box center [188, 513] width 258 height 31
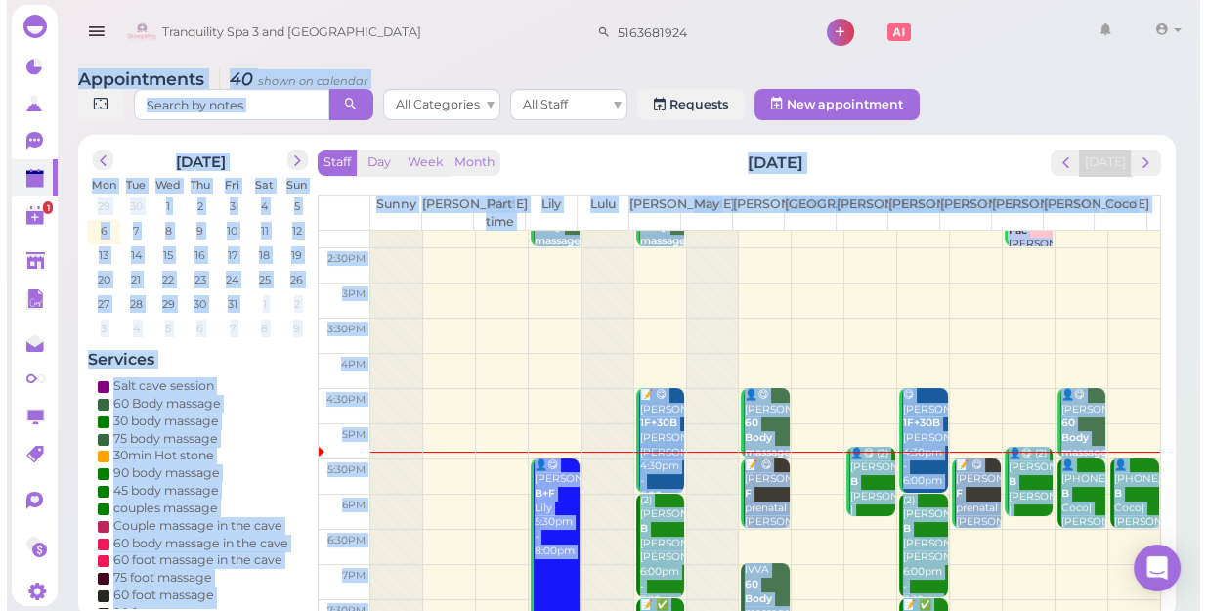
scroll to position [266, 0]
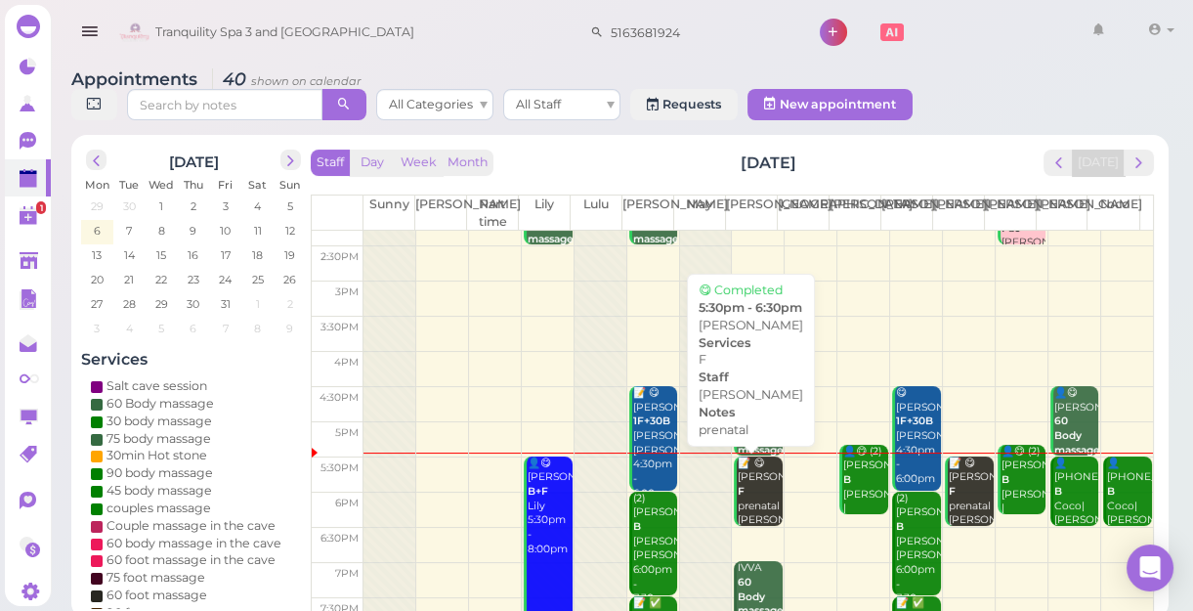
click at [743, 501] on div "📝 😋 Taylor F prenatal Mike 5:30pm - 6:30pm" at bounding box center [760, 513] width 46 height 115
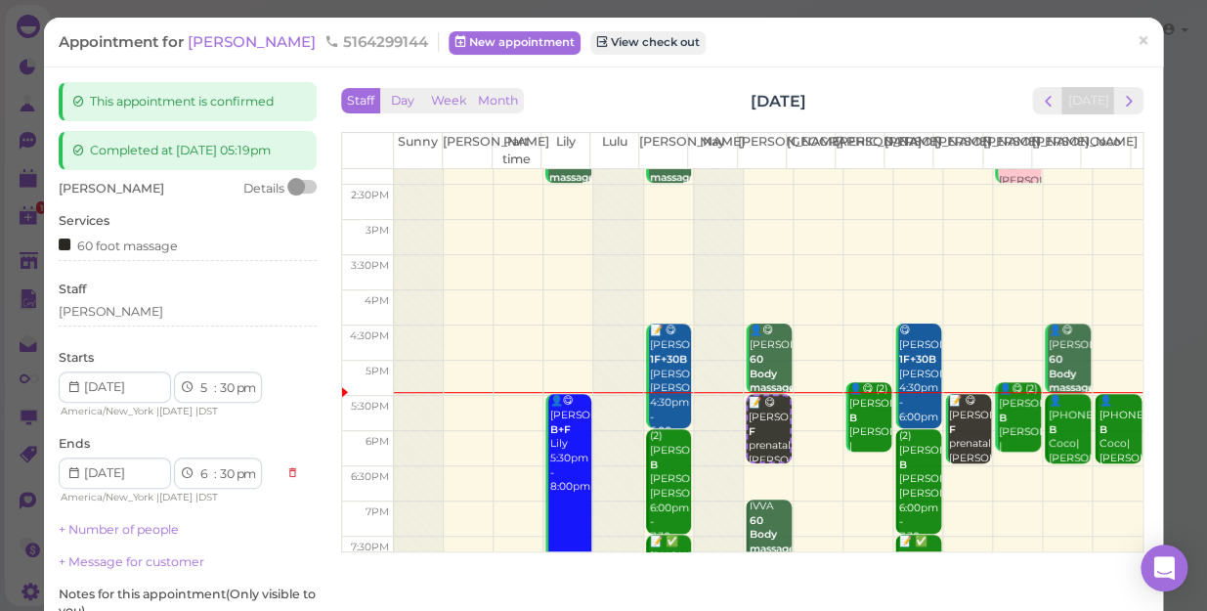
scroll to position [353, 0]
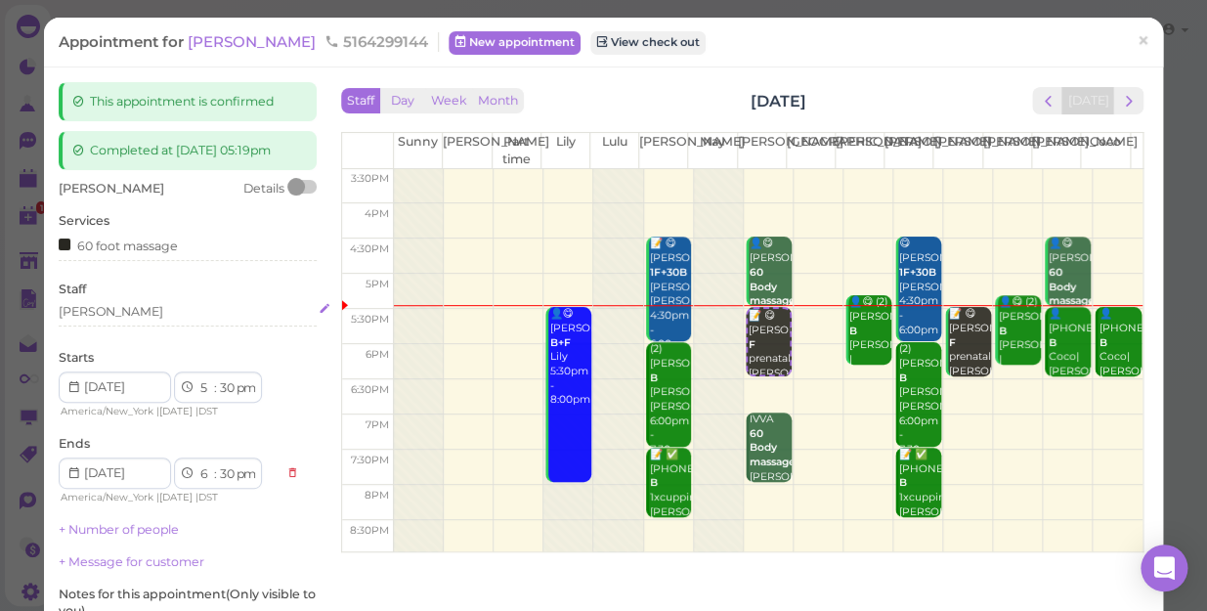
click at [105, 303] on div "[PERSON_NAME]" at bounding box center [188, 312] width 258 height 18
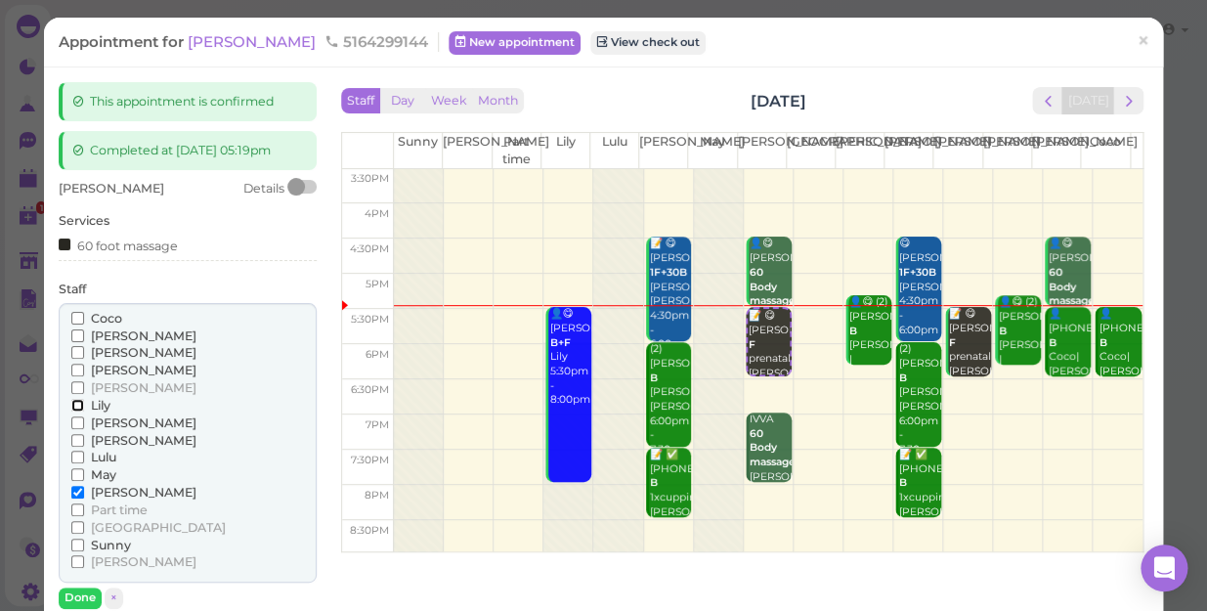
click at [76, 404] on input "Lily" at bounding box center [77, 405] width 13 height 13
click at [71, 492] on input "[PERSON_NAME]" at bounding box center [77, 492] width 13 height 13
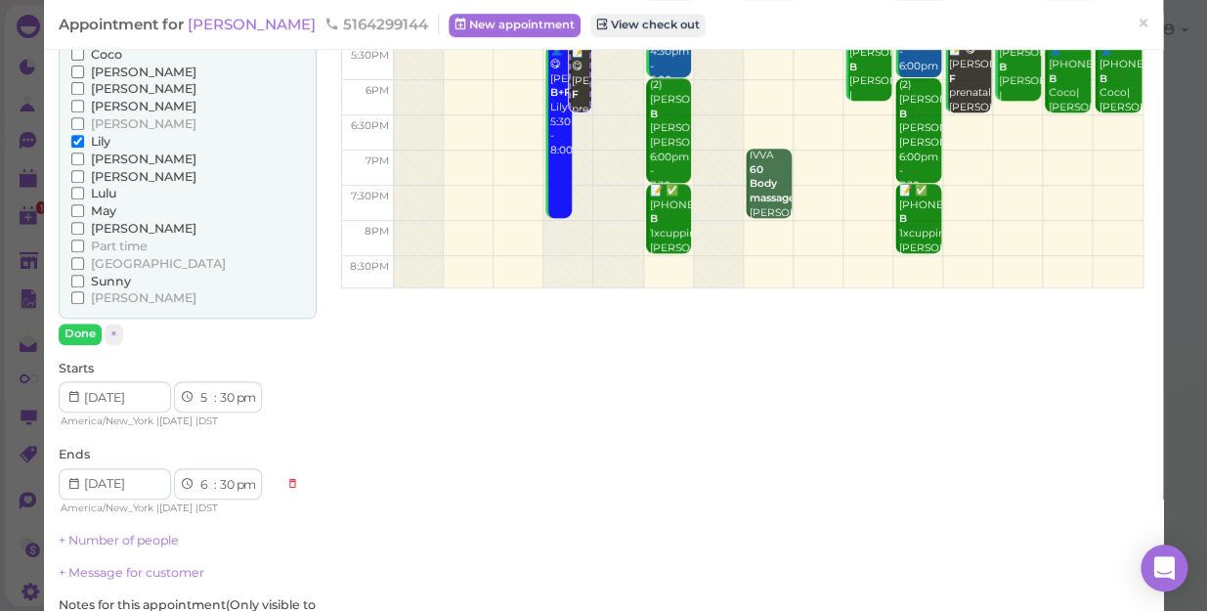
scroll to position [266, 0]
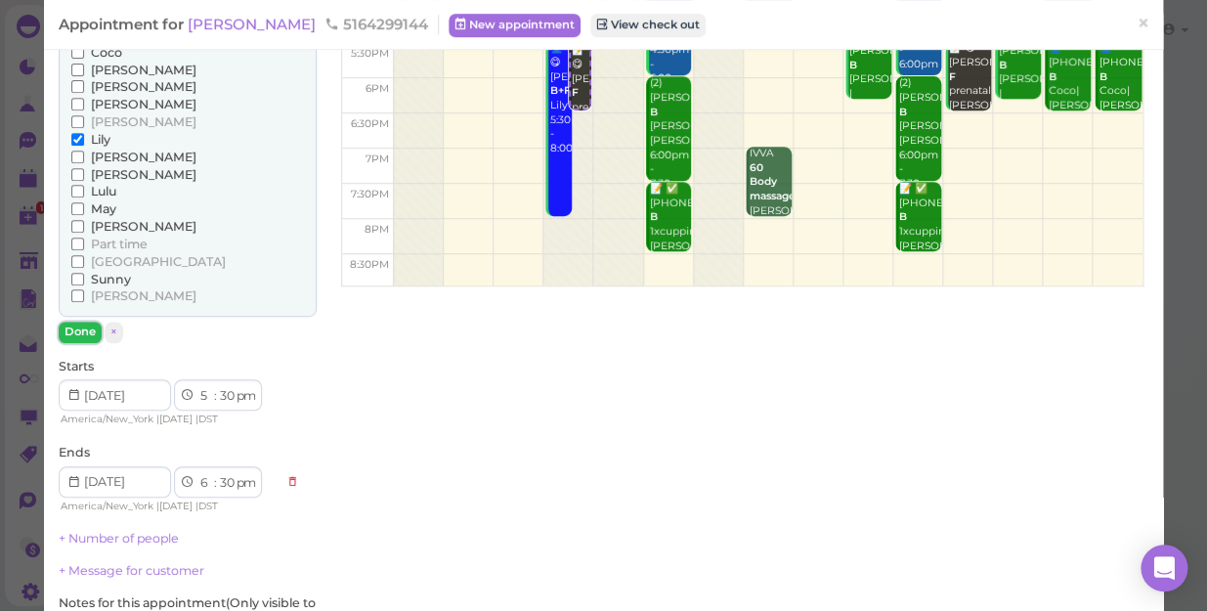
click at [81, 327] on button "Done" at bounding box center [80, 332] width 43 height 21
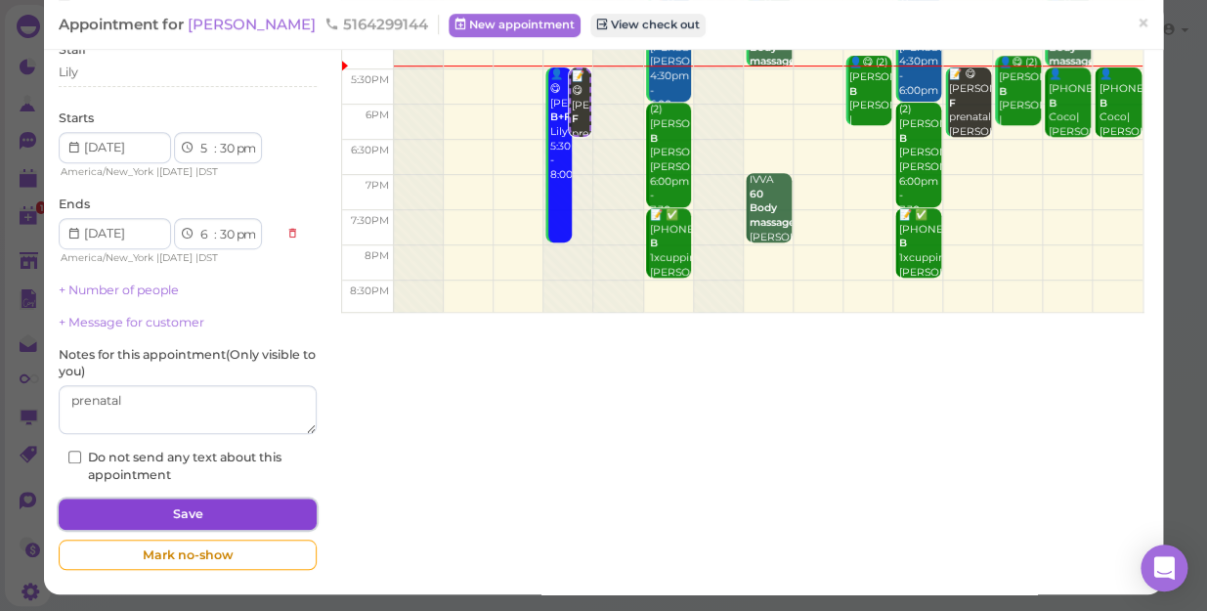
click at [151, 505] on button "Save" at bounding box center [188, 513] width 258 height 31
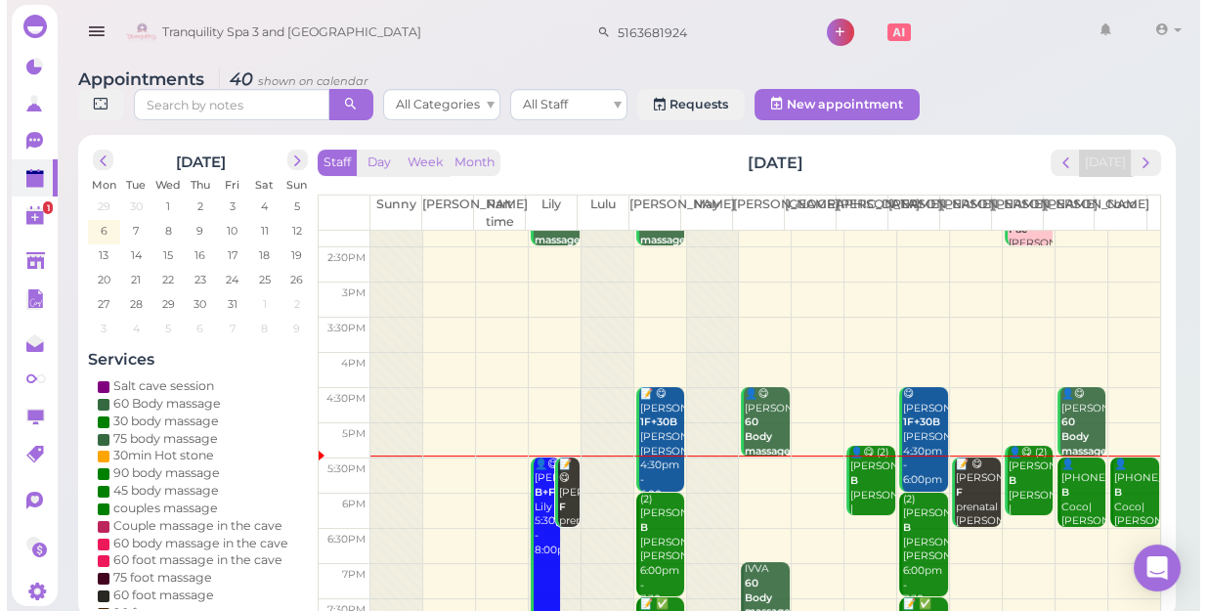
scroll to position [266, 0]
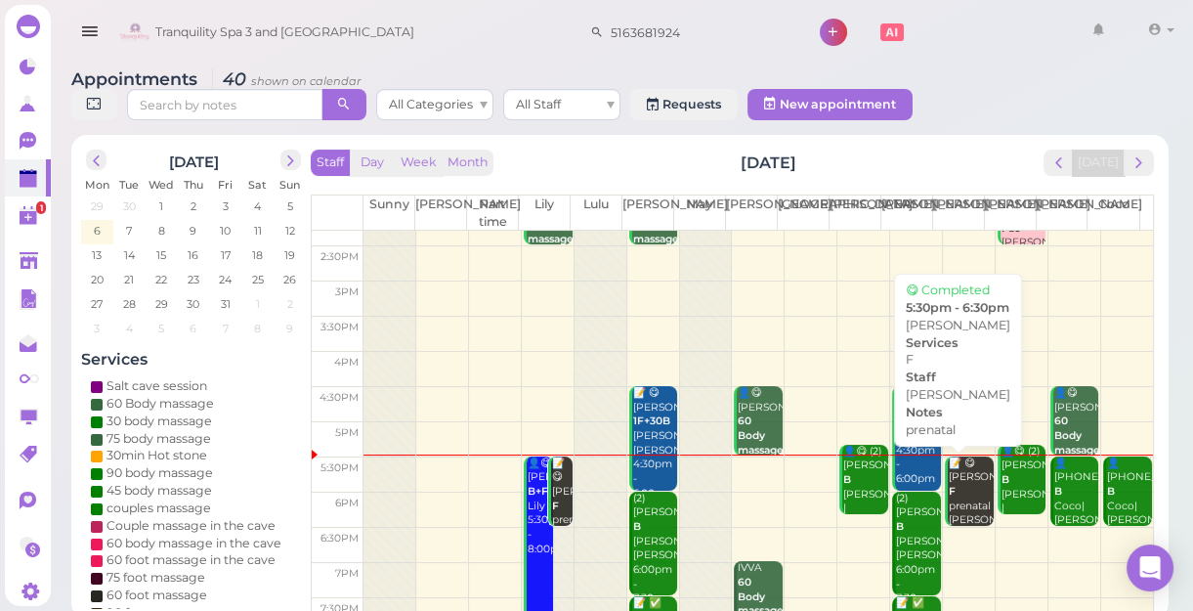
click at [951, 485] on div "📝 😋 Gina F prenatal Emily 5:30pm - 6:30pm" at bounding box center [971, 513] width 46 height 115
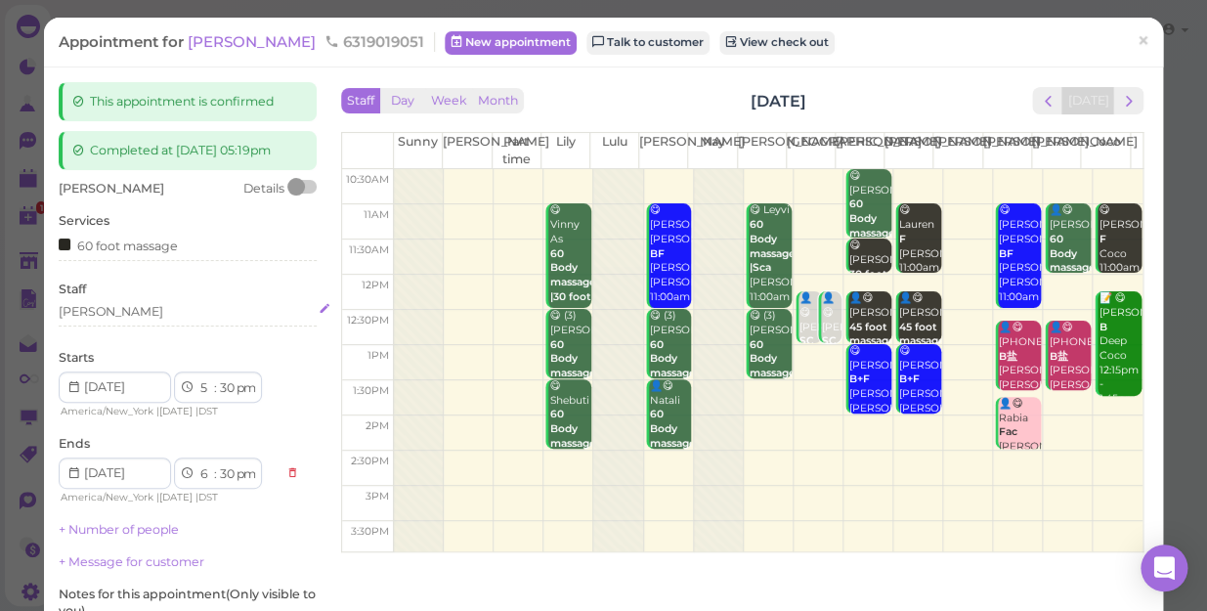
click at [105, 311] on div "[PERSON_NAME]" at bounding box center [188, 312] width 258 height 18
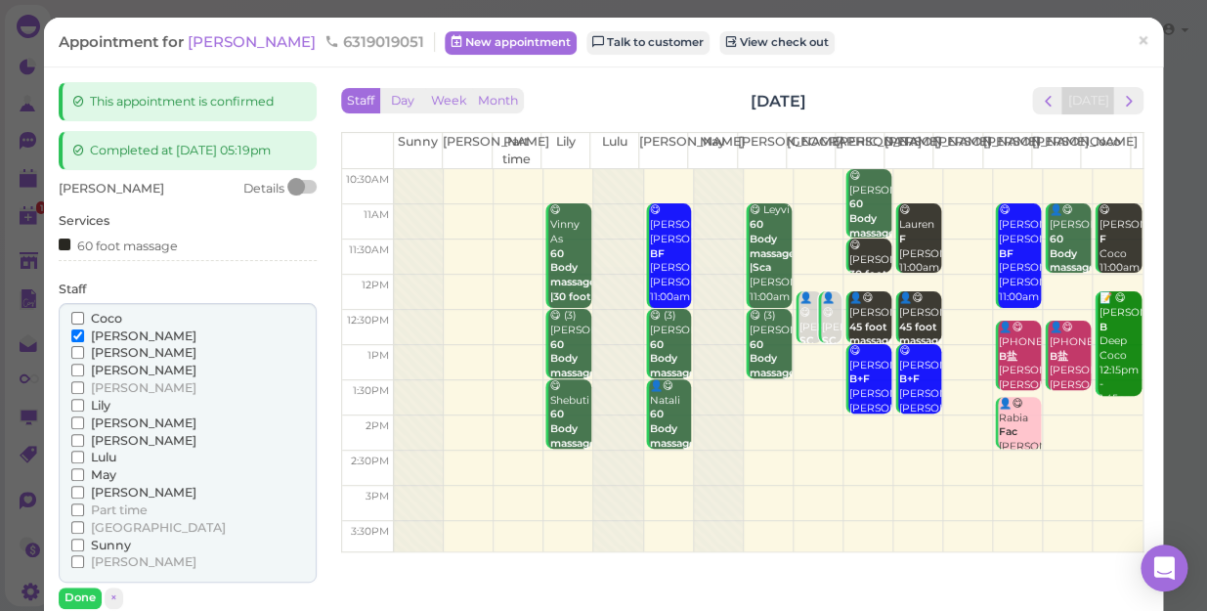
click at [98, 315] on span "Coco" at bounding box center [106, 318] width 31 height 15
click at [84, 315] on input "Coco" at bounding box center [77, 318] width 13 height 13
click at [77, 331] on input "[PERSON_NAME]" at bounding box center [77, 335] width 13 height 13
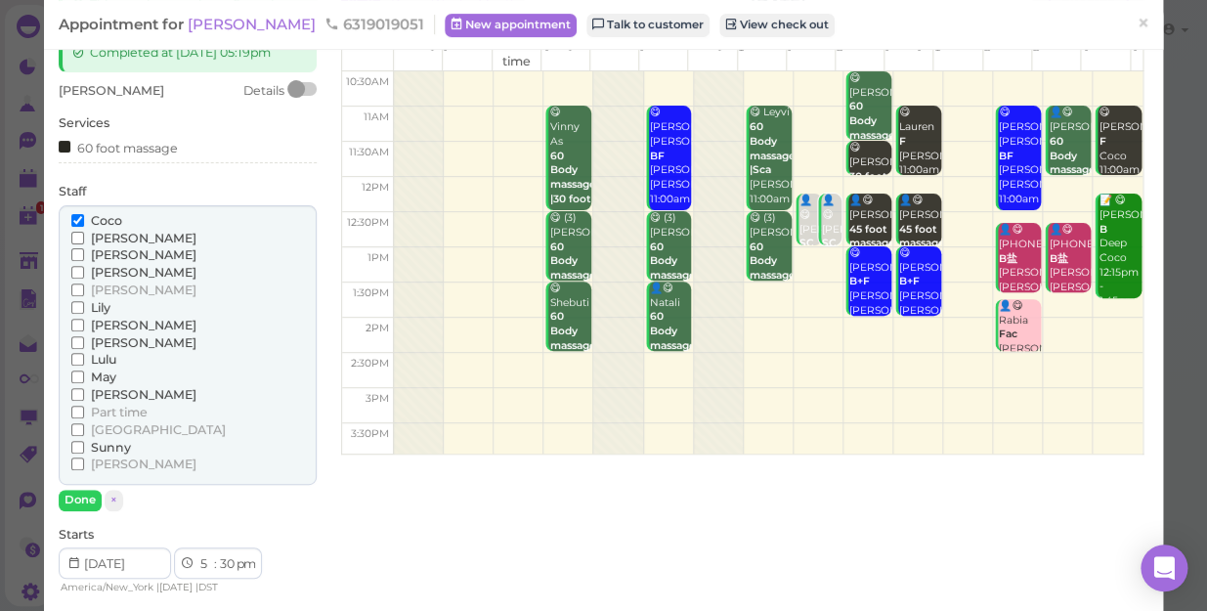
scroll to position [266, 0]
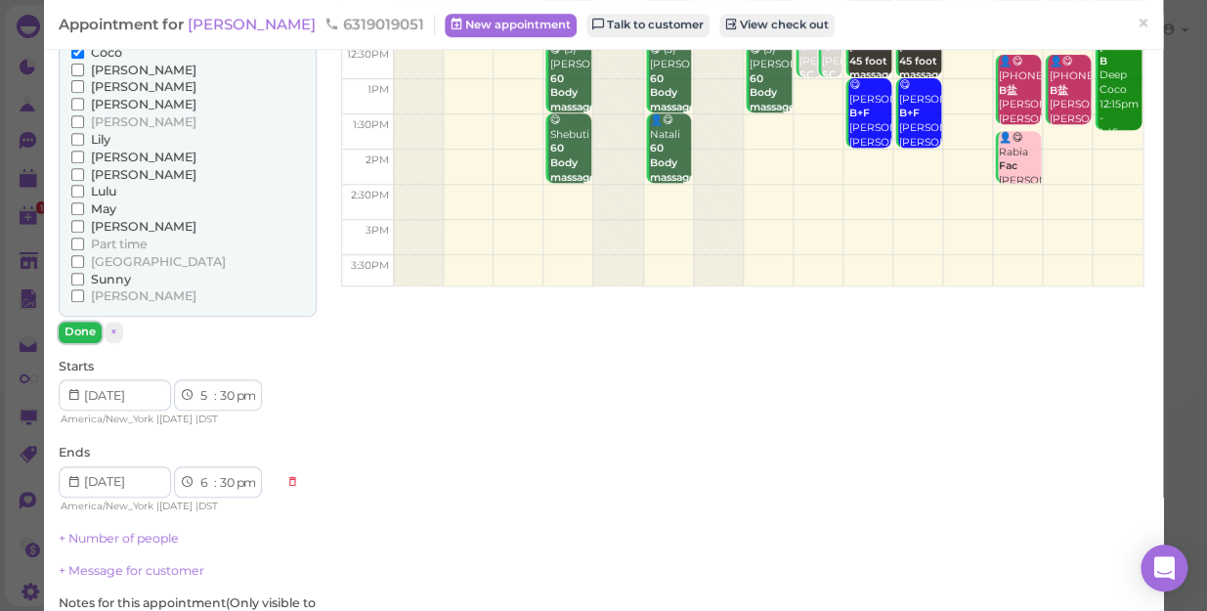
click at [73, 325] on button "Done" at bounding box center [80, 332] width 43 height 21
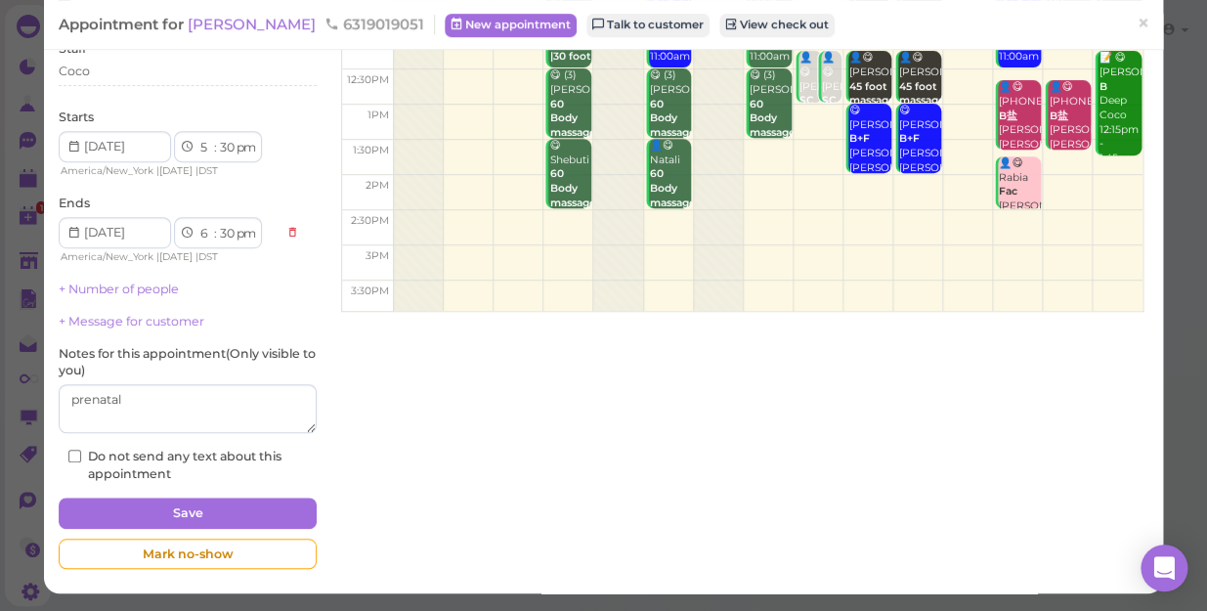
scroll to position [239, 0]
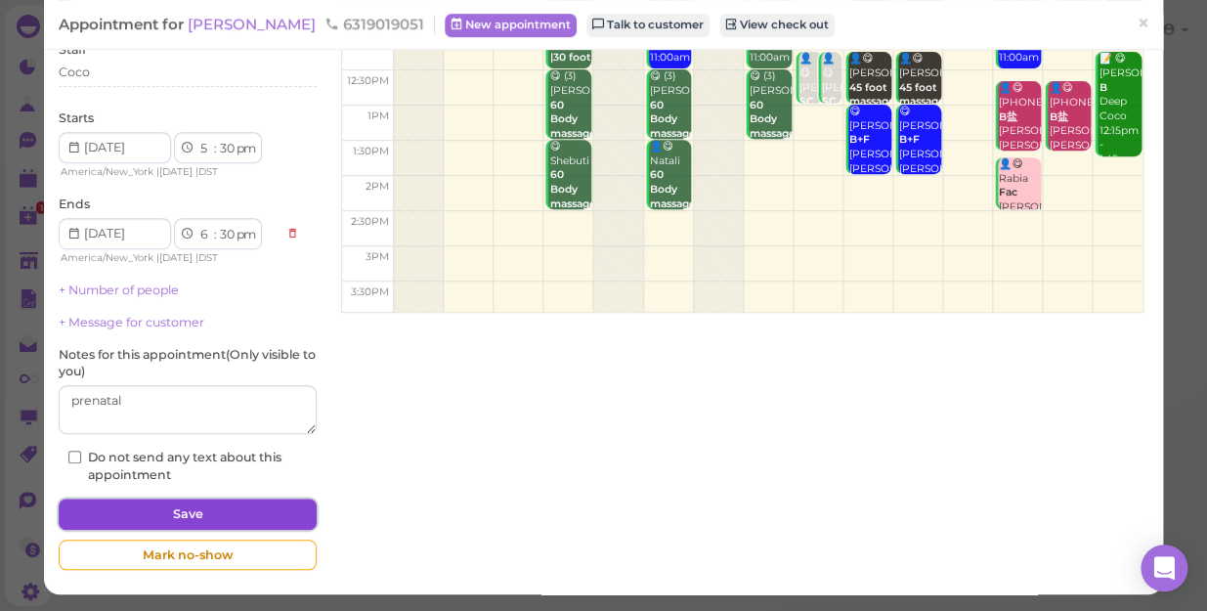
click at [271, 507] on button "Save" at bounding box center [188, 513] width 258 height 31
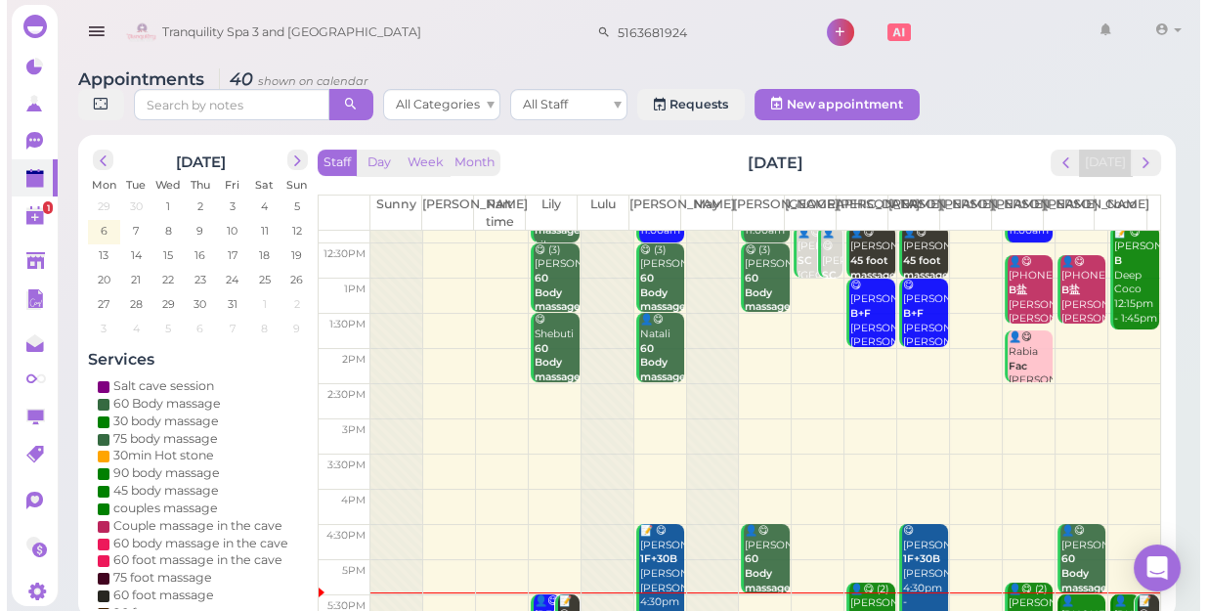
scroll to position [353, 0]
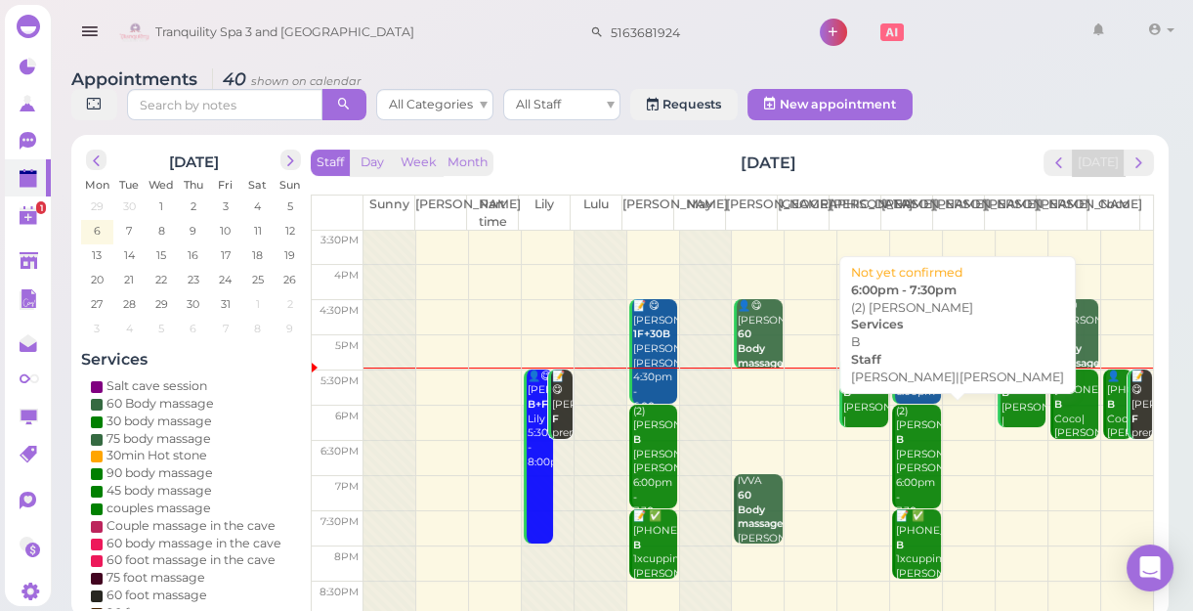
click at [904, 467] on div "(2) ADIL B Helen|Lisa 6:00pm - 7:30pm" at bounding box center [918, 462] width 46 height 115
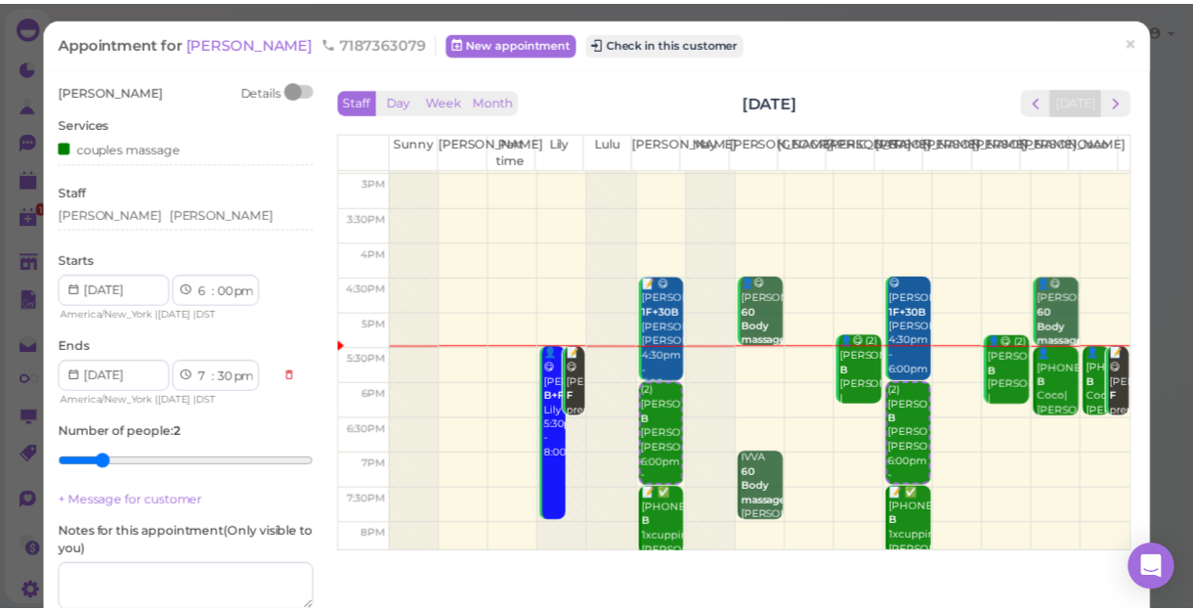
scroll to position [353, 0]
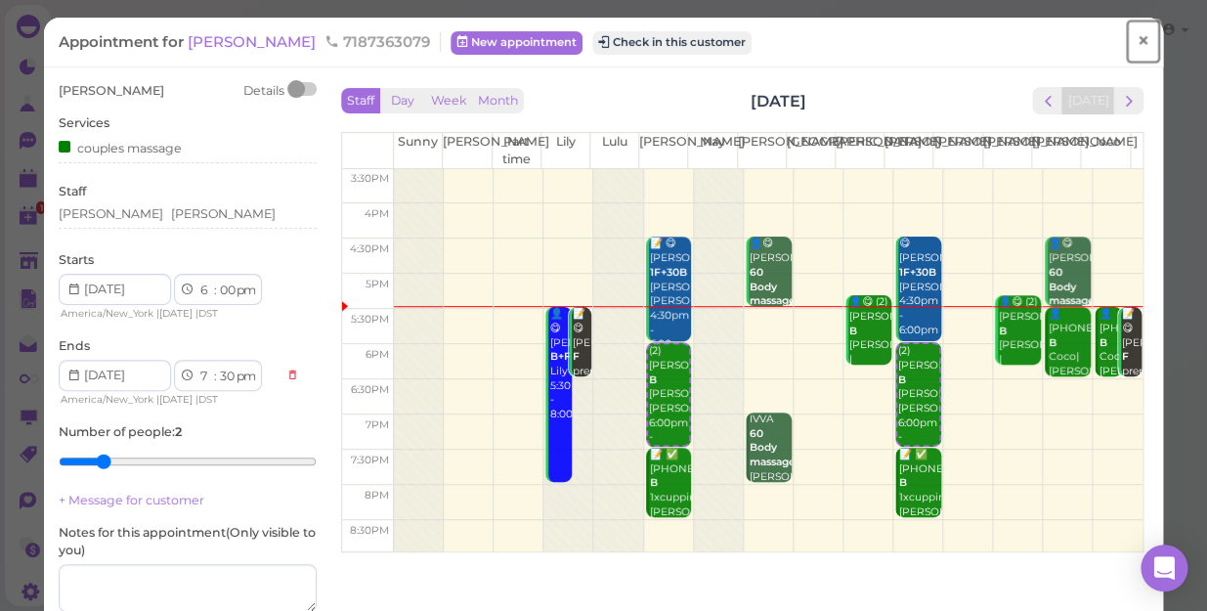
click at [1137, 39] on span "×" at bounding box center [1143, 40] width 13 height 27
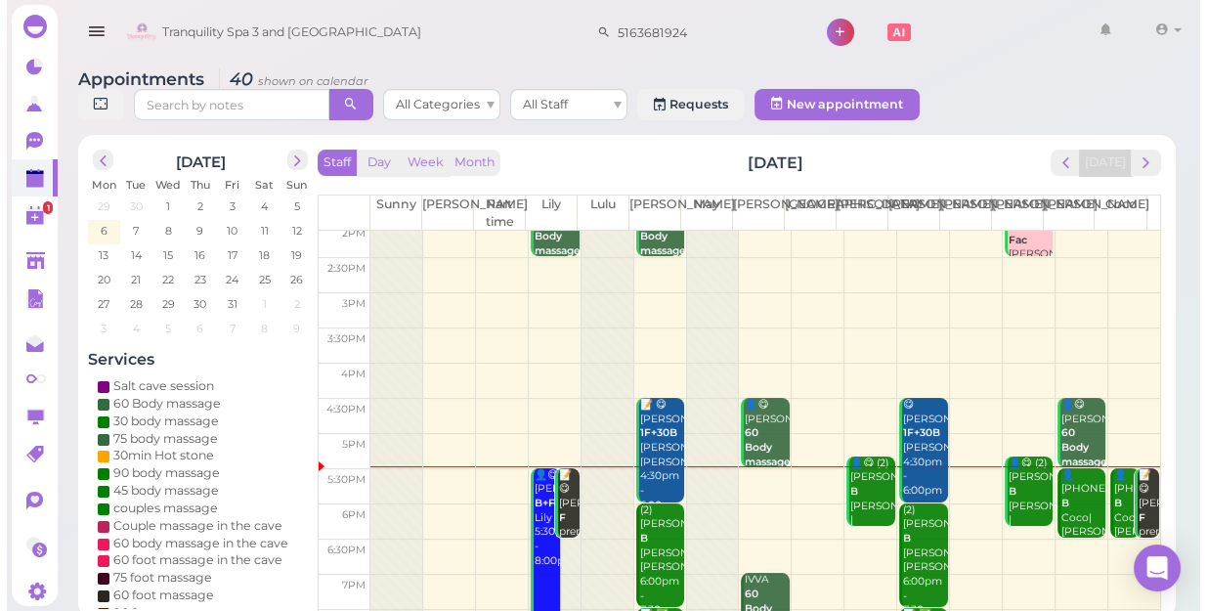
scroll to position [353, 0]
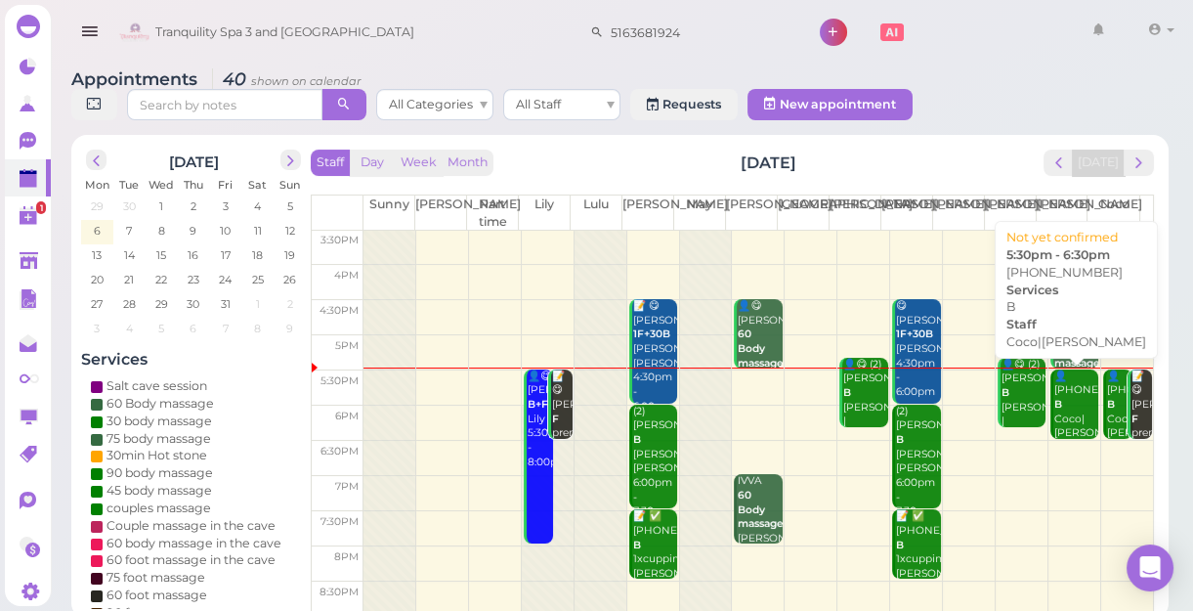
click at [1060, 420] on div "👤(2) 9172609570 B Coco|Tina 5:30pm - 6:30pm" at bounding box center [1077, 426] width 46 height 115
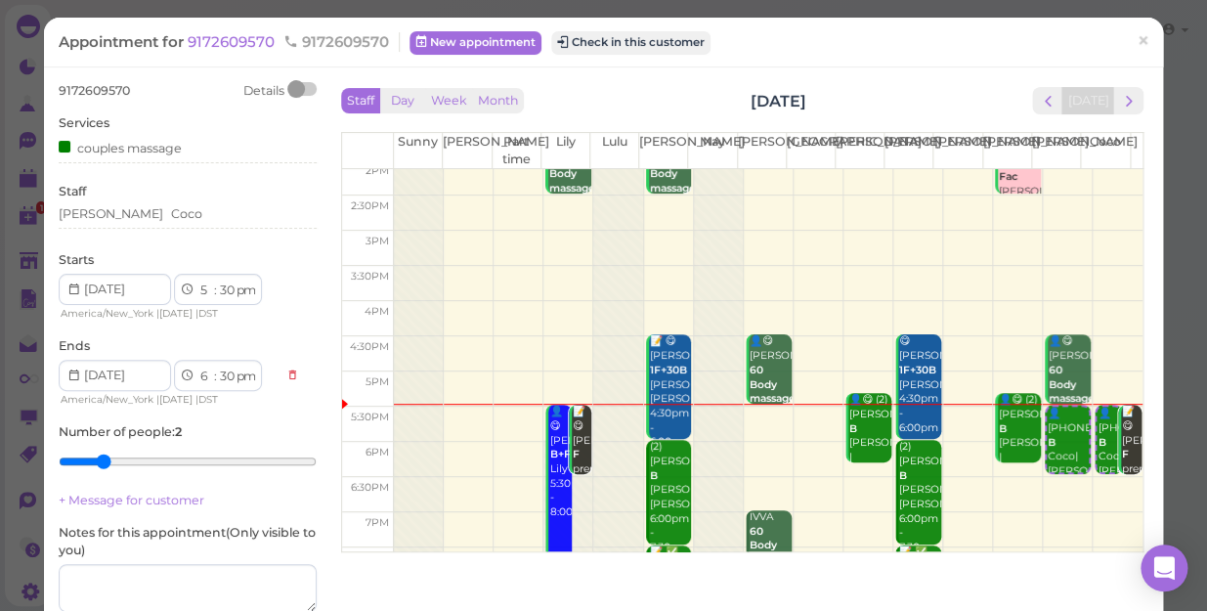
scroll to position [266, 0]
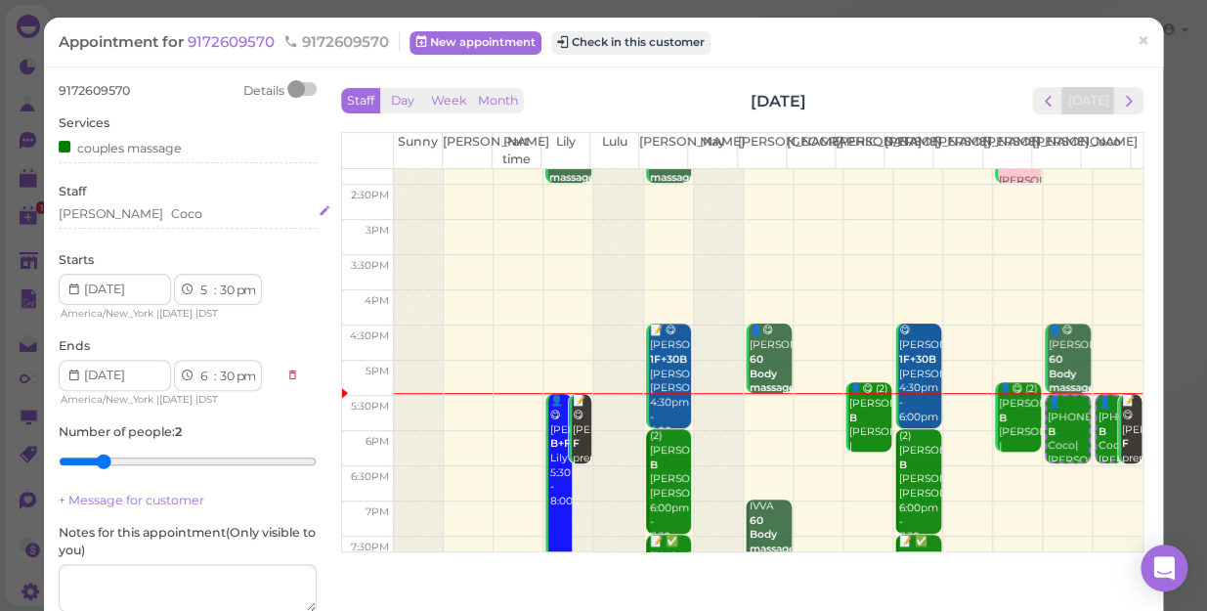
click at [128, 221] on div "Tina Coco" at bounding box center [188, 214] width 258 height 18
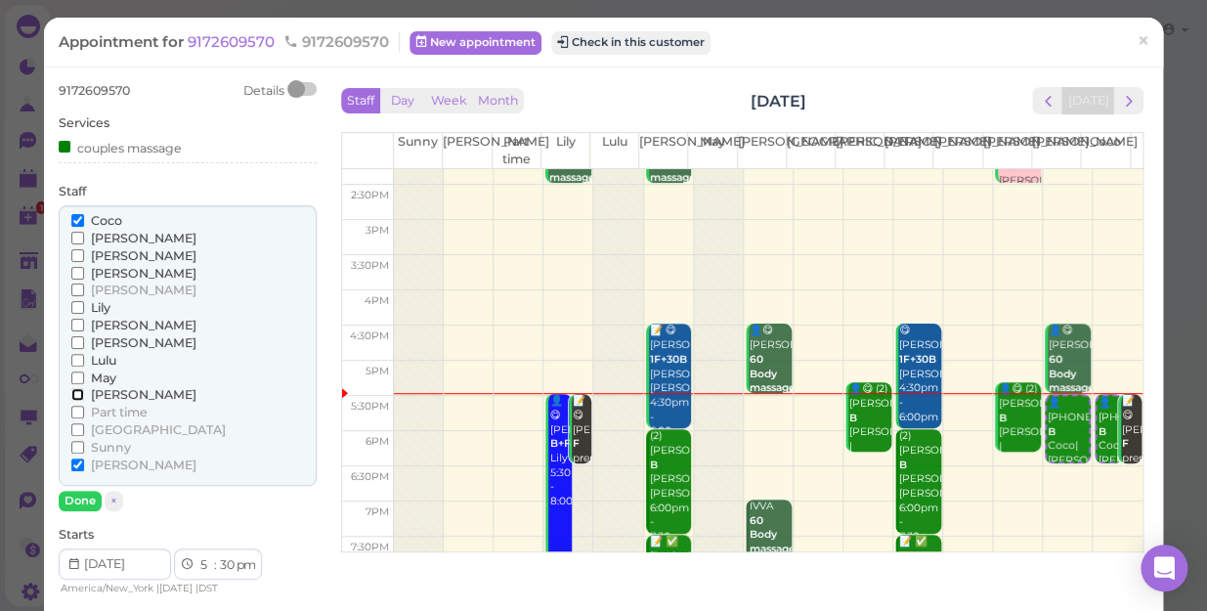
click at [75, 394] on input "[PERSON_NAME]" at bounding box center [77, 394] width 13 height 13
click at [73, 253] on input "[PERSON_NAME]" at bounding box center [77, 255] width 13 height 13
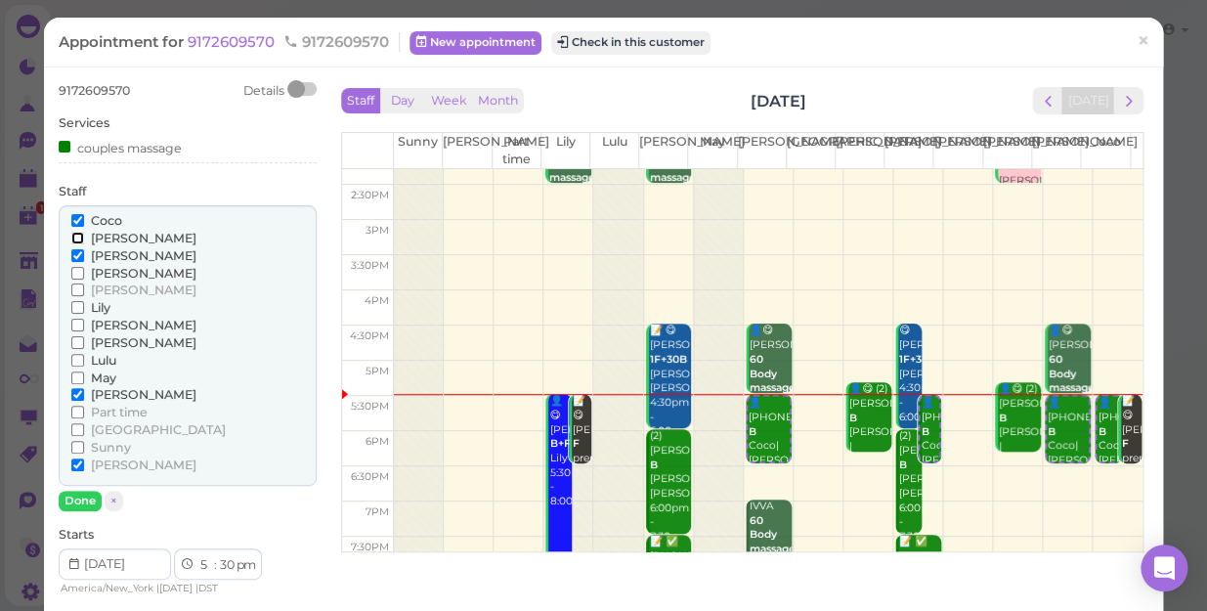
click at [71, 235] on input "[PERSON_NAME]" at bounding box center [77, 238] width 13 height 13
click at [75, 212] on label "Coco" at bounding box center [96, 221] width 51 height 18
click at [75, 214] on input "Coco" at bounding box center [77, 220] width 13 height 13
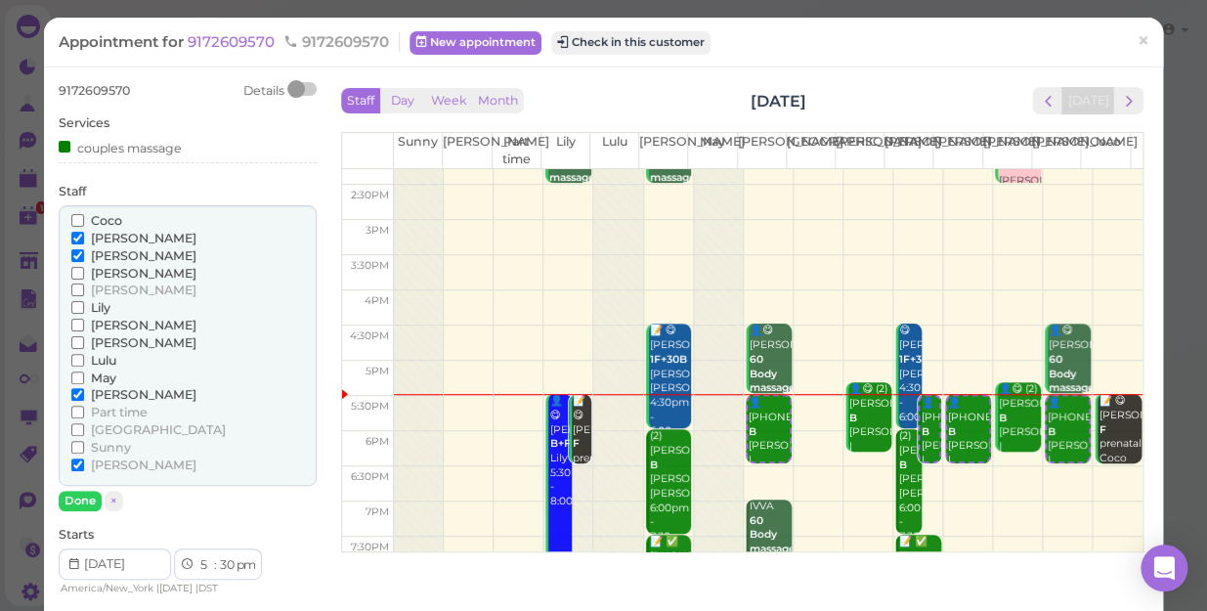
click at [72, 386] on label "[PERSON_NAME]" at bounding box center [133, 395] width 125 height 18
click at [72, 388] on input "[PERSON_NAME]" at bounding box center [77, 394] width 13 height 13
click at [76, 465] on input "[PERSON_NAME]" at bounding box center [77, 464] width 13 height 13
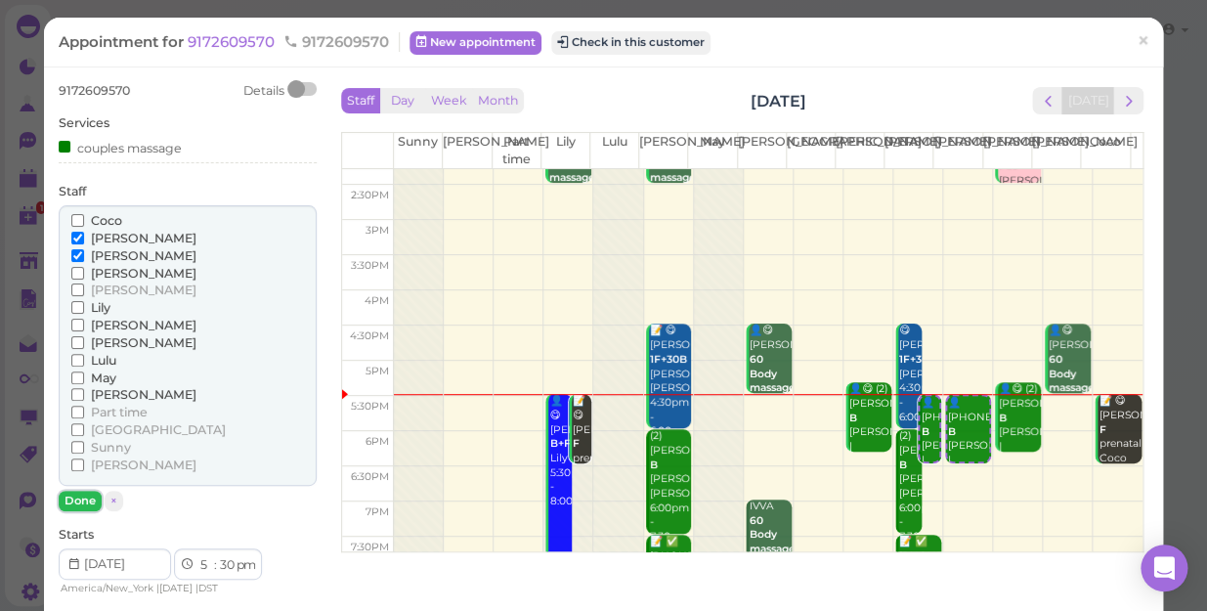
click at [72, 495] on button "Done" at bounding box center [80, 501] width 43 height 21
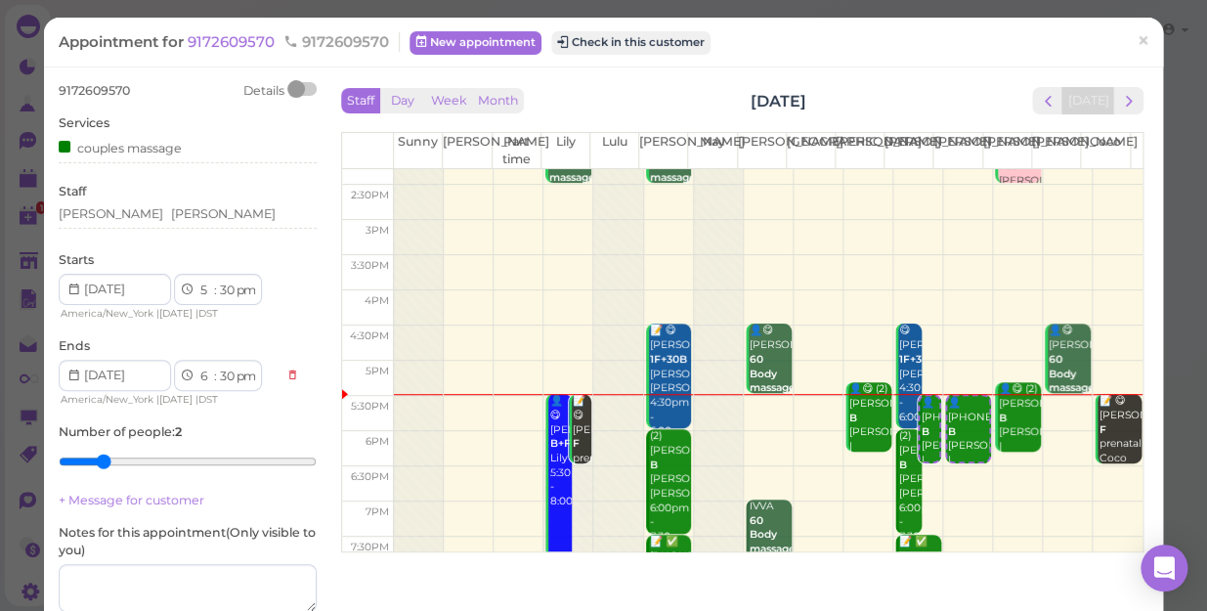
click at [195, 291] on div "1 2 3 4 5 6 7 8 9 10 11 12 : 00 05 10 15 20 25 30 35 40 45 50 55 am pm" at bounding box center [218, 289] width 88 height 31
click at [203, 287] on select "1 2 3 4 5 6 7 8 9 10 11 12" at bounding box center [205, 290] width 17 height 21
select select "6"
click at [197, 280] on select "1 2 3 4 5 6 7 8 9 10 11 12" at bounding box center [205, 290] width 17 height 21
select select "7"
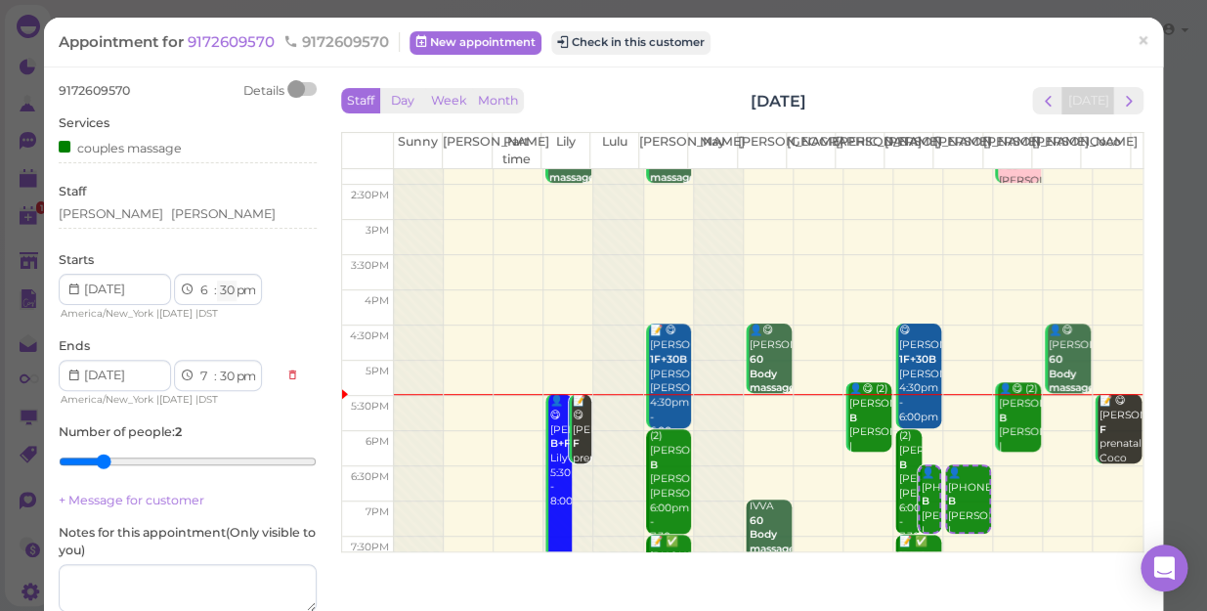
click at [223, 293] on select "00 05 10 15 20 25 30 35 40 45 50 55" at bounding box center [227, 290] width 20 height 21
select select "00"
click at [217, 280] on select "00 05 10 15 20 25 30 35 40 45 50 55" at bounding box center [227, 290] width 20 height 21
select select "00"
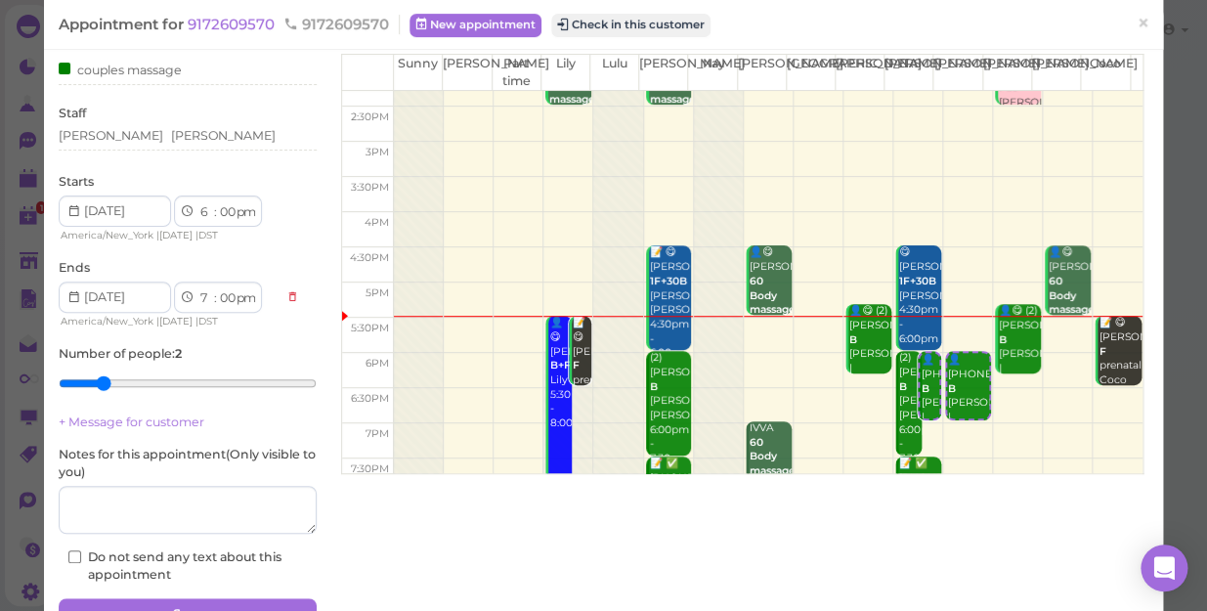
scroll to position [178, 0]
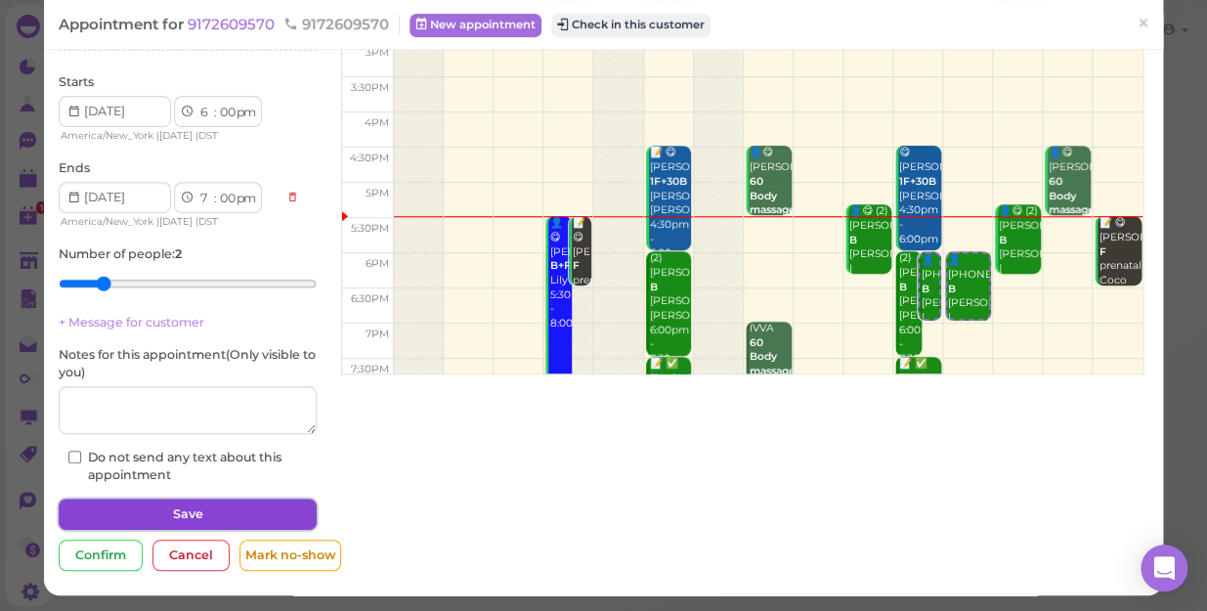
click at [209, 508] on button "Save" at bounding box center [188, 513] width 258 height 31
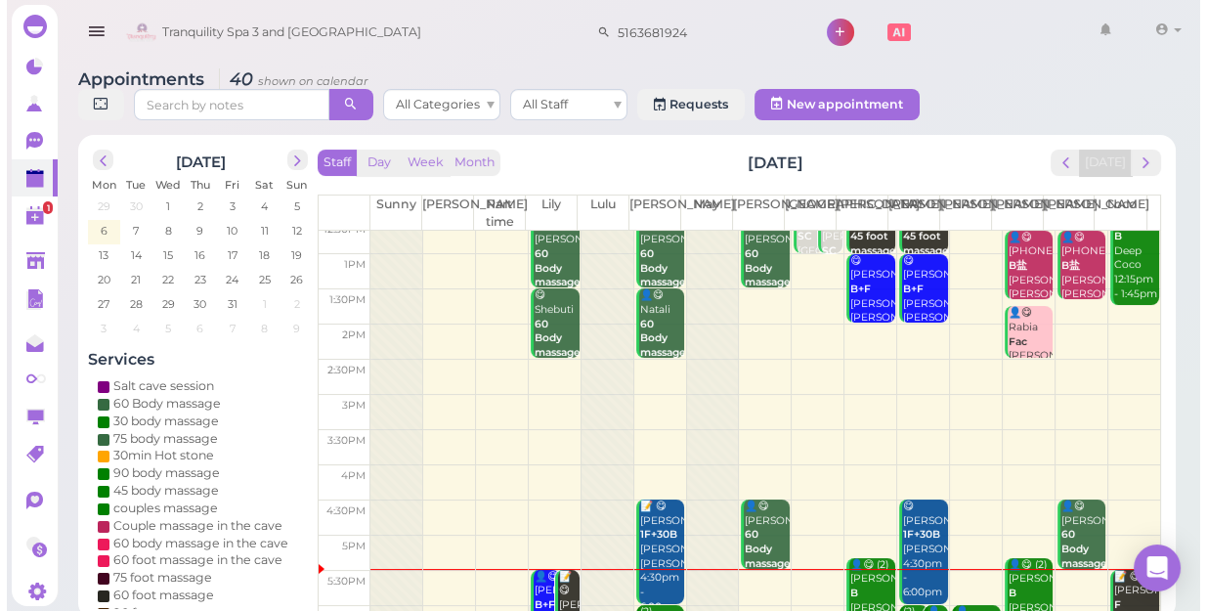
scroll to position [353, 0]
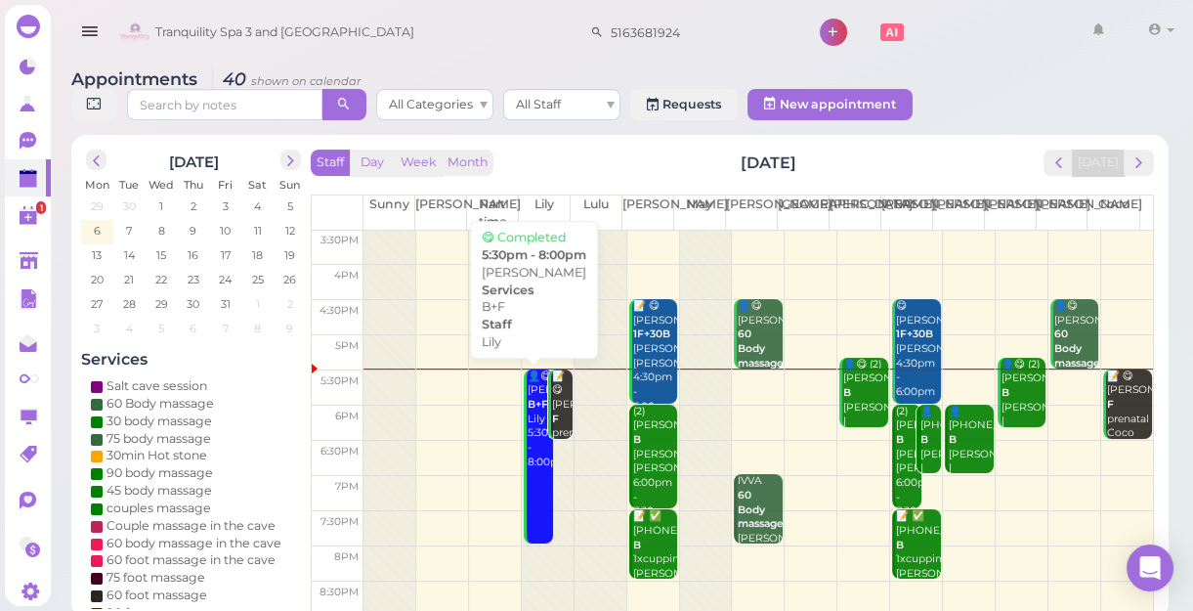
click at [537, 497] on link "👤😋 Mona B+F Lily 5:30pm - 8:00pm" at bounding box center [538, 456] width 29 height 175
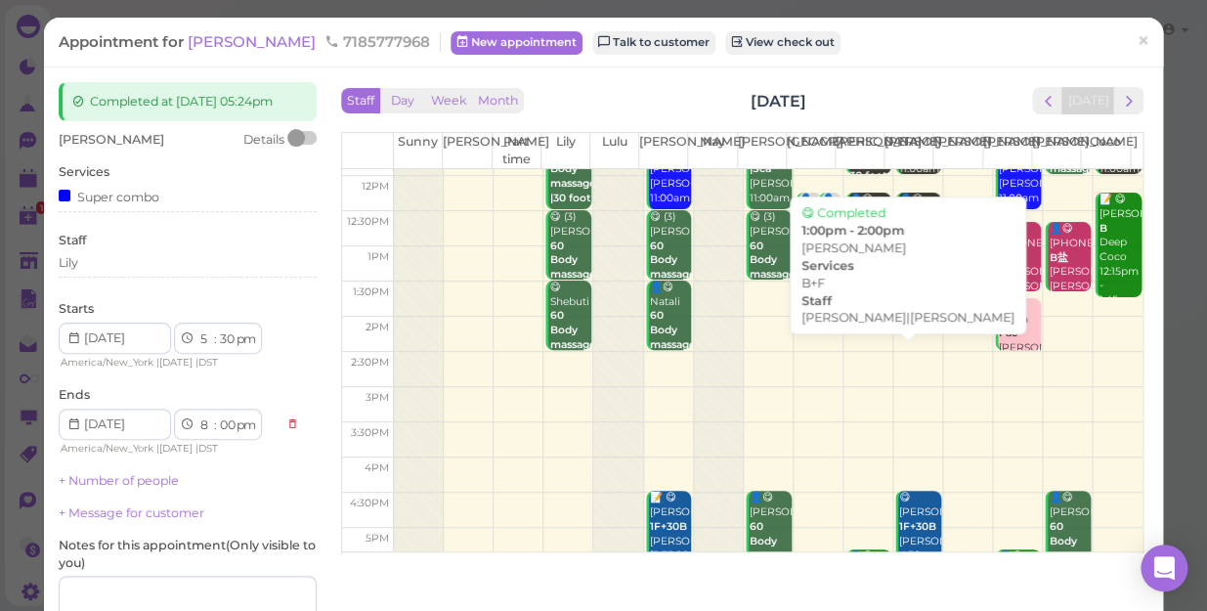
scroll to position [266, 0]
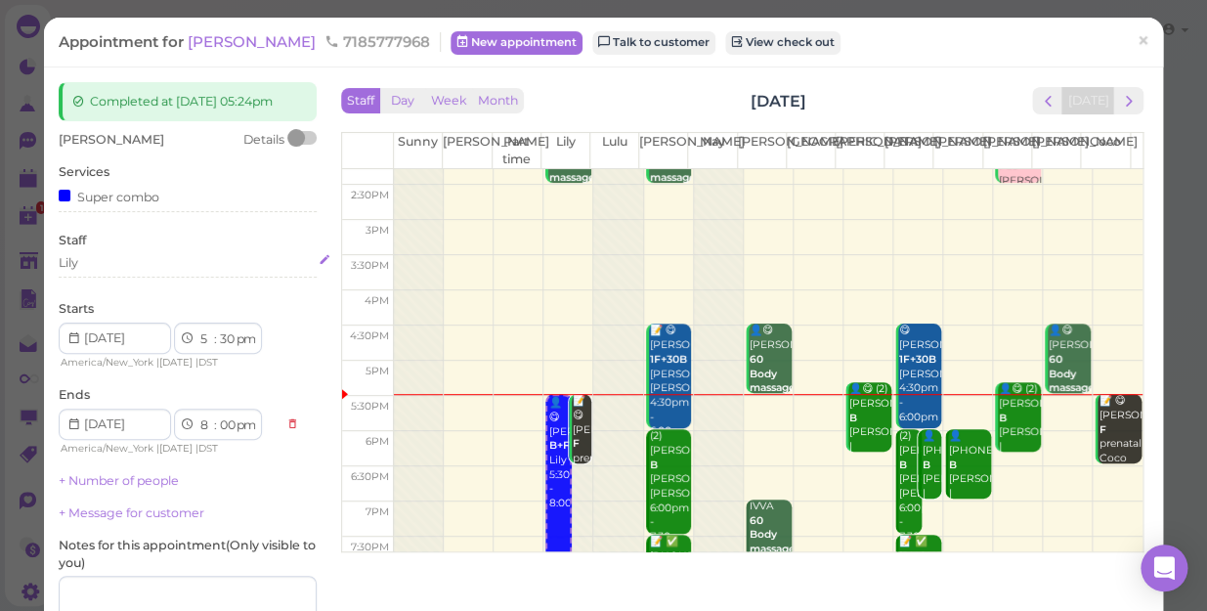
click at [102, 263] on div "Lily" at bounding box center [188, 263] width 258 height 18
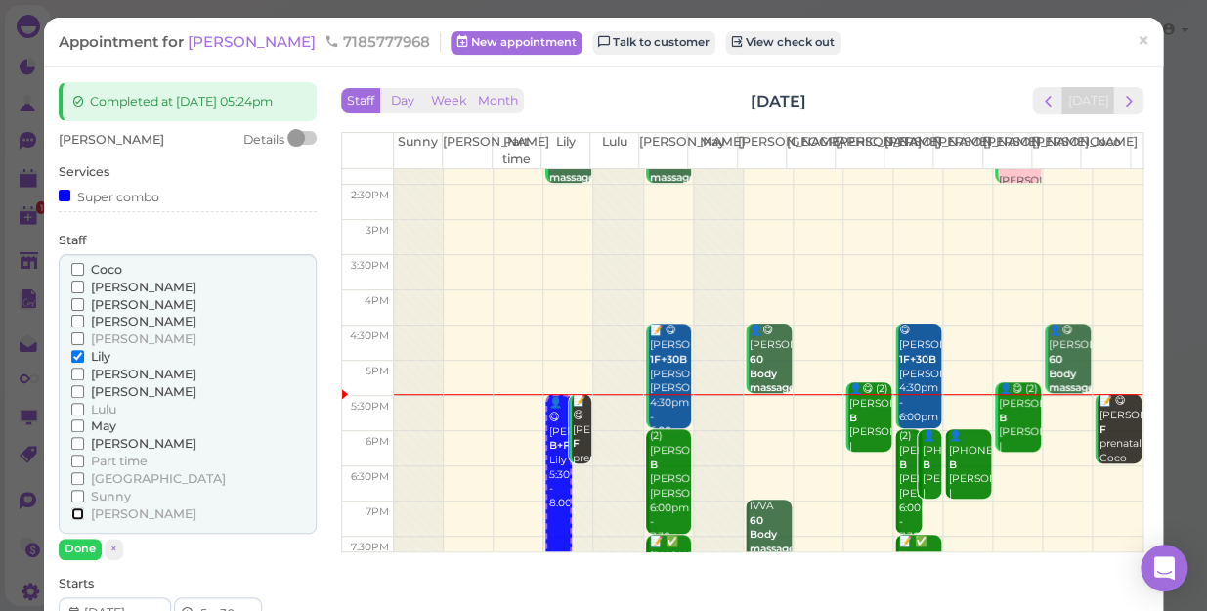
click at [71, 512] on input "[PERSON_NAME]" at bounding box center [77, 513] width 13 height 13
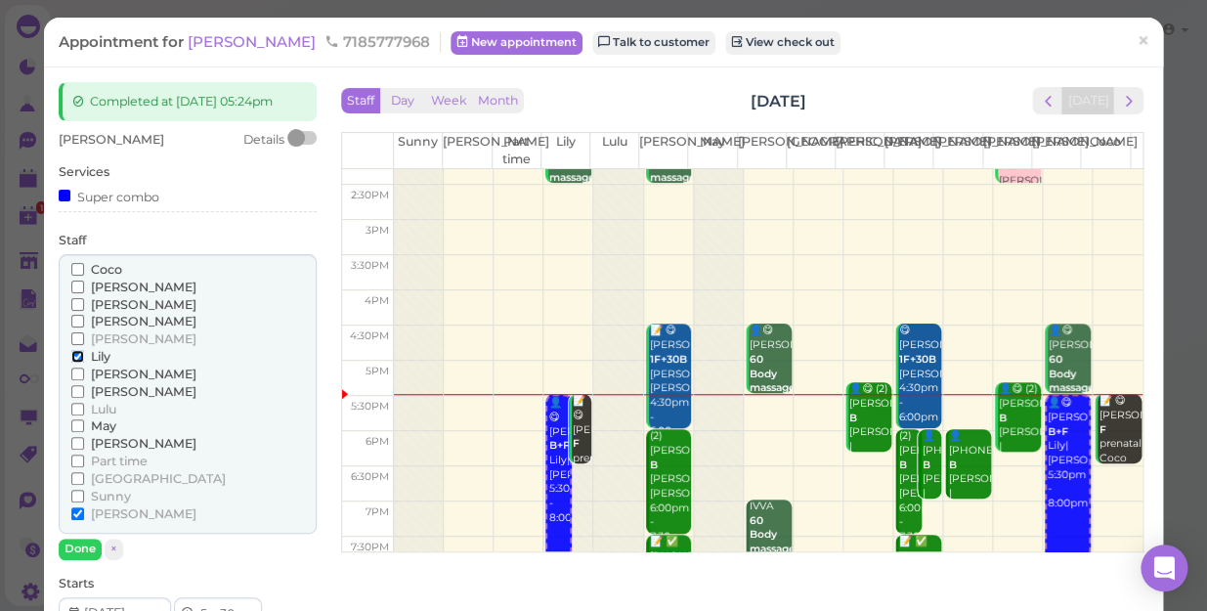
click at [74, 350] on input "Lily" at bounding box center [77, 356] width 13 height 13
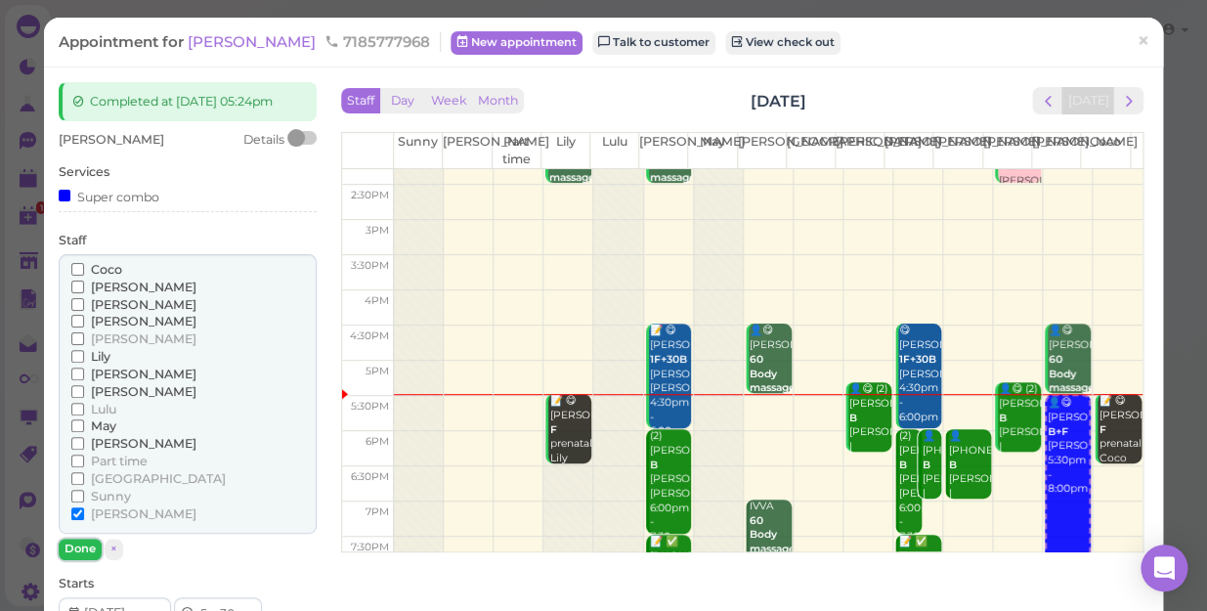
click at [93, 556] on button "Done" at bounding box center [80, 548] width 43 height 21
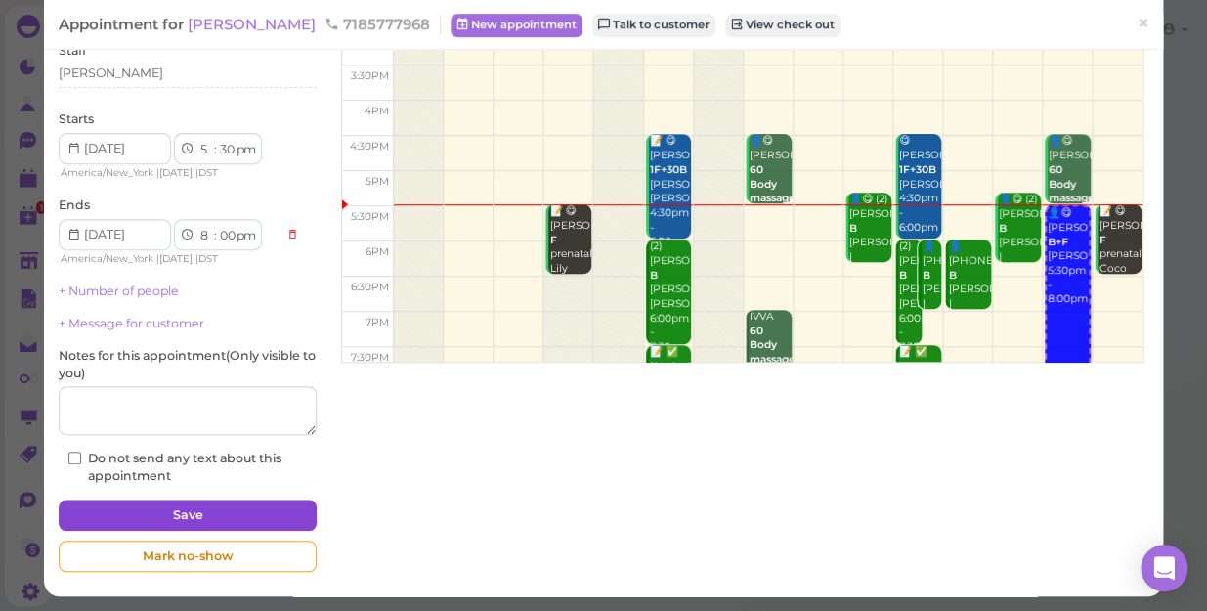
scroll to position [191, 0]
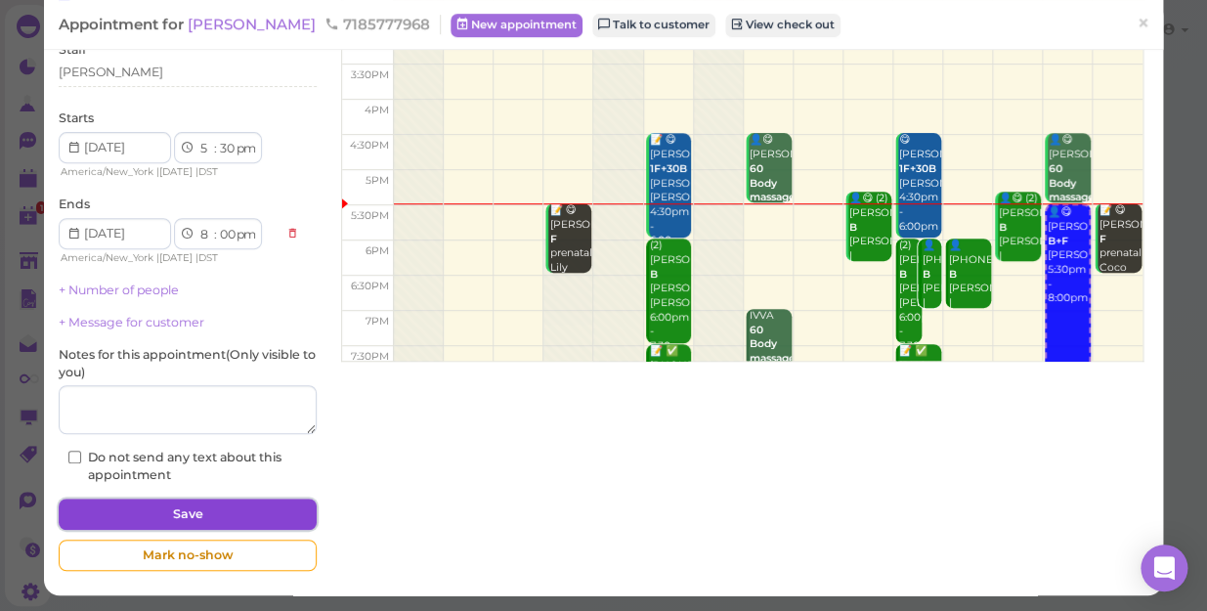
click at [268, 517] on button "Save" at bounding box center [188, 513] width 258 height 31
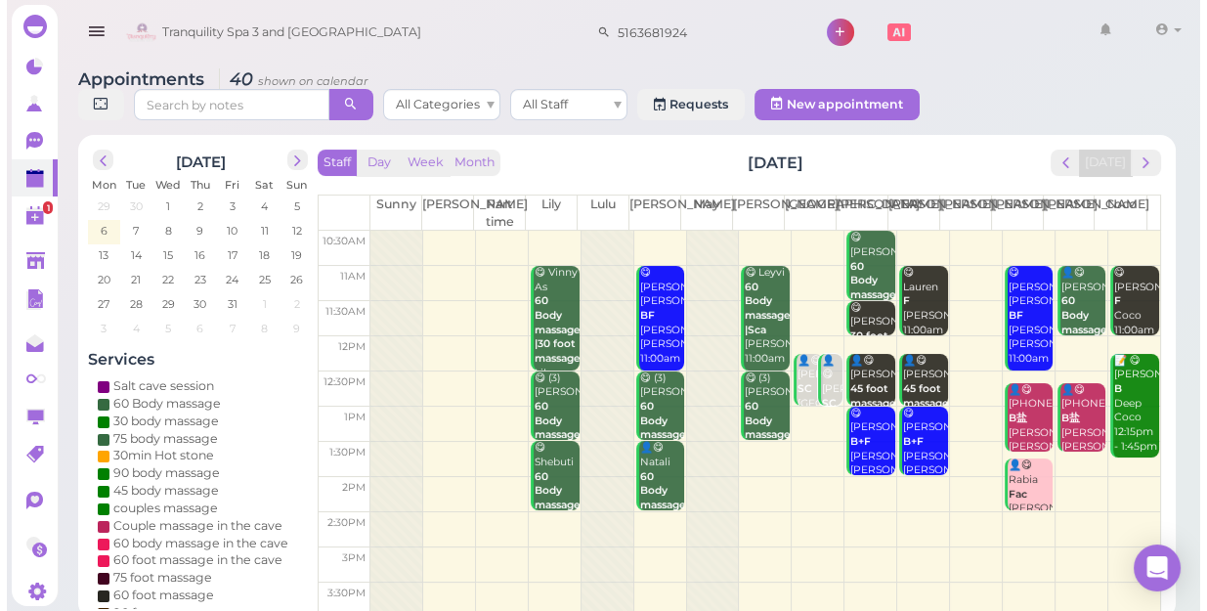
scroll to position [353, 0]
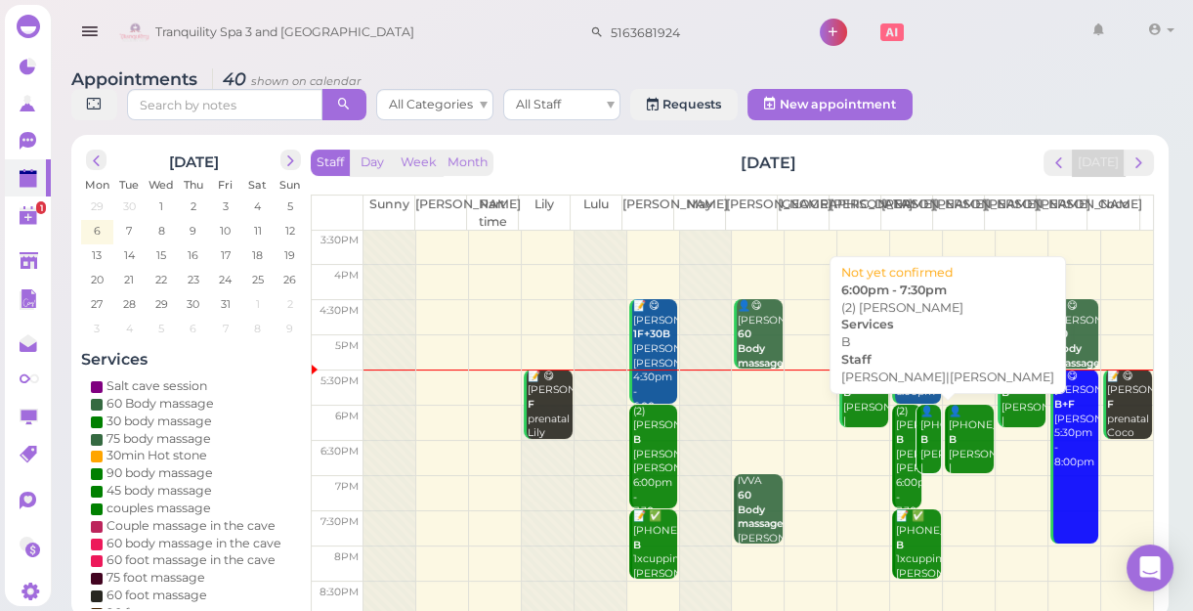
click at [895, 481] on div "(2) ADIL B Helen|Lisa 6:00pm - 7:30pm" at bounding box center [908, 462] width 26 height 115
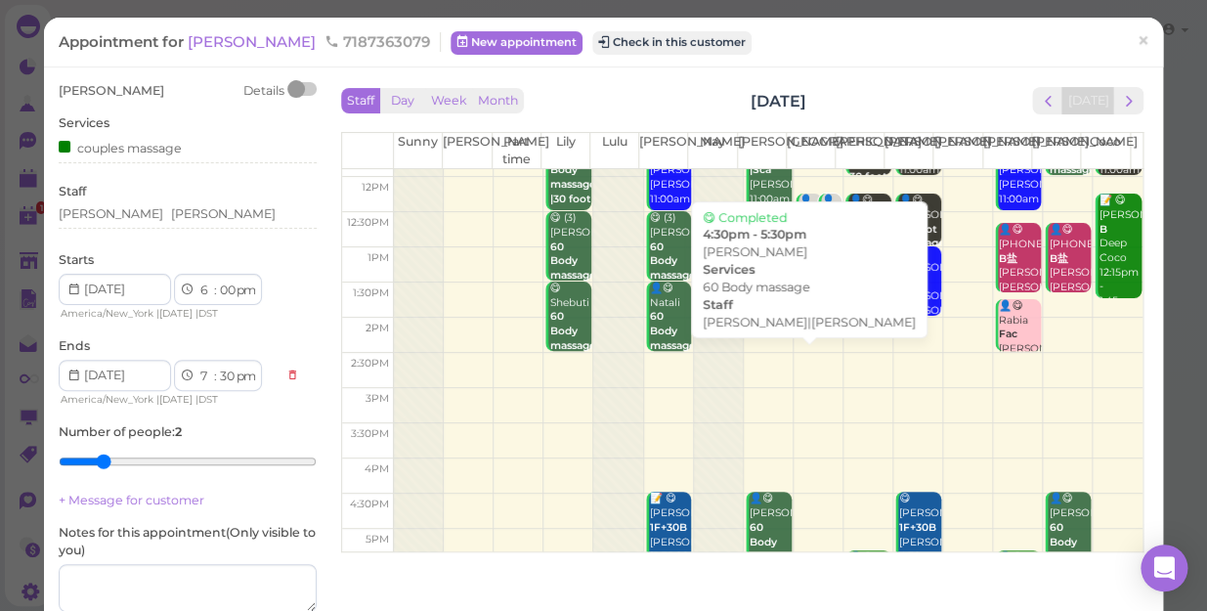
scroll to position [266, 0]
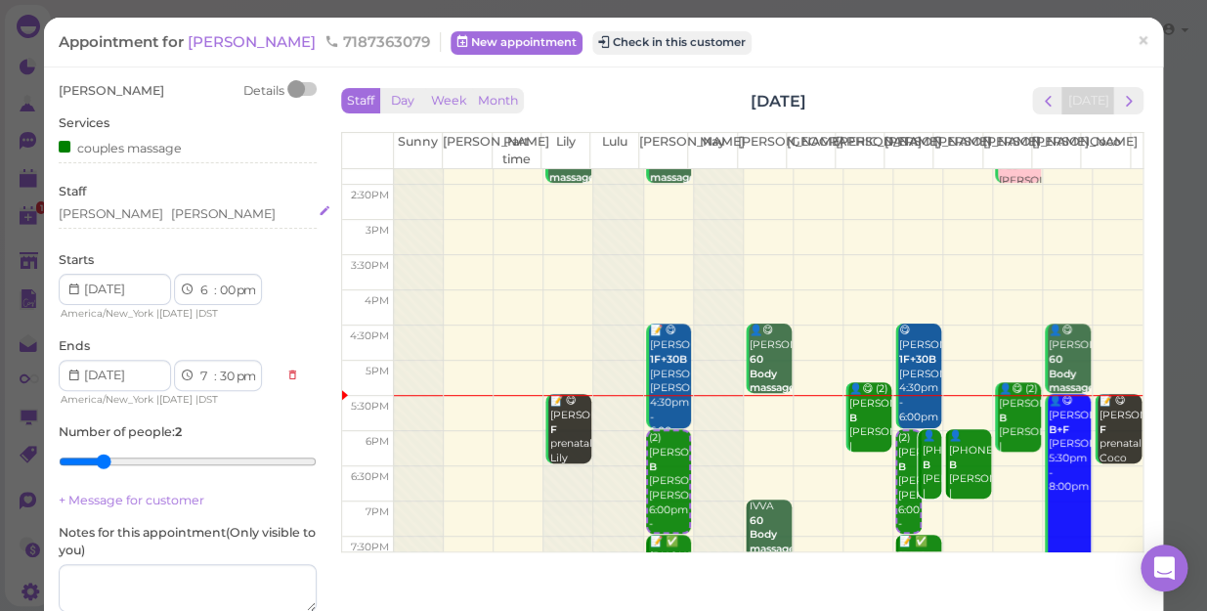
click at [145, 213] on div "[PERSON_NAME] [PERSON_NAME]" at bounding box center [188, 214] width 258 height 18
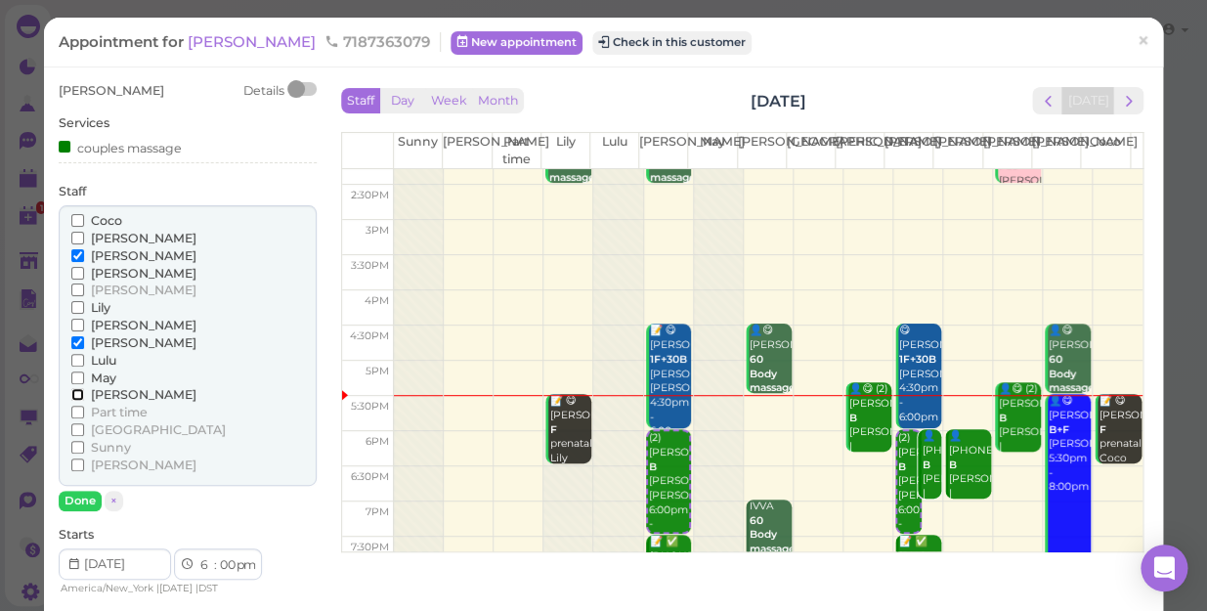
click at [77, 392] on input "[PERSON_NAME]" at bounding box center [77, 394] width 13 height 13
click at [71, 253] on input "[PERSON_NAME]" at bounding box center [77, 255] width 13 height 13
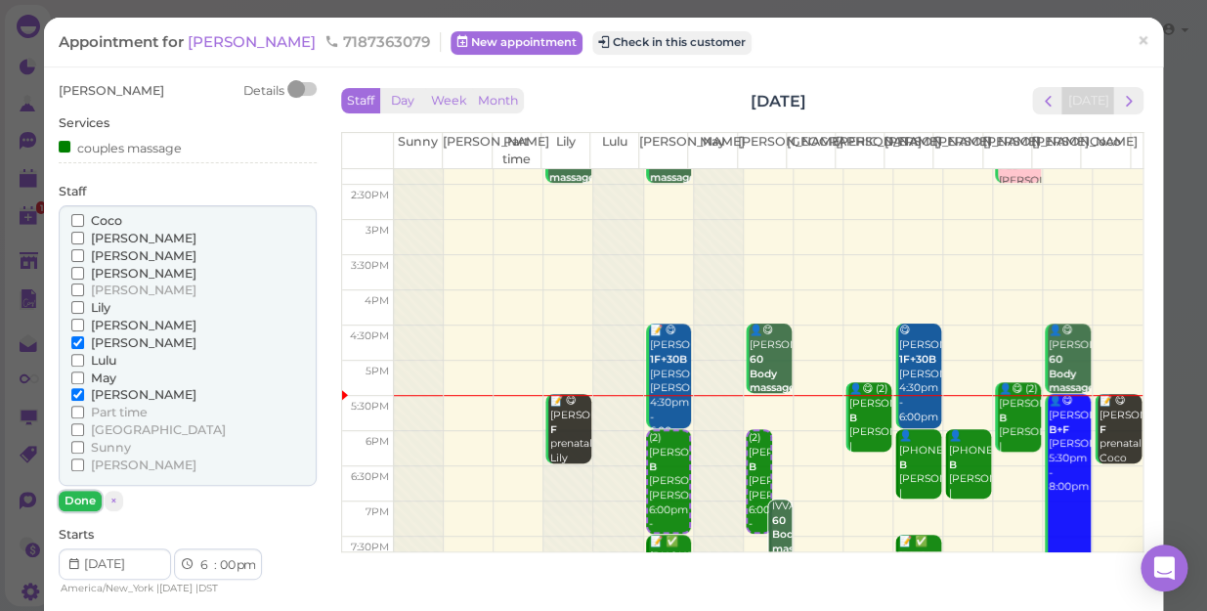
click at [80, 494] on button "Done" at bounding box center [80, 501] width 43 height 21
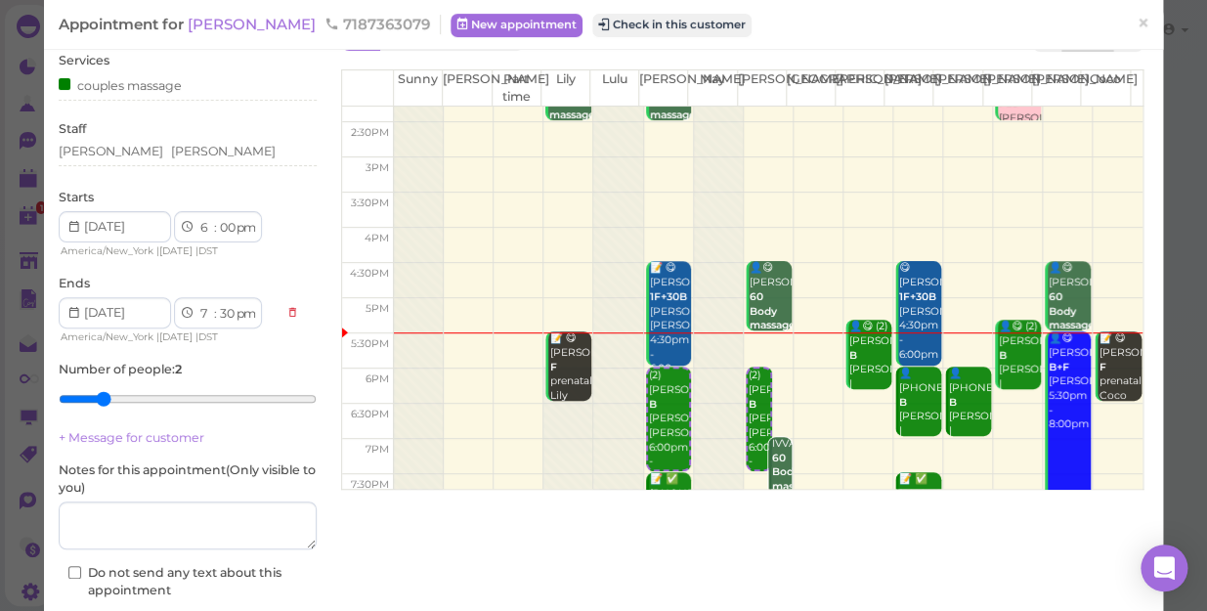
scroll to position [178, 0]
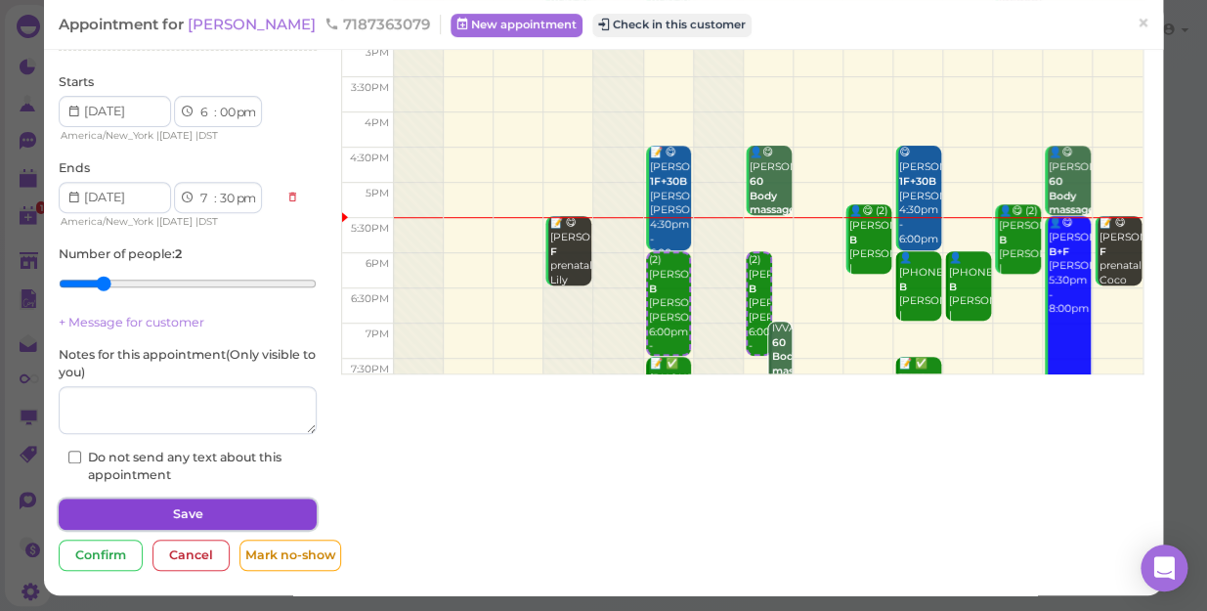
click at [248, 512] on button "Save" at bounding box center [188, 513] width 258 height 31
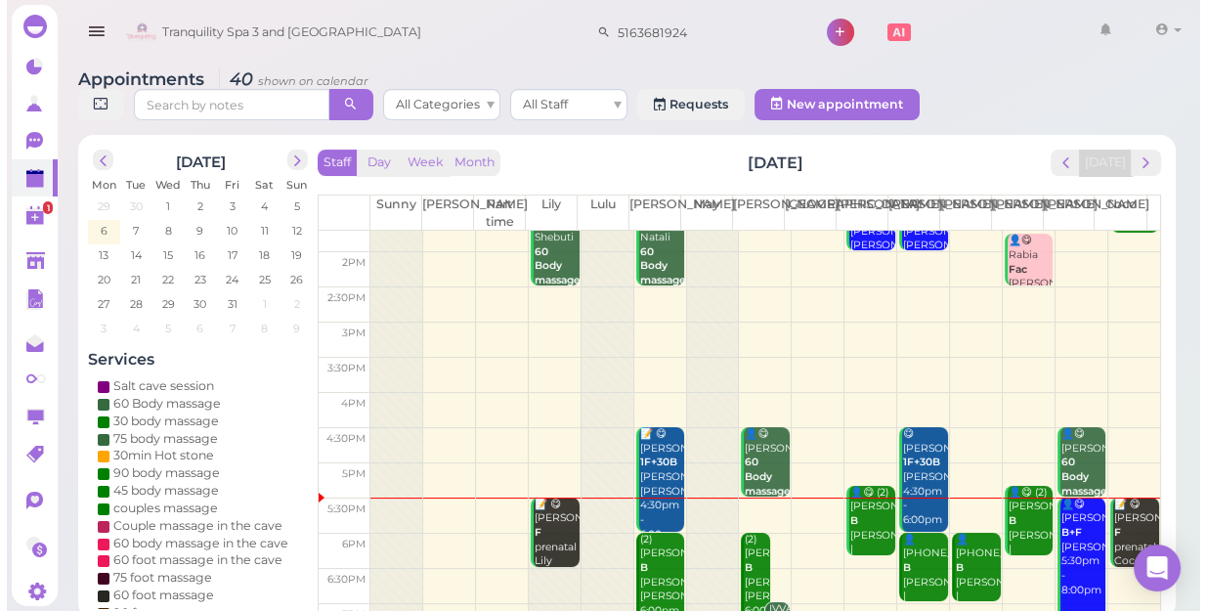
scroll to position [353, 0]
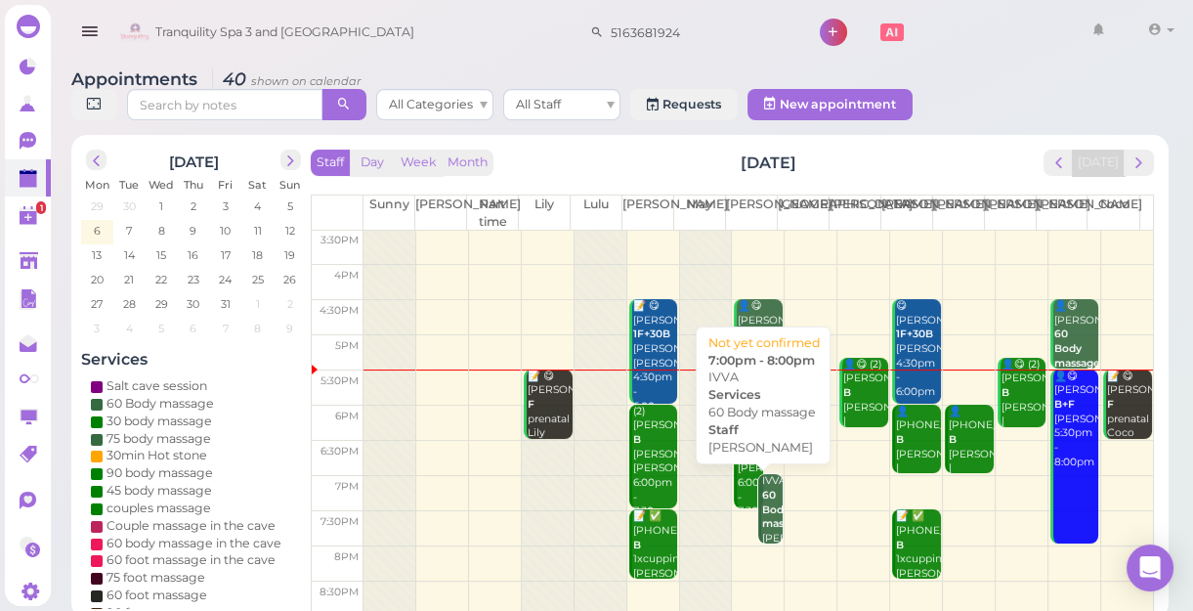
click at [762, 511] on b "60 Body massage" at bounding box center [785, 509] width 46 height 41
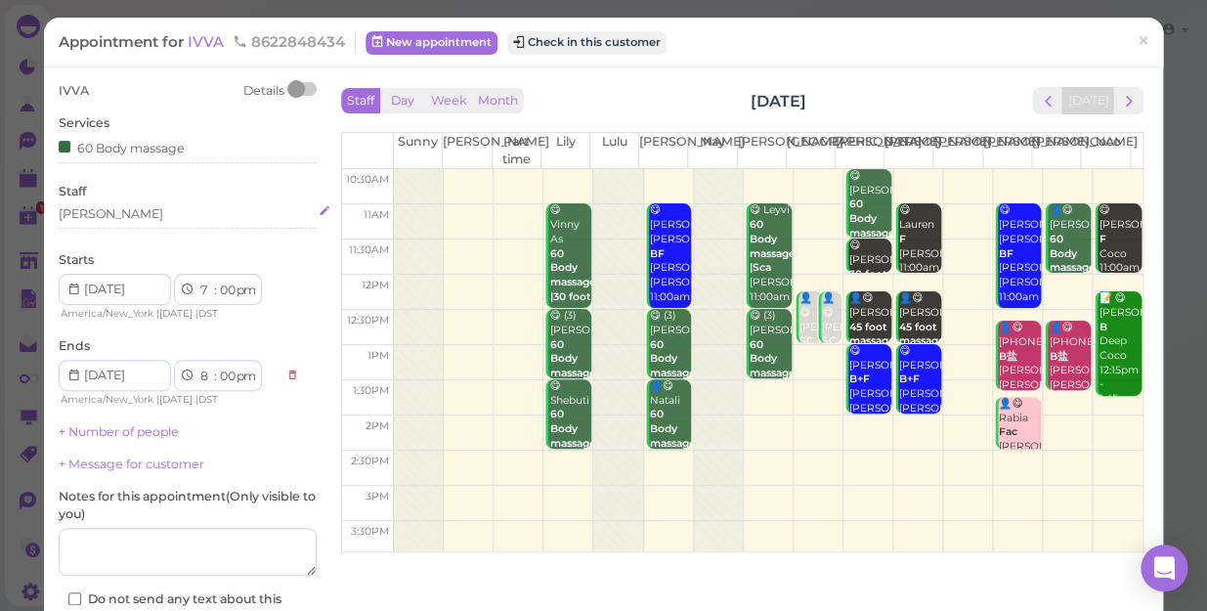
click at [102, 213] on div "[PERSON_NAME]" at bounding box center [188, 214] width 258 height 18
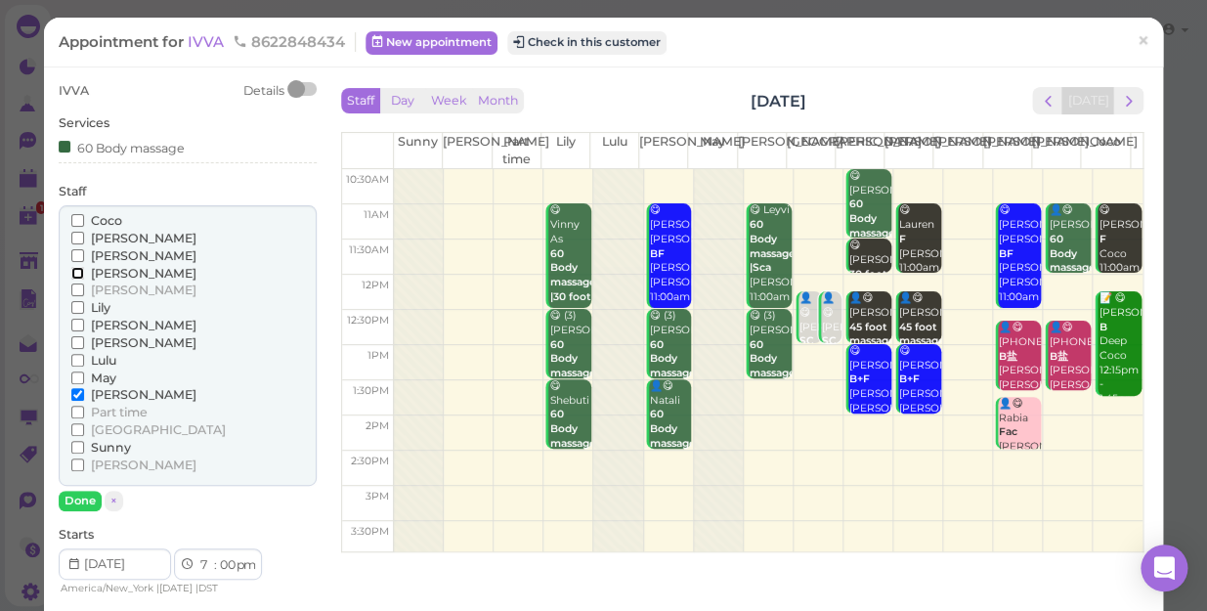
click at [74, 270] on input "[PERSON_NAME]" at bounding box center [77, 273] width 13 height 13
click at [71, 397] on input "[PERSON_NAME]" at bounding box center [77, 394] width 13 height 13
click at [71, 495] on button "Done" at bounding box center [80, 501] width 43 height 21
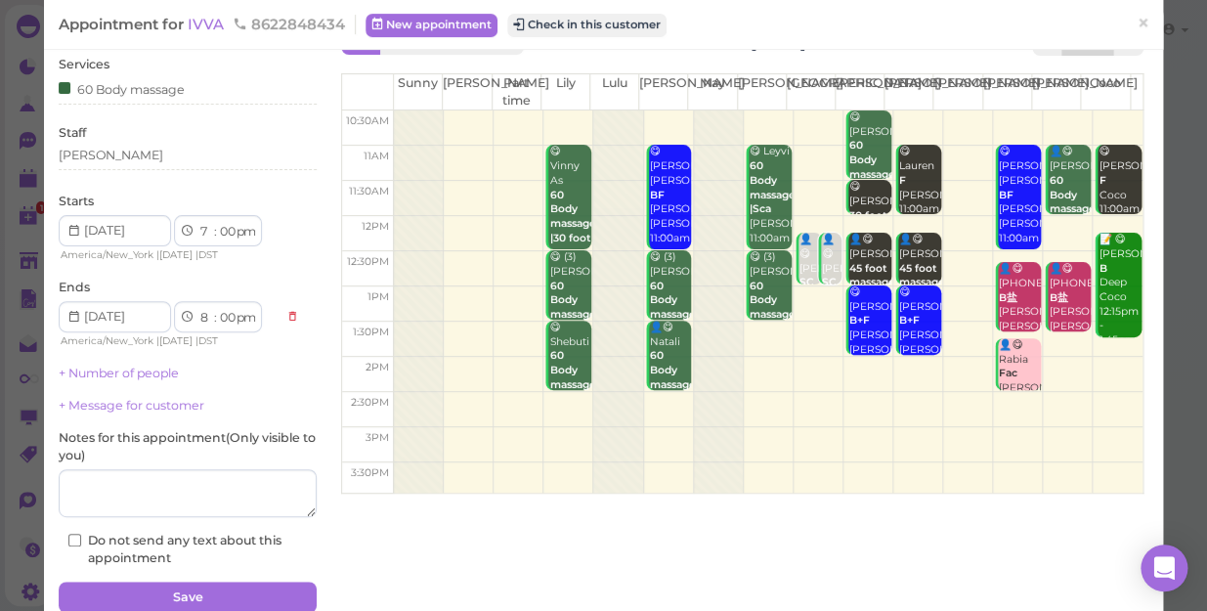
scroll to position [142, 0]
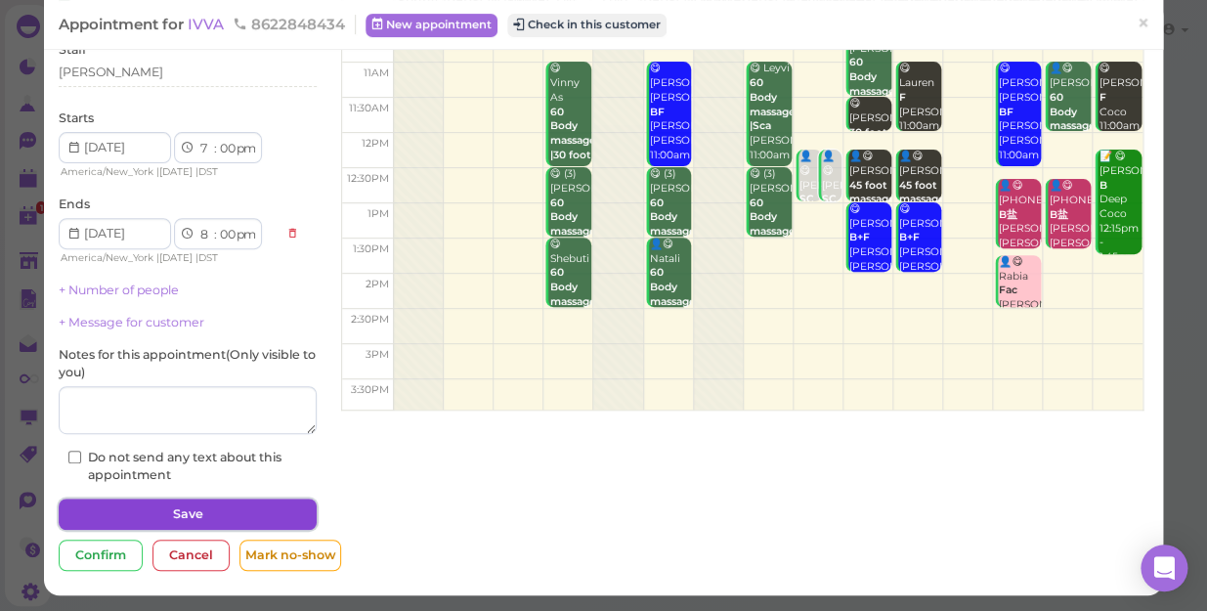
click at [225, 511] on button "Save" at bounding box center [188, 513] width 258 height 31
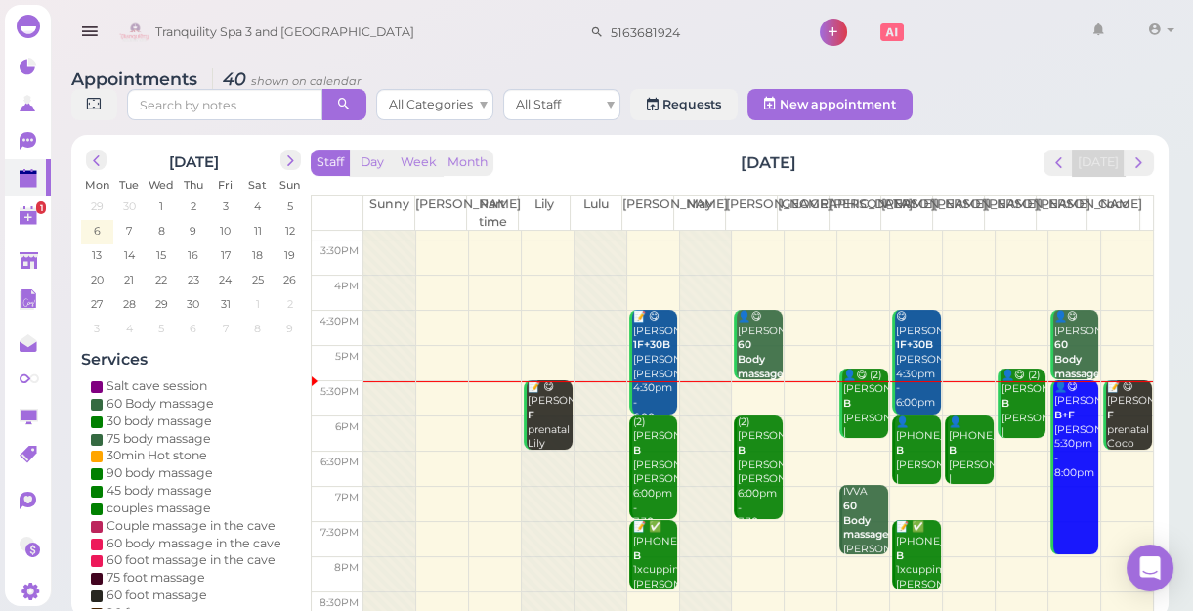
scroll to position [353, 0]
